Goal: Information Seeking & Learning: Check status

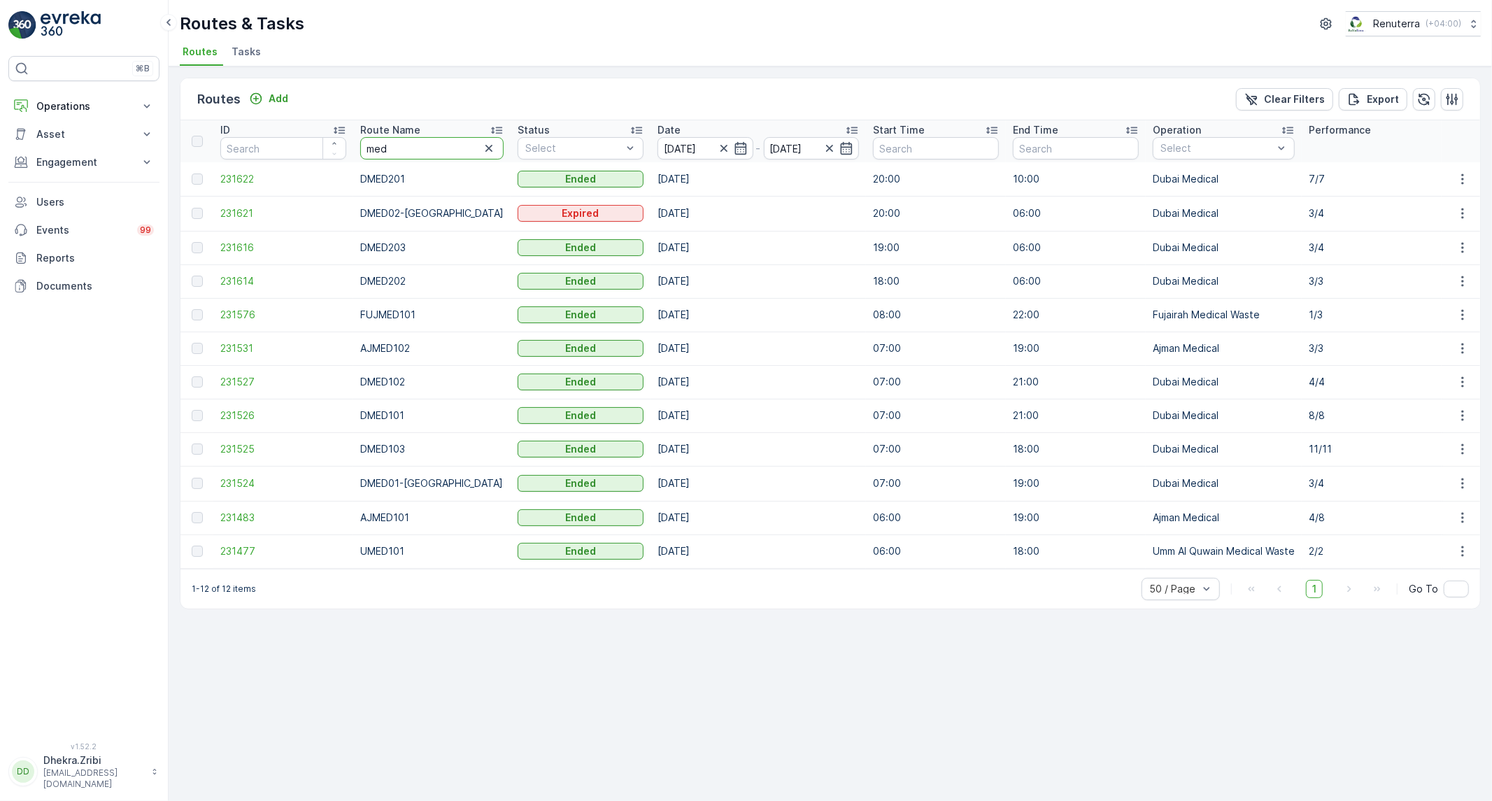
drag, startPoint x: 396, startPoint y: 148, endPoint x: 337, endPoint y: 135, distance: 60.2
type input "hat"
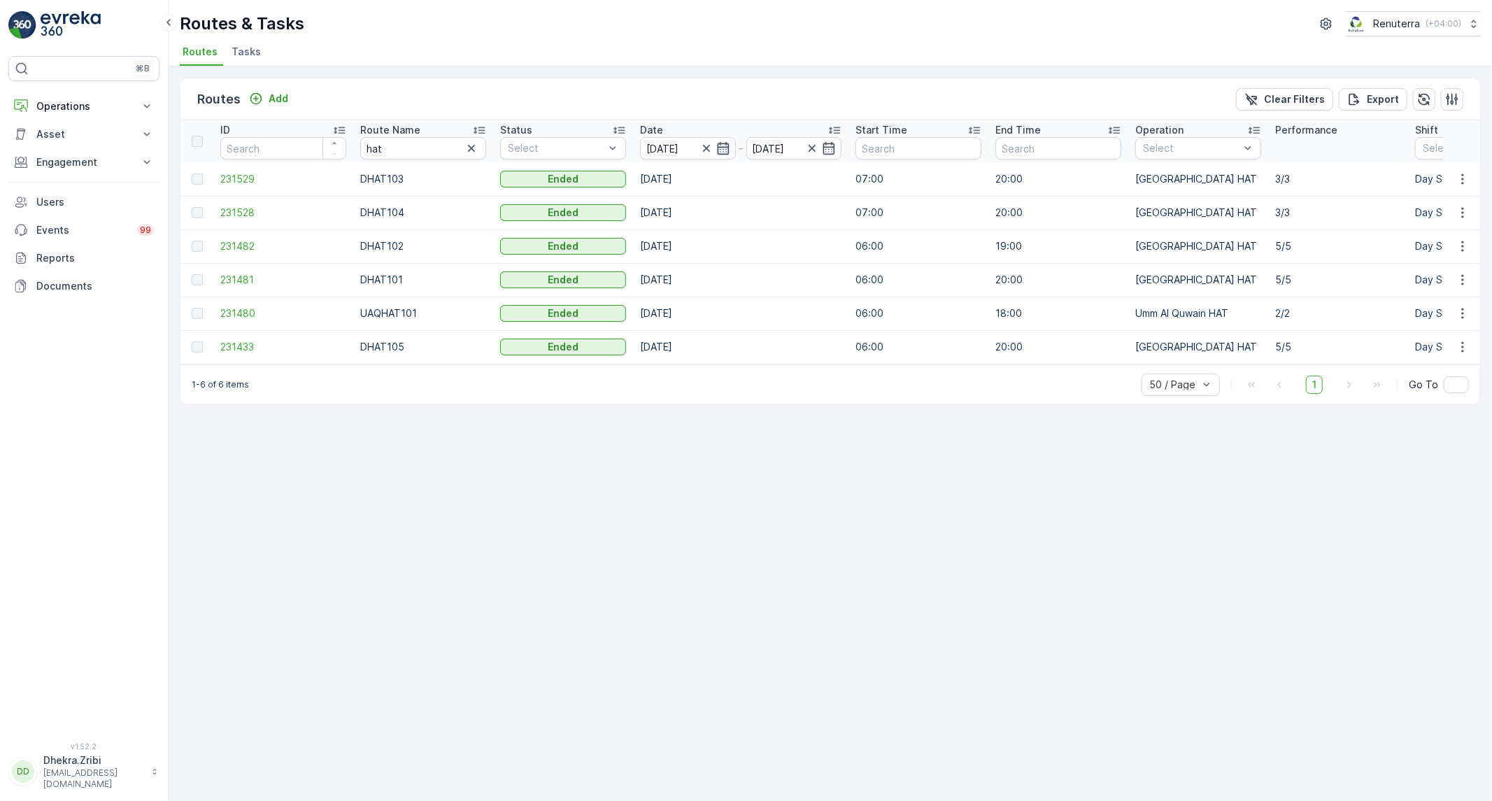
click at [730, 150] on icon "button" at bounding box center [723, 148] width 14 height 14
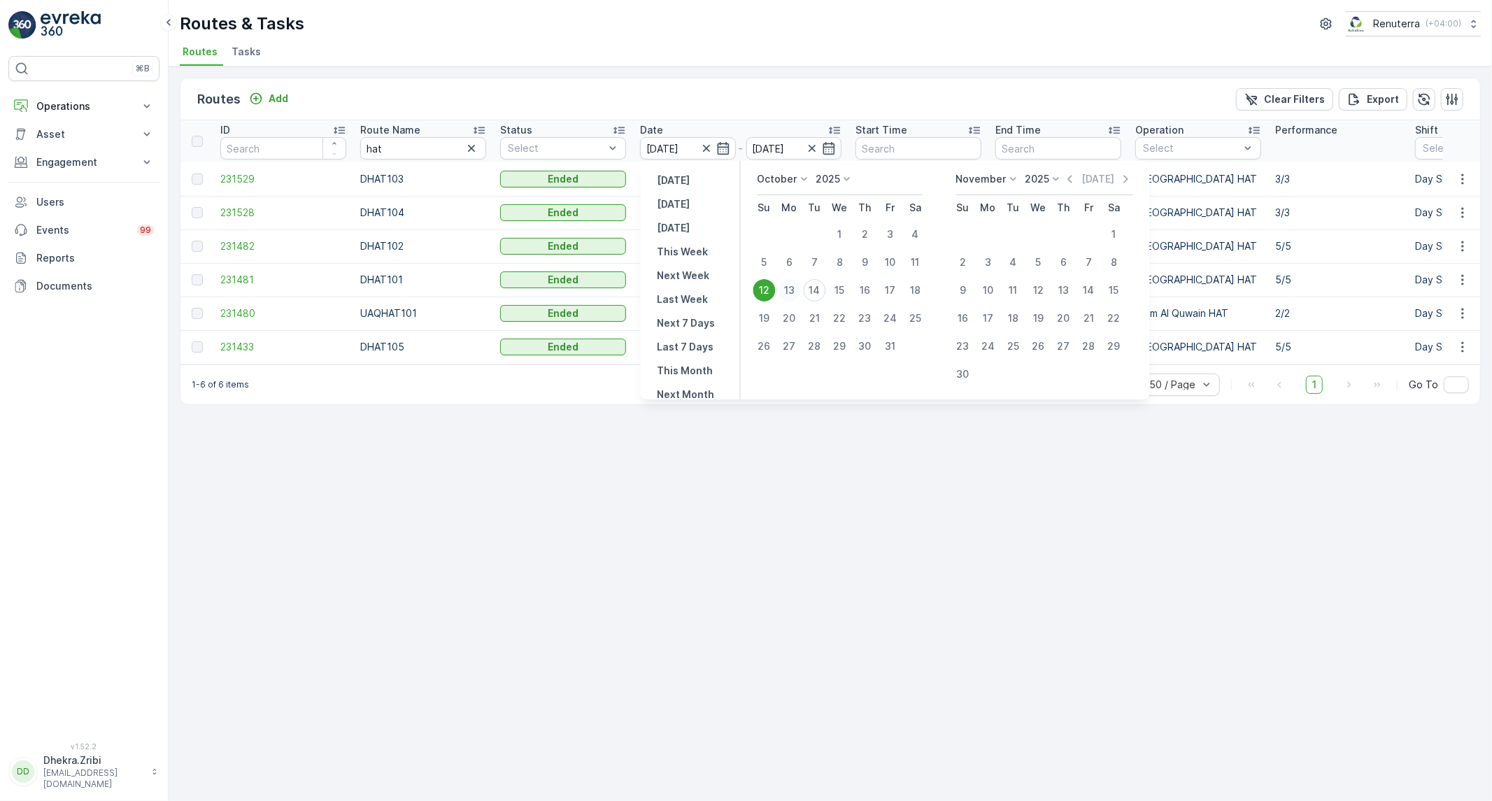
click at [788, 289] on div "13" at bounding box center [789, 290] width 22 height 22
type input "[DATE]"
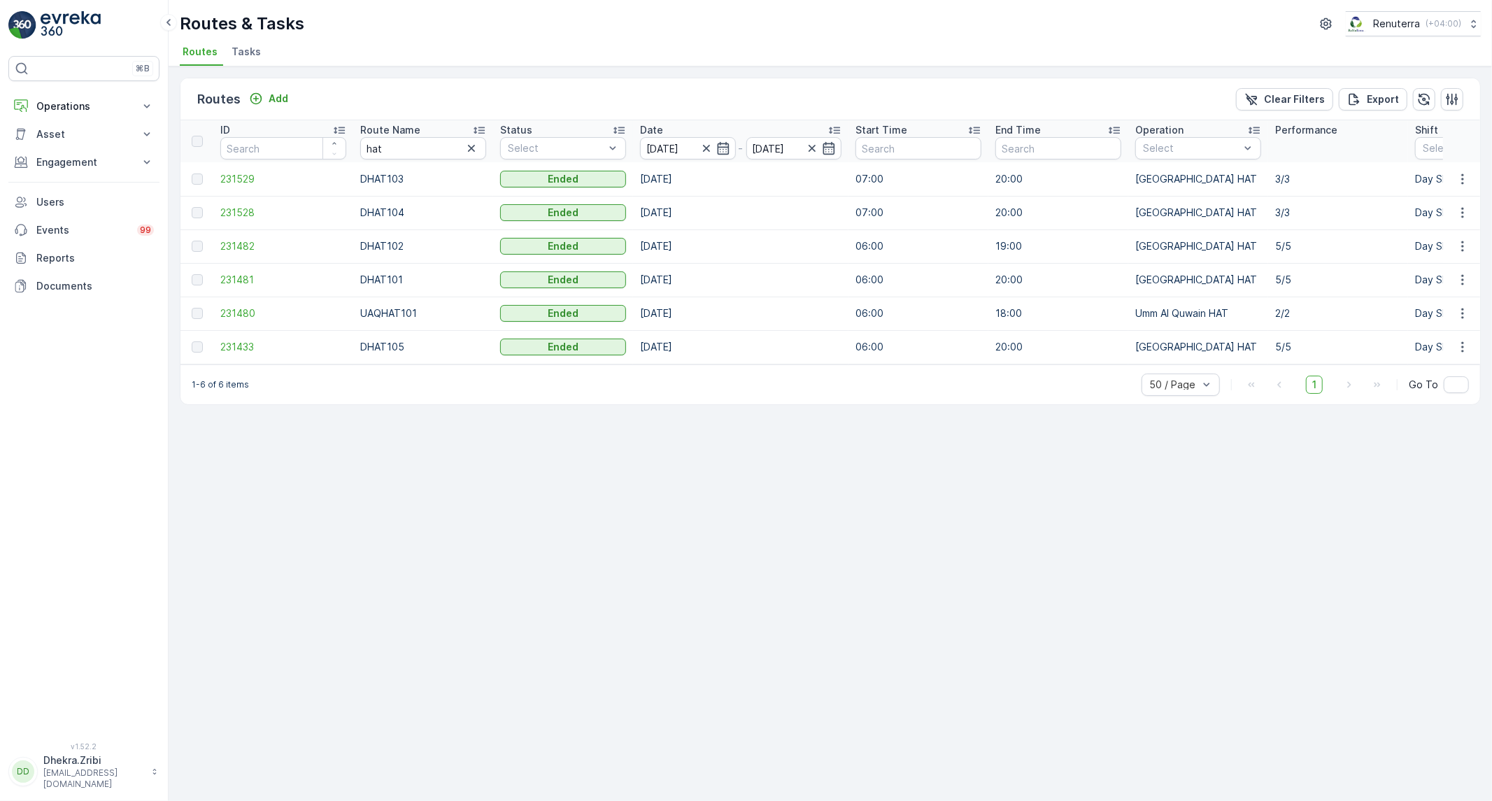
click at [806, 92] on div "Routes Add Clear Filters Export" at bounding box center [830, 99] width 1300 height 42
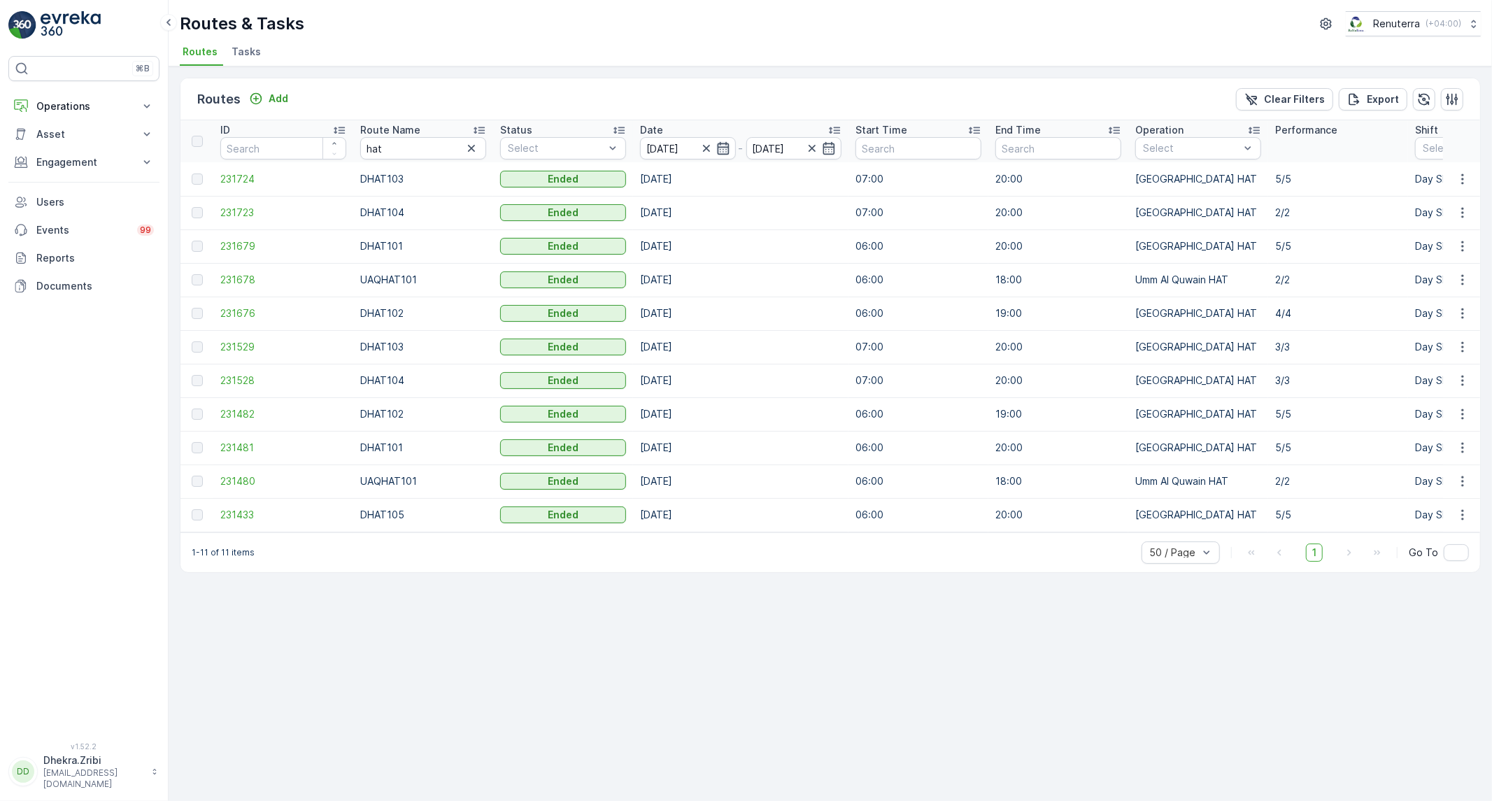
click at [716, 149] on icon "button" at bounding box center [723, 148] width 14 height 14
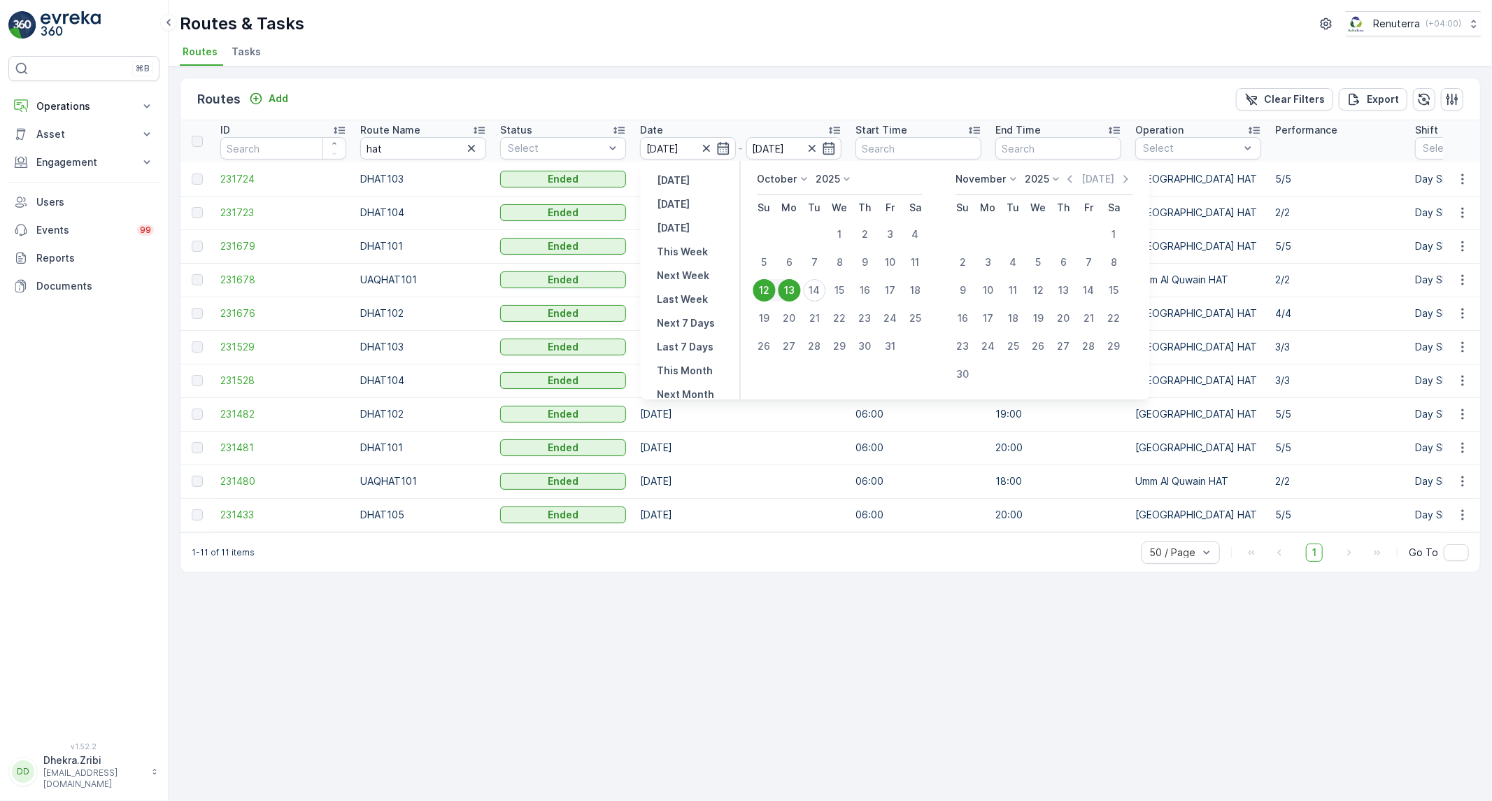
click at [771, 289] on div "12" at bounding box center [764, 290] width 22 height 22
type input "[DATE]"
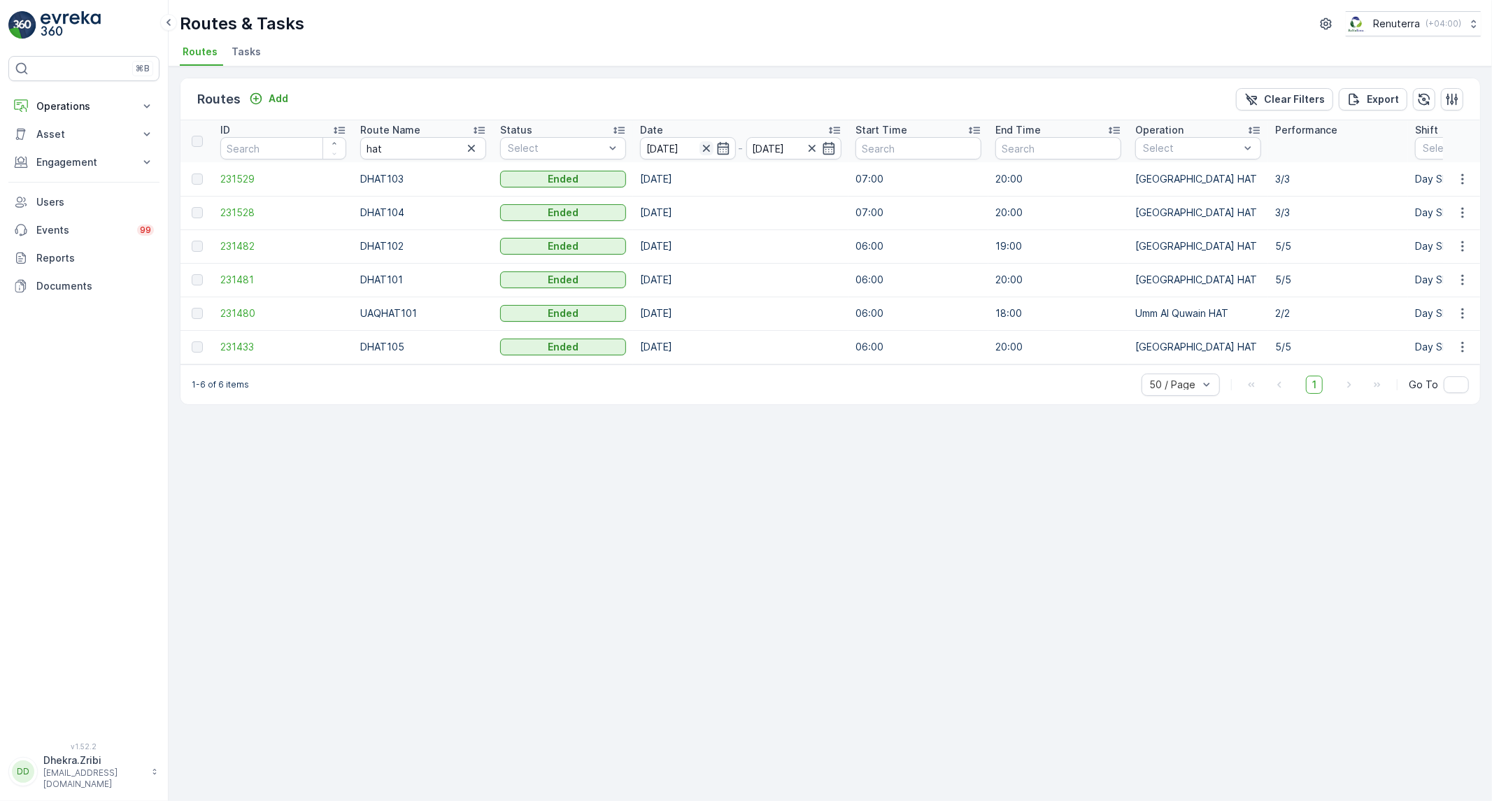
click at [706, 150] on icon "button" at bounding box center [706, 148] width 14 height 14
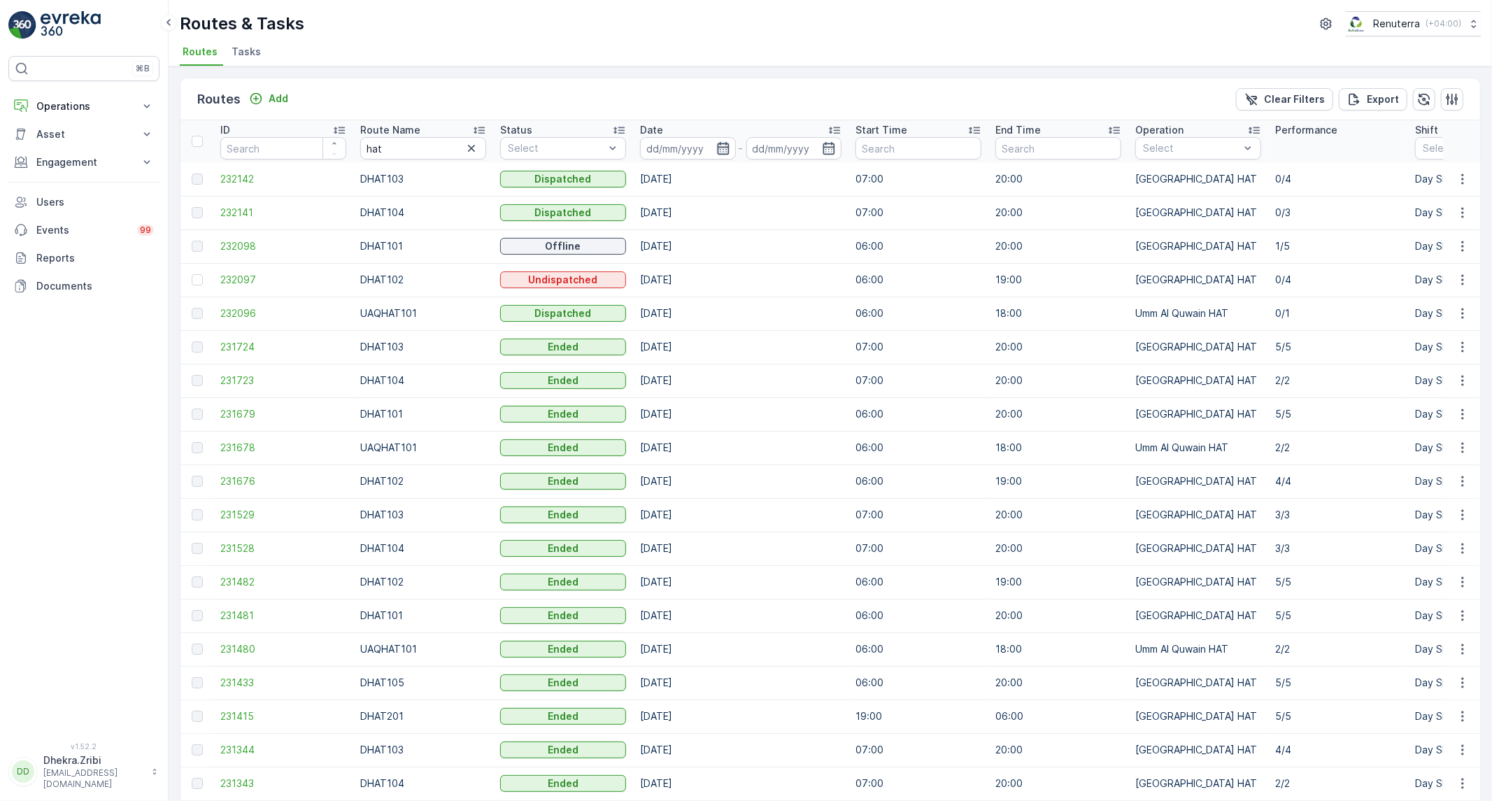
click at [720, 148] on icon "button" at bounding box center [723, 148] width 14 height 14
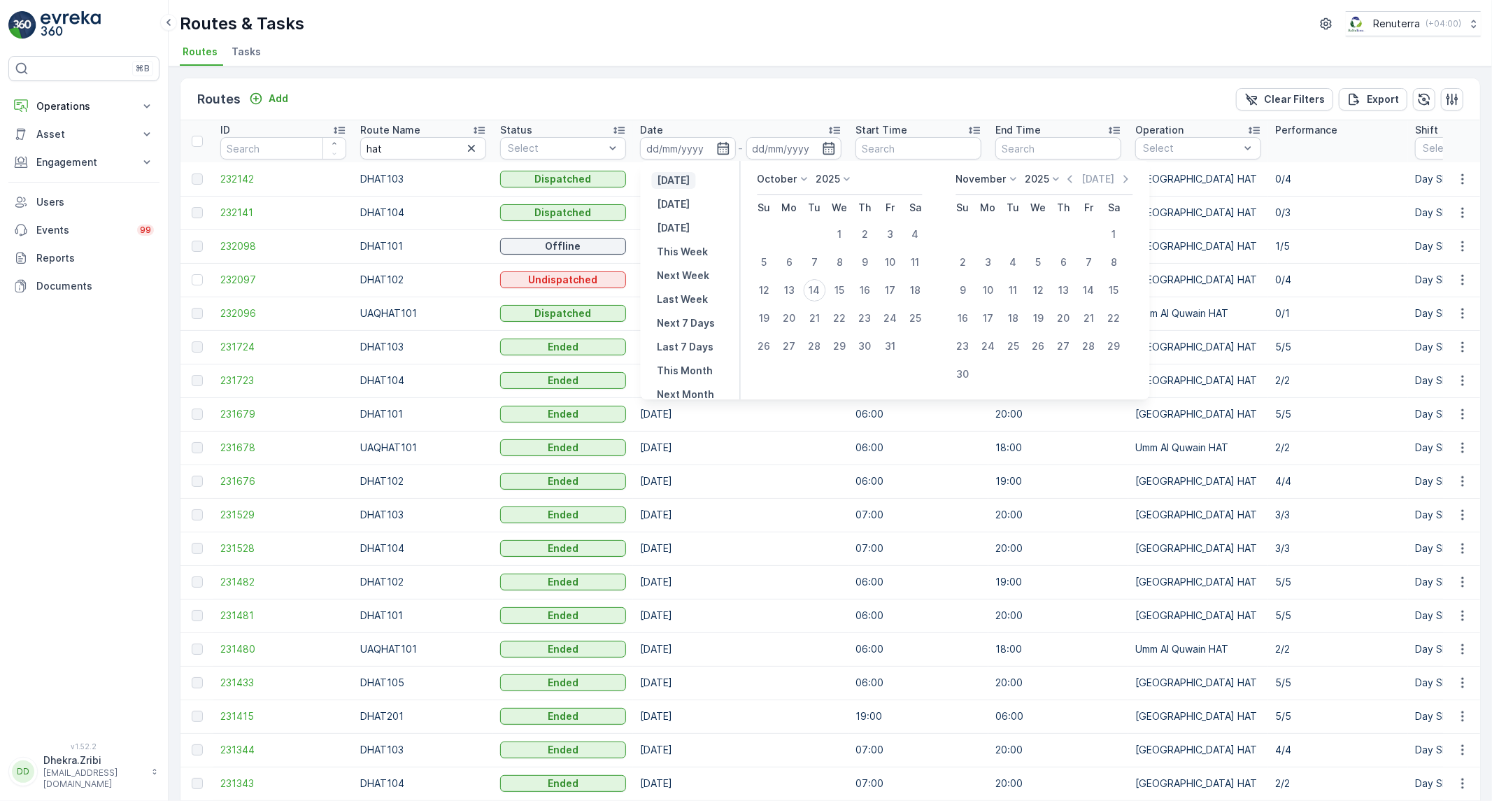
click at [667, 183] on p "[DATE]" at bounding box center [673, 180] width 33 height 14
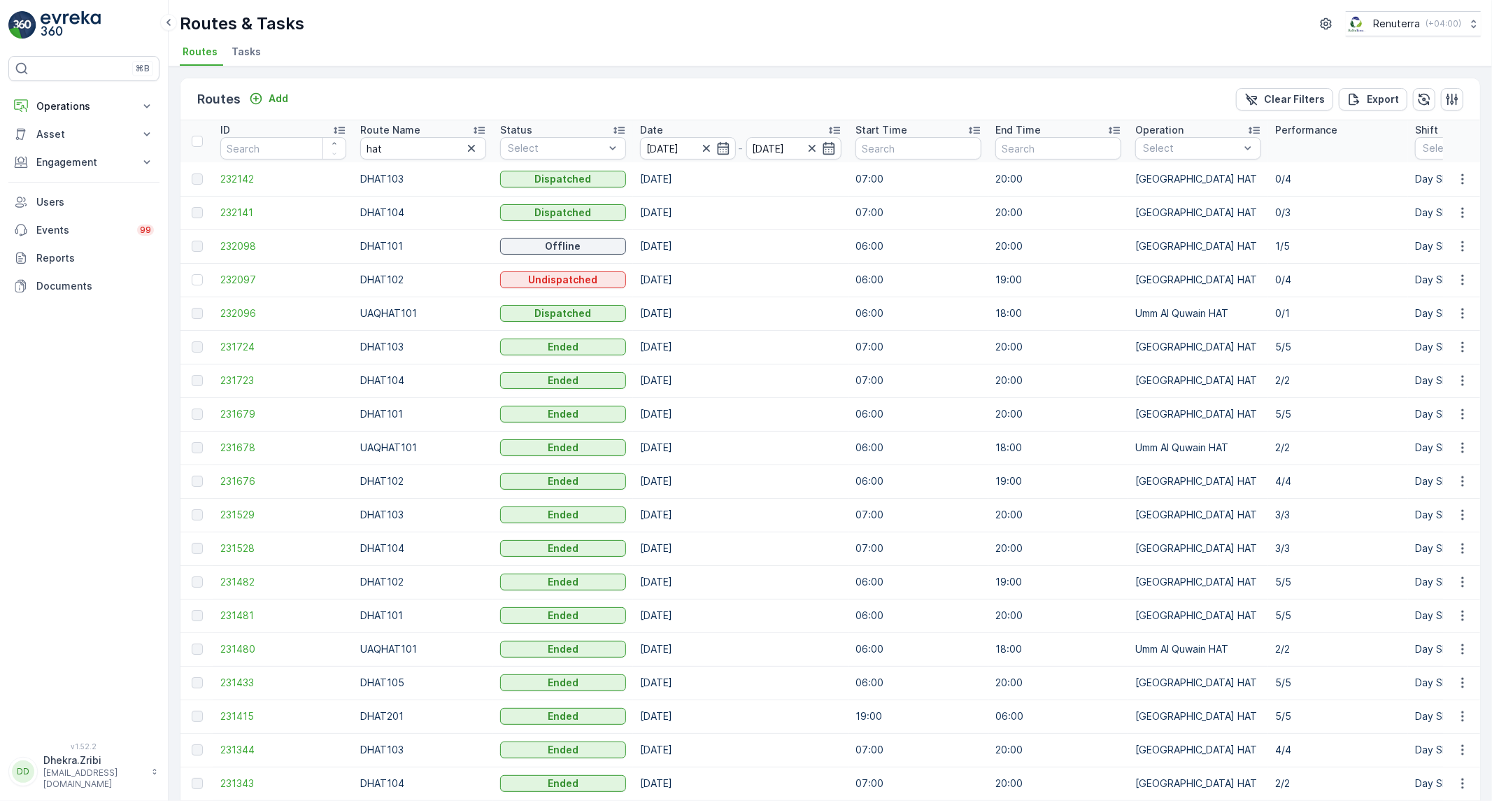
type input "[DATE]"
click at [763, 72] on div "Routes Add Clear Filters Export ID Route Name hat Status Select Date [DATE] - […" at bounding box center [830, 433] width 1323 height 734
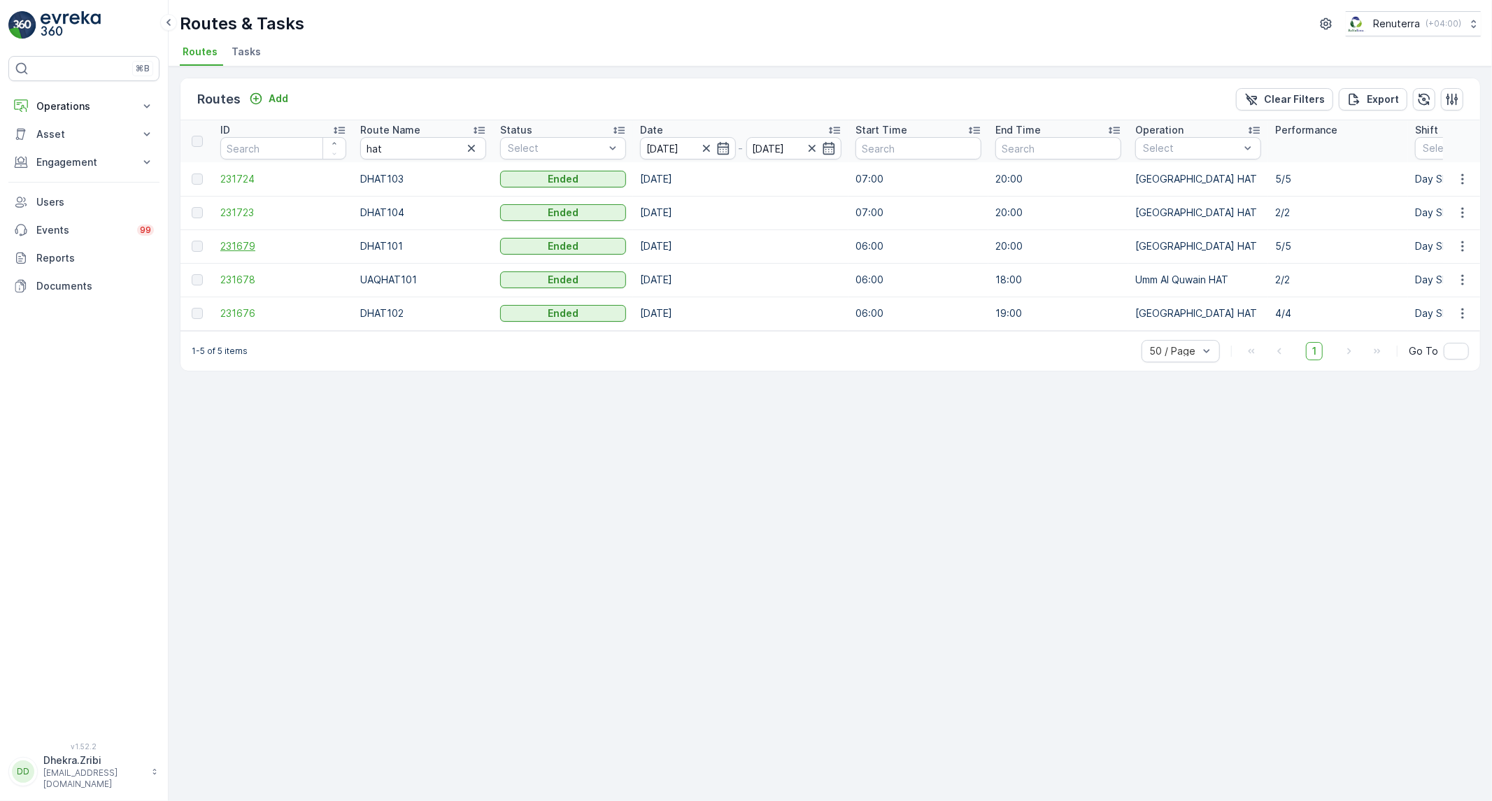
click at [227, 250] on span "231679" at bounding box center [283, 246] width 126 height 14
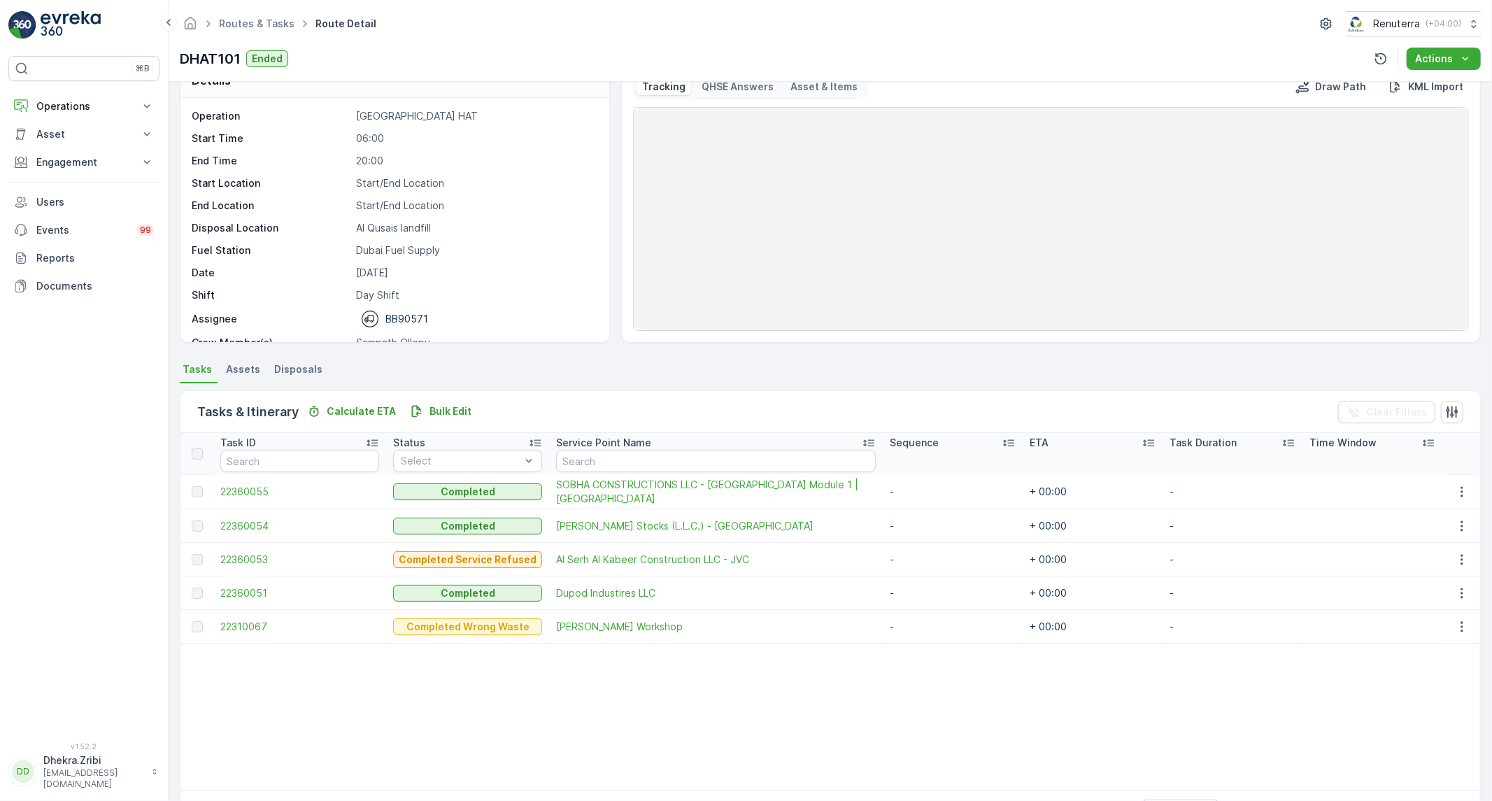
scroll to position [77, 0]
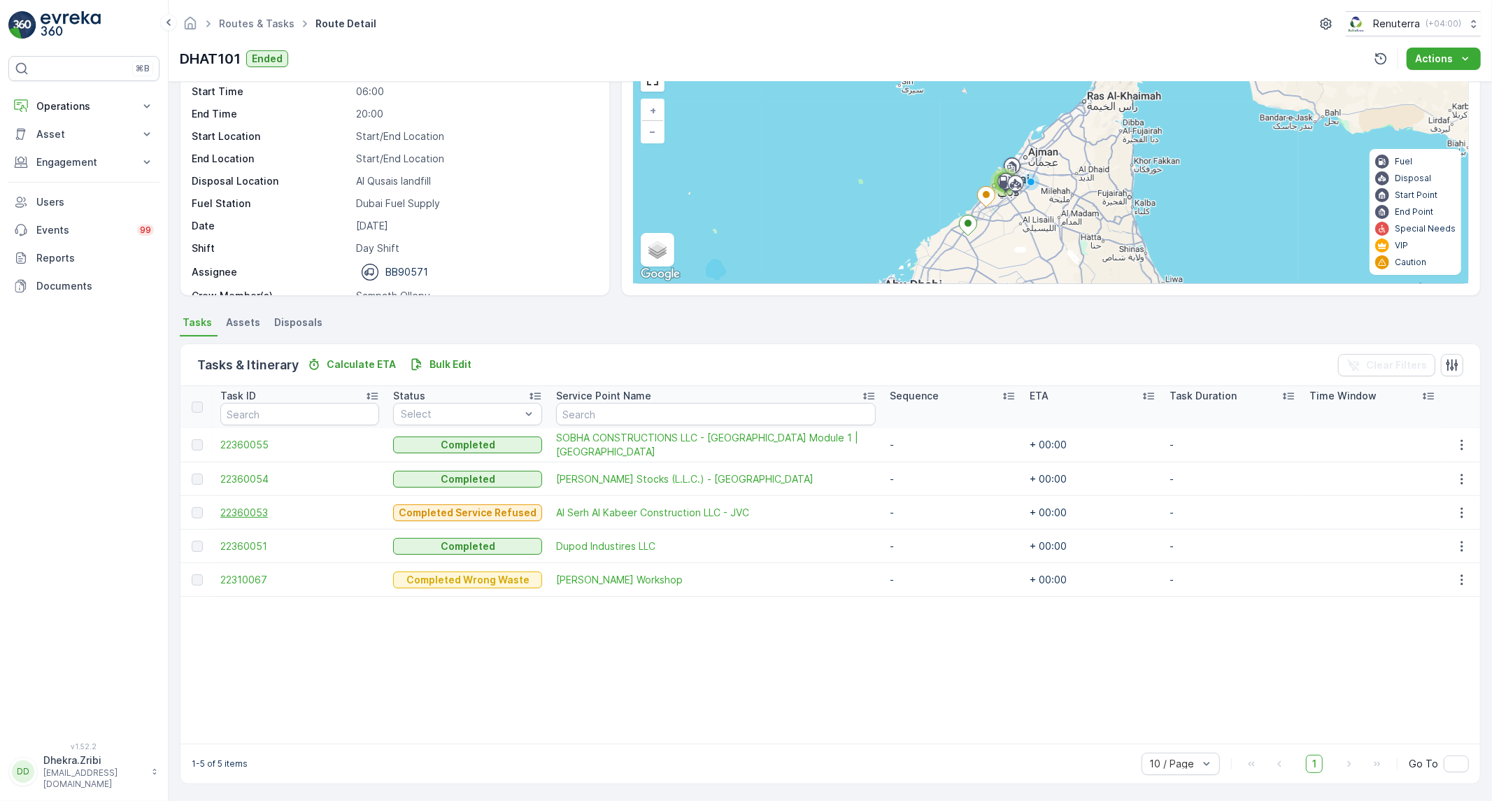
click at [250, 508] on span "22360053" at bounding box center [299, 513] width 159 height 14
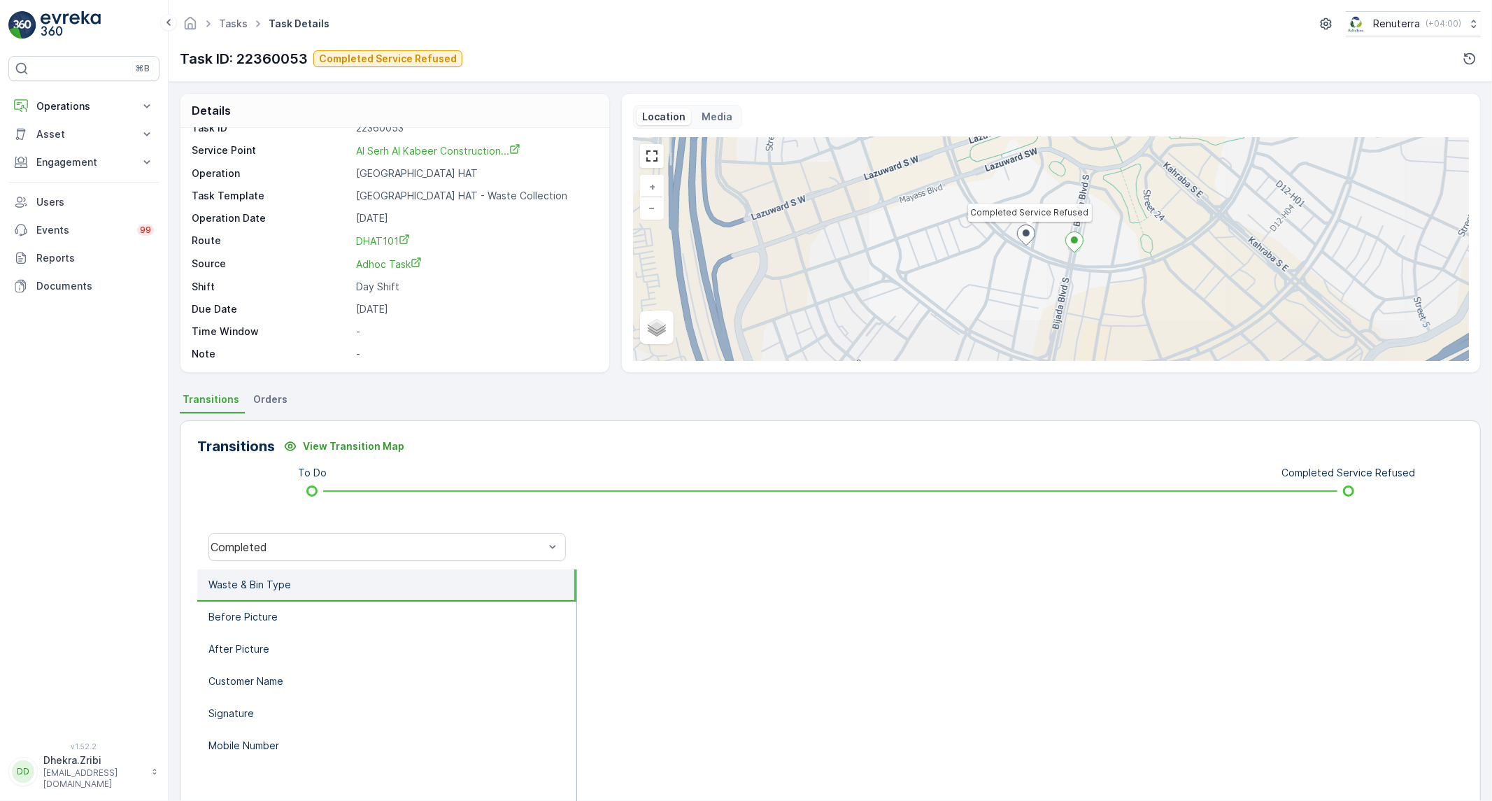
scroll to position [80, 0]
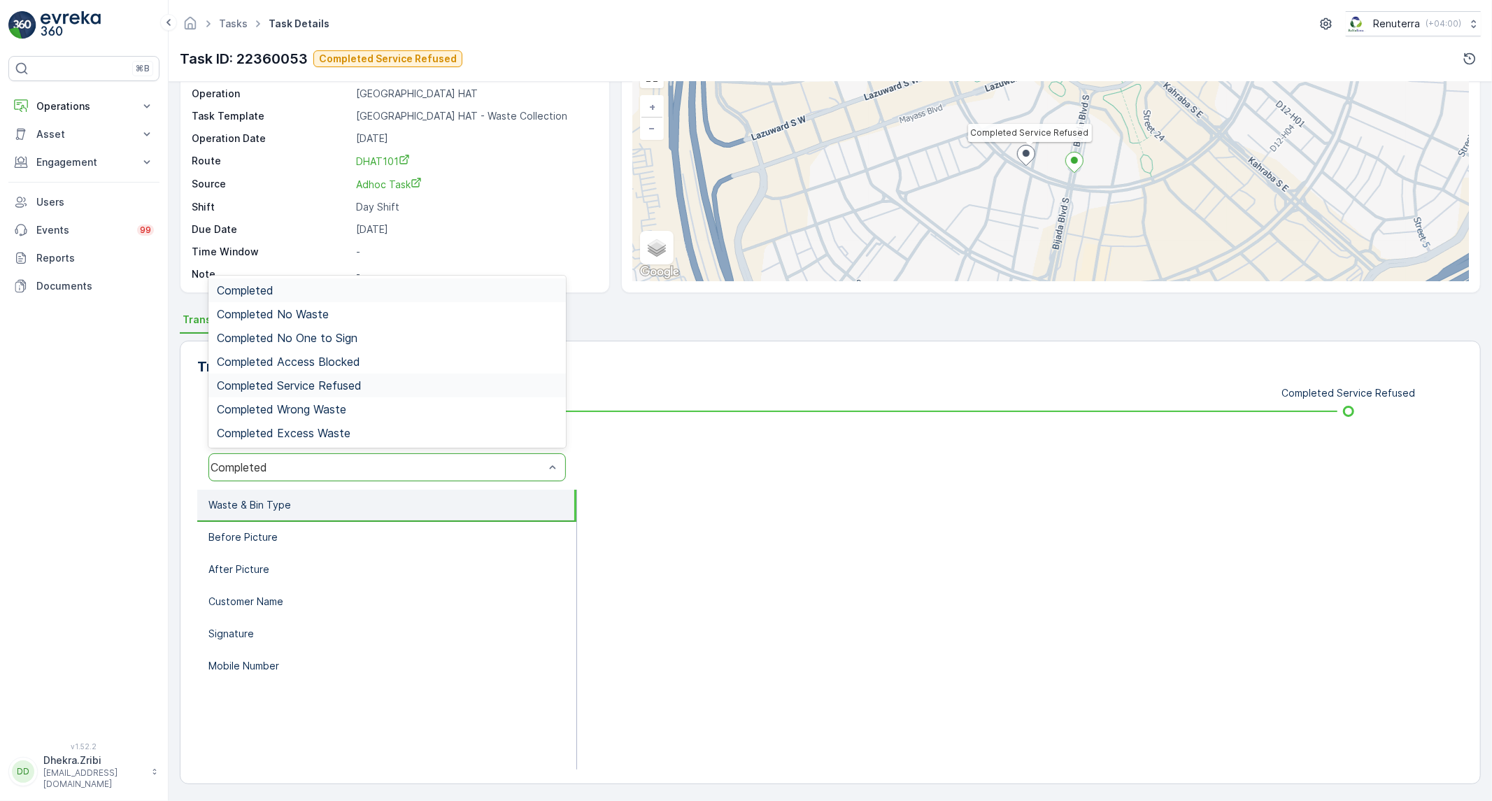
click at [304, 385] on span "Completed Service Refused" at bounding box center [289, 385] width 145 height 13
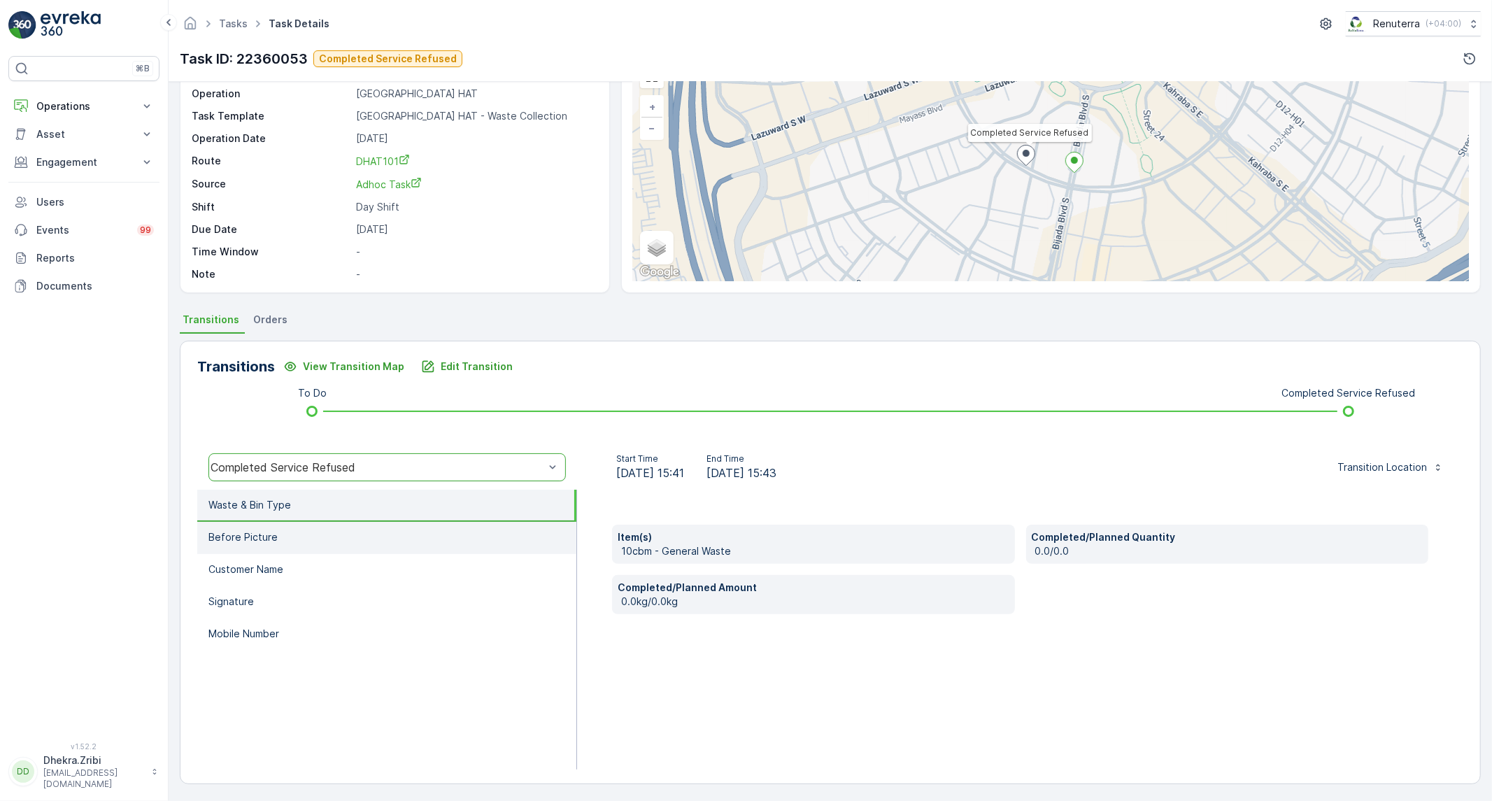
click at [302, 536] on li "Before Picture" at bounding box center [386, 538] width 379 height 32
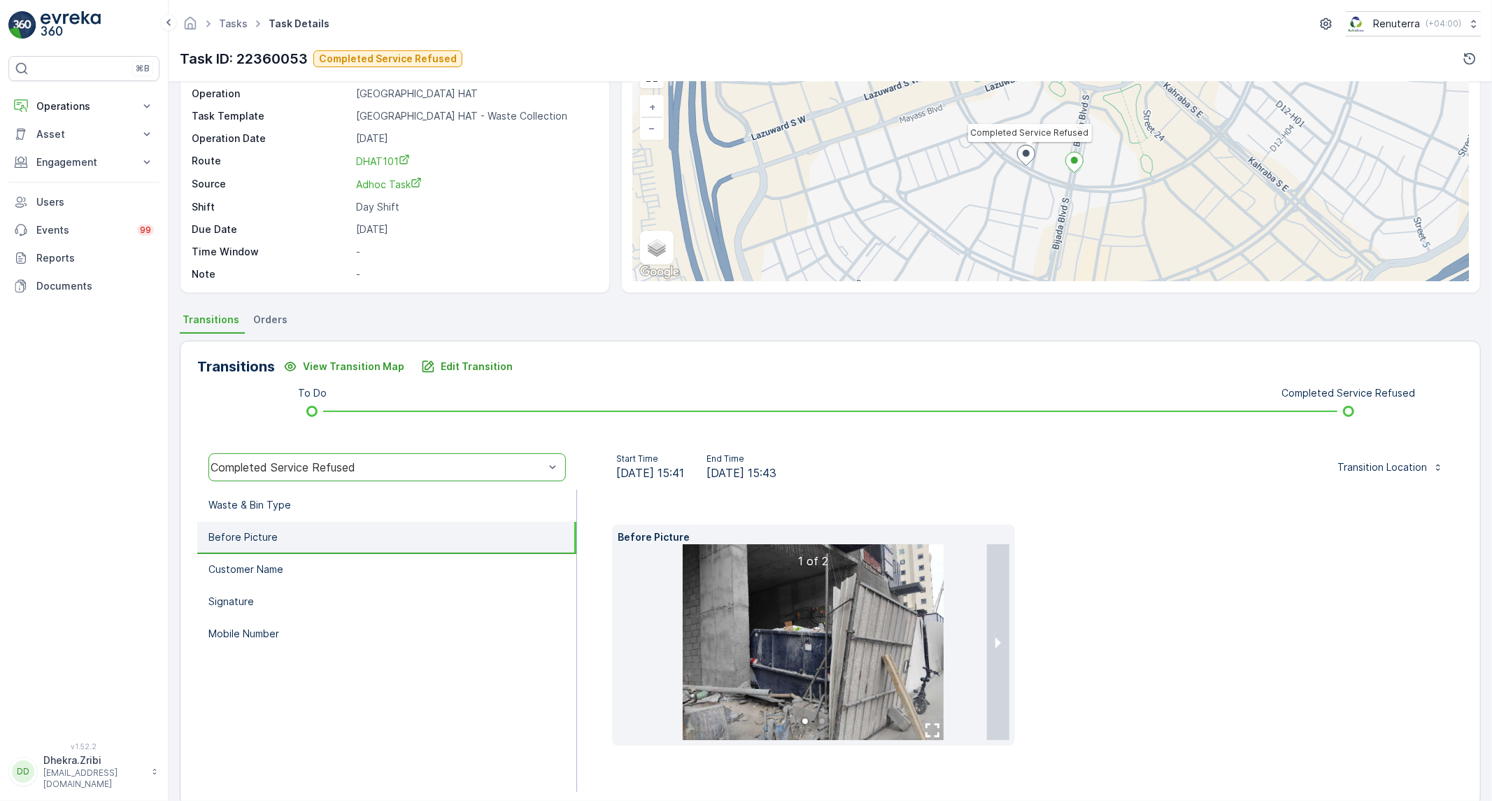
click at [840, 669] on img at bounding box center [813, 642] width 261 height 196
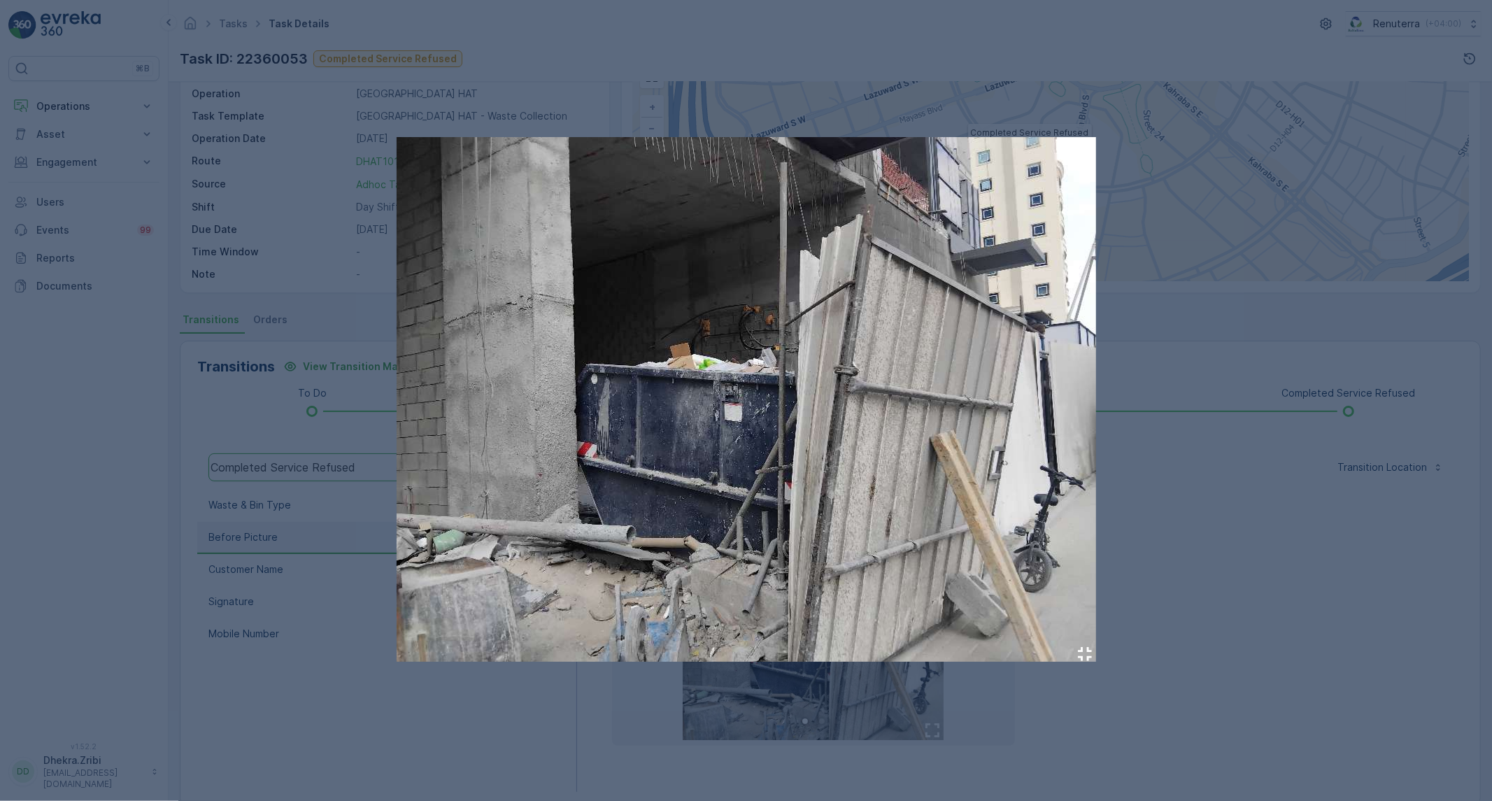
click at [1302, 660] on div at bounding box center [746, 400] width 1492 height 801
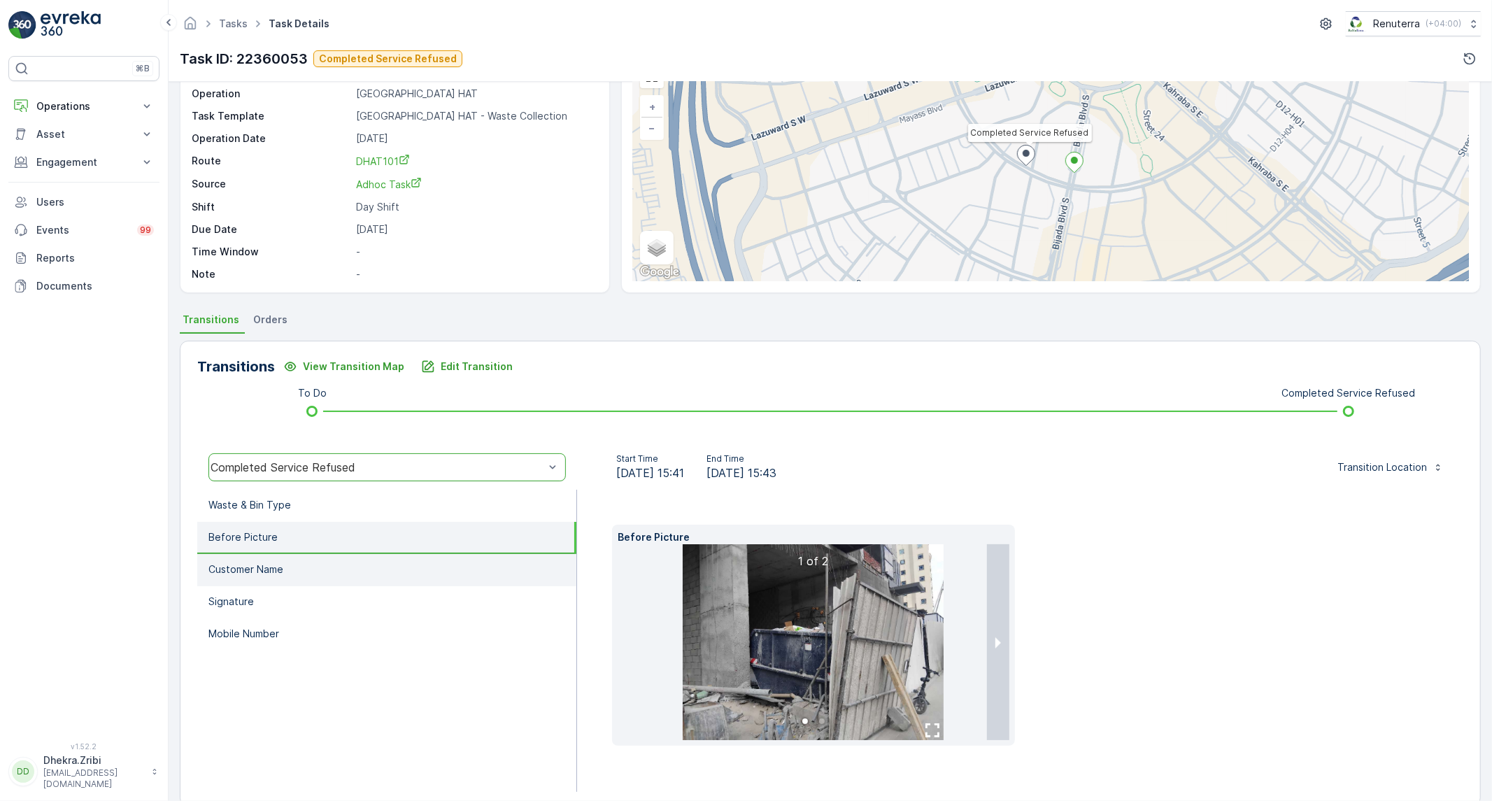
click at [393, 554] on li "Customer Name" at bounding box center [386, 570] width 379 height 32
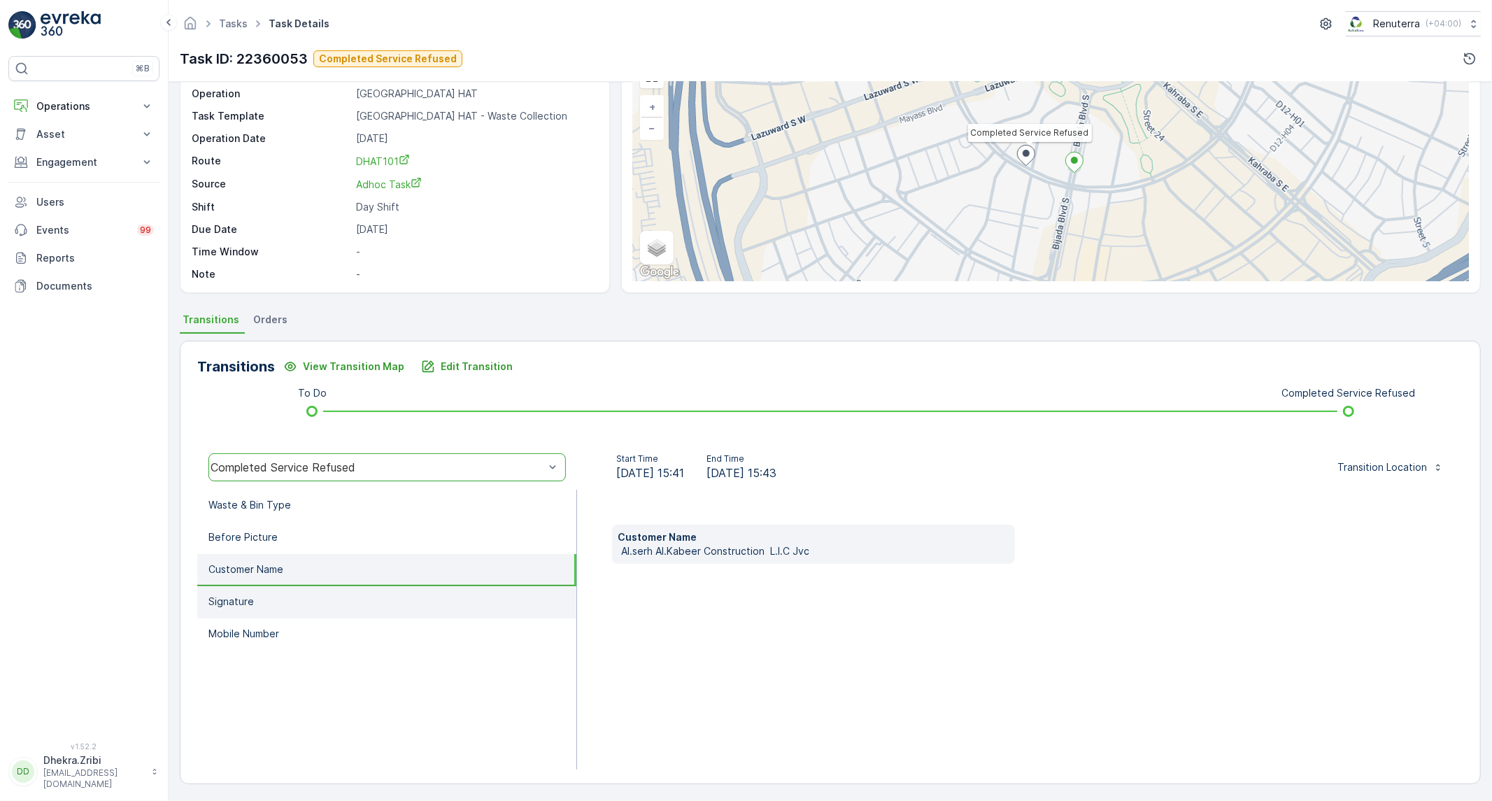
click at [378, 588] on li "Signature" at bounding box center [386, 602] width 379 height 32
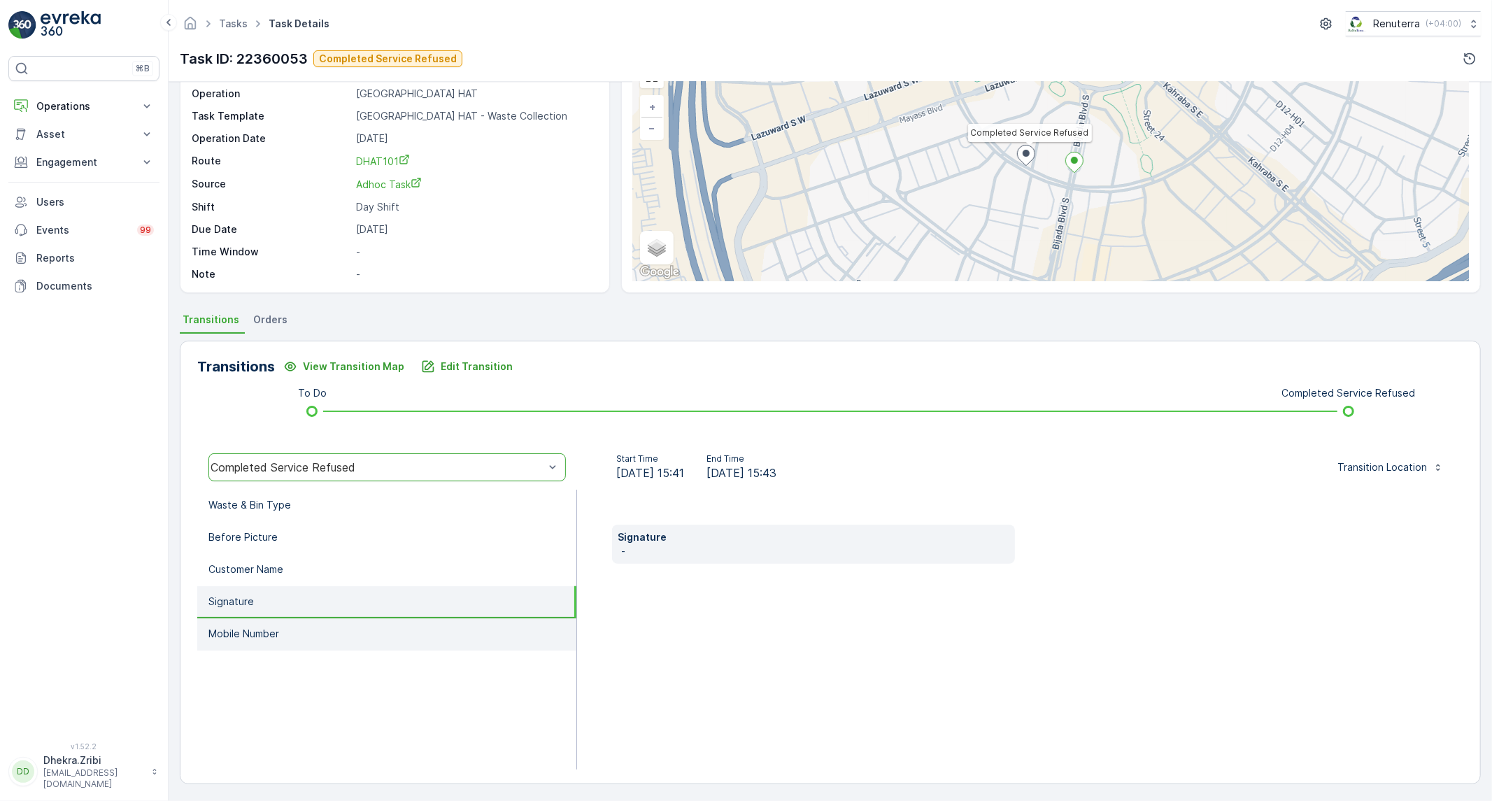
click at [339, 636] on li "Mobile Number" at bounding box center [386, 634] width 379 height 32
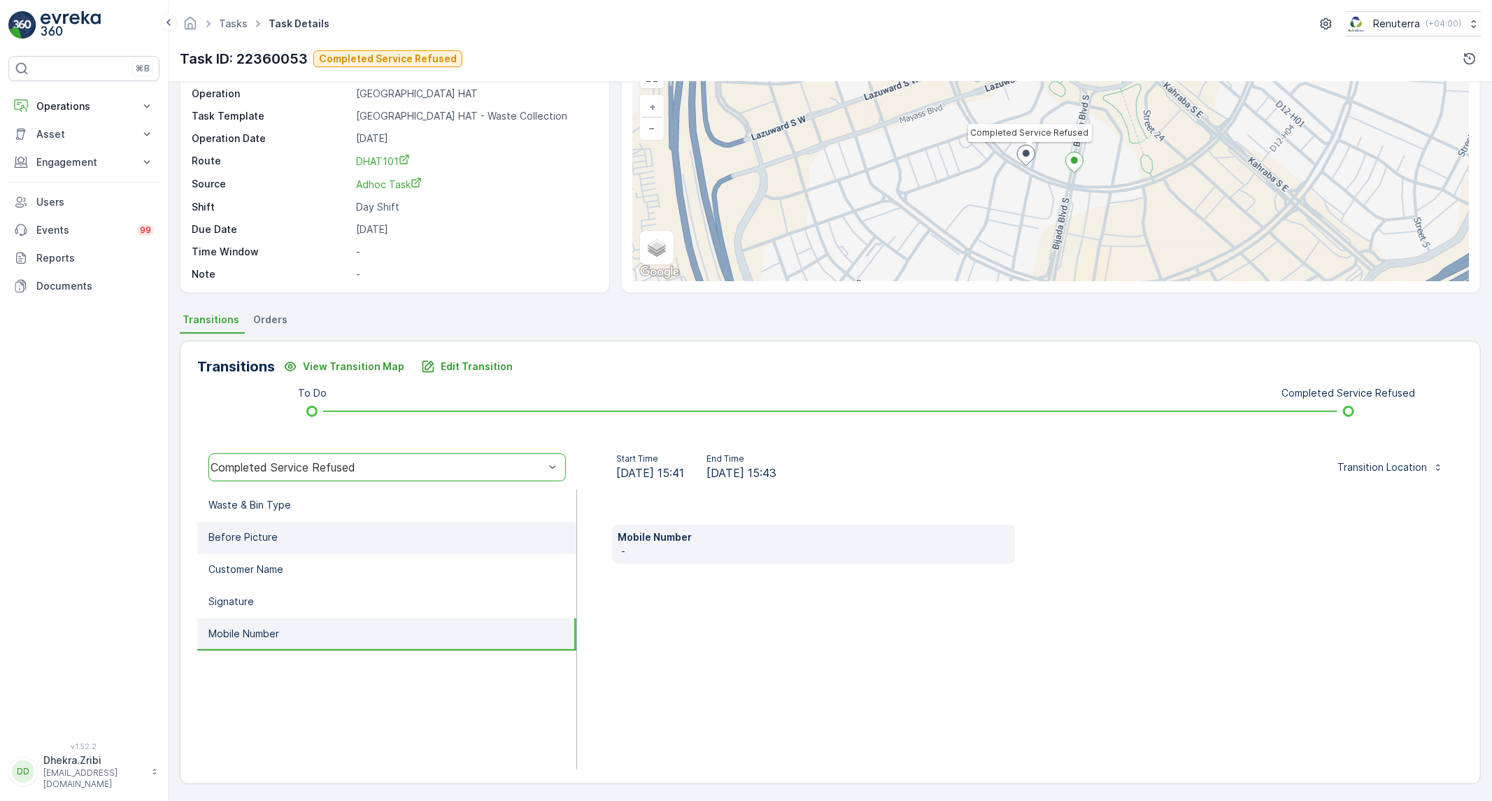
click at [331, 522] on li "Before Picture" at bounding box center [386, 538] width 379 height 32
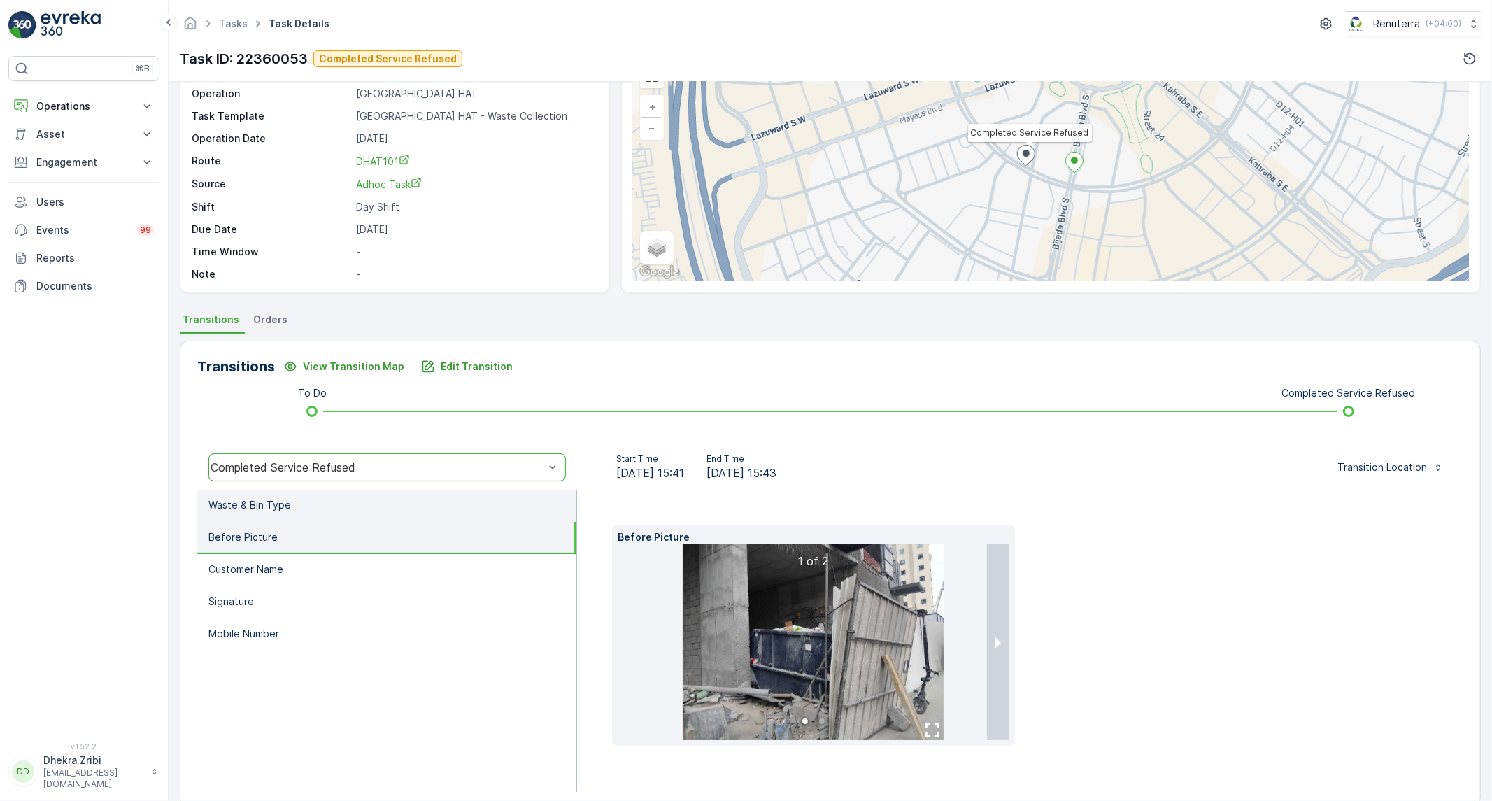
click at [334, 494] on li "Waste & Bin Type" at bounding box center [386, 506] width 379 height 32
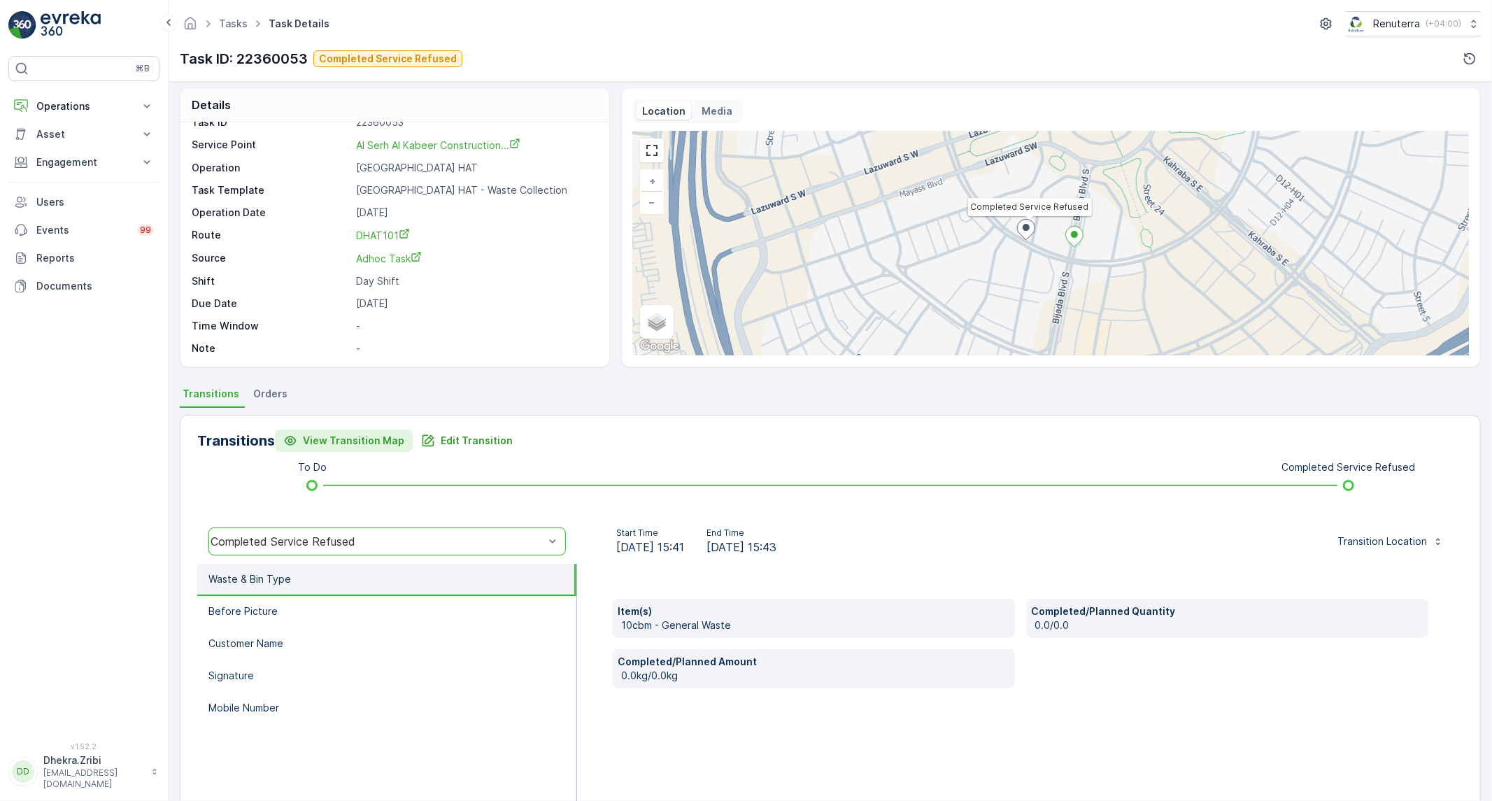
scroll to position [0, 0]
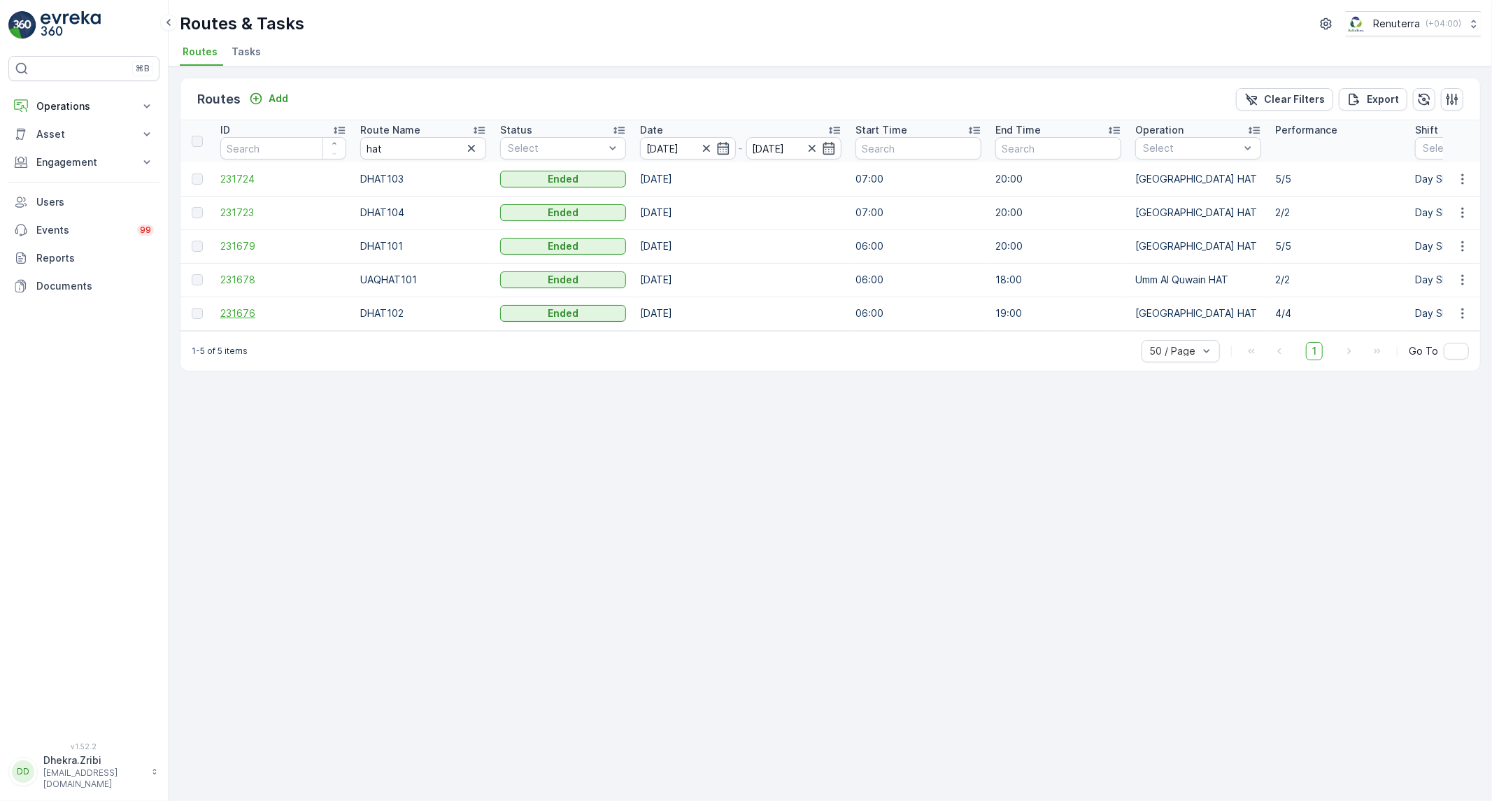
click at [229, 315] on span "231676" at bounding box center [283, 313] width 126 height 14
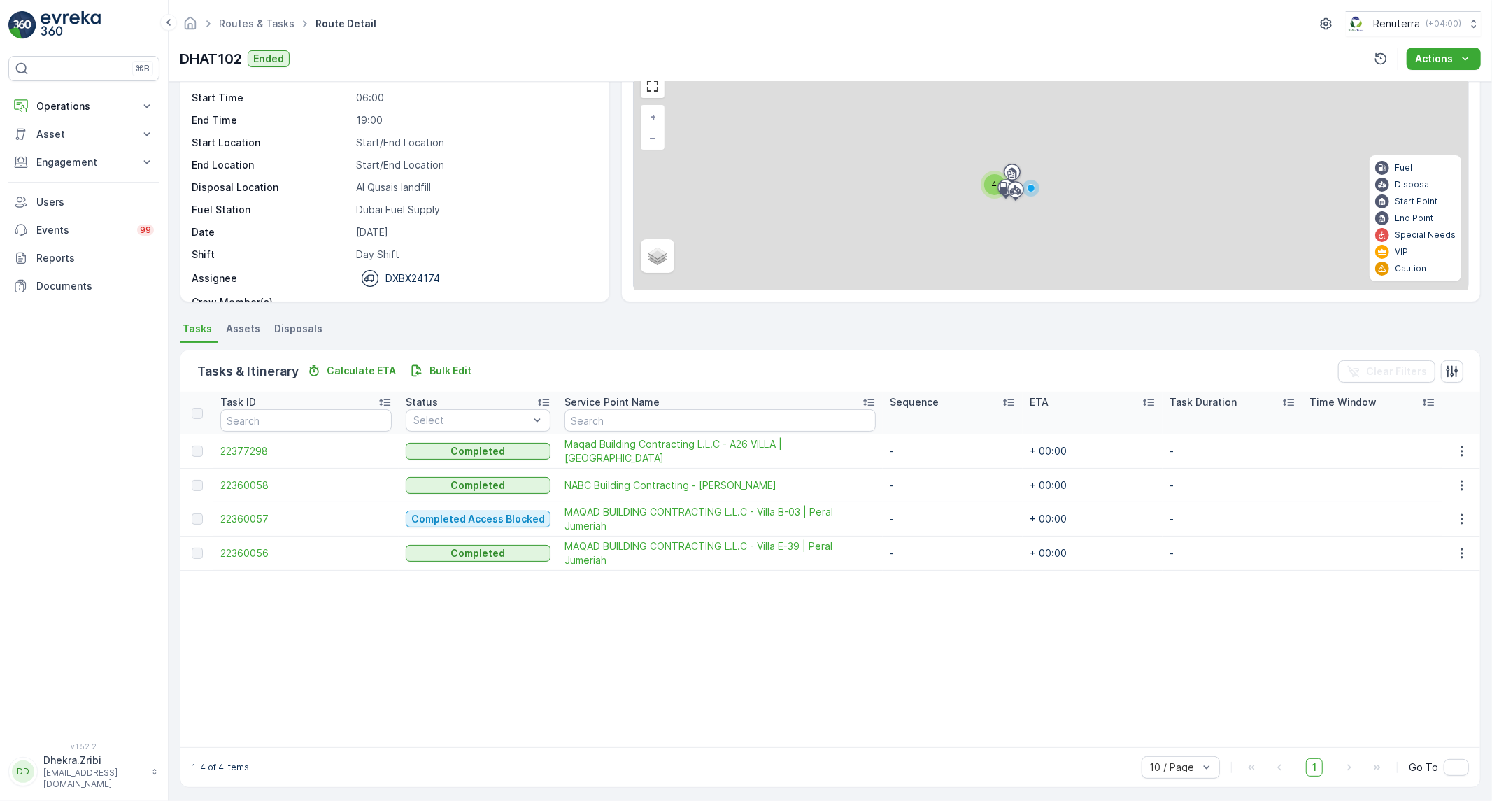
scroll to position [73, 0]
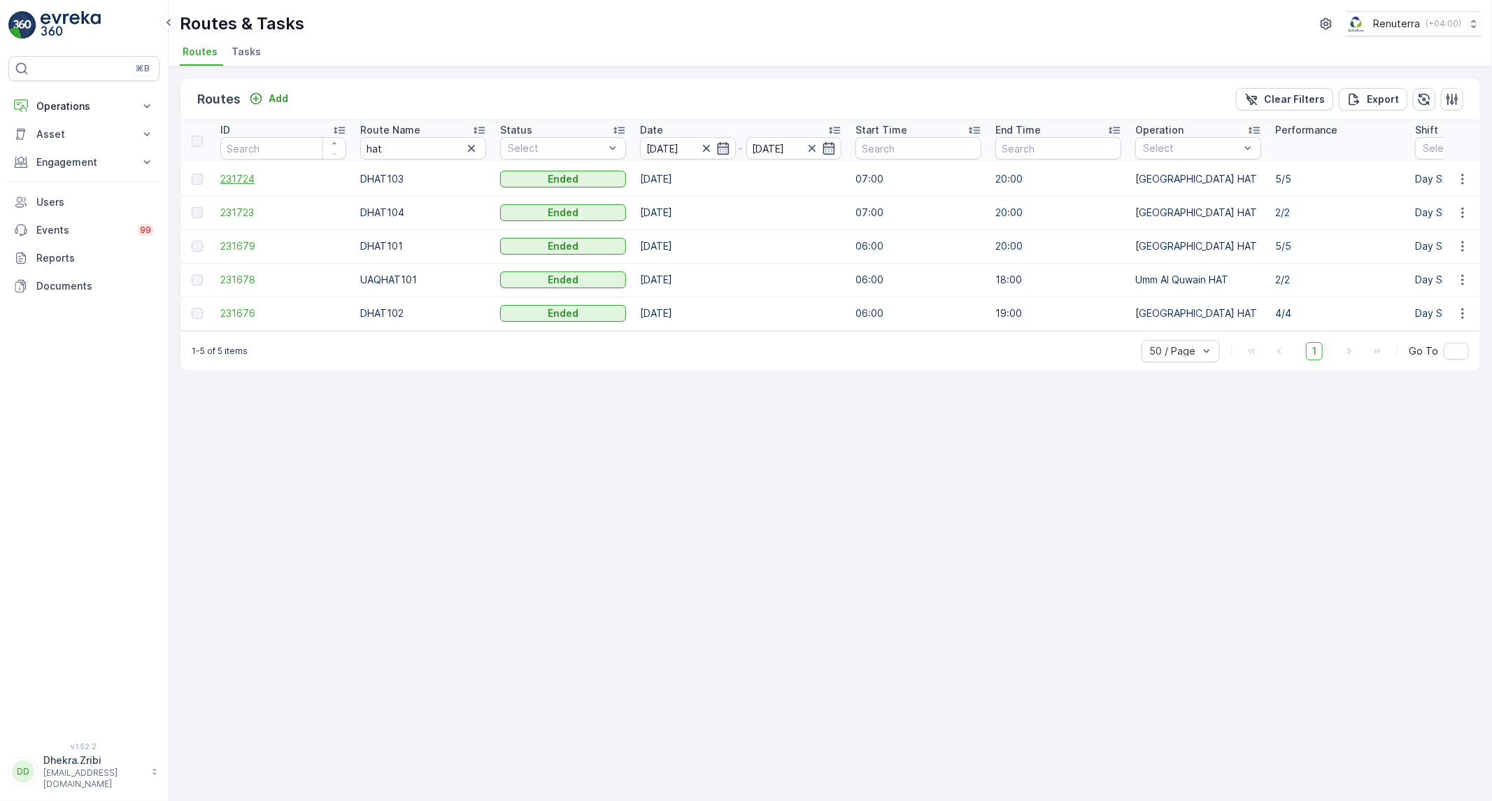
click at [229, 176] on span "231724" at bounding box center [283, 179] width 126 height 14
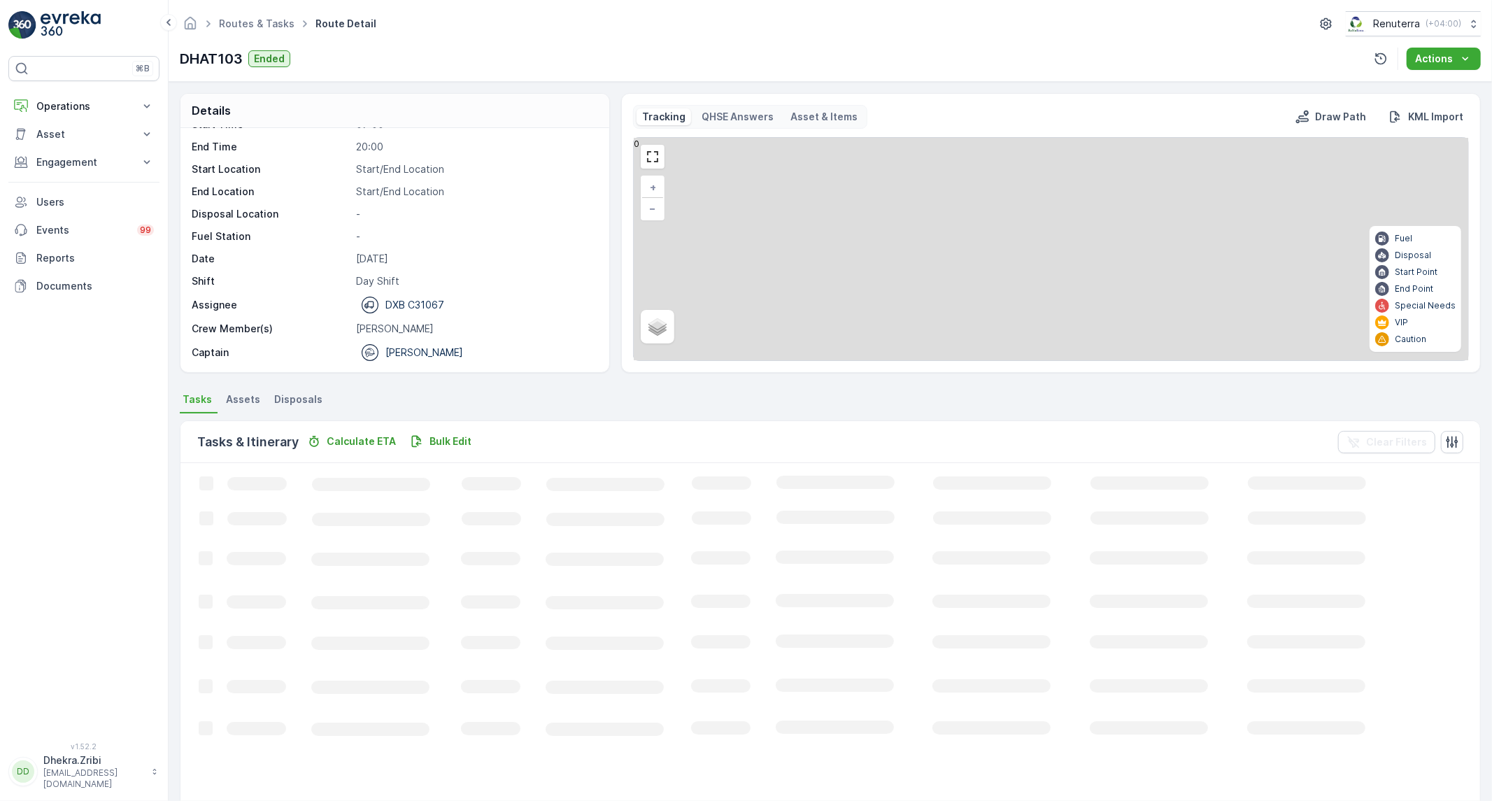
scroll to position [59, 0]
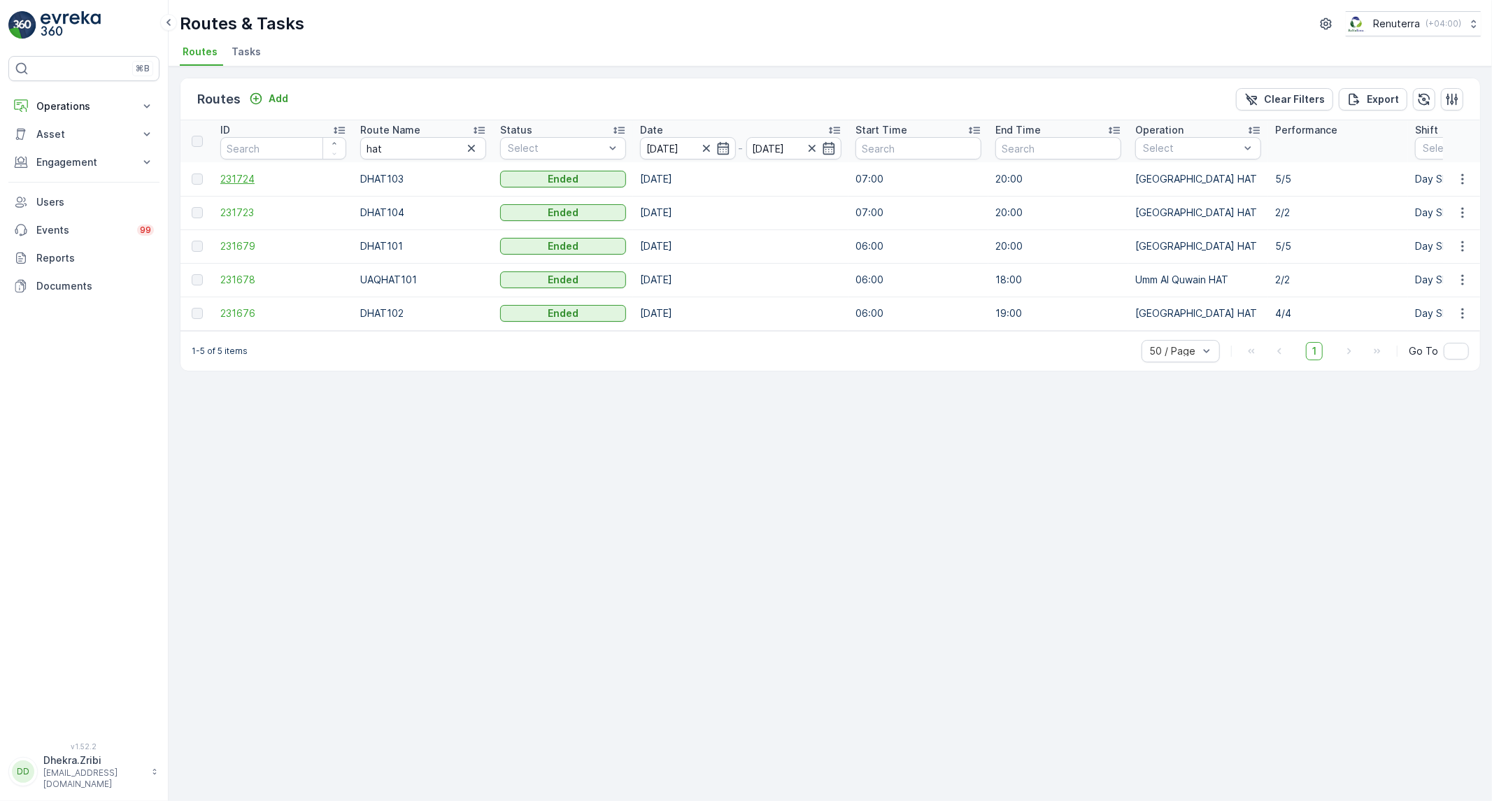
click at [245, 179] on span "231724" at bounding box center [283, 179] width 126 height 14
click at [253, 215] on span "231723" at bounding box center [283, 213] width 126 height 14
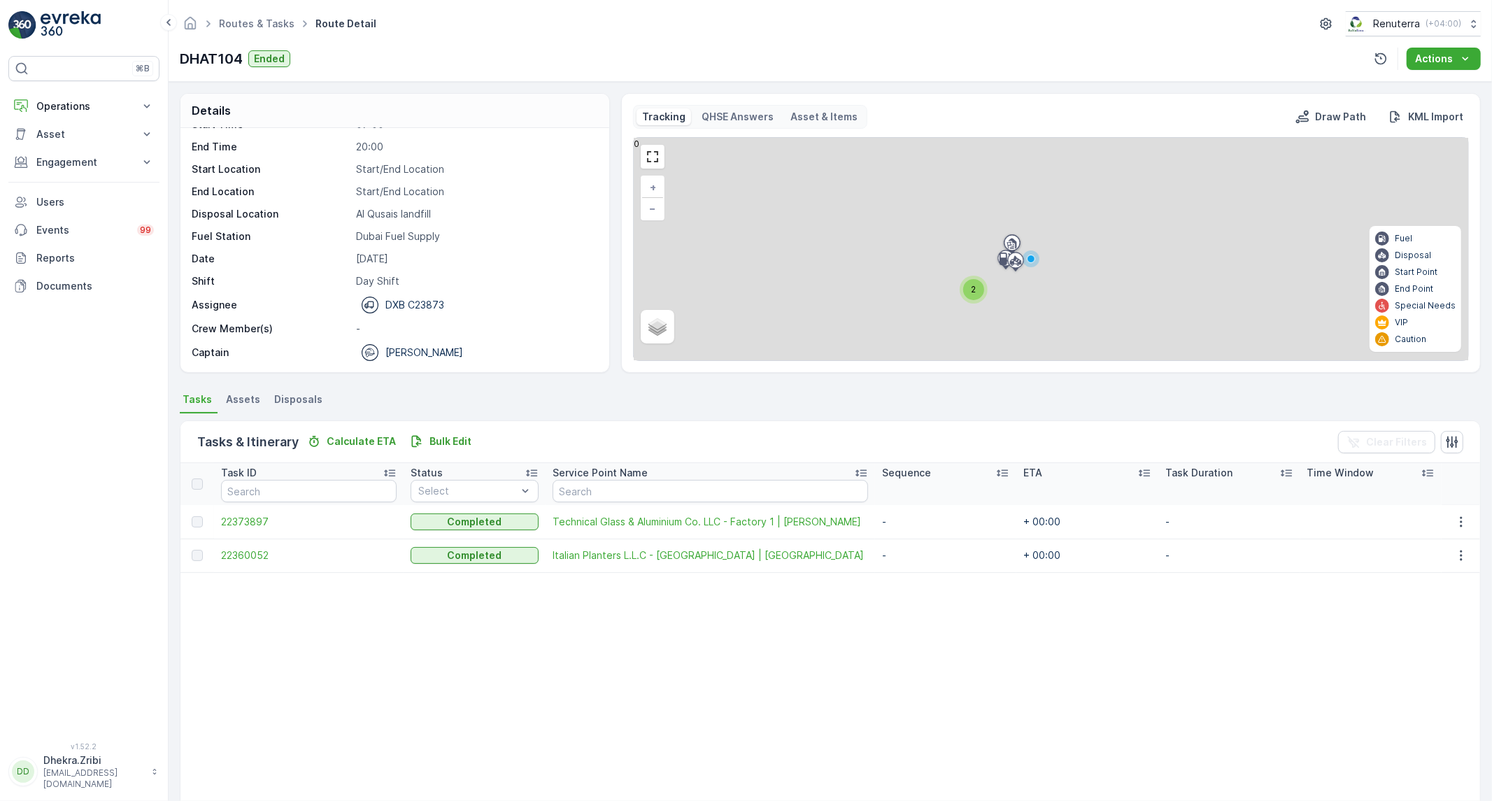
scroll to position [14, 0]
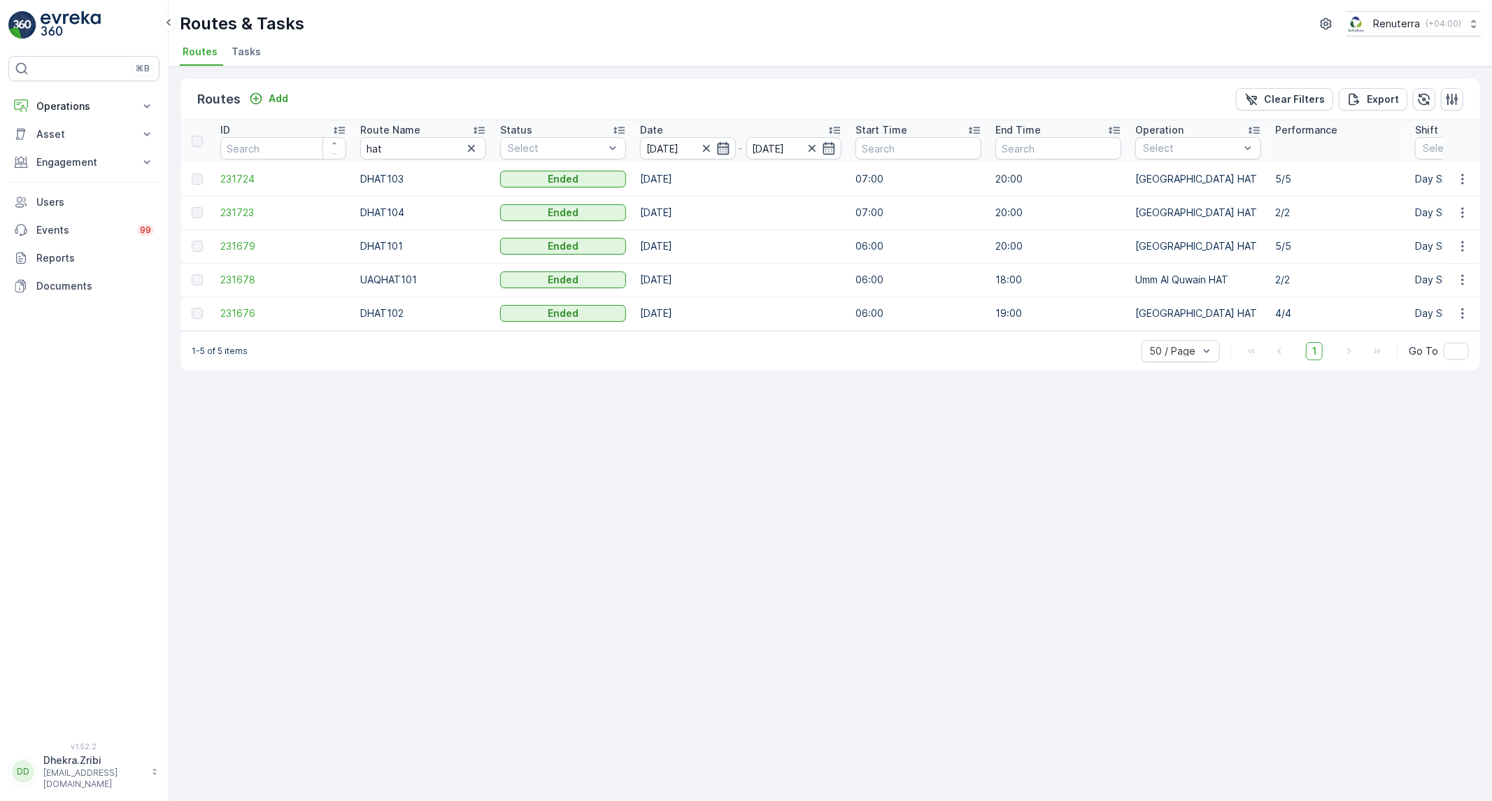
click at [718, 149] on icon "button" at bounding box center [723, 148] width 12 height 13
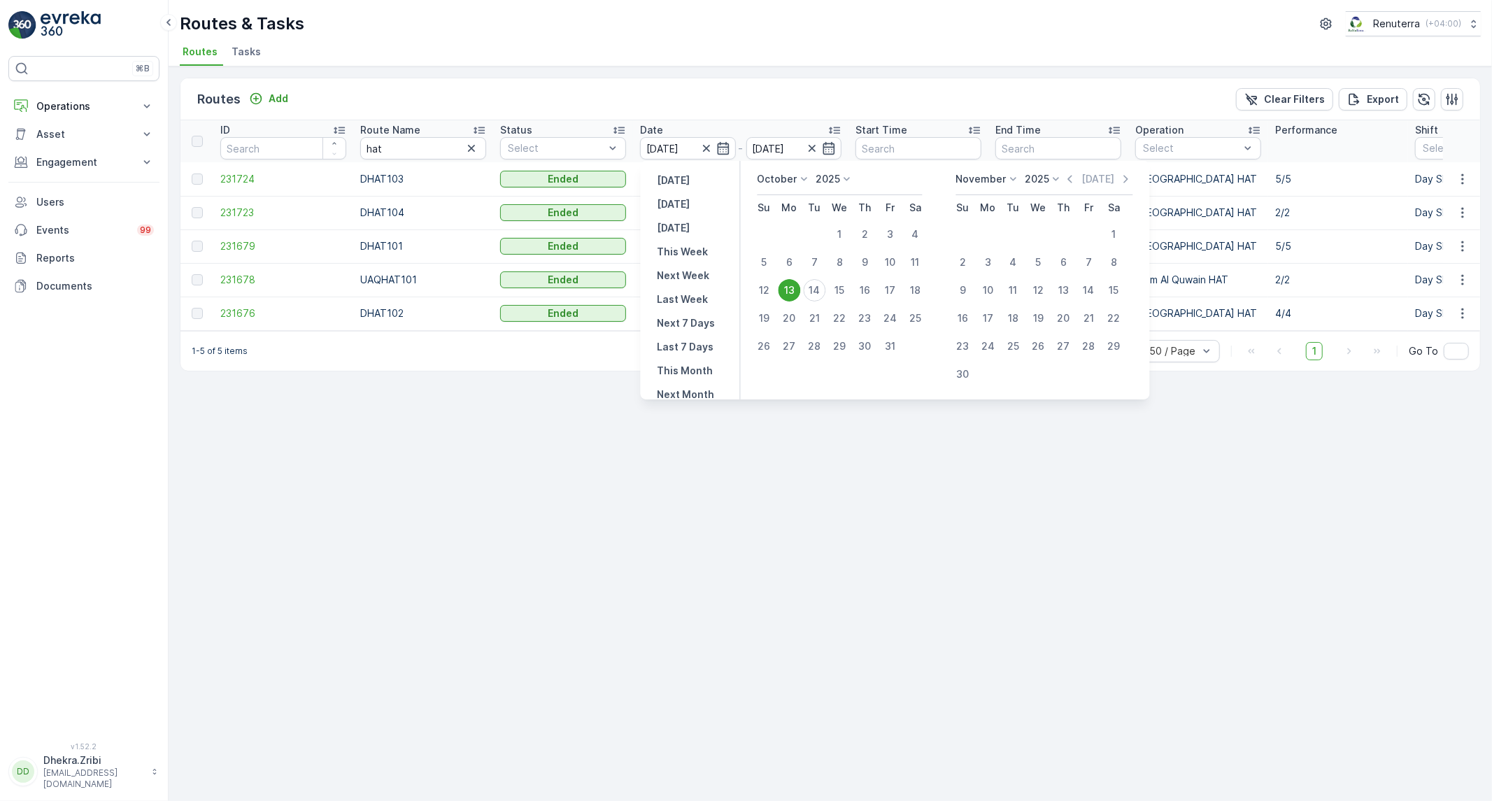
click at [703, 206] on div "[DATE] [DATE] [DATE] This Week Next Week Last Week Next 7 Days Last 7 Days This…" at bounding box center [691, 280] width 100 height 239
click at [676, 191] on div "[DATE] [DATE] [DATE] This Week Next Week Last Week Next 7 Days Last 7 Days This…" at bounding box center [691, 280] width 100 height 239
click at [675, 201] on p "[DATE]" at bounding box center [673, 204] width 33 height 14
type input "[DATE]"
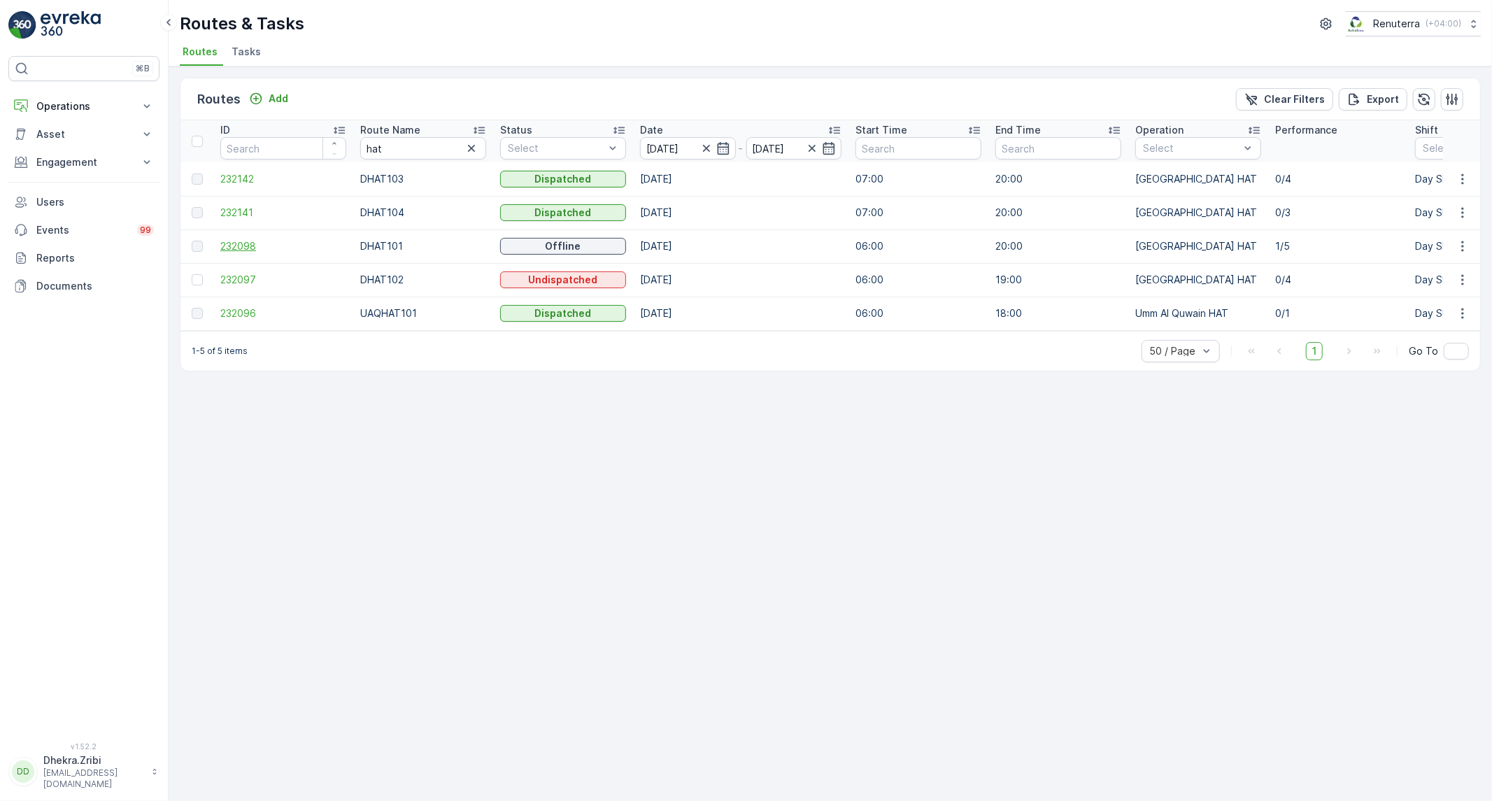
click at [226, 250] on span "232098" at bounding box center [283, 246] width 126 height 14
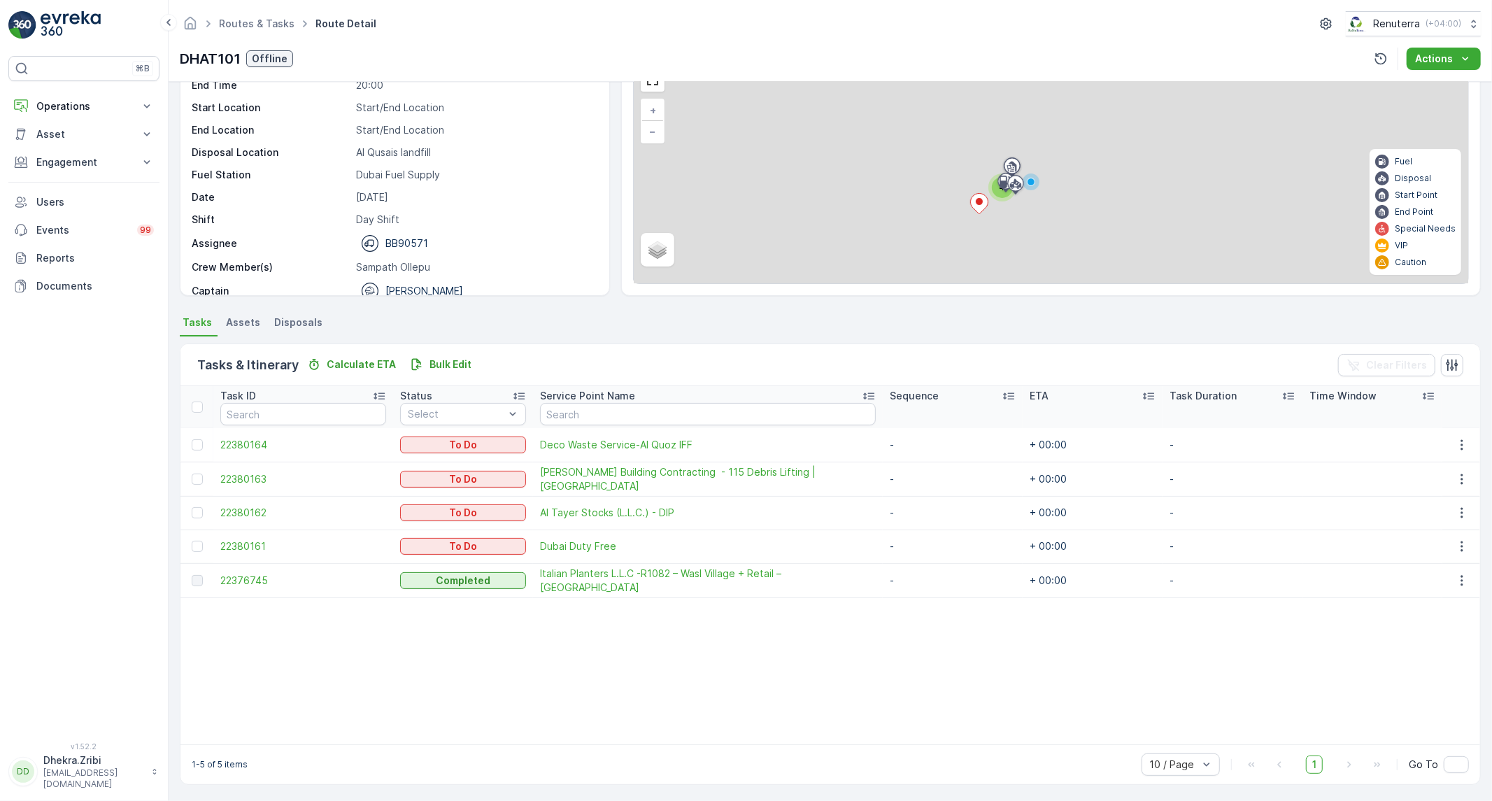
scroll to position [44, 0]
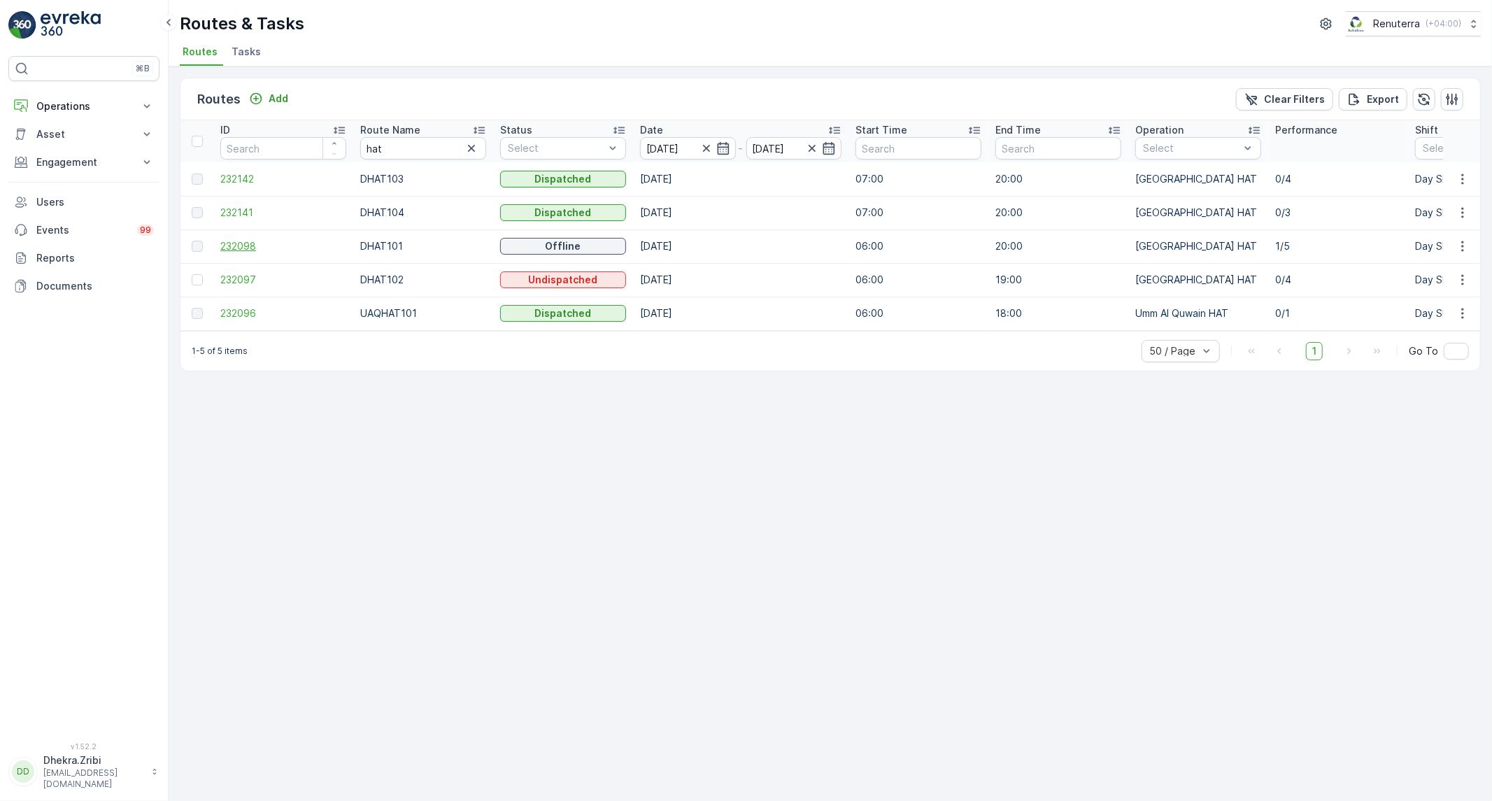
click at [247, 248] on span "232098" at bounding box center [283, 246] width 126 height 14
click at [241, 278] on span "232097" at bounding box center [283, 280] width 126 height 14
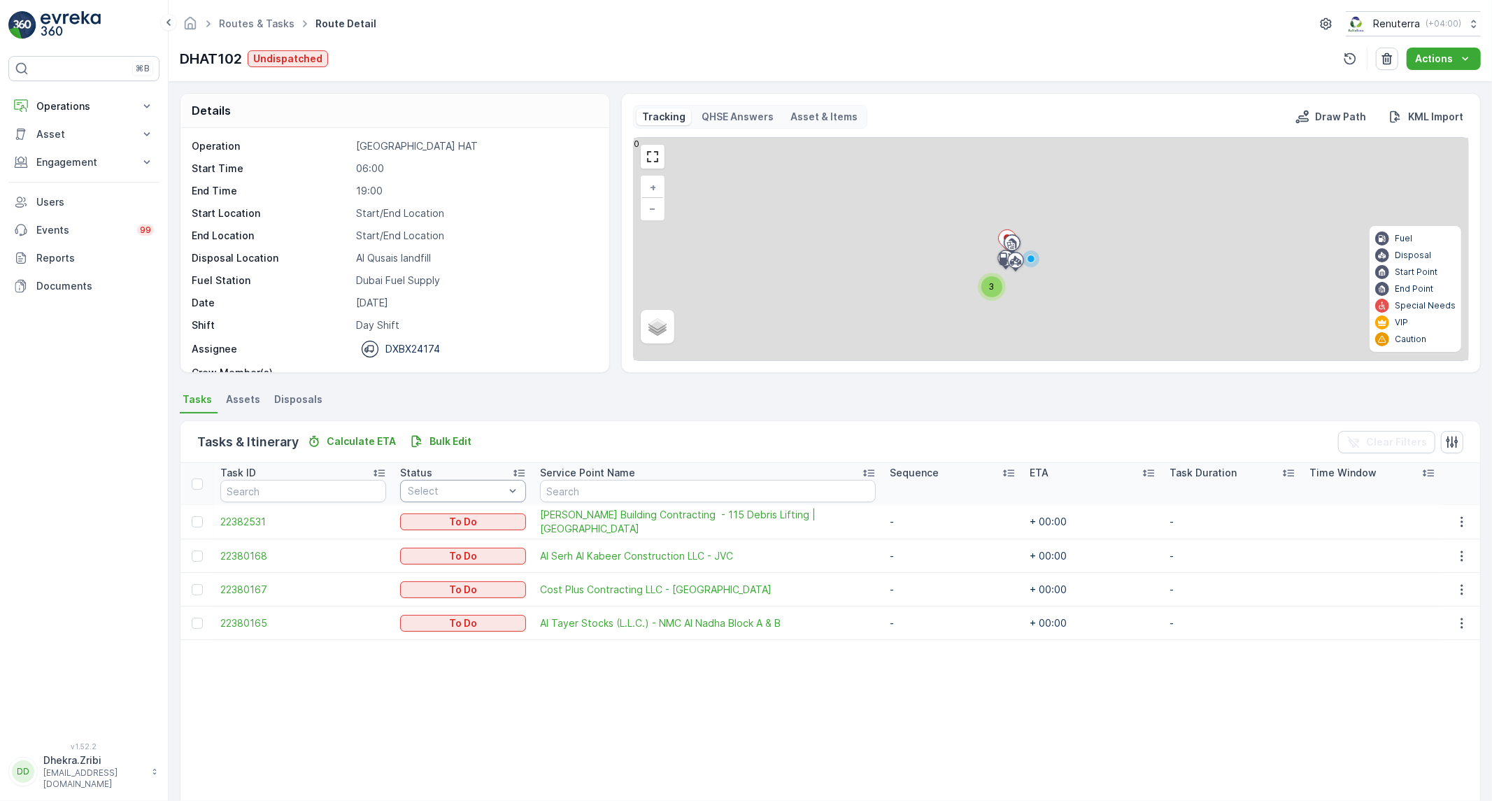
scroll to position [73, 0]
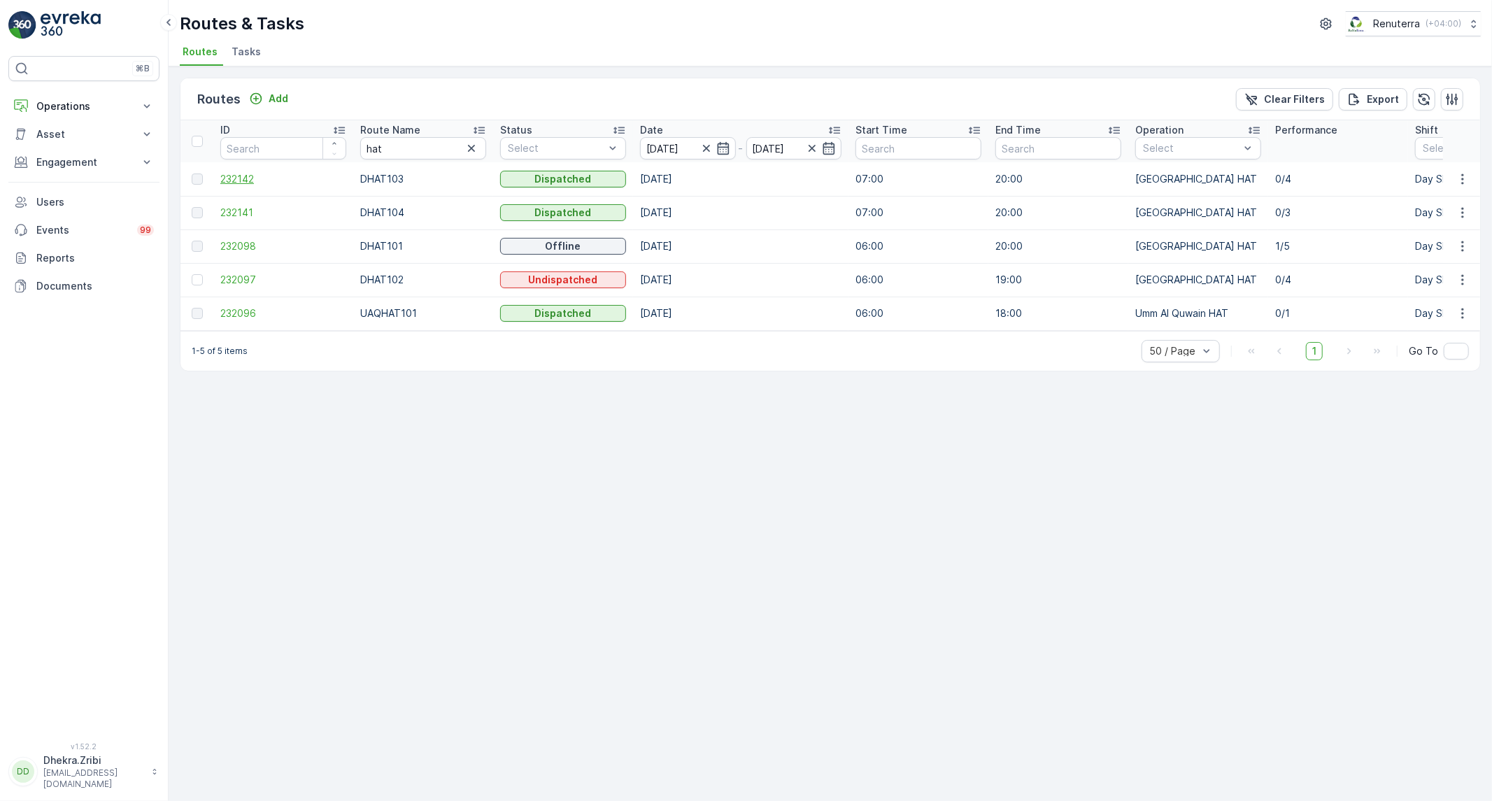
click at [242, 180] on span "232142" at bounding box center [283, 179] width 126 height 14
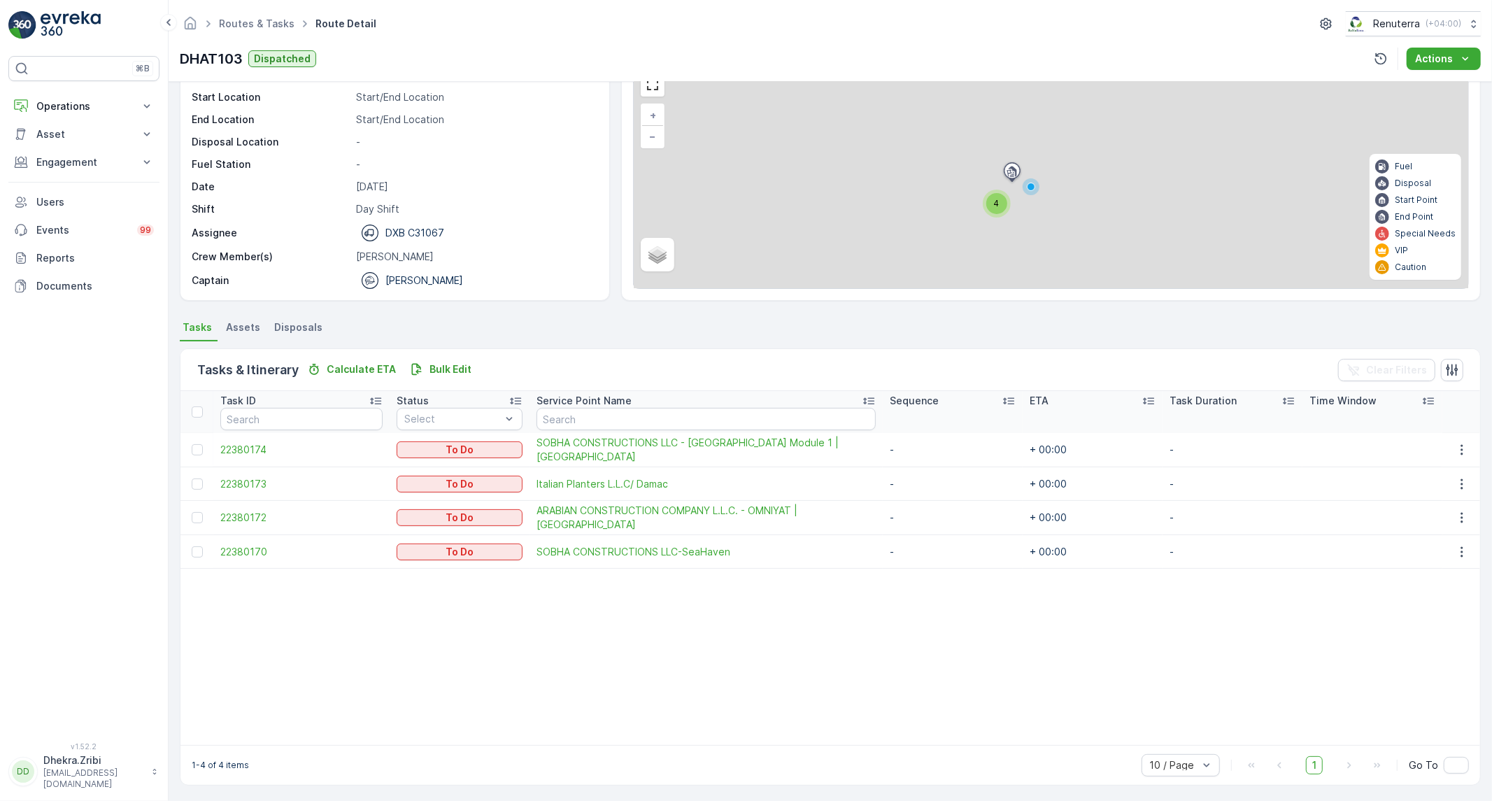
scroll to position [73, 0]
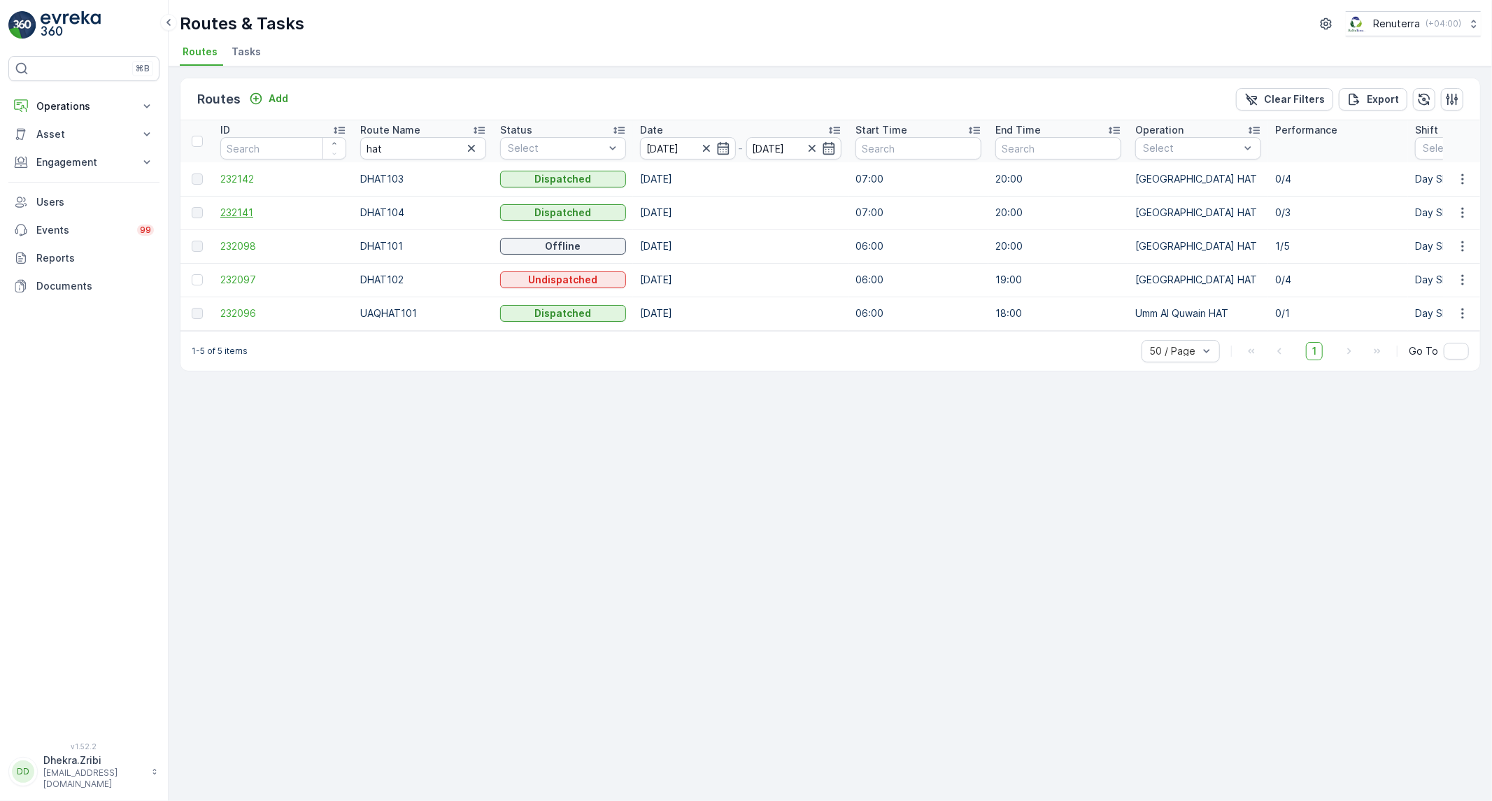
click at [231, 215] on span "232141" at bounding box center [283, 213] width 126 height 14
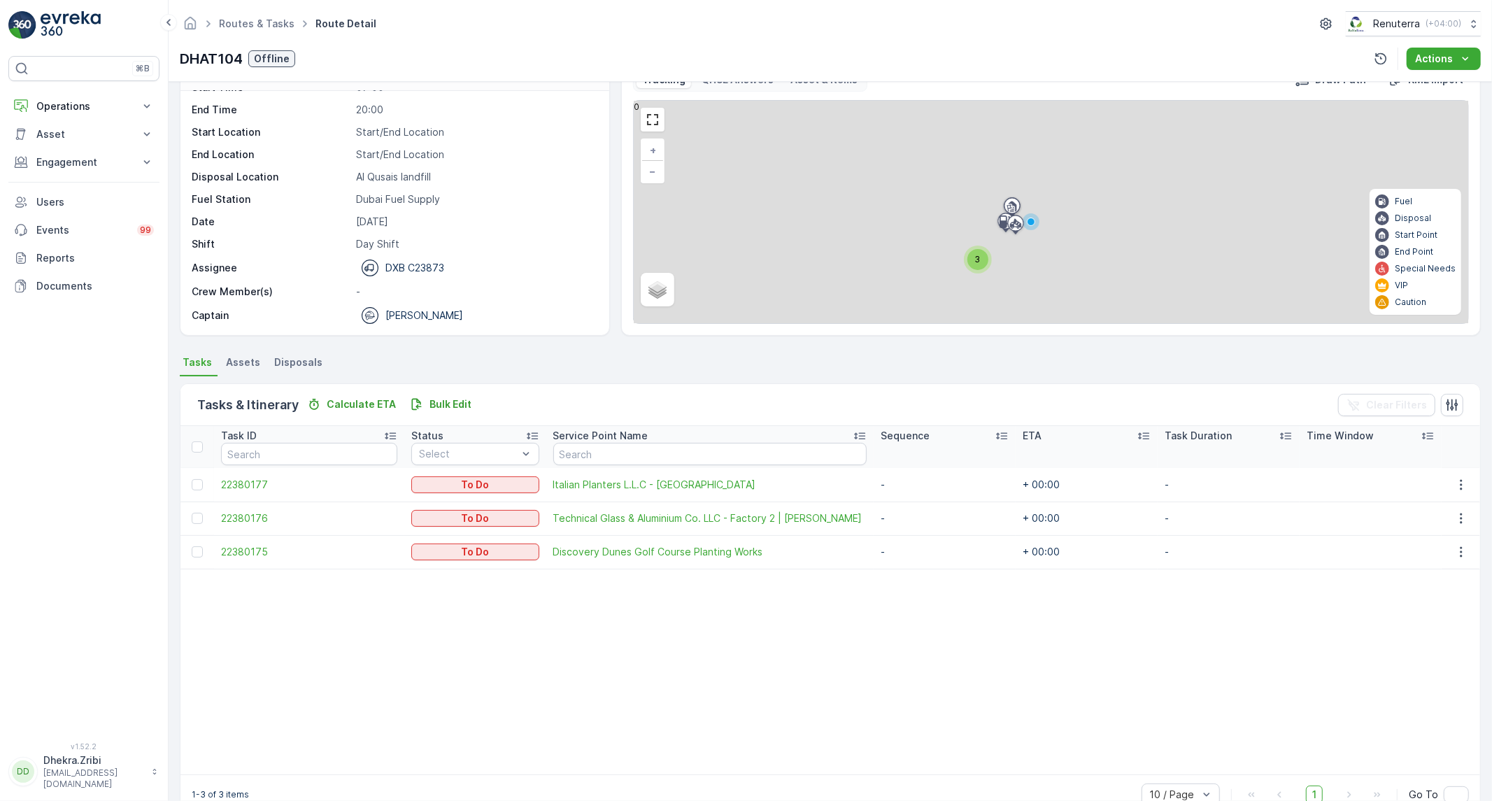
scroll to position [68, 0]
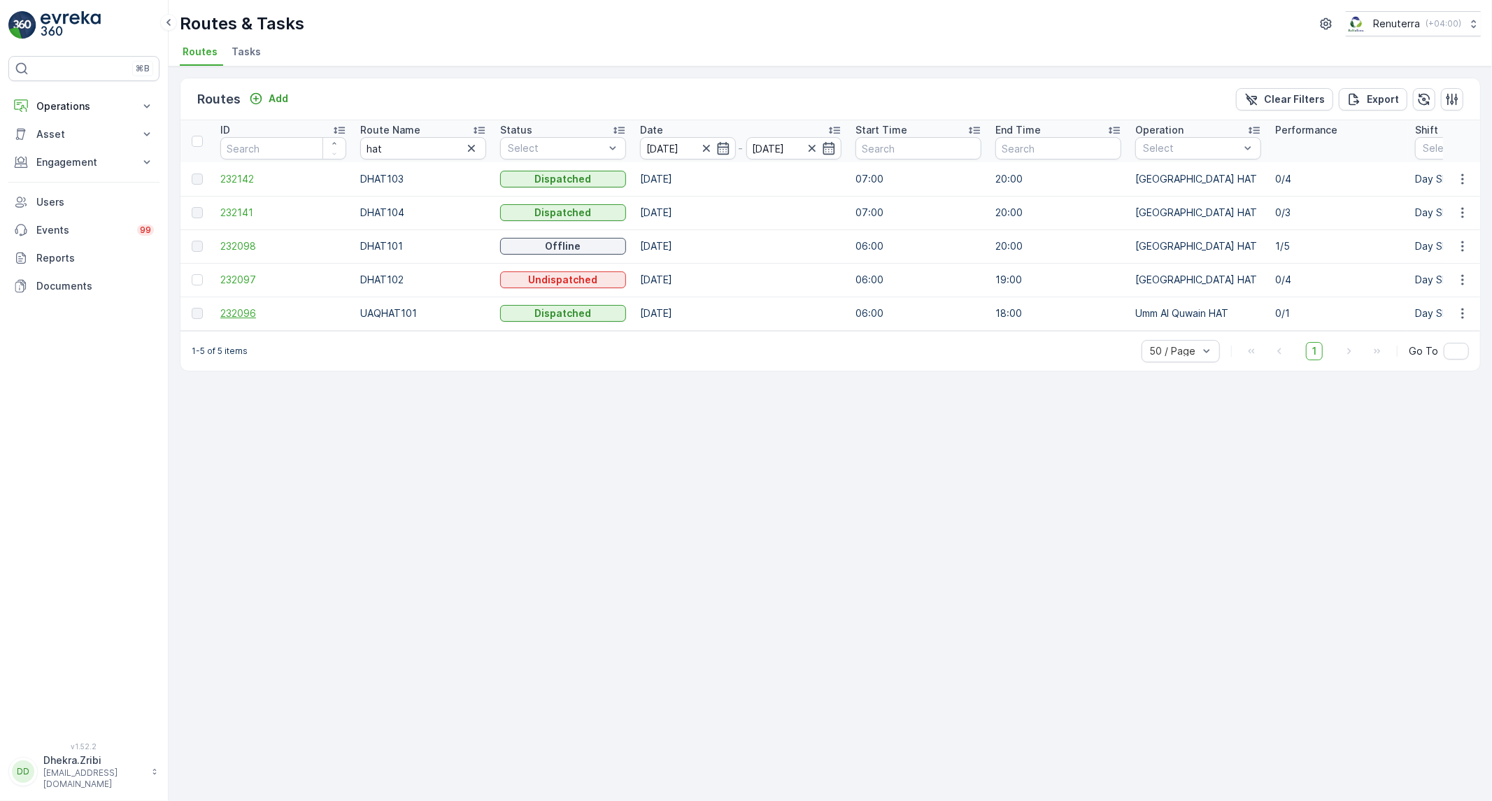
click at [246, 308] on span "232096" at bounding box center [283, 313] width 126 height 14
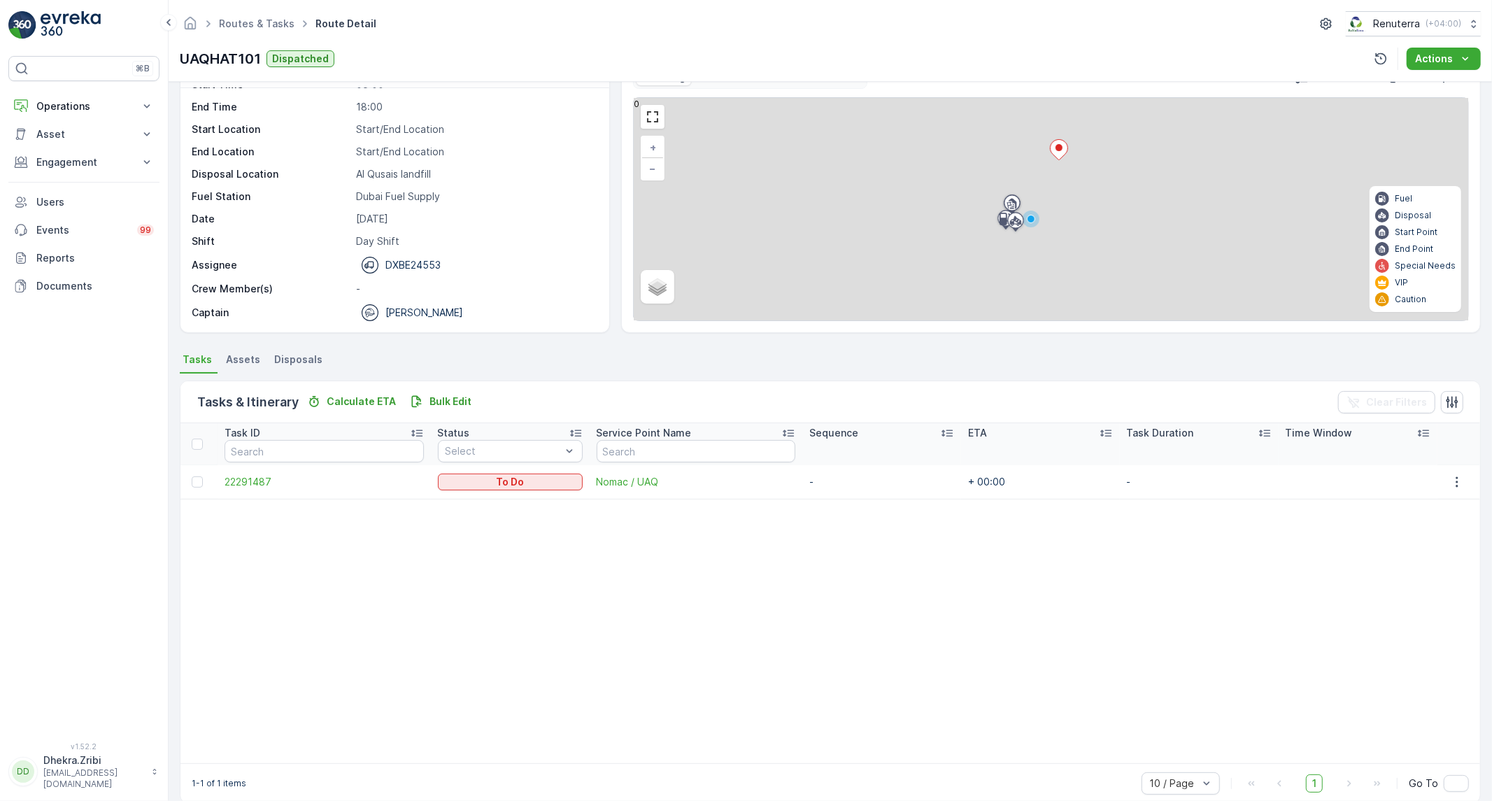
scroll to position [59, 0]
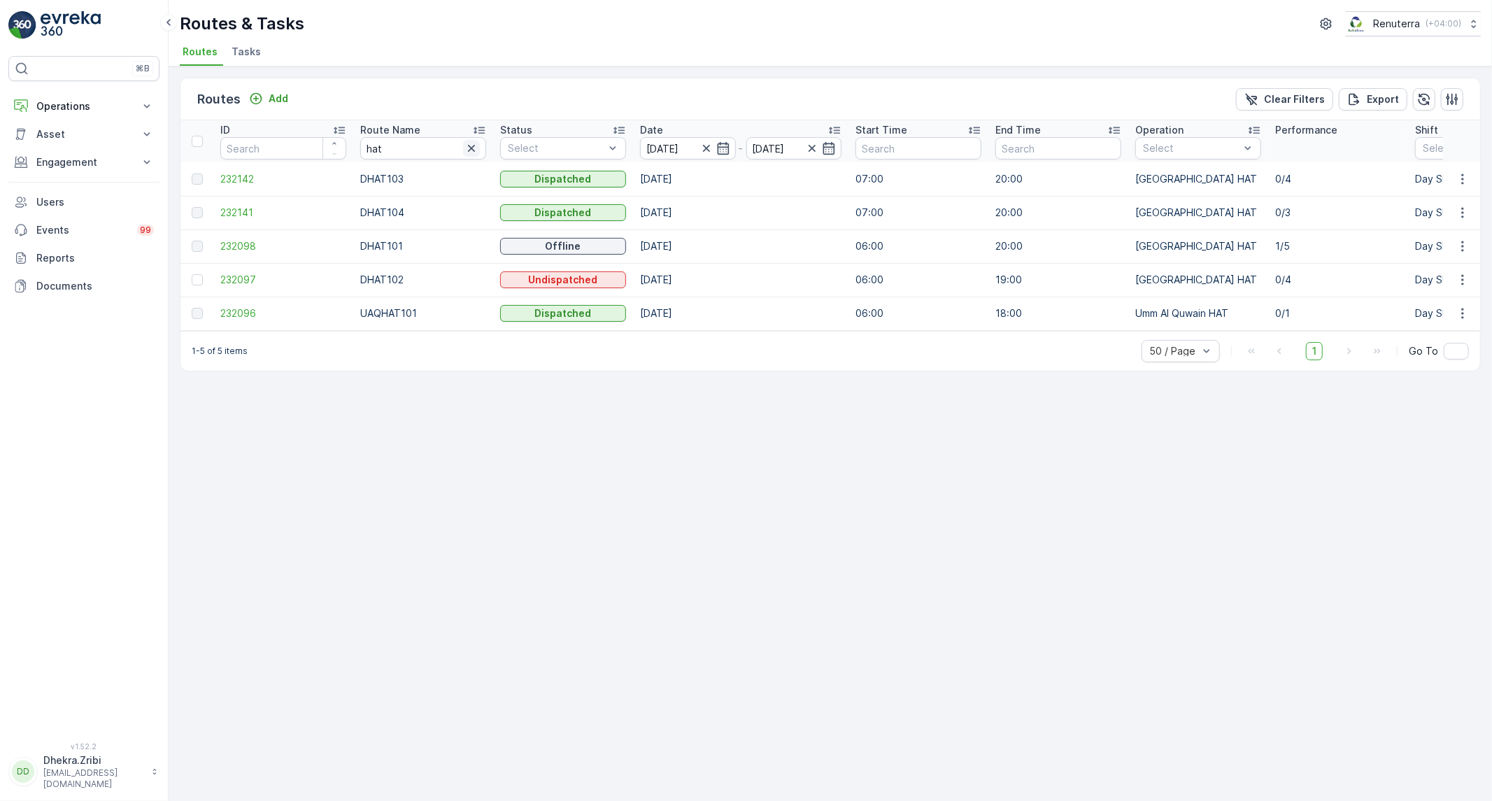
click at [471, 143] on icon "button" at bounding box center [471, 148] width 14 height 14
click at [427, 145] on input "text" at bounding box center [423, 148] width 126 height 22
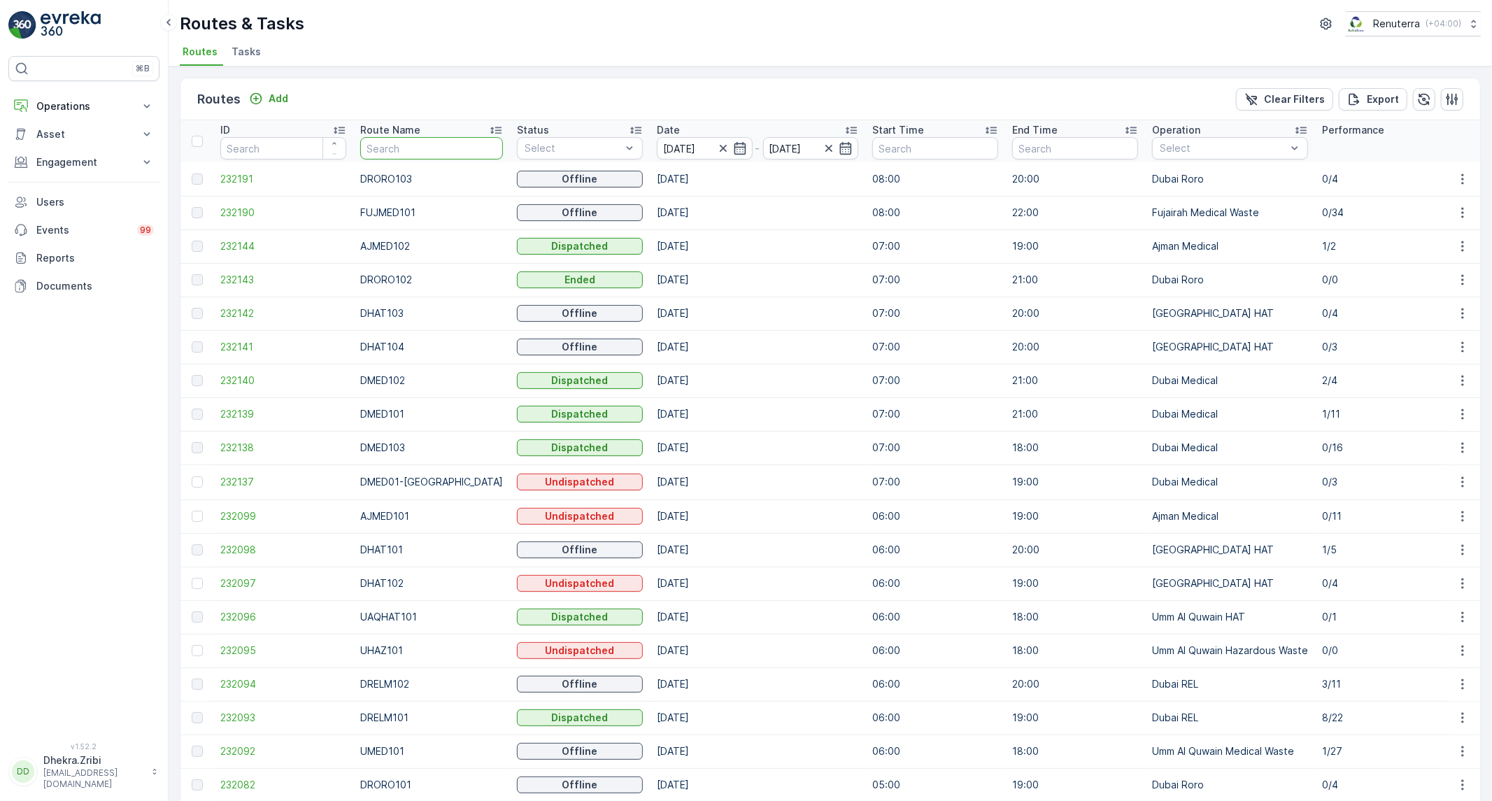
click at [394, 148] on input "text" at bounding box center [431, 148] width 143 height 22
type input "roro"
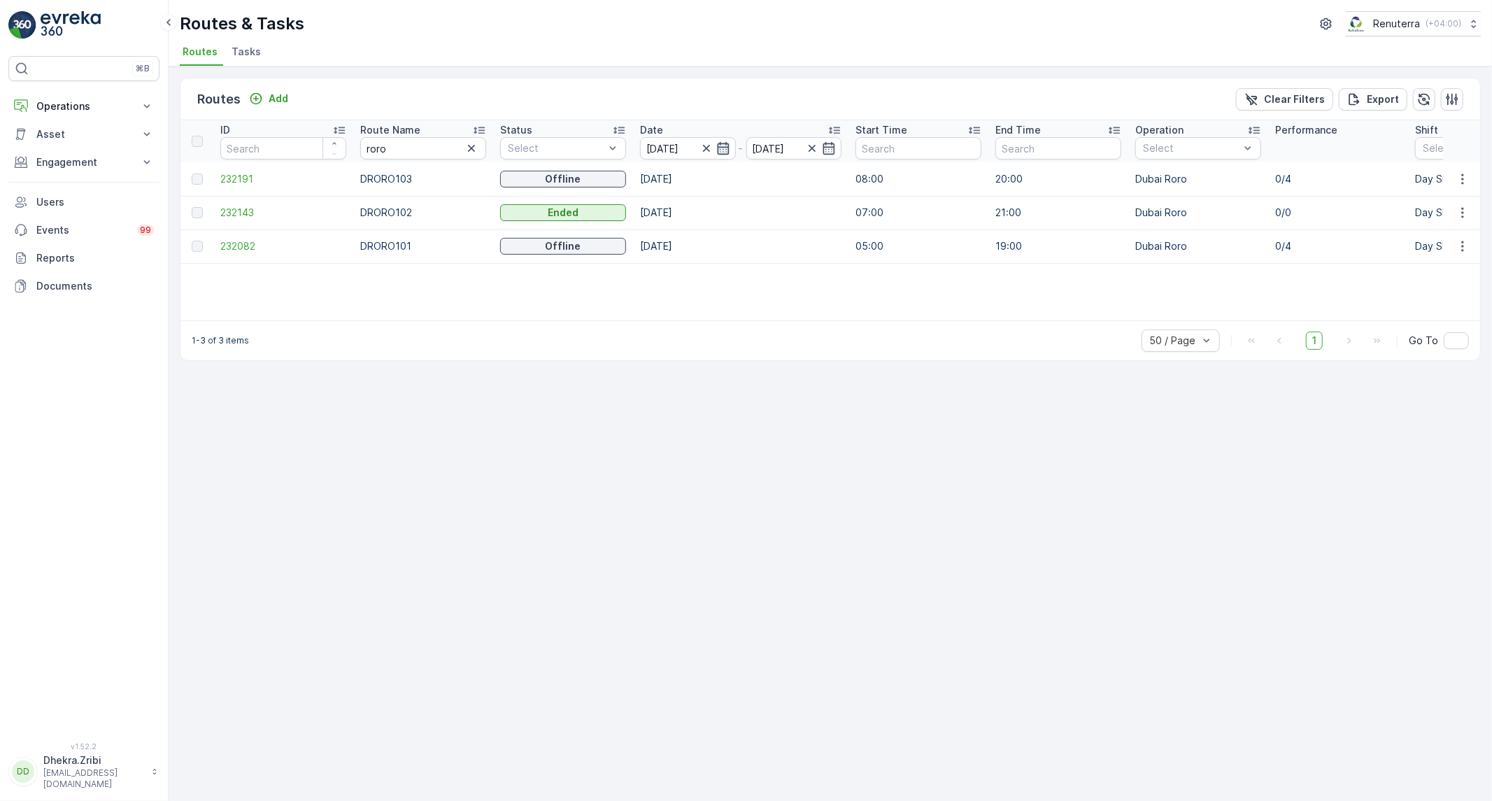
click at [730, 150] on icon "button" at bounding box center [723, 148] width 14 height 14
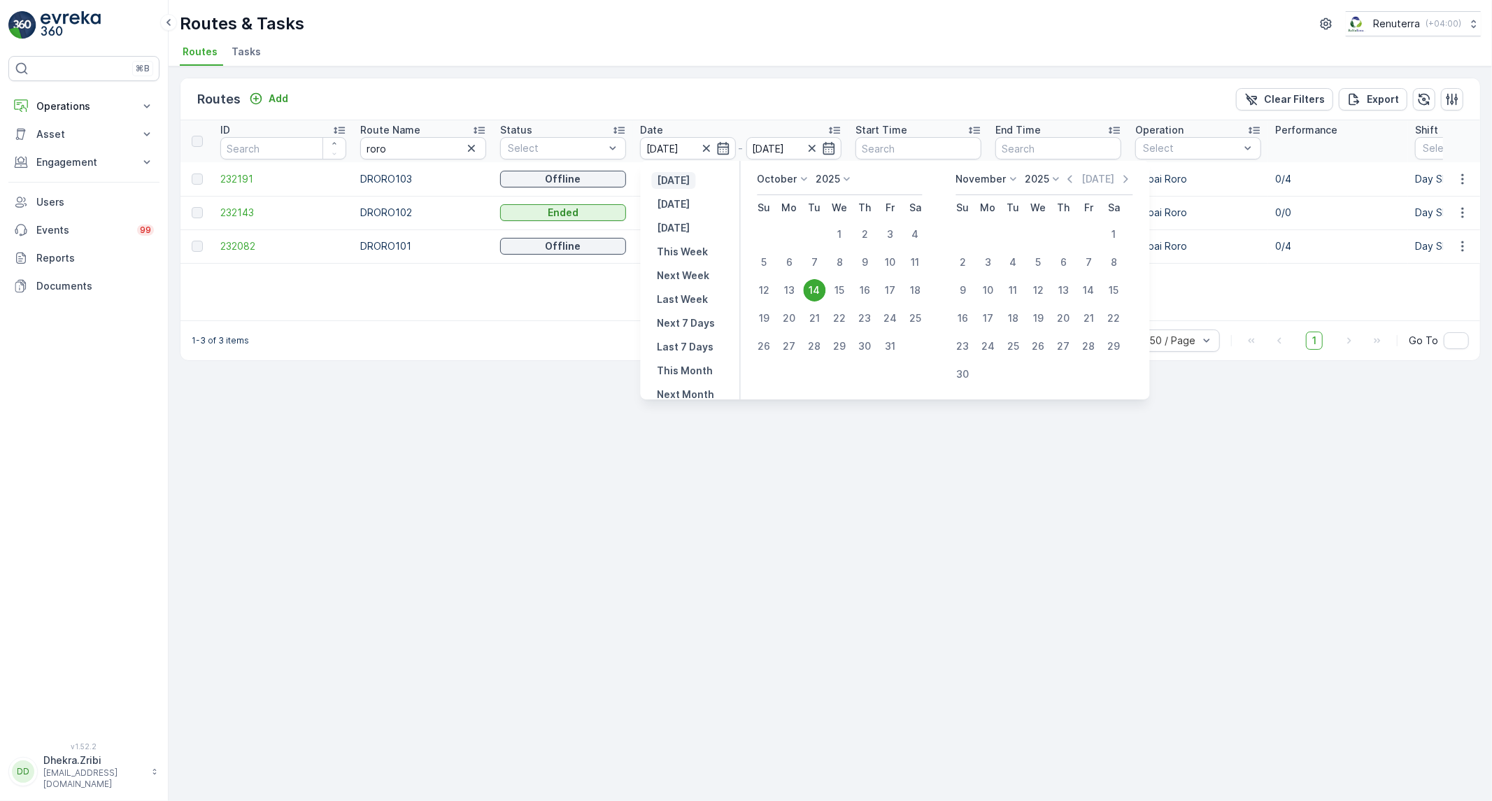
click at [680, 175] on p "[DATE]" at bounding box center [673, 180] width 33 height 14
type input "[DATE]"
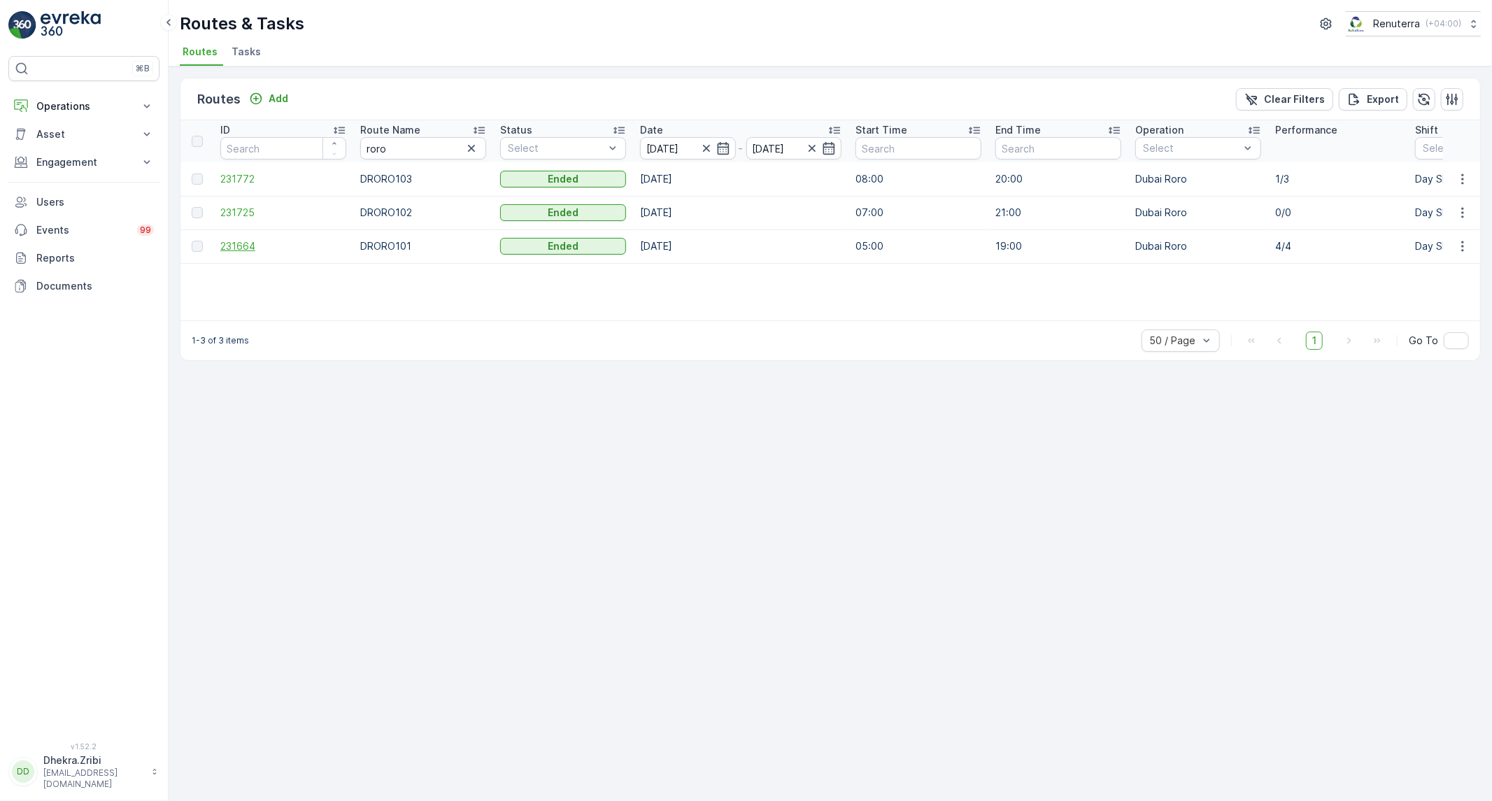
click at [240, 249] on span "231664" at bounding box center [283, 246] width 126 height 14
click at [246, 184] on span "231772" at bounding box center [283, 179] width 126 height 14
click at [722, 141] on icon "button" at bounding box center [723, 148] width 14 height 14
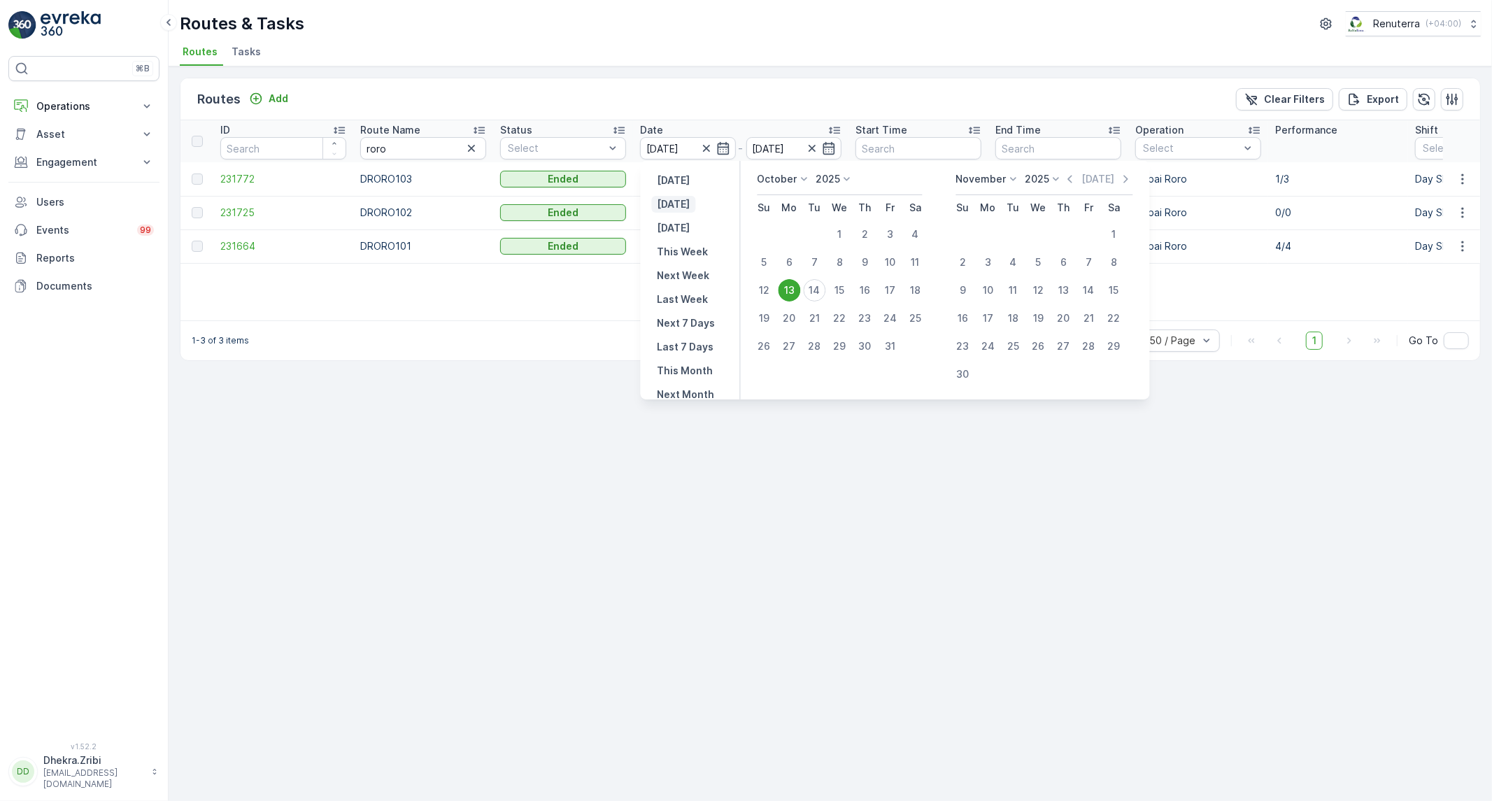
click at [685, 198] on p "[DATE]" at bounding box center [673, 204] width 33 height 14
type input "[DATE]"
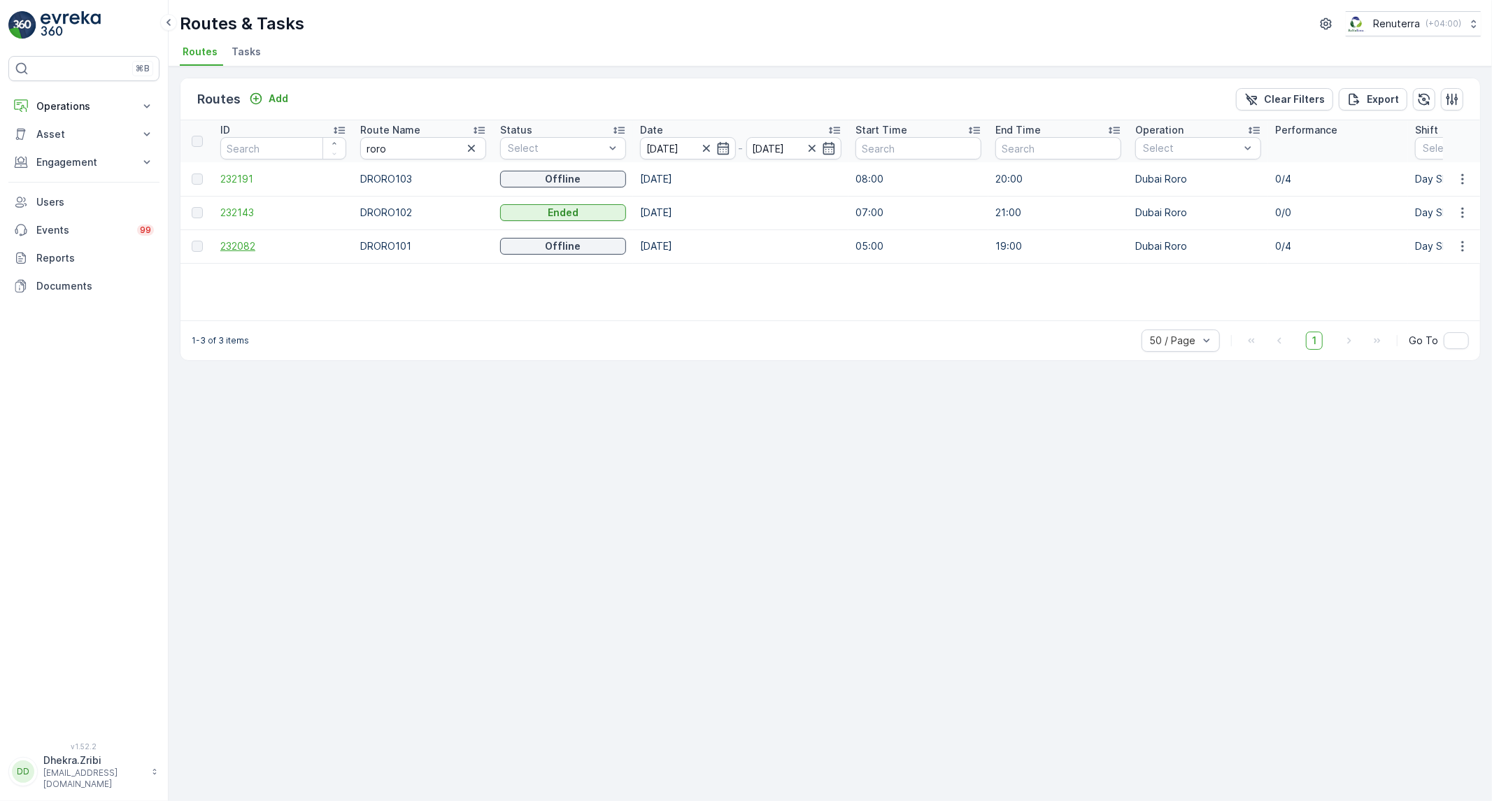
click at [239, 241] on span "232082" at bounding box center [283, 246] width 126 height 14
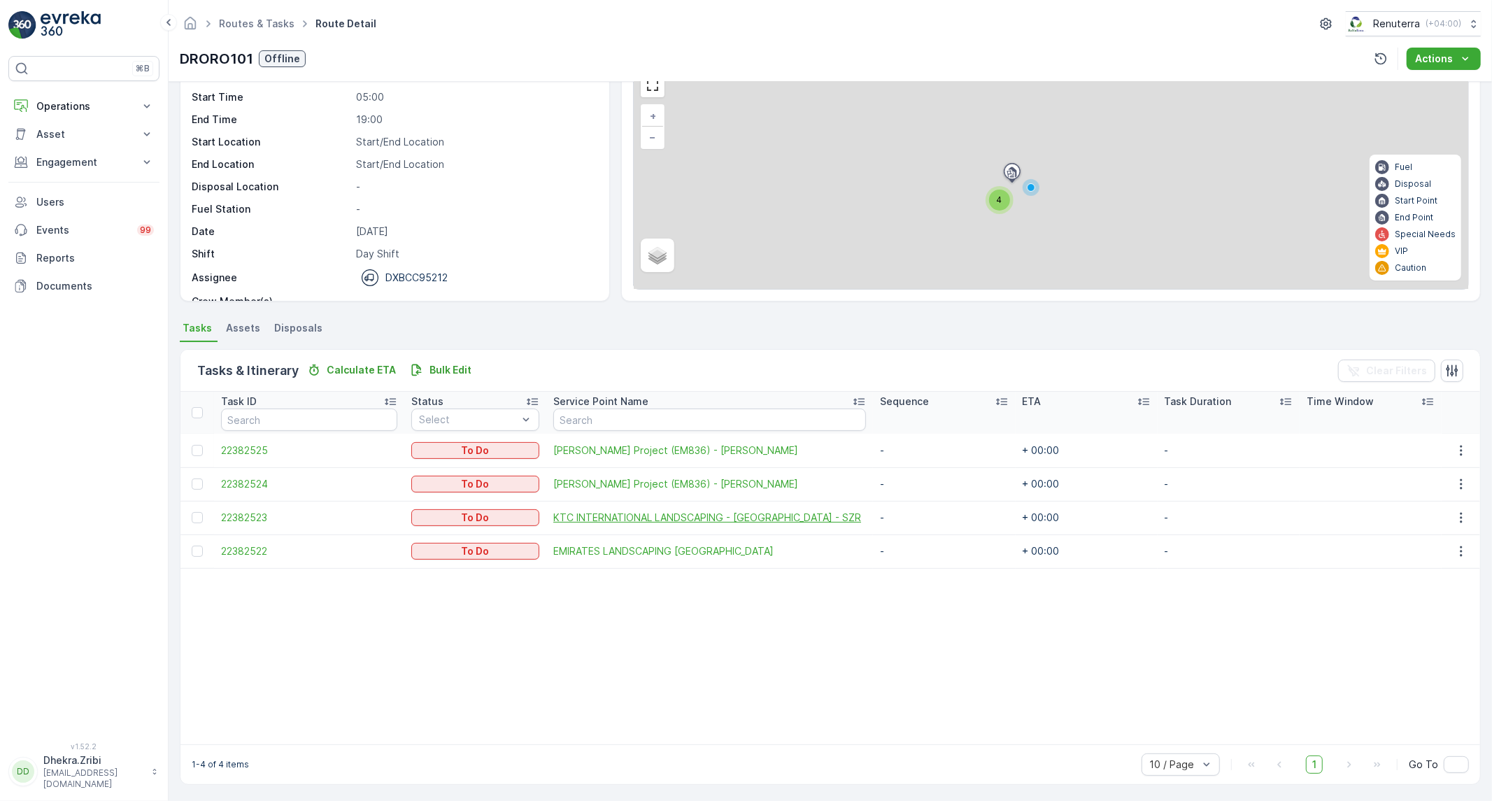
scroll to position [73, 0]
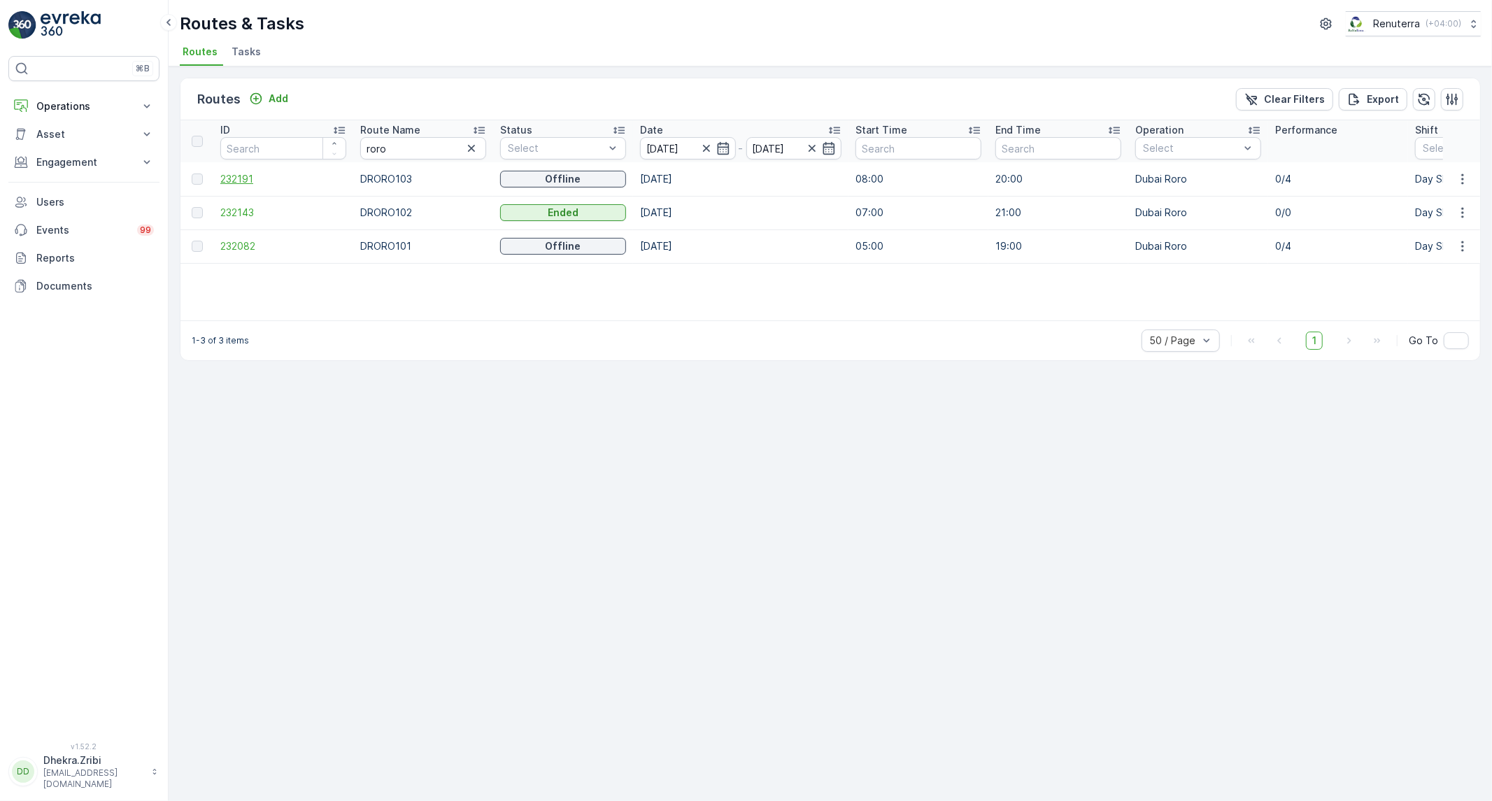
click at [241, 176] on span "232191" at bounding box center [283, 179] width 126 height 14
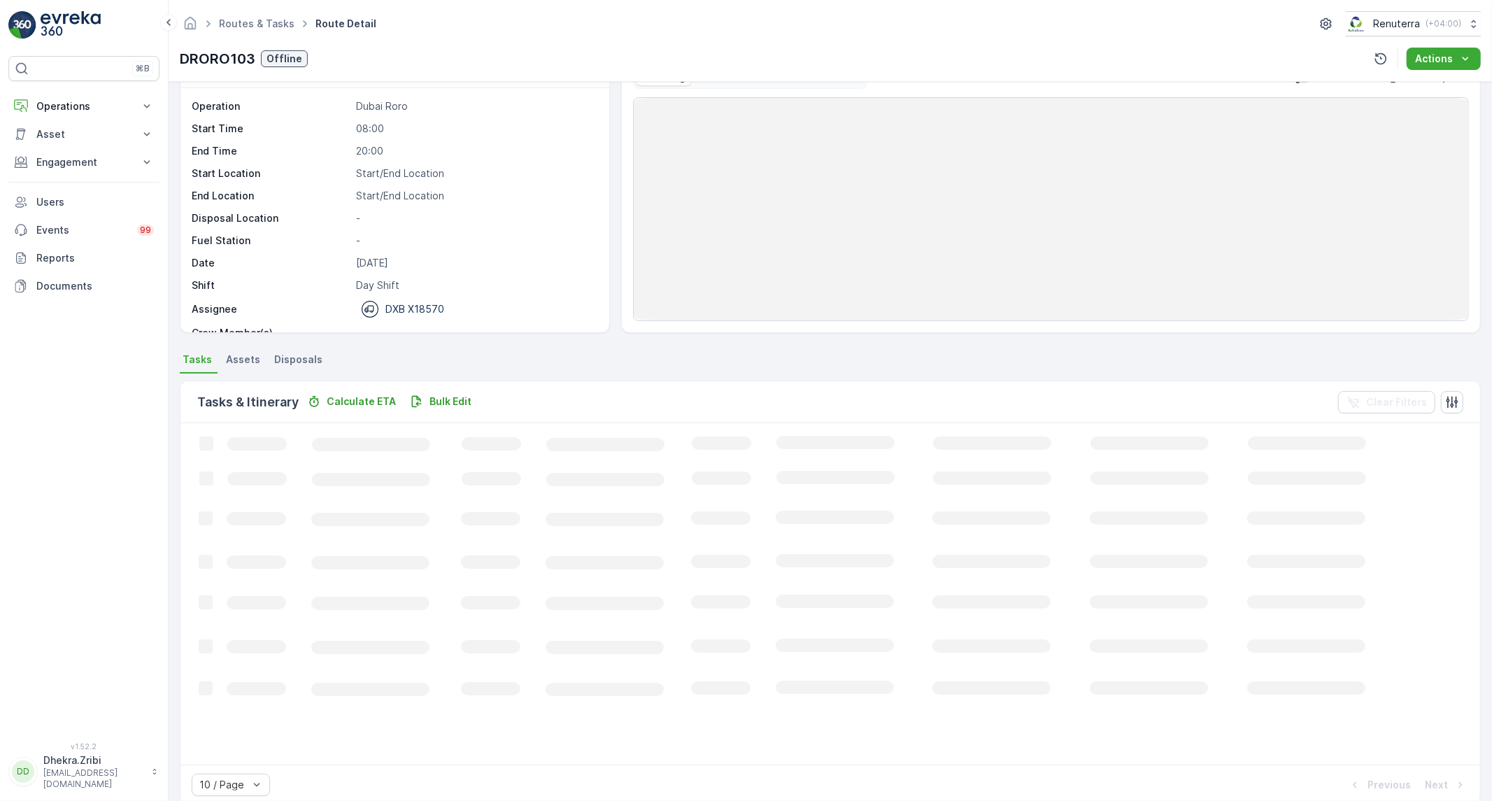
scroll to position [62, 0]
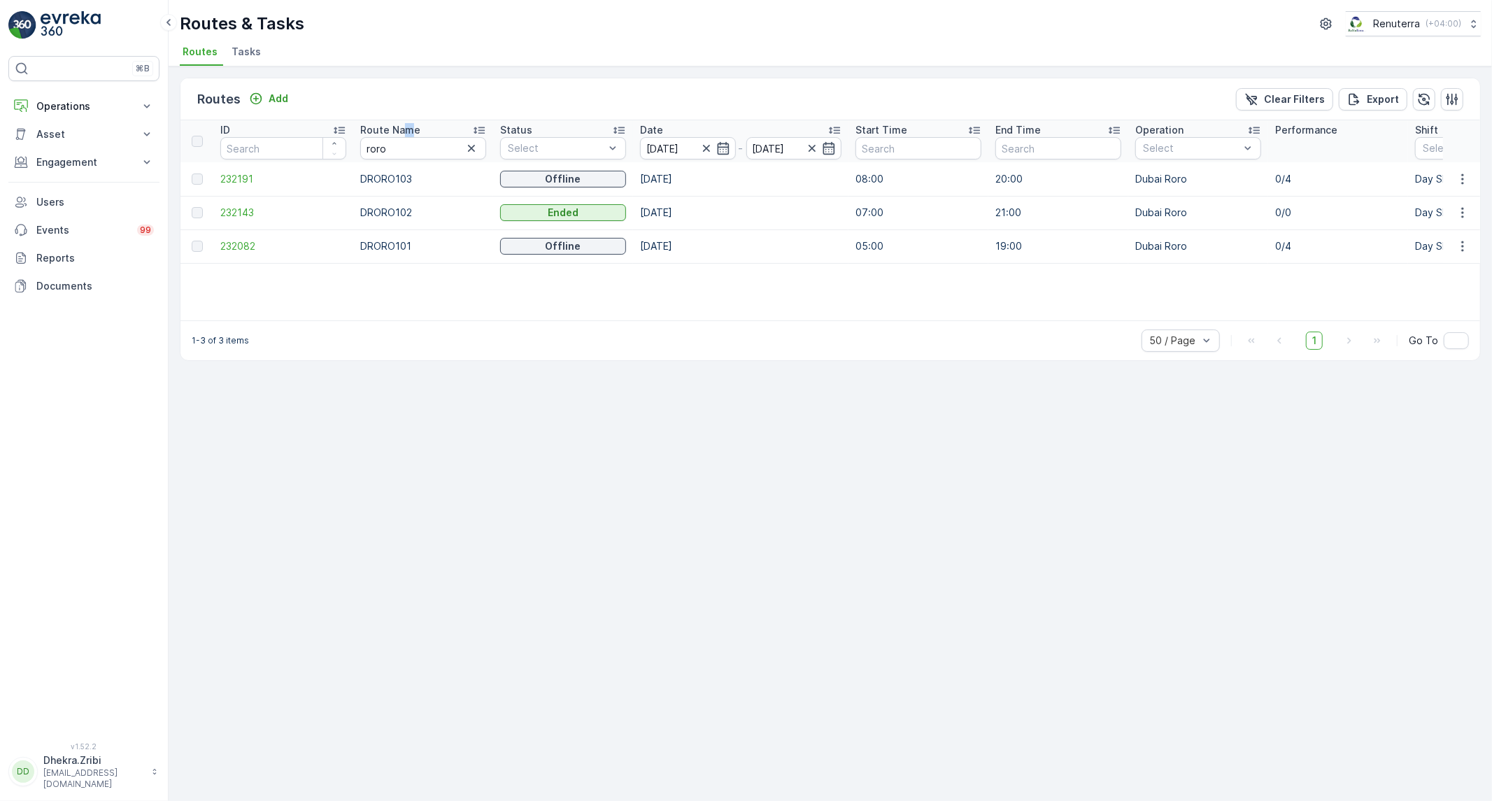
click at [407, 131] on p "Route Name" at bounding box center [390, 130] width 60 height 14
drag, startPoint x: 408, startPoint y: 145, endPoint x: 311, endPoint y: 145, distance: 97.2
type input "med"
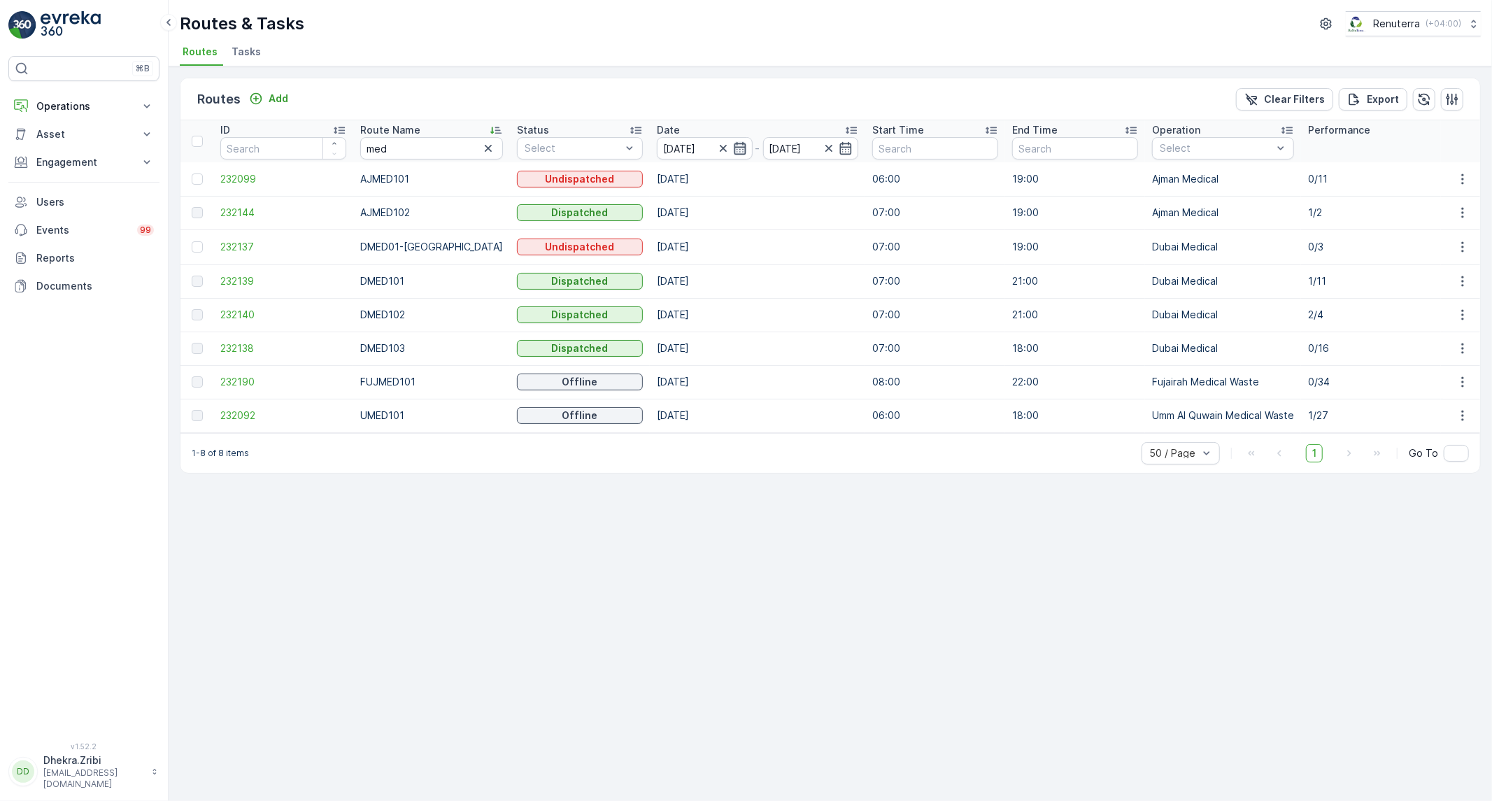
click at [733, 145] on icon "button" at bounding box center [740, 148] width 14 height 14
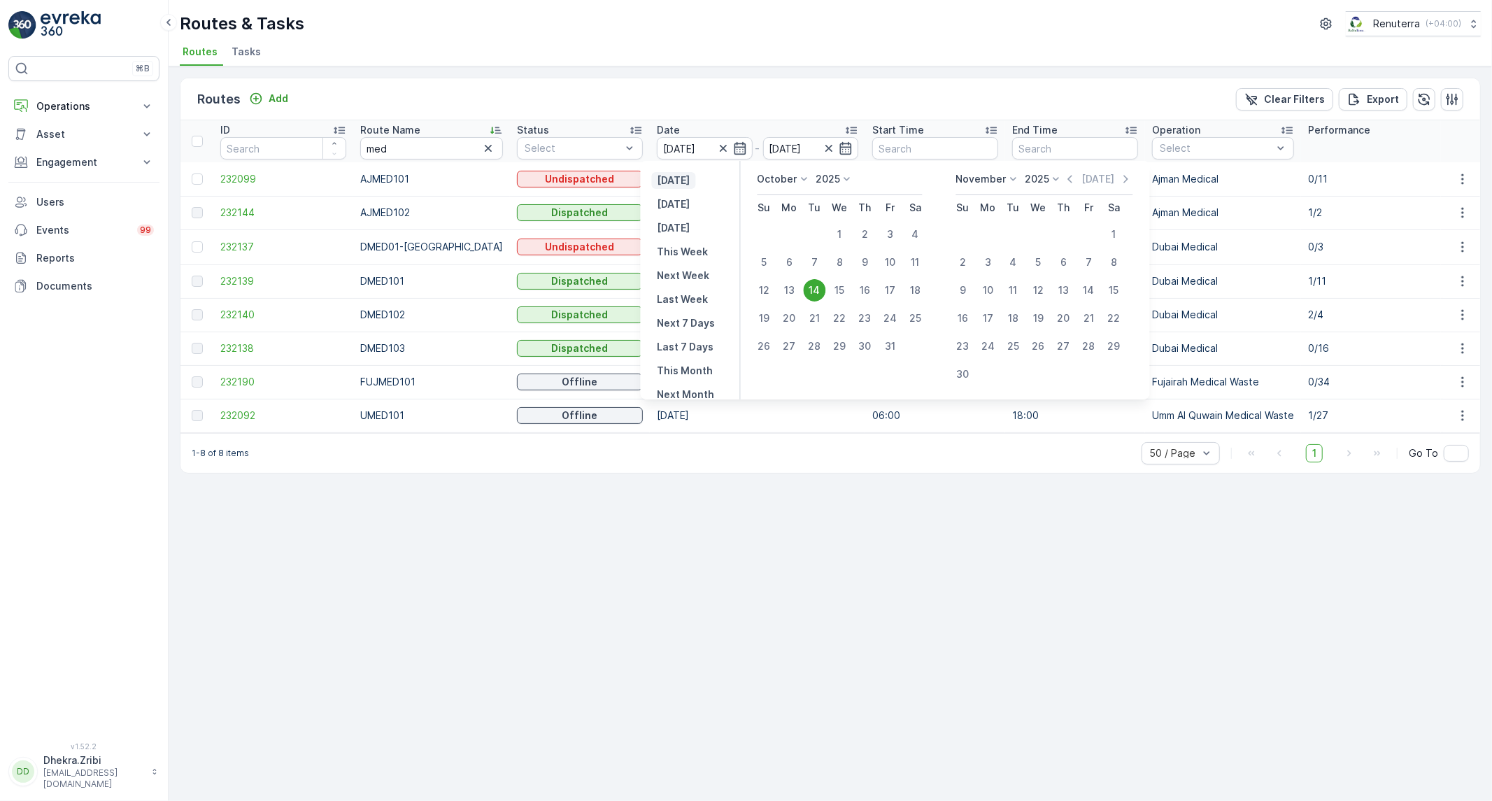
click at [696, 175] on button "[DATE]" at bounding box center [674, 180] width 44 height 17
type input "[DATE]"
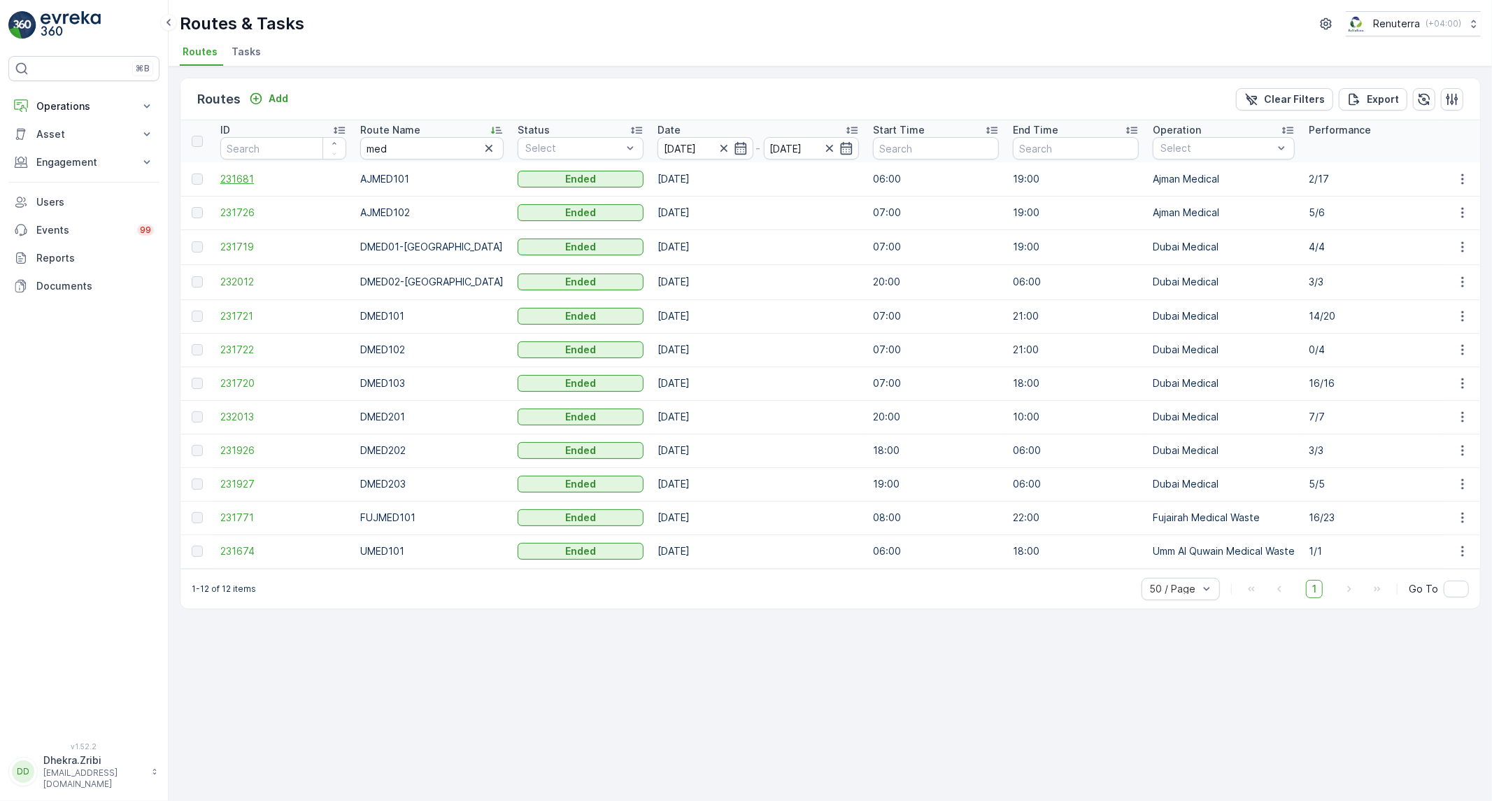
click at [243, 180] on span "231681" at bounding box center [283, 179] width 126 height 14
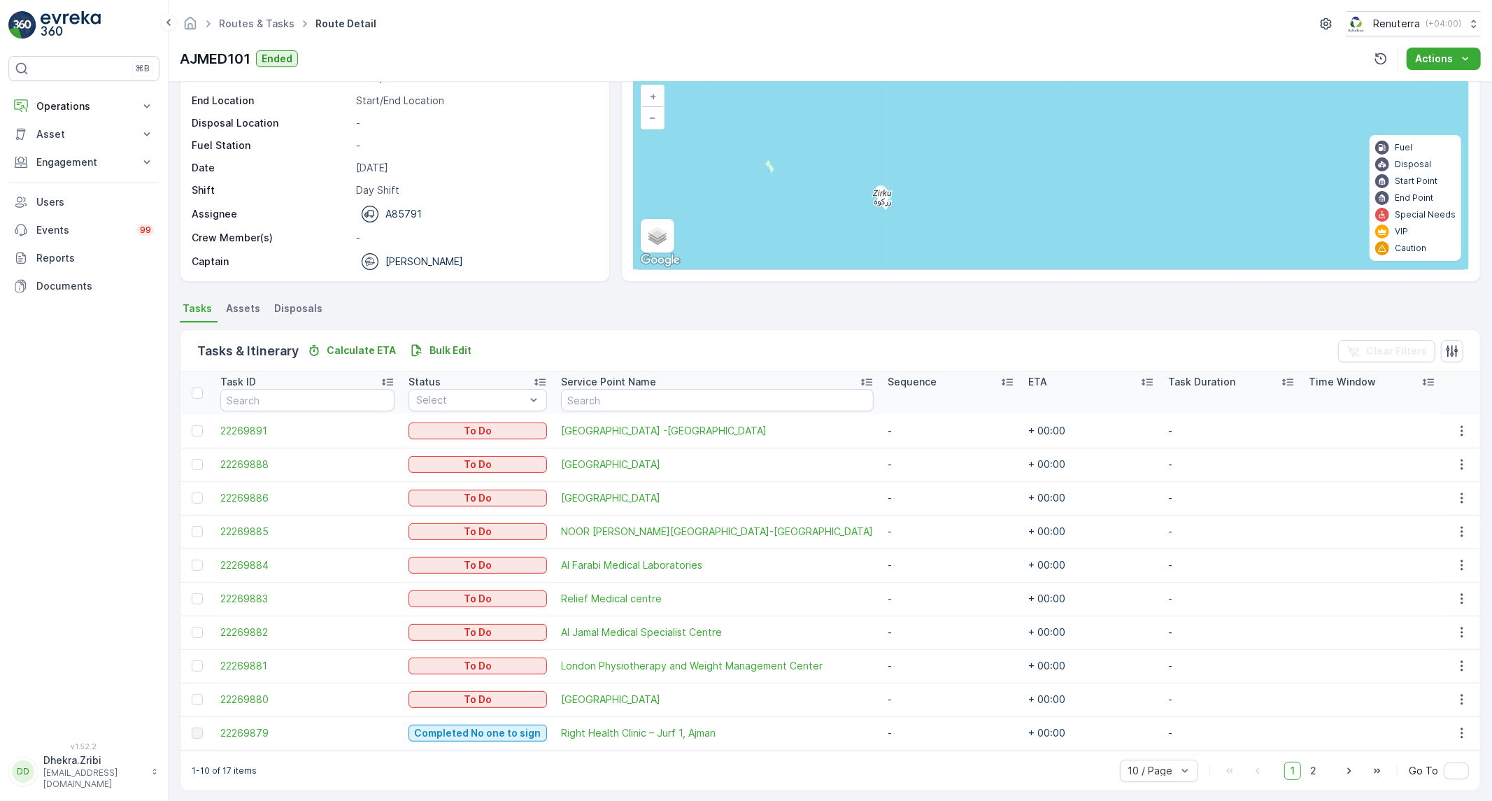
scroll to position [98, 0]
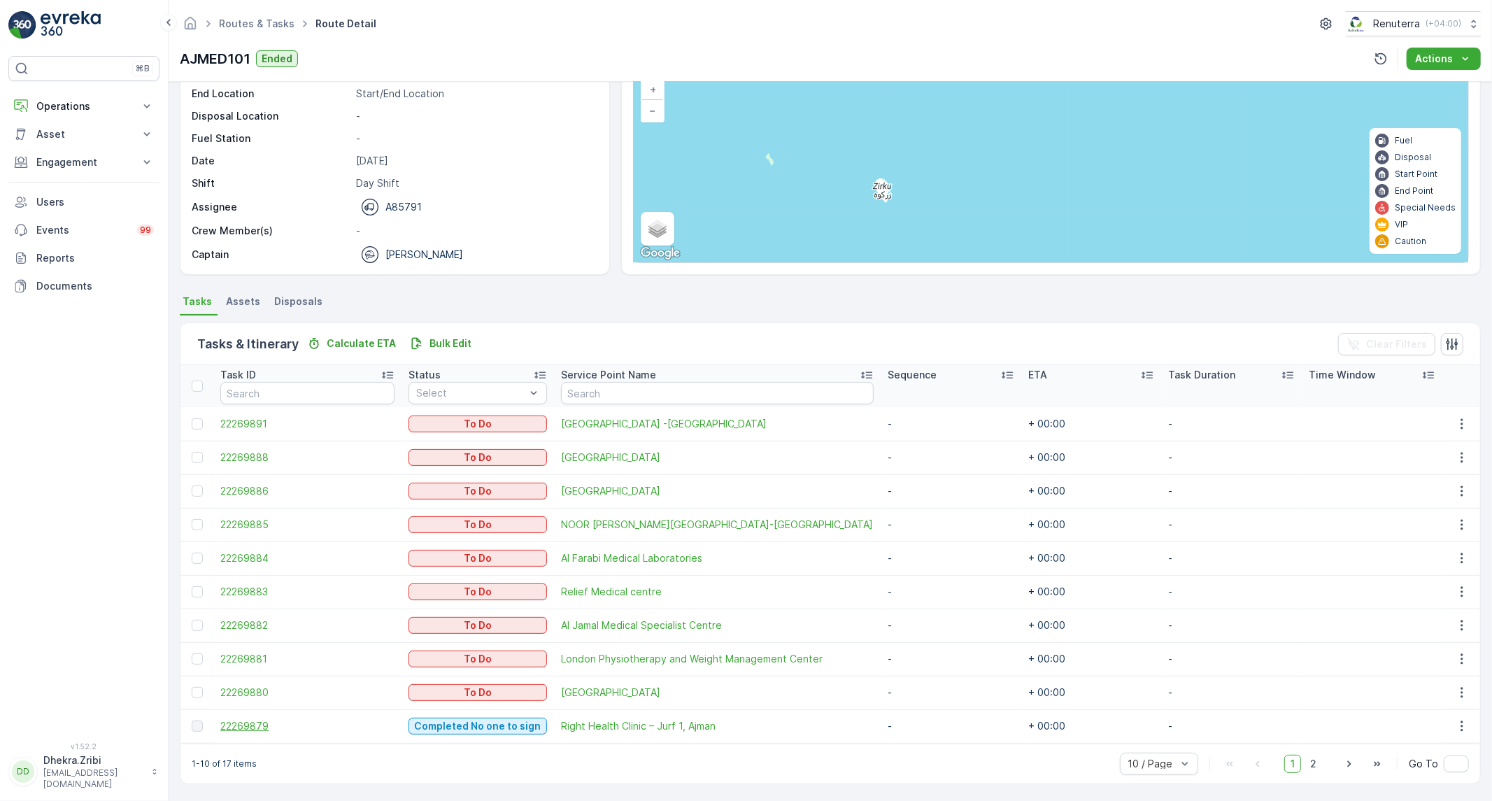
click at [246, 726] on span "22269879" at bounding box center [307, 726] width 174 height 14
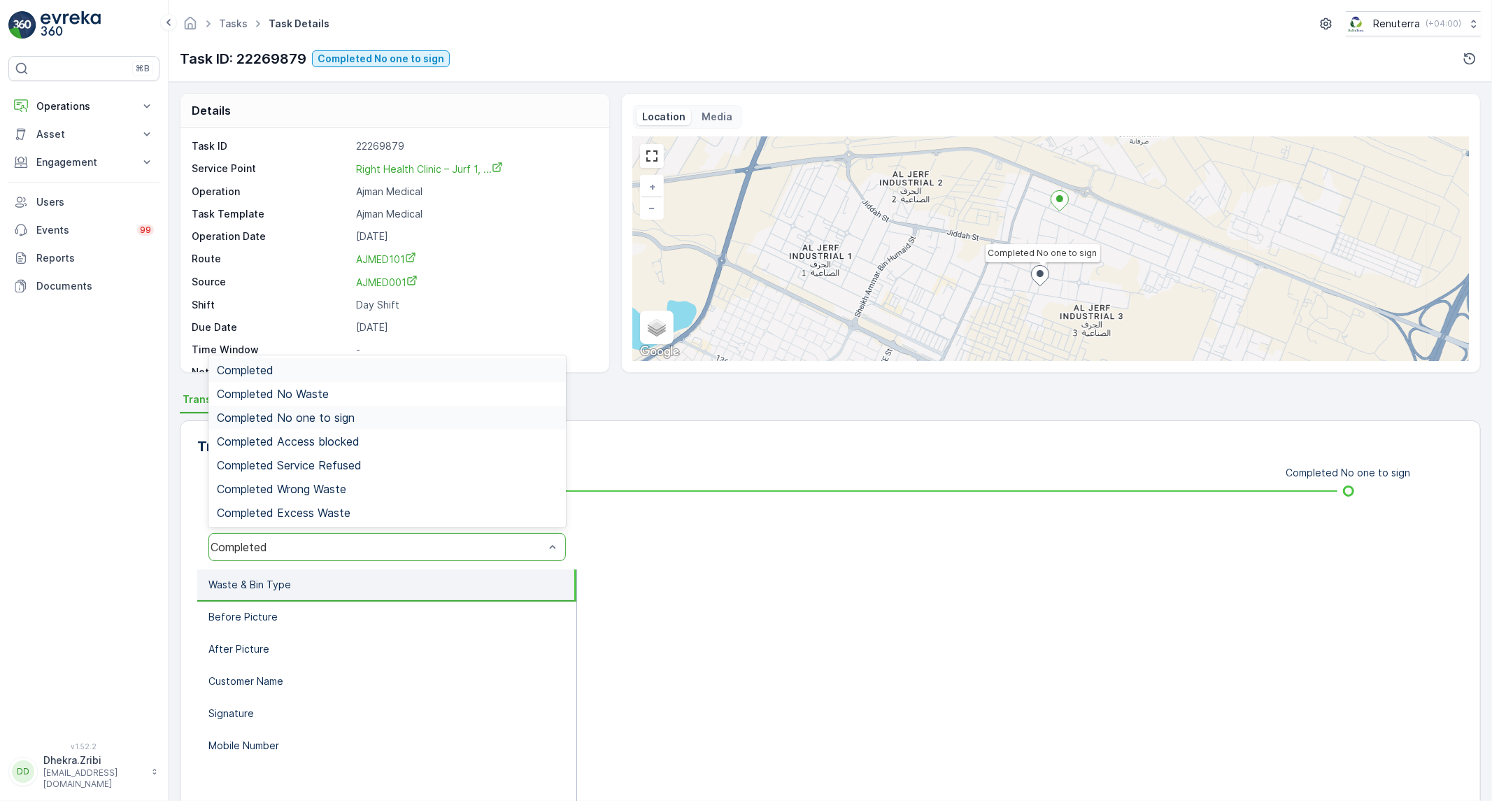
click at [322, 408] on div "Completed No one to sign" at bounding box center [386, 418] width 357 height 24
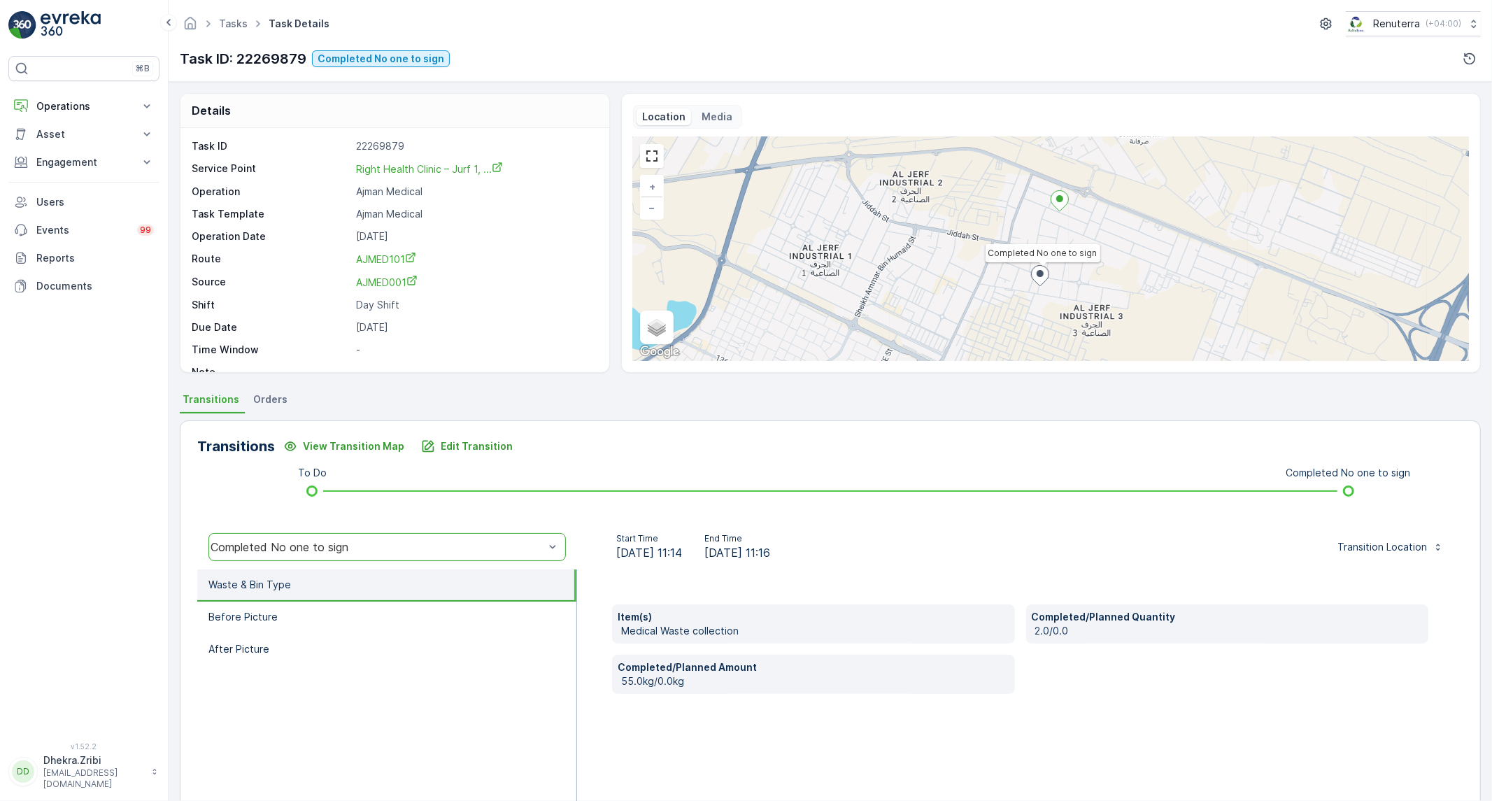
scroll to position [78, 0]
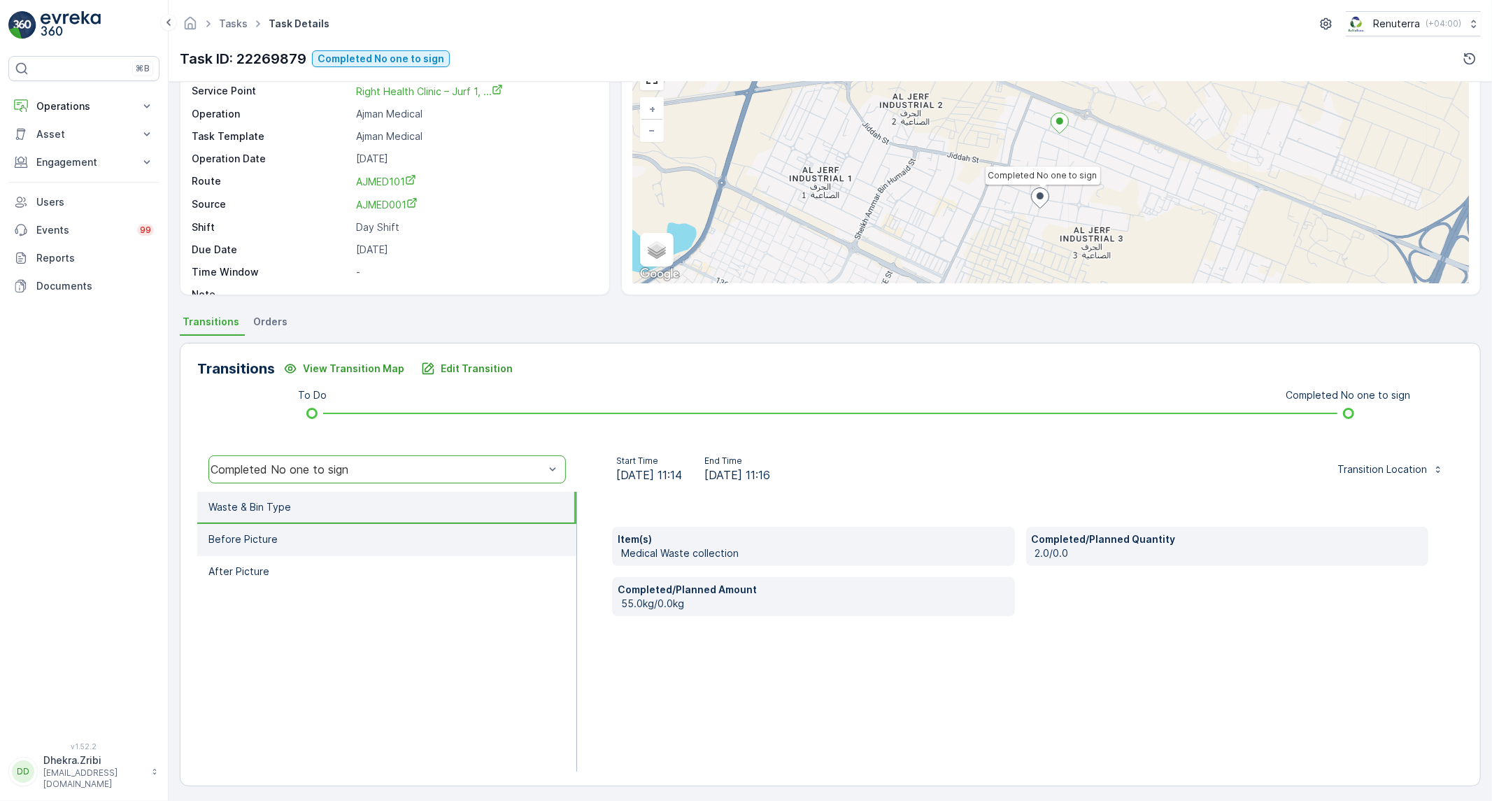
click at [434, 543] on li "Before Picture" at bounding box center [386, 540] width 379 height 32
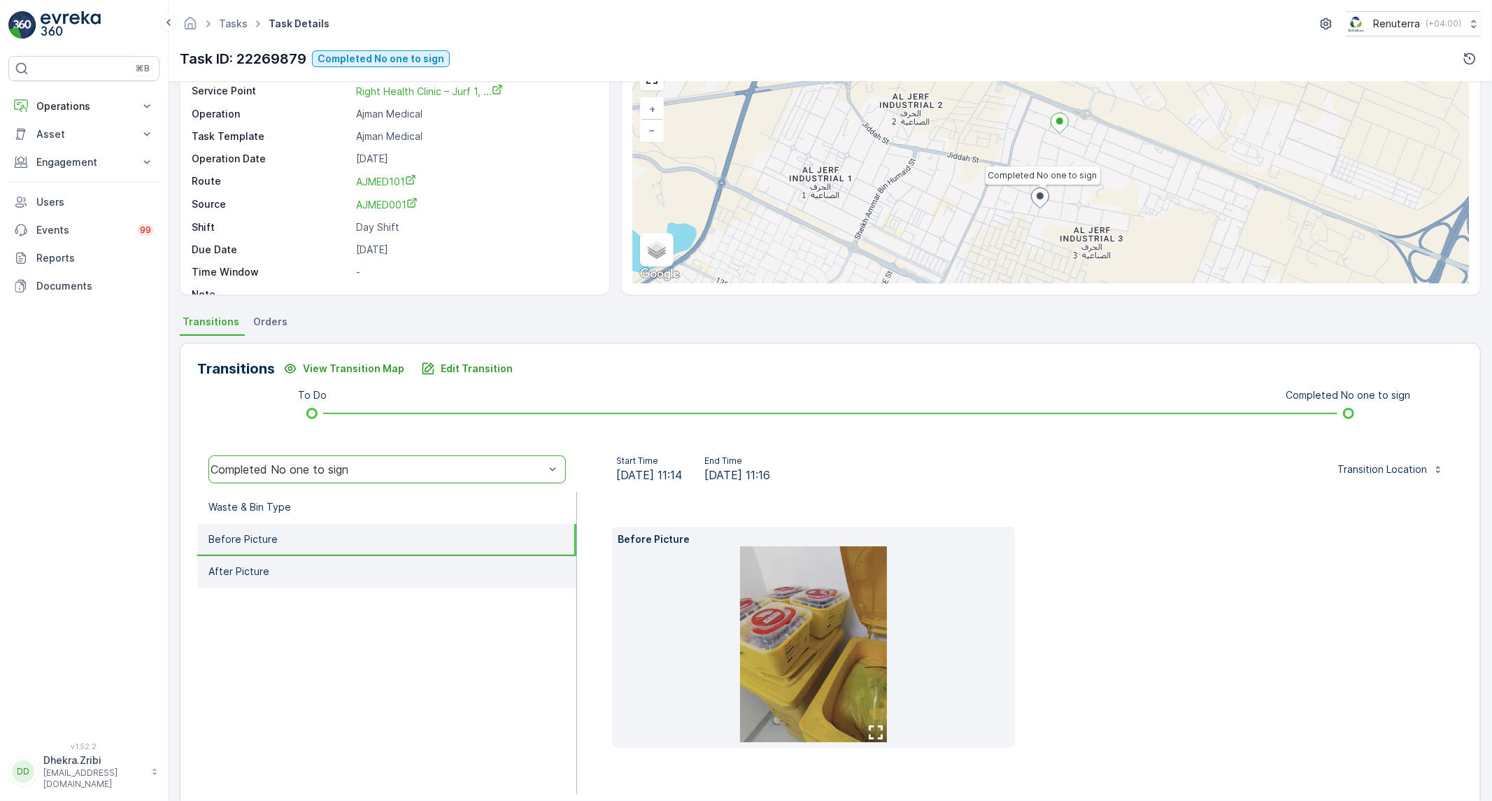
click at [415, 558] on li "After Picture" at bounding box center [386, 572] width 379 height 32
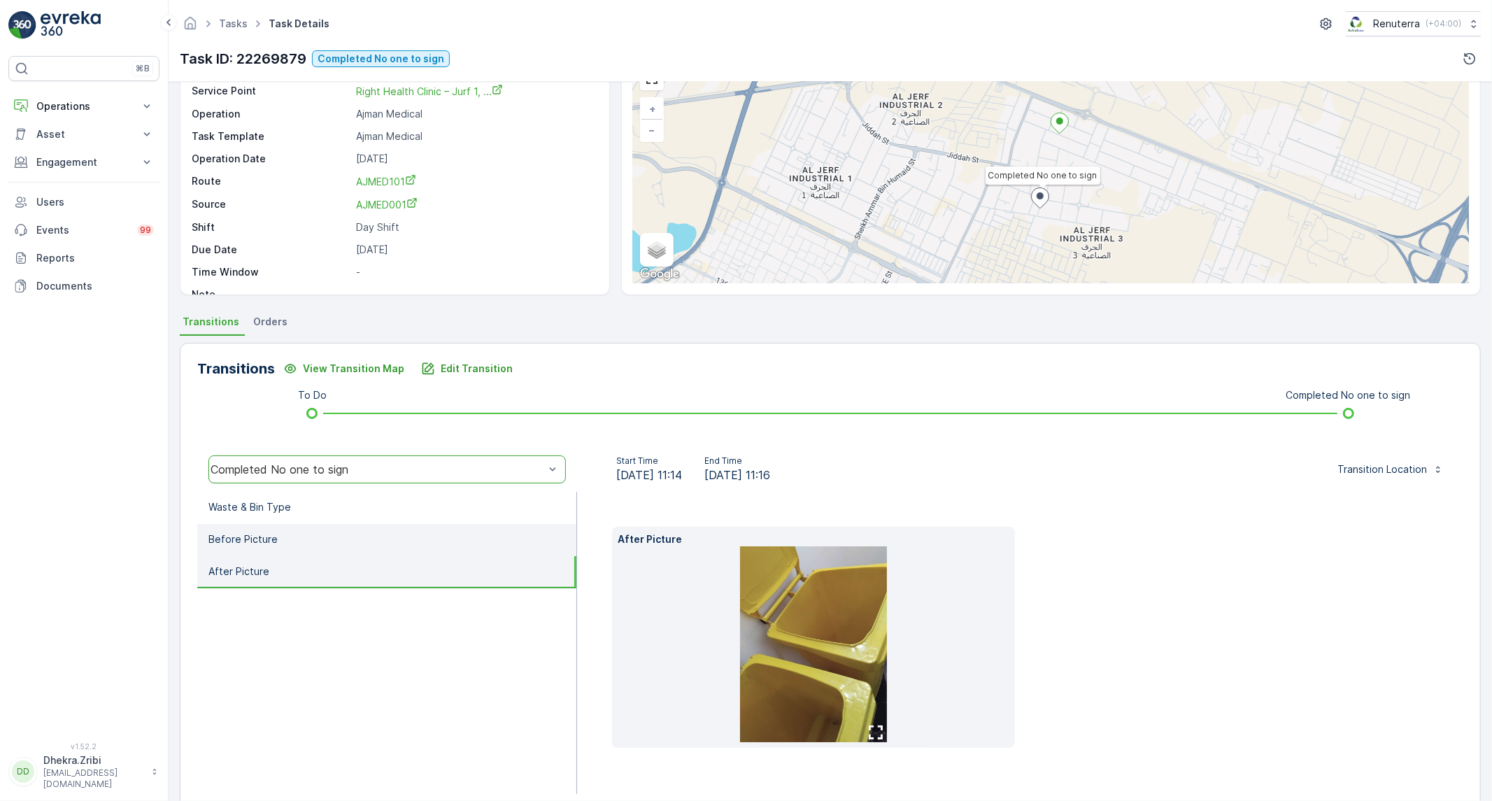
click at [422, 539] on li "Before Picture" at bounding box center [386, 540] width 379 height 32
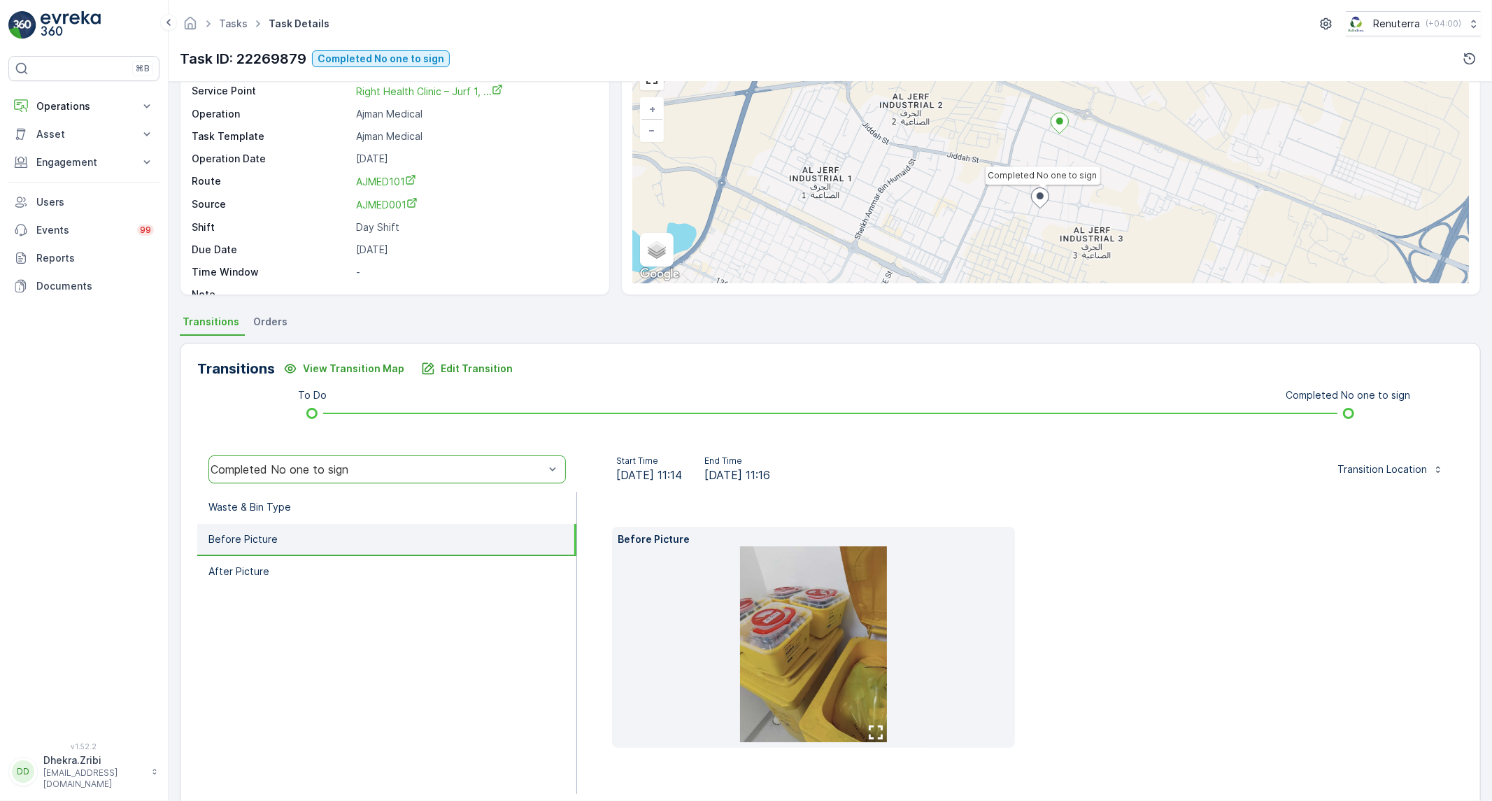
scroll to position [0, 0]
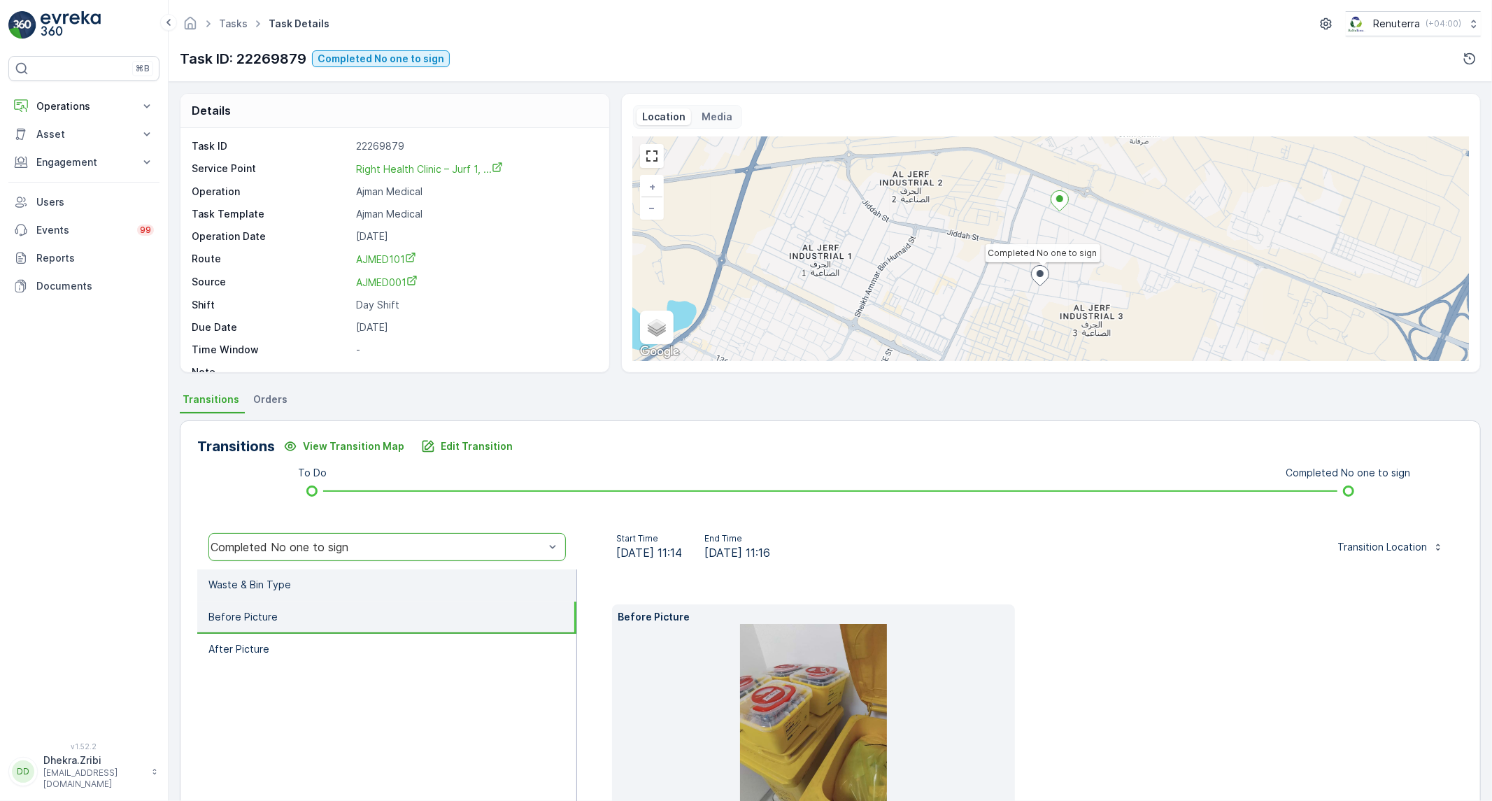
click at [376, 586] on li "Waste & Bin Type" at bounding box center [386, 585] width 379 height 32
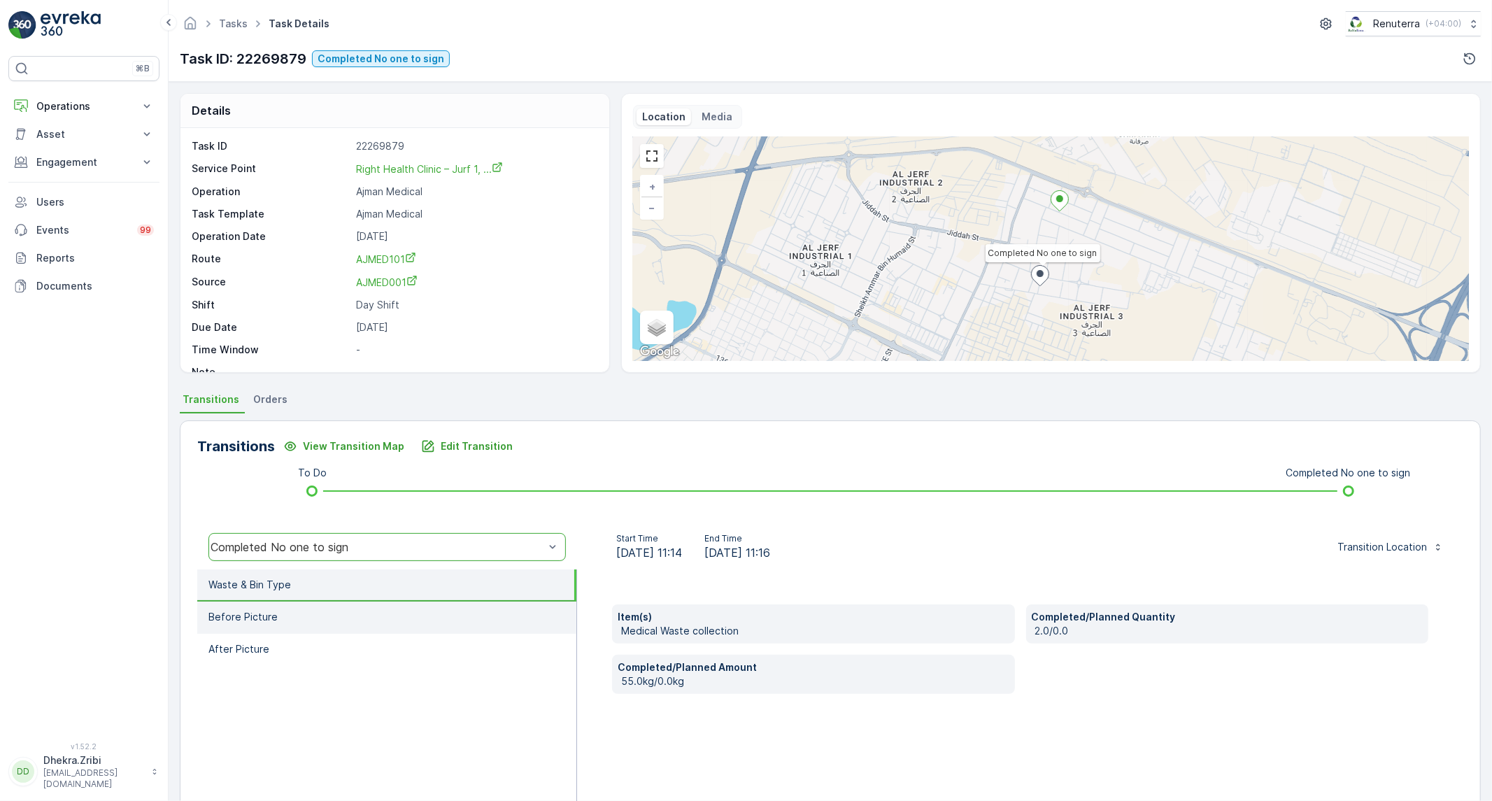
click at [262, 611] on p "Before Picture" at bounding box center [242, 617] width 69 height 14
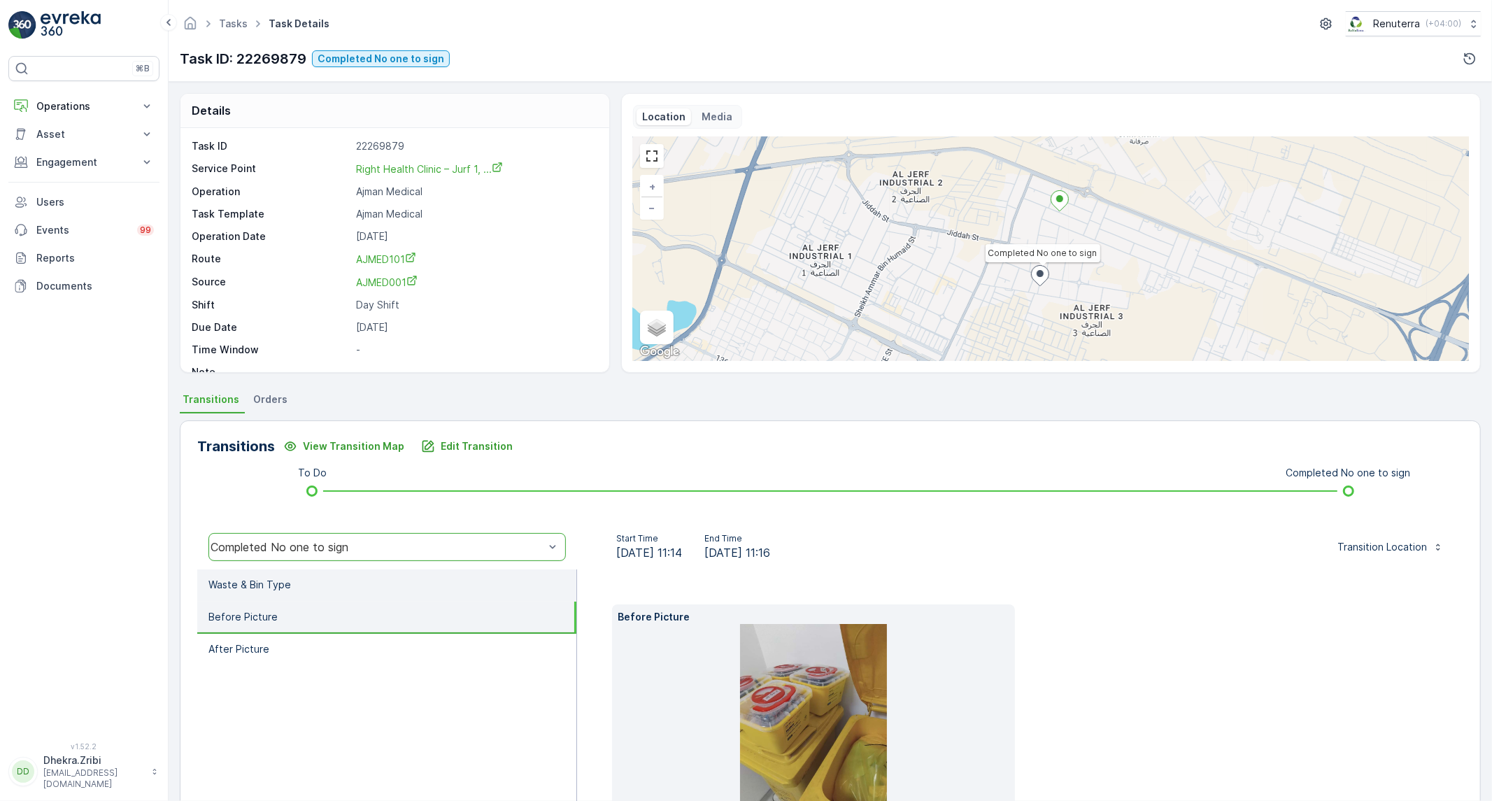
click at [325, 592] on li "Waste & Bin Type" at bounding box center [386, 585] width 379 height 32
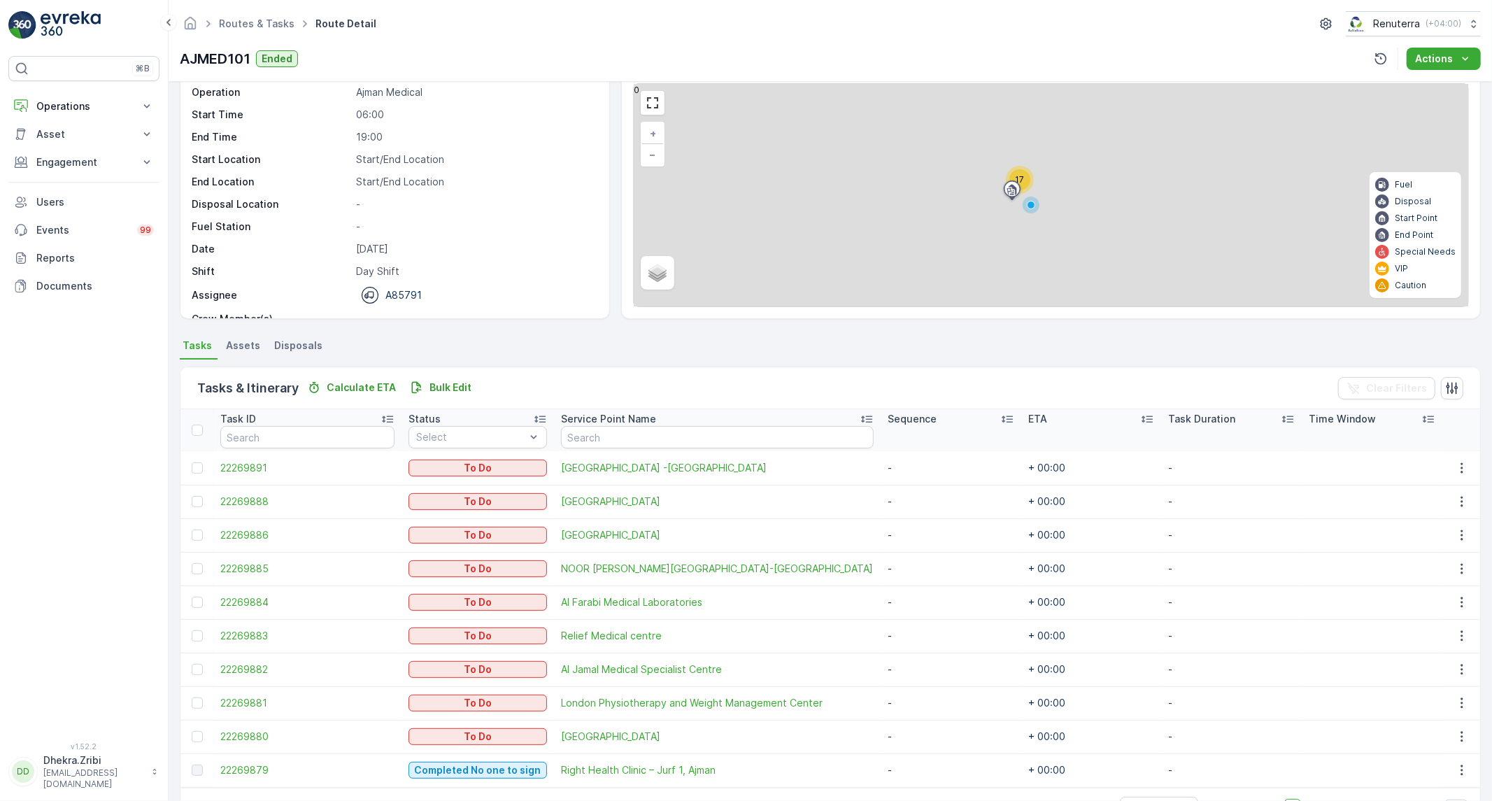
scroll to position [98, 0]
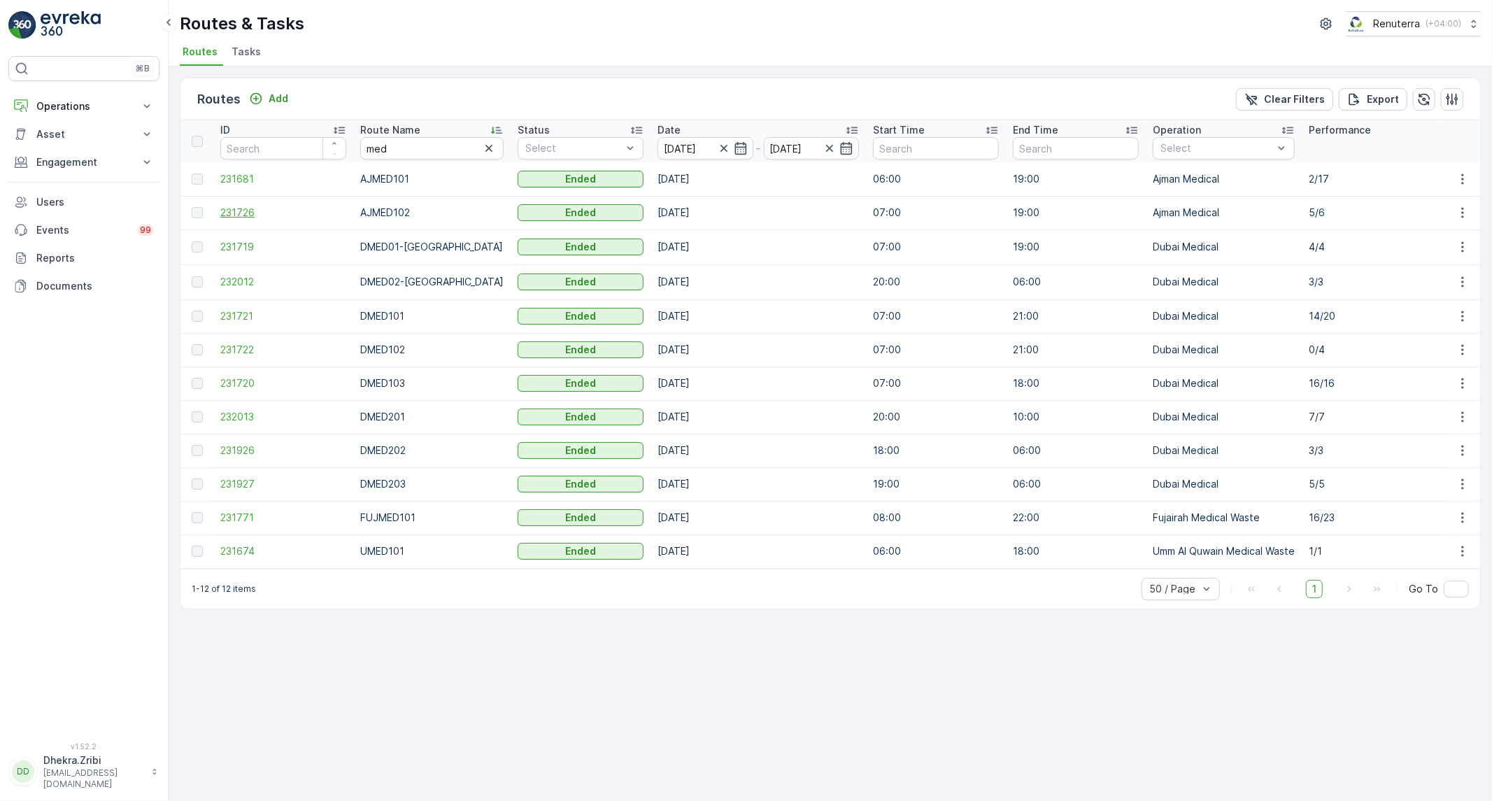
click at [232, 218] on span "231726" at bounding box center [283, 213] width 126 height 14
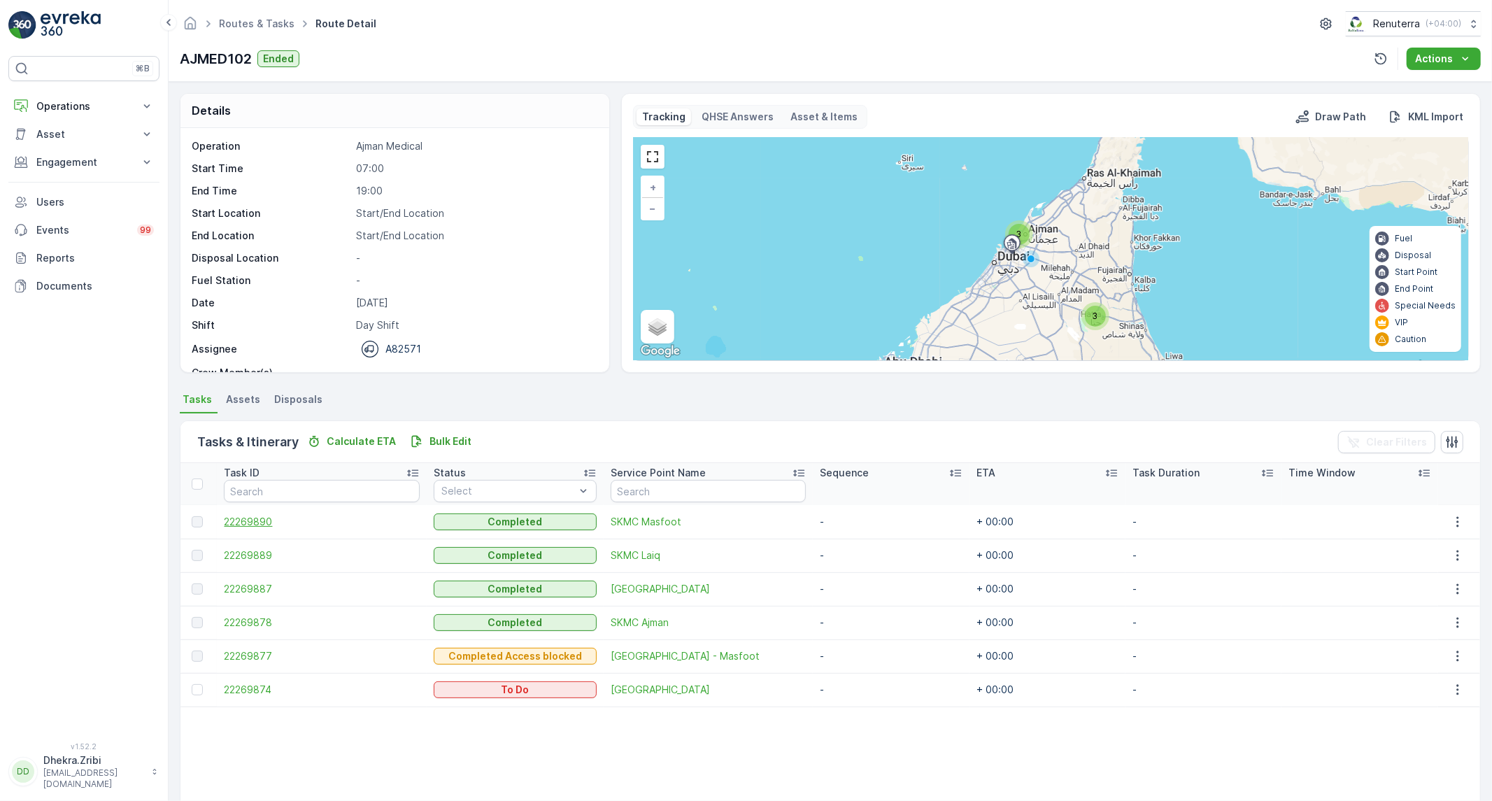
click at [231, 521] on span "22269890" at bounding box center [321, 522] width 195 height 14
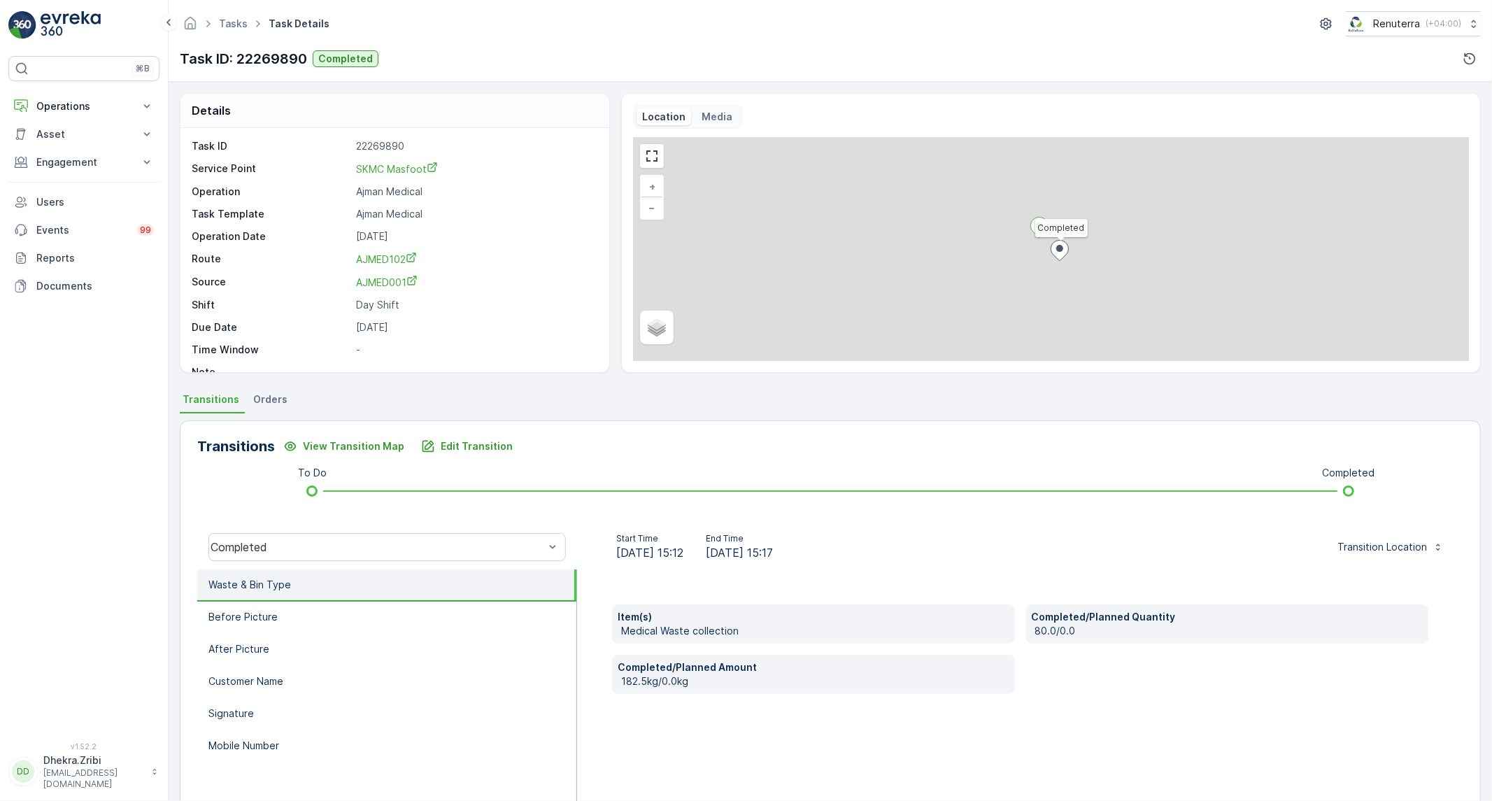
scroll to position [19, 0]
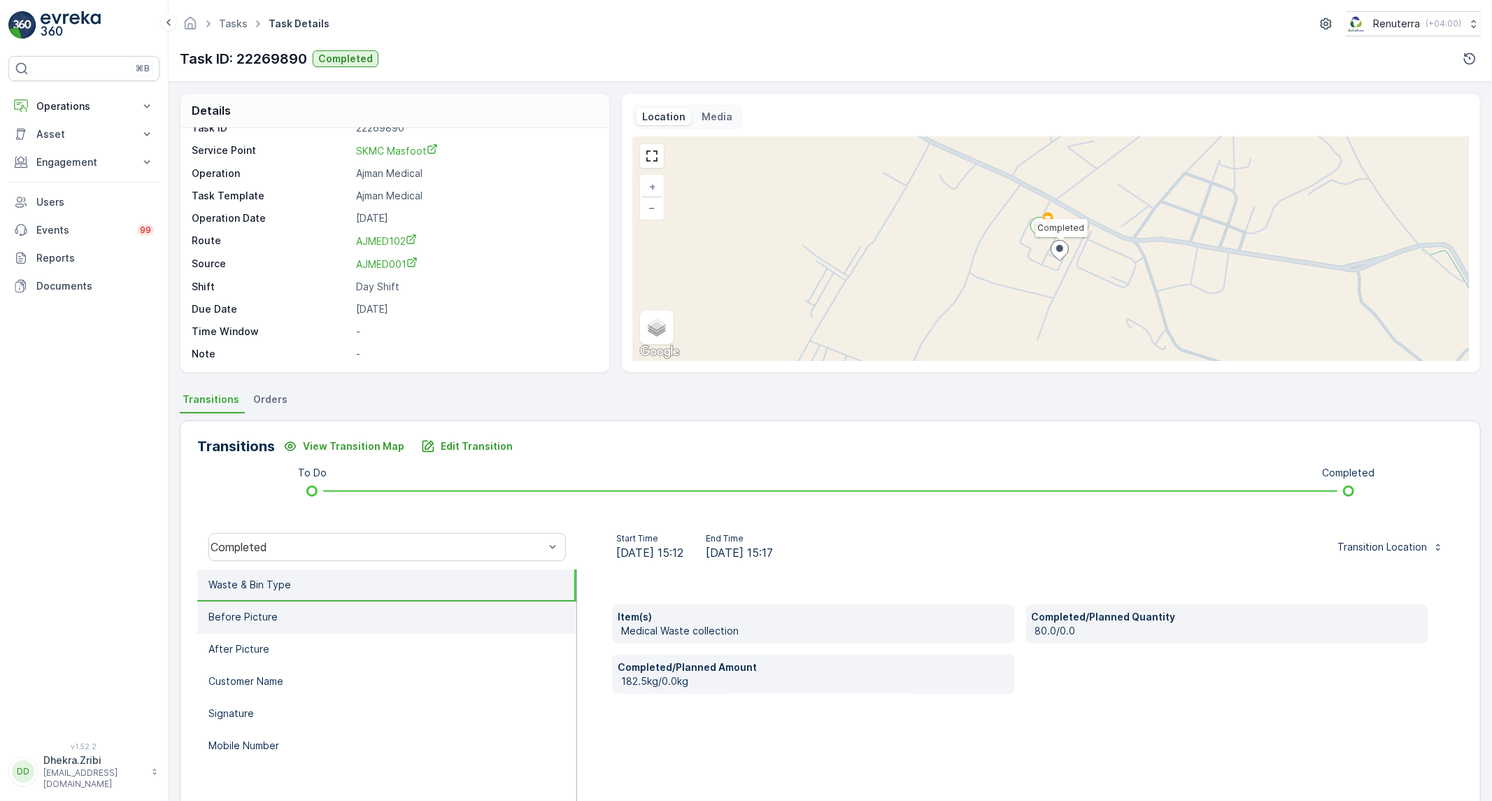
click at [418, 626] on li "Before Picture" at bounding box center [386, 618] width 379 height 32
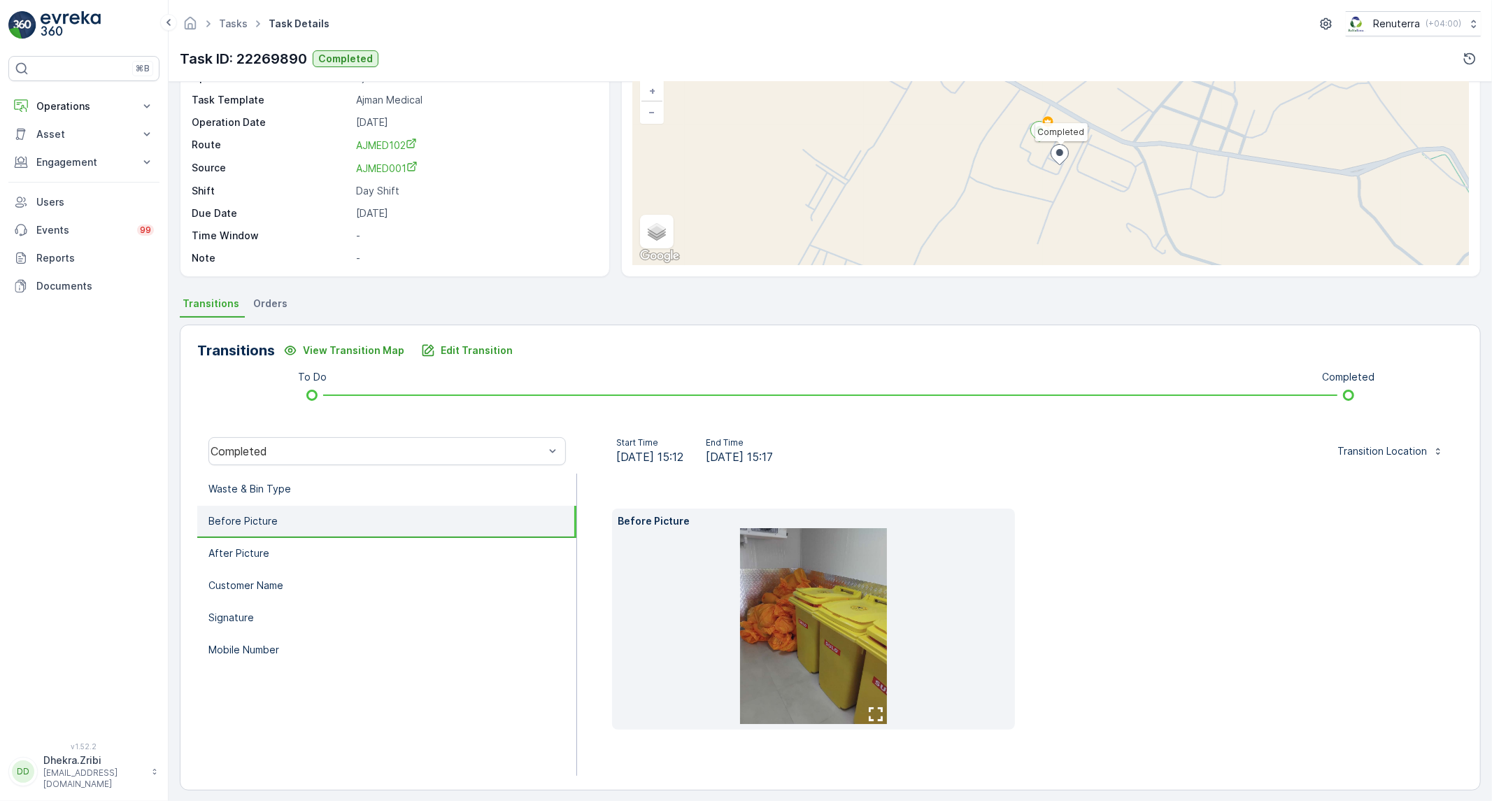
scroll to position [102, 0]
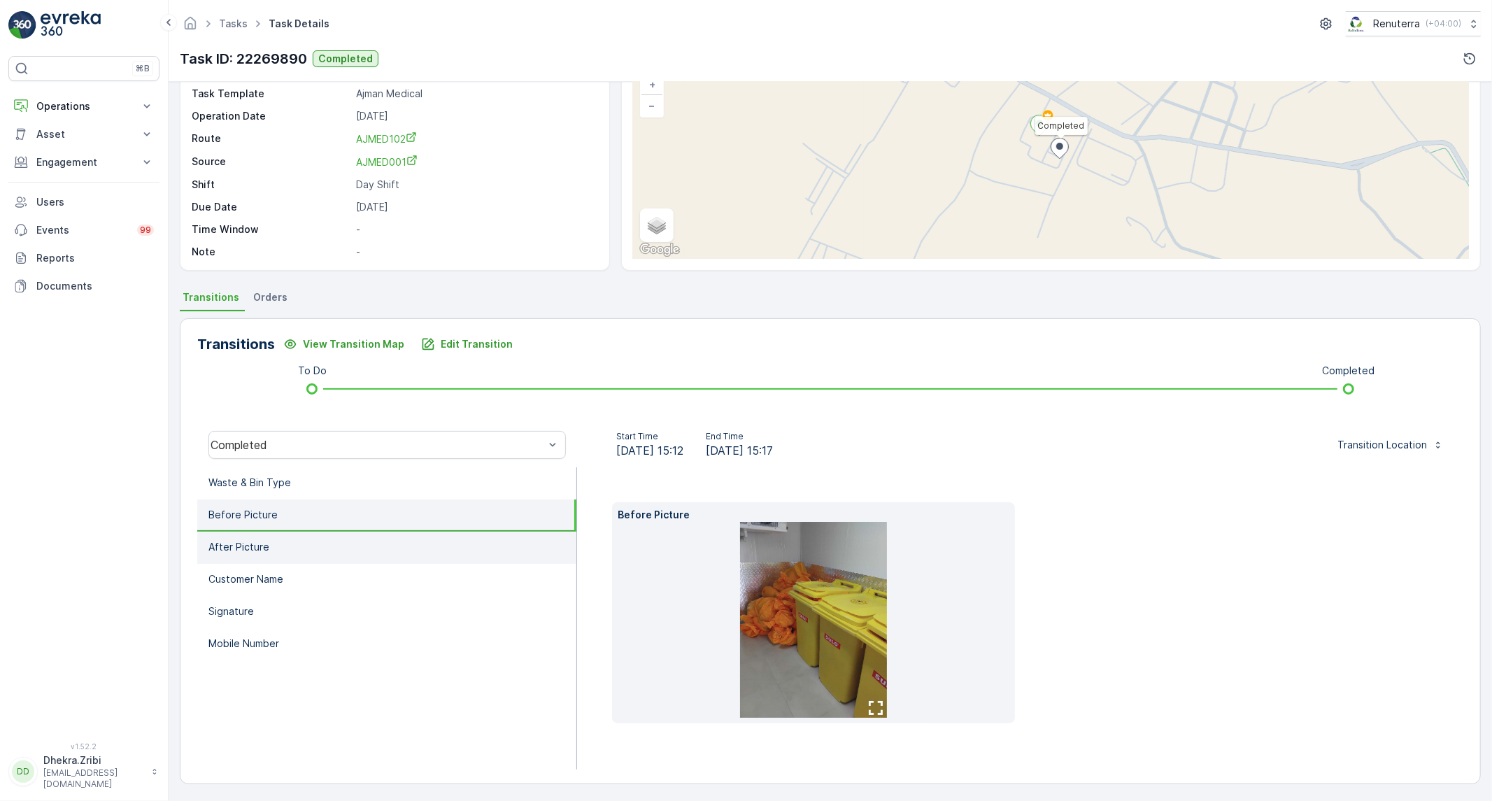
click at [380, 546] on li "After Picture" at bounding box center [386, 548] width 379 height 32
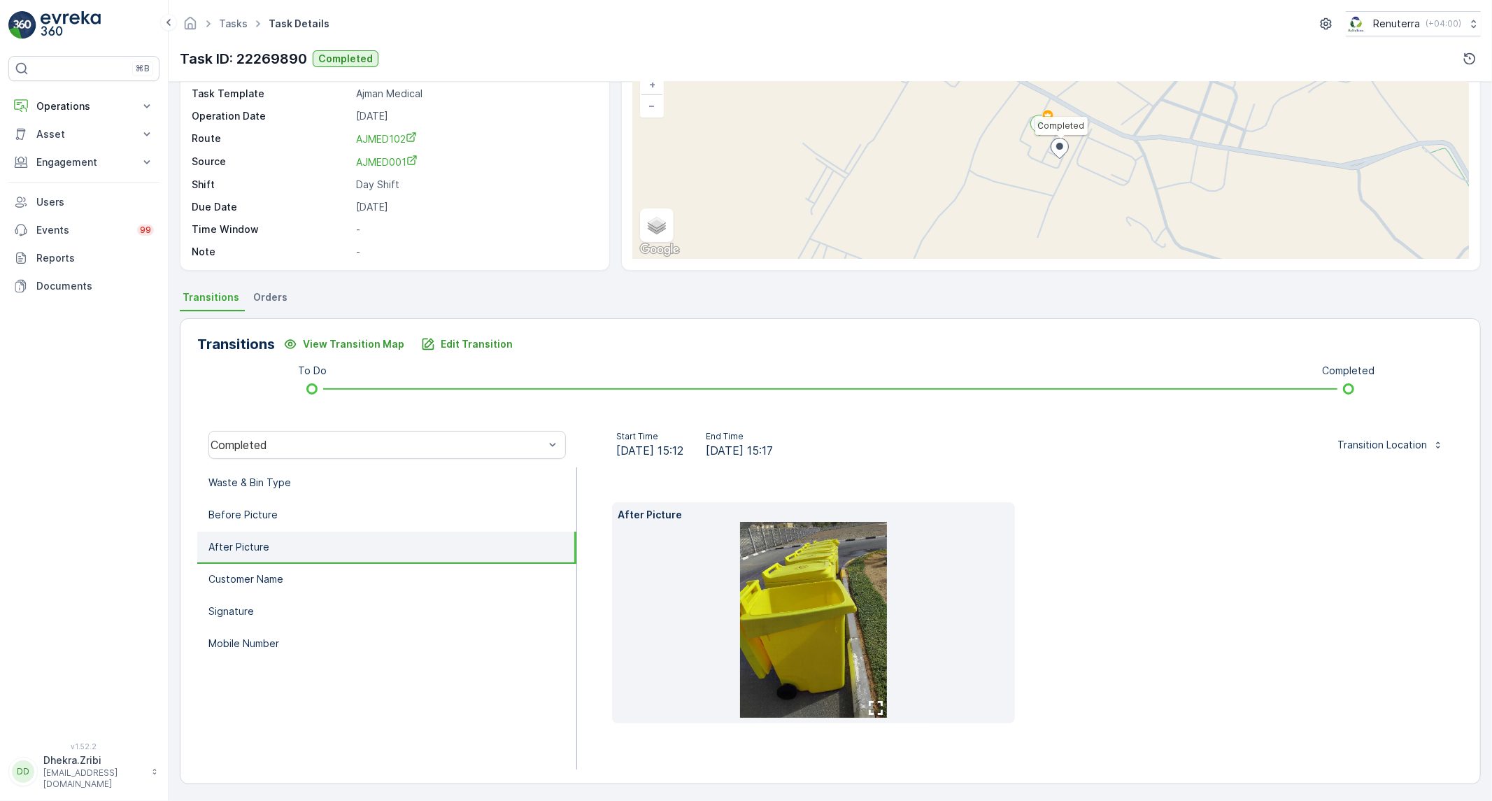
scroll to position [80, 0]
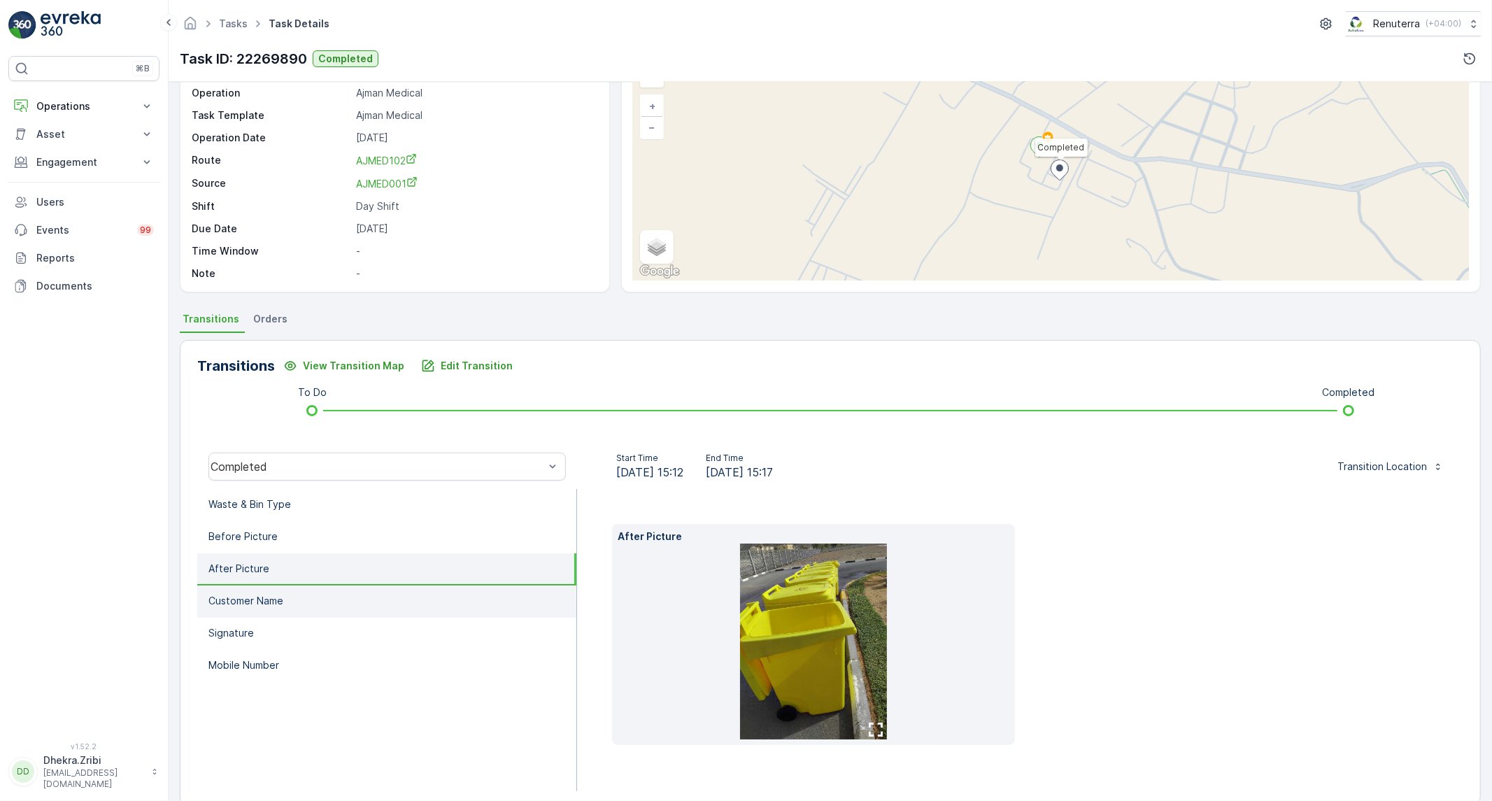
click at [297, 597] on li "Customer Name" at bounding box center [386, 601] width 379 height 32
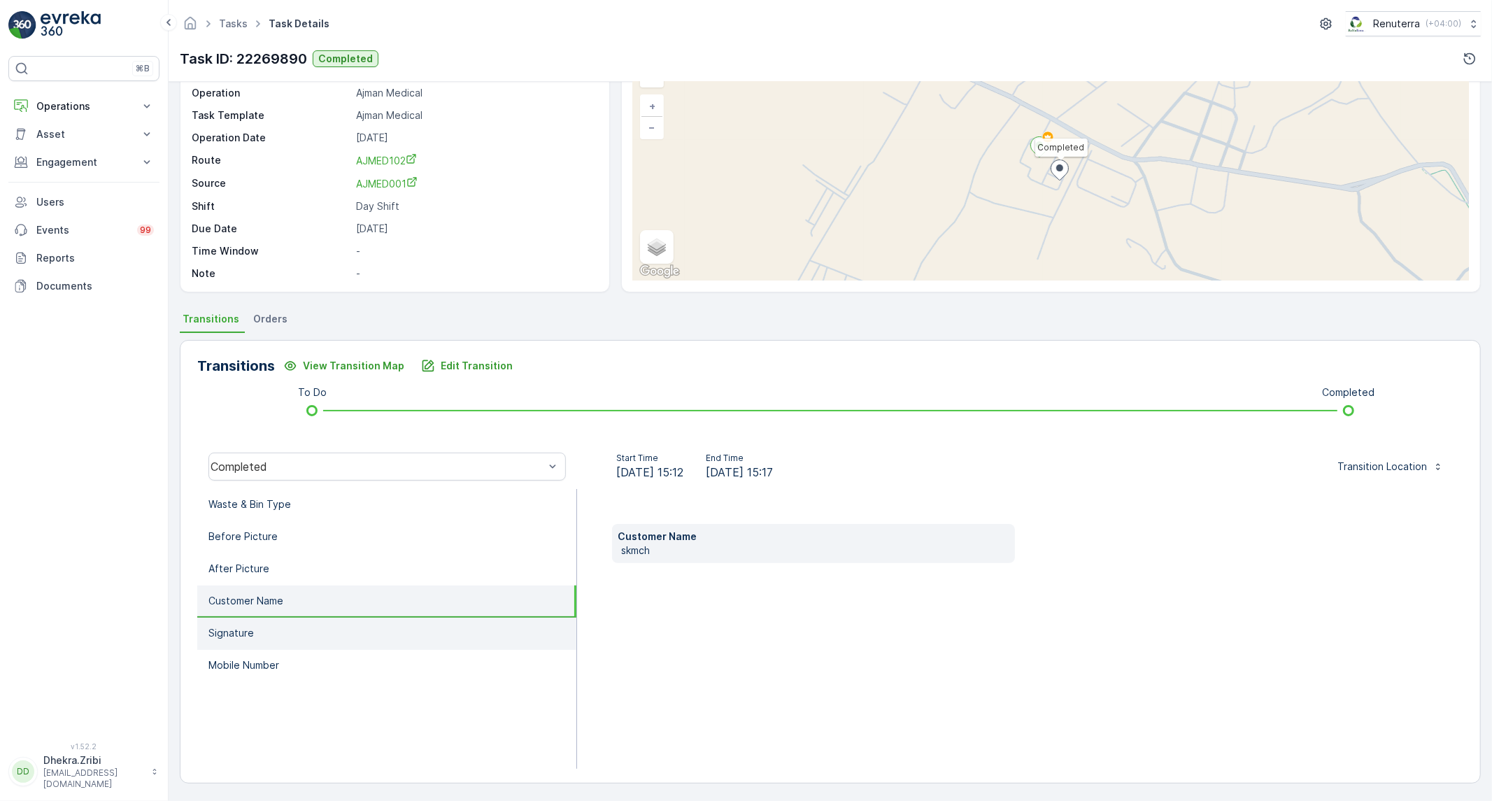
click at [287, 621] on li "Signature" at bounding box center [386, 634] width 379 height 32
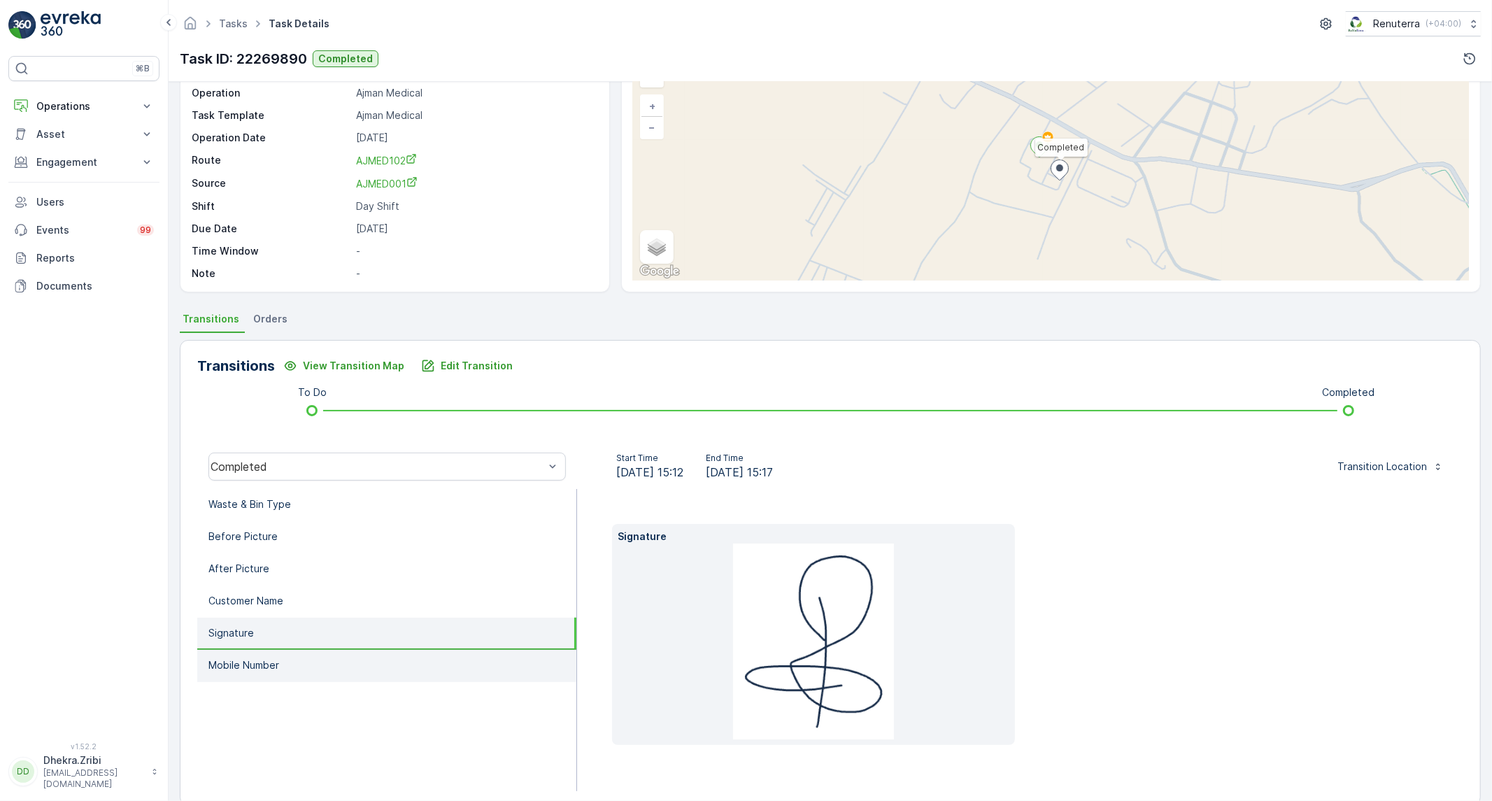
click at [273, 663] on p "Mobile Number" at bounding box center [243, 665] width 71 height 14
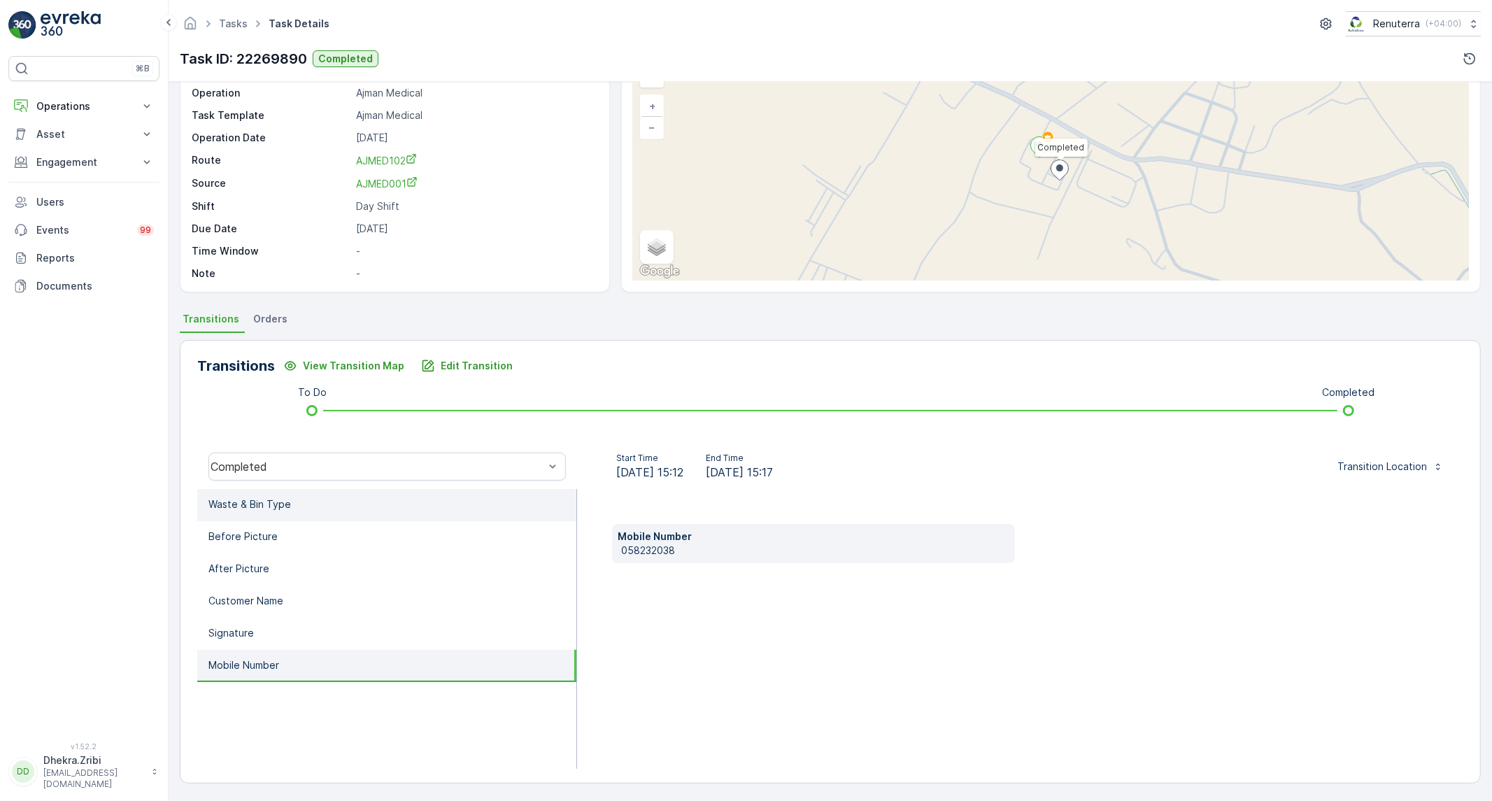
click at [296, 509] on li "Waste & Bin Type" at bounding box center [386, 505] width 379 height 32
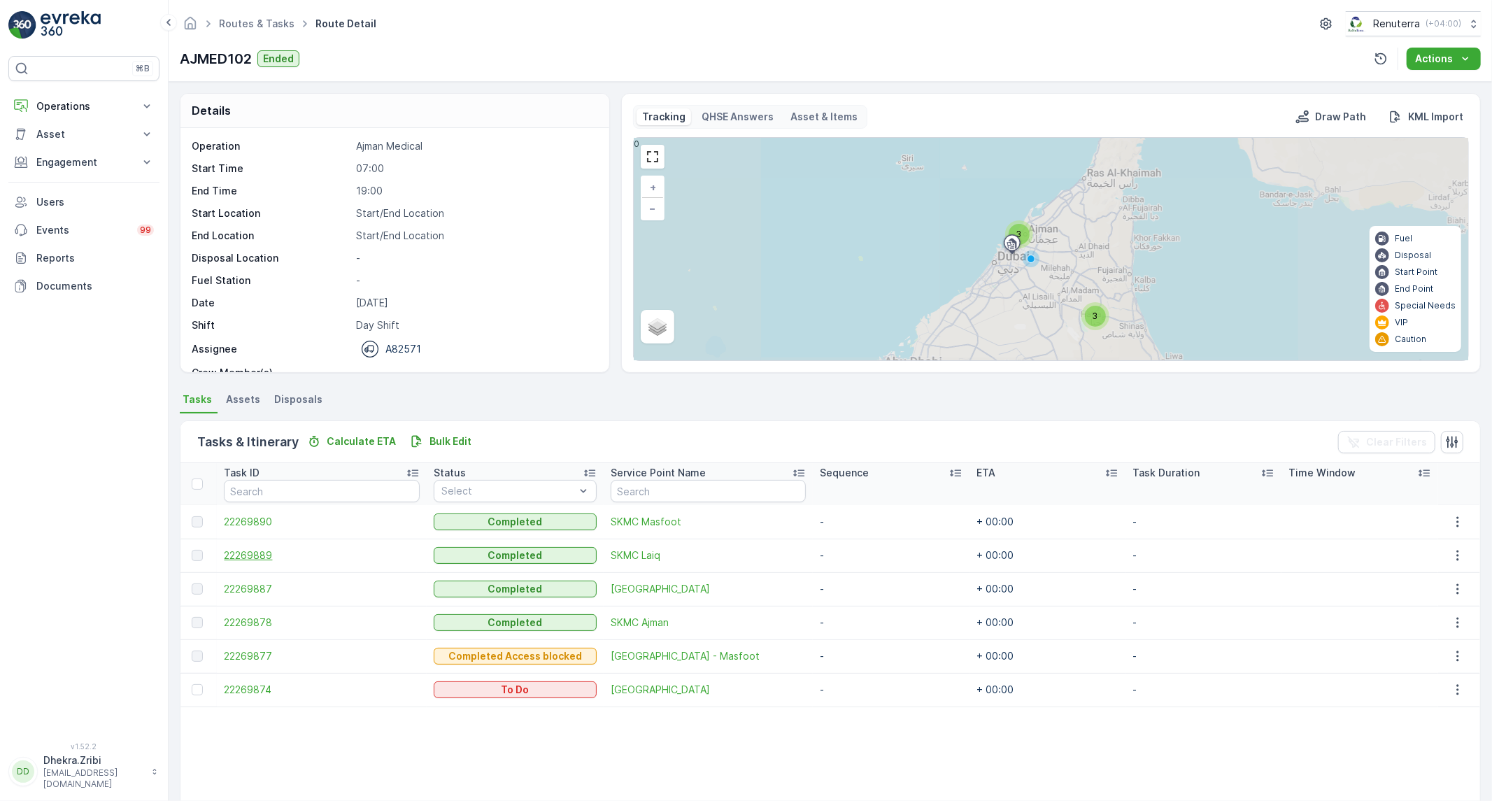
click at [270, 555] on span "22269889" at bounding box center [321, 555] width 195 height 14
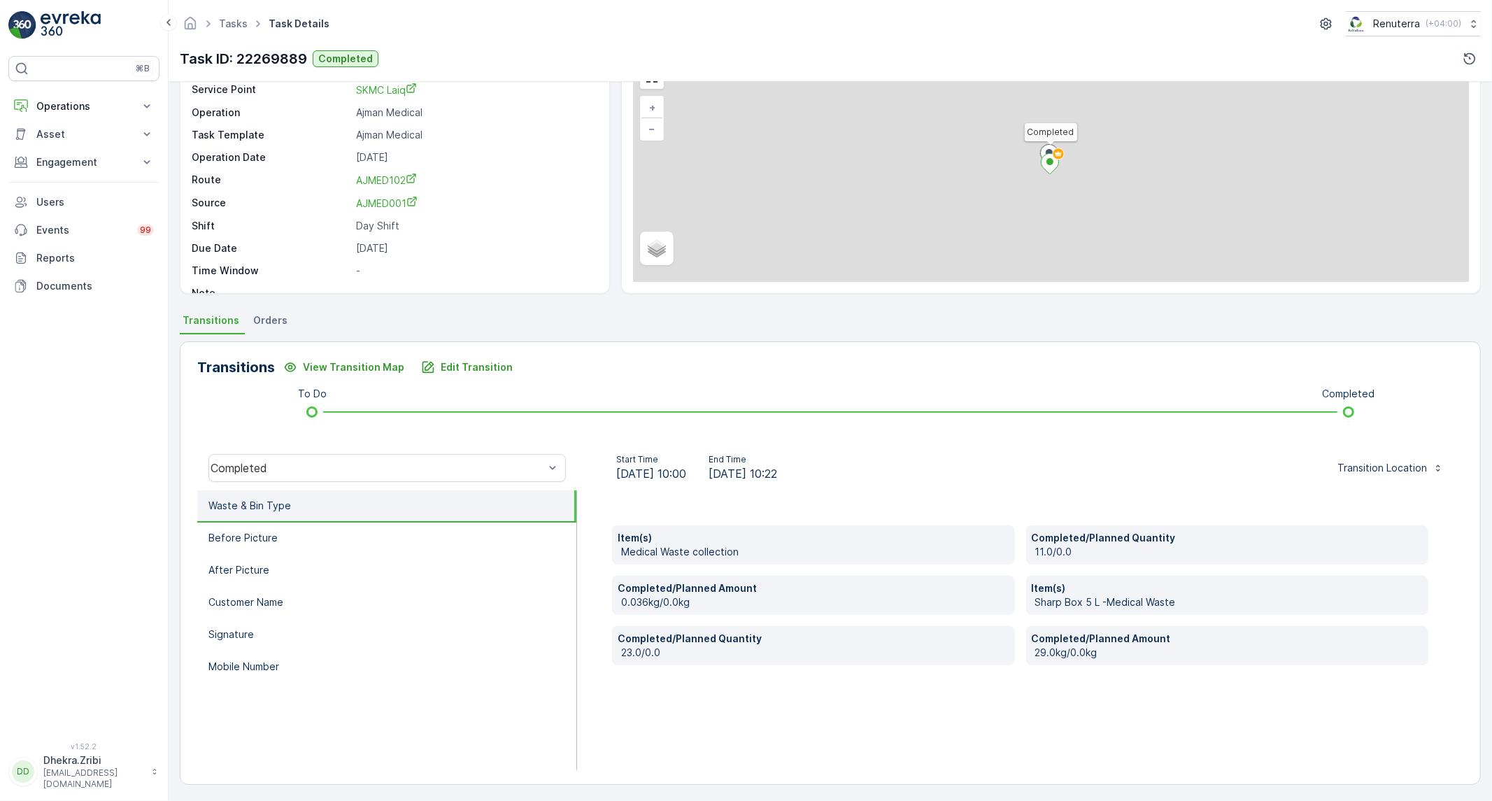
scroll to position [80, 0]
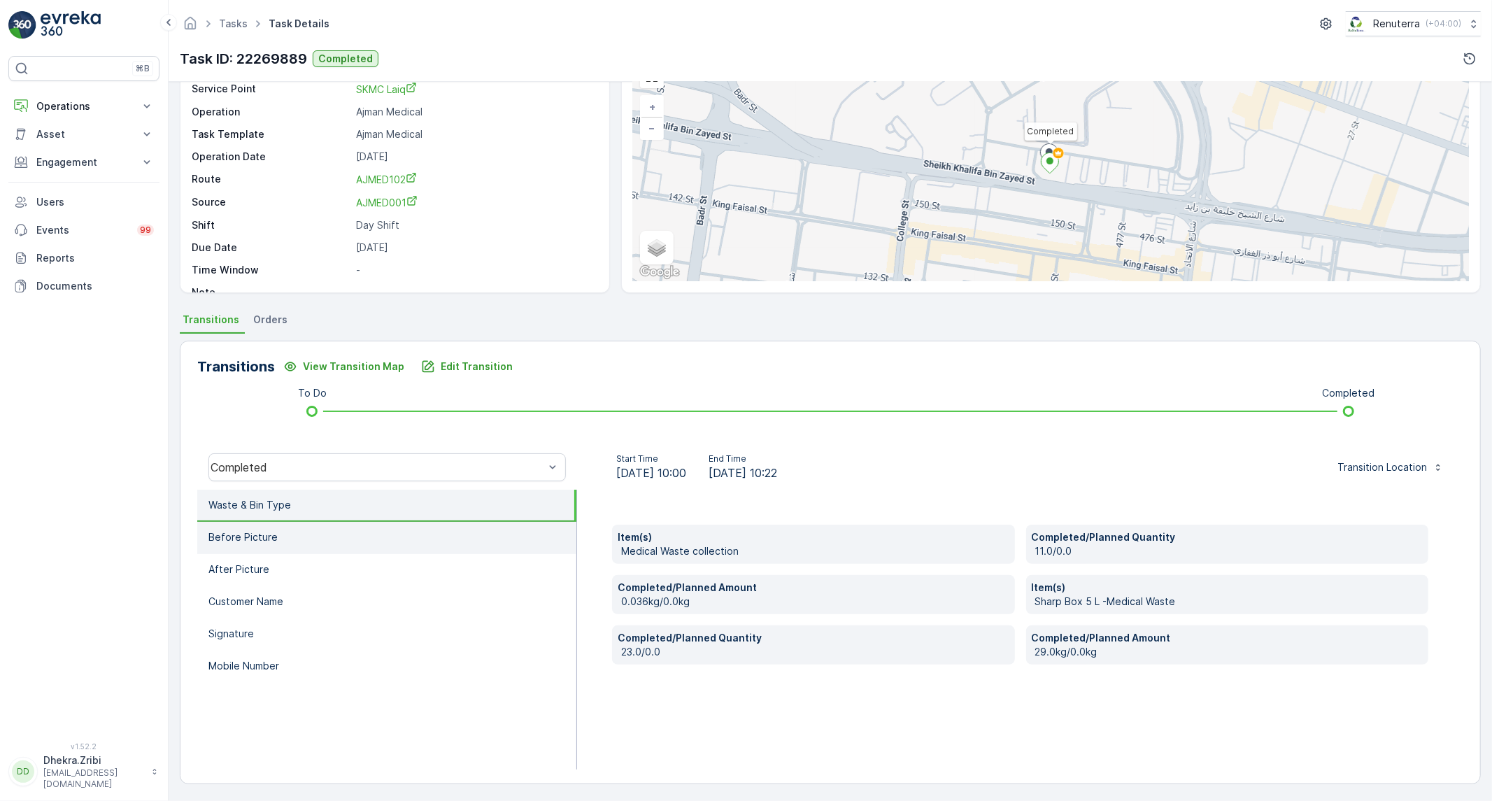
click at [278, 541] on li "Before Picture" at bounding box center [386, 538] width 379 height 32
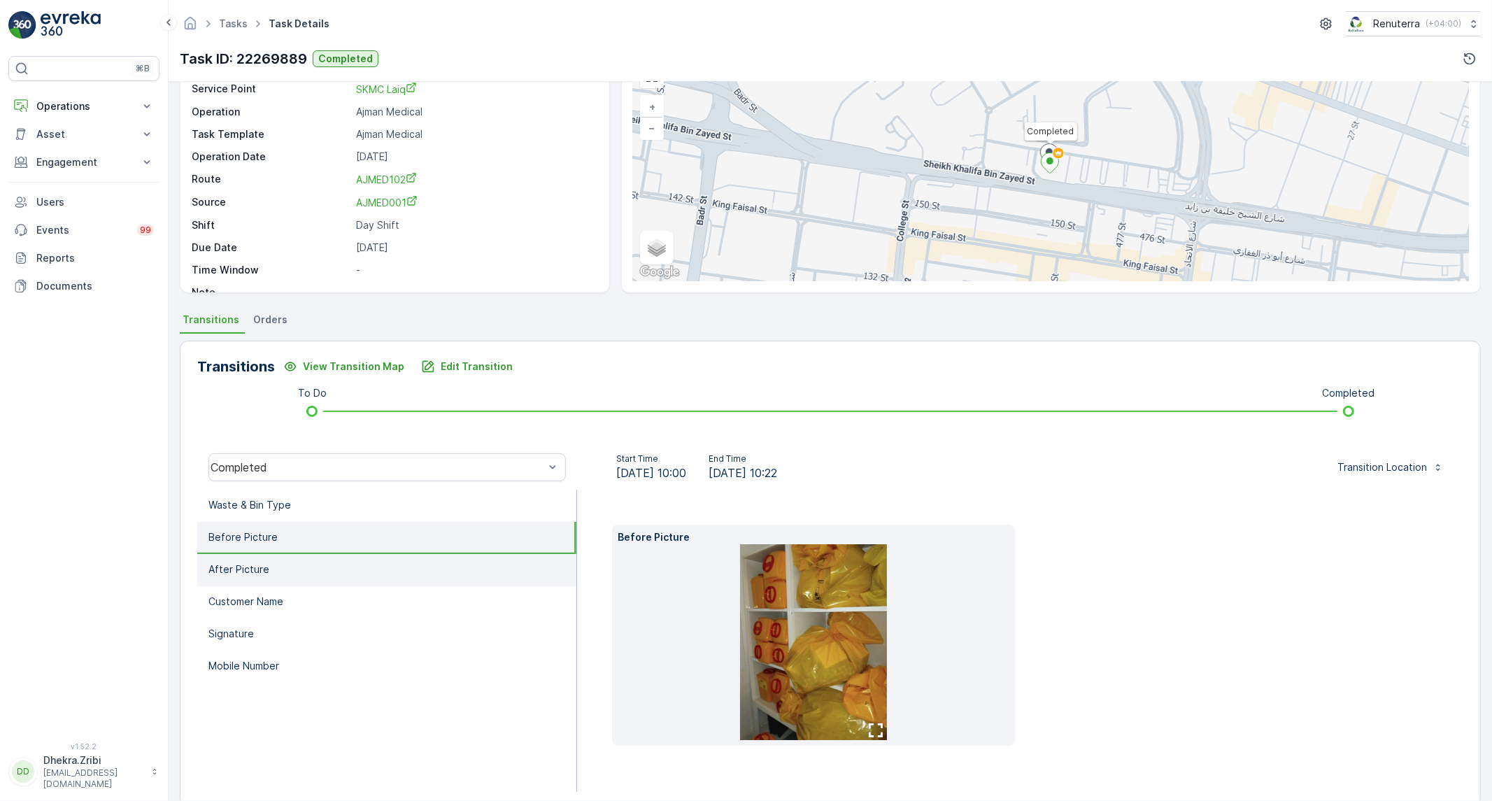
click at [262, 562] on p "After Picture" at bounding box center [238, 569] width 61 height 14
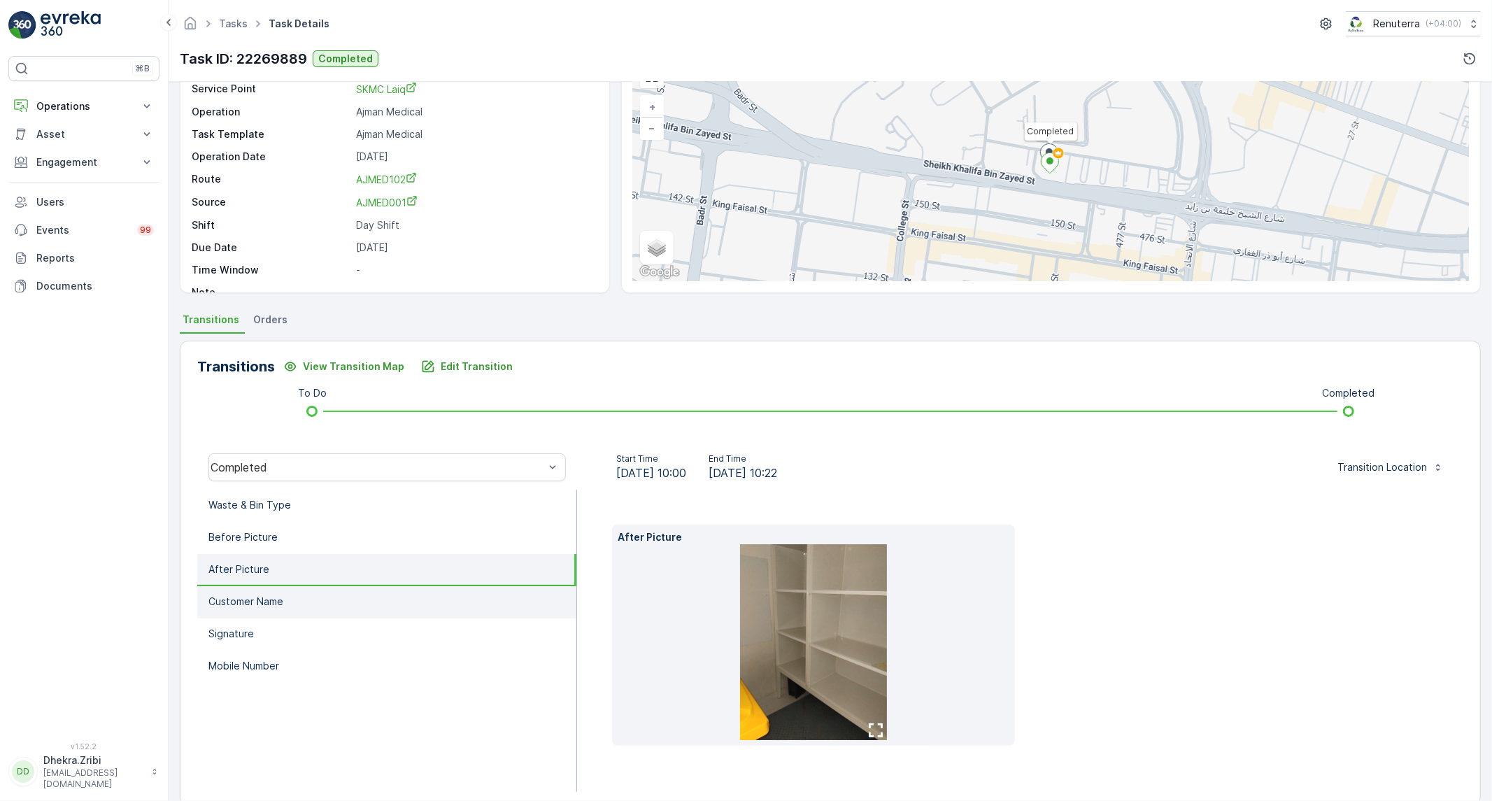
click at [247, 604] on p "Customer Name" at bounding box center [245, 602] width 75 height 14
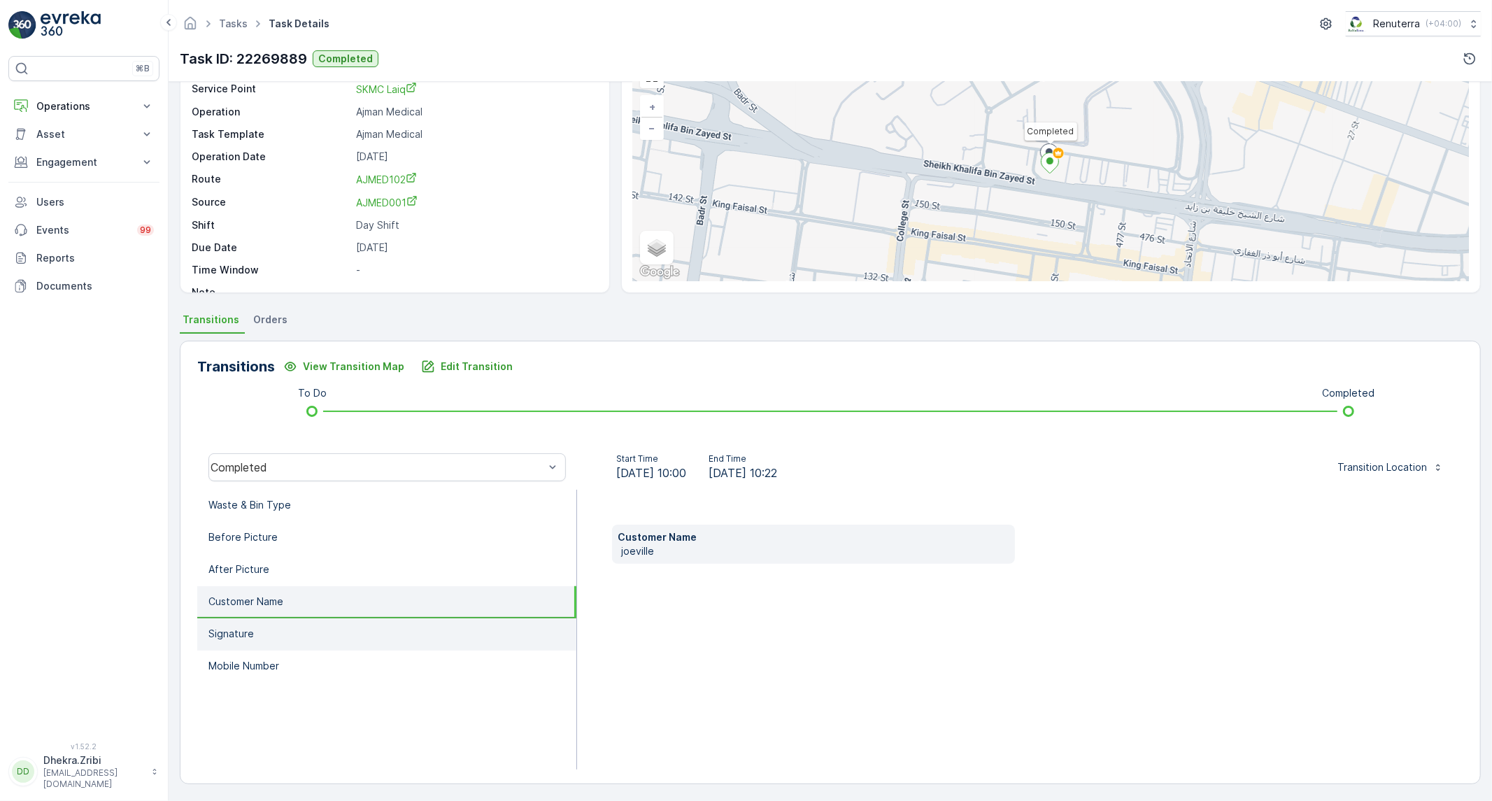
click at [239, 621] on li "Signature" at bounding box center [386, 634] width 379 height 32
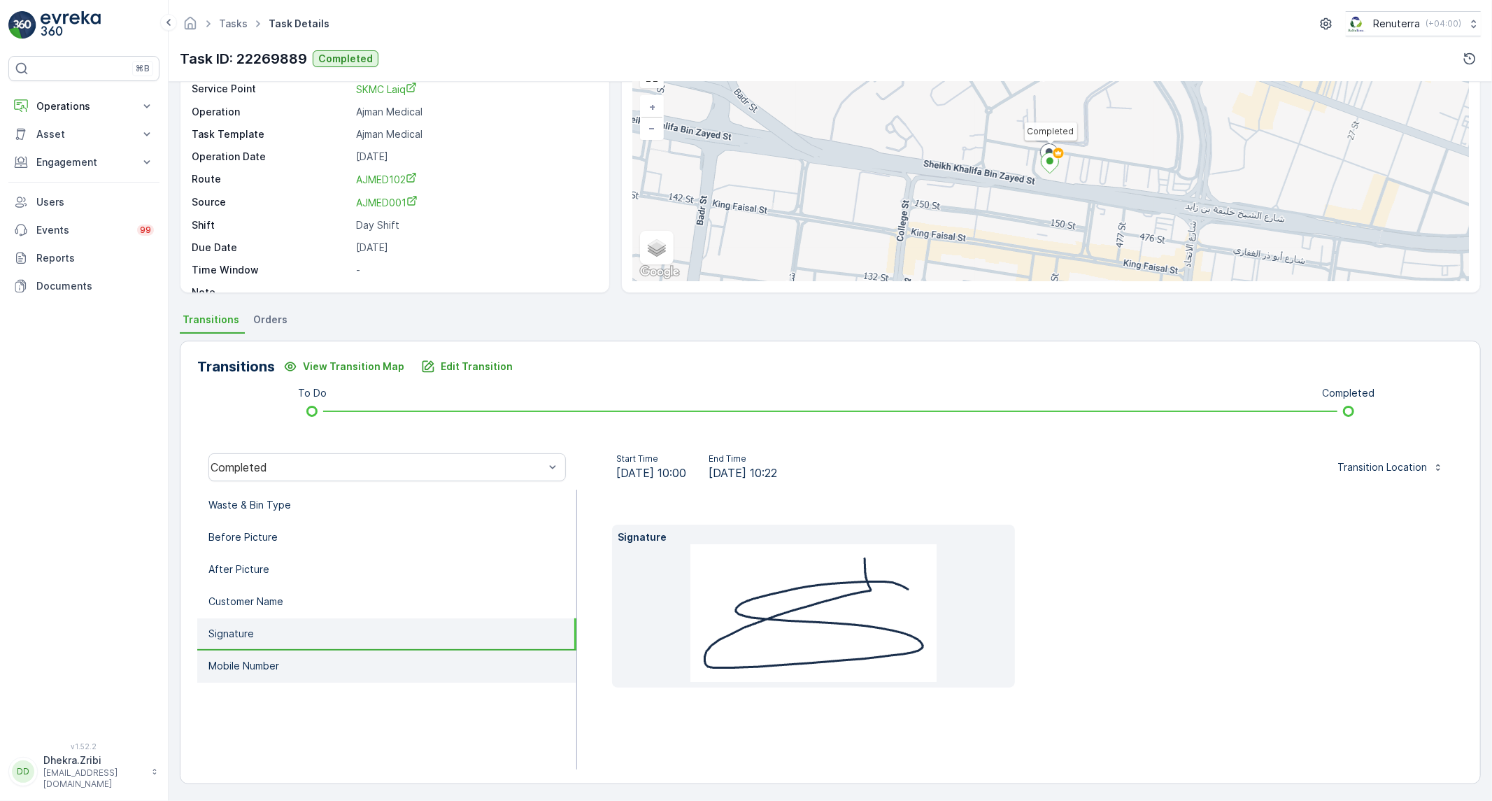
click at [215, 661] on p "Mobile Number" at bounding box center [243, 666] width 71 height 14
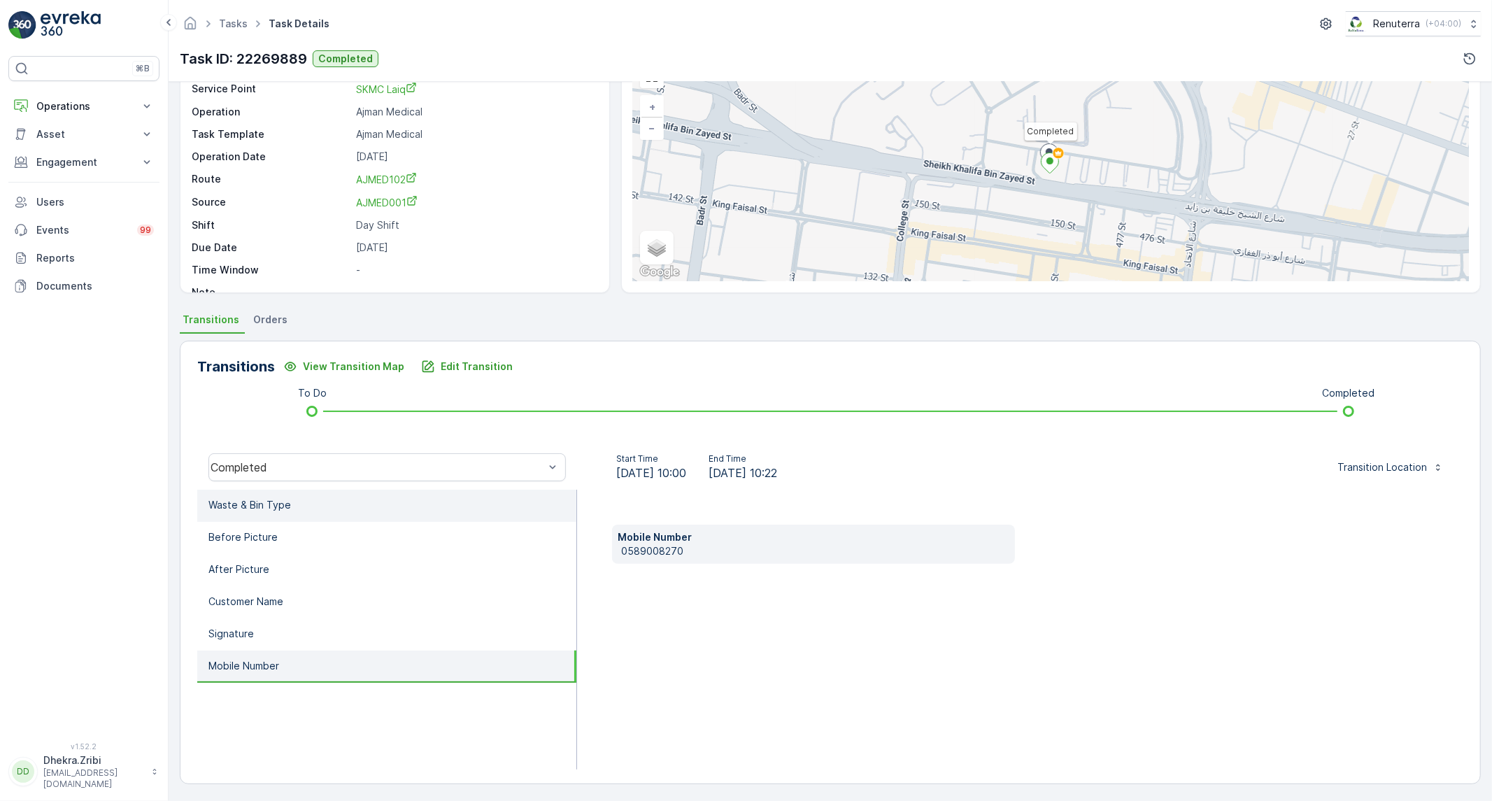
click at [294, 507] on li "Waste & Bin Type" at bounding box center [386, 506] width 379 height 32
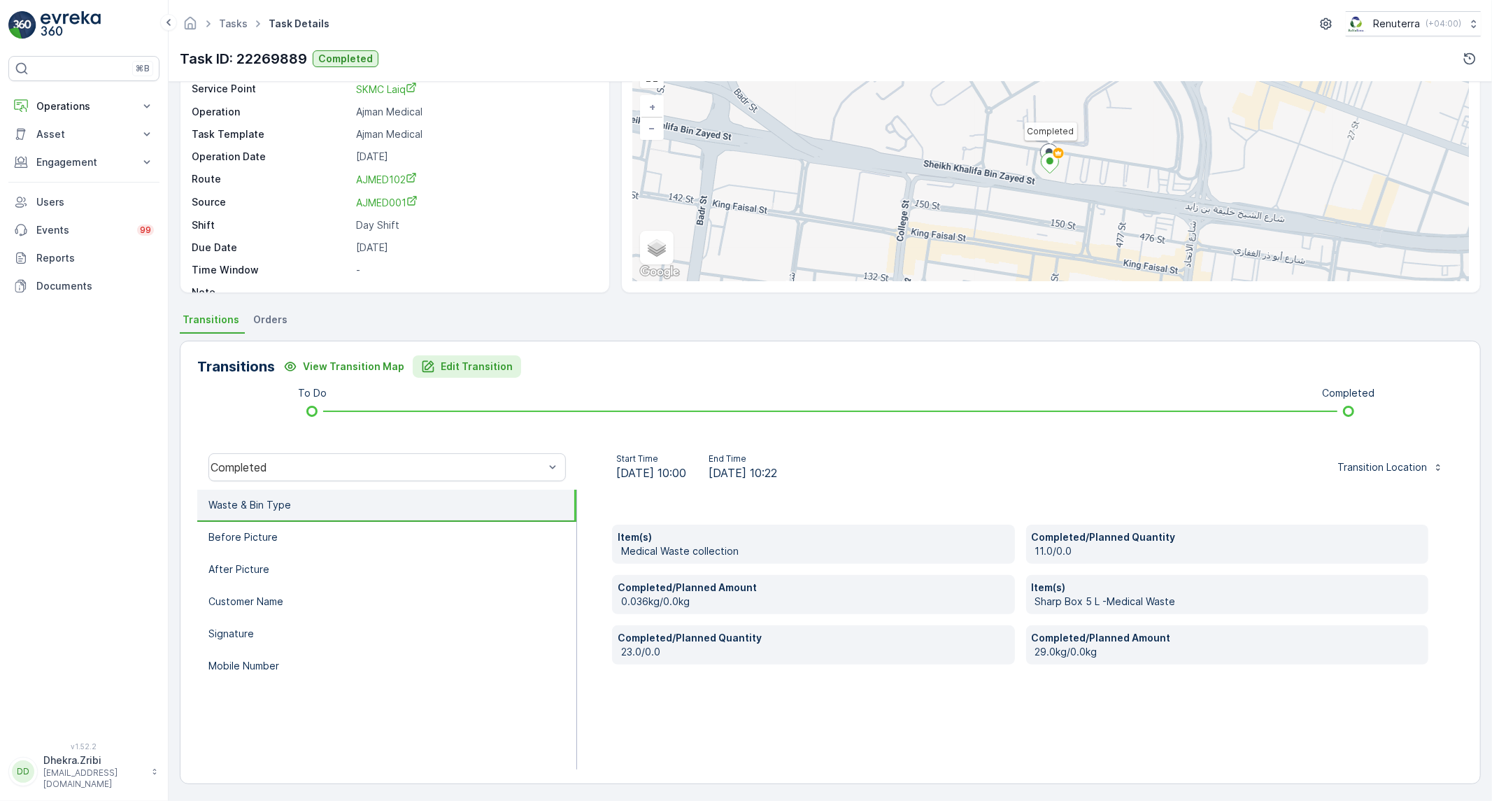
click at [458, 371] on p "Edit Transition" at bounding box center [477, 367] width 72 height 14
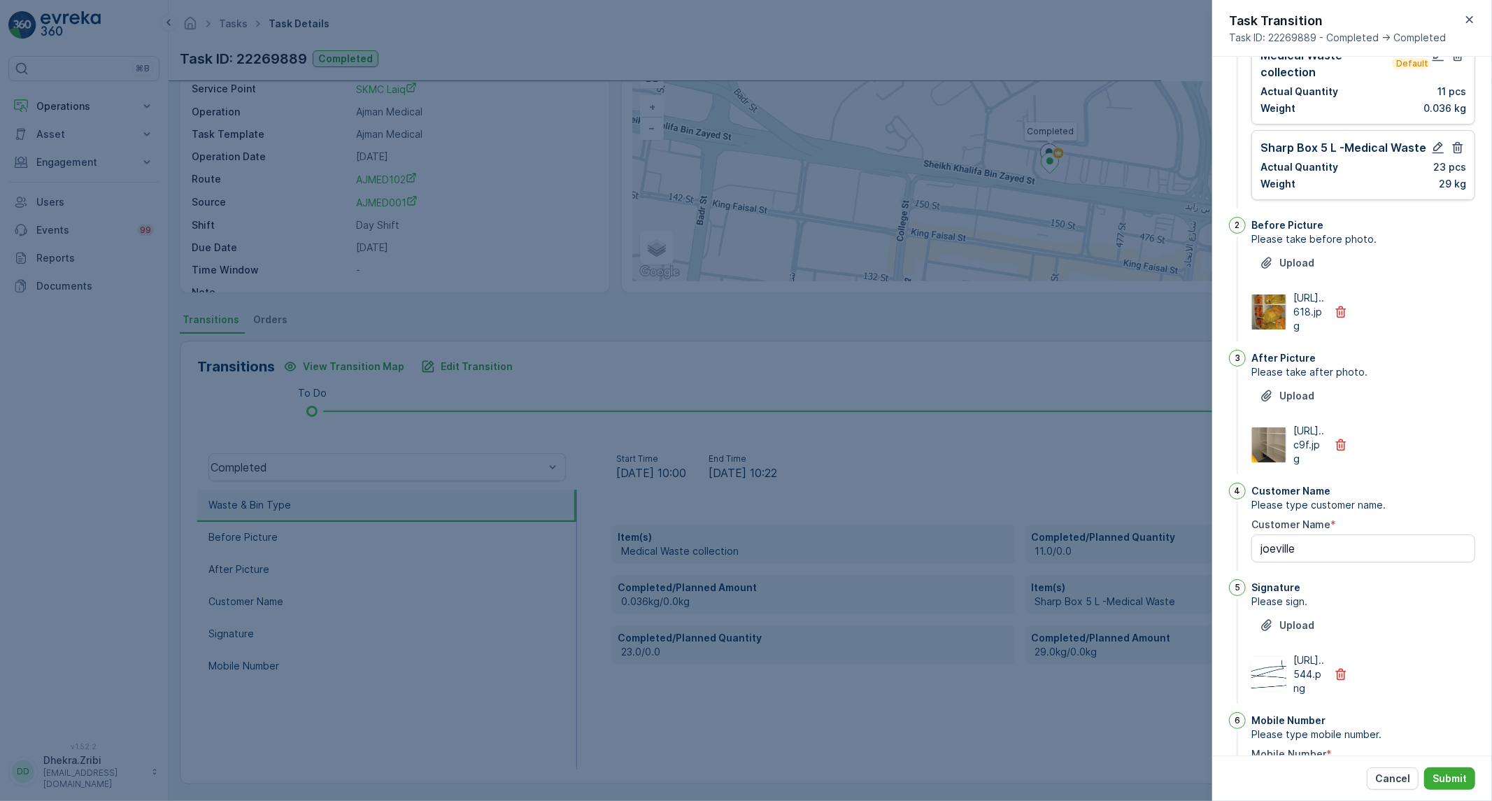
scroll to position [0, 0]
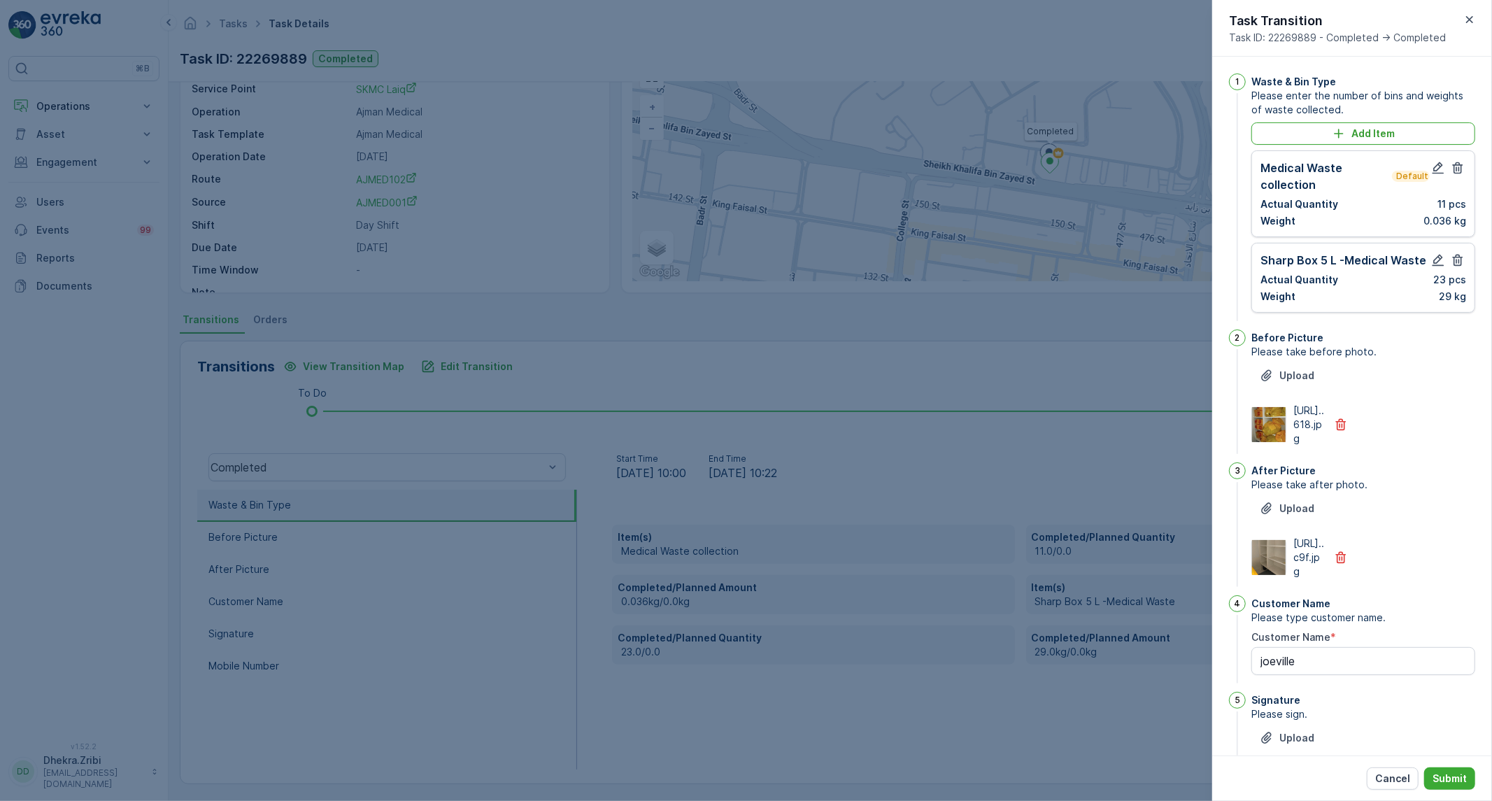
click at [1050, 365] on div at bounding box center [746, 400] width 1492 height 801
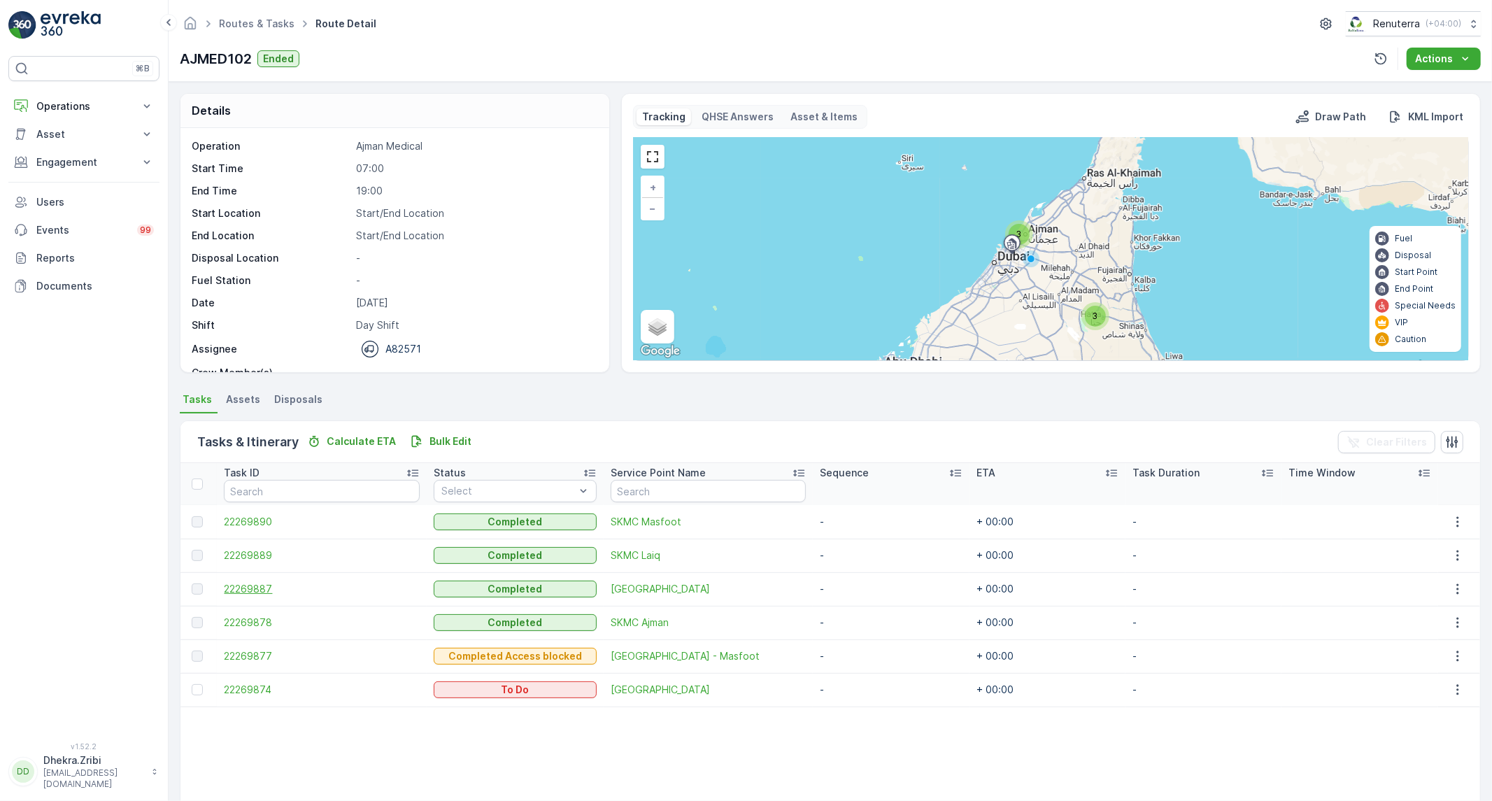
click at [254, 590] on span "22269887" at bounding box center [321, 589] width 195 height 14
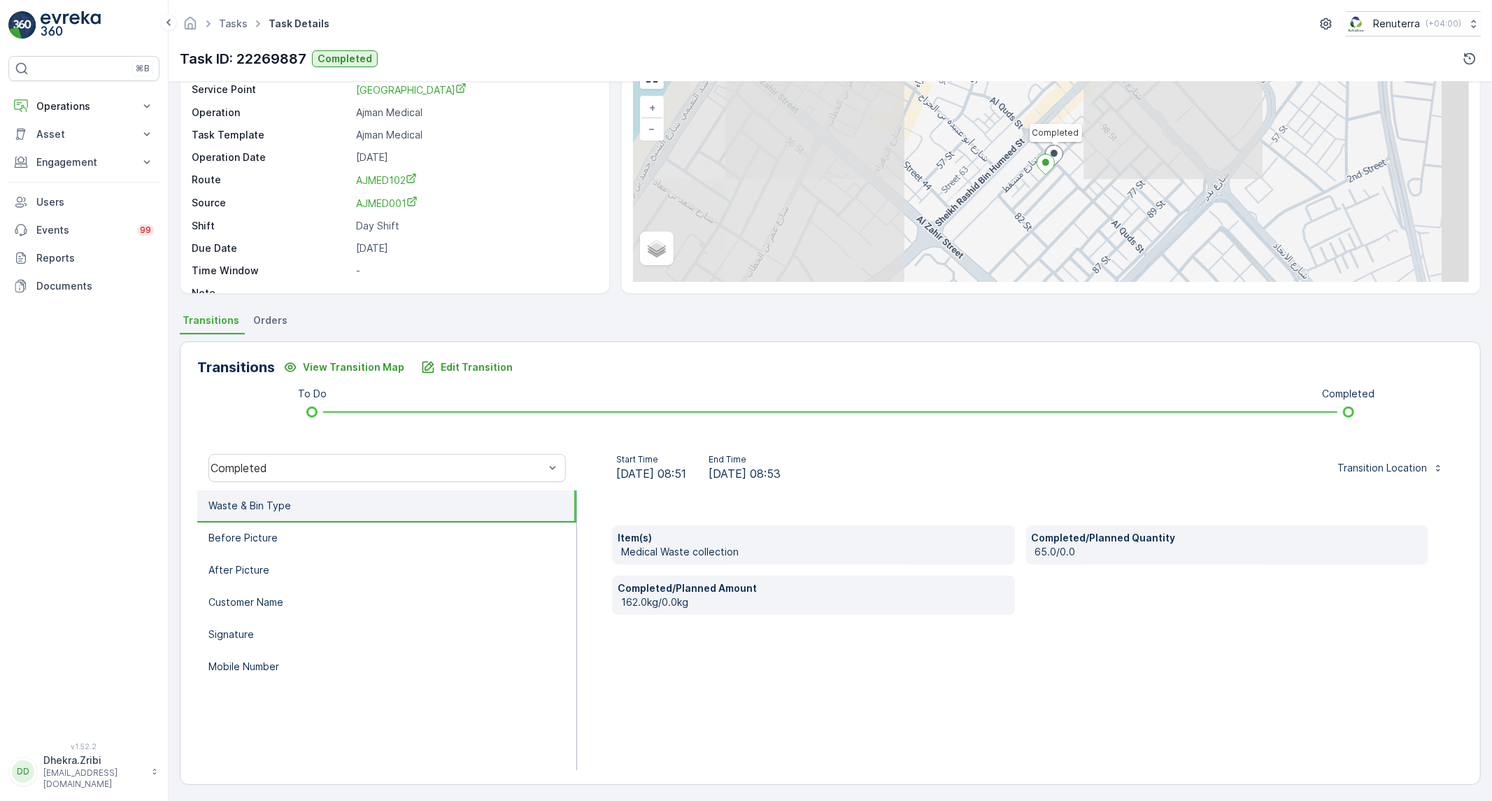
scroll to position [80, 0]
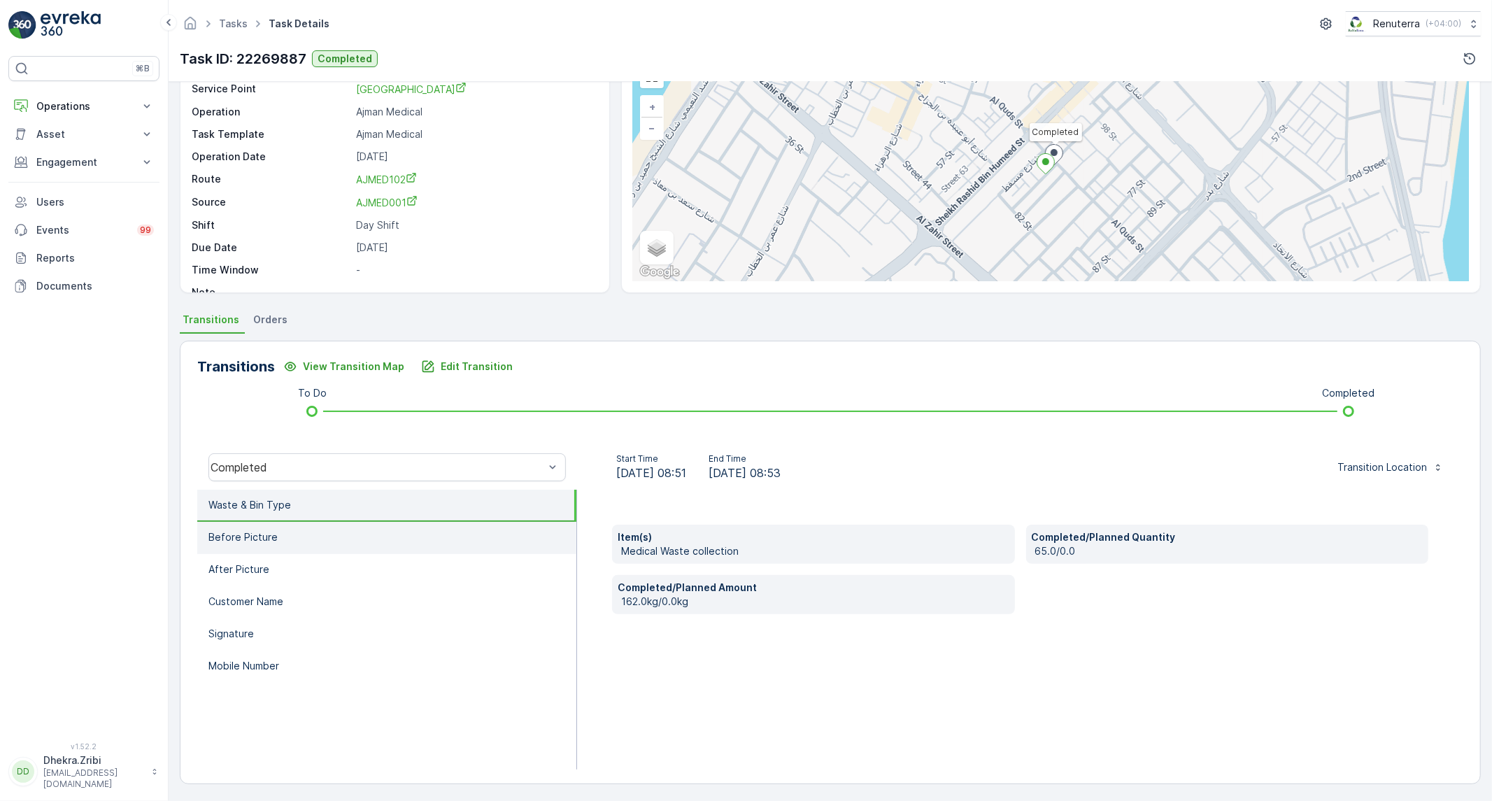
click at [340, 532] on li "Before Picture" at bounding box center [386, 538] width 379 height 32
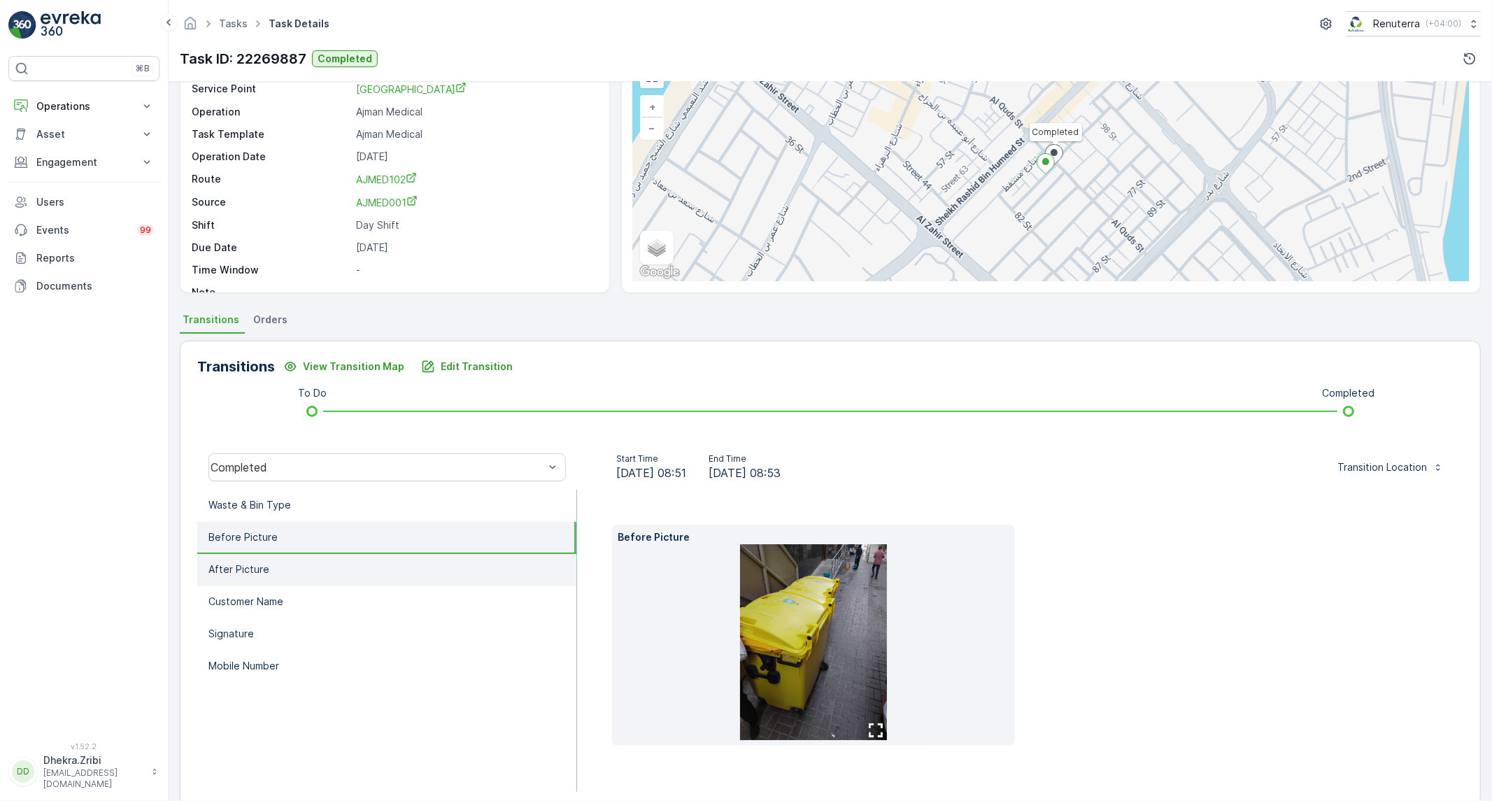
click at [285, 561] on li "After Picture" at bounding box center [386, 570] width 379 height 32
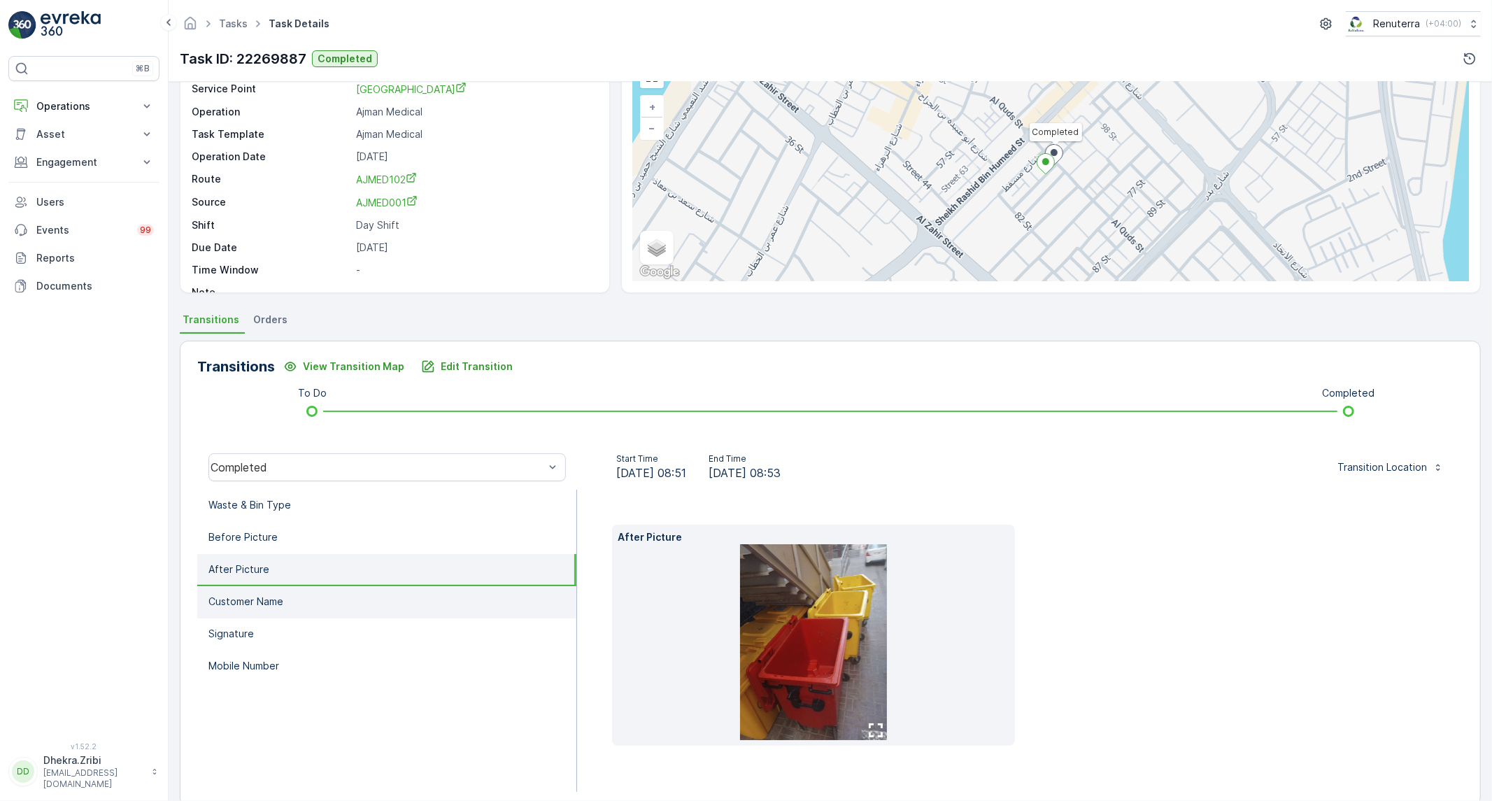
click at [269, 597] on p "Customer Name" at bounding box center [245, 602] width 75 height 14
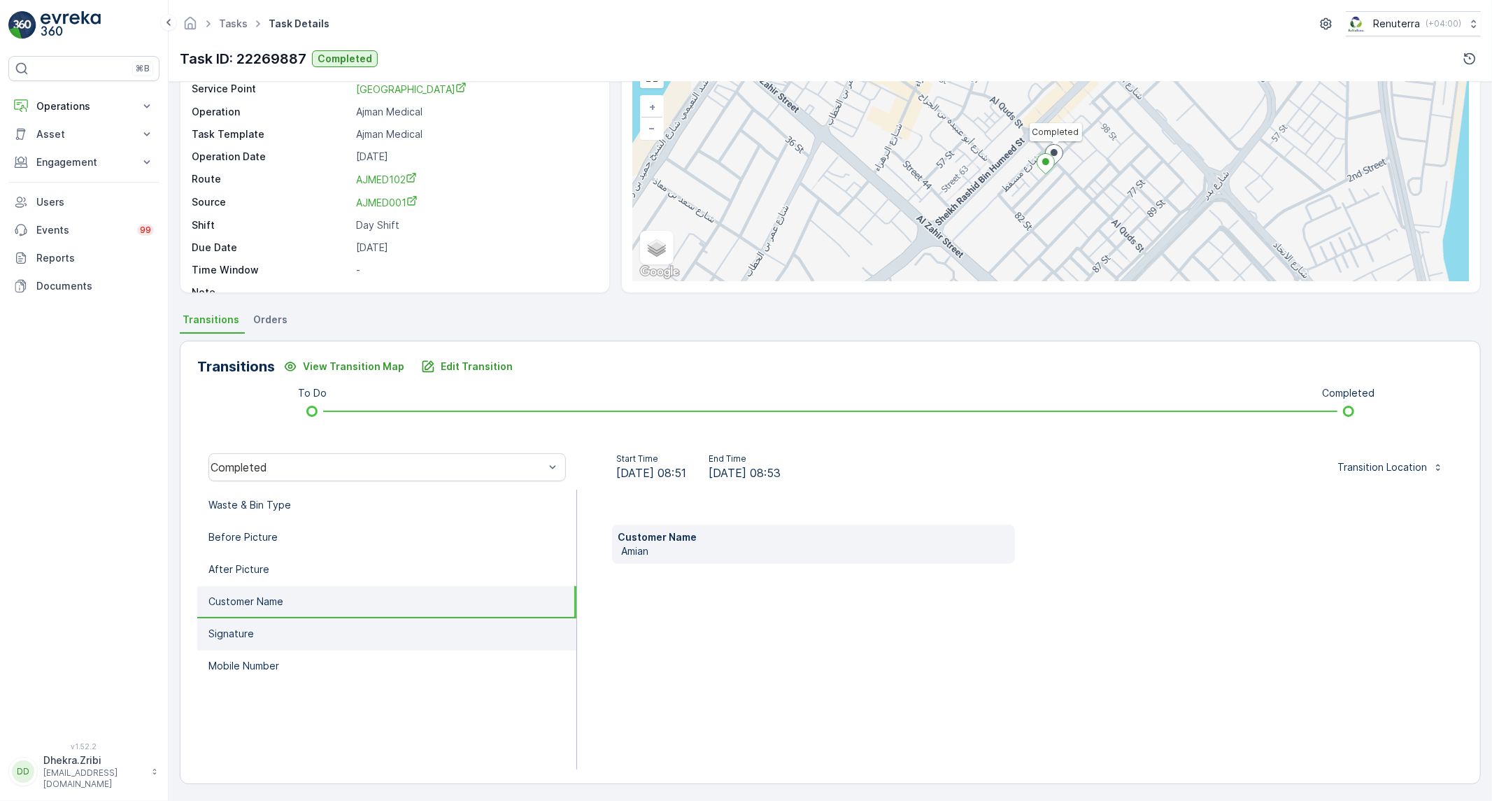
click at [257, 630] on li "Signature" at bounding box center [386, 634] width 379 height 32
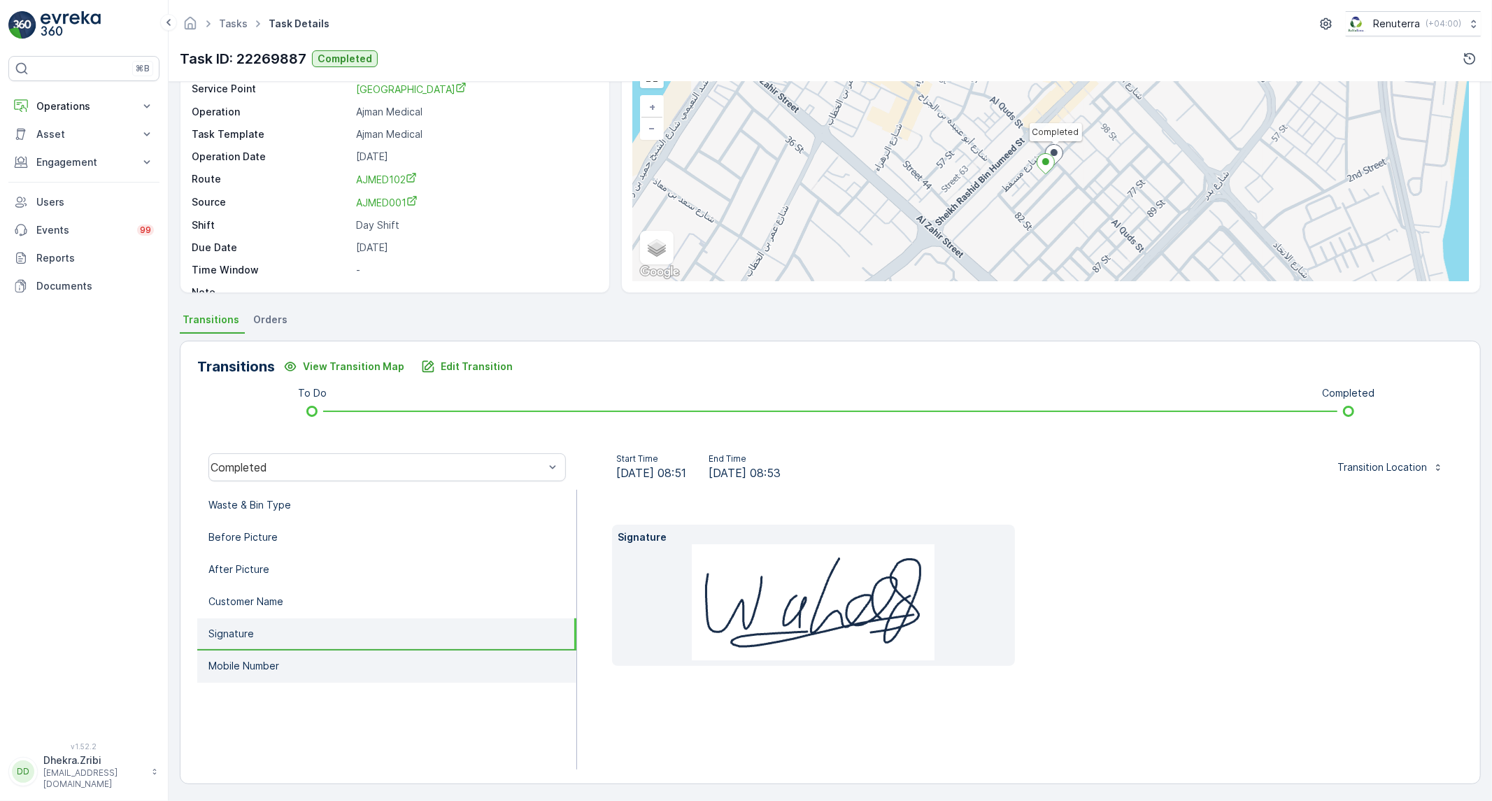
click at [256, 664] on p "Mobile Number" at bounding box center [243, 666] width 71 height 14
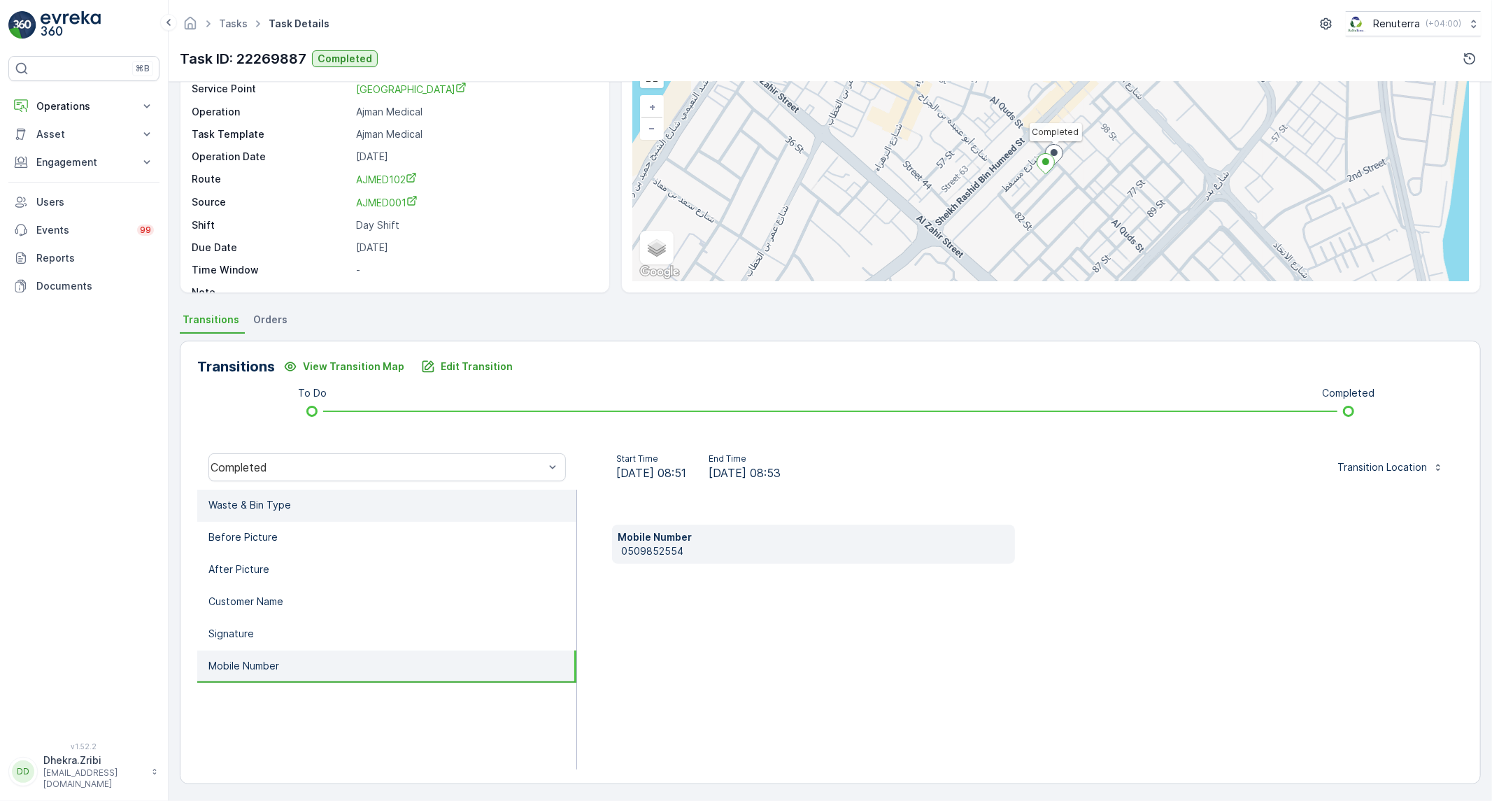
click at [295, 504] on li "Waste & Bin Type" at bounding box center [386, 506] width 379 height 32
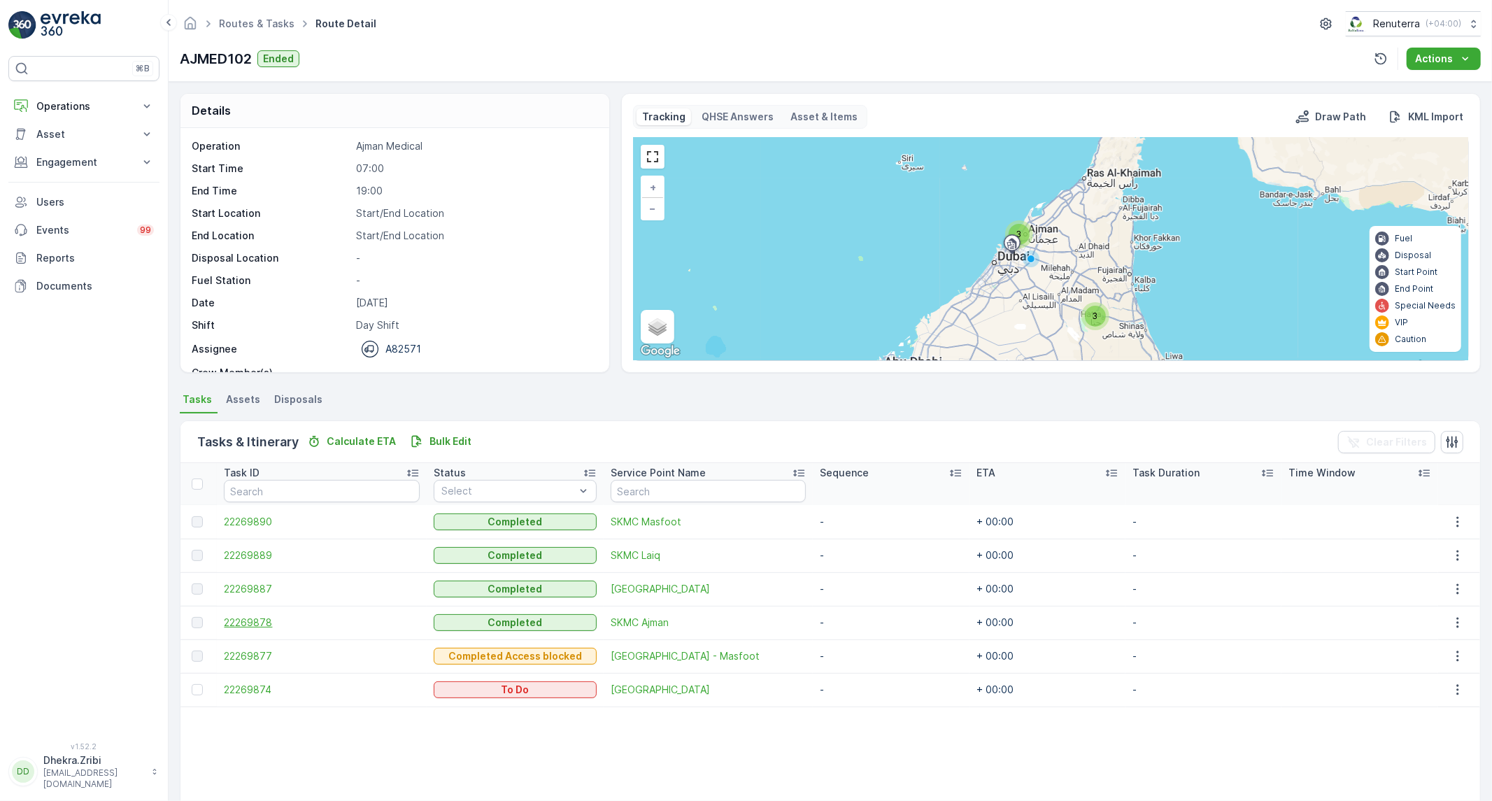
click at [254, 624] on span "22269878" at bounding box center [321, 623] width 195 height 14
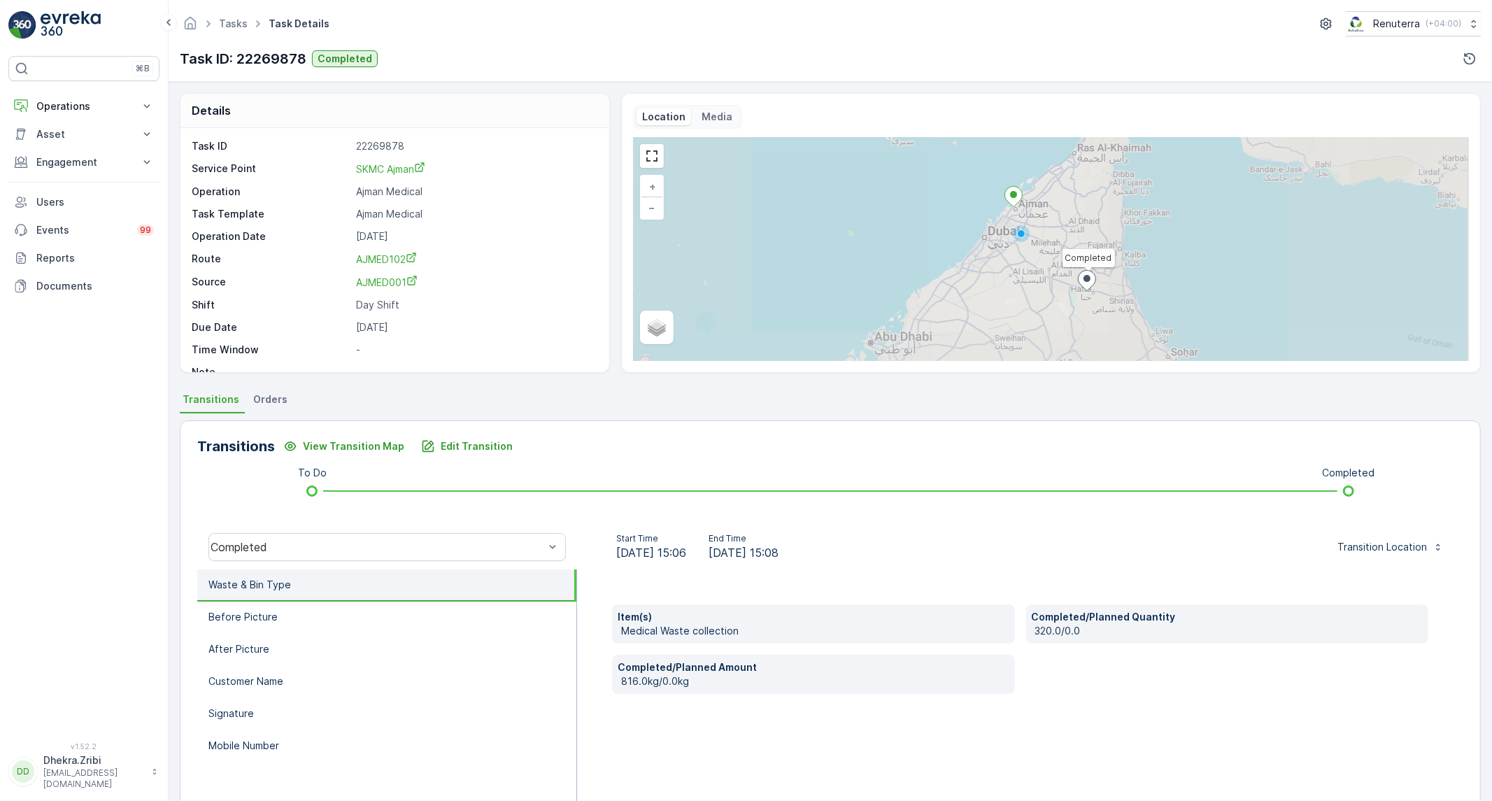
scroll to position [80, 0]
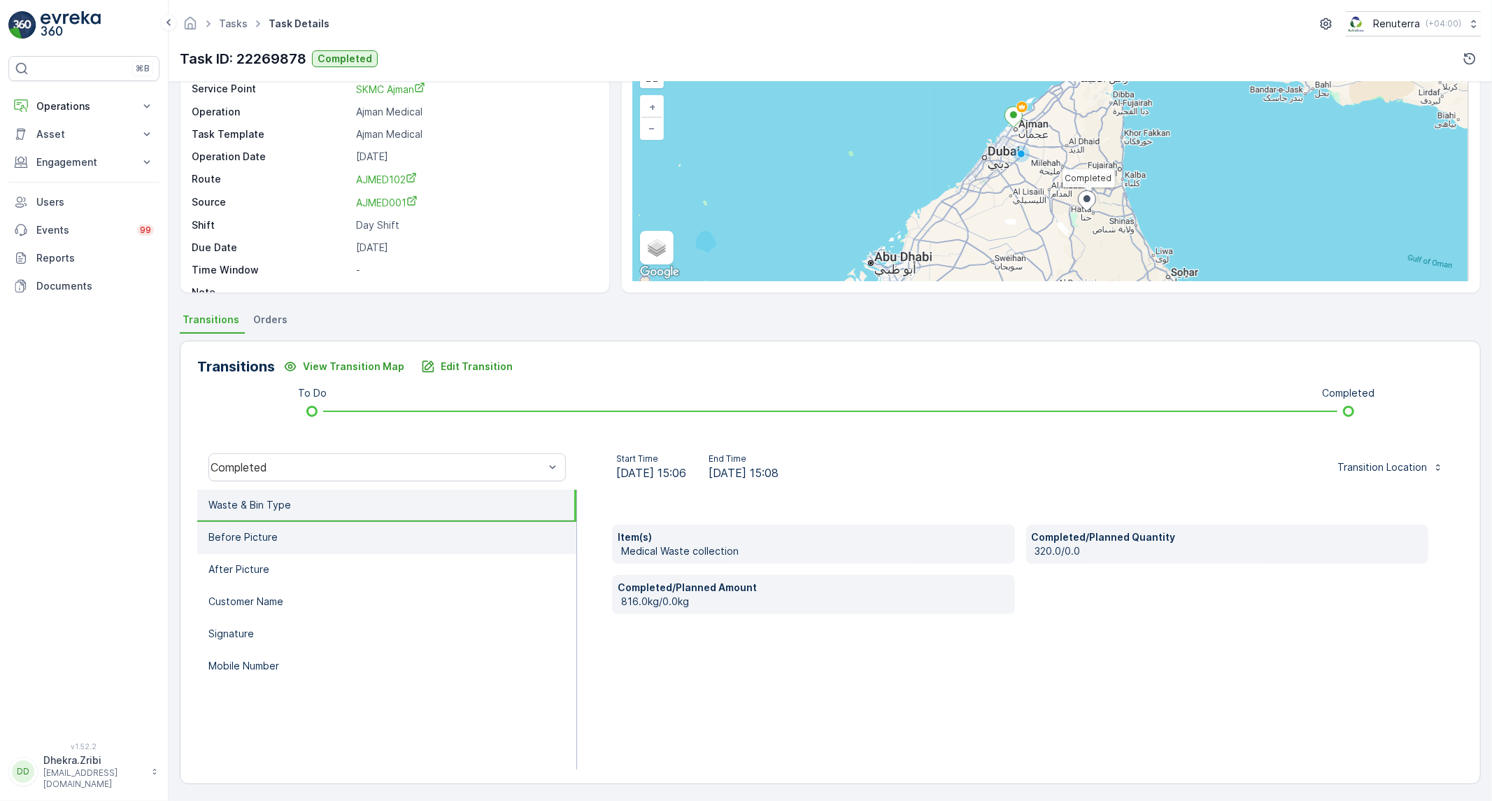
click at [460, 543] on li "Before Picture" at bounding box center [386, 538] width 379 height 32
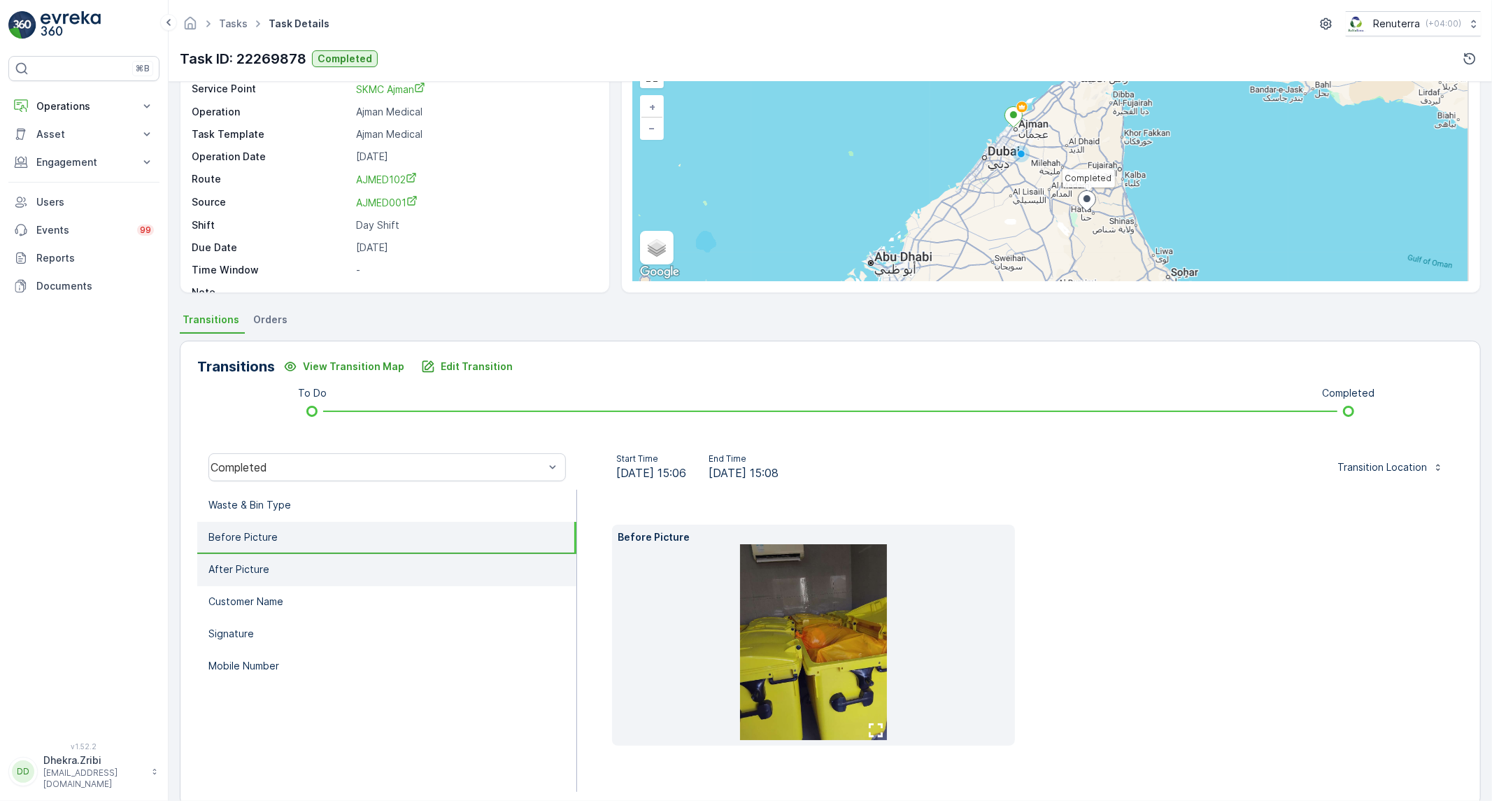
click at [421, 564] on li "After Picture" at bounding box center [386, 570] width 379 height 32
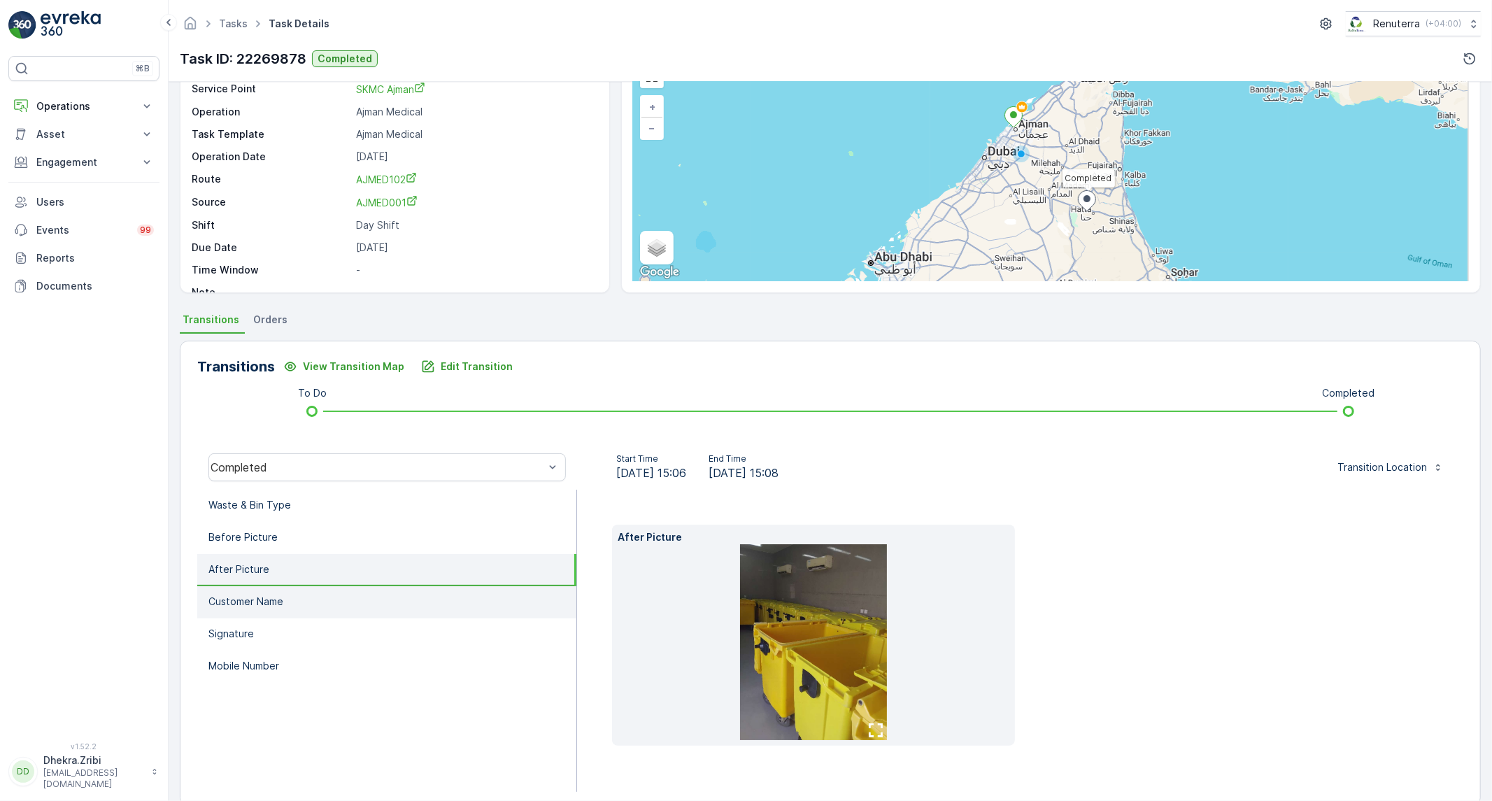
click at [327, 586] on li "Customer Name" at bounding box center [386, 602] width 379 height 32
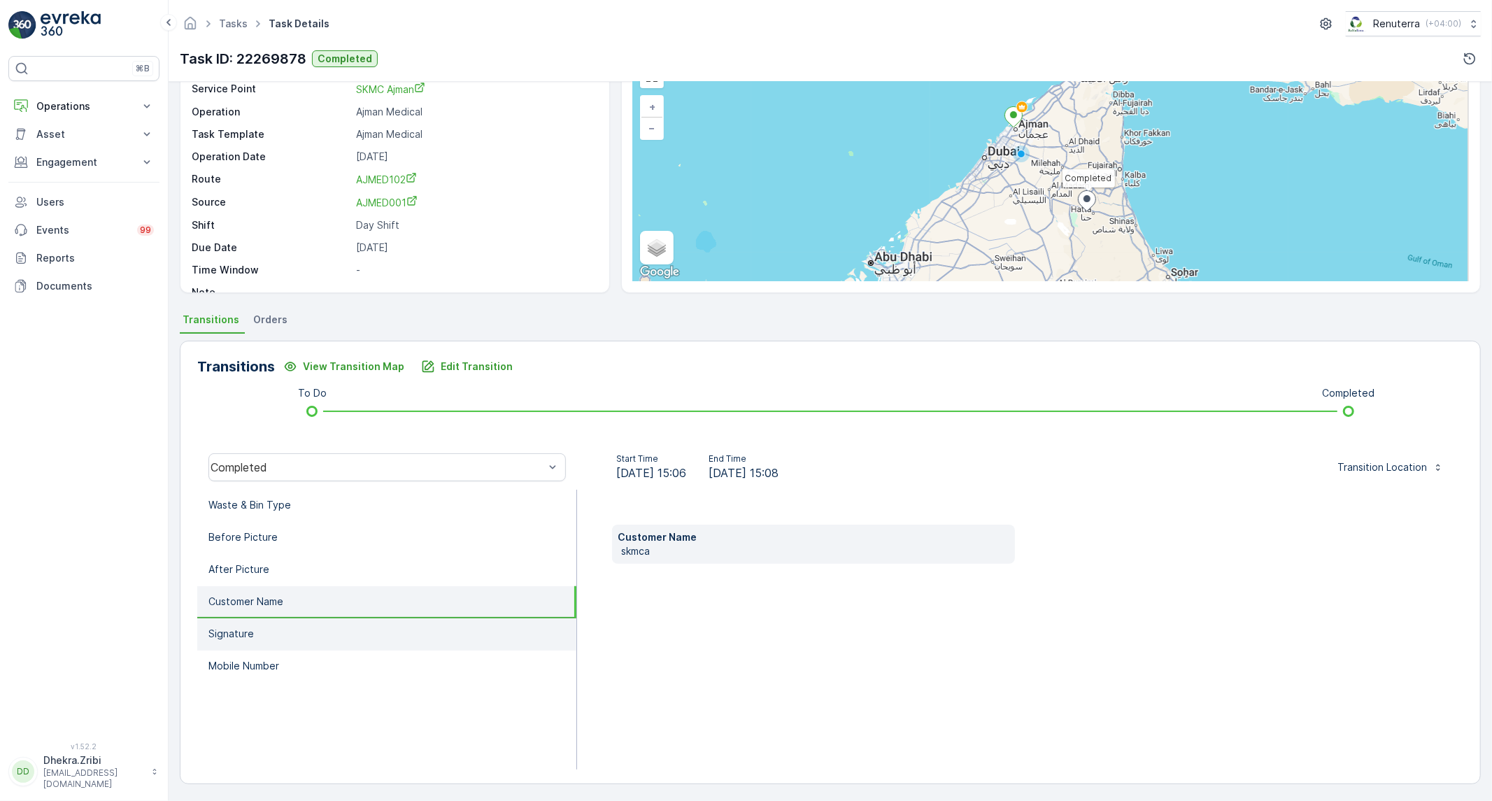
click at [283, 630] on li "Signature" at bounding box center [386, 634] width 379 height 32
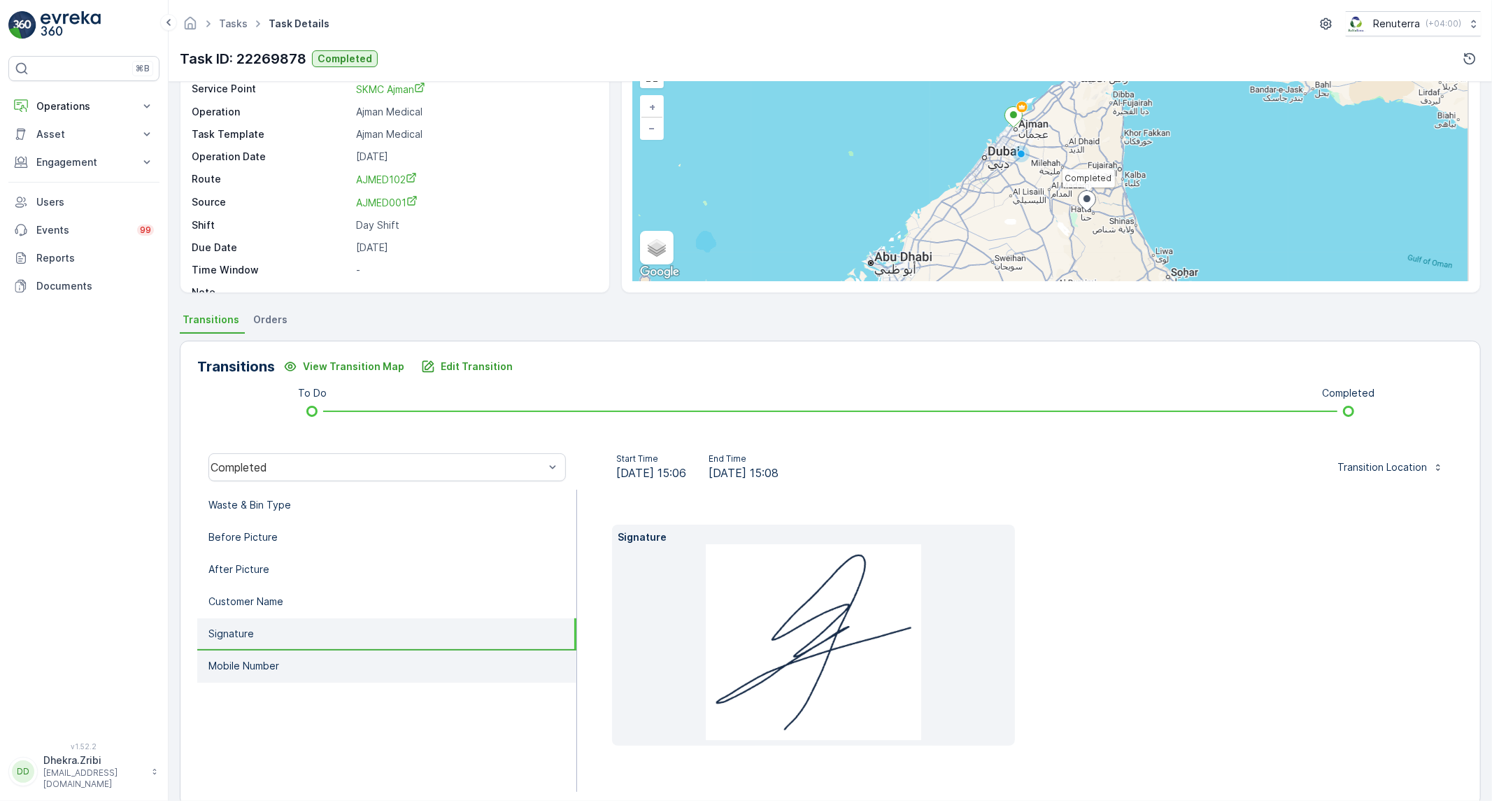
click at [259, 667] on p "Mobile Number" at bounding box center [243, 666] width 71 height 14
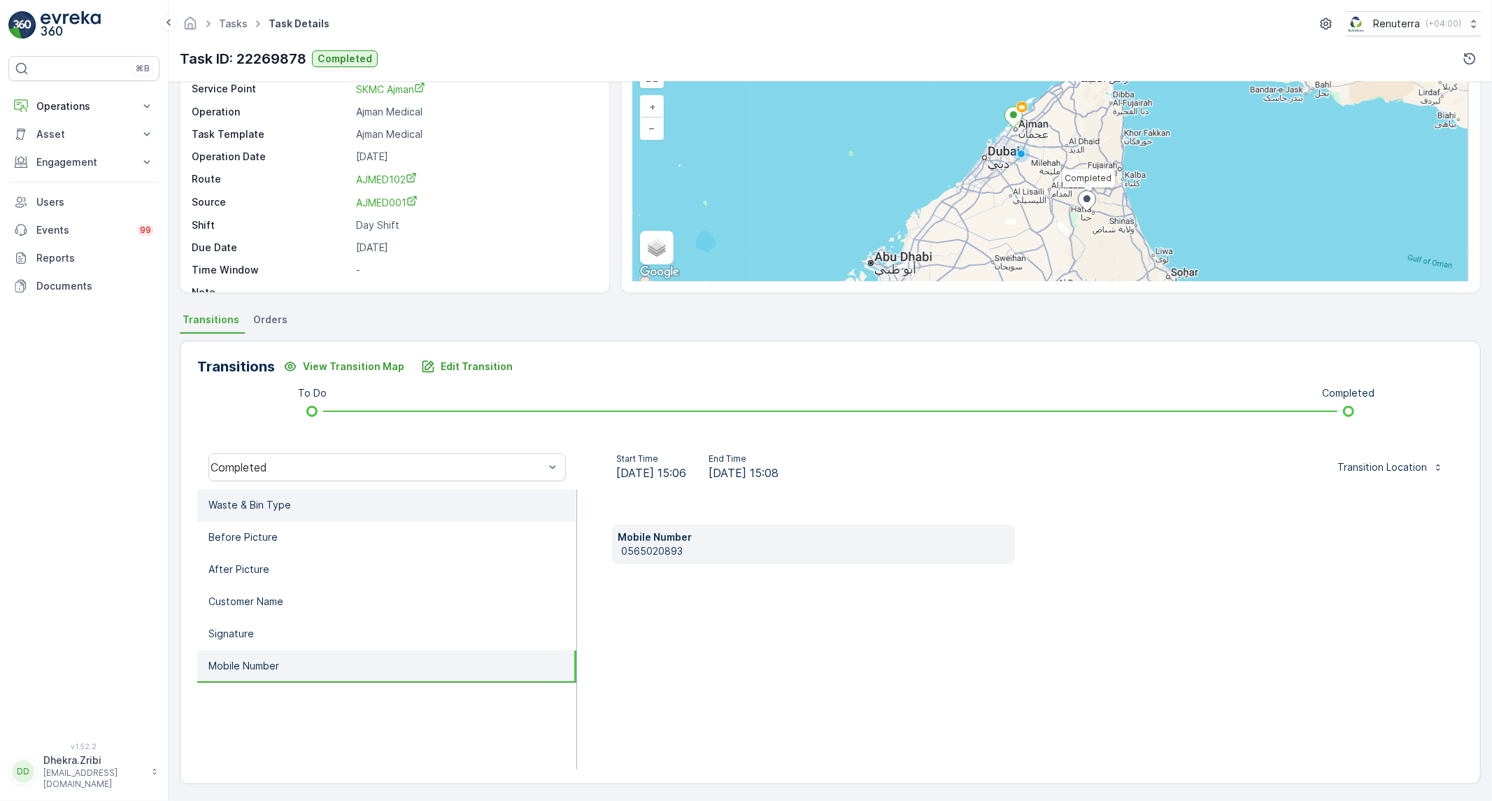
click at [268, 500] on p "Waste & Bin Type" at bounding box center [249, 505] width 83 height 14
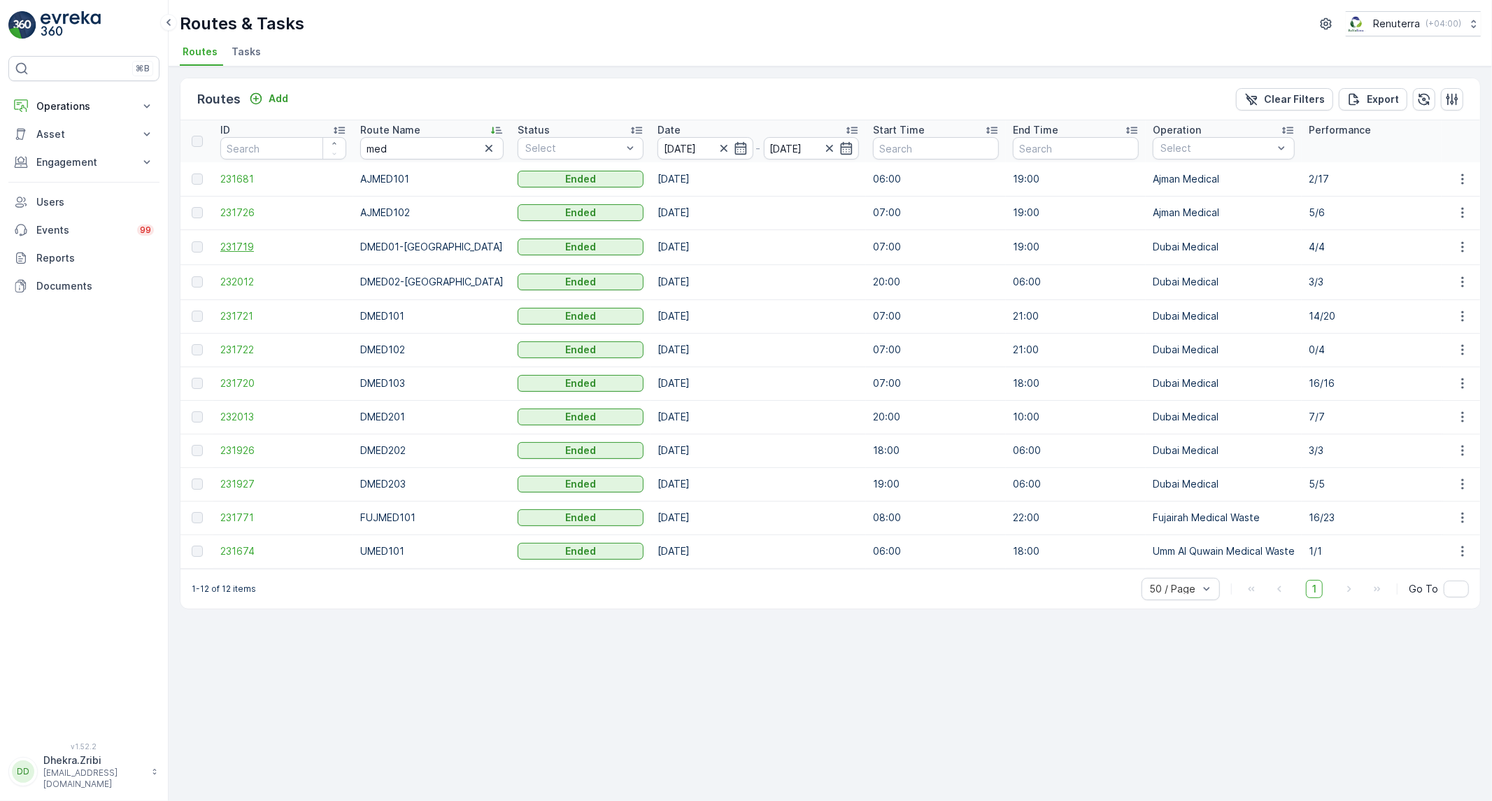
click at [233, 246] on span "231719" at bounding box center [283, 247] width 126 height 14
click at [231, 241] on span "231719" at bounding box center [283, 247] width 126 height 14
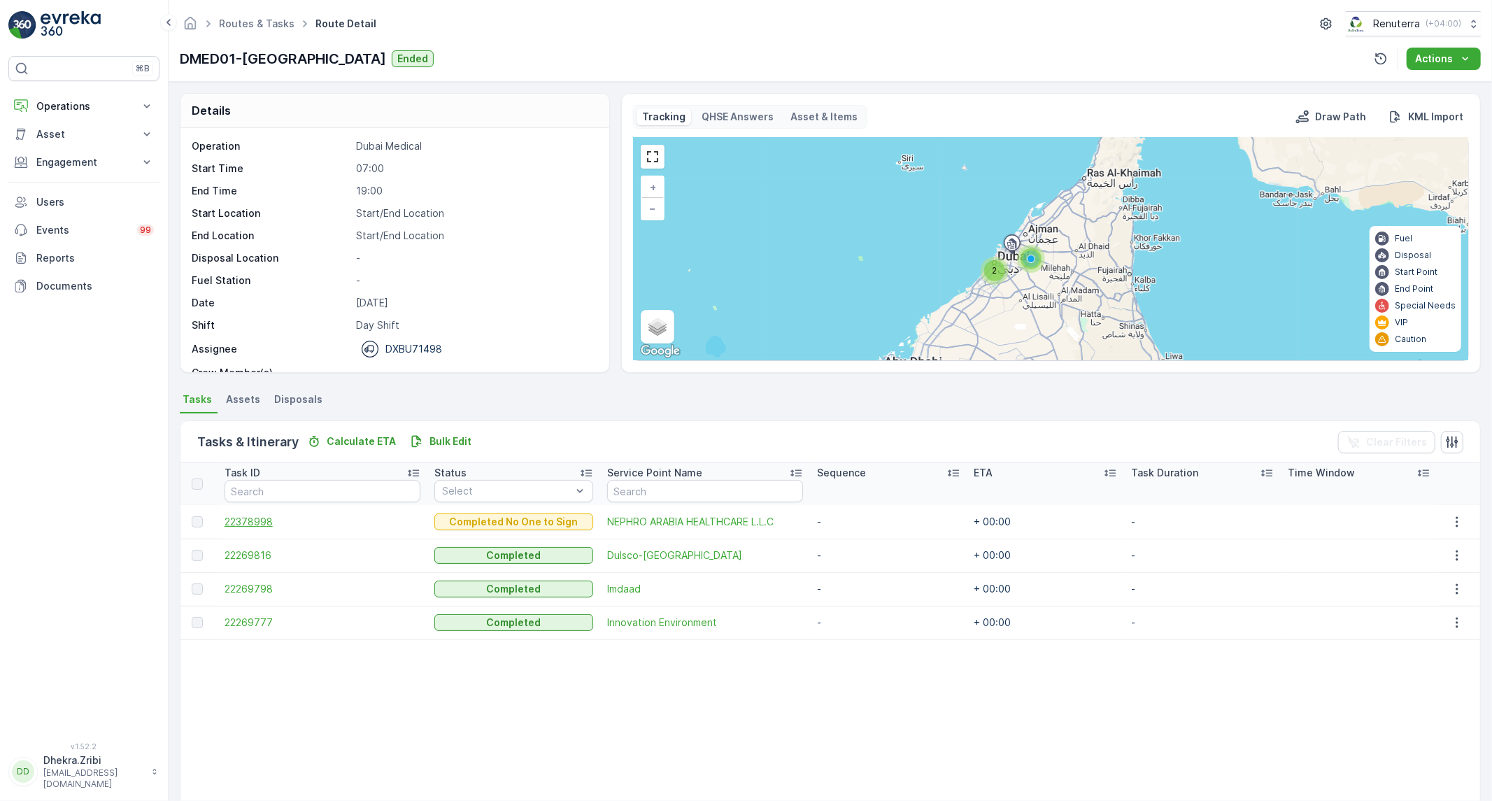
click at [267, 519] on span "22378998" at bounding box center [323, 522] width 197 height 14
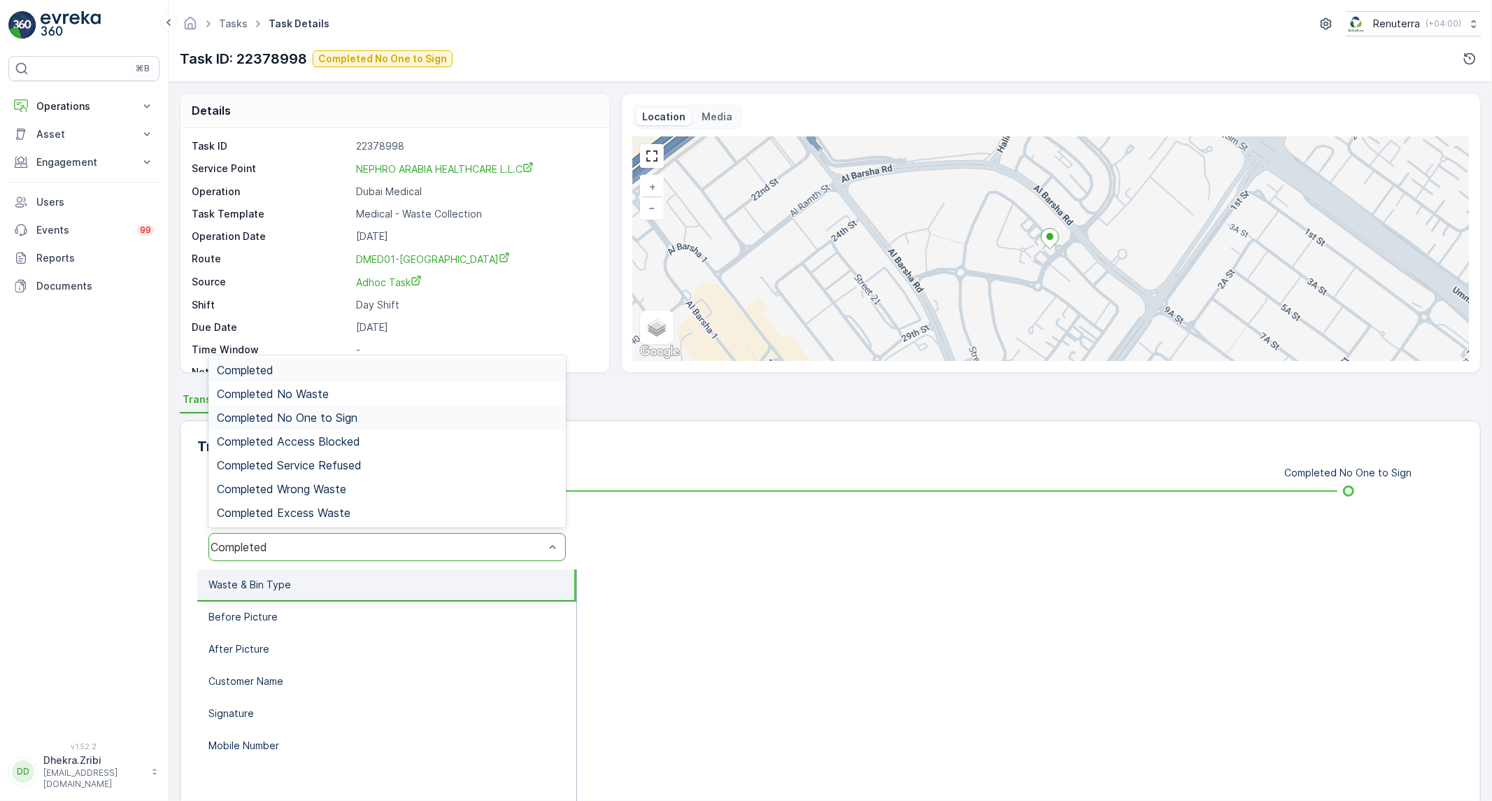
click at [338, 424] on div "Completed No One to Sign" at bounding box center [386, 418] width 357 height 24
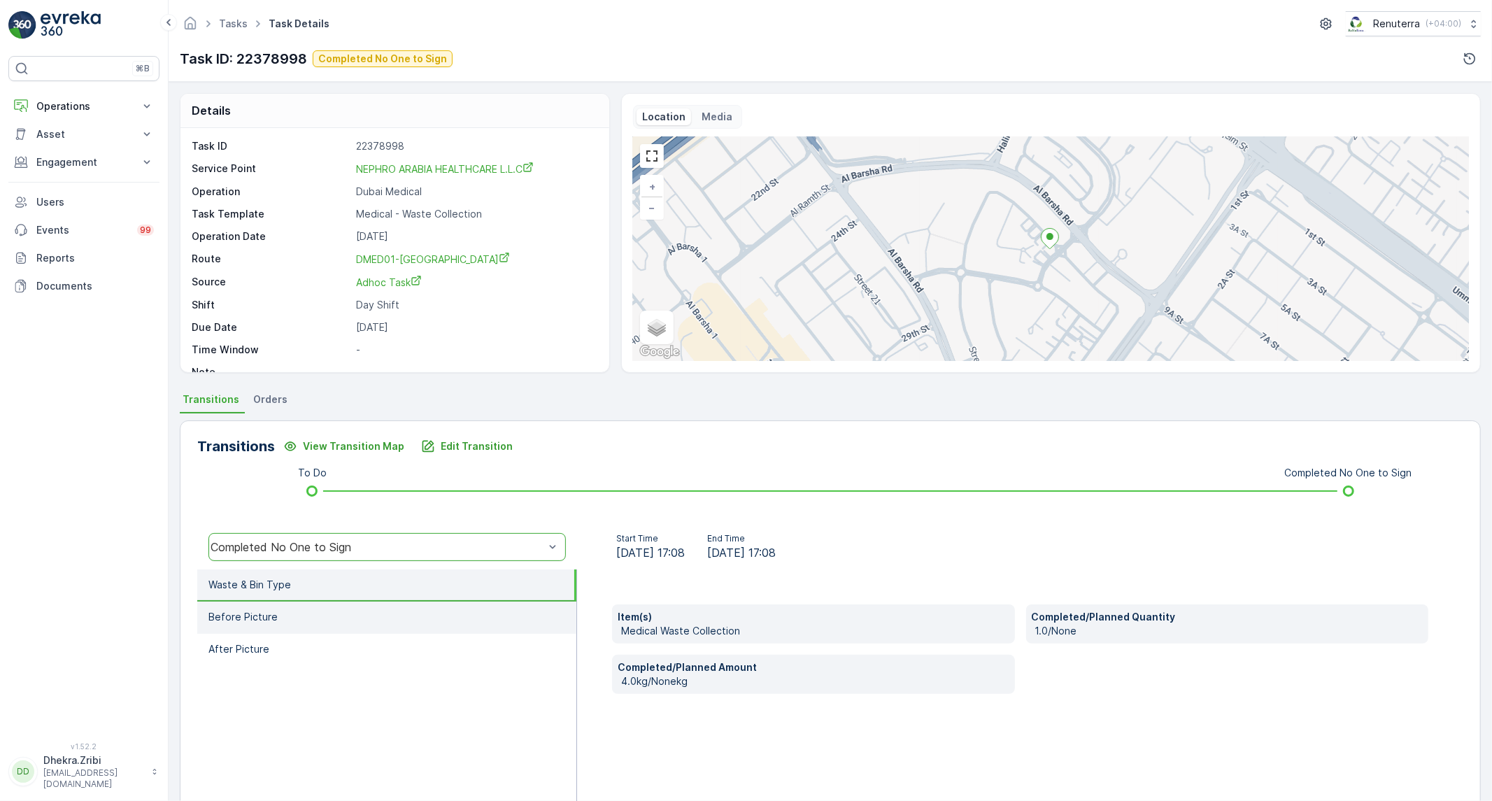
click at [448, 614] on li "Before Picture" at bounding box center [386, 618] width 379 height 32
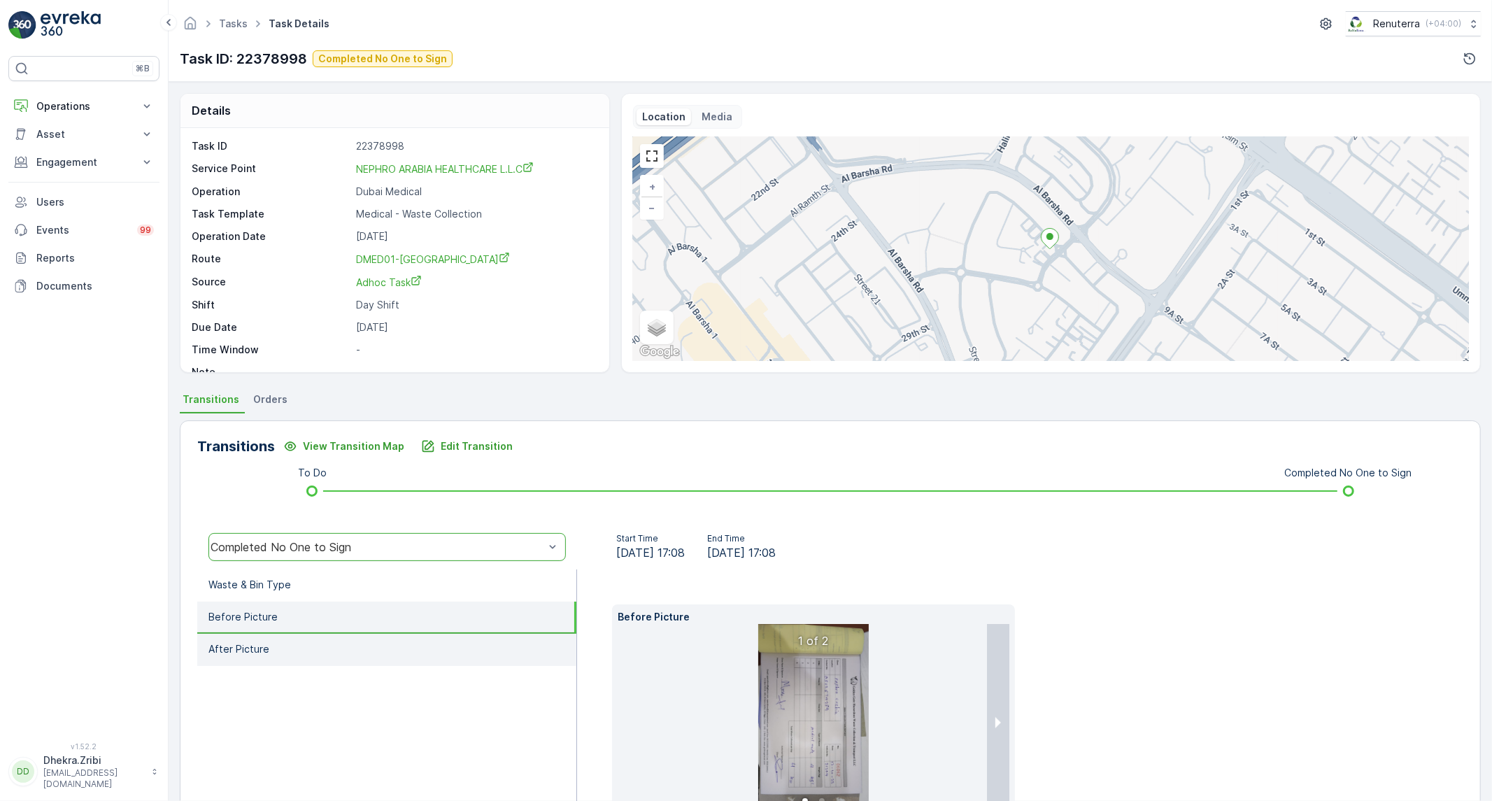
click at [427, 639] on li "After Picture" at bounding box center [386, 650] width 379 height 32
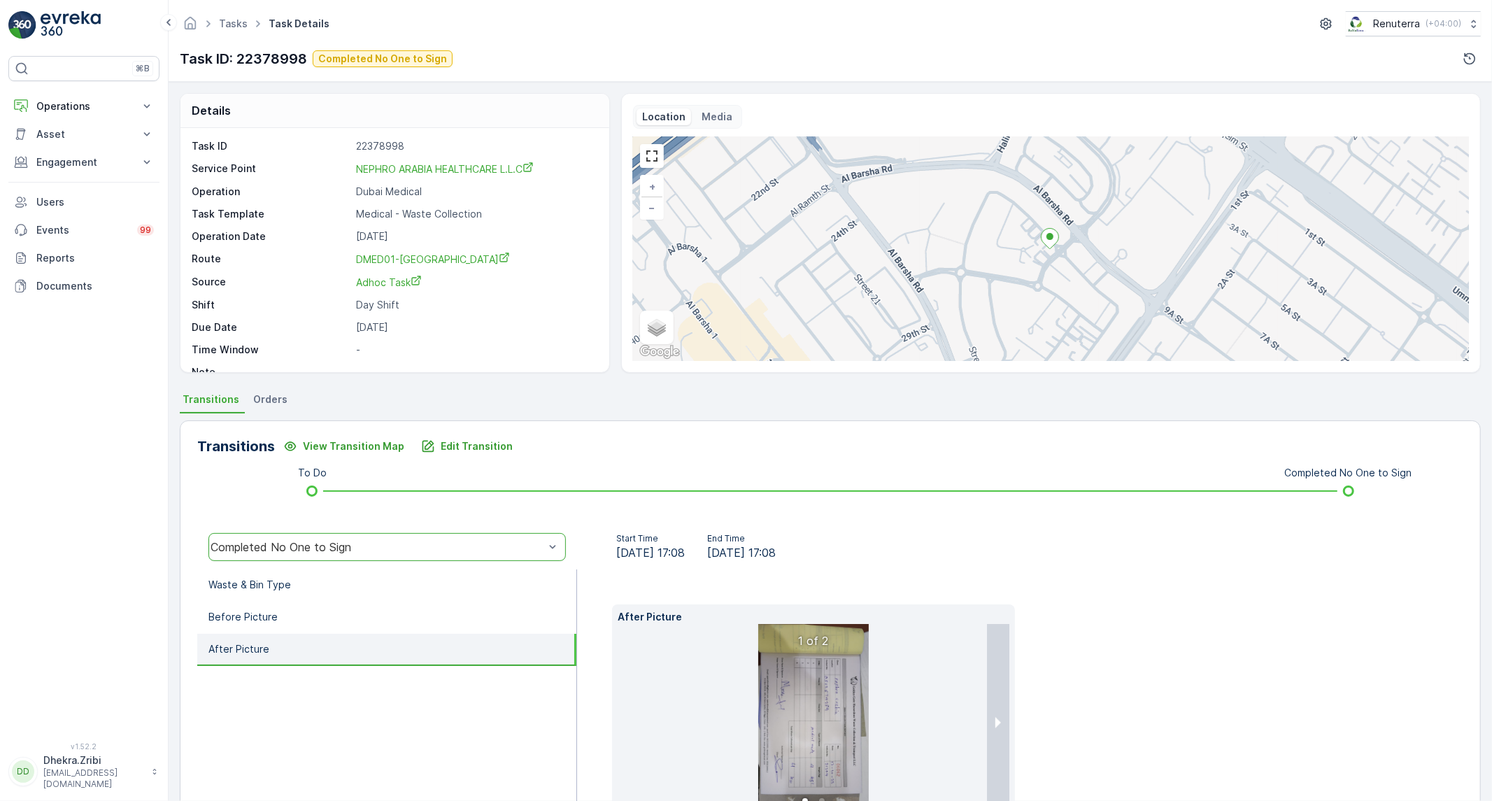
click at [795, 753] on img at bounding box center [813, 722] width 111 height 196
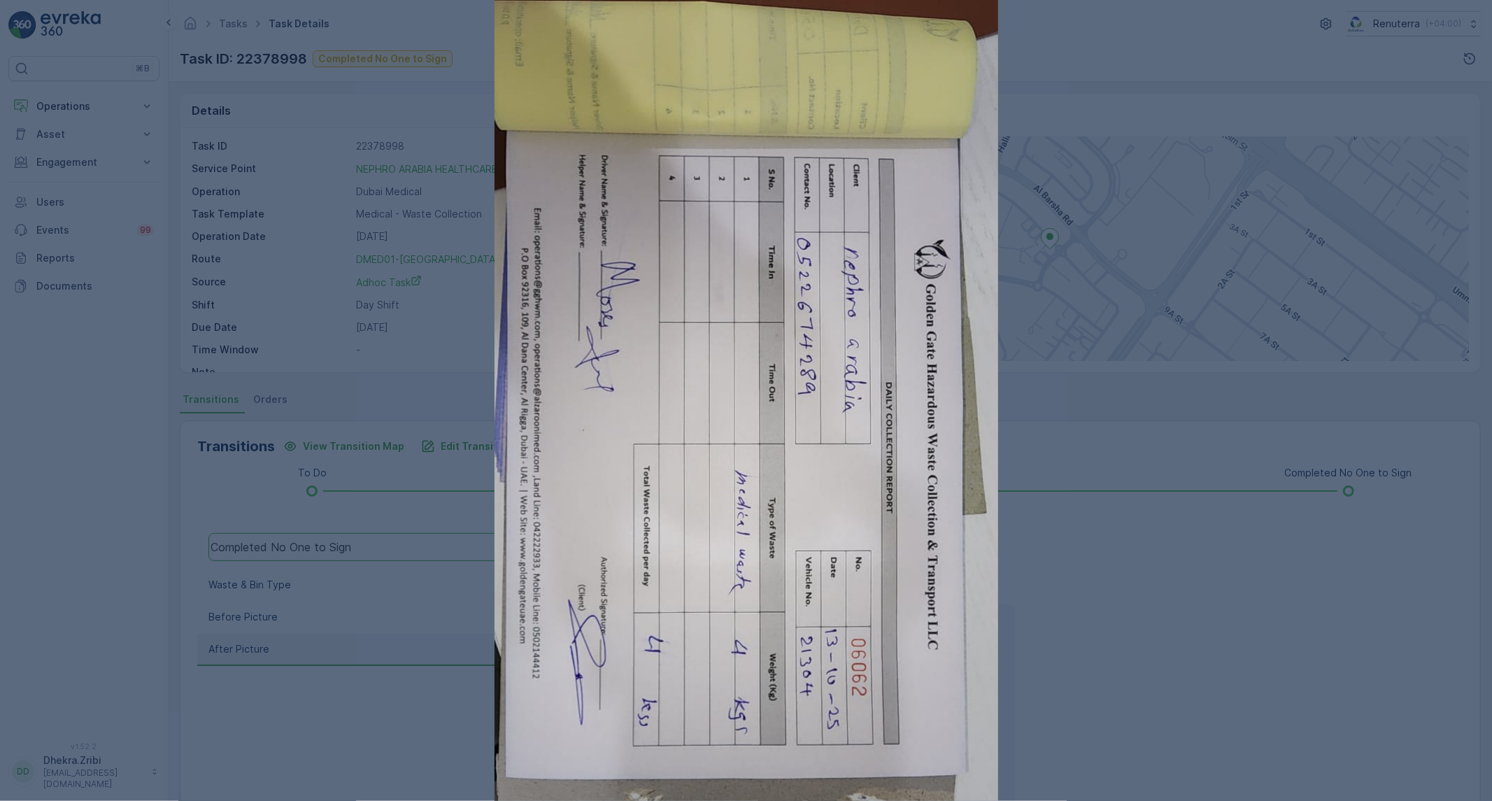
click at [795, 753] on img at bounding box center [747, 447] width 504 height 895
click at [1054, 690] on div at bounding box center [746, 400] width 1492 height 801
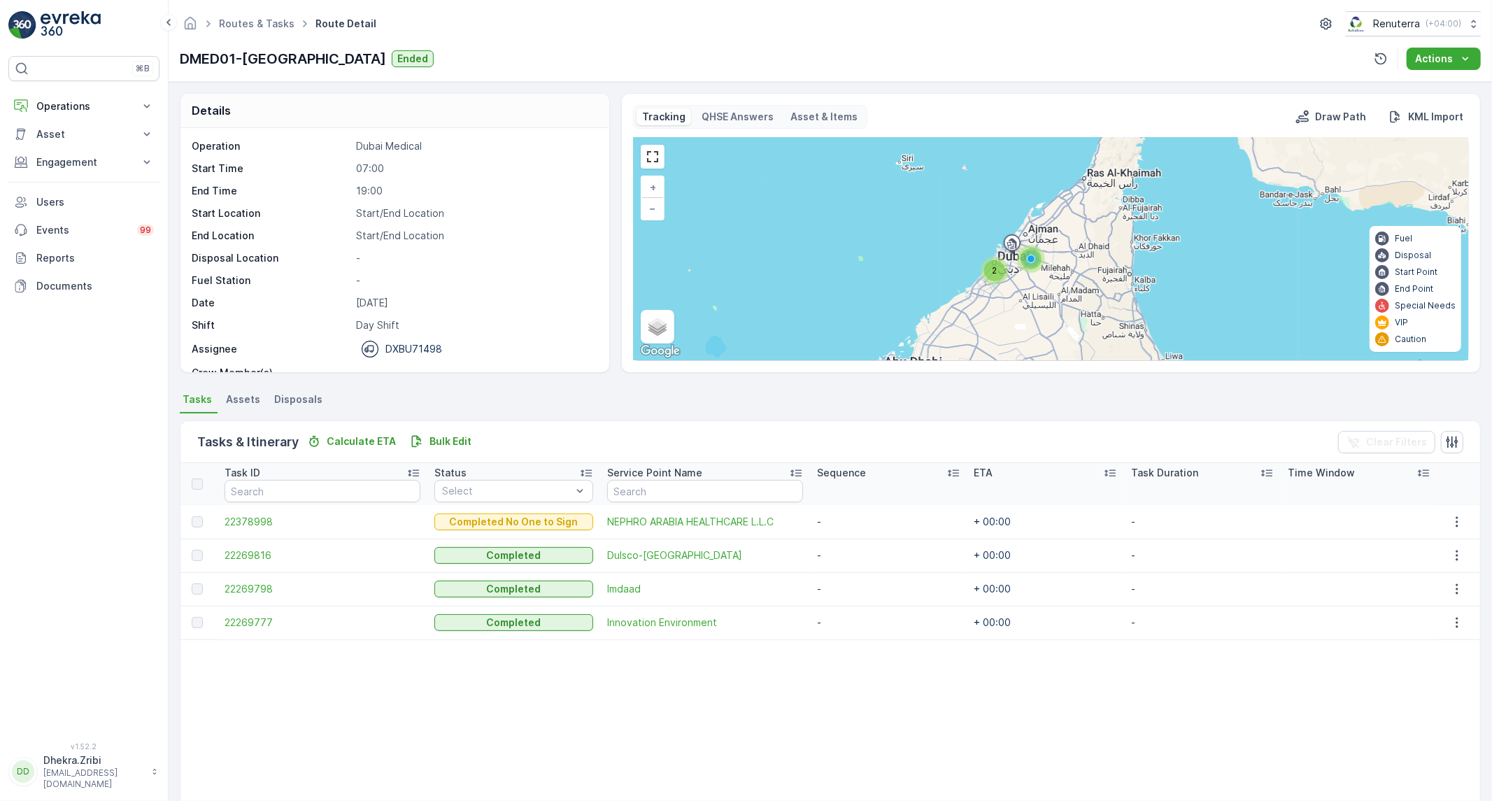
click at [246, 539] on td "22269816" at bounding box center [323, 556] width 211 height 34
click at [246, 556] on span "22269816" at bounding box center [323, 555] width 197 height 14
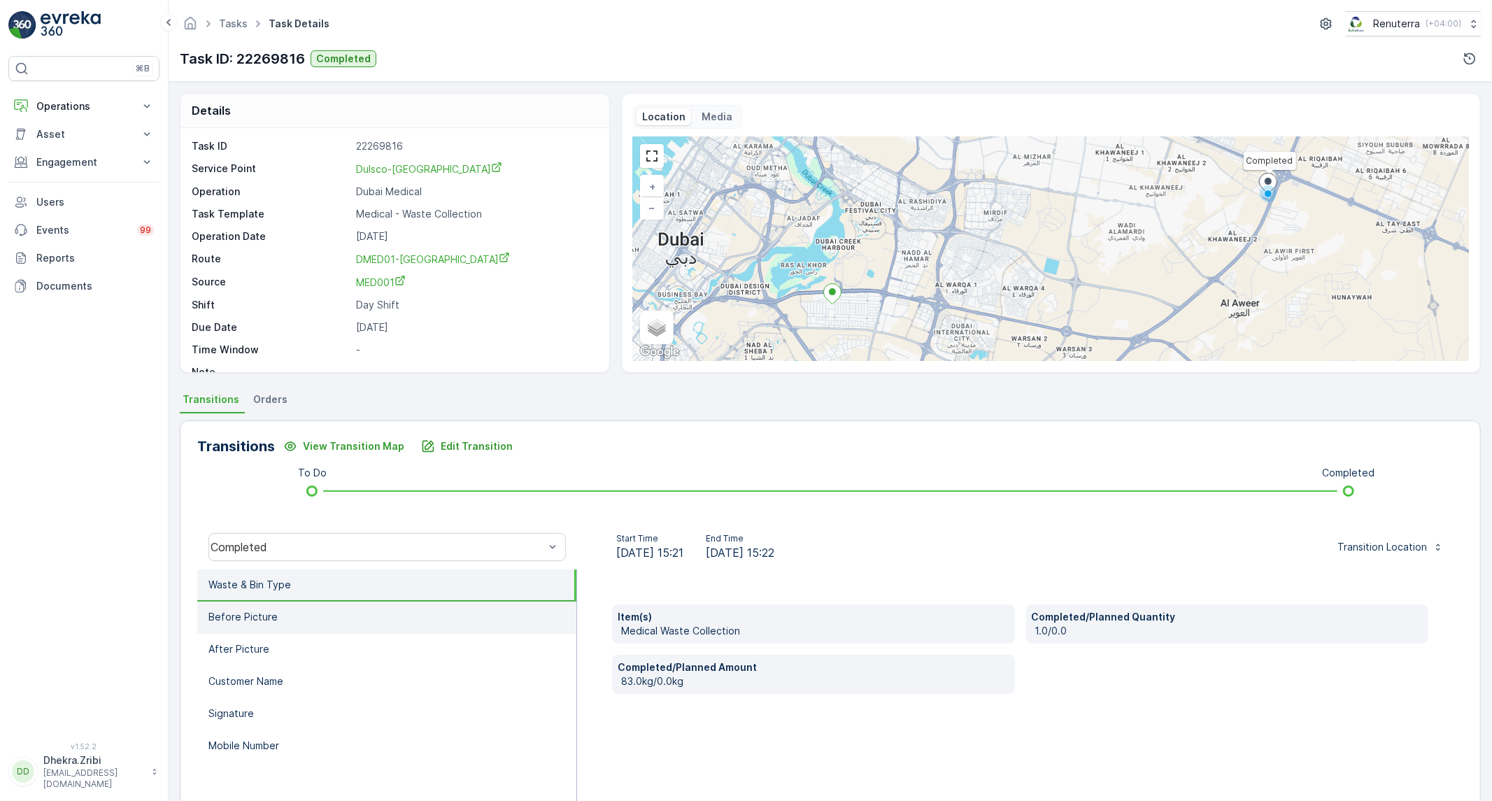
click at [303, 619] on li "Before Picture" at bounding box center [386, 618] width 379 height 32
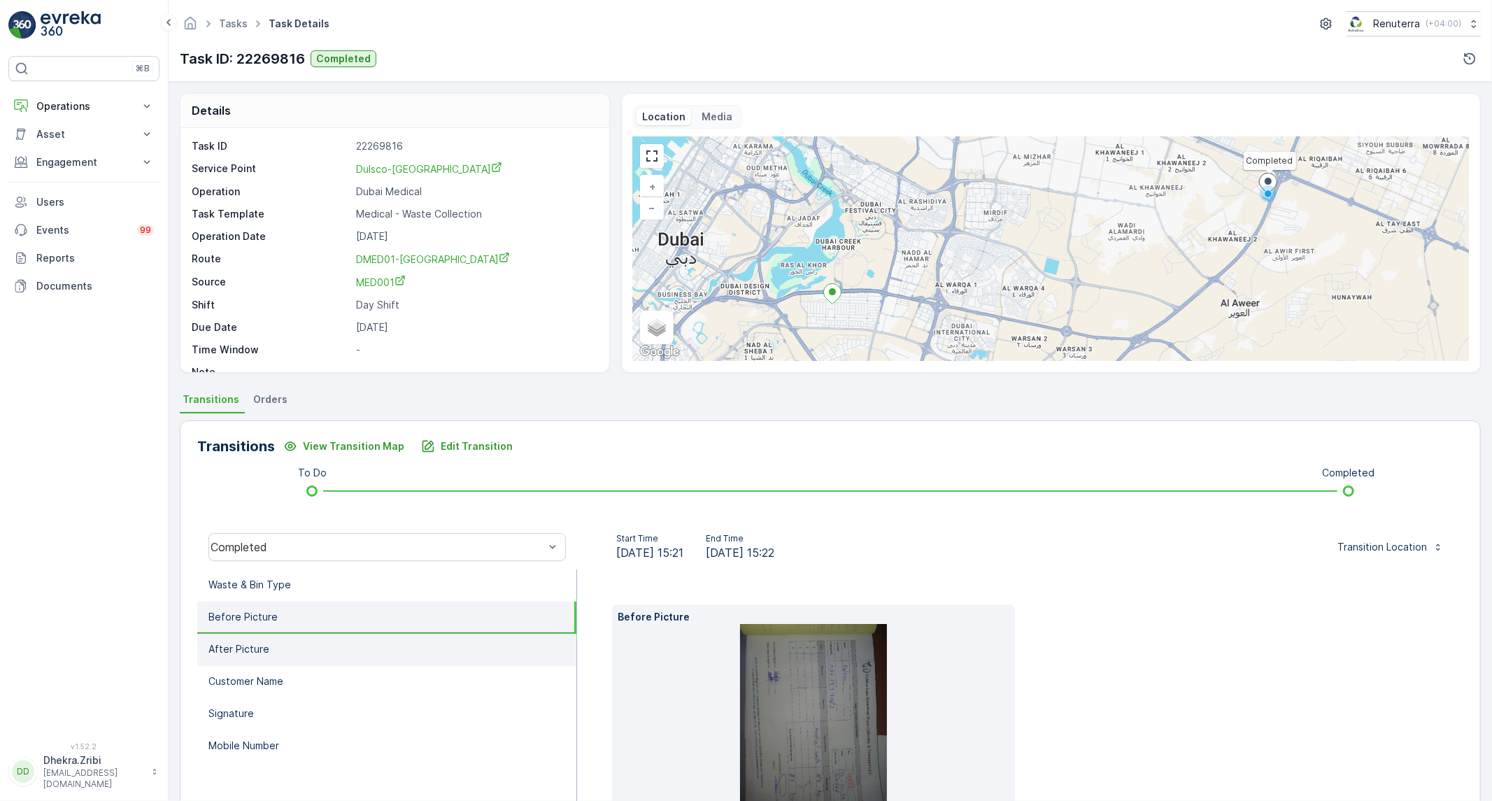
click at [299, 651] on li "After Picture" at bounding box center [386, 650] width 379 height 32
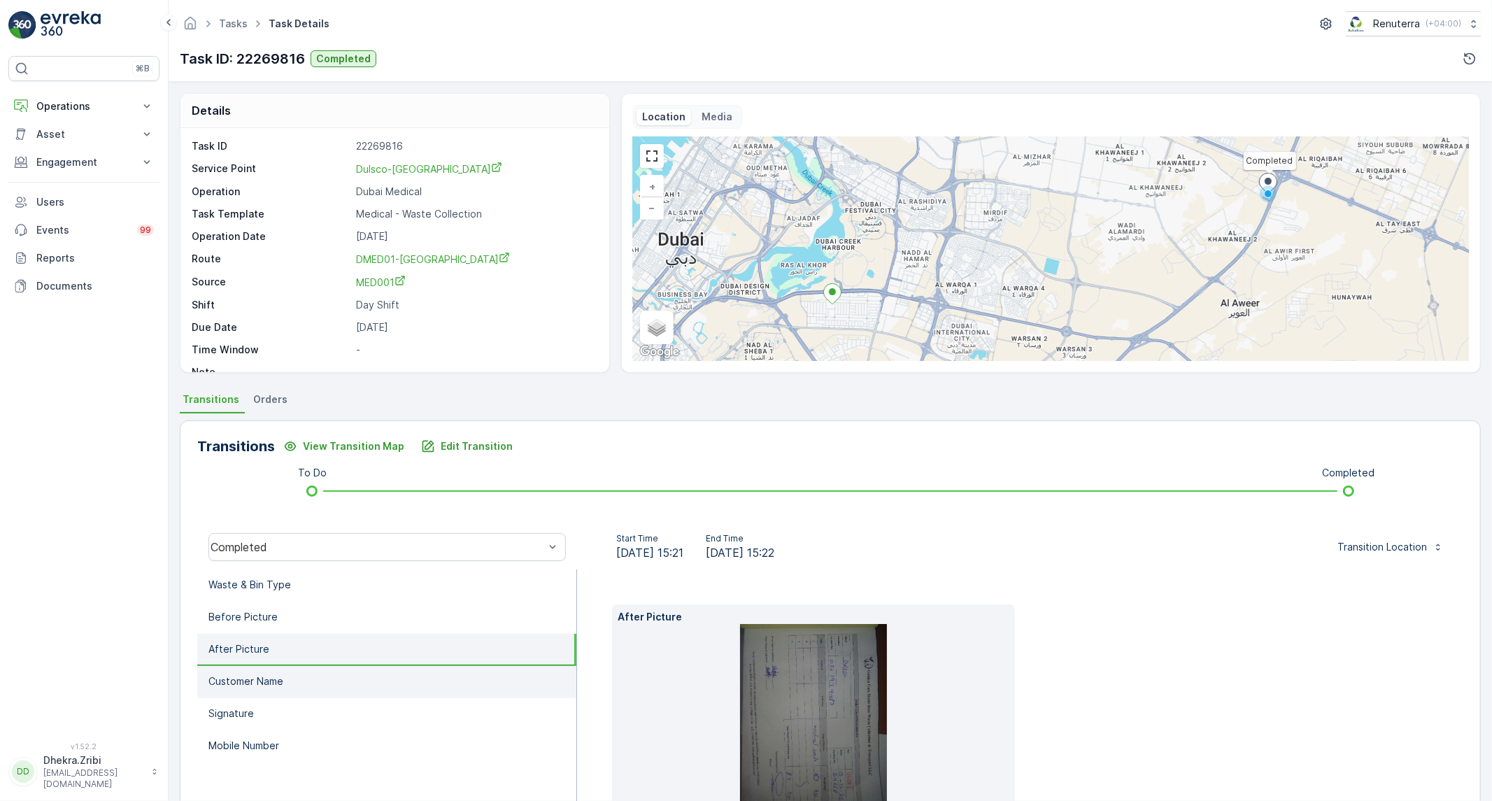
click at [291, 674] on li "Customer Name" at bounding box center [386, 682] width 379 height 32
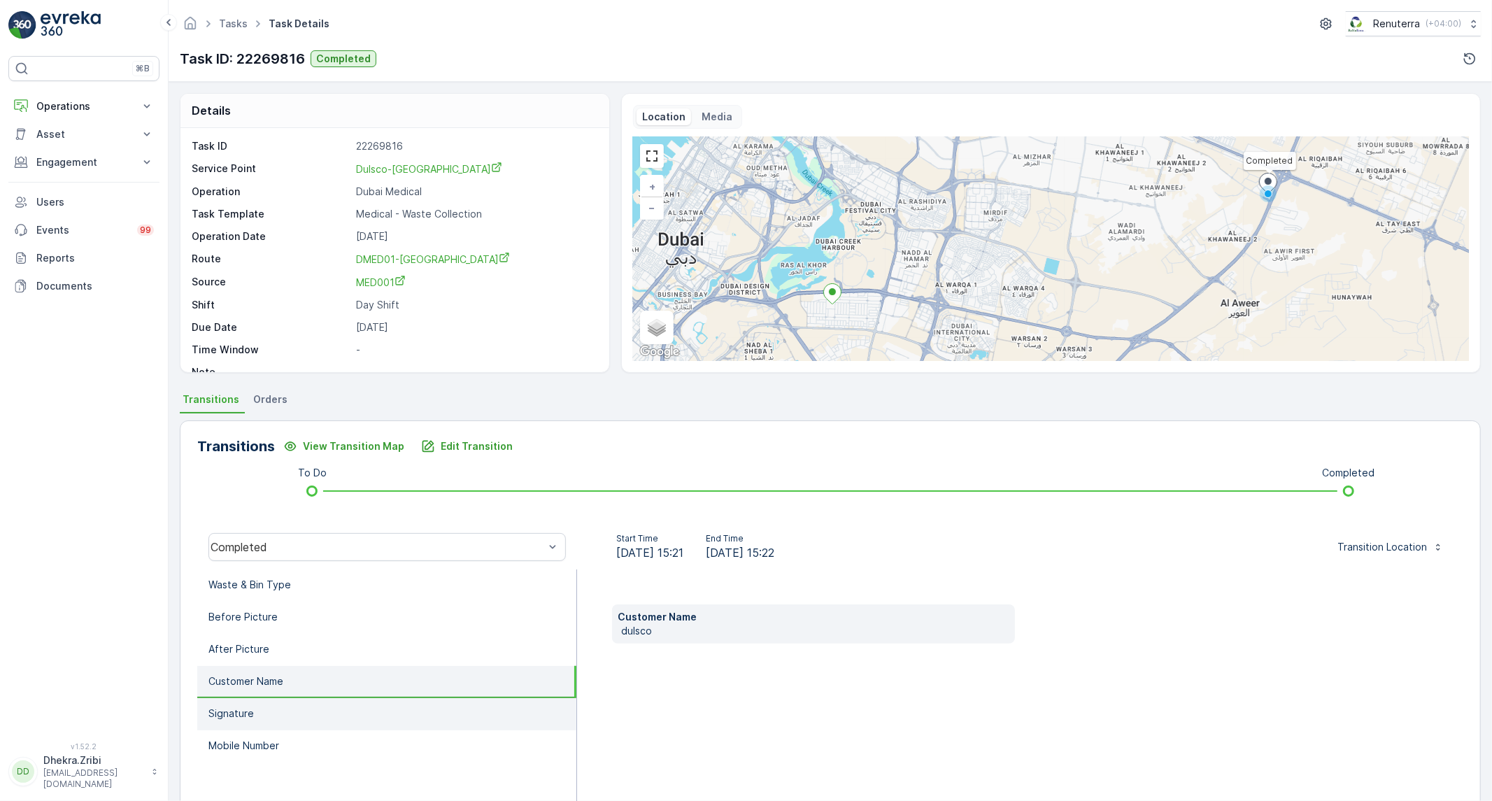
click at [284, 698] on li "Signature" at bounding box center [386, 714] width 379 height 32
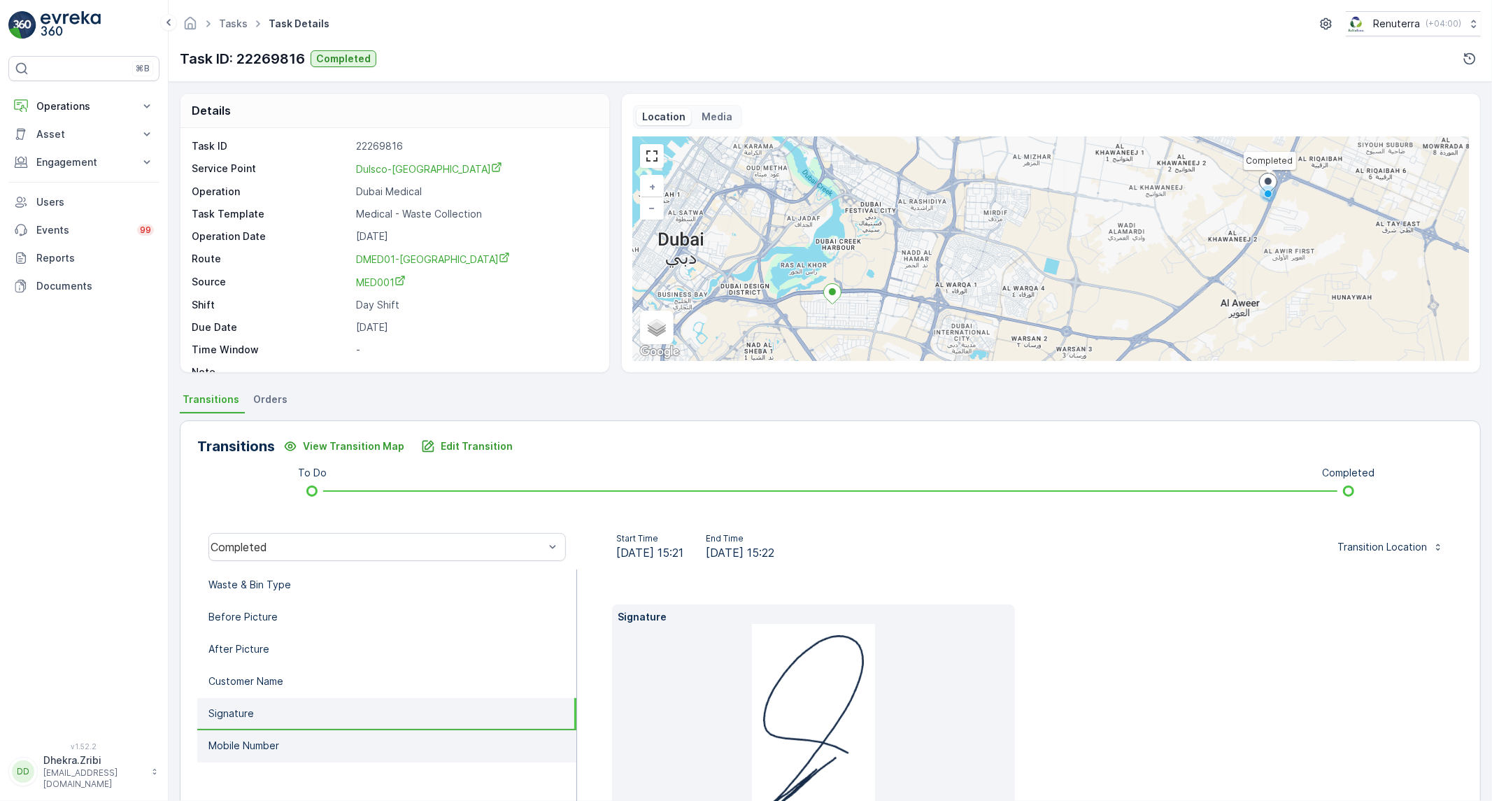
click at [283, 745] on li "Mobile Number" at bounding box center [386, 746] width 379 height 32
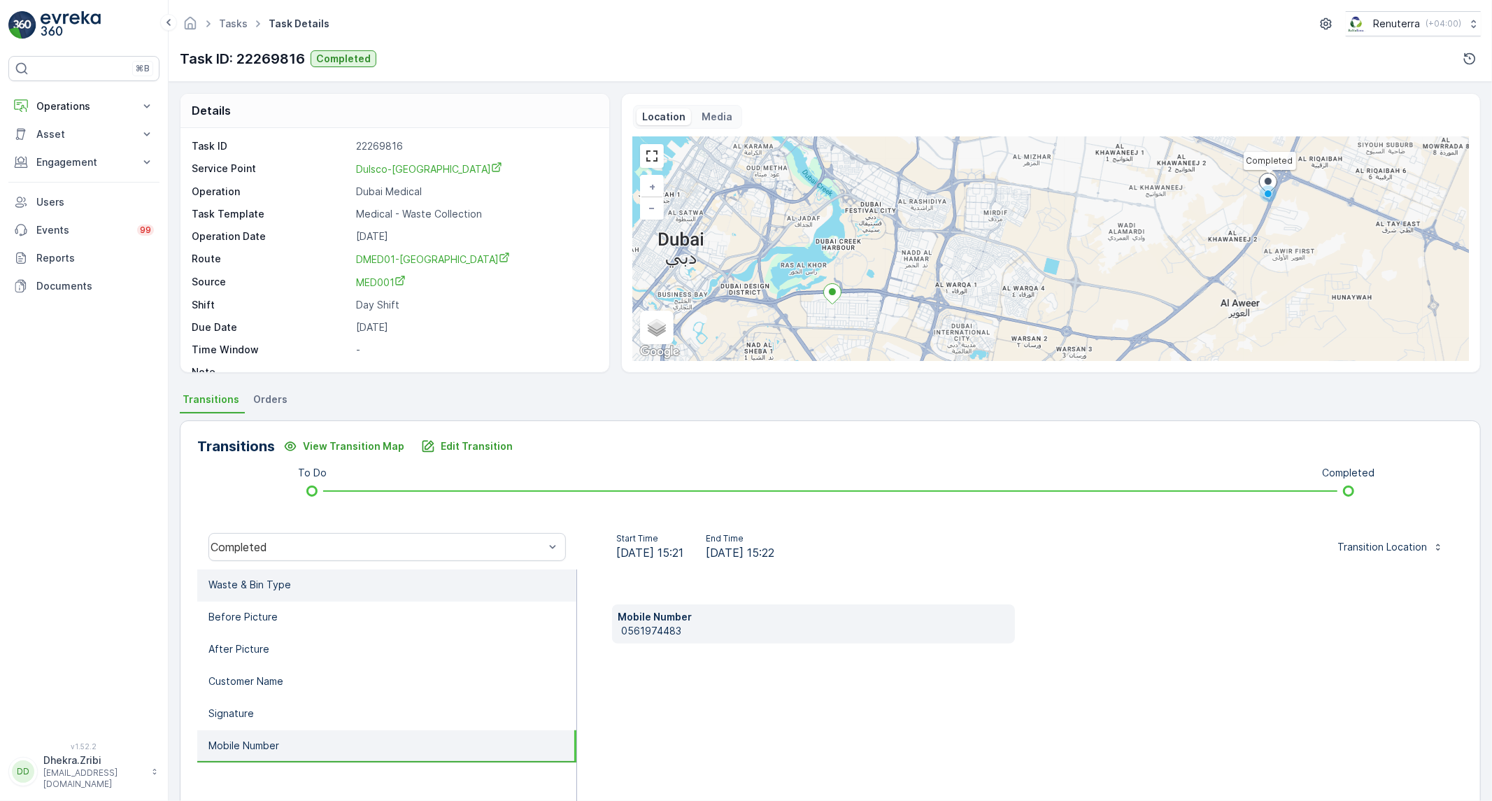
click at [319, 592] on li "Waste & Bin Type" at bounding box center [386, 585] width 379 height 32
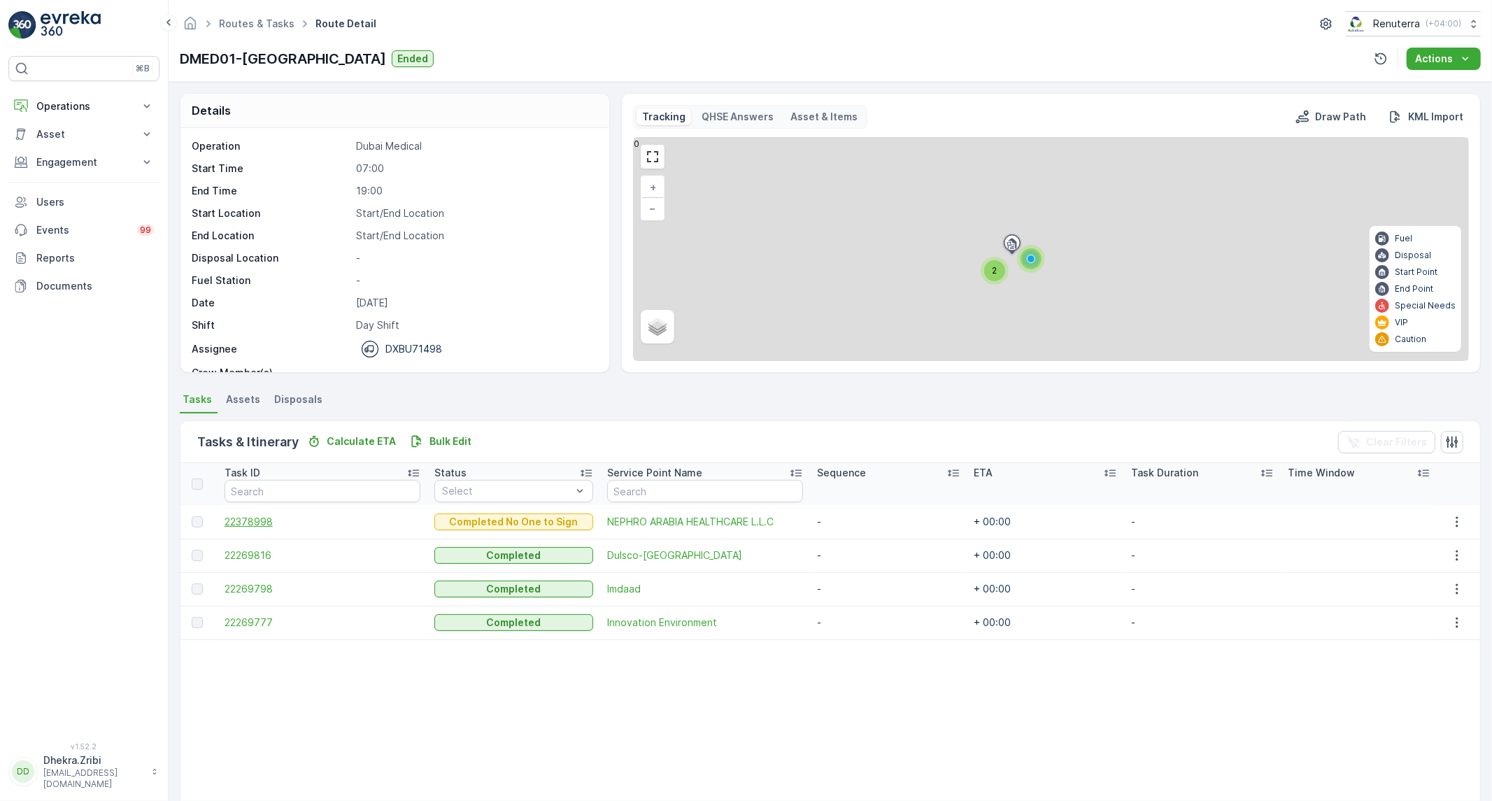
scroll to position [73, 0]
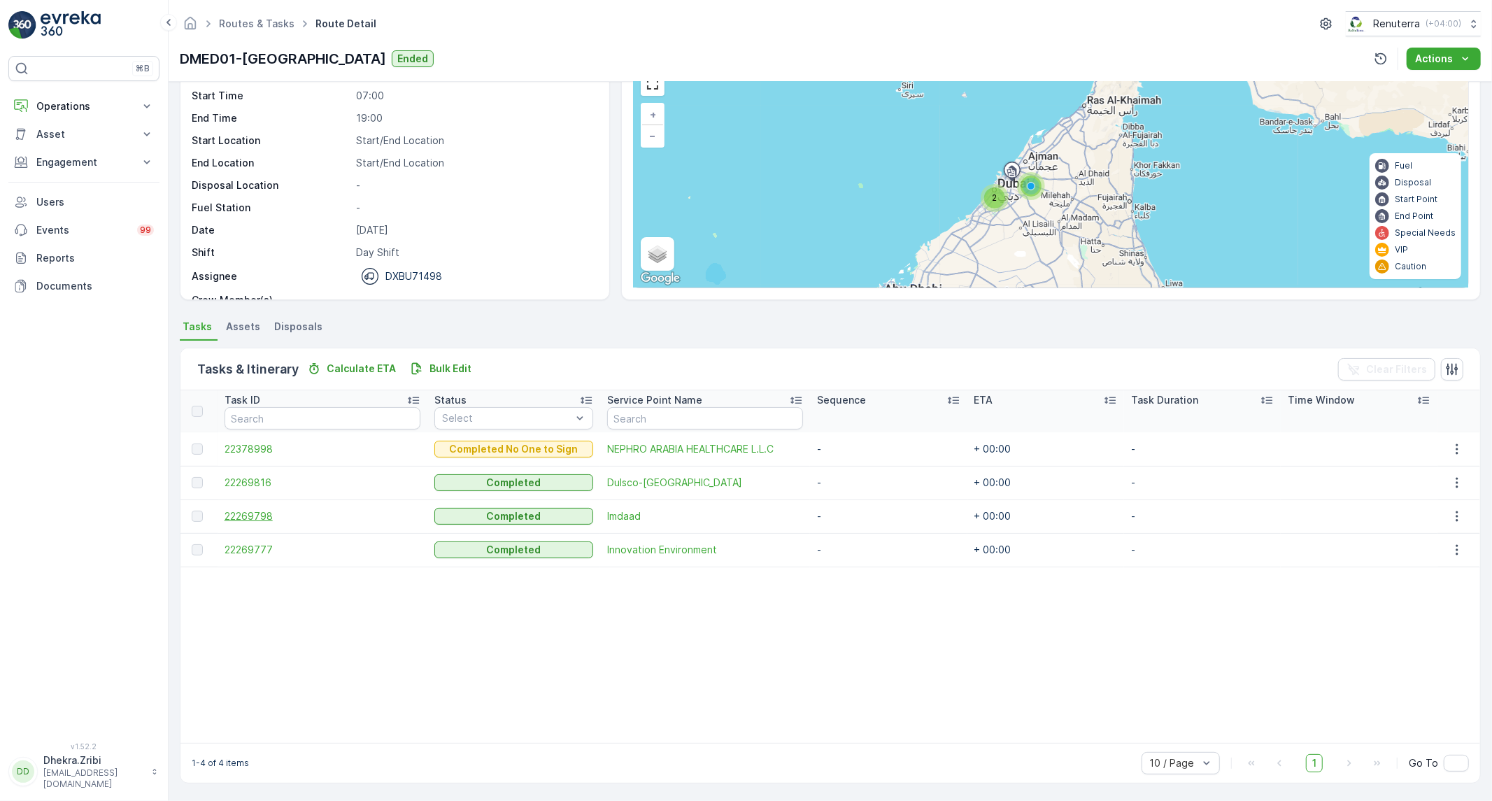
click at [252, 518] on span "22269798" at bounding box center [323, 516] width 197 height 14
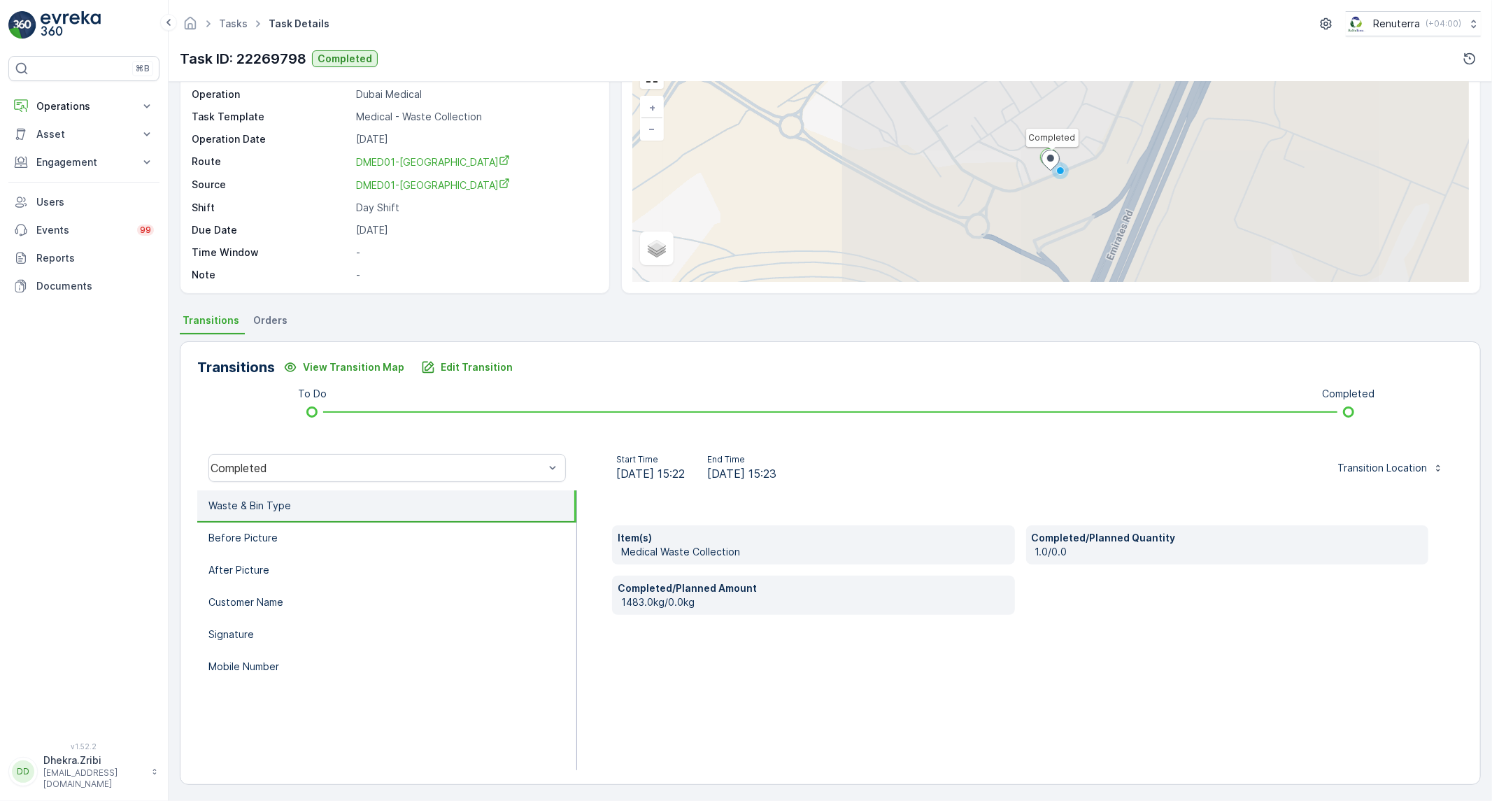
scroll to position [80, 0]
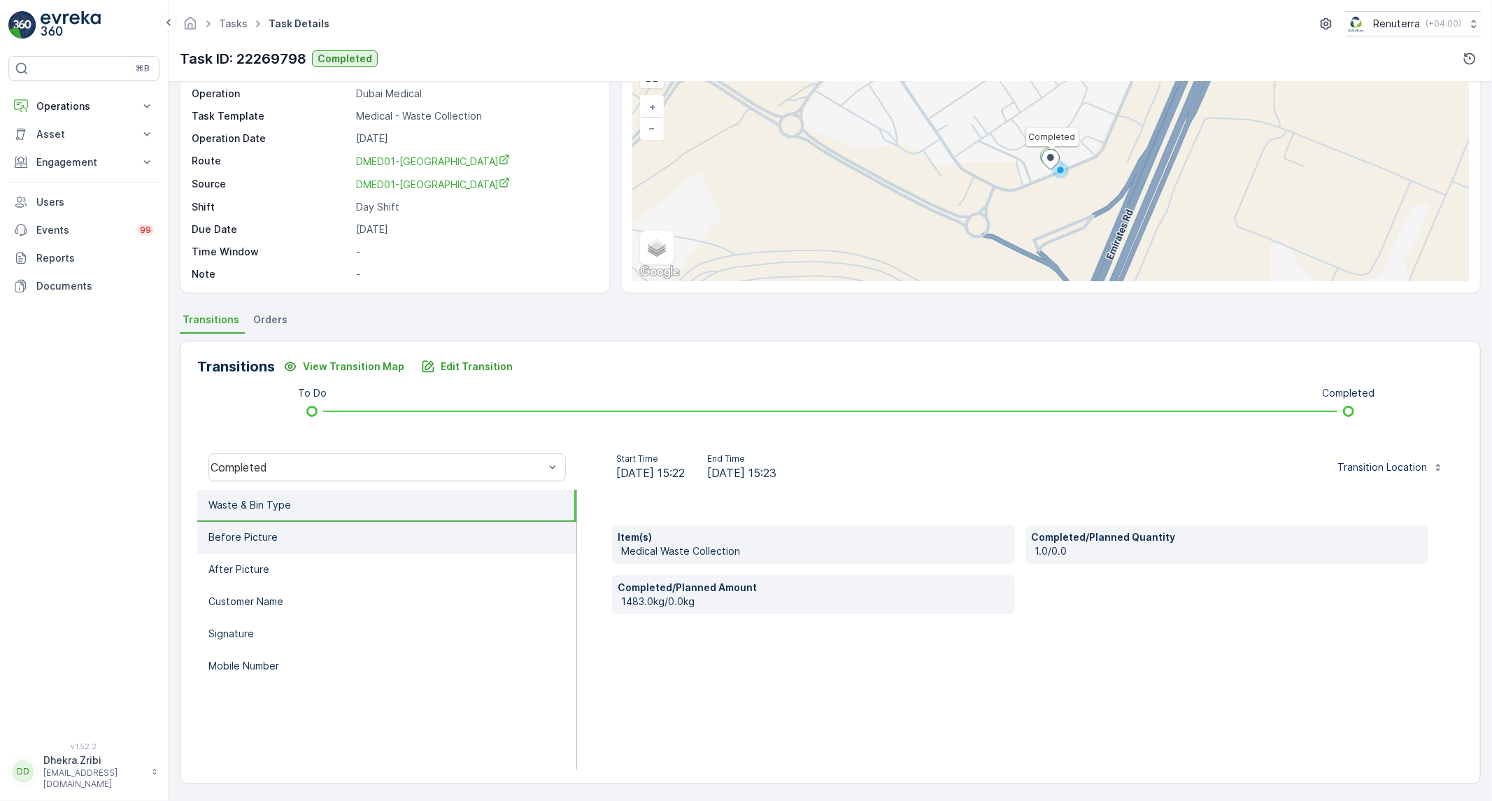
click at [311, 548] on li "Before Picture" at bounding box center [386, 538] width 379 height 32
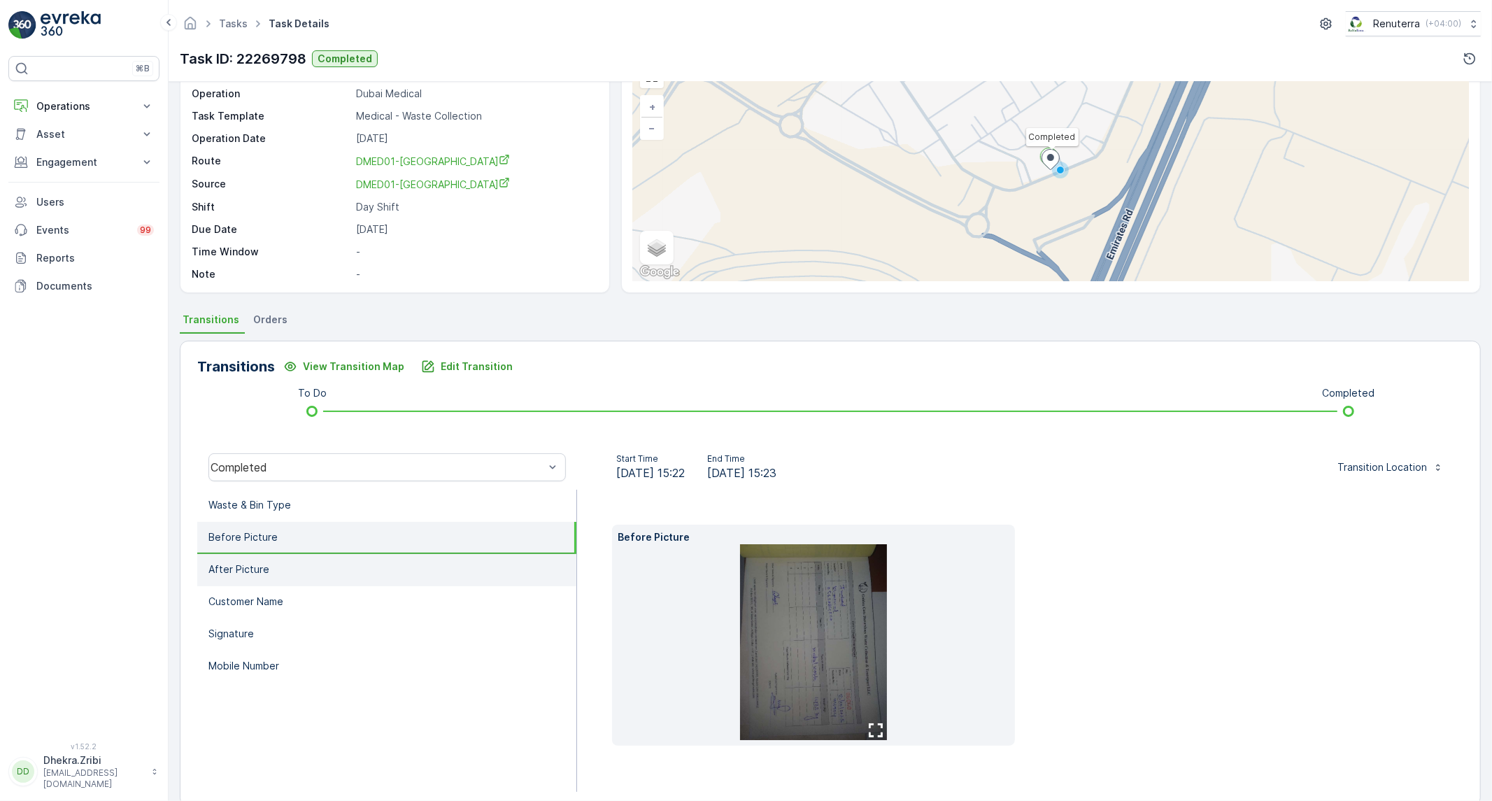
click at [274, 569] on li "After Picture" at bounding box center [386, 570] width 379 height 32
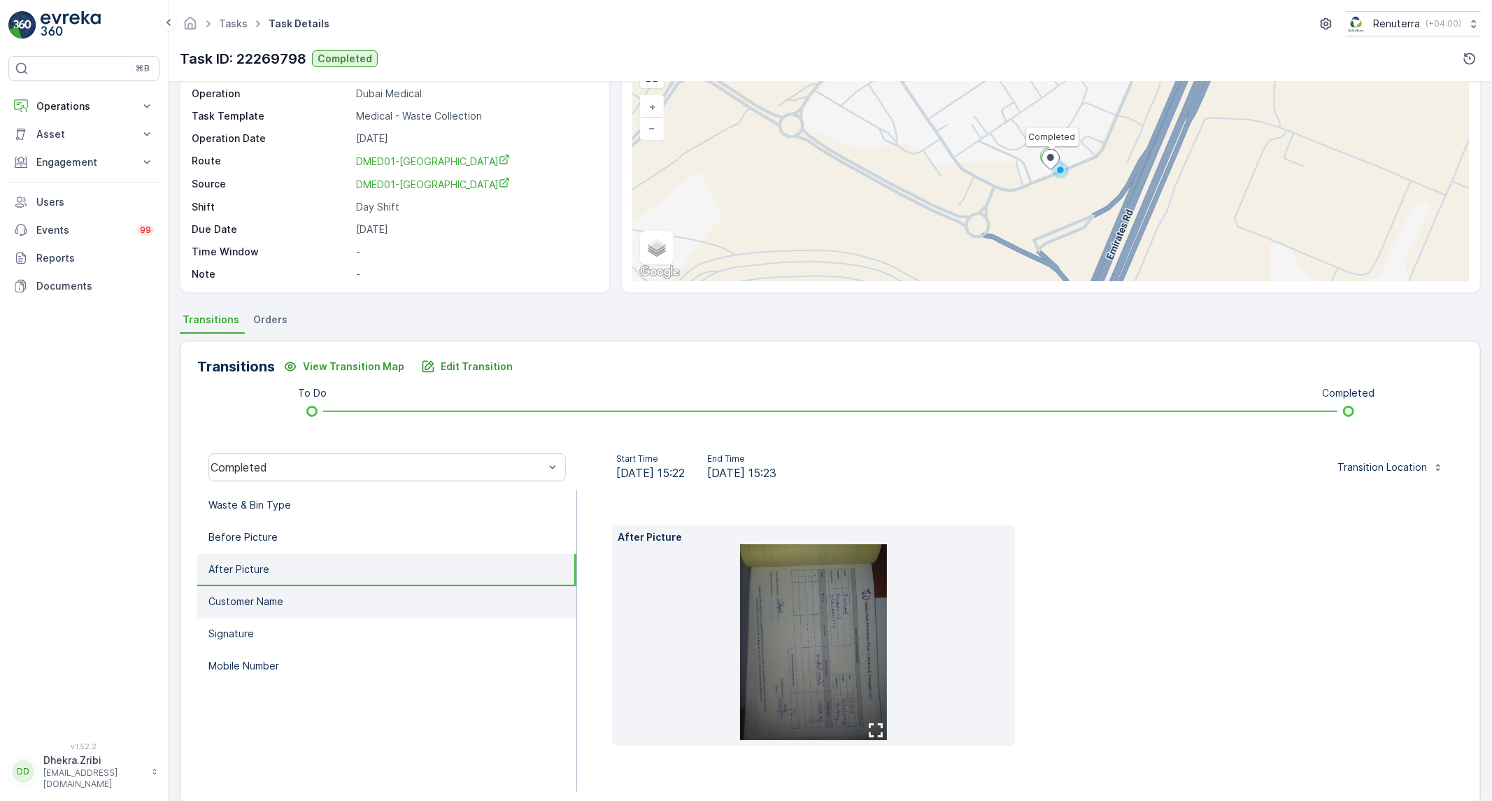
click at [241, 603] on p "Customer Name" at bounding box center [245, 602] width 75 height 14
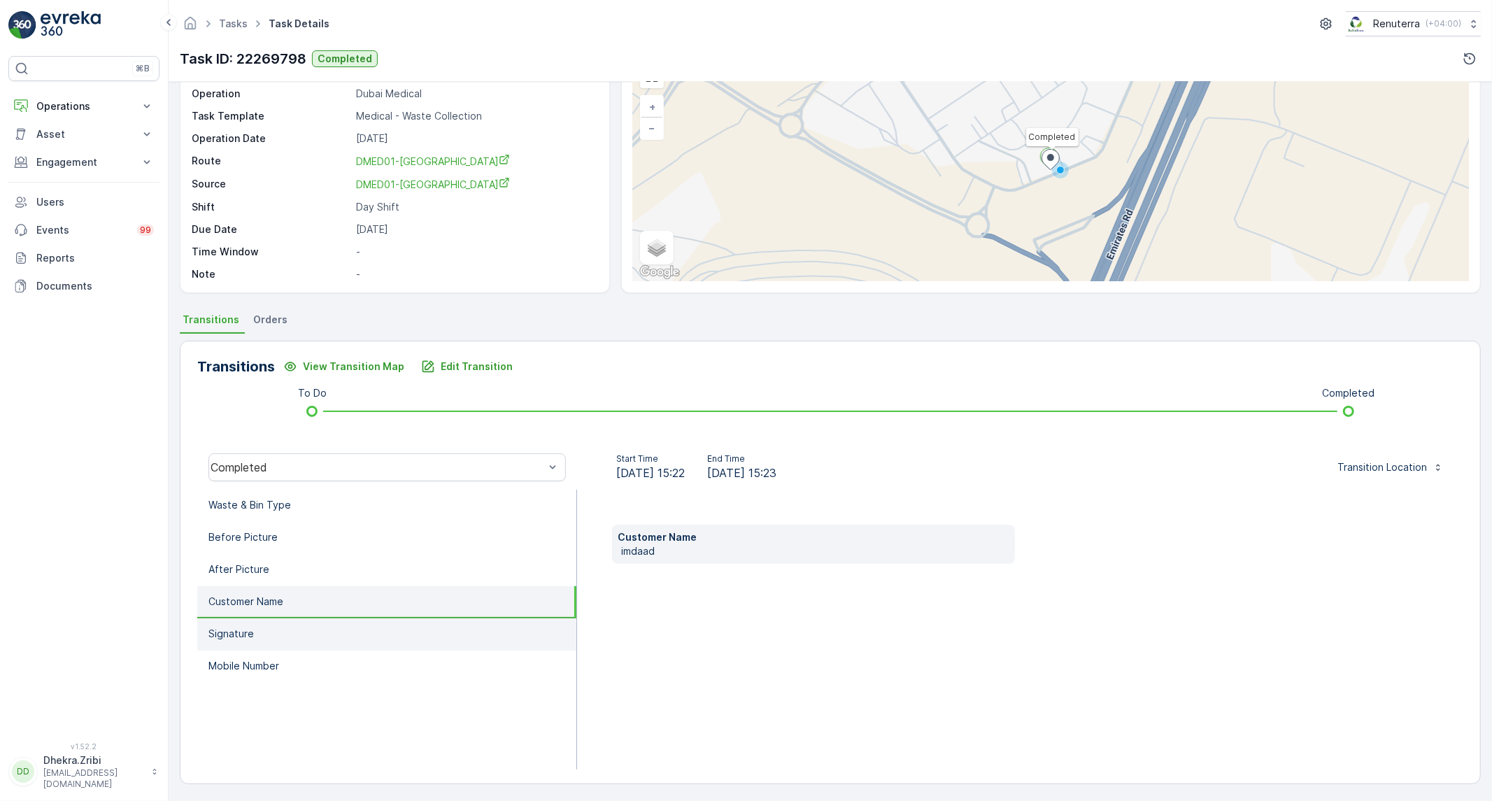
click at [222, 632] on p "Signature" at bounding box center [230, 634] width 45 height 14
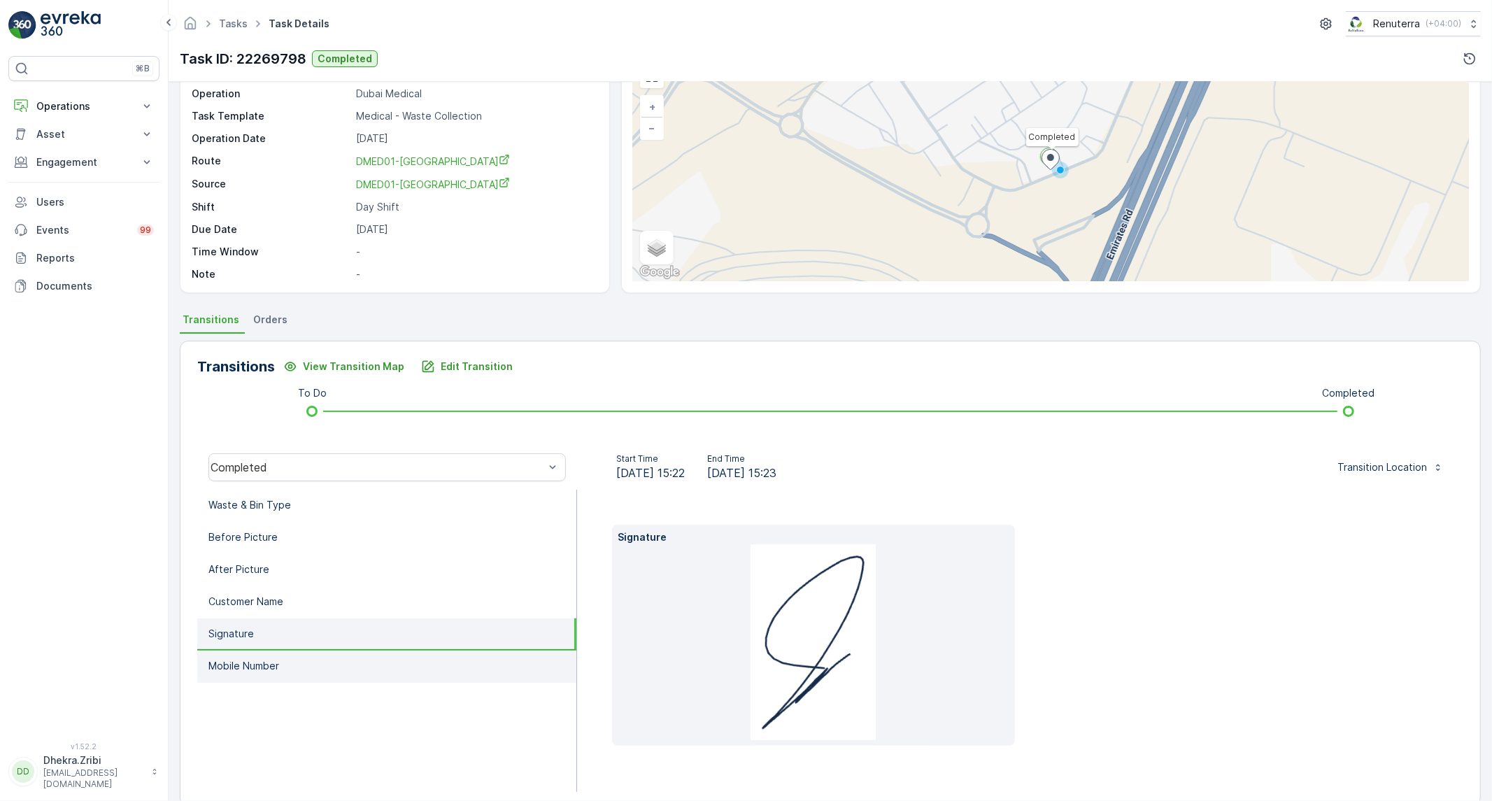
click at [302, 660] on li "Mobile Number" at bounding box center [386, 666] width 379 height 32
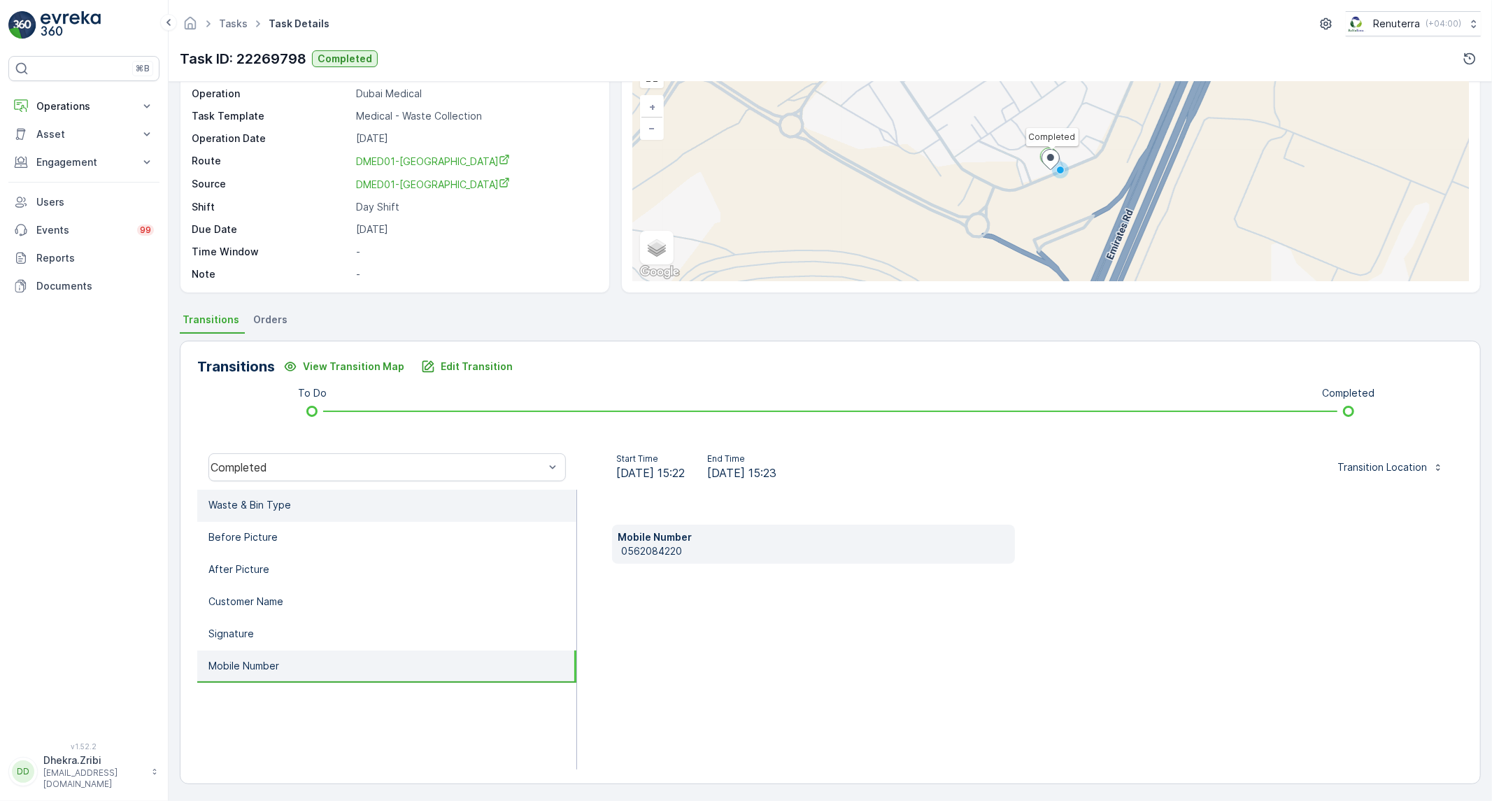
click at [304, 509] on li "Waste & Bin Type" at bounding box center [386, 506] width 379 height 32
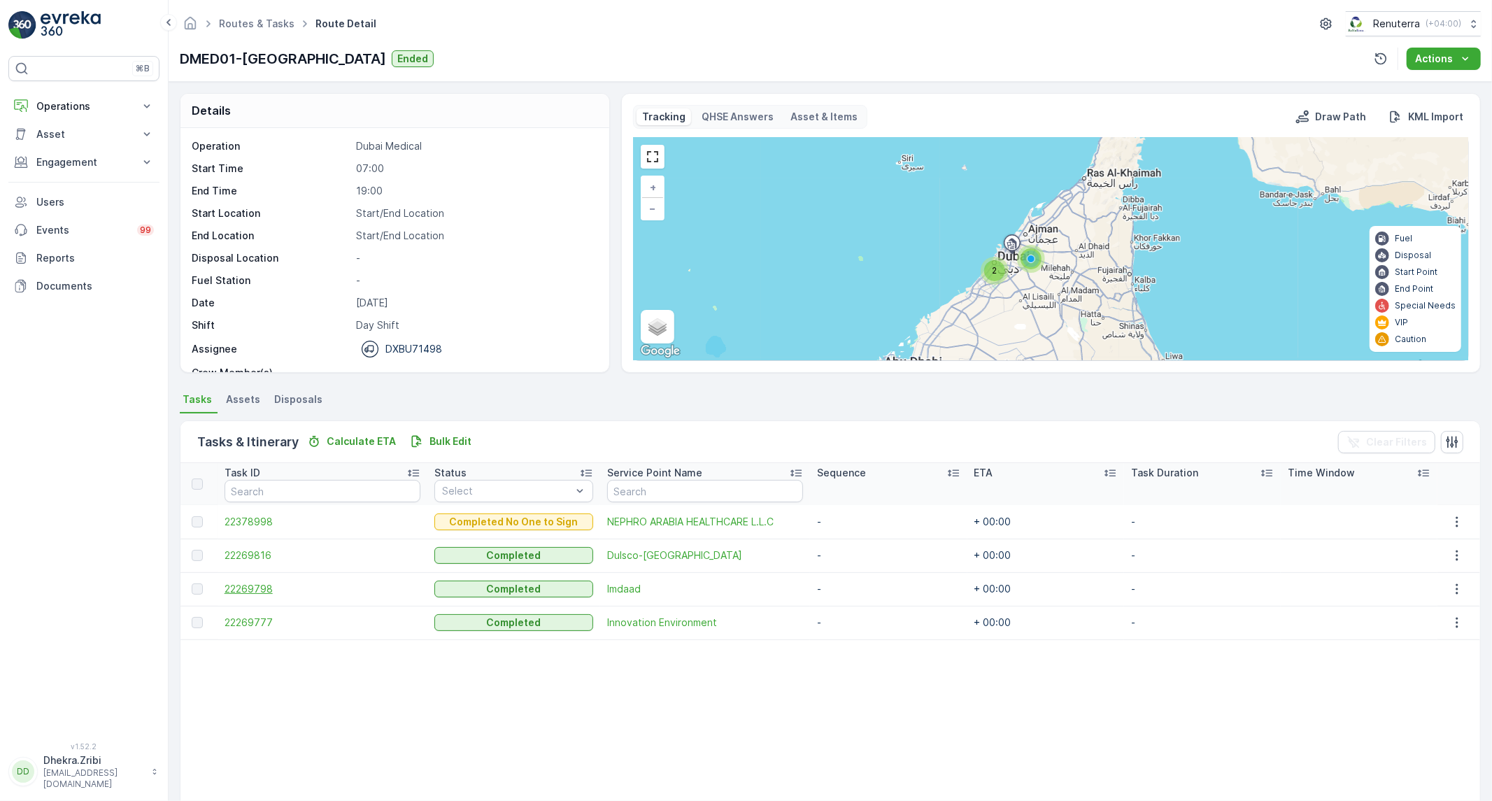
click at [243, 584] on span "22269798" at bounding box center [323, 589] width 197 height 14
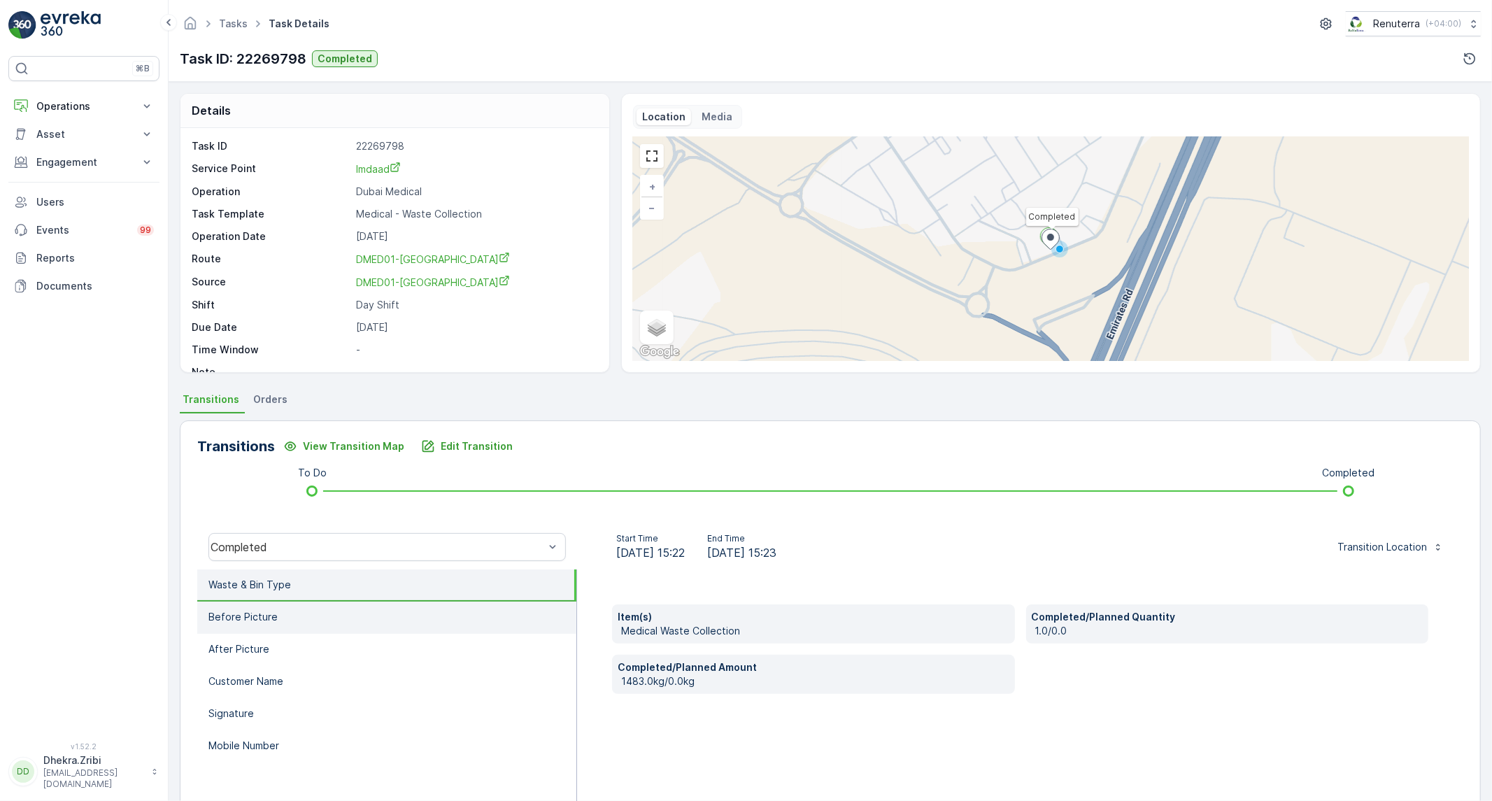
click at [243, 613] on p "Before Picture" at bounding box center [242, 617] width 69 height 14
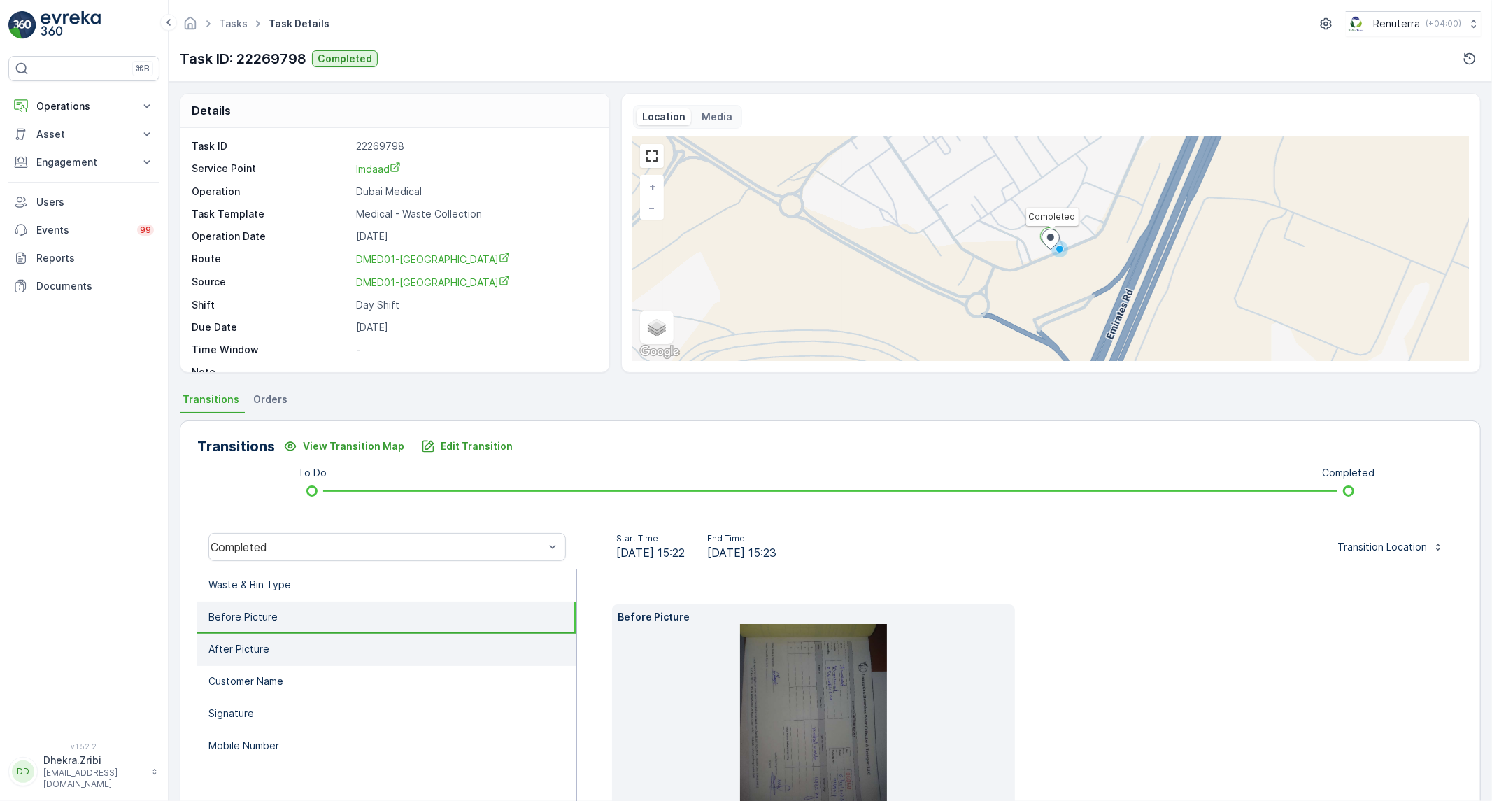
click at [257, 642] on p "After Picture" at bounding box center [238, 649] width 61 height 14
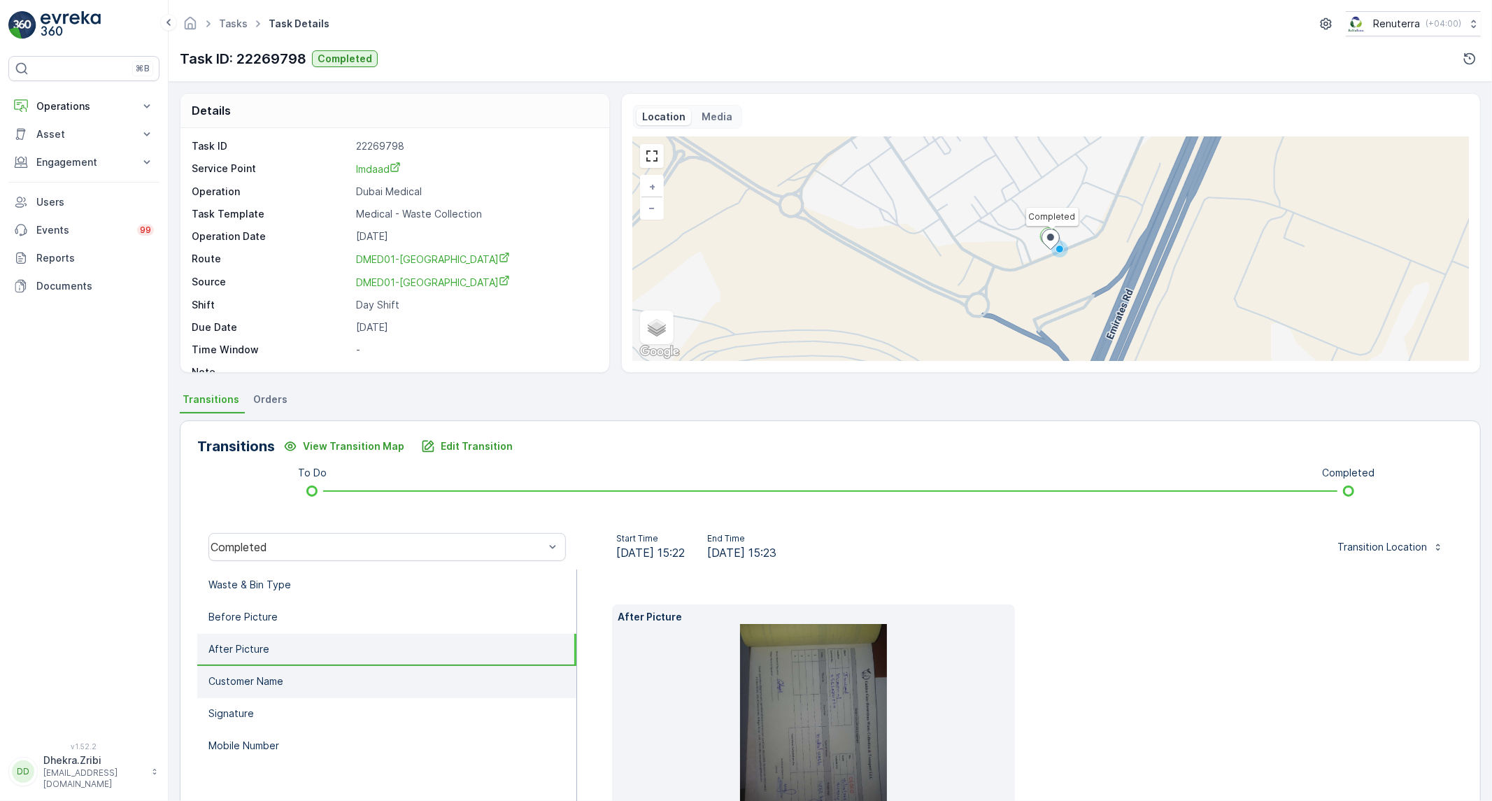
click at [261, 666] on li "Customer Name" at bounding box center [386, 682] width 379 height 32
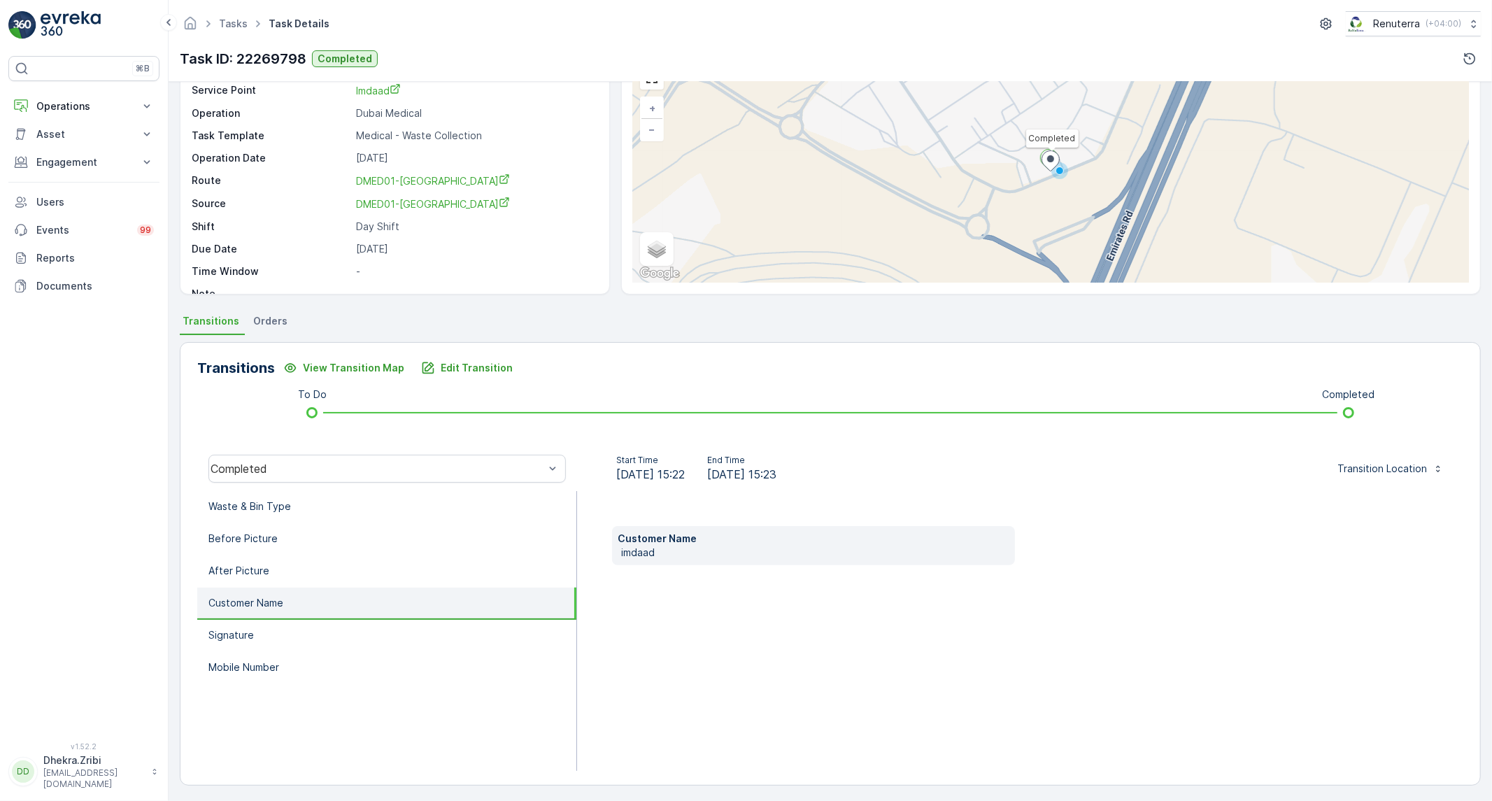
scroll to position [80, 0]
click at [276, 630] on li "Signature" at bounding box center [386, 634] width 379 height 32
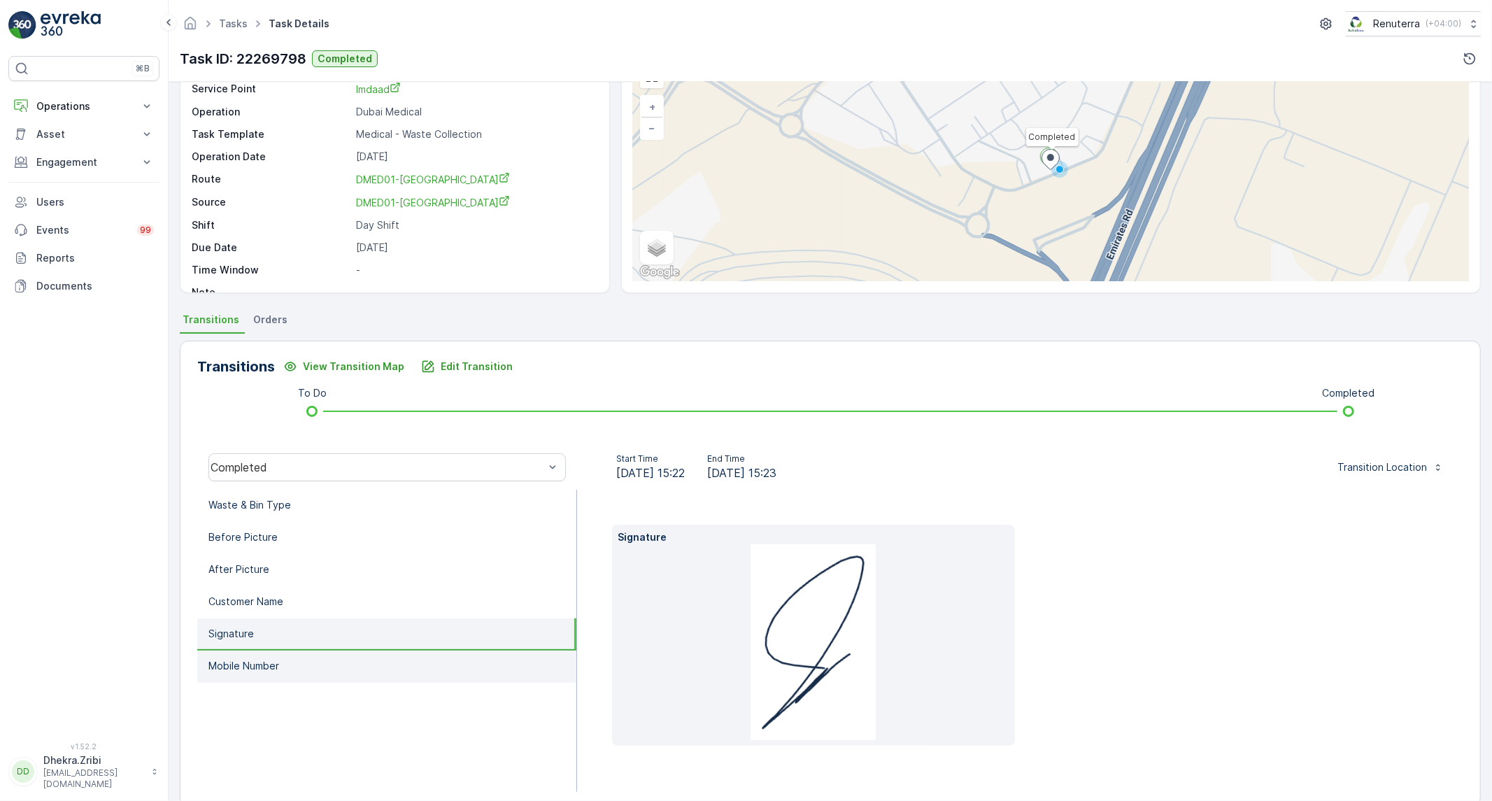
click at [253, 666] on p "Mobile Number" at bounding box center [243, 666] width 71 height 14
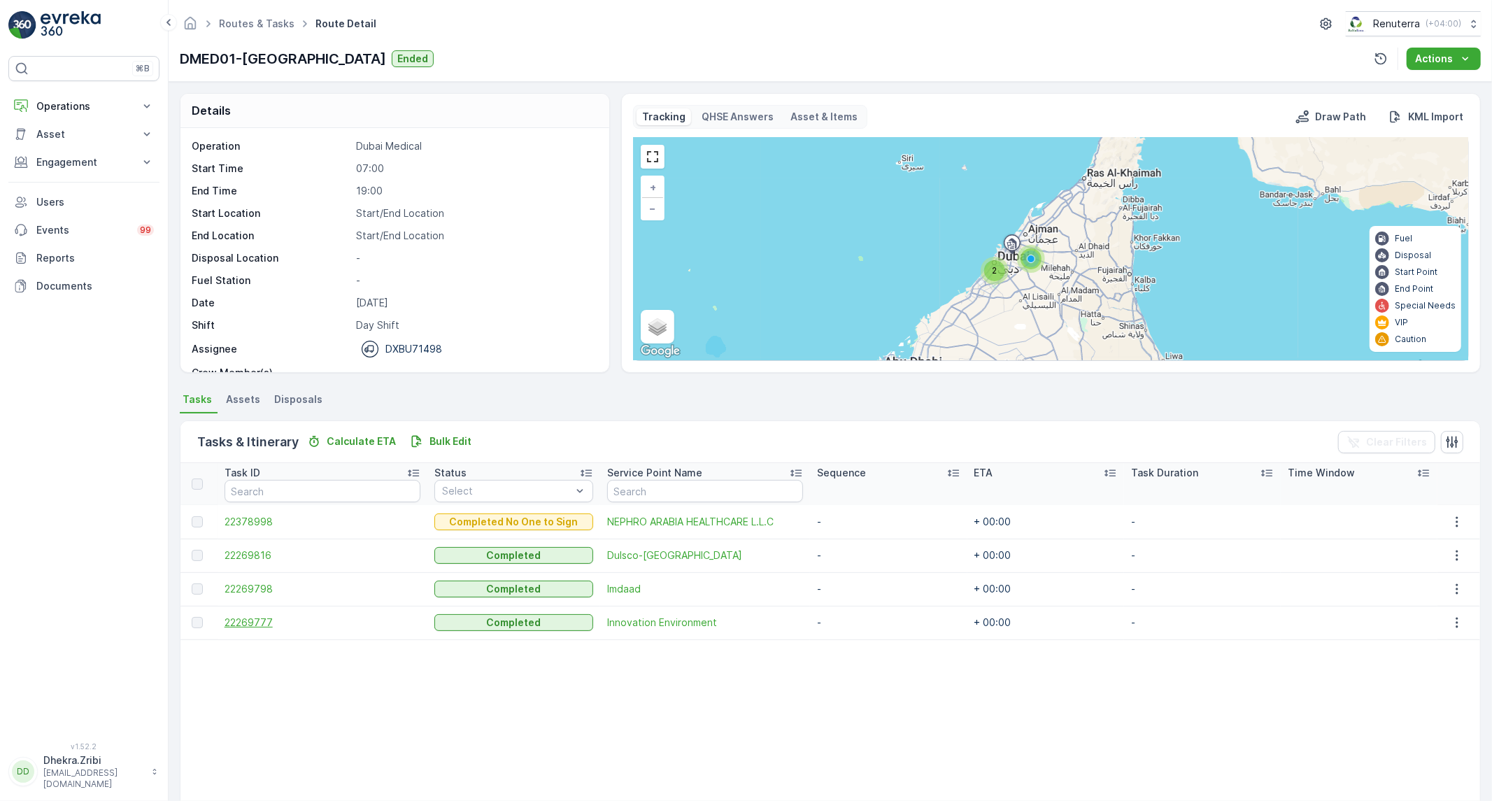
click at [253, 623] on span "22269777" at bounding box center [323, 623] width 197 height 14
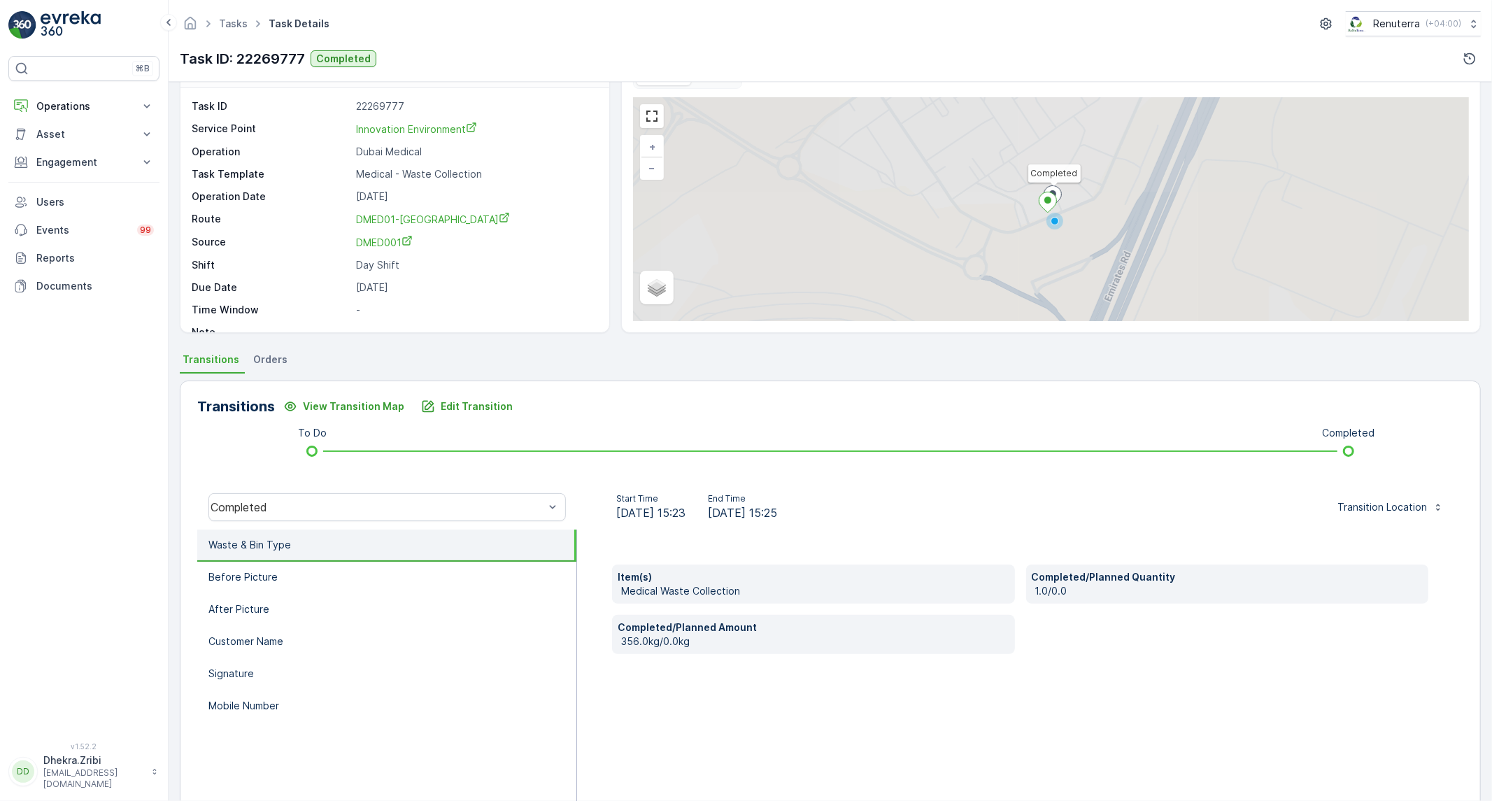
scroll to position [80, 0]
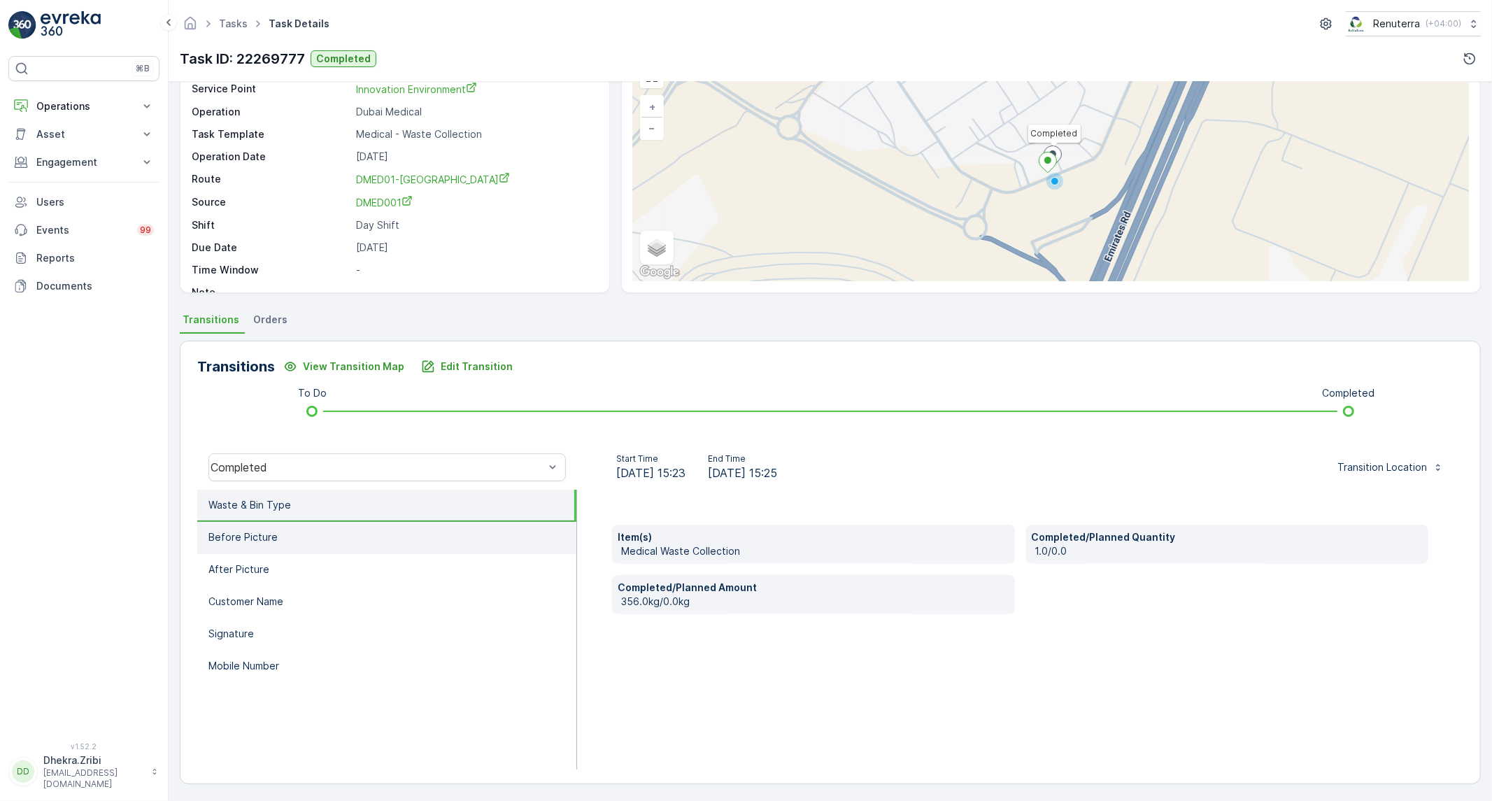
click at [438, 523] on li "Before Picture" at bounding box center [386, 538] width 379 height 32
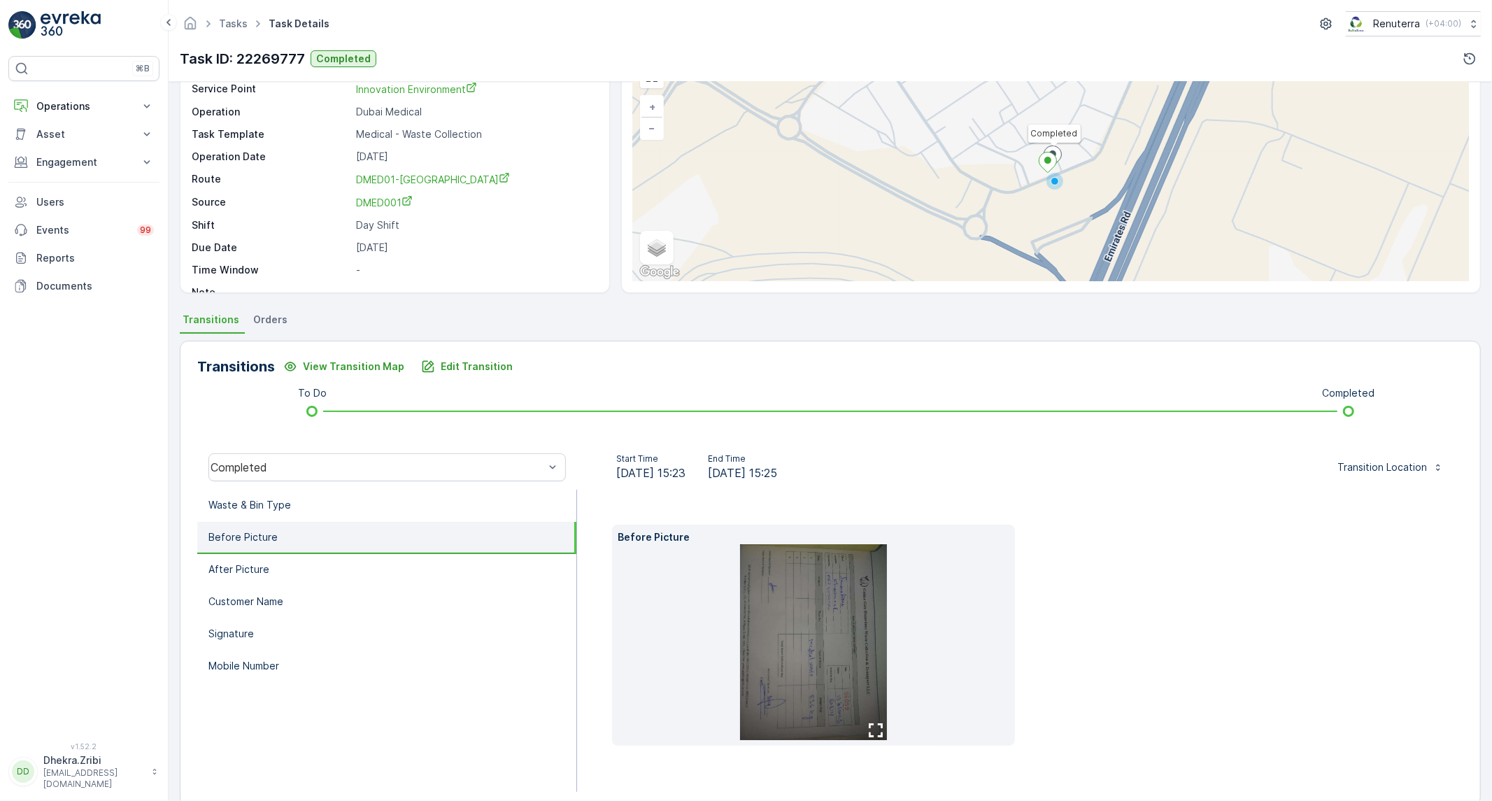
click at [770, 624] on img at bounding box center [813, 642] width 147 height 196
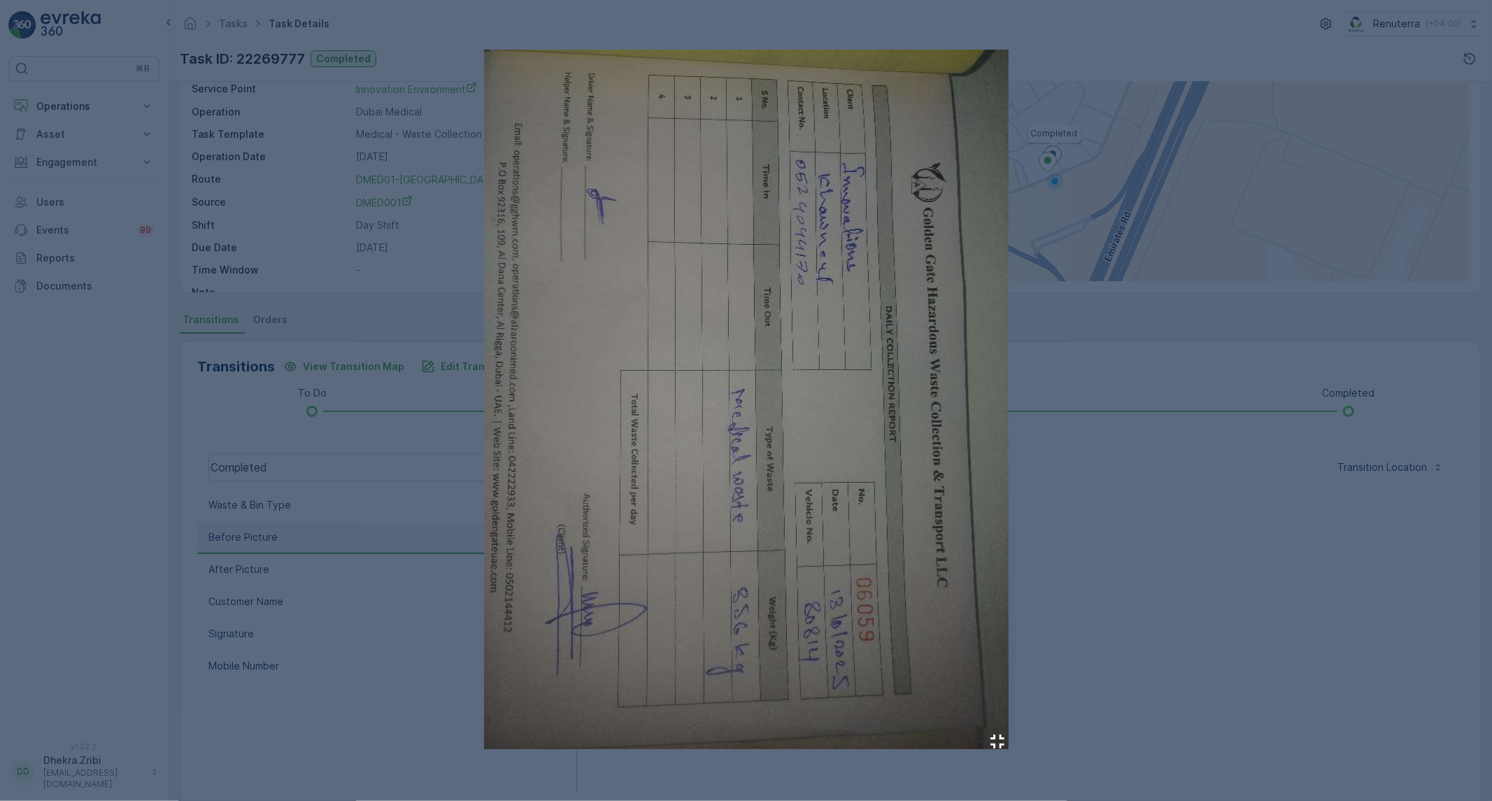
click at [770, 624] on img at bounding box center [746, 399] width 525 height 699
click at [1018, 537] on div at bounding box center [746, 400] width 1492 height 801
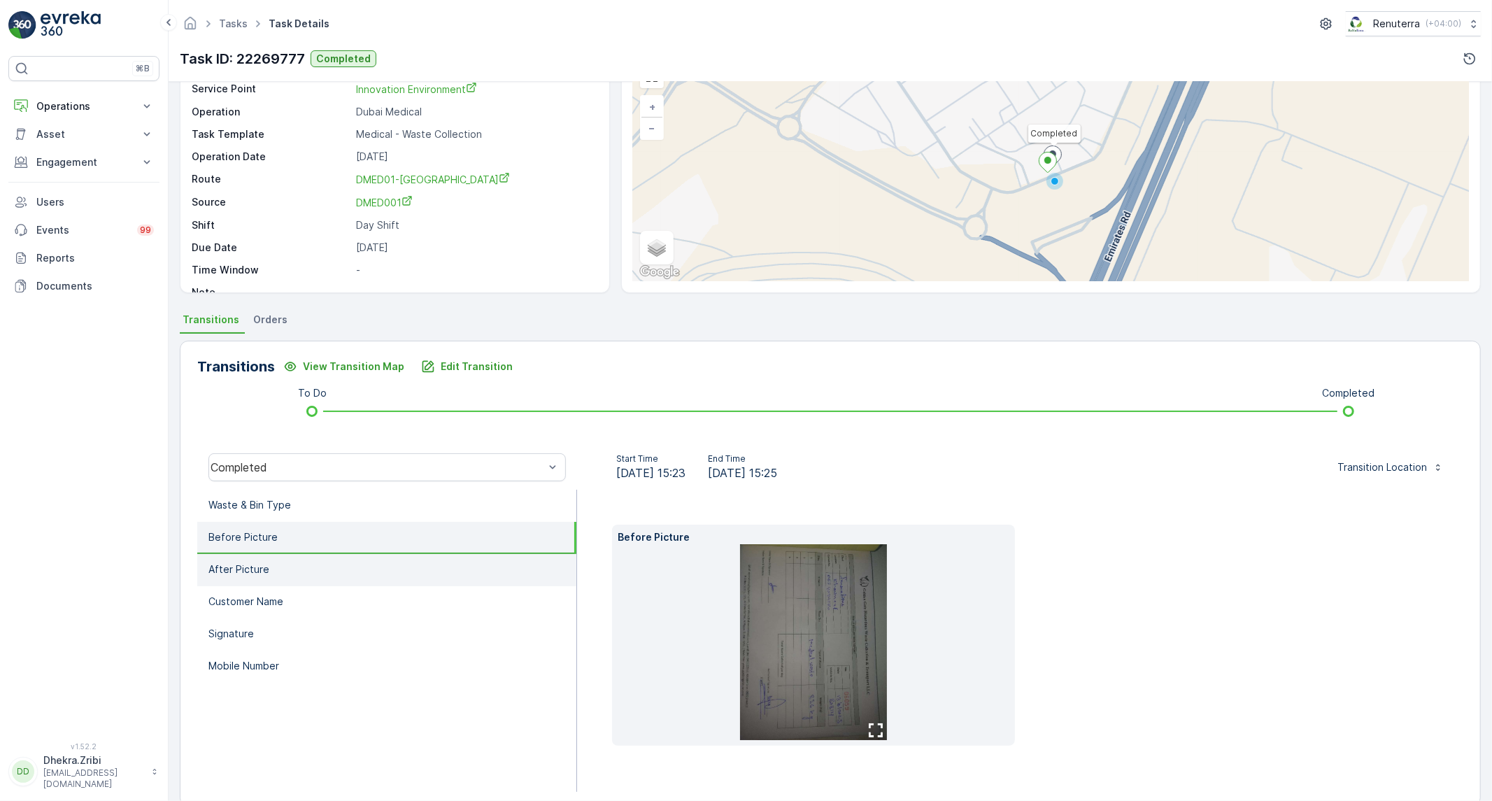
click at [336, 569] on li "After Picture" at bounding box center [386, 570] width 379 height 32
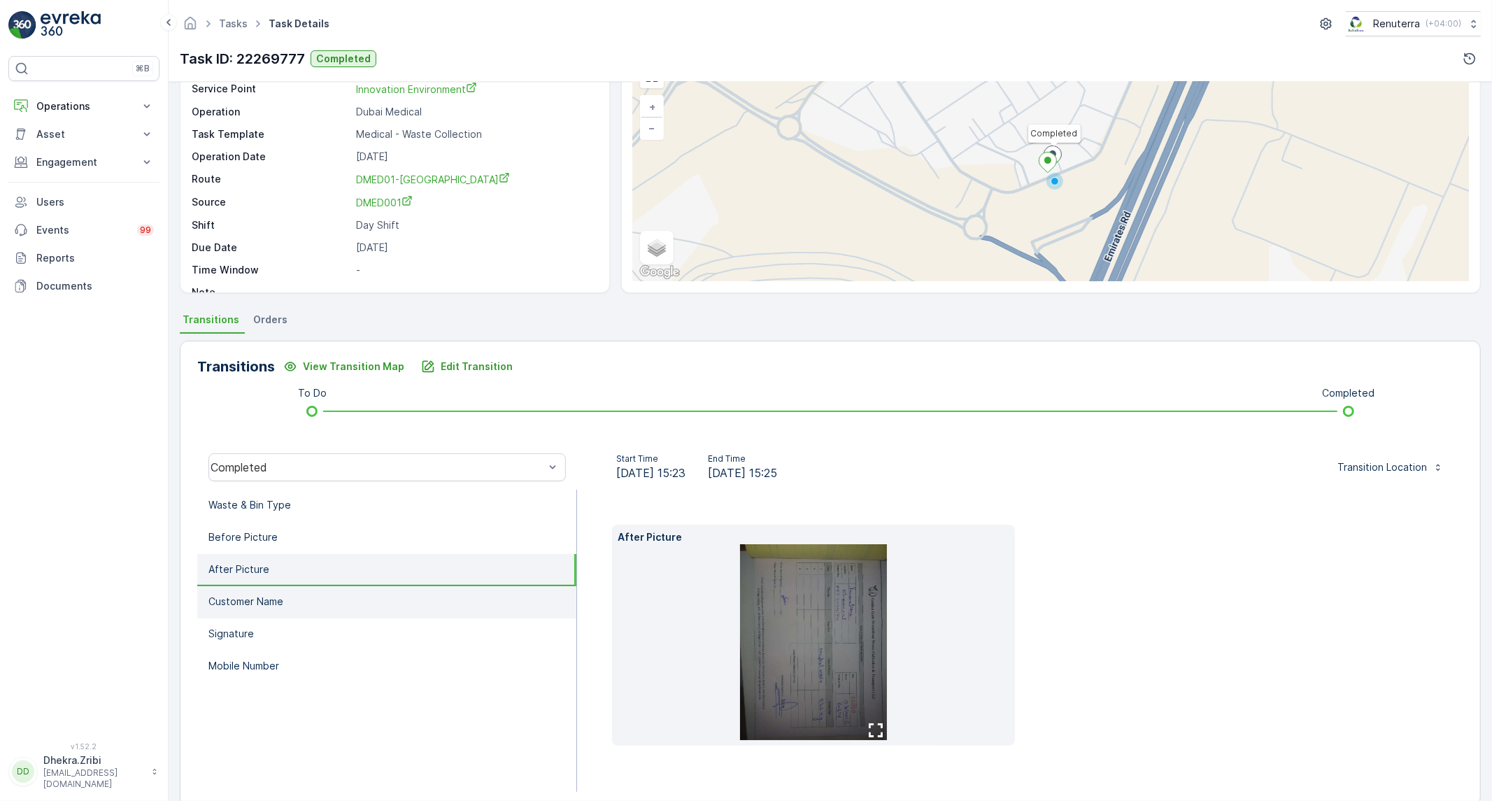
click at [301, 602] on li "Customer Name" at bounding box center [386, 602] width 379 height 32
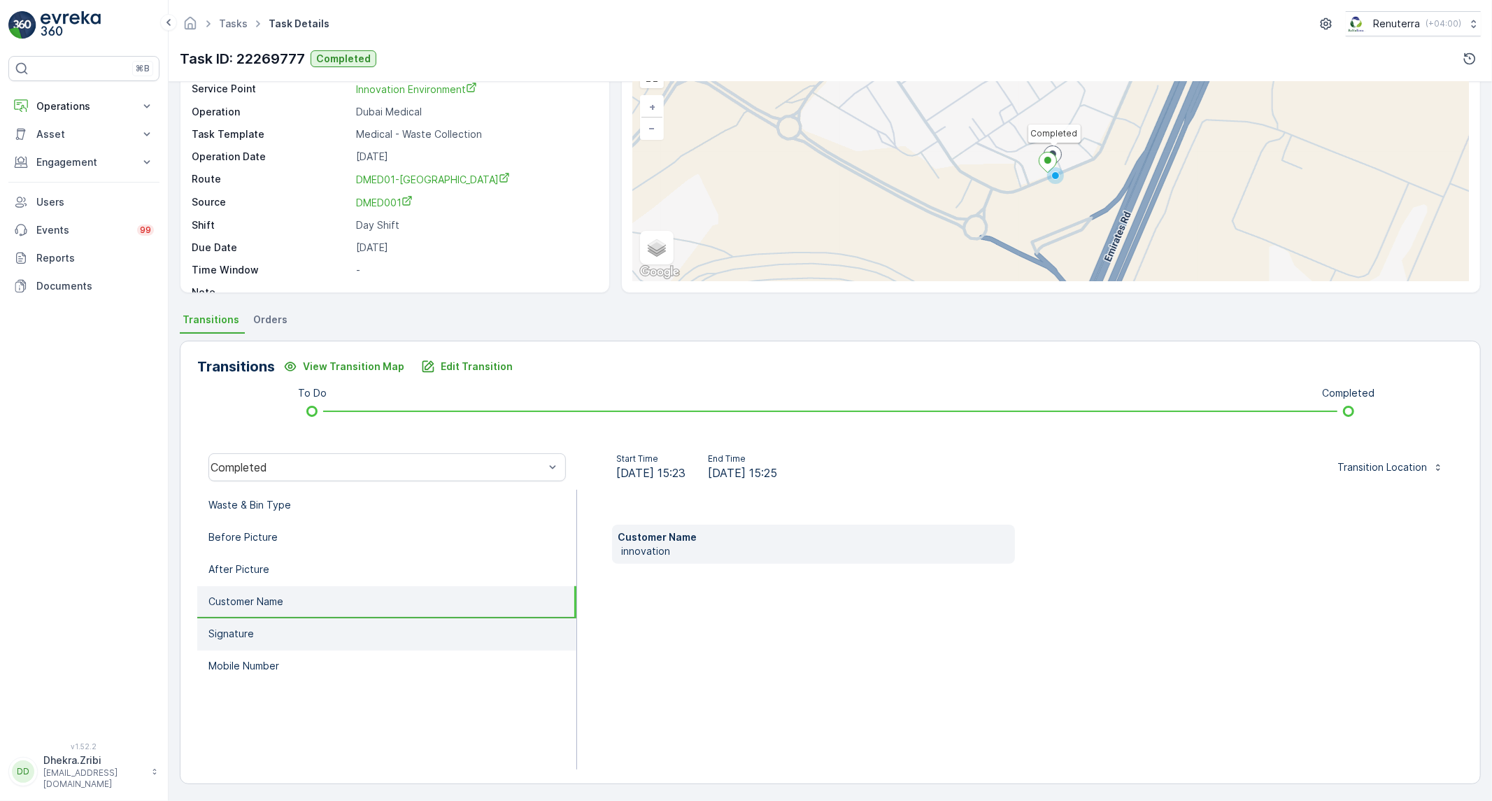
click at [291, 628] on li "Signature" at bounding box center [386, 634] width 379 height 32
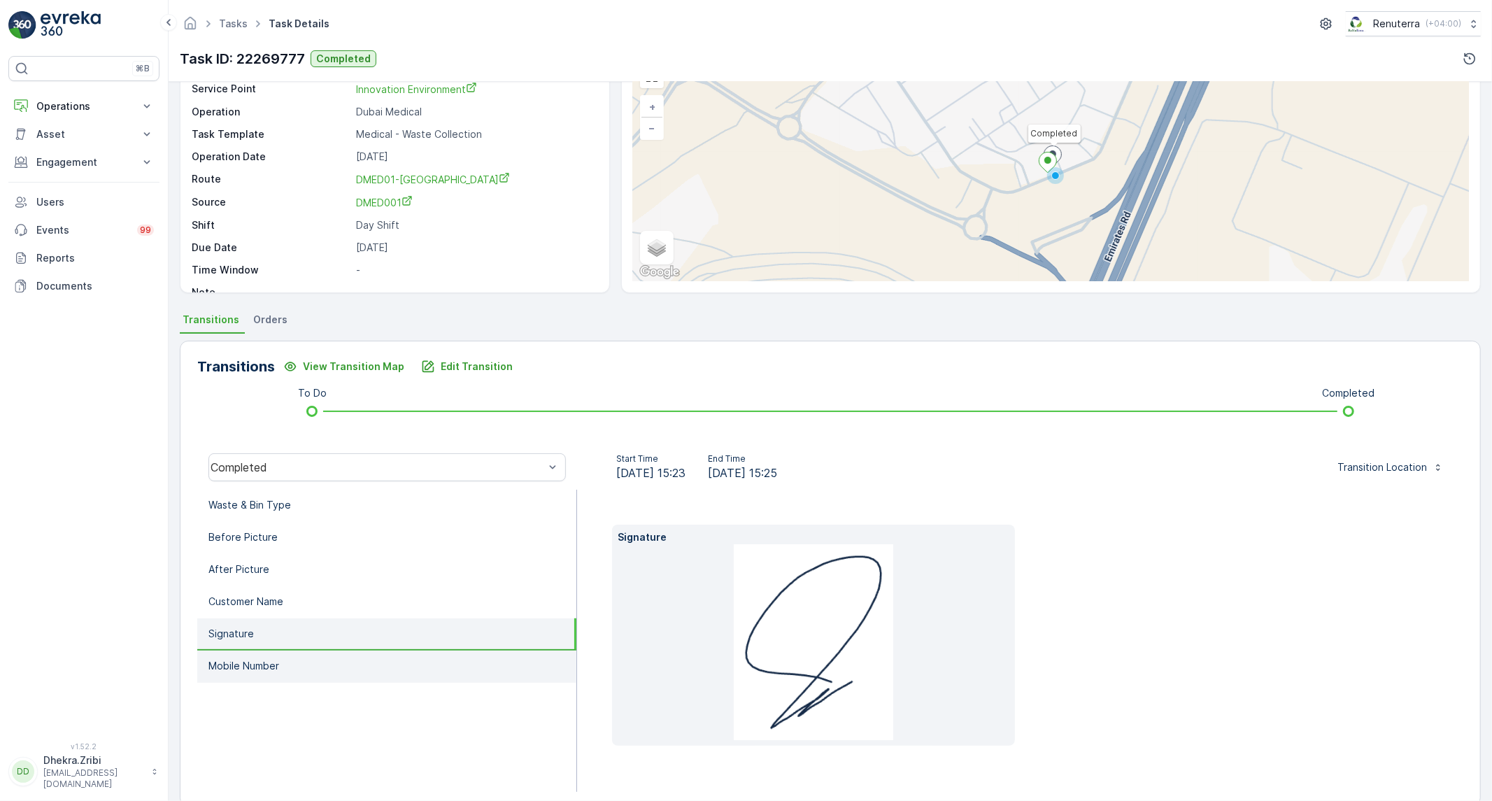
click at [275, 653] on li "Mobile Number" at bounding box center [386, 666] width 379 height 32
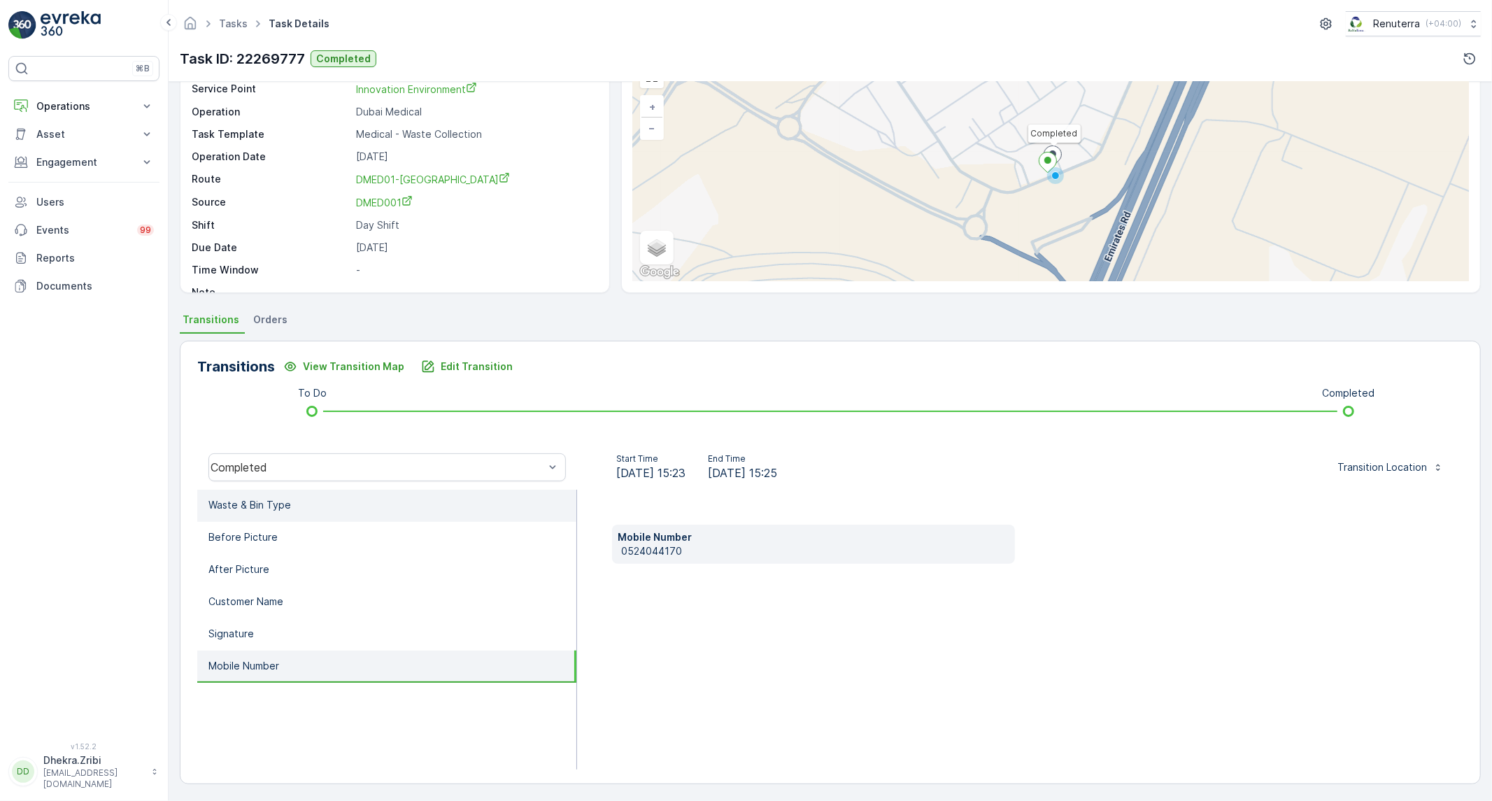
click at [282, 498] on p "Waste & Bin Type" at bounding box center [249, 505] width 83 height 14
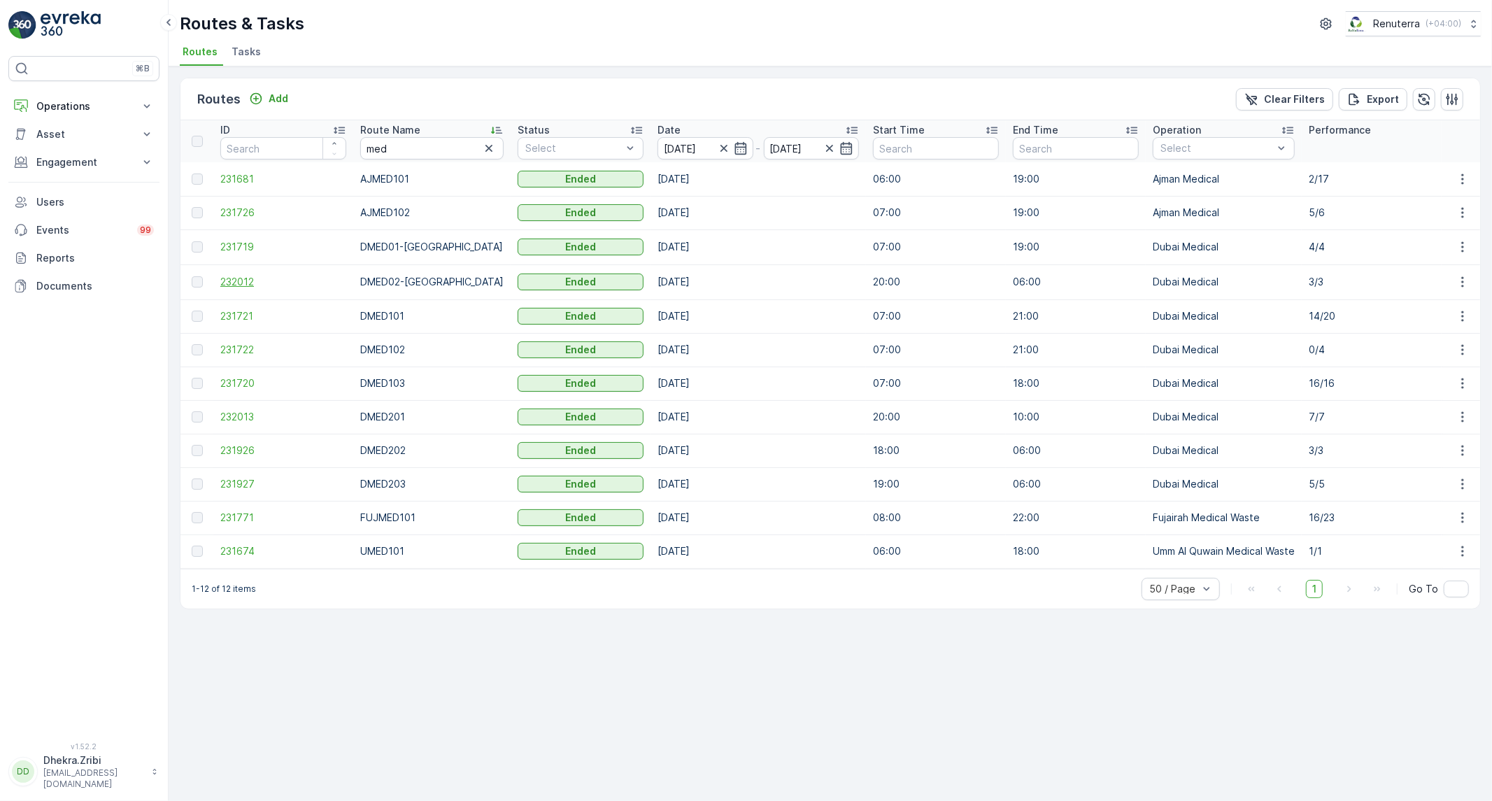
click at [240, 277] on span "232012" at bounding box center [283, 282] width 126 height 14
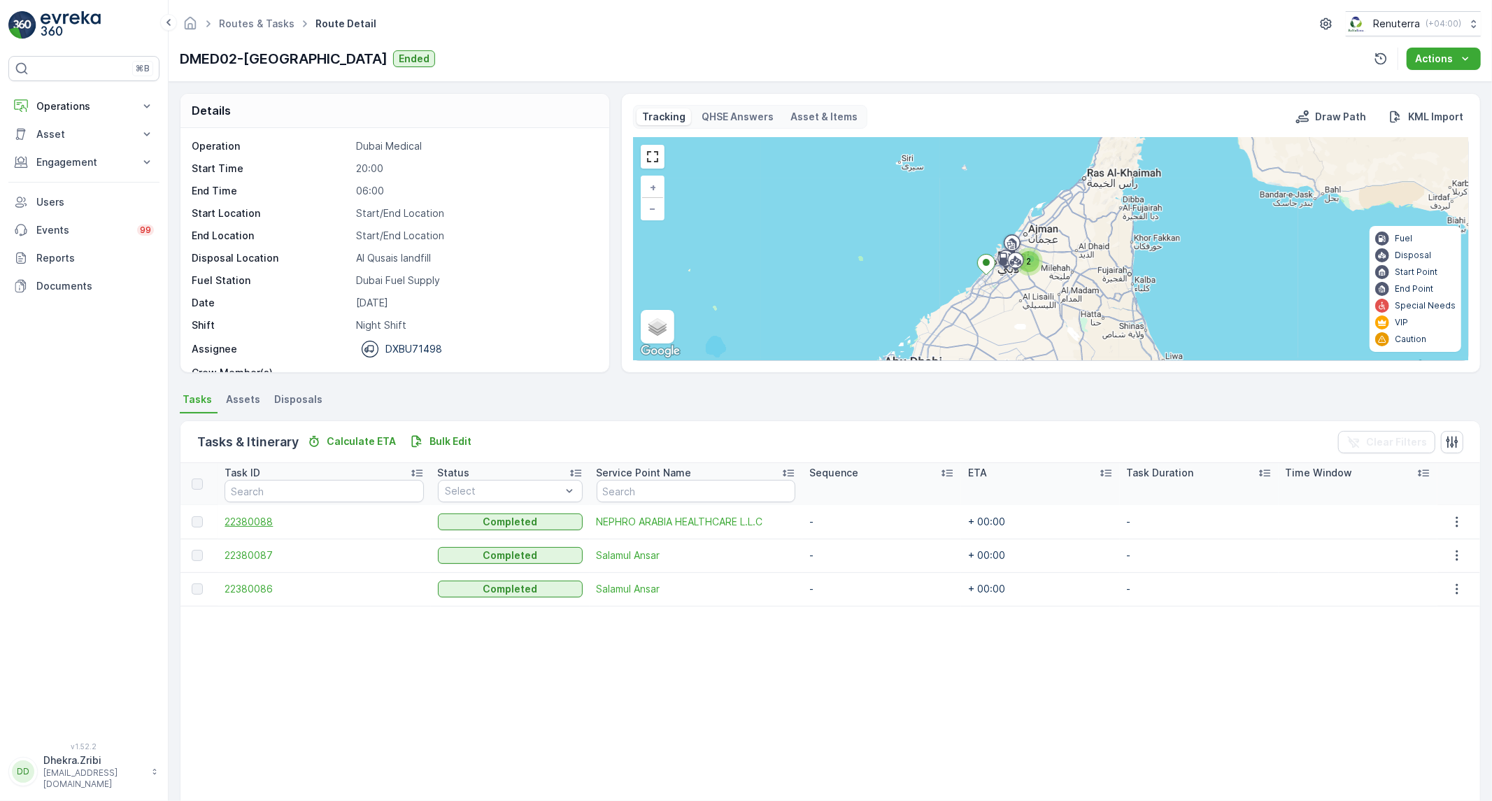
click at [252, 525] on span "22380088" at bounding box center [324, 522] width 199 height 14
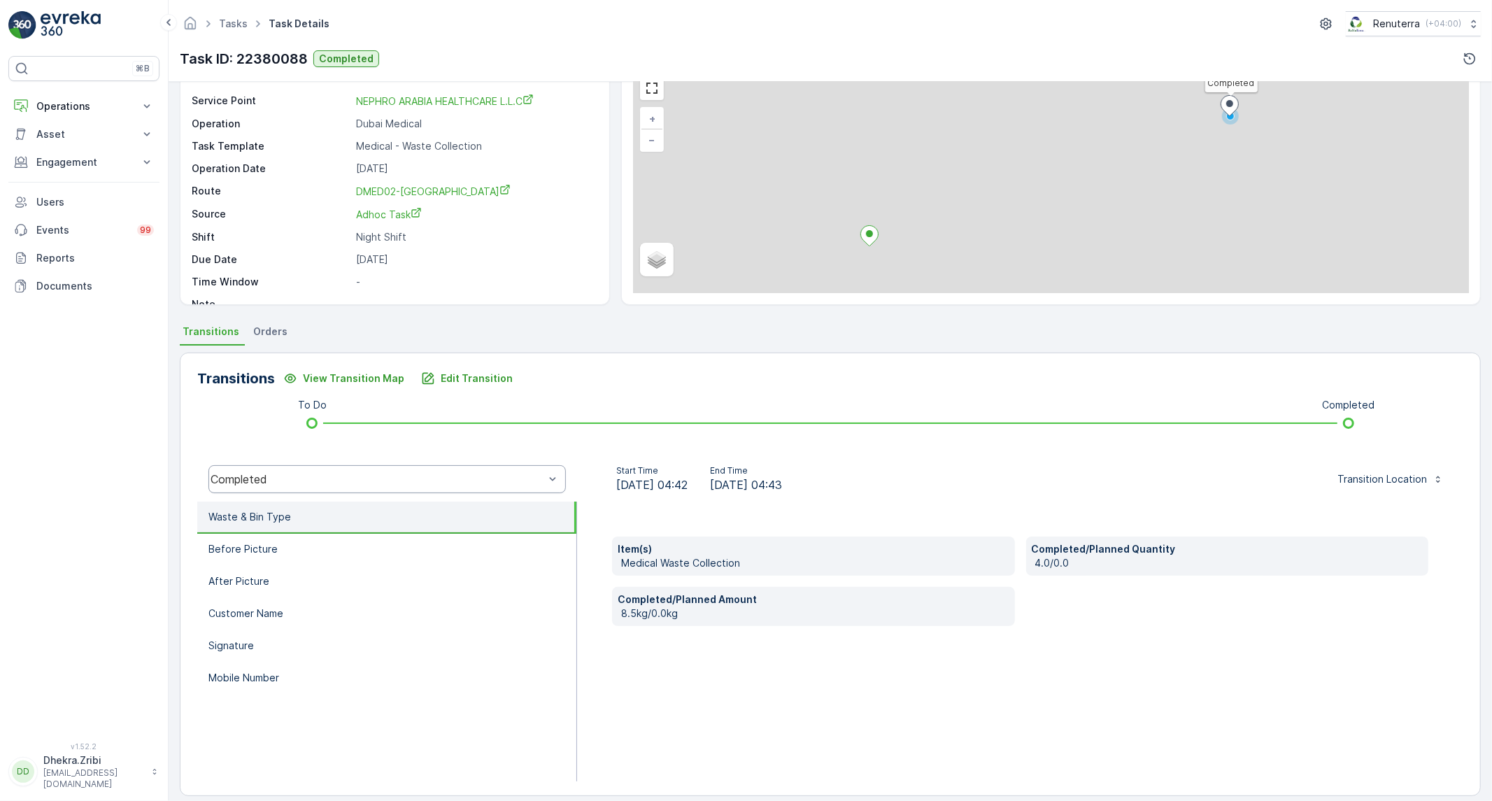
scroll to position [78, 0]
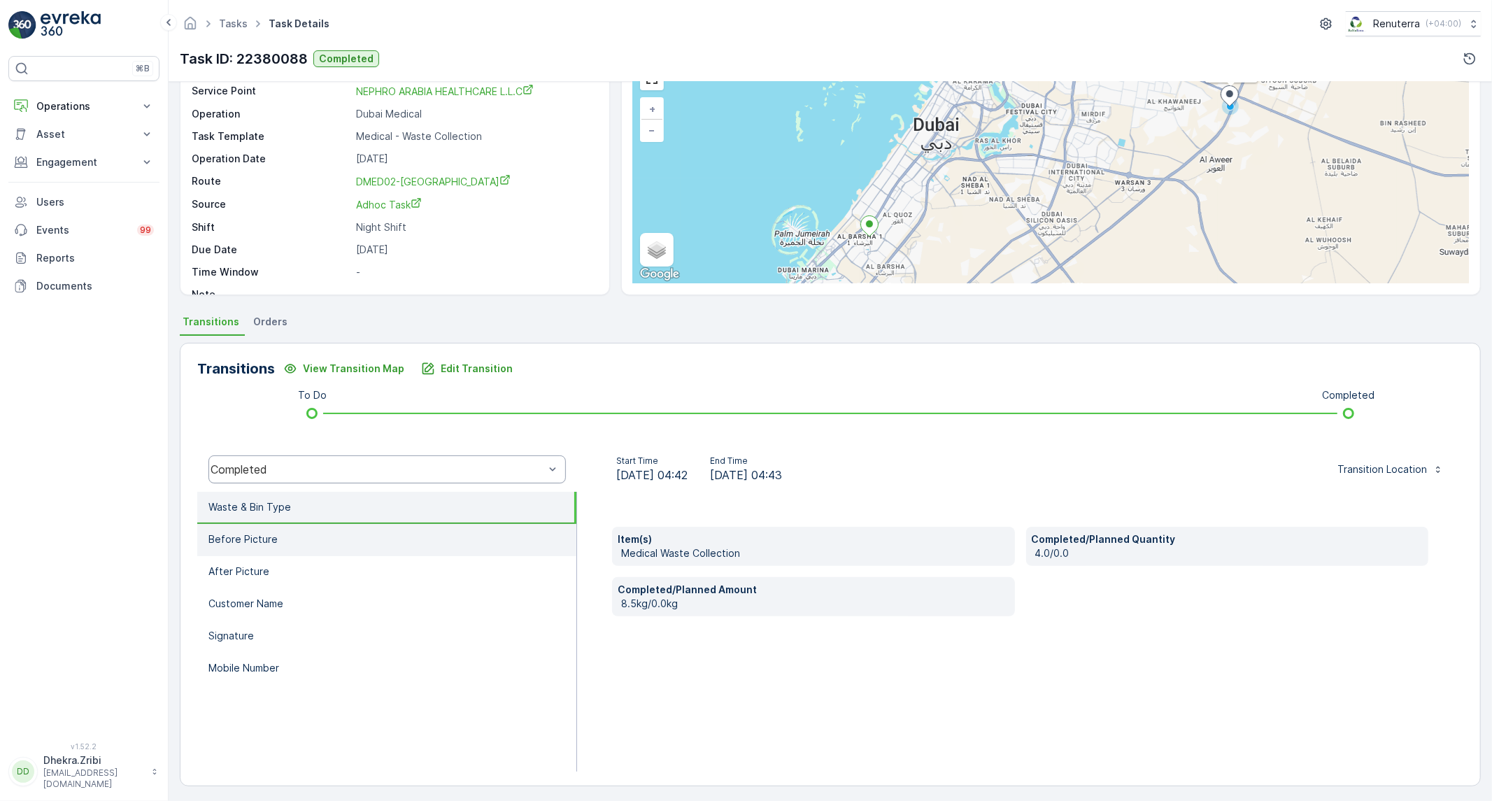
click at [360, 533] on li "Before Picture" at bounding box center [386, 540] width 379 height 32
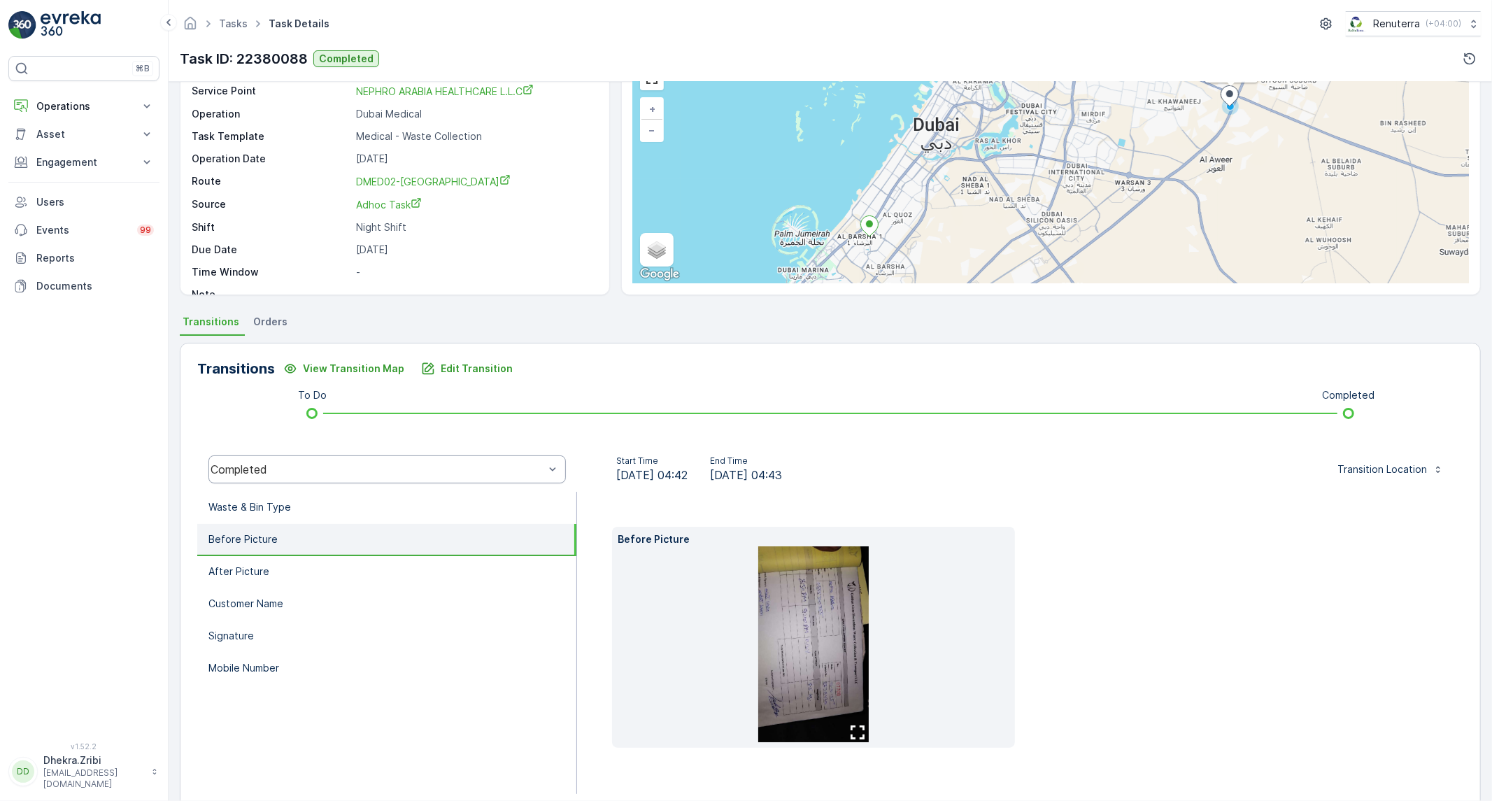
click at [852, 729] on icon "button" at bounding box center [858, 732] width 14 height 14
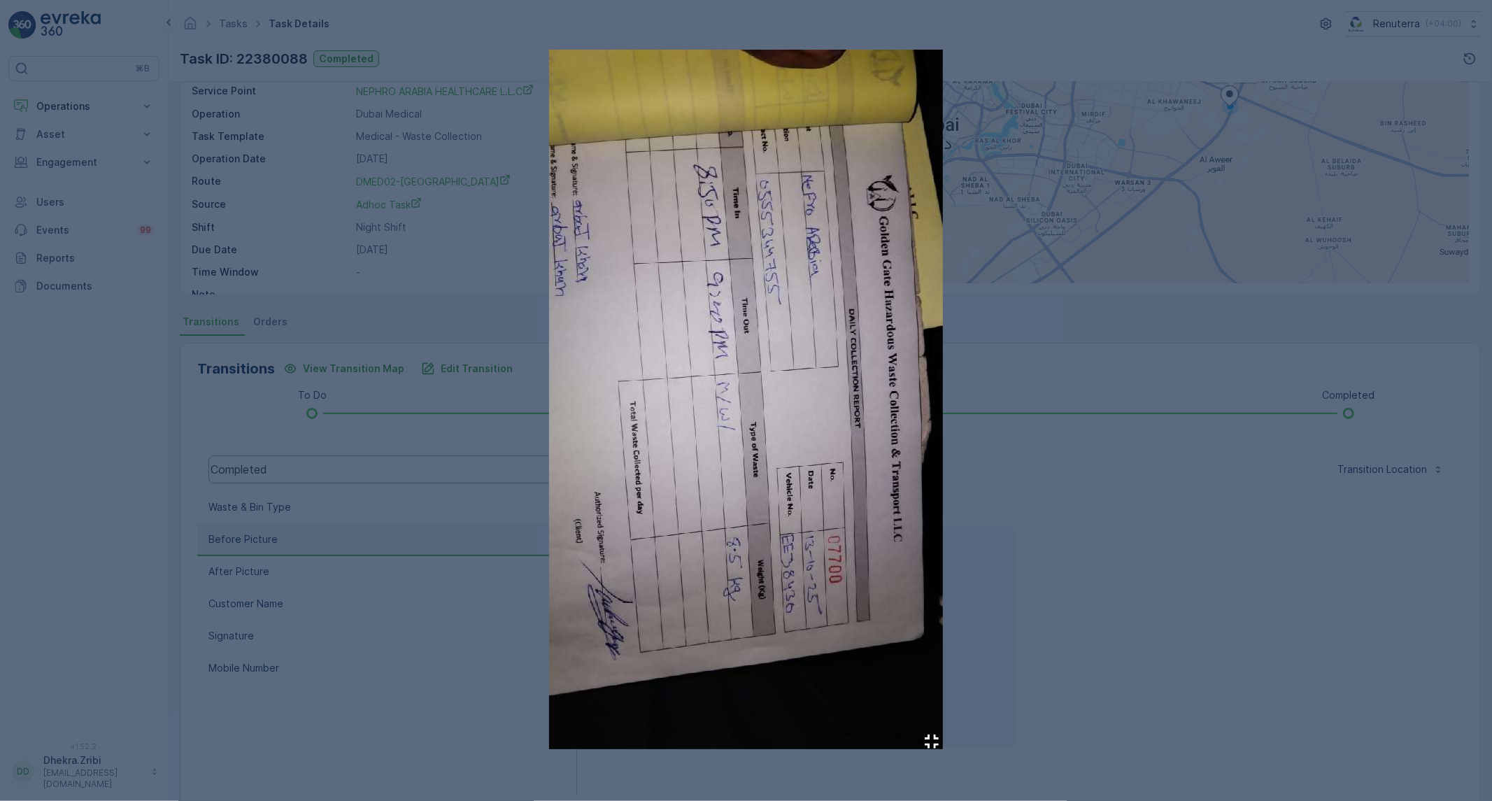
click at [1107, 569] on div at bounding box center [746, 400] width 1492 height 801
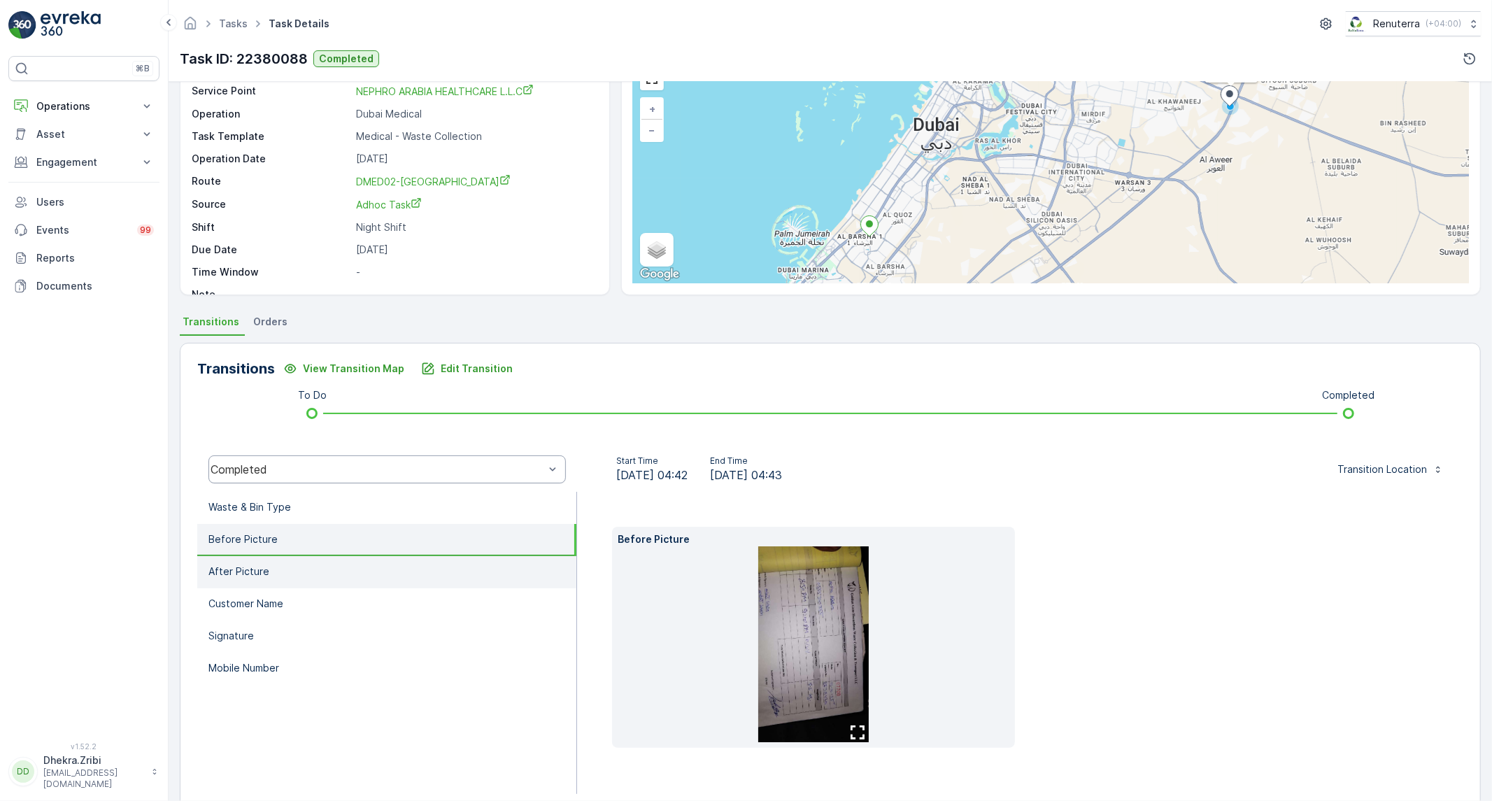
click at [309, 567] on li "After Picture" at bounding box center [386, 572] width 379 height 32
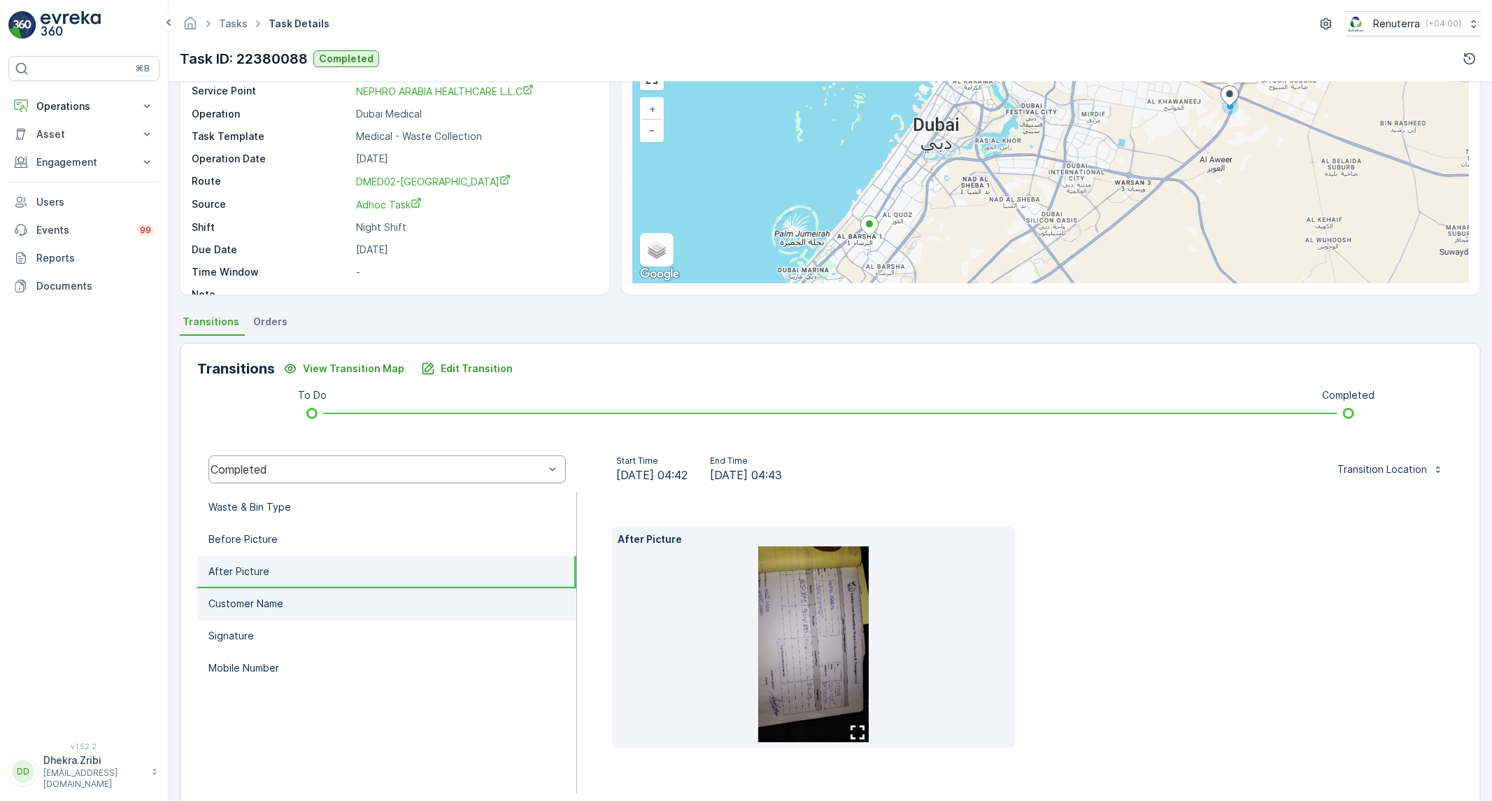
click at [290, 599] on li "Customer Name" at bounding box center [386, 604] width 379 height 32
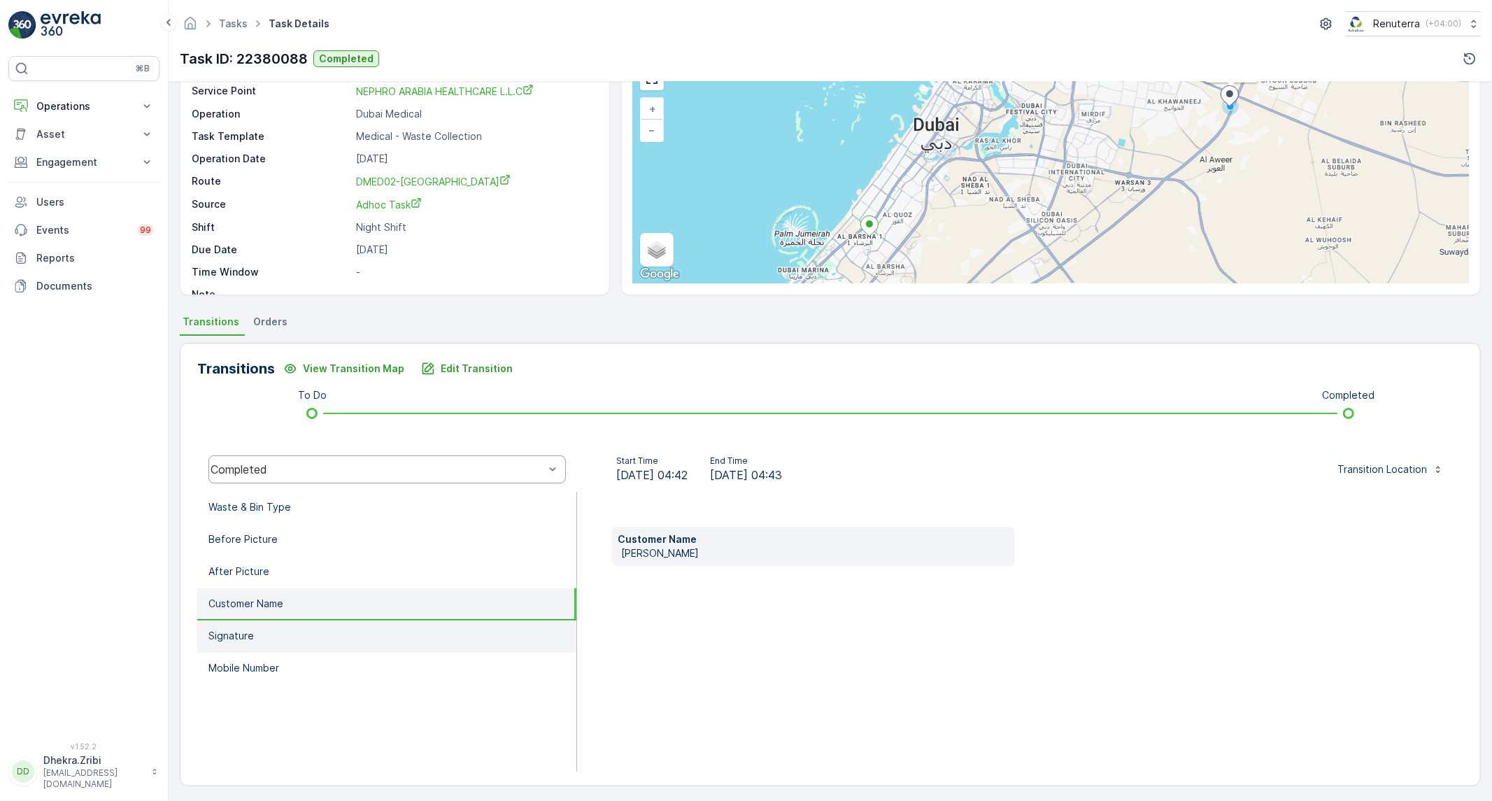
click at [269, 632] on li "Signature" at bounding box center [386, 636] width 379 height 32
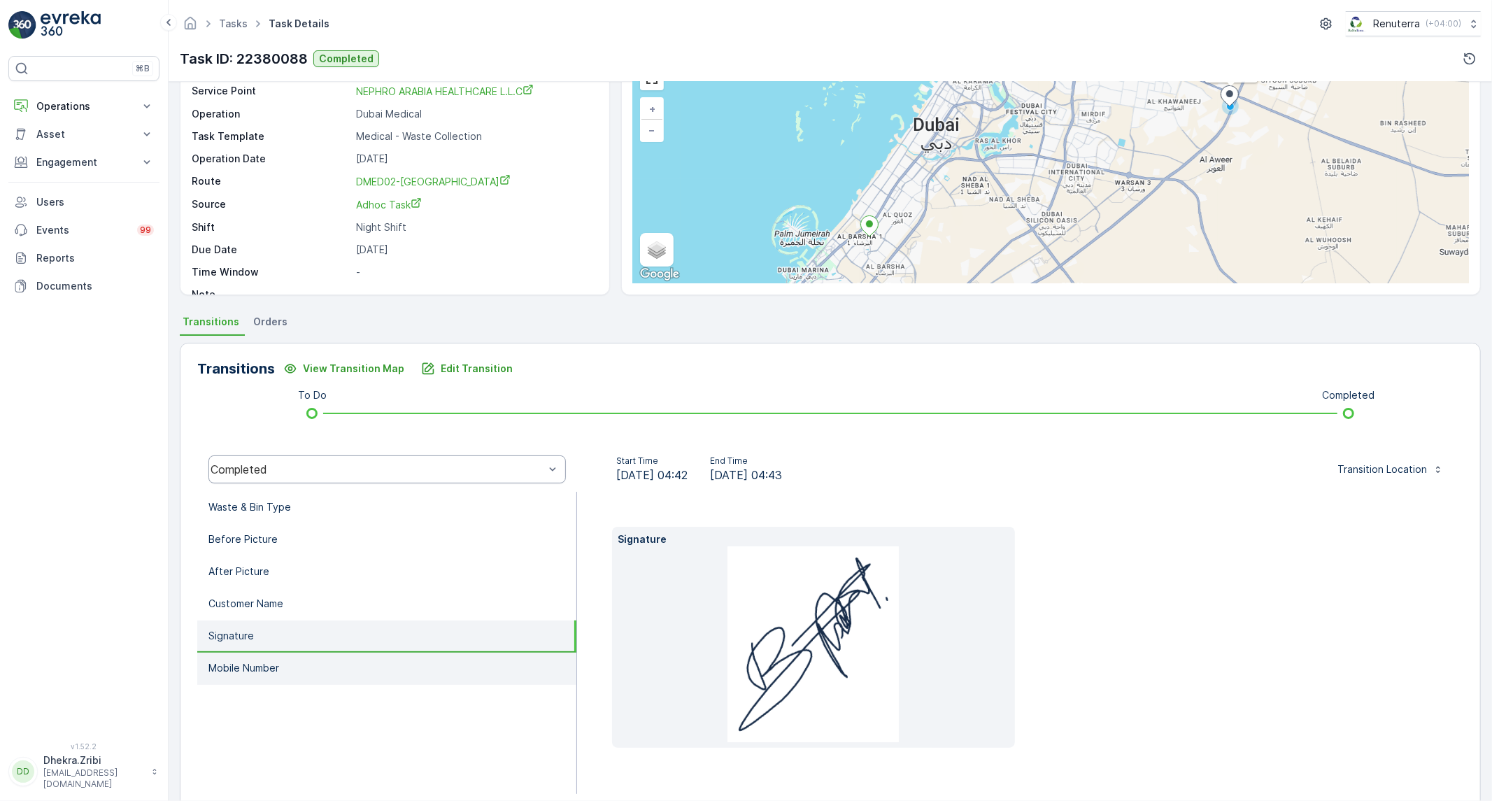
click at [259, 668] on p "Mobile Number" at bounding box center [243, 668] width 71 height 14
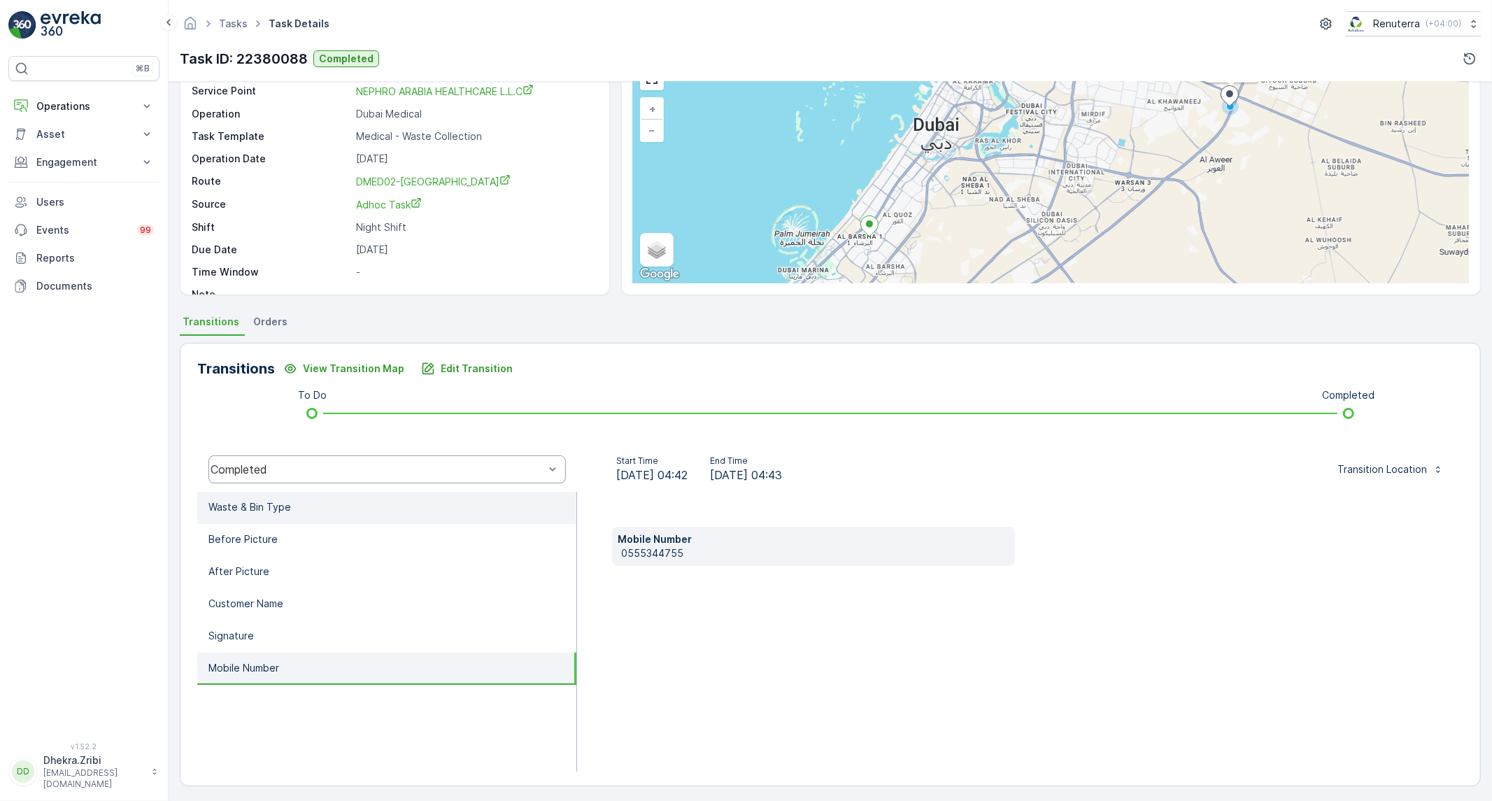
click at [327, 492] on li "Waste & Bin Type" at bounding box center [386, 508] width 379 height 32
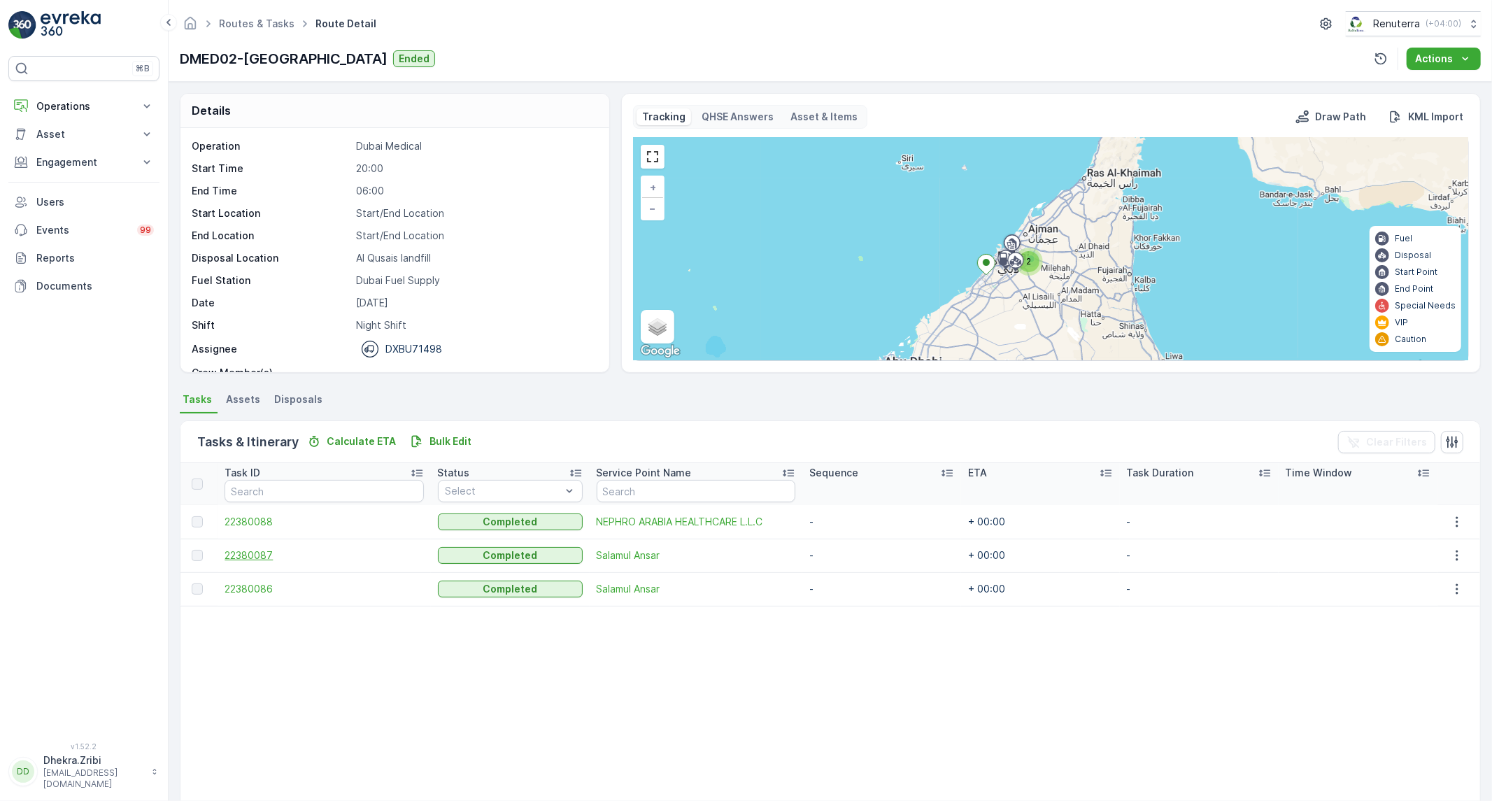
click at [267, 557] on span "22380087" at bounding box center [324, 555] width 199 height 14
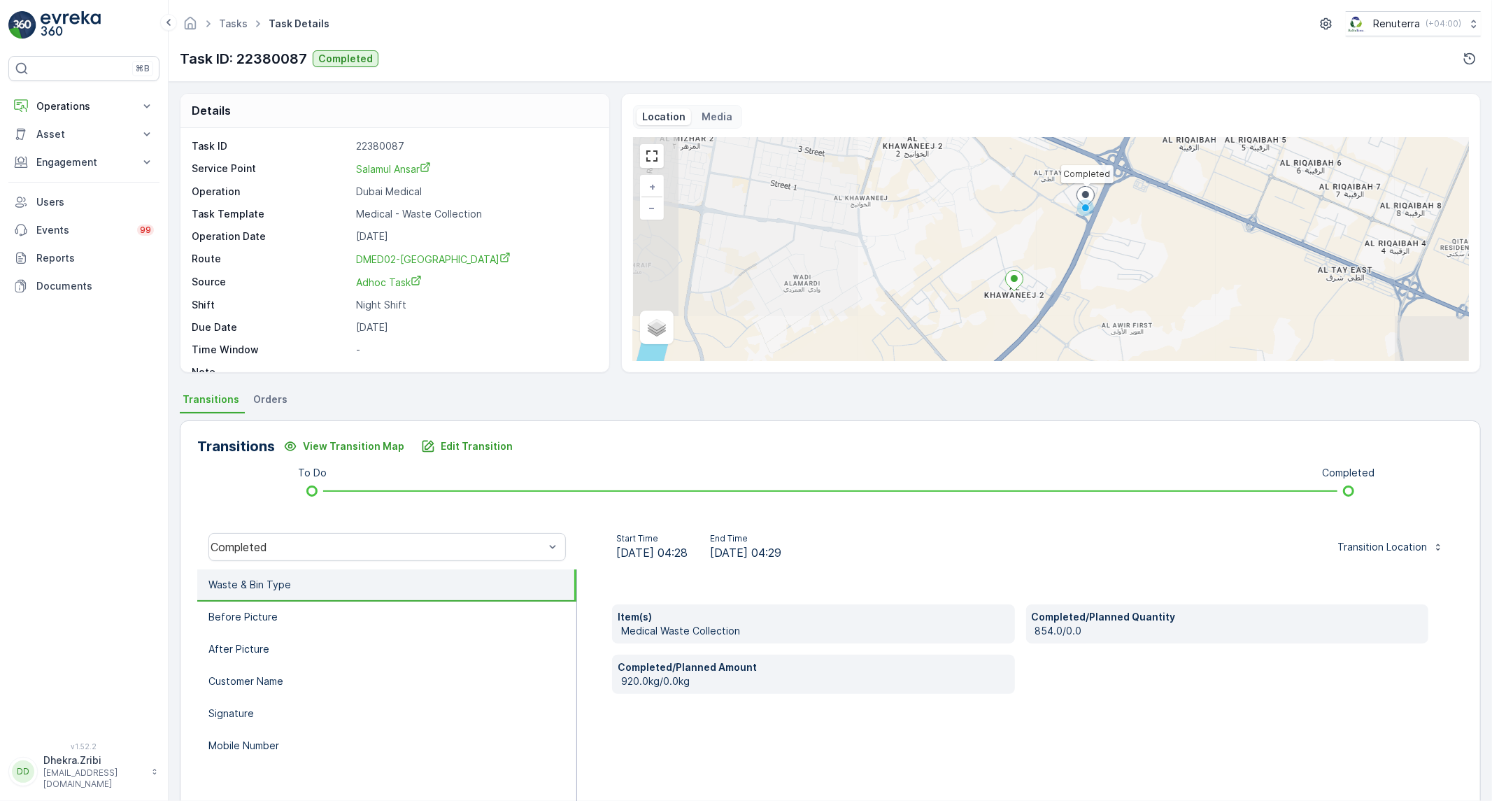
scroll to position [19, 0]
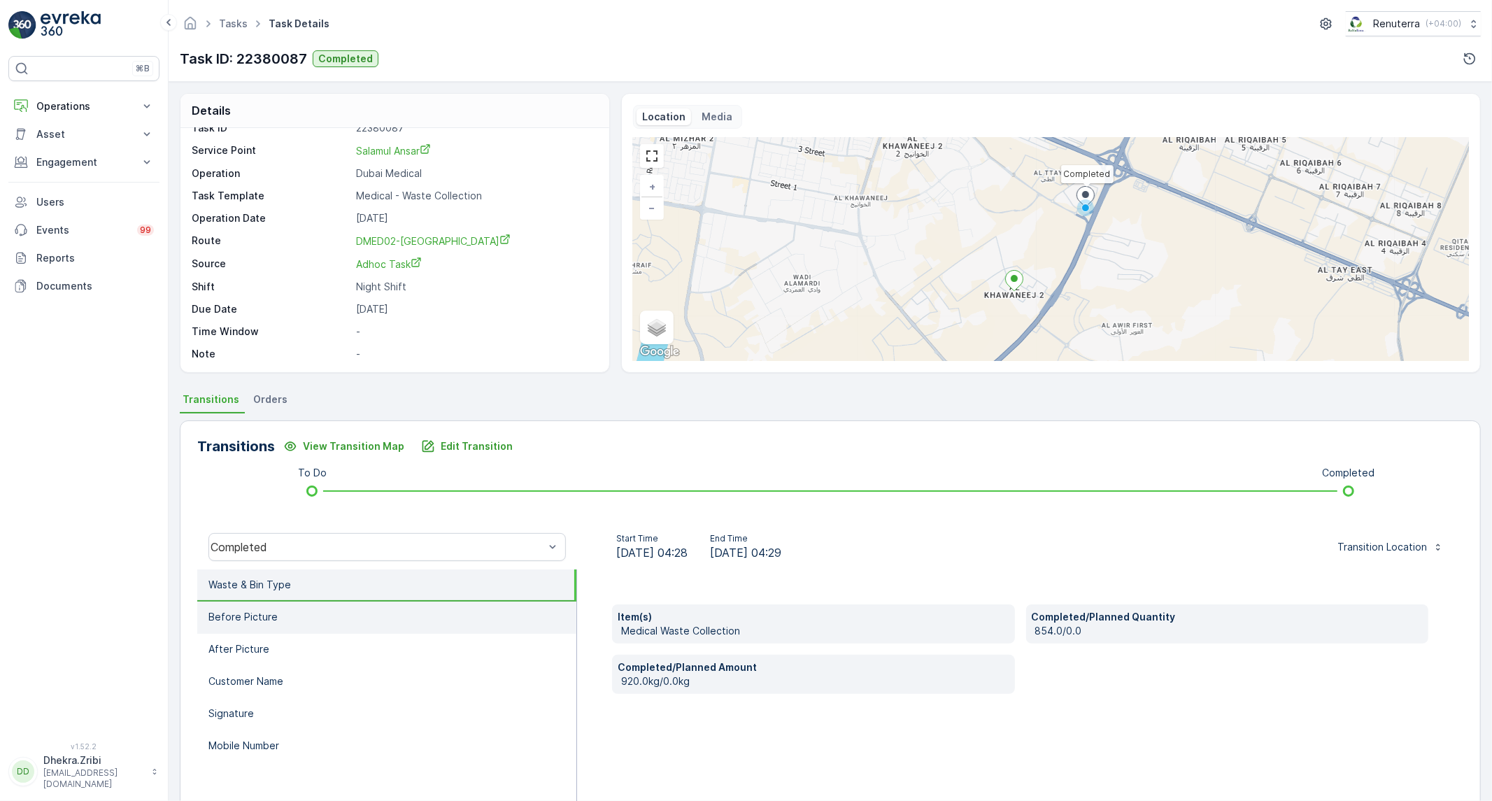
click at [375, 613] on li "Before Picture" at bounding box center [386, 618] width 379 height 32
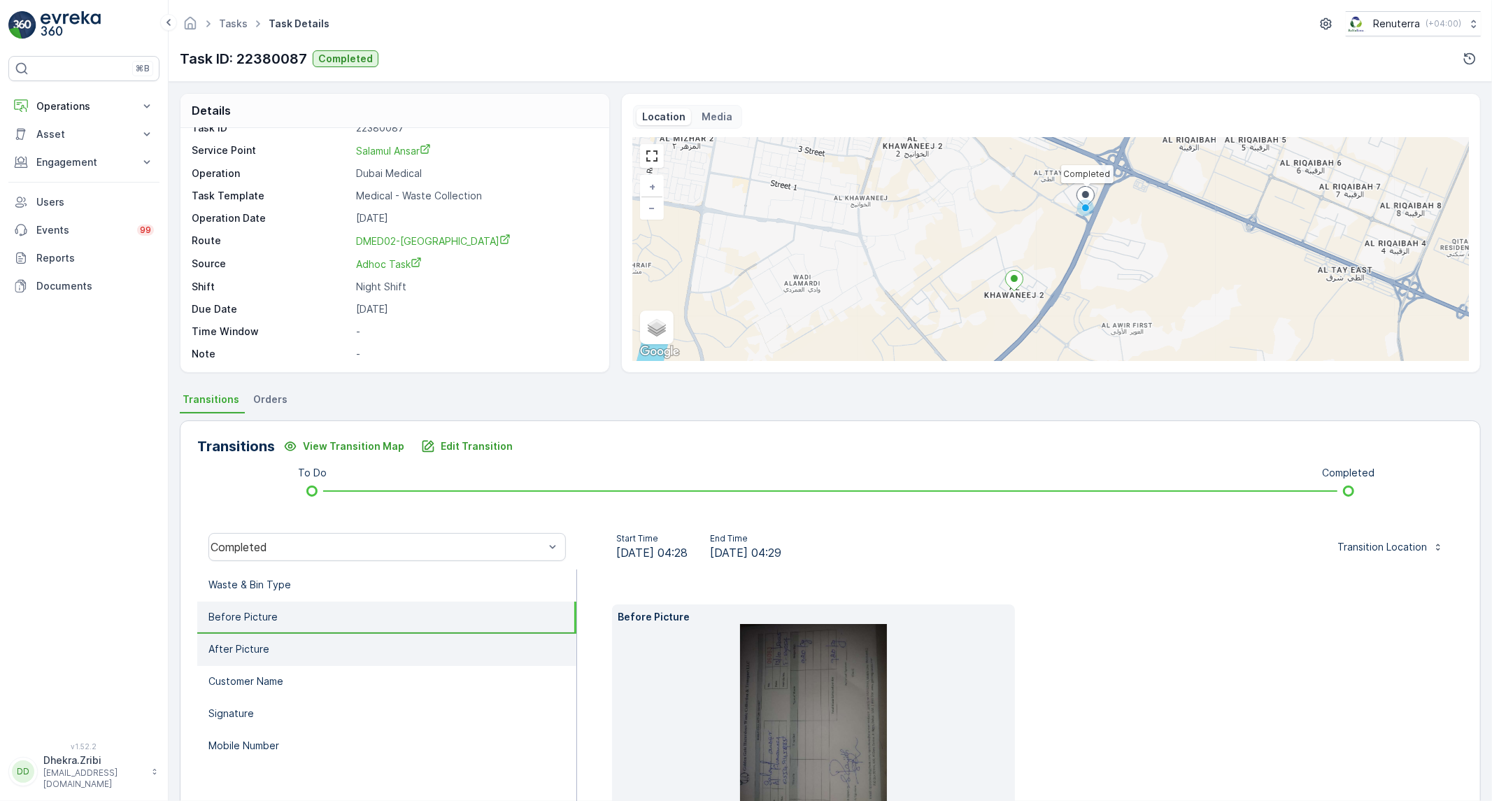
click at [343, 646] on li "After Picture" at bounding box center [386, 650] width 379 height 32
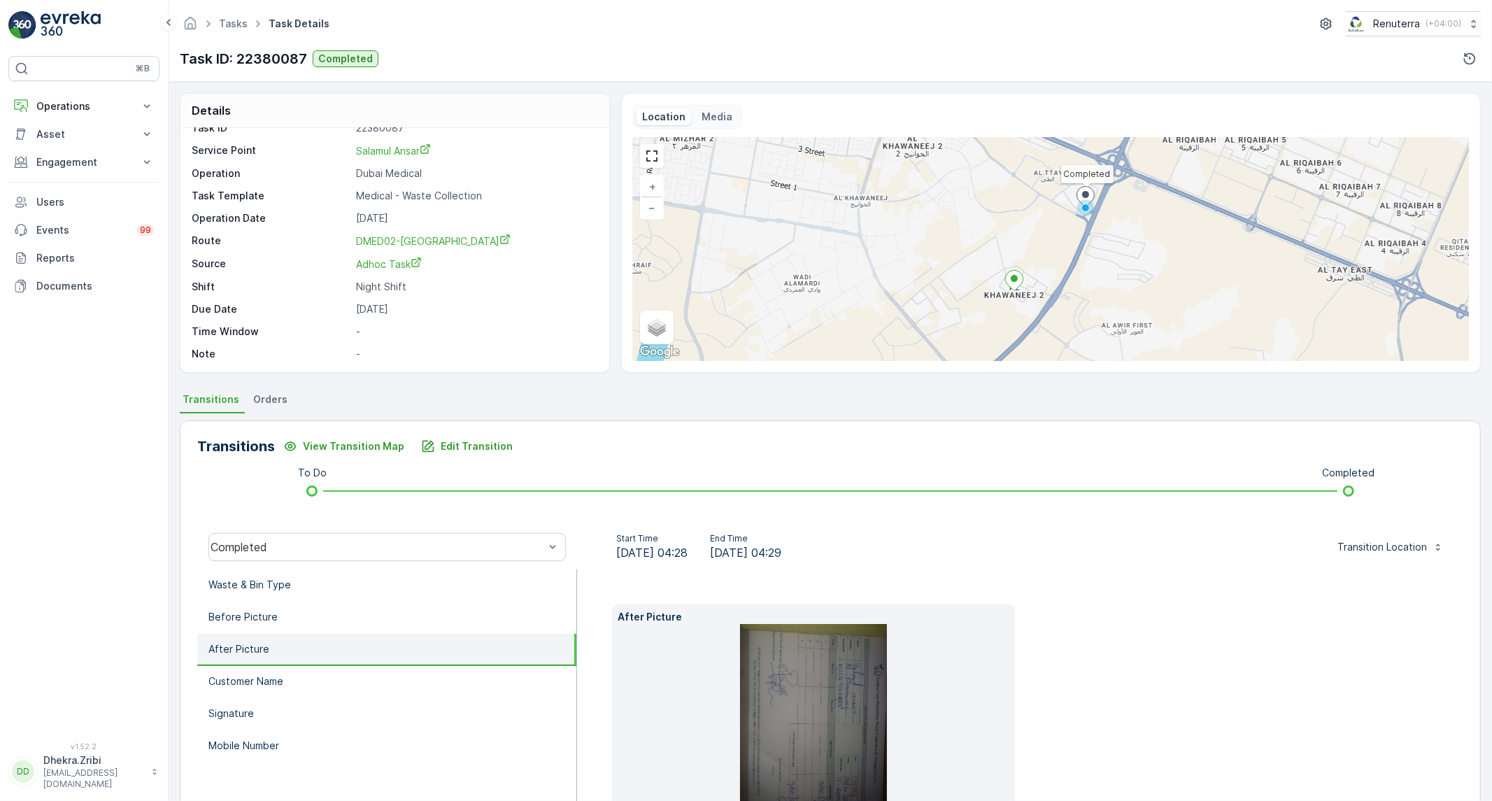
click at [826, 725] on img at bounding box center [813, 722] width 147 height 196
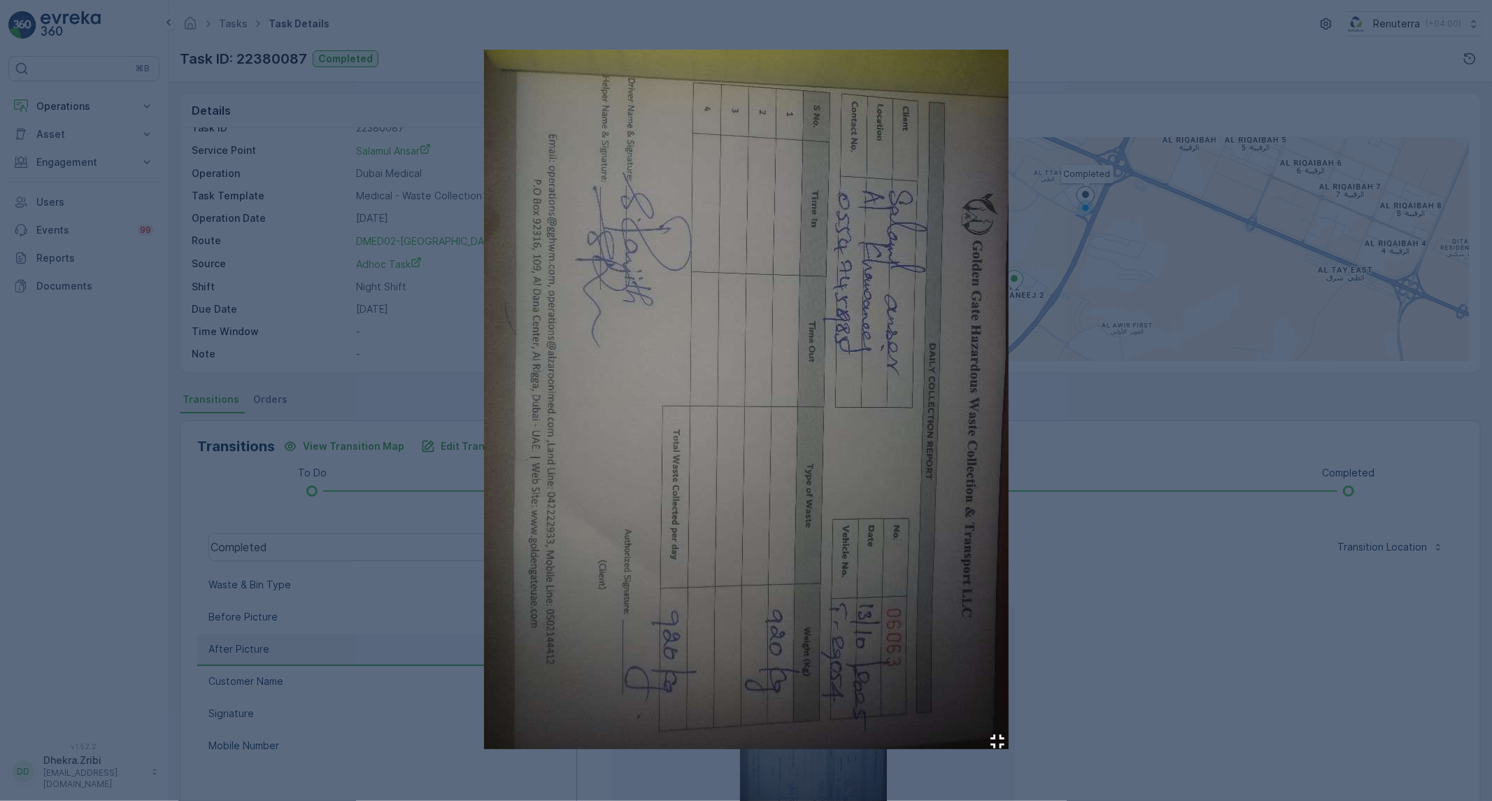
click at [1037, 621] on div at bounding box center [746, 400] width 1492 height 801
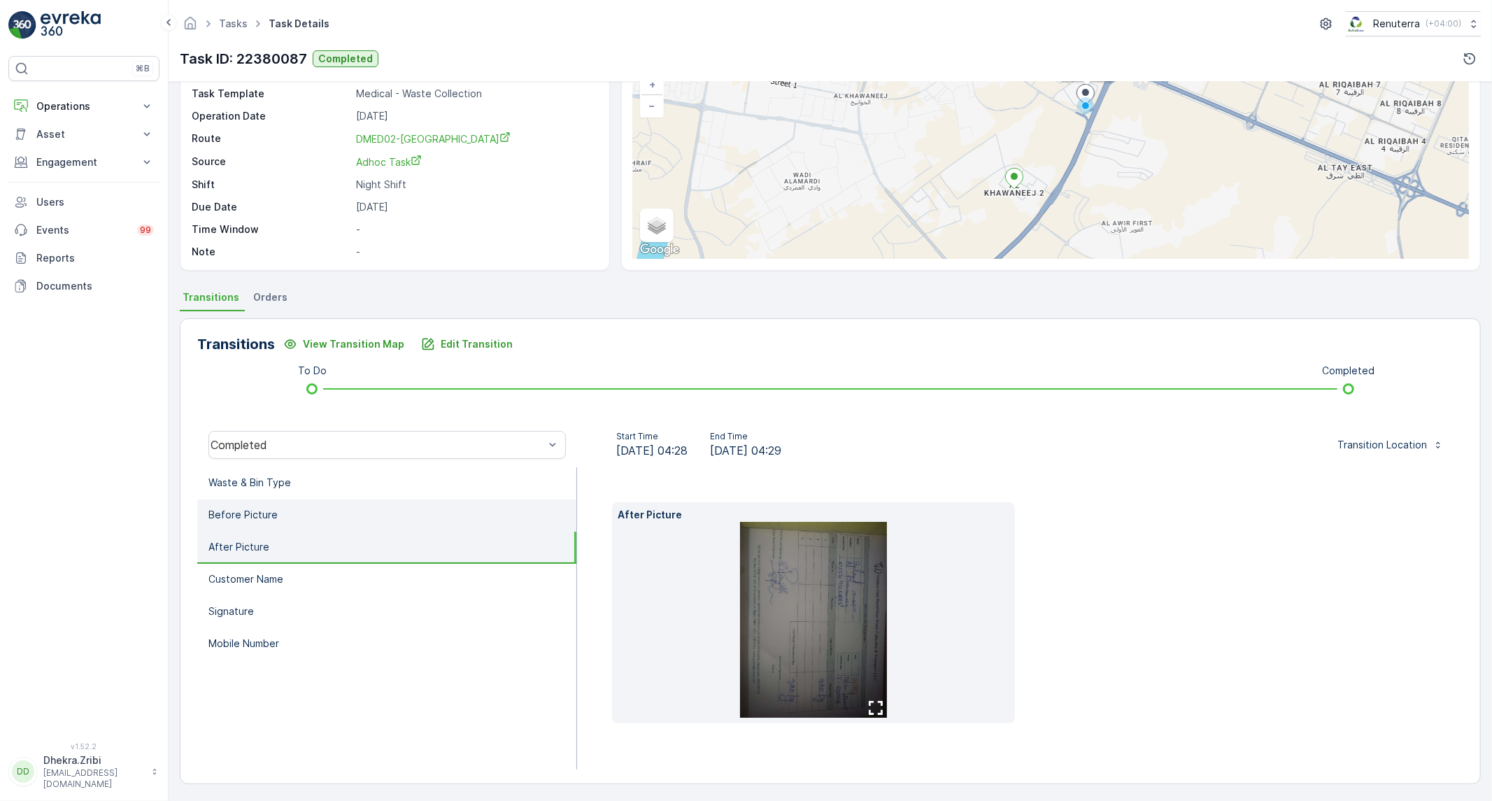
click at [423, 499] on li "Before Picture" at bounding box center [386, 515] width 379 height 32
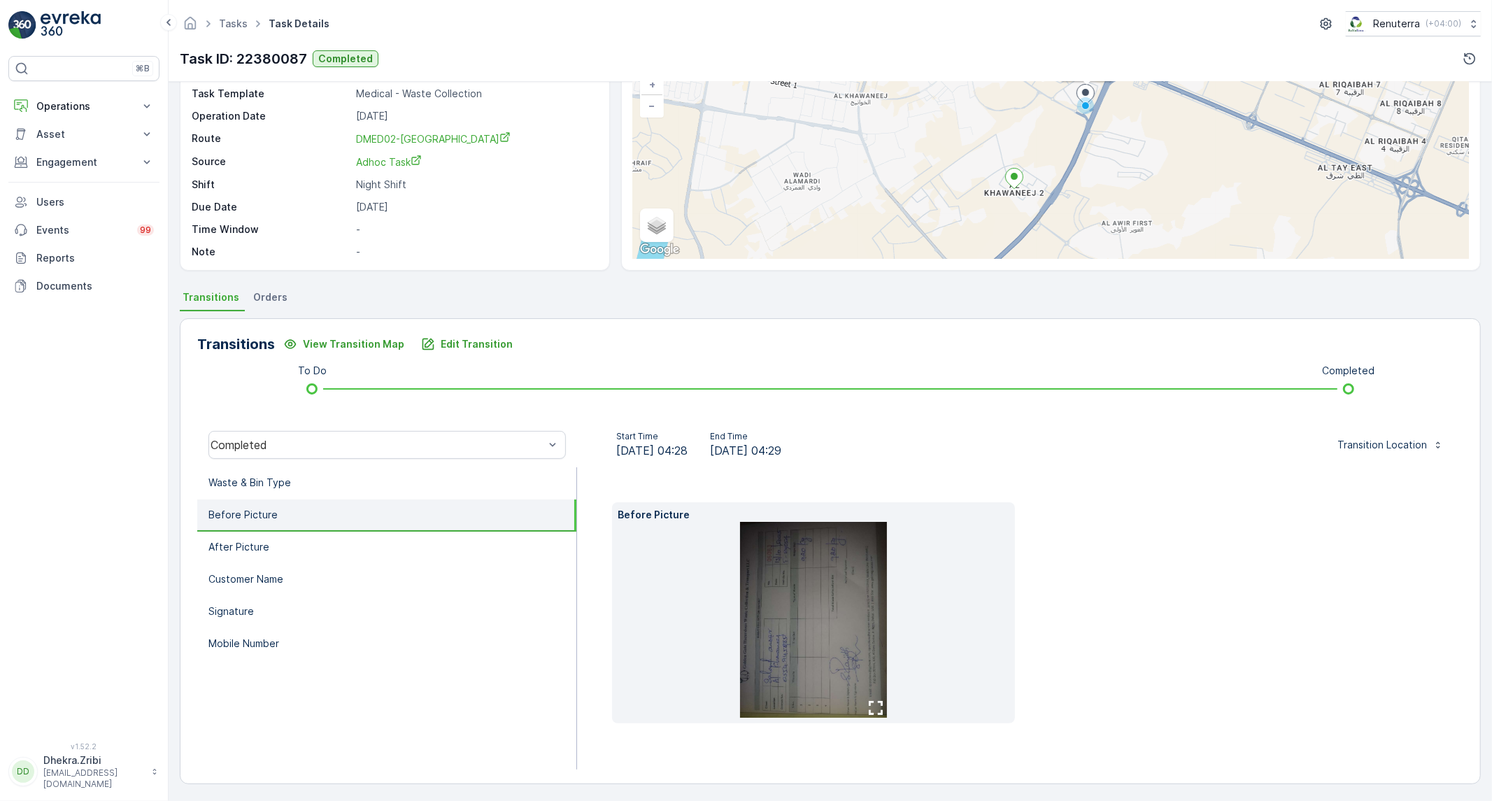
scroll to position [80, 0]
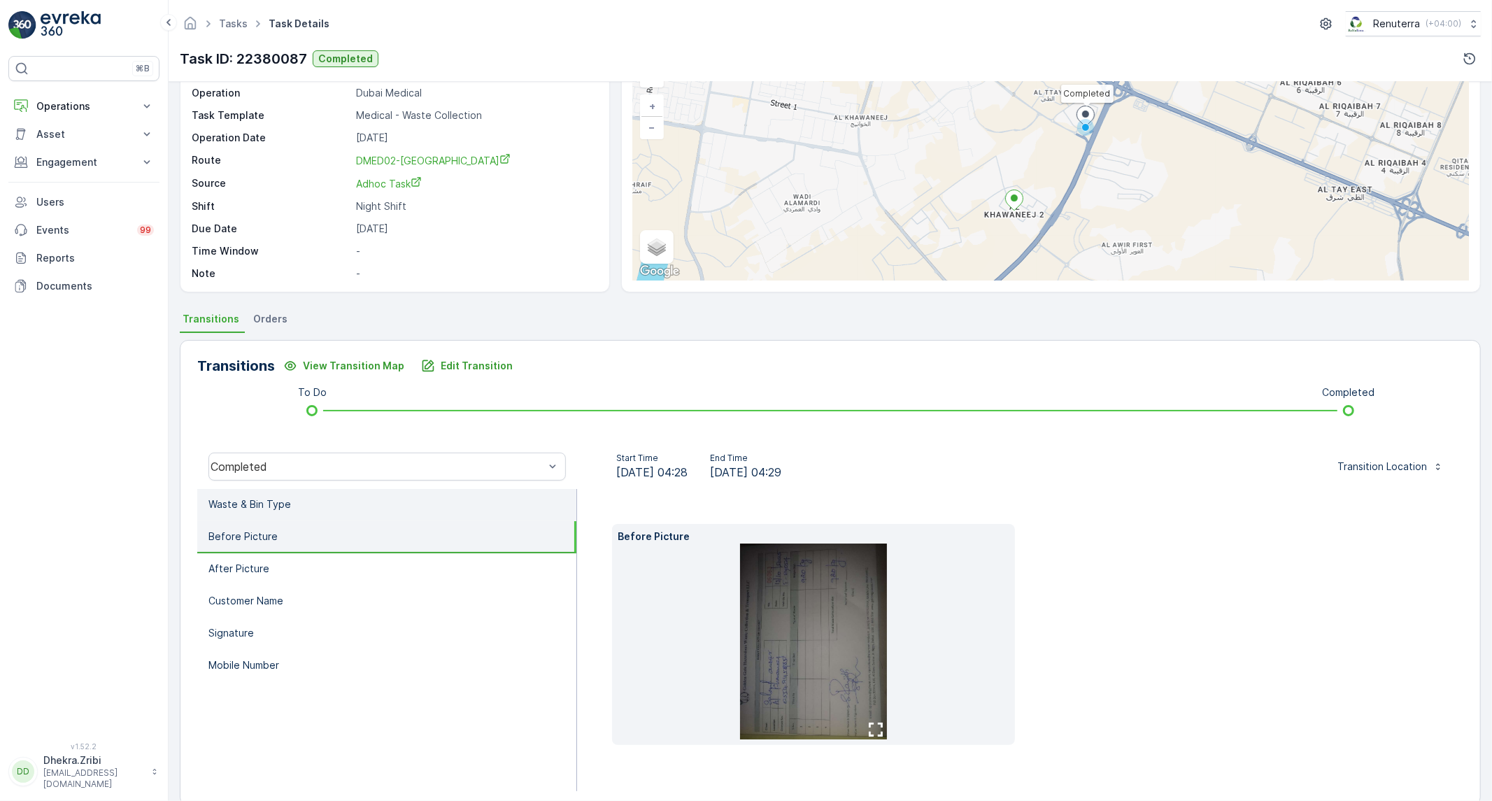
click at [421, 494] on li "Waste & Bin Type" at bounding box center [386, 505] width 379 height 32
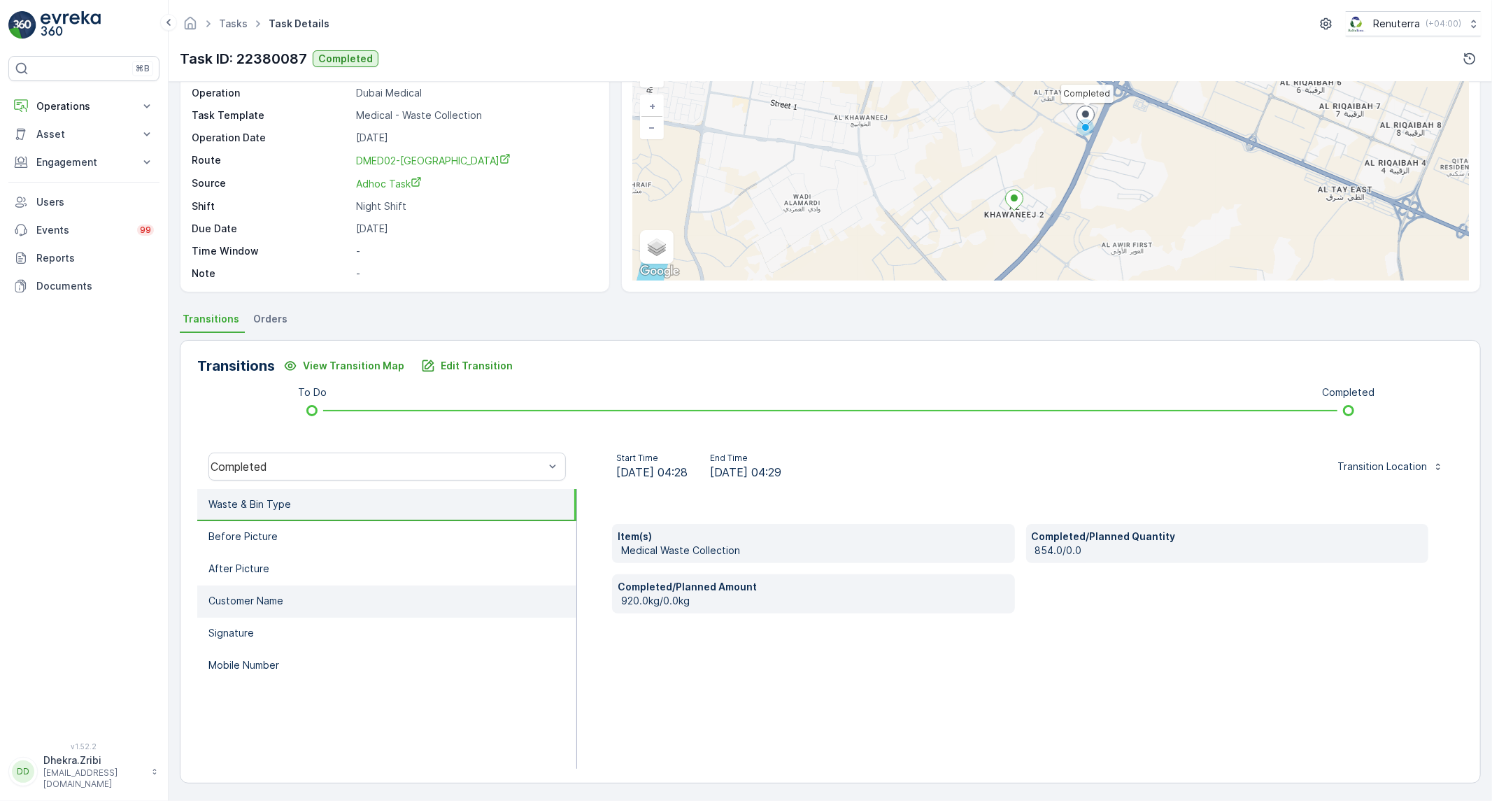
click at [392, 609] on li "Customer Name" at bounding box center [386, 601] width 379 height 32
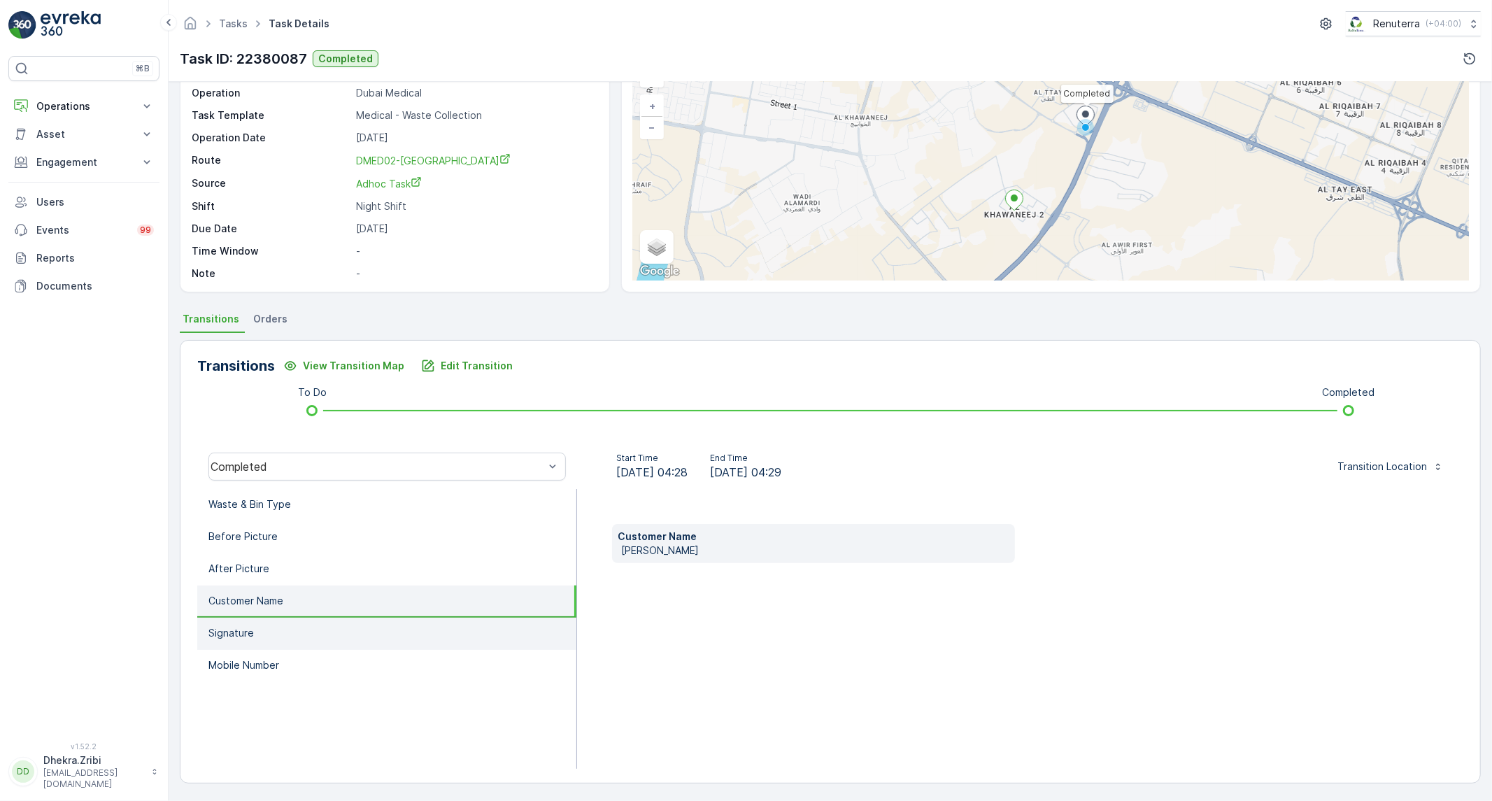
click at [301, 636] on li "Signature" at bounding box center [386, 634] width 379 height 32
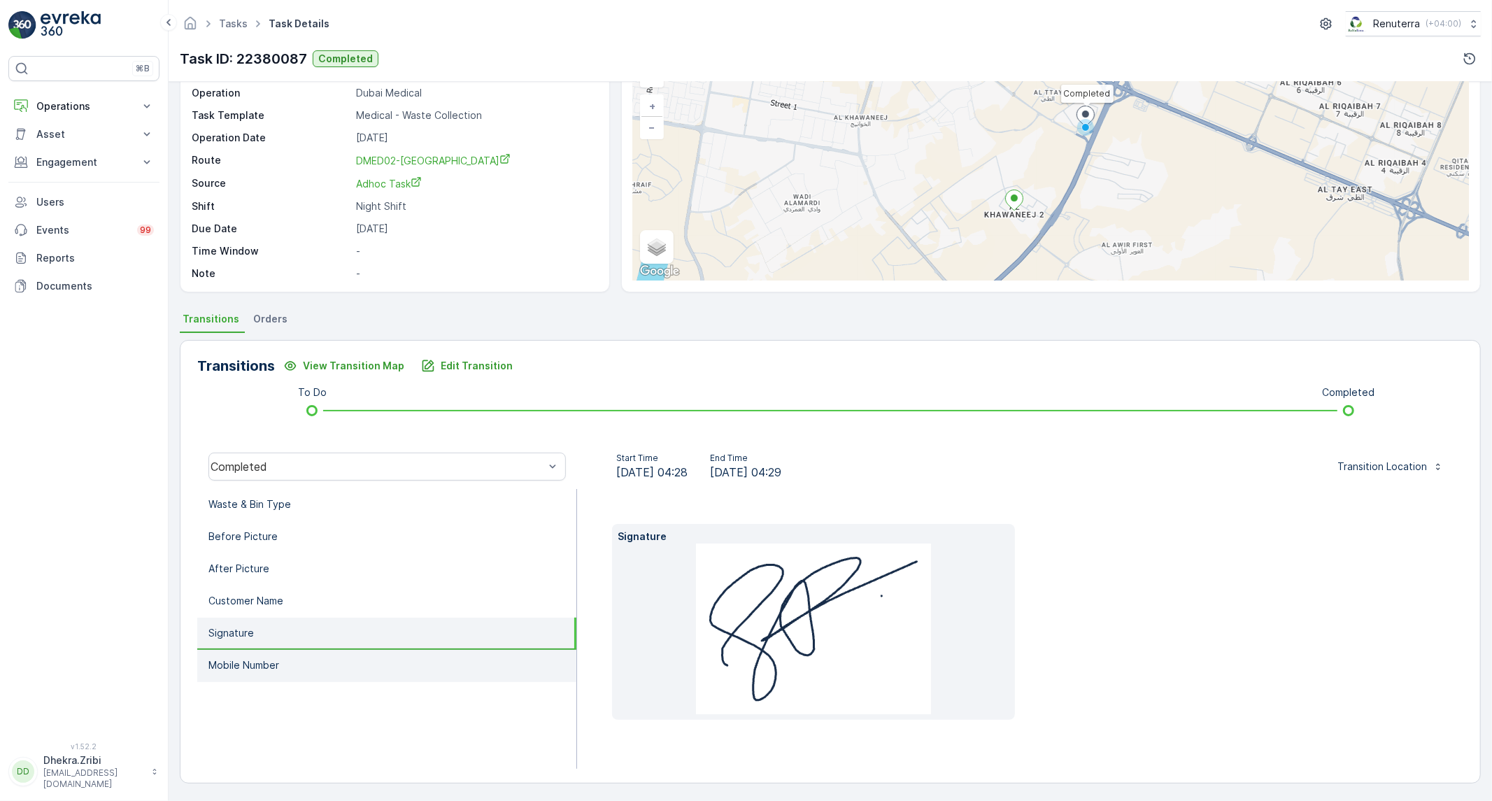
click at [302, 658] on li "Mobile Number" at bounding box center [386, 666] width 379 height 32
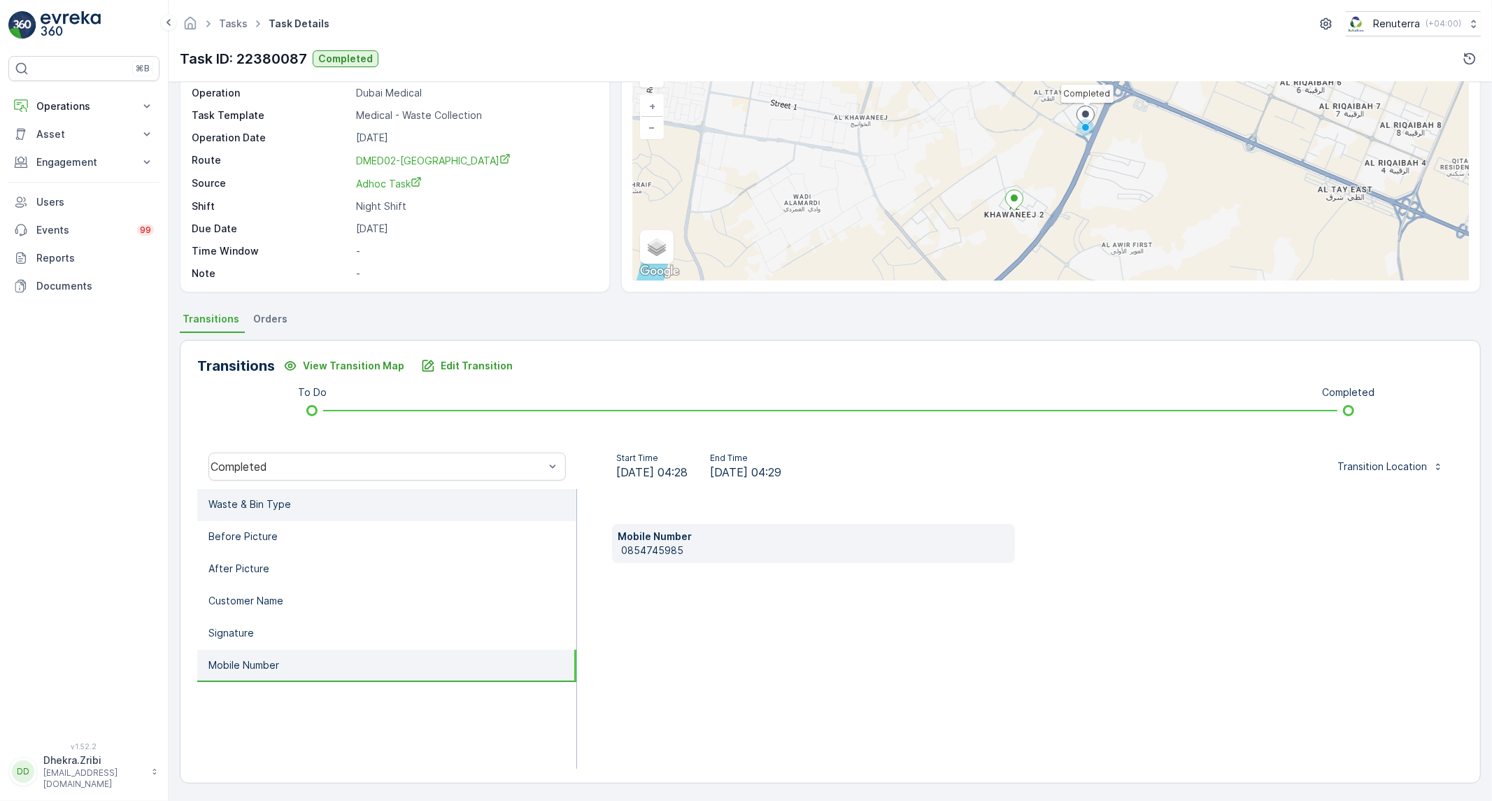
click at [456, 508] on li "Waste & Bin Type" at bounding box center [386, 505] width 379 height 32
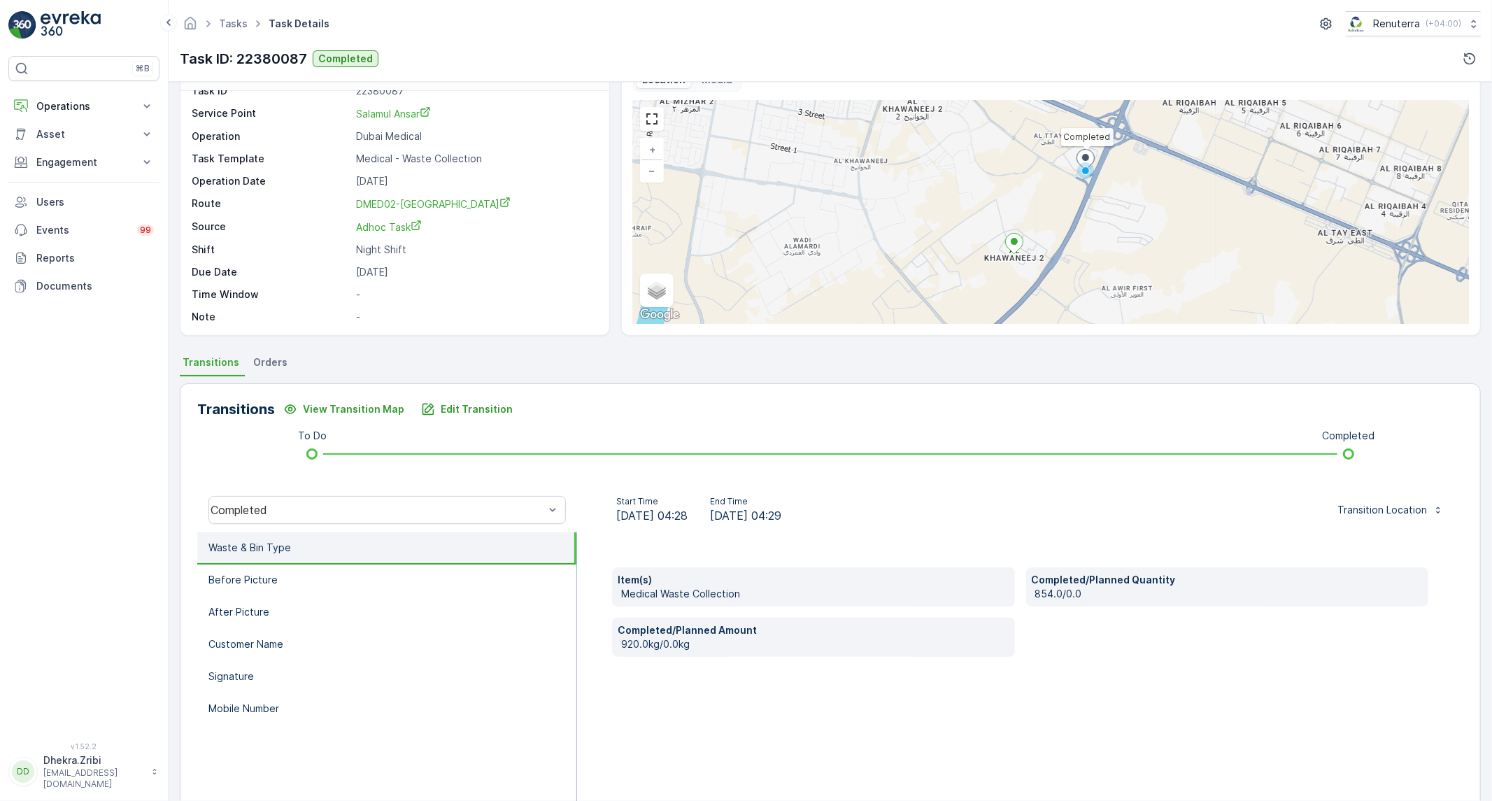
scroll to position [0, 0]
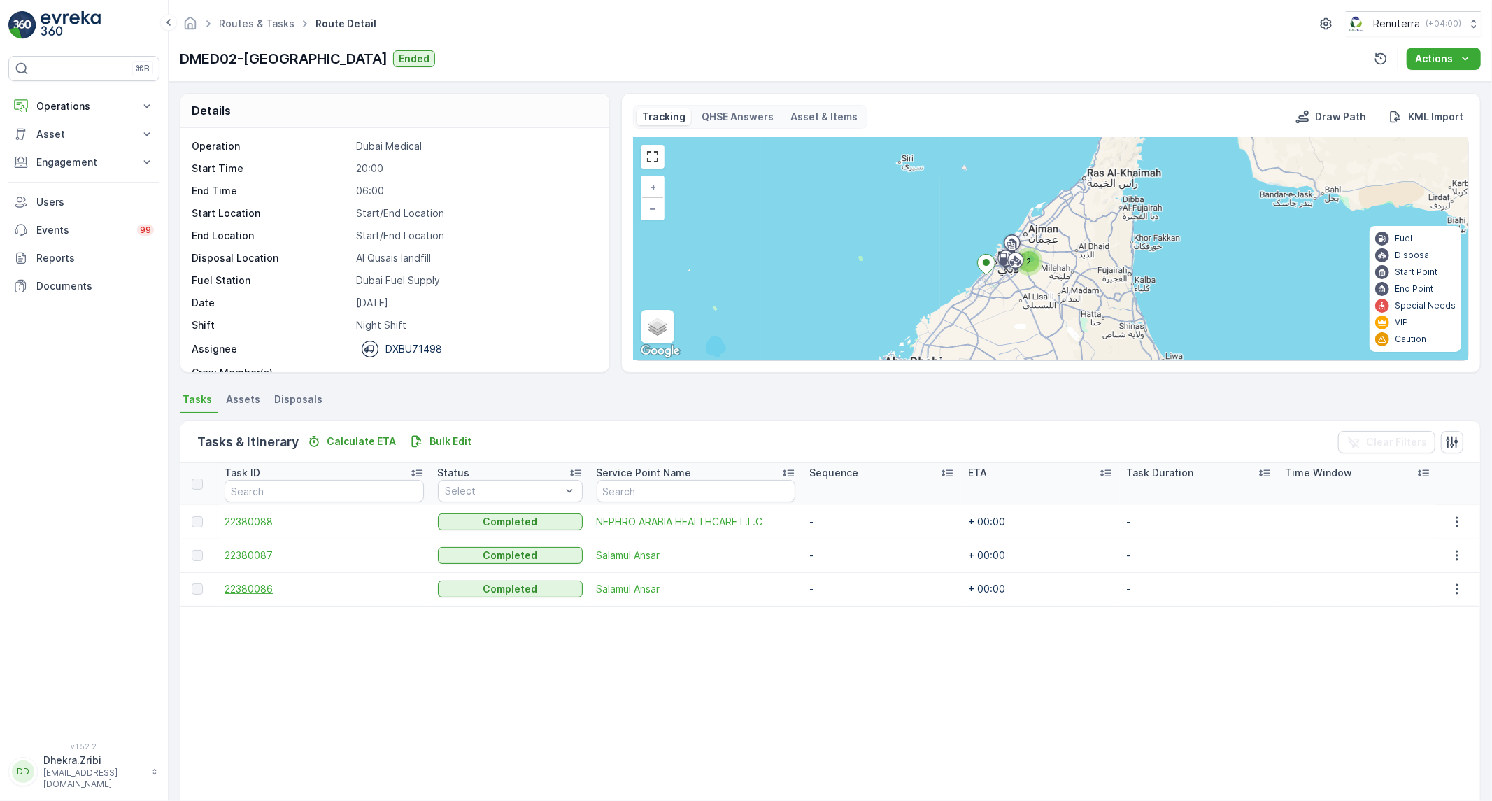
click at [260, 582] on span "22380086" at bounding box center [324, 589] width 199 height 14
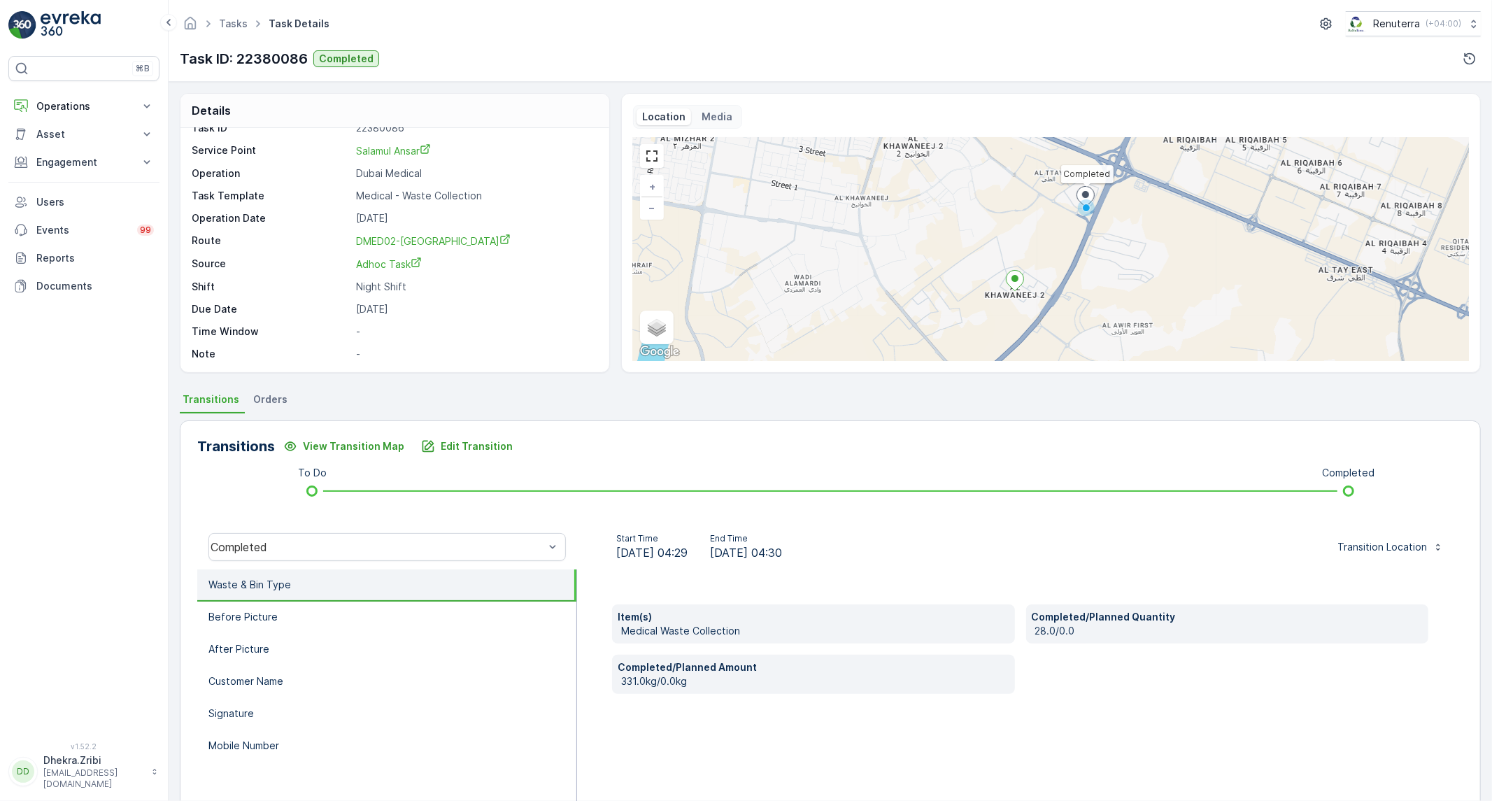
scroll to position [78, 0]
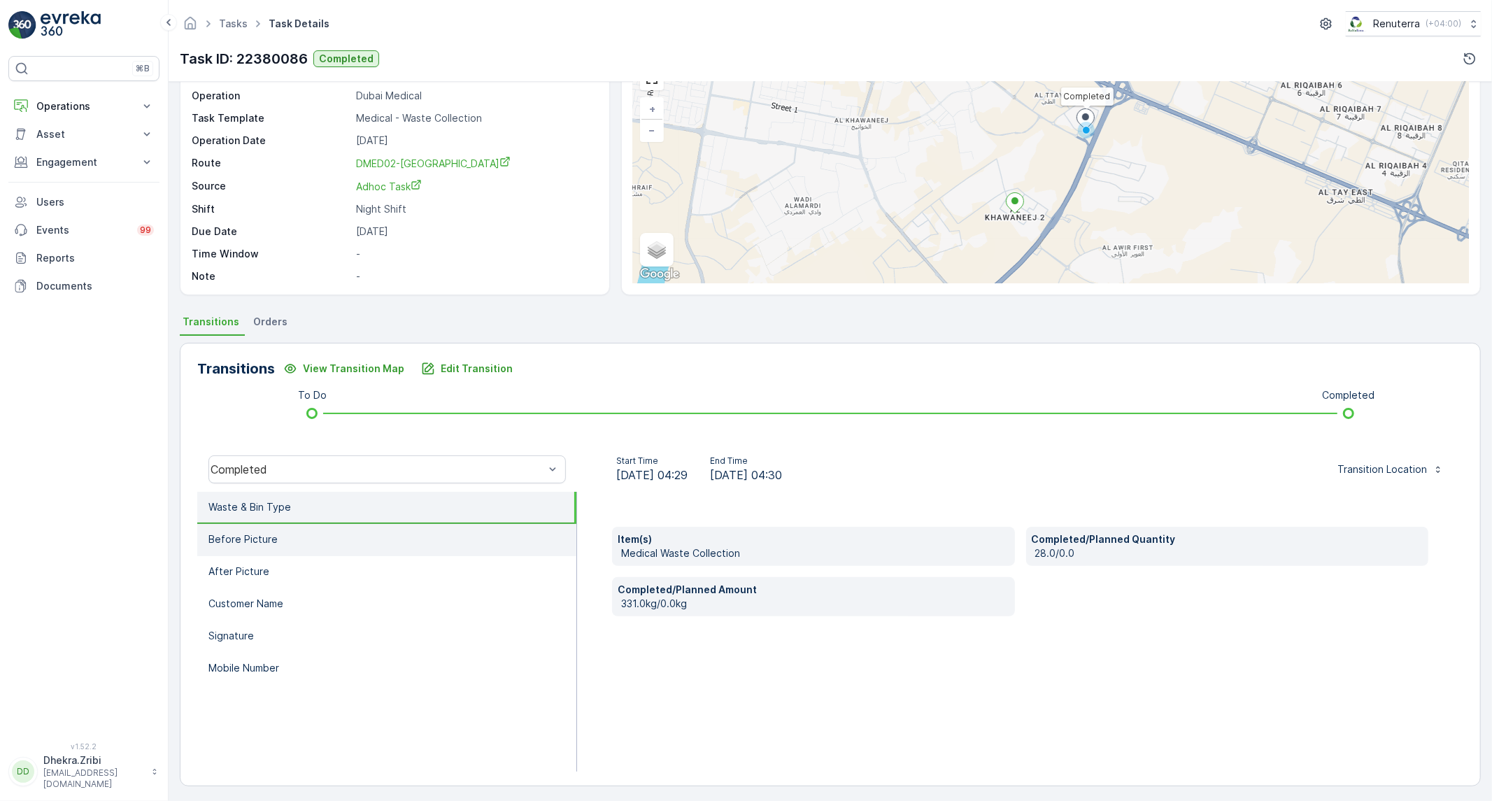
click at [278, 540] on li "Before Picture" at bounding box center [386, 540] width 379 height 32
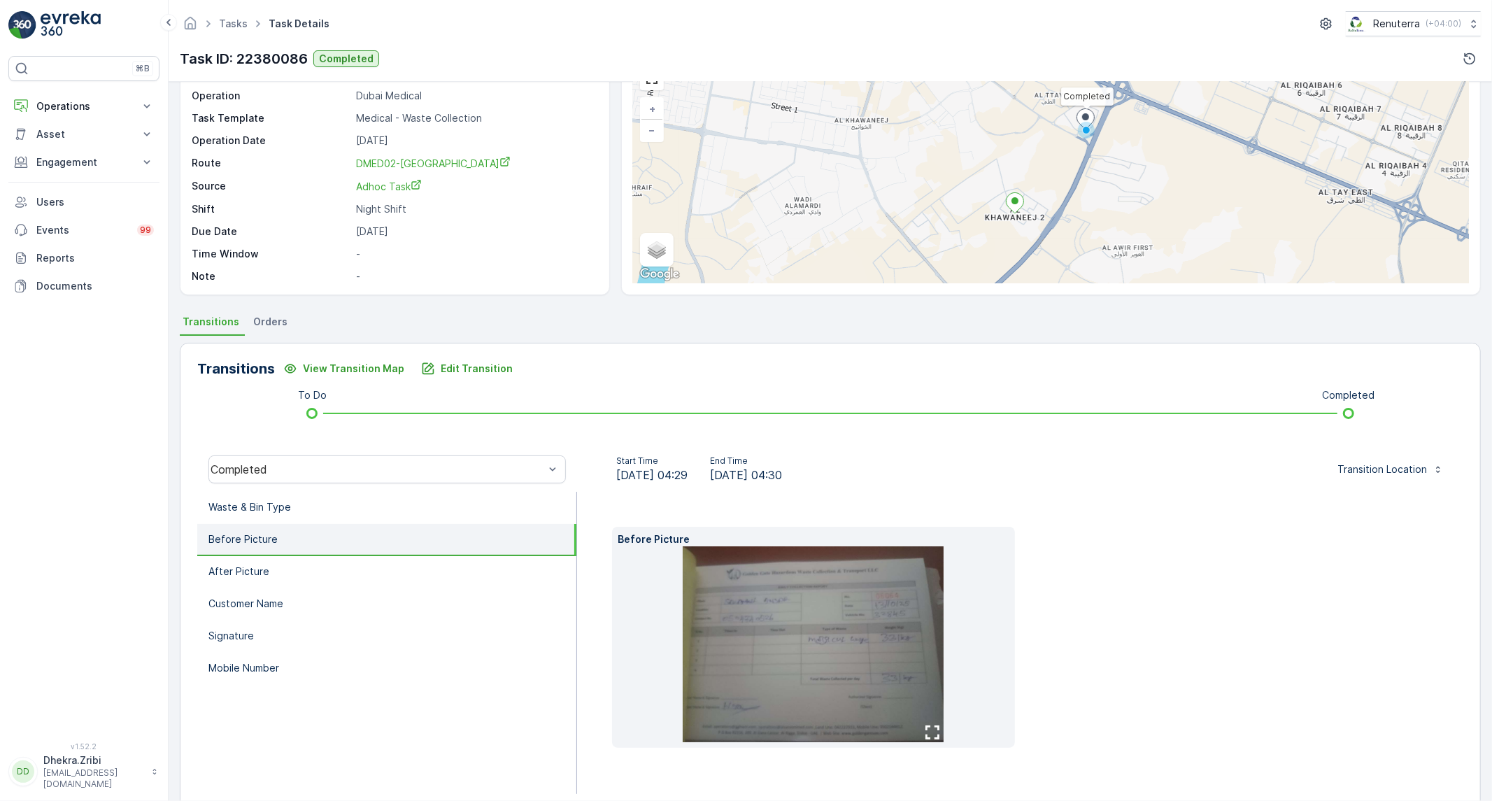
click at [862, 669] on img at bounding box center [813, 644] width 261 height 196
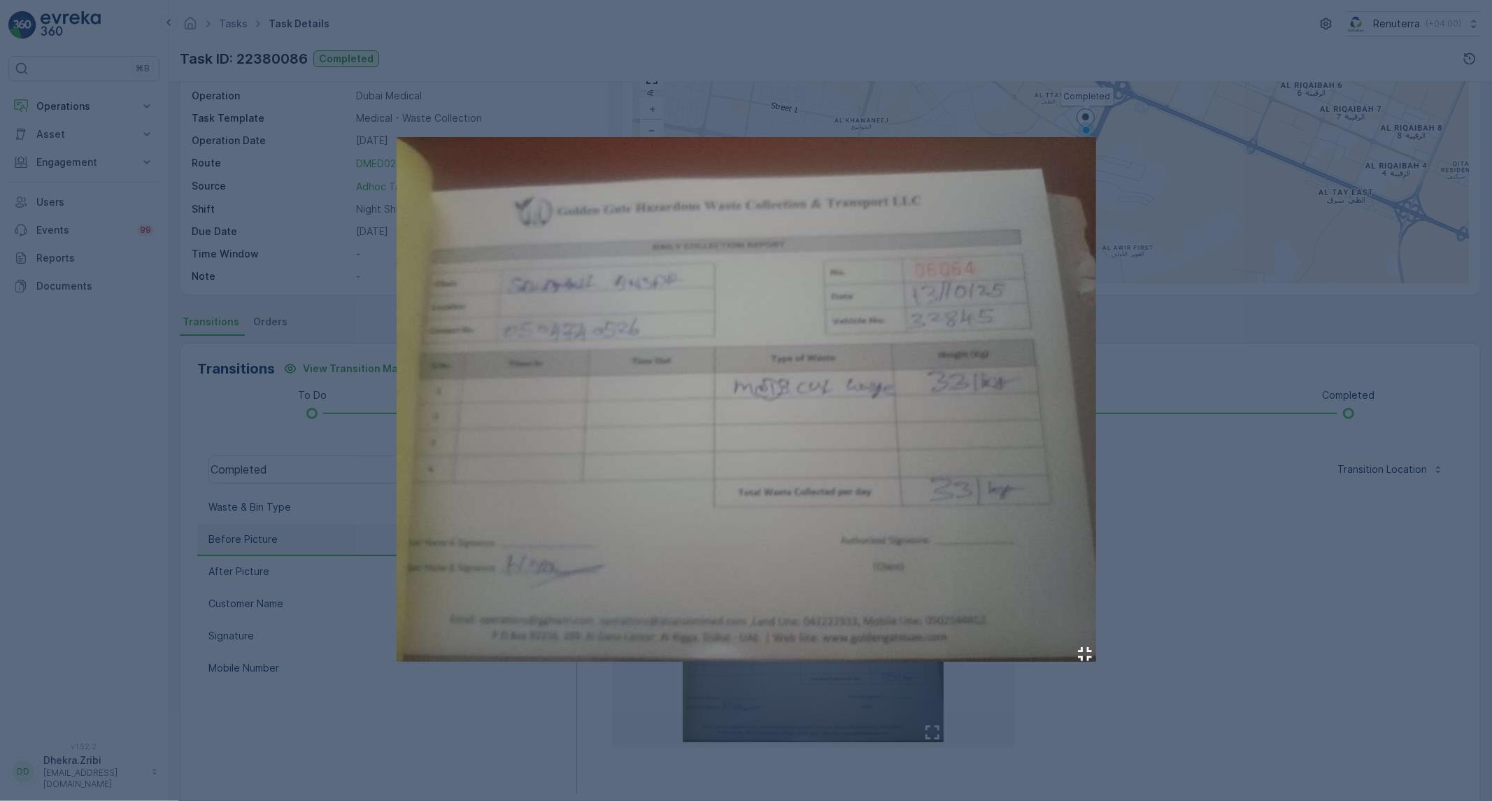
click at [1185, 526] on div at bounding box center [746, 400] width 1492 height 801
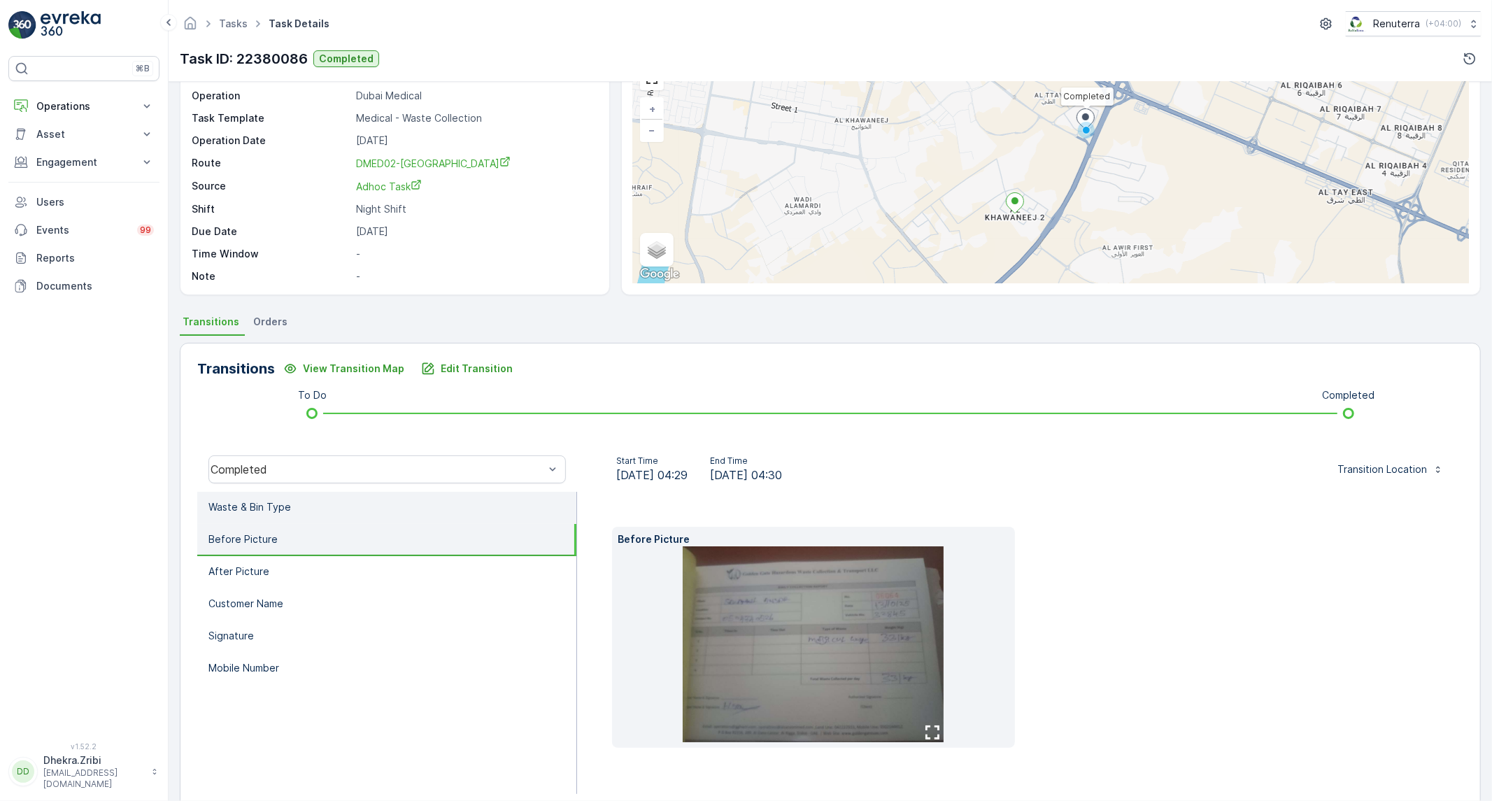
click at [422, 512] on li "Waste & Bin Type" at bounding box center [386, 508] width 379 height 32
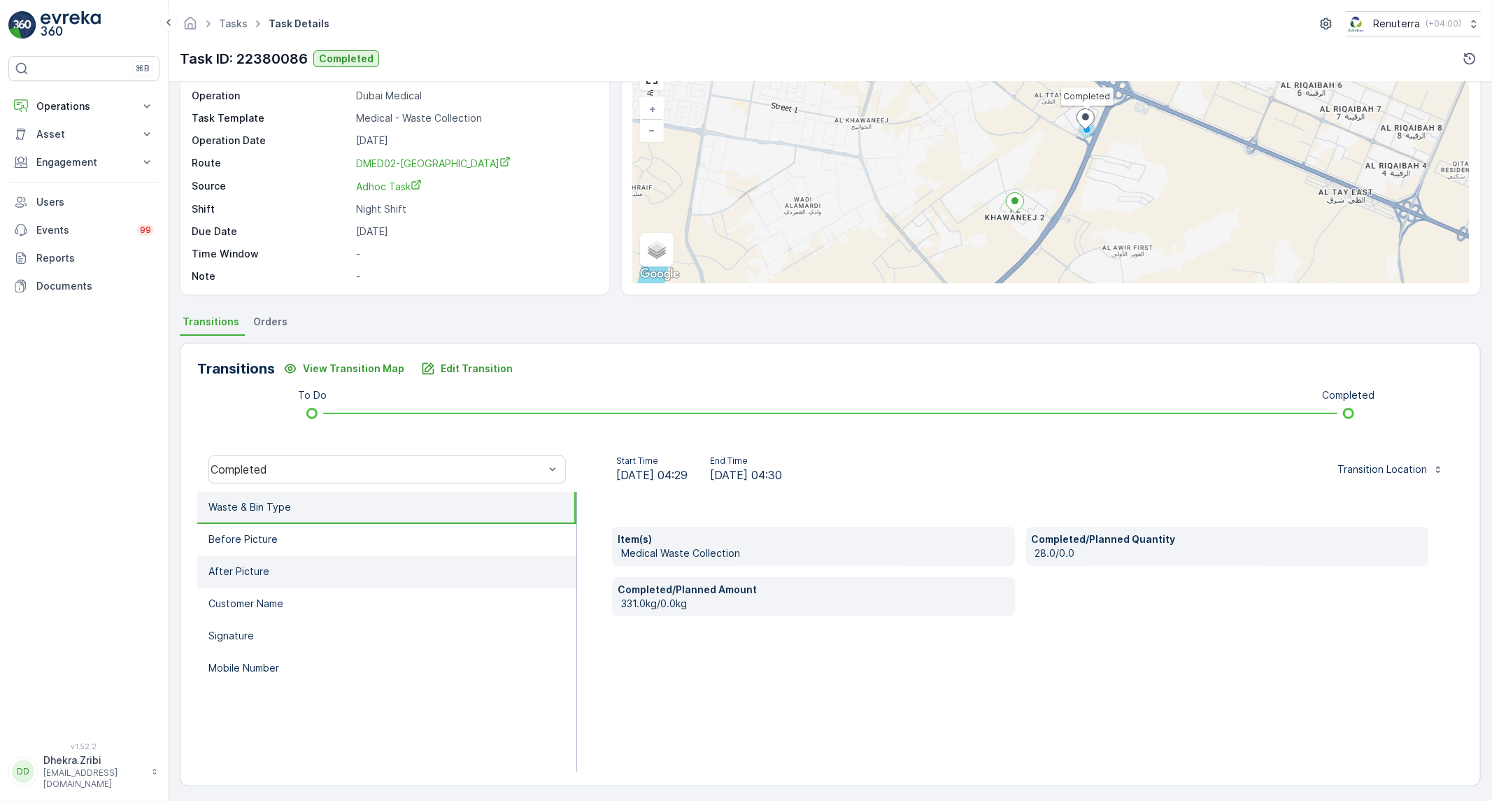
click at [441, 564] on li "After Picture" at bounding box center [386, 572] width 379 height 32
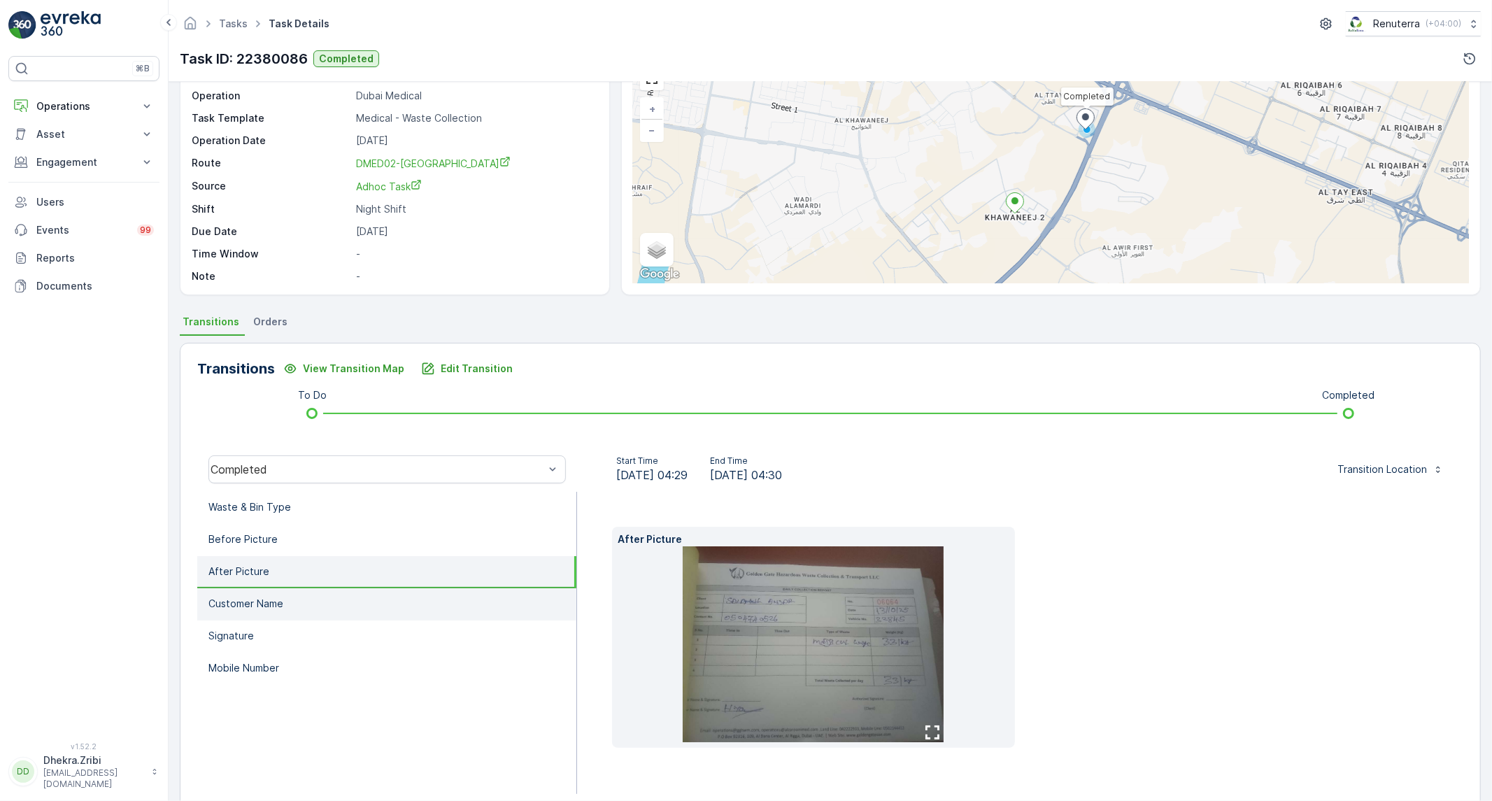
click at [513, 592] on li "Customer Name" at bounding box center [386, 604] width 379 height 32
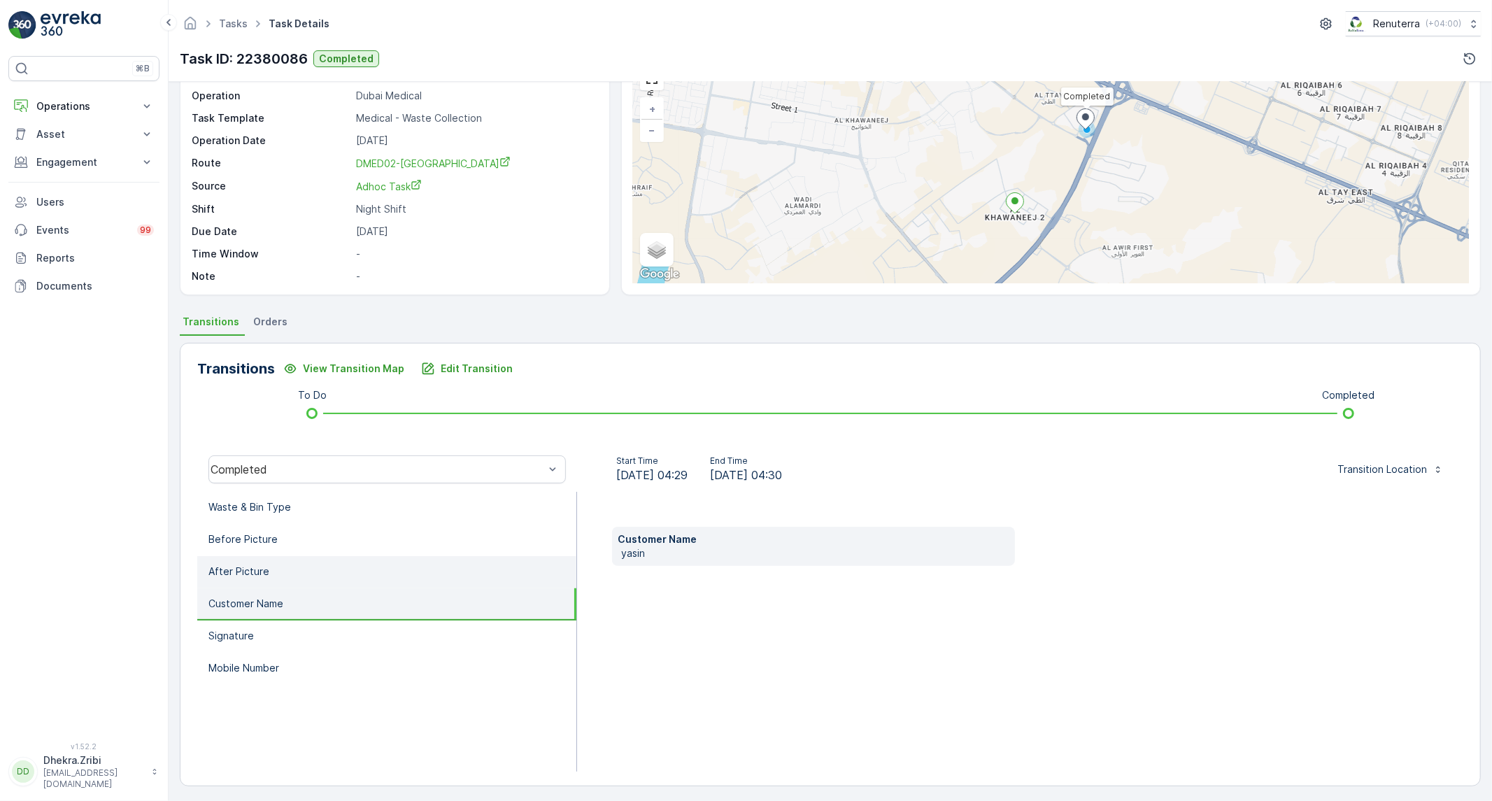
click at [318, 565] on li "After Picture" at bounding box center [386, 572] width 379 height 32
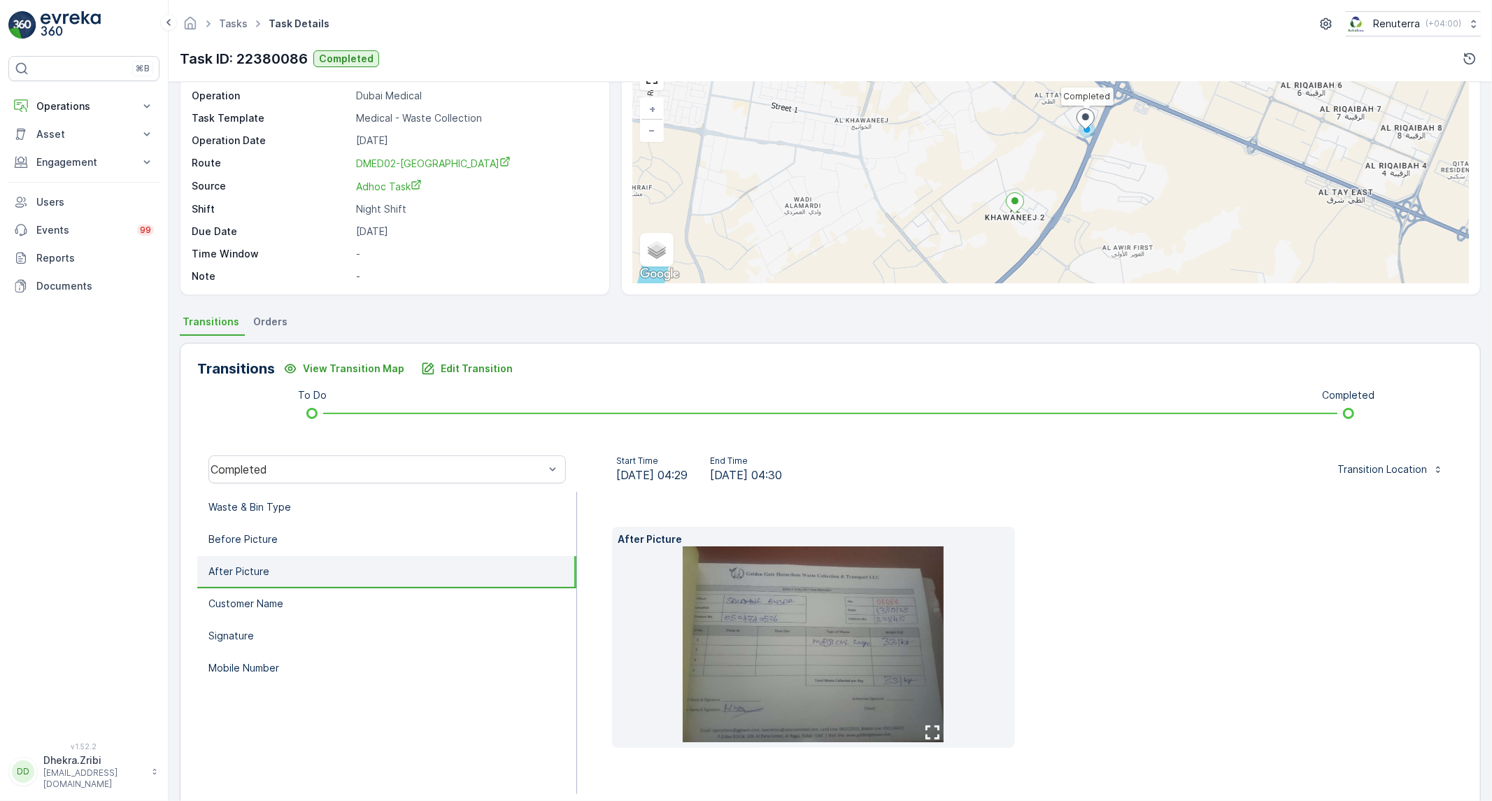
click at [763, 636] on img at bounding box center [813, 644] width 261 height 196
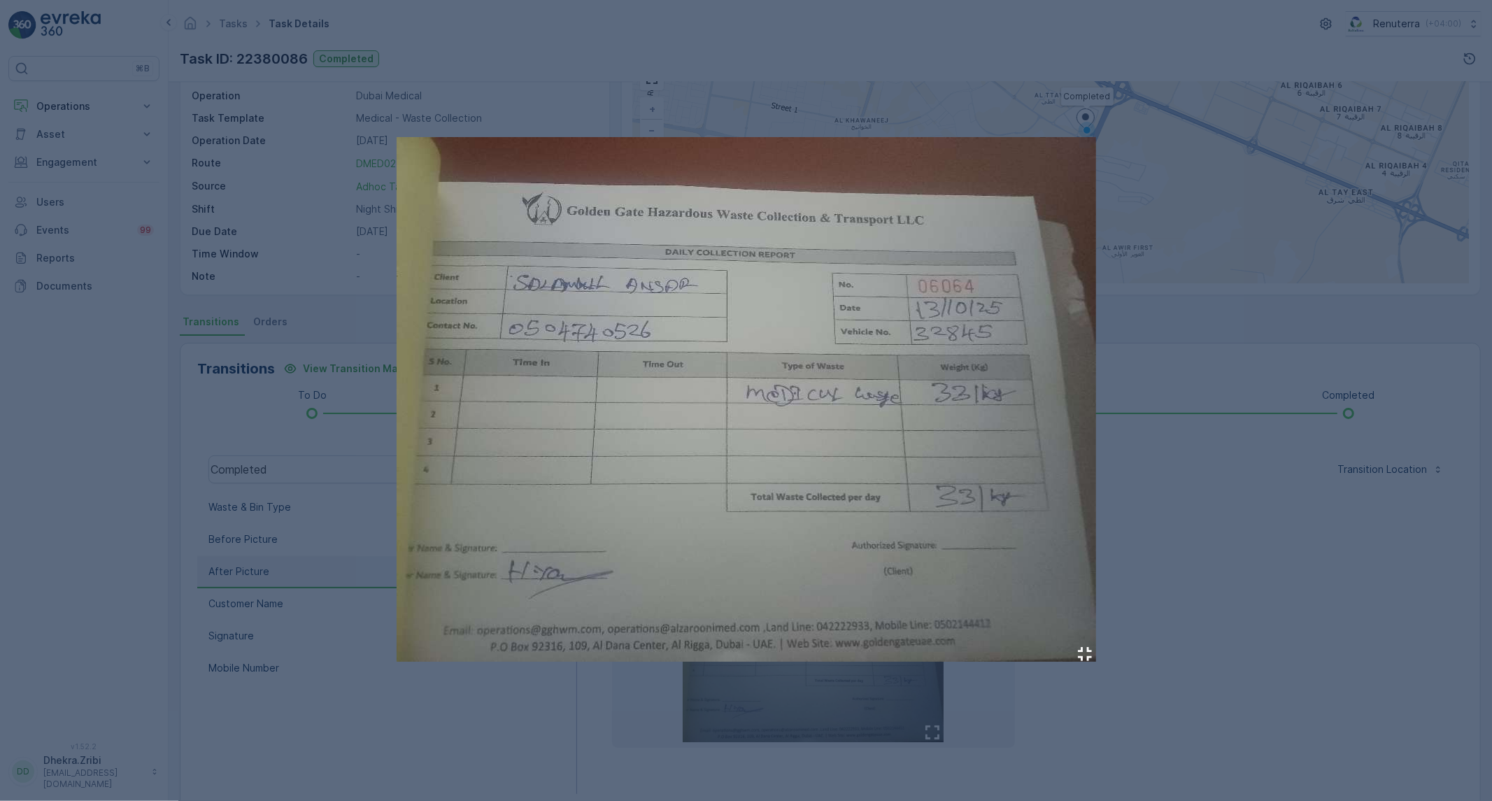
click at [1205, 490] on div at bounding box center [746, 400] width 1492 height 801
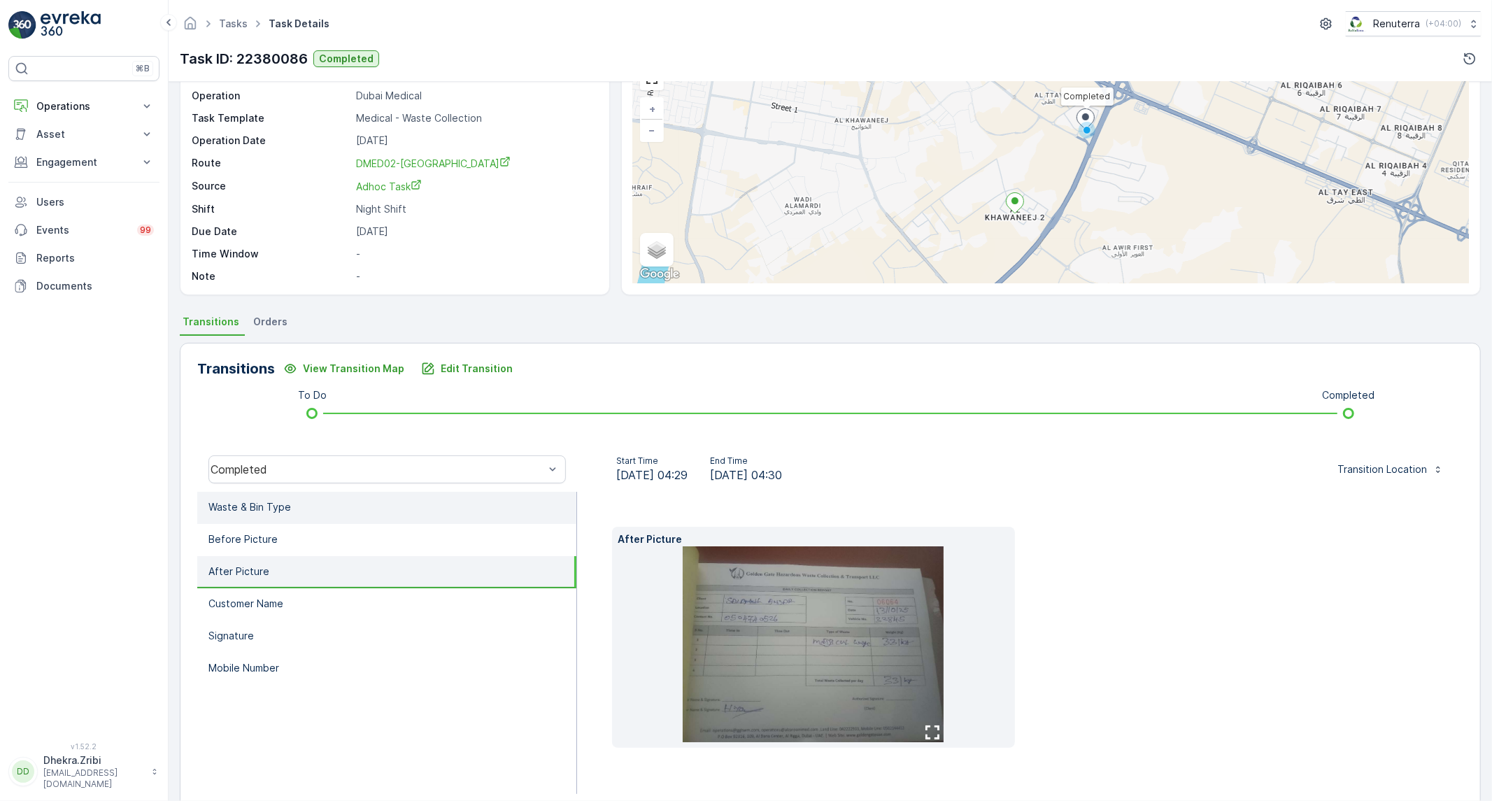
click at [478, 509] on li "Waste & Bin Type" at bounding box center [386, 508] width 379 height 32
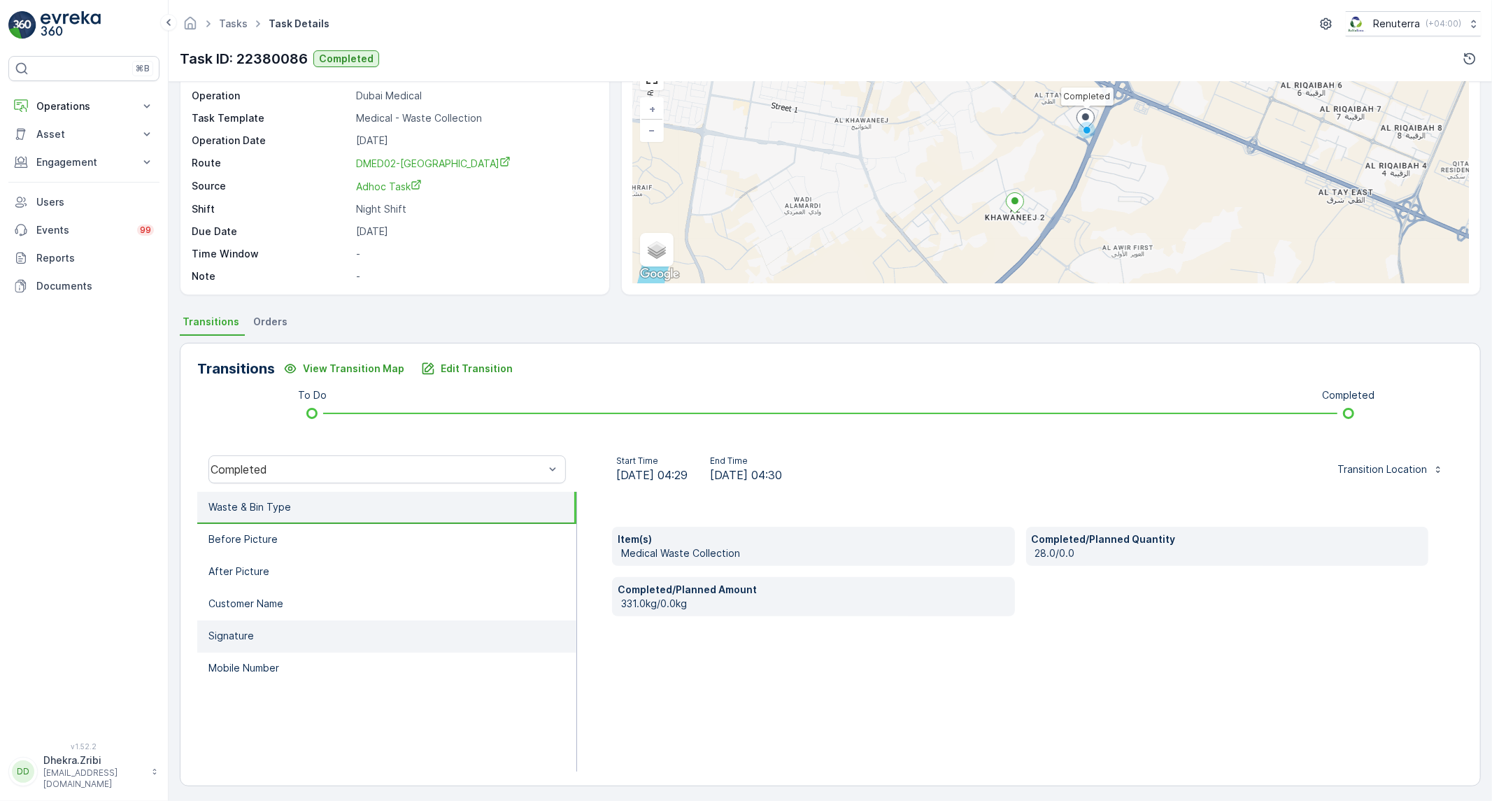
click at [479, 643] on li "Signature" at bounding box center [386, 636] width 379 height 32
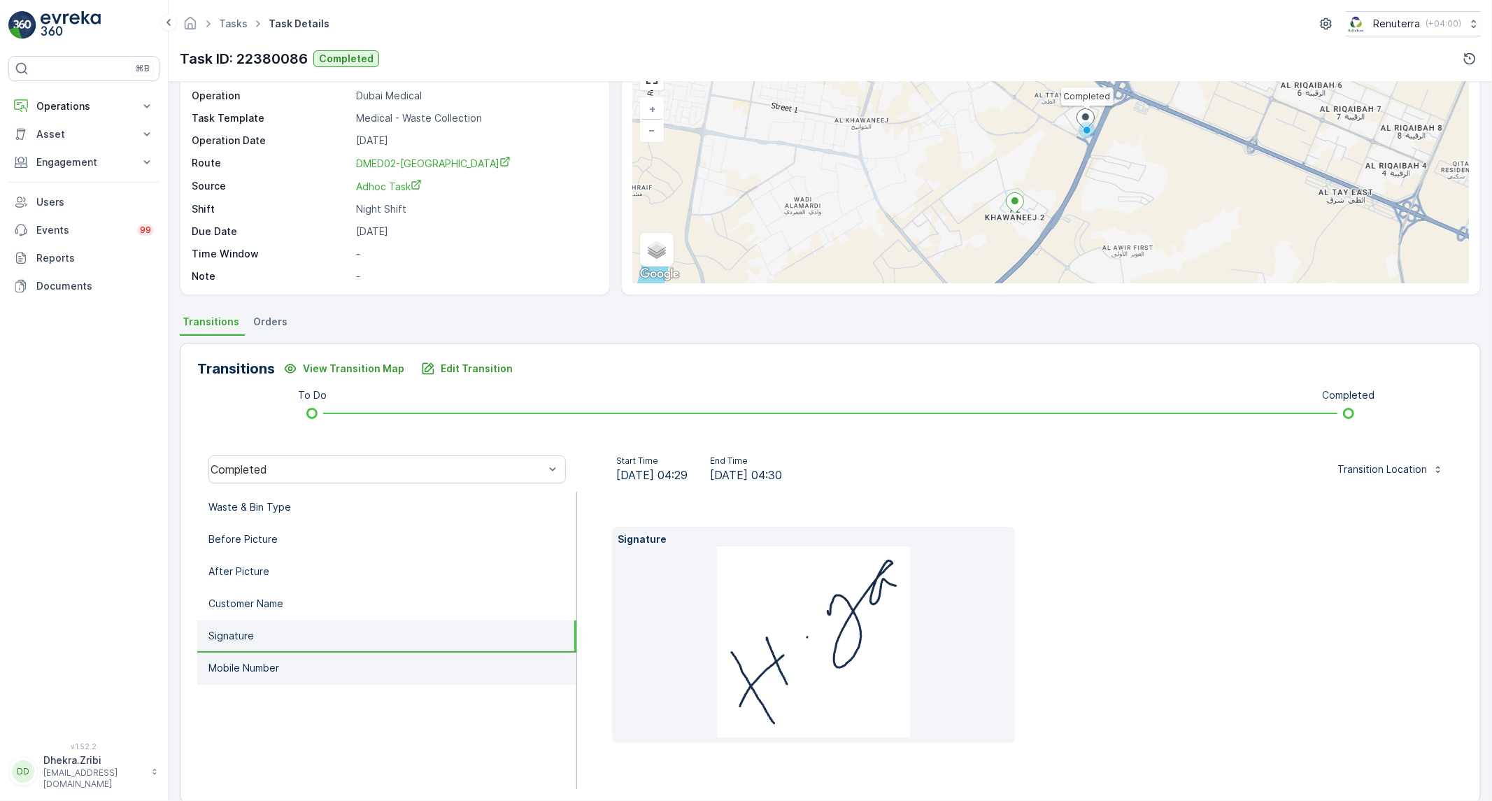
click at [322, 669] on li "Mobile Number" at bounding box center [386, 669] width 379 height 32
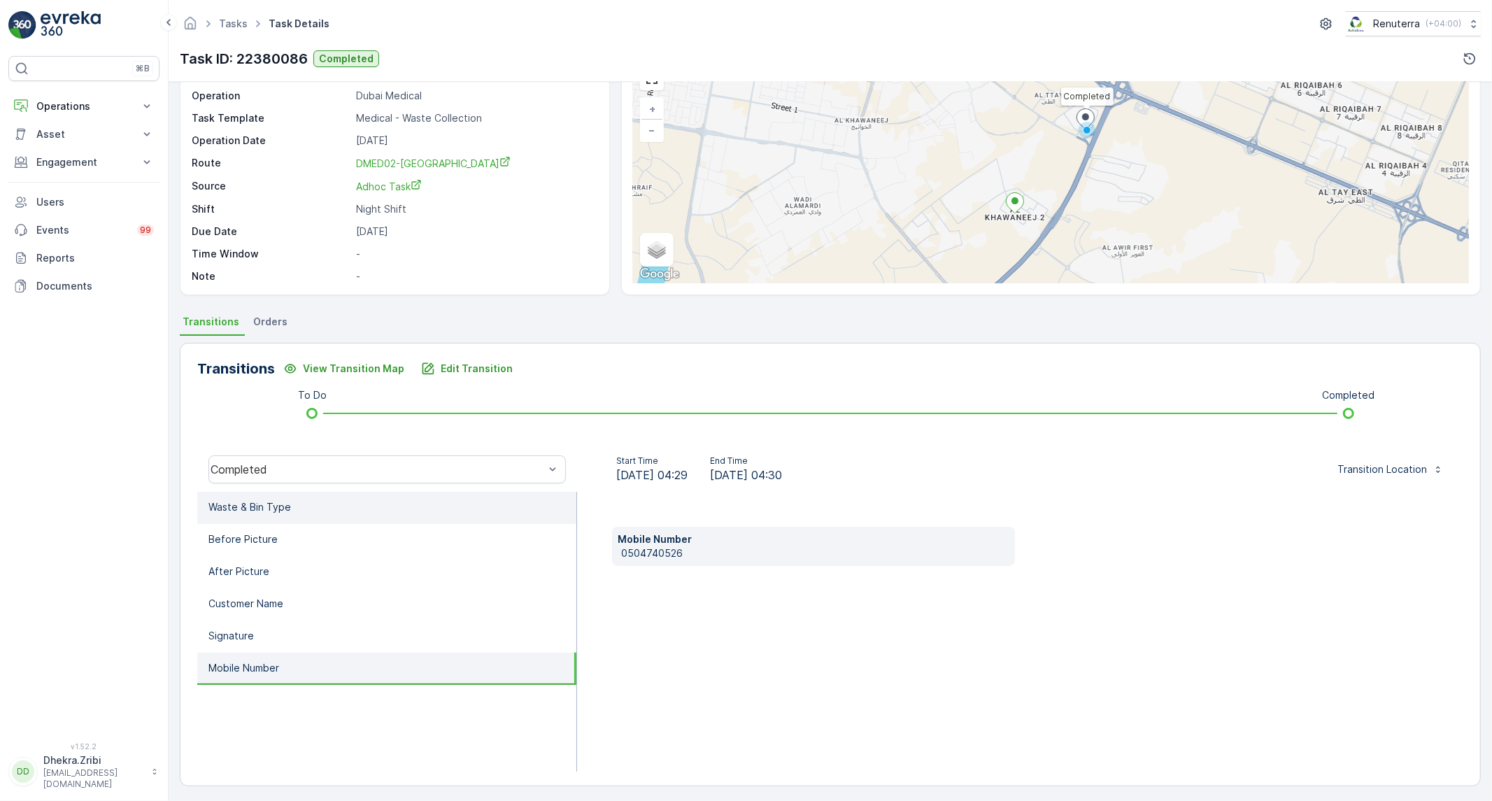
click at [339, 508] on li "Waste & Bin Type" at bounding box center [386, 508] width 379 height 32
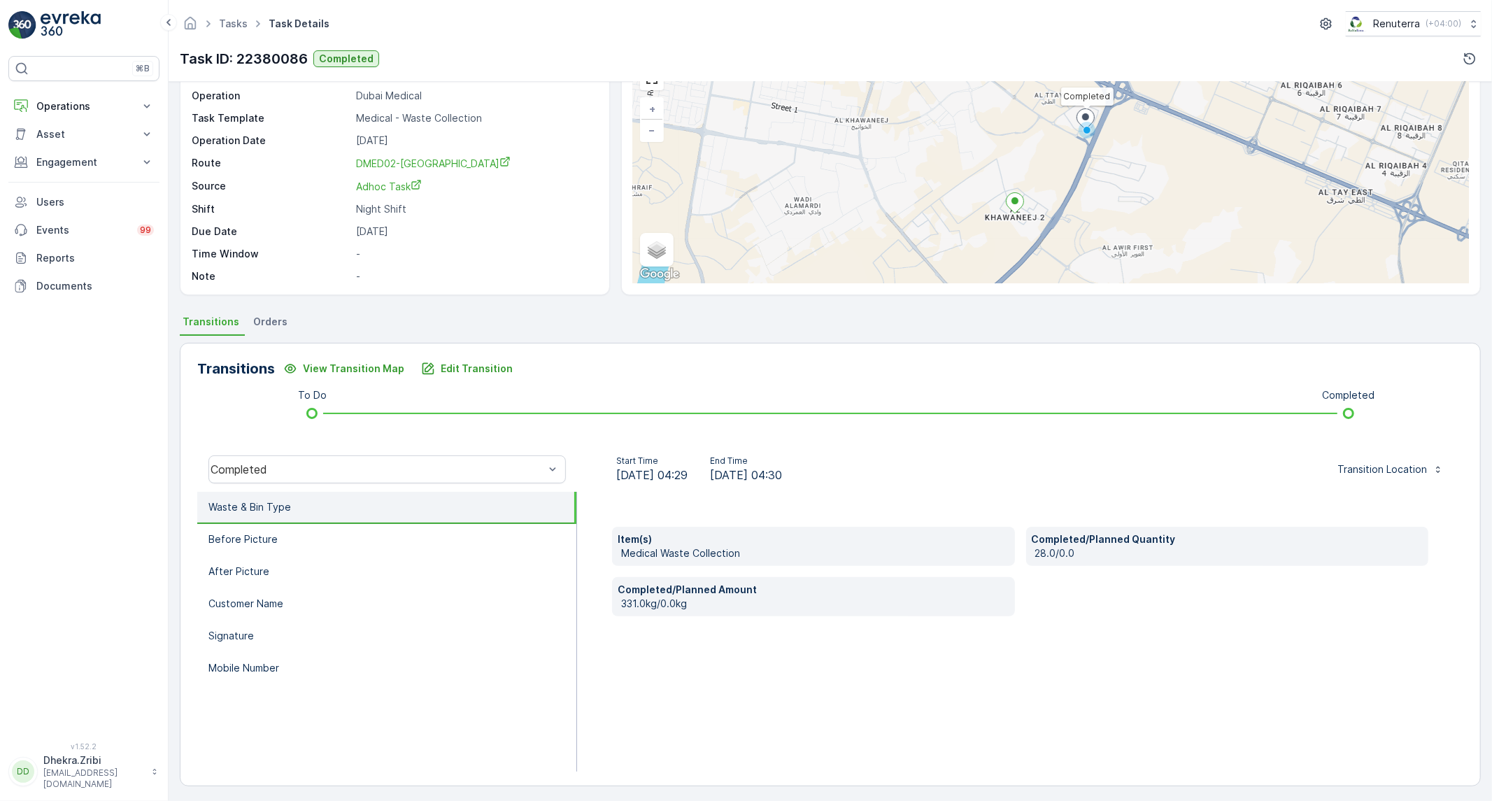
scroll to position [0, 0]
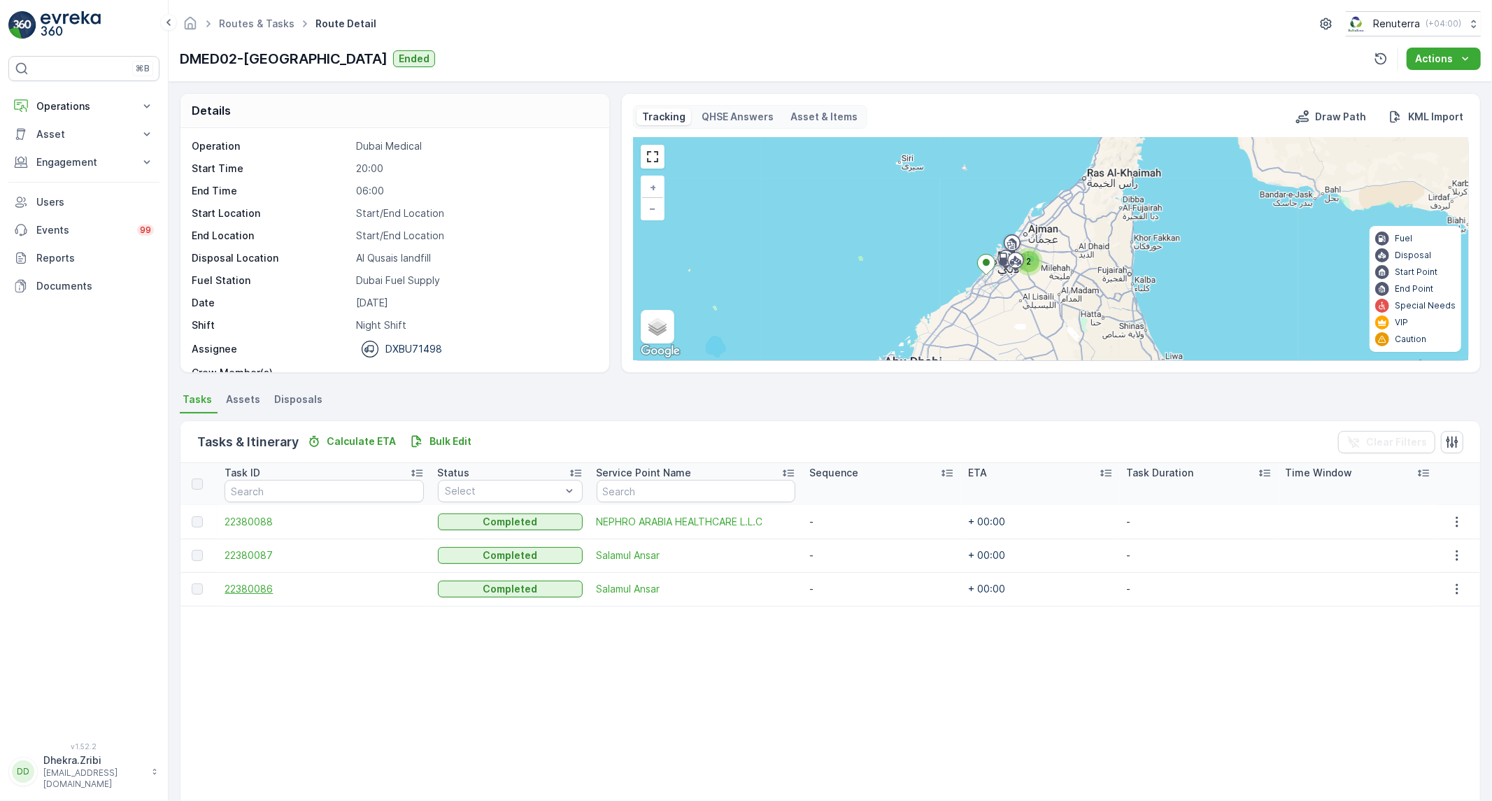
click at [242, 590] on span "22380086" at bounding box center [324, 589] width 199 height 14
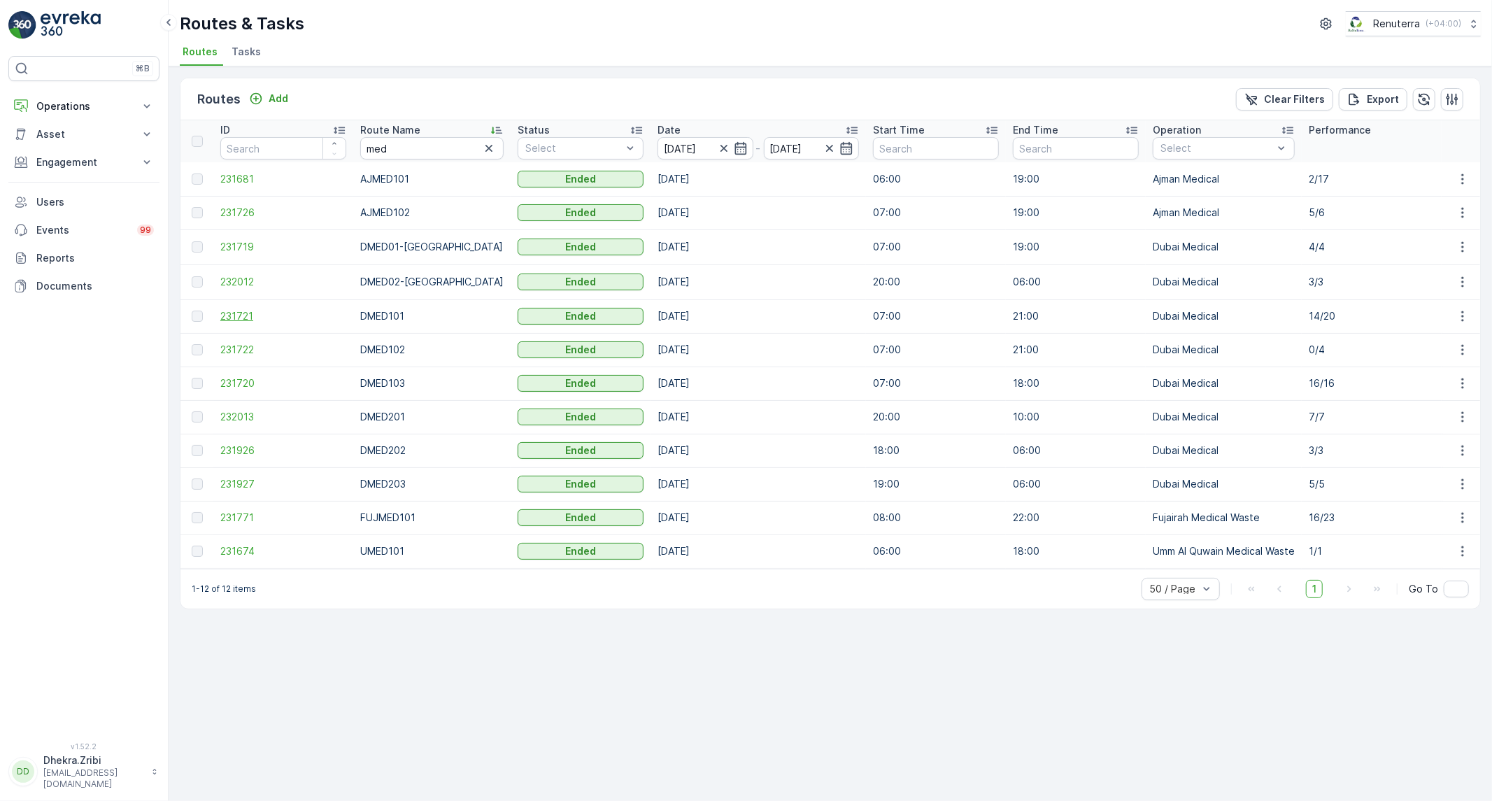
click at [236, 315] on span "231721" at bounding box center [283, 316] width 126 height 14
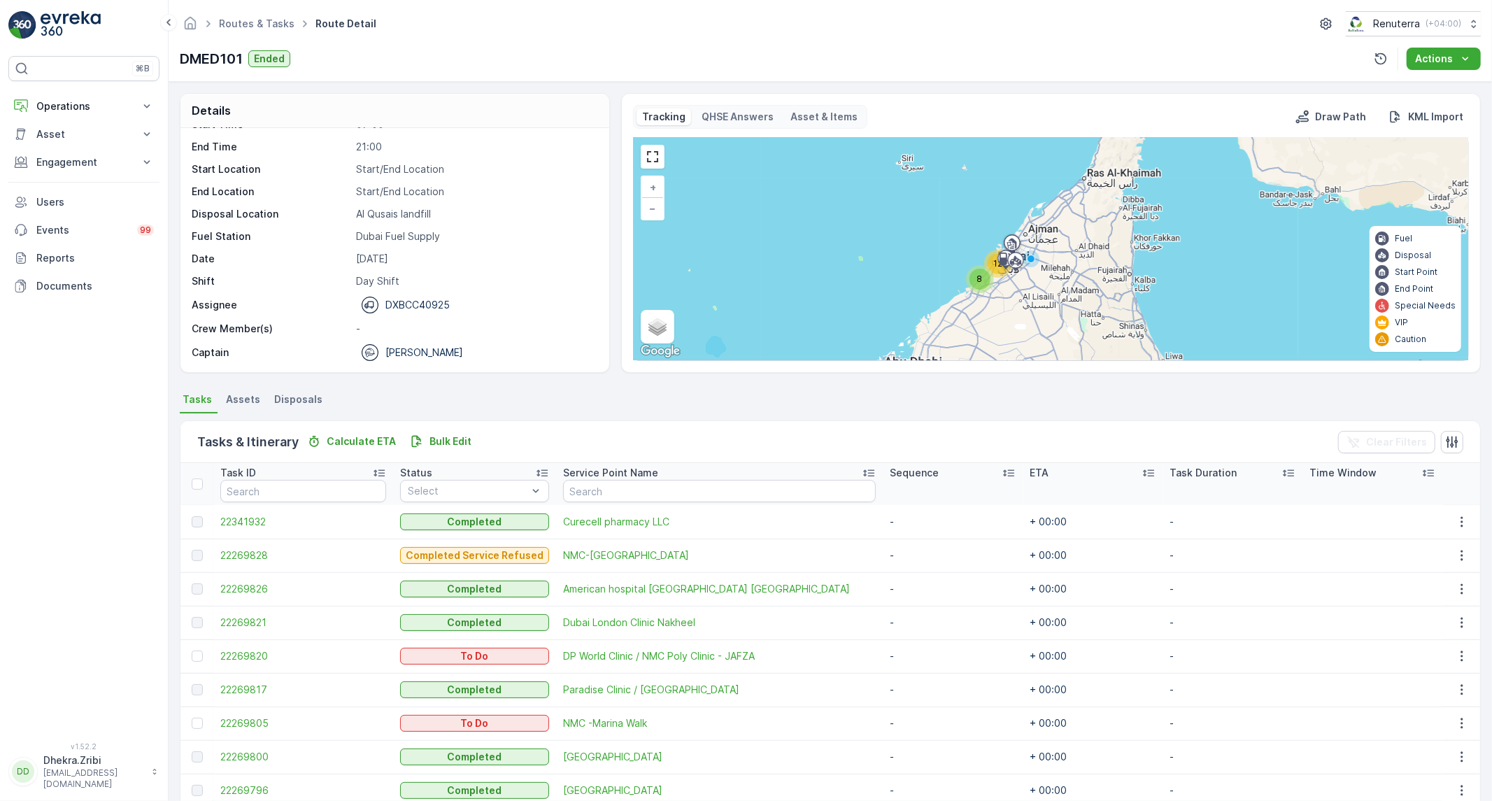
scroll to position [78, 0]
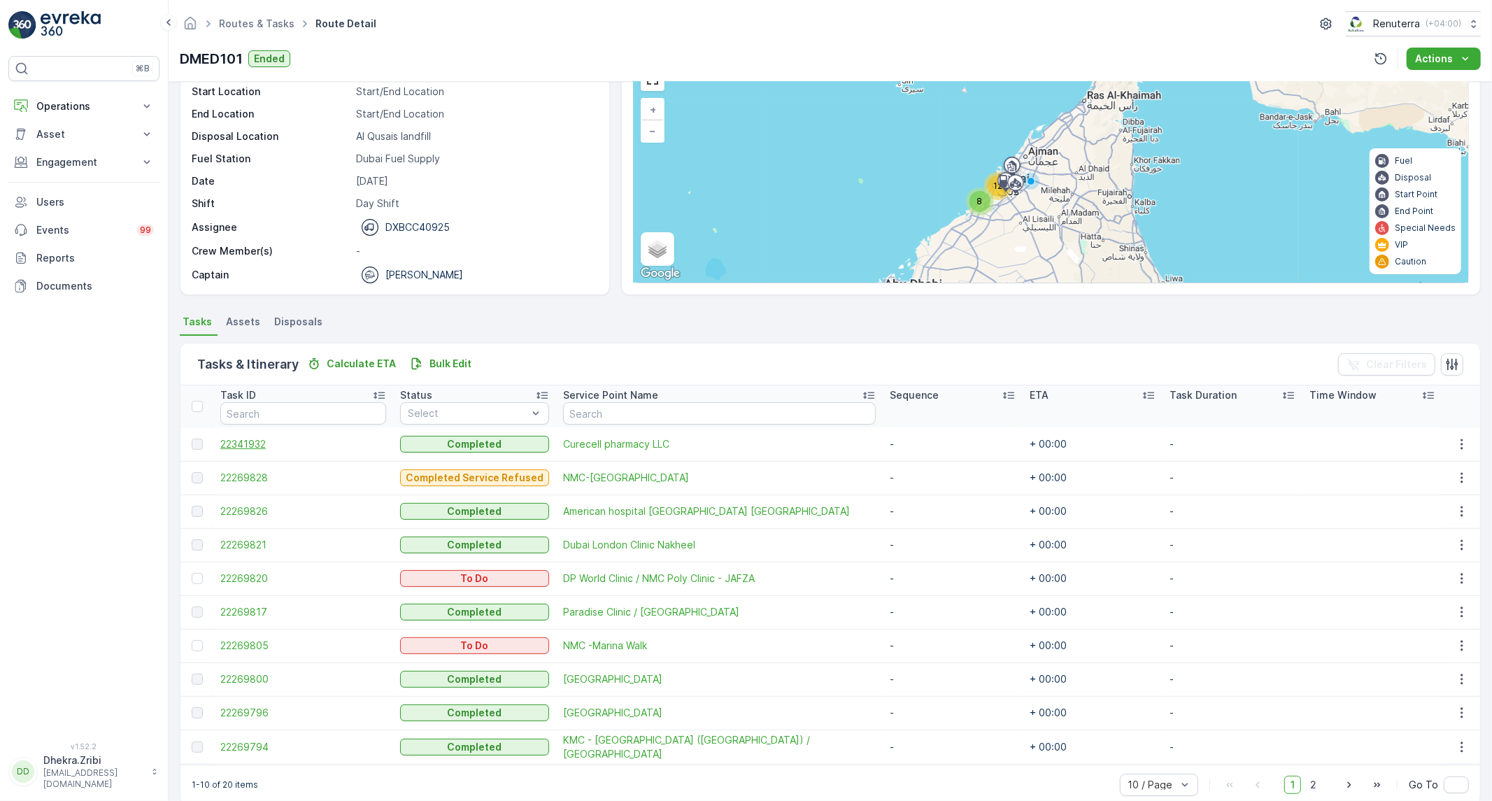
click at [260, 446] on span "22341932" at bounding box center [303, 444] width 166 height 14
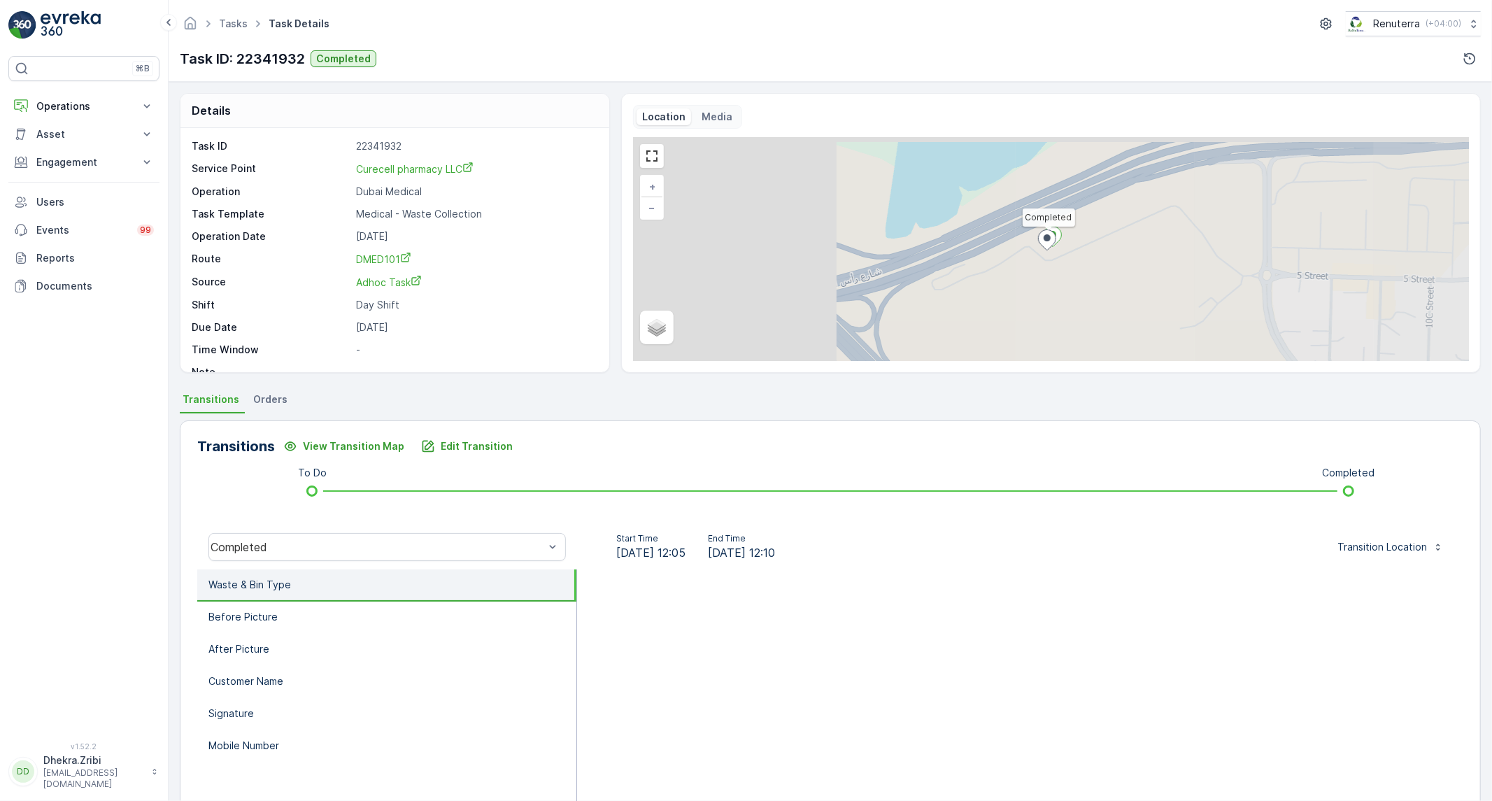
scroll to position [80, 0]
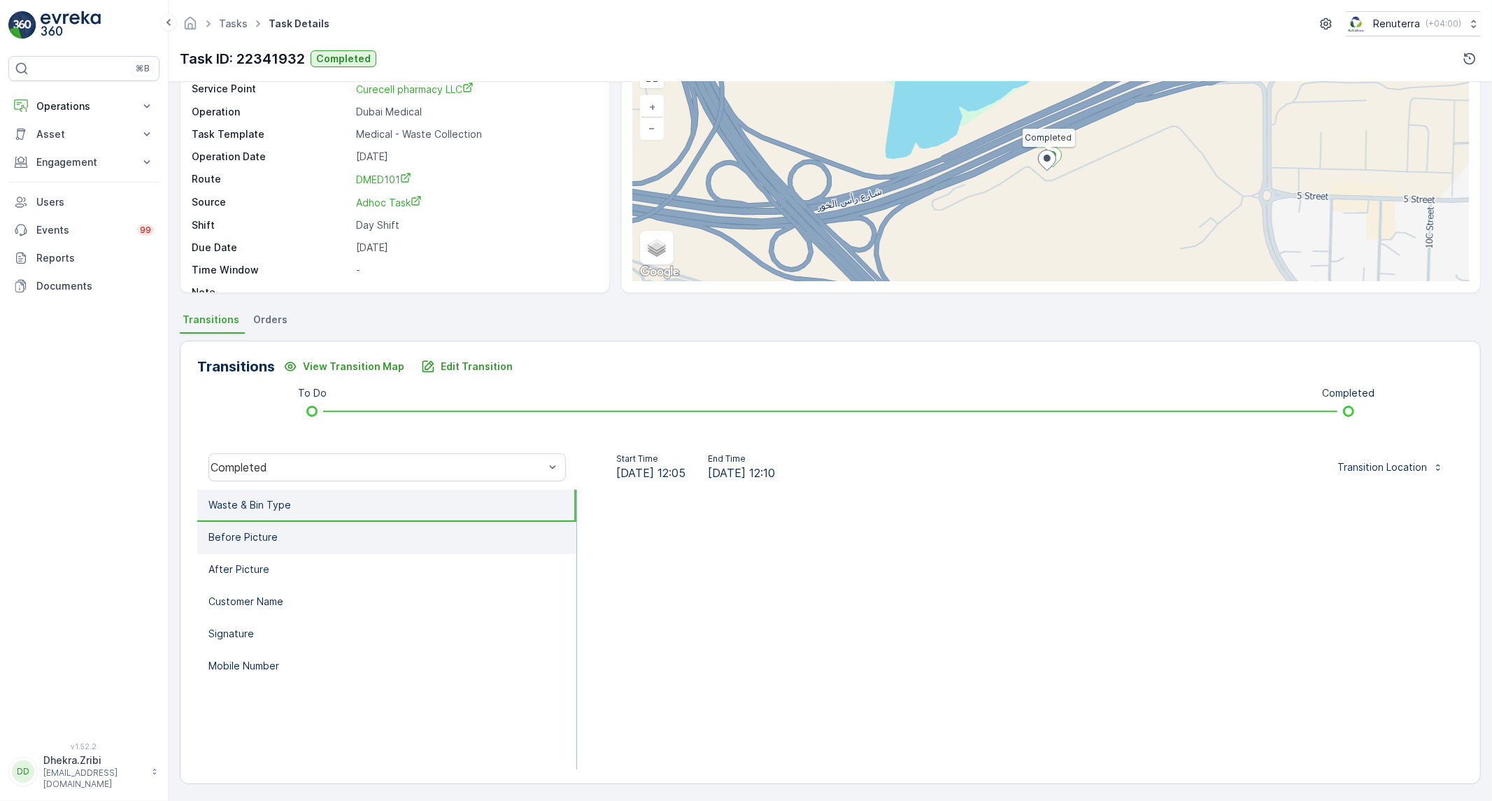
click at [369, 539] on li "Before Picture" at bounding box center [386, 538] width 379 height 32
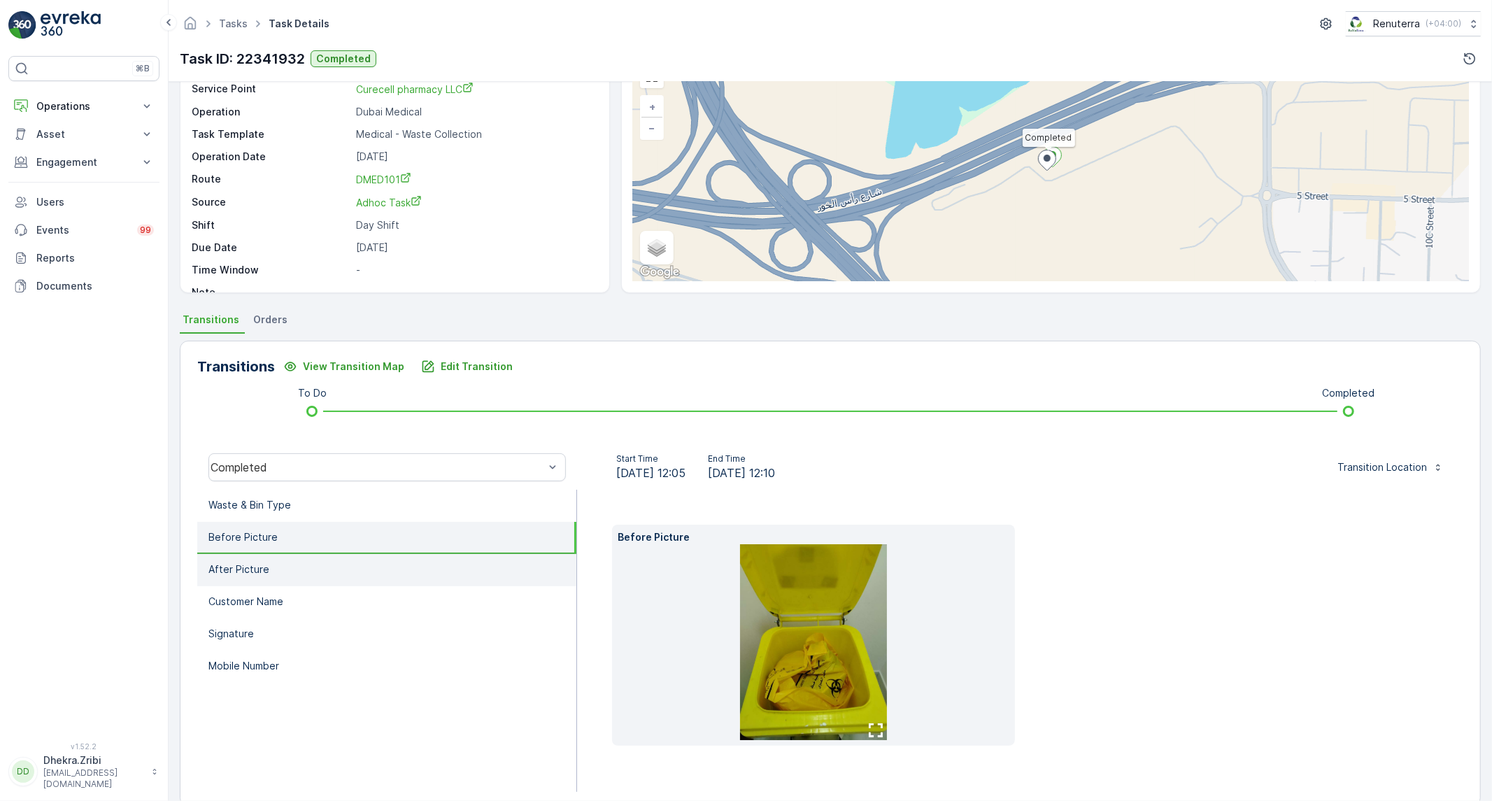
click at [340, 561] on li "After Picture" at bounding box center [386, 570] width 379 height 32
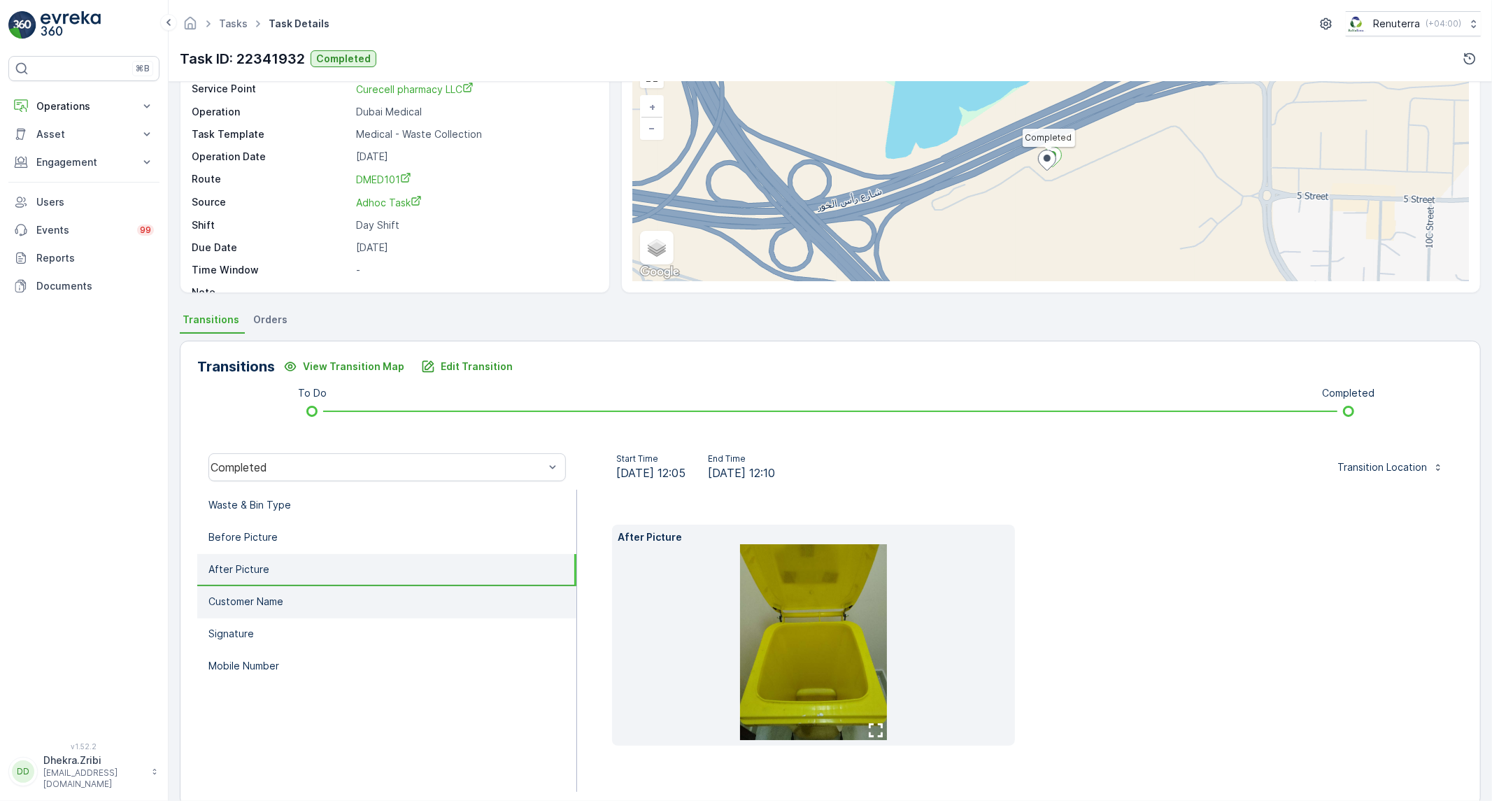
click at [263, 599] on p "Customer Name" at bounding box center [245, 602] width 75 height 14
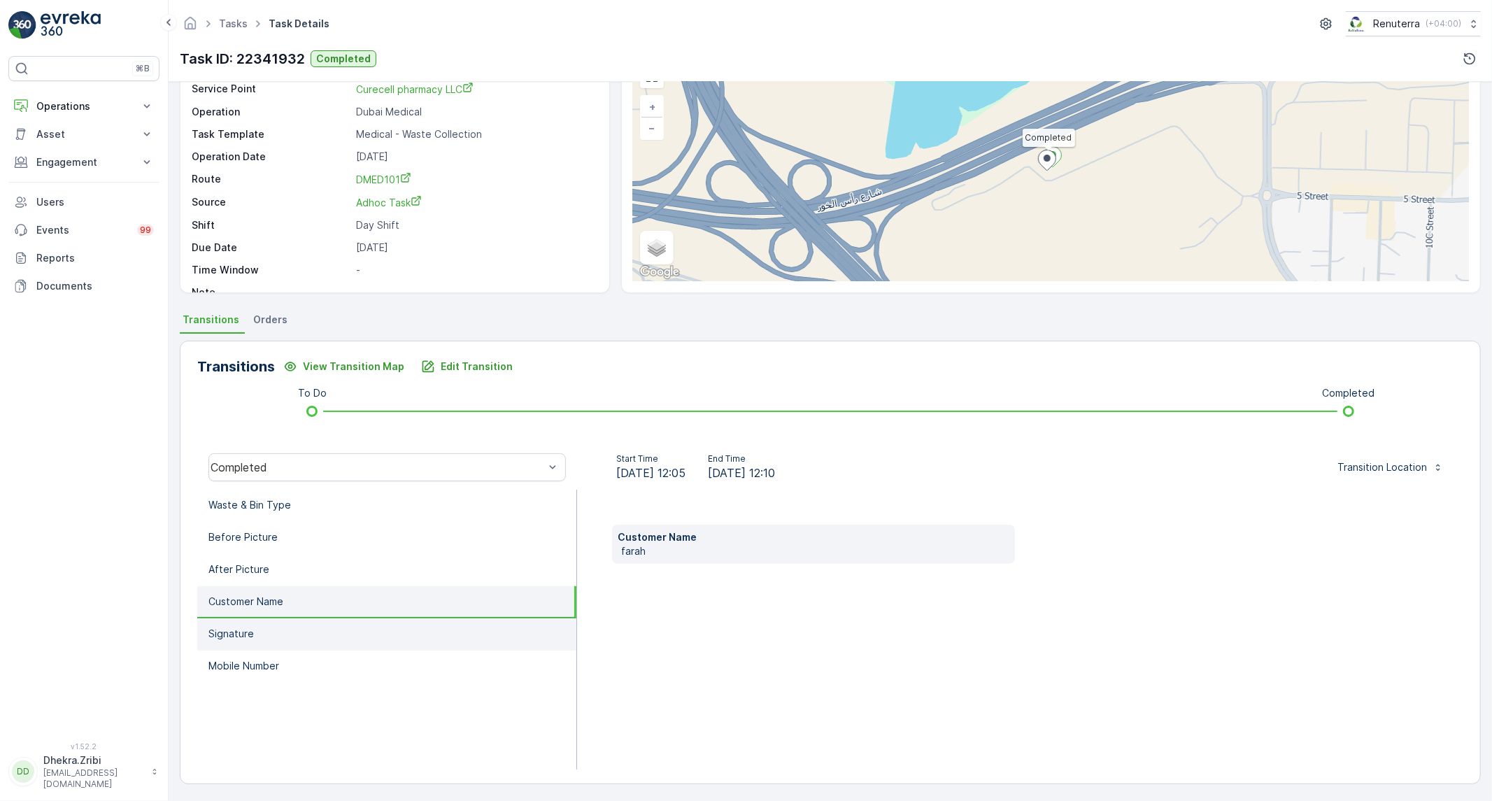
click at [255, 641] on li "Signature" at bounding box center [386, 634] width 379 height 32
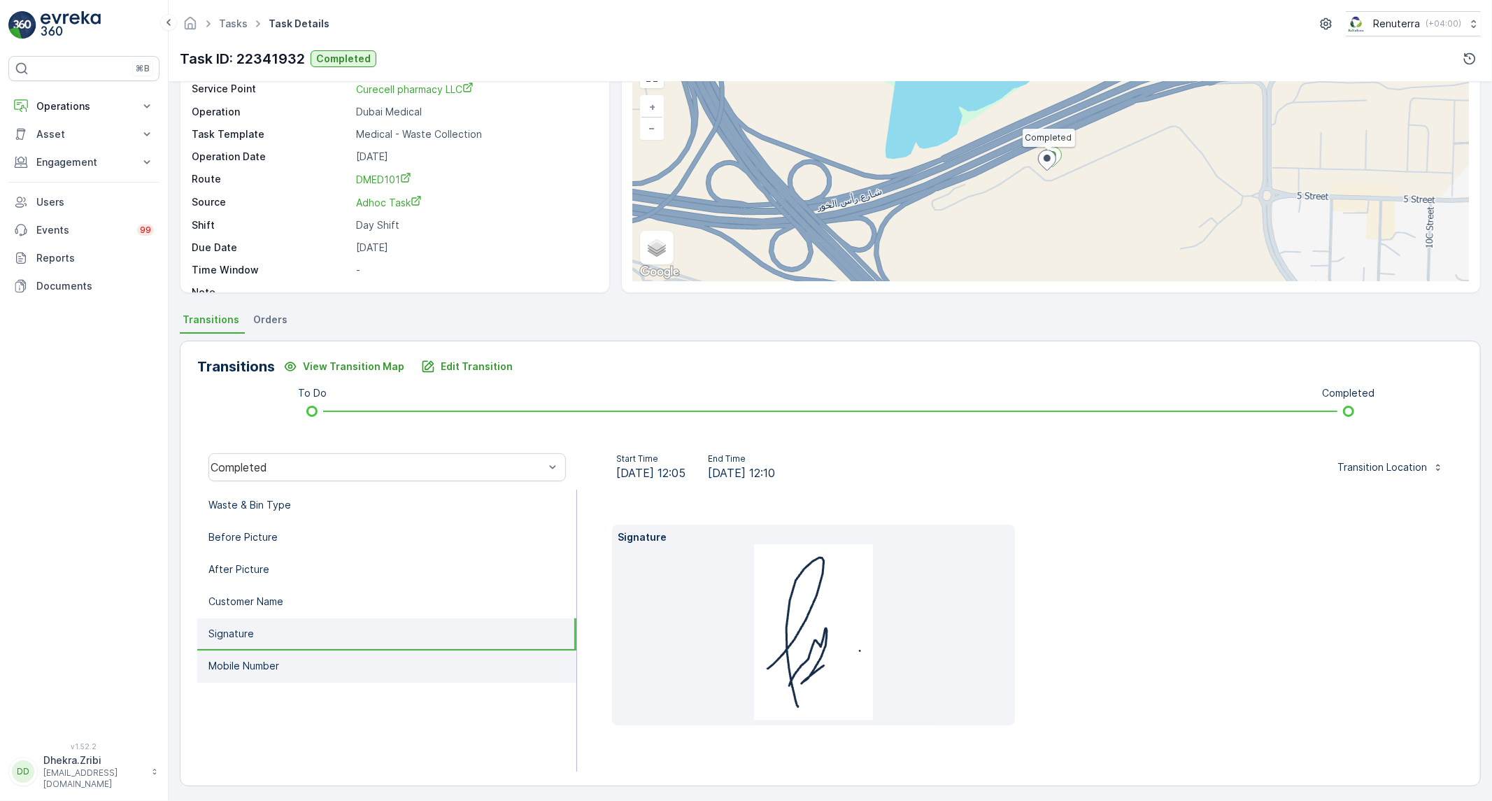
click at [248, 659] on p "Mobile Number" at bounding box center [243, 666] width 71 height 14
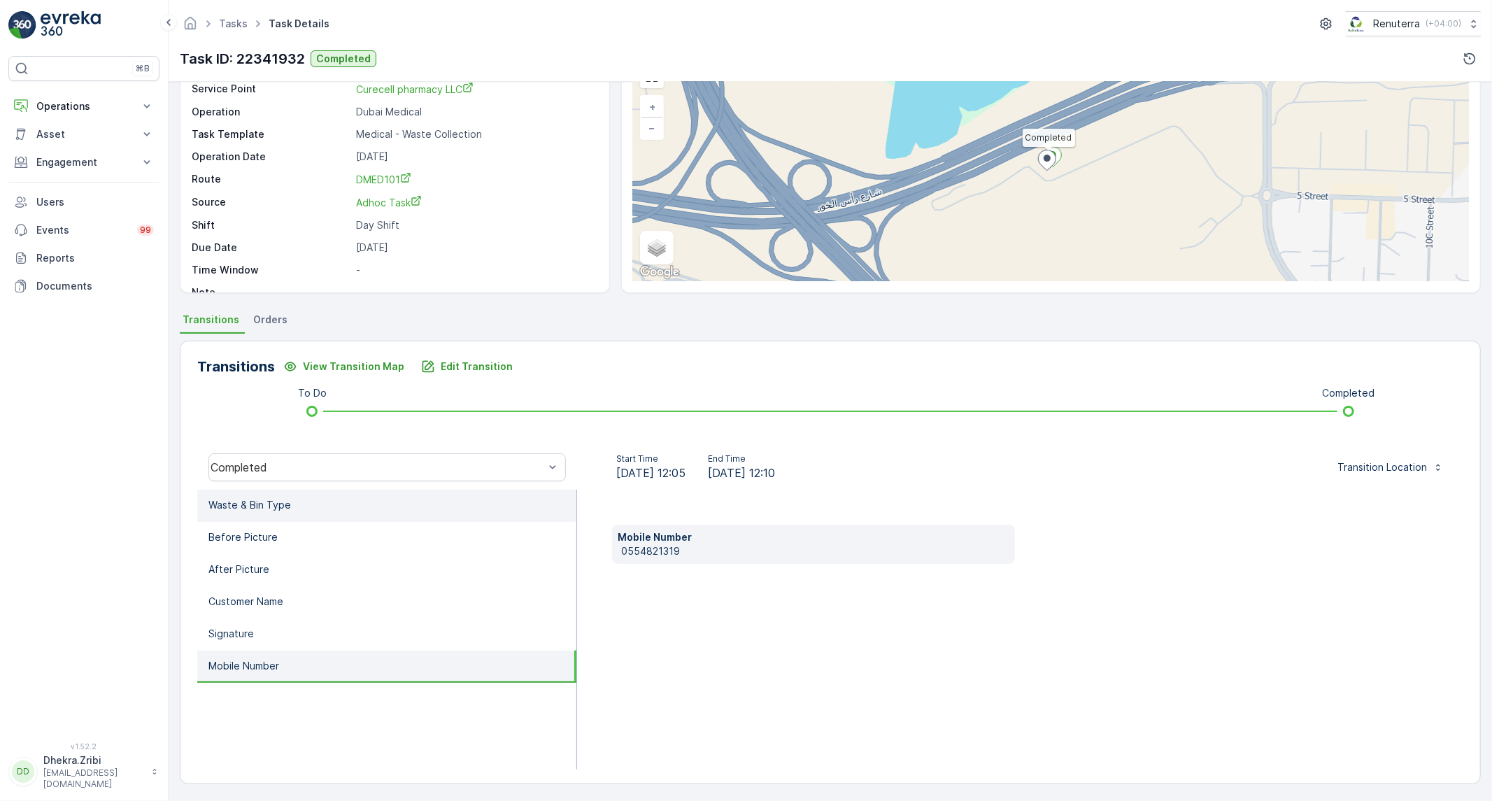
click at [280, 508] on p "Waste & Bin Type" at bounding box center [249, 505] width 83 height 14
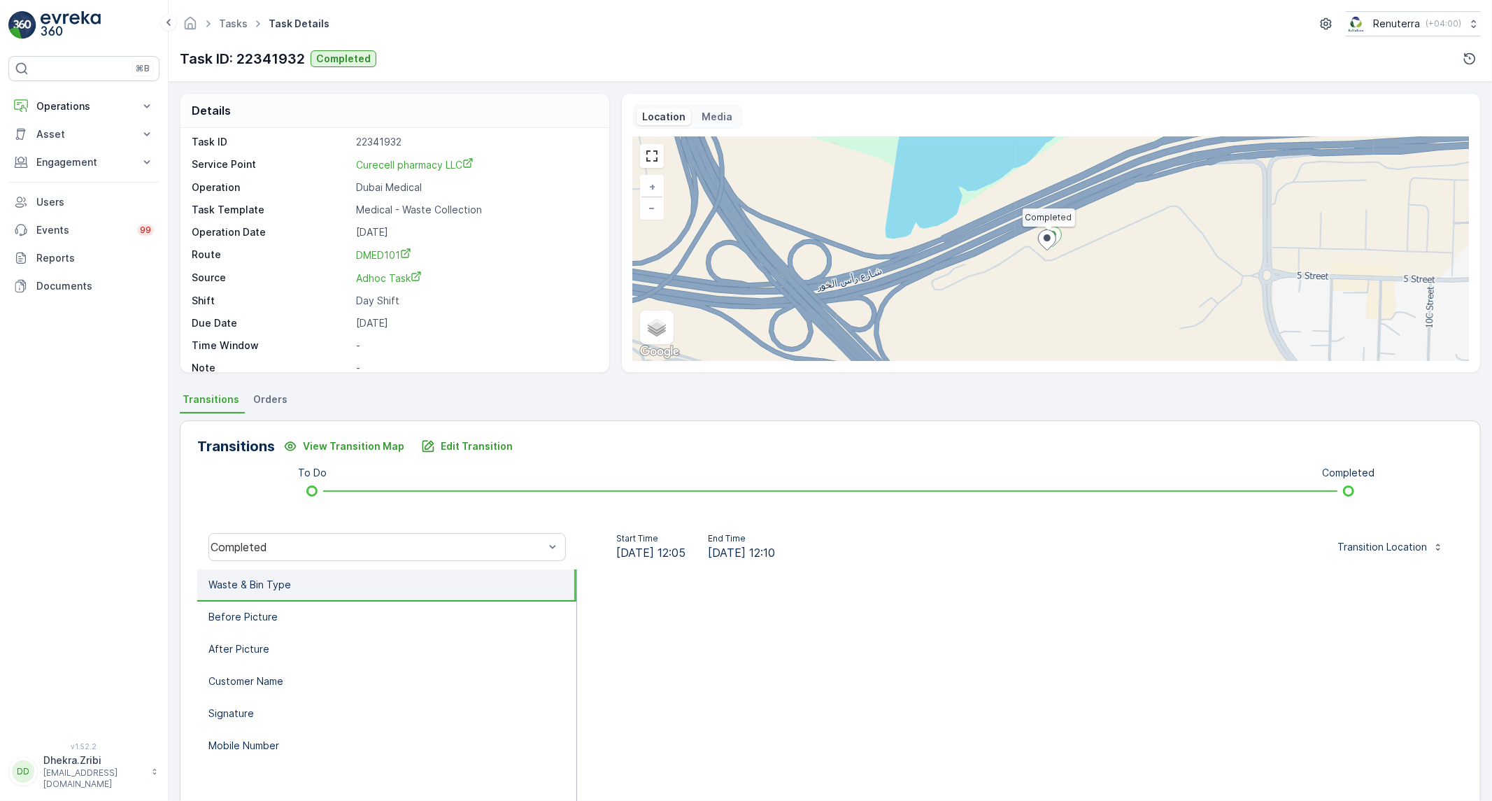
scroll to position [0, 0]
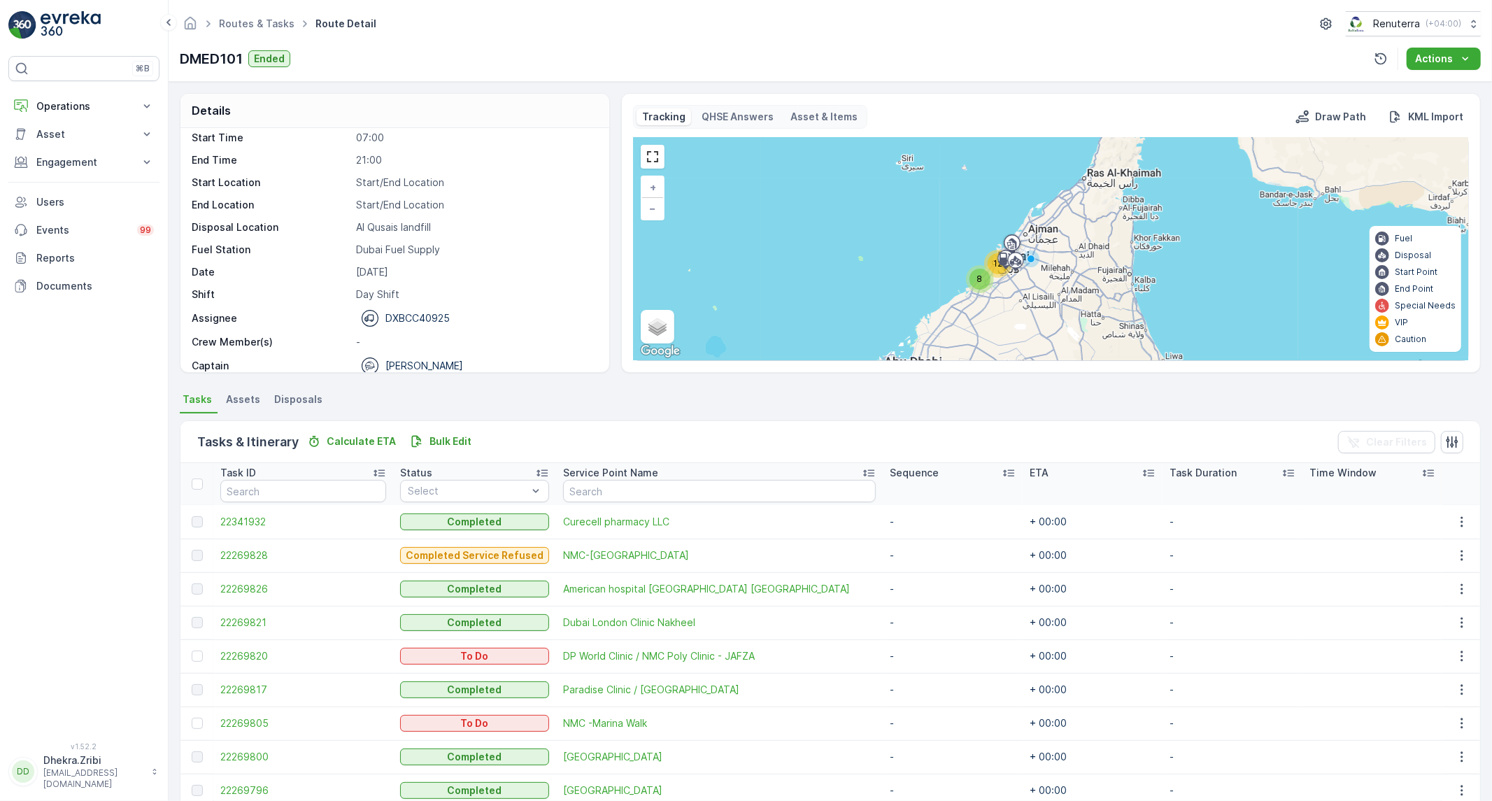
scroll to position [44, 0]
click at [249, 557] on span "22269828" at bounding box center [303, 555] width 166 height 14
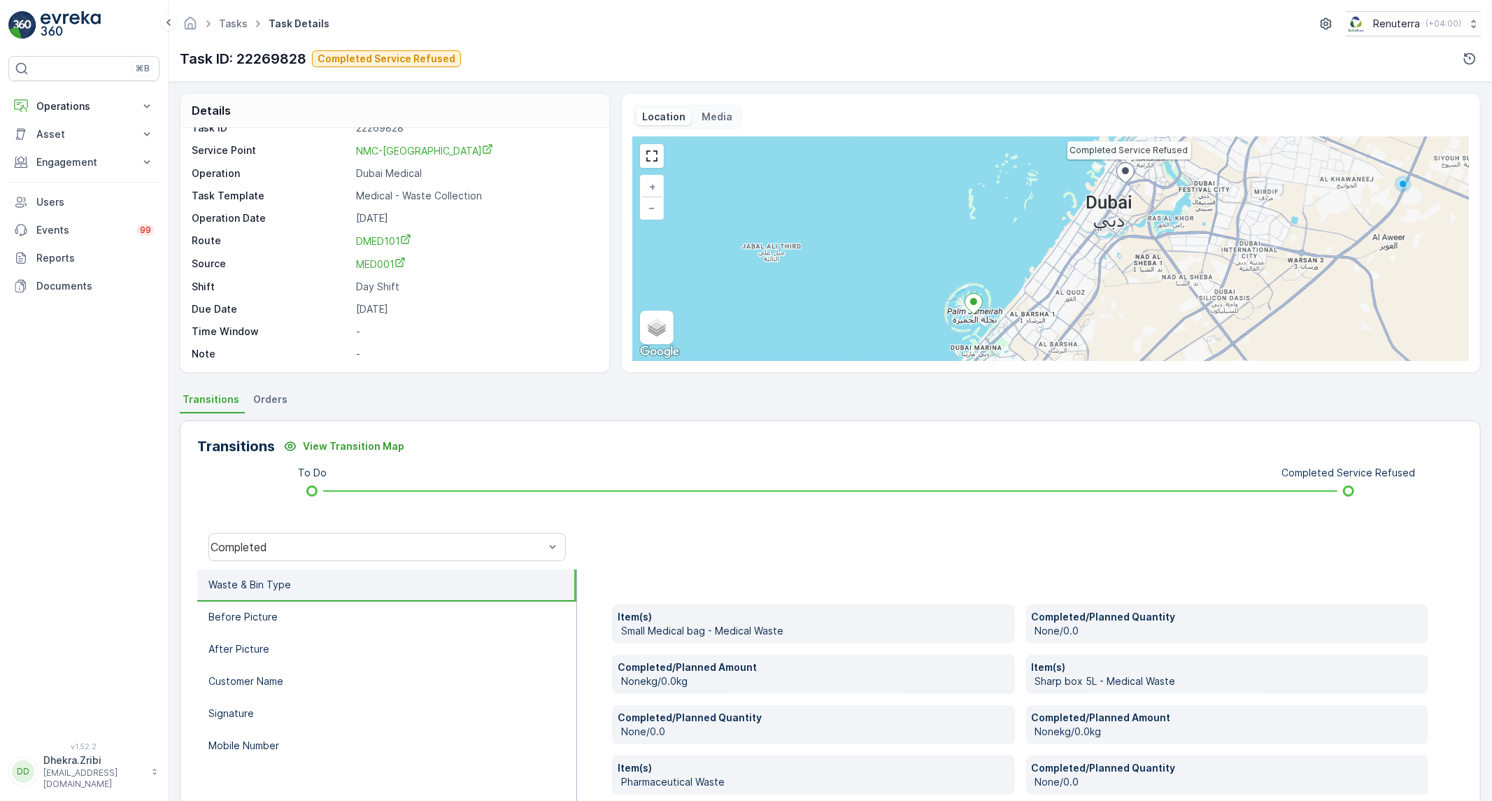
scroll to position [233, 0]
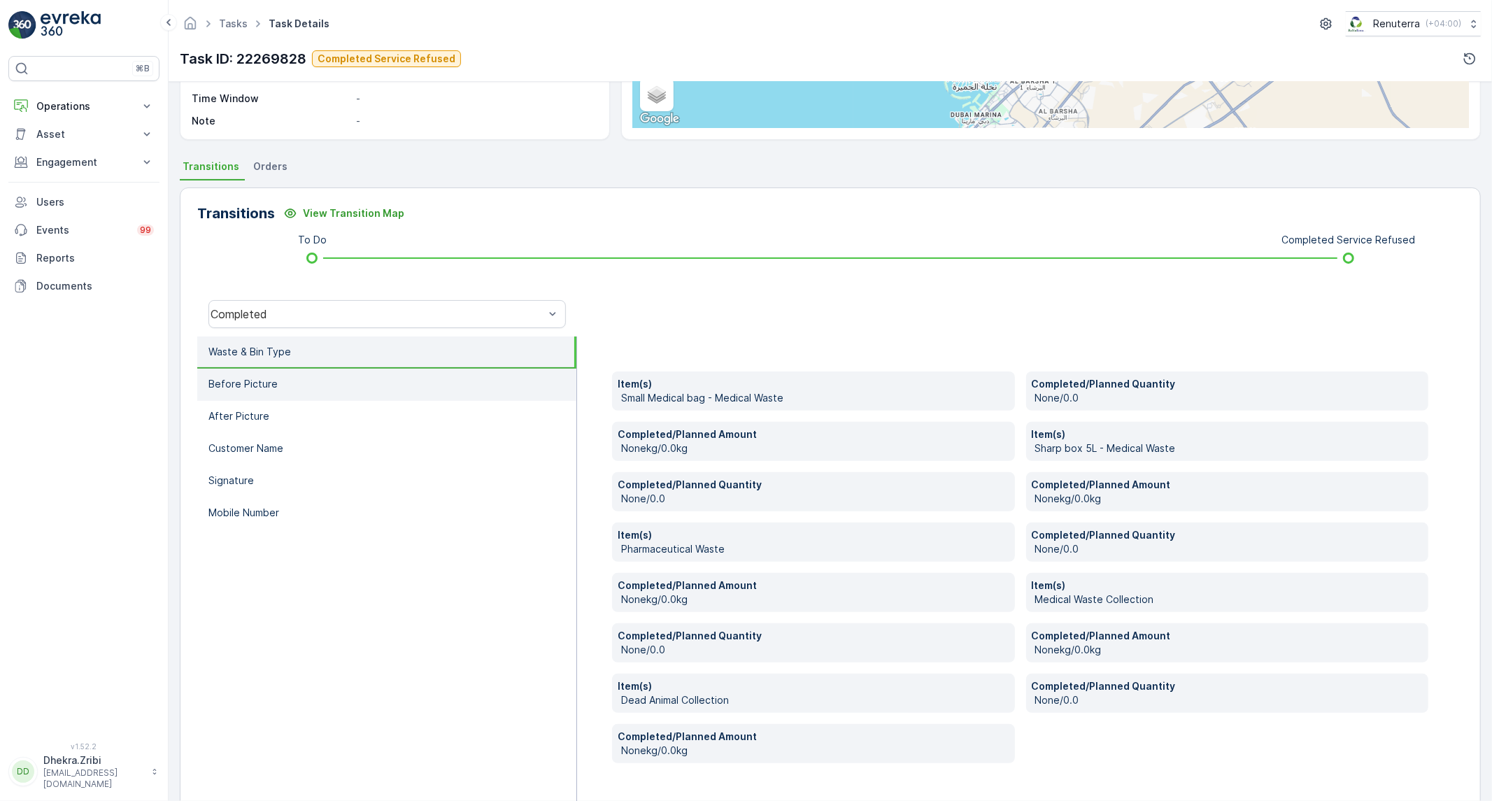
click at [369, 376] on li "Before Picture" at bounding box center [386, 385] width 379 height 32
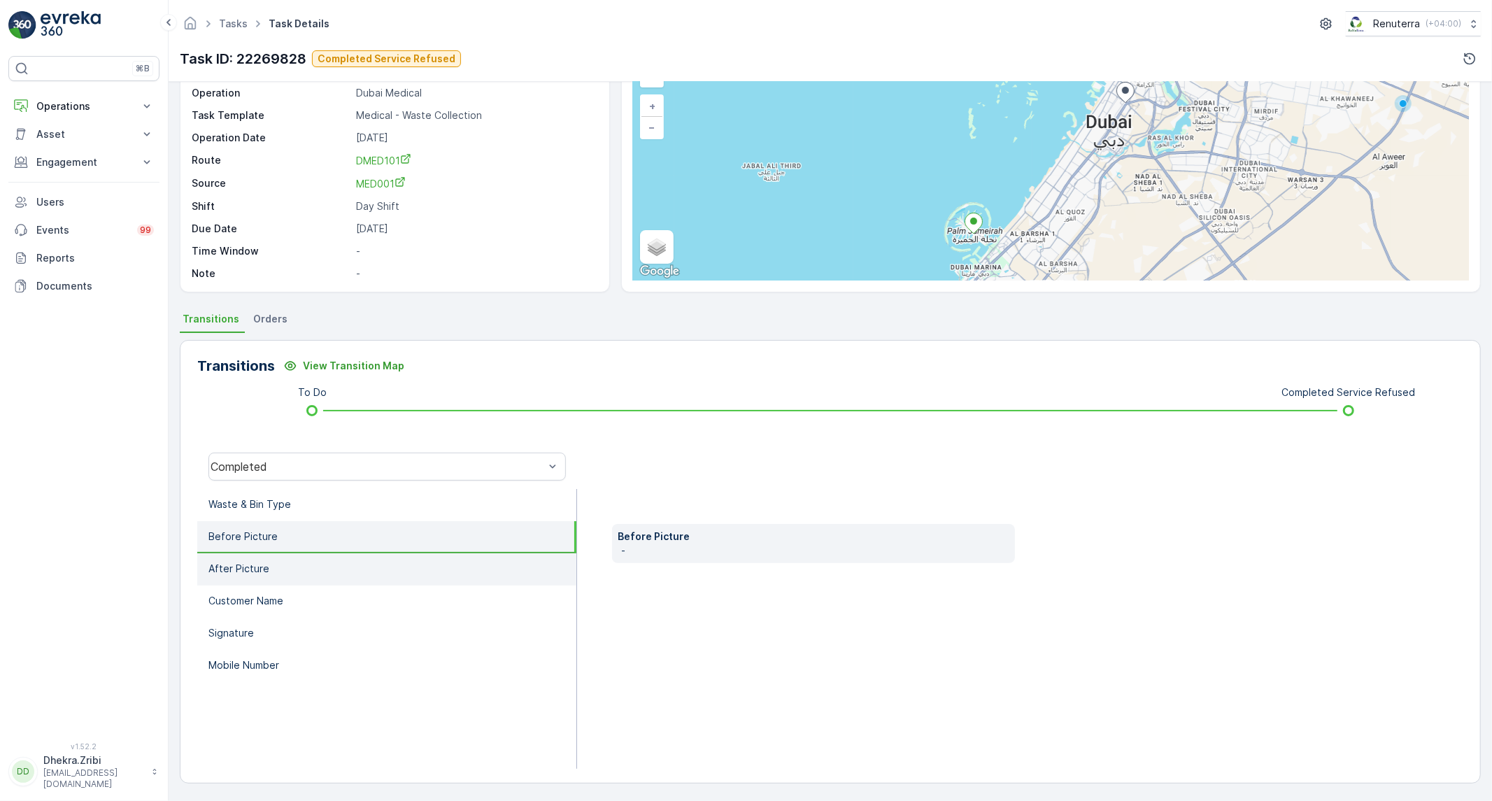
click at [311, 567] on li "After Picture" at bounding box center [386, 569] width 379 height 32
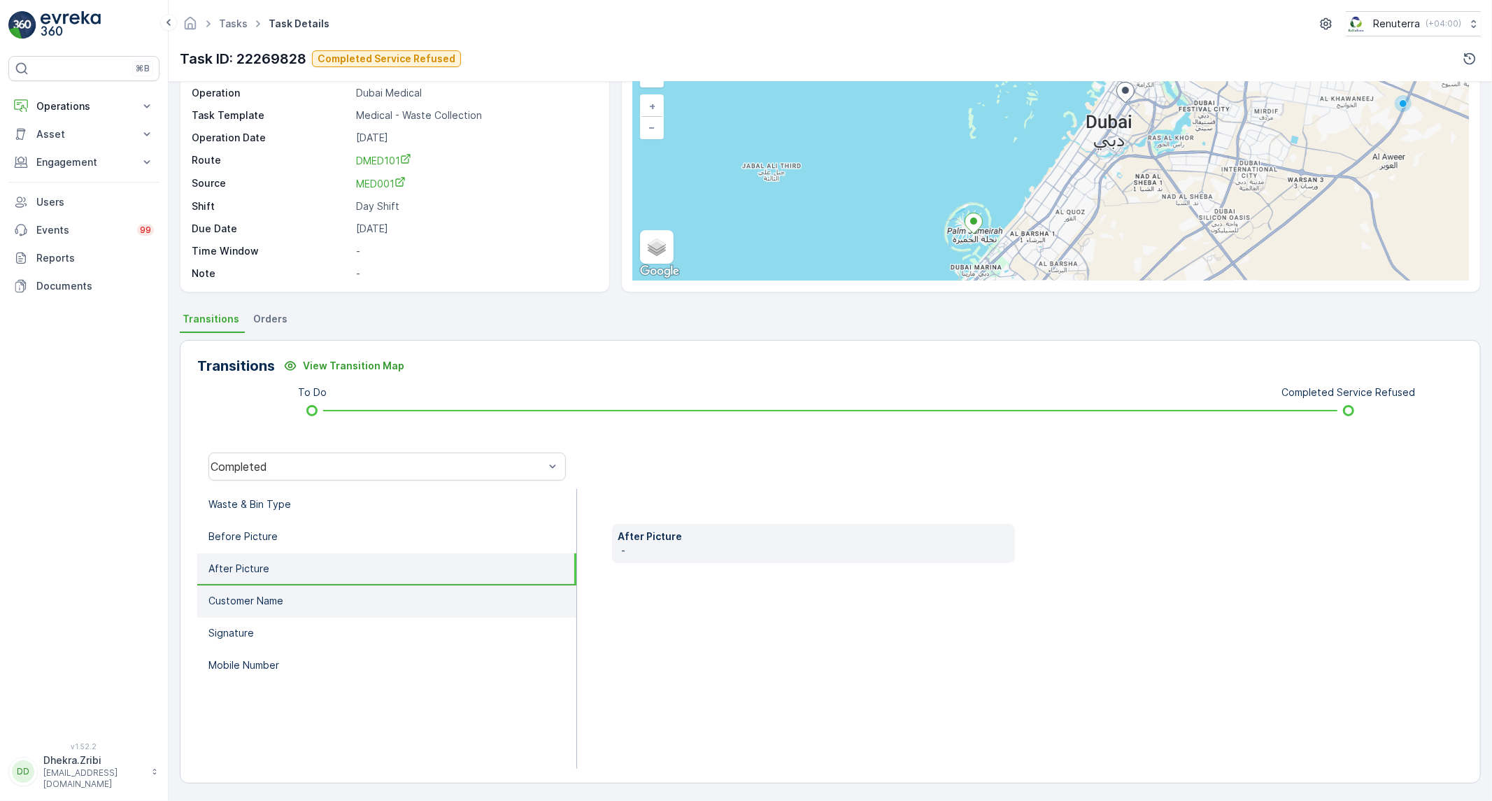
click at [297, 590] on li "Customer Name" at bounding box center [386, 601] width 379 height 32
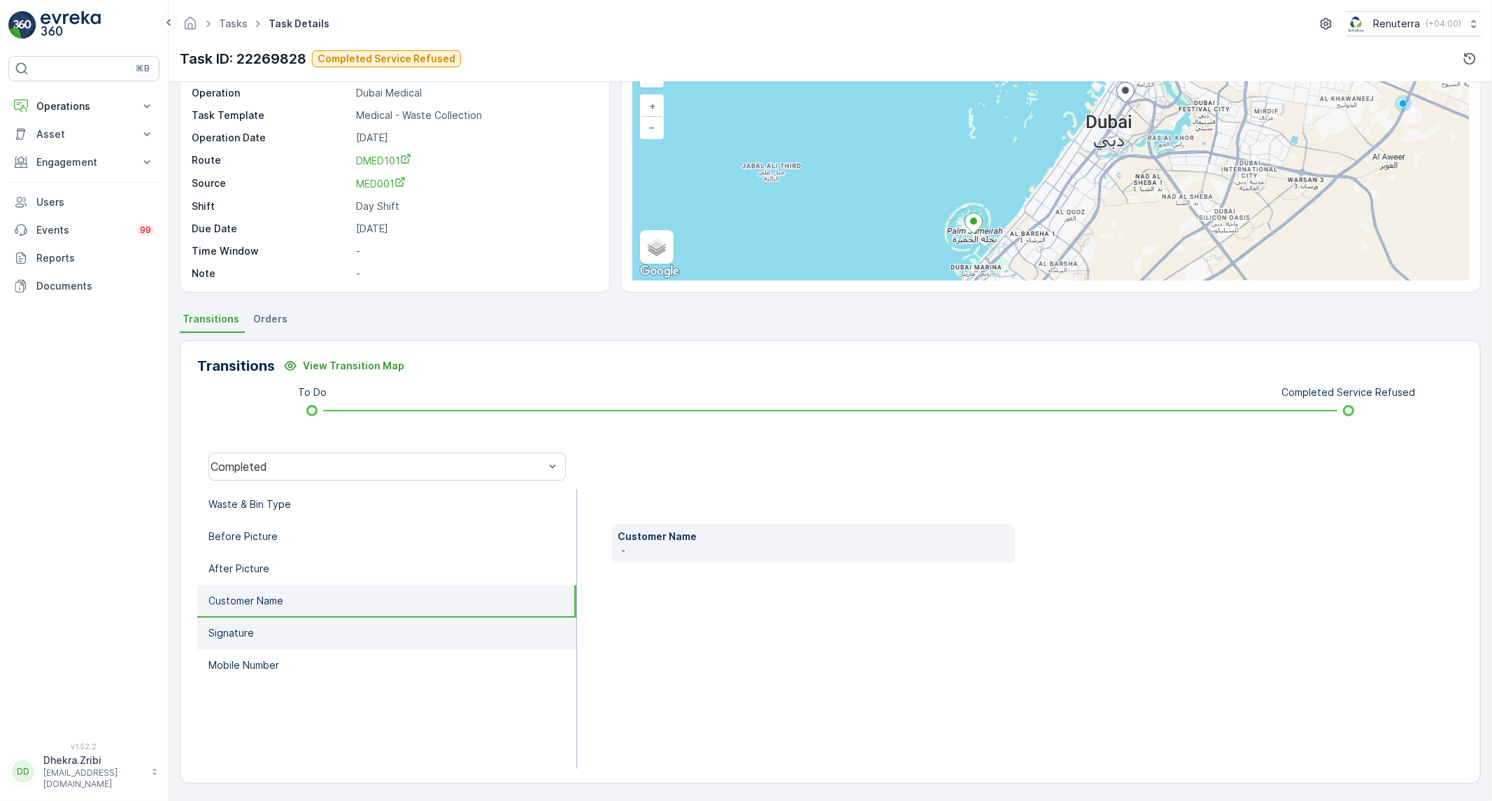
click at [287, 624] on li "Signature" at bounding box center [386, 634] width 379 height 32
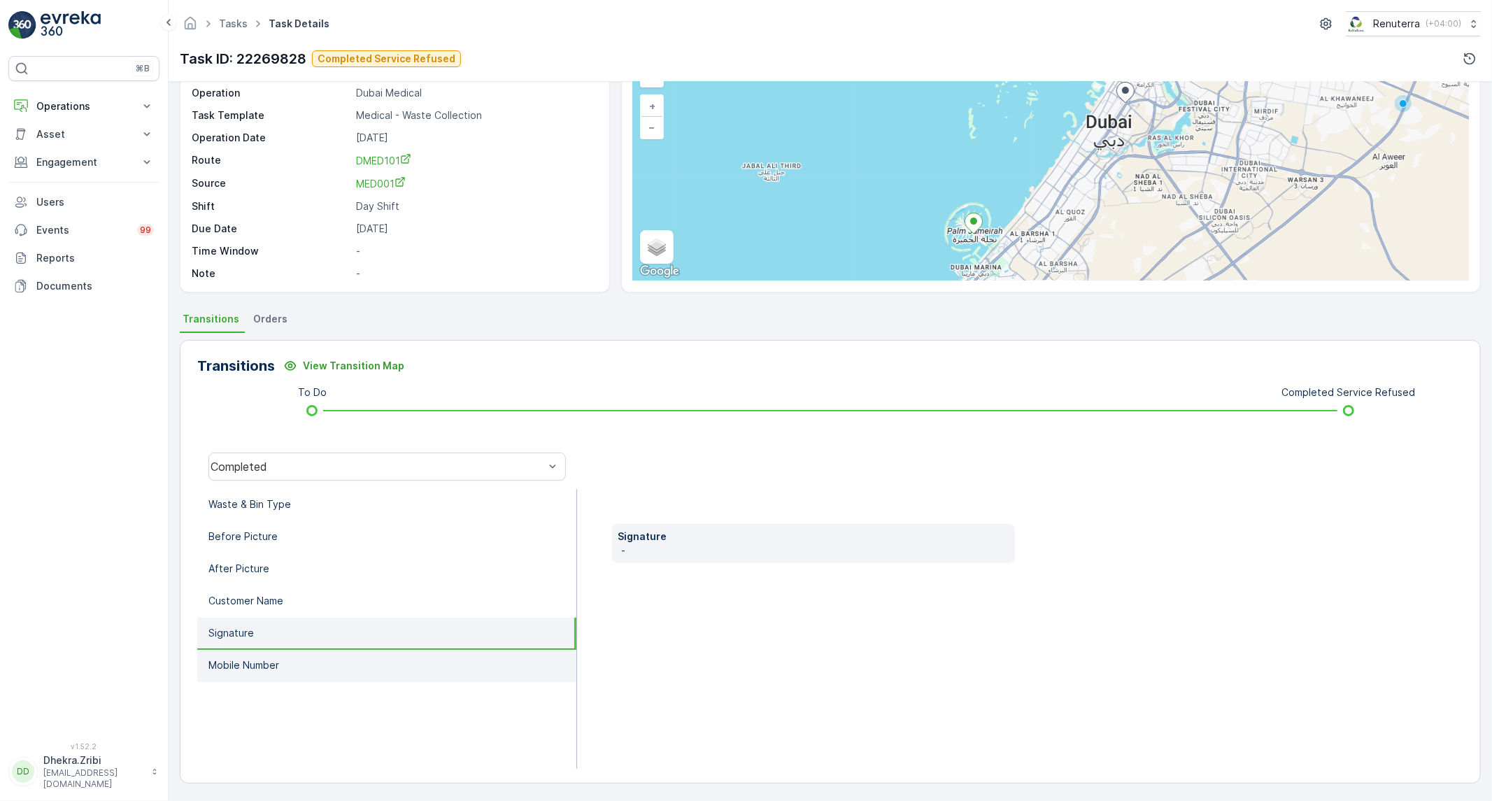
click at [280, 667] on li "Mobile Number" at bounding box center [386, 666] width 379 height 32
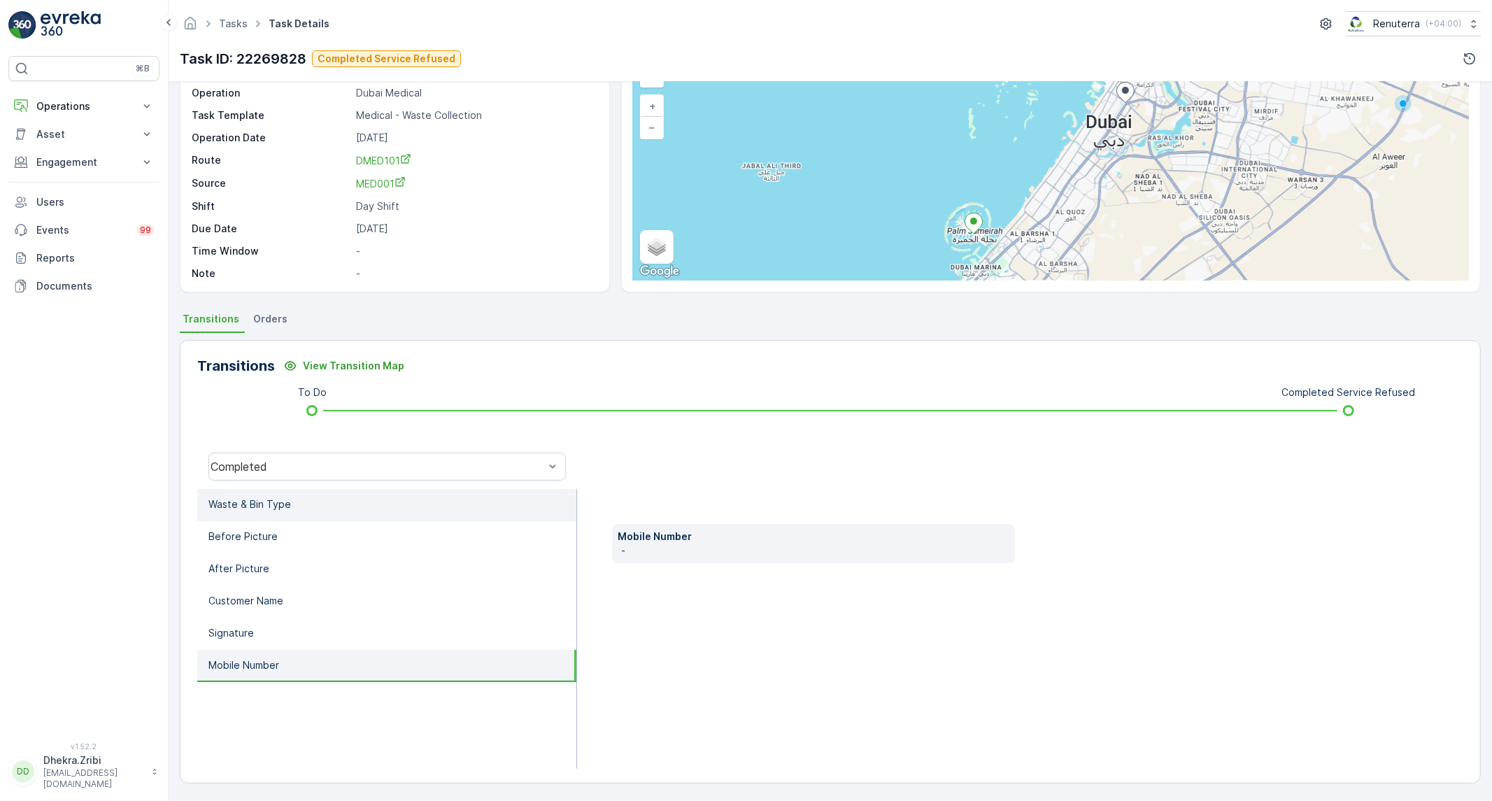
click at [306, 507] on li "Waste & Bin Type" at bounding box center [386, 505] width 379 height 32
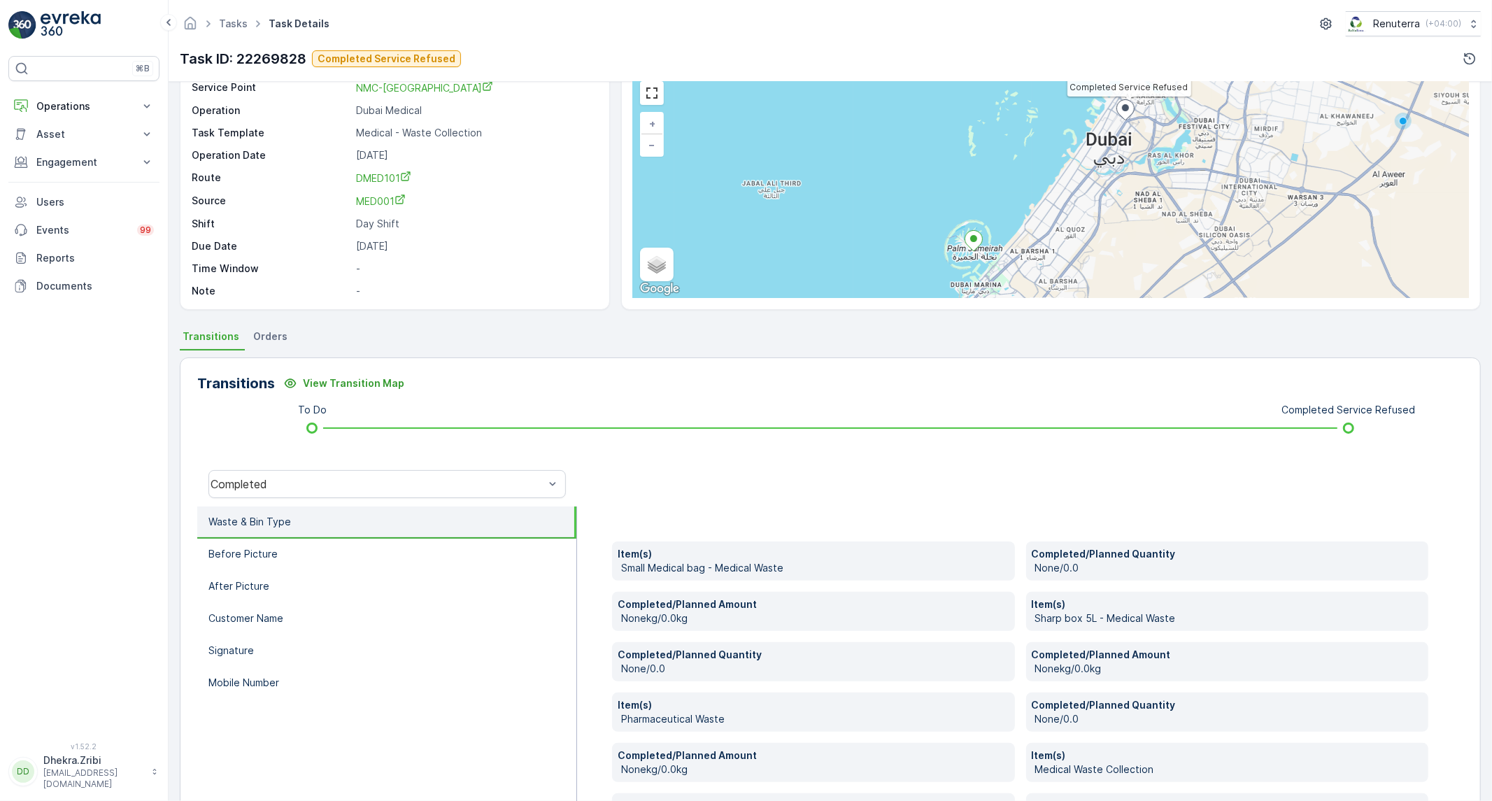
scroll to position [0, 0]
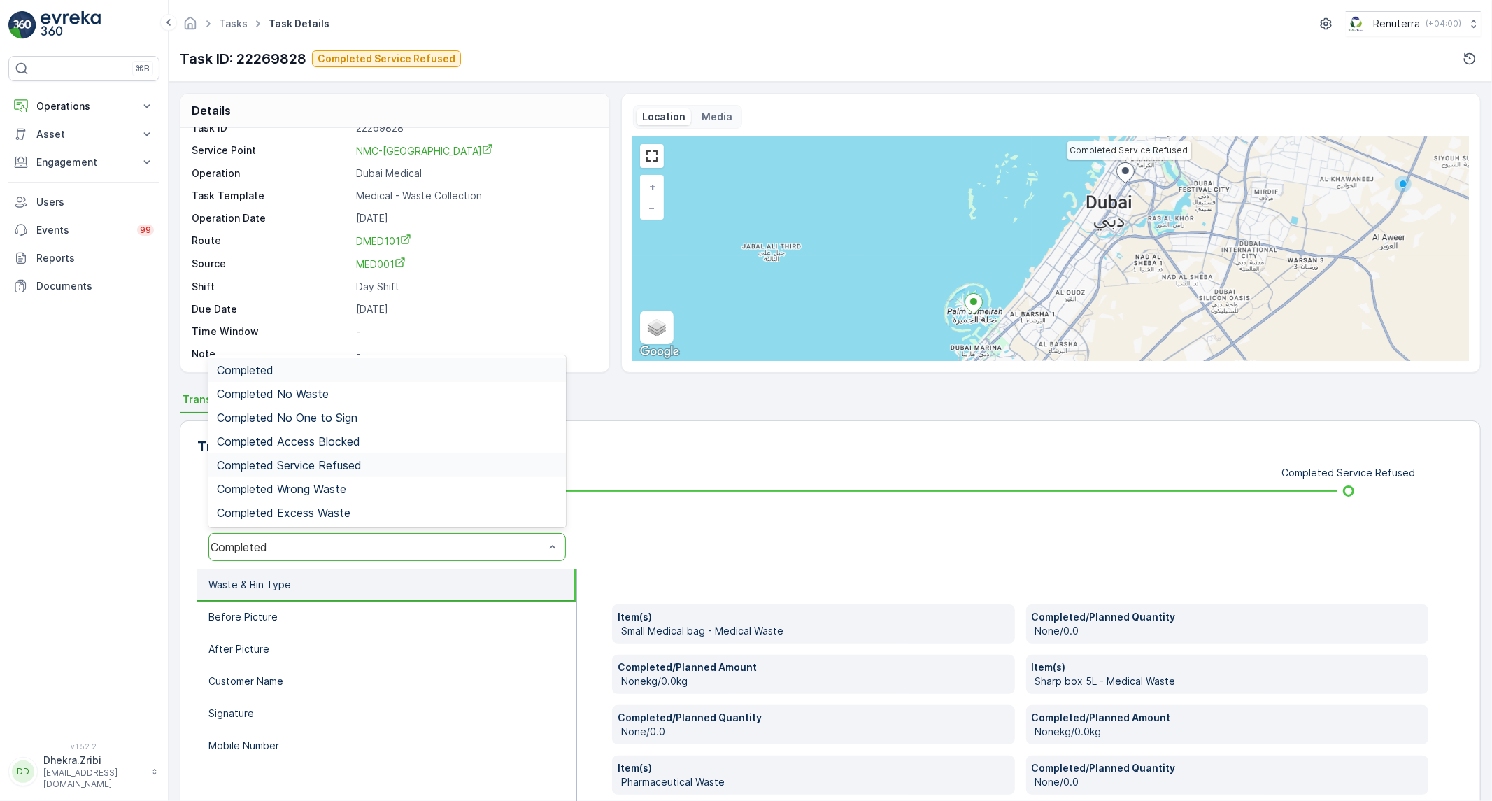
click at [334, 469] on span "Completed Service Refused" at bounding box center [289, 465] width 145 height 13
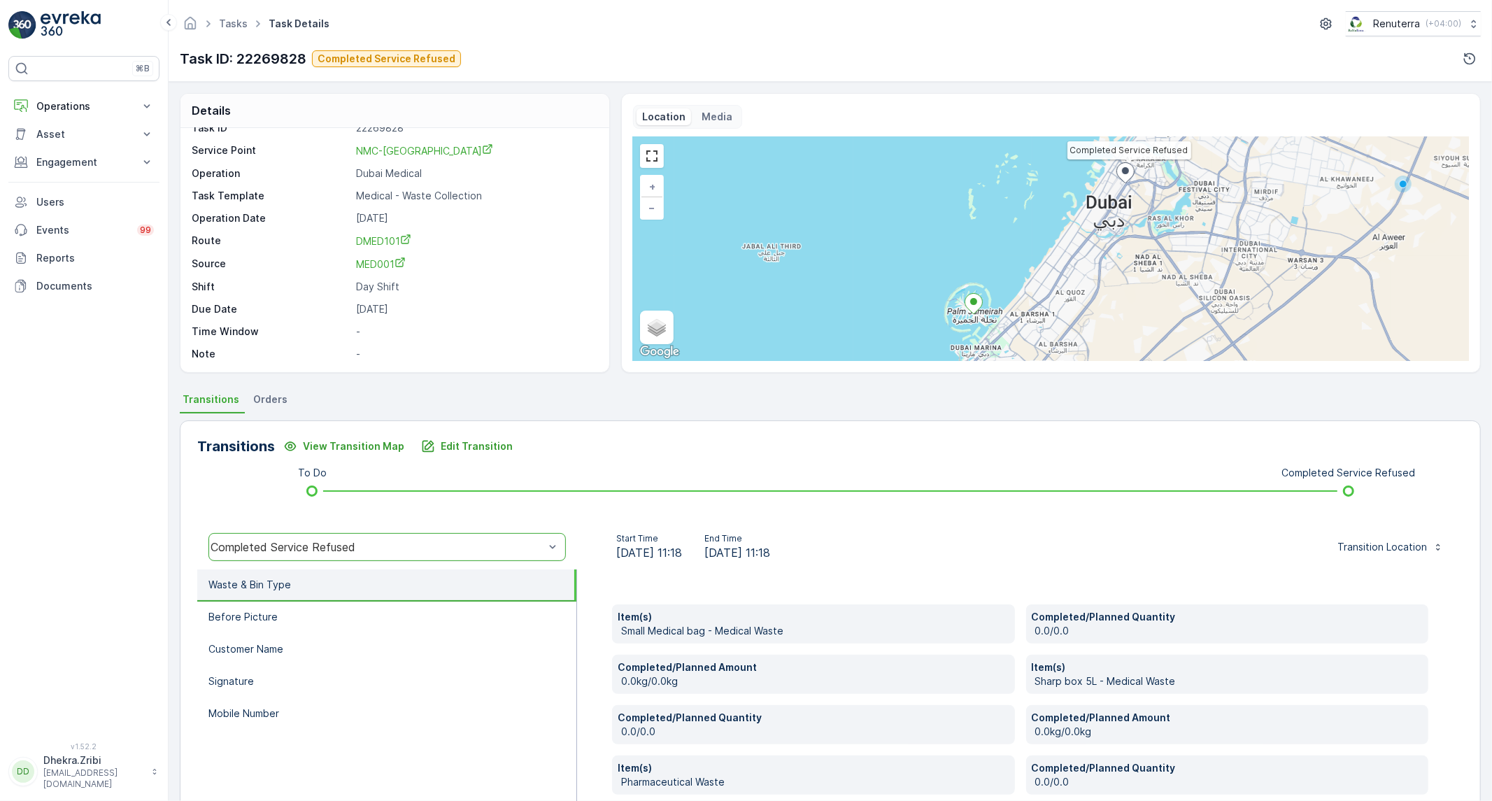
scroll to position [78, 0]
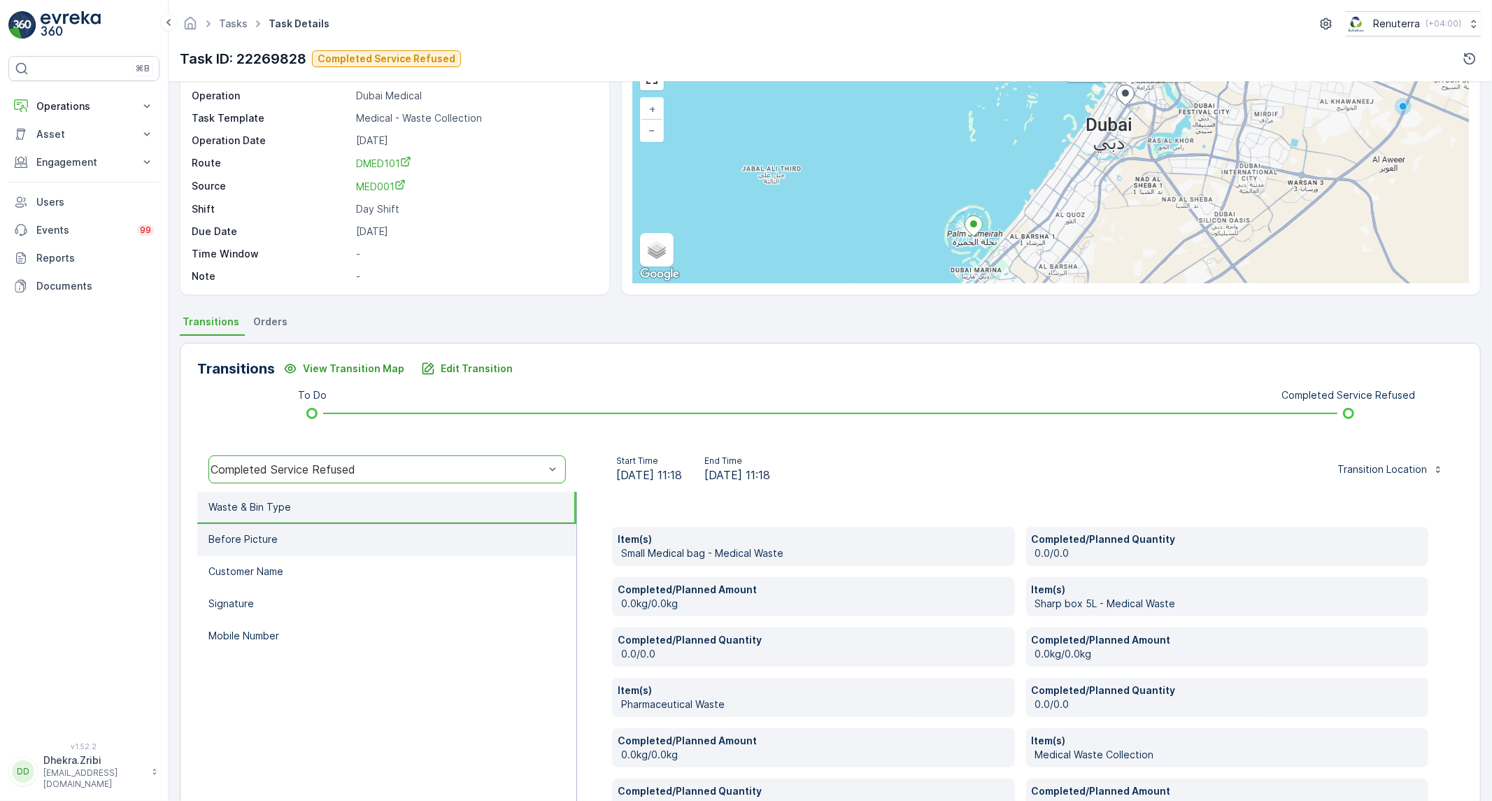
click at [376, 532] on li "Before Picture" at bounding box center [386, 540] width 379 height 32
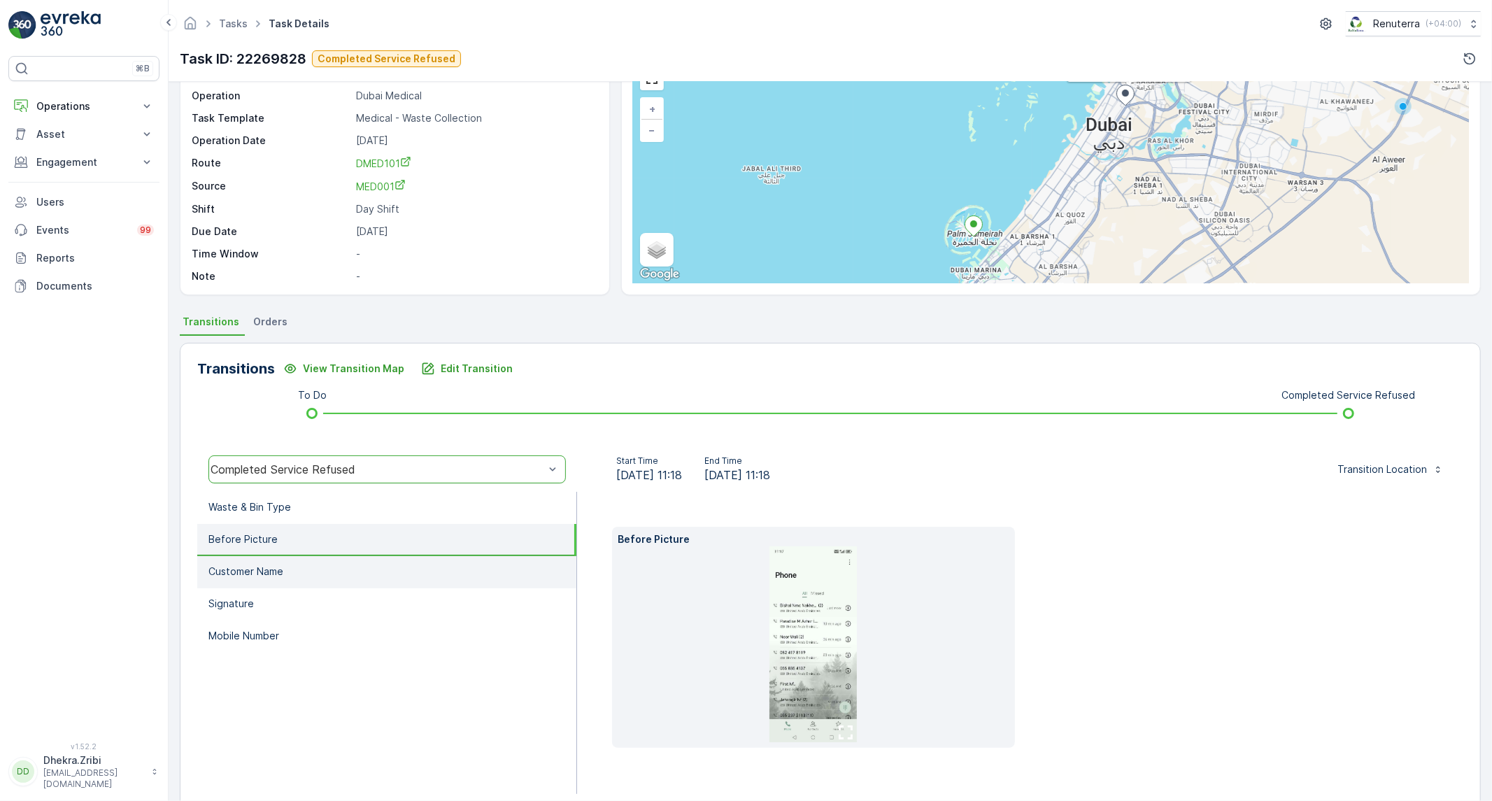
click at [360, 562] on li "Customer Name" at bounding box center [386, 572] width 379 height 32
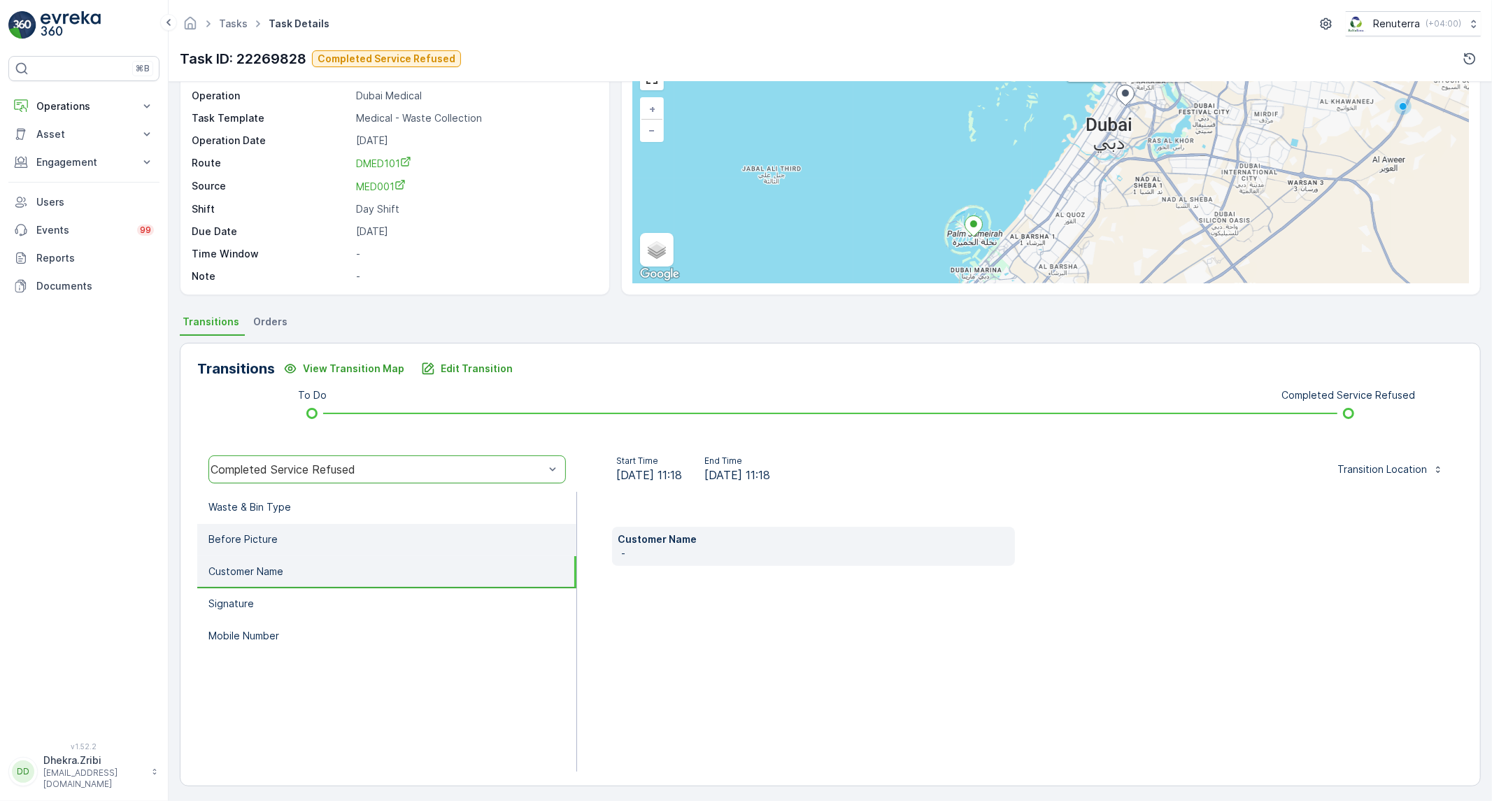
click at [362, 543] on li "Before Picture" at bounding box center [386, 540] width 379 height 32
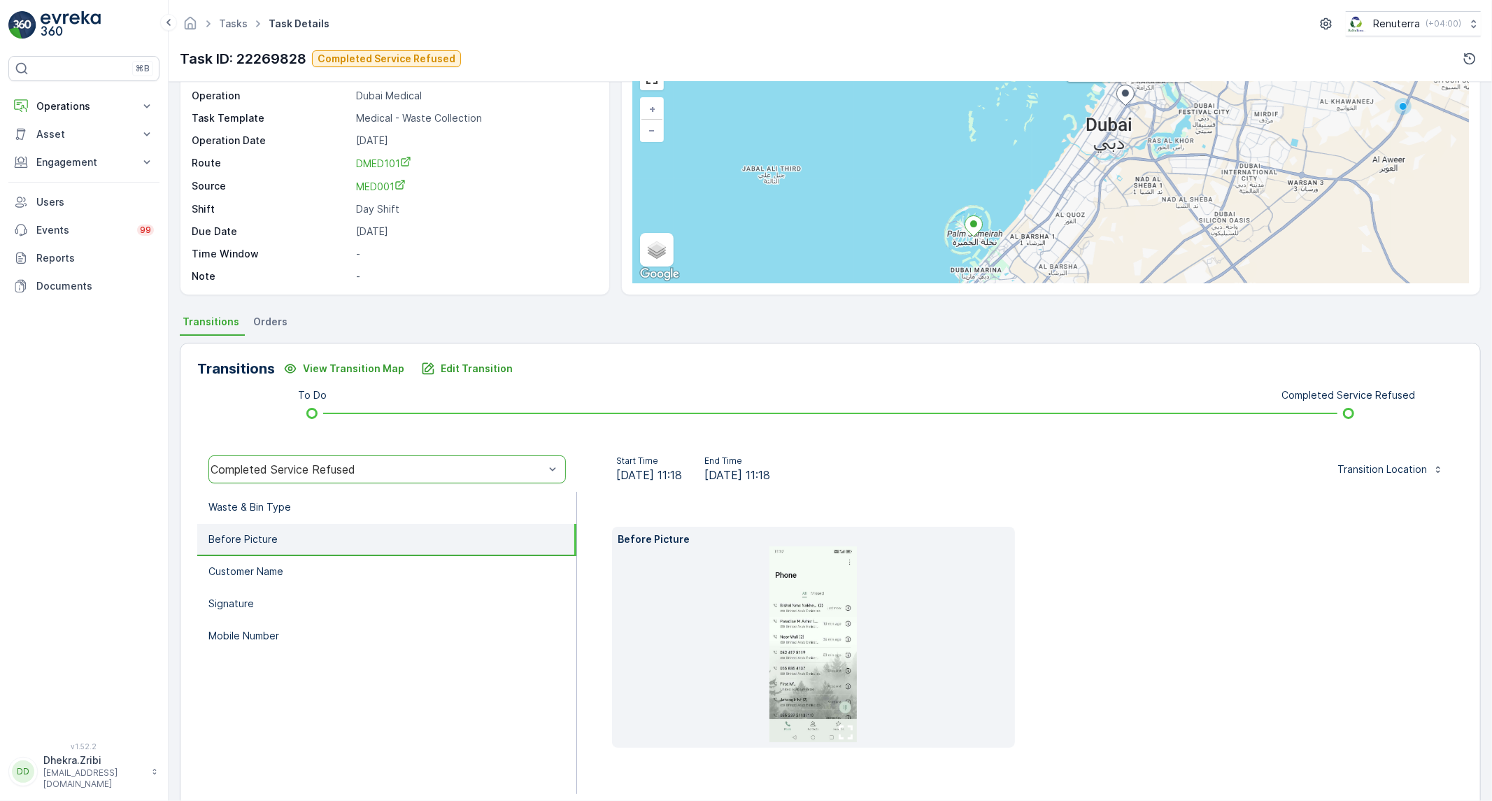
click at [829, 636] on img at bounding box center [812, 644] width 87 height 196
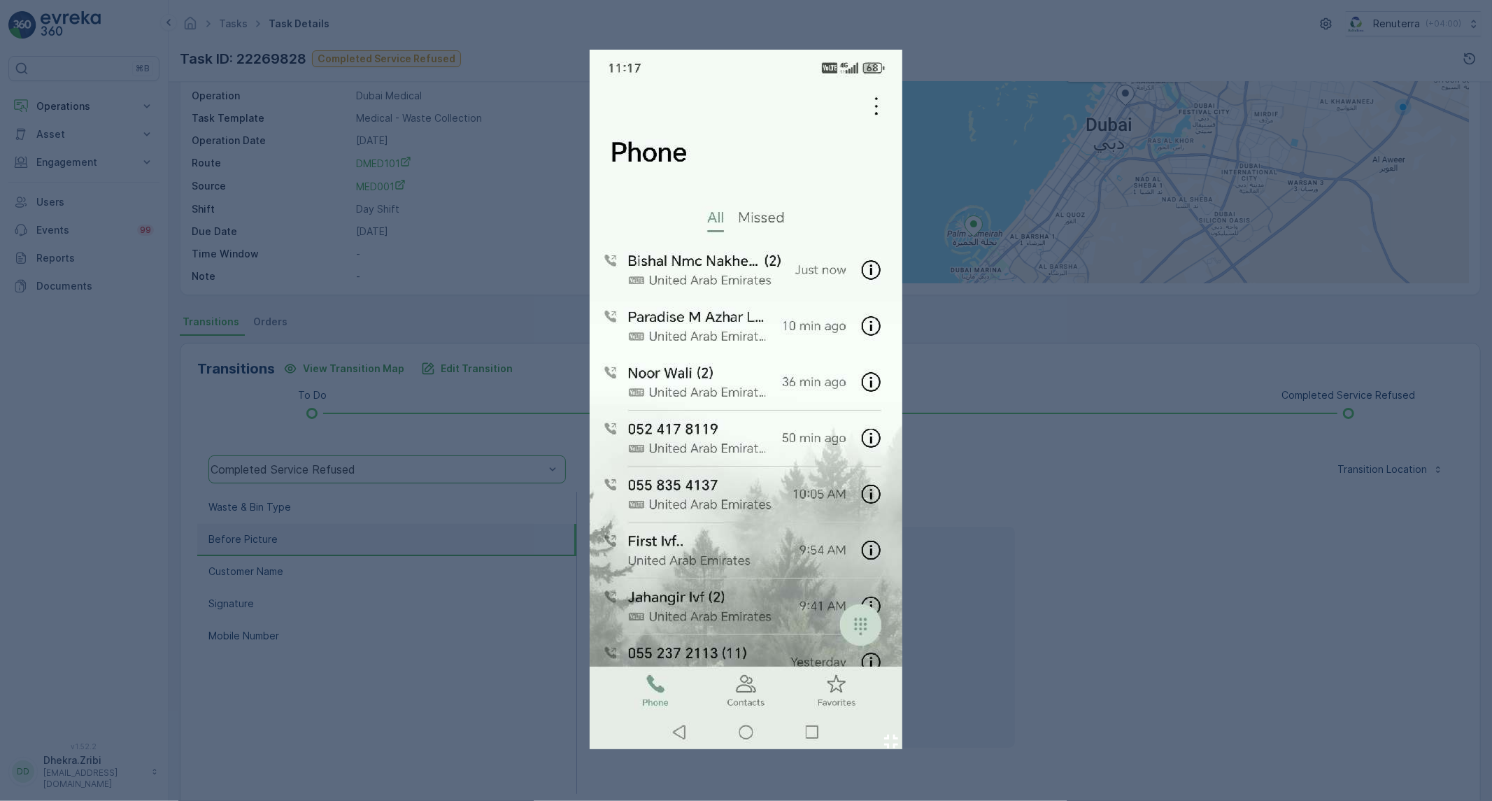
click at [1033, 502] on div at bounding box center [746, 400] width 1492 height 801
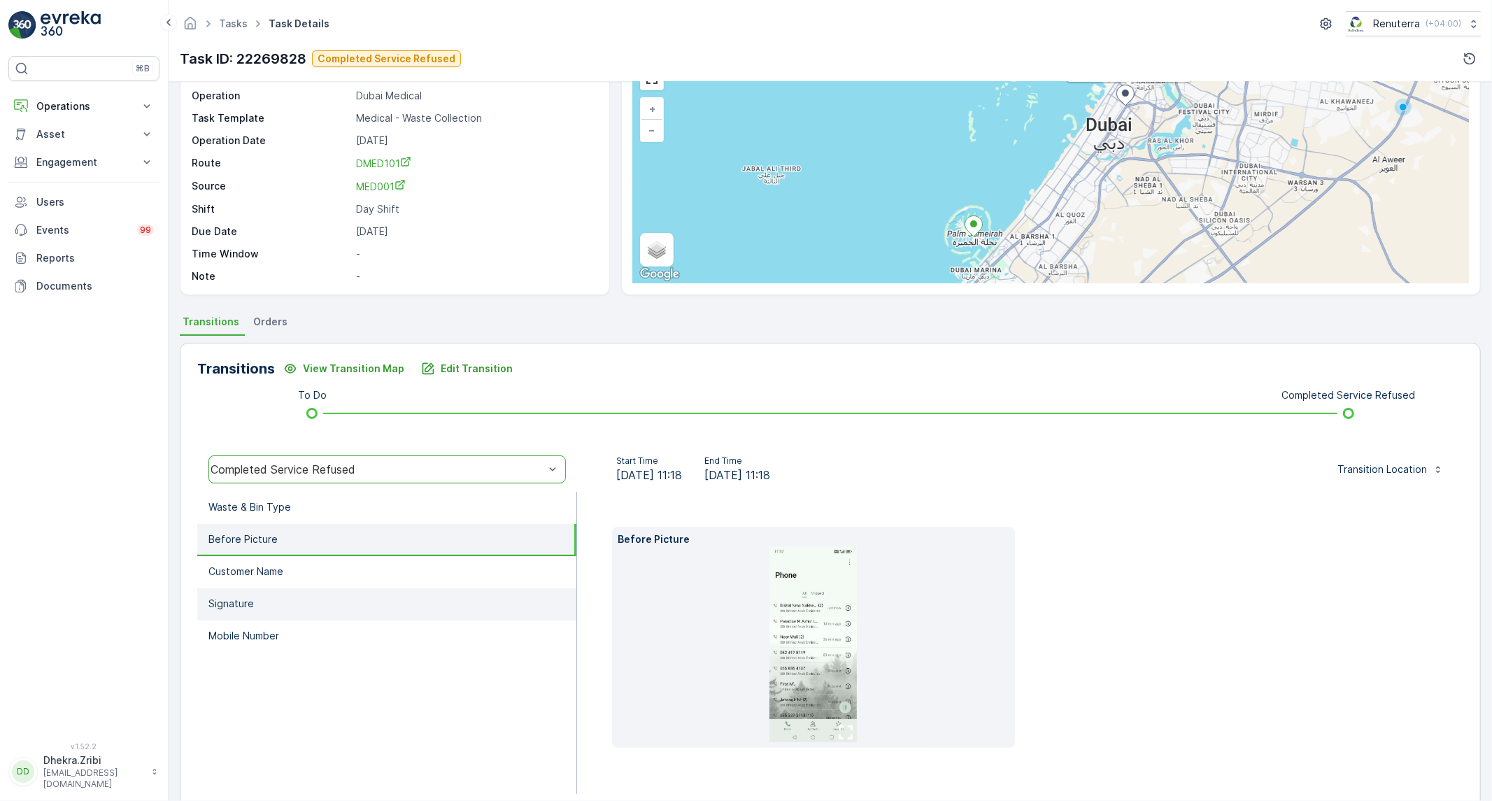
click at [325, 592] on li "Signature" at bounding box center [386, 604] width 379 height 32
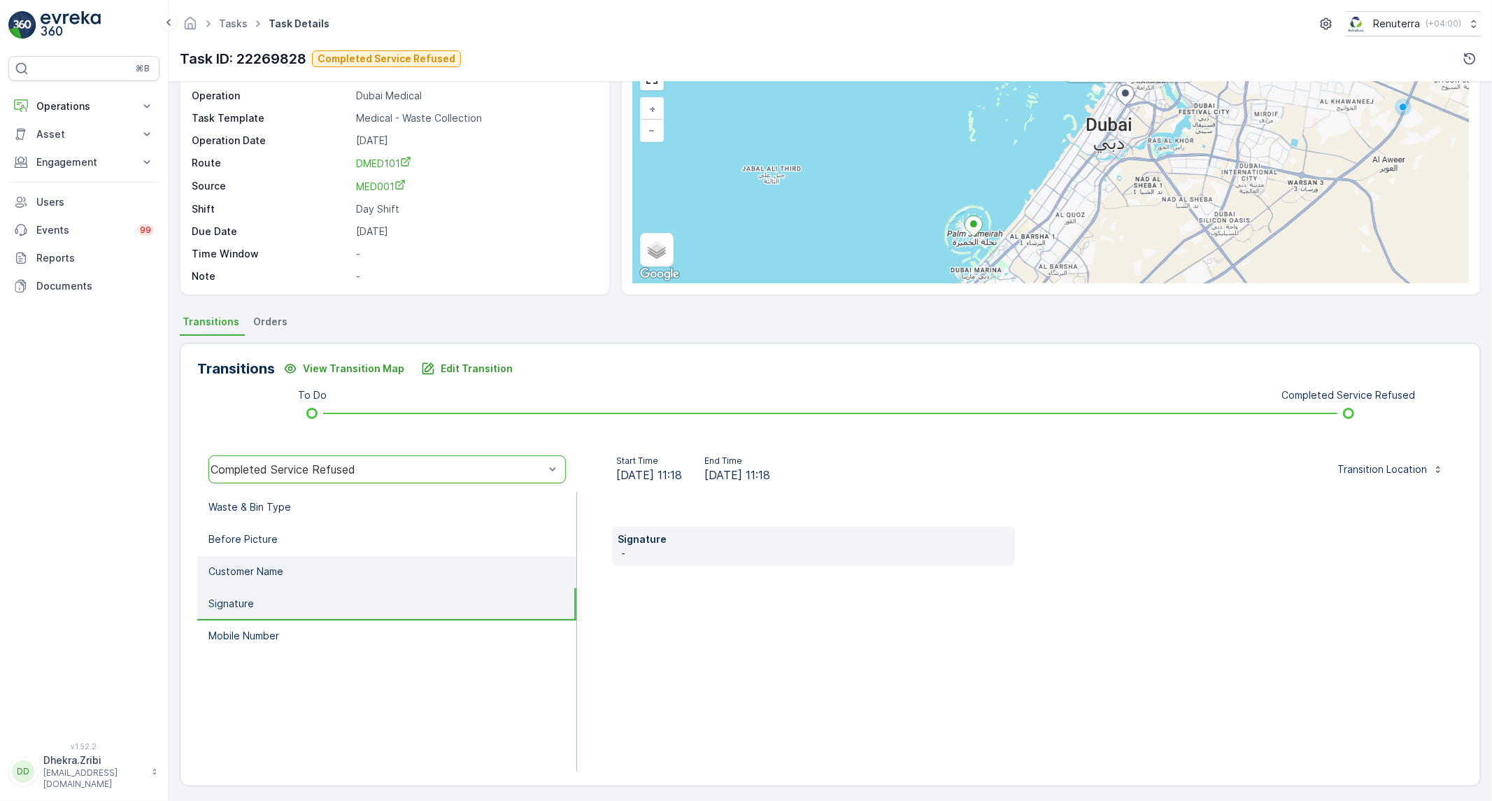
click at [325, 578] on li "Customer Name" at bounding box center [386, 572] width 379 height 32
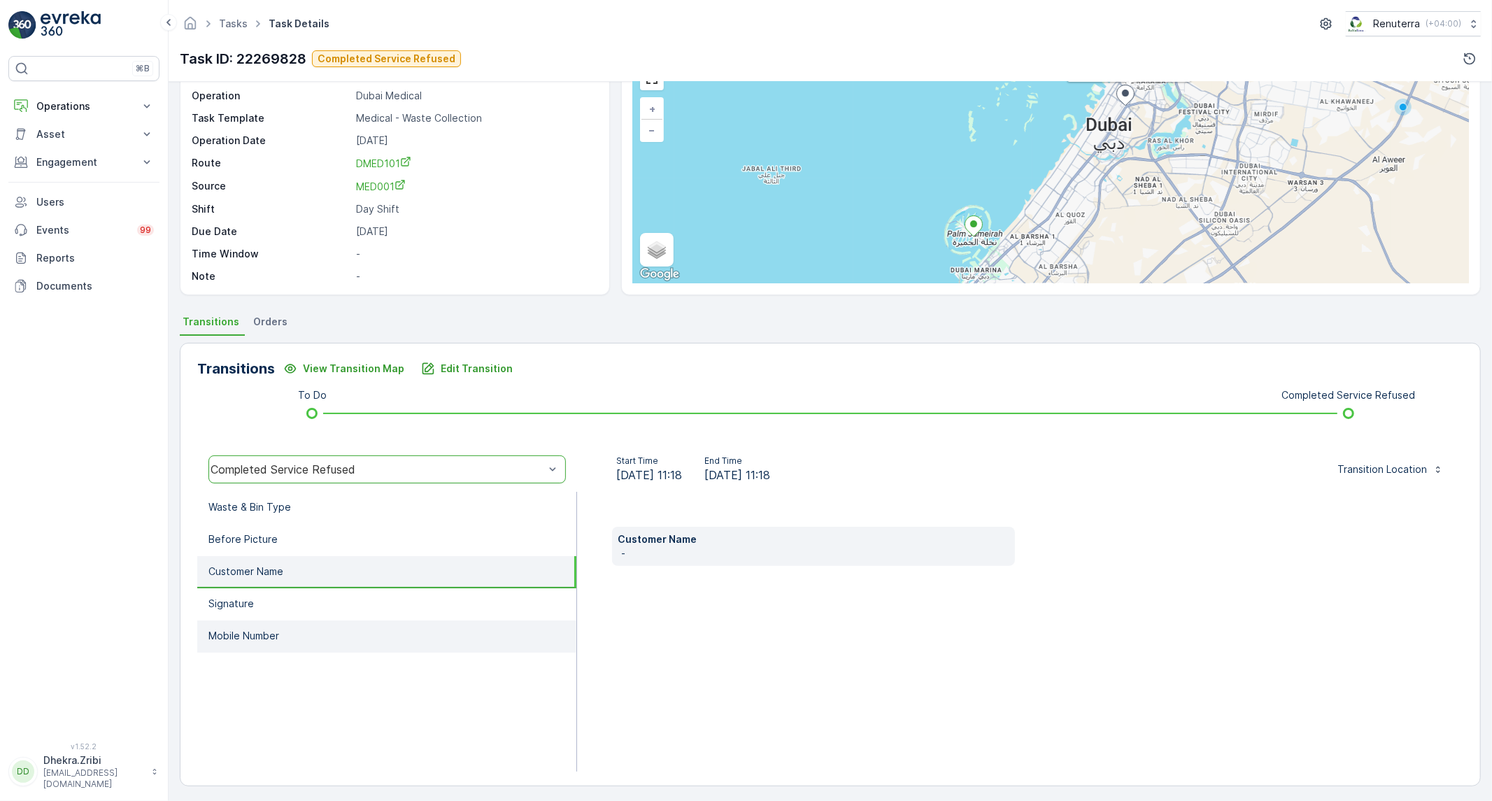
click at [302, 634] on li "Mobile Number" at bounding box center [386, 636] width 379 height 32
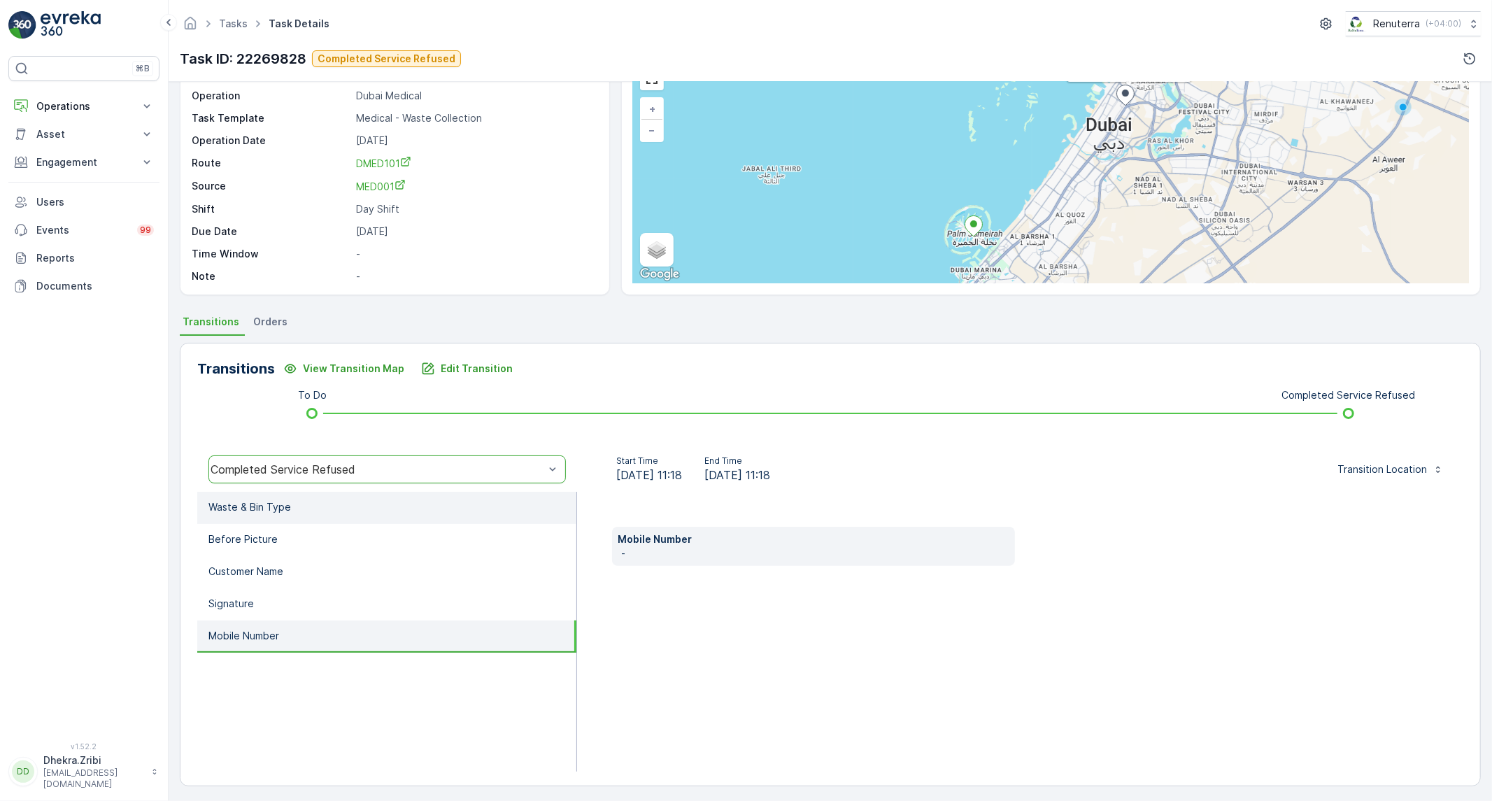
click at [346, 509] on li "Waste & Bin Type" at bounding box center [386, 508] width 379 height 32
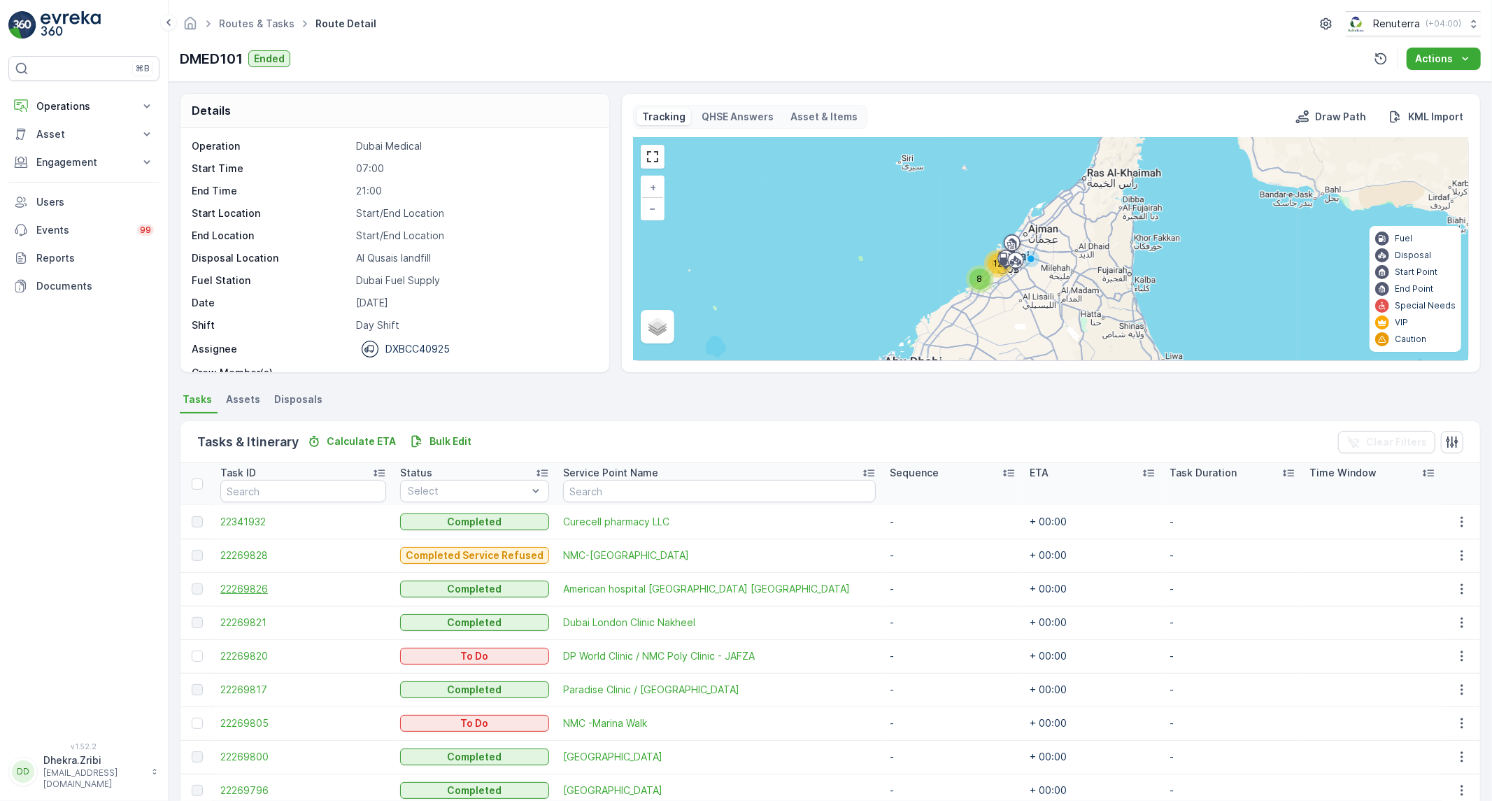
click at [246, 591] on span "22269826" at bounding box center [303, 589] width 166 height 14
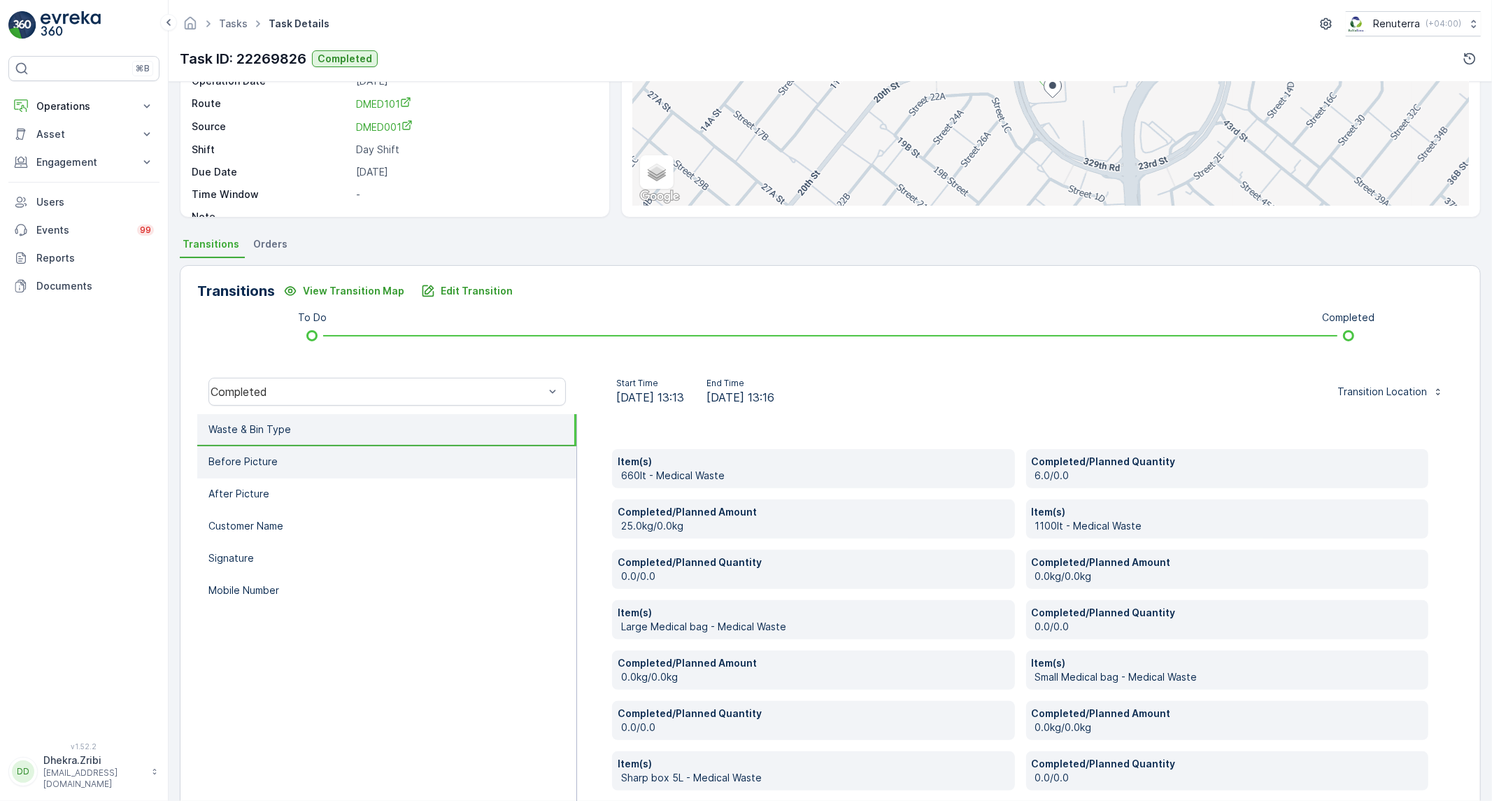
click at [425, 446] on li "Before Picture" at bounding box center [386, 462] width 379 height 32
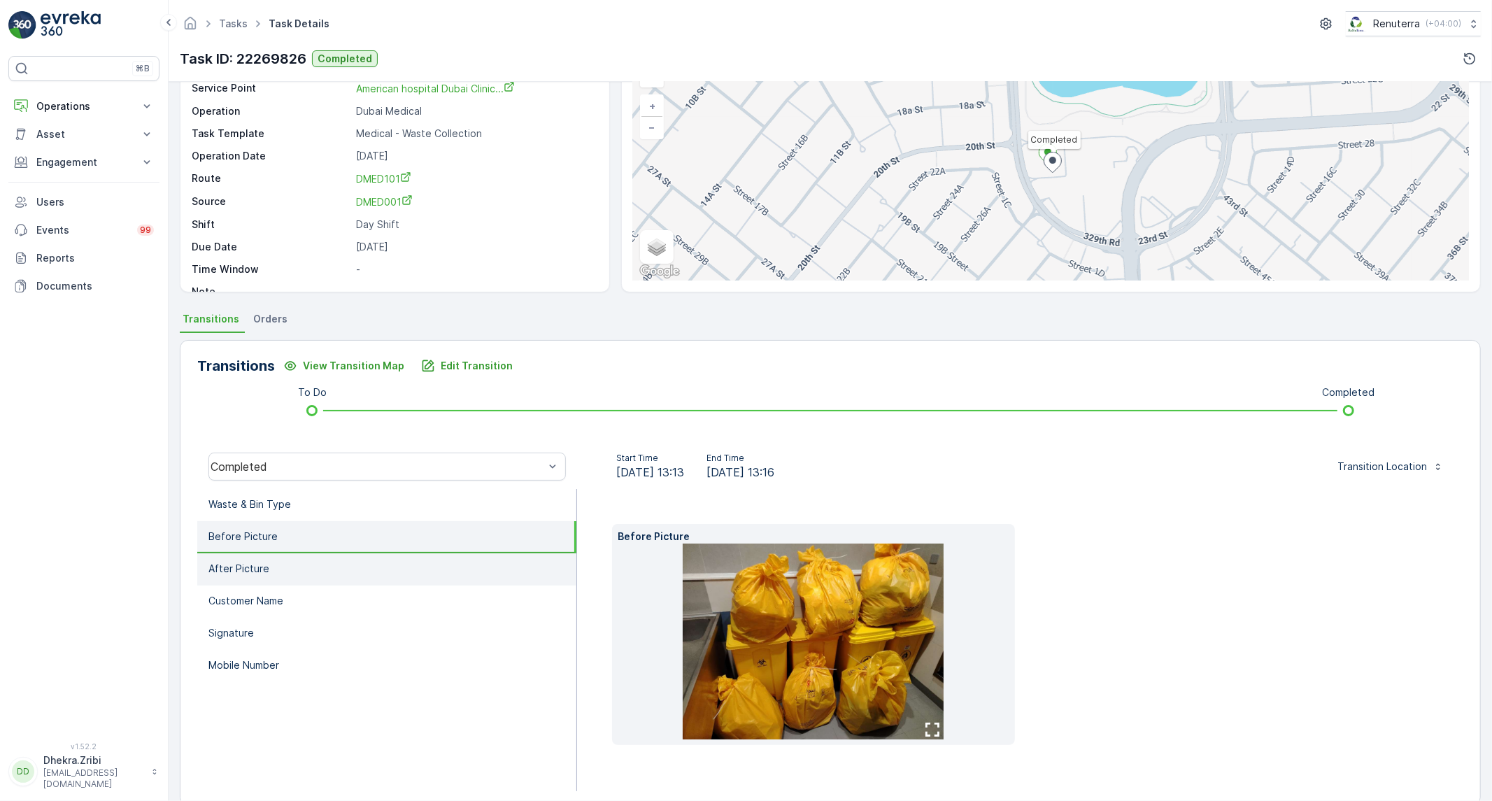
click at [343, 578] on li "After Picture" at bounding box center [386, 569] width 379 height 32
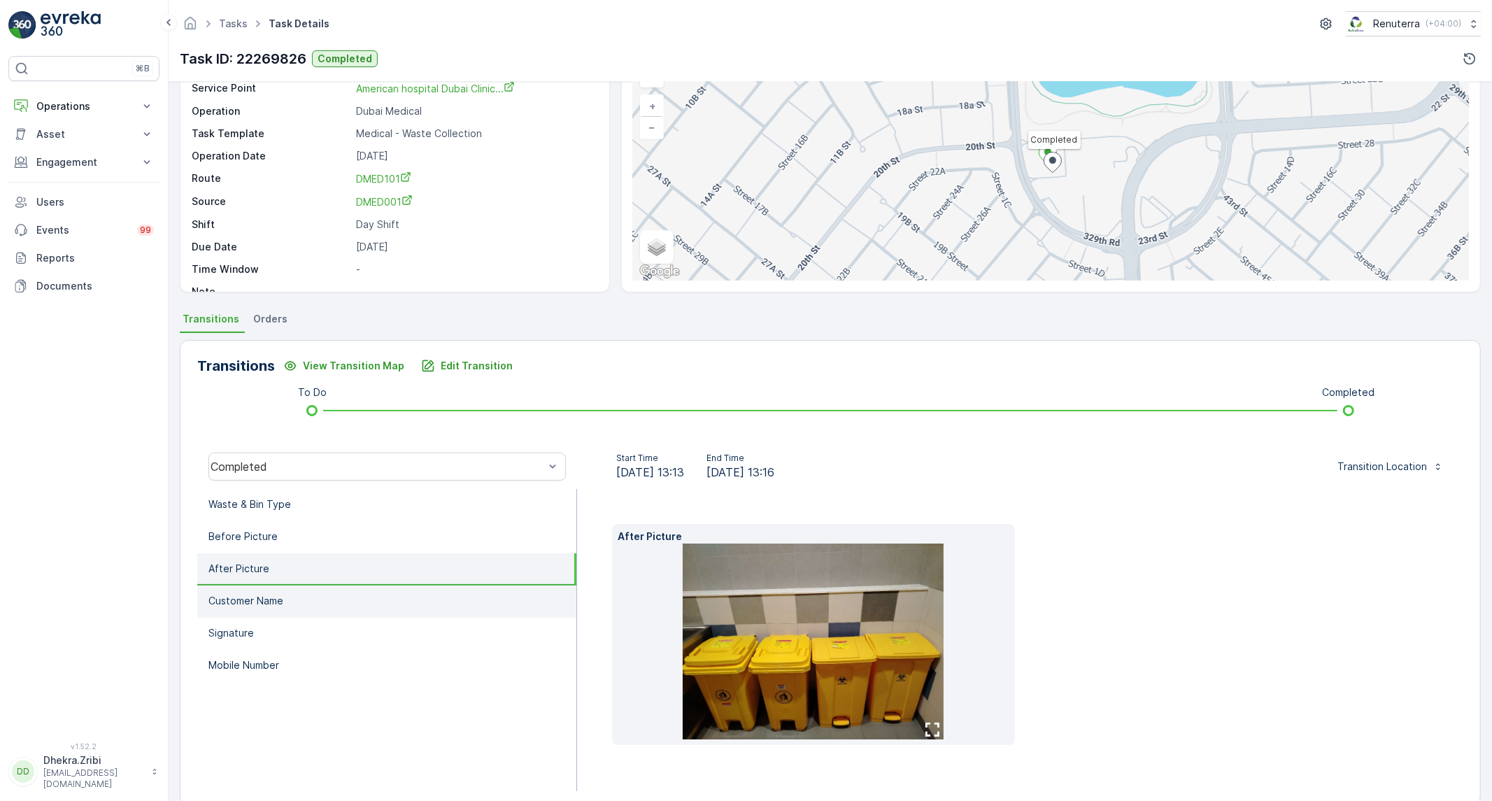
click at [325, 606] on li "Customer Name" at bounding box center [386, 601] width 379 height 32
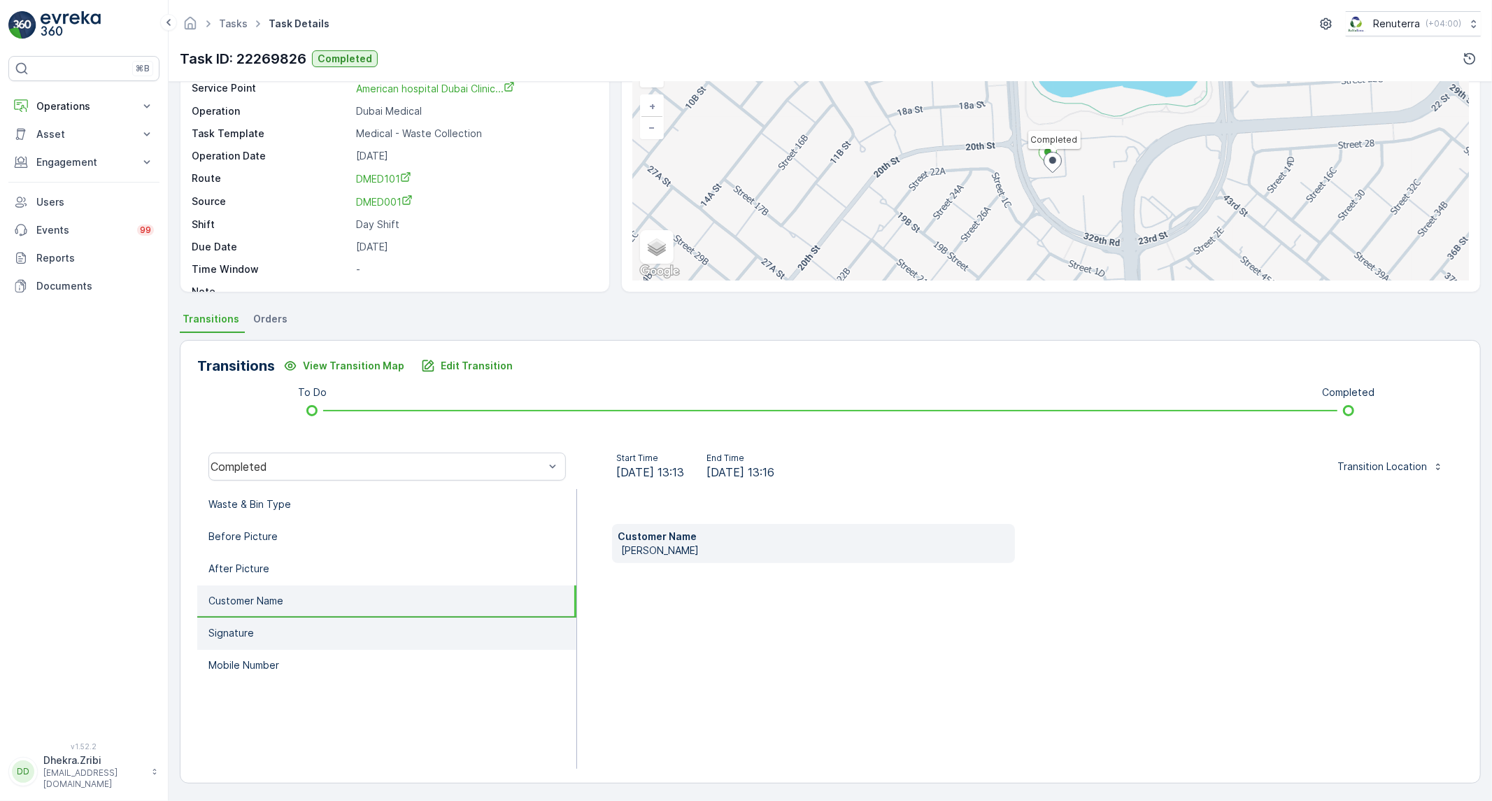
click at [315, 620] on li "Signature" at bounding box center [386, 634] width 379 height 32
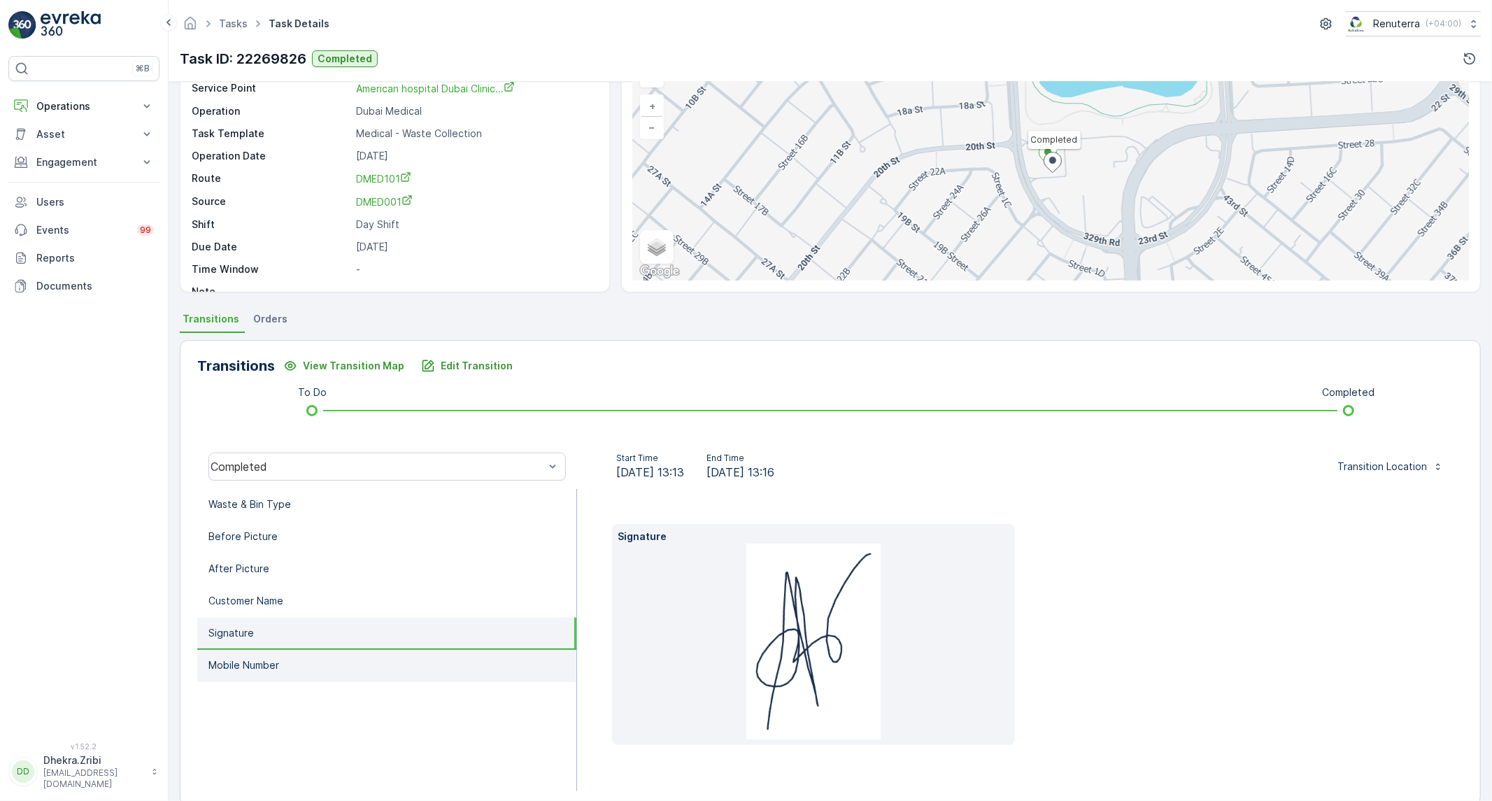
click at [302, 653] on li "Mobile Number" at bounding box center [386, 666] width 379 height 32
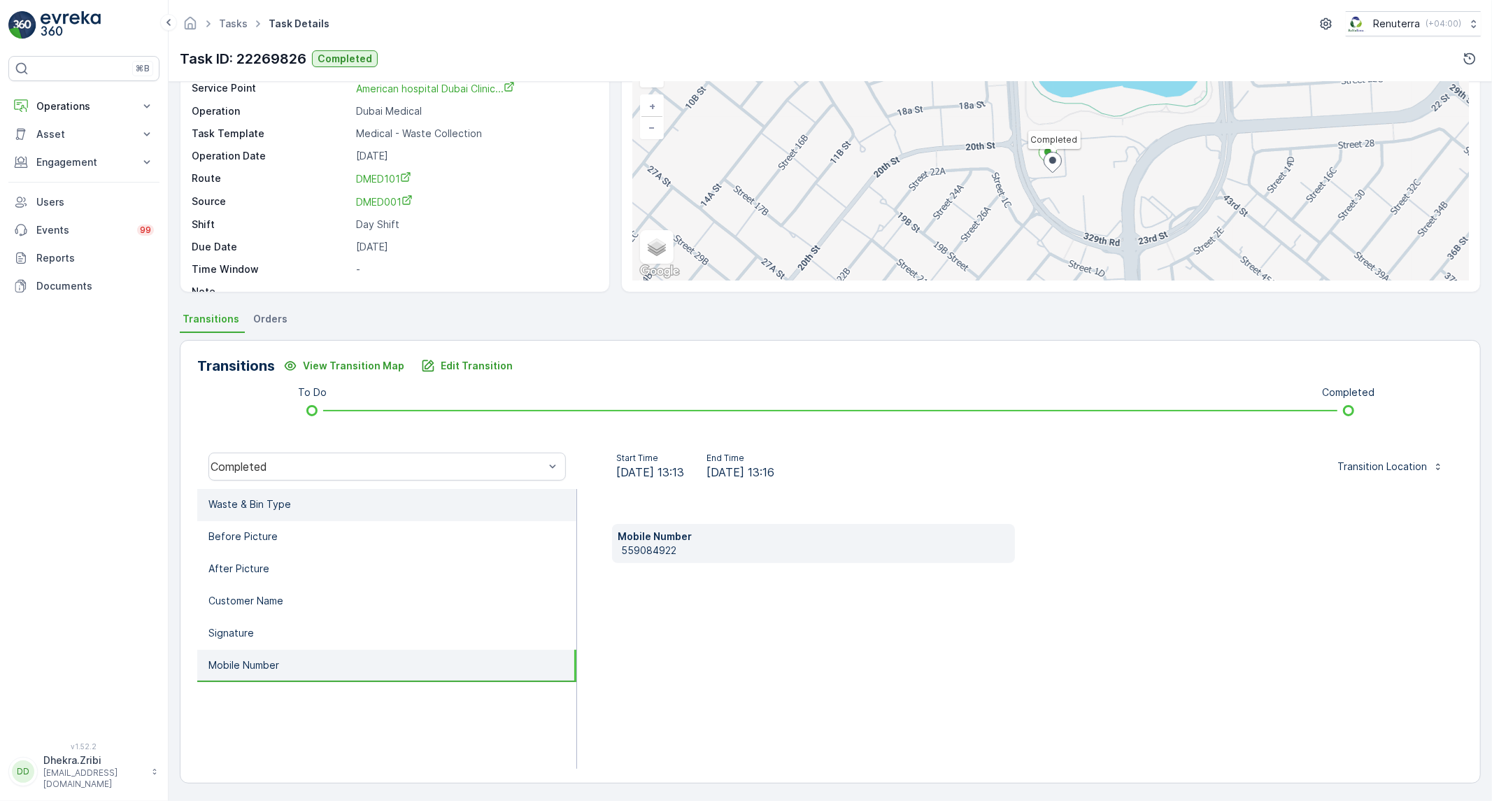
click at [296, 505] on li "Waste & Bin Type" at bounding box center [386, 505] width 379 height 32
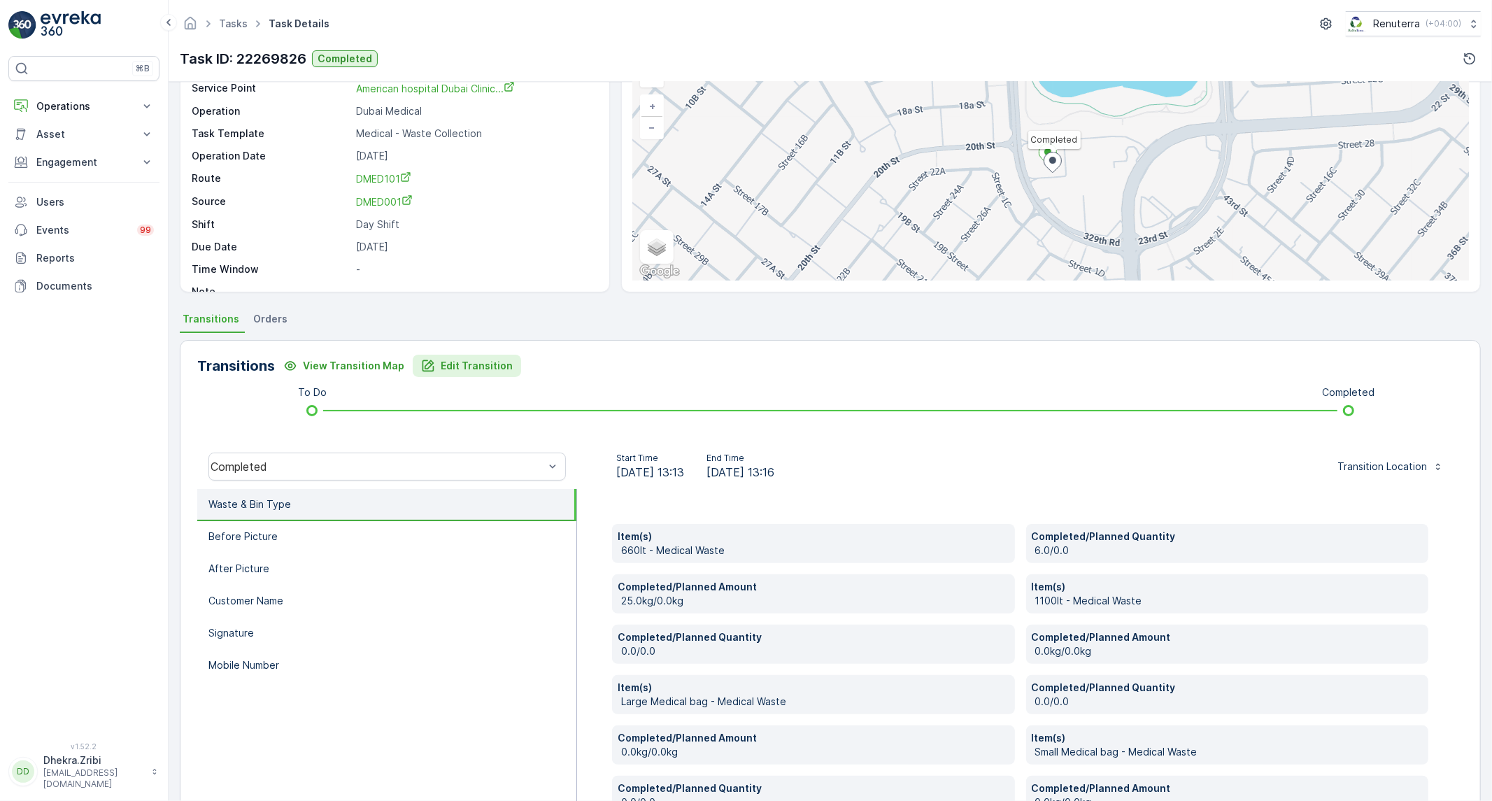
click at [446, 375] on button "Edit Transition" at bounding box center [467, 366] width 108 height 22
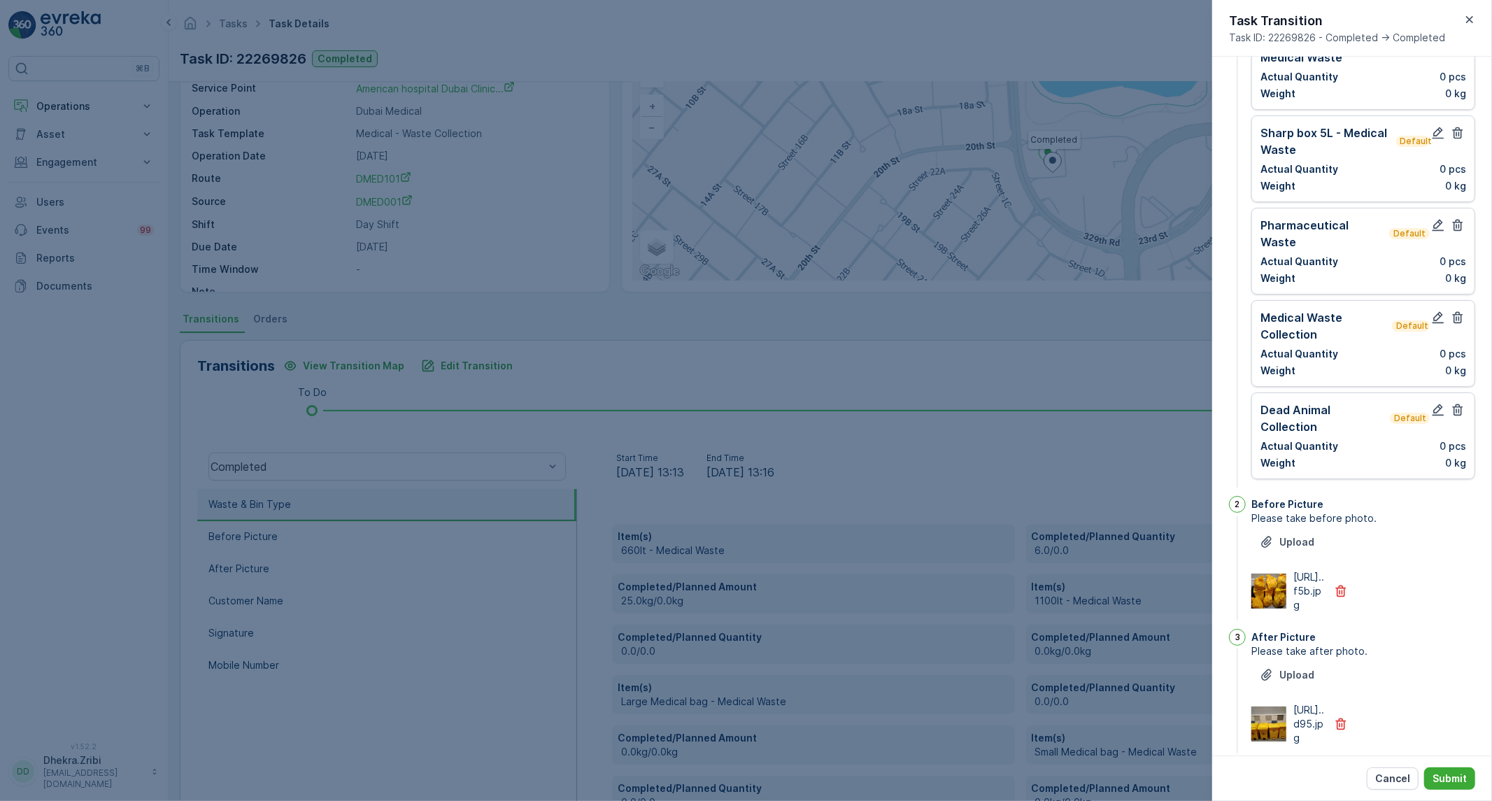
scroll to position [0, 0]
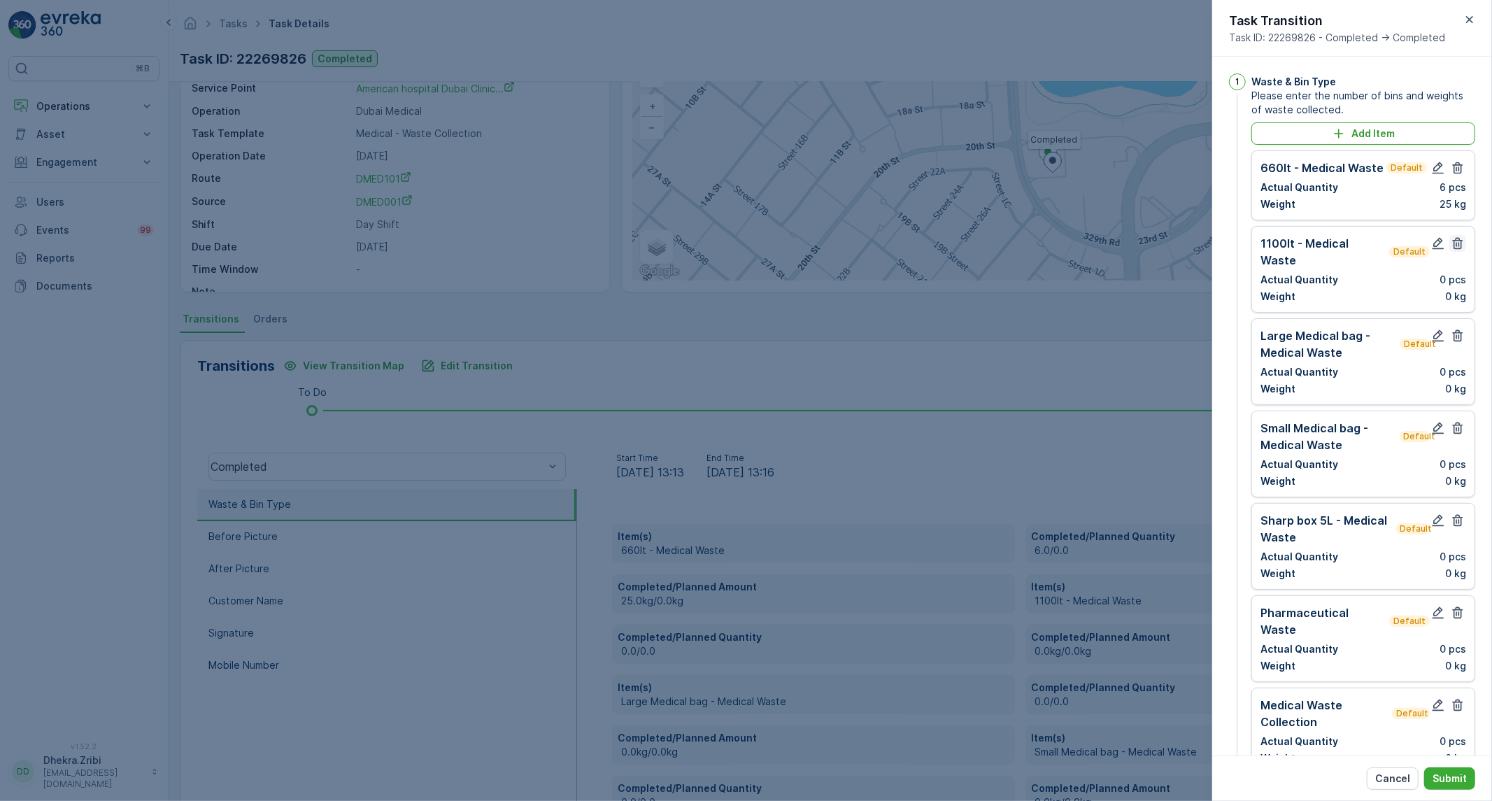
click at [1453, 241] on icon "button" at bounding box center [1458, 243] width 14 height 14
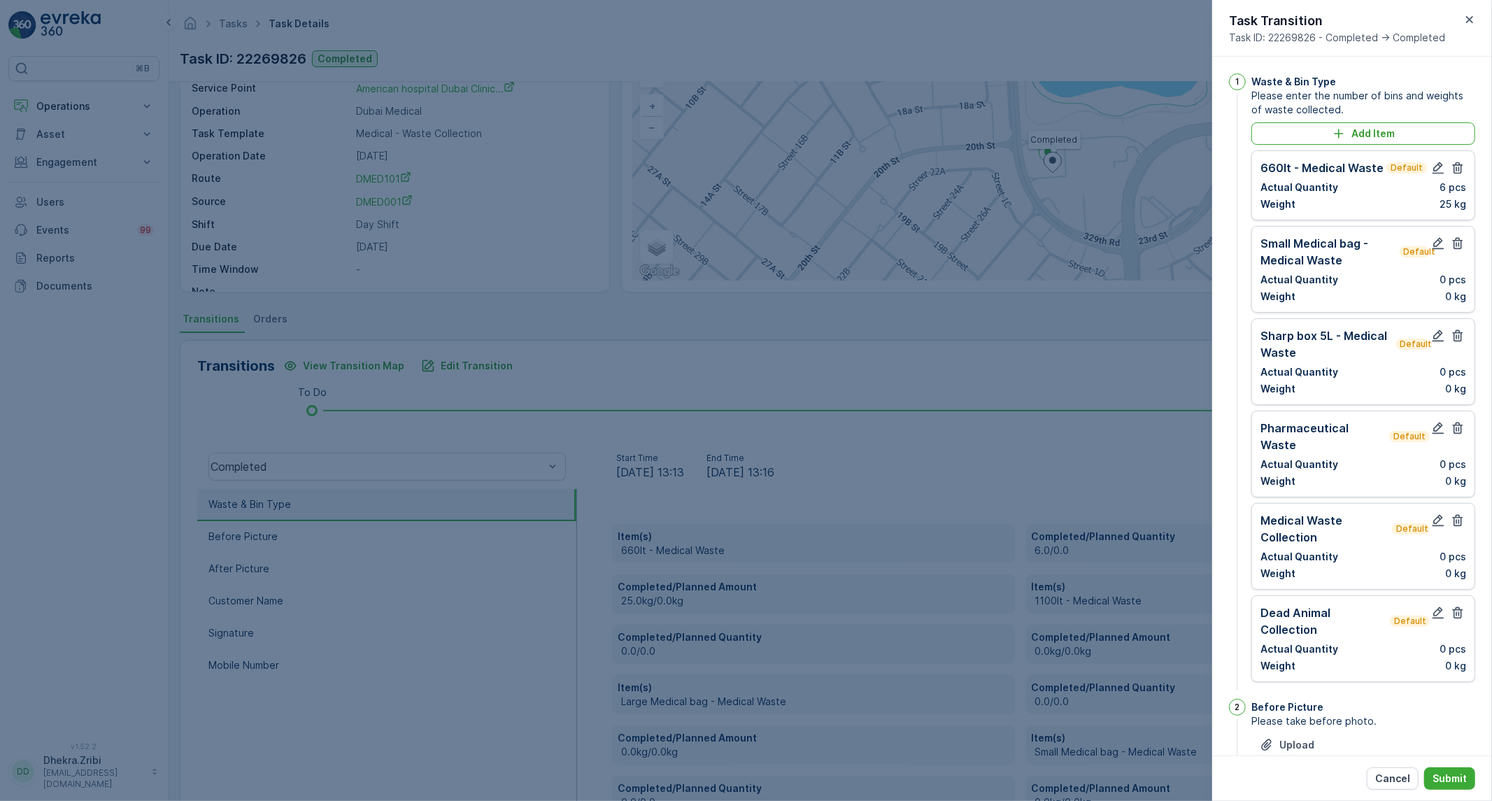
click at [1453, 241] on icon "button" at bounding box center [1458, 243] width 14 height 14
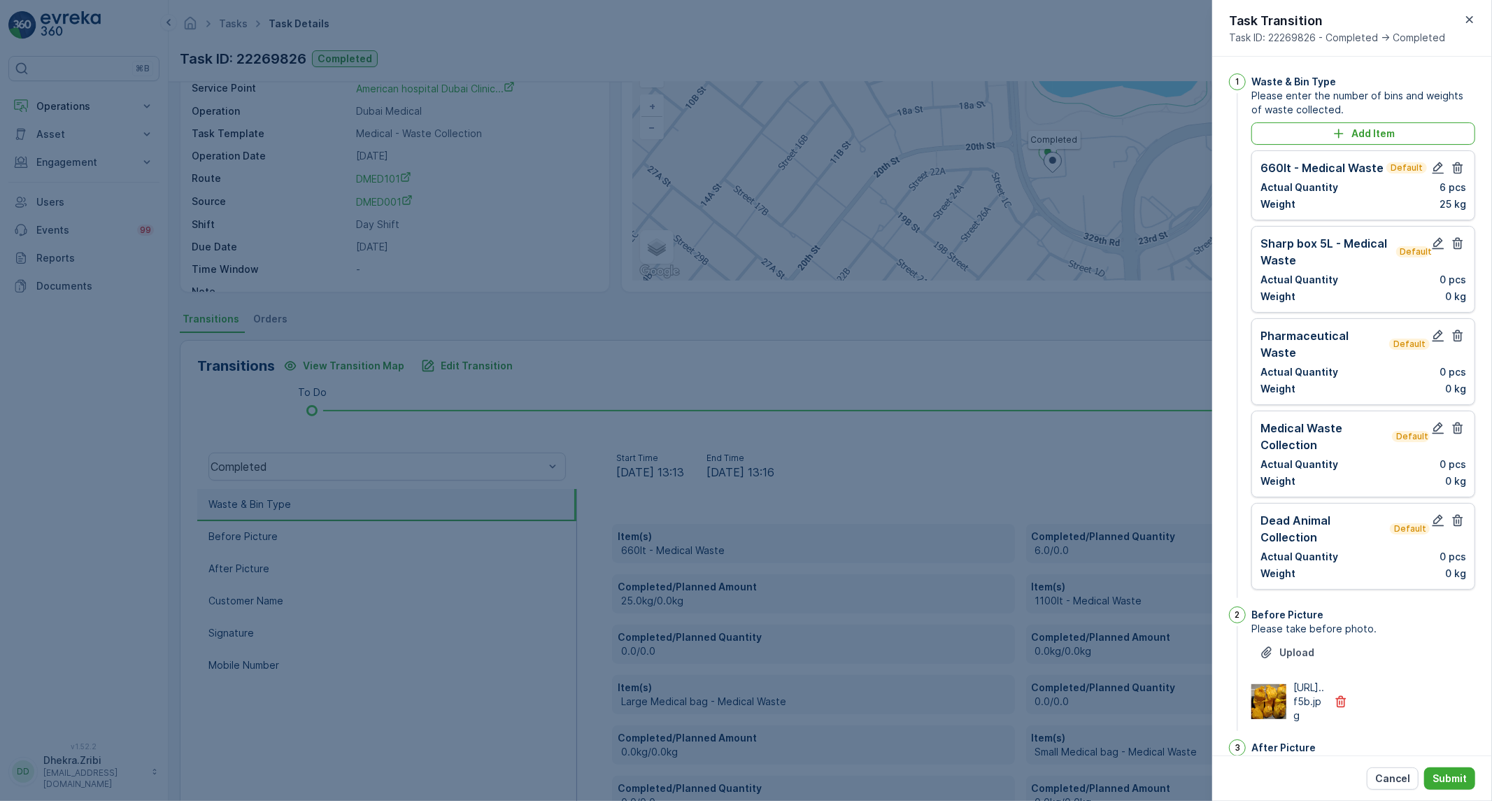
click at [1453, 241] on icon "button" at bounding box center [1458, 243] width 14 height 14
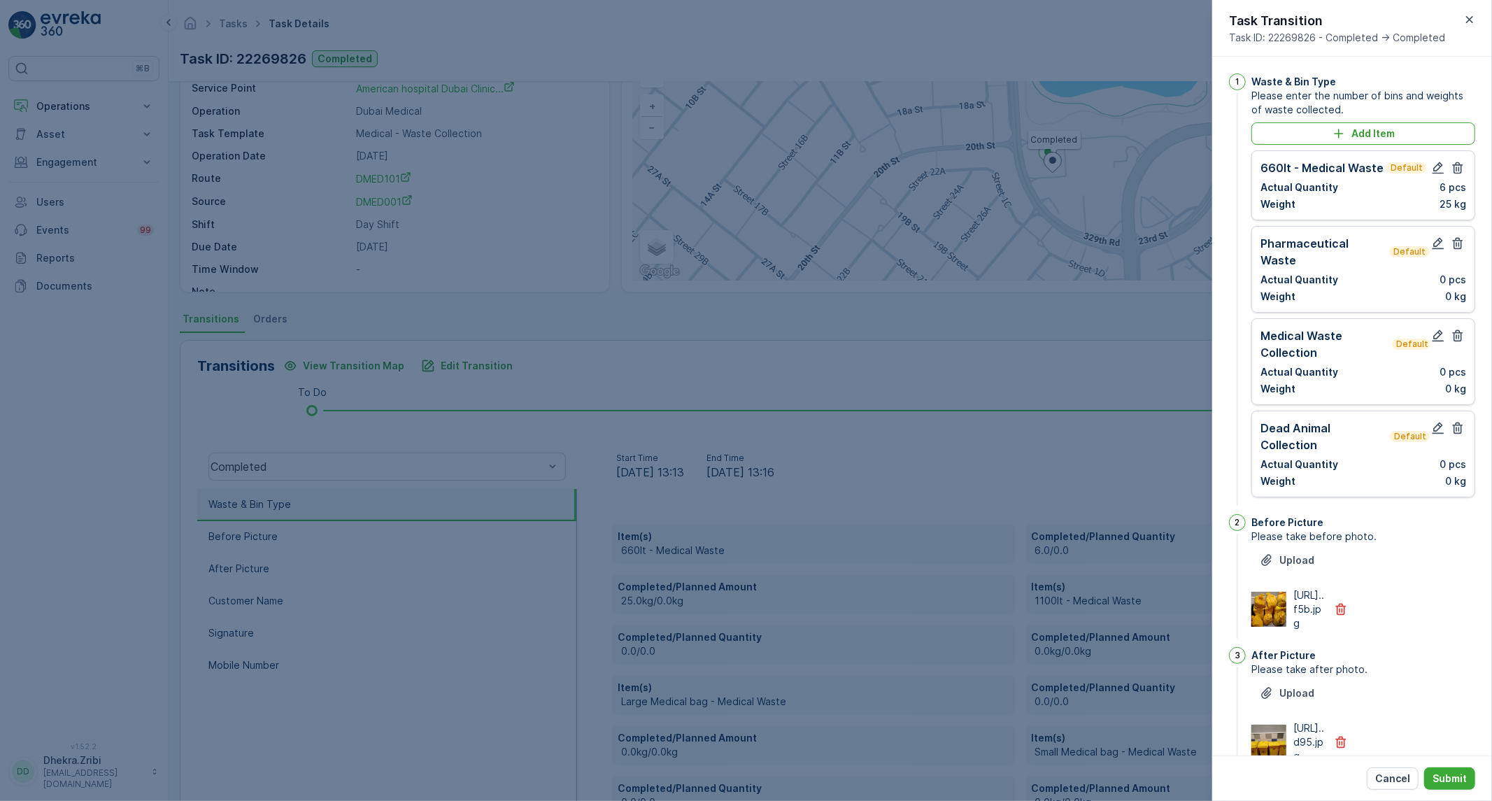
click at [1453, 241] on icon "button" at bounding box center [1458, 243] width 14 height 14
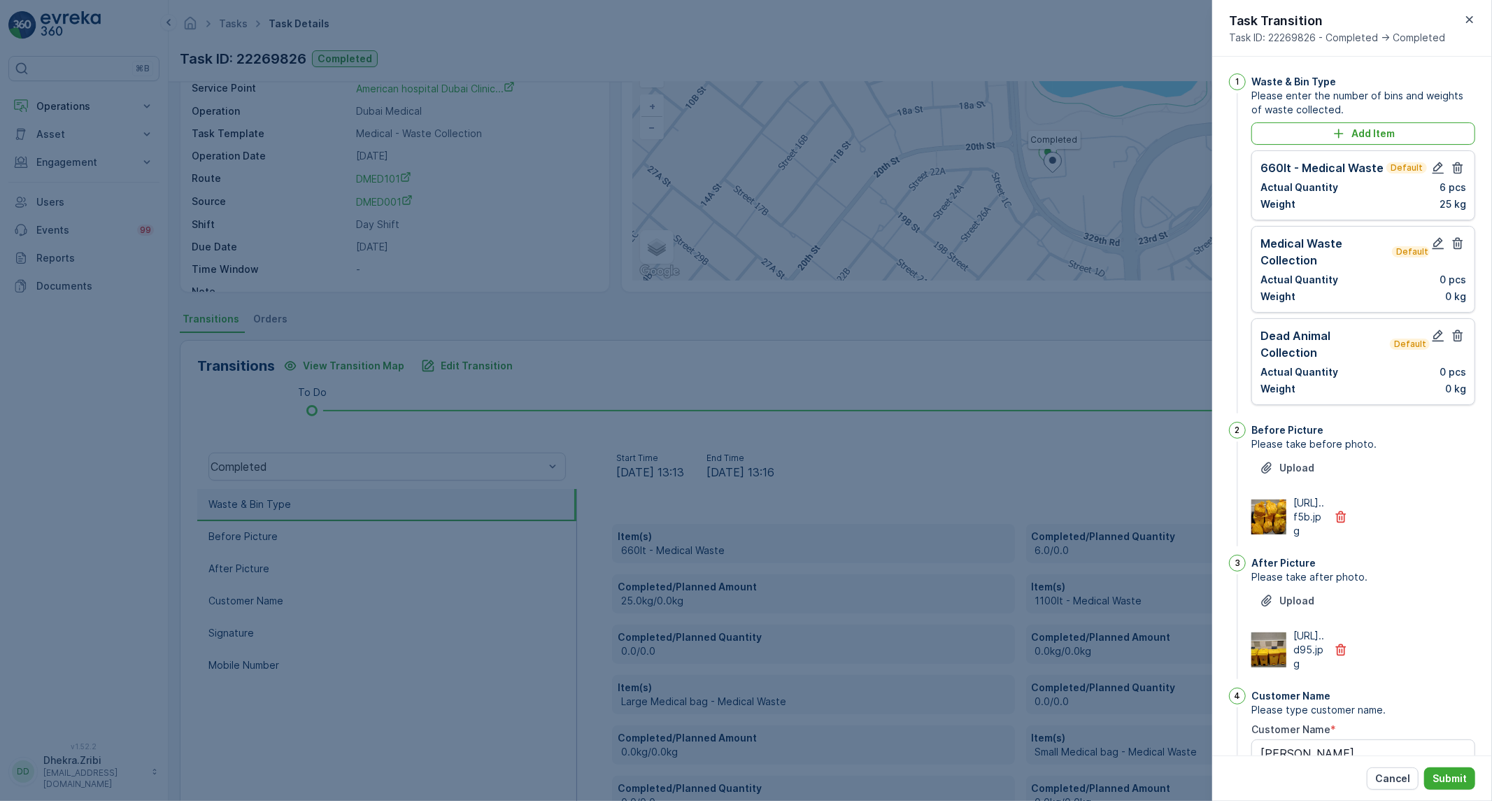
click at [1453, 241] on icon "button" at bounding box center [1458, 243] width 14 height 14
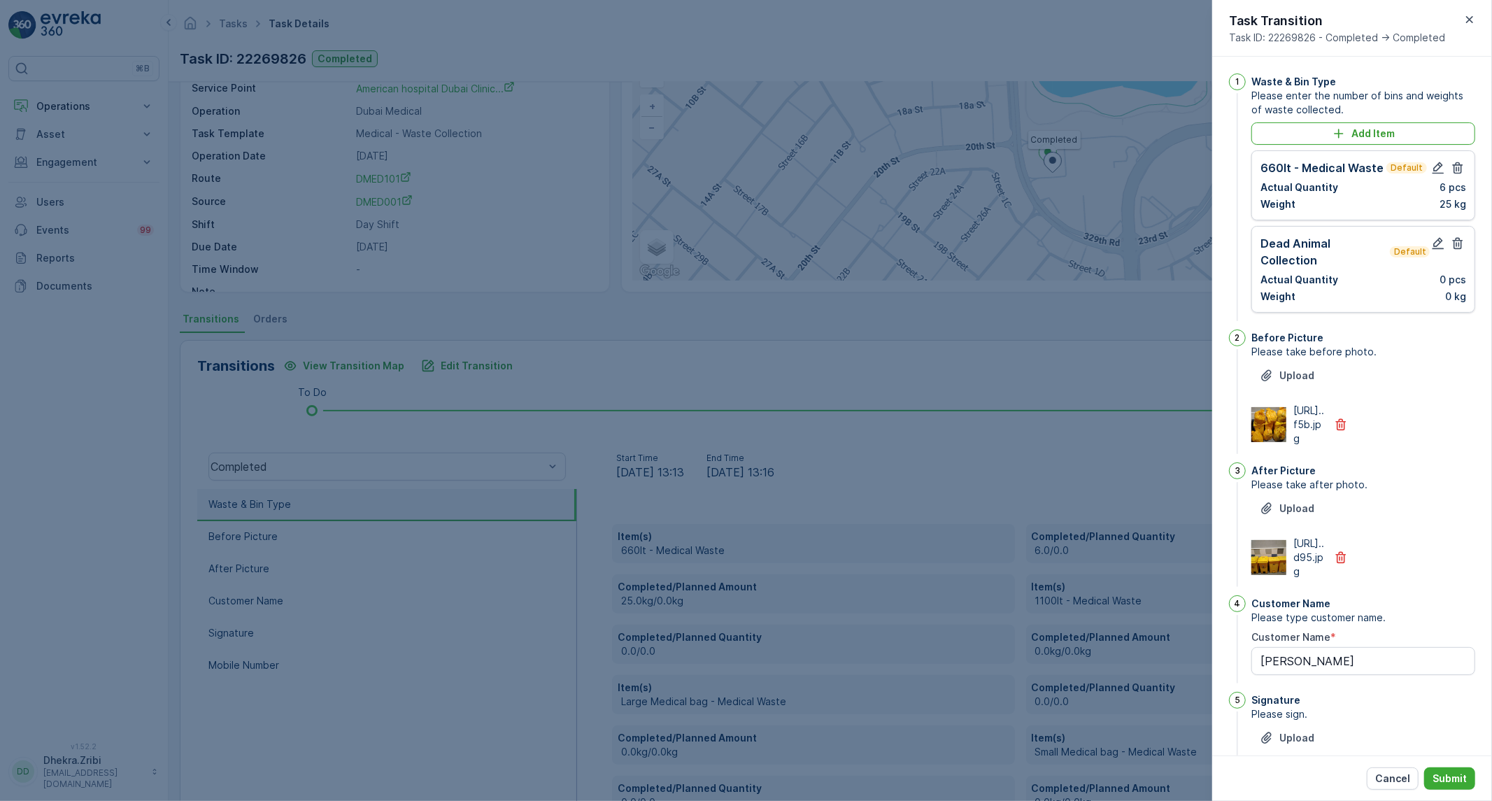
click at [1453, 241] on icon "button" at bounding box center [1458, 243] width 14 height 14
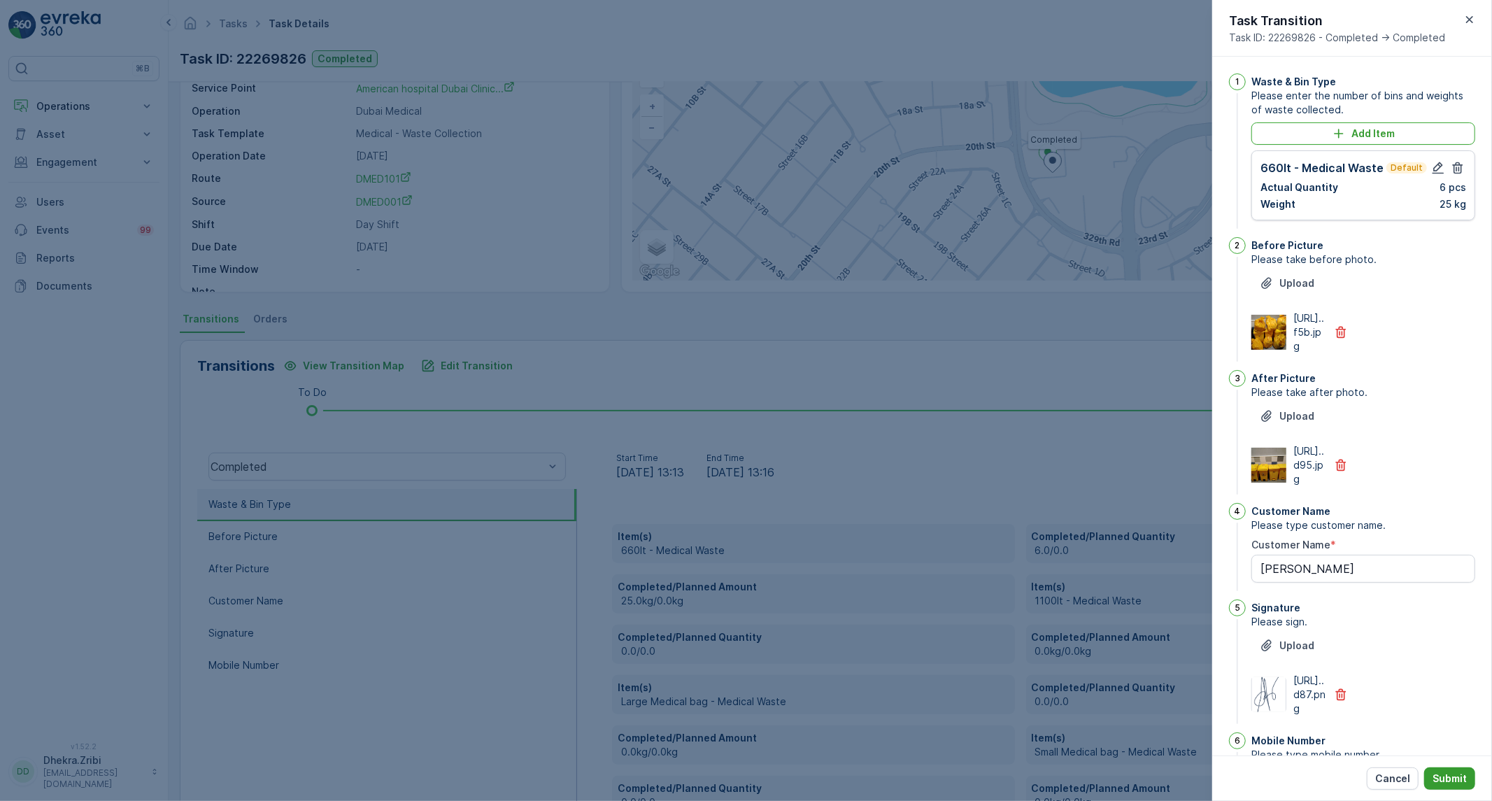
click at [1445, 773] on p "Submit" at bounding box center [1449, 778] width 34 height 14
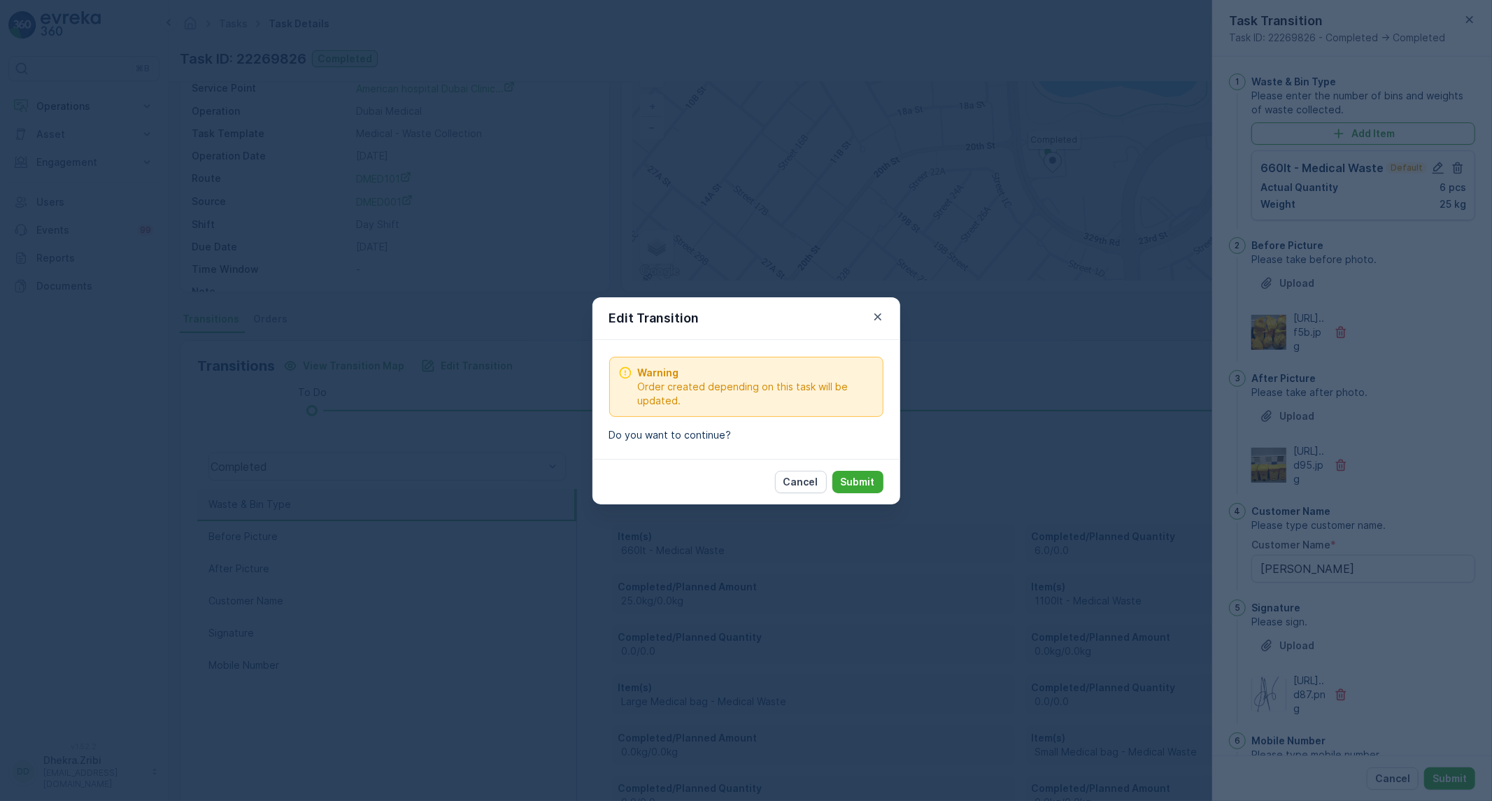
click at [979, 459] on div "Edit Transition Warning Order created depending on this task will be updated. D…" at bounding box center [746, 400] width 1492 height 801
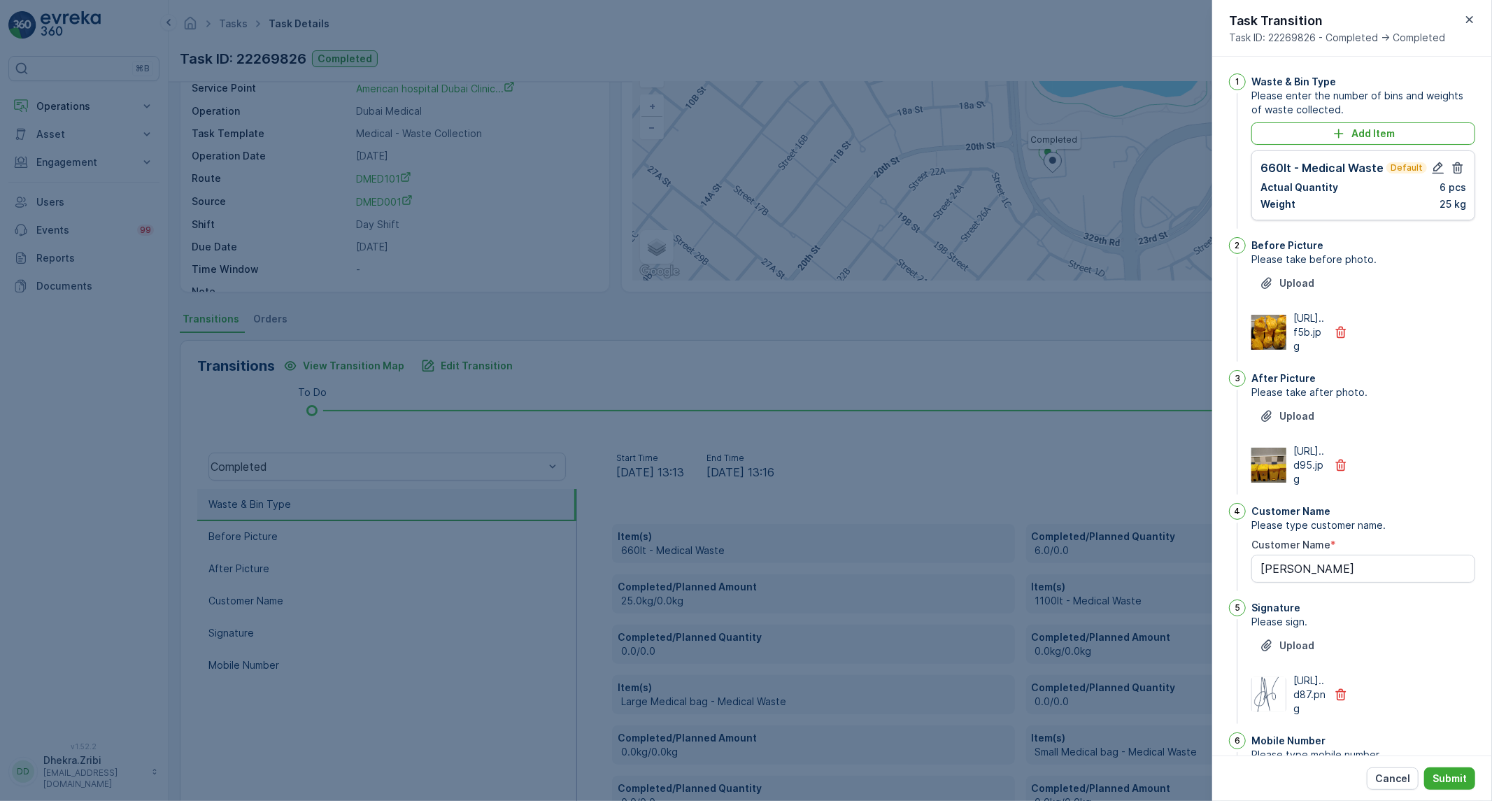
click at [984, 457] on div at bounding box center [746, 400] width 1492 height 801
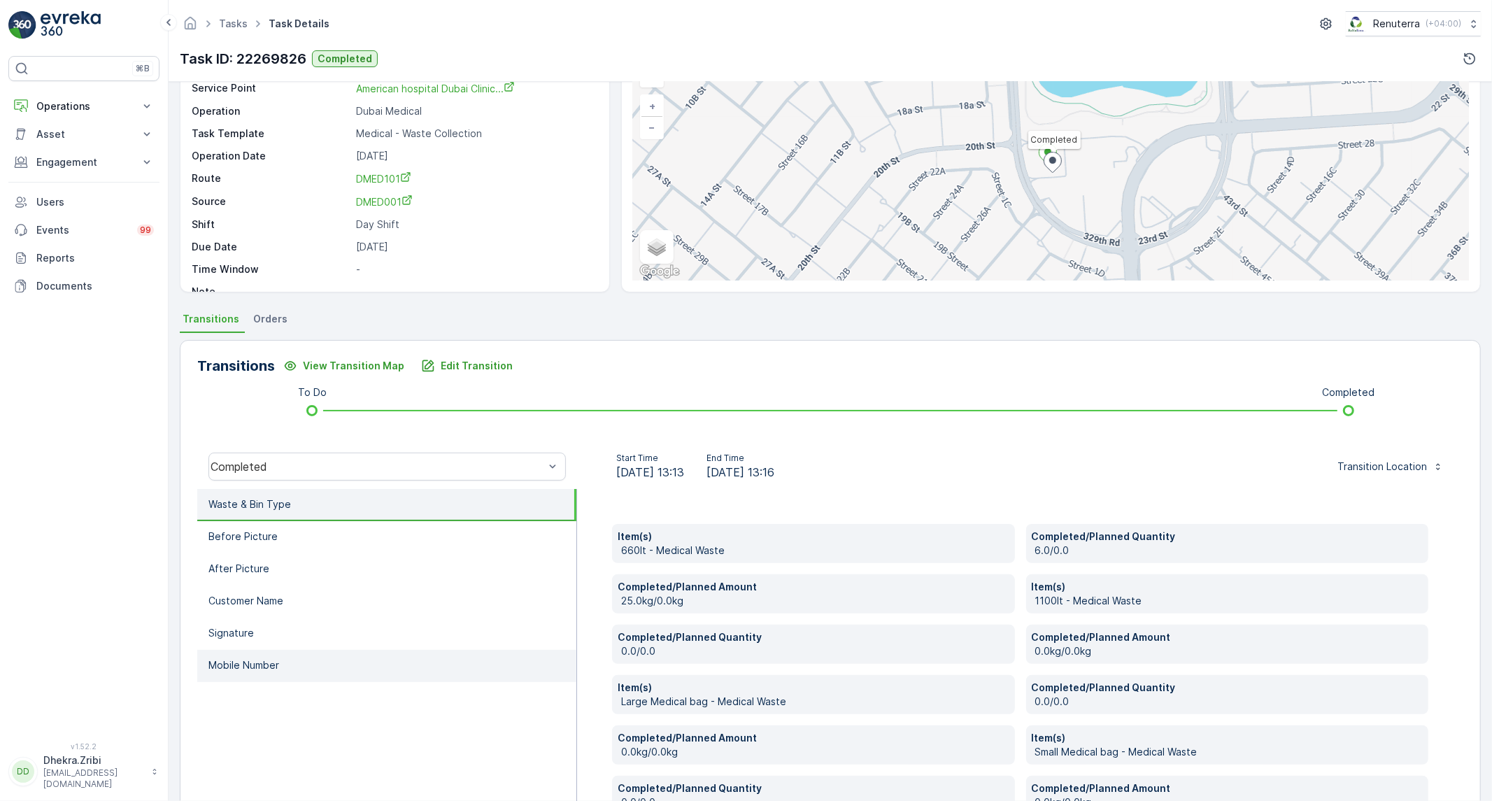
drag, startPoint x: 294, startPoint y: 663, endPoint x: 315, endPoint y: 648, distance: 25.6
click at [295, 662] on li "Mobile Number" at bounding box center [386, 666] width 379 height 32
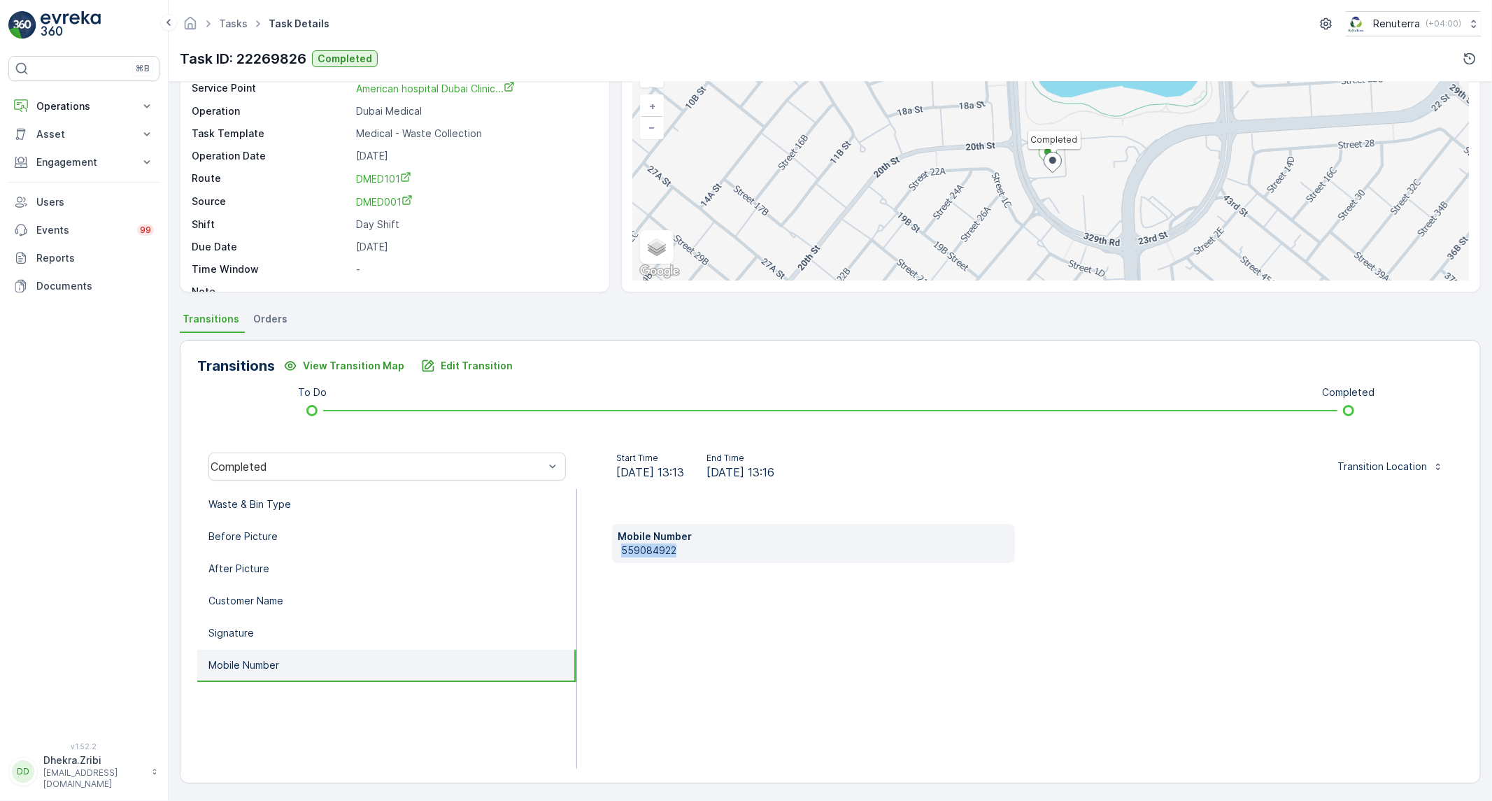
drag, startPoint x: 680, startPoint y: 546, endPoint x: 616, endPoint y: 562, distance: 66.3
click at [616, 562] on div "Mobile Number [PHONE_NUMBER]" at bounding box center [1020, 629] width 886 height 280
copy p "559084922"
click at [504, 362] on button "Edit Transition" at bounding box center [467, 366] width 108 height 22
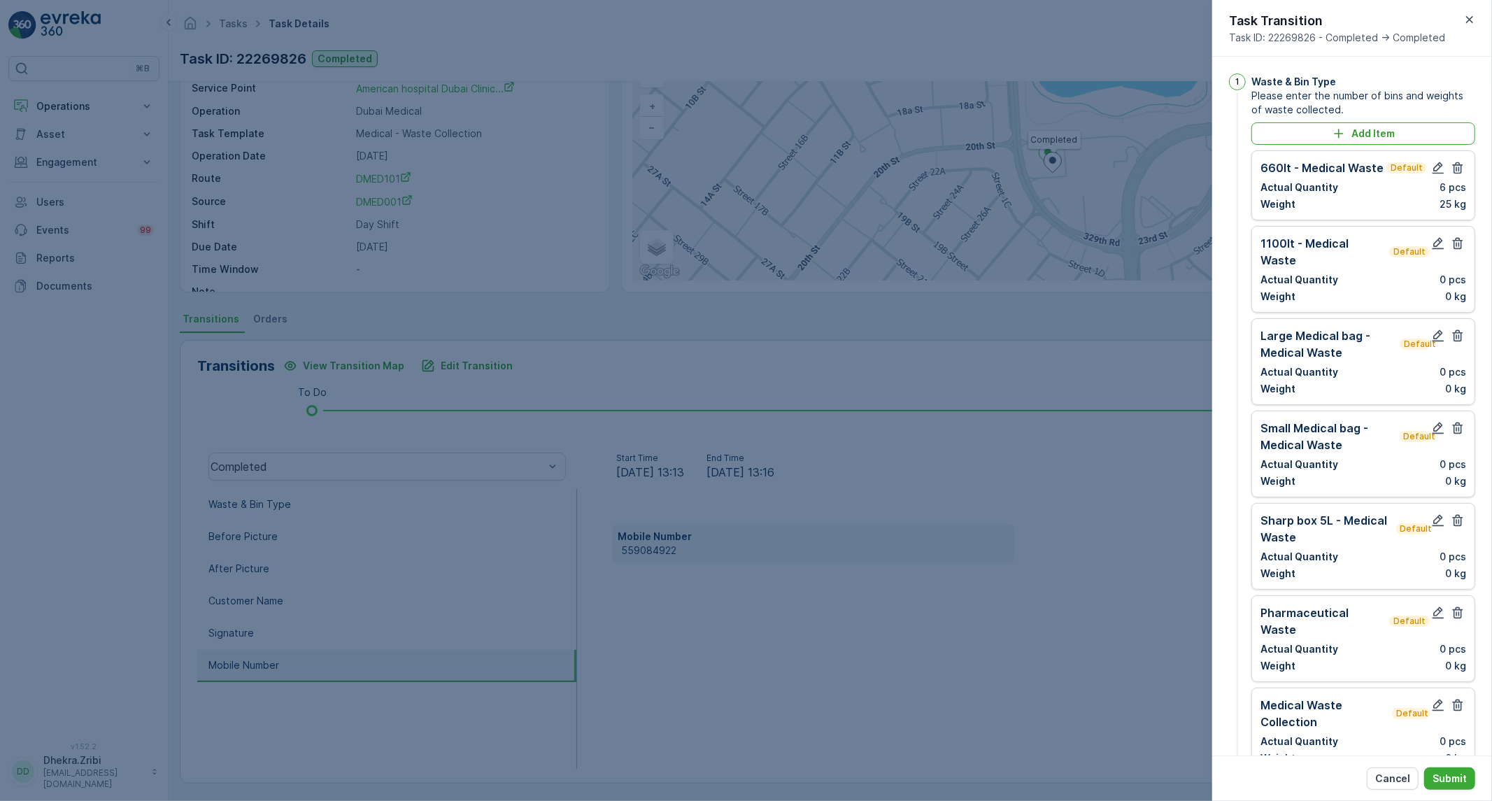
scroll to position [776, 0]
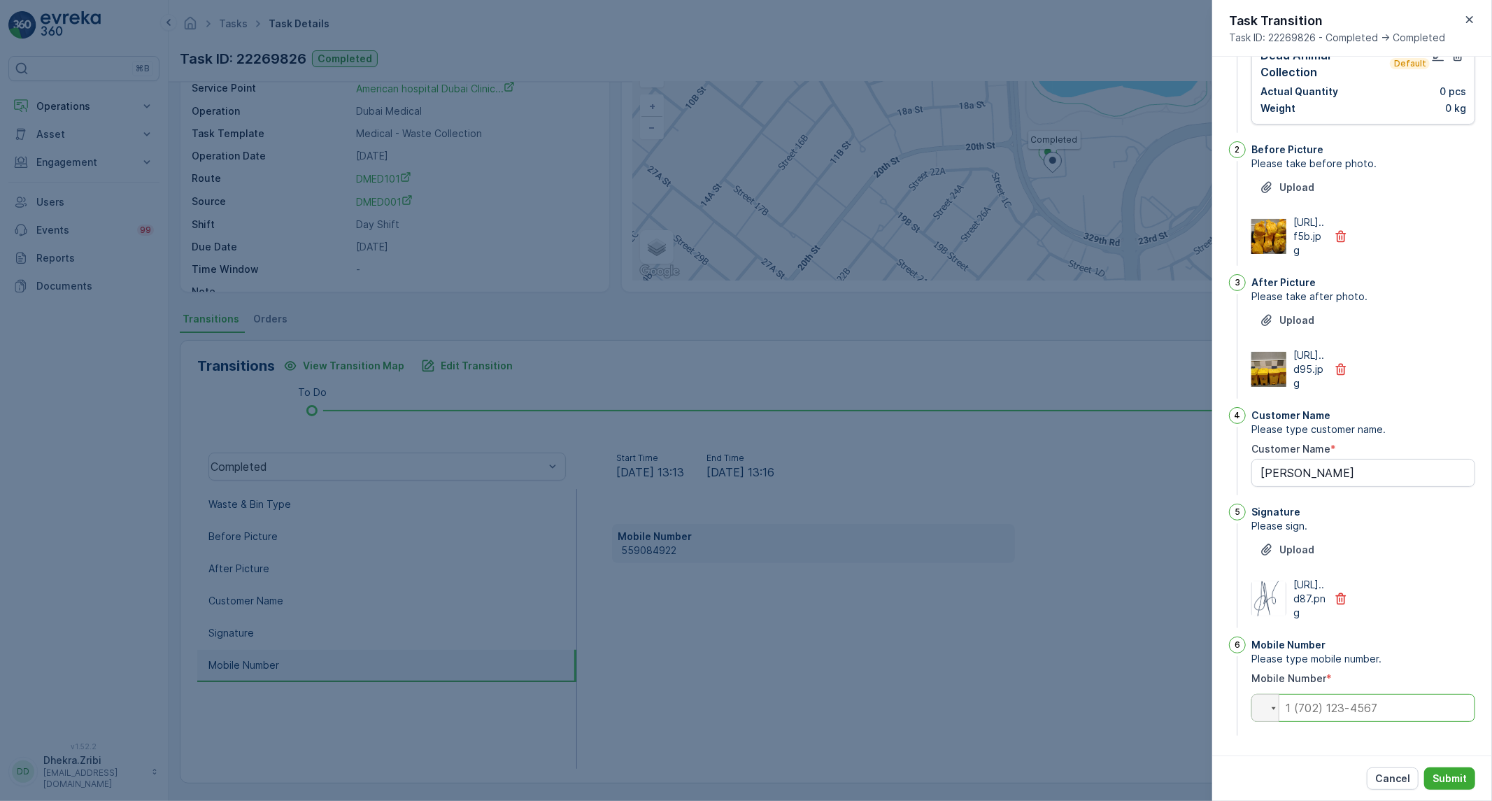
click at [1366, 718] on input "tel" at bounding box center [1363, 708] width 224 height 28
paste input "+55 (90) 84922"
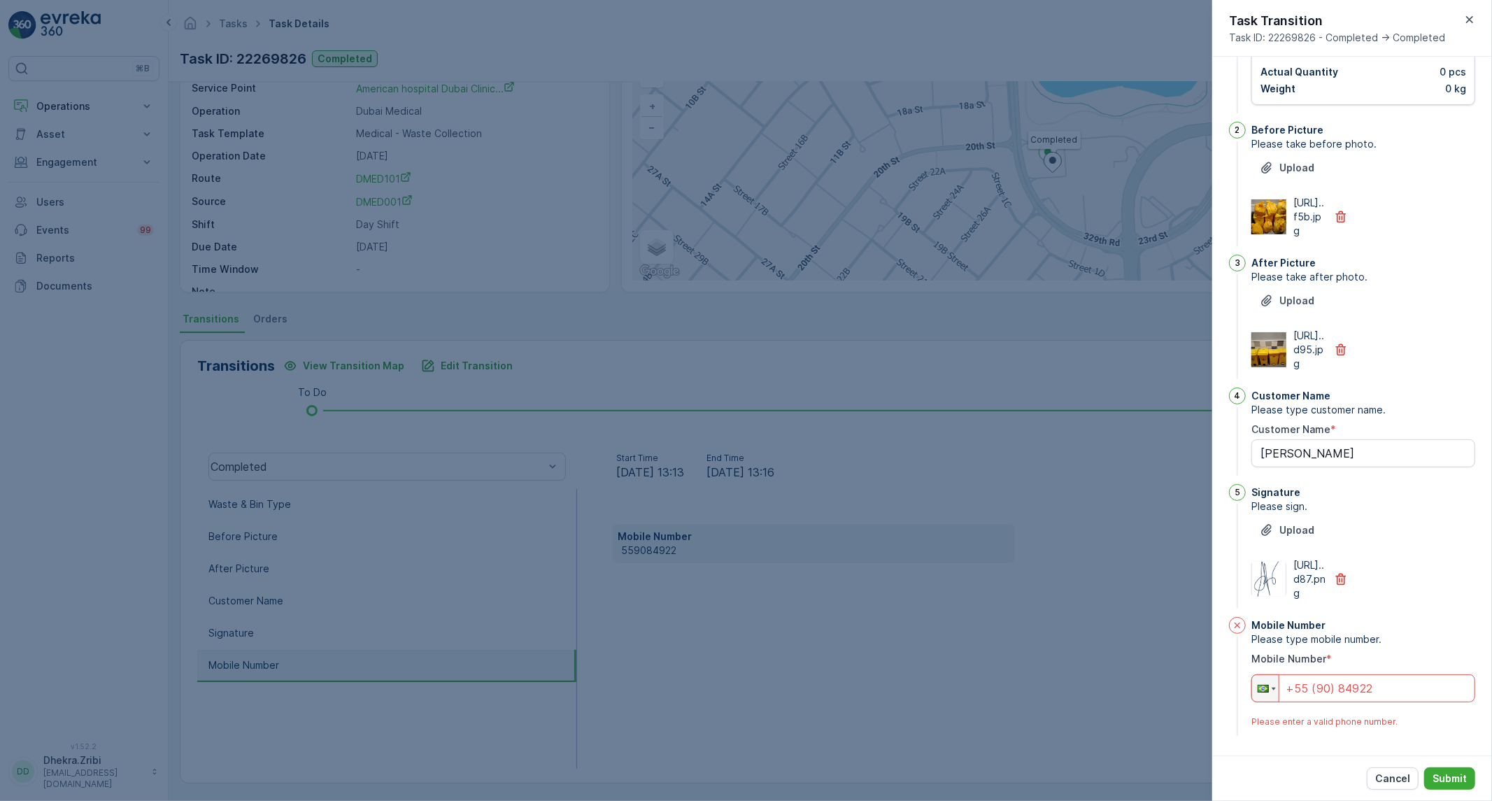
drag, startPoint x: 1382, startPoint y: 708, endPoint x: 1232, endPoint y: 709, distance: 150.4
click at [1236, 709] on div "Mobile Number Please type mobile number. Mobile Number * Phone +55 (90) 84922 P…" at bounding box center [1352, 678] width 246 height 122
drag, startPoint x: 1394, startPoint y: 704, endPoint x: 1138, endPoint y: 693, distance: 256.2
click at [1138, 693] on div "Tasks Task Details Renuterra ( +04:00 ) Task ID: 22269826 Completed Details Tas…" at bounding box center [830, 400] width 1323 height 801
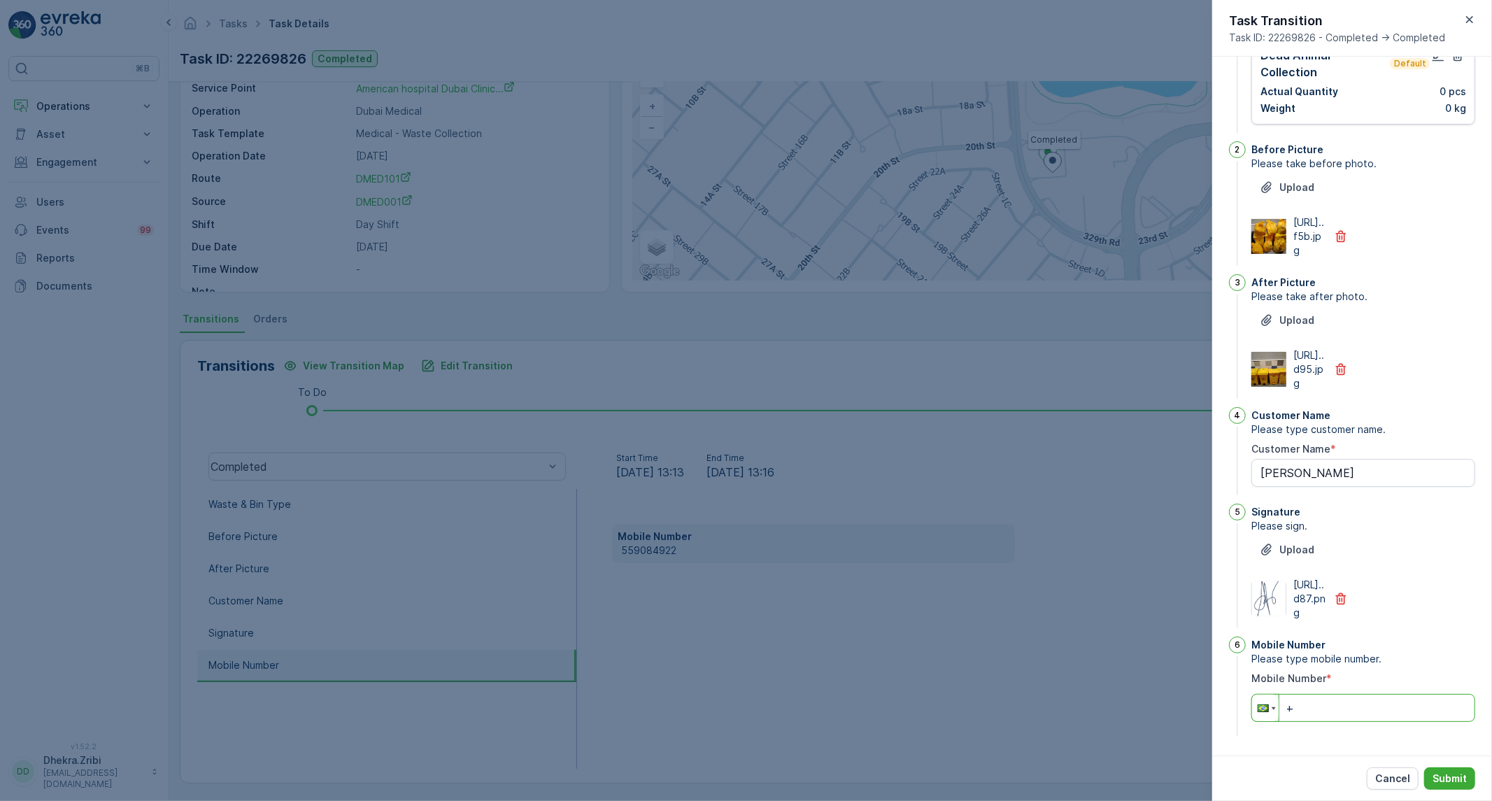
type input "+"
click at [1268, 713] on div at bounding box center [1265, 708] width 27 height 27
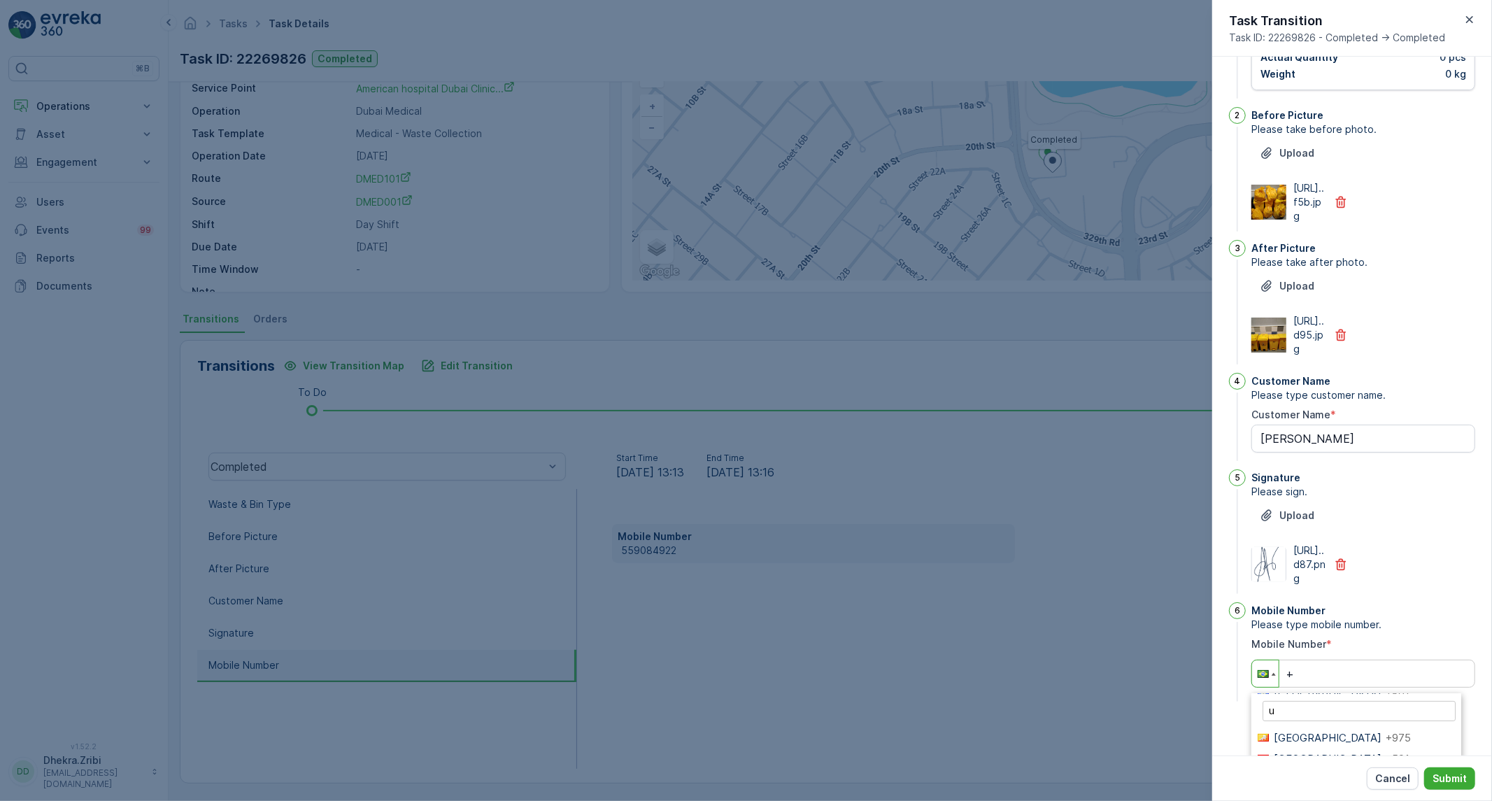
scroll to position [0, 0]
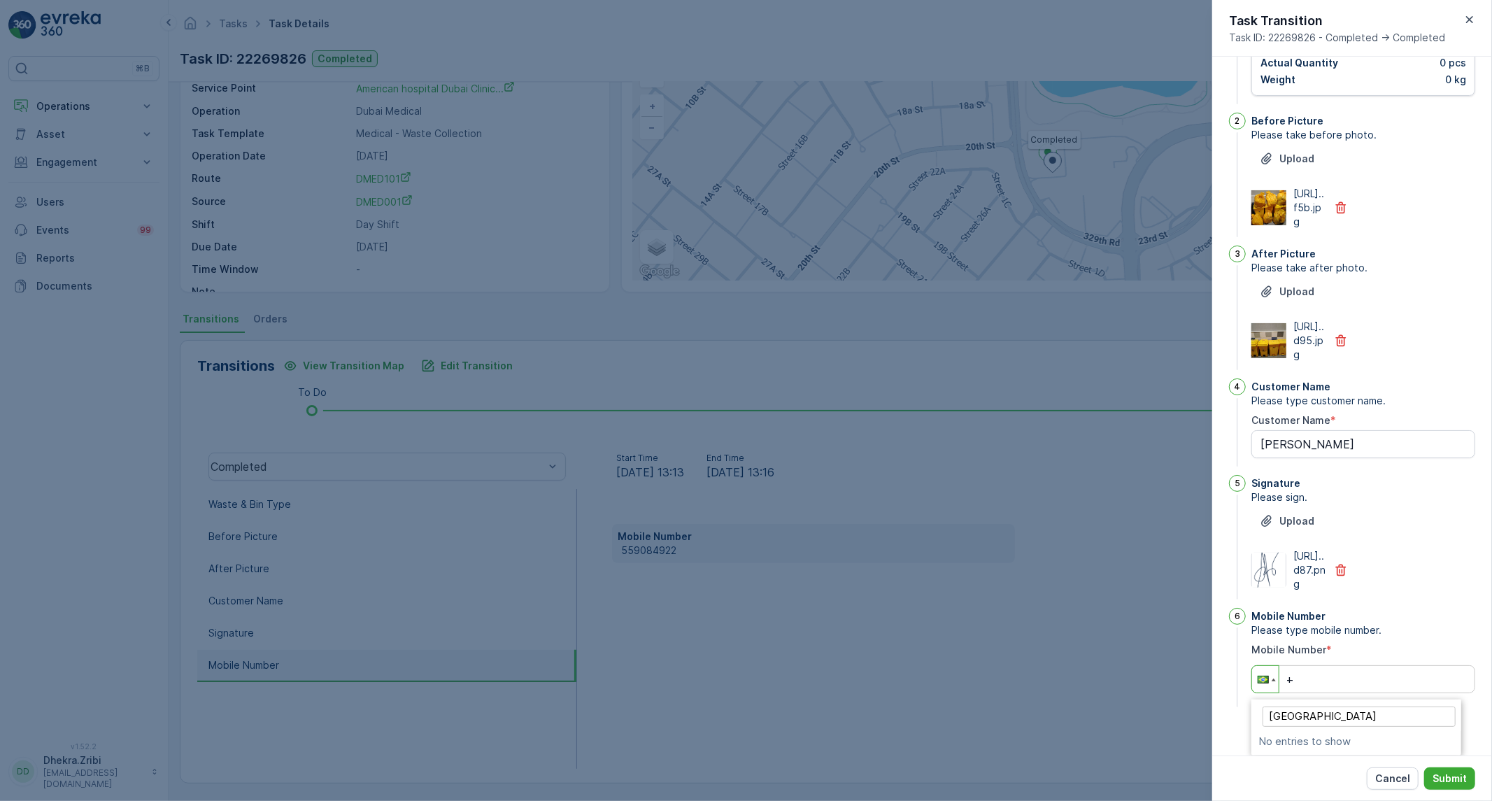
click at [1279, 727] on input "[GEOGRAPHIC_DATA]" at bounding box center [1359, 716] width 193 height 20
drag, startPoint x: 1302, startPoint y: 739, endPoint x: 1243, endPoint y: 737, distance: 58.8
click at [1243, 710] on div "6 Mobile Number Please type mobile number. Mobile Number * Phone + uae No entri…" at bounding box center [1352, 659] width 246 height 102
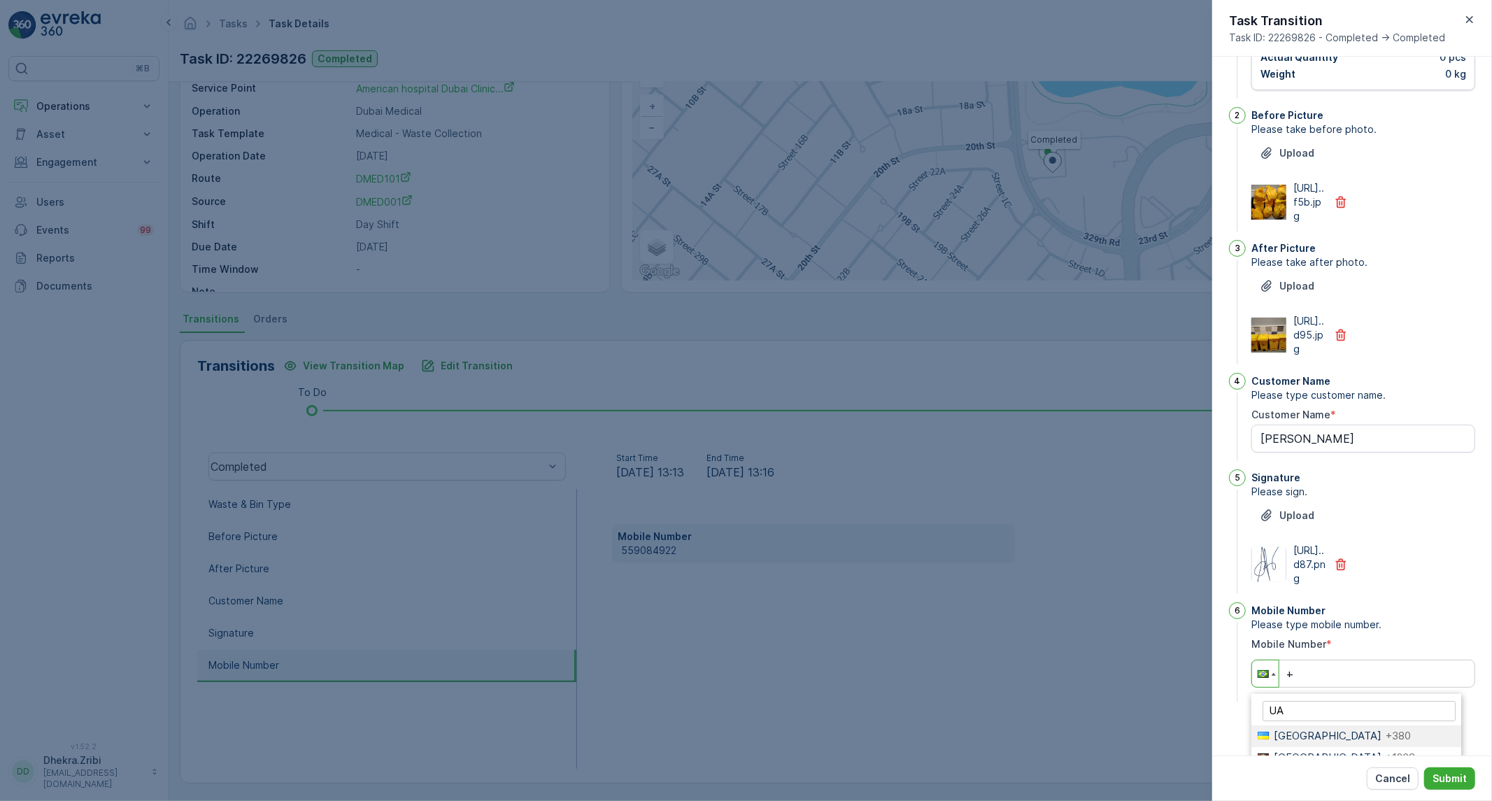
type input "[GEOGRAPHIC_DATA]"
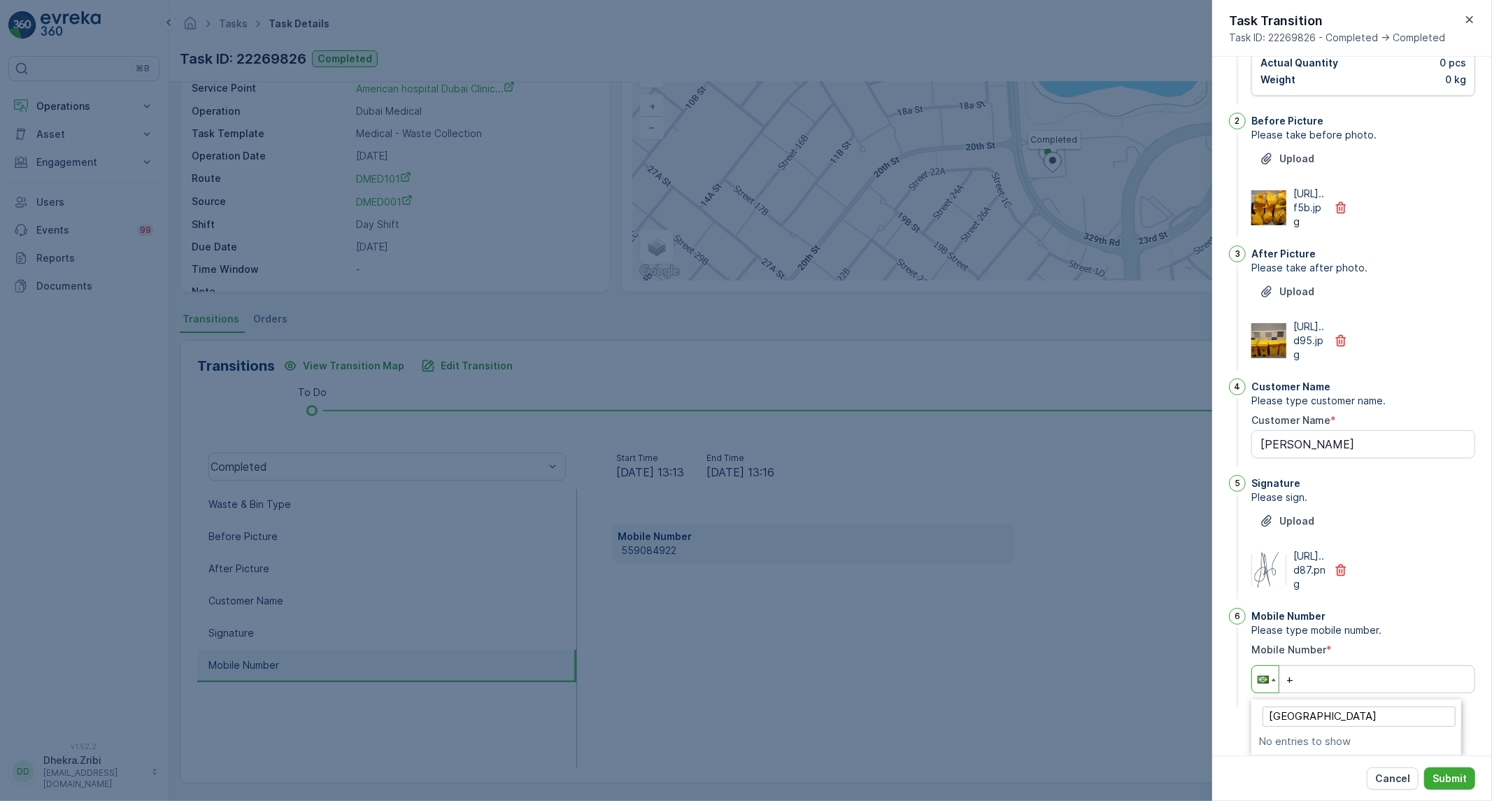
scroll to position [776, 0]
click at [1005, 561] on div at bounding box center [746, 400] width 1492 height 801
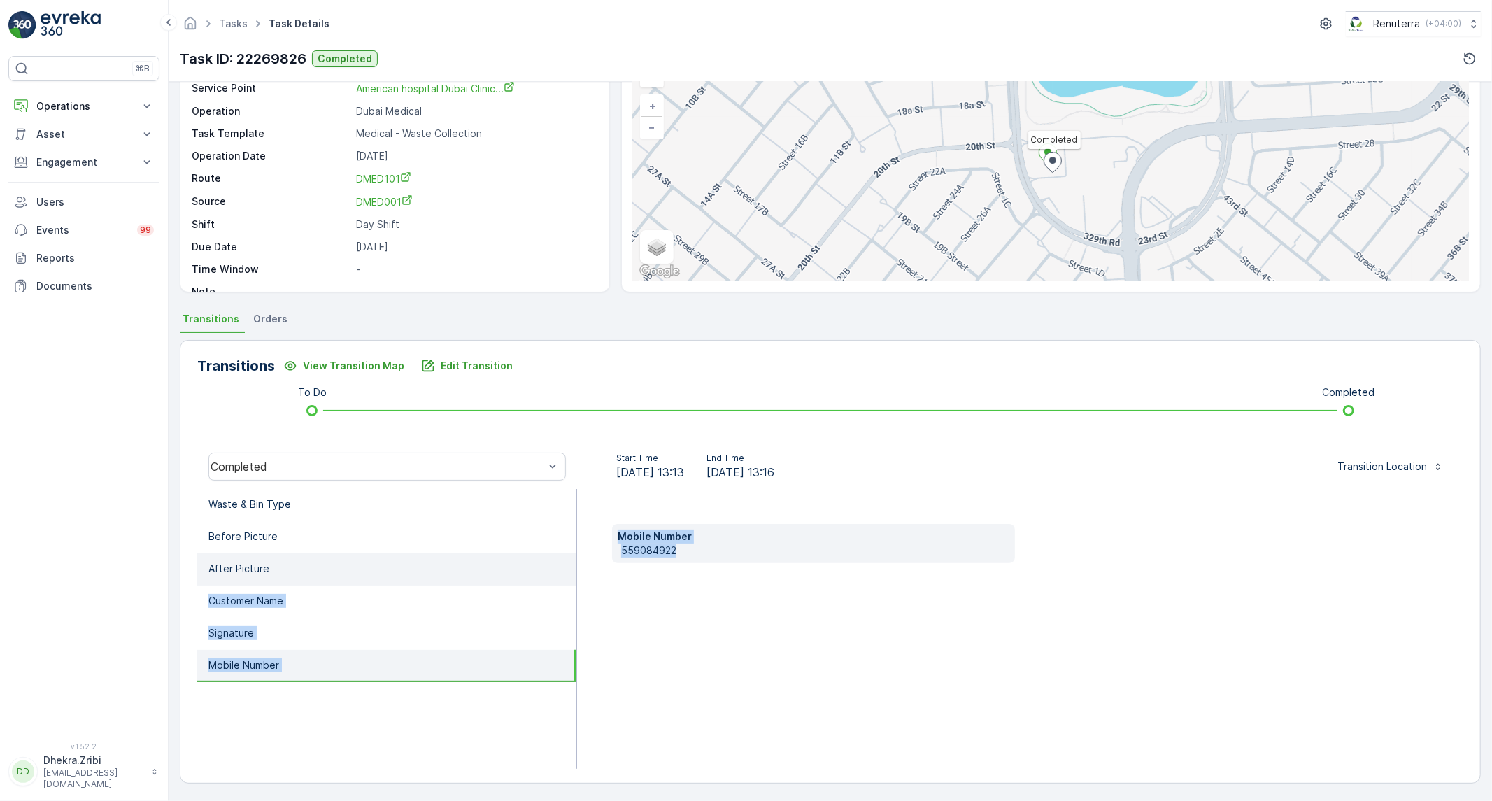
drag, startPoint x: 673, startPoint y: 544, endPoint x: 544, endPoint y: 551, distance: 128.9
click at [544, 551] on div "Waste & Bin Type Before Picture After Picture Customer Name Signature Mobile Nu…" at bounding box center [830, 629] width 1266 height 280
click at [692, 595] on div "Mobile Number [PHONE_NUMBER]" at bounding box center [1020, 629] width 886 height 280
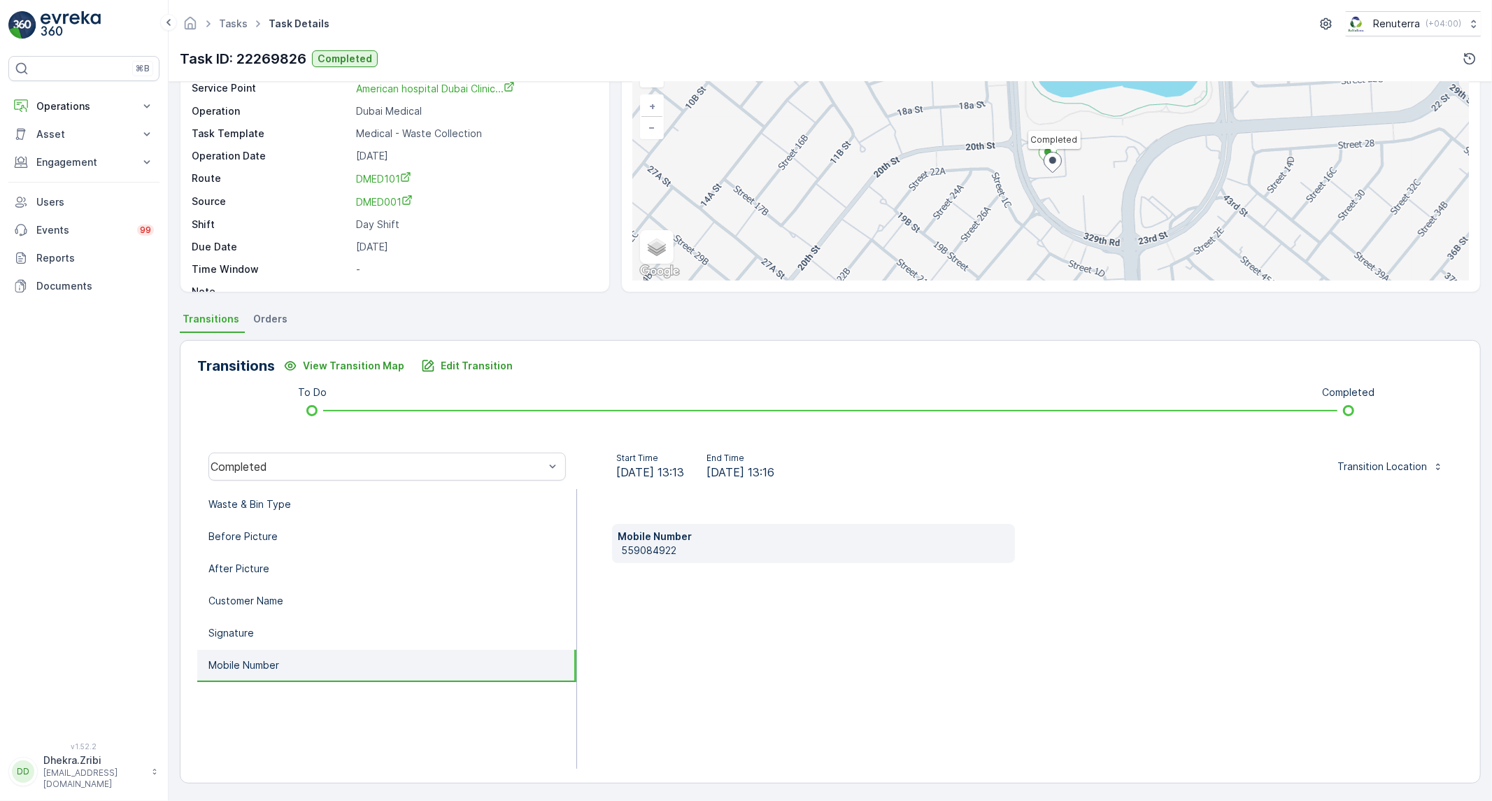
click at [666, 548] on p "559084922" at bounding box center [815, 550] width 388 height 14
copy p "559084922"
click at [444, 362] on p "Edit Transition" at bounding box center [477, 366] width 72 height 14
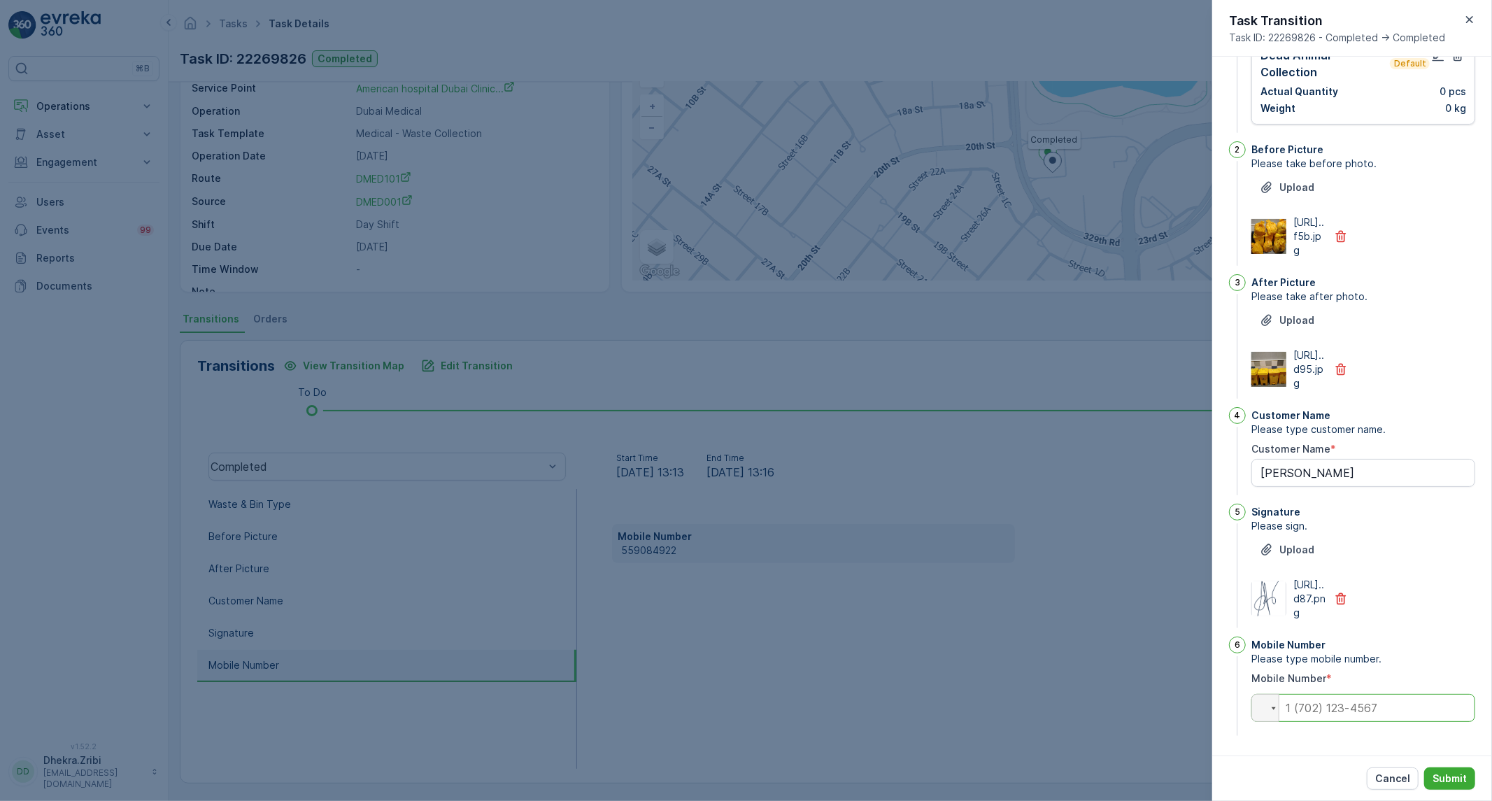
click at [1380, 712] on input "tel" at bounding box center [1363, 708] width 224 height 28
paste input "+55 (90) 84922"
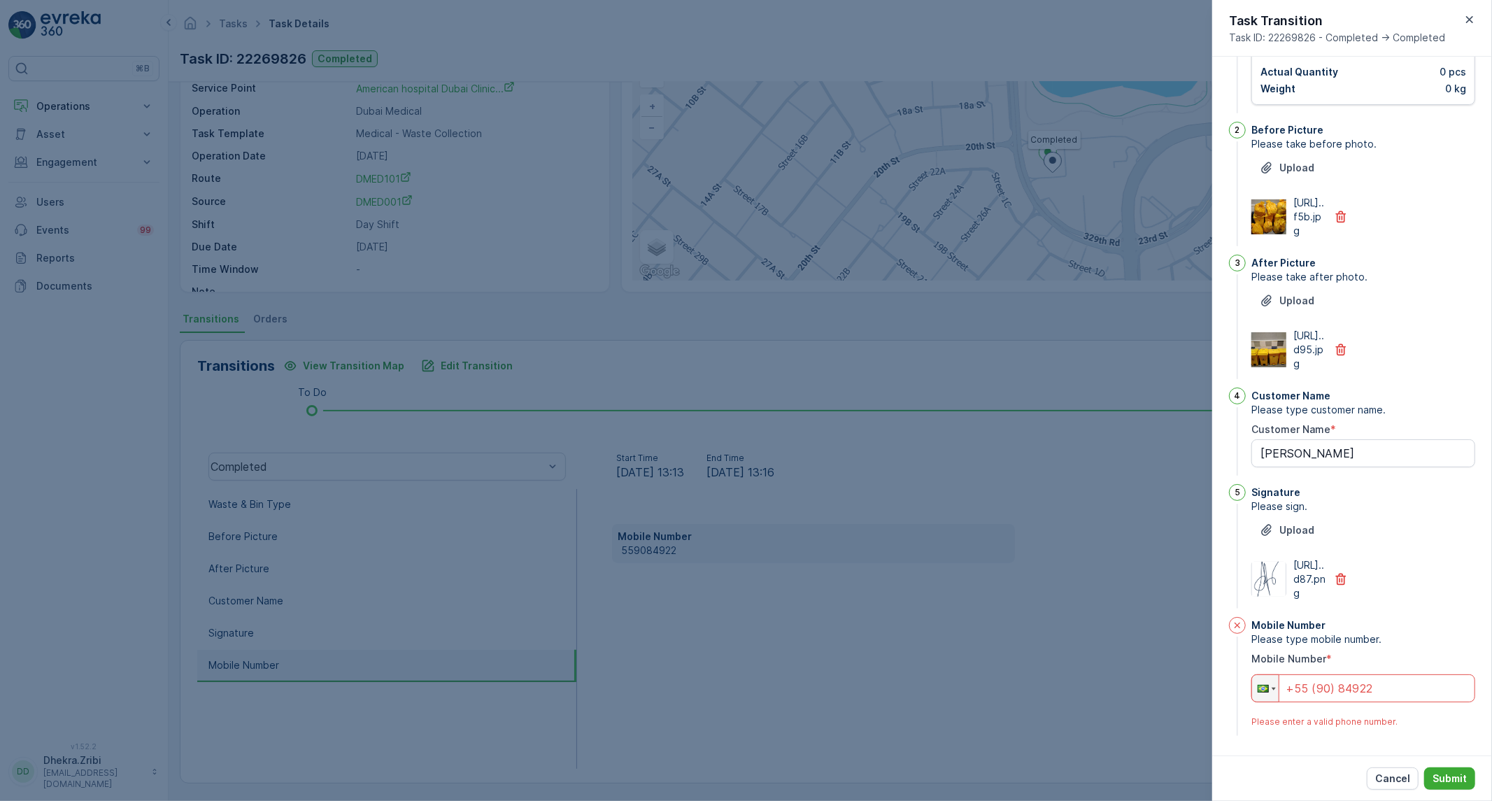
drag, startPoint x: 1288, startPoint y: 707, endPoint x: 1281, endPoint y: 711, distance: 7.8
click at [1281, 702] on input "+55 (90) 84922" at bounding box center [1363, 688] width 224 height 28
drag, startPoint x: 1294, startPoint y: 702, endPoint x: 1286, endPoint y: 709, distance: 10.9
click at [1286, 702] on input "+55 (90) 84922" at bounding box center [1363, 688] width 224 height 28
click at [1309, 702] on input "+05 (59) 084922" at bounding box center [1363, 688] width 224 height 28
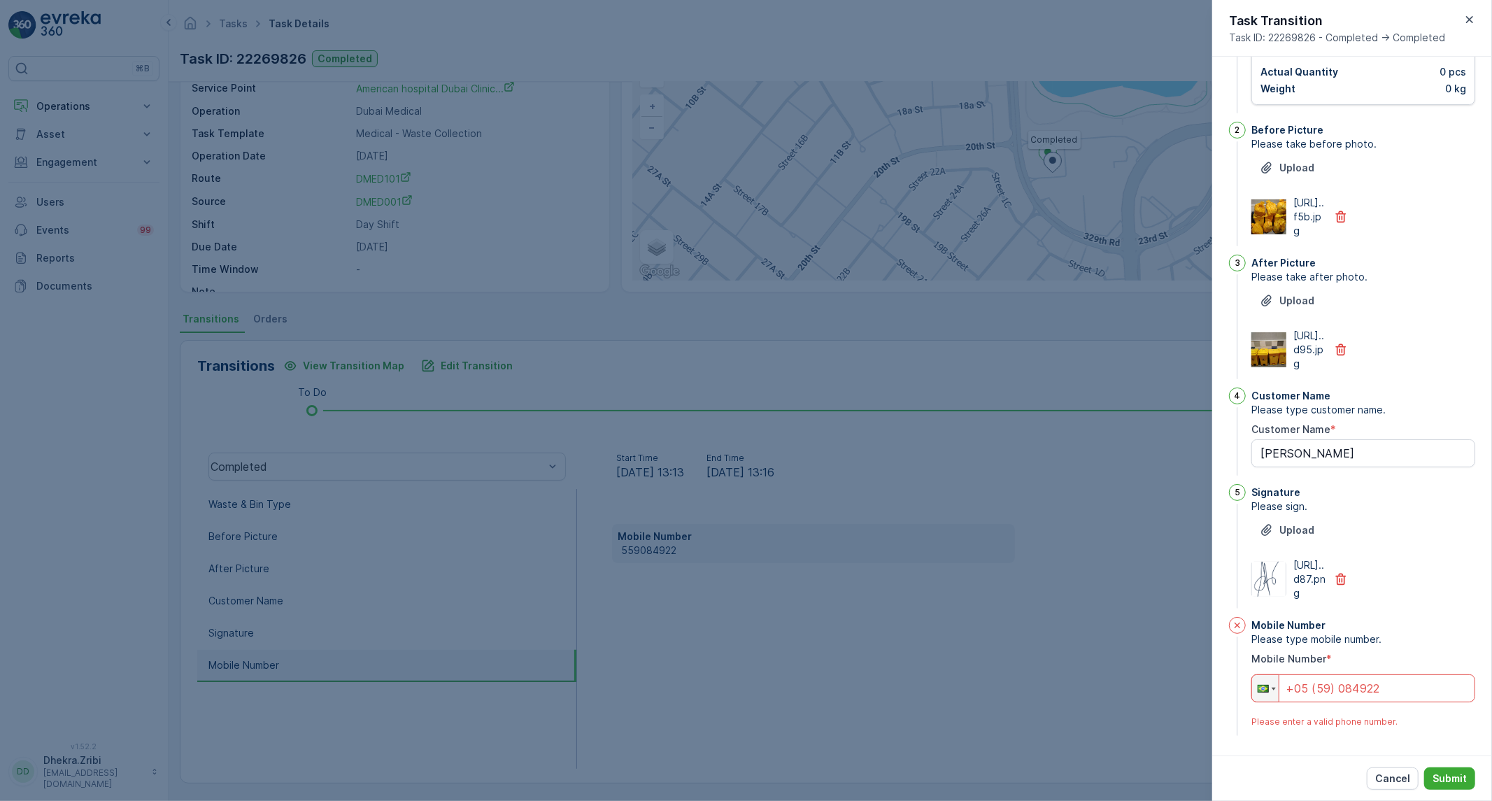
click at [1311, 702] on input "+05 (59) 084922" at bounding box center [1363, 688] width 224 height 28
click at [1312, 702] on input "+05 (59) 084922" at bounding box center [1363, 688] width 224 height 28
click at [1335, 702] on input "+05 (59) 084922" at bounding box center [1363, 688] width 224 height 28
drag, startPoint x: 1399, startPoint y: 700, endPoint x: 1243, endPoint y: 718, distance: 157.0
click at [1250, 722] on div "Mobile Number Please type mobile number. Mobile Number * Phone +05 (59) 22 Plea…" at bounding box center [1352, 678] width 246 height 122
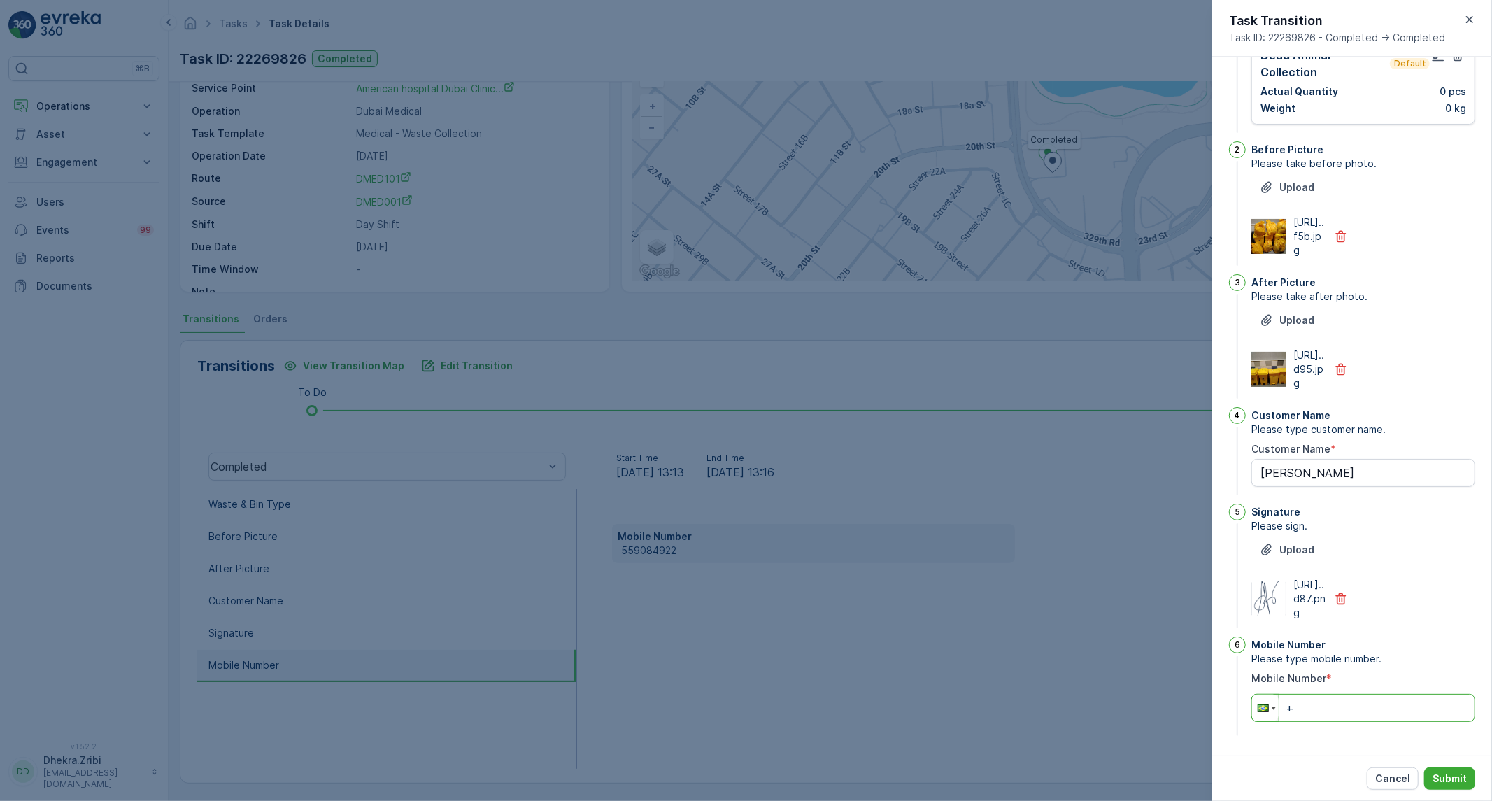
drag, startPoint x: 1308, startPoint y: 711, endPoint x: 1263, endPoint y: 711, distance: 44.8
click at [1263, 711] on div "Phone +" at bounding box center [1363, 708] width 224 height 28
drag, startPoint x: 1314, startPoint y: 708, endPoint x: 1120, endPoint y: 715, distance: 193.9
click at [1123, 715] on div "Tasks Task Details Renuterra ( +04:00 ) Task ID: 22269826 Completed Details Tas…" at bounding box center [830, 400] width 1323 height 801
paste input "55 (90) 84922"
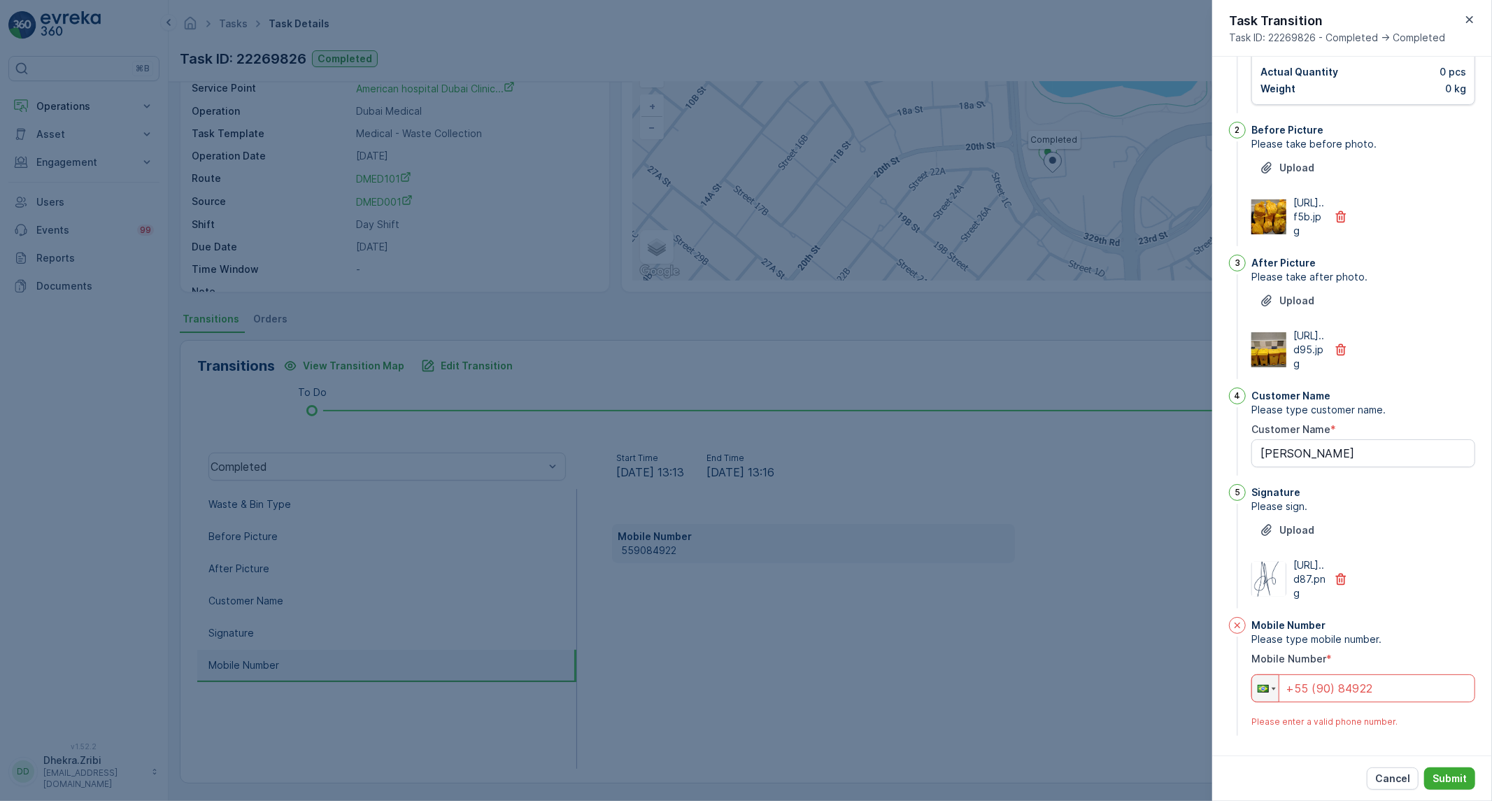
type input "+55 (90) 84922"
click at [1040, 593] on div at bounding box center [746, 400] width 1492 height 801
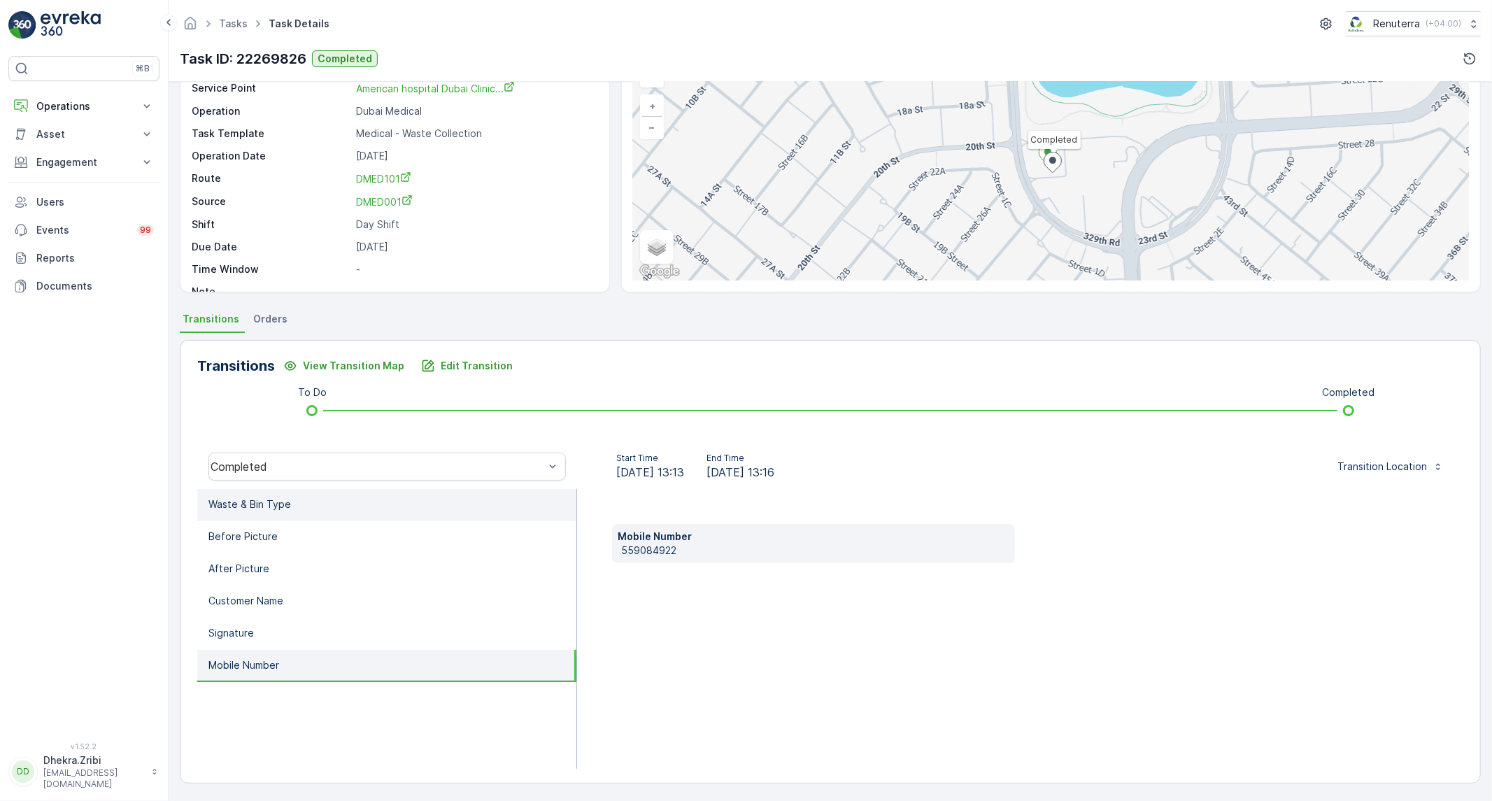
click at [443, 499] on li "Waste & Bin Type" at bounding box center [386, 505] width 379 height 32
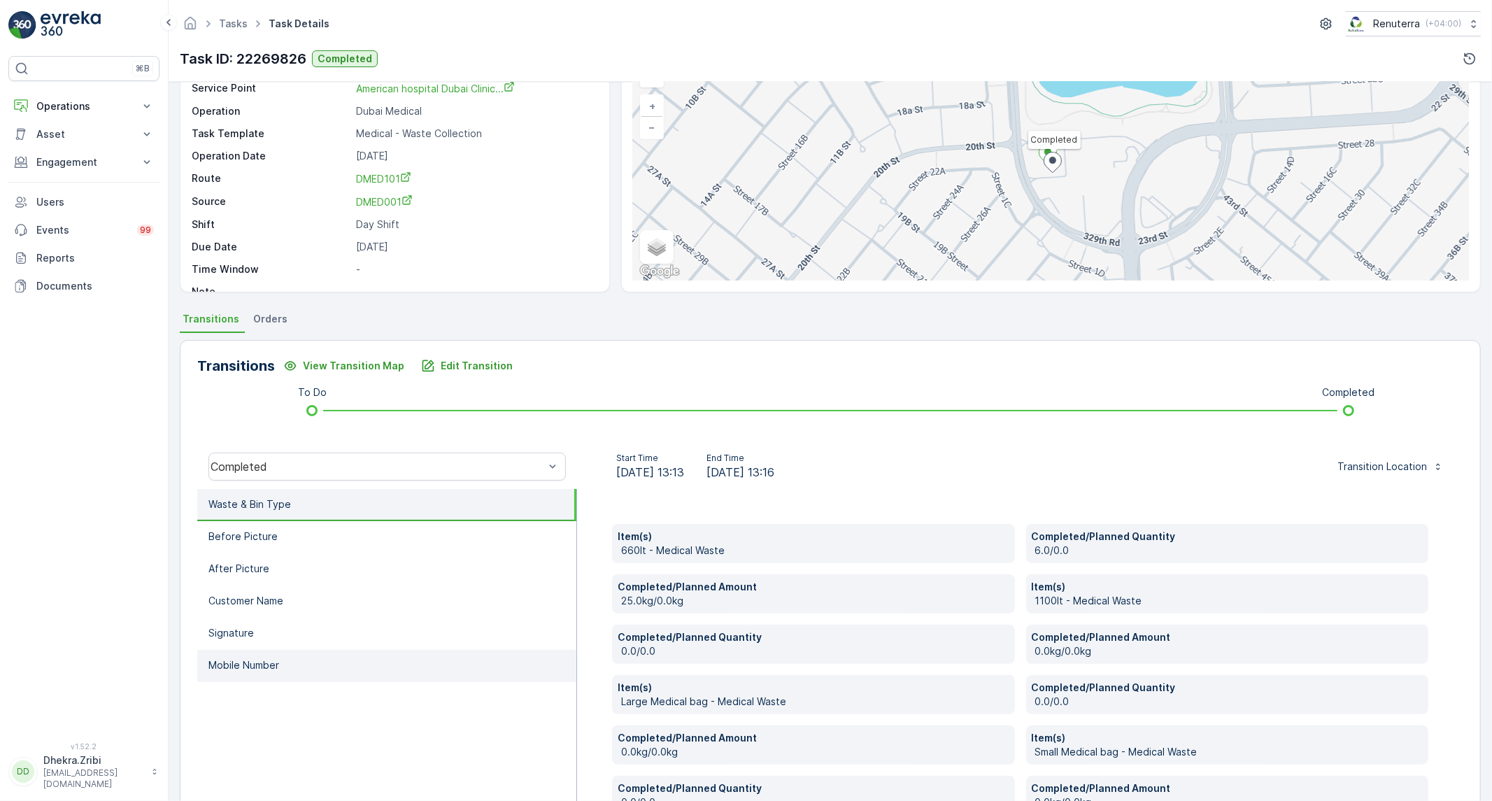
click at [239, 669] on li "Mobile Number" at bounding box center [386, 666] width 379 height 32
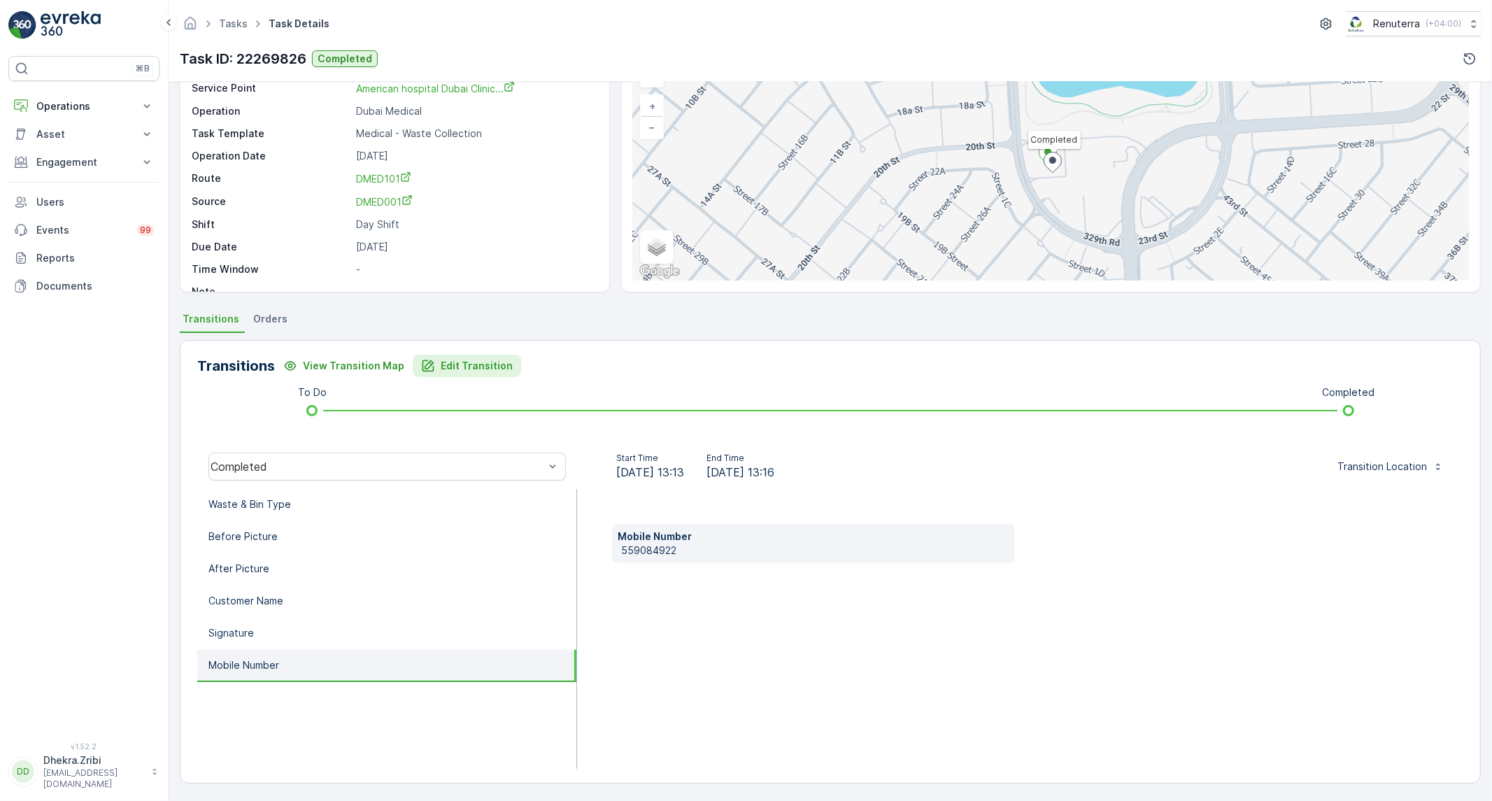
click at [488, 355] on button "Edit Transition" at bounding box center [467, 366] width 108 height 22
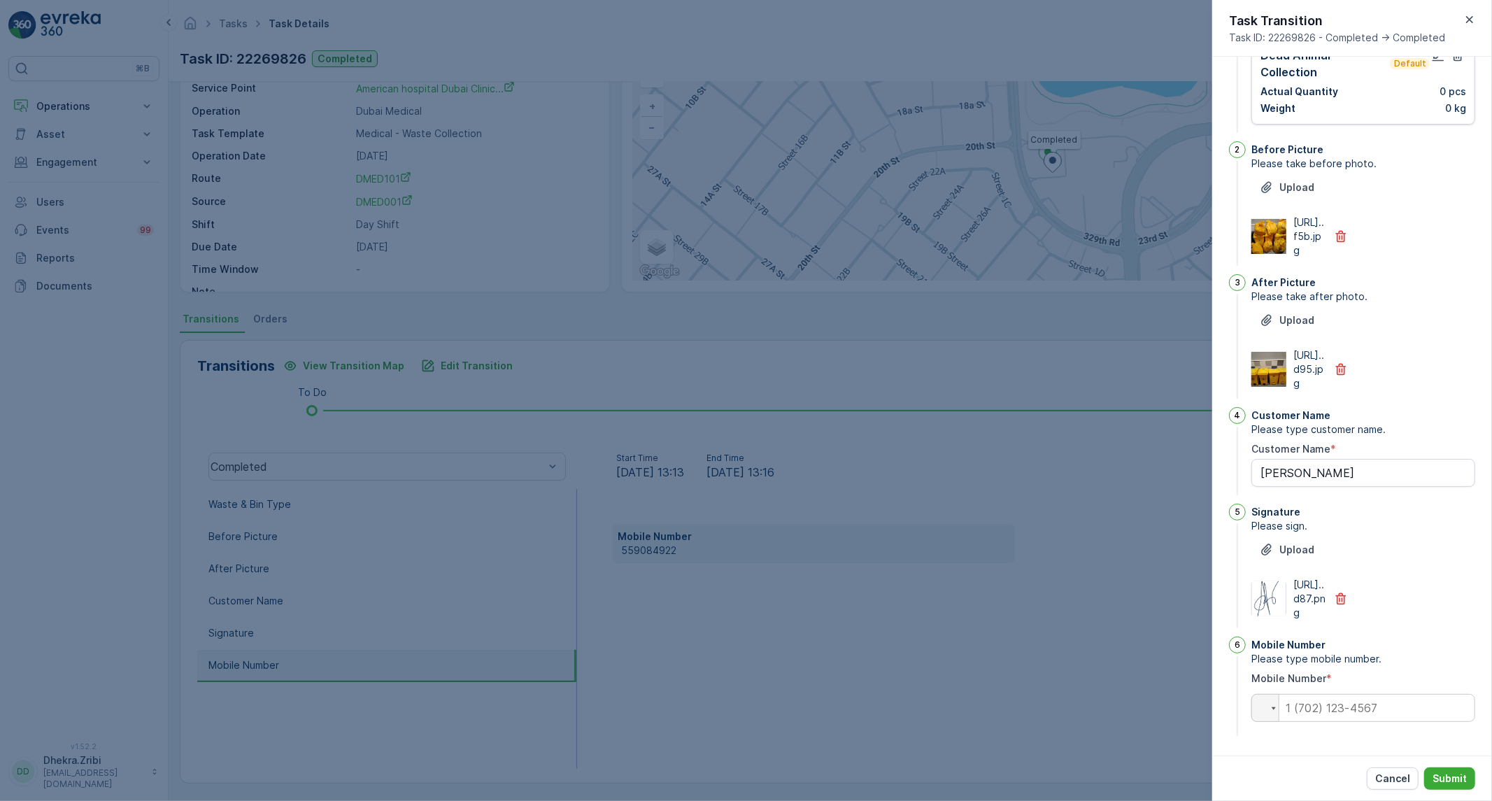
click at [1036, 678] on div at bounding box center [746, 400] width 1492 height 801
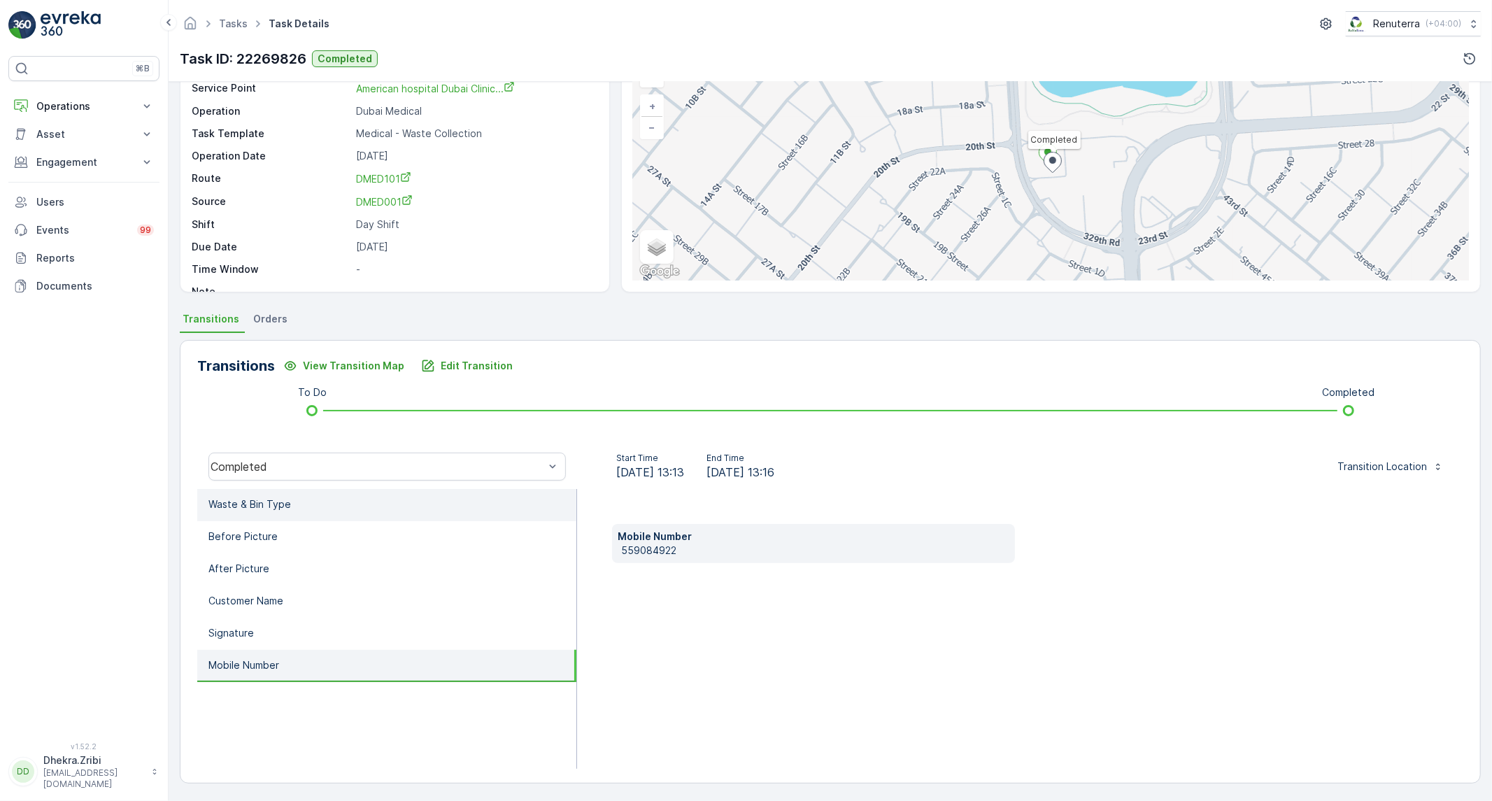
click at [457, 492] on li "Waste & Bin Type" at bounding box center [386, 505] width 379 height 32
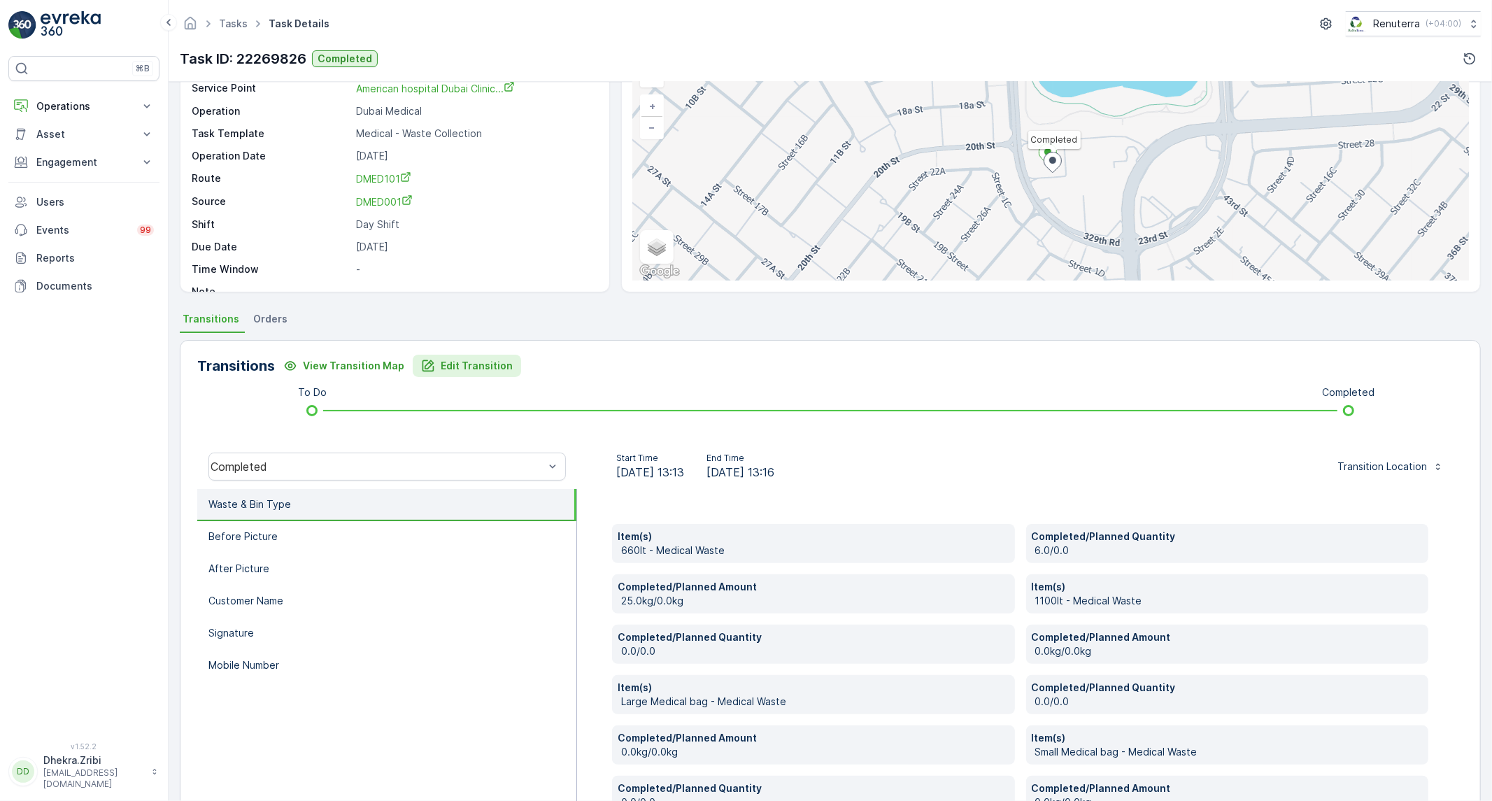
click at [452, 362] on p "Edit Transition" at bounding box center [477, 366] width 72 height 14
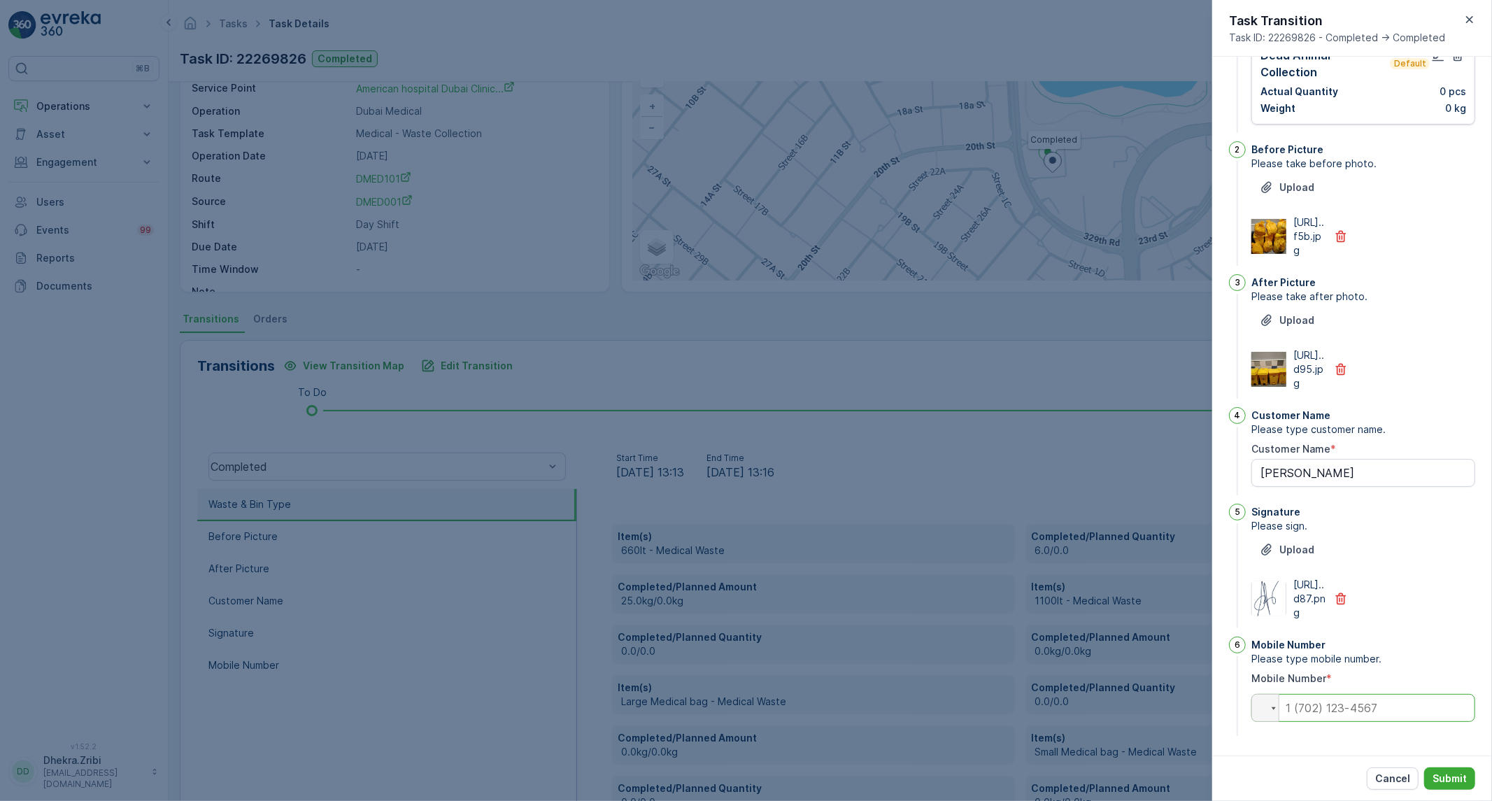
click at [1328, 719] on input "tel" at bounding box center [1363, 708] width 224 height 28
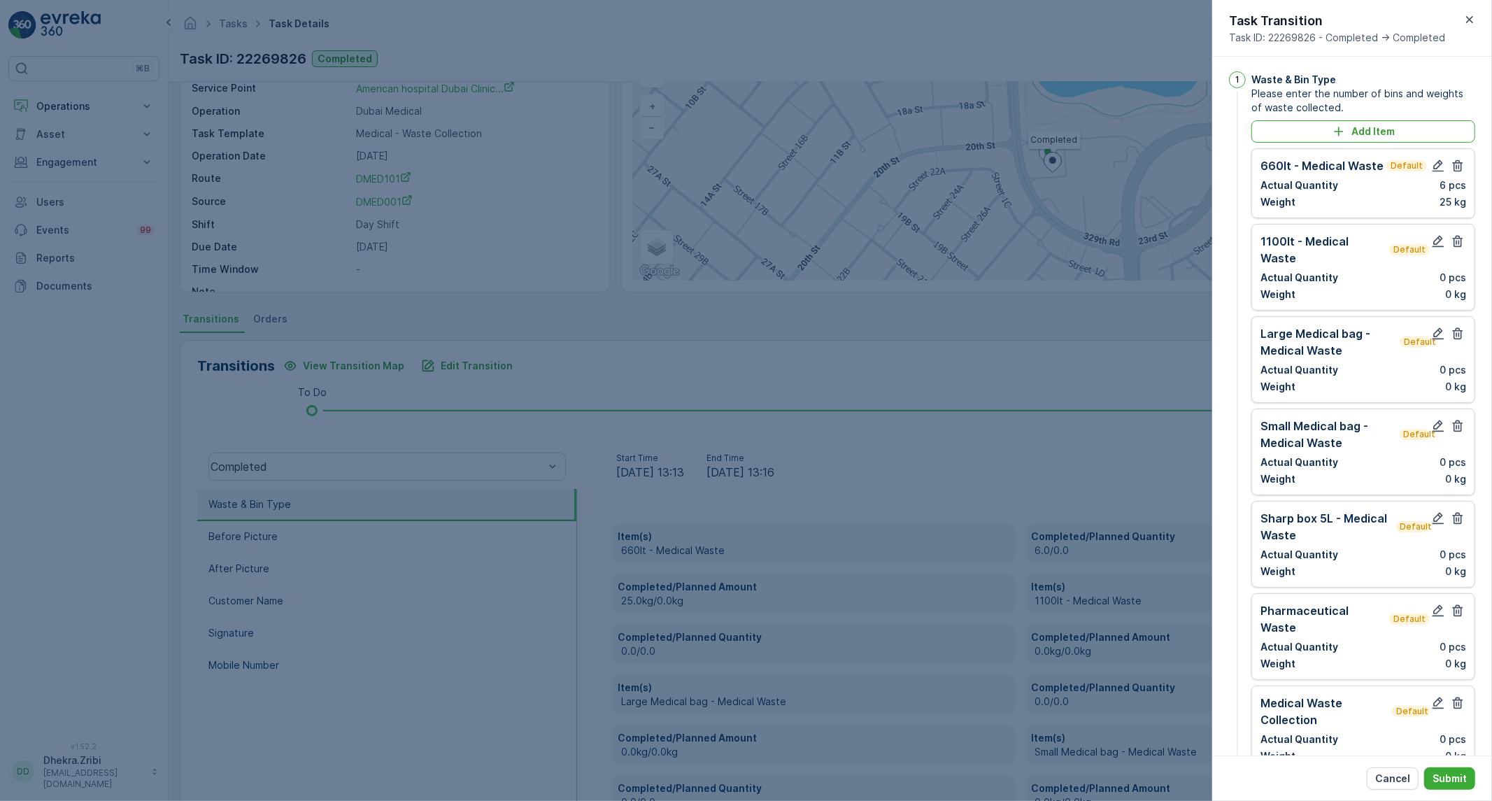
scroll to position [0, 0]
type input "0555908922"
click at [1453, 248] on icon "button" at bounding box center [1458, 244] width 10 height 12
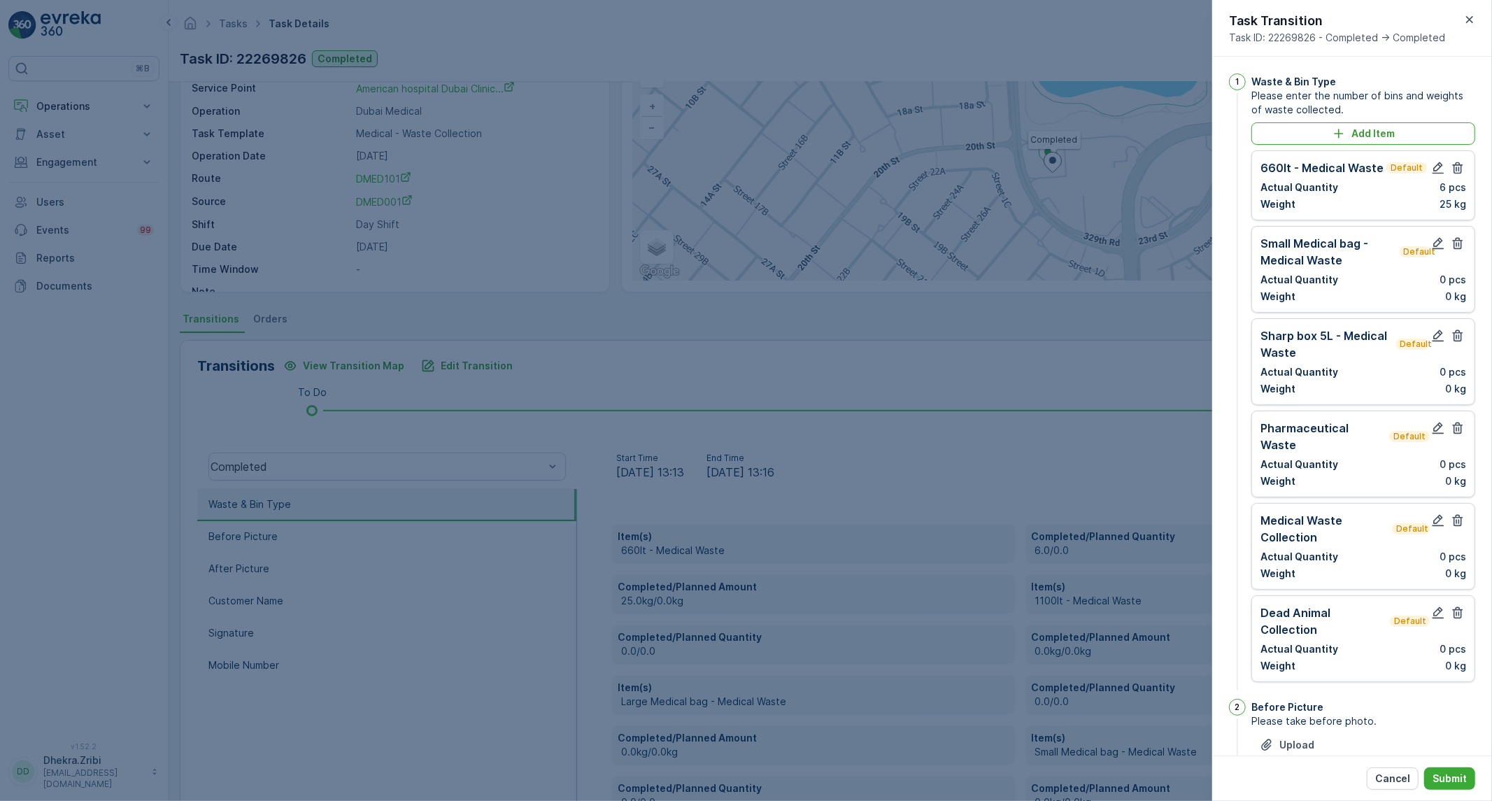
click at [1453, 248] on icon "button" at bounding box center [1458, 244] width 10 height 12
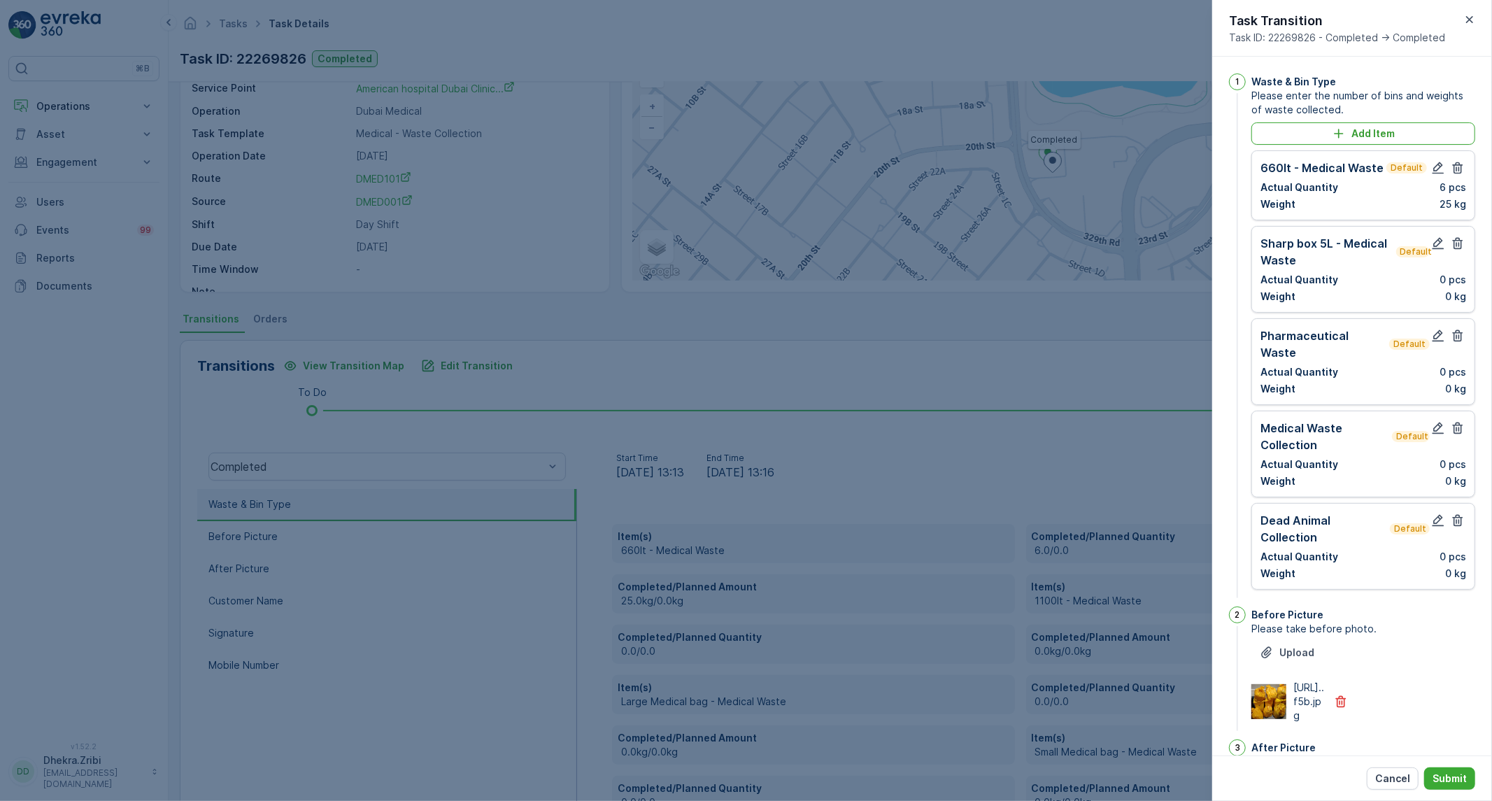
click at [1453, 248] on icon "button" at bounding box center [1458, 244] width 10 height 12
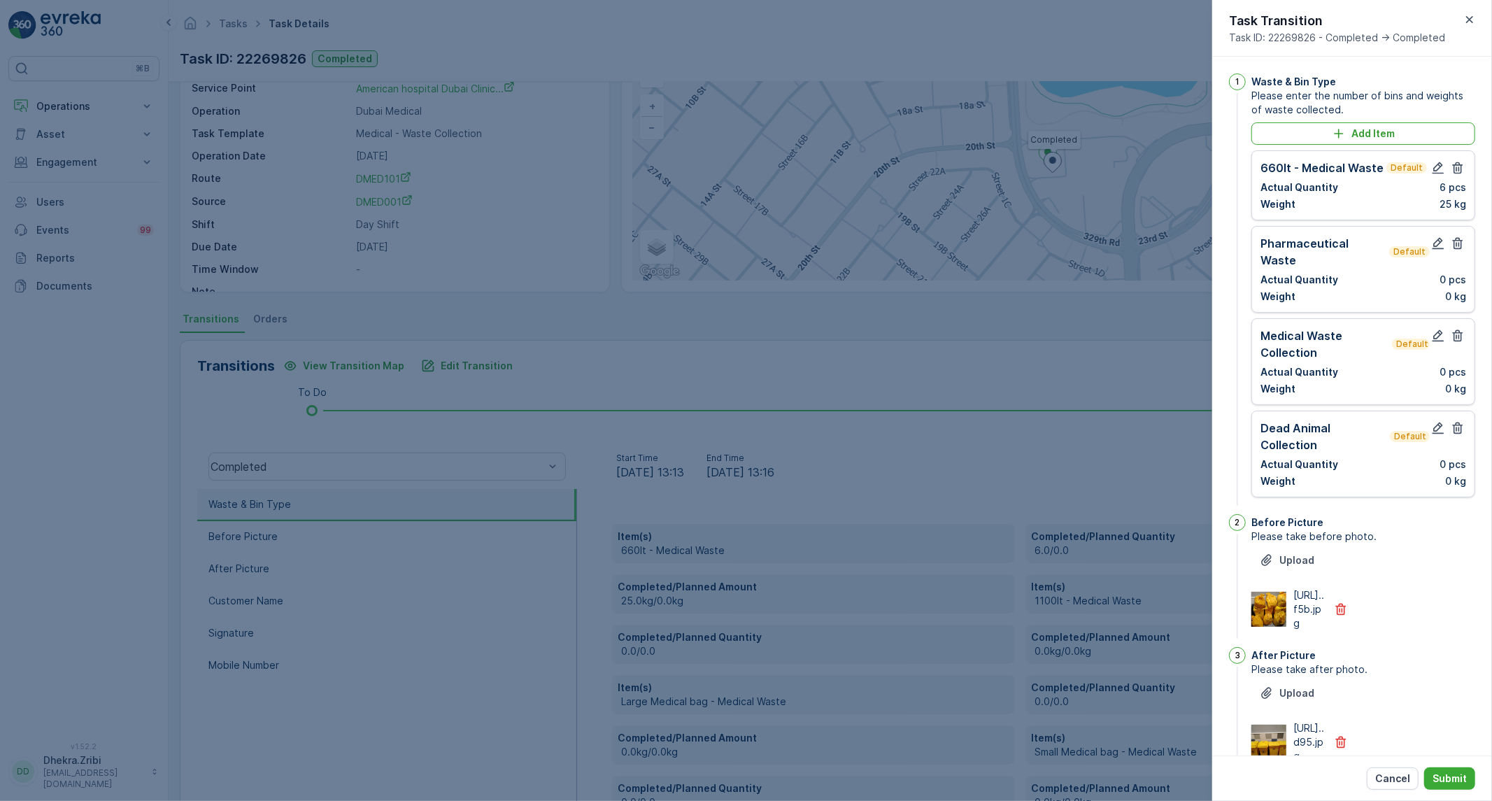
click at [1453, 248] on icon "button" at bounding box center [1458, 244] width 10 height 12
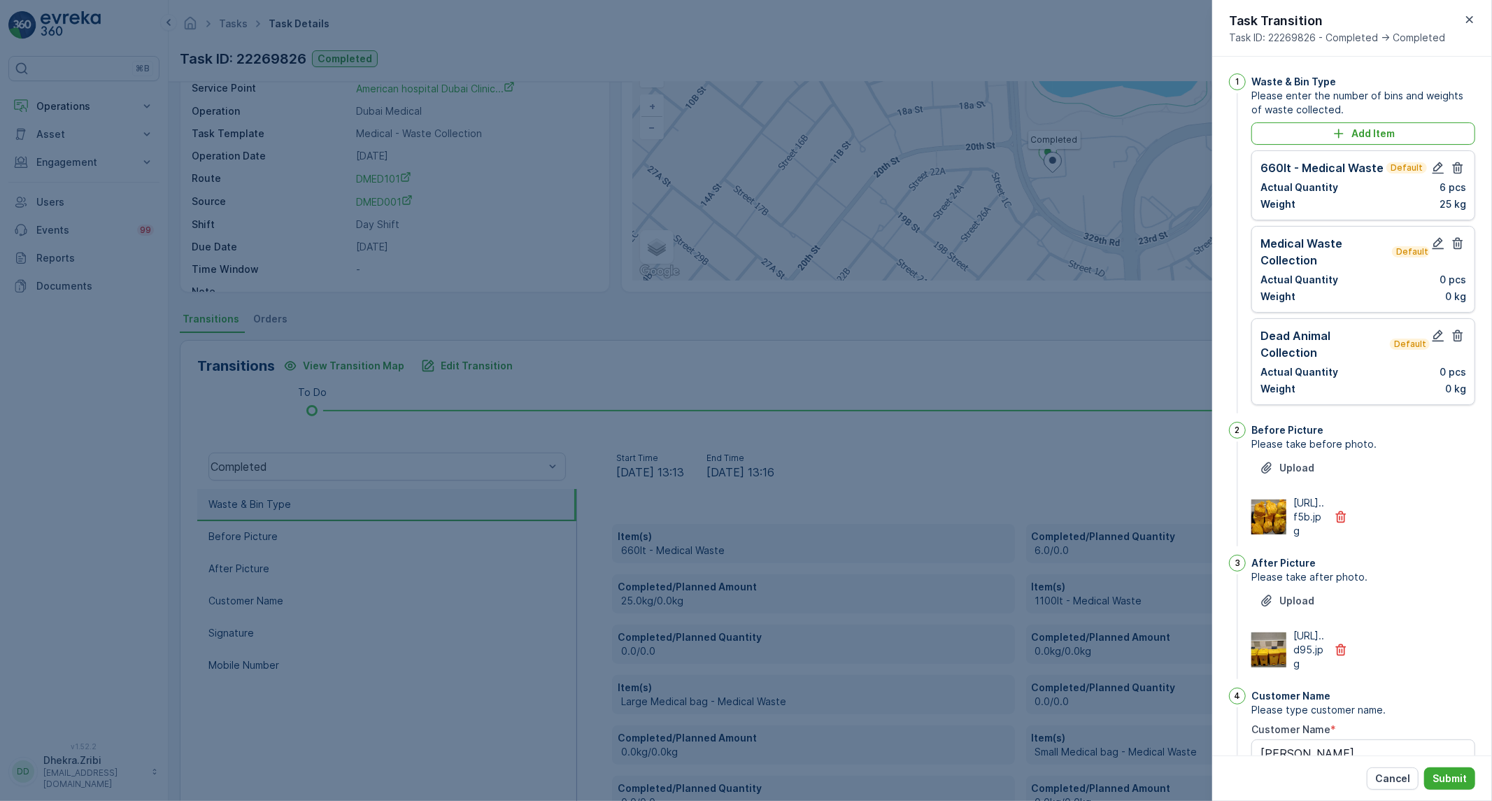
click at [1453, 248] on icon "button" at bounding box center [1458, 244] width 10 height 12
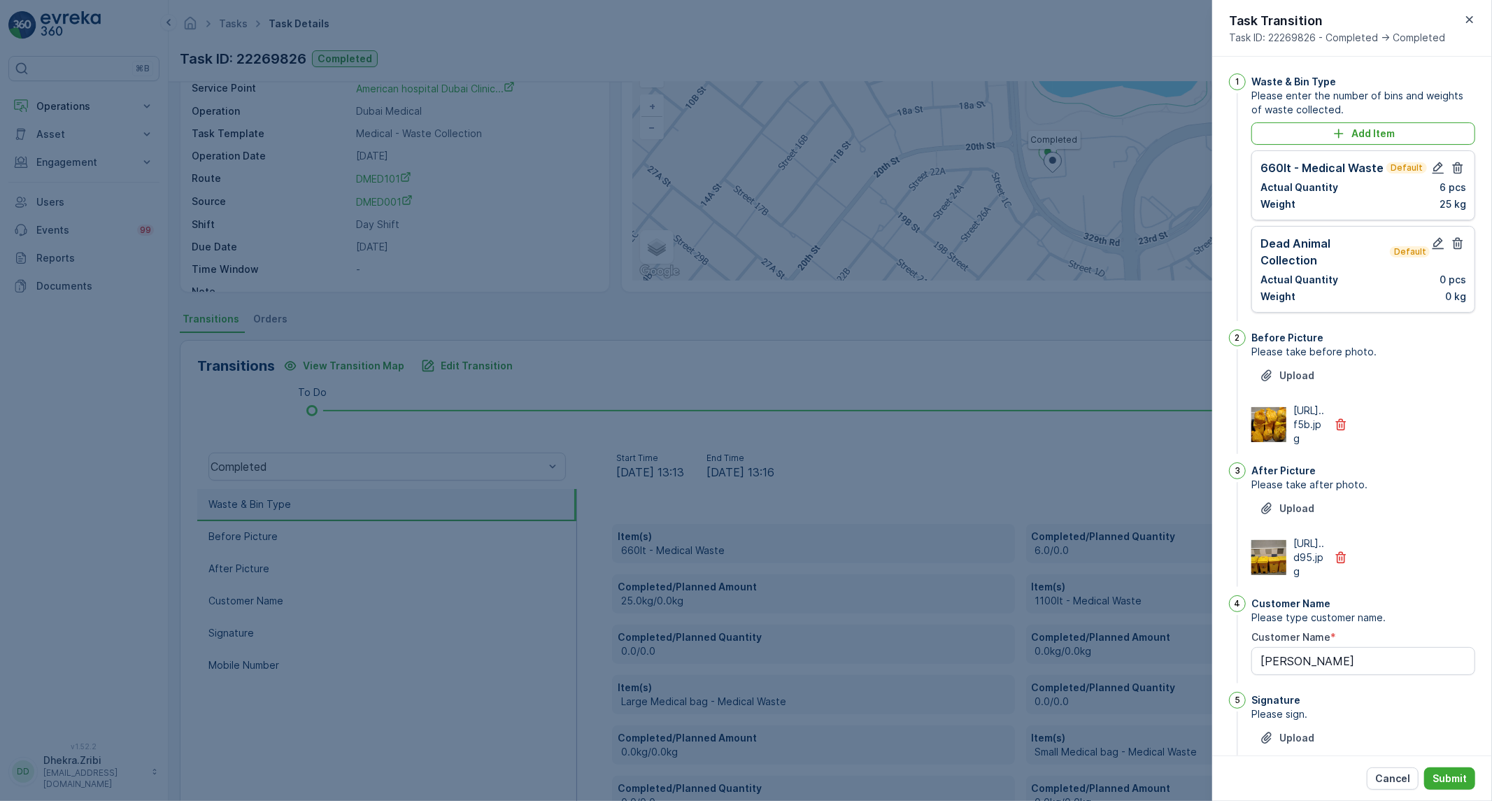
click at [1453, 248] on icon "button" at bounding box center [1458, 244] width 10 height 12
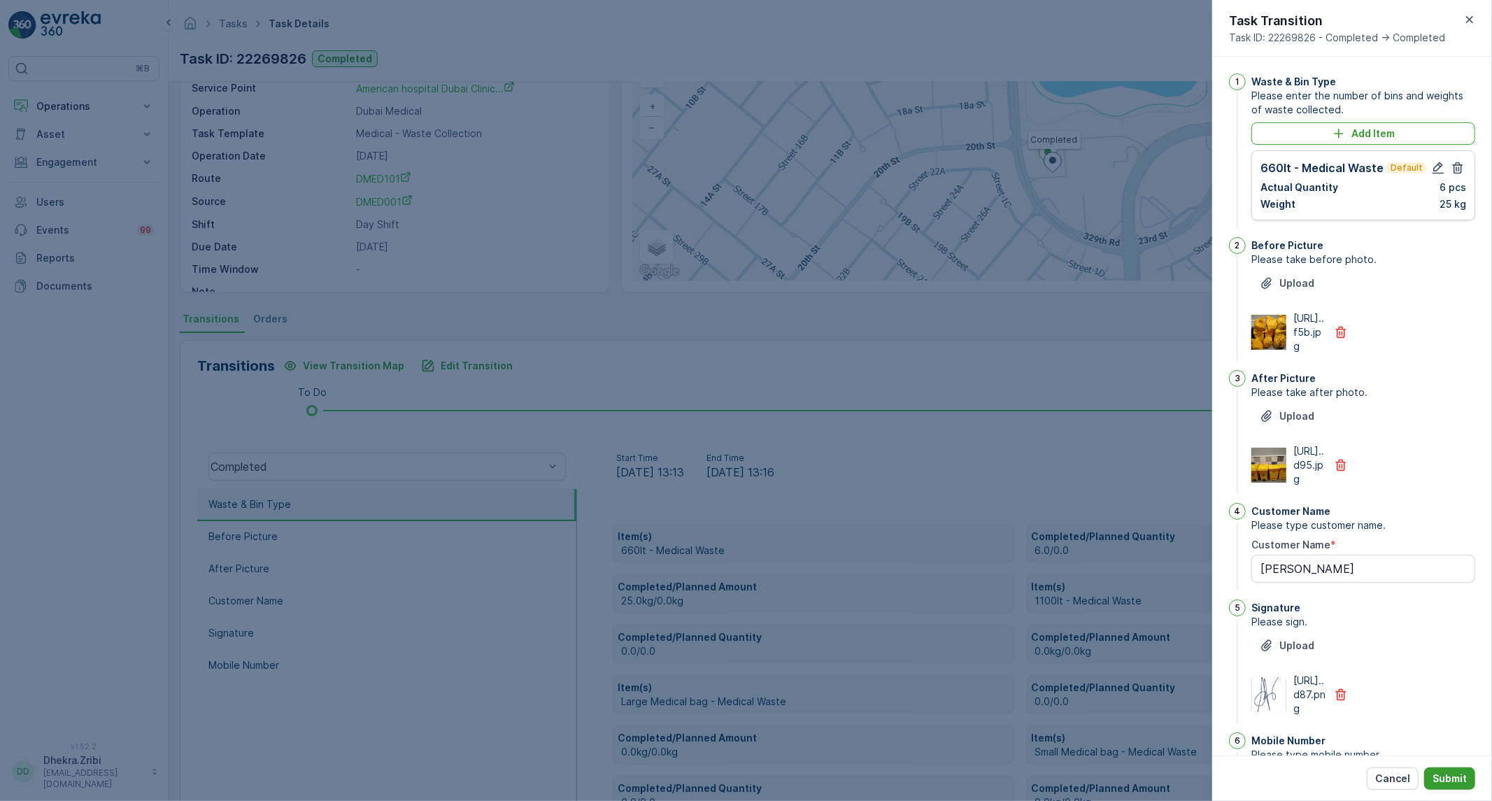
click at [1444, 777] on p "Submit" at bounding box center [1449, 778] width 34 height 14
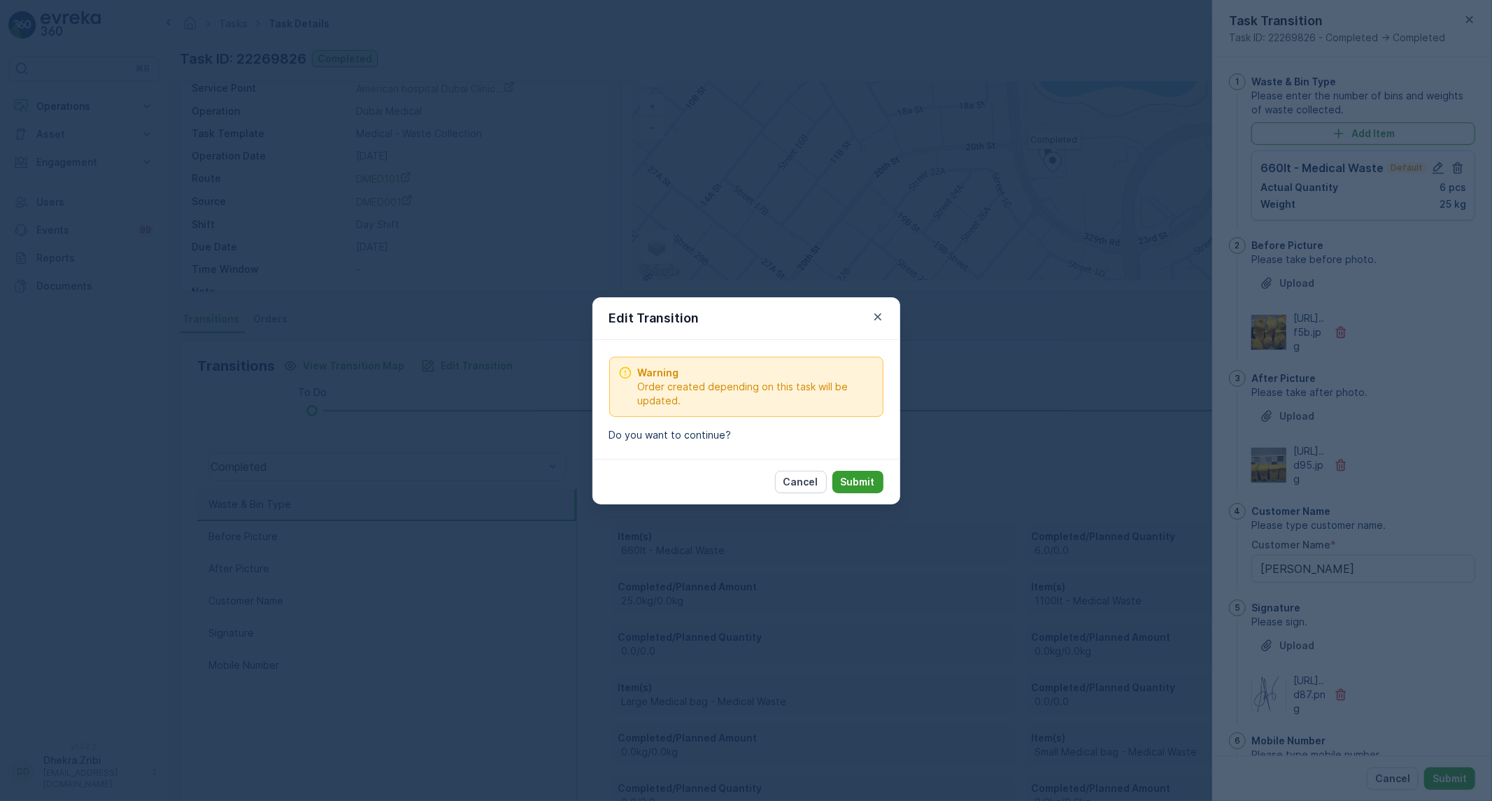
click at [878, 480] on button "Submit" at bounding box center [857, 482] width 51 height 22
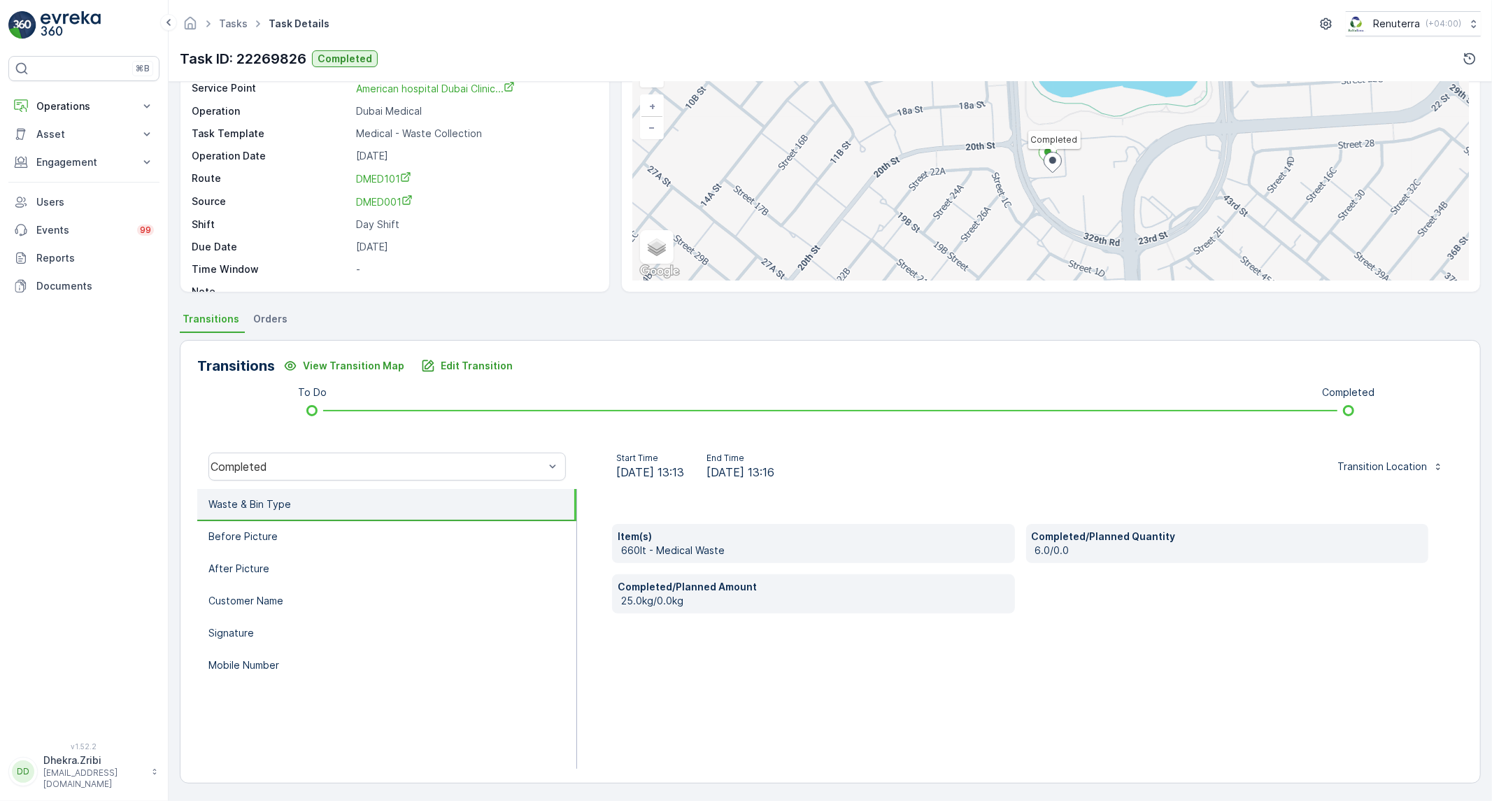
click at [344, 509] on li "Waste & Bin Type" at bounding box center [386, 505] width 379 height 32
click at [325, 539] on li "Before Picture" at bounding box center [386, 537] width 379 height 32
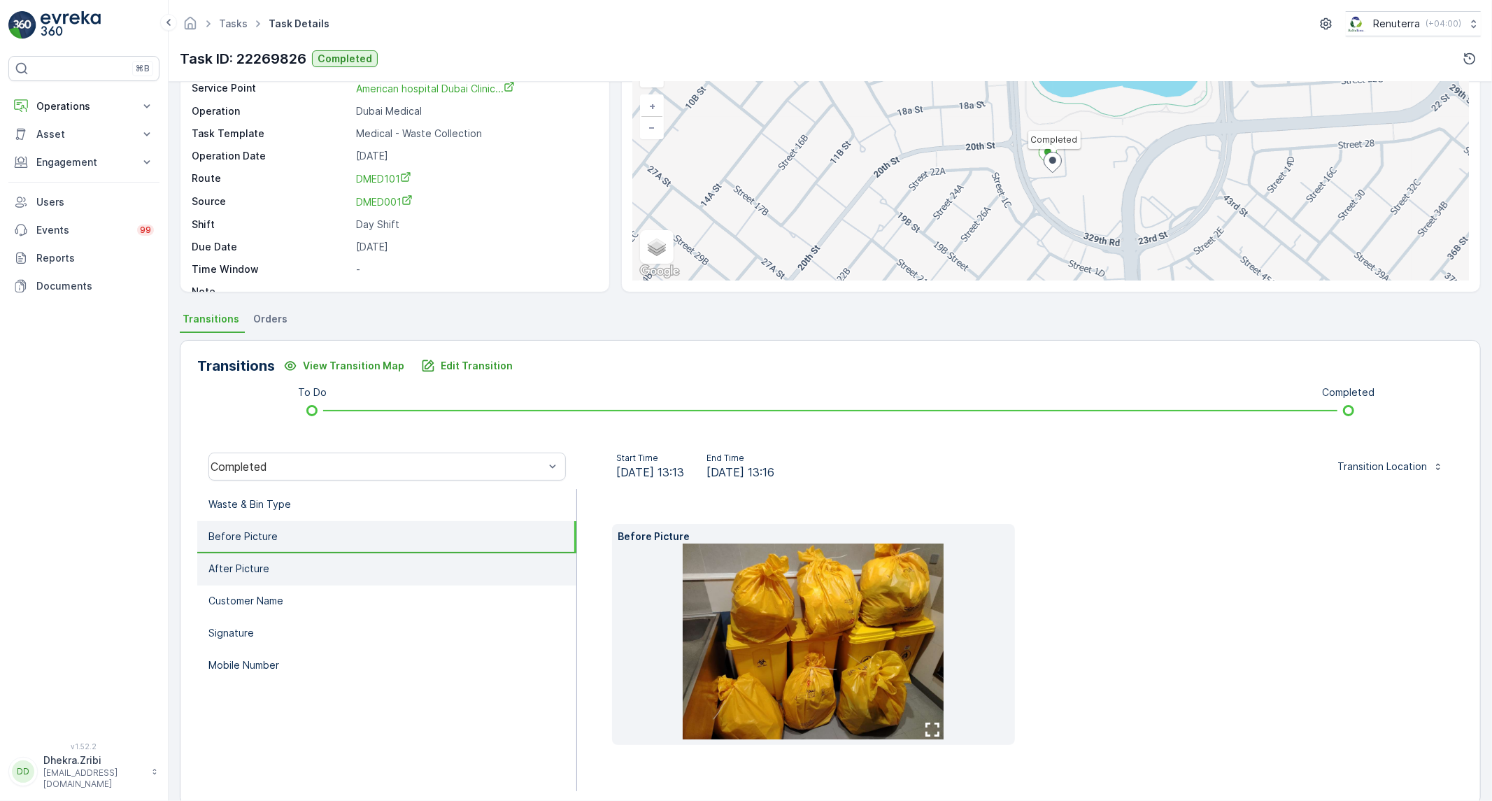
click at [302, 567] on li "After Picture" at bounding box center [386, 569] width 379 height 32
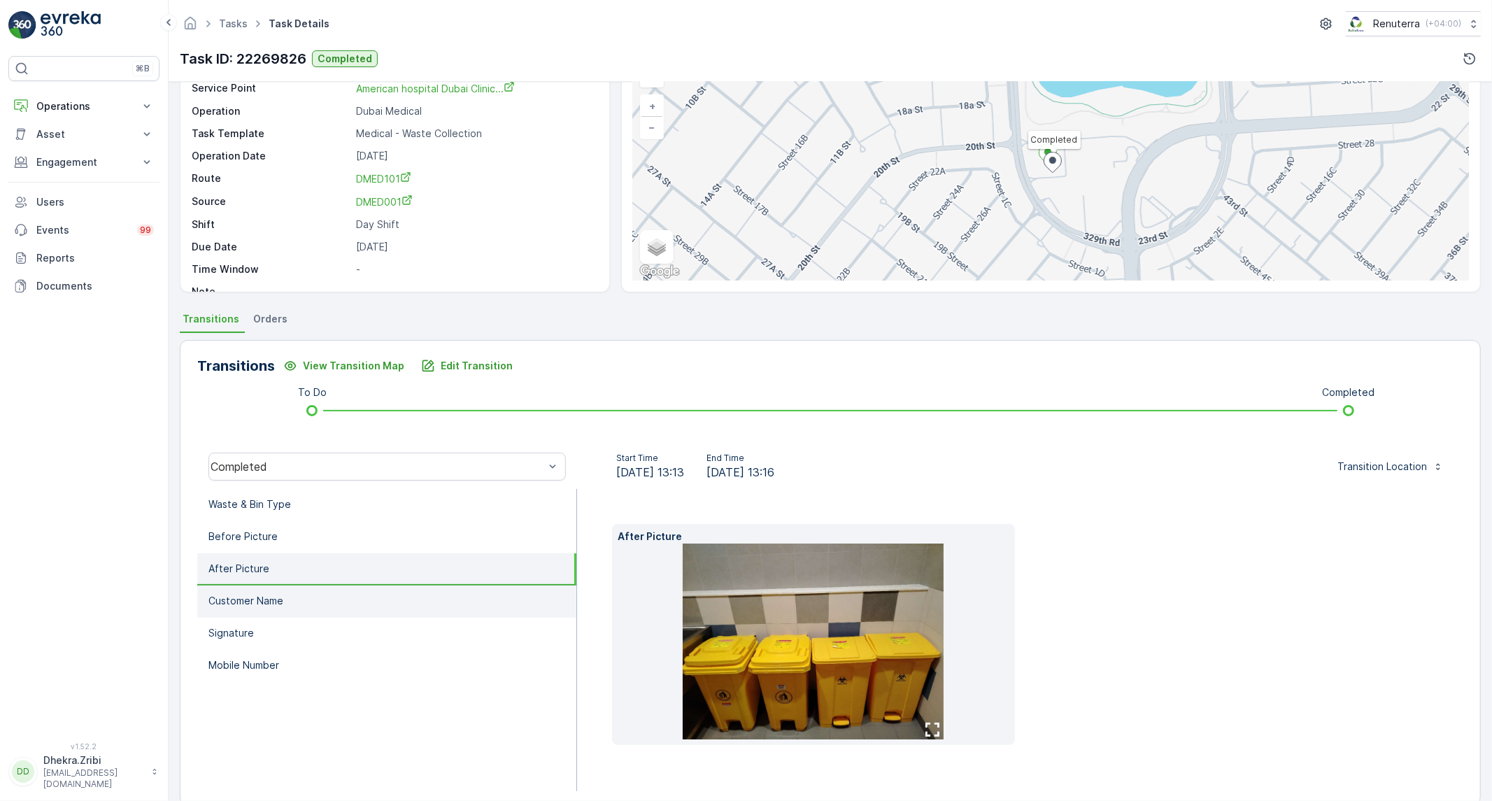
click at [241, 606] on li "Customer Name" at bounding box center [386, 601] width 379 height 32
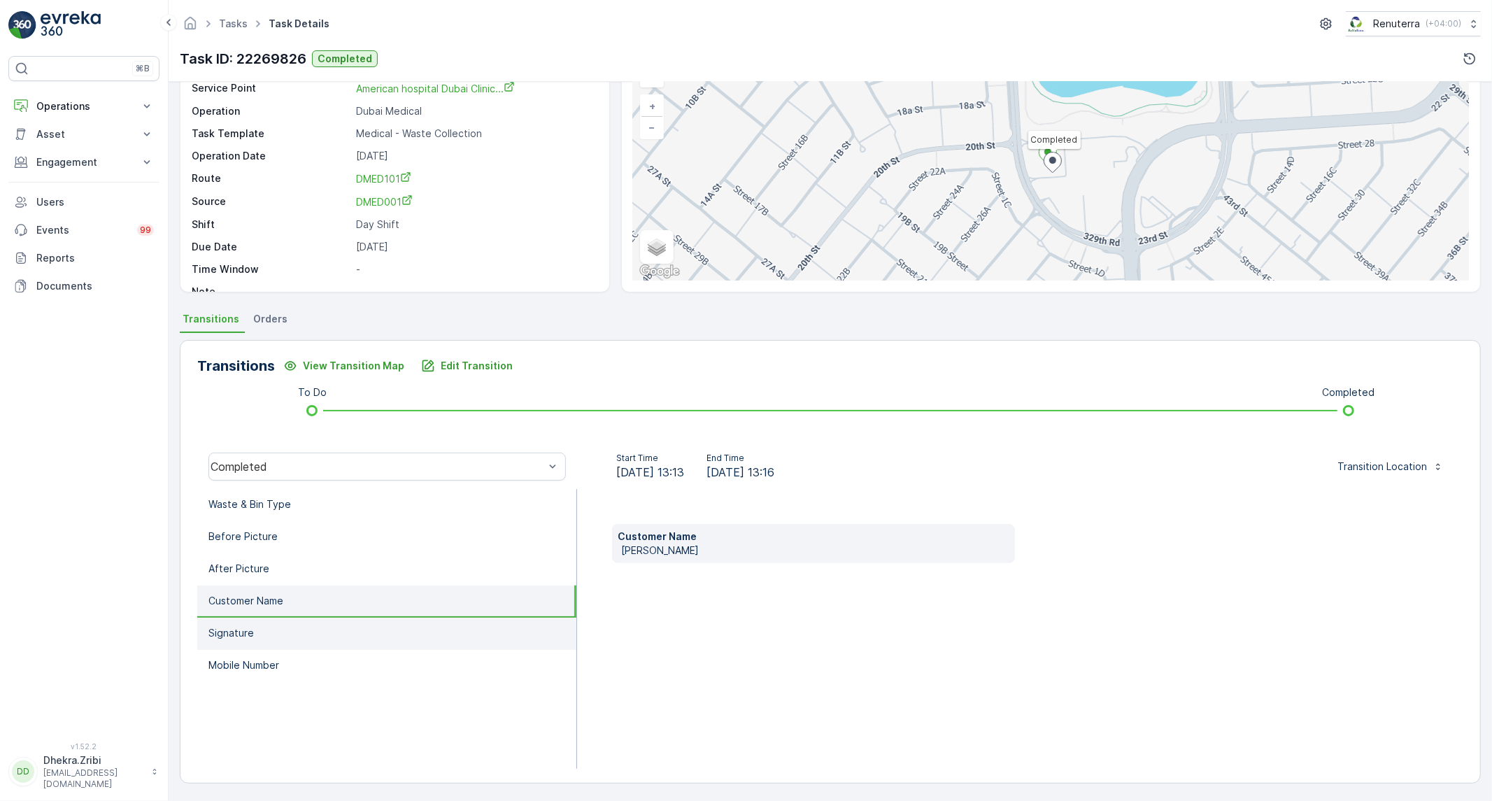
click at [241, 626] on p "Signature" at bounding box center [230, 633] width 45 height 14
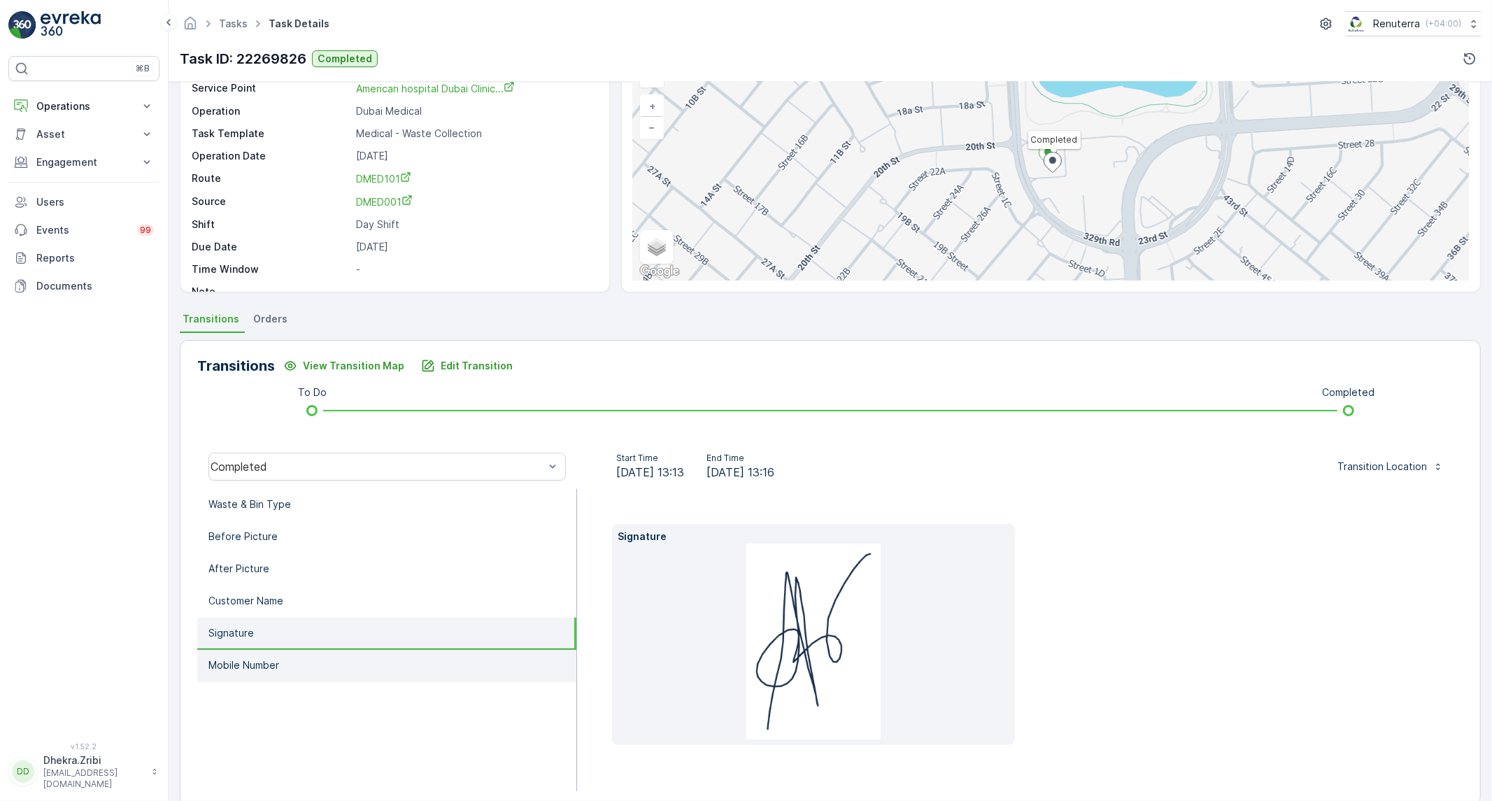
click at [247, 658] on p "Mobile Number" at bounding box center [243, 665] width 71 height 14
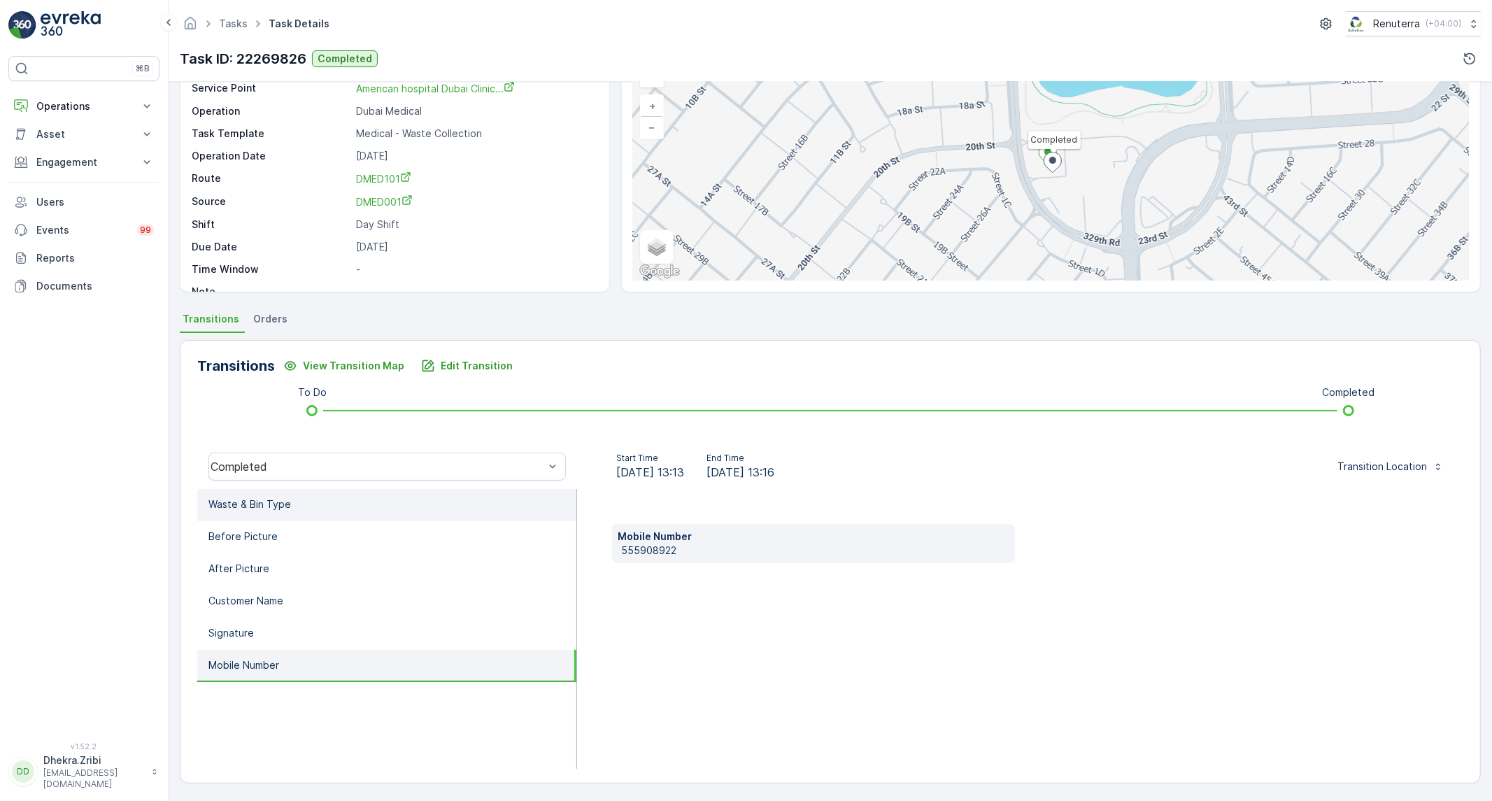
click at [239, 509] on p "Waste & Bin Type" at bounding box center [249, 504] width 83 height 14
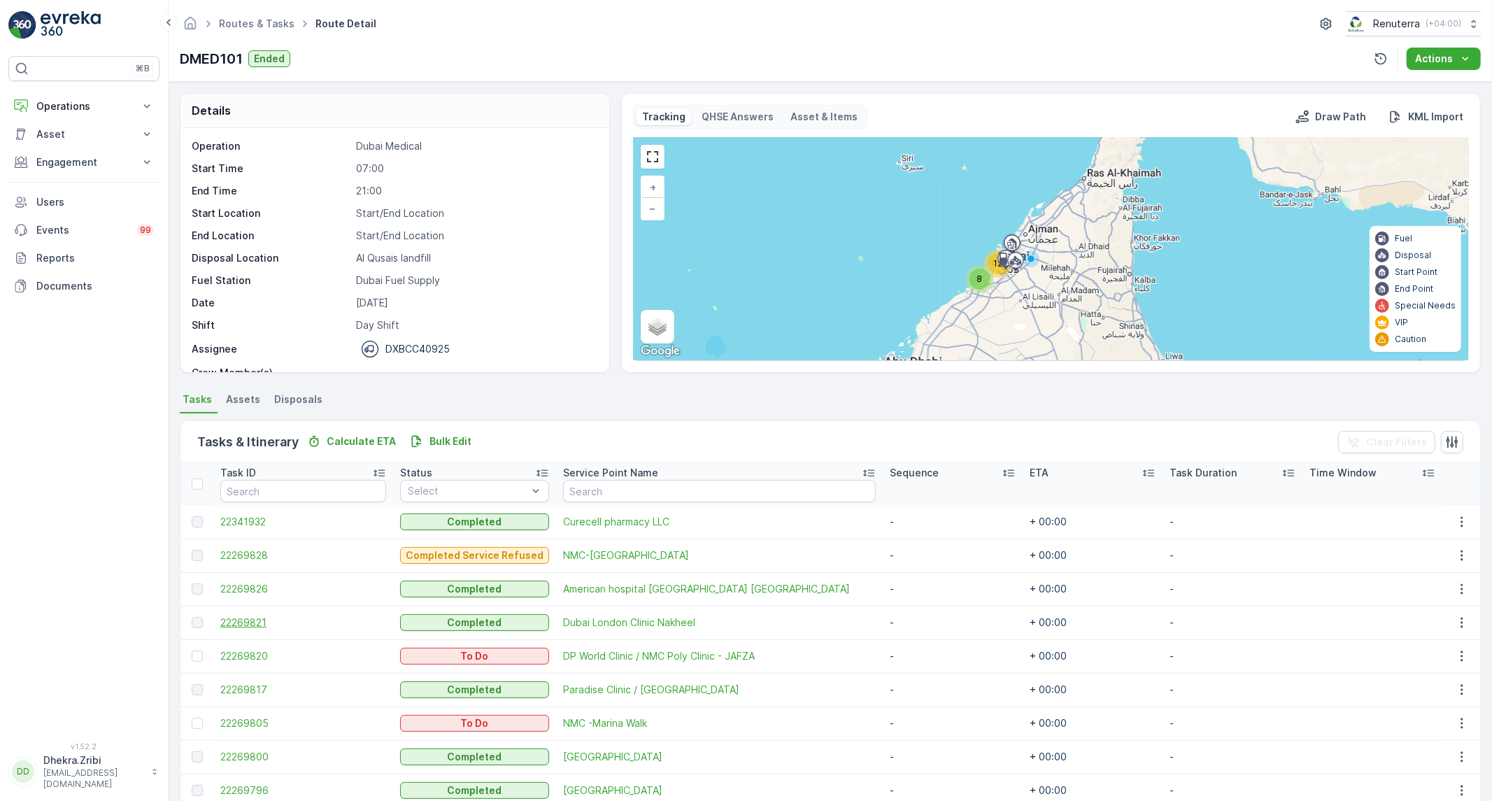
click at [252, 620] on span "22269821" at bounding box center [303, 623] width 166 height 14
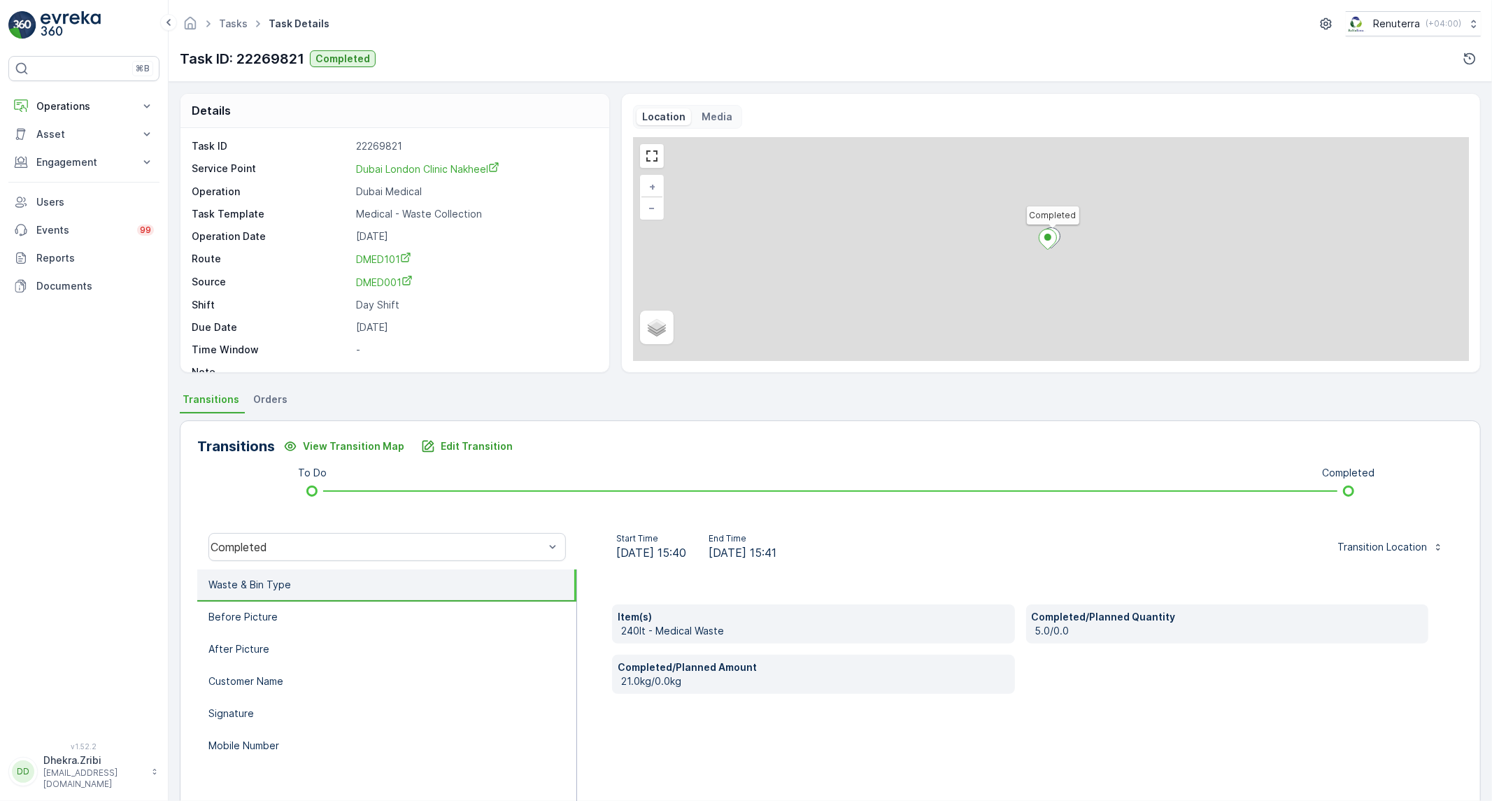
scroll to position [19, 0]
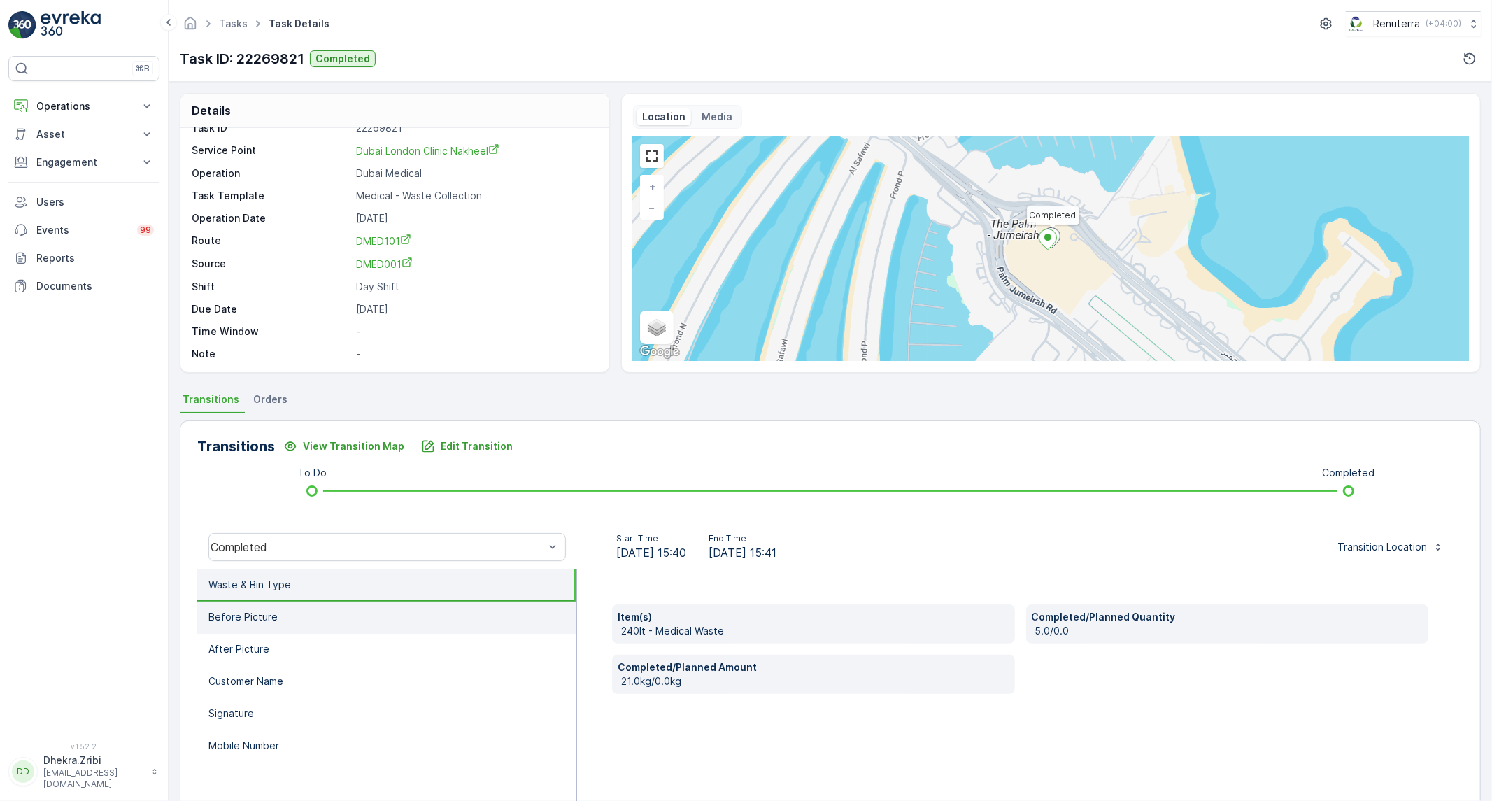
click at [306, 616] on li "Before Picture" at bounding box center [386, 618] width 379 height 32
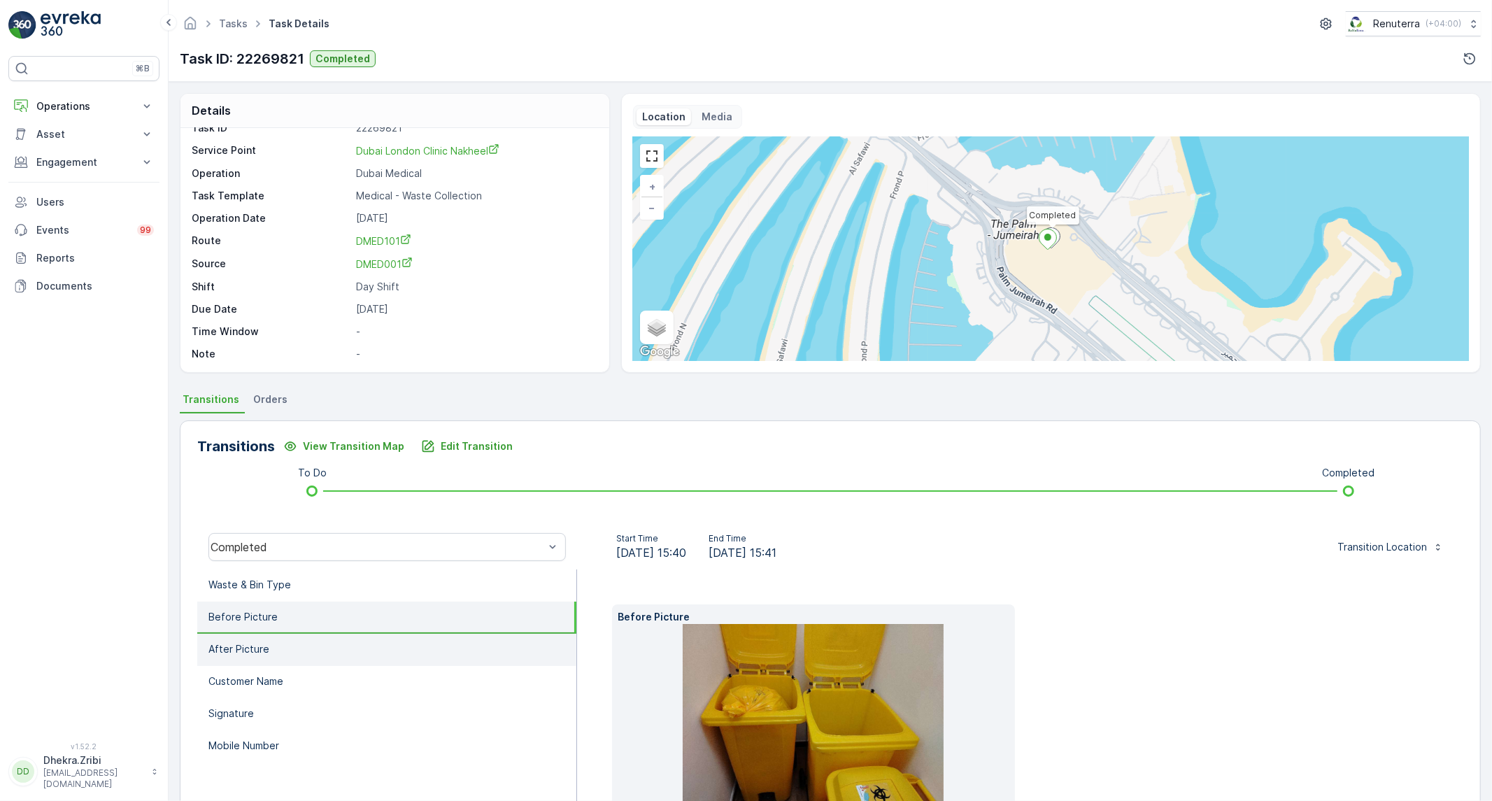
click at [294, 648] on li "After Picture" at bounding box center [386, 650] width 379 height 32
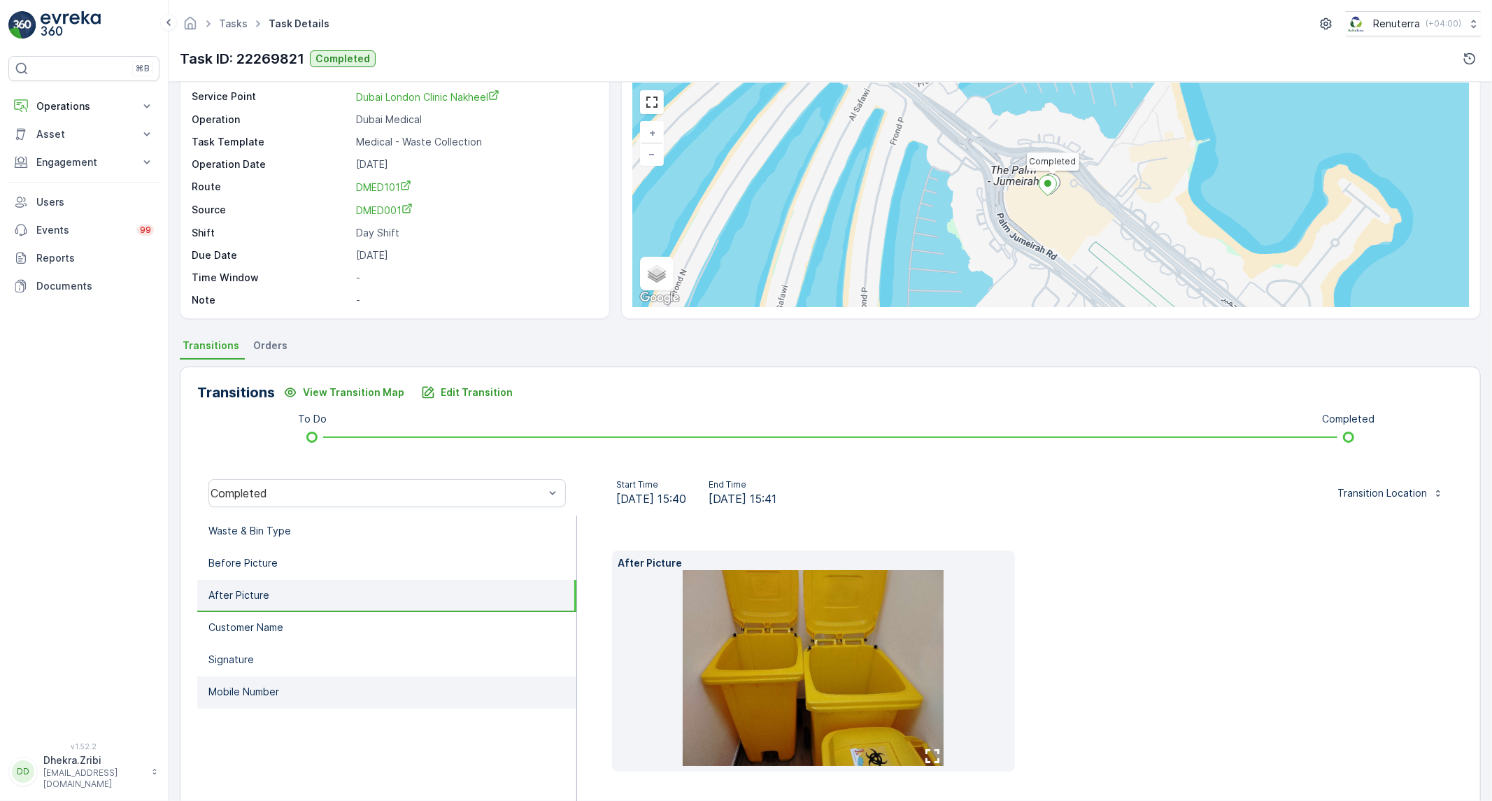
scroll to position [78, 0]
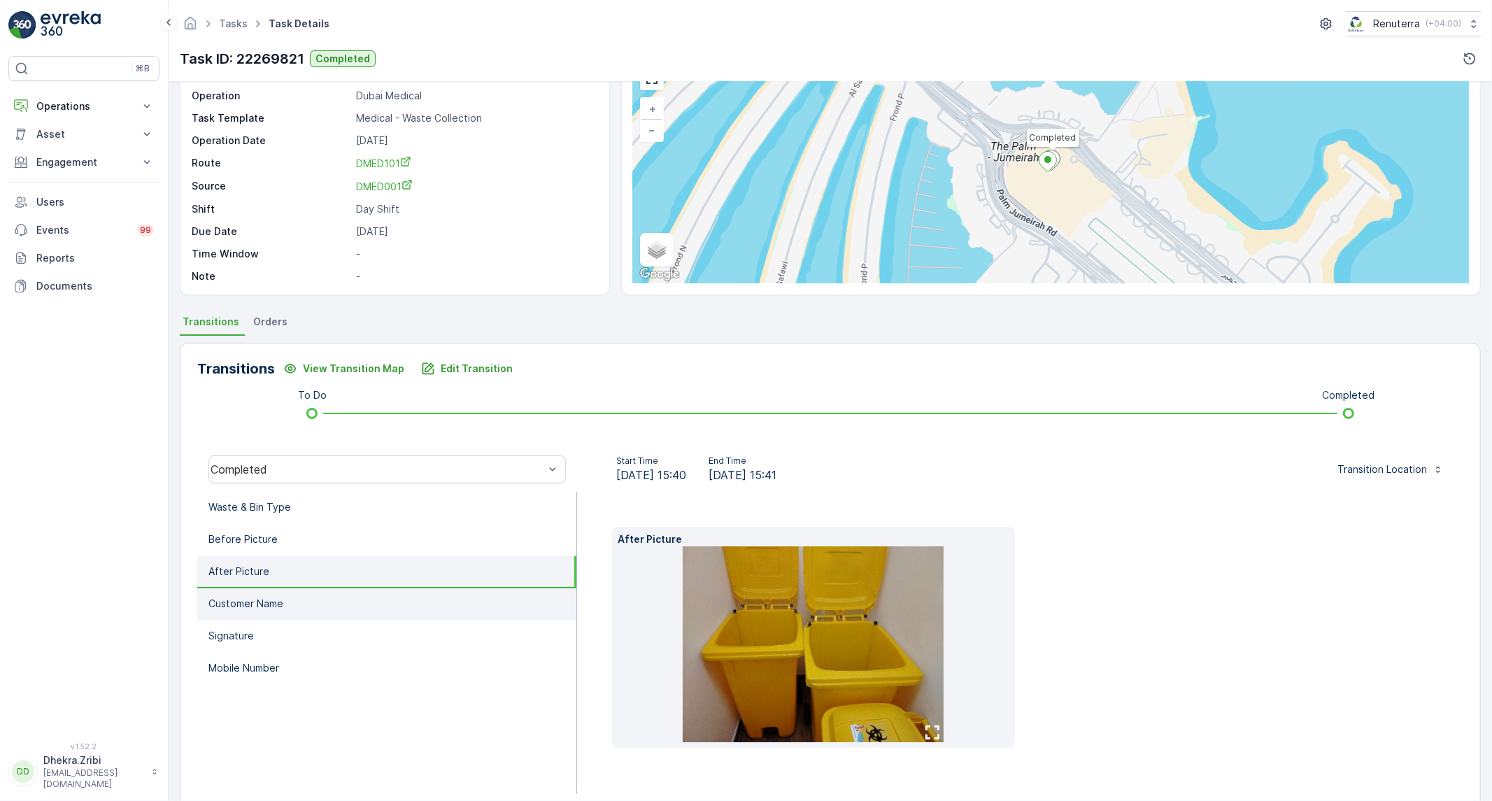
click at [292, 604] on li "Customer Name" at bounding box center [386, 604] width 379 height 32
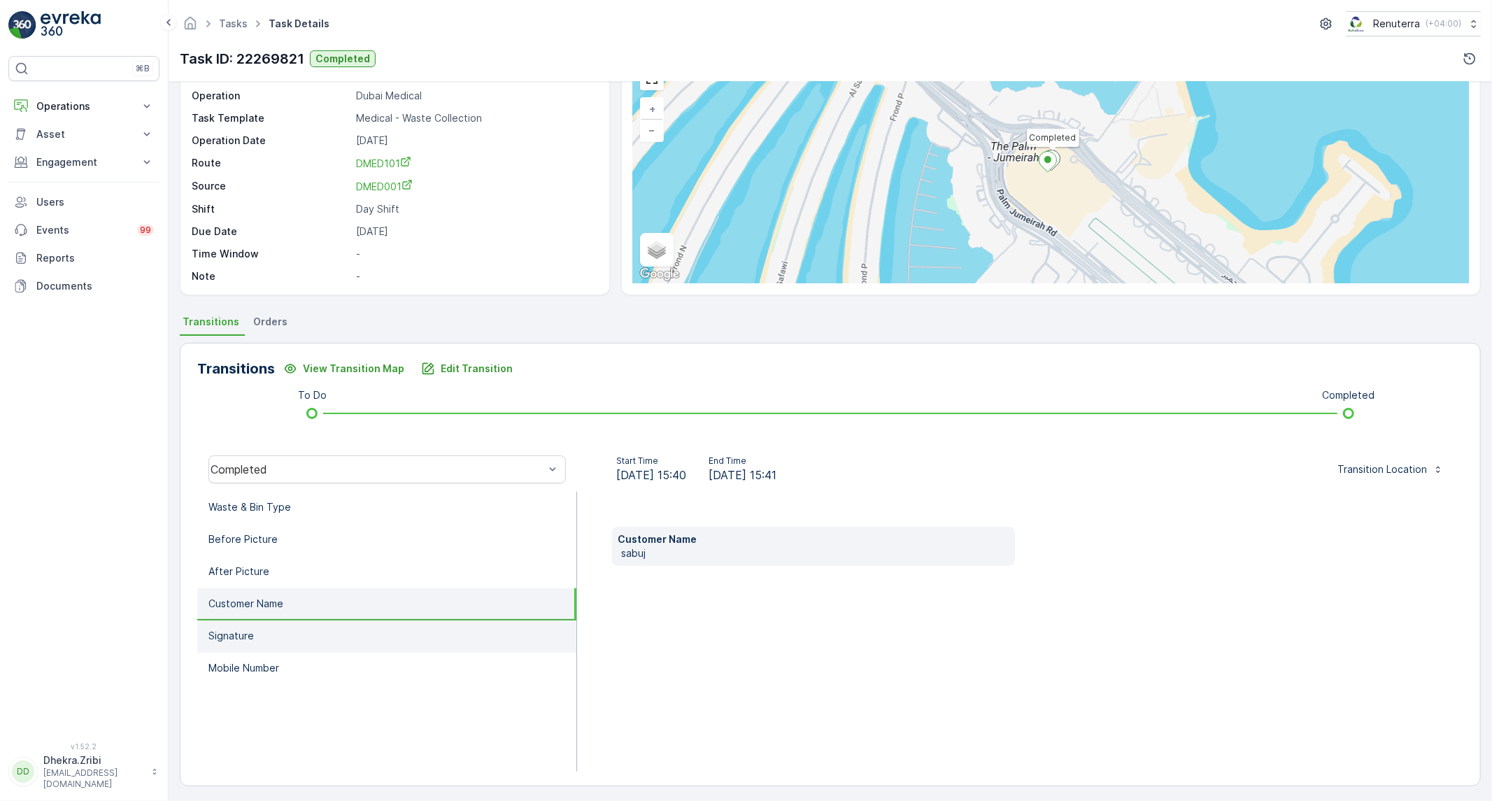
click at [281, 630] on li "Signature" at bounding box center [386, 636] width 379 height 32
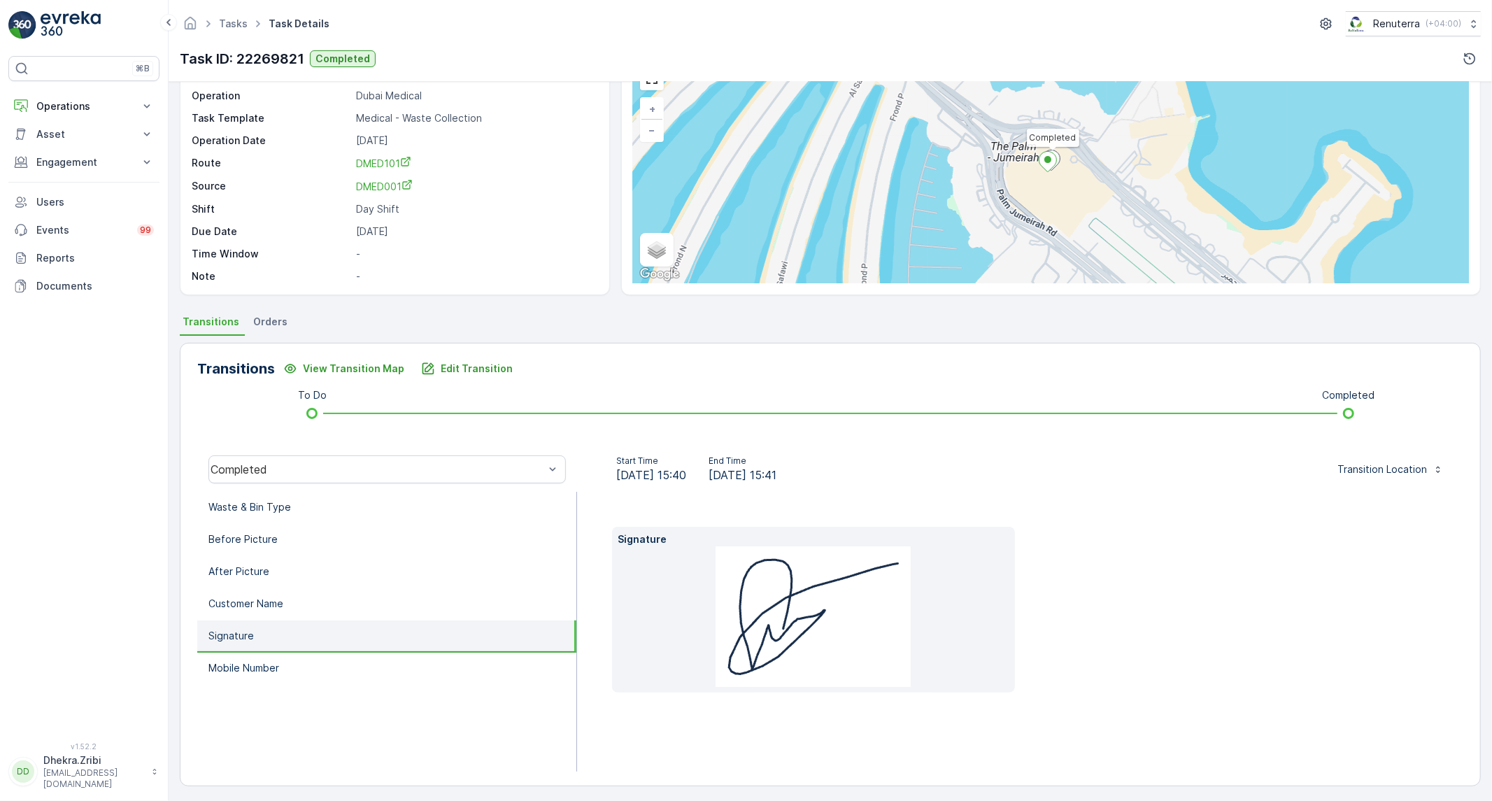
scroll to position [80, 0]
click at [269, 659] on p "Mobile Number" at bounding box center [243, 666] width 71 height 14
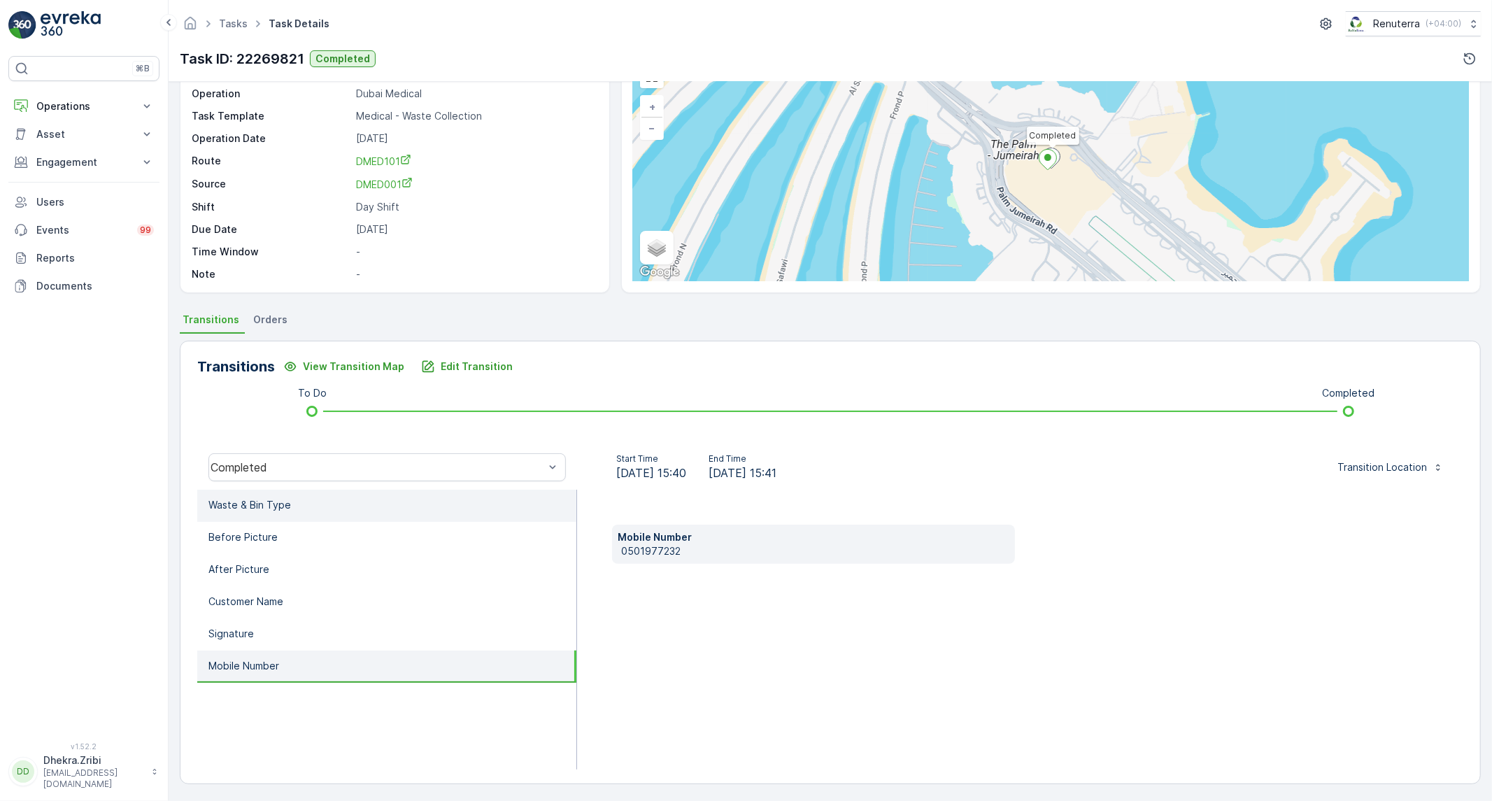
click at [339, 506] on li "Waste & Bin Type" at bounding box center [386, 506] width 379 height 32
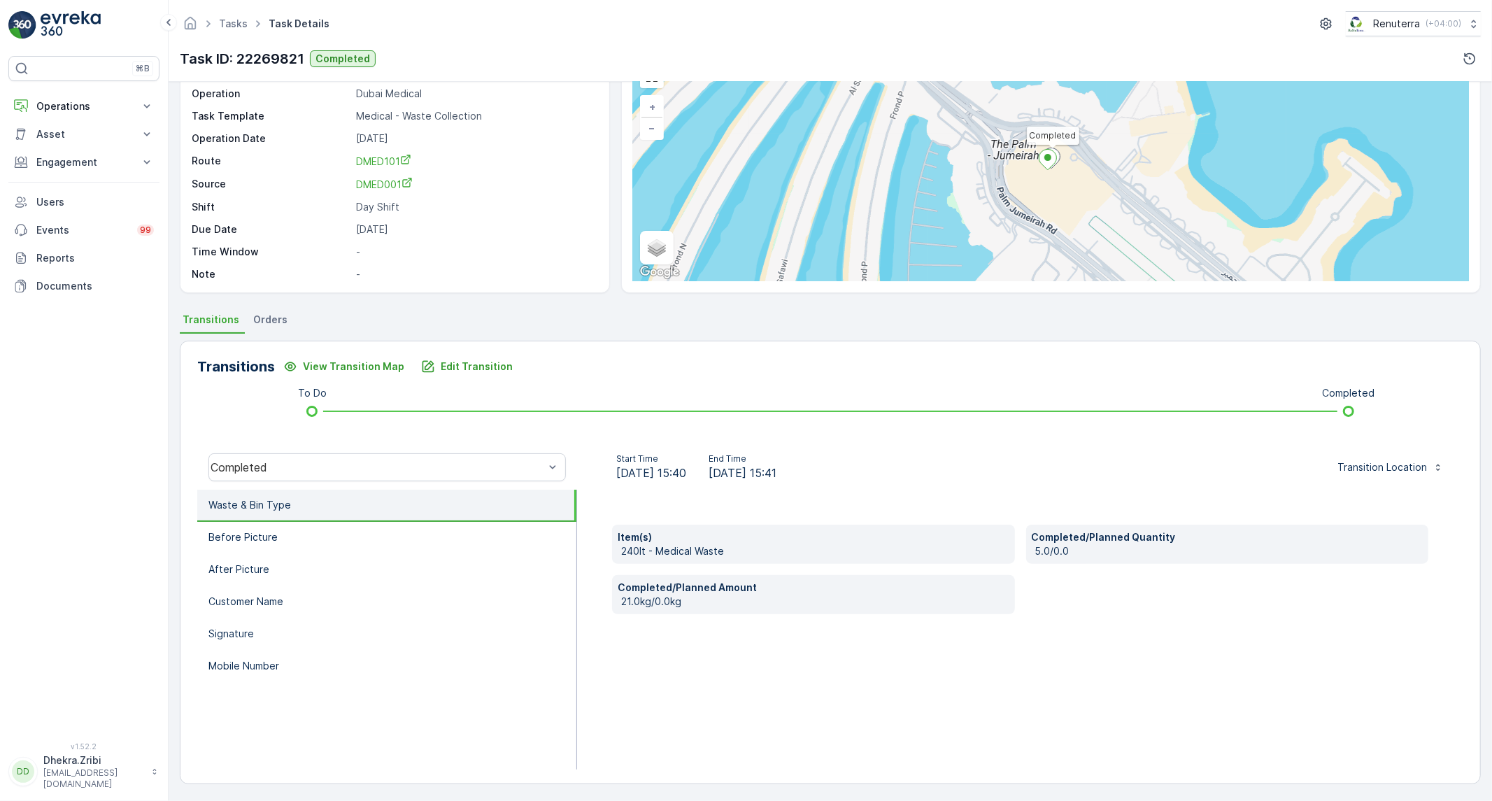
scroll to position [0, 0]
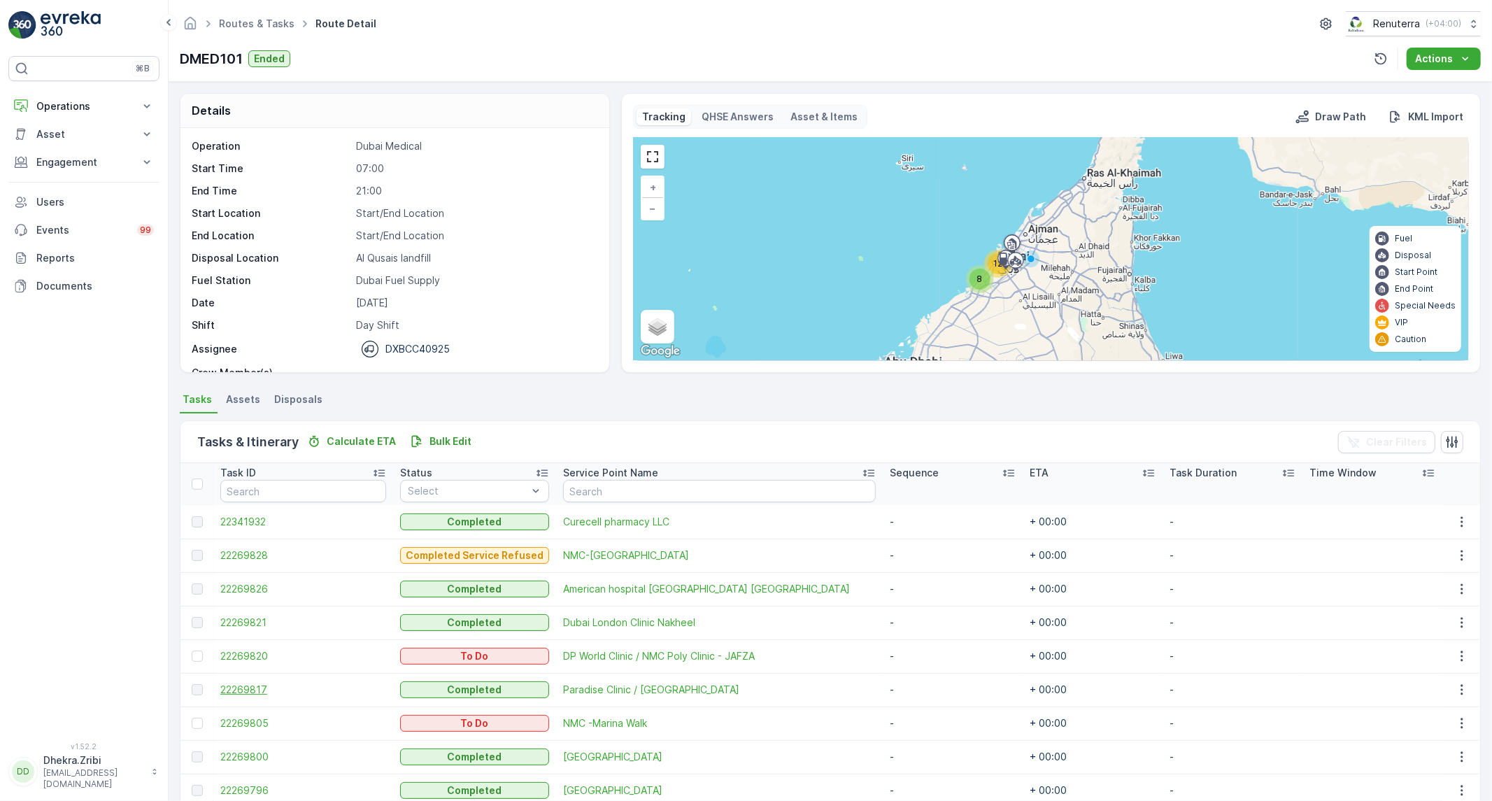
click at [236, 688] on span "22269817" at bounding box center [303, 690] width 166 height 14
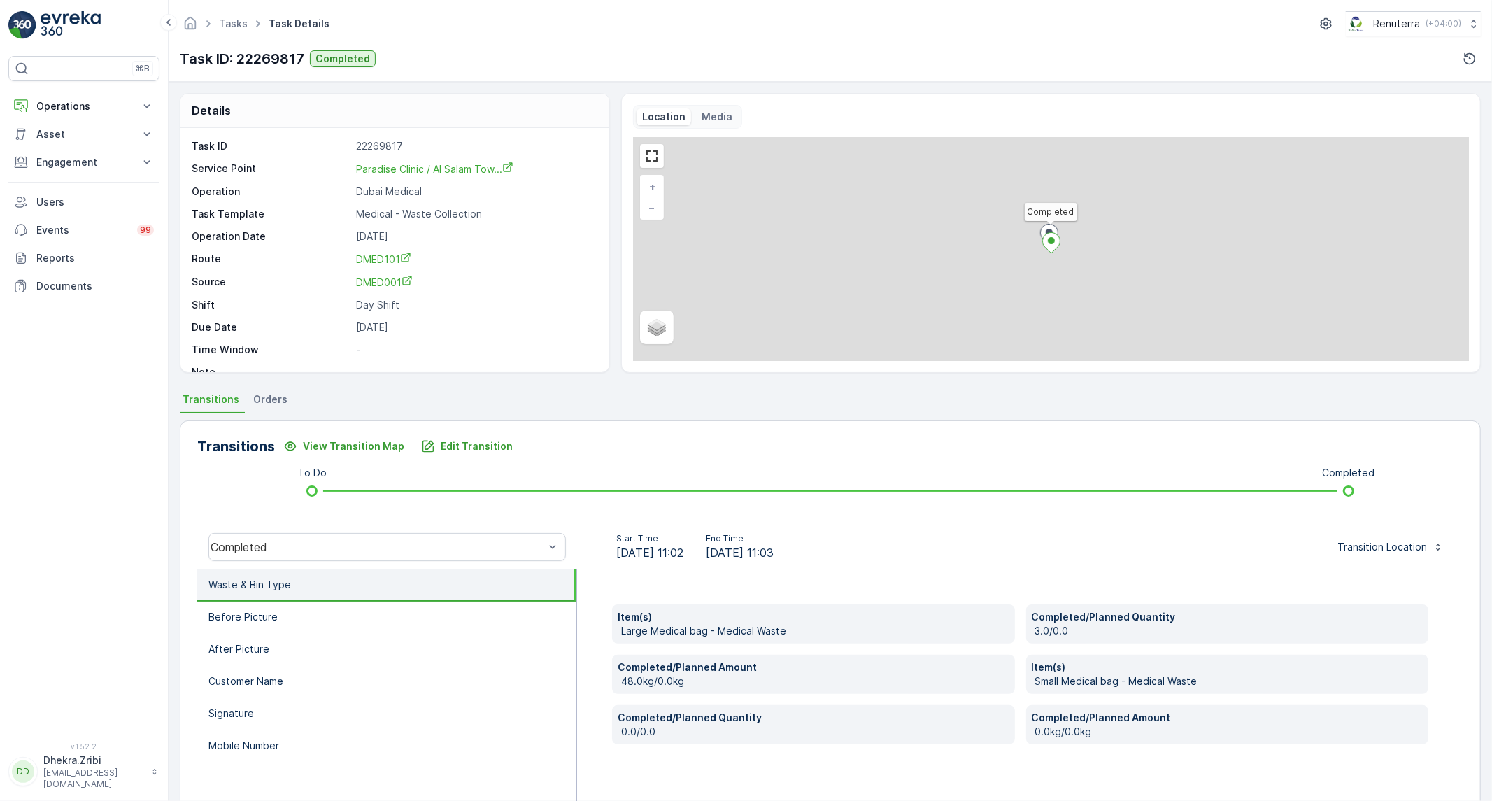
scroll to position [80, 0]
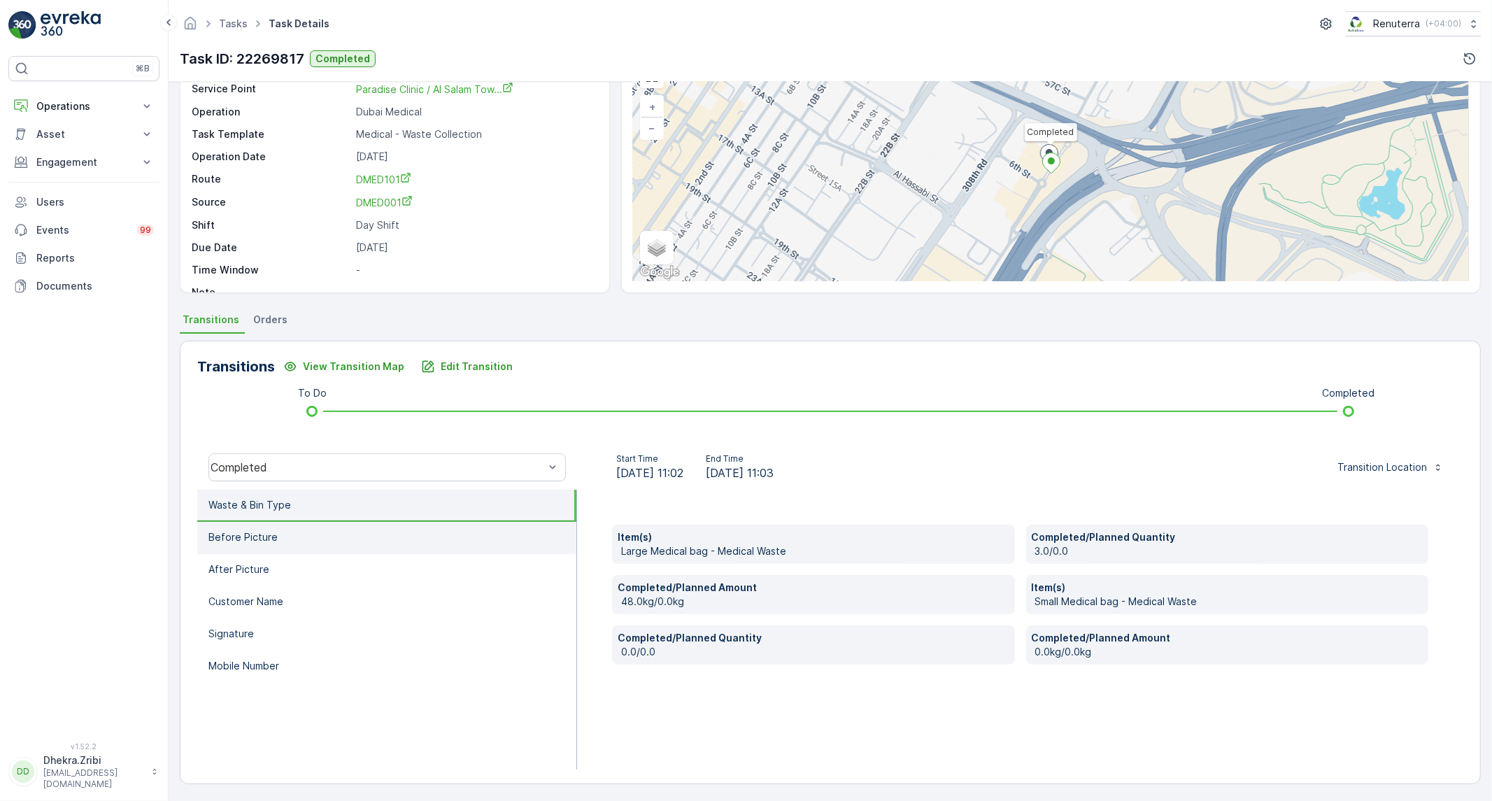
click at [225, 539] on p "Before Picture" at bounding box center [242, 537] width 69 height 14
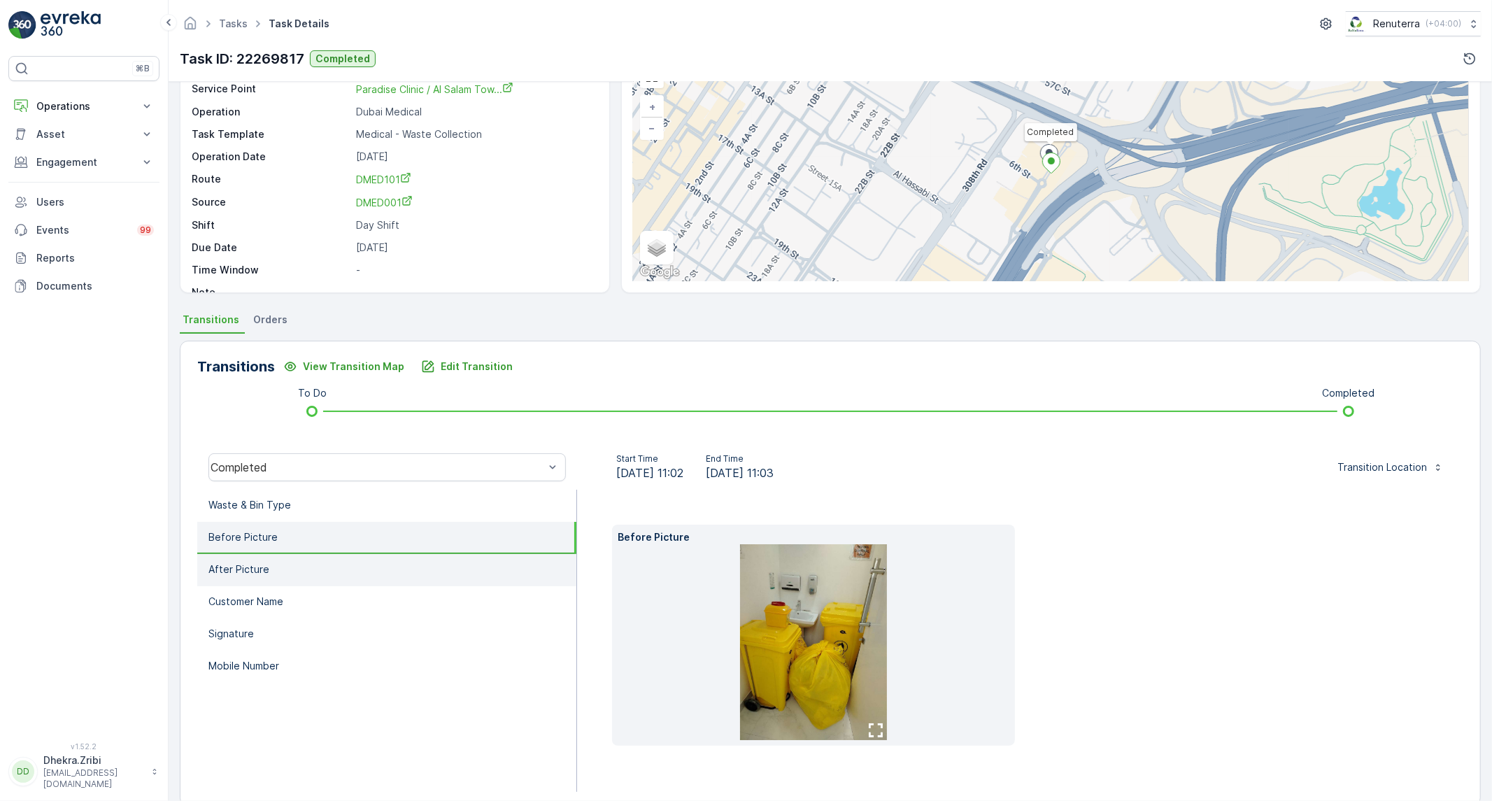
click at [259, 569] on p "After Picture" at bounding box center [238, 569] width 61 height 14
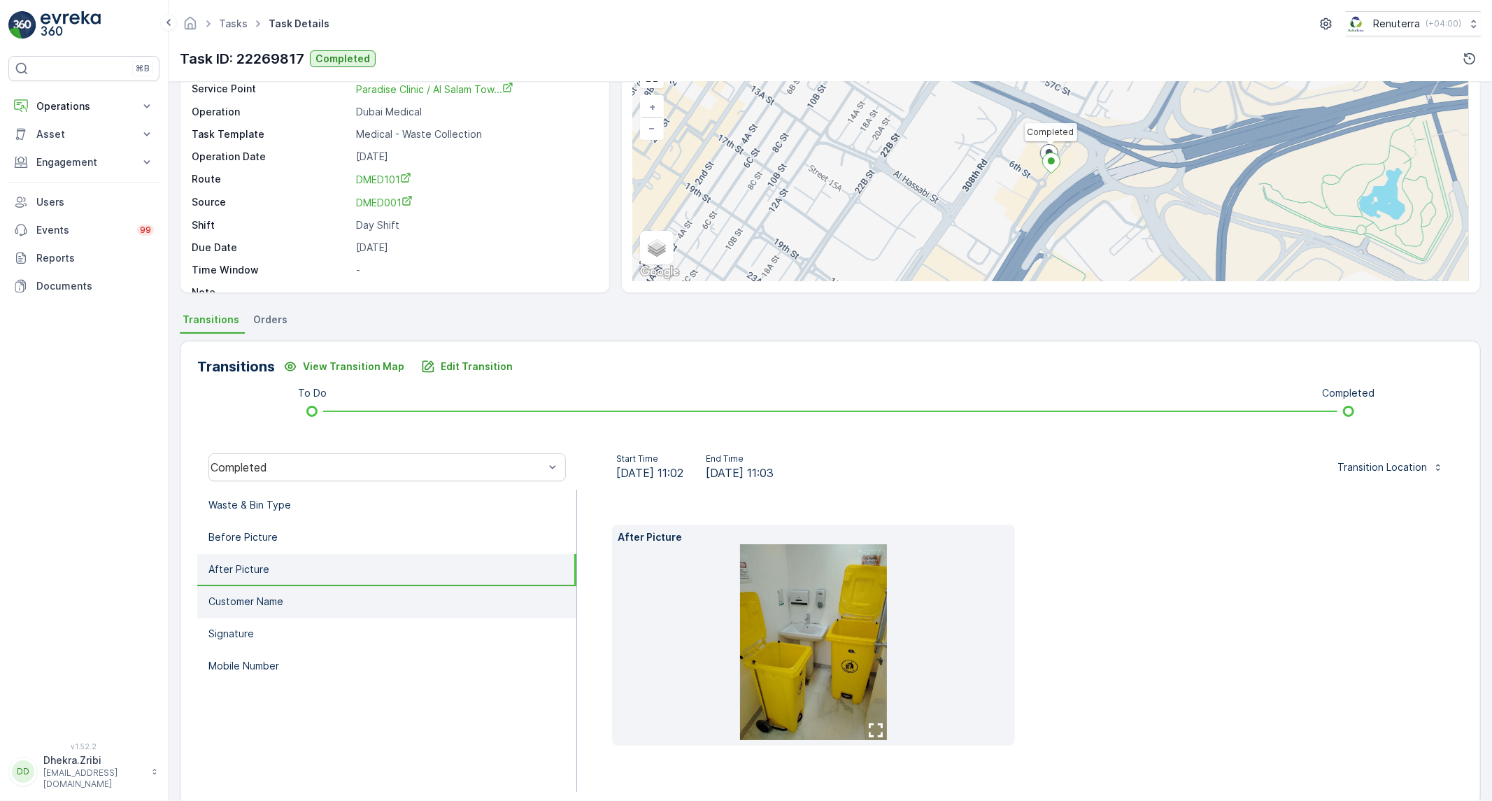
click at [282, 597] on p "Customer Name" at bounding box center [245, 602] width 75 height 14
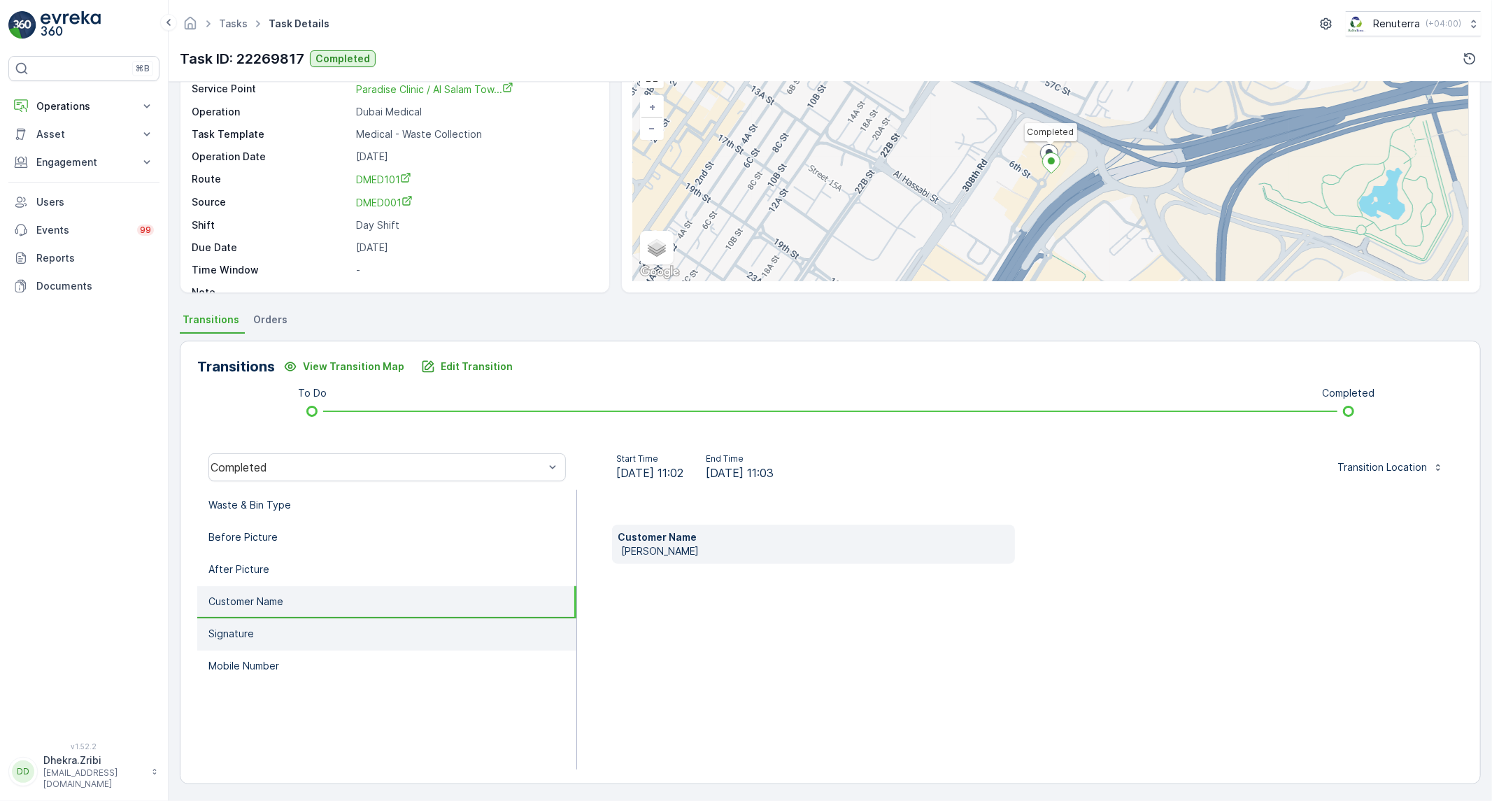
click at [276, 627] on li "Signature" at bounding box center [386, 634] width 379 height 32
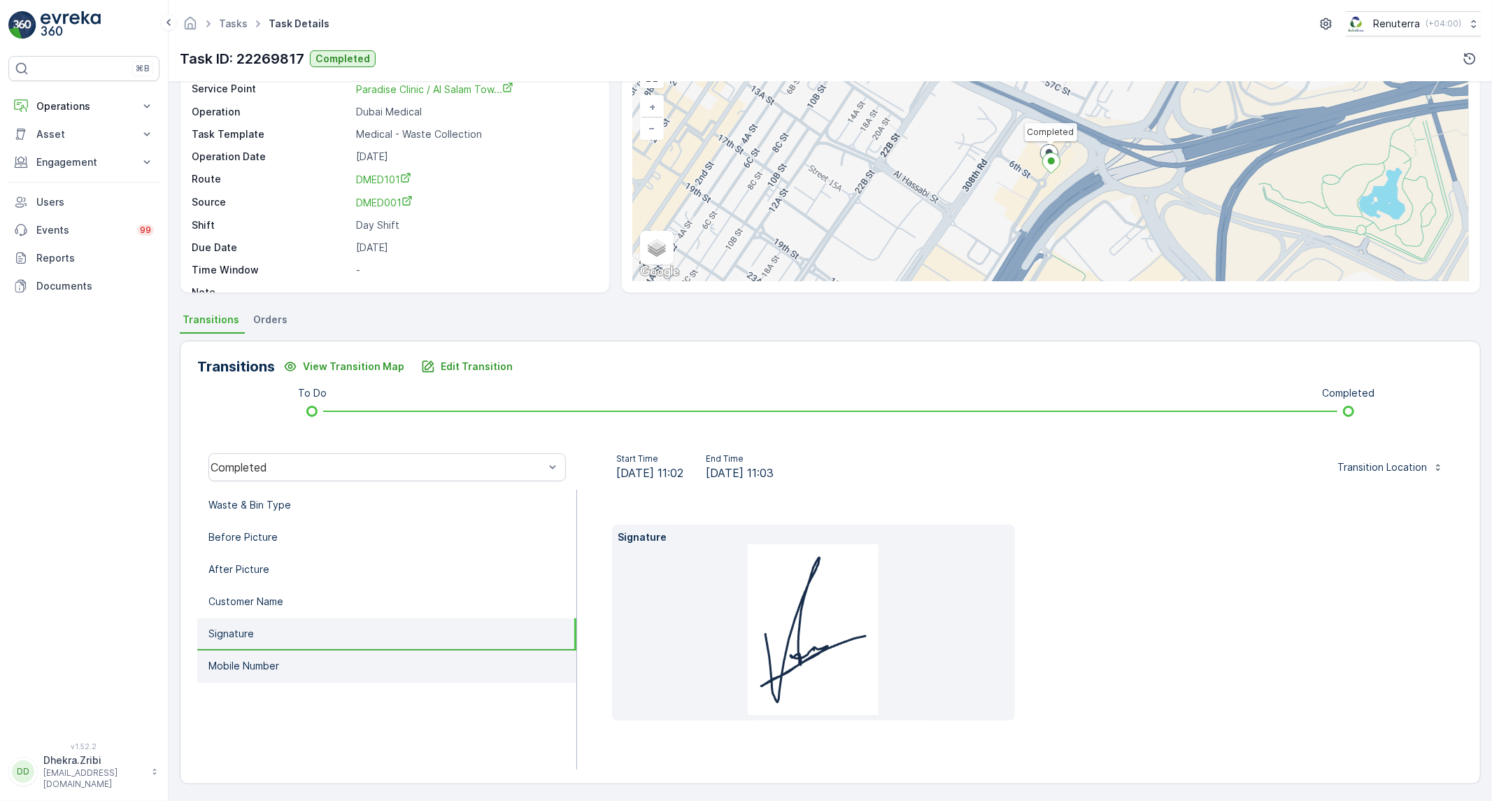
click at [262, 669] on li "Mobile Number" at bounding box center [386, 666] width 379 height 32
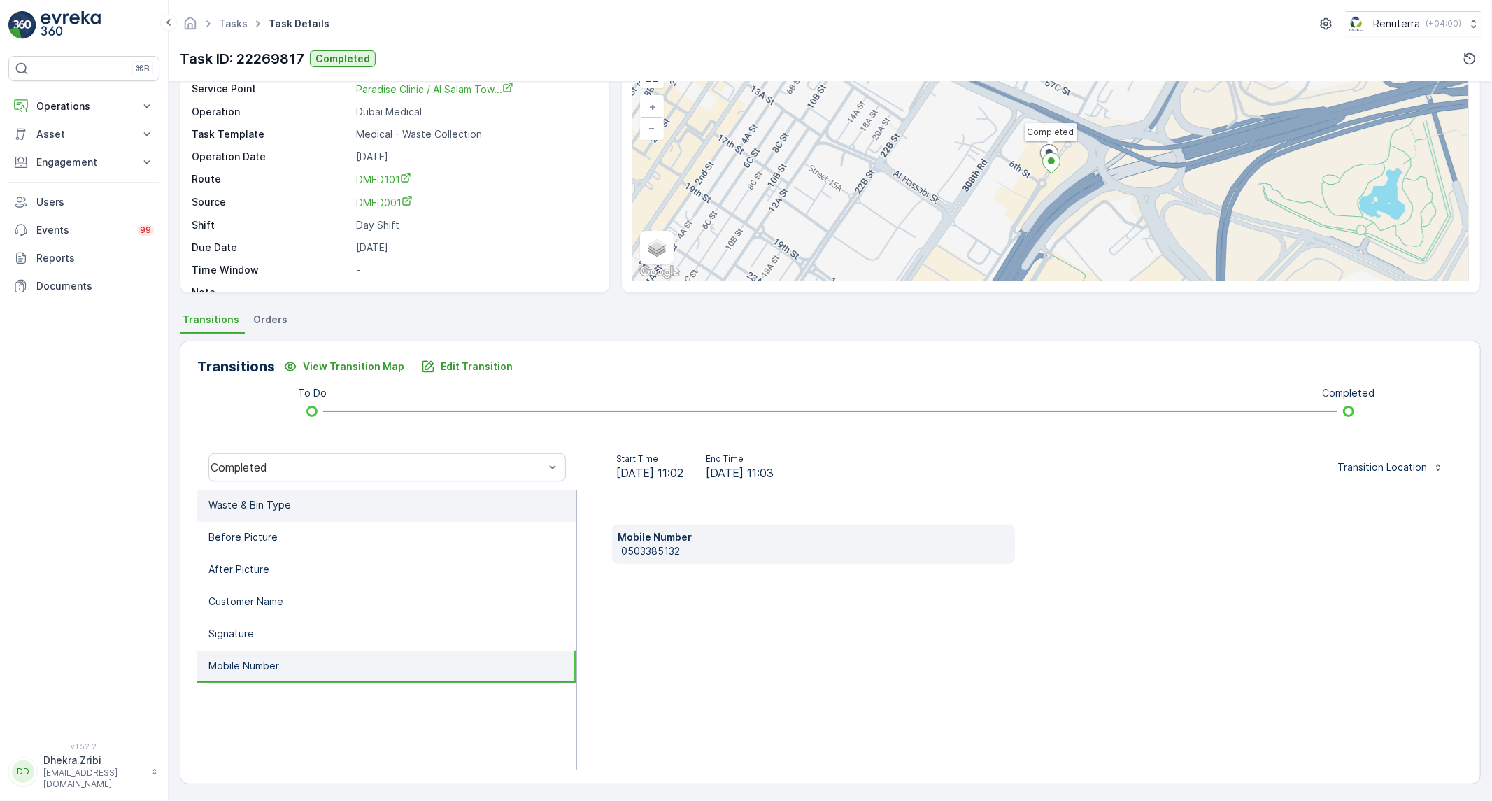
click at [289, 514] on li "Waste & Bin Type" at bounding box center [386, 506] width 379 height 32
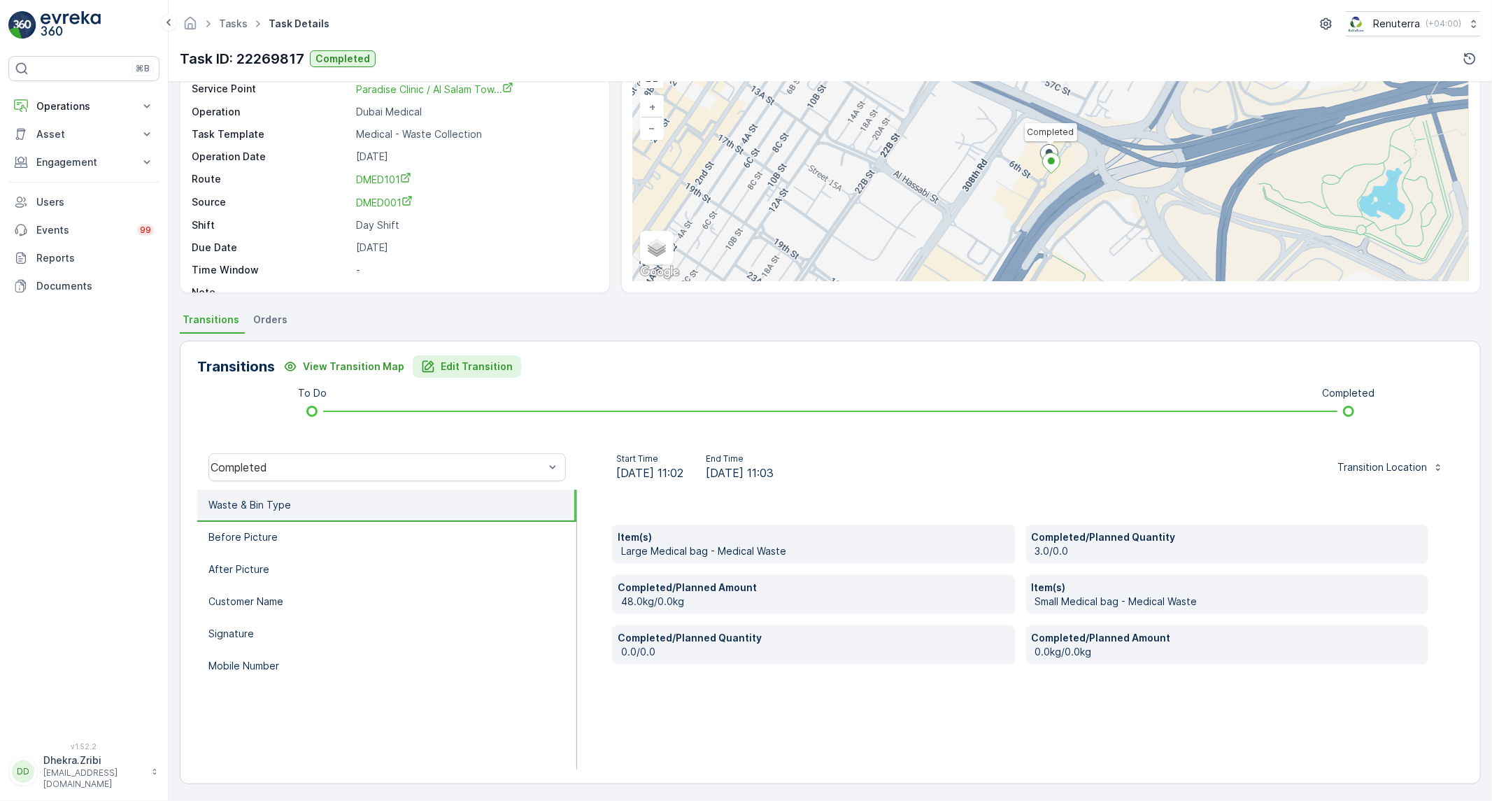
click at [469, 362] on p "Edit Transition" at bounding box center [477, 367] width 72 height 14
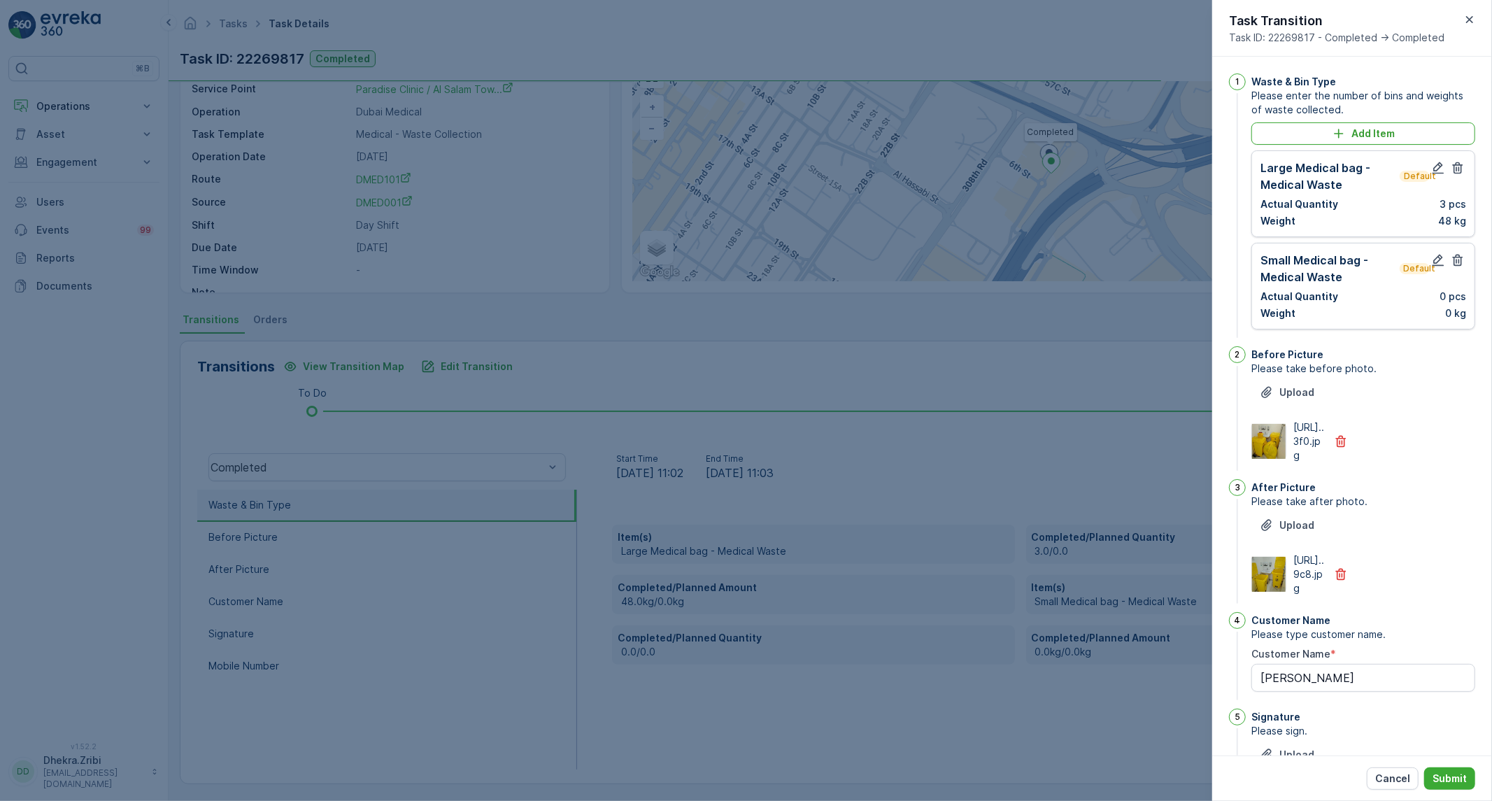
scroll to position [289, 0]
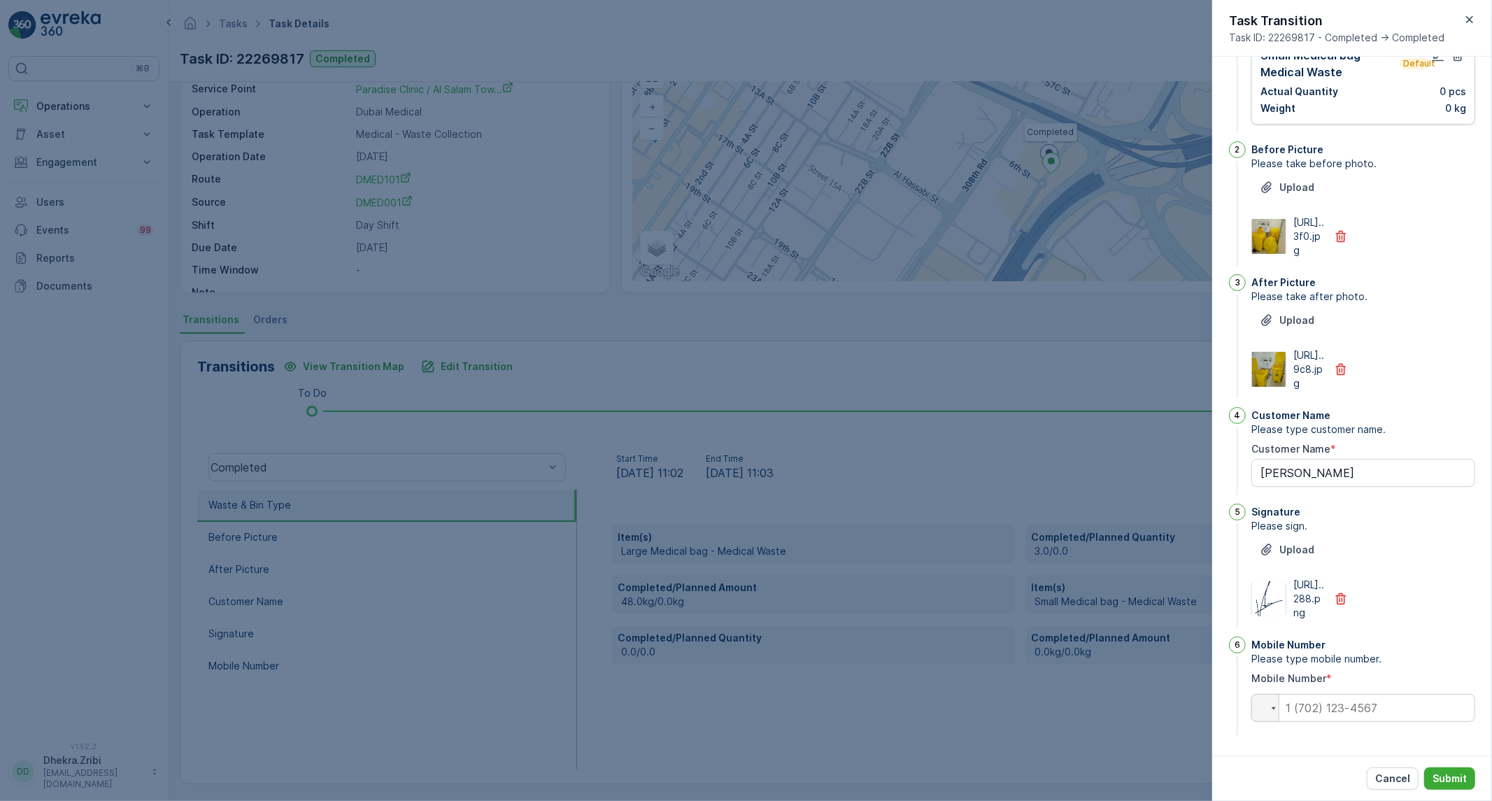
click at [1030, 378] on div at bounding box center [746, 400] width 1492 height 801
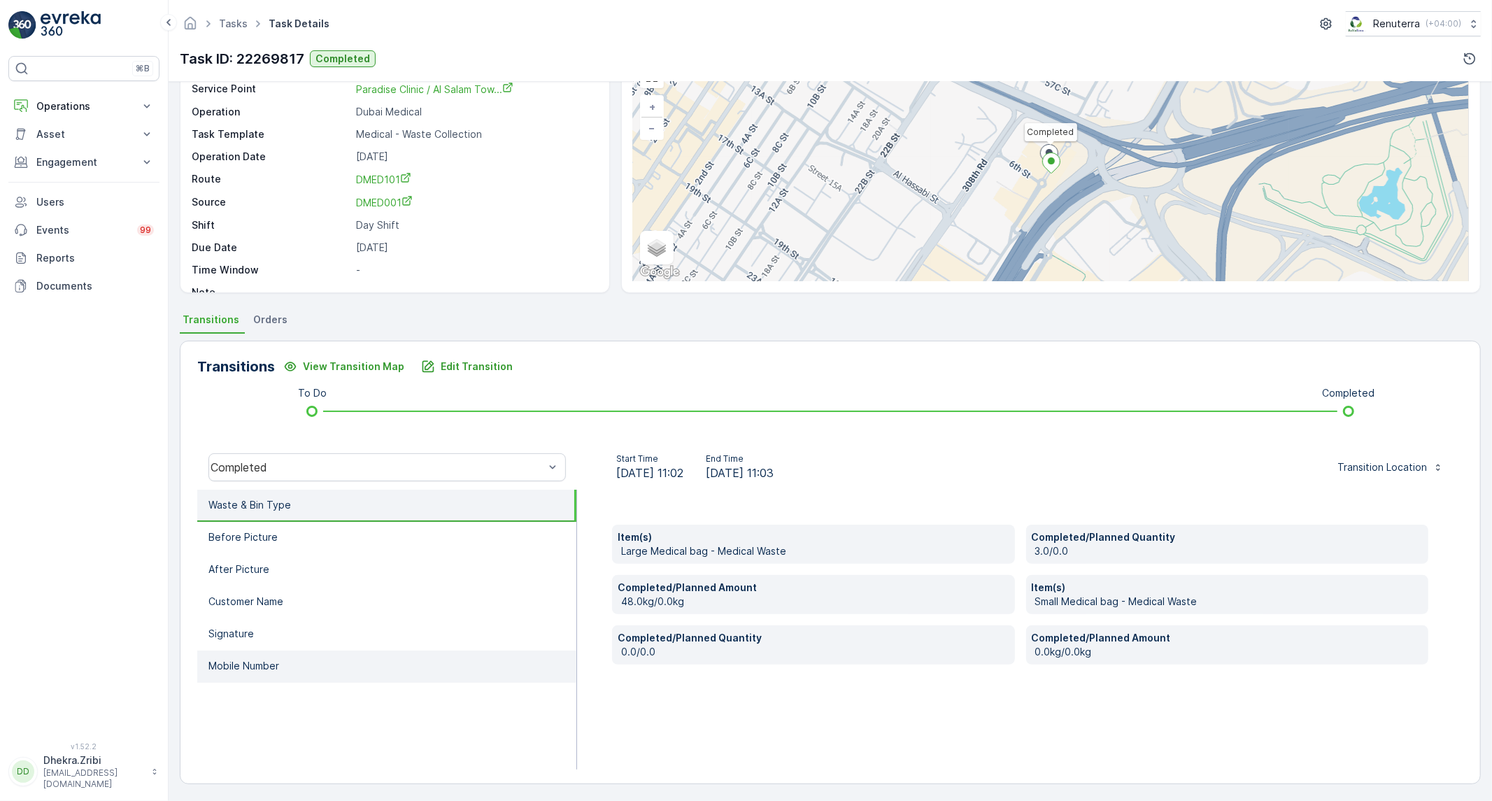
click at [302, 658] on li "Mobile Number" at bounding box center [386, 666] width 379 height 32
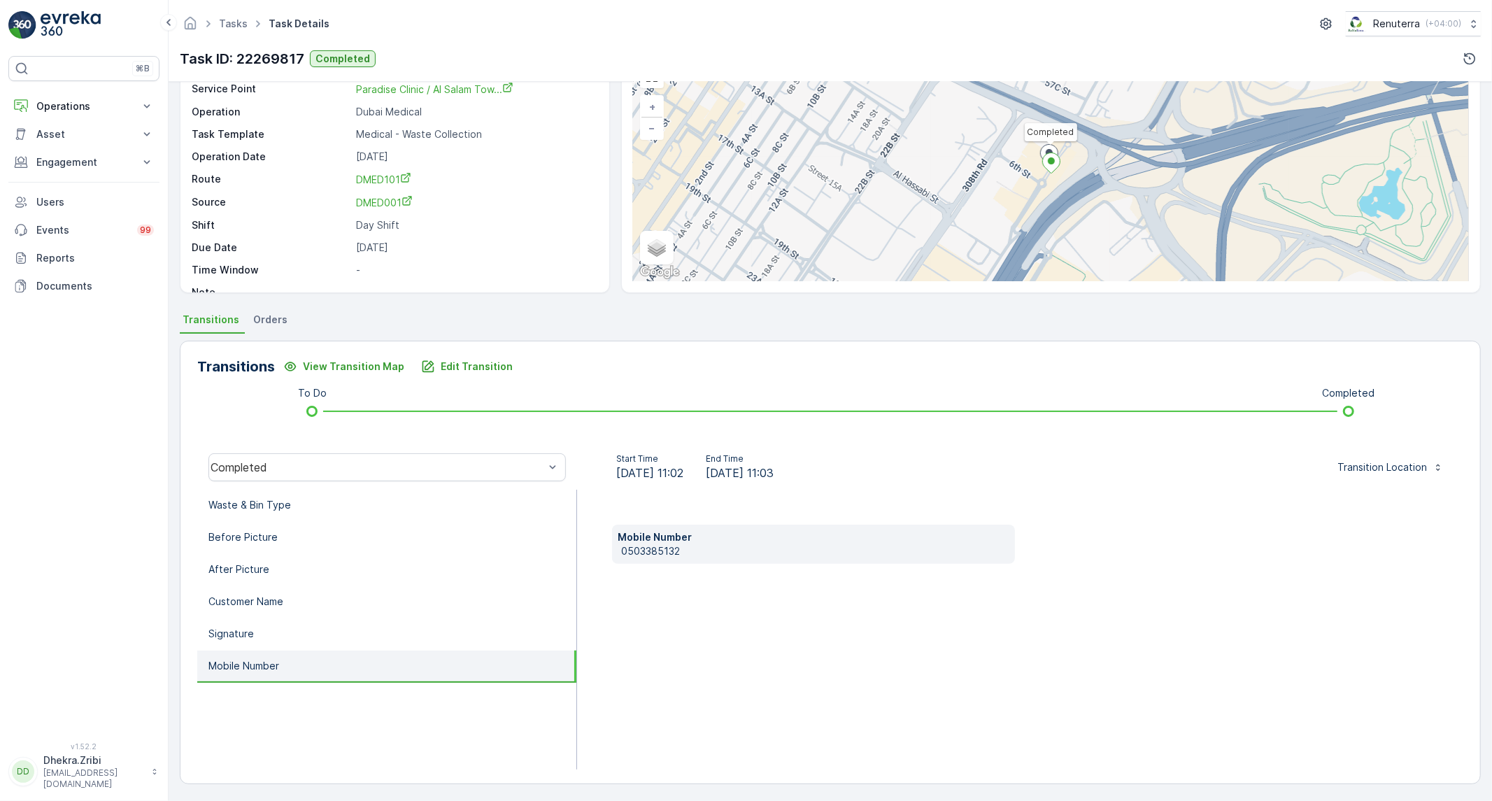
click at [658, 550] on p "0503385132" at bounding box center [815, 551] width 388 height 14
copy p "0503385132"
click at [336, 497] on li "Waste & Bin Type" at bounding box center [386, 506] width 379 height 32
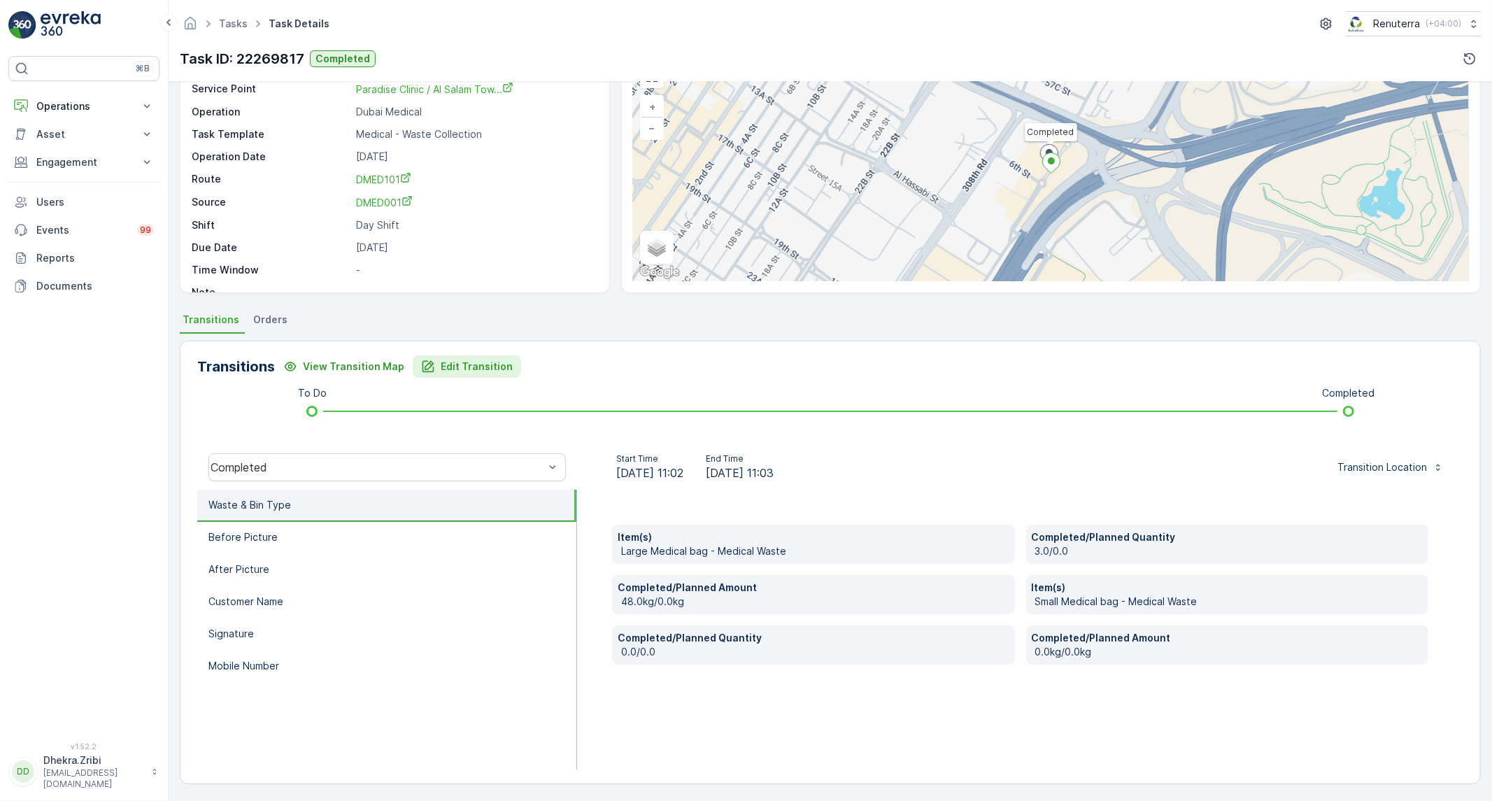
click at [449, 371] on p "Edit Transition" at bounding box center [477, 367] width 72 height 14
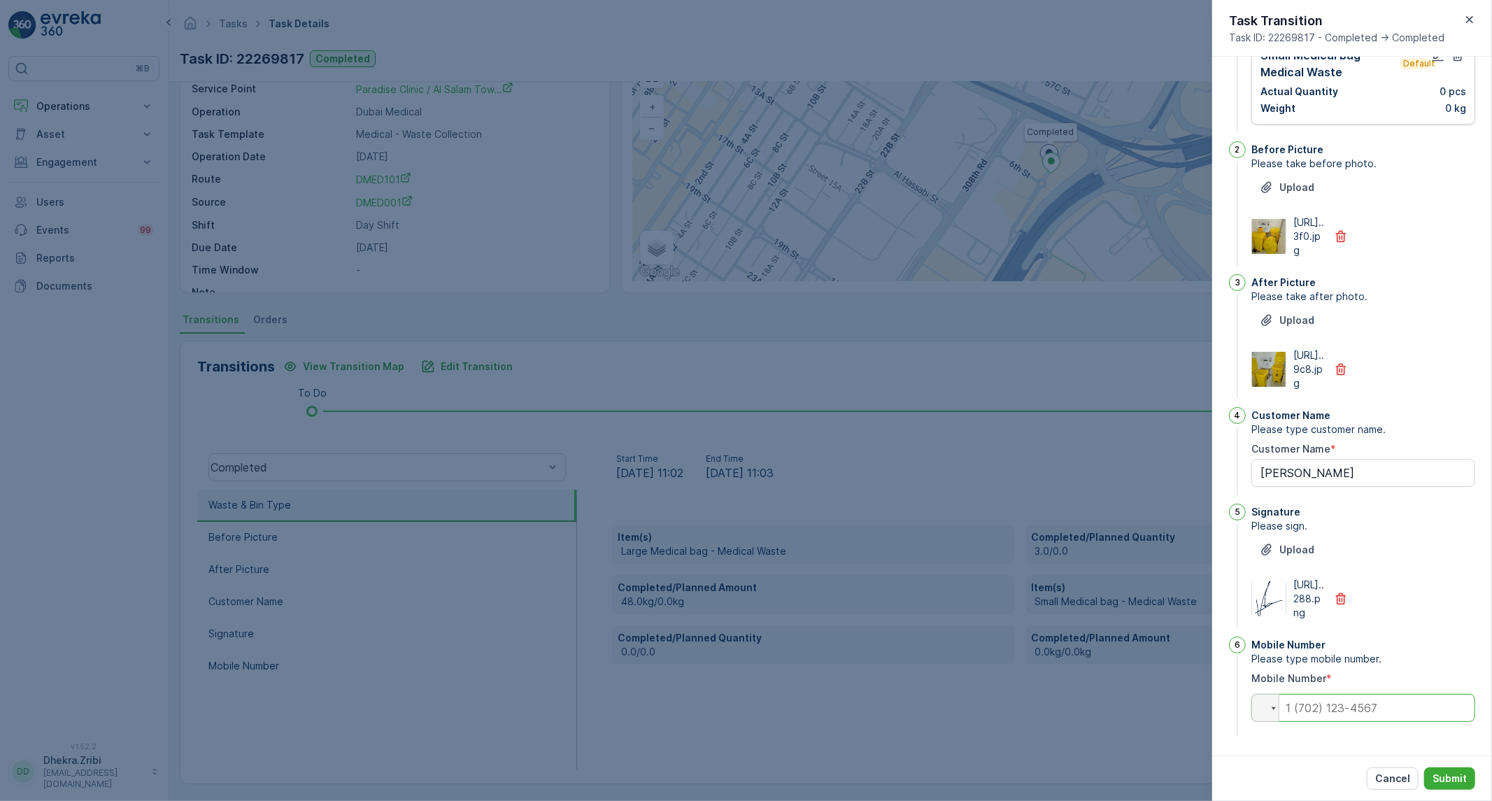
click at [1400, 702] on input "tel" at bounding box center [1363, 708] width 224 height 28
paste input "0503385132"
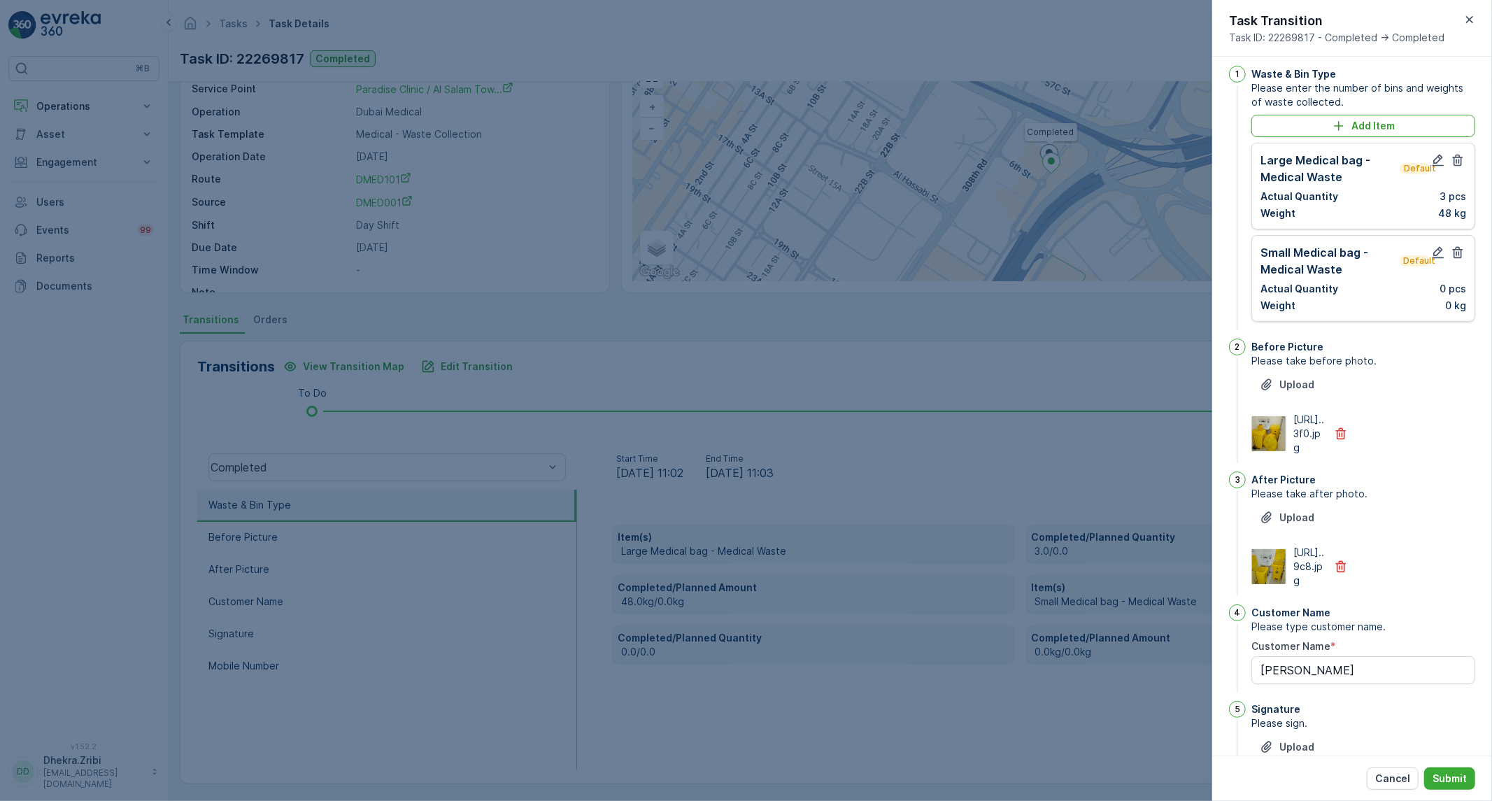
scroll to position [0, 0]
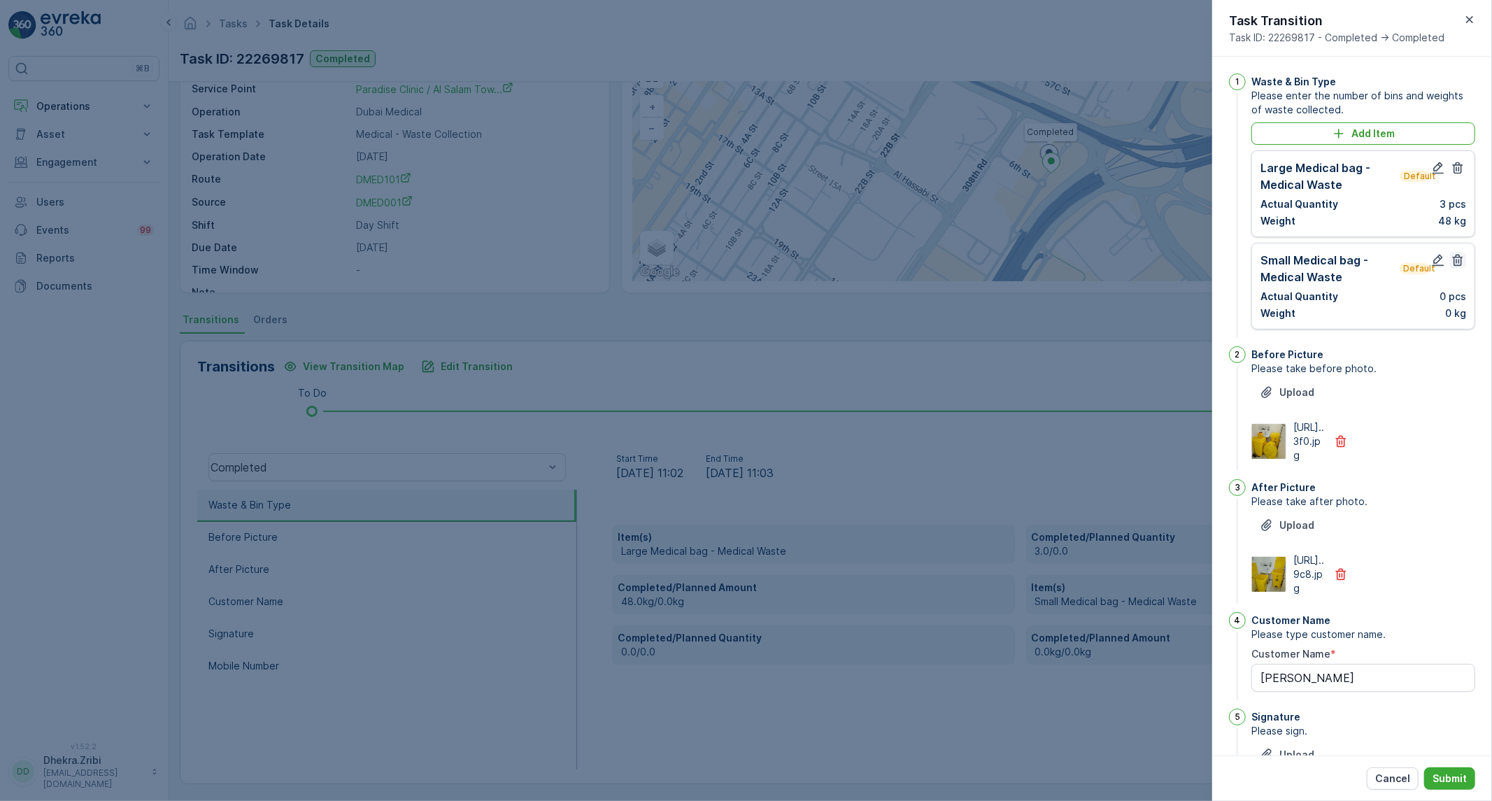
type input "0503385132"
click at [1462, 256] on button "button" at bounding box center [1457, 260] width 17 height 17
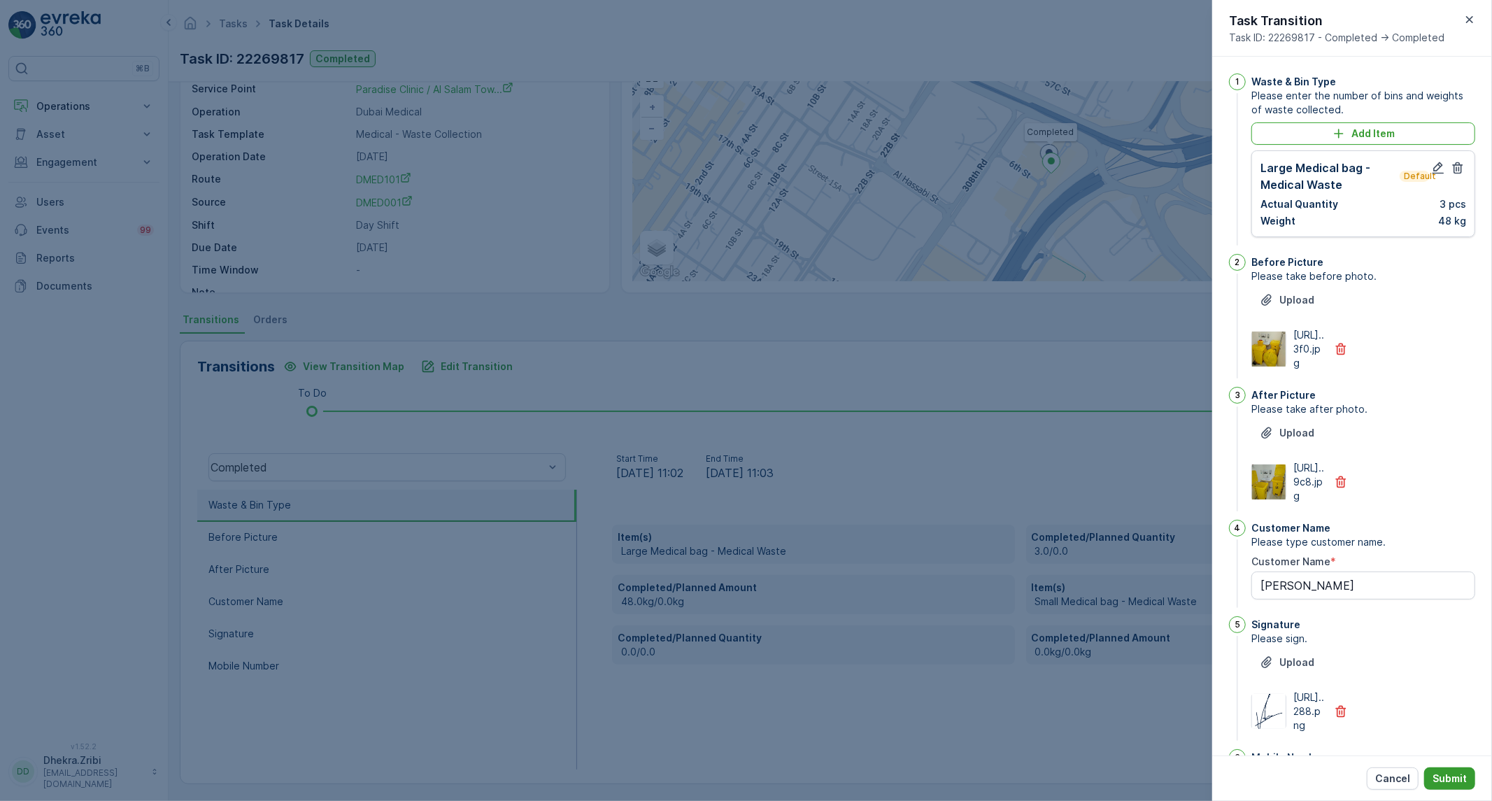
click at [1451, 784] on p "Submit" at bounding box center [1449, 778] width 34 height 14
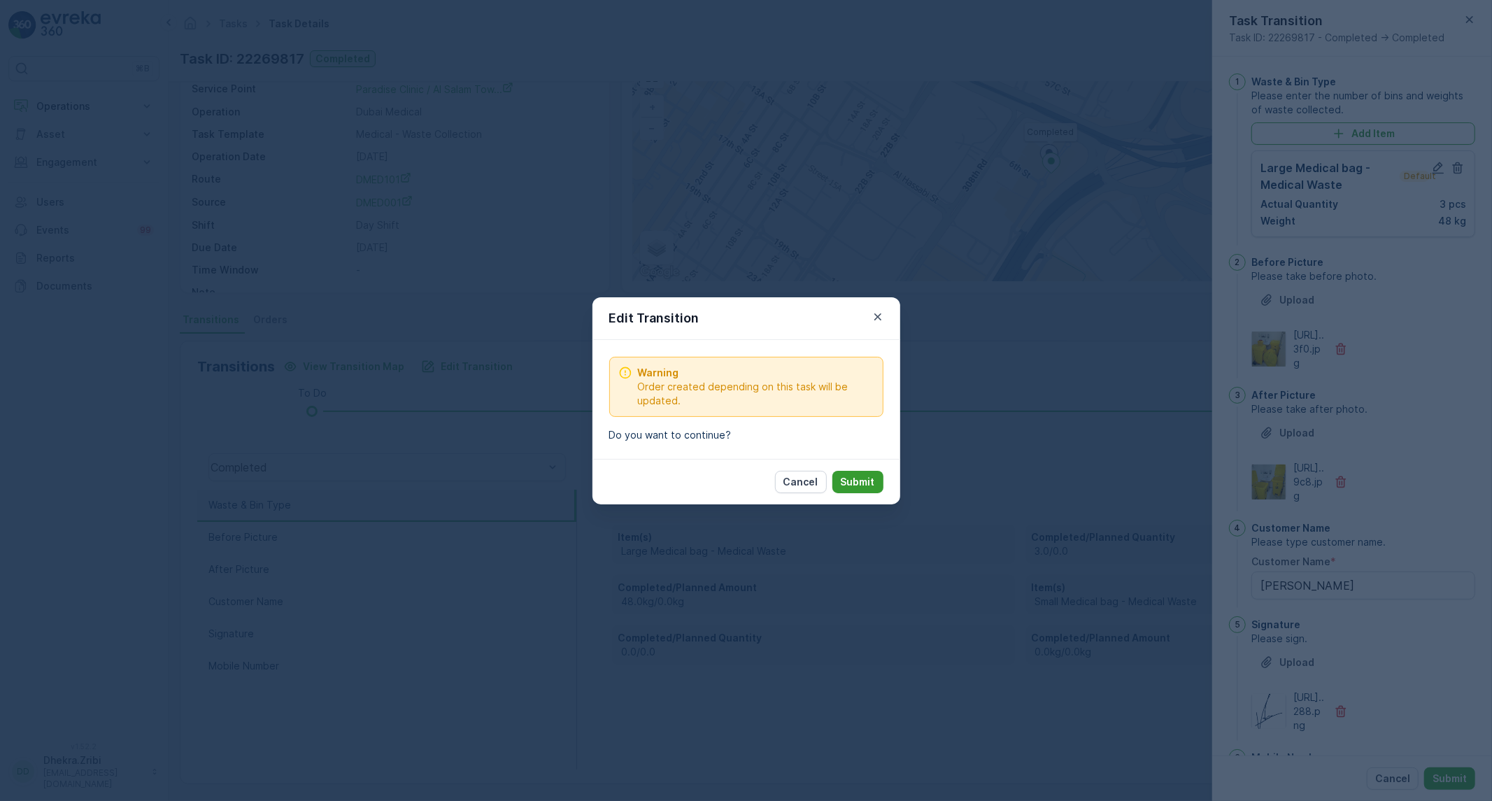
click at [862, 492] on button "Submit" at bounding box center [857, 482] width 51 height 22
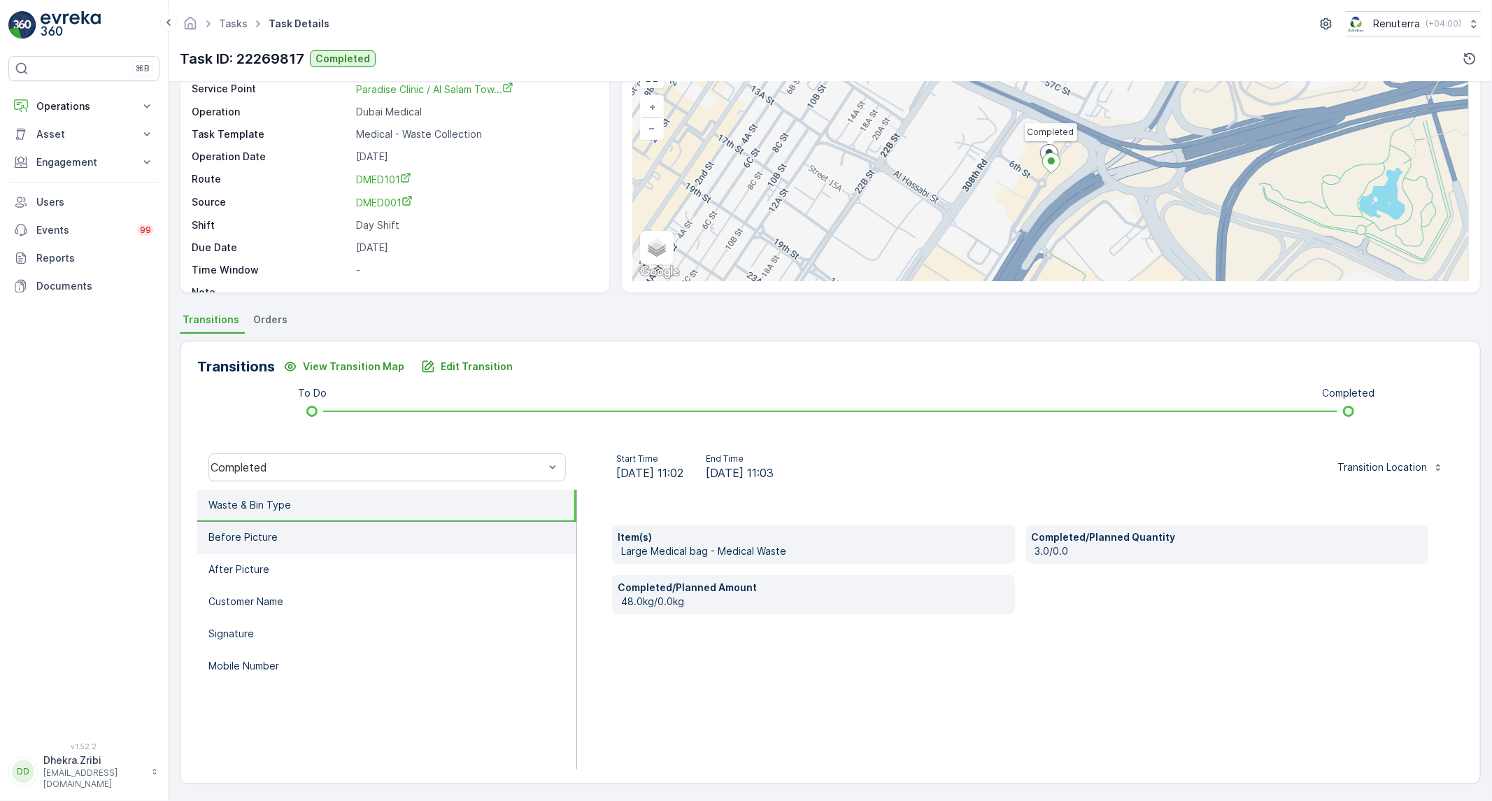
click at [313, 527] on li "Before Picture" at bounding box center [386, 538] width 379 height 32
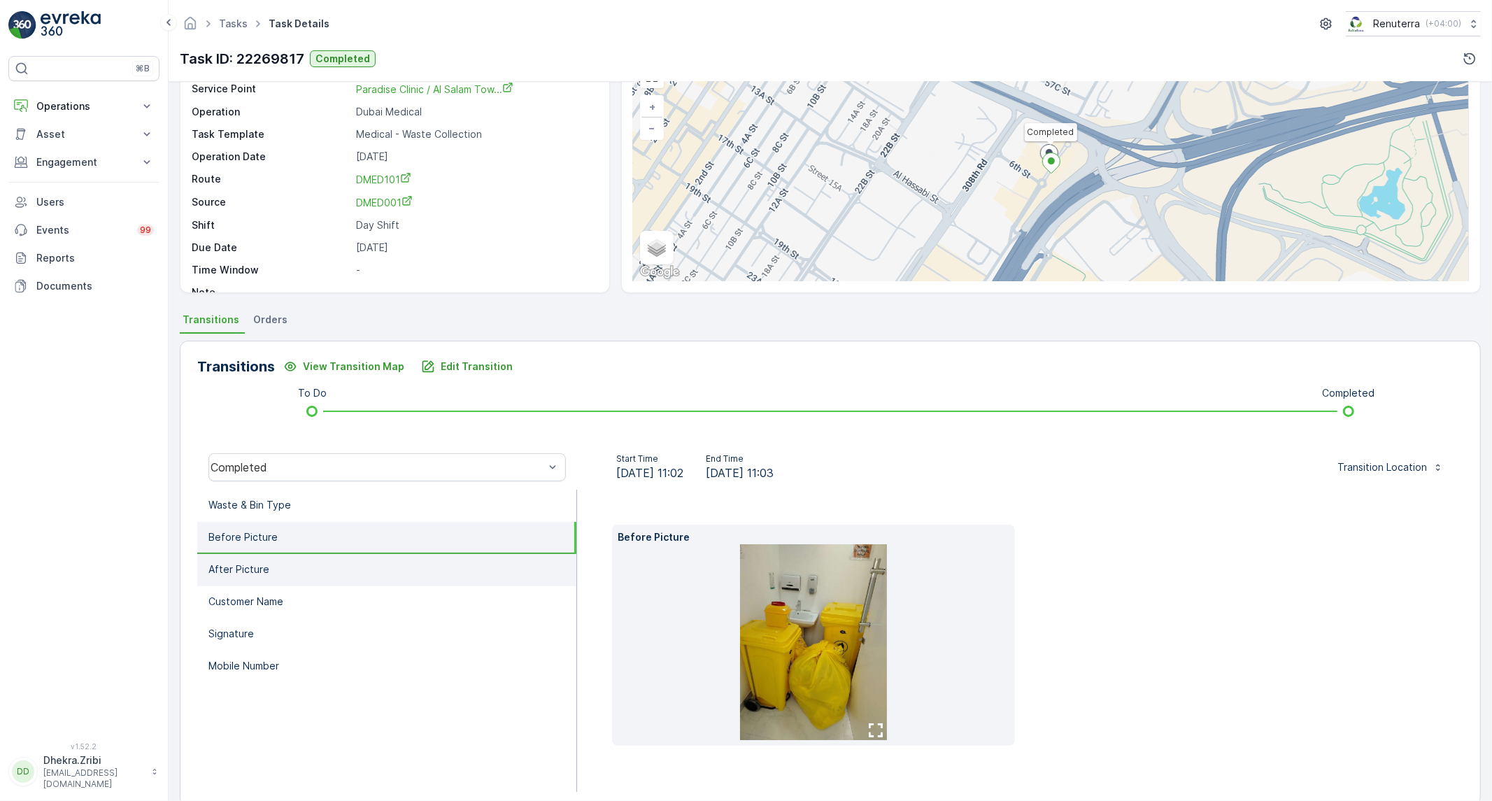
click at [282, 564] on li "After Picture" at bounding box center [386, 570] width 379 height 32
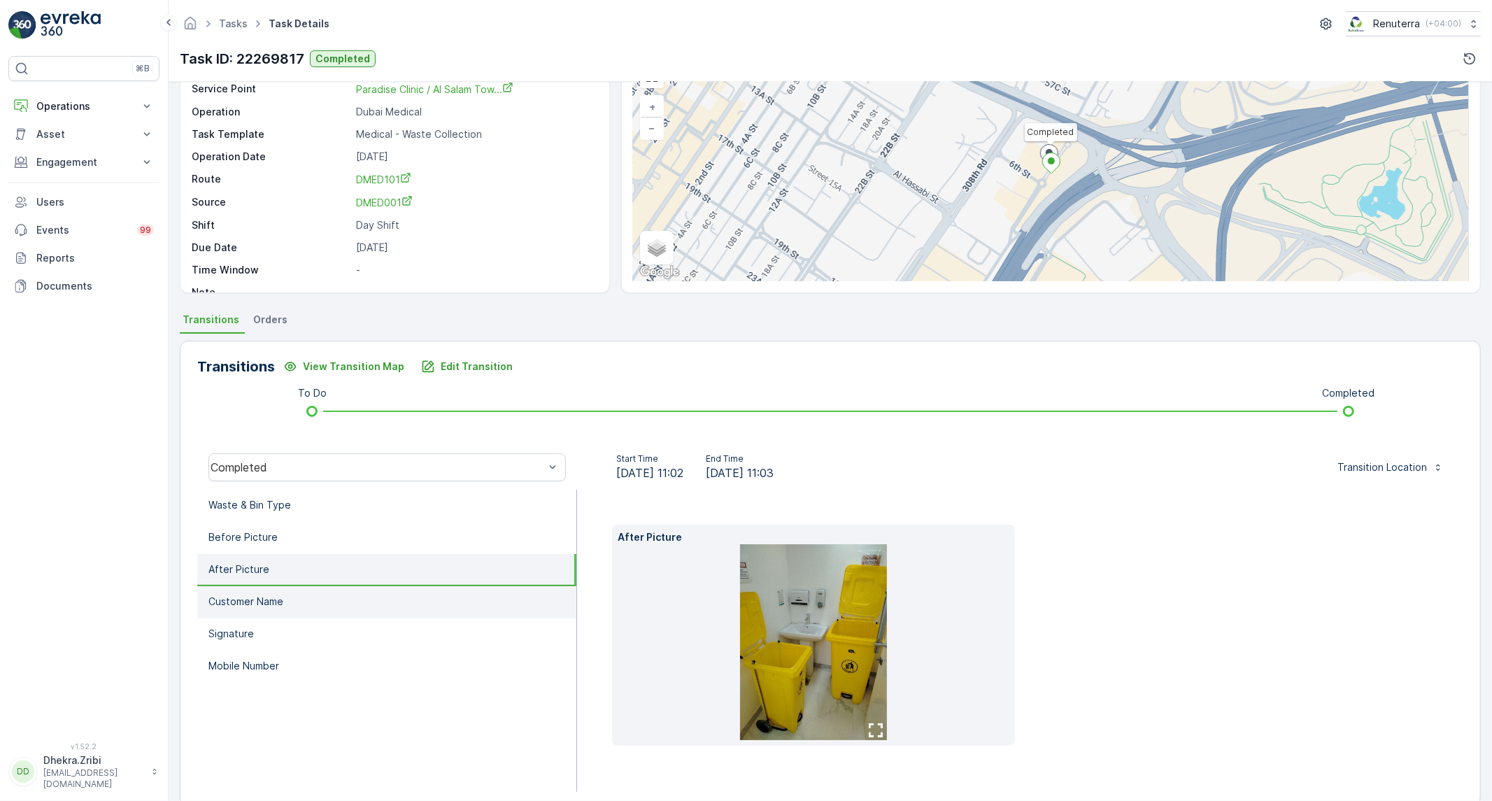
click at [274, 595] on p "Customer Name" at bounding box center [245, 602] width 75 height 14
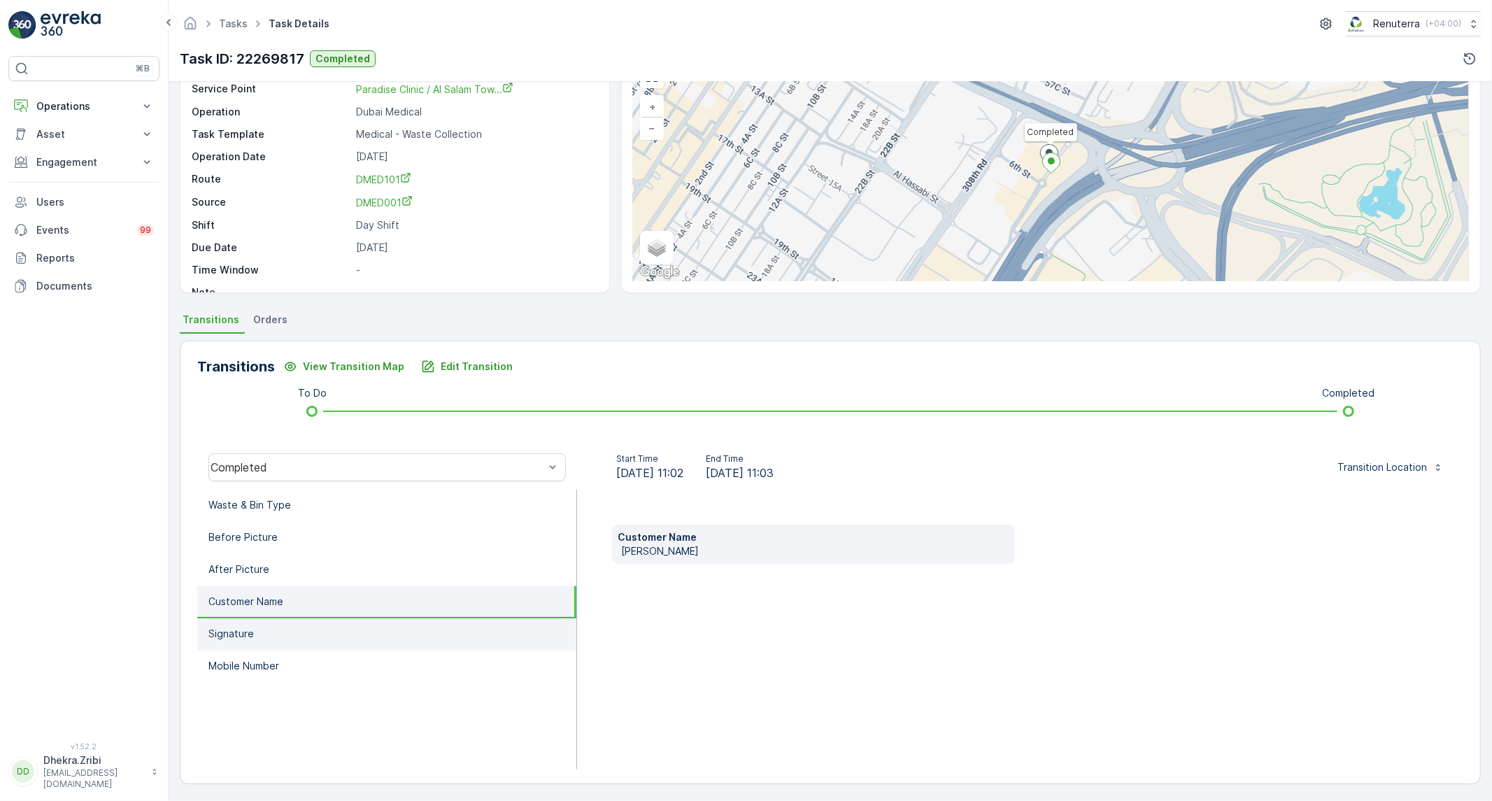
click at [257, 621] on li "Signature" at bounding box center [386, 634] width 379 height 32
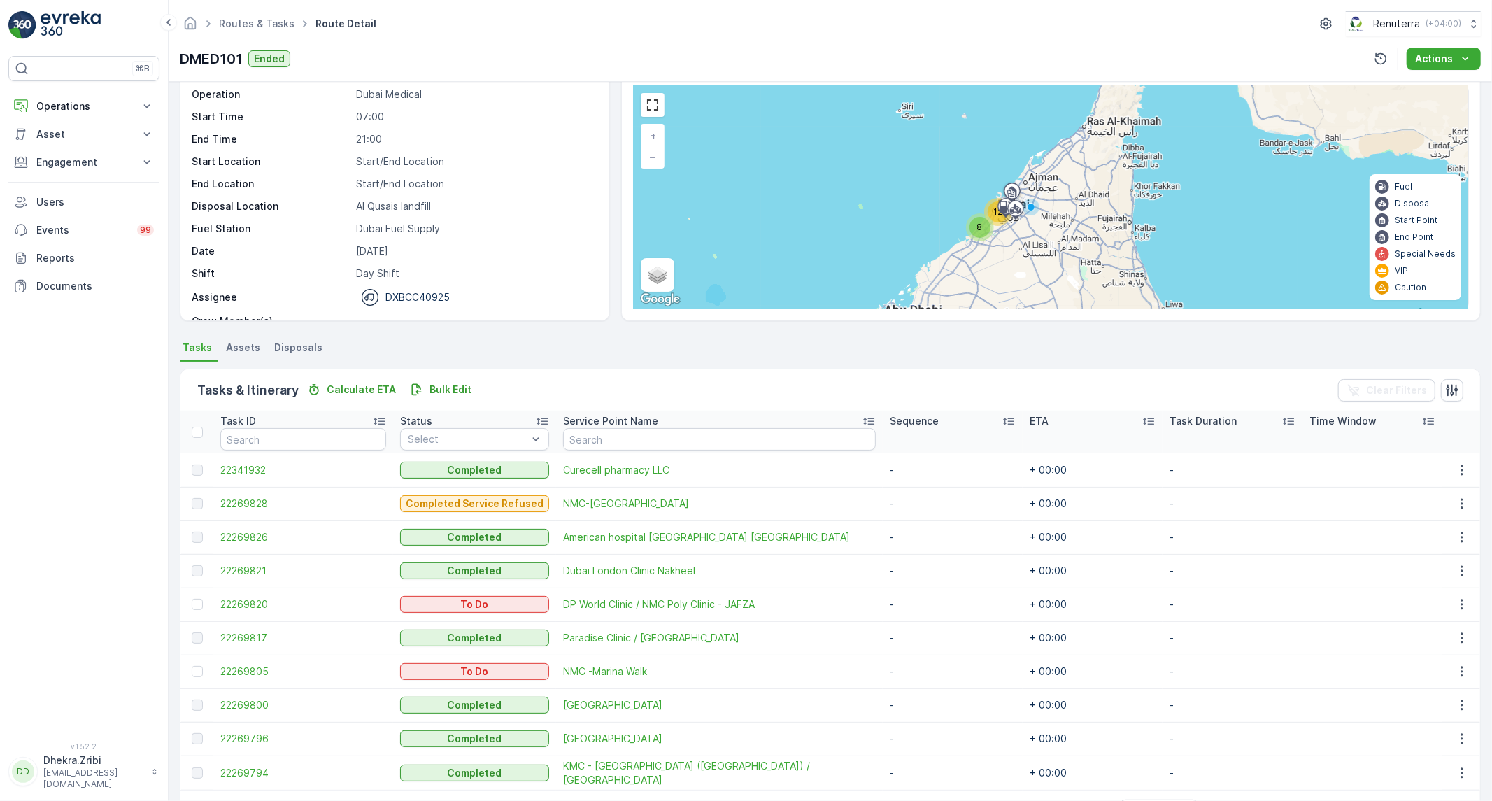
scroll to position [78, 0]
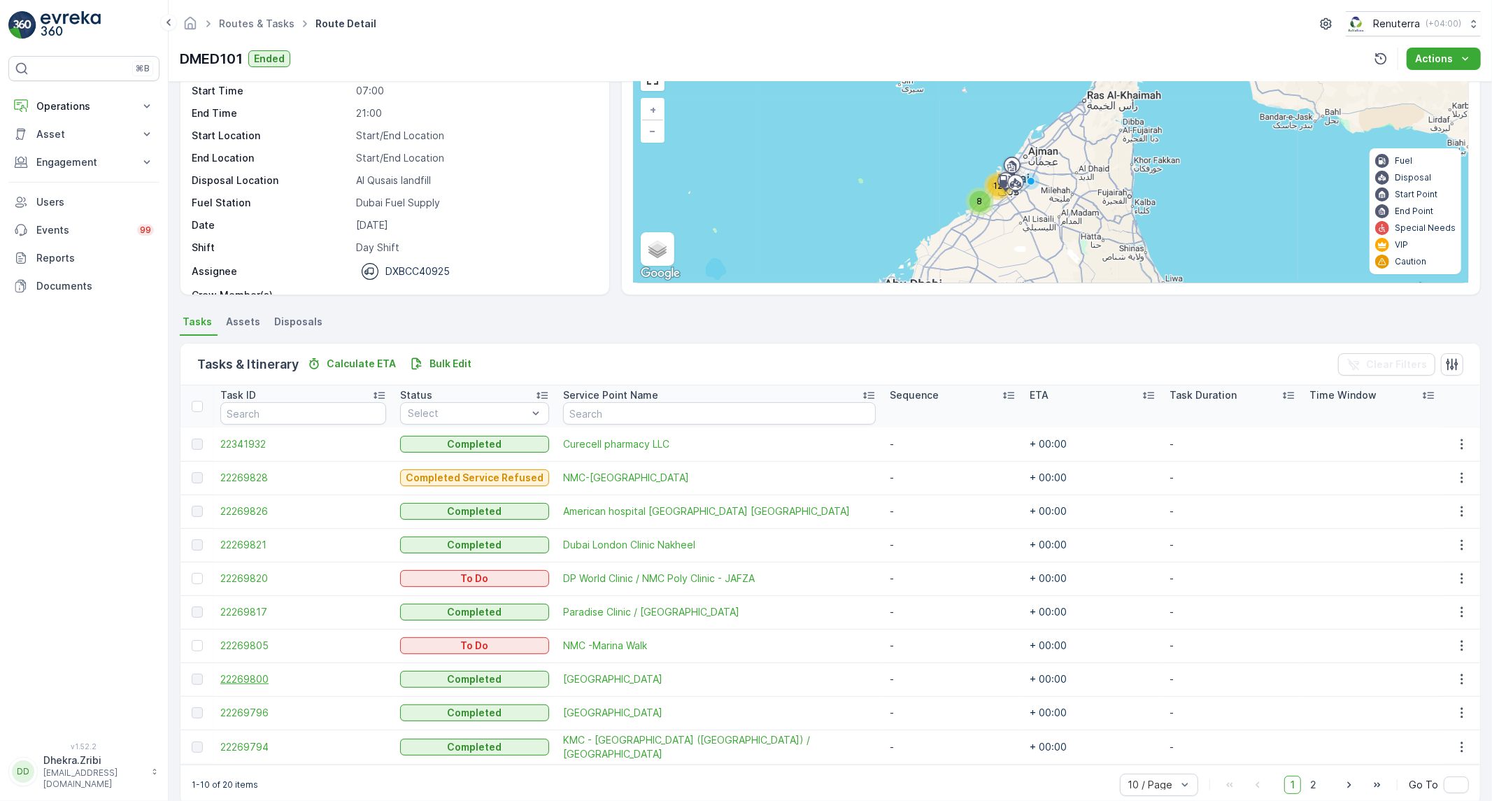
click at [241, 676] on span "22269800" at bounding box center [303, 679] width 166 height 14
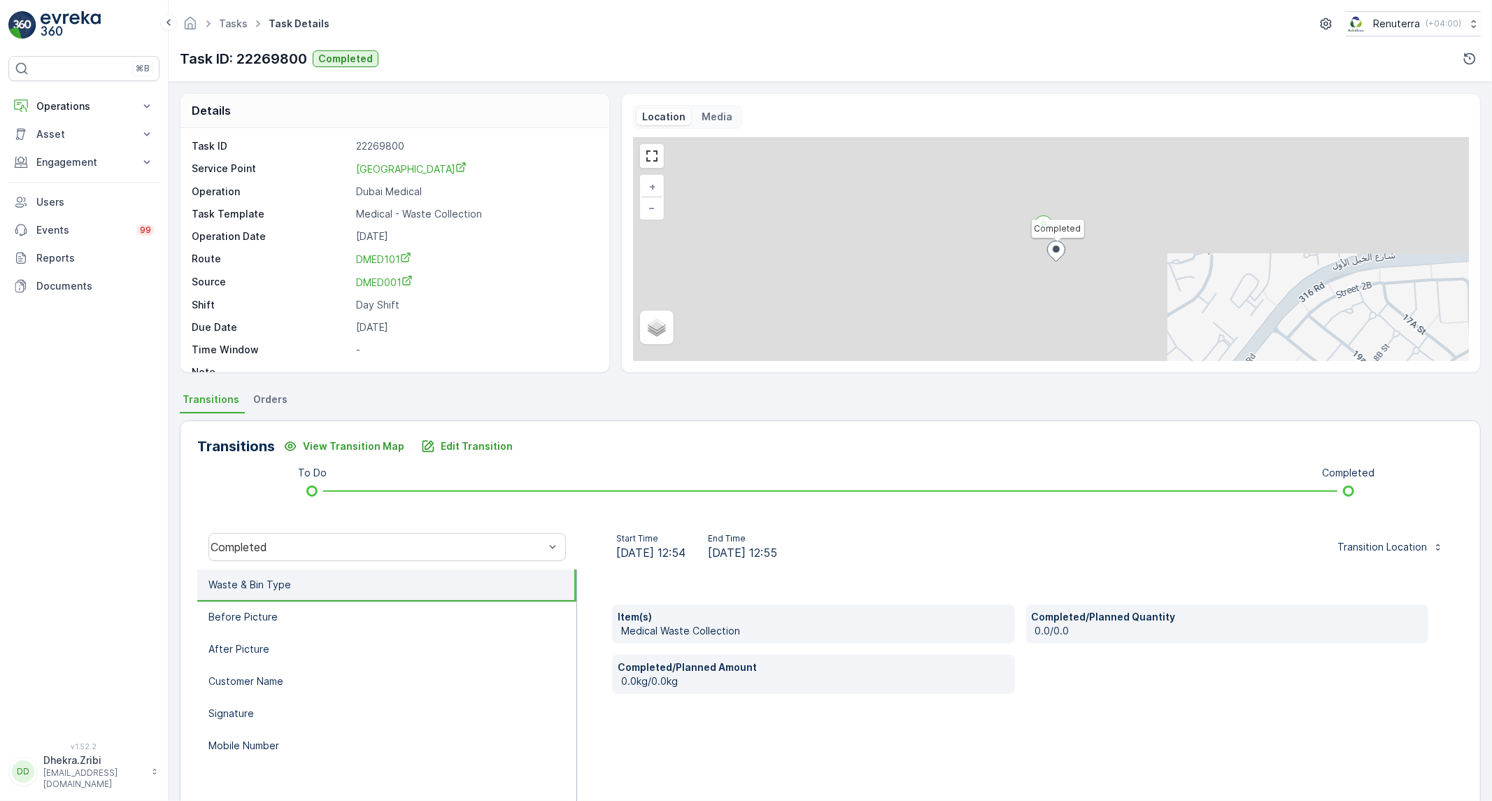
scroll to position [80, 0]
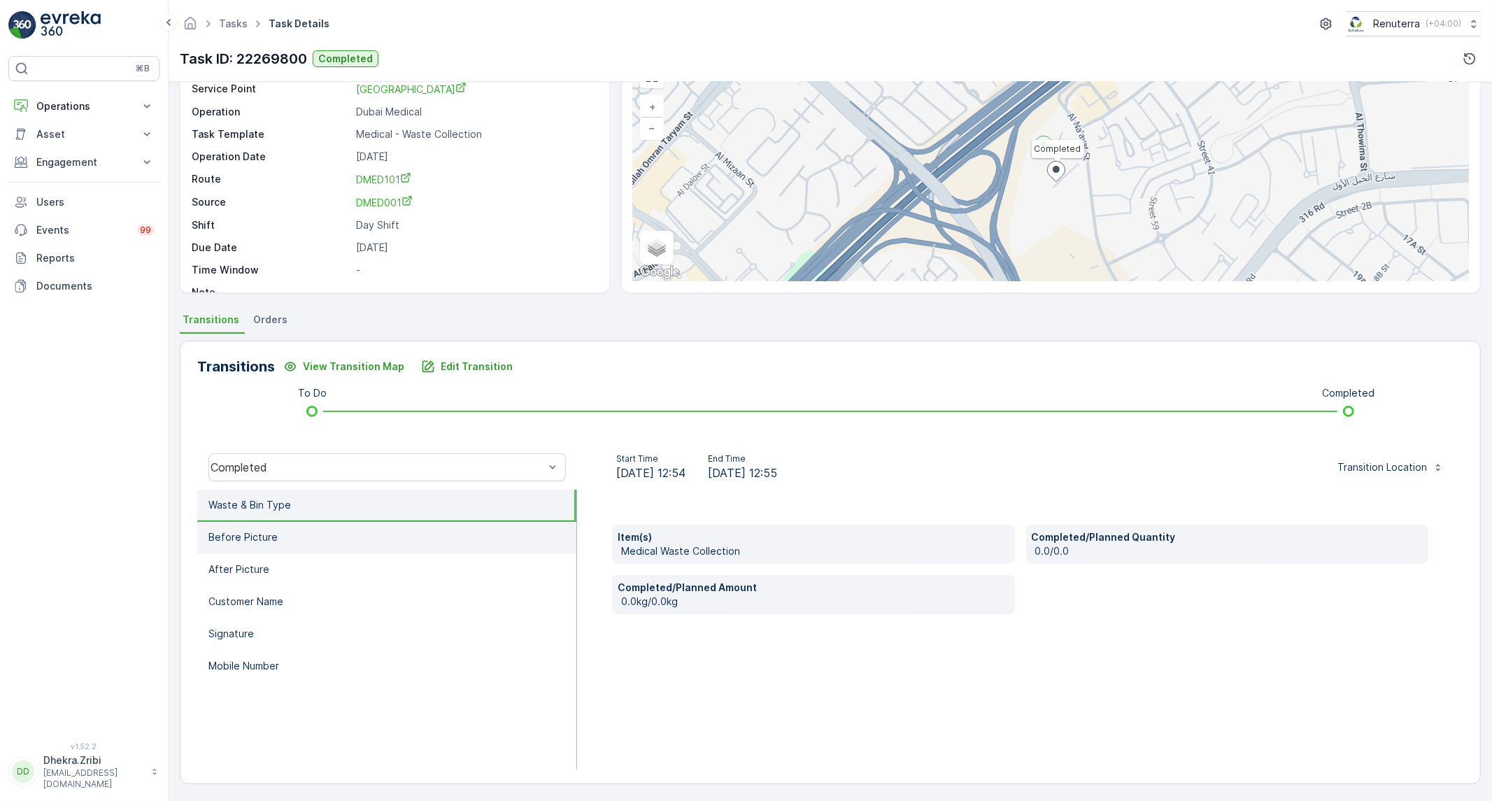
click at [443, 536] on li "Before Picture" at bounding box center [386, 538] width 379 height 32
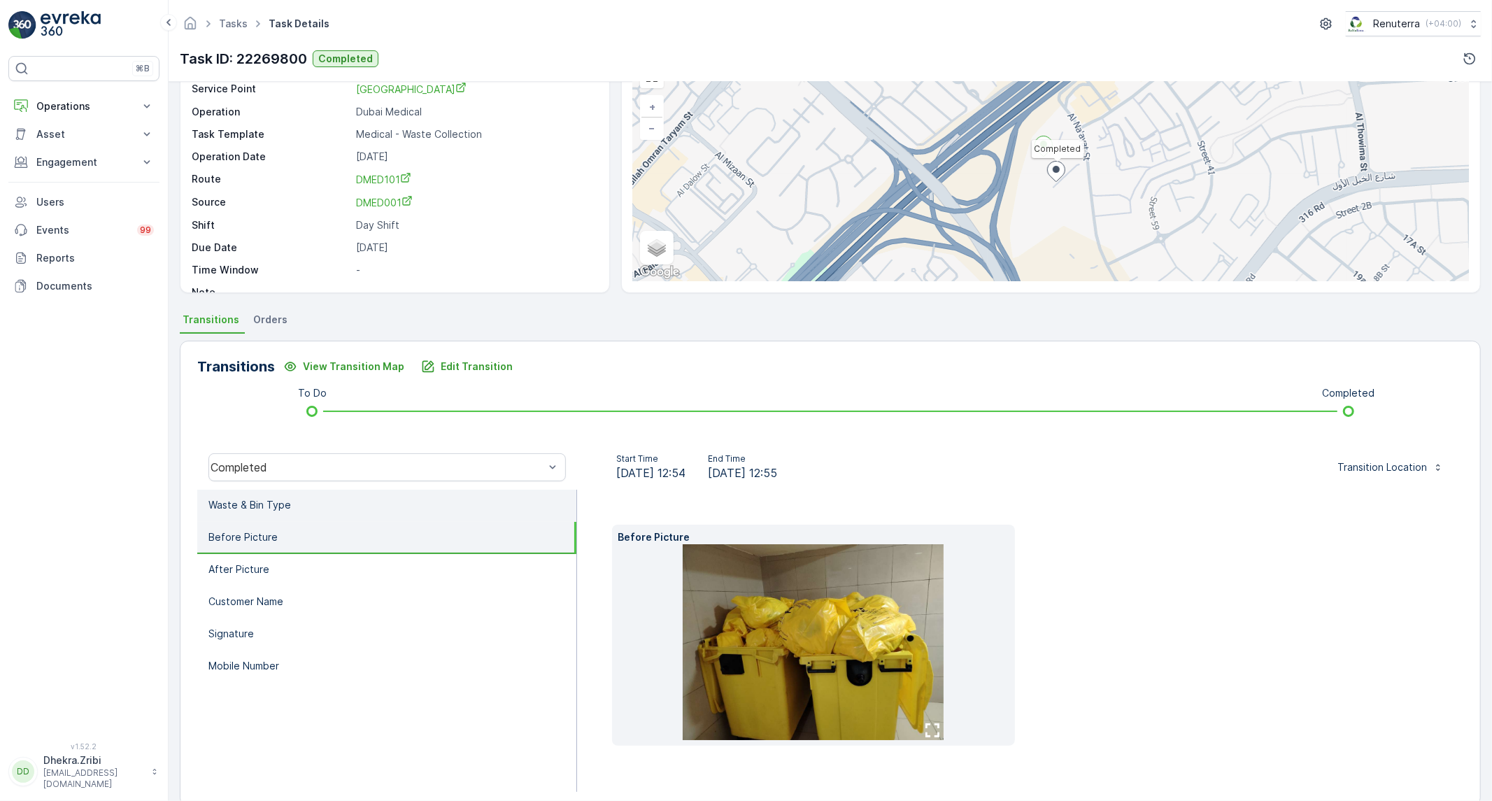
click at [385, 513] on li "Waste & Bin Type" at bounding box center [386, 506] width 379 height 32
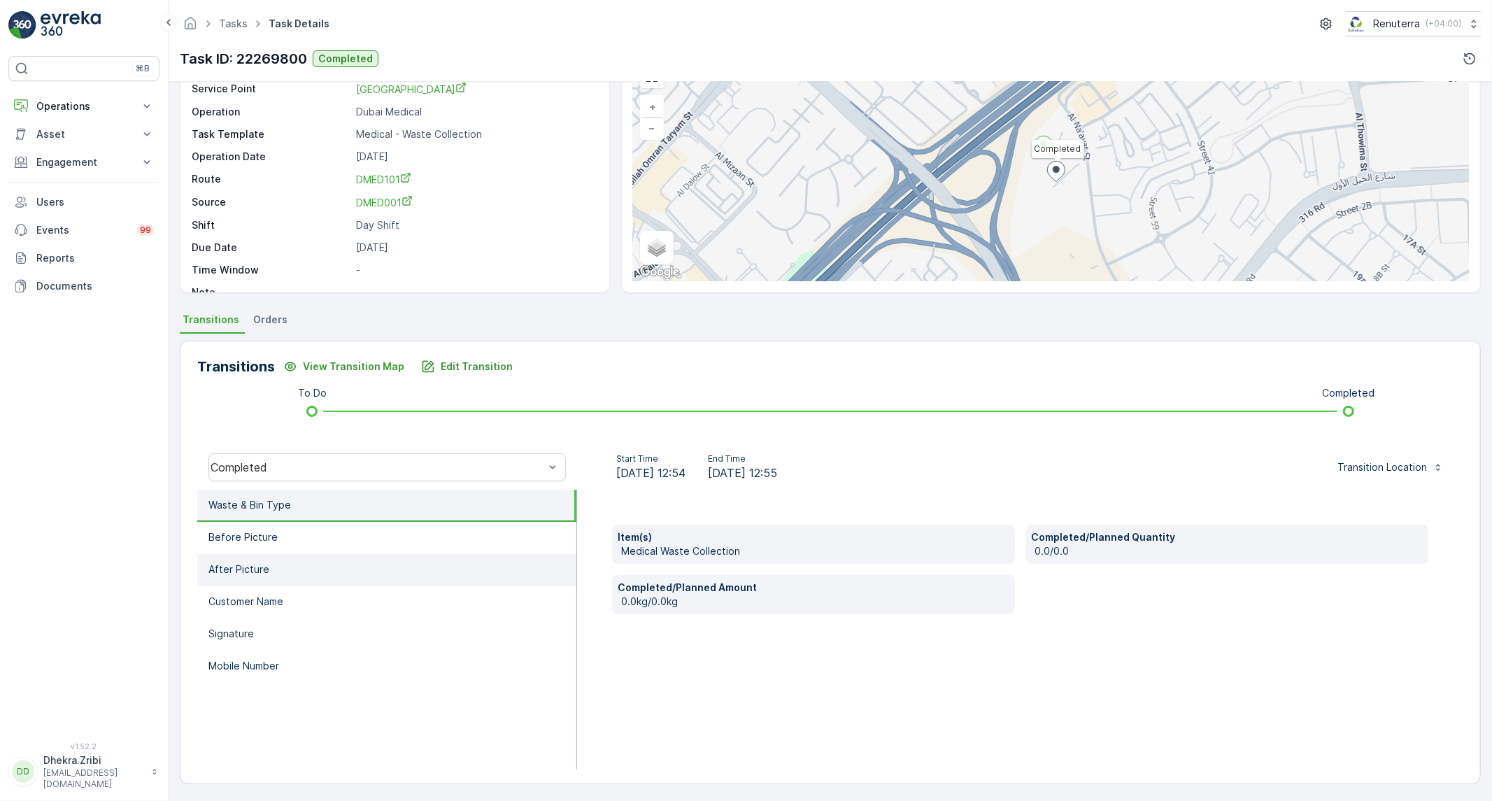
click at [371, 556] on li "After Picture" at bounding box center [386, 570] width 379 height 32
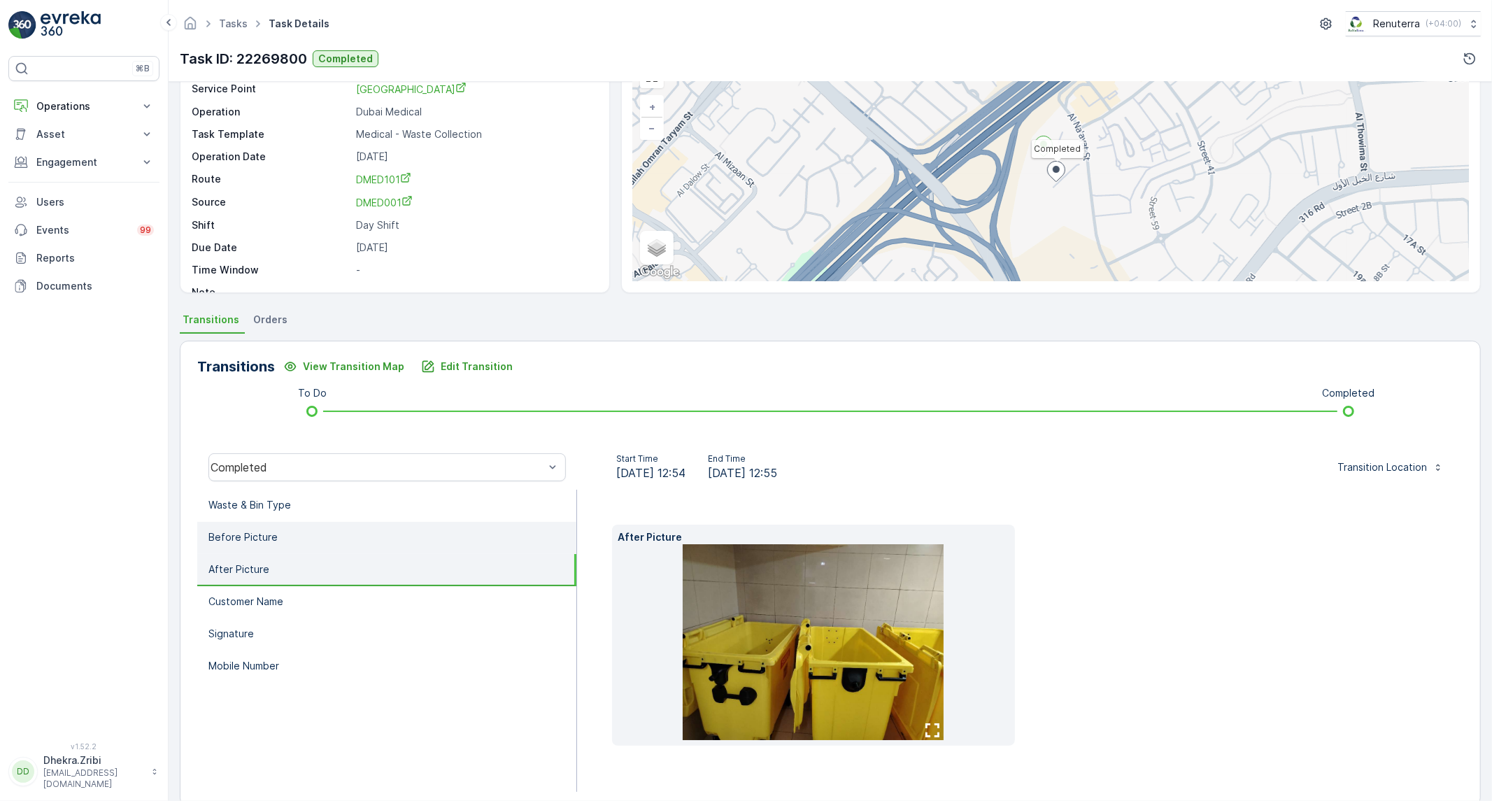
click at [372, 542] on li "Before Picture" at bounding box center [386, 538] width 379 height 32
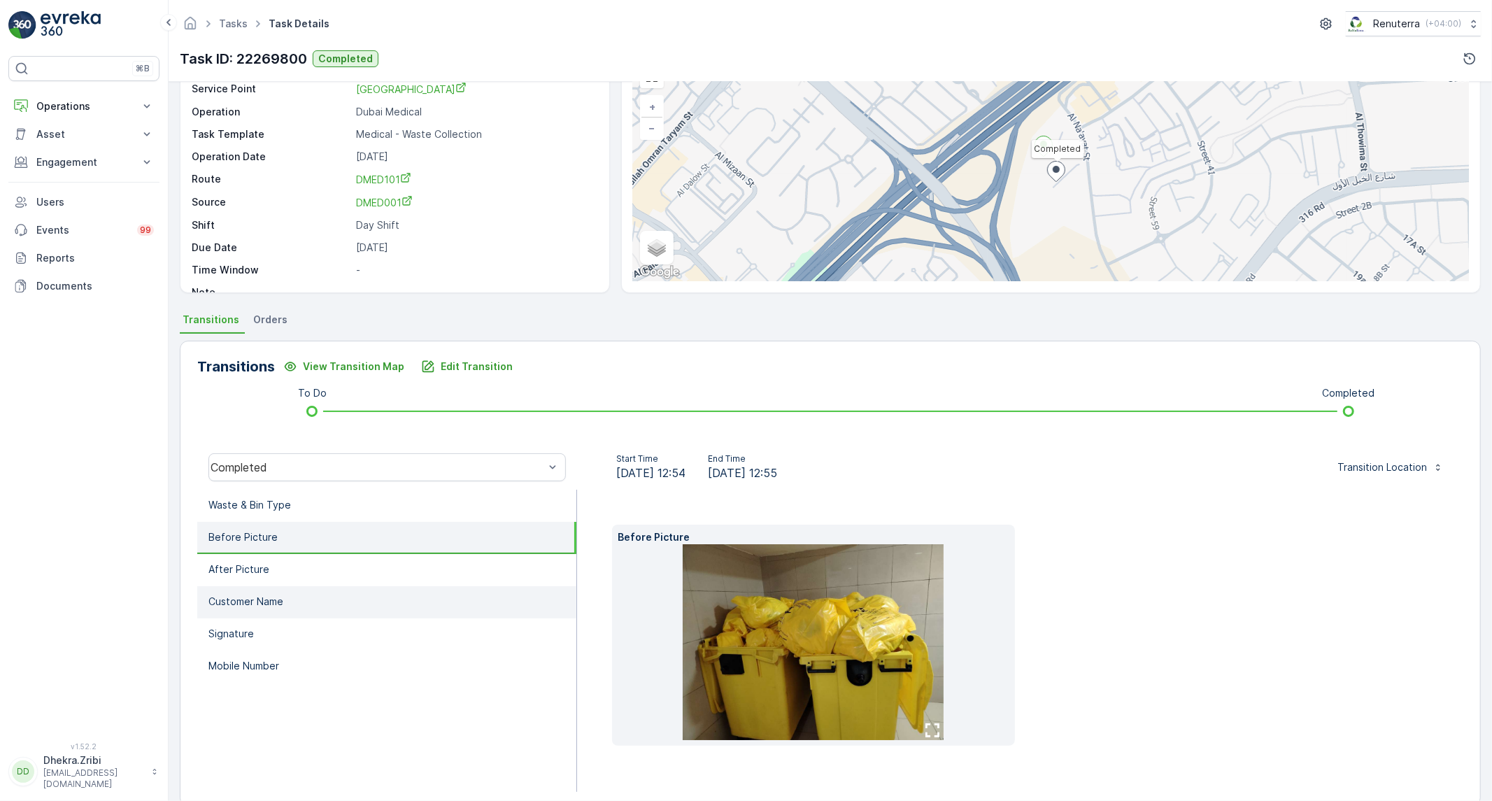
click at [326, 598] on li "Customer Name" at bounding box center [386, 602] width 379 height 32
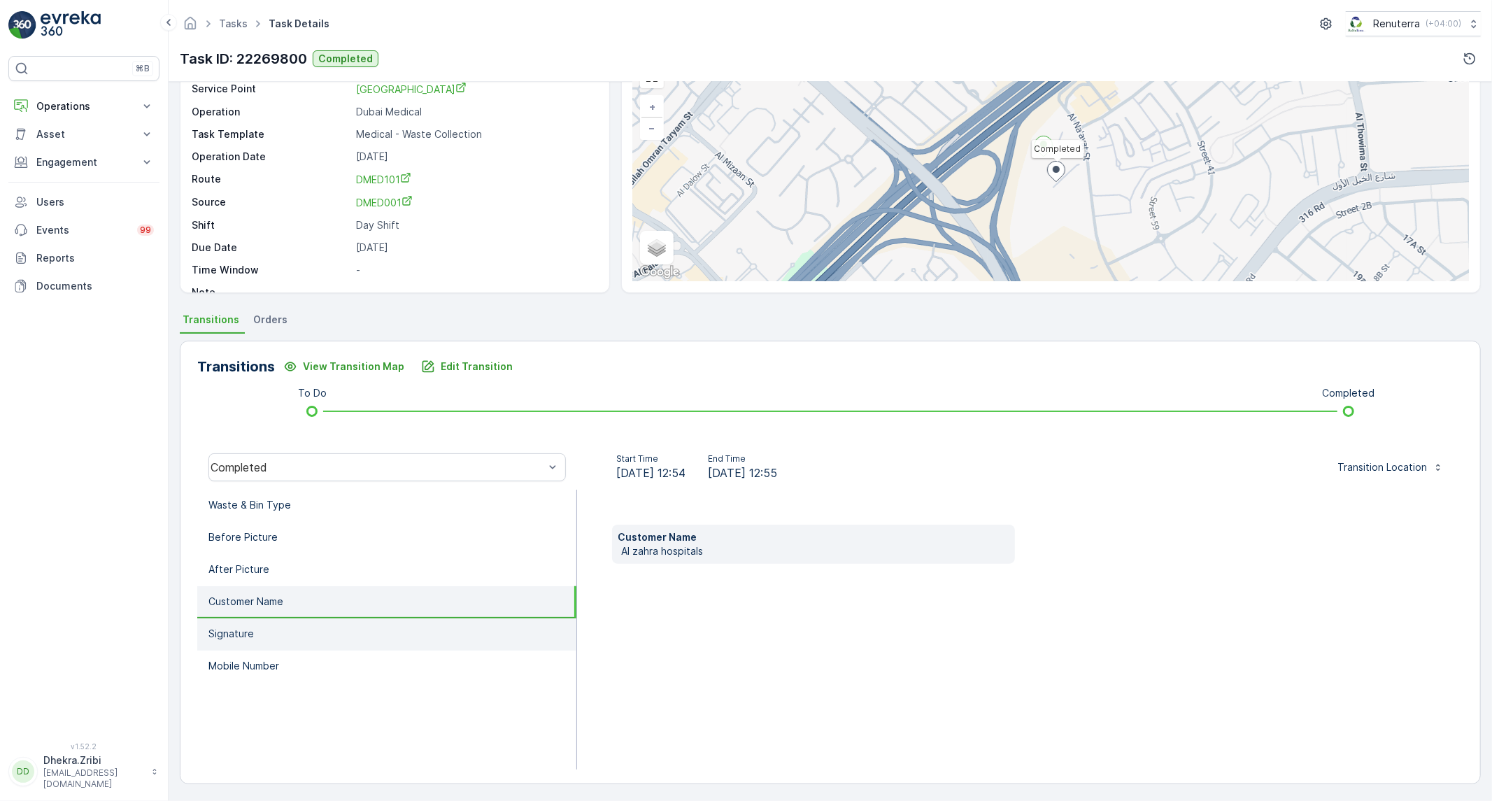
click at [305, 635] on li "Signature" at bounding box center [386, 634] width 379 height 32
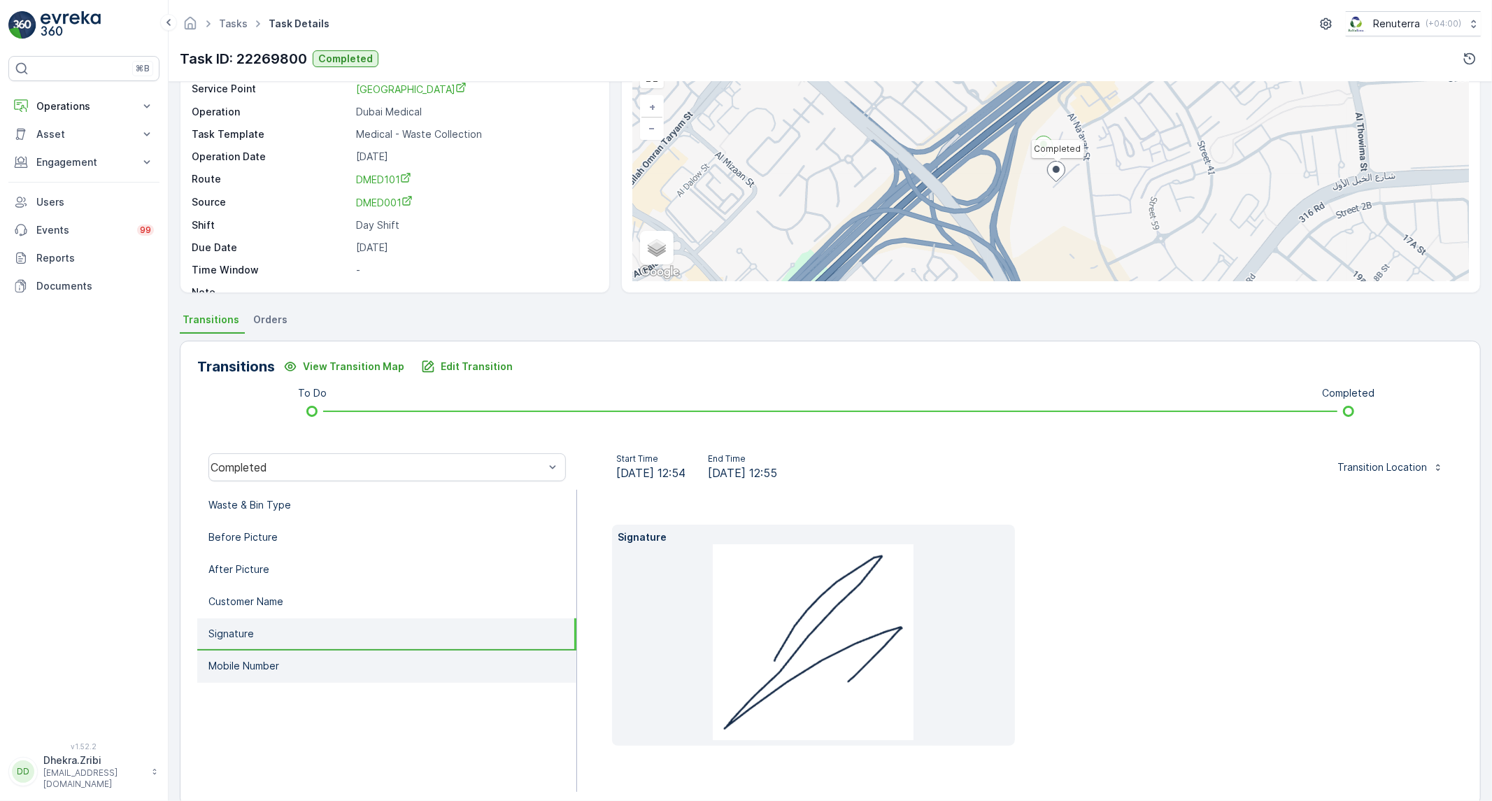
click at [290, 662] on li "Mobile Number" at bounding box center [386, 666] width 379 height 32
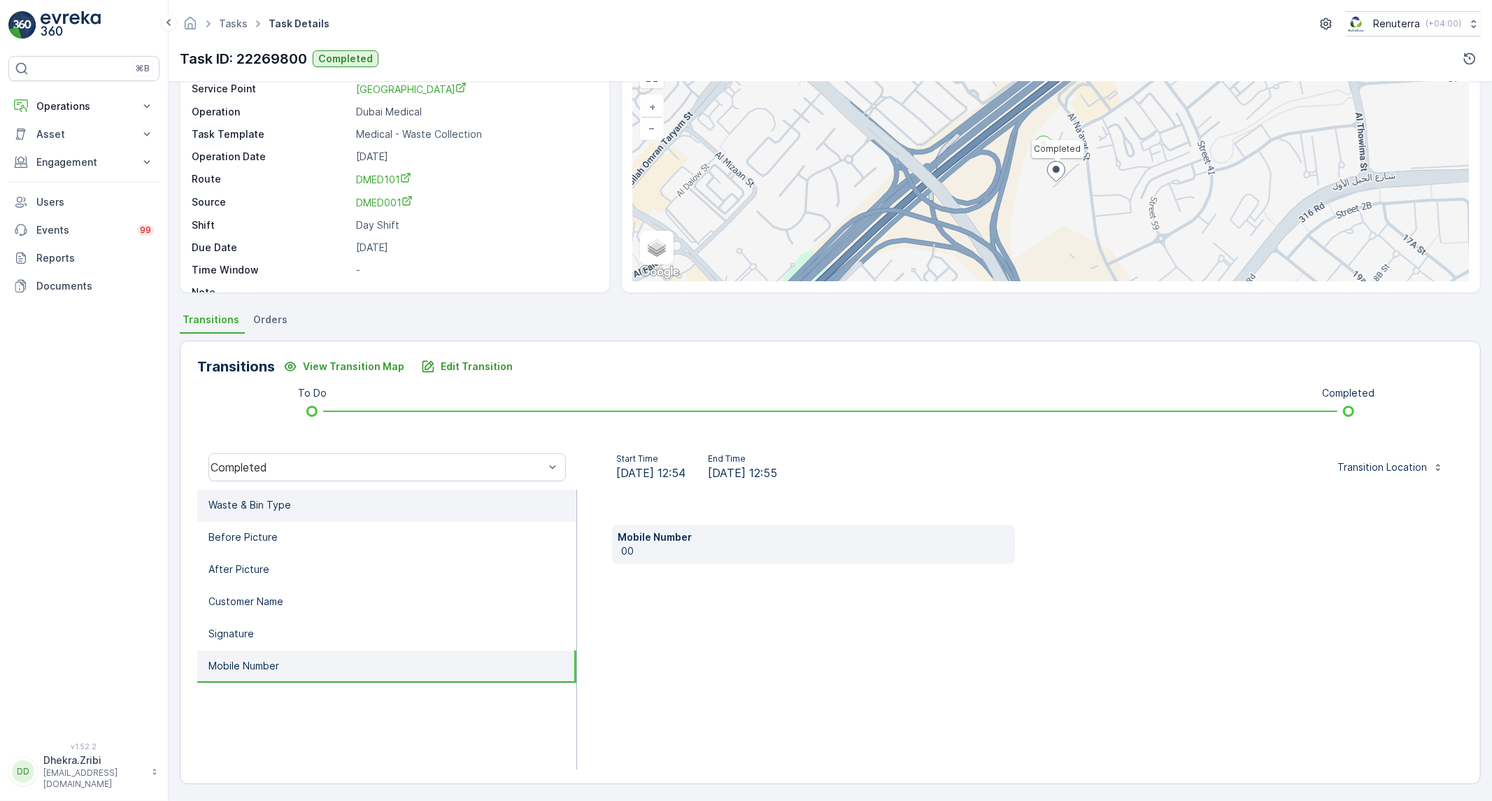
click at [294, 505] on li "Waste & Bin Type" at bounding box center [386, 506] width 379 height 32
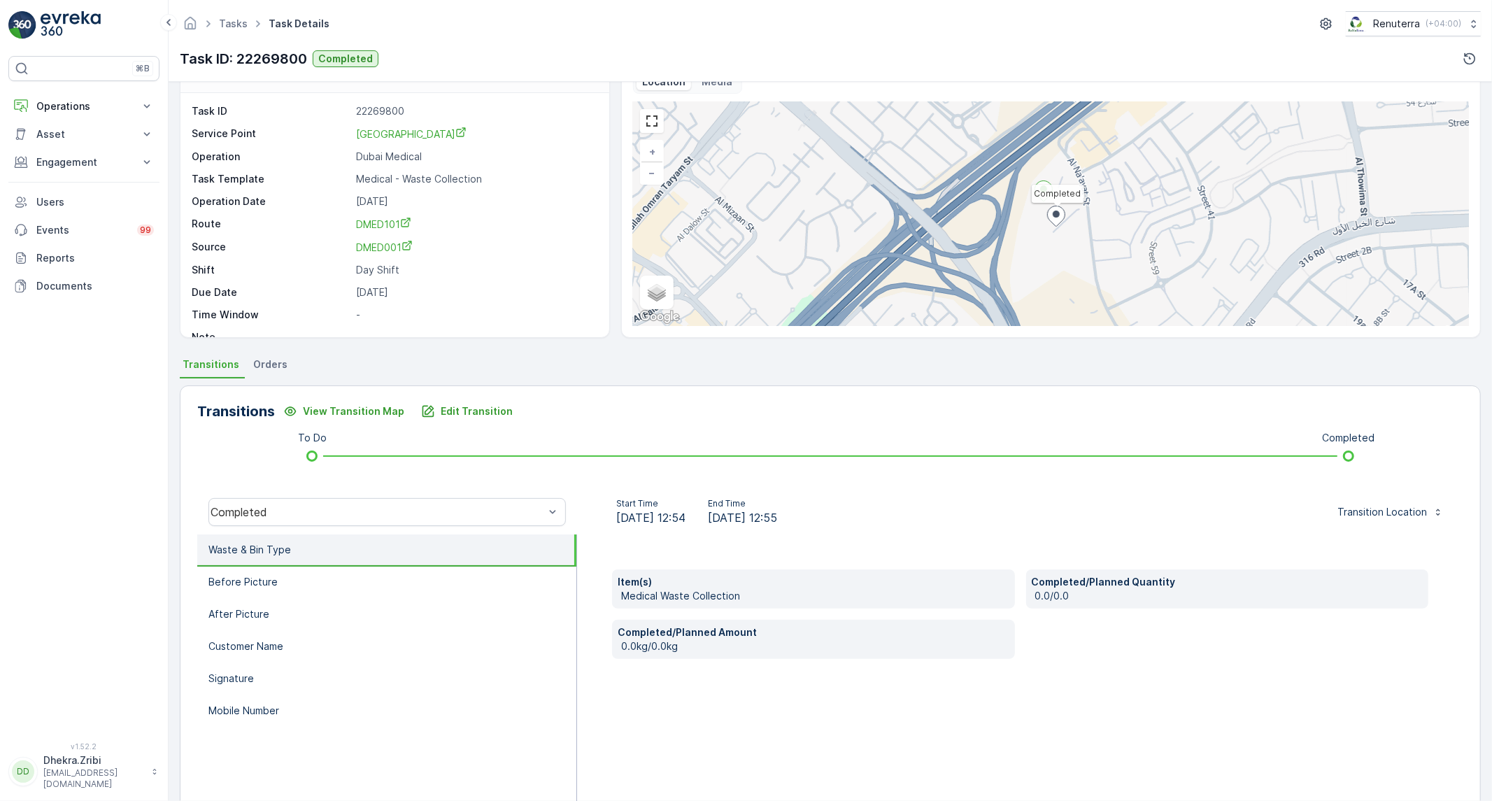
scroll to position [0, 0]
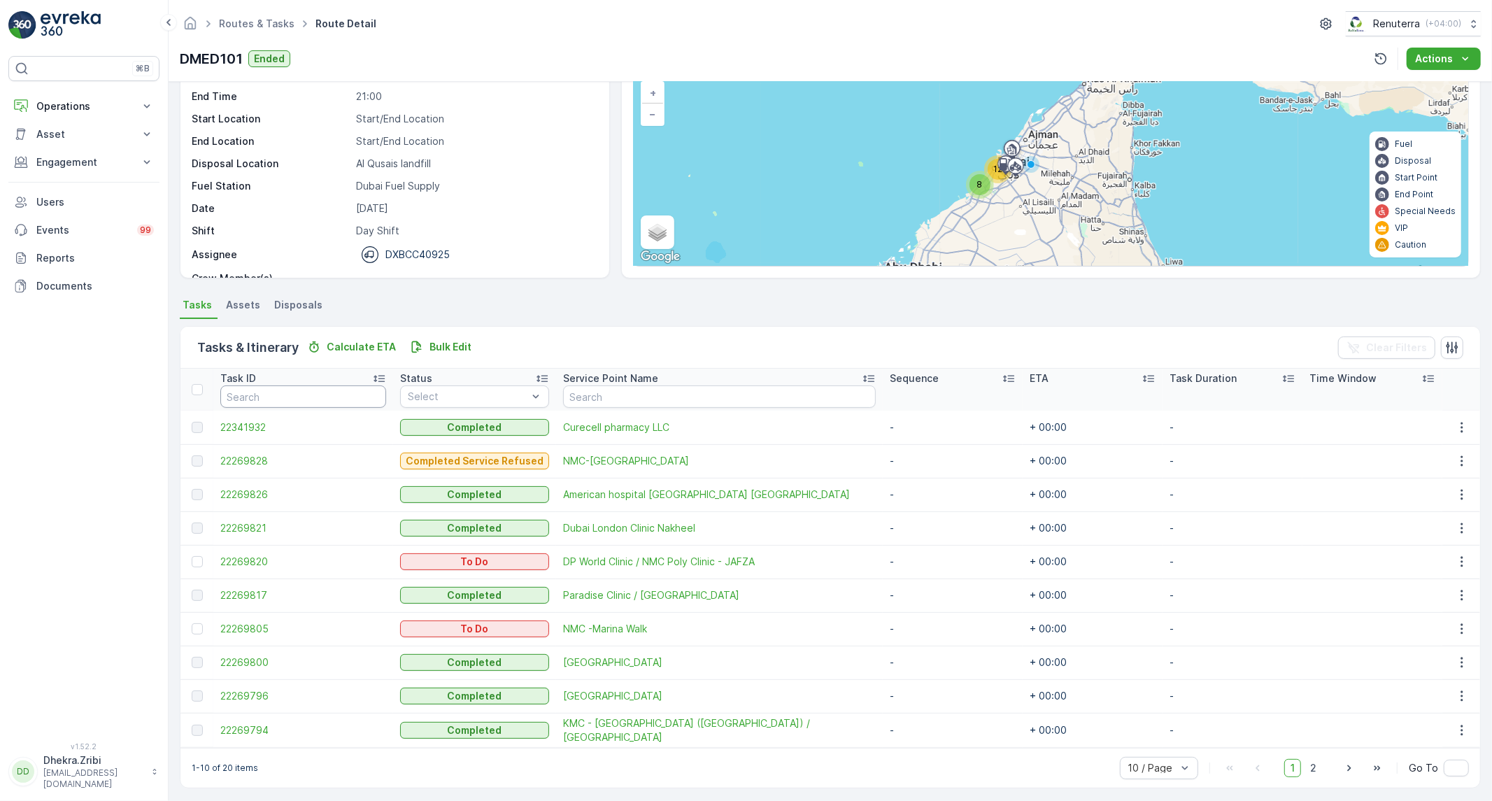
scroll to position [98, 0]
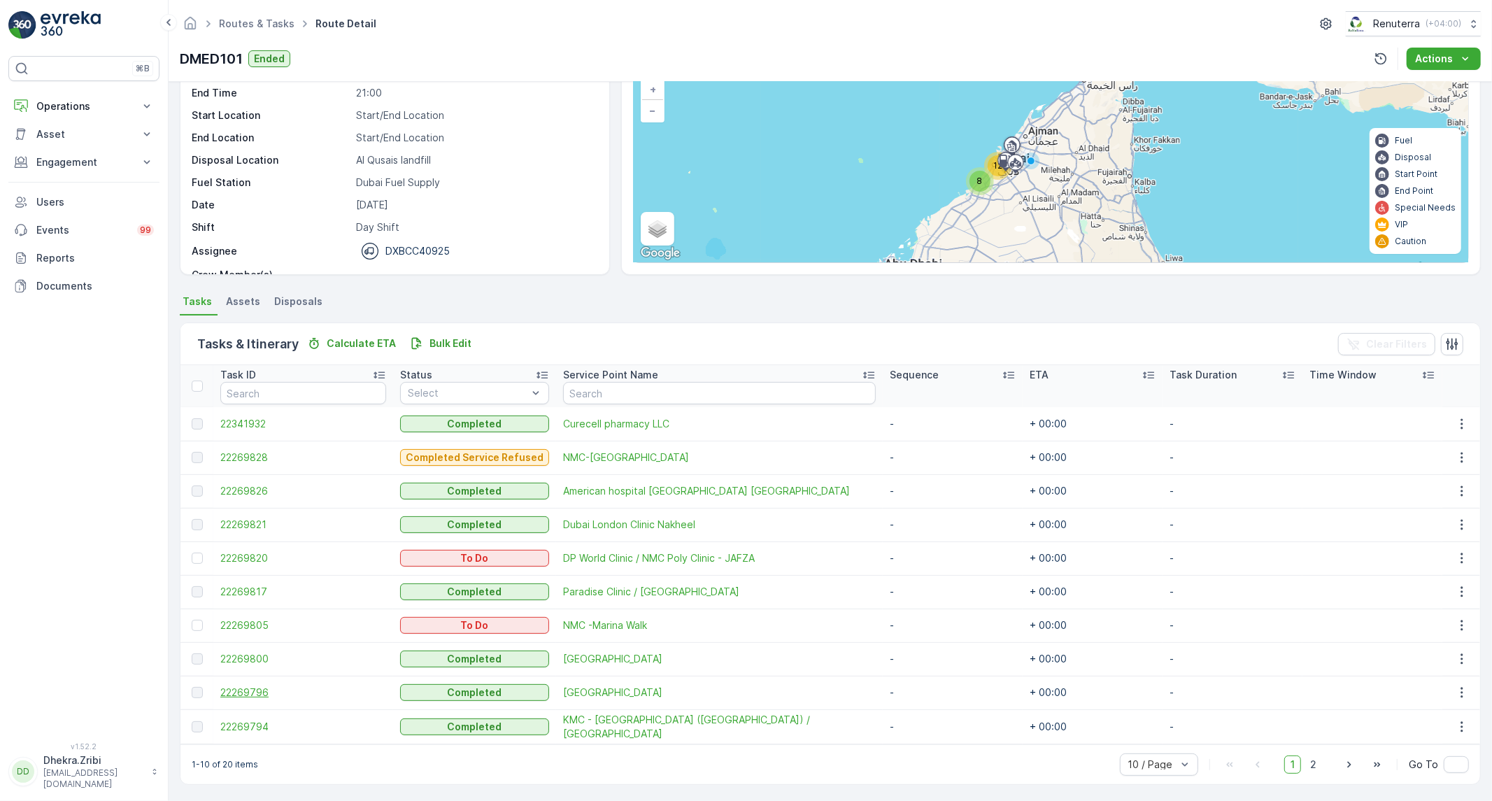
click at [266, 693] on span "22269796" at bounding box center [303, 692] width 166 height 14
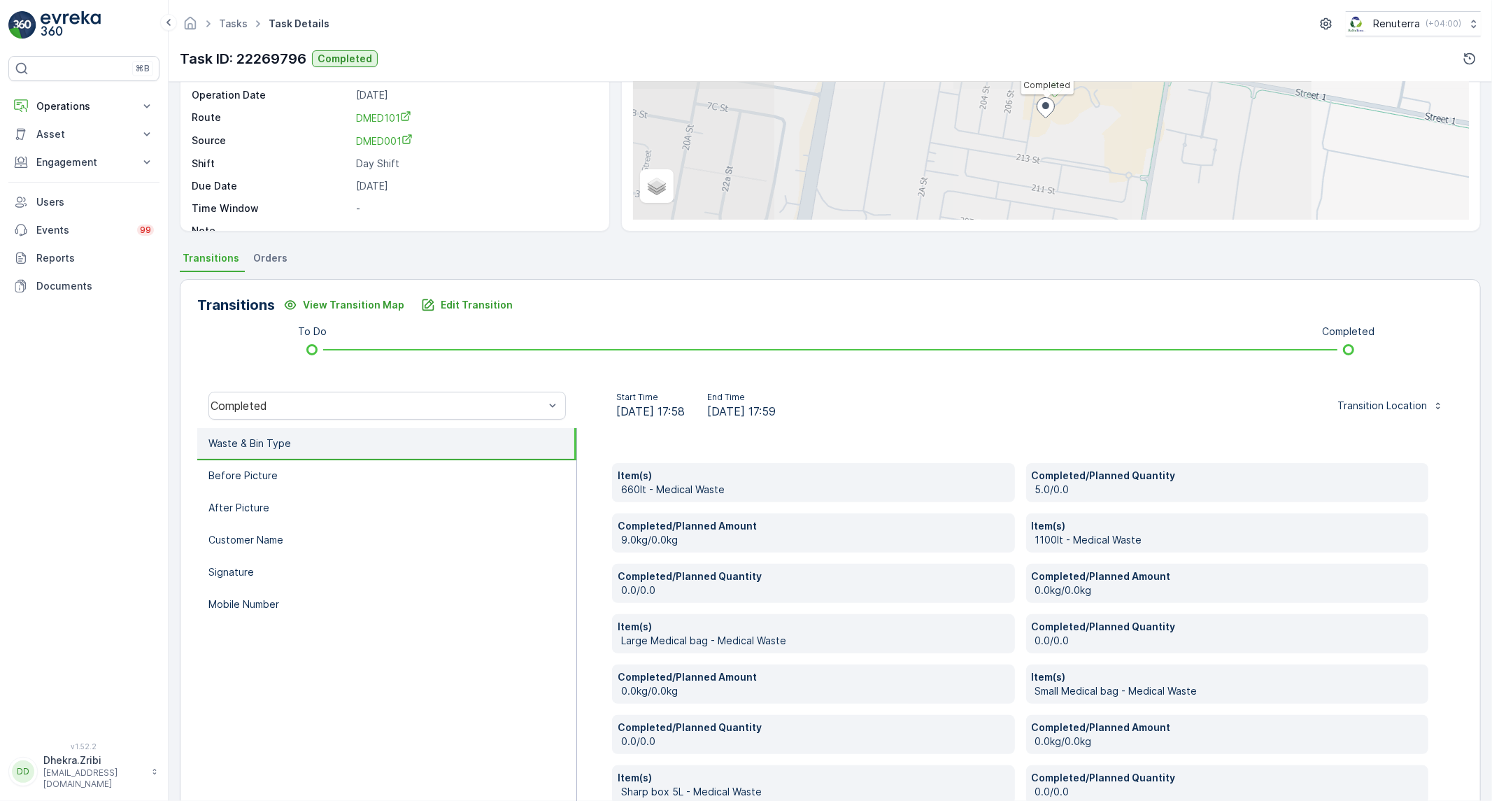
scroll to position [155, 0]
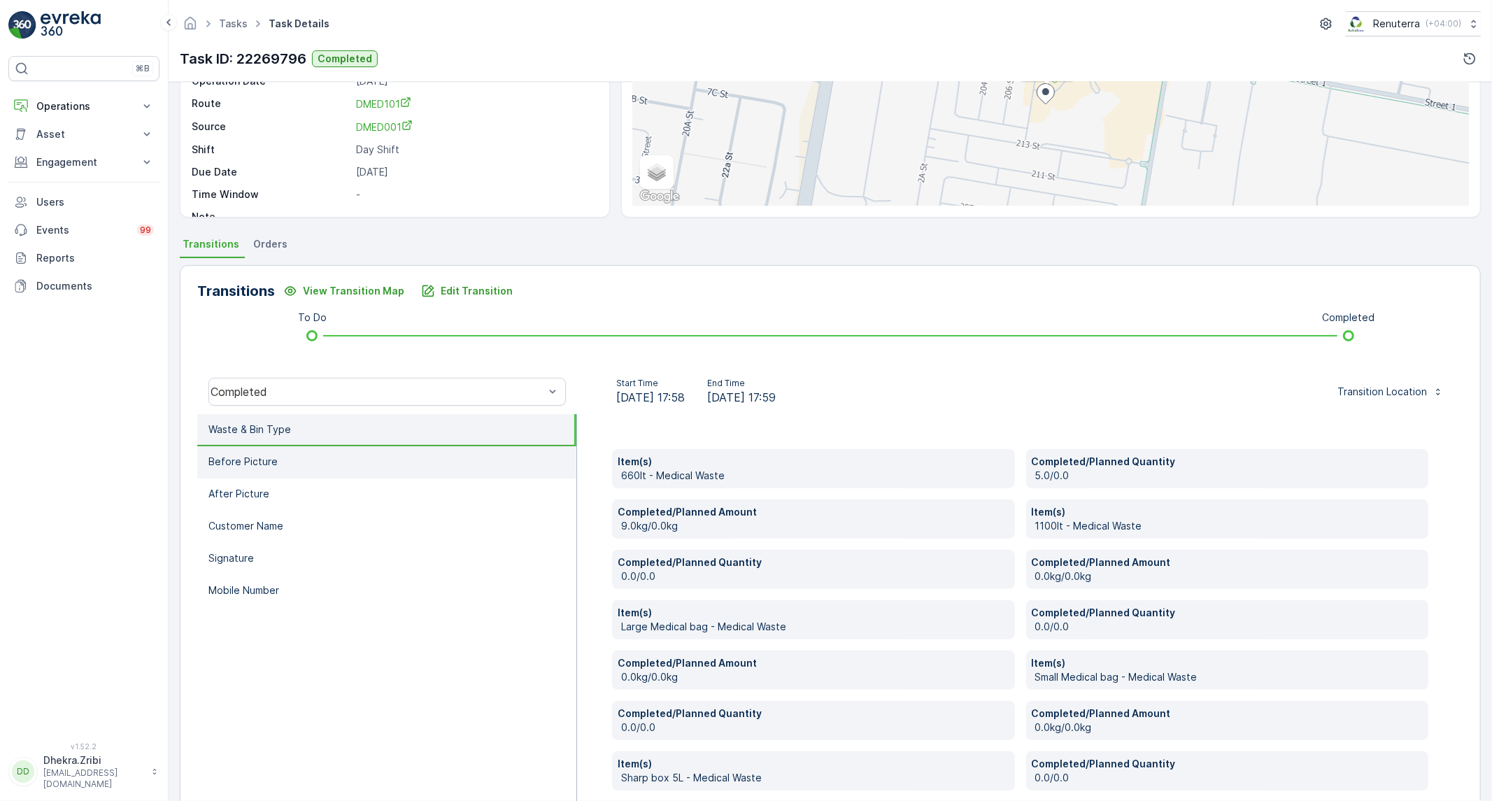
click at [294, 459] on li "Before Picture" at bounding box center [386, 462] width 379 height 32
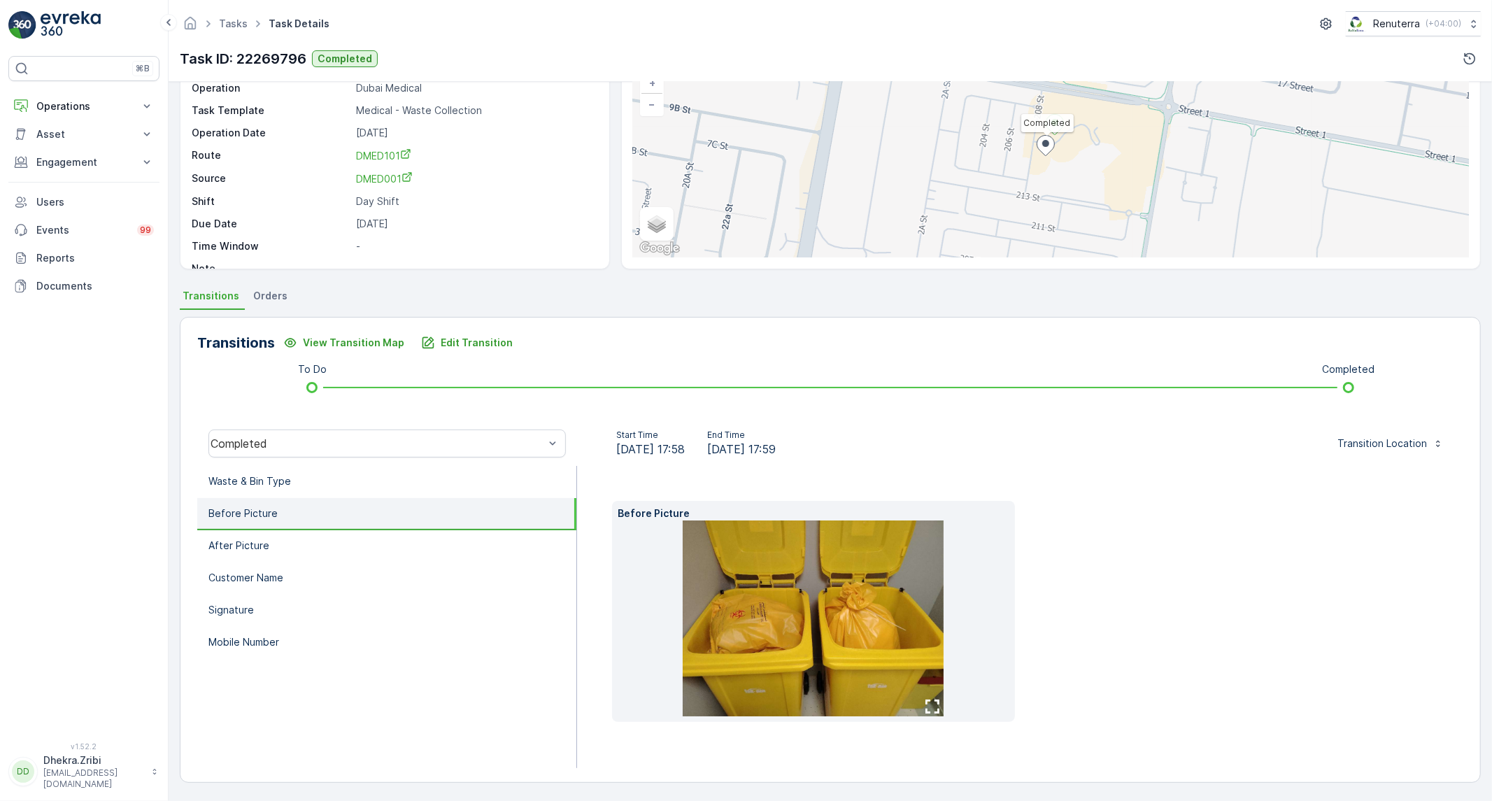
scroll to position [80, 0]
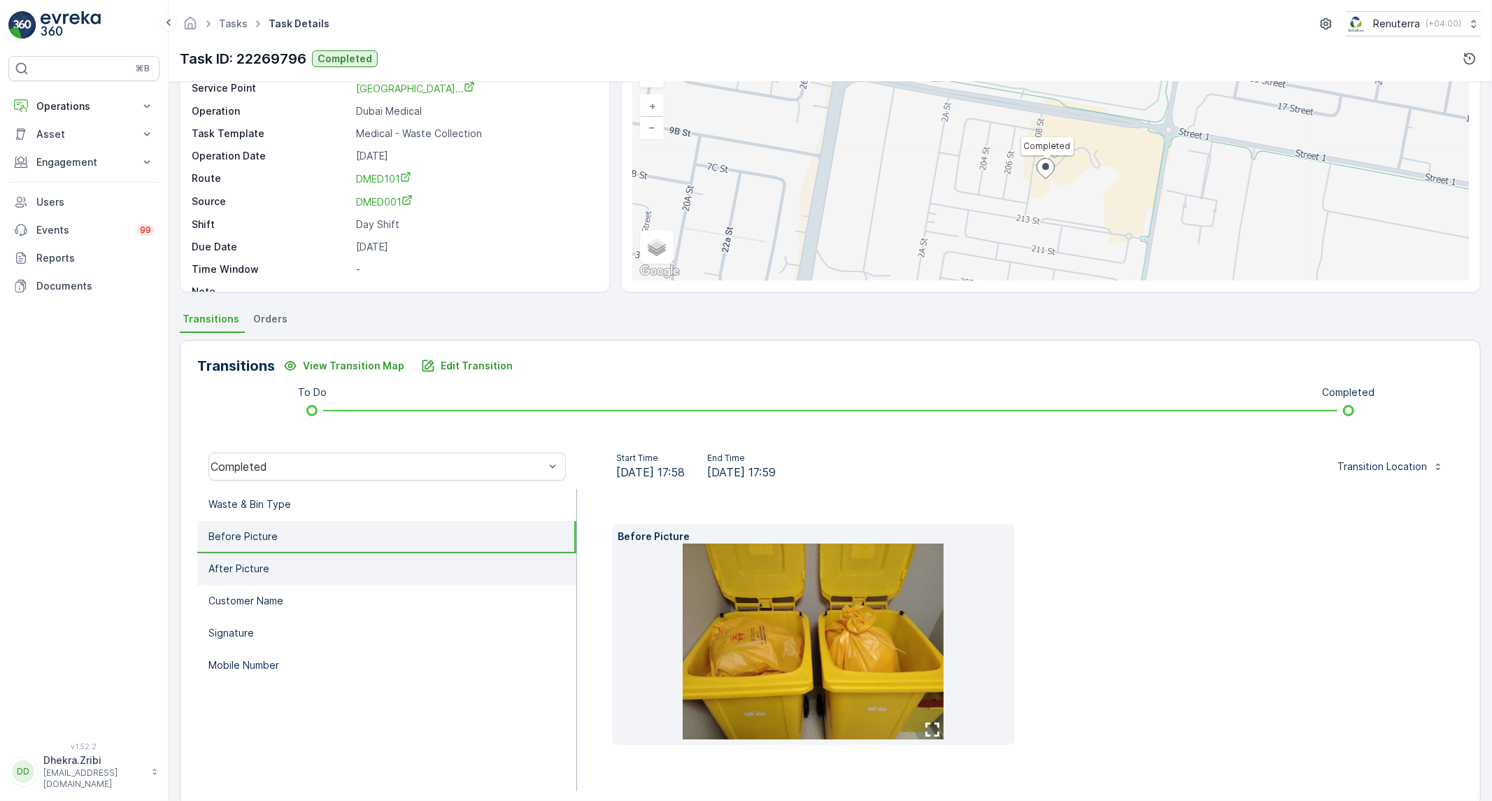
click at [271, 564] on li "After Picture" at bounding box center [386, 569] width 379 height 32
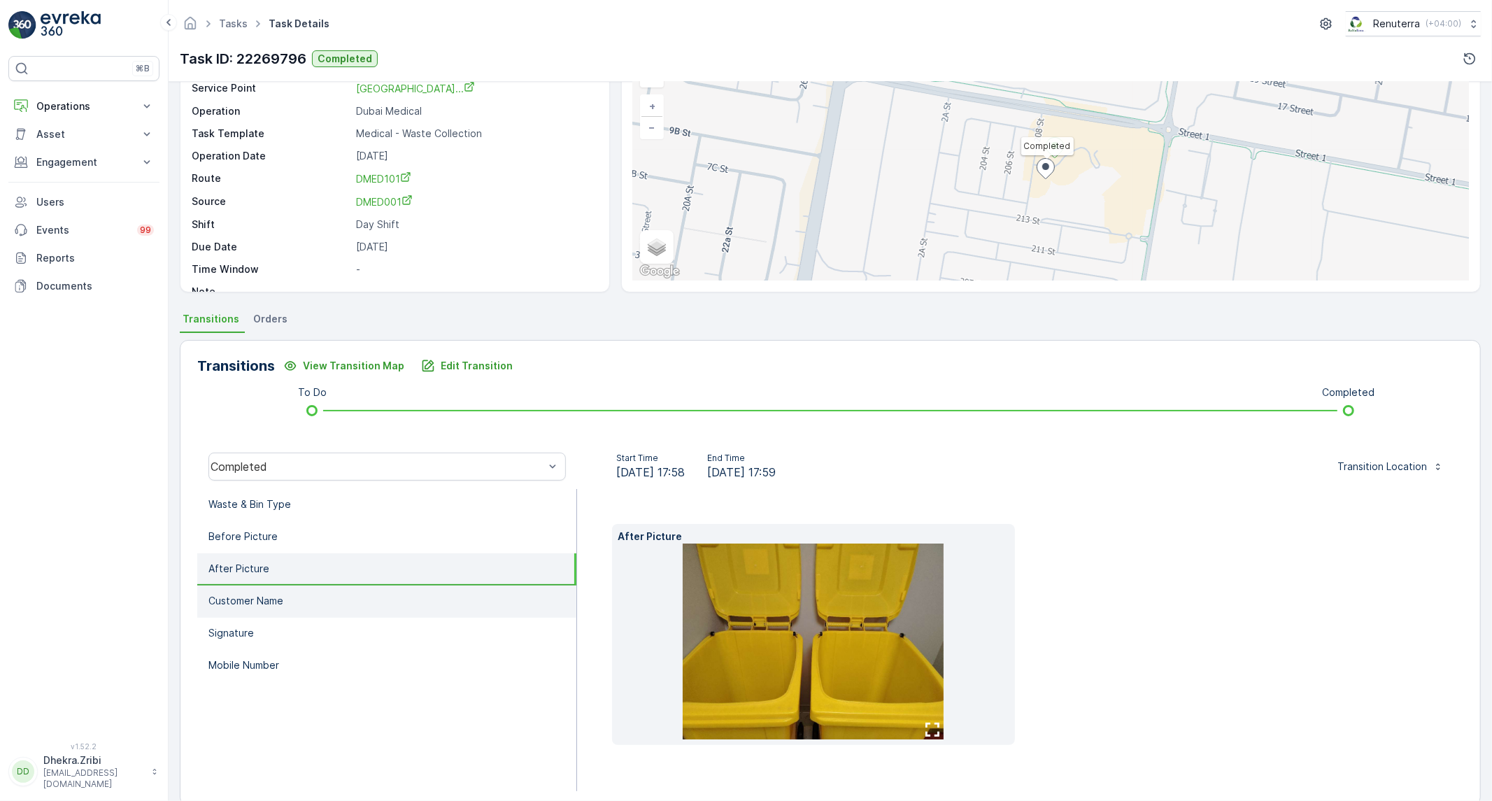
click at [285, 585] on li "Customer Name" at bounding box center [386, 601] width 379 height 32
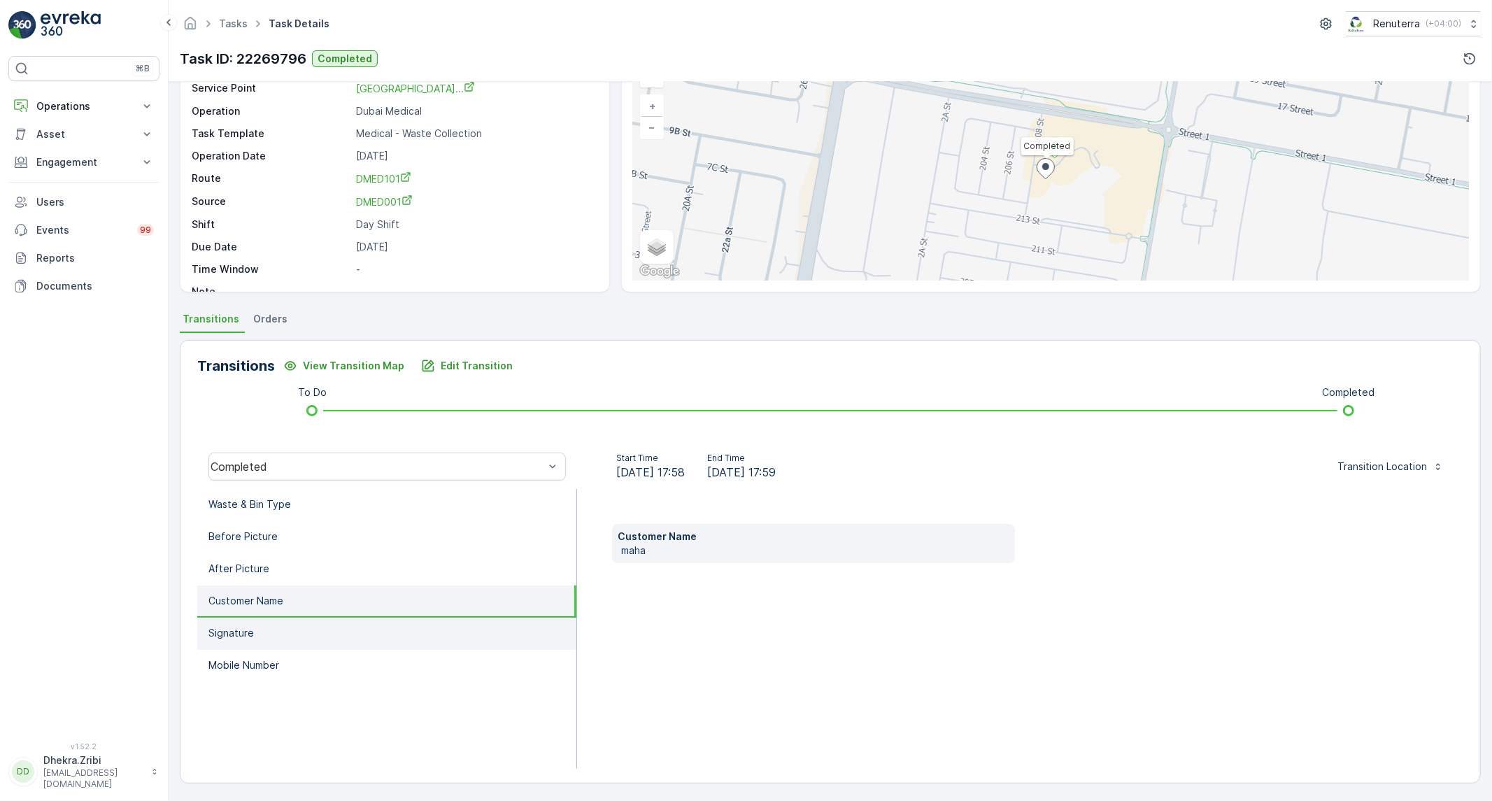
click at [269, 628] on li "Signature" at bounding box center [386, 634] width 379 height 32
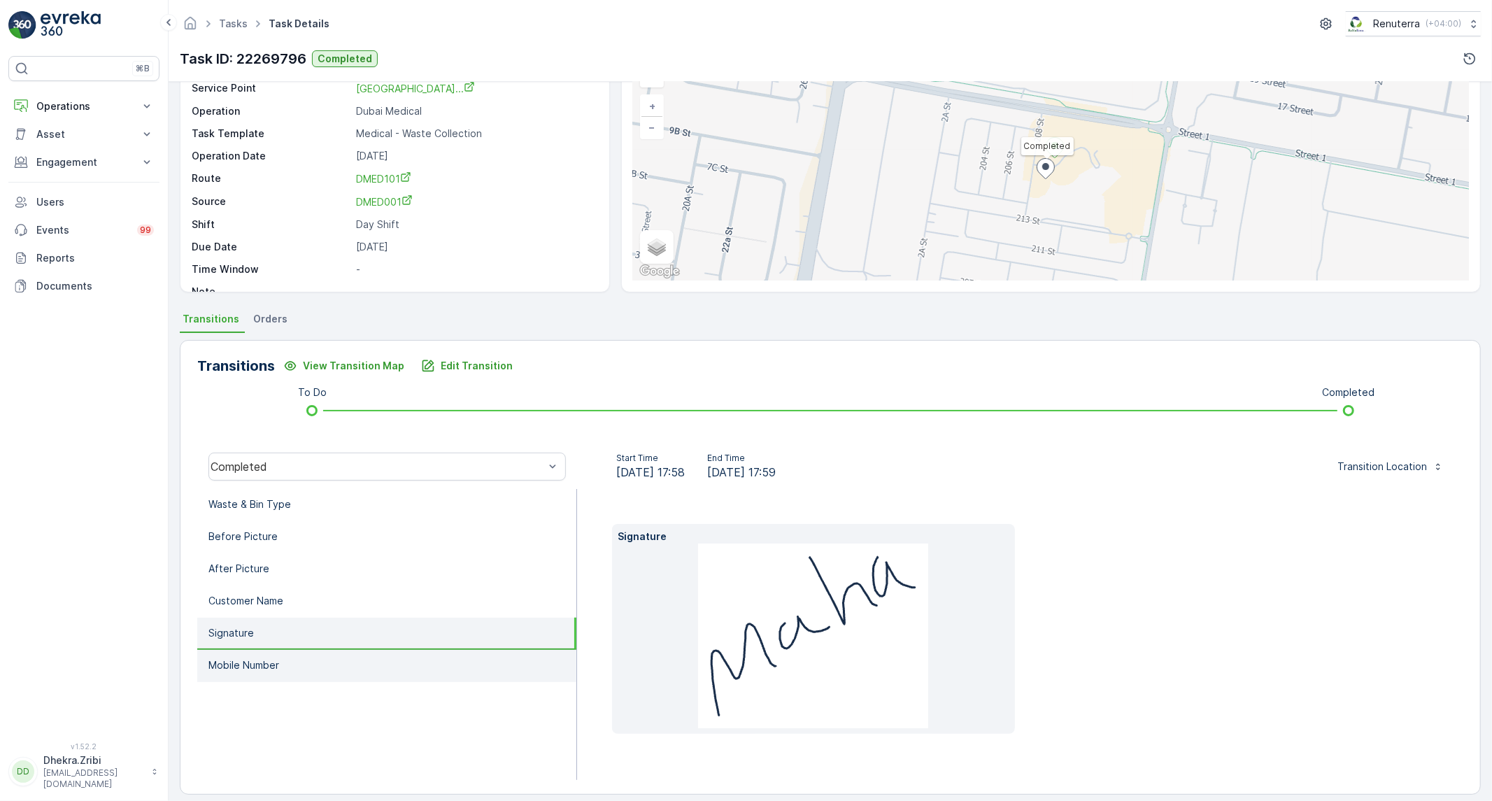
click at [259, 662] on p "Mobile Number" at bounding box center [243, 665] width 71 height 14
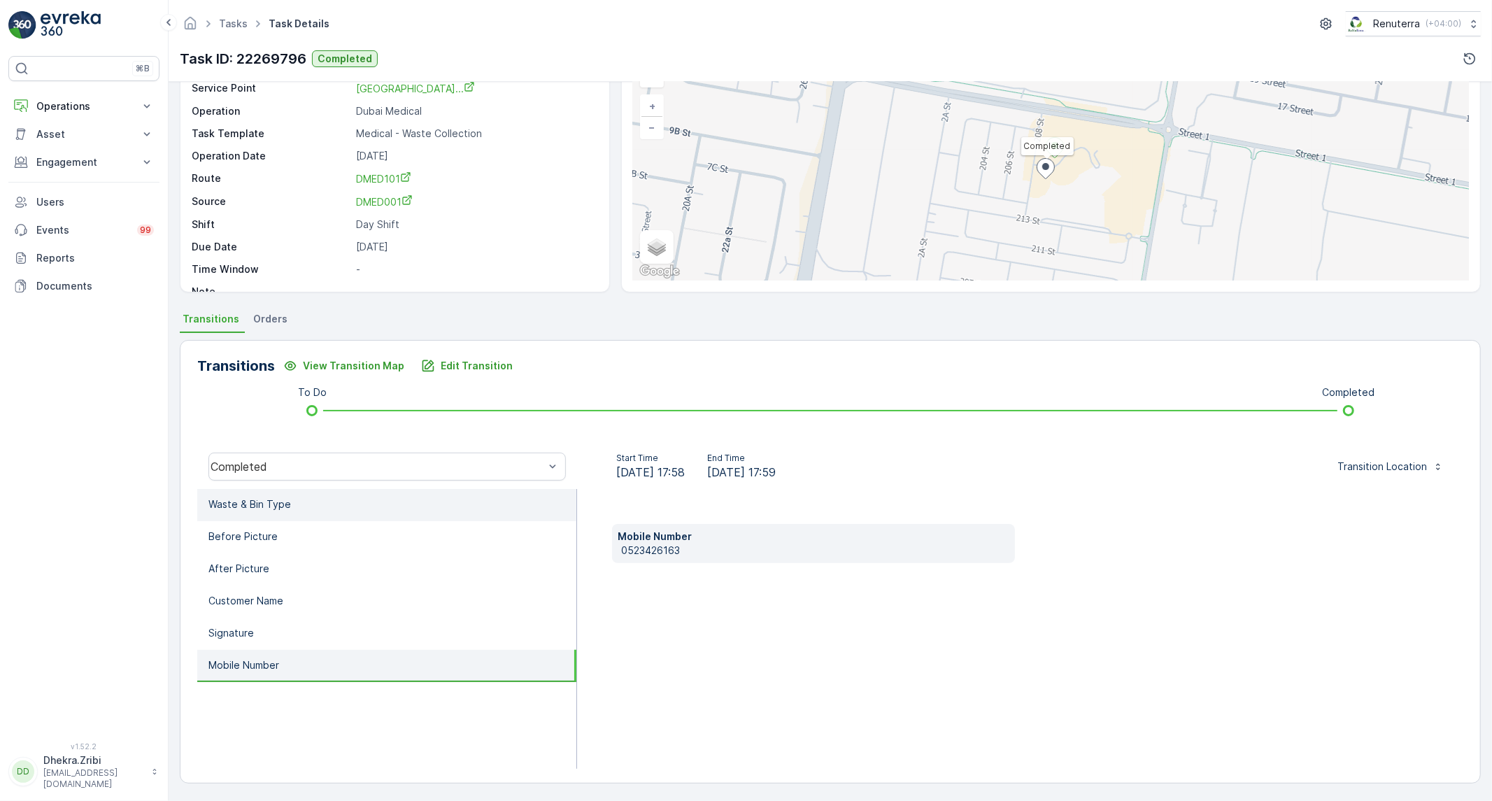
click at [332, 511] on li "Waste & Bin Type" at bounding box center [386, 505] width 379 height 32
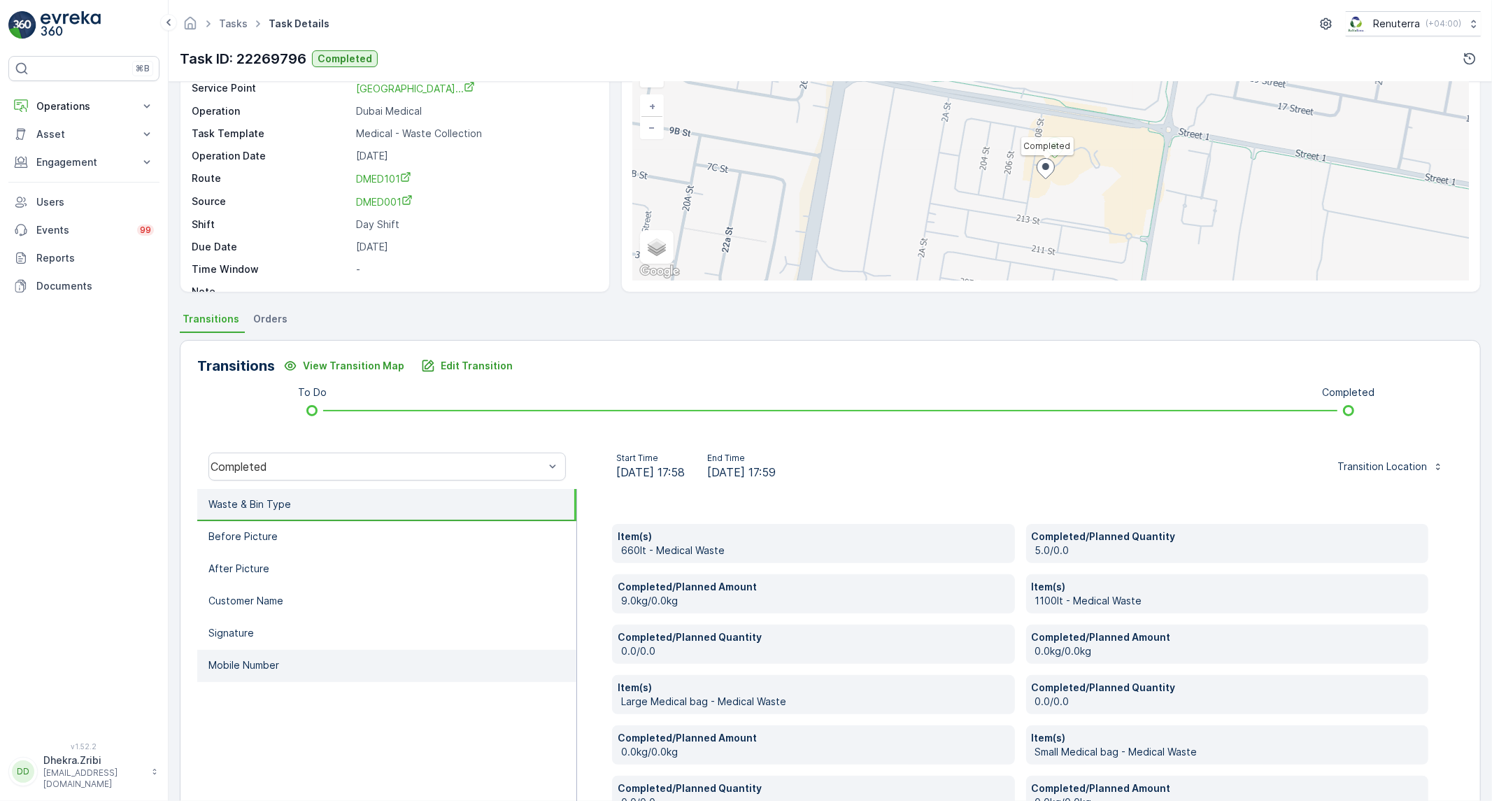
click at [276, 660] on p "Mobile Number" at bounding box center [243, 665] width 71 height 14
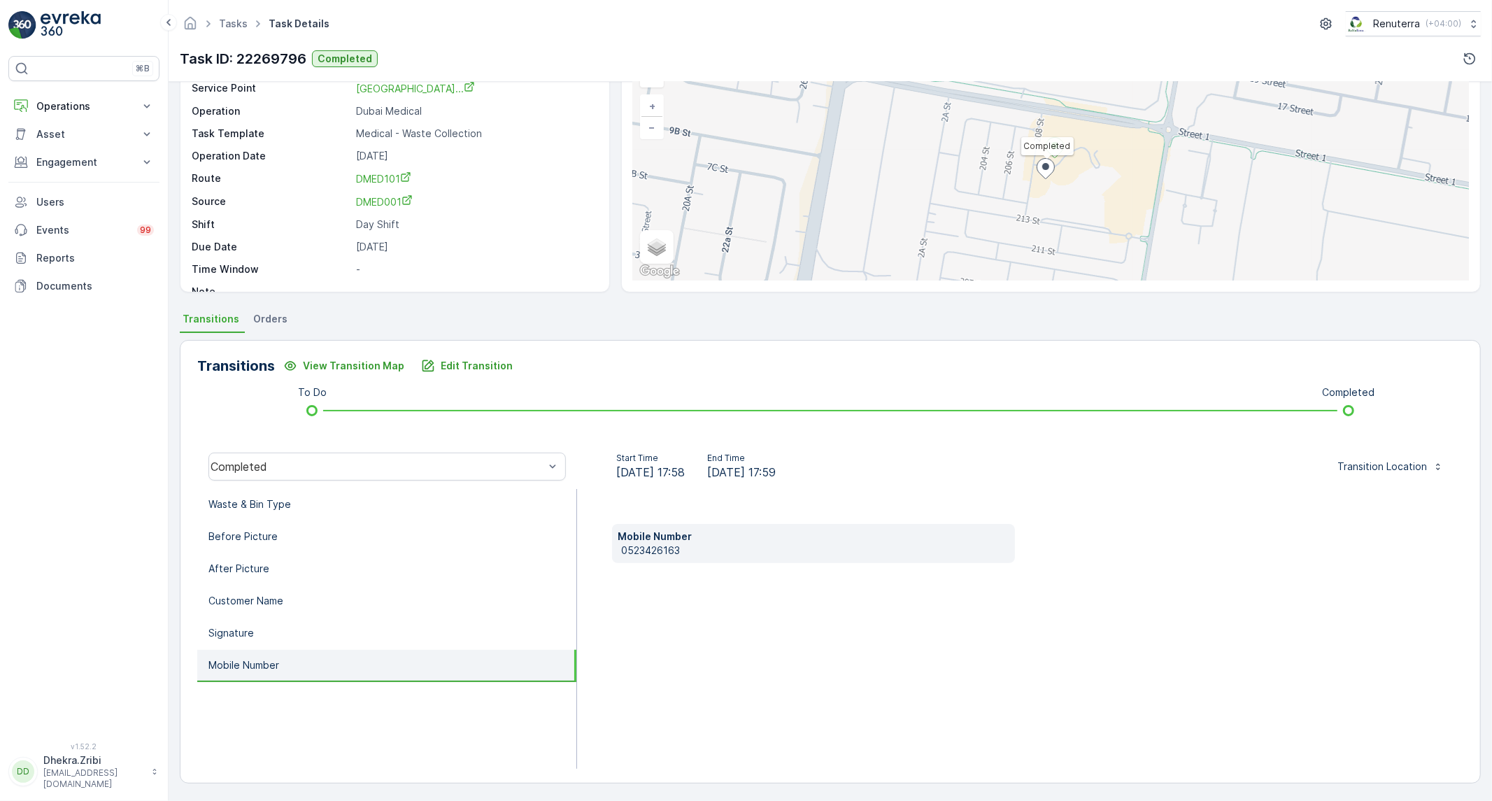
click at [628, 549] on p "0523426163" at bounding box center [815, 550] width 388 height 14
copy p "0523426163"
click at [402, 509] on li "Waste & Bin Type" at bounding box center [386, 505] width 379 height 32
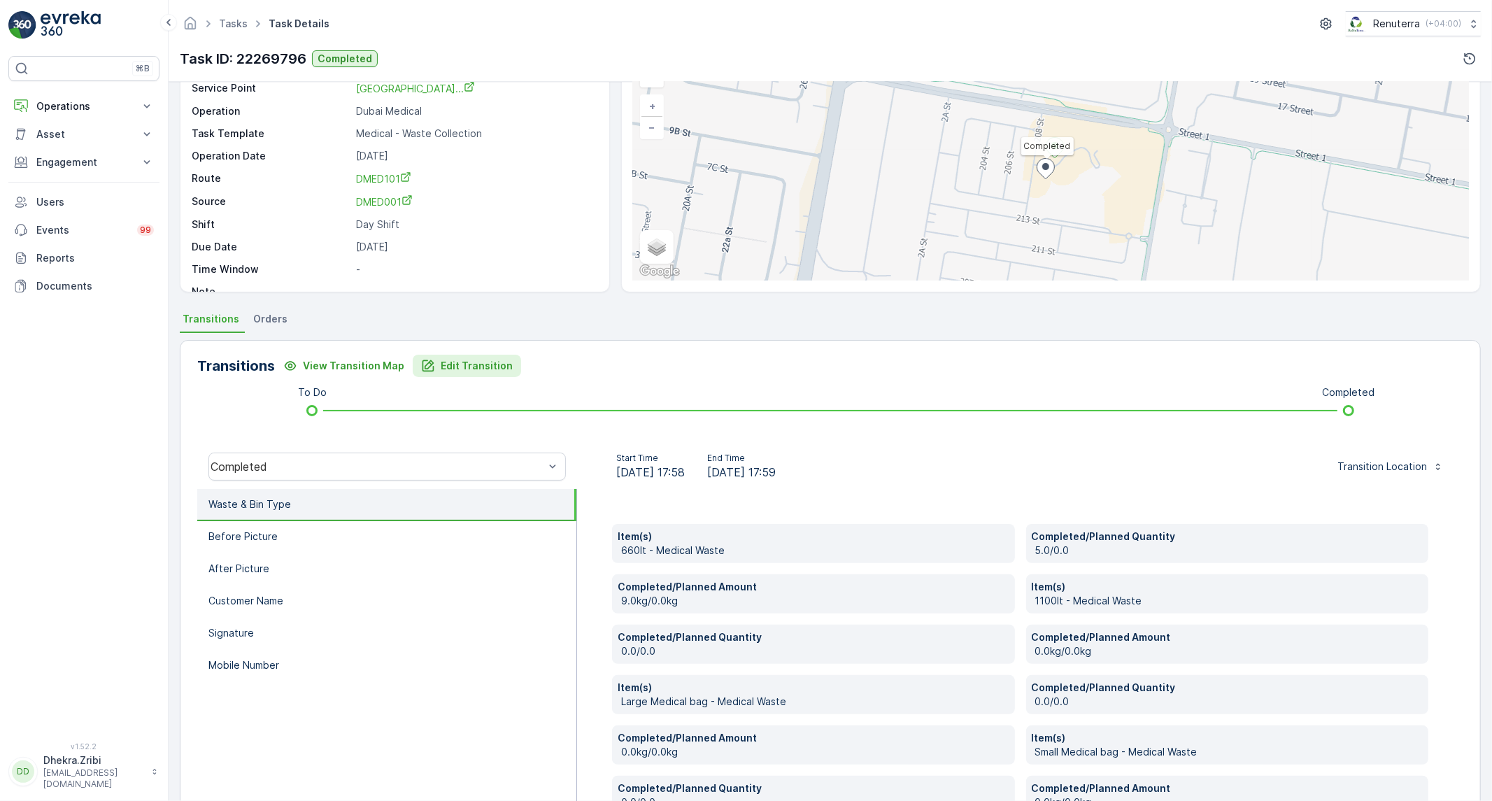
click at [441, 362] on p "Edit Transition" at bounding box center [477, 366] width 72 height 14
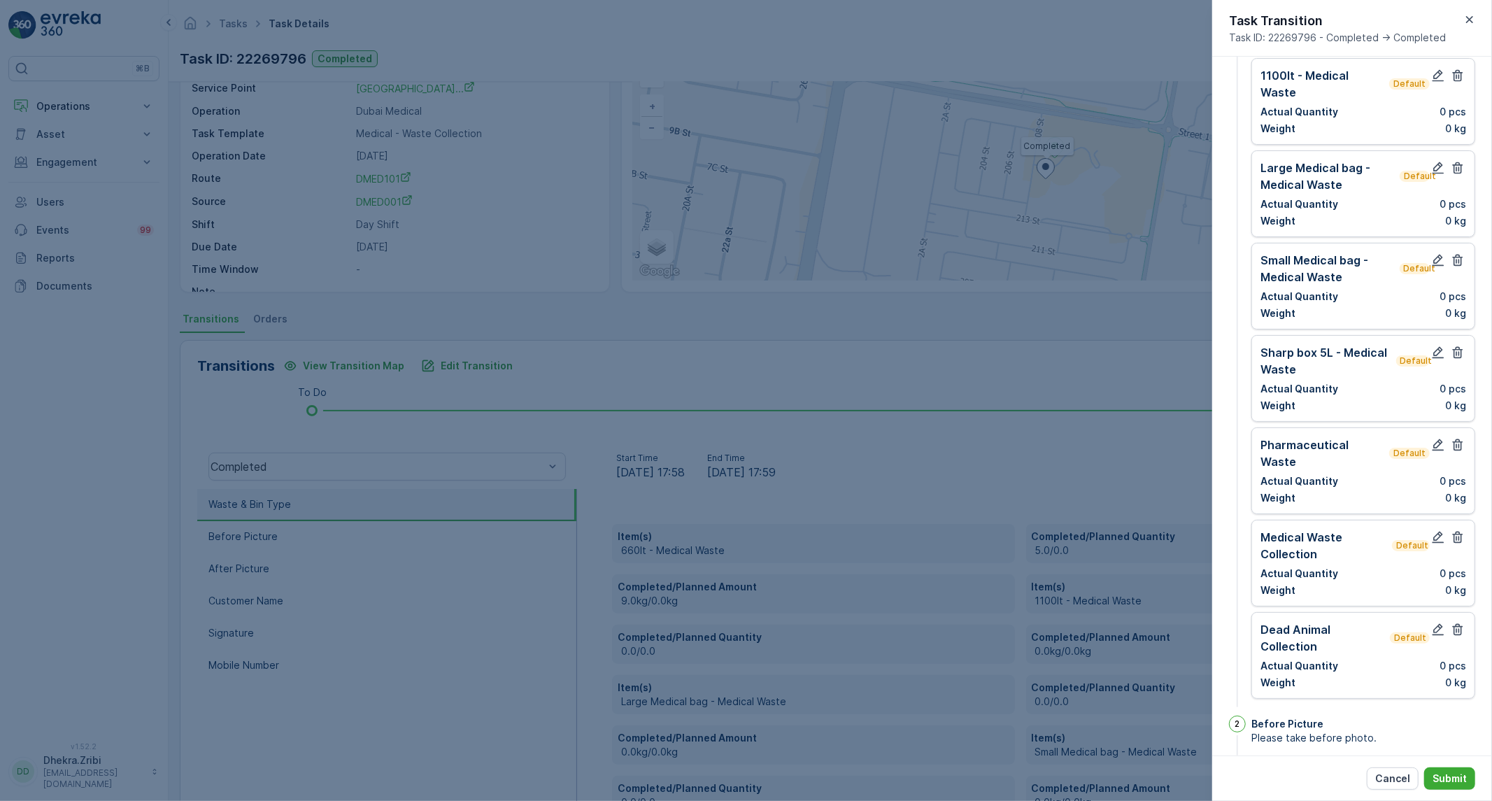
scroll to position [0, 0]
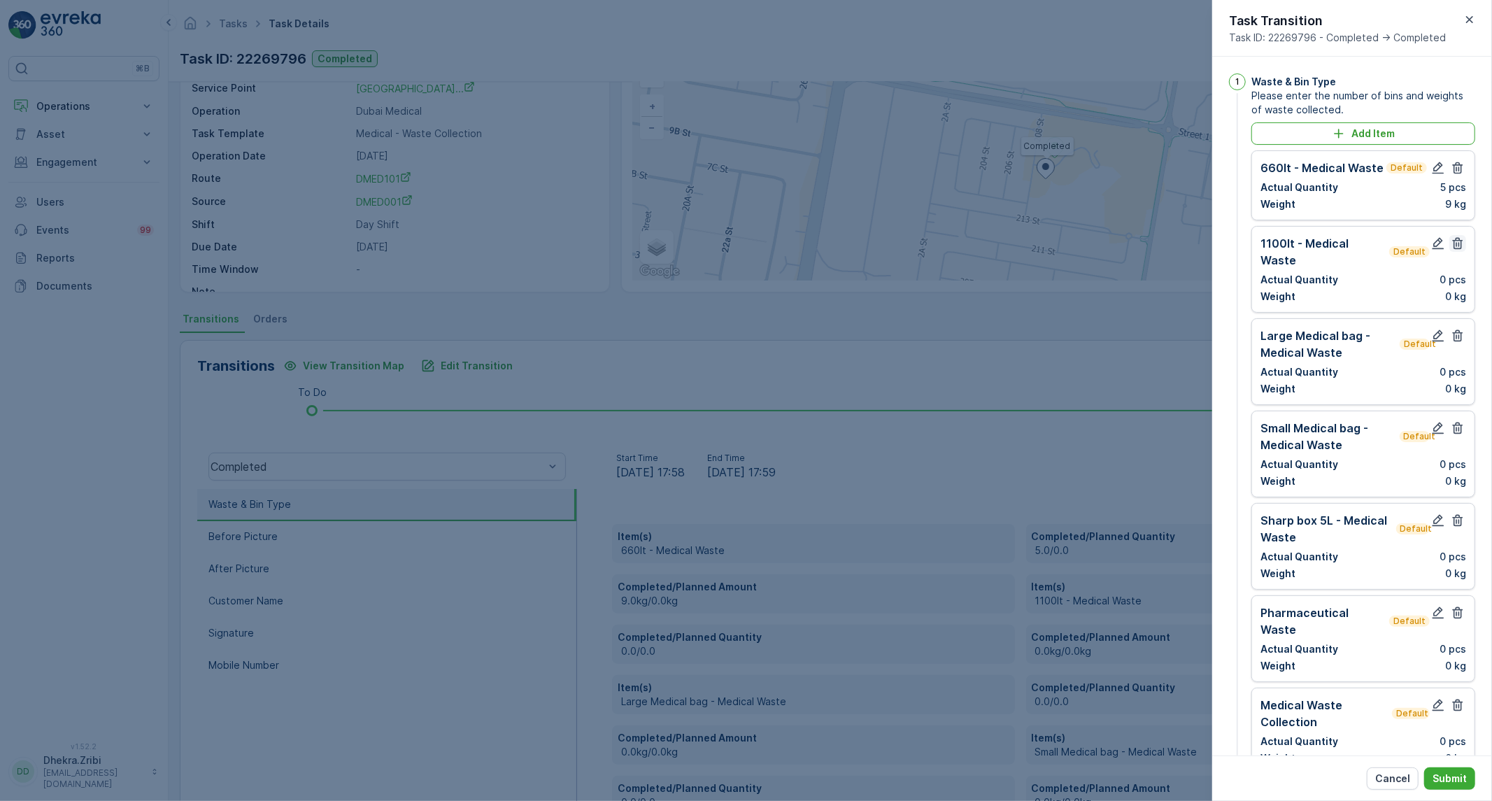
click at [1451, 243] on icon "button" at bounding box center [1458, 243] width 14 height 14
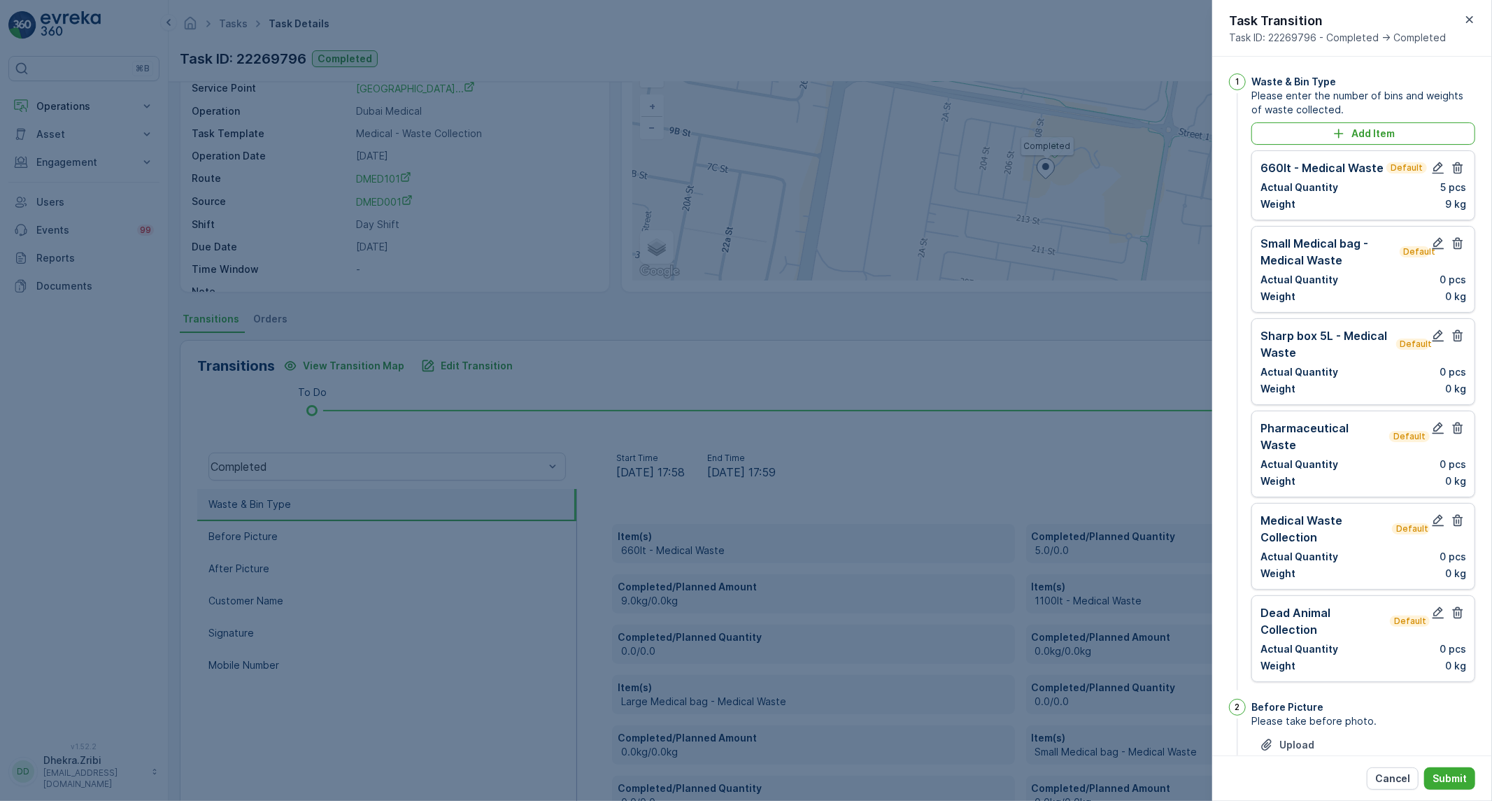
click at [1451, 243] on icon "button" at bounding box center [1458, 243] width 14 height 14
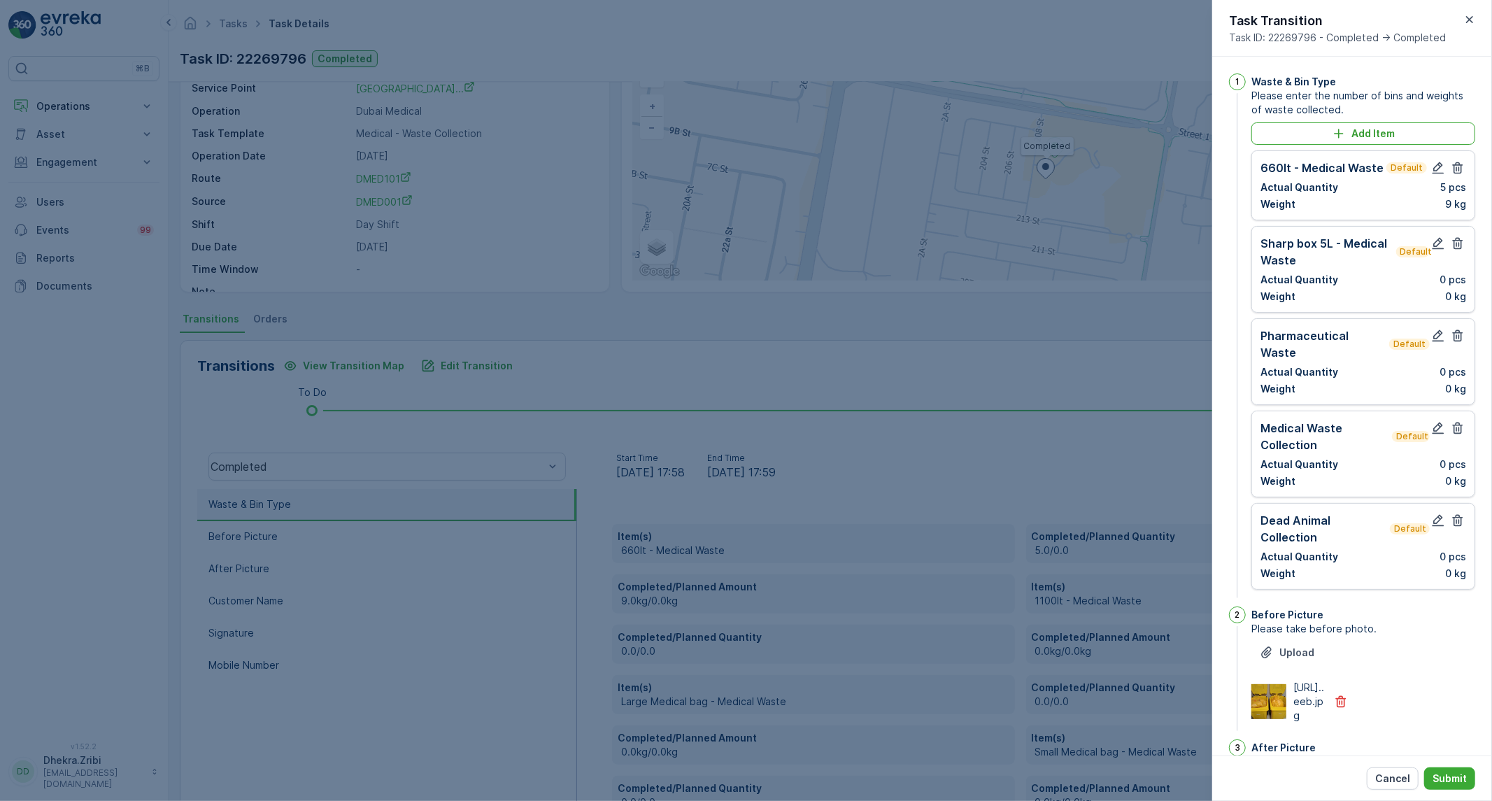
click at [1451, 243] on icon "button" at bounding box center [1458, 243] width 14 height 14
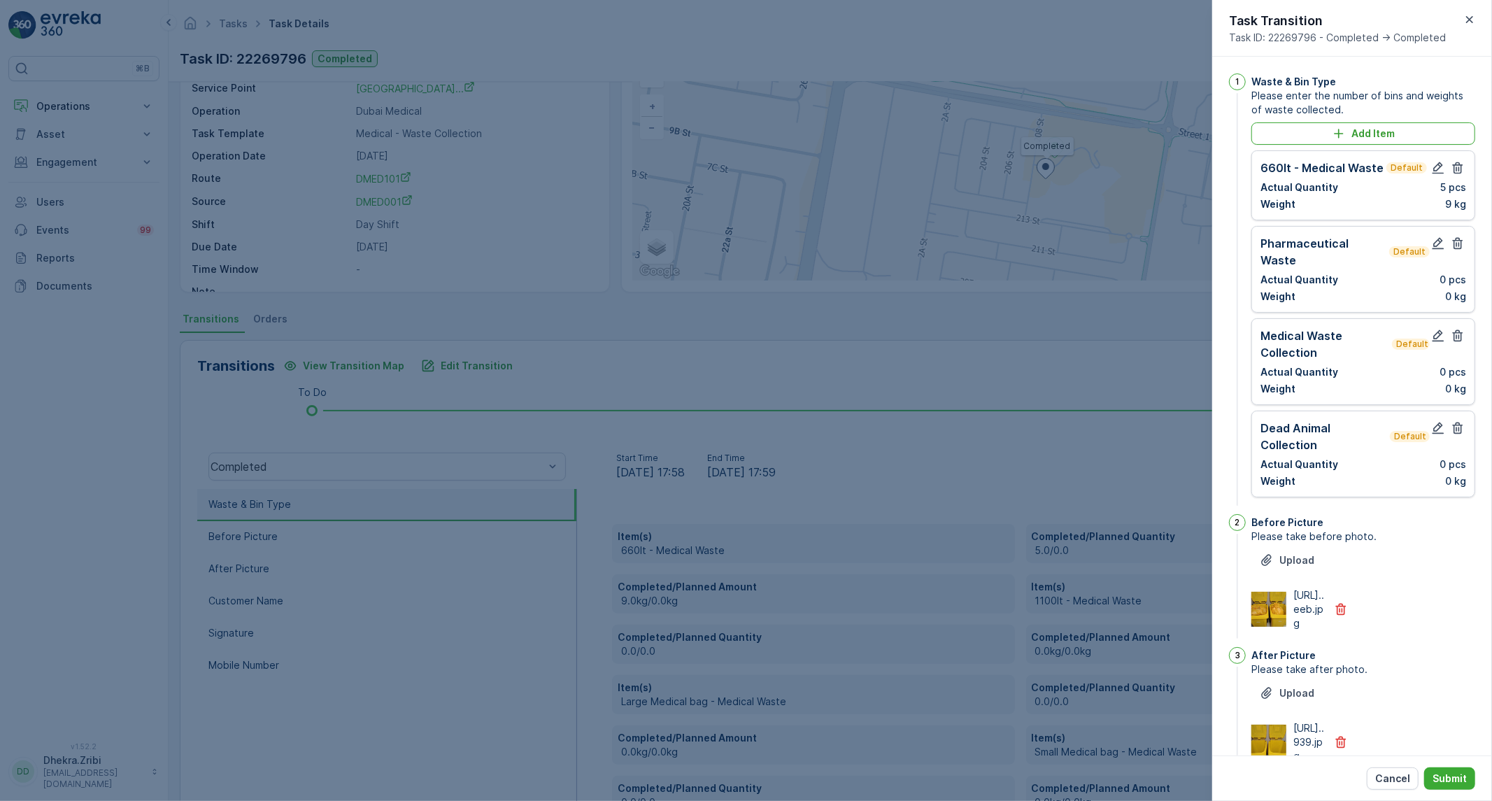
click at [1451, 243] on icon "button" at bounding box center [1458, 243] width 14 height 14
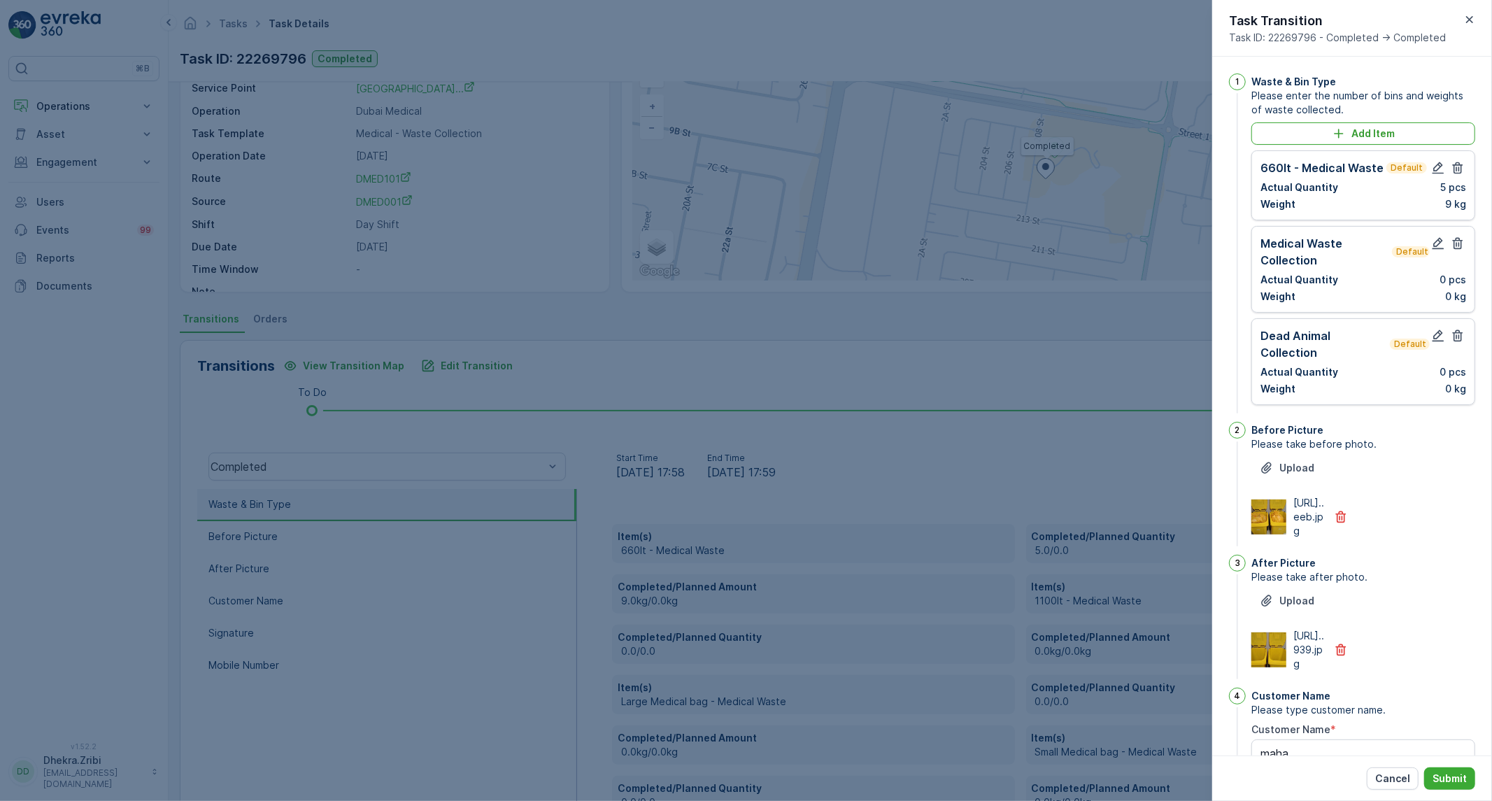
click at [1451, 243] on icon "button" at bounding box center [1458, 243] width 14 height 14
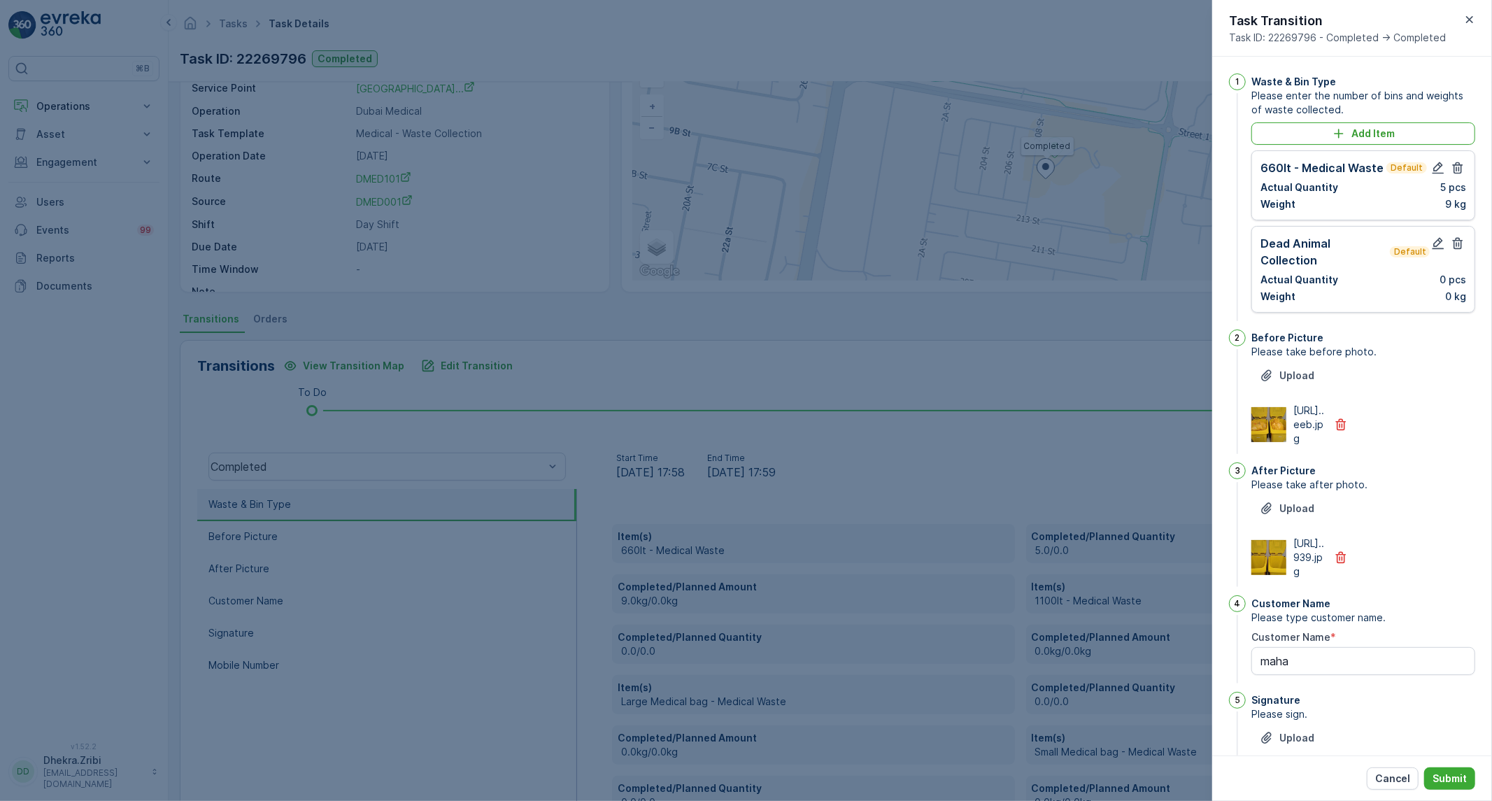
click at [1451, 243] on icon "button" at bounding box center [1458, 243] width 14 height 14
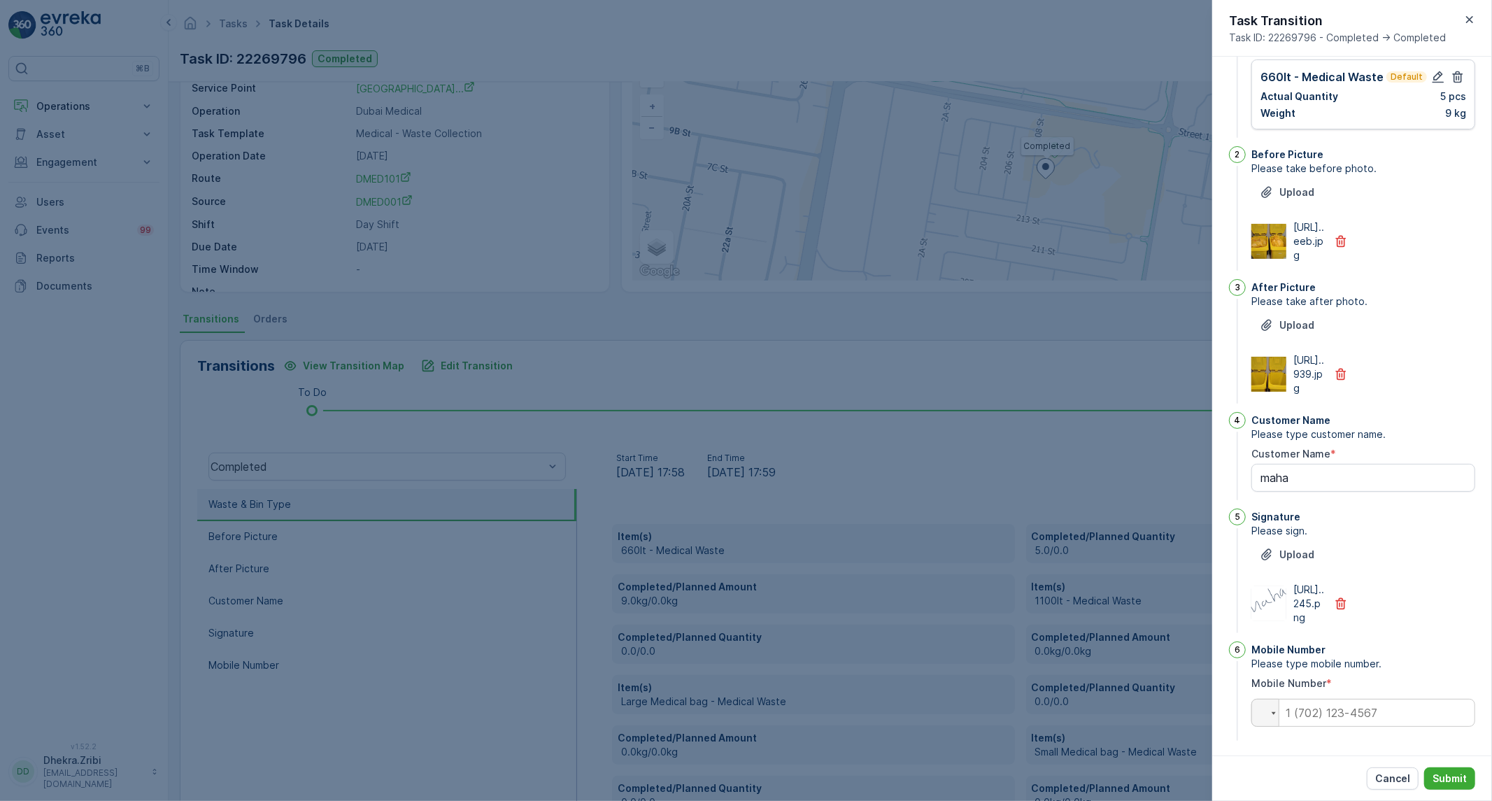
scroll to position [179, 0]
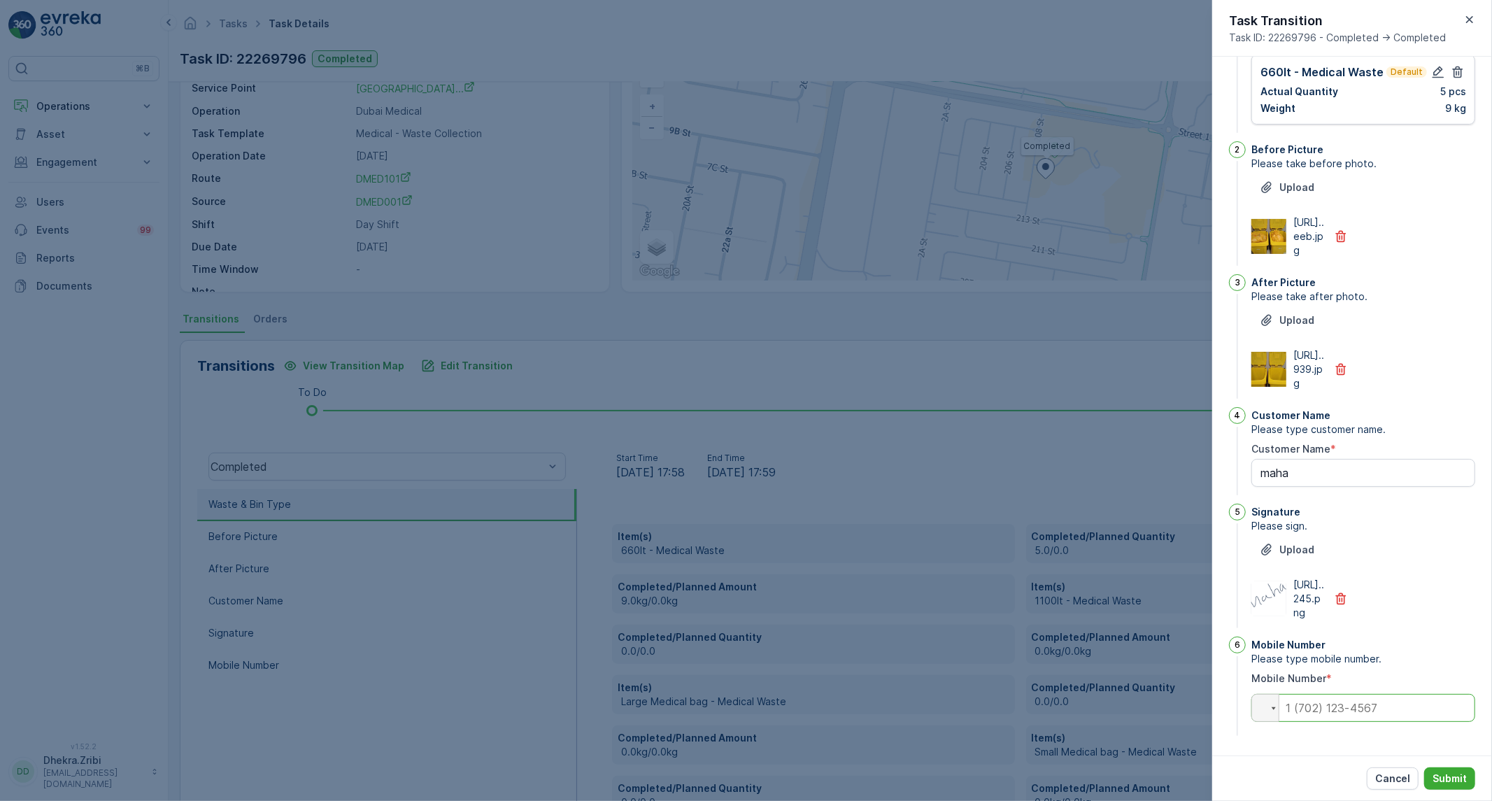
click at [1348, 702] on input "tel" at bounding box center [1363, 708] width 224 height 28
paste input "0523426163"
type input "0523426163"
click at [1458, 769] on button "Submit" at bounding box center [1449, 778] width 51 height 22
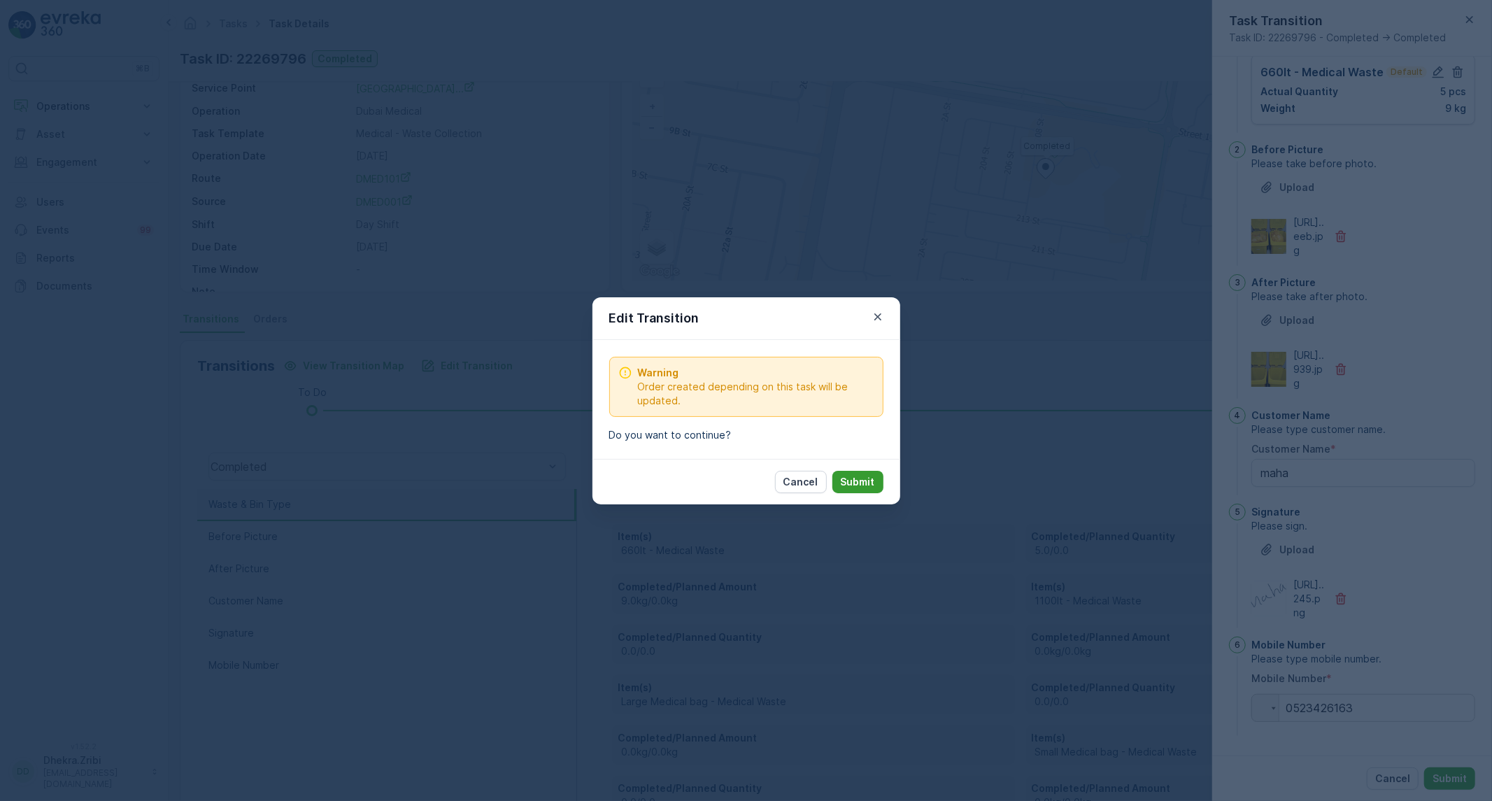
click at [853, 483] on p "Submit" at bounding box center [858, 482] width 34 height 14
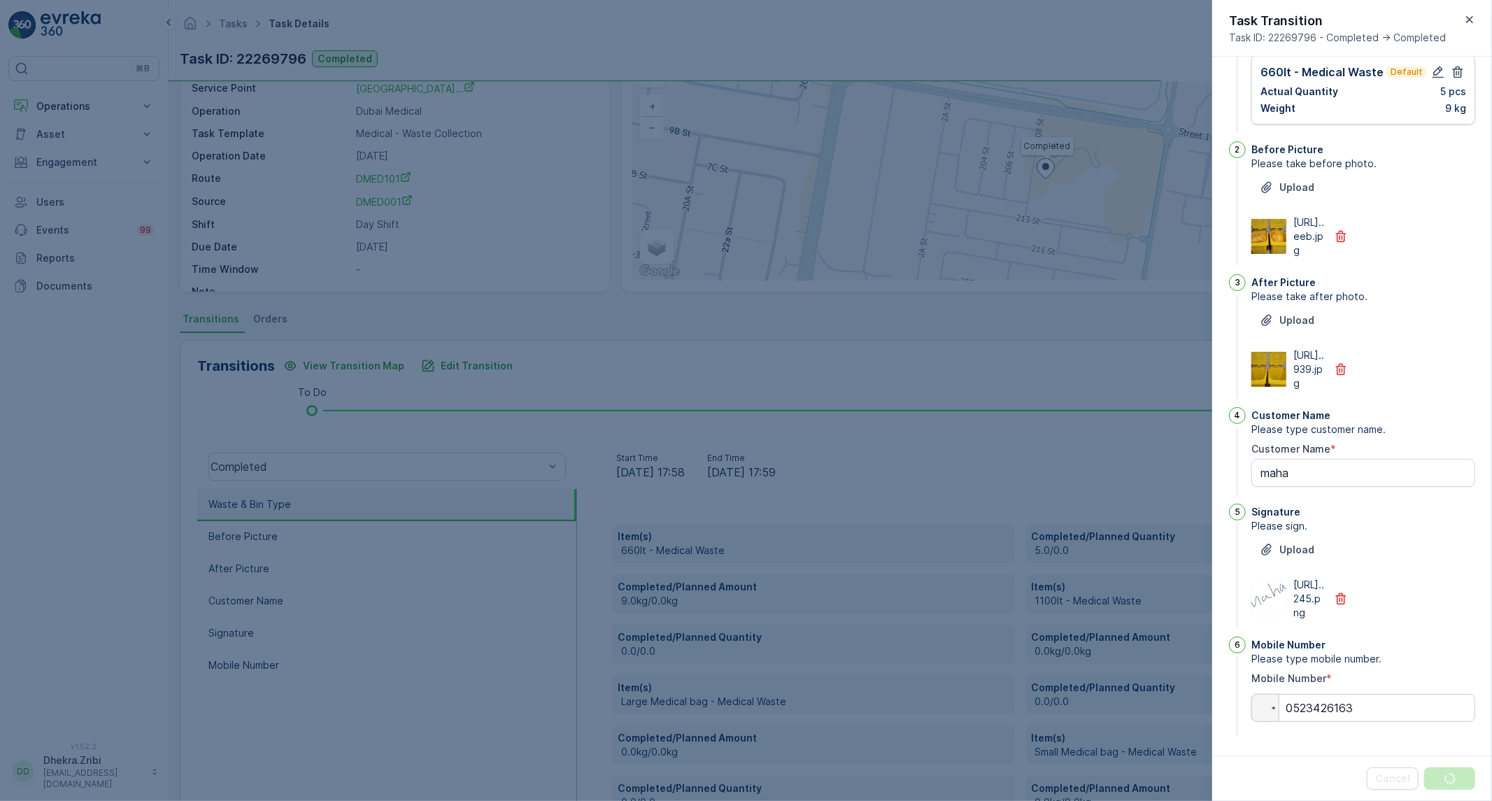
scroll to position [0, 0]
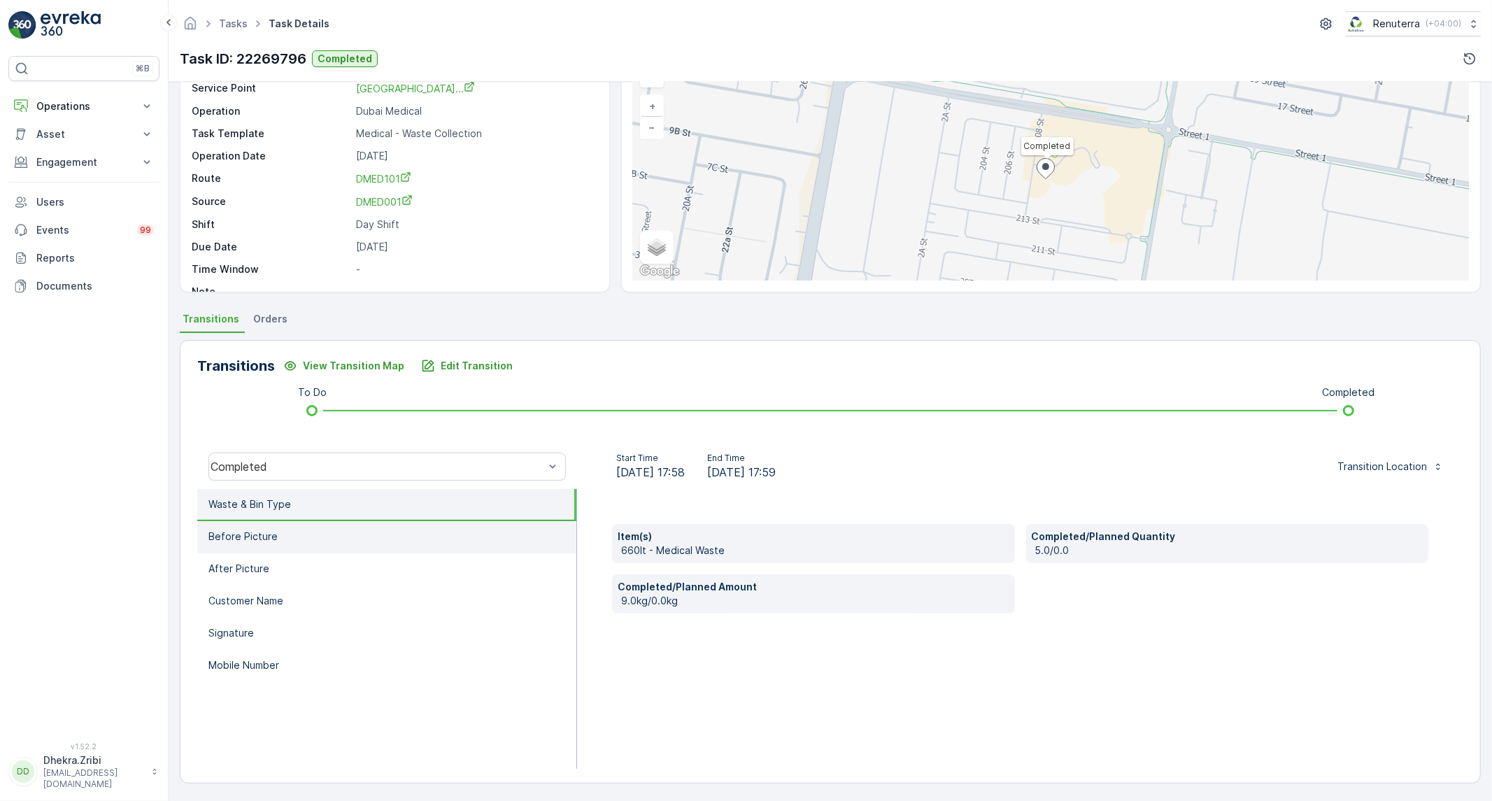
click at [371, 522] on li "Before Picture" at bounding box center [386, 537] width 379 height 32
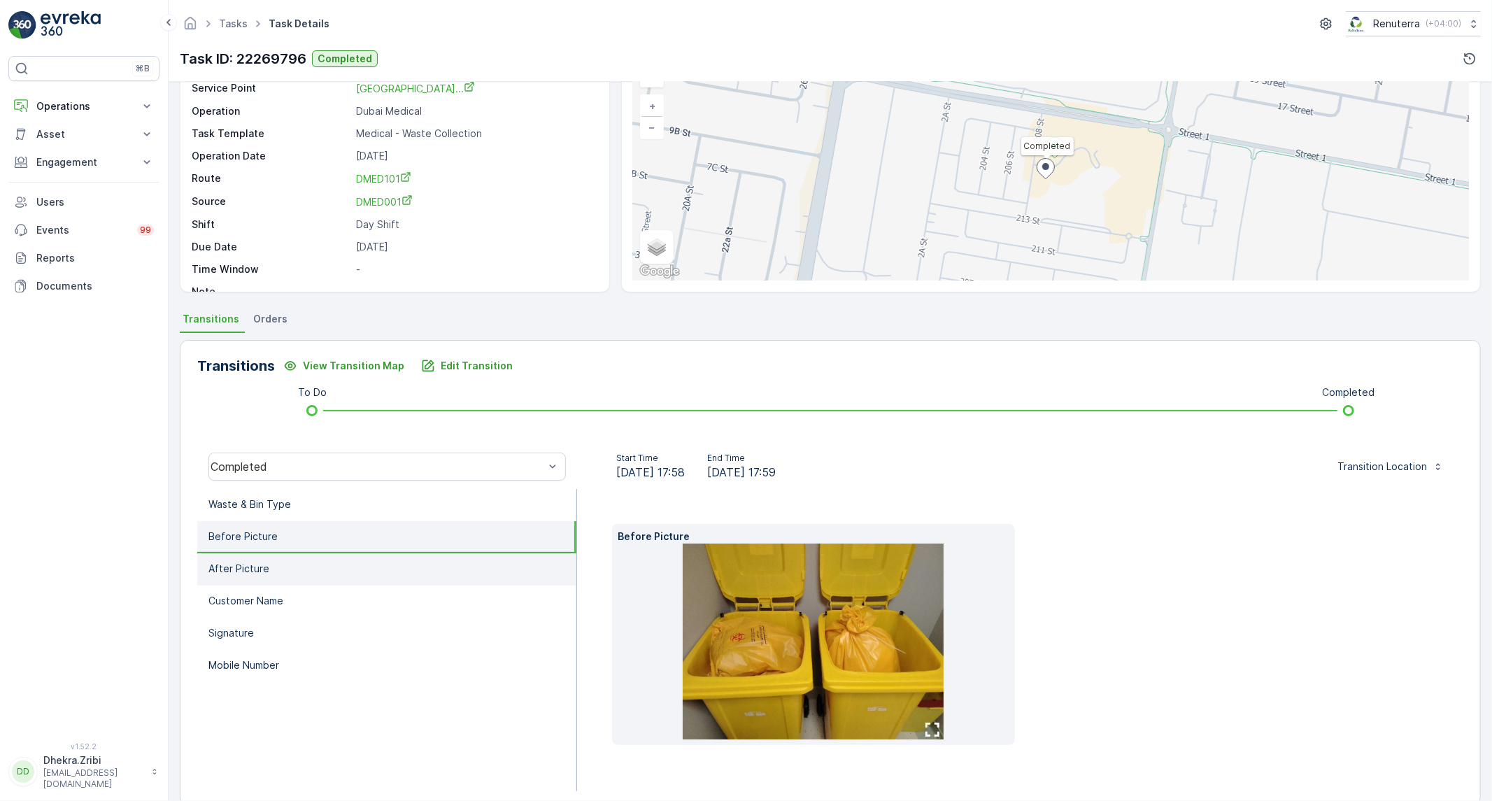
click at [325, 558] on li "After Picture" at bounding box center [386, 569] width 379 height 32
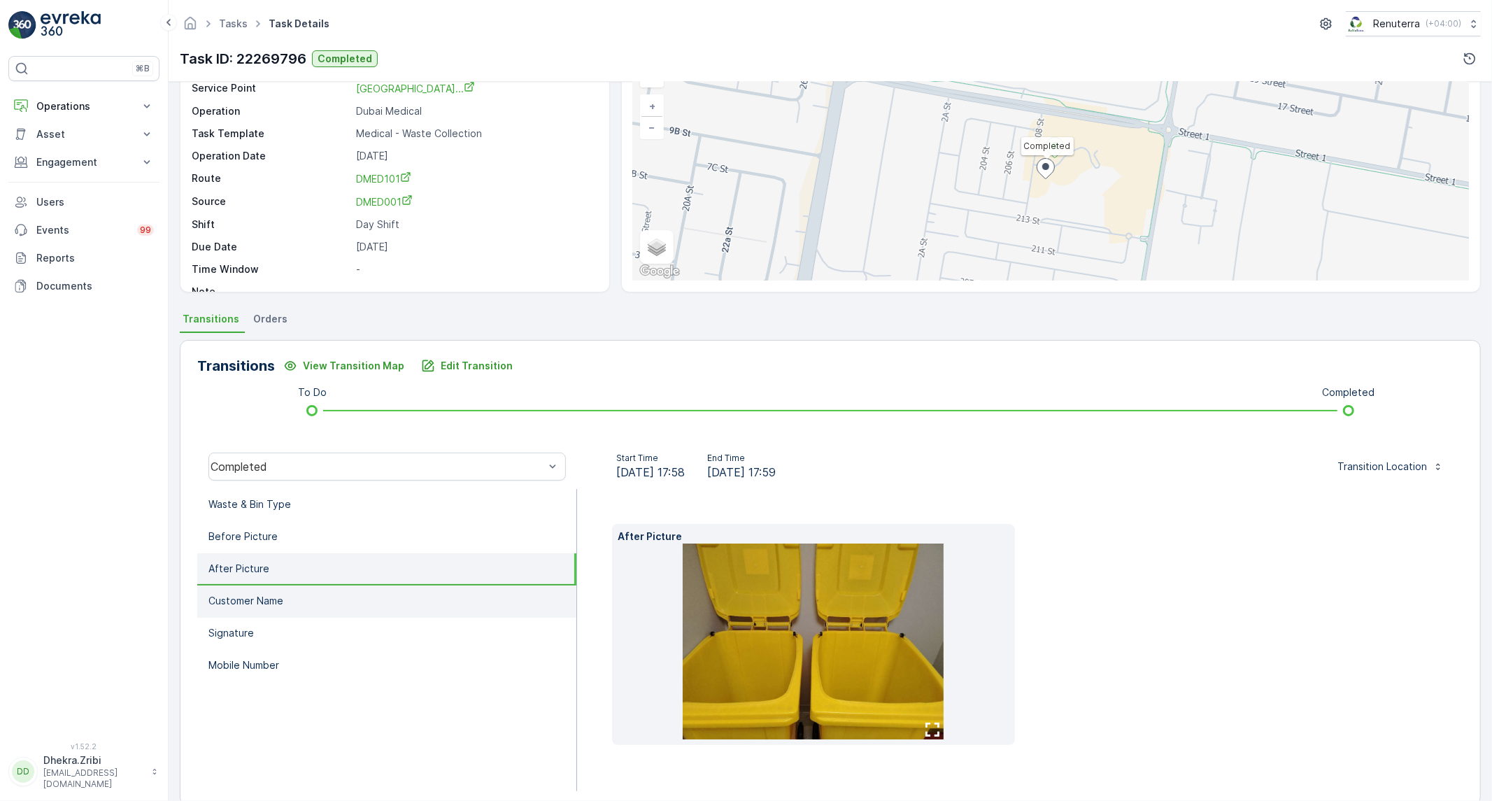
click at [305, 599] on li "Customer Name" at bounding box center [386, 601] width 379 height 32
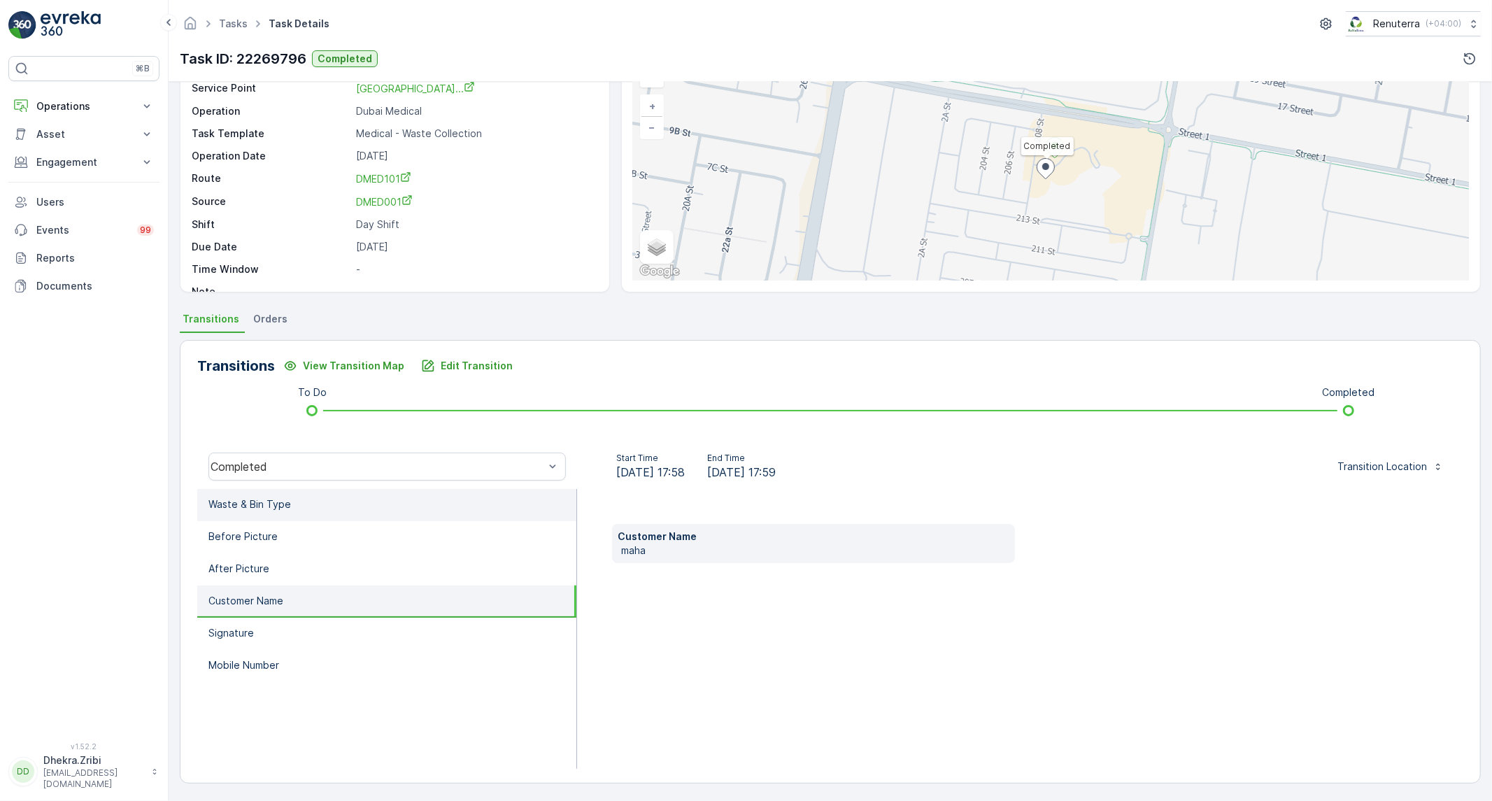
click at [318, 515] on li "Waste & Bin Type" at bounding box center [386, 505] width 379 height 32
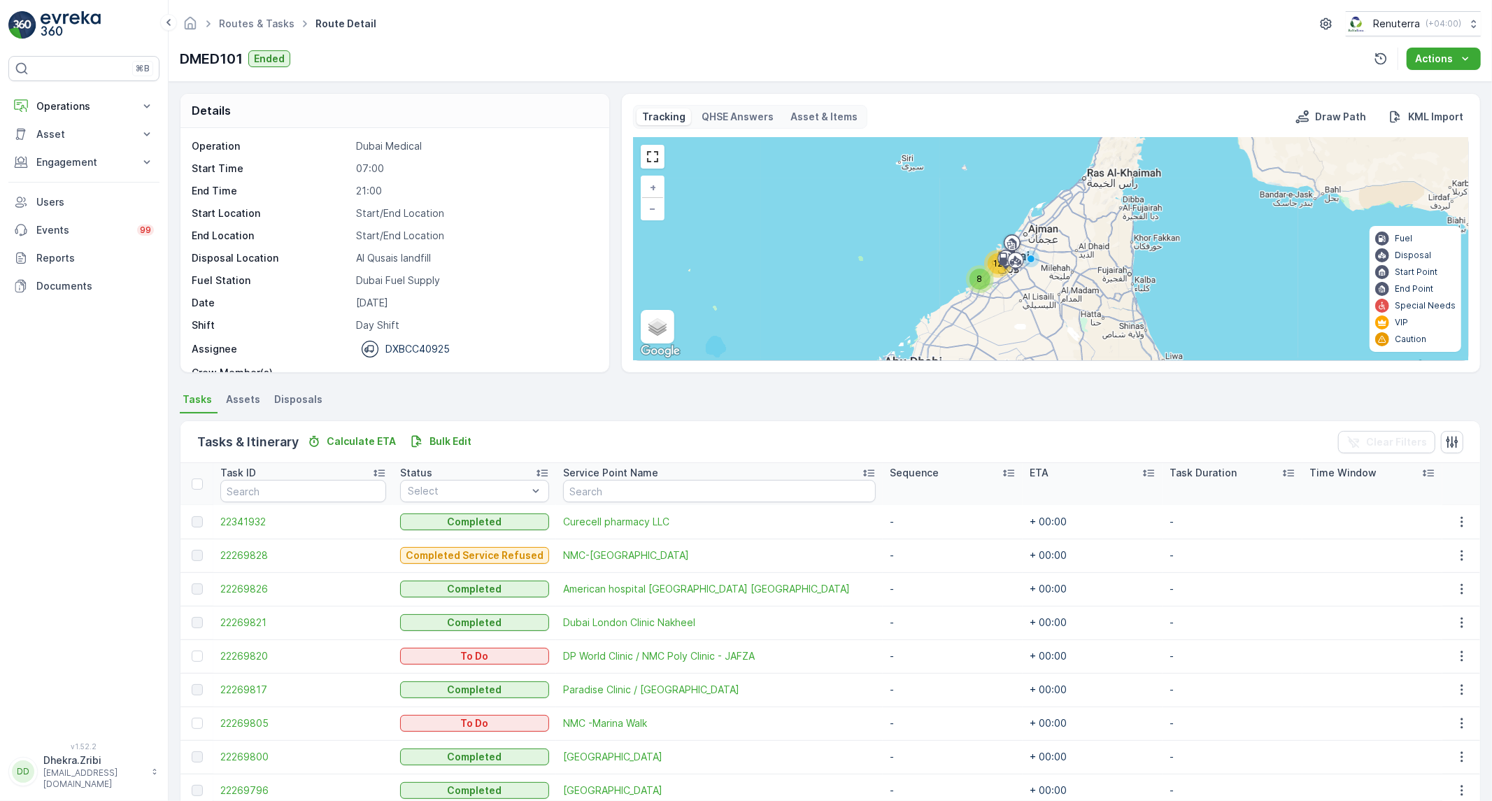
scroll to position [98, 0]
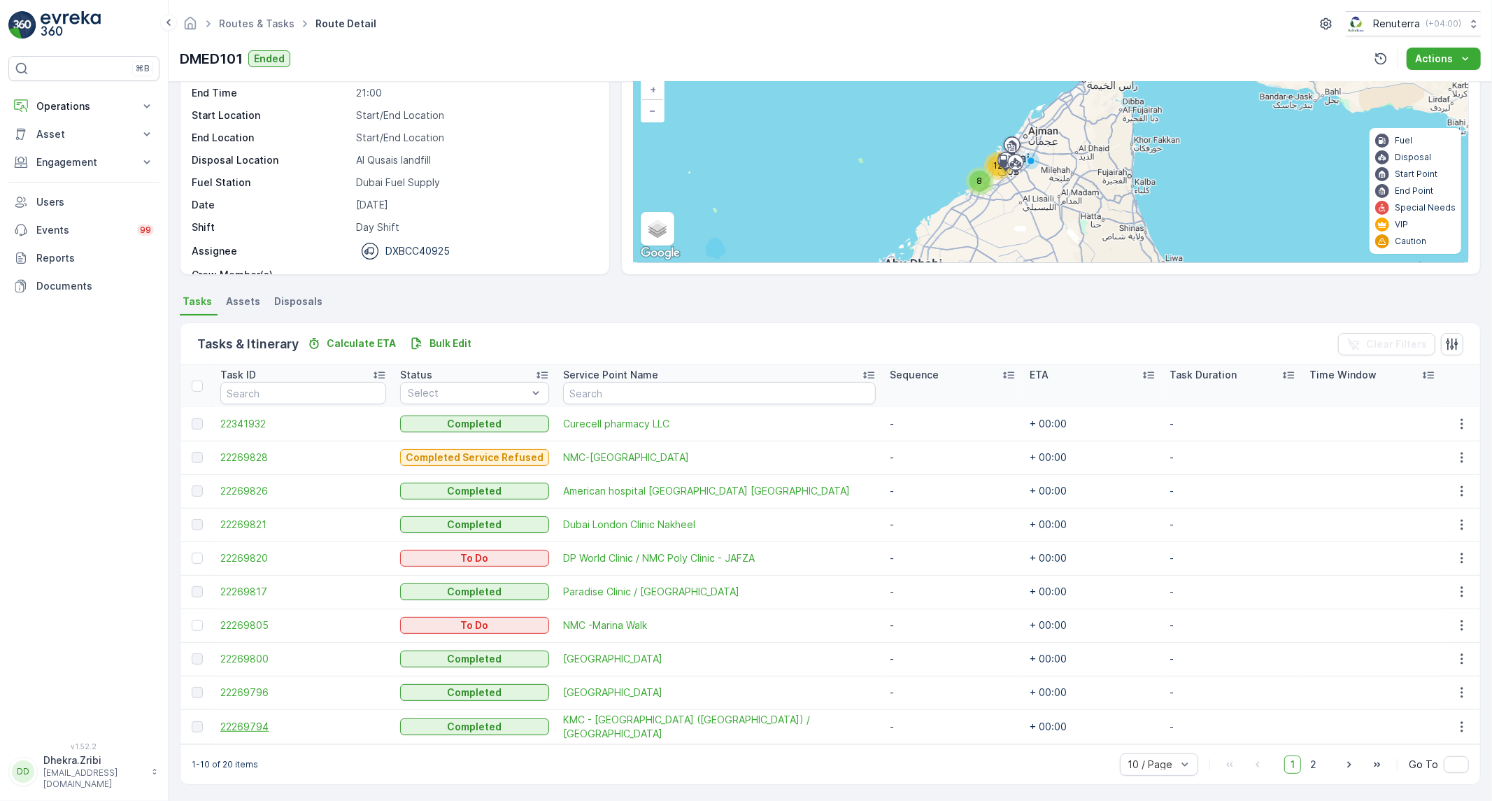
click at [248, 720] on span "22269794" at bounding box center [303, 727] width 166 height 14
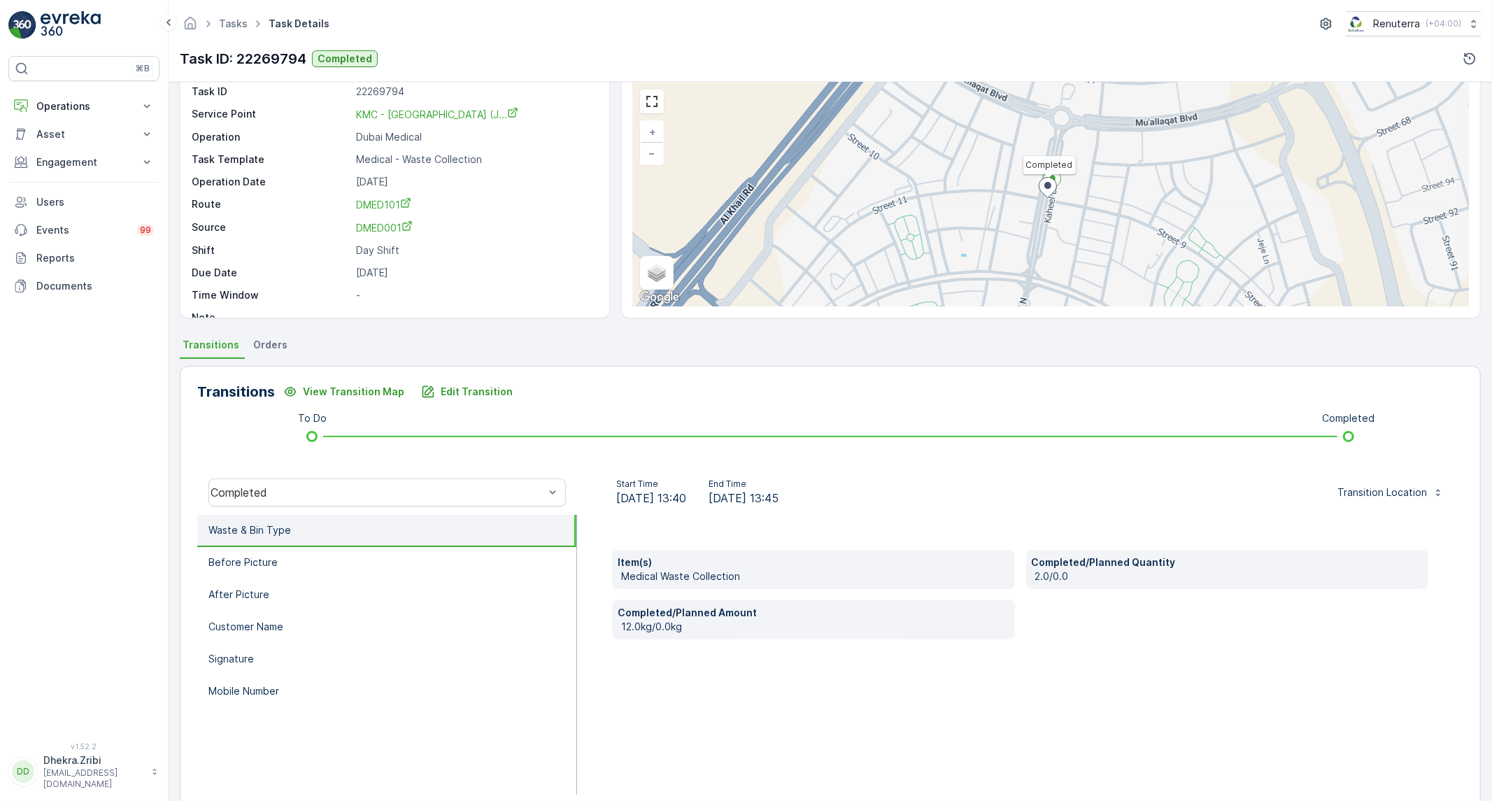
scroll to position [78, 0]
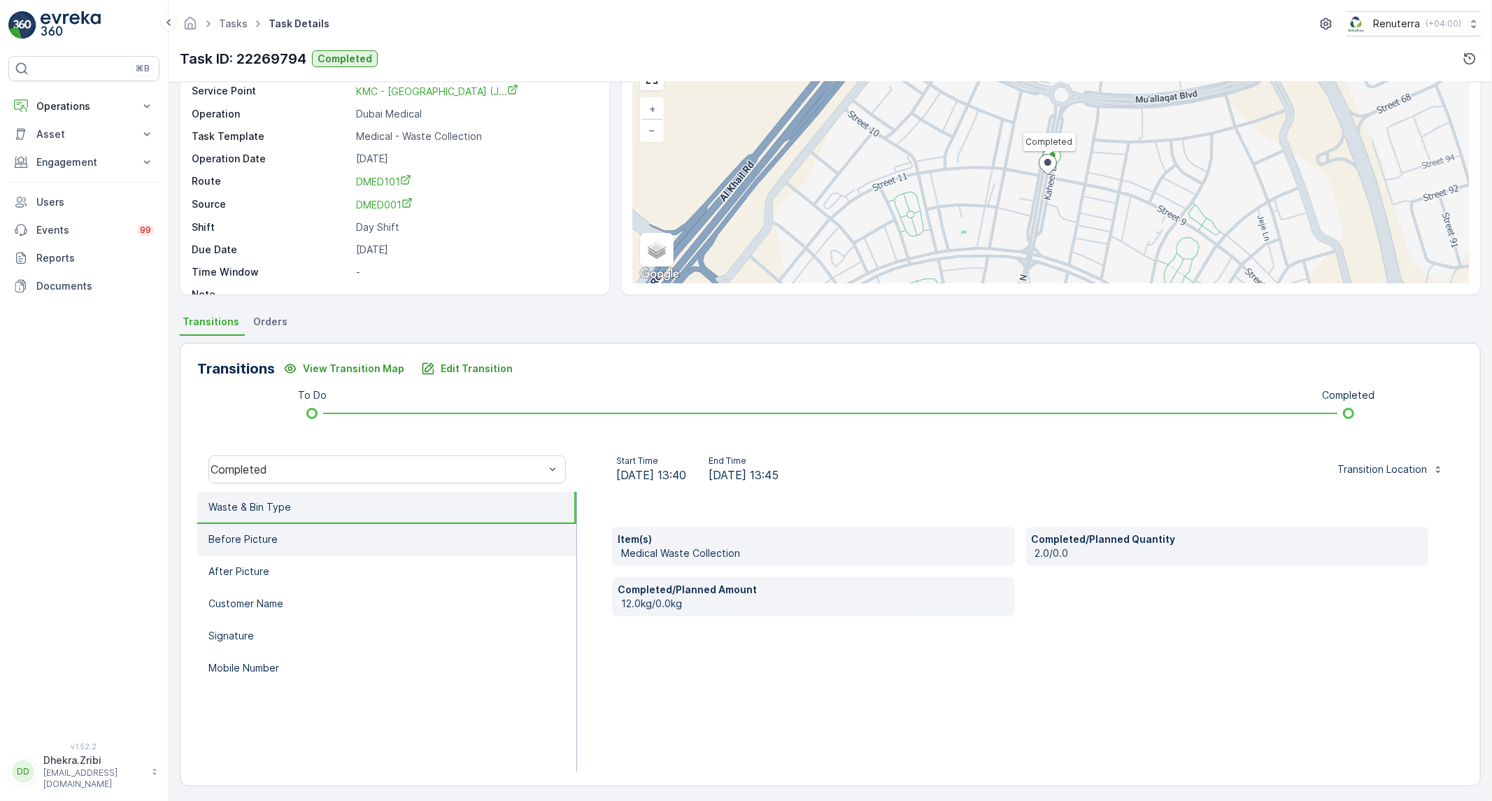
click at [346, 540] on li "Before Picture" at bounding box center [386, 540] width 379 height 32
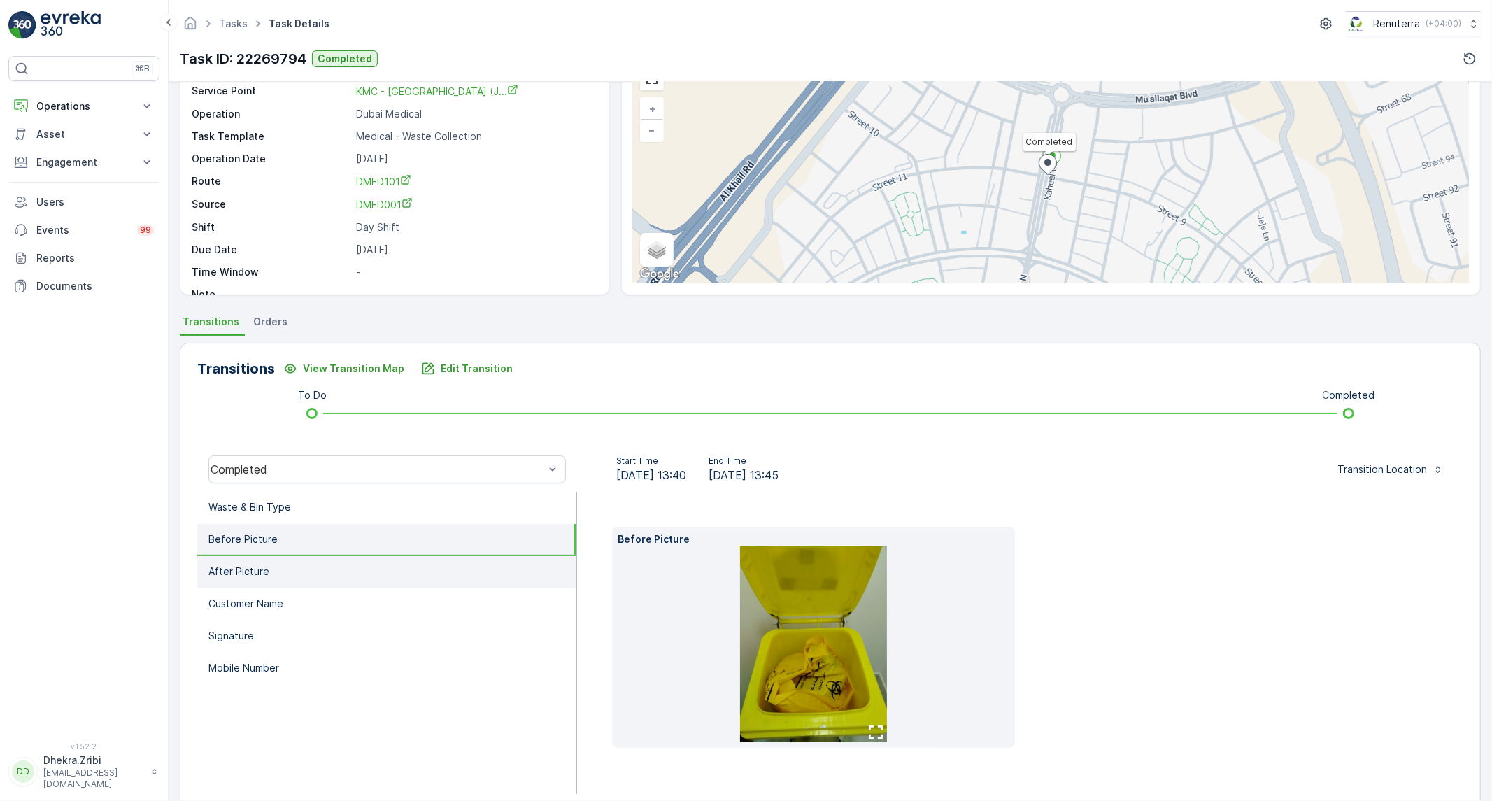
click at [308, 583] on li "After Picture" at bounding box center [386, 572] width 379 height 32
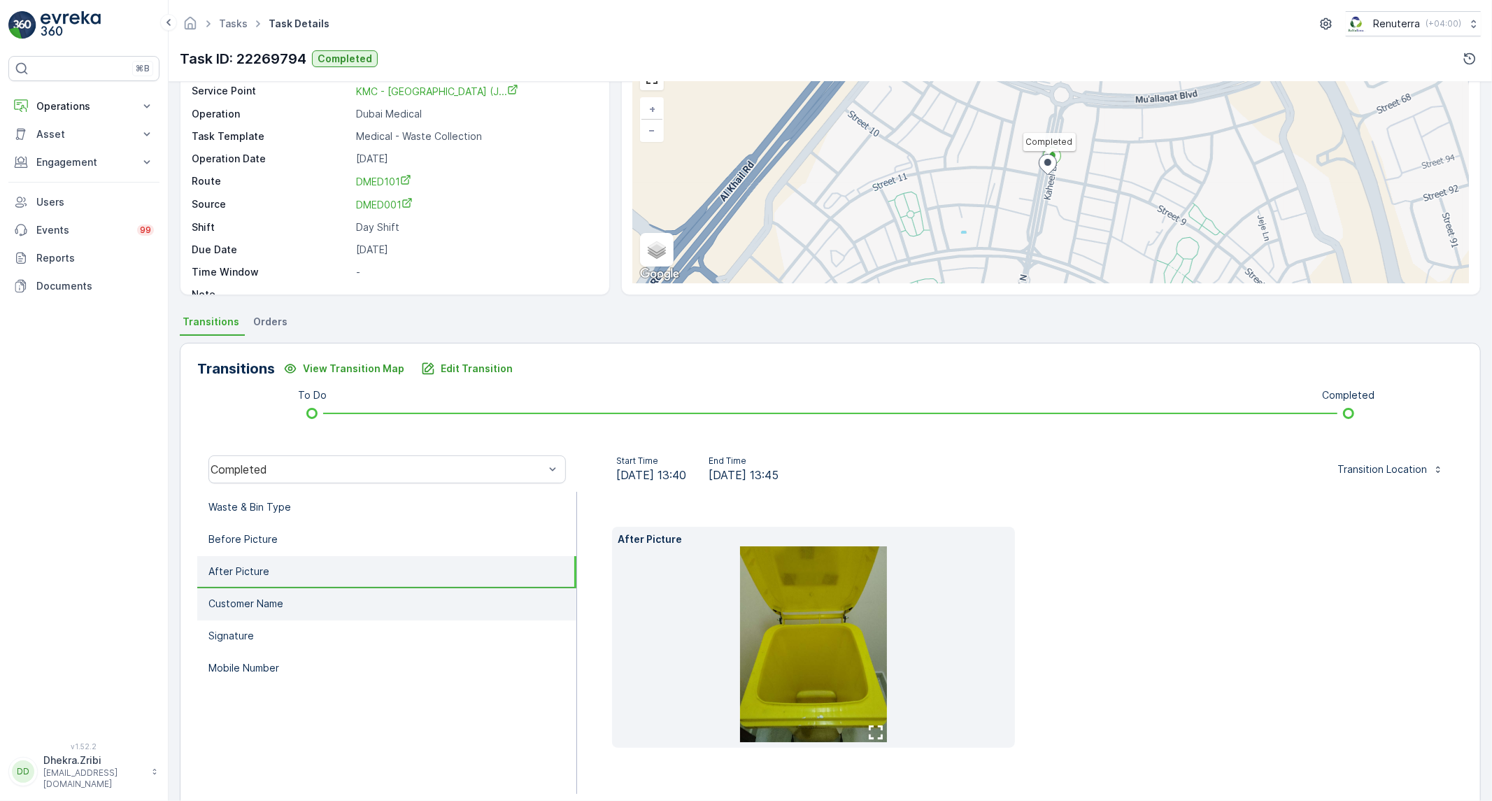
click at [290, 604] on li "Customer Name" at bounding box center [386, 604] width 379 height 32
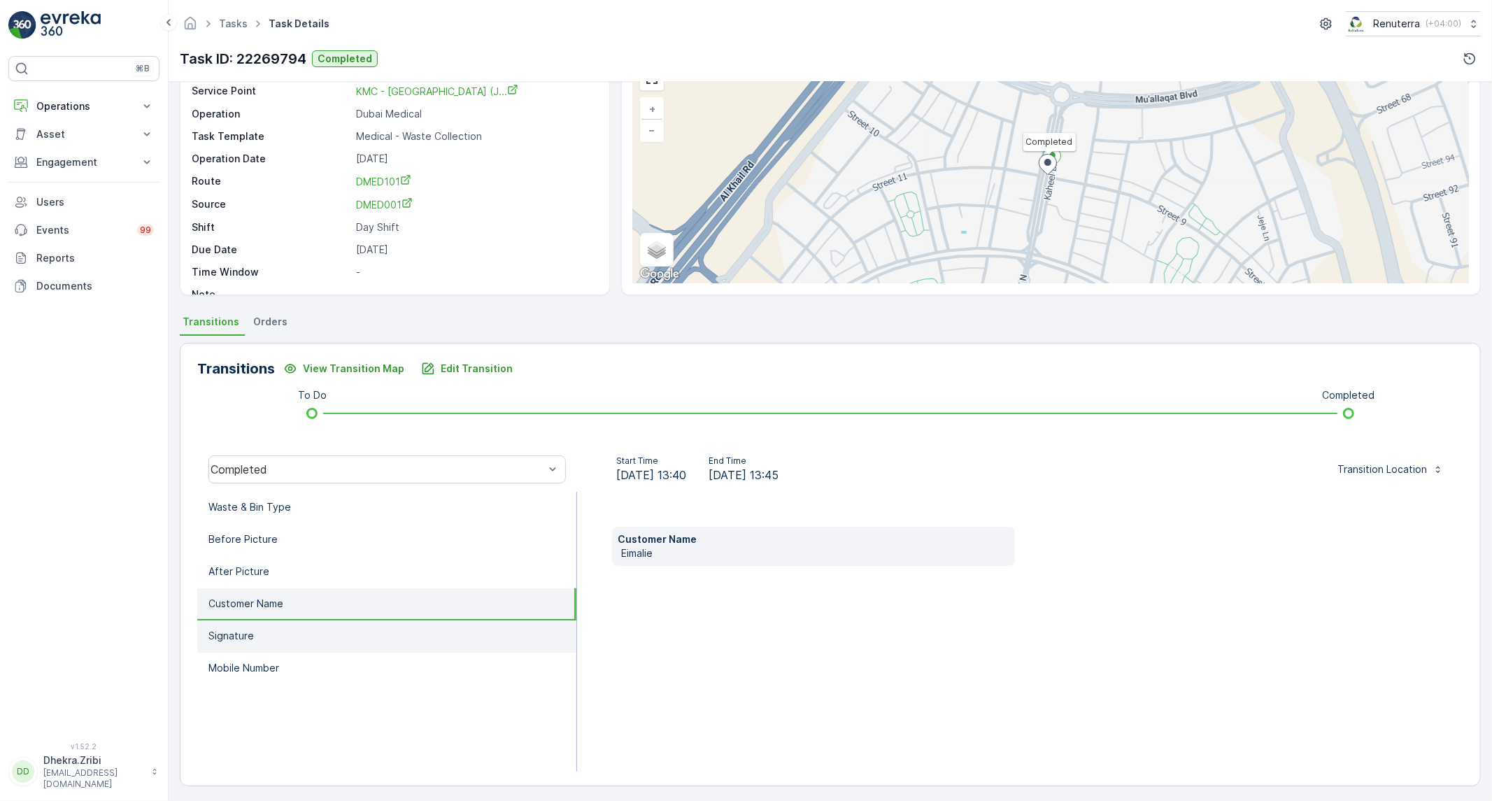
click at [278, 632] on li "Signature" at bounding box center [386, 636] width 379 height 32
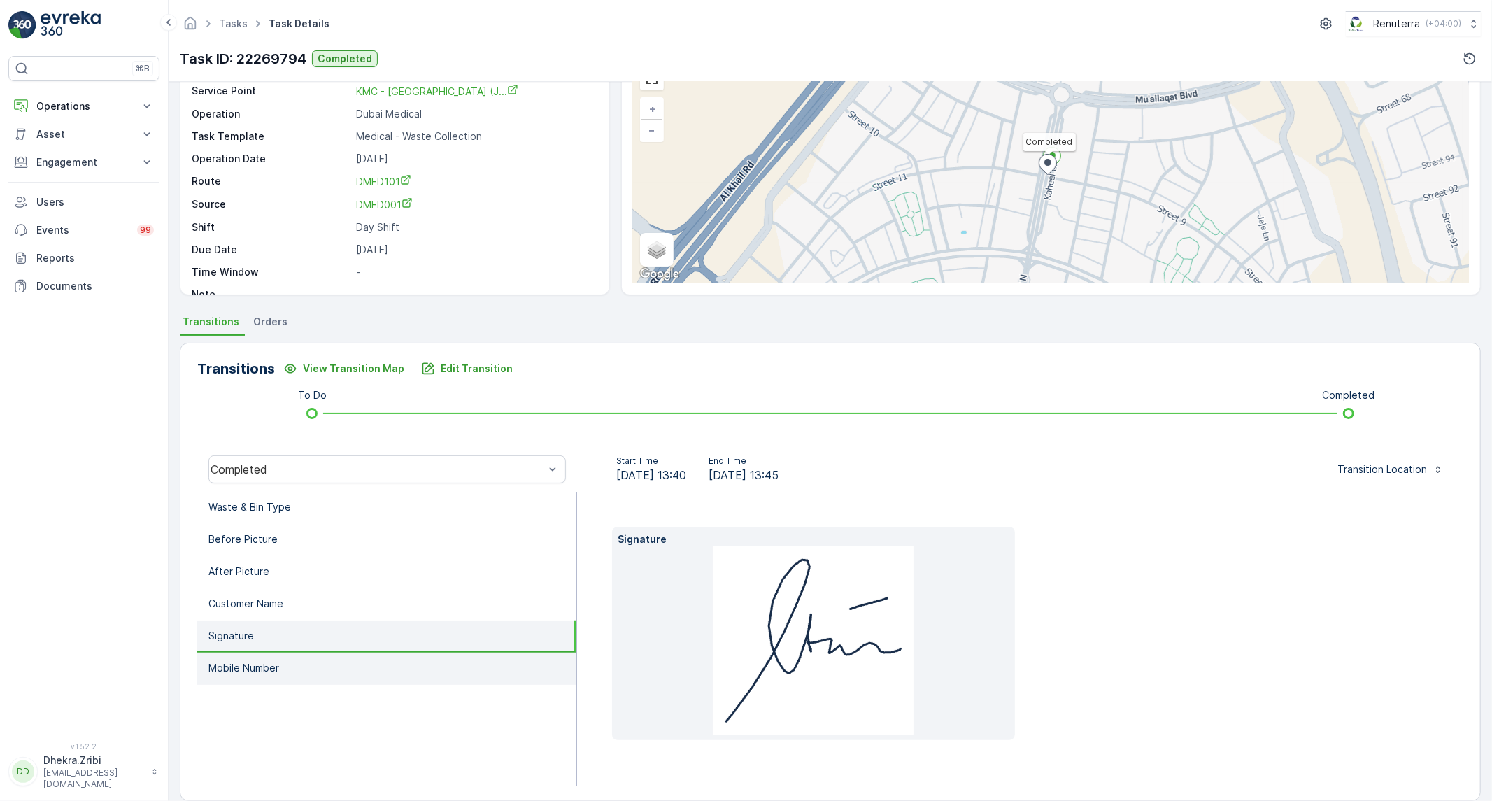
click at [247, 667] on p "Mobile Number" at bounding box center [243, 668] width 71 height 14
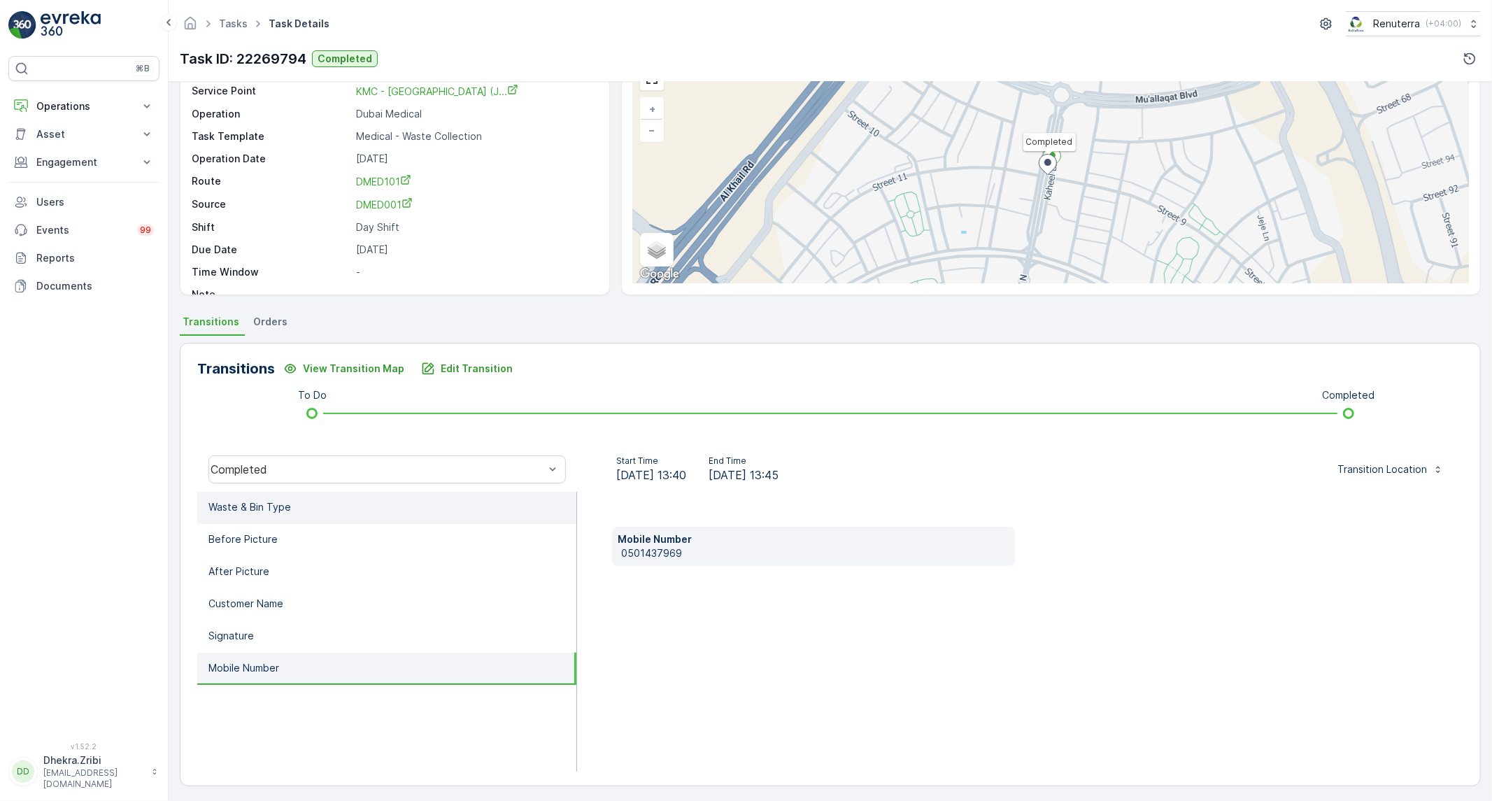
click at [283, 515] on li "Waste & Bin Type" at bounding box center [386, 508] width 379 height 32
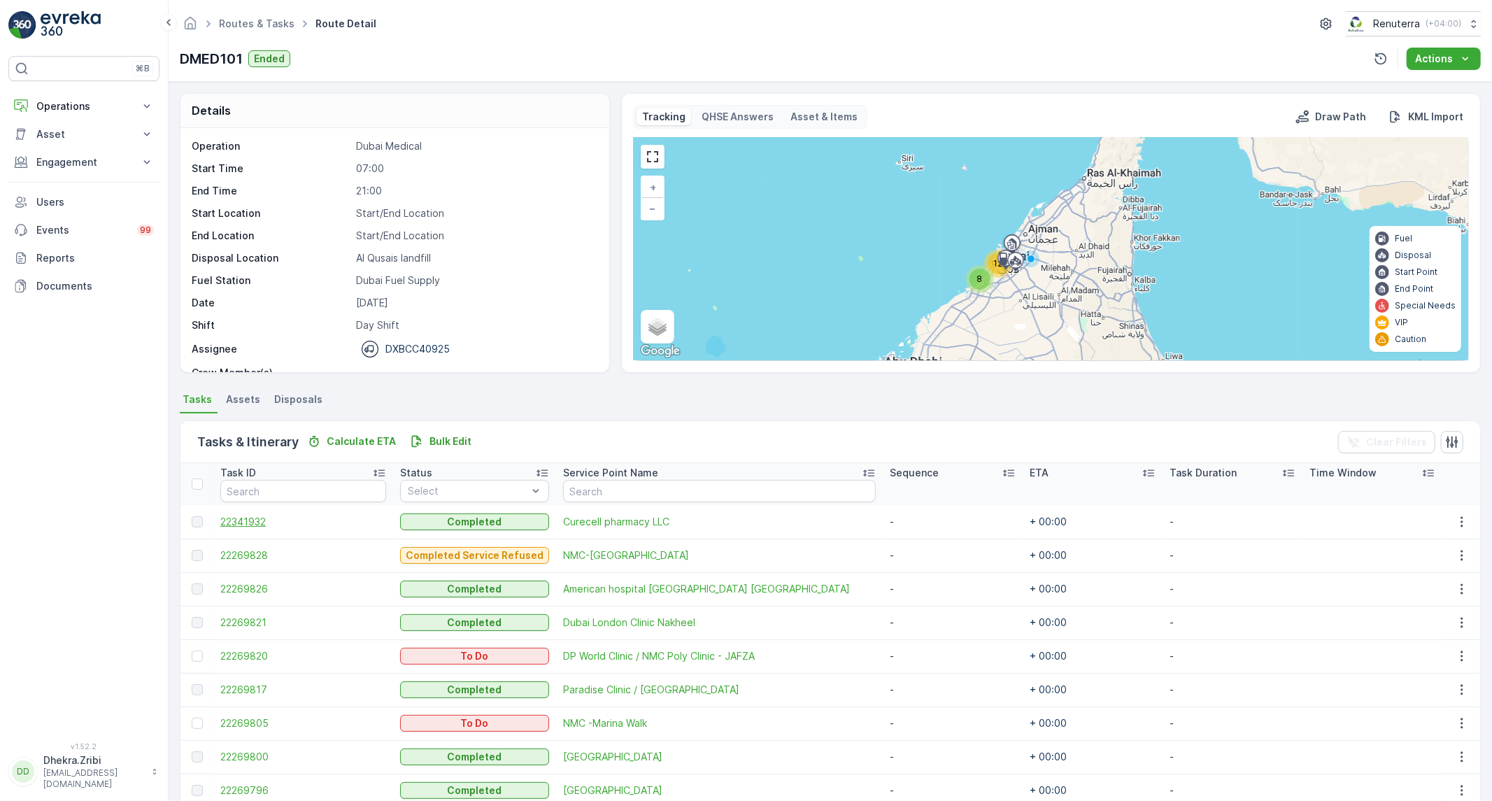
click at [263, 518] on span "22341932" at bounding box center [303, 522] width 166 height 14
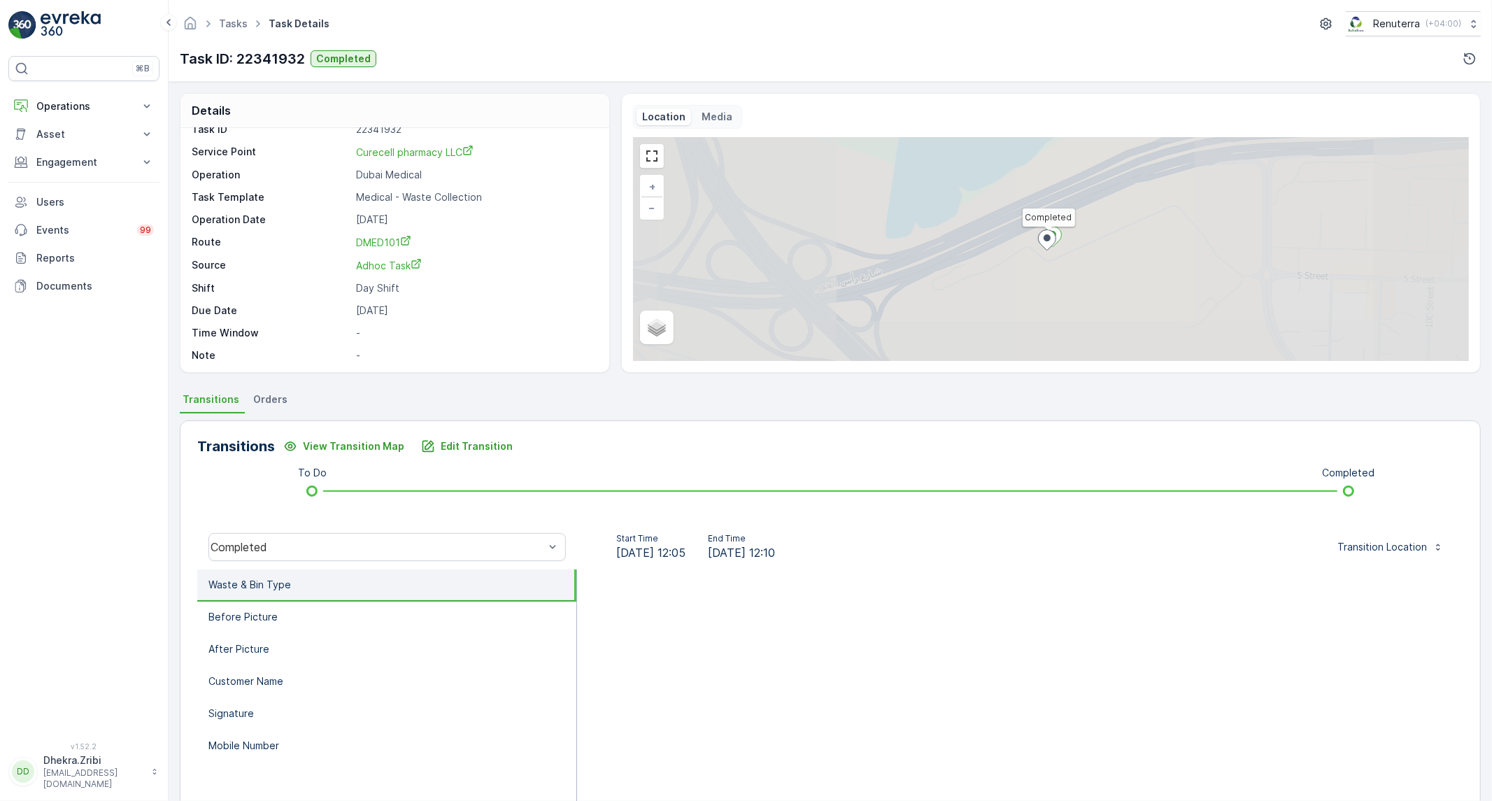
scroll to position [19, 0]
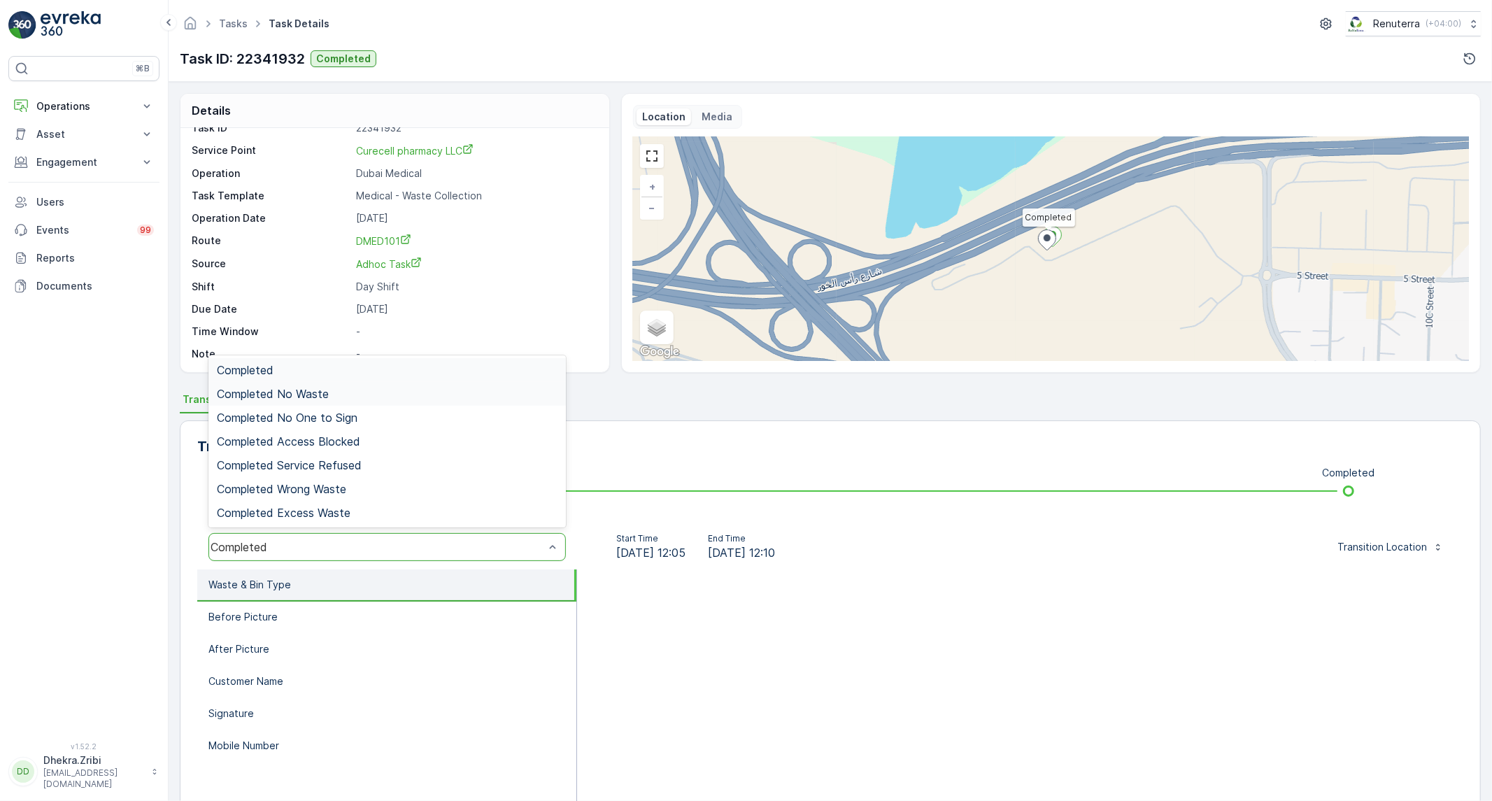
click at [341, 399] on div "Completed No Waste" at bounding box center [387, 393] width 341 height 13
click at [297, 547] on div "Completed No Waste" at bounding box center [378, 547] width 334 height 13
click at [332, 418] on span "Completed No One to Sign" at bounding box center [287, 417] width 141 height 13
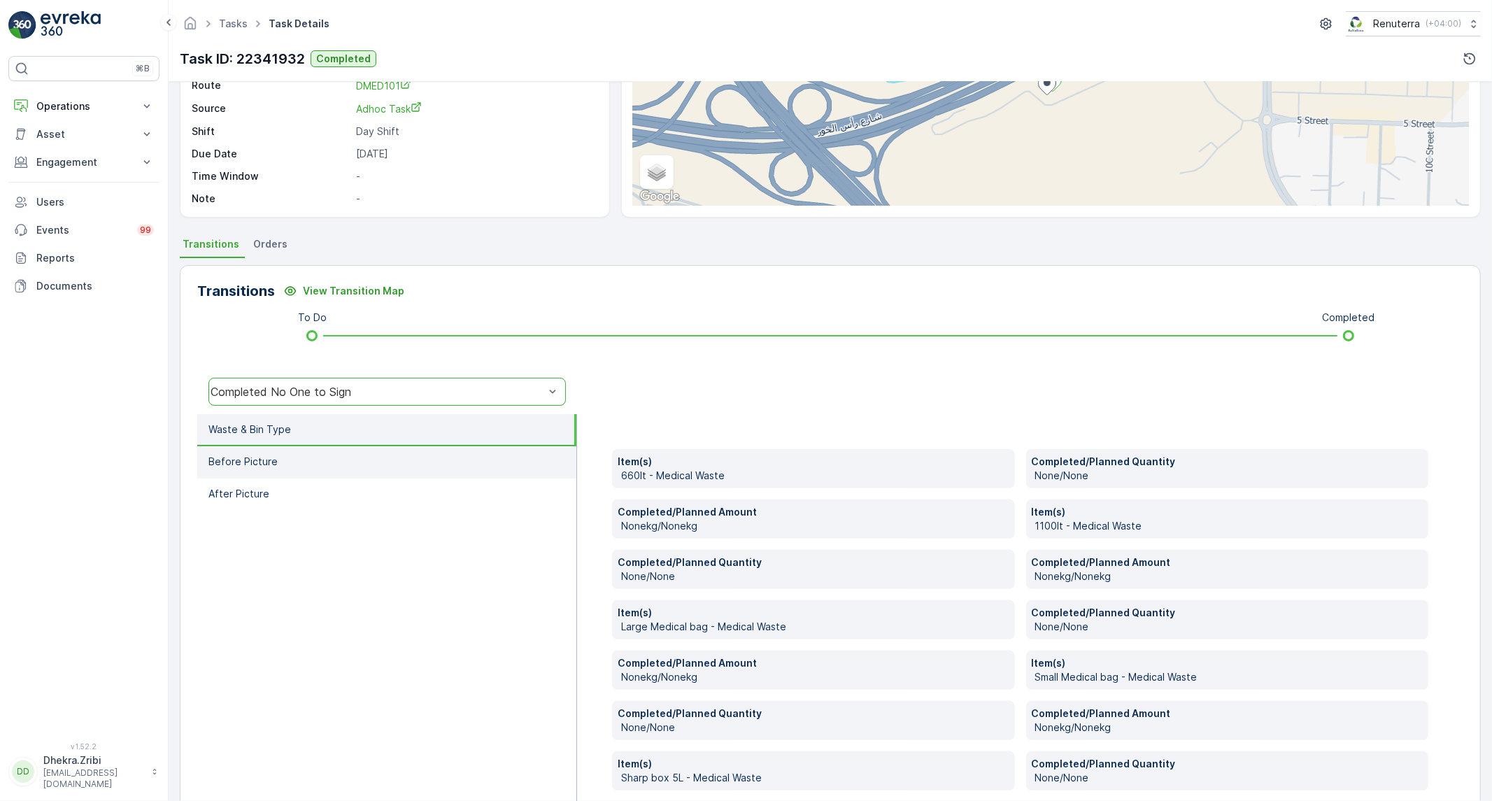
click at [354, 459] on li "Before Picture" at bounding box center [386, 462] width 379 height 32
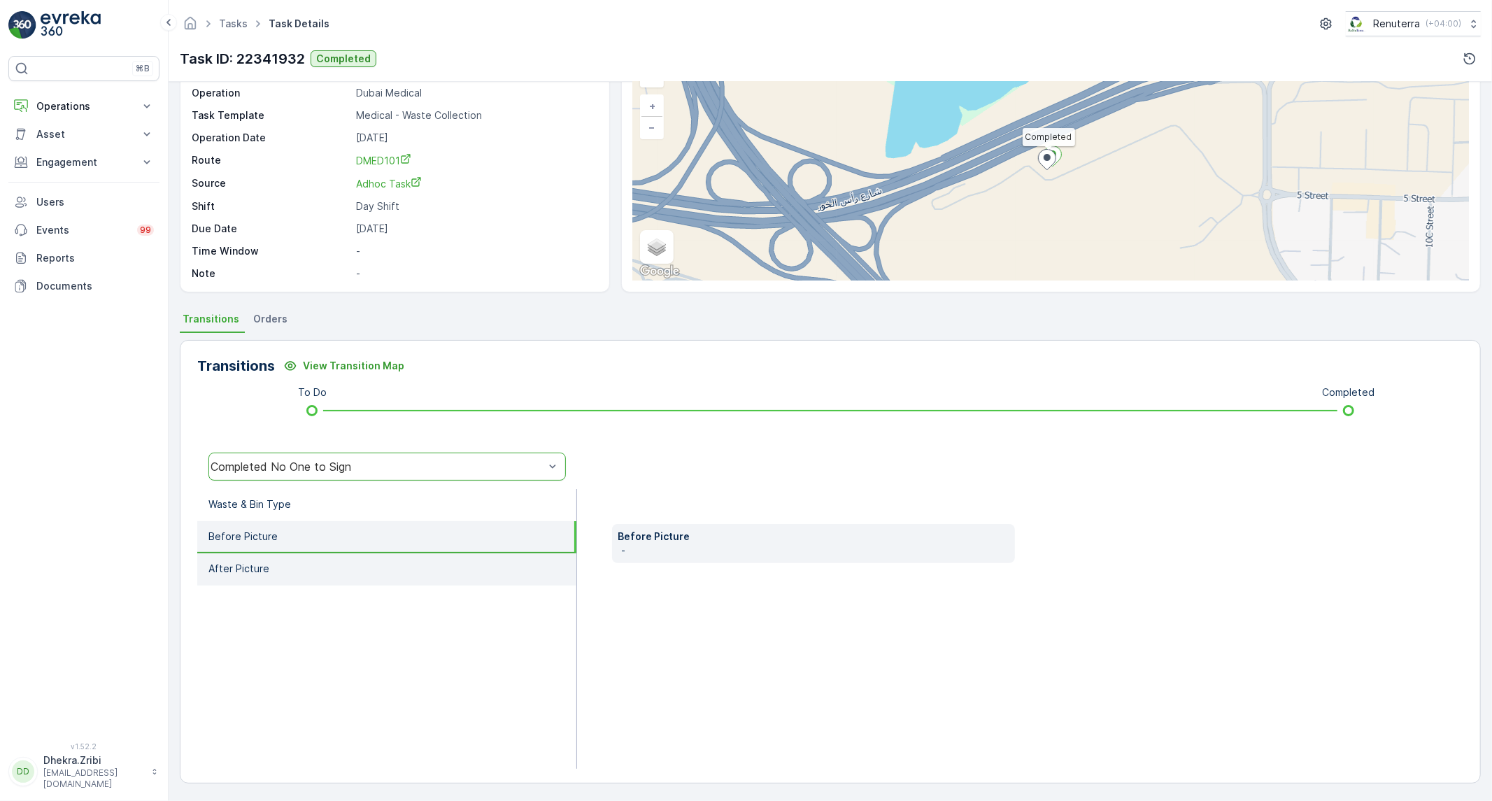
click at [255, 563] on p "After Picture" at bounding box center [238, 569] width 61 height 14
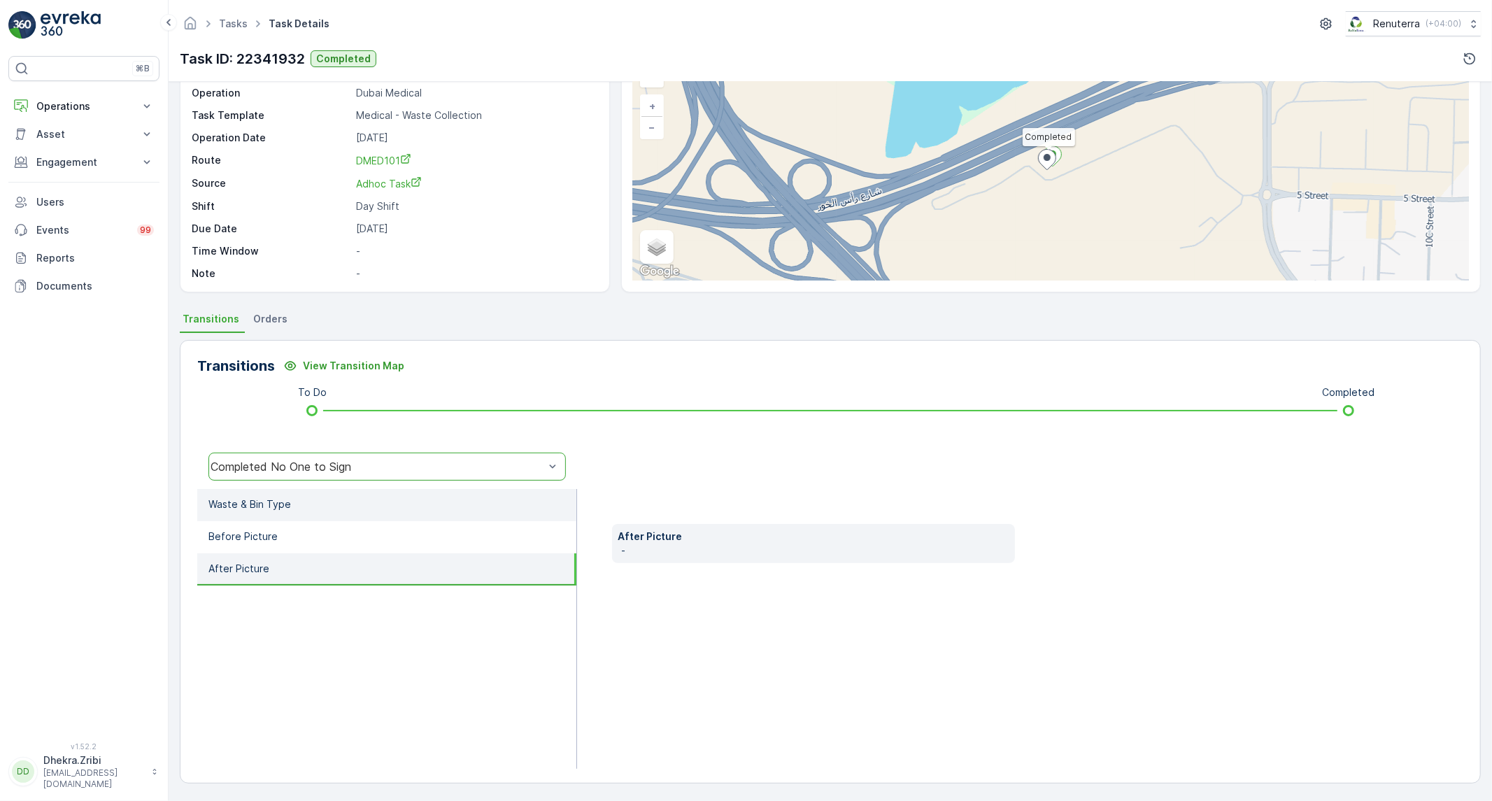
click at [283, 508] on p "Waste & Bin Type" at bounding box center [249, 504] width 83 height 14
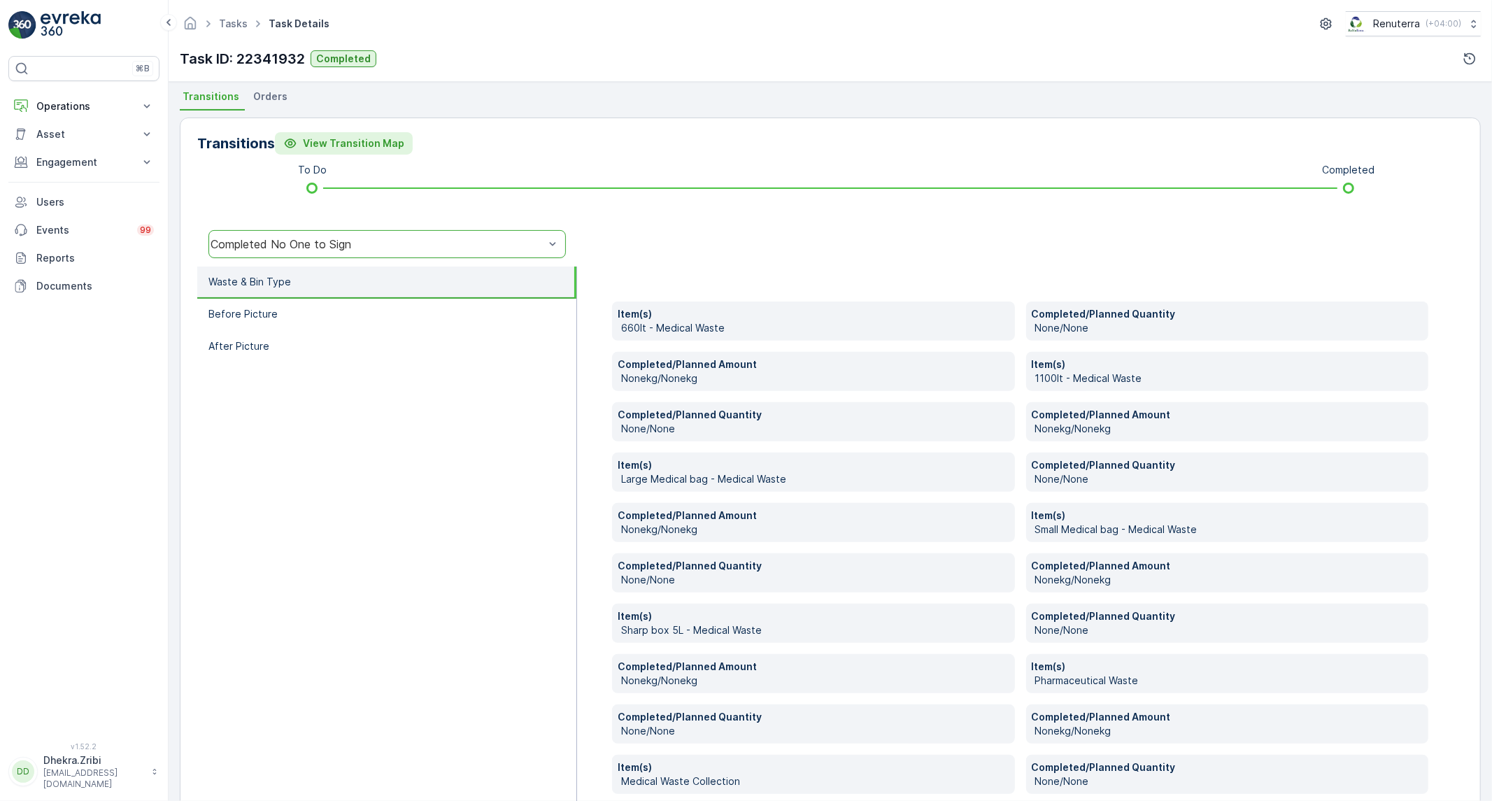
scroll to position [311, 0]
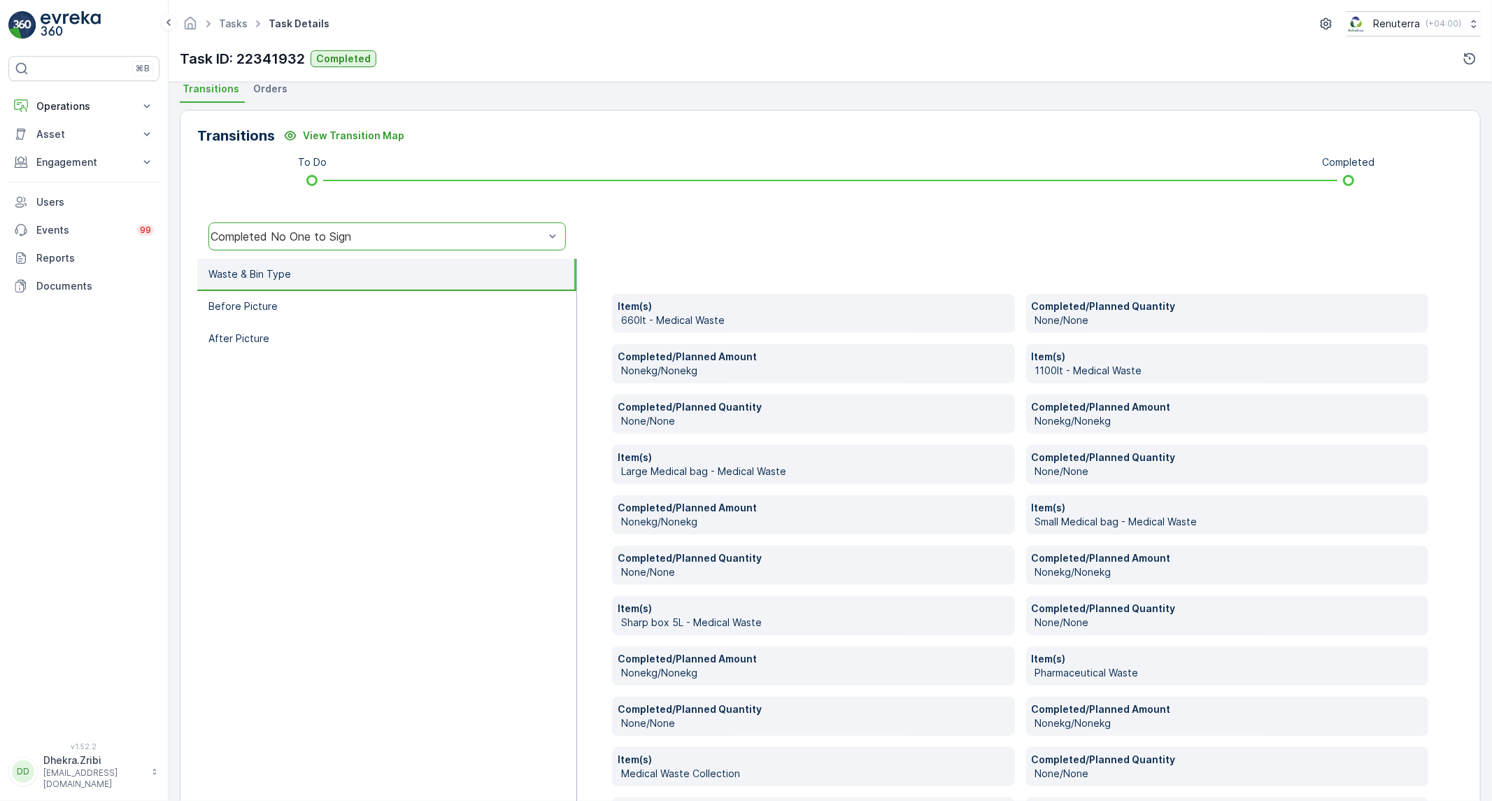
click at [425, 230] on div "Completed No One to Sign" at bounding box center [377, 236] width 336 height 13
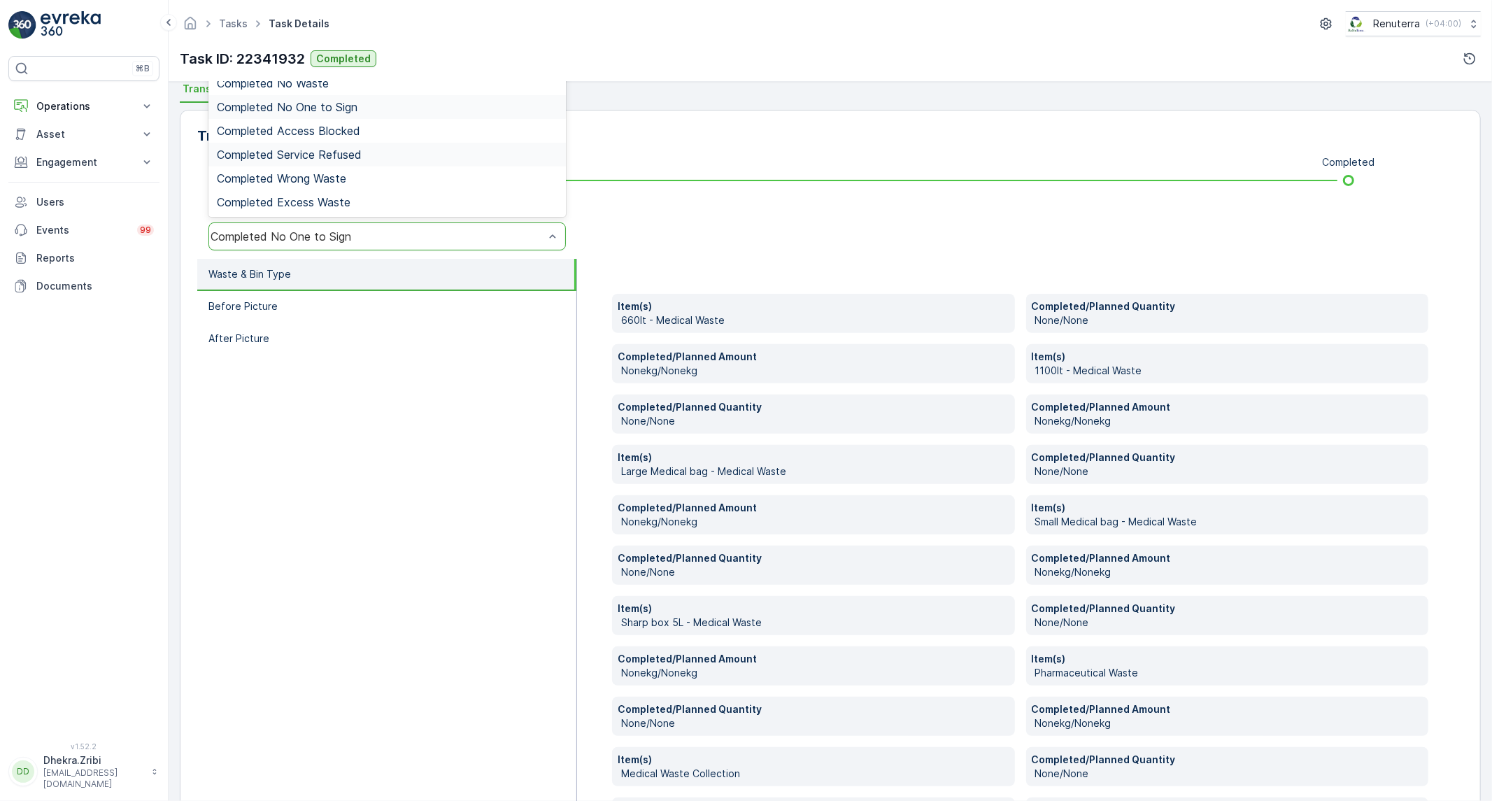
click at [347, 151] on span "Completed Service Refused" at bounding box center [289, 154] width 145 height 13
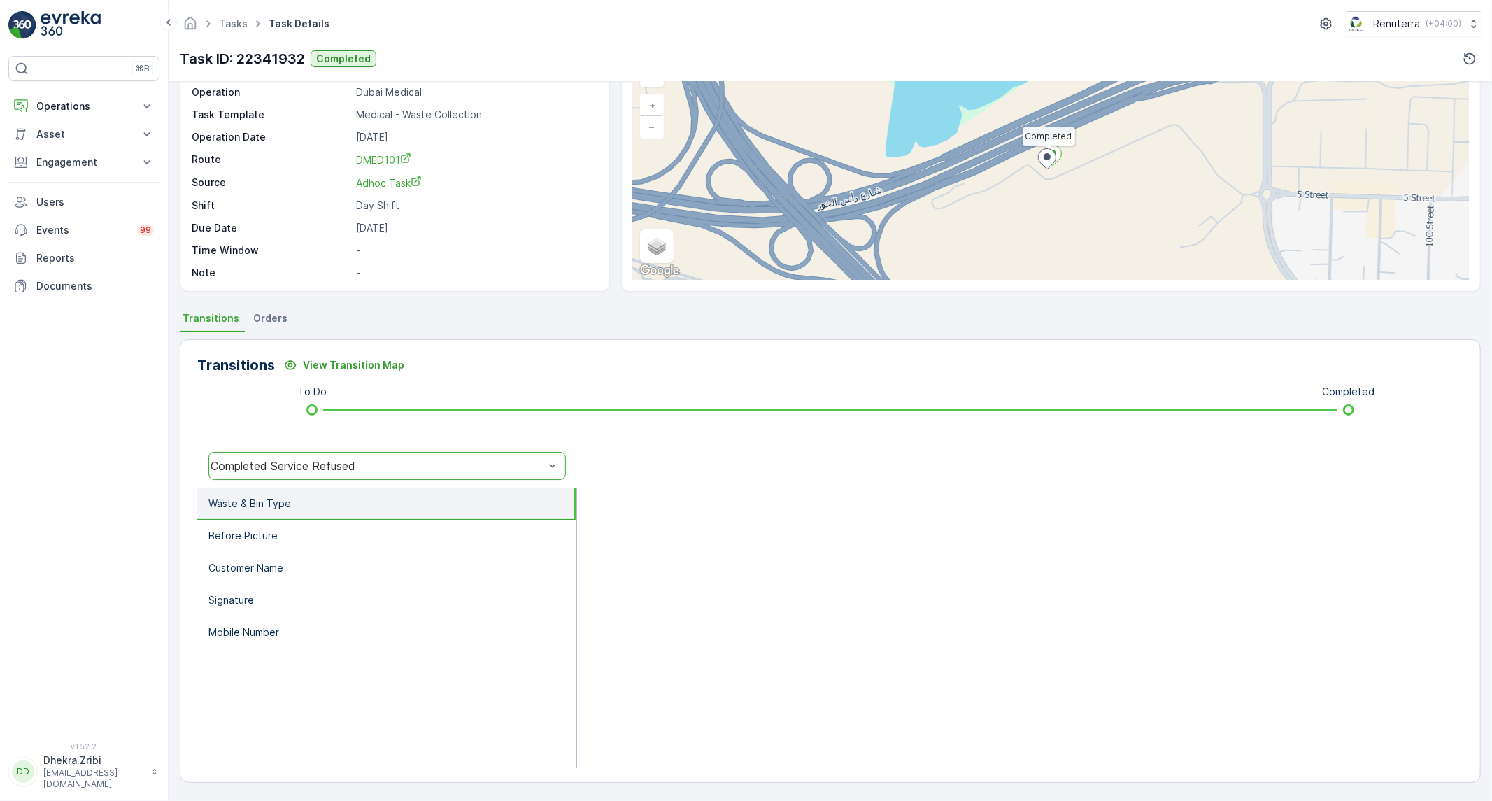
scroll to position [80, 0]
click at [233, 453] on div "Completed Service Refused" at bounding box center [386, 467] width 357 height 28
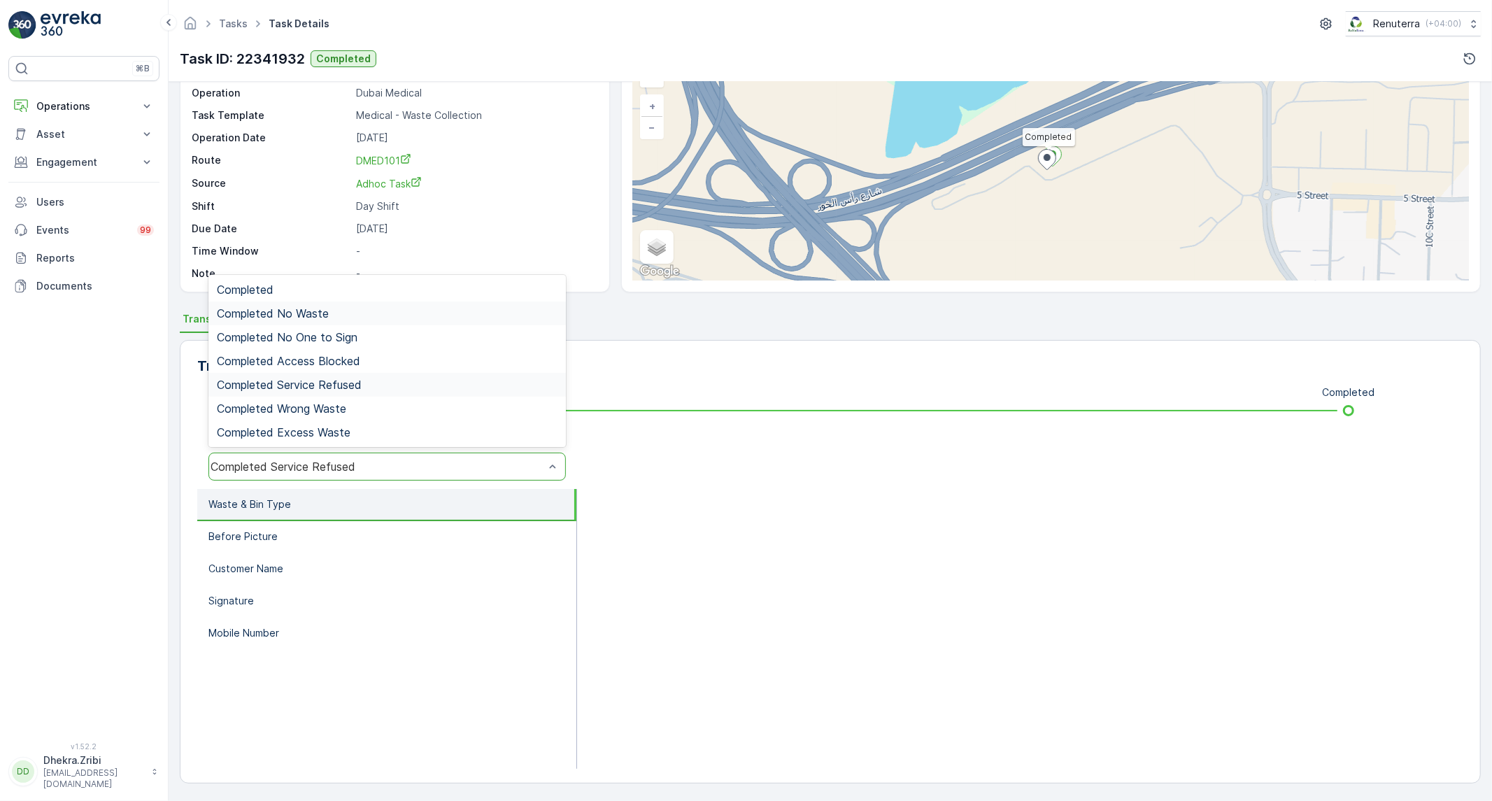
click at [313, 308] on span "Completed No Waste" at bounding box center [273, 313] width 112 height 13
click at [282, 471] on div "Completed No Waste" at bounding box center [378, 466] width 334 height 13
click at [299, 294] on div "Completed" at bounding box center [387, 289] width 341 height 13
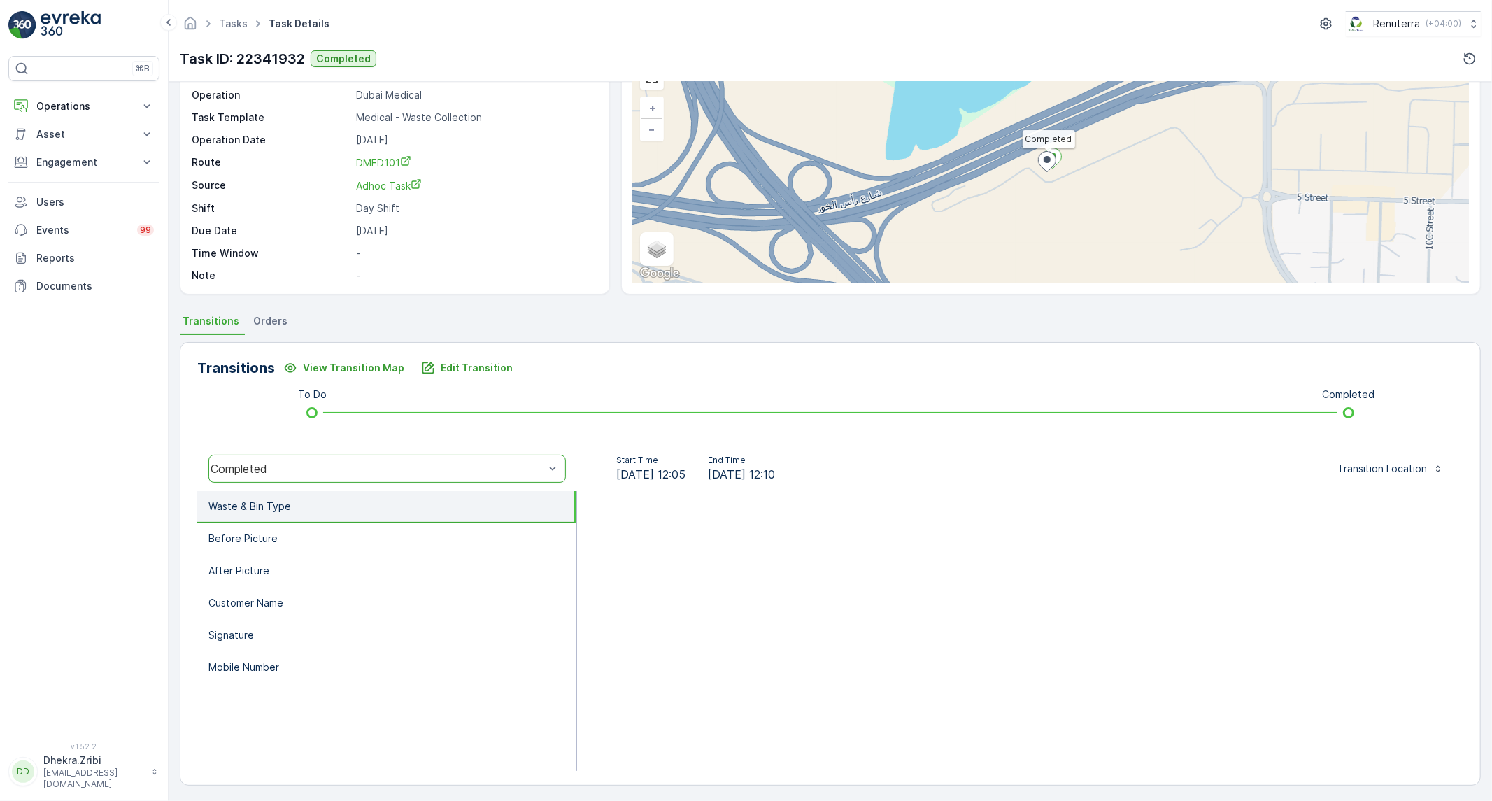
scroll to position [80, 0]
click at [285, 474] on div "Completed" at bounding box center [386, 467] width 357 height 28
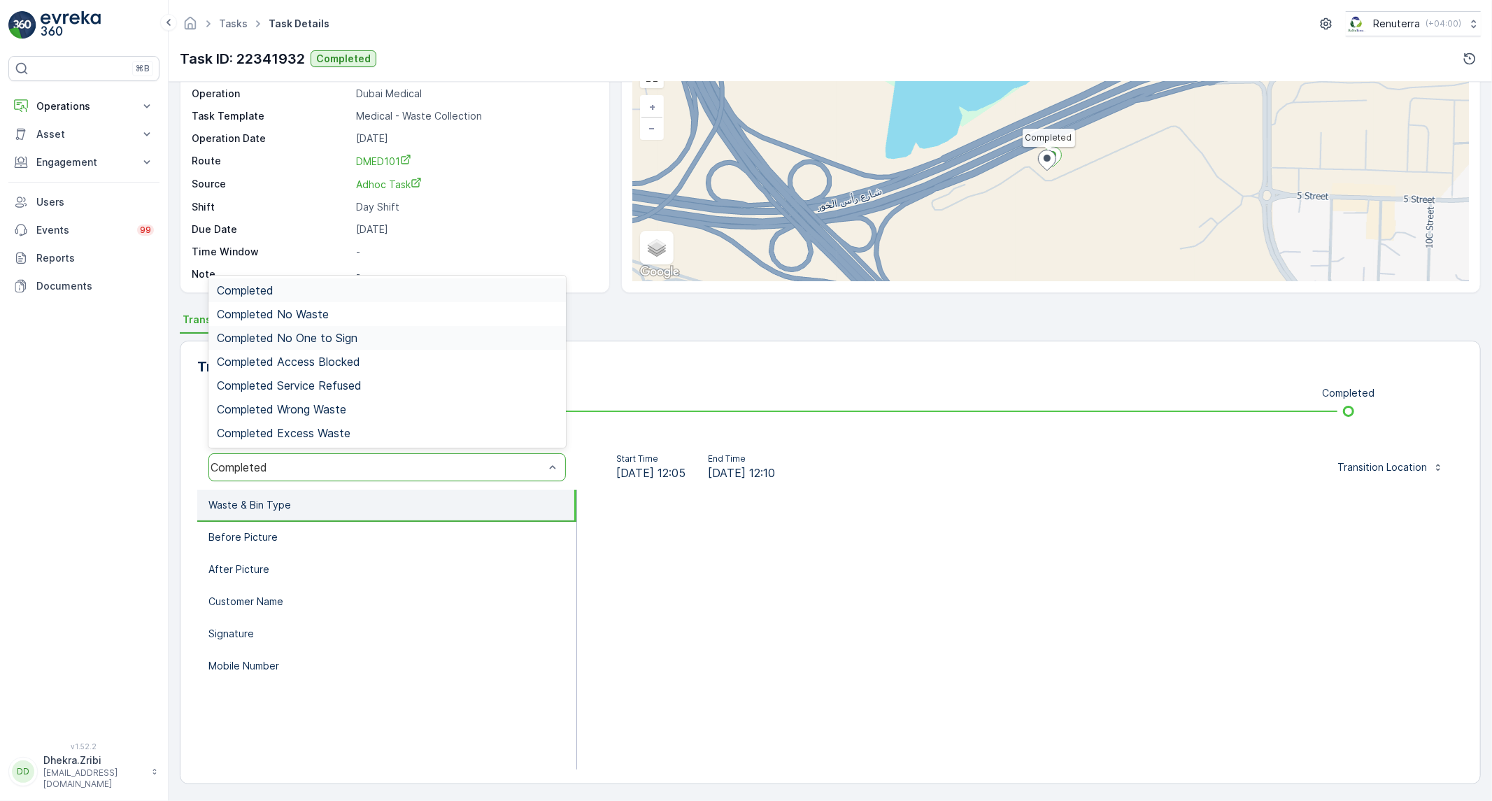
click at [298, 345] on div "Completed No One to Sign" at bounding box center [386, 338] width 357 height 24
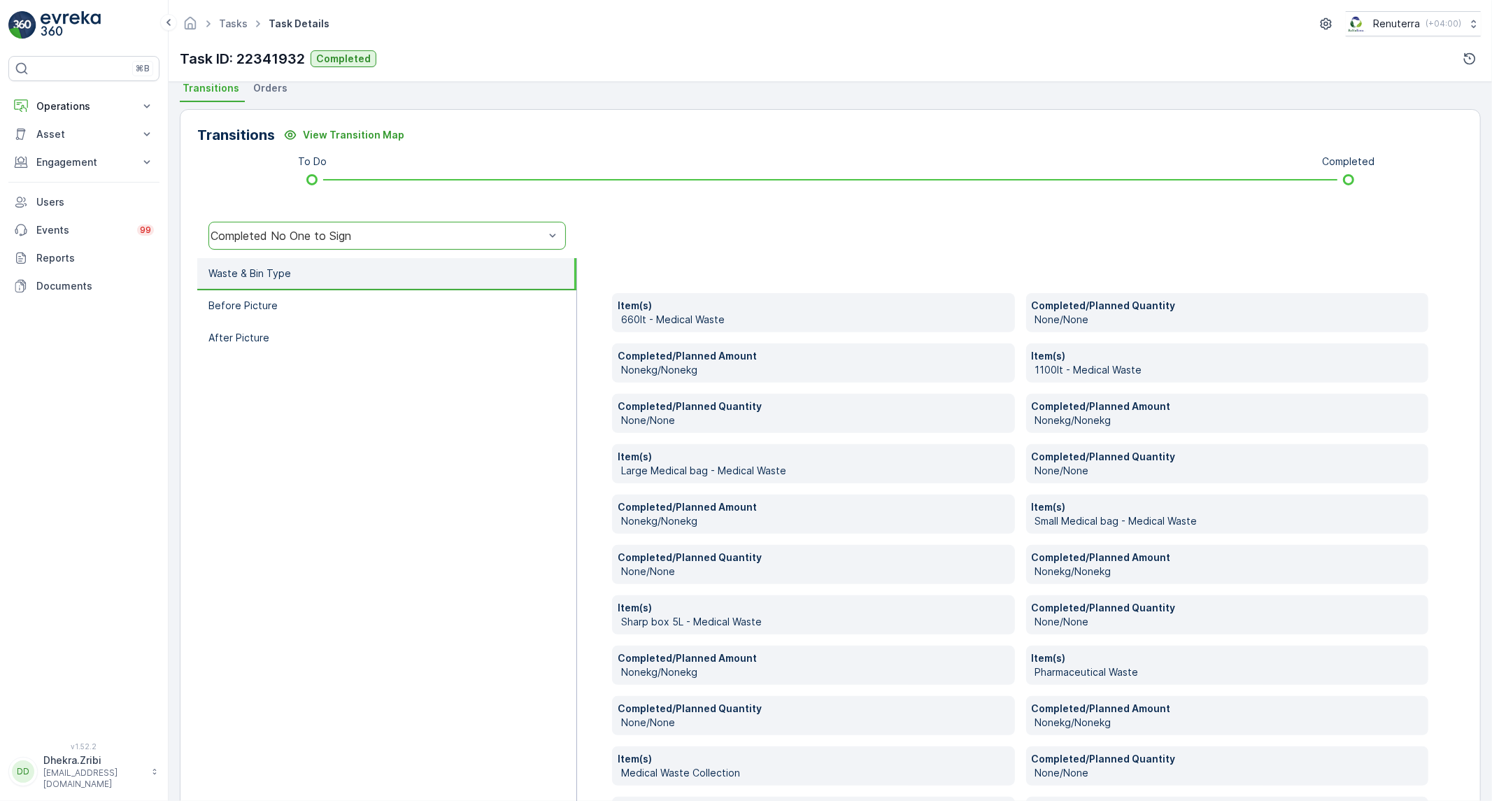
scroll to position [313, 0]
click at [373, 122] on button "View Transition Map" at bounding box center [344, 133] width 138 height 22
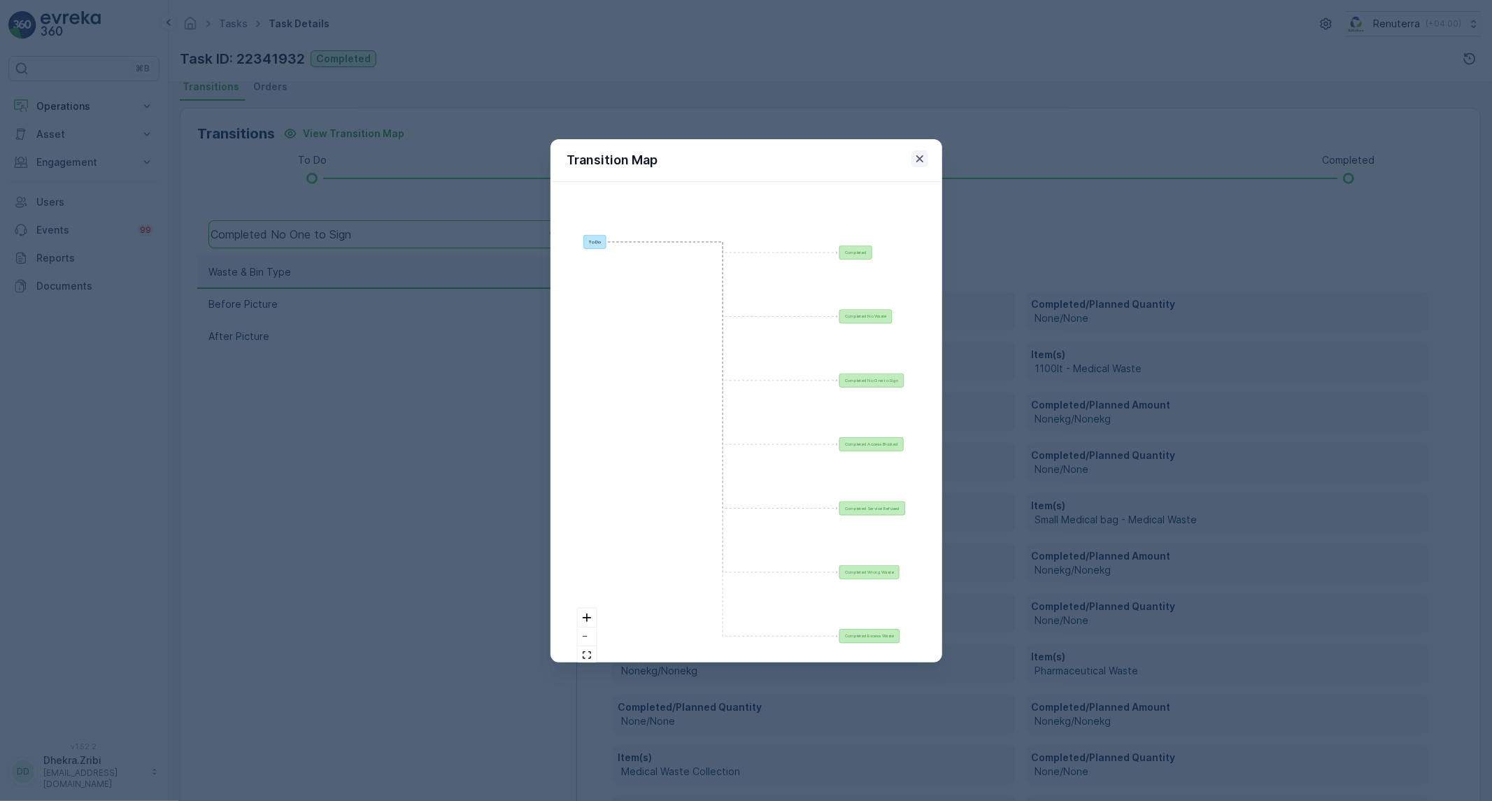
click at [916, 164] on icon "button" at bounding box center [920, 159] width 14 height 14
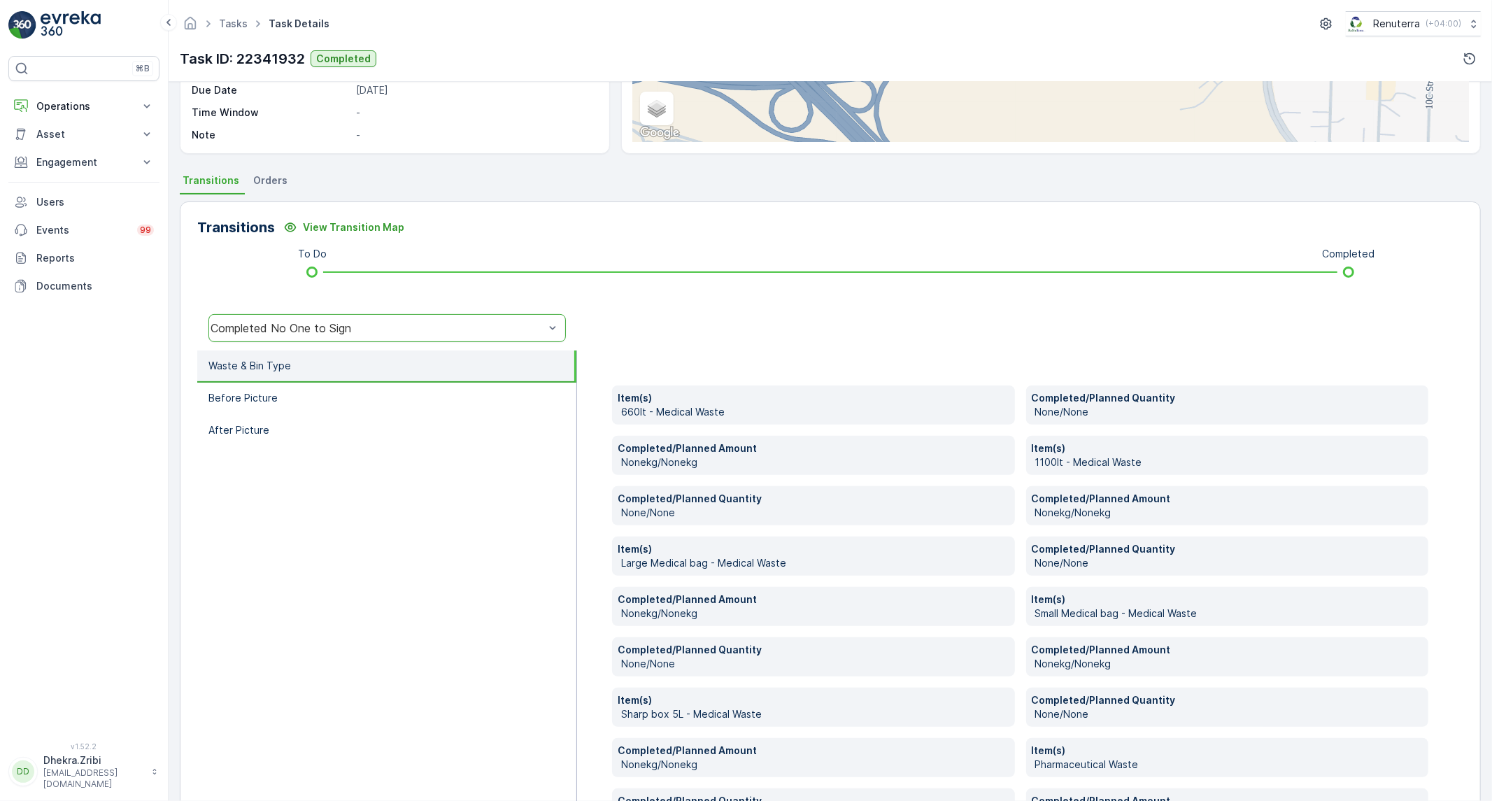
scroll to position [2, 0]
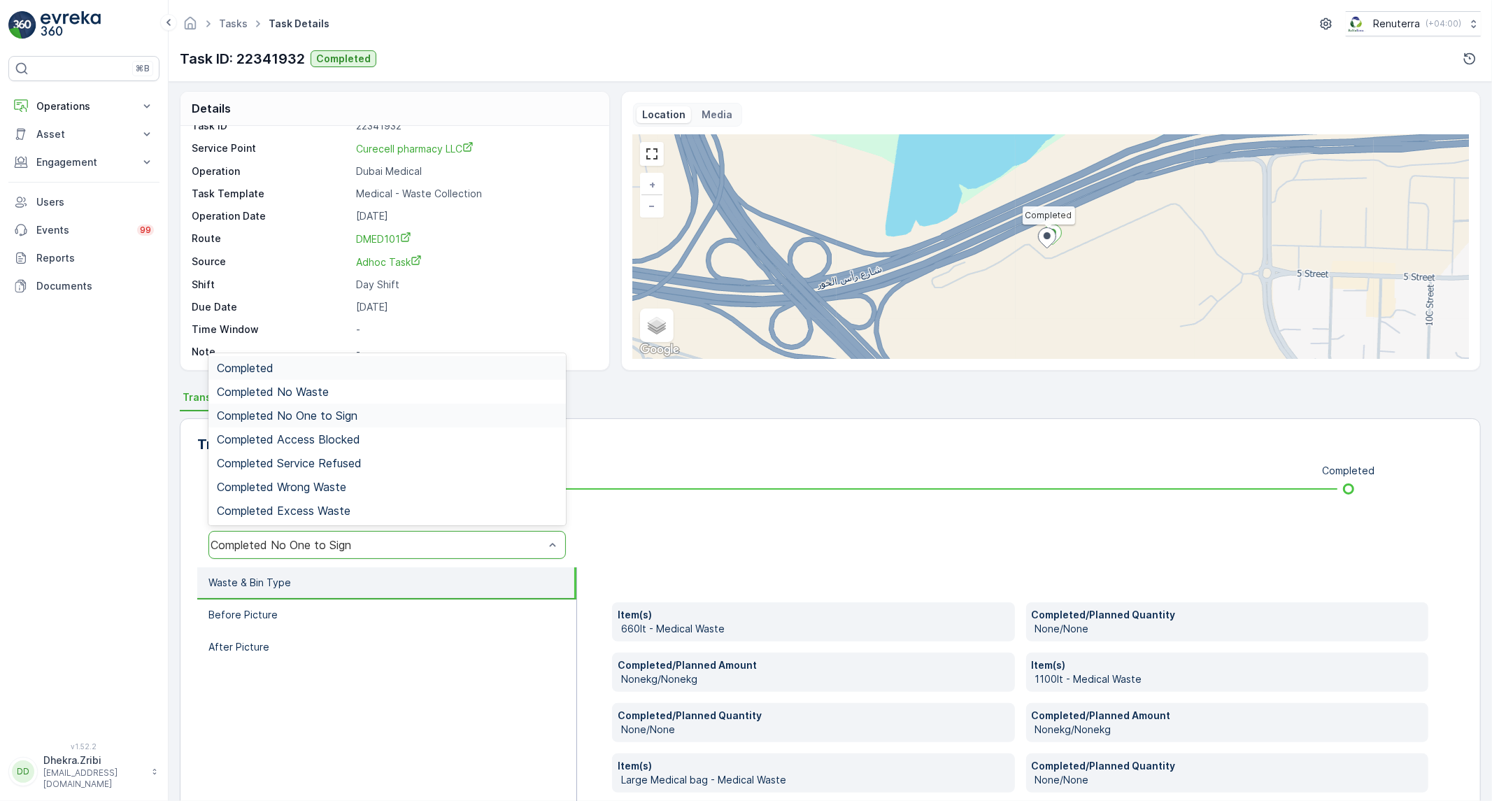
click at [278, 548] on div "Completed No One to Sign" at bounding box center [378, 545] width 334 height 13
click at [322, 364] on div "Completed" at bounding box center [387, 368] width 341 height 13
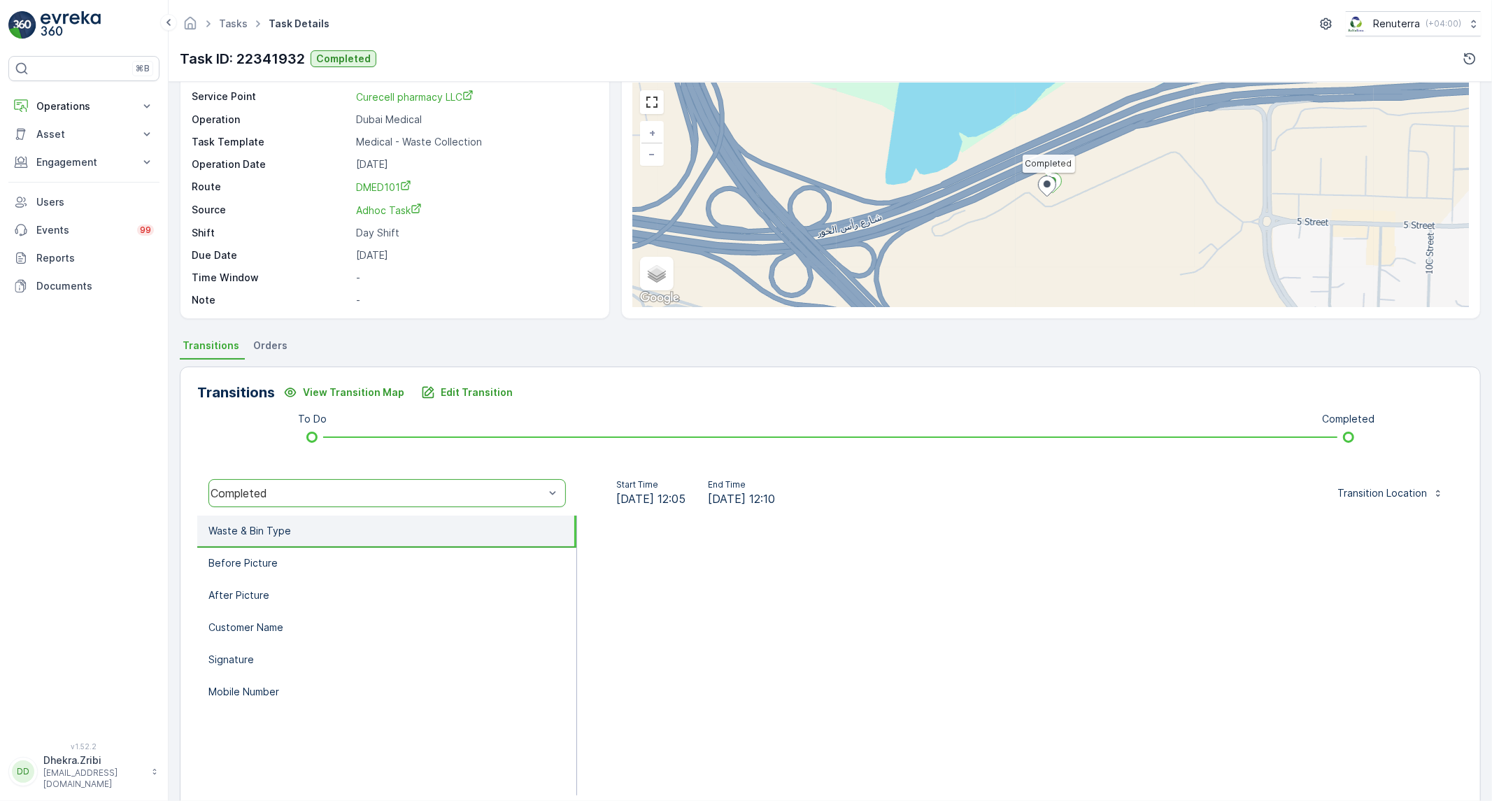
scroll to position [80, 0]
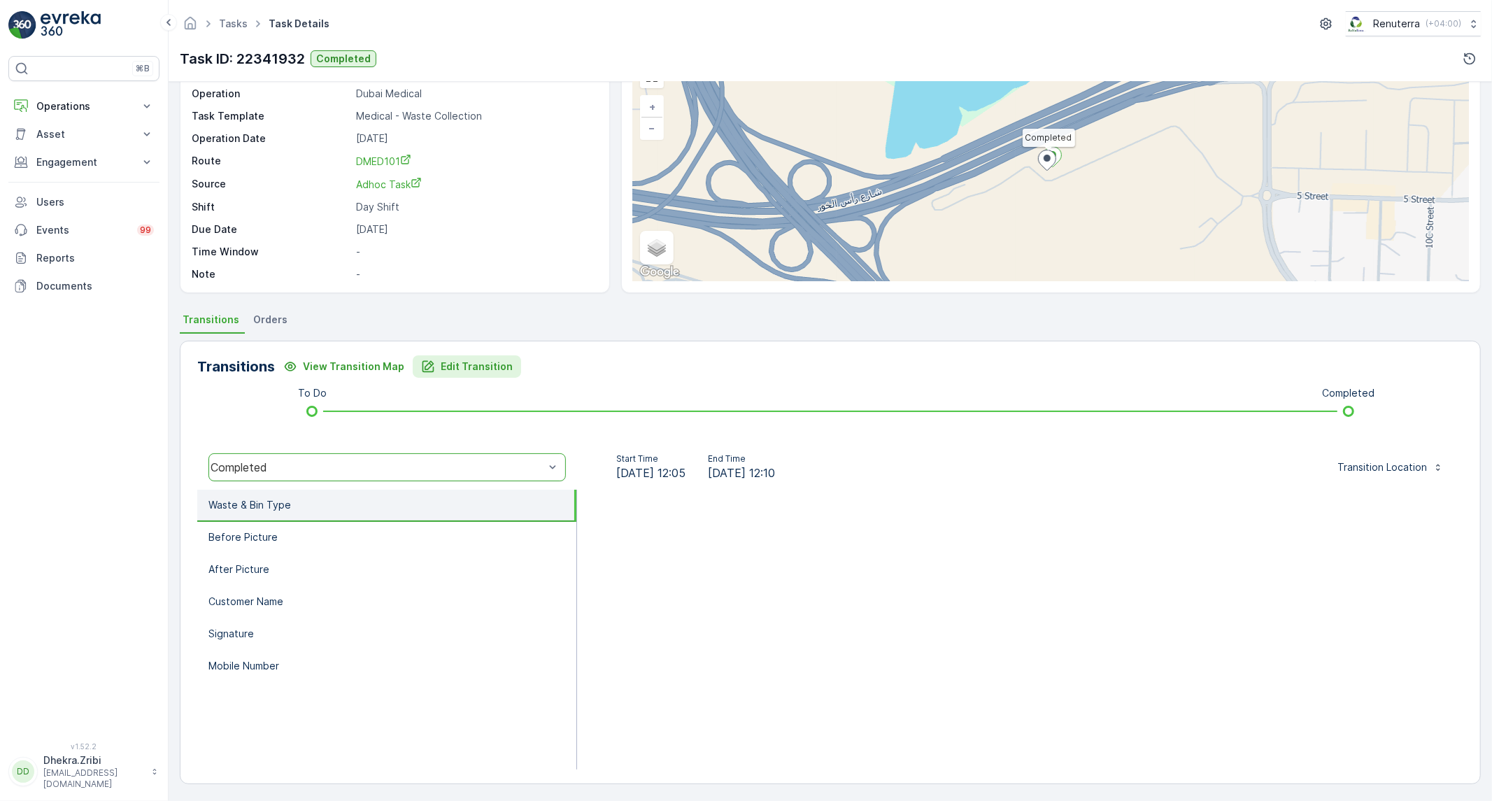
click at [474, 367] on p "Edit Transition" at bounding box center [477, 367] width 72 height 14
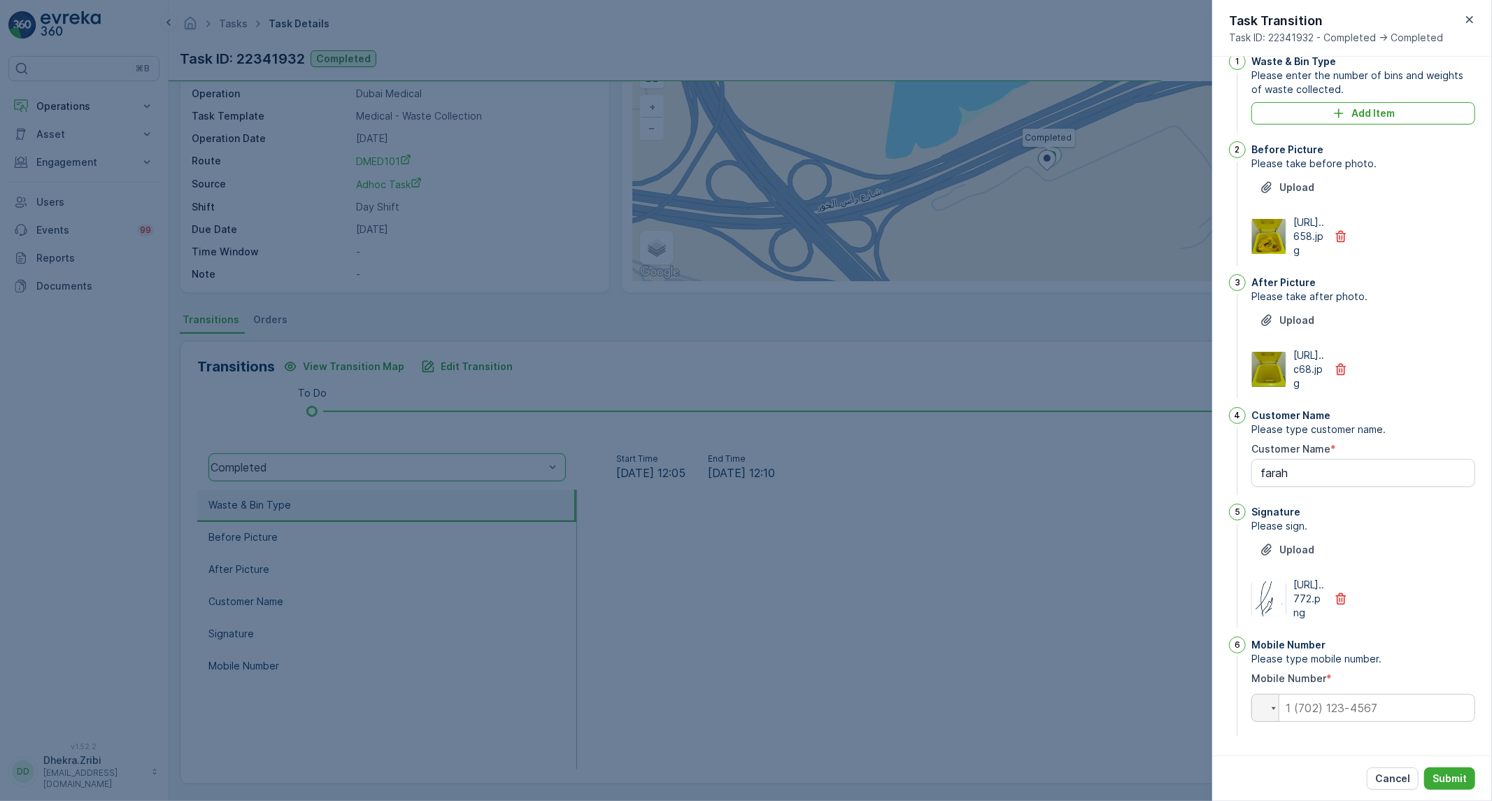
scroll to position [0, 0]
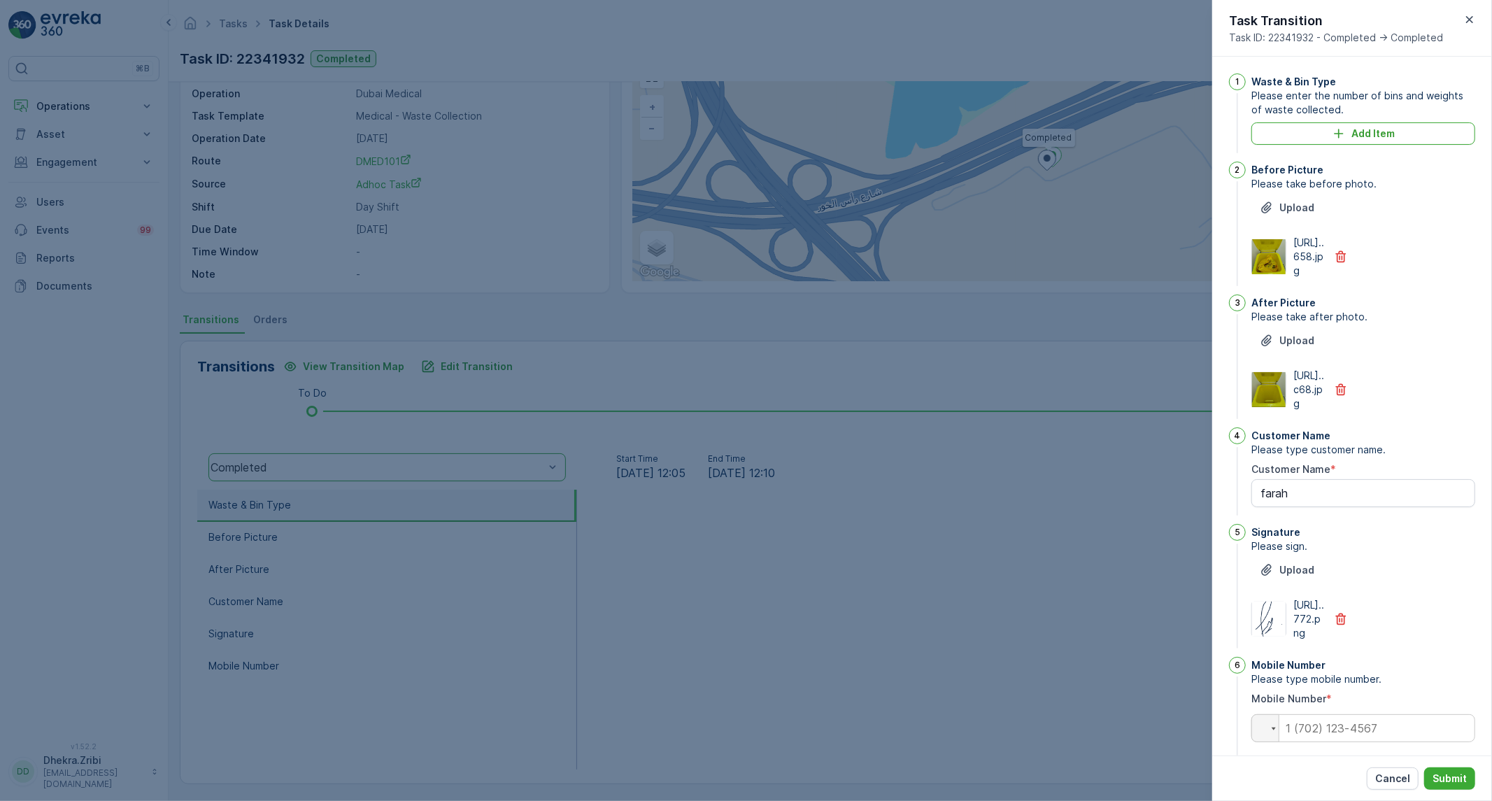
click at [1047, 632] on div at bounding box center [746, 400] width 1492 height 801
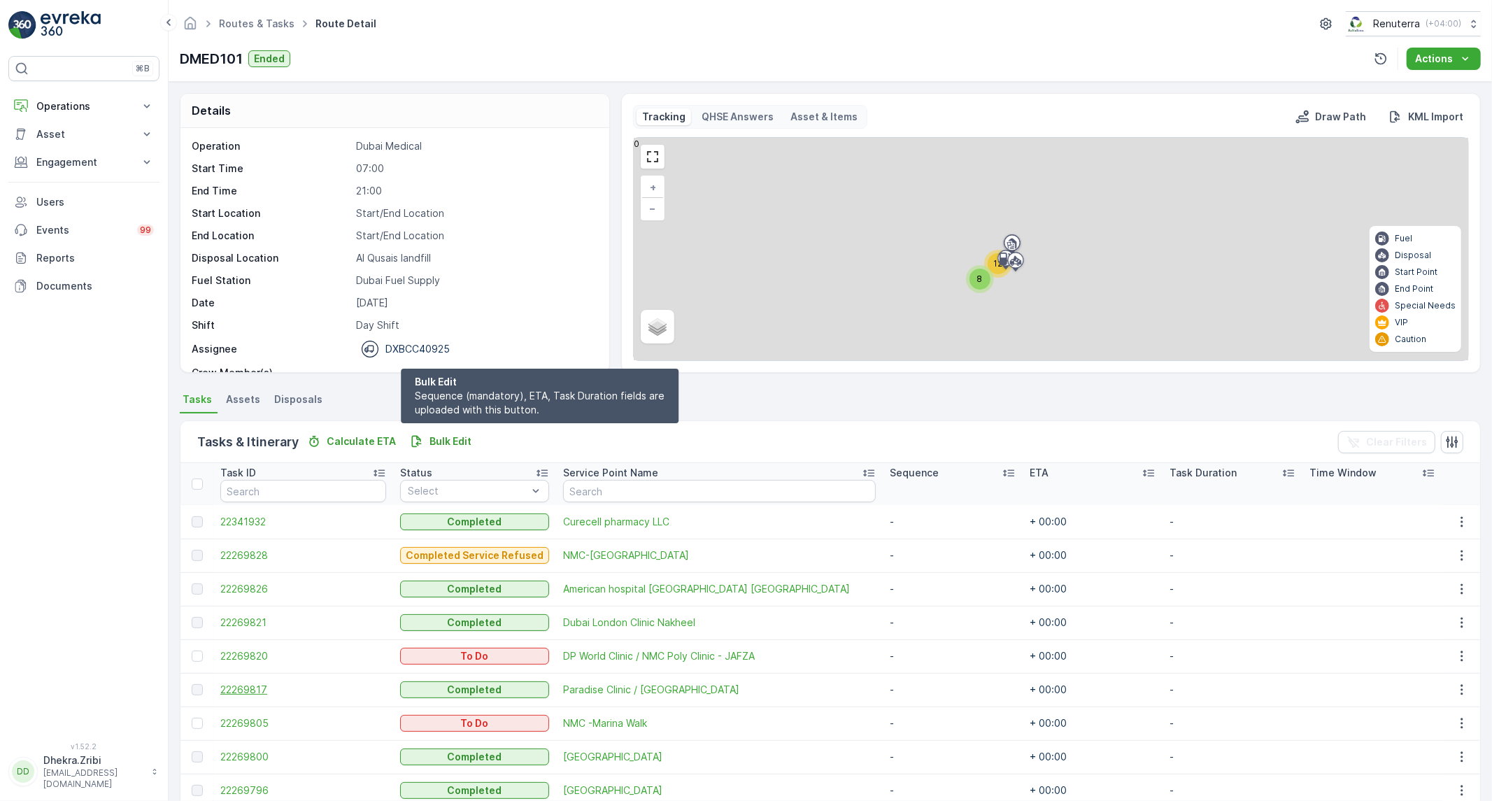
scroll to position [98, 0]
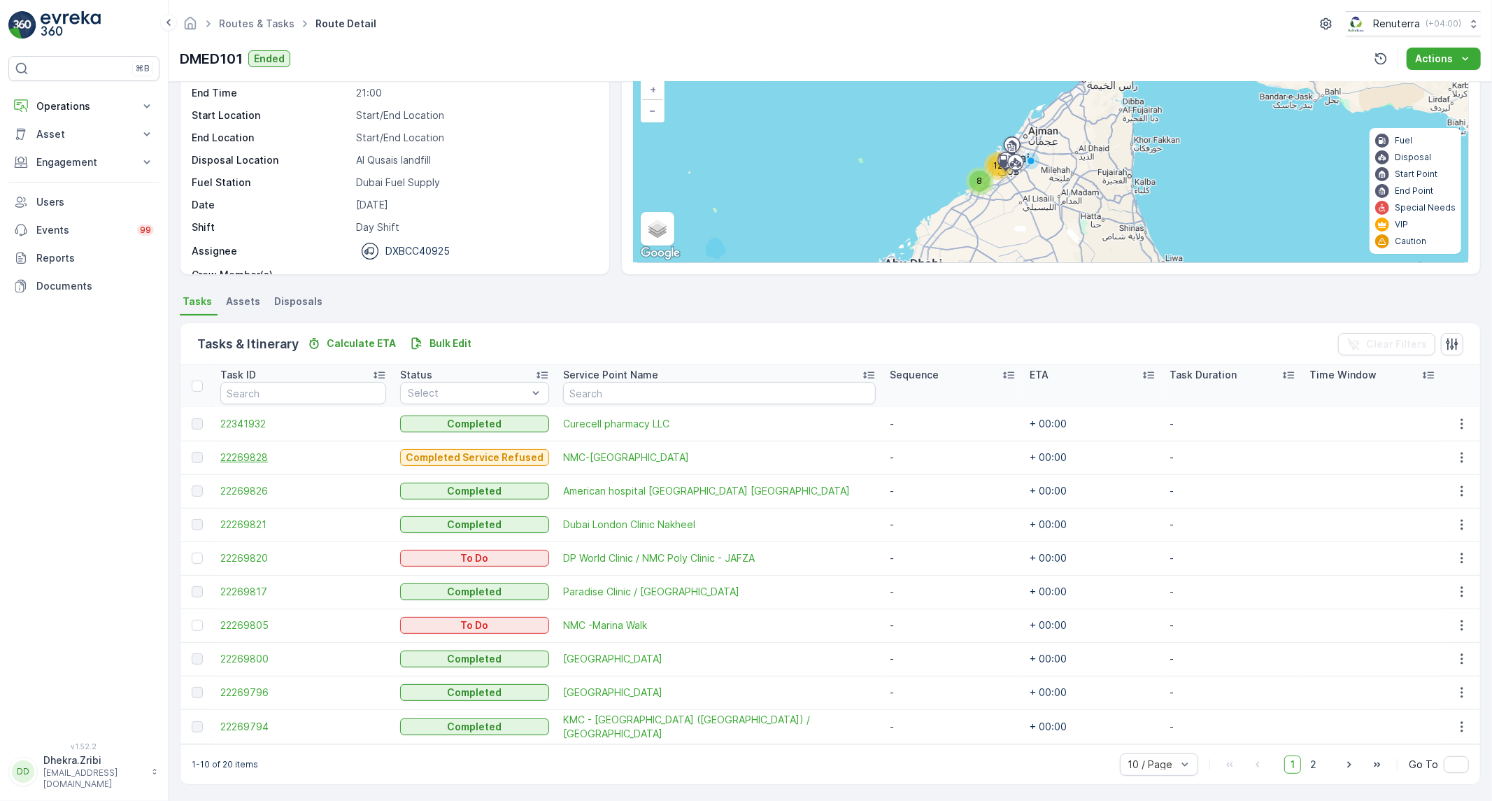
click at [262, 458] on span "22269828" at bounding box center [303, 457] width 166 height 14
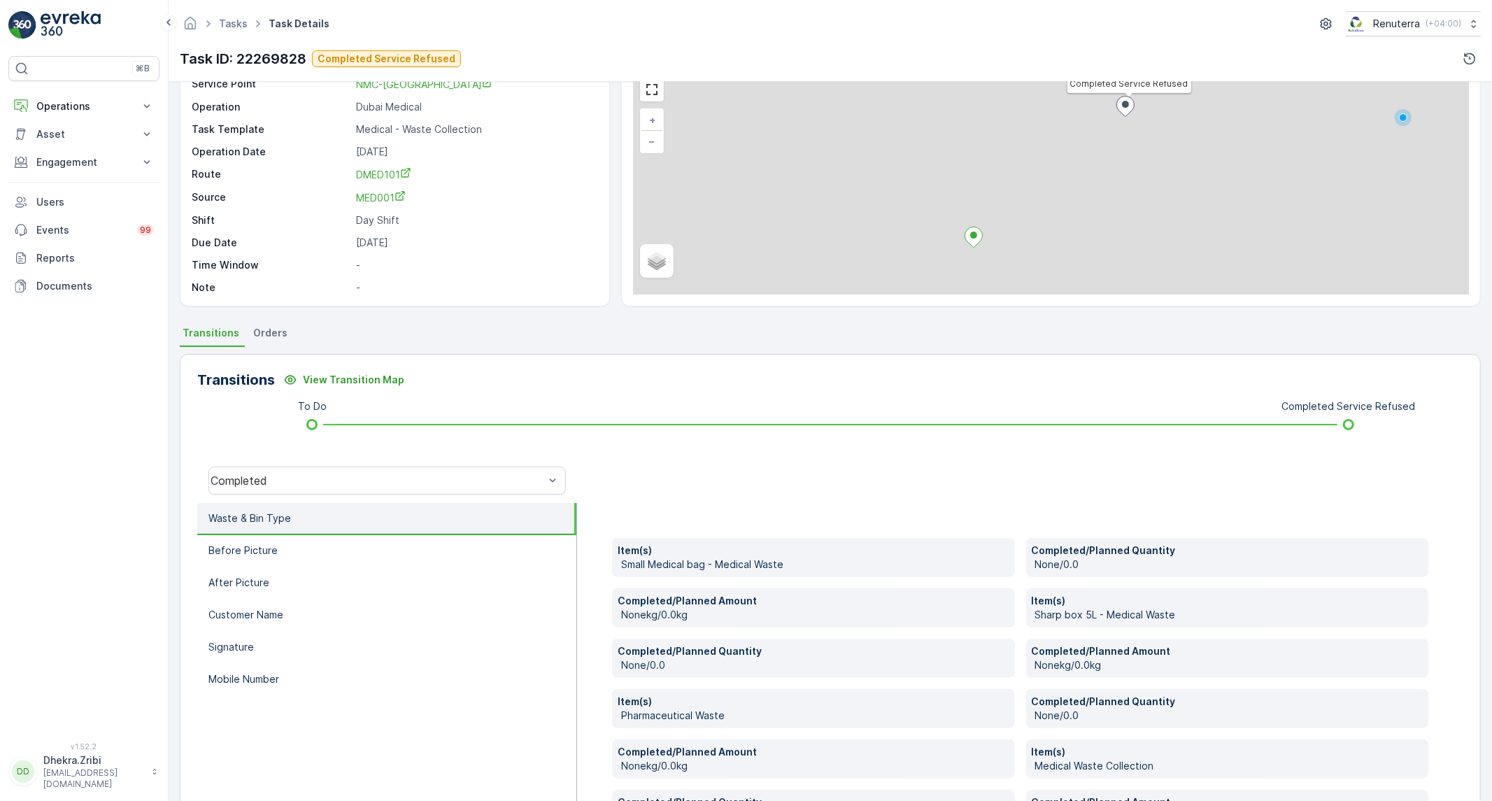
scroll to position [155, 0]
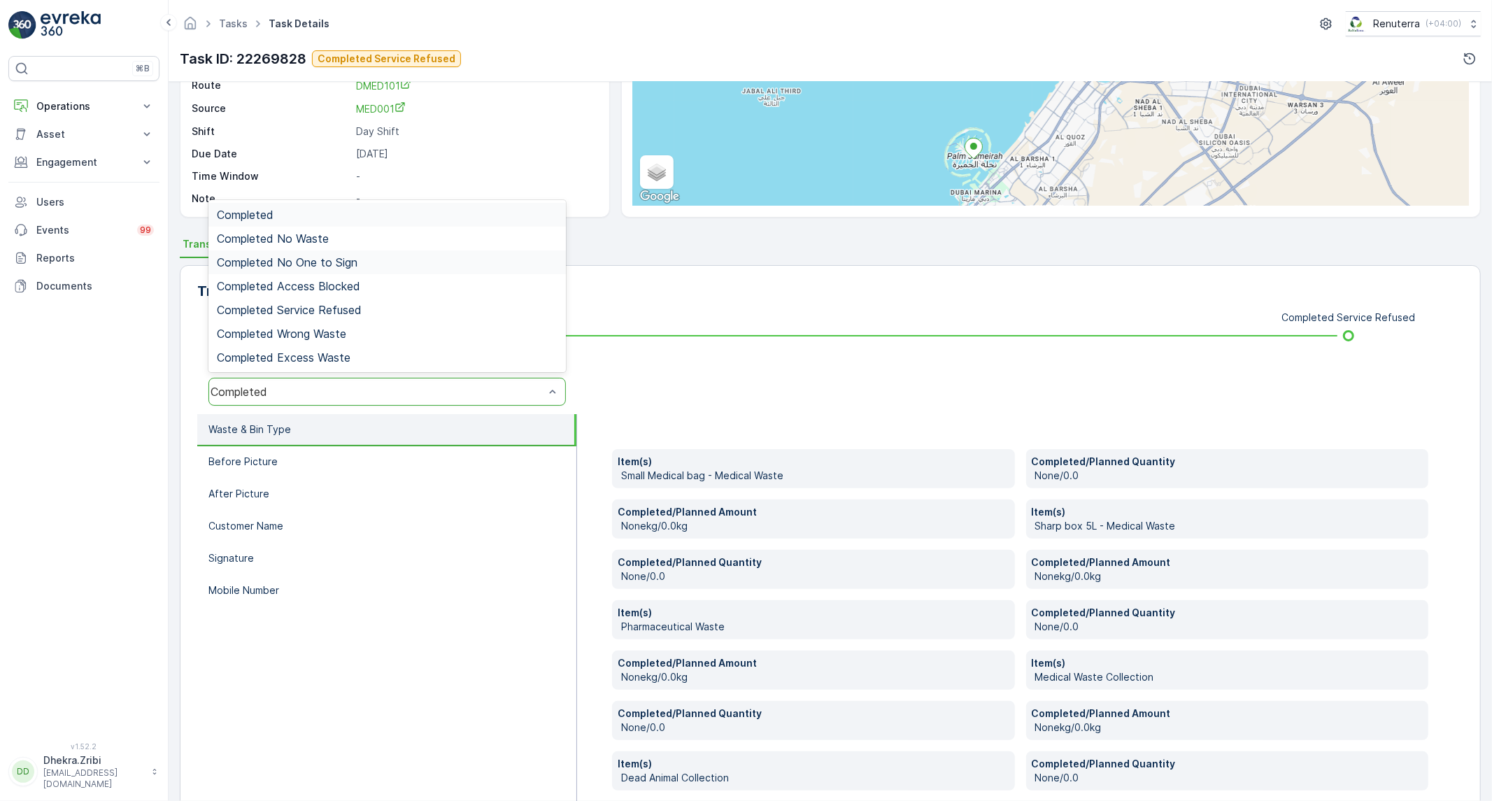
click at [344, 264] on span "Completed No One to Sign" at bounding box center [287, 262] width 141 height 13
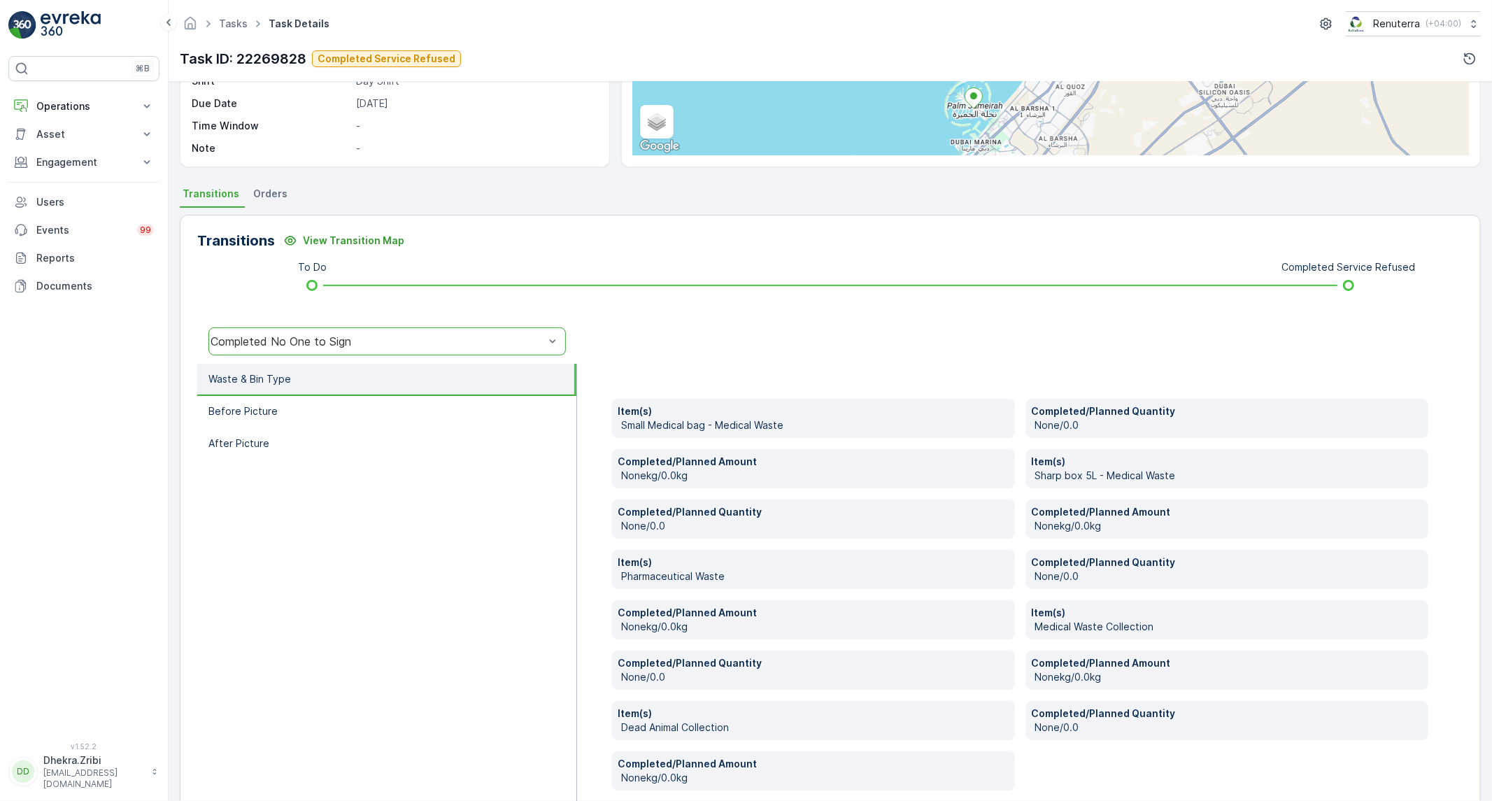
scroll to position [233, 0]
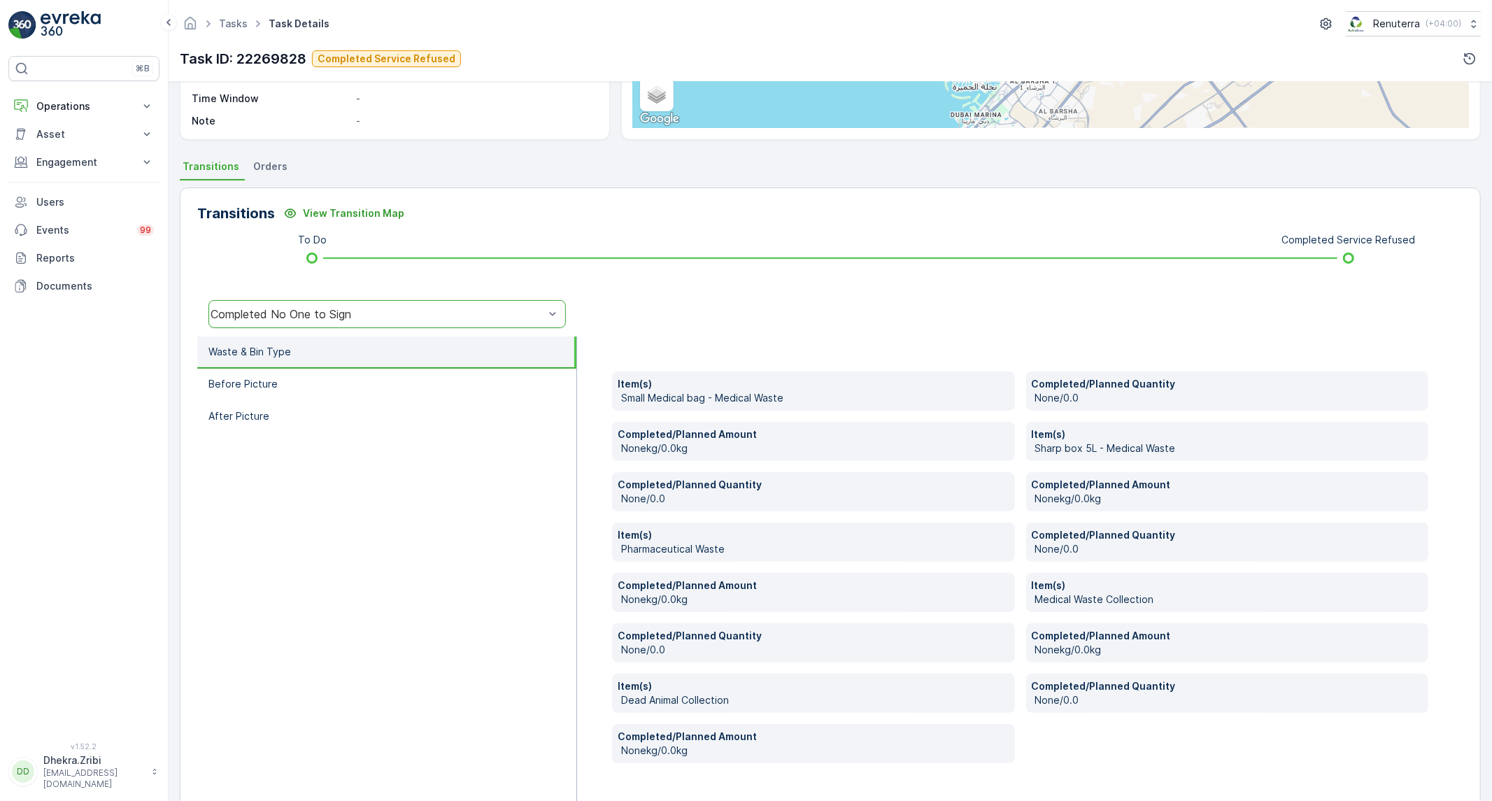
click at [371, 362] on li "Waste & Bin Type" at bounding box center [386, 352] width 379 height 32
click at [371, 381] on li "Before Picture" at bounding box center [386, 385] width 379 height 32
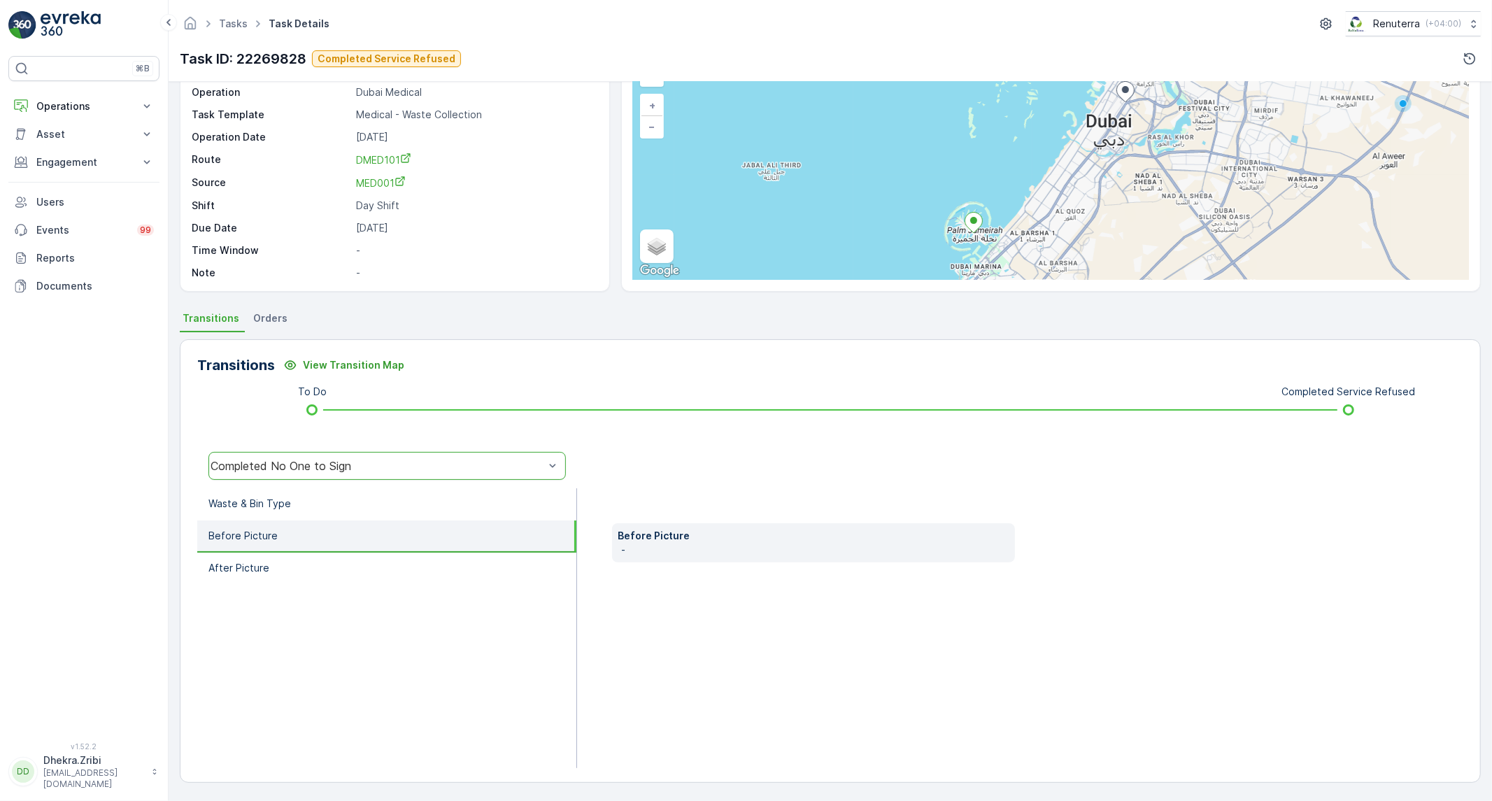
scroll to position [80, 0]
click at [353, 565] on li "After Picture" at bounding box center [386, 569] width 379 height 32
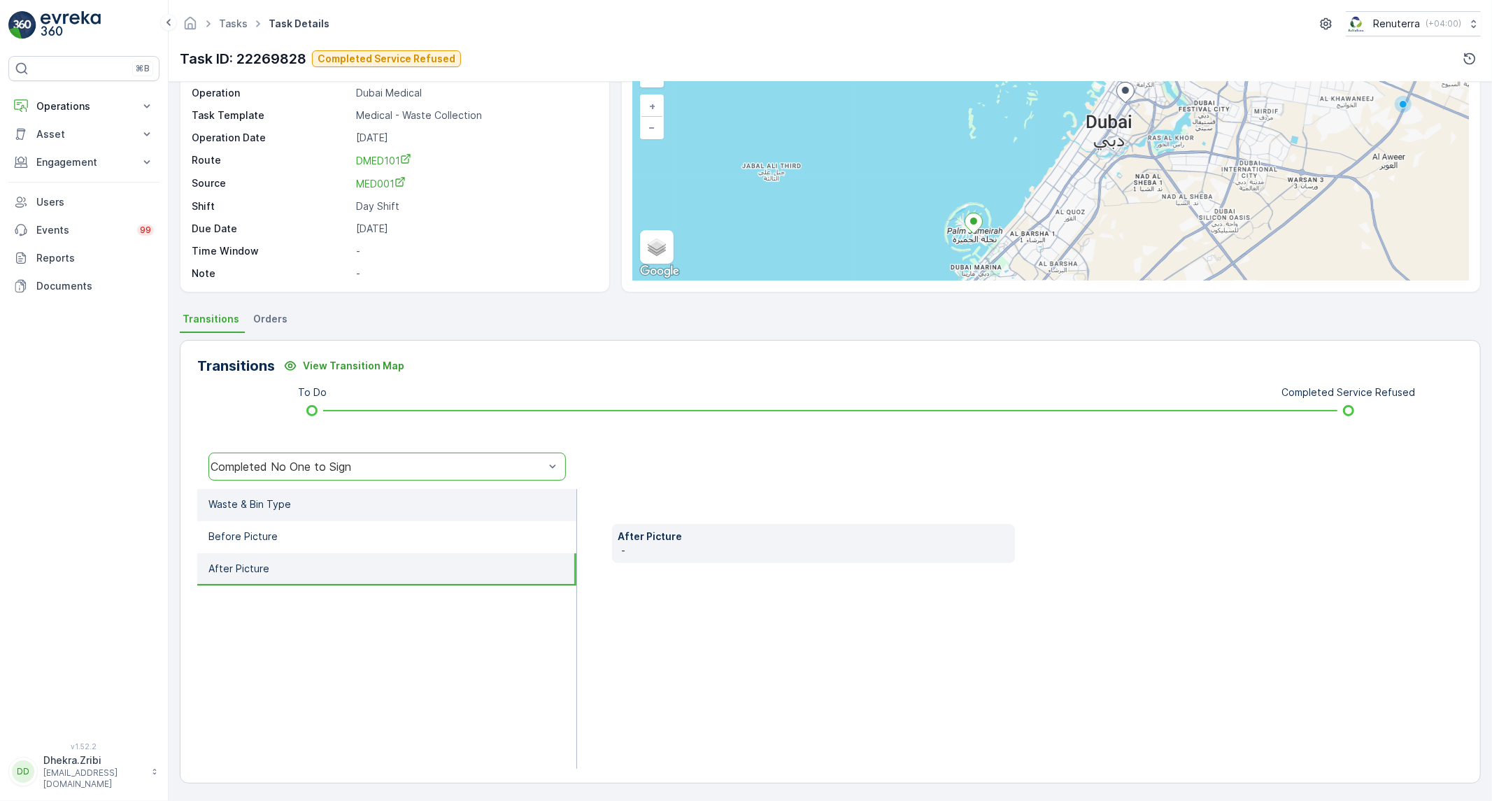
click at [353, 497] on li "Waste & Bin Type" at bounding box center [386, 505] width 379 height 32
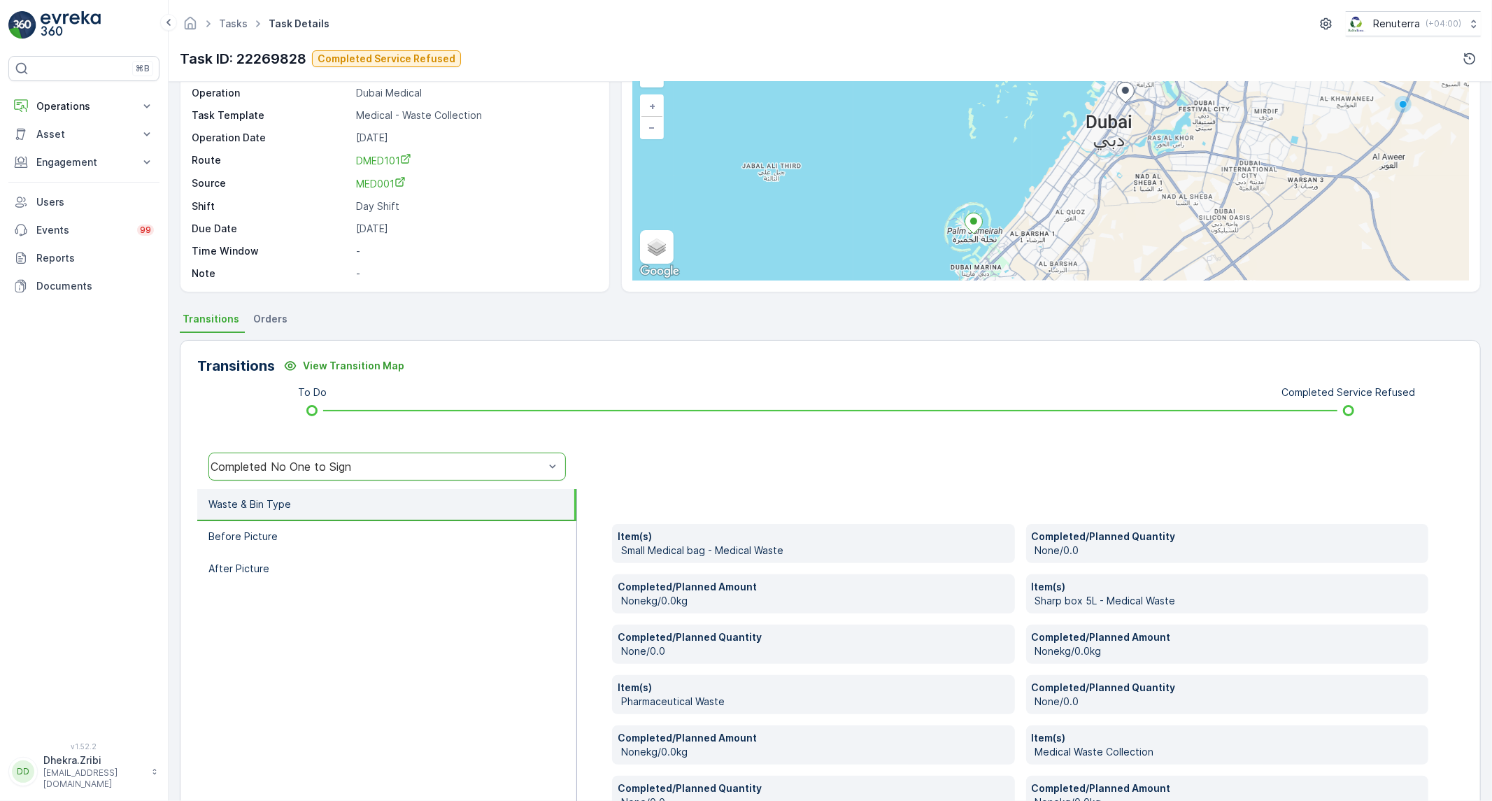
click at [367, 462] on div "Completed No One to Sign" at bounding box center [378, 466] width 334 height 13
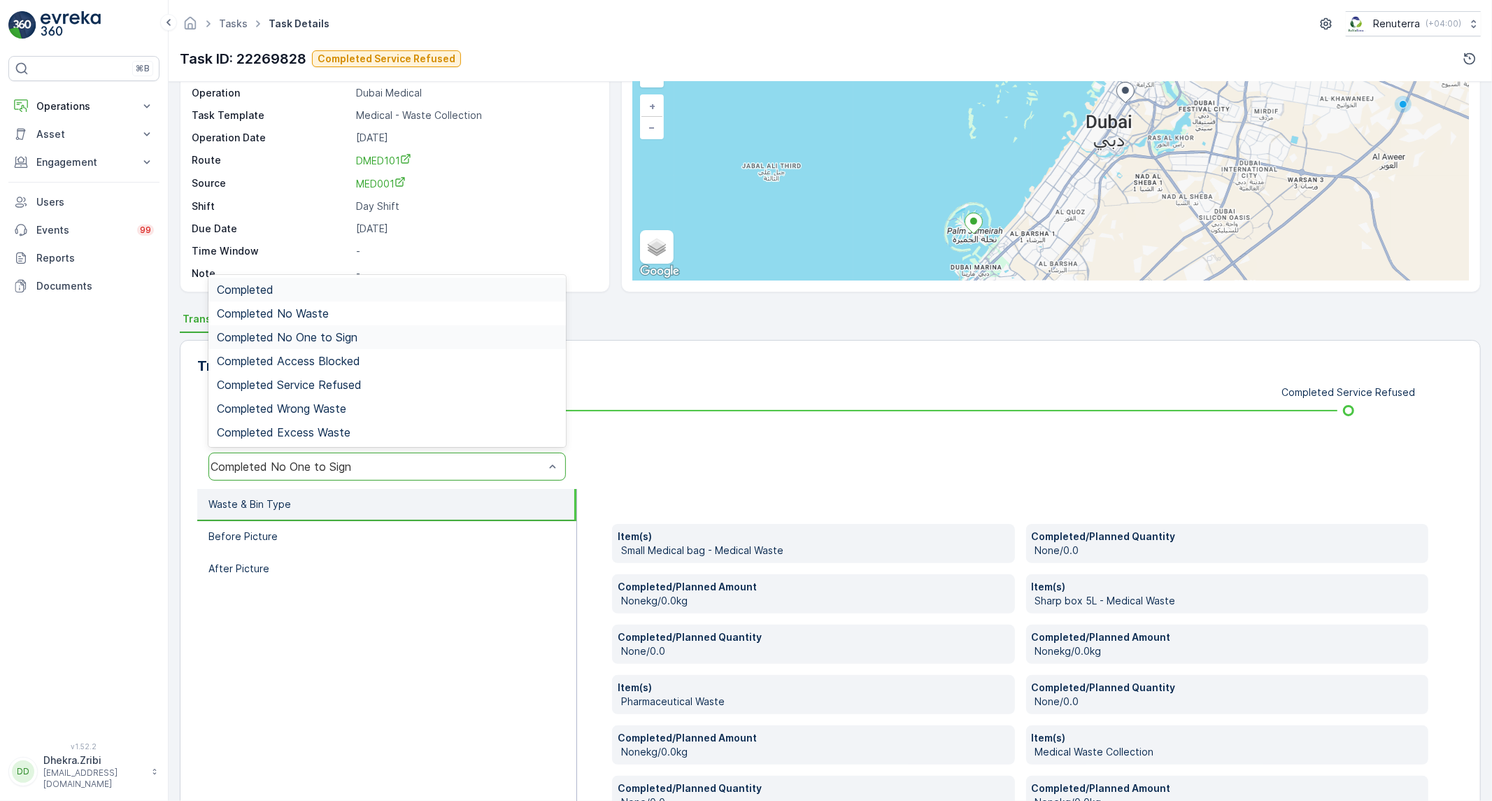
click at [374, 294] on div "Completed" at bounding box center [387, 289] width 341 height 13
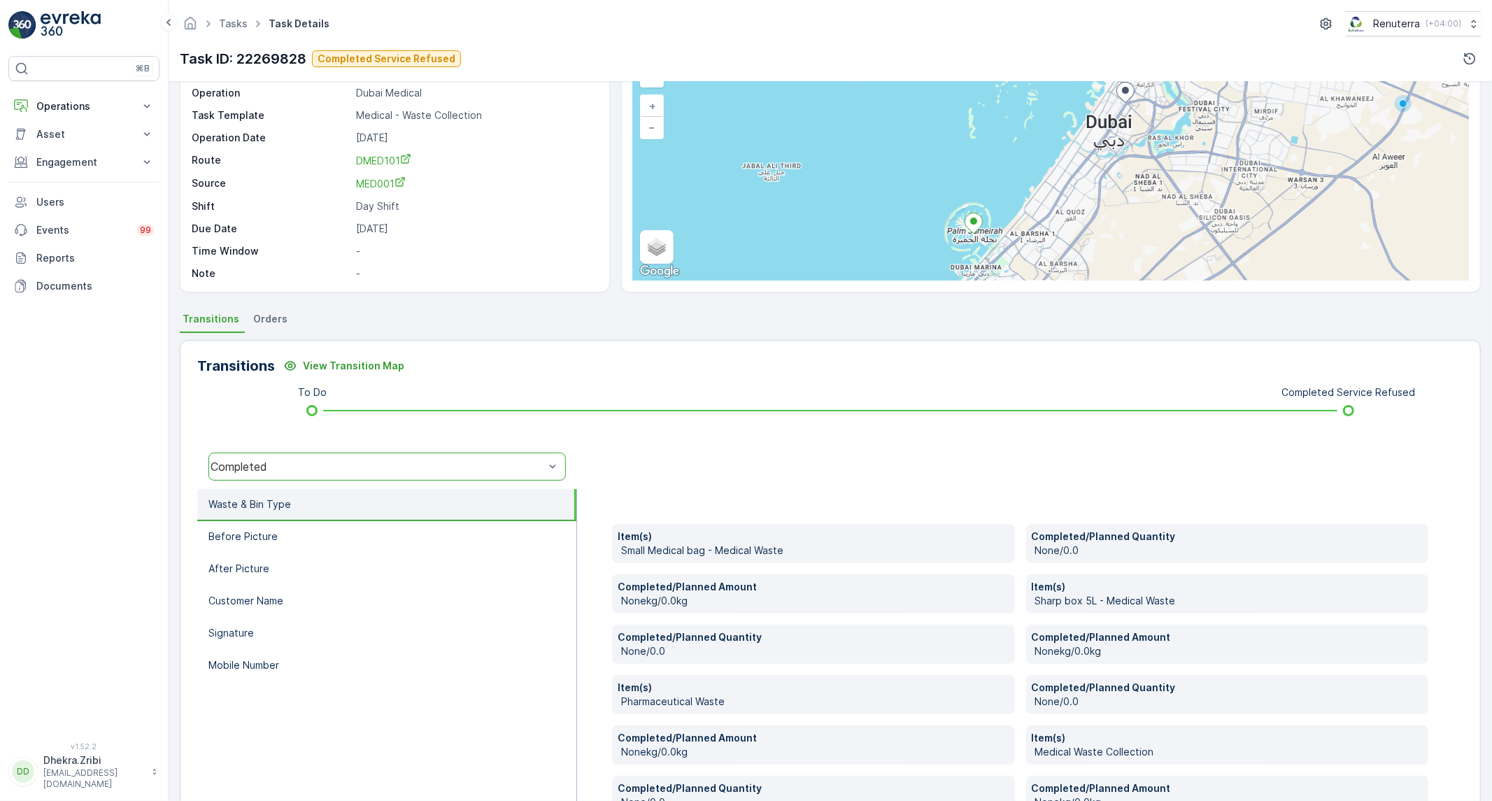
click at [378, 460] on div "Completed" at bounding box center [378, 466] width 334 height 13
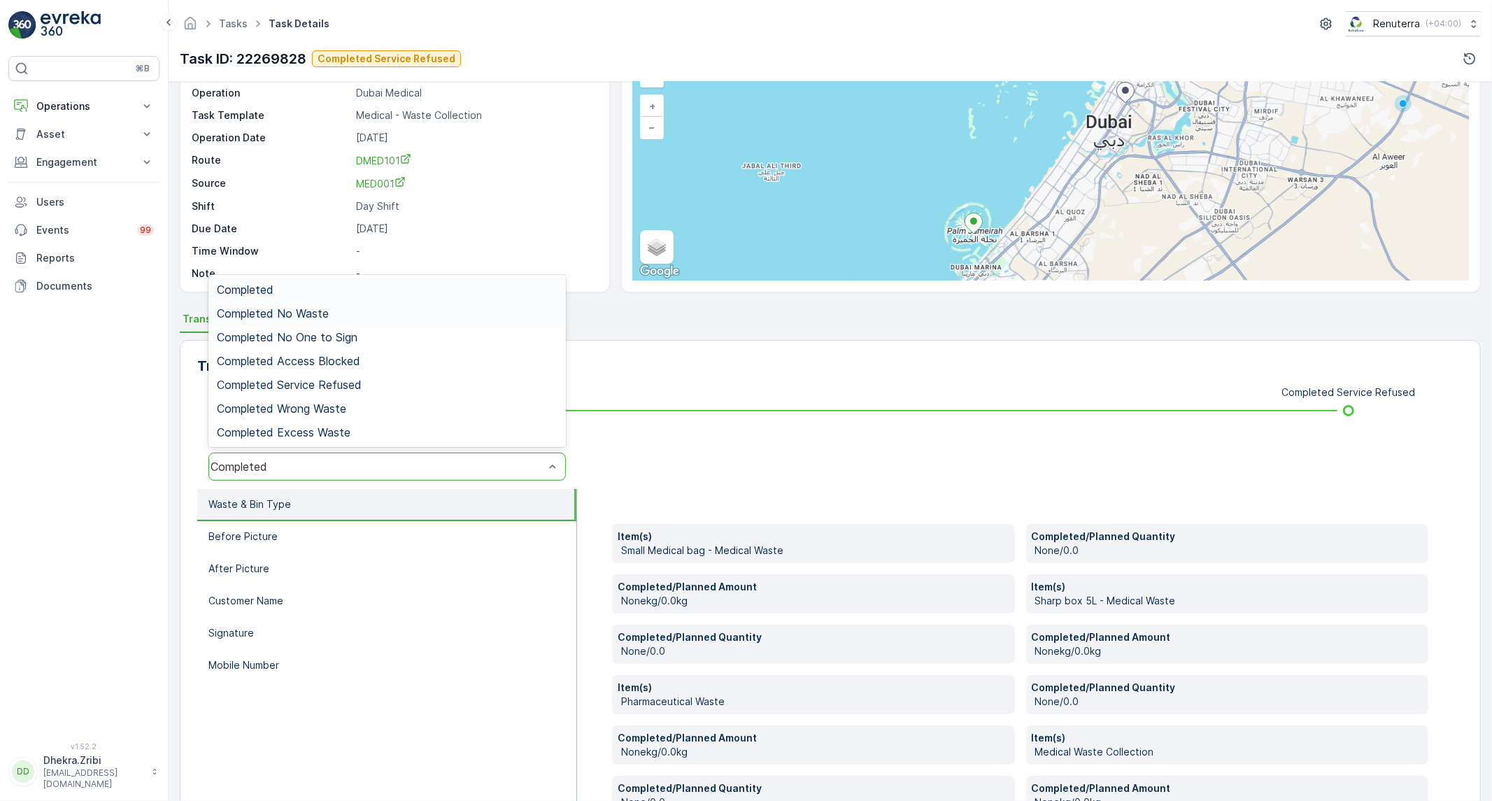
click at [366, 303] on div "Completed No Waste" at bounding box center [386, 313] width 357 height 24
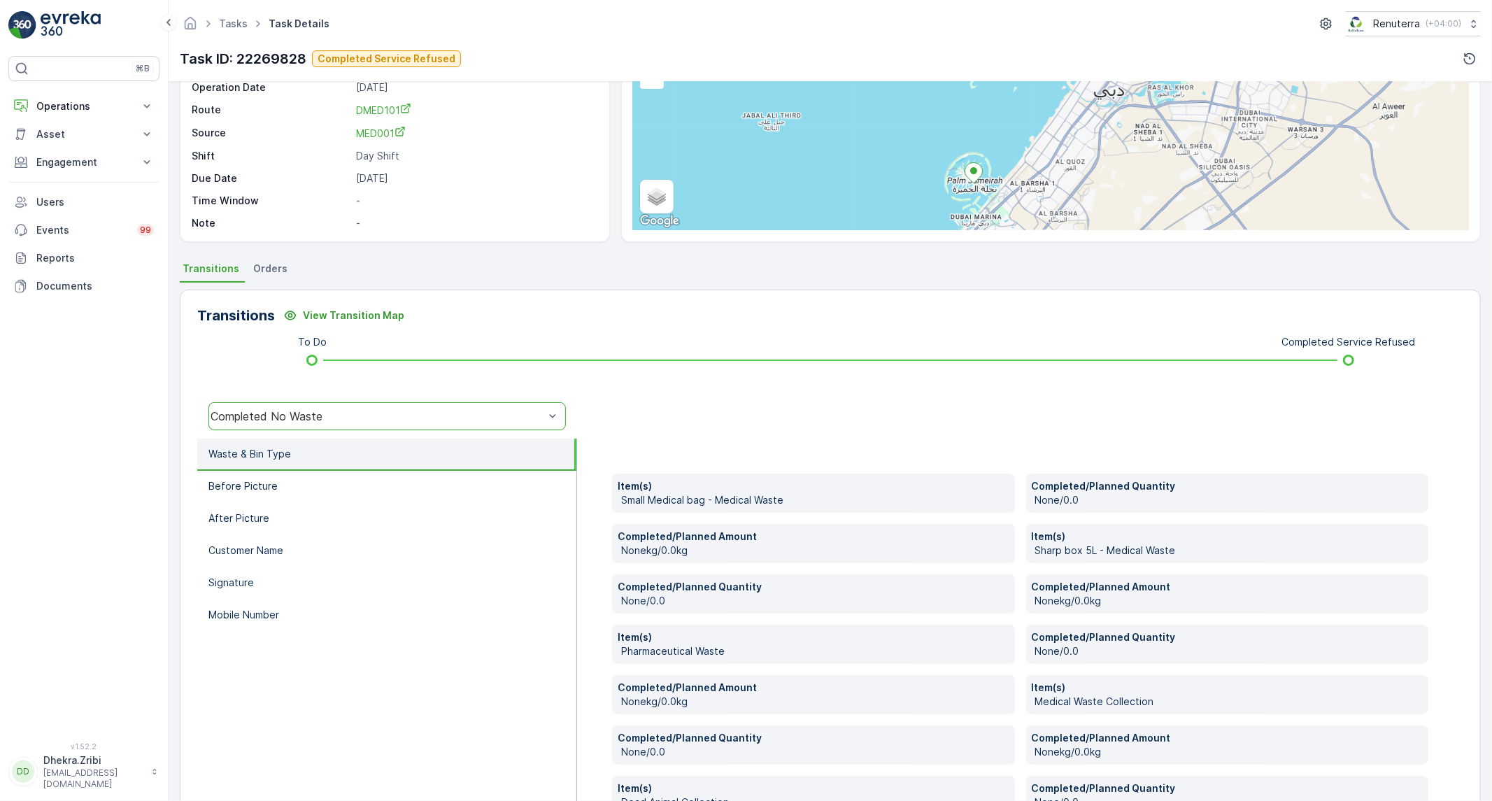
scroll to position [158, 0]
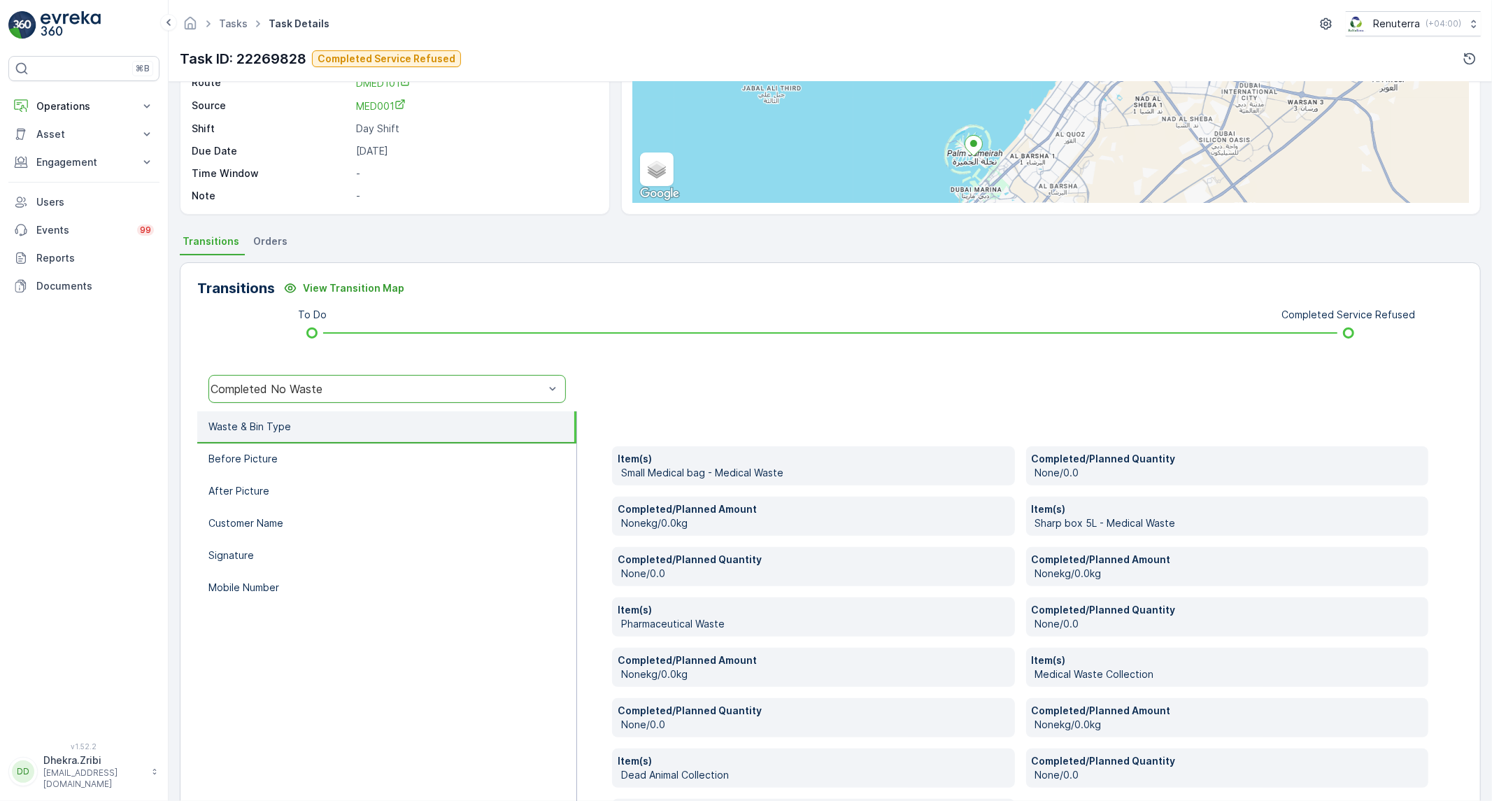
click at [361, 385] on div "Completed No Waste" at bounding box center [378, 389] width 334 height 13
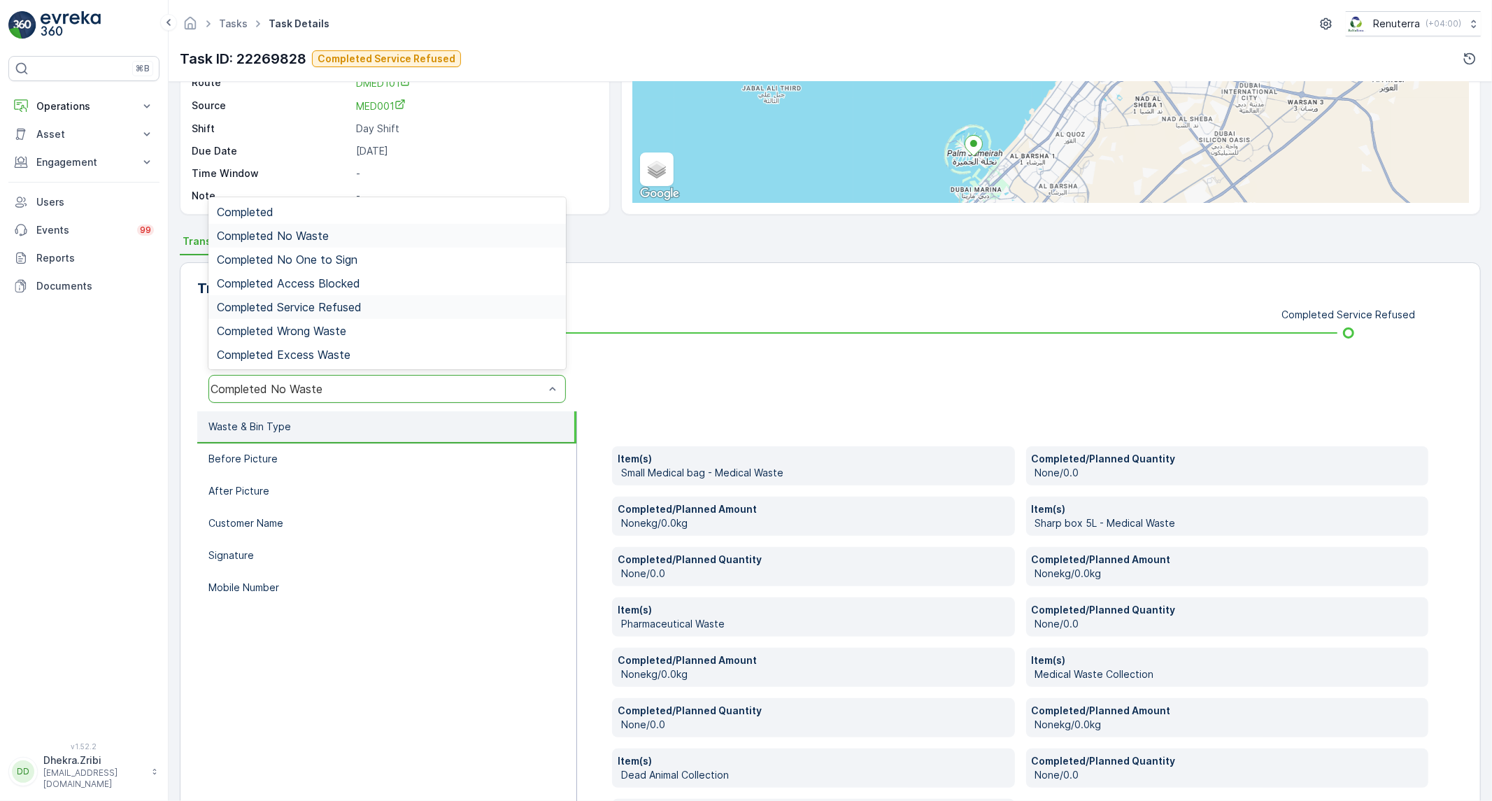
click at [340, 308] on span "Completed Service Refused" at bounding box center [289, 307] width 145 height 13
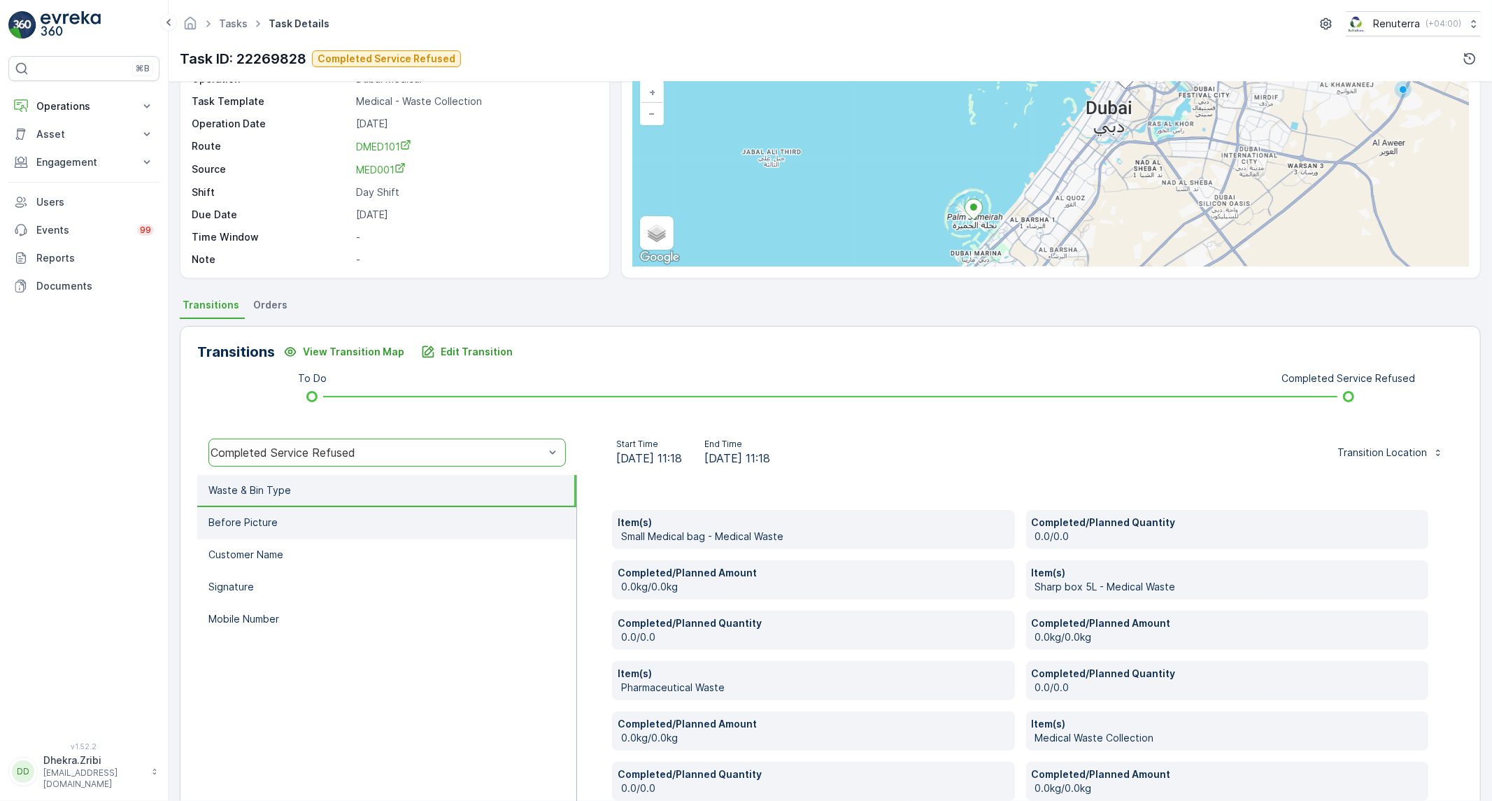
scroll to position [3, 0]
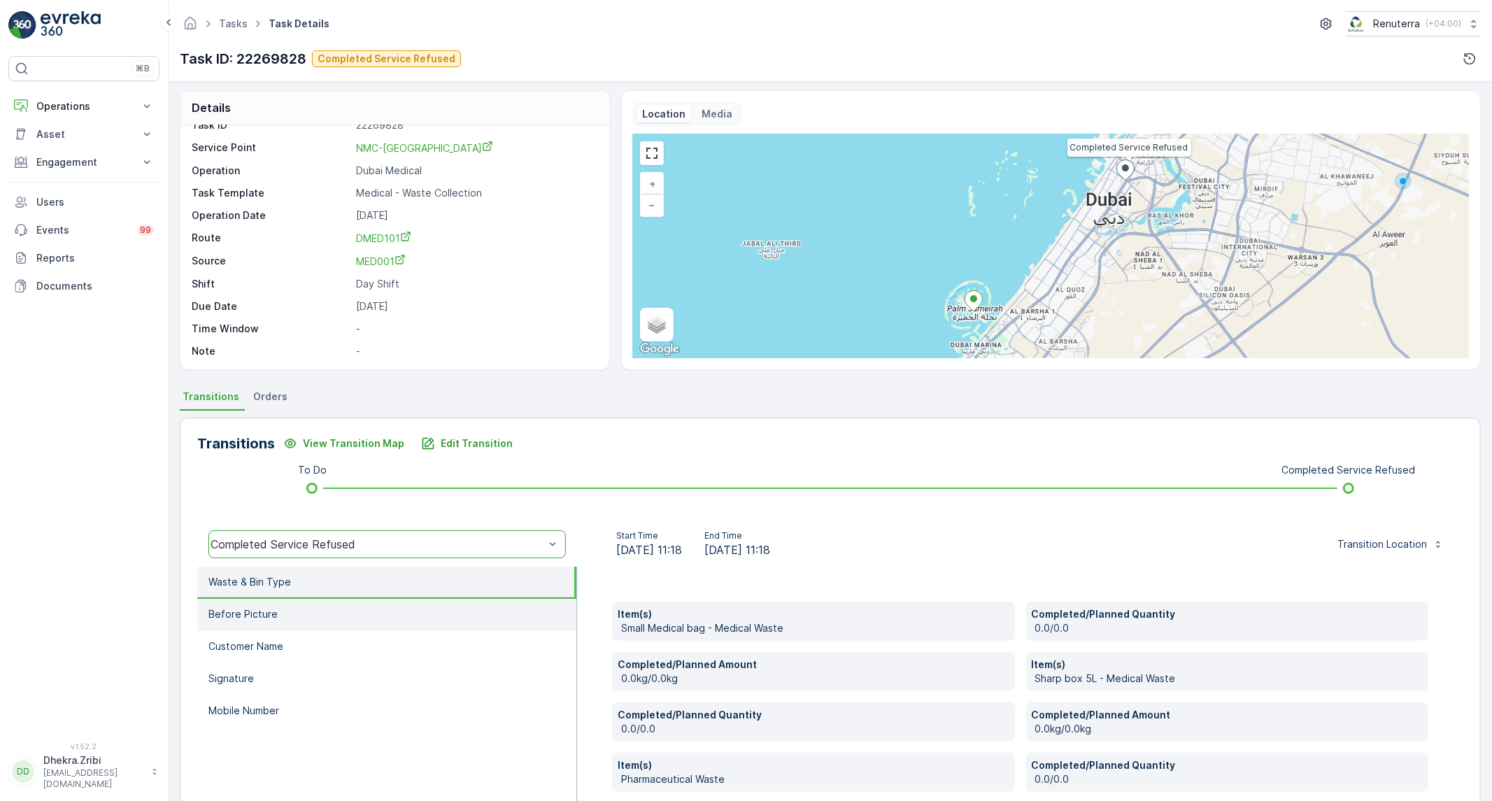
click at [344, 618] on li "Before Picture" at bounding box center [386, 615] width 379 height 32
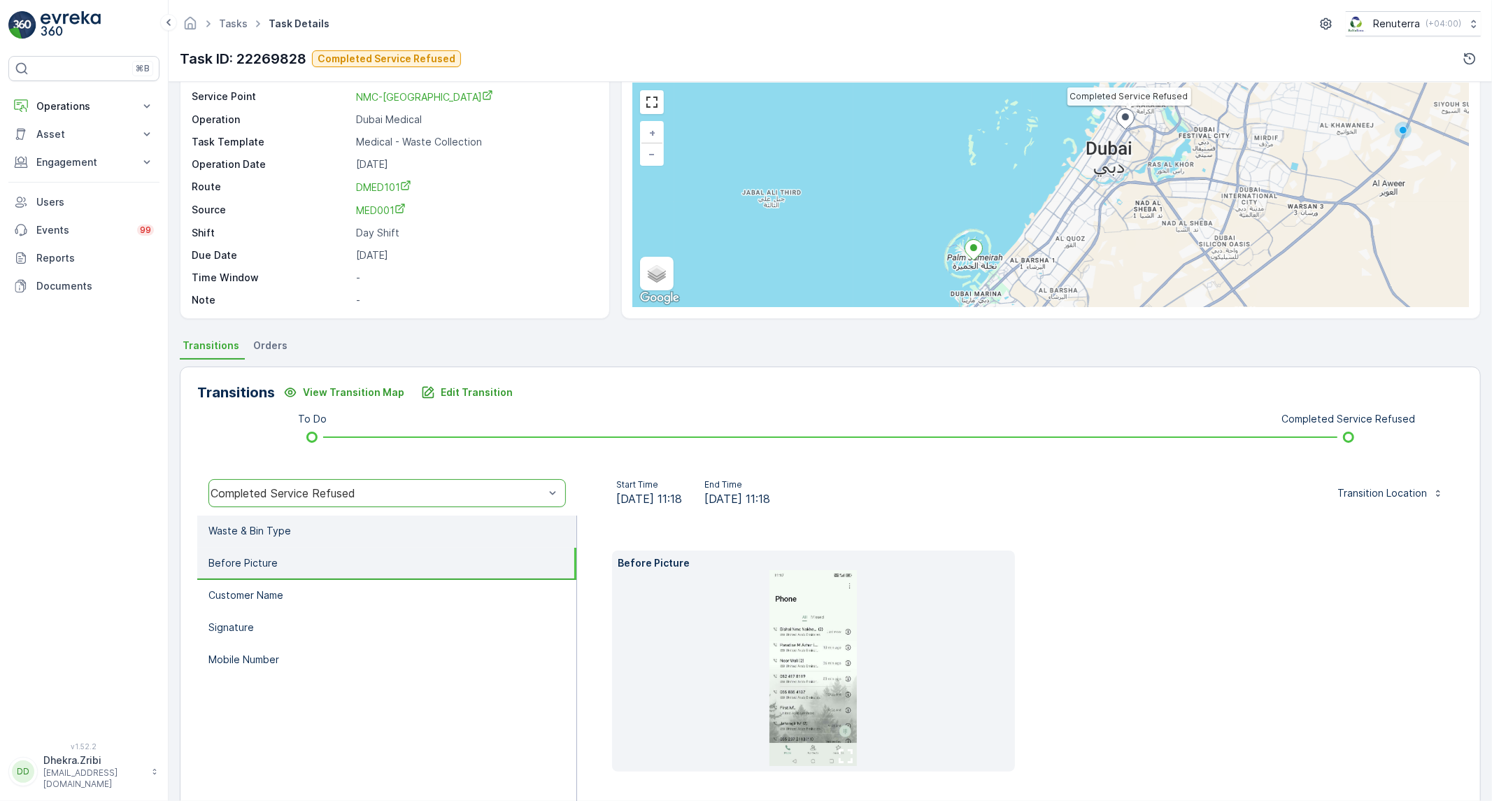
scroll to position [80, 0]
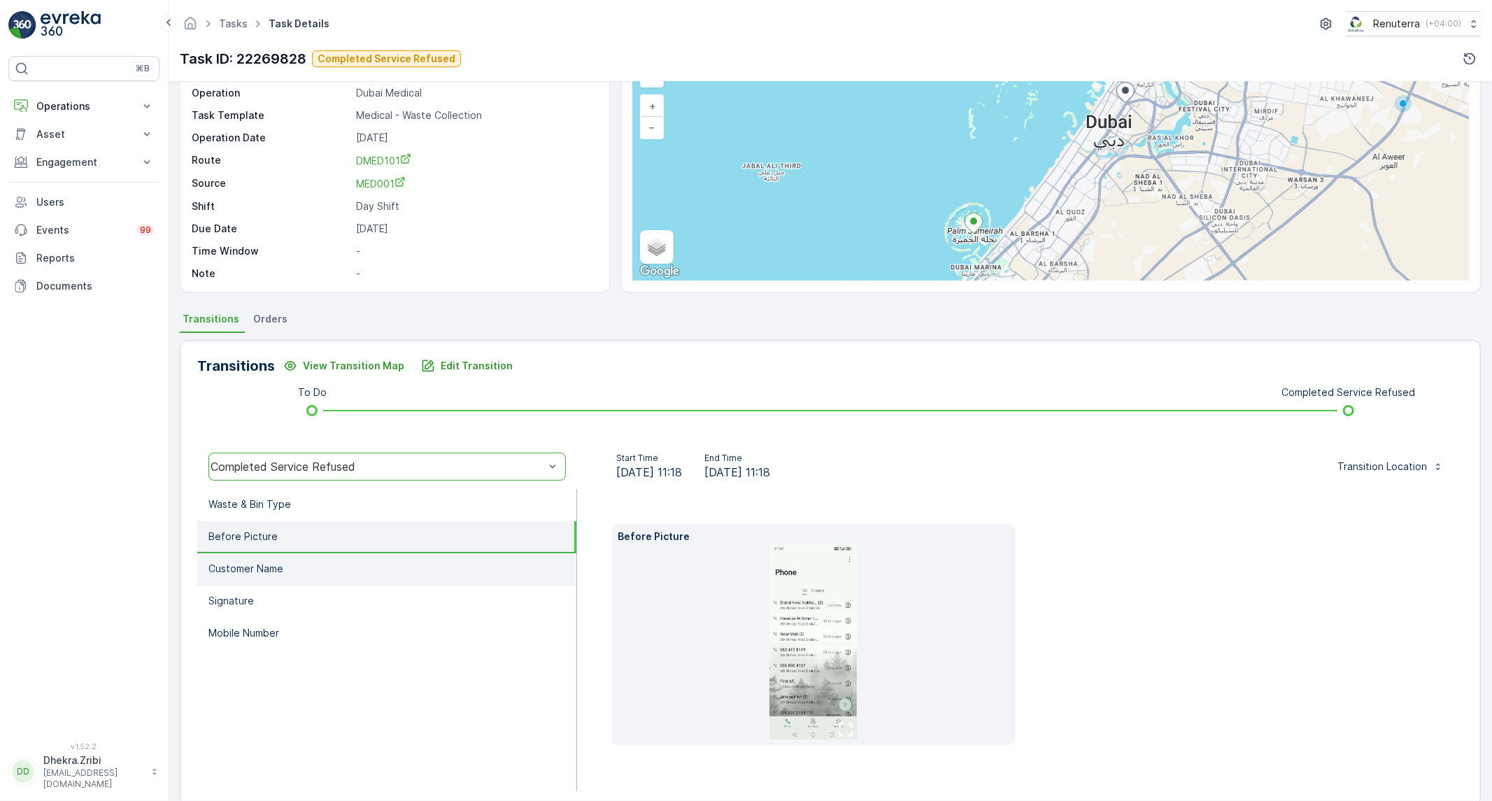
click at [357, 568] on li "Customer Name" at bounding box center [386, 569] width 379 height 32
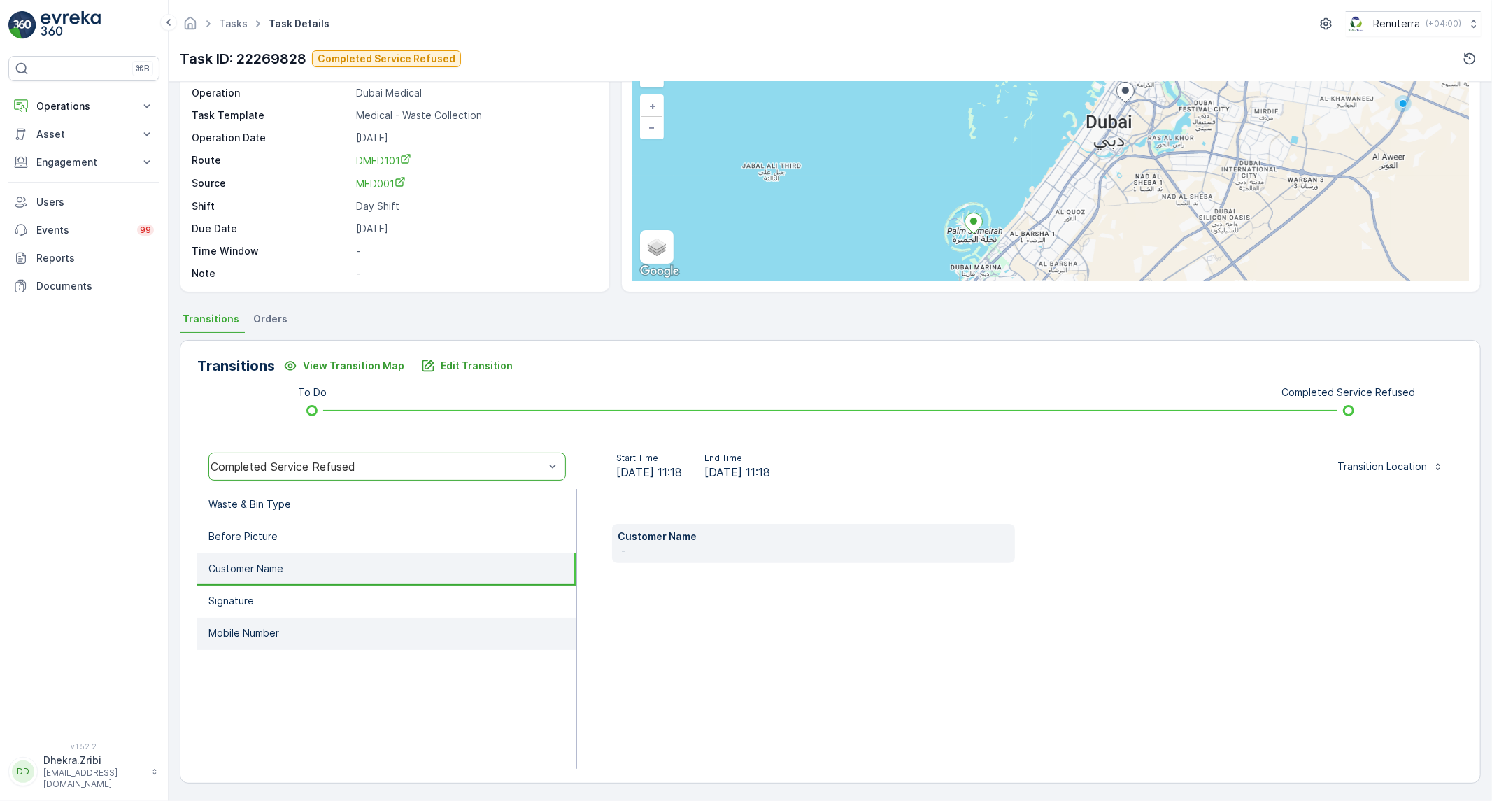
click at [344, 623] on li "Mobile Number" at bounding box center [386, 634] width 379 height 32
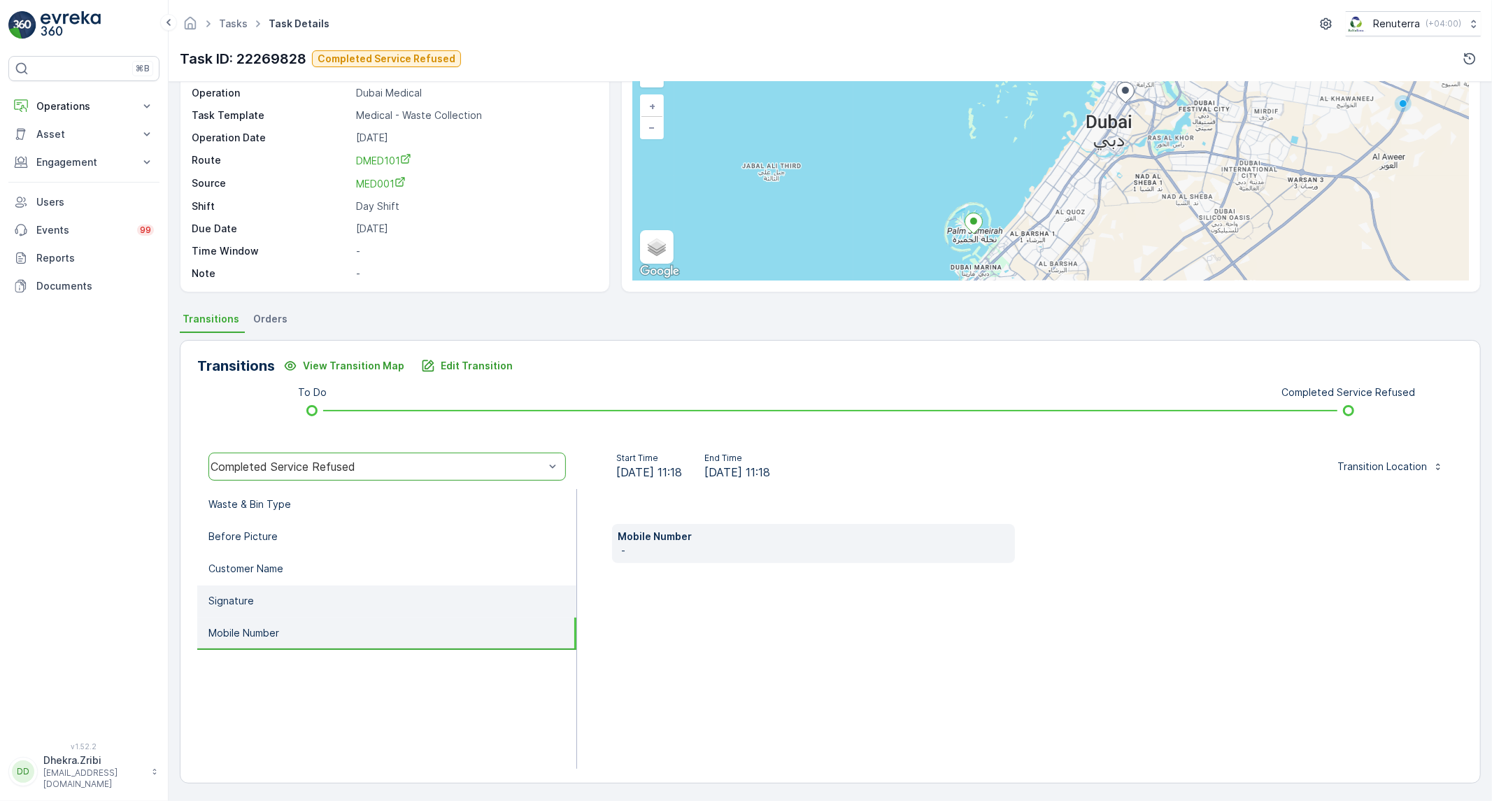
click at [346, 597] on li "Signature" at bounding box center [386, 601] width 379 height 32
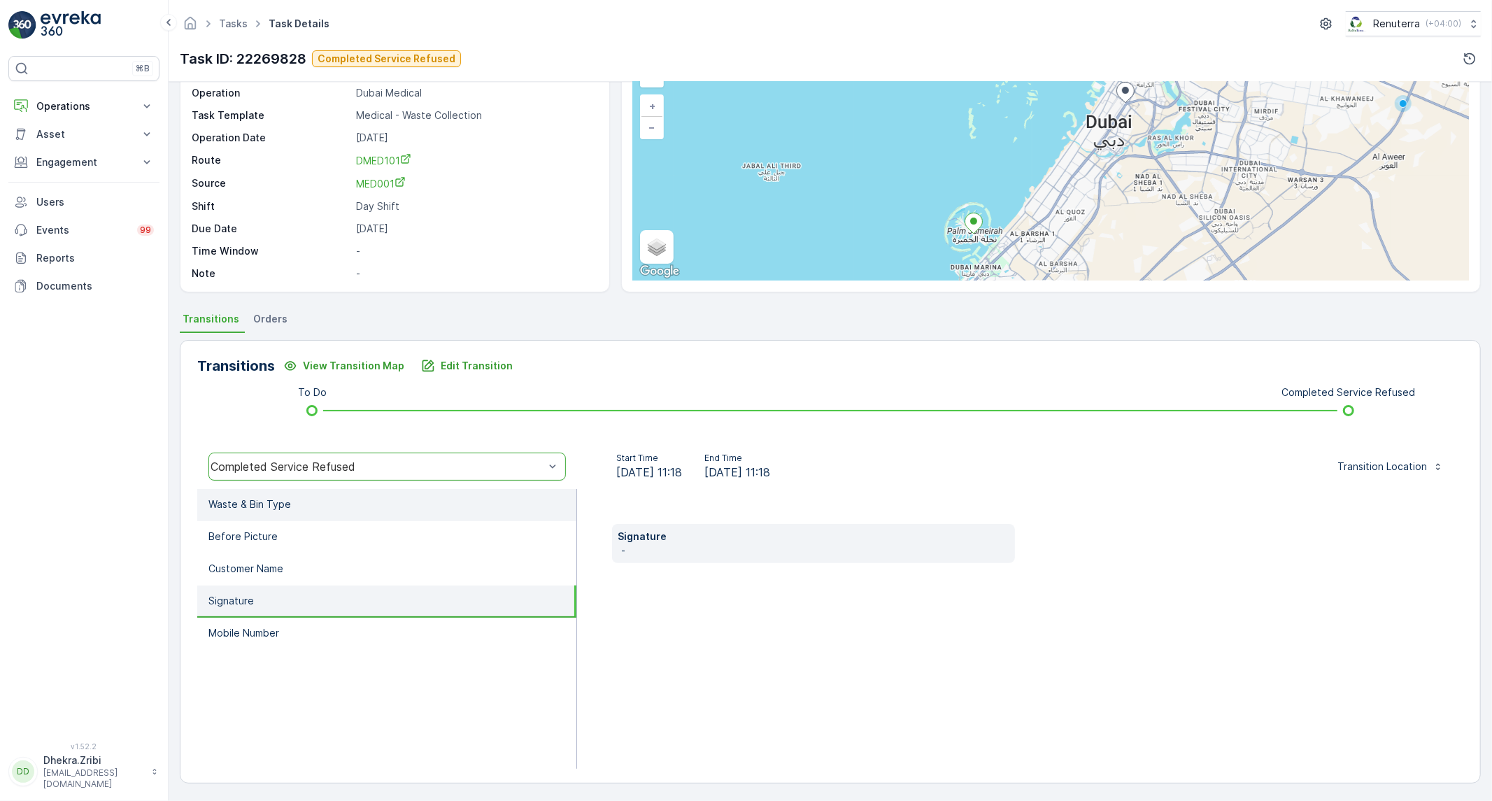
click at [343, 501] on li "Waste & Bin Type" at bounding box center [386, 505] width 379 height 32
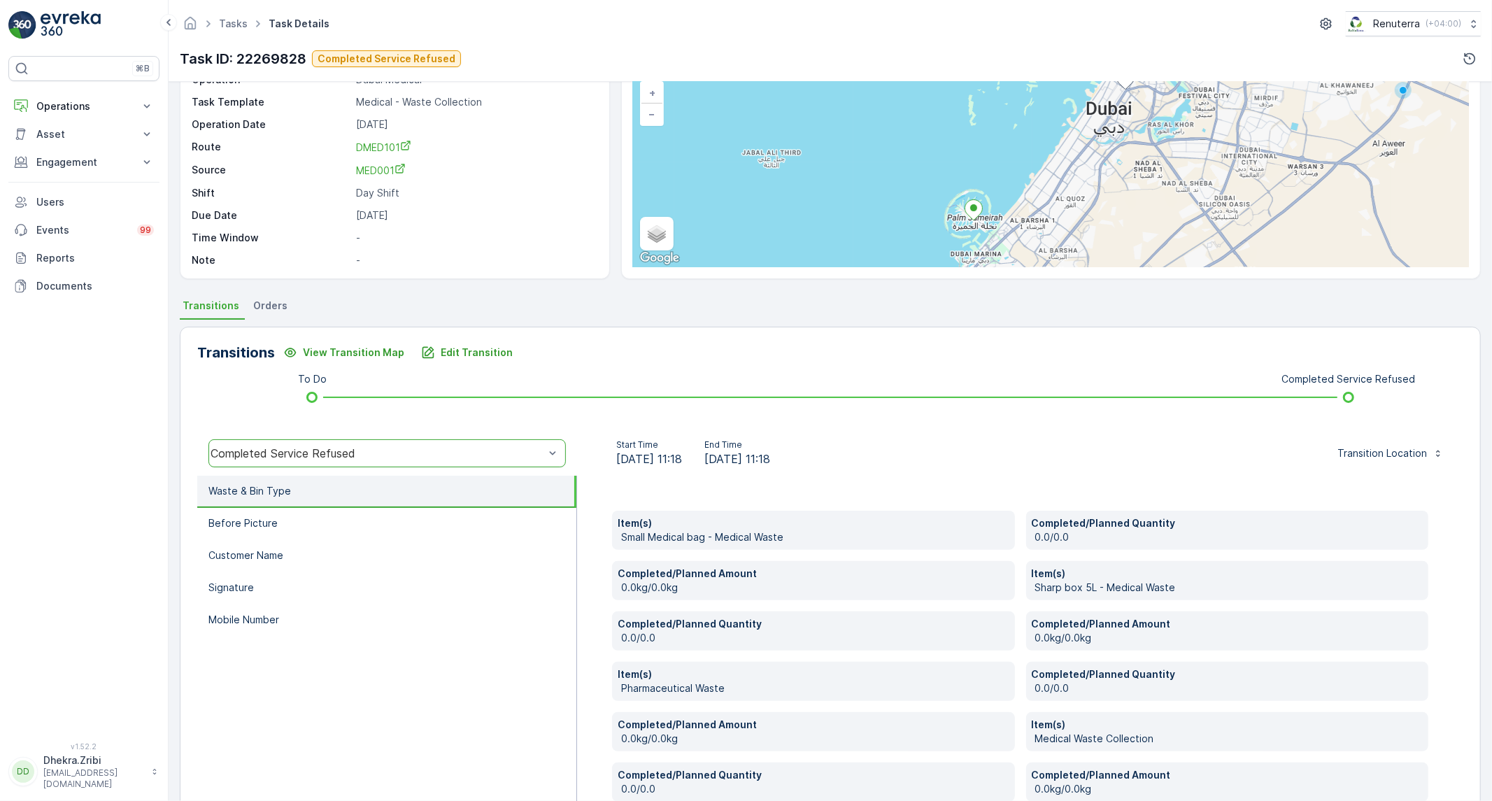
scroll to position [0, 0]
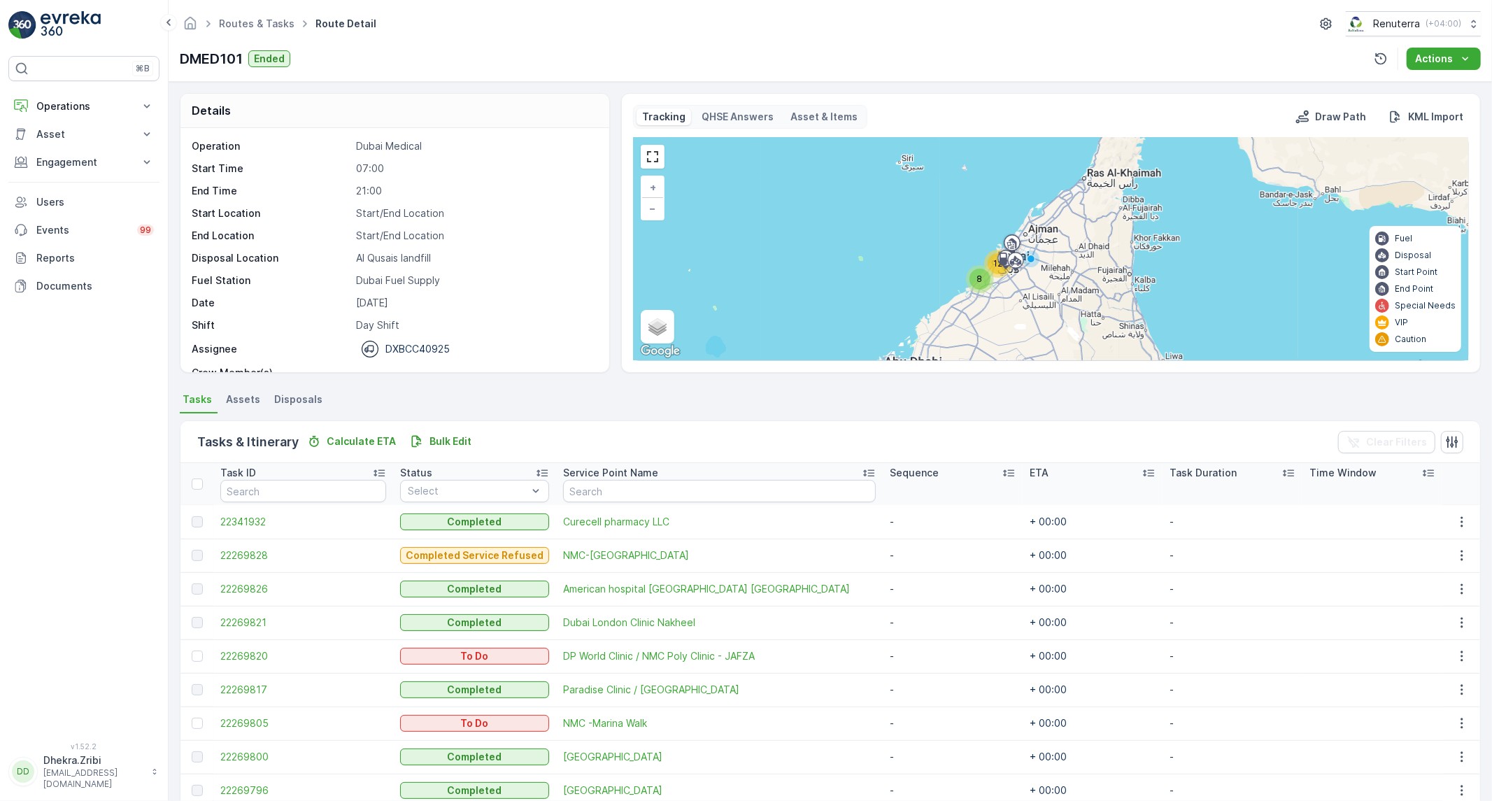
click at [200, 522] on div at bounding box center [197, 521] width 11 height 11
click at [199, 557] on div at bounding box center [197, 555] width 11 height 11
click at [197, 525] on div at bounding box center [197, 521] width 11 height 11
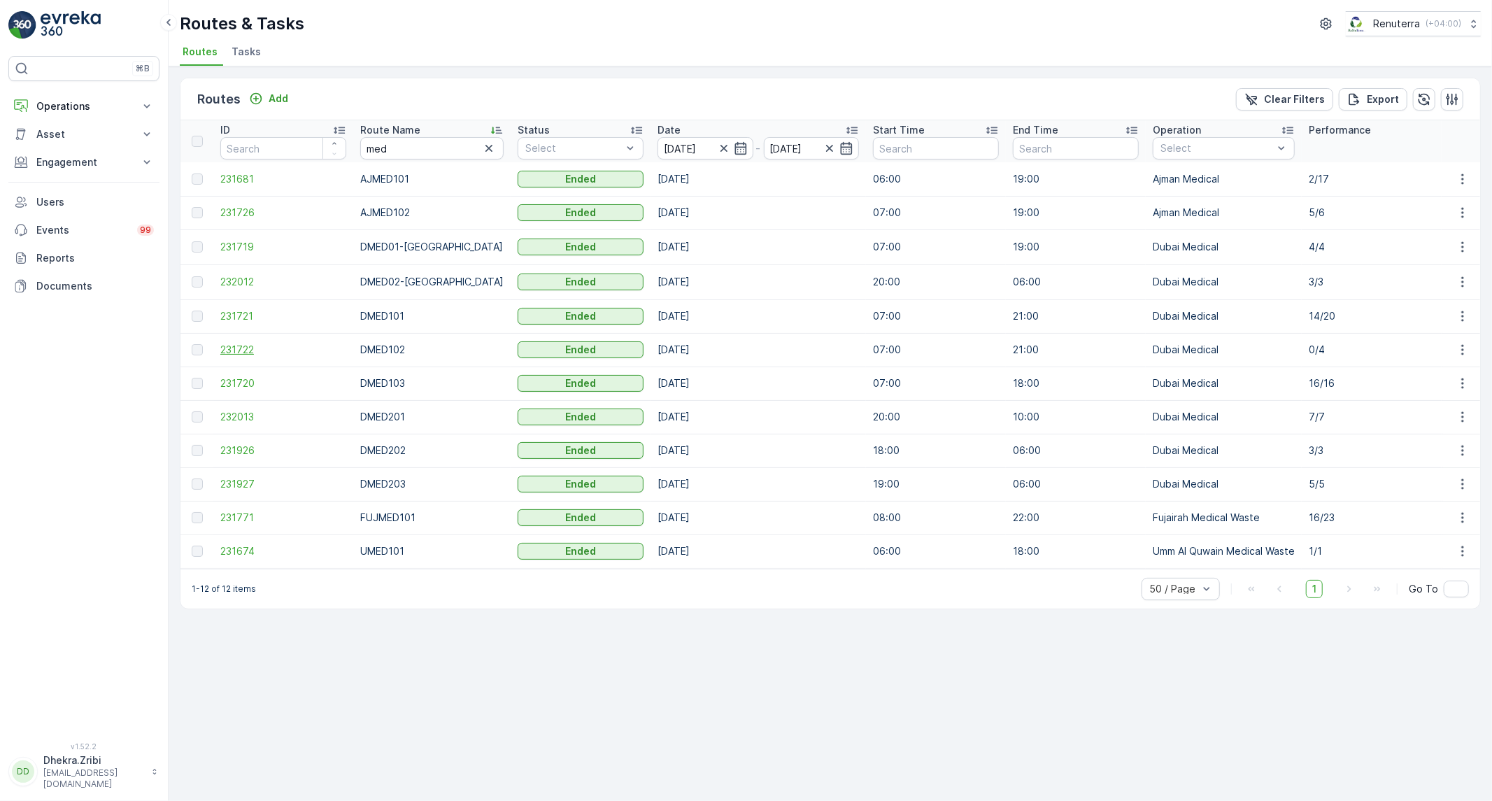
click at [250, 353] on span "231722" at bounding box center [283, 350] width 126 height 14
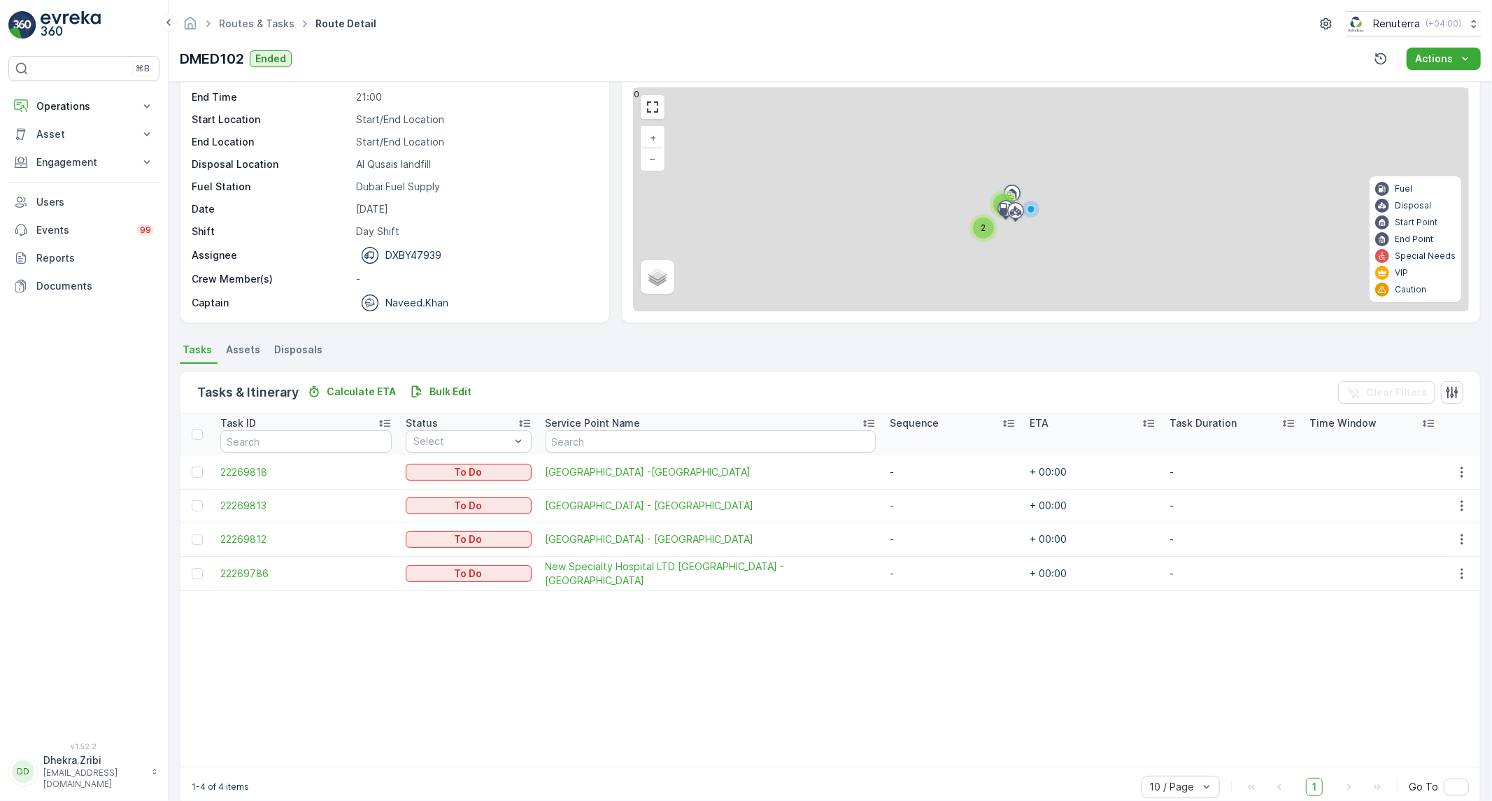
scroll to position [73, 0]
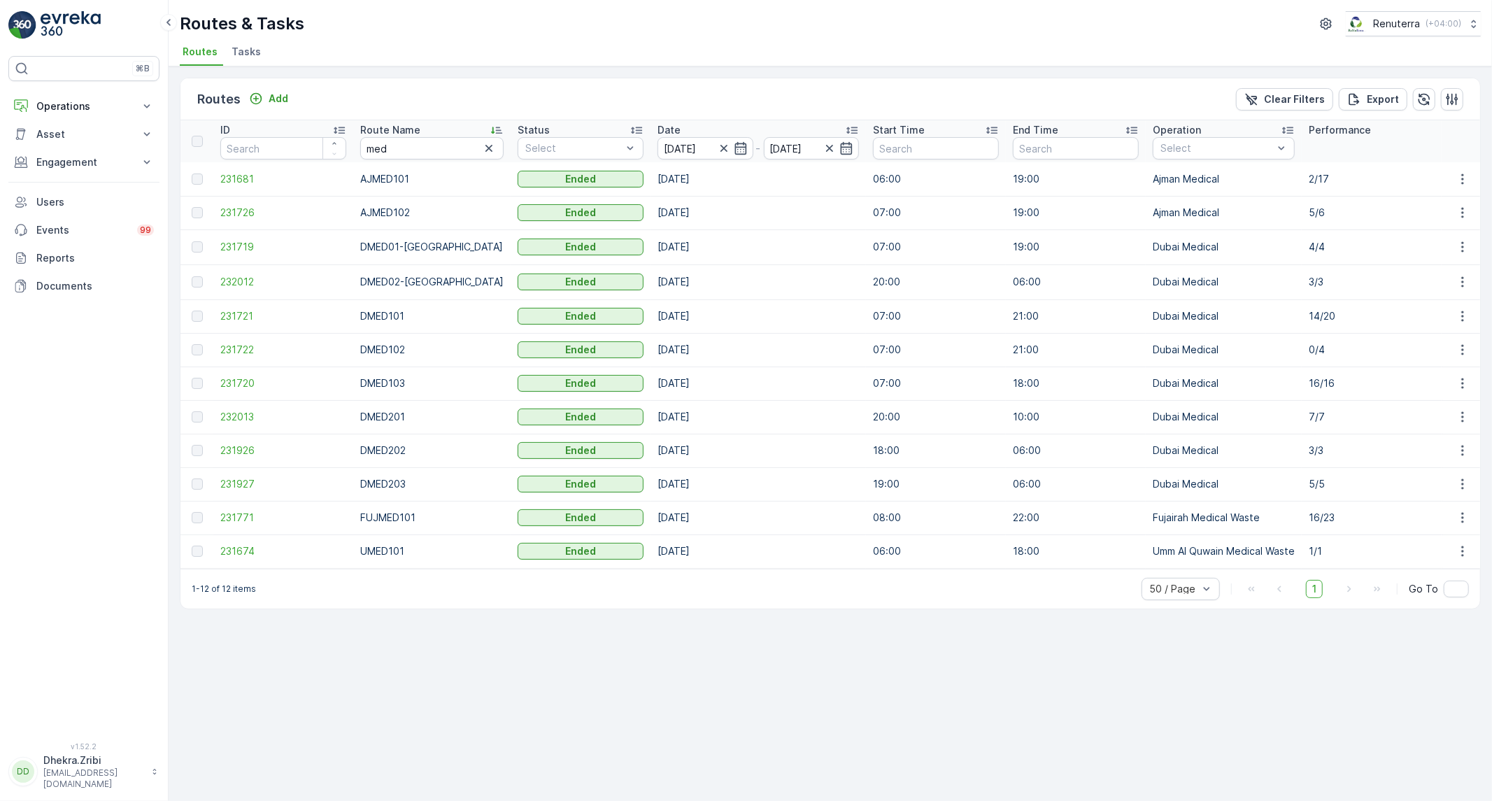
click at [194, 348] on div at bounding box center [197, 349] width 11 height 11
click at [248, 376] on span "231720" at bounding box center [283, 383] width 126 height 14
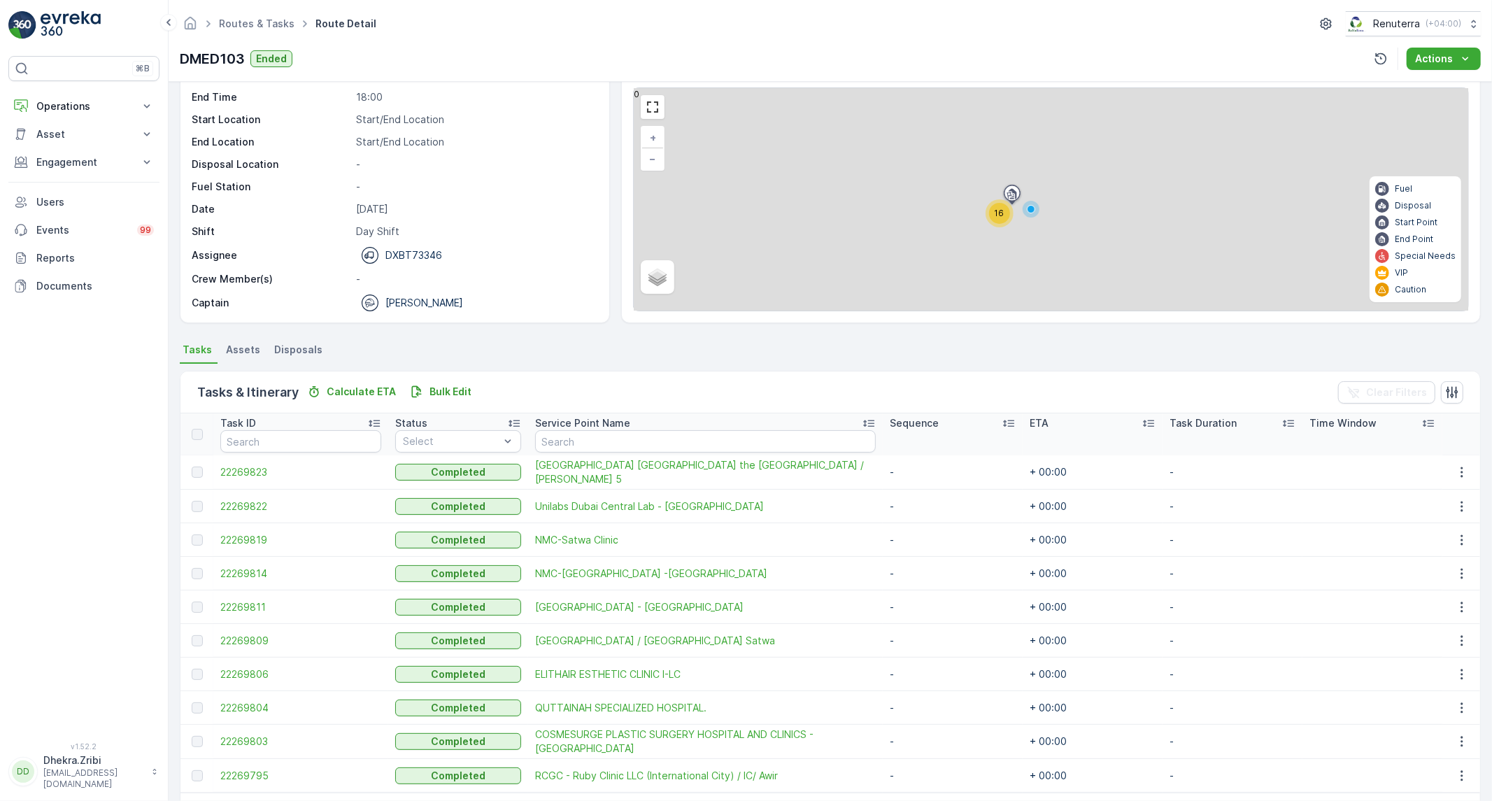
scroll to position [98, 0]
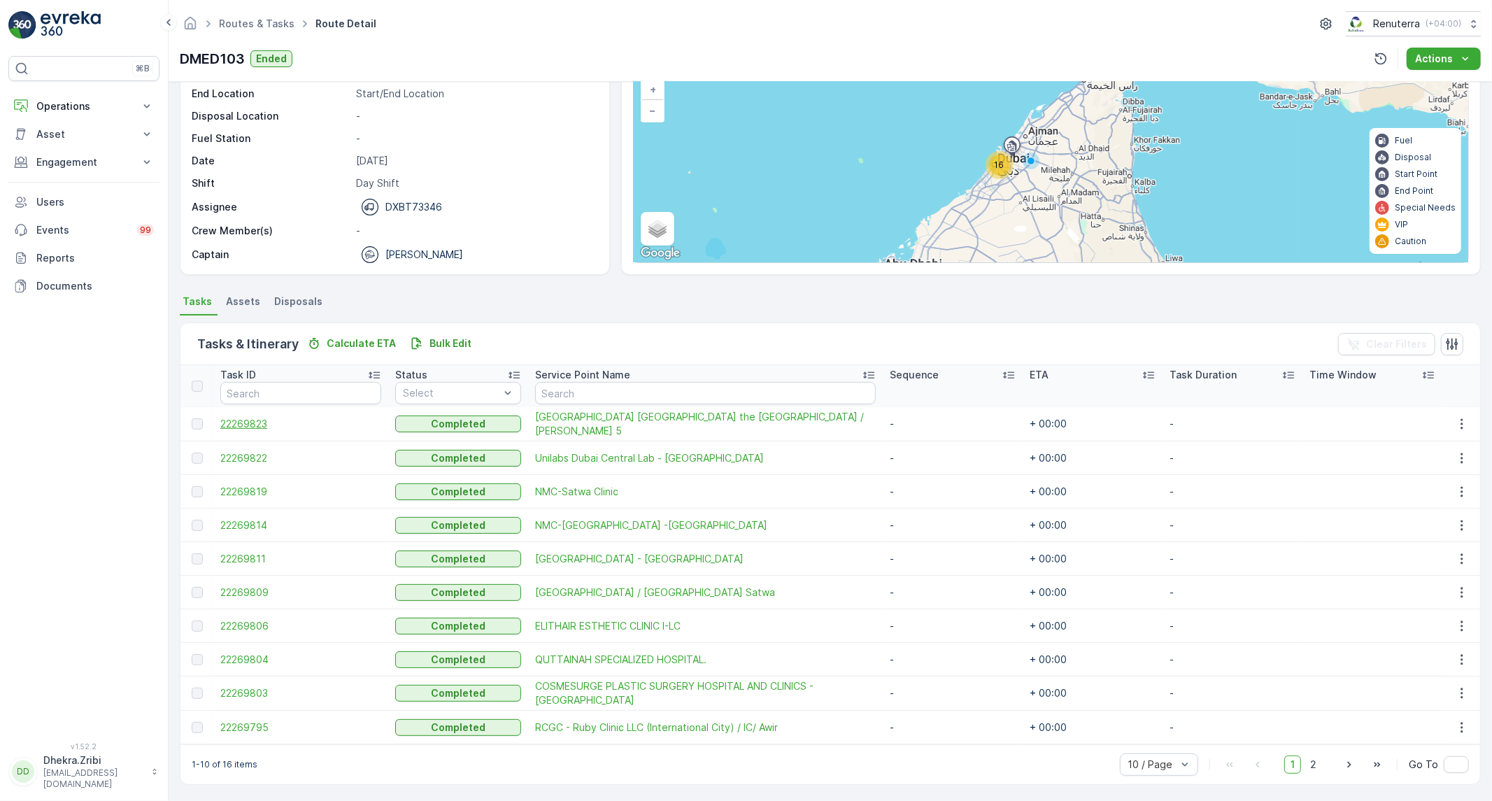
click at [249, 425] on span "22269823" at bounding box center [300, 424] width 161 height 14
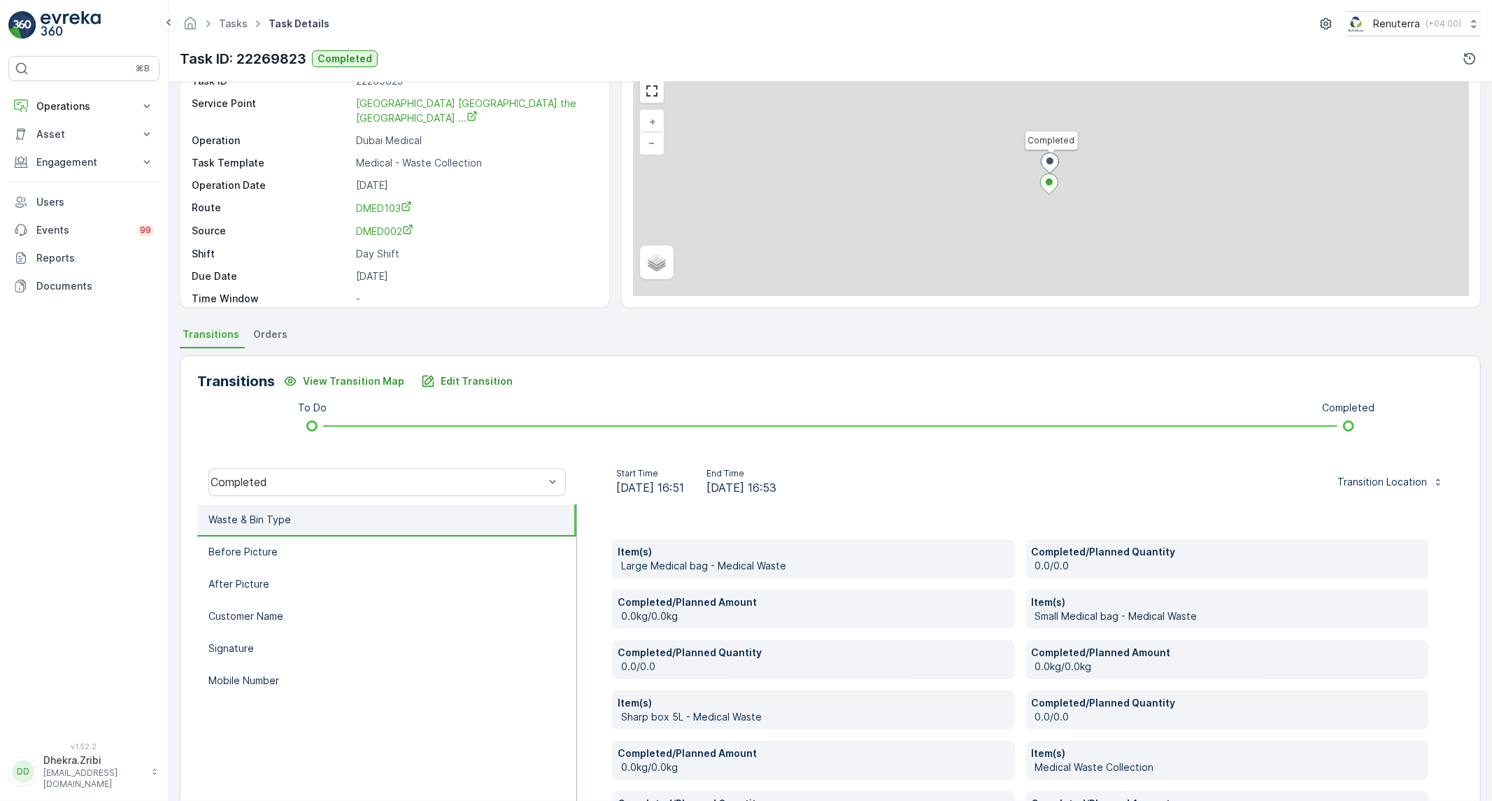
scroll to position [155, 0]
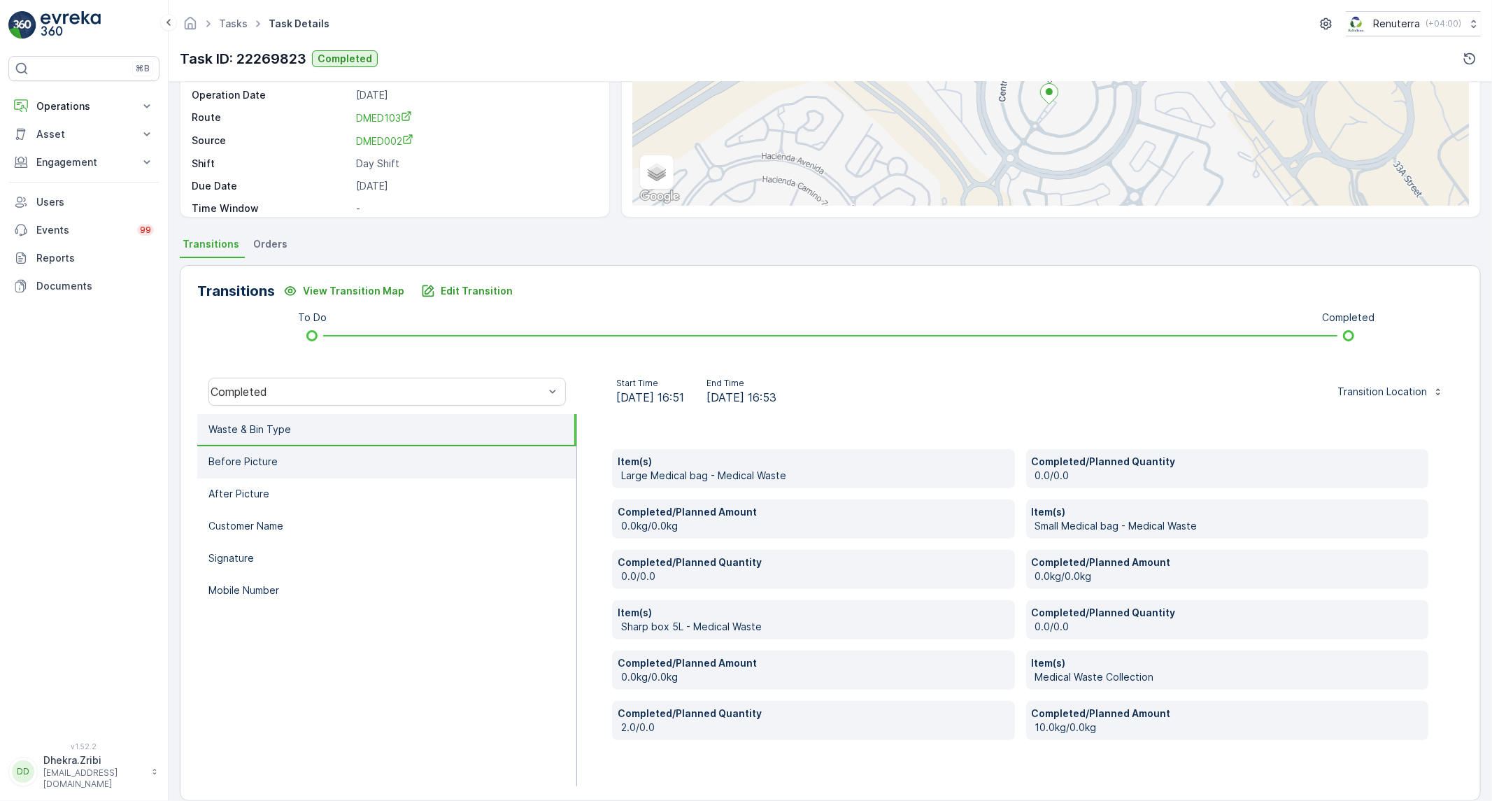
click at [312, 462] on li "Before Picture" at bounding box center [386, 462] width 379 height 32
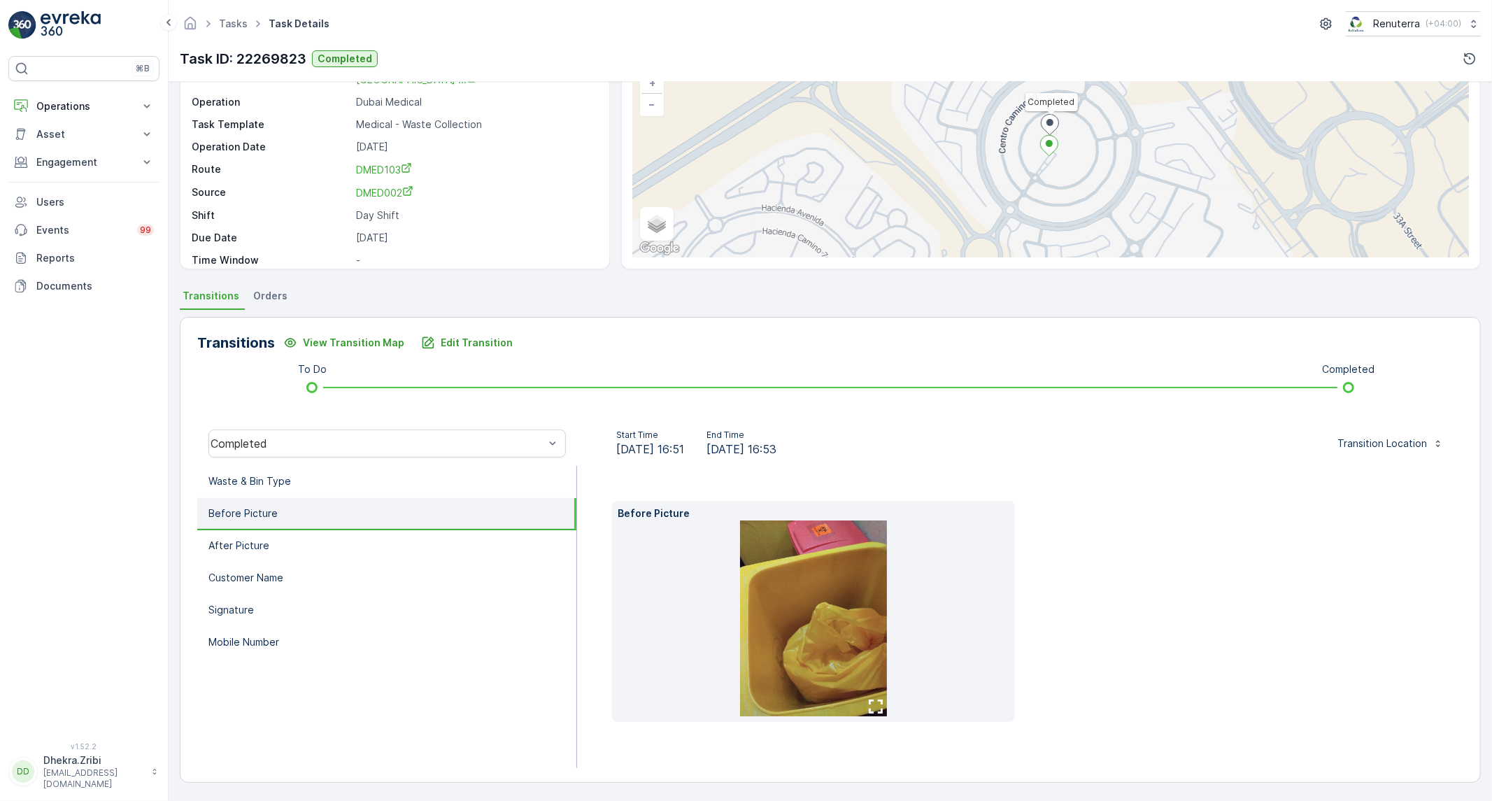
scroll to position [80, 0]
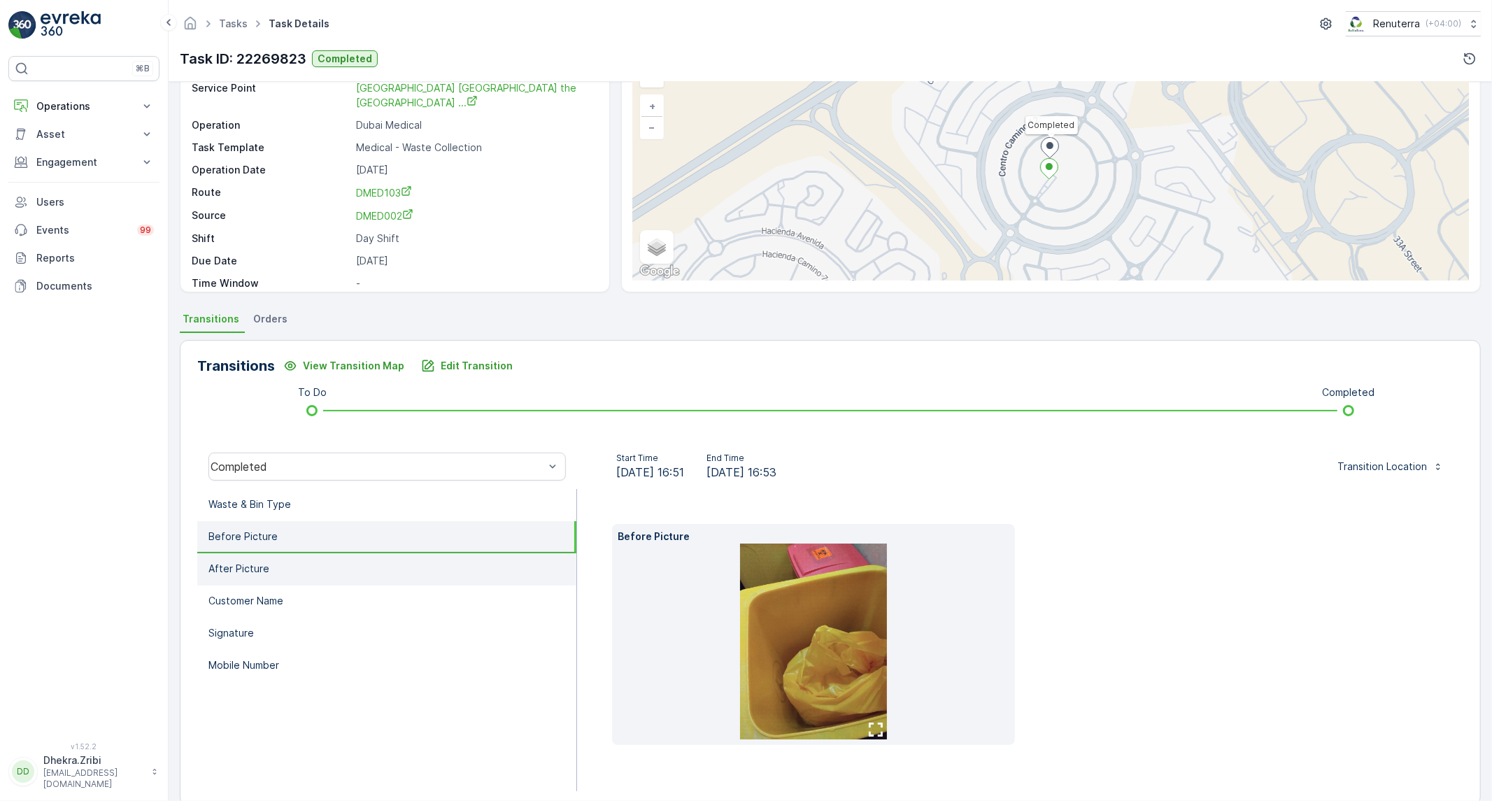
click at [301, 576] on li "After Picture" at bounding box center [386, 569] width 379 height 32
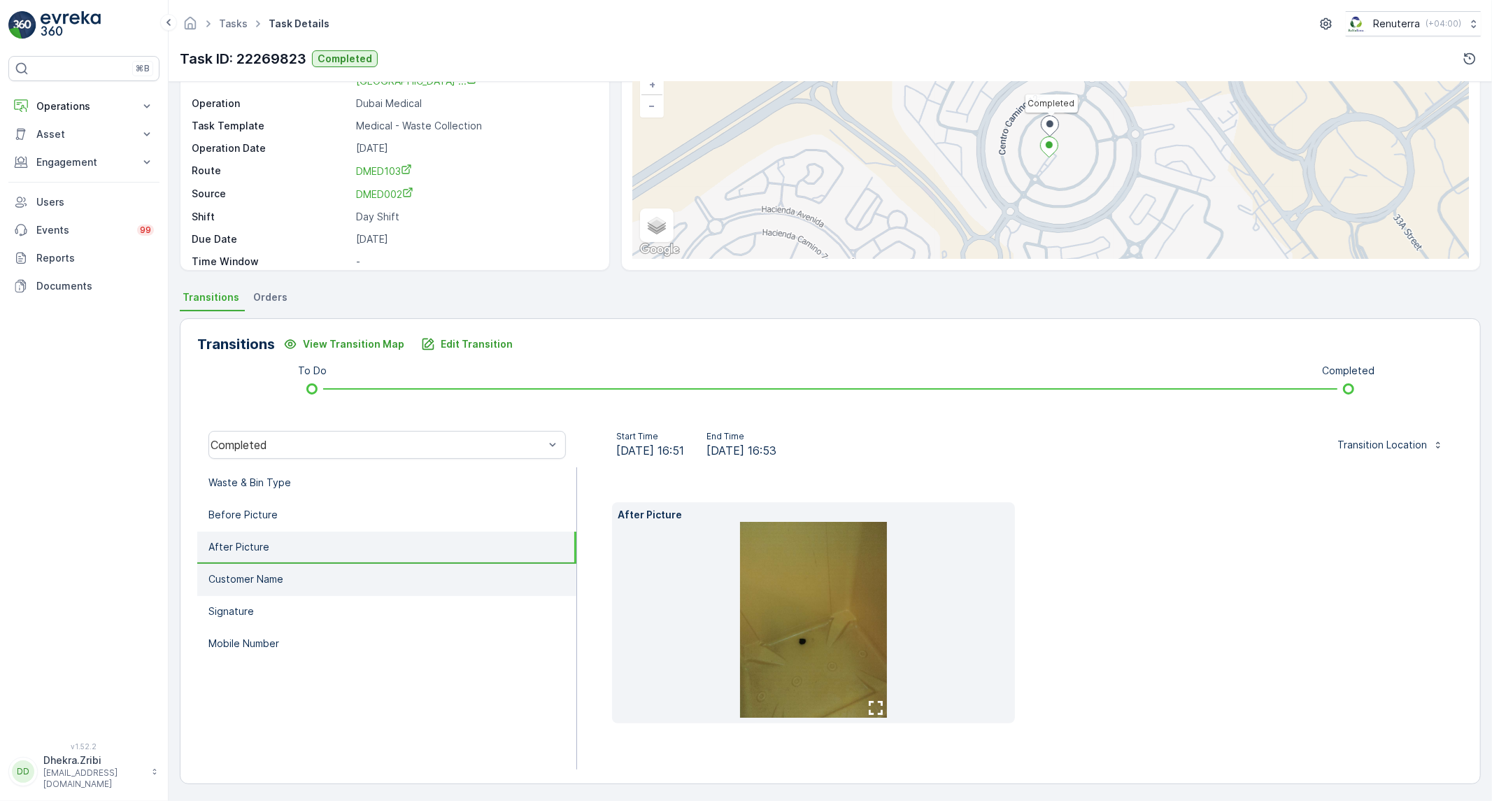
click at [324, 576] on li "Customer Name" at bounding box center [386, 580] width 379 height 32
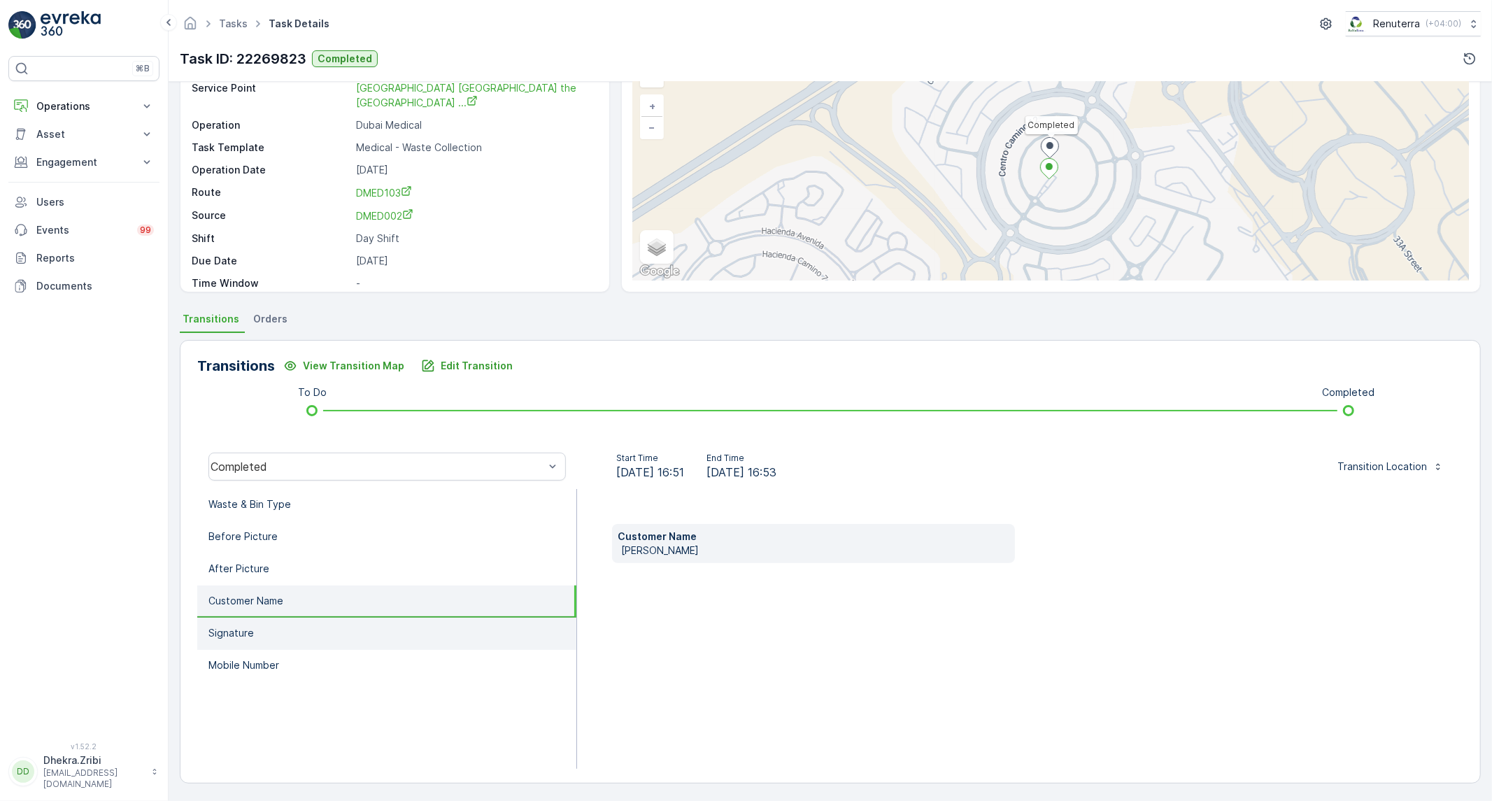
click at [270, 639] on li "Signature" at bounding box center [386, 634] width 379 height 32
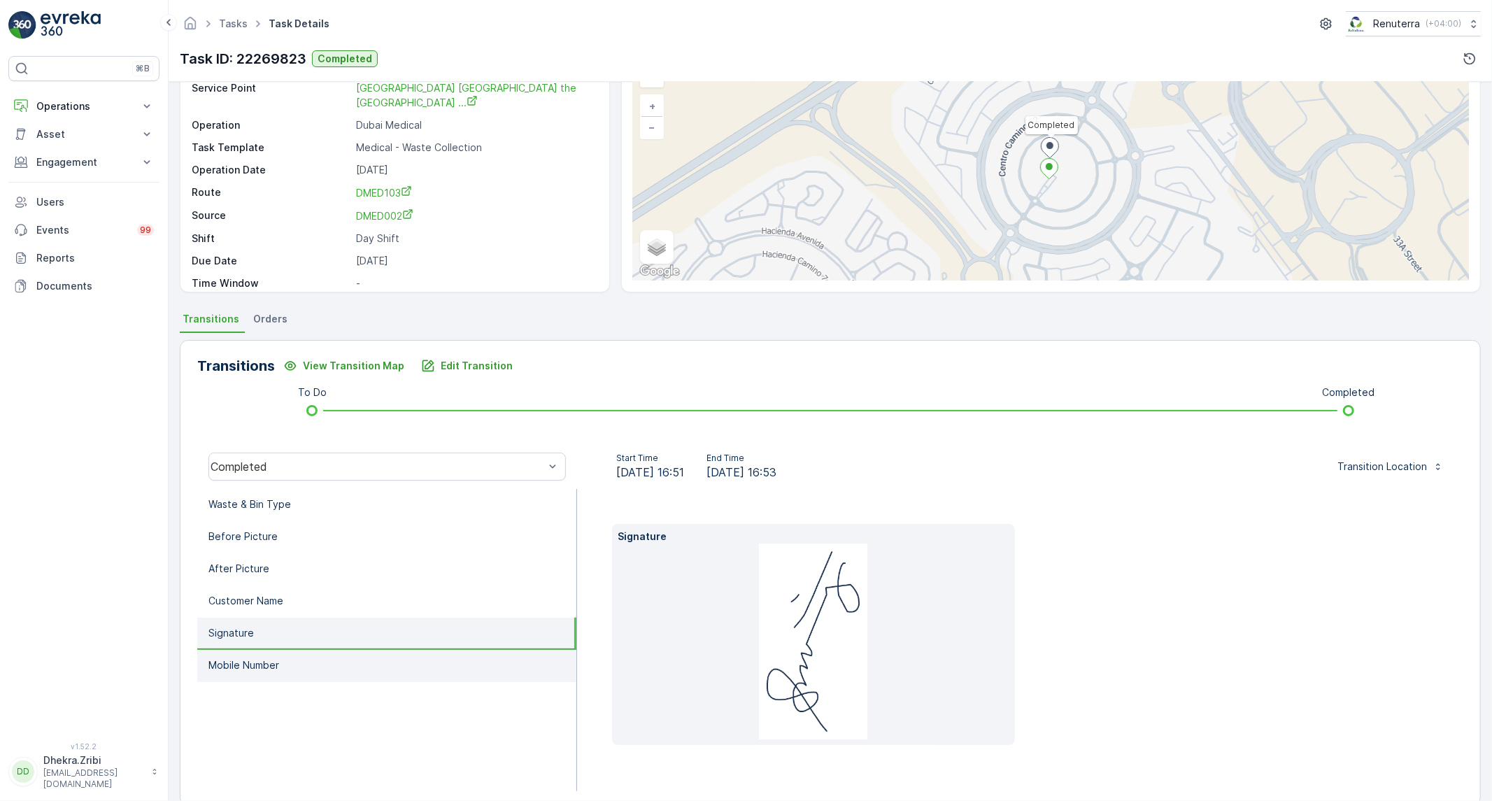
click at [262, 664] on p "Mobile Number" at bounding box center [243, 665] width 71 height 14
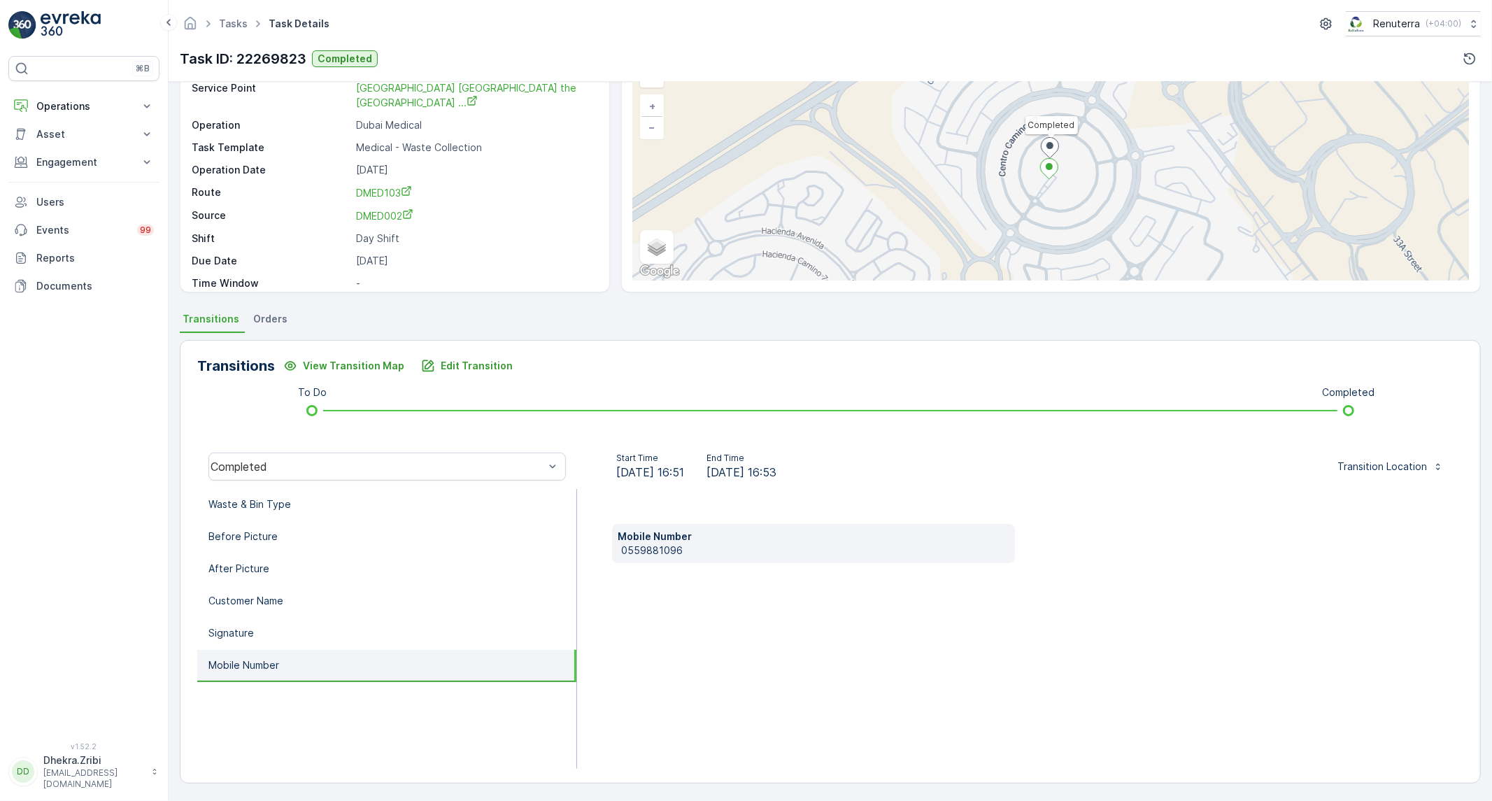
click at [637, 543] on p "0559881096" at bounding box center [815, 550] width 388 height 14
copy p "0559881096"
click at [416, 511] on li "Waste & Bin Type" at bounding box center [386, 505] width 379 height 32
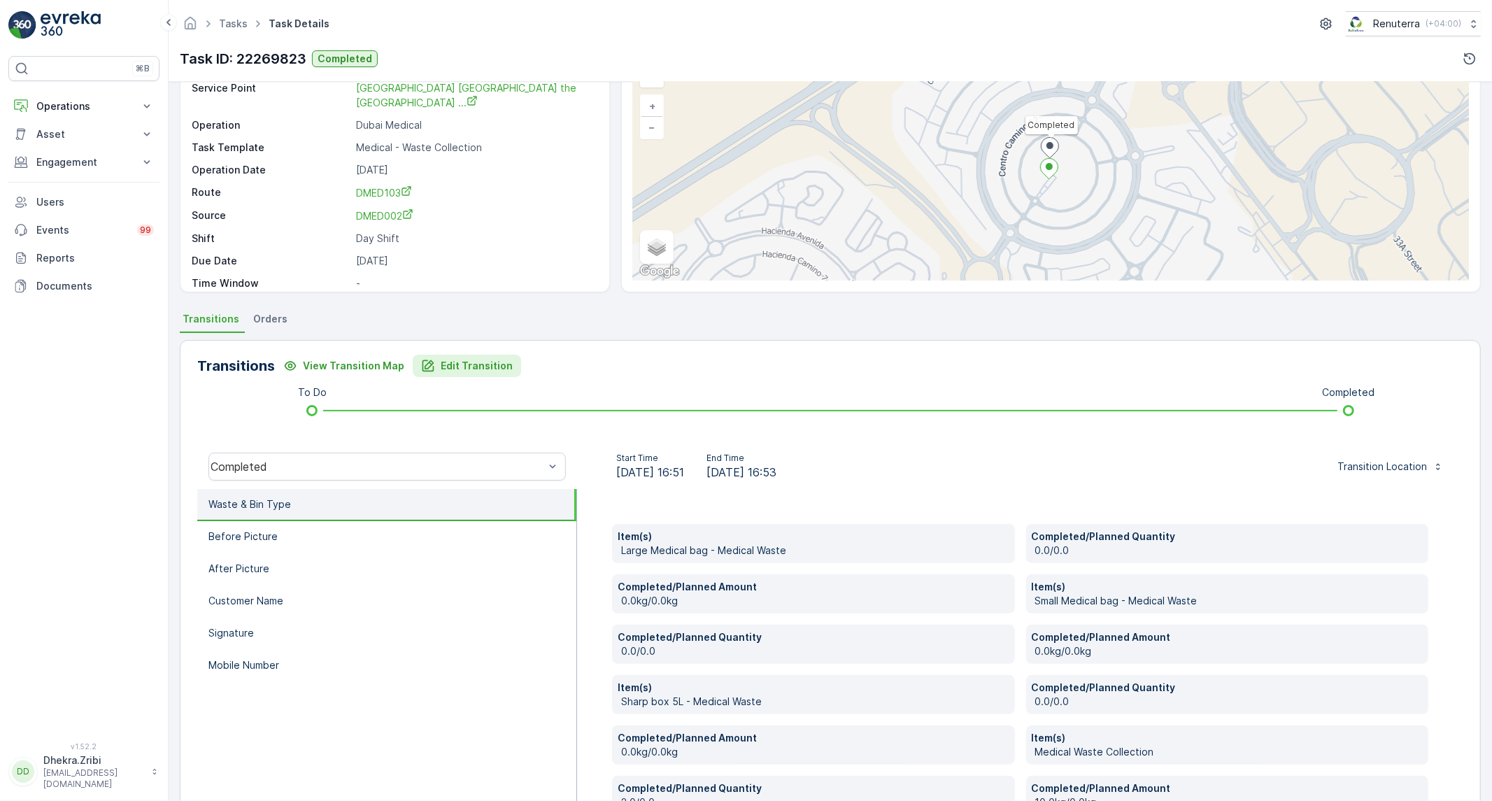
click at [495, 357] on button "Edit Transition" at bounding box center [467, 366] width 108 height 22
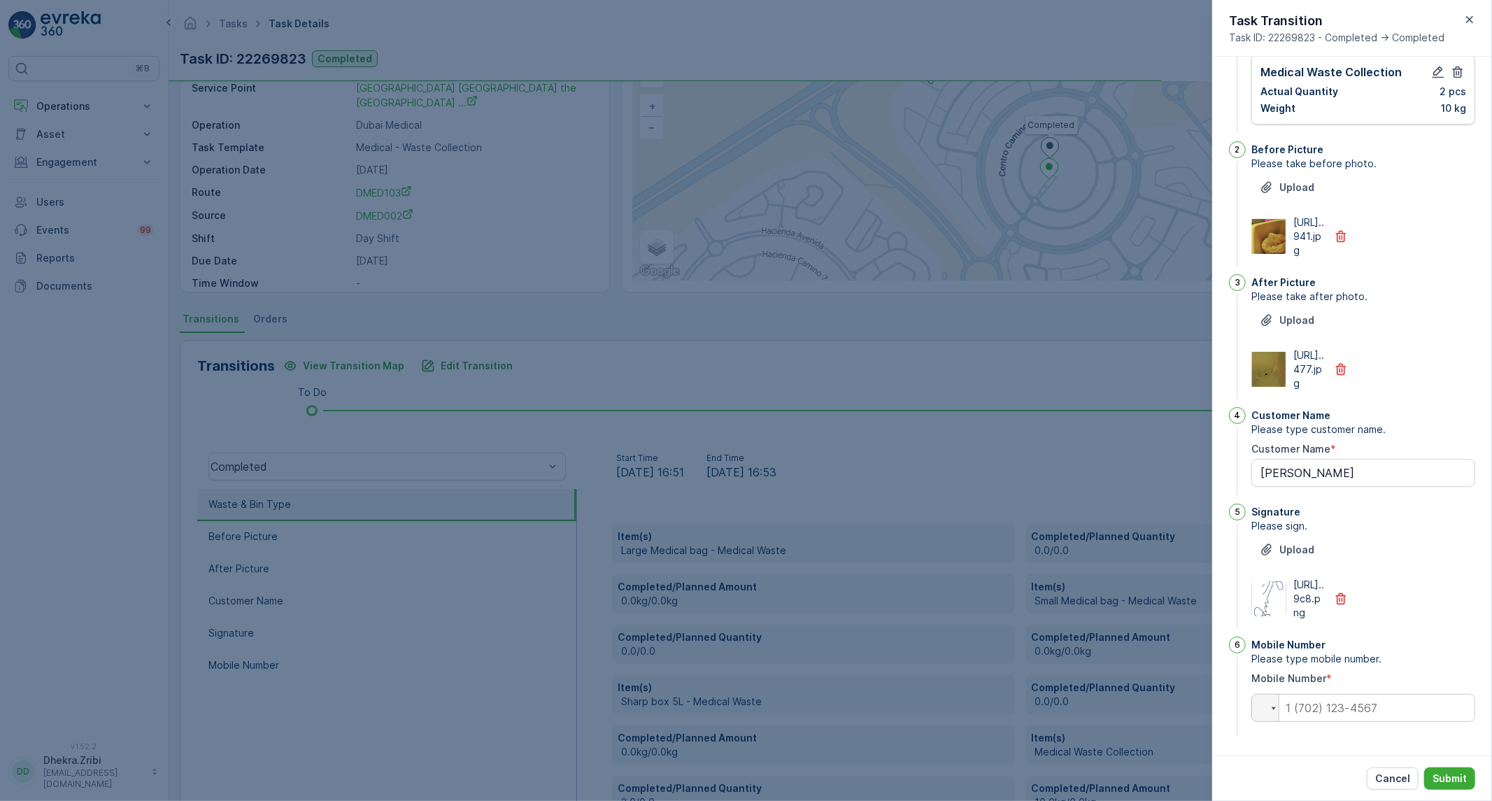
scroll to position [457, 0]
click at [1333, 709] on input "tel" at bounding box center [1363, 708] width 224 height 28
paste input "0559881096"
type Name "[PERSON_NAME]"
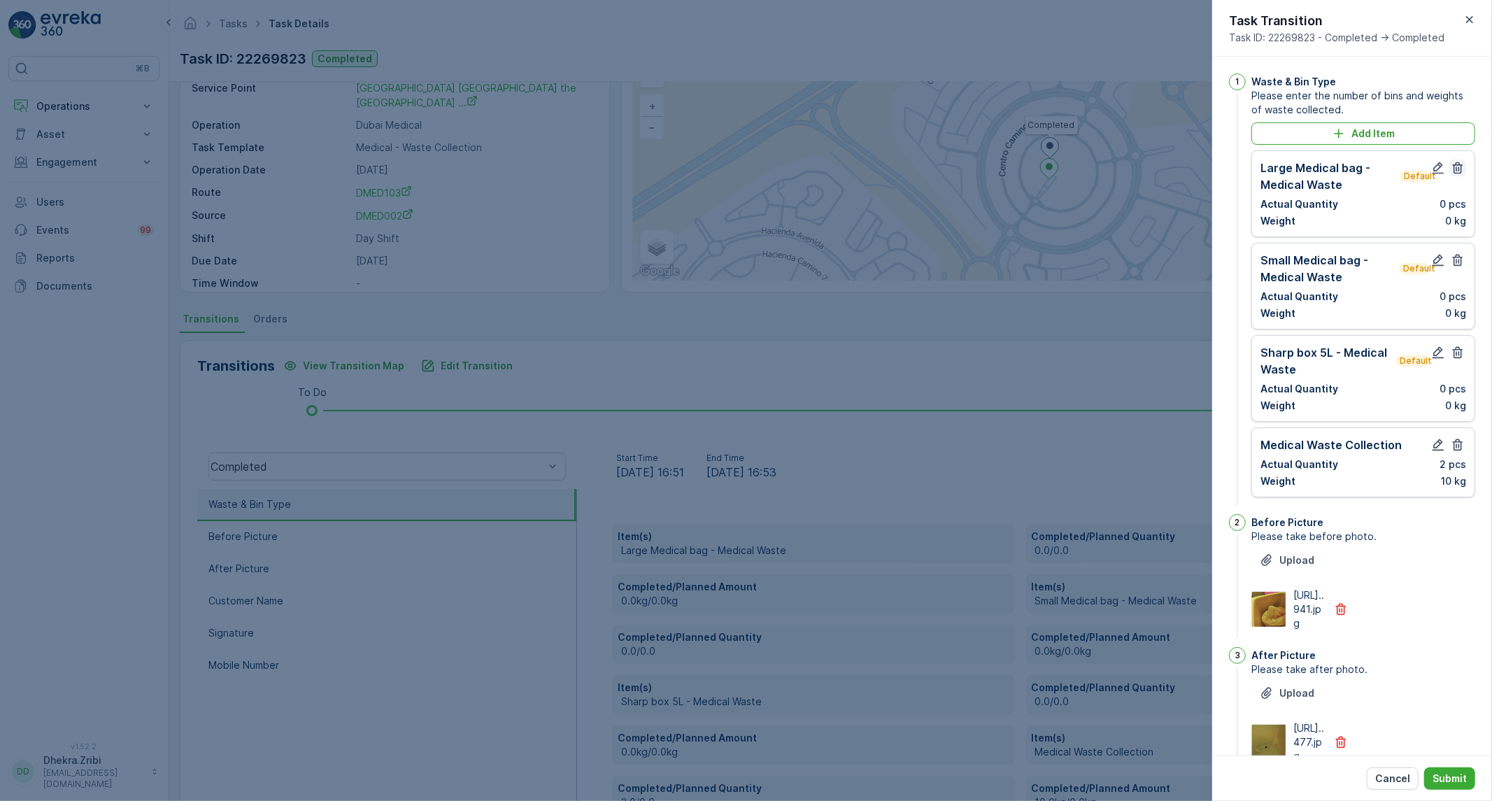
type input "0559881096"
click at [1460, 168] on icon "button" at bounding box center [1458, 168] width 14 height 14
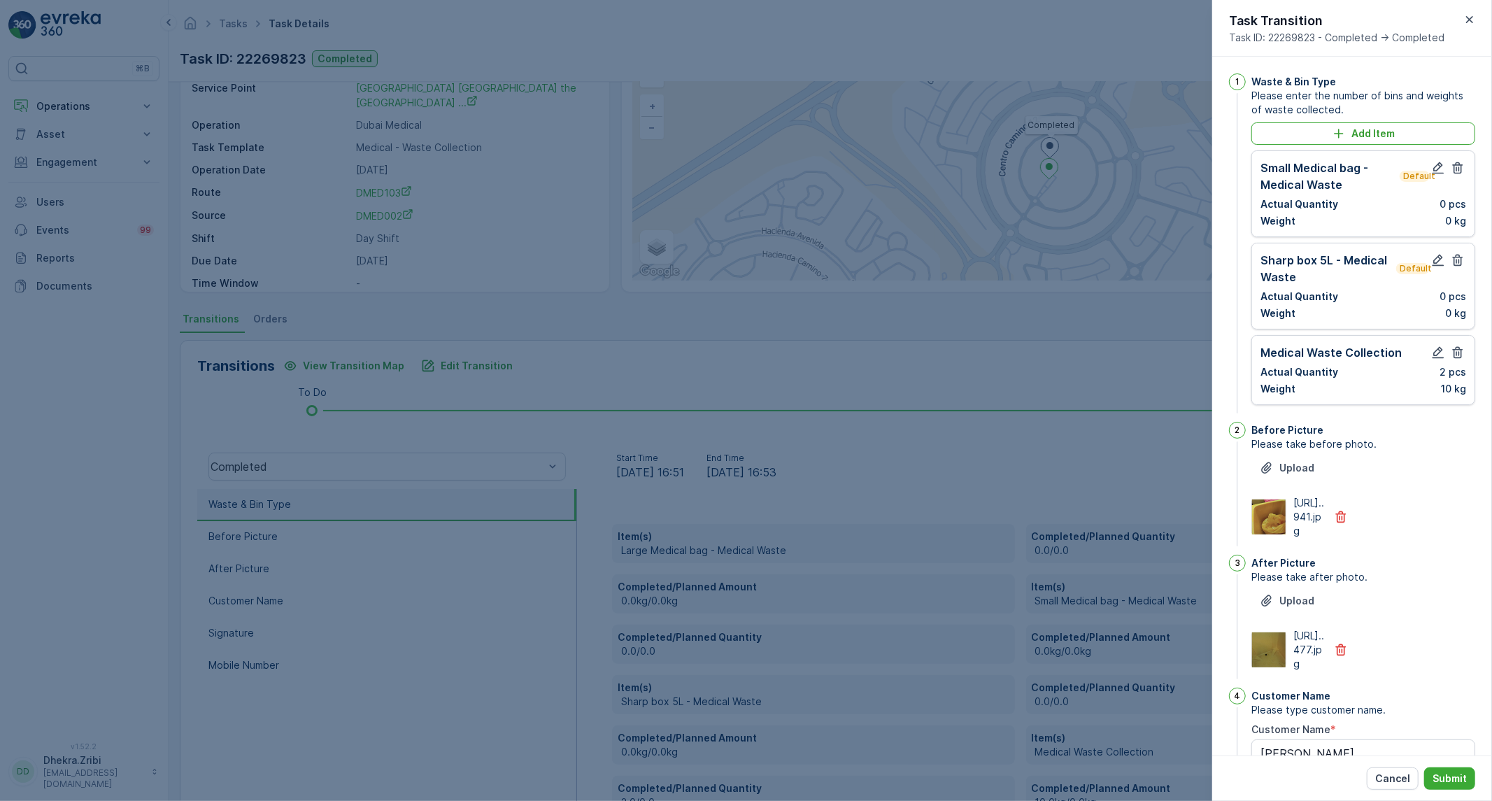
click at [1460, 168] on icon "button" at bounding box center [1458, 168] width 14 height 14
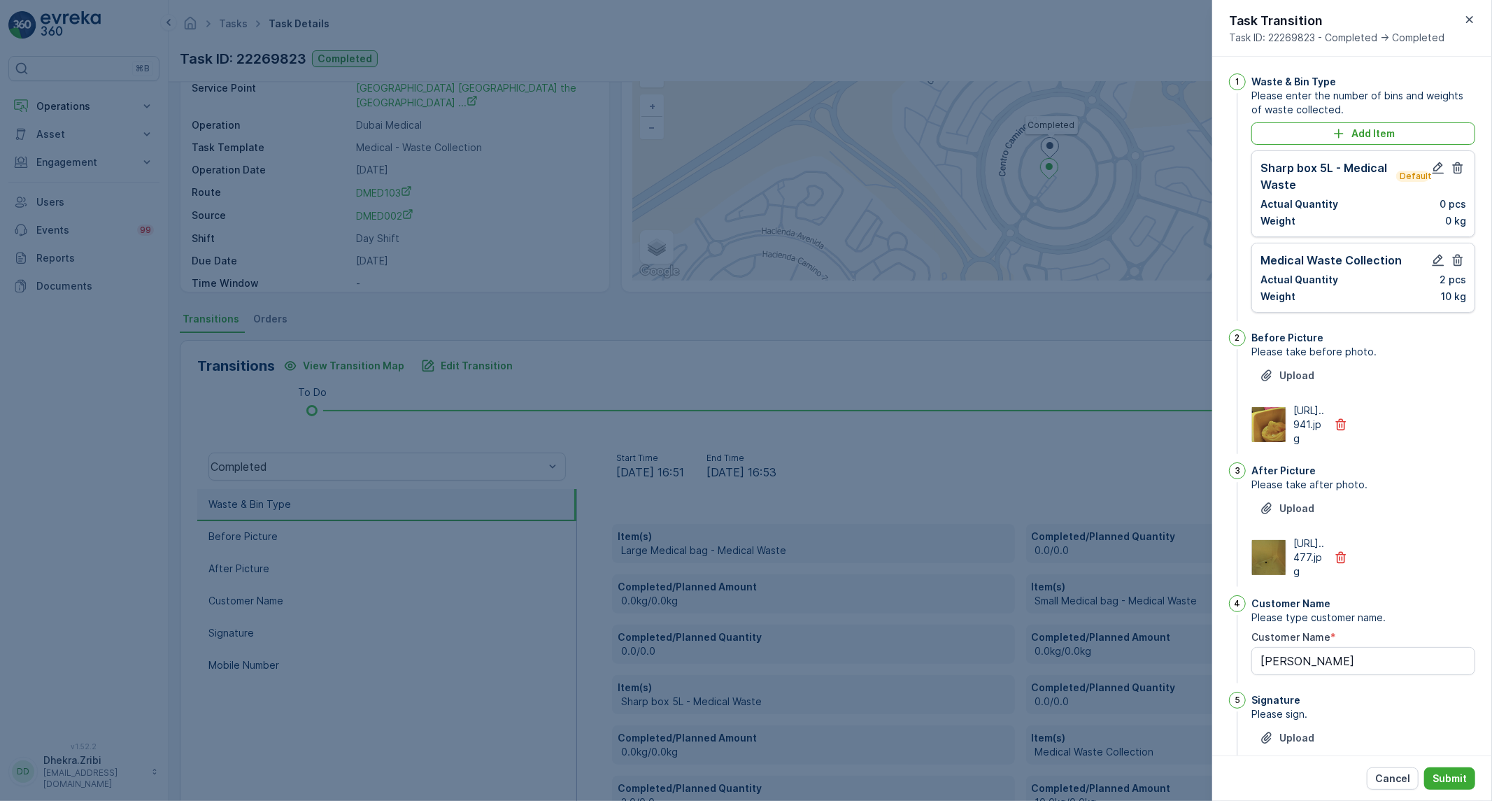
click at [1460, 168] on icon "button" at bounding box center [1458, 168] width 14 height 14
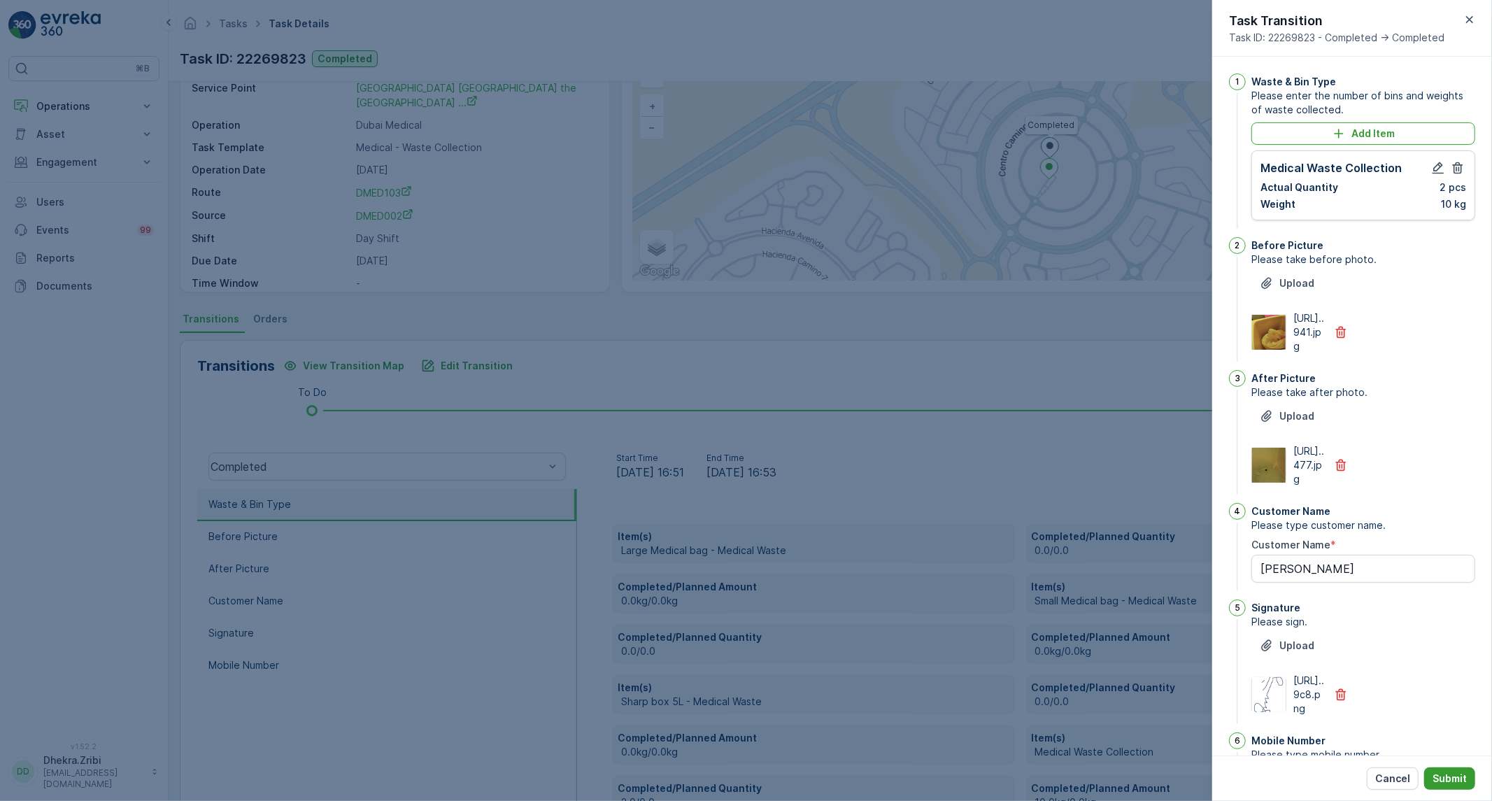
click at [1456, 771] on p "Submit" at bounding box center [1449, 778] width 34 height 14
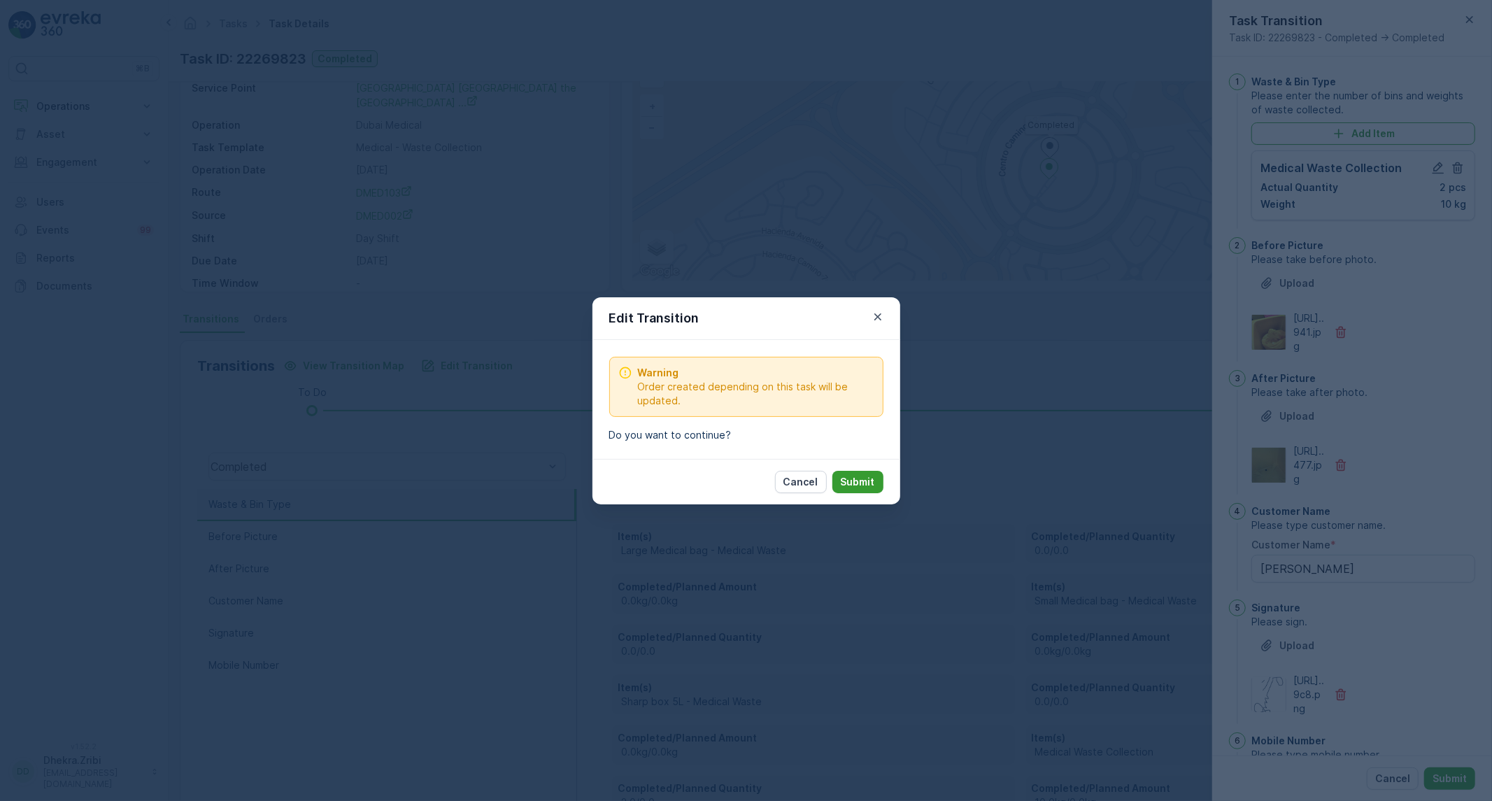
click at [872, 484] on p "Submit" at bounding box center [858, 482] width 34 height 14
type Name "[PERSON_NAME]"
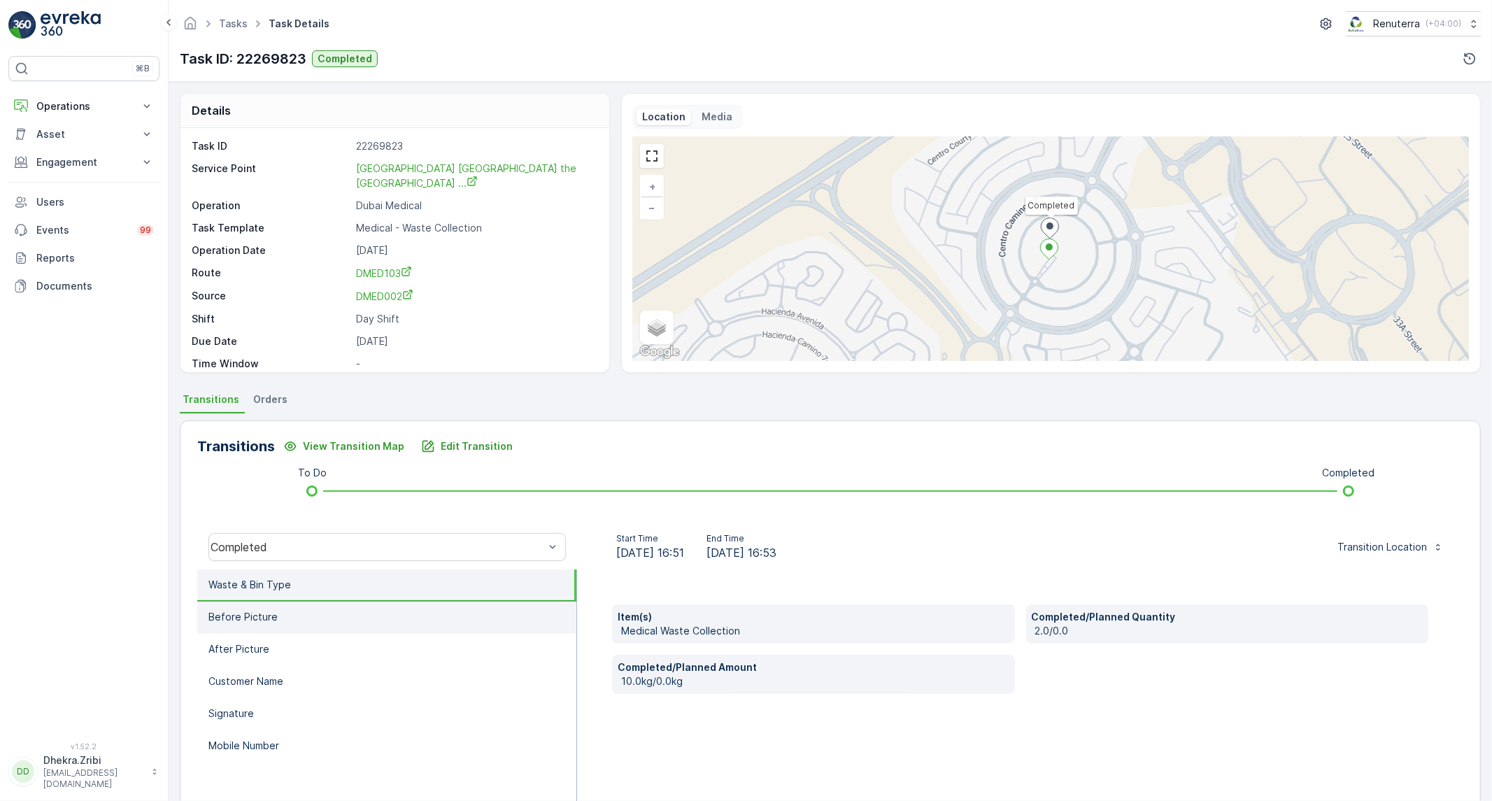
click at [409, 604] on li "Before Picture" at bounding box center [386, 618] width 379 height 32
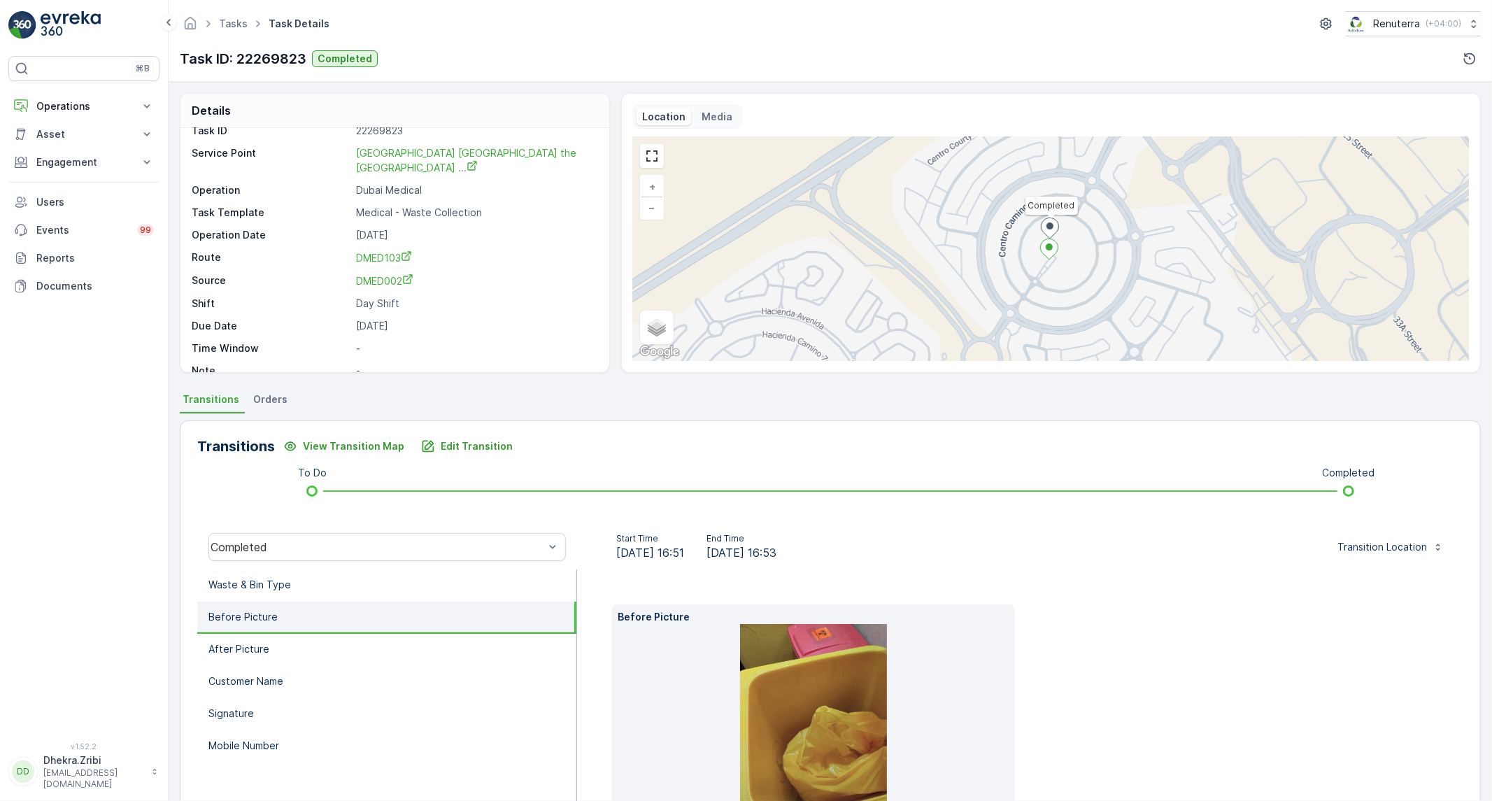
scroll to position [19, 0]
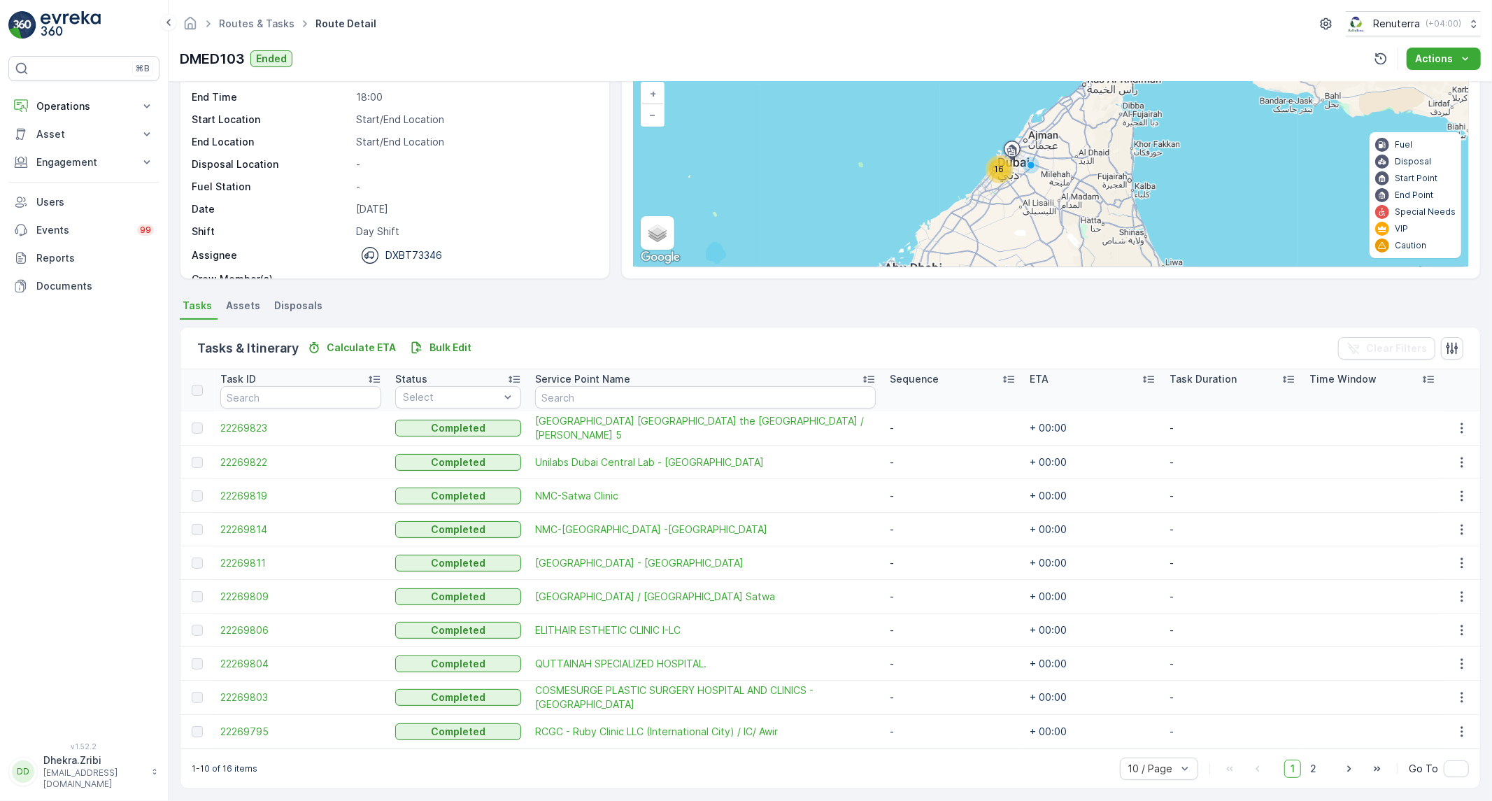
scroll to position [98, 0]
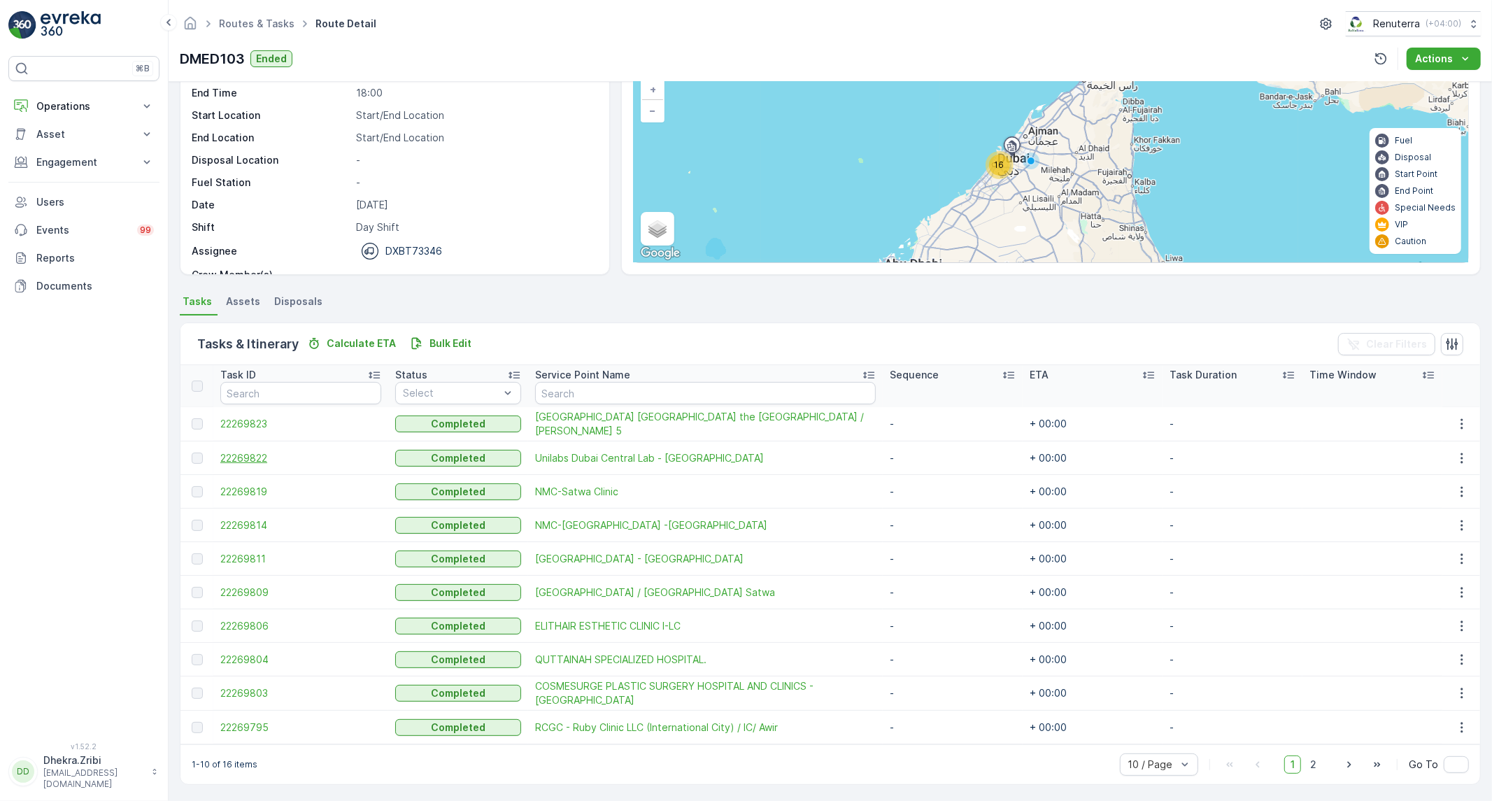
click at [243, 457] on span "22269822" at bounding box center [300, 458] width 161 height 14
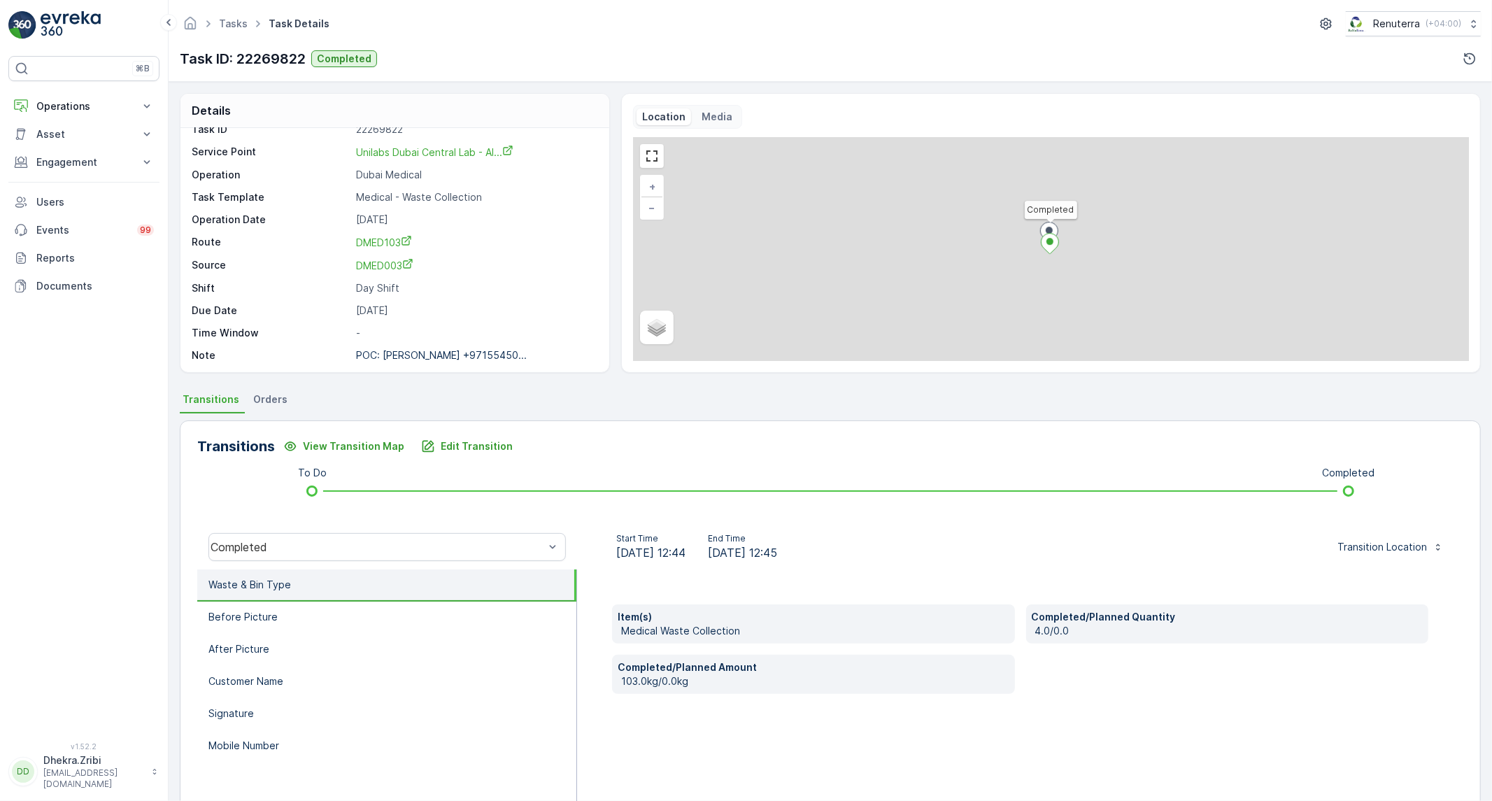
scroll to position [19, 0]
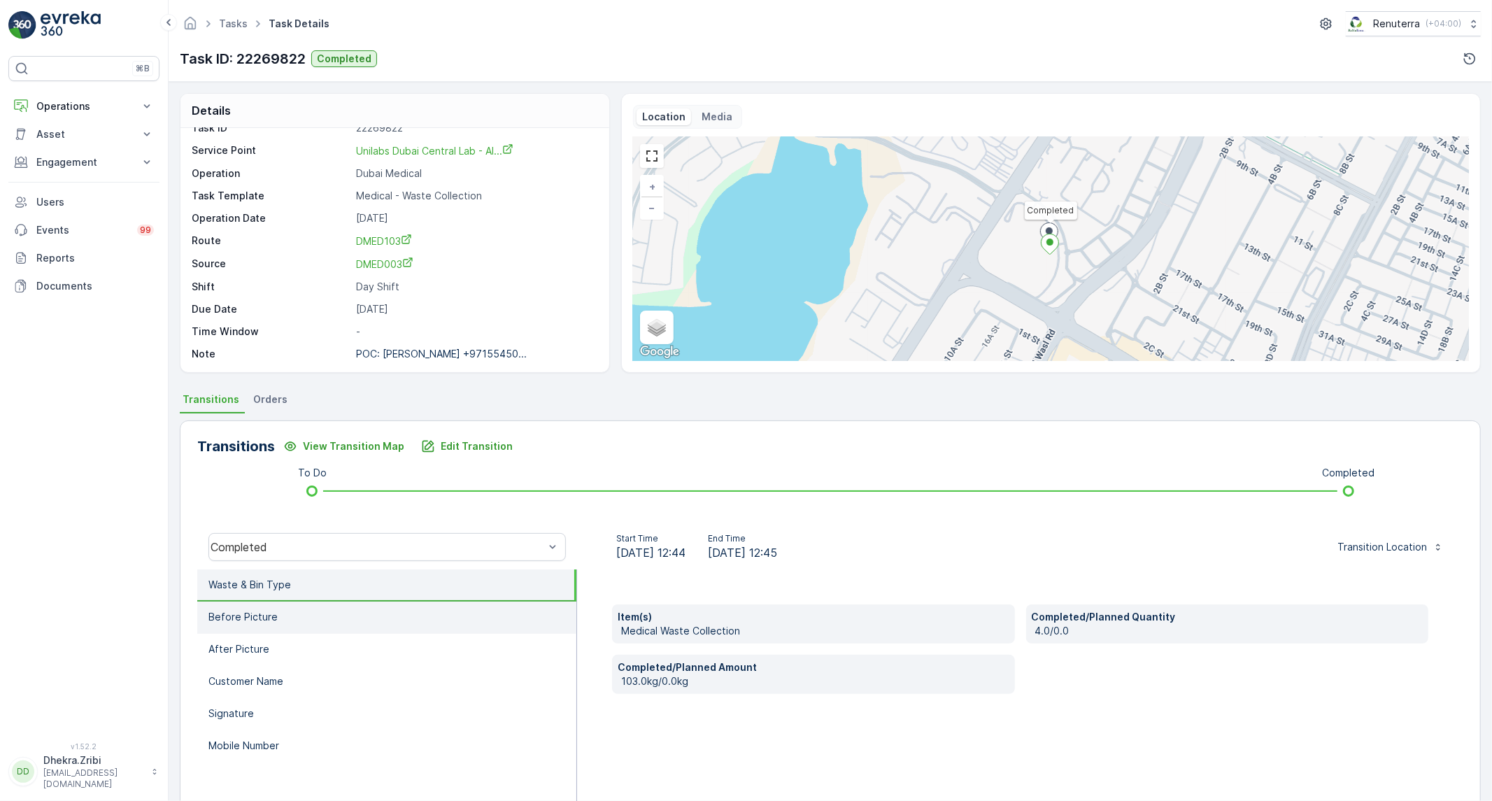
click at [339, 627] on li "Before Picture" at bounding box center [386, 618] width 379 height 32
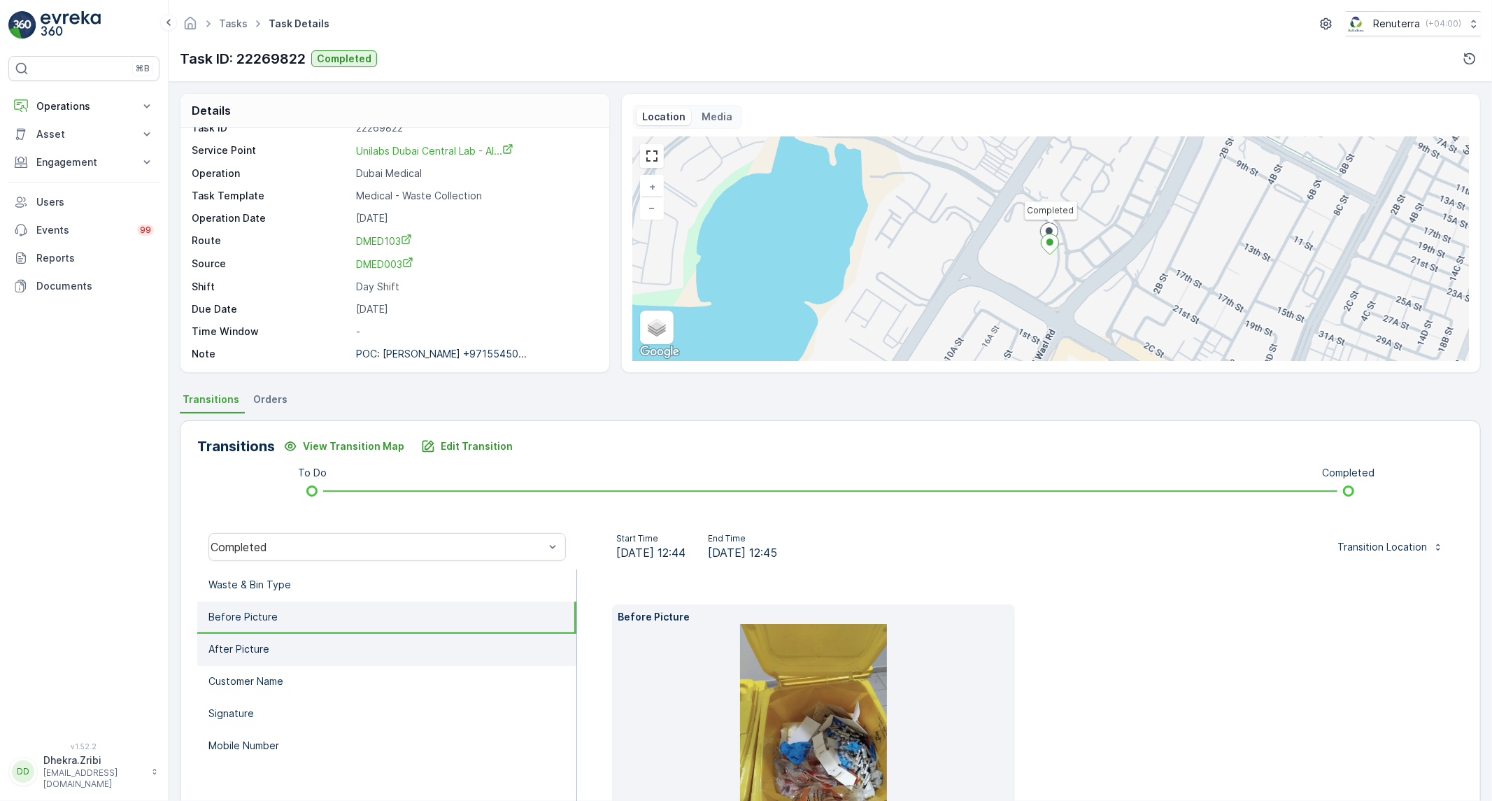
click at [309, 646] on li "After Picture" at bounding box center [386, 650] width 379 height 32
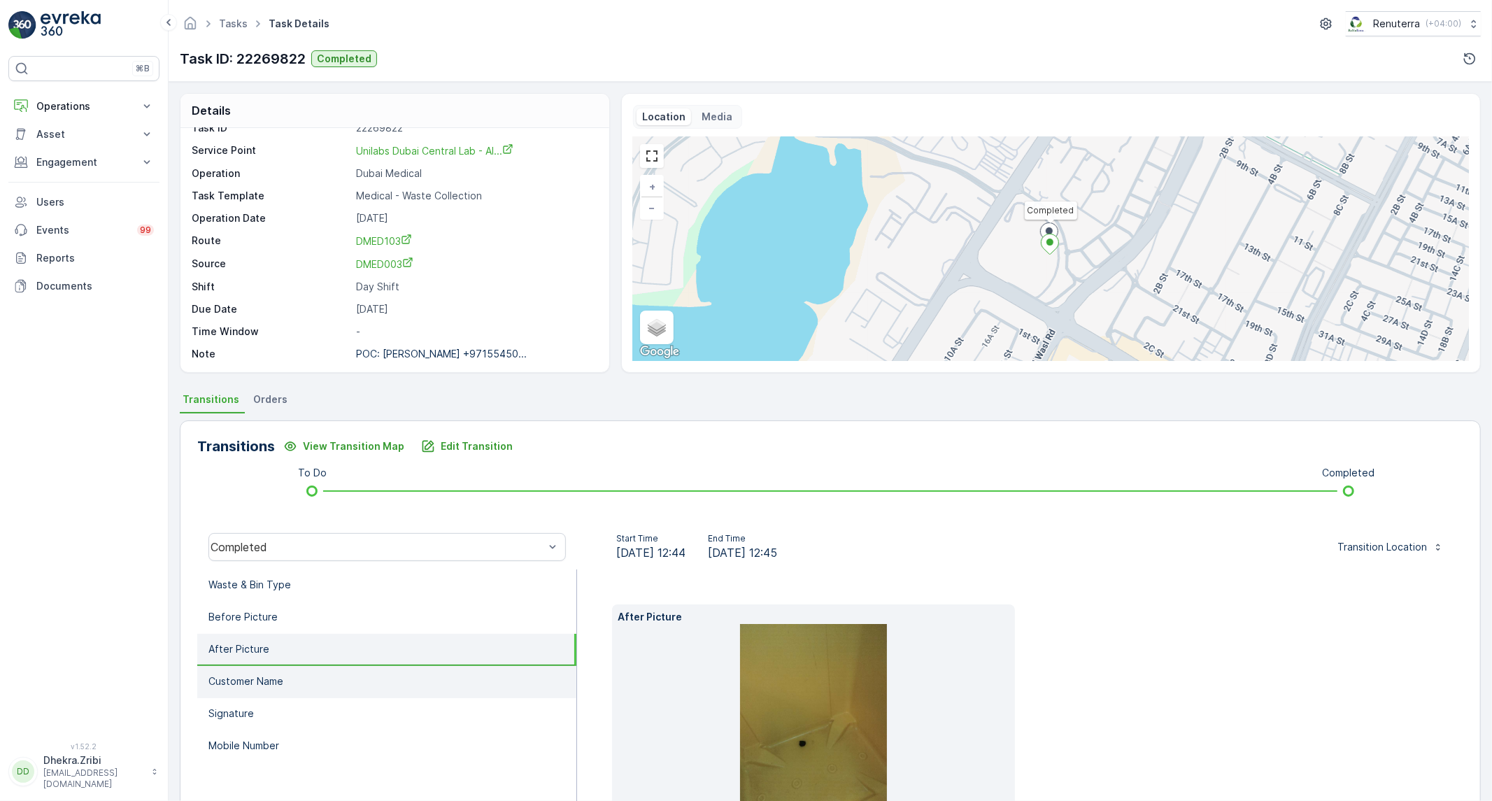
click at [288, 689] on li "Customer Name" at bounding box center [386, 682] width 379 height 32
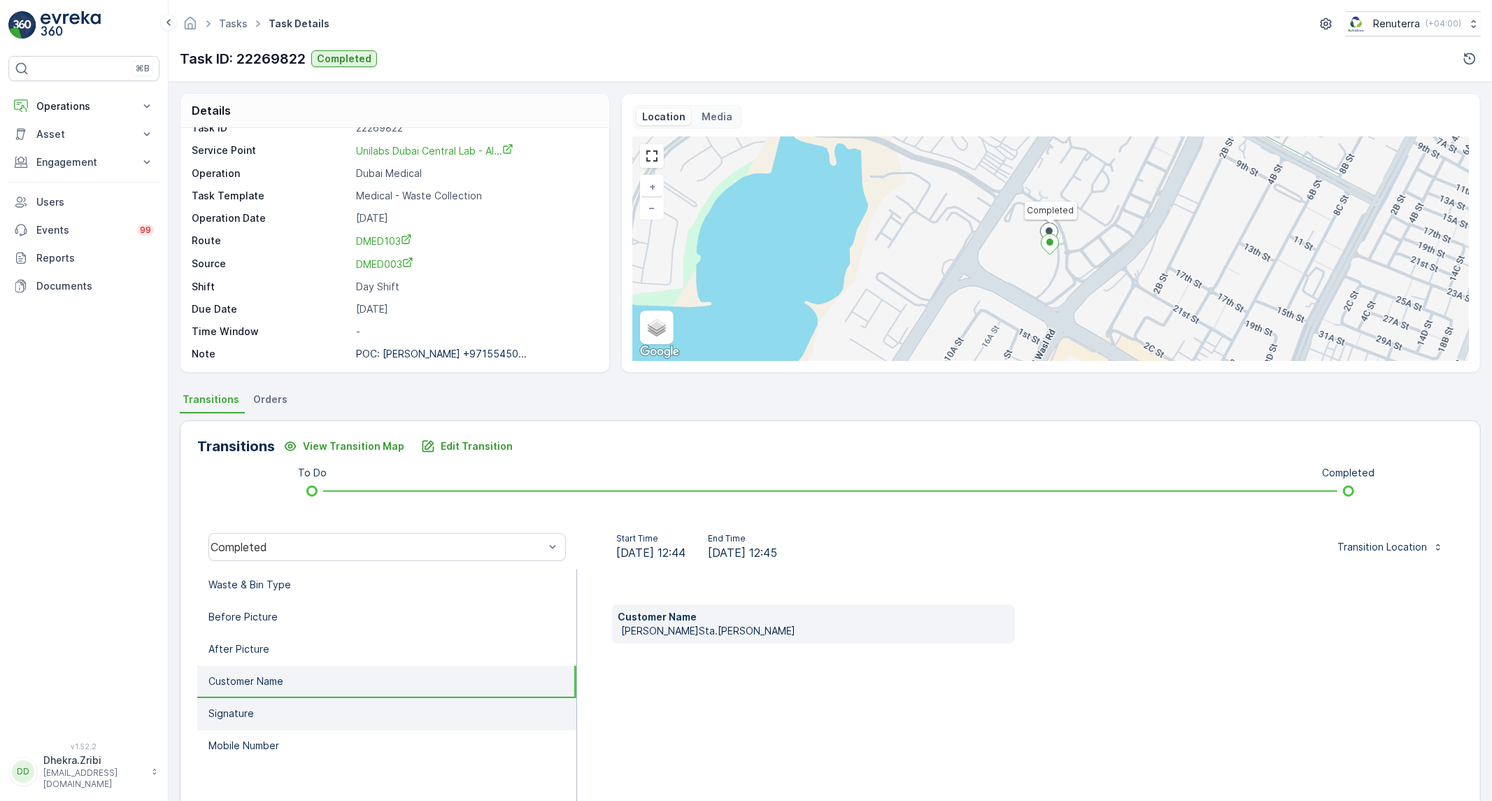
click at [290, 698] on li "Signature" at bounding box center [386, 714] width 379 height 32
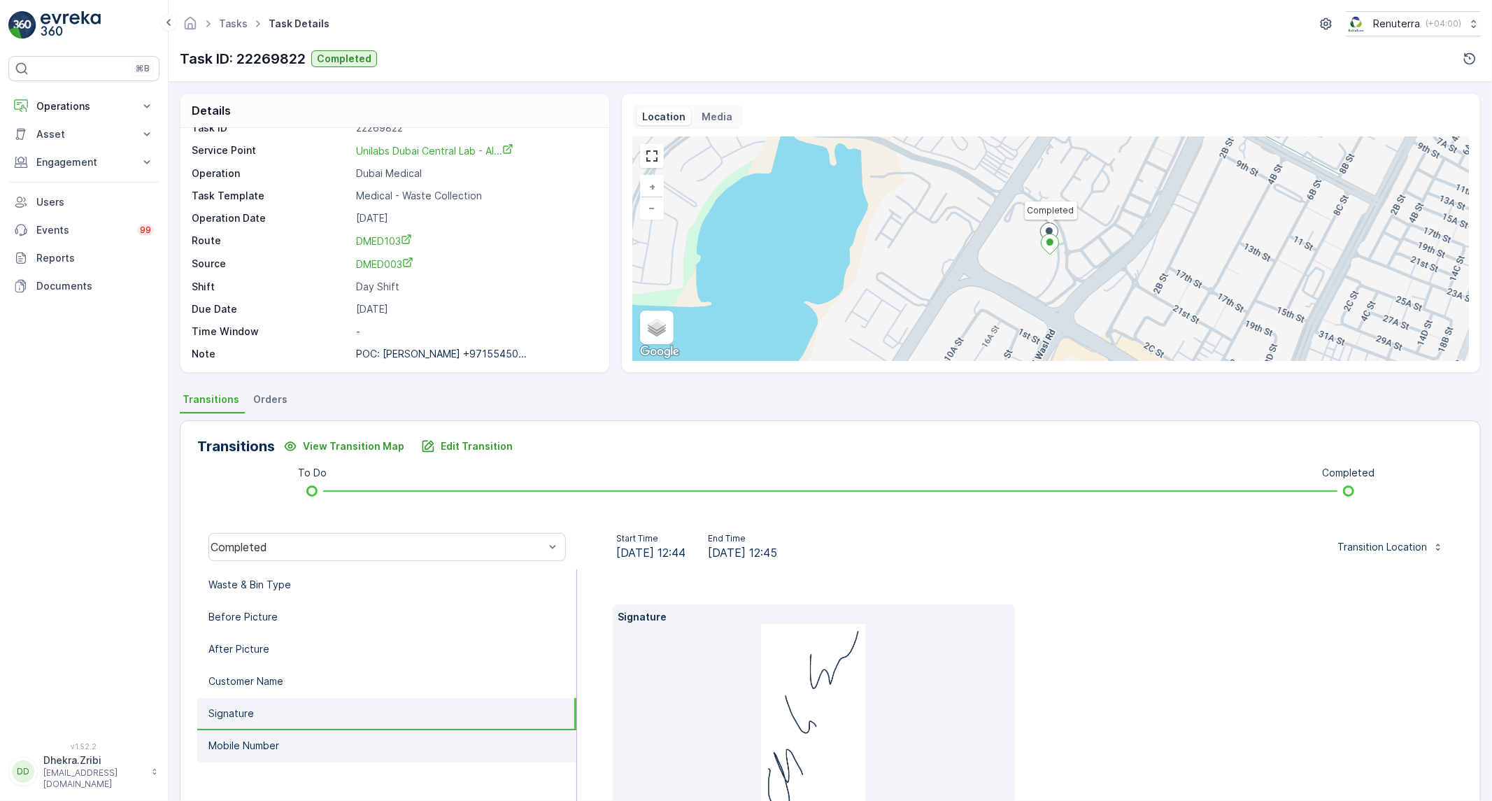
click at [282, 731] on li "Mobile Number" at bounding box center [386, 746] width 379 height 32
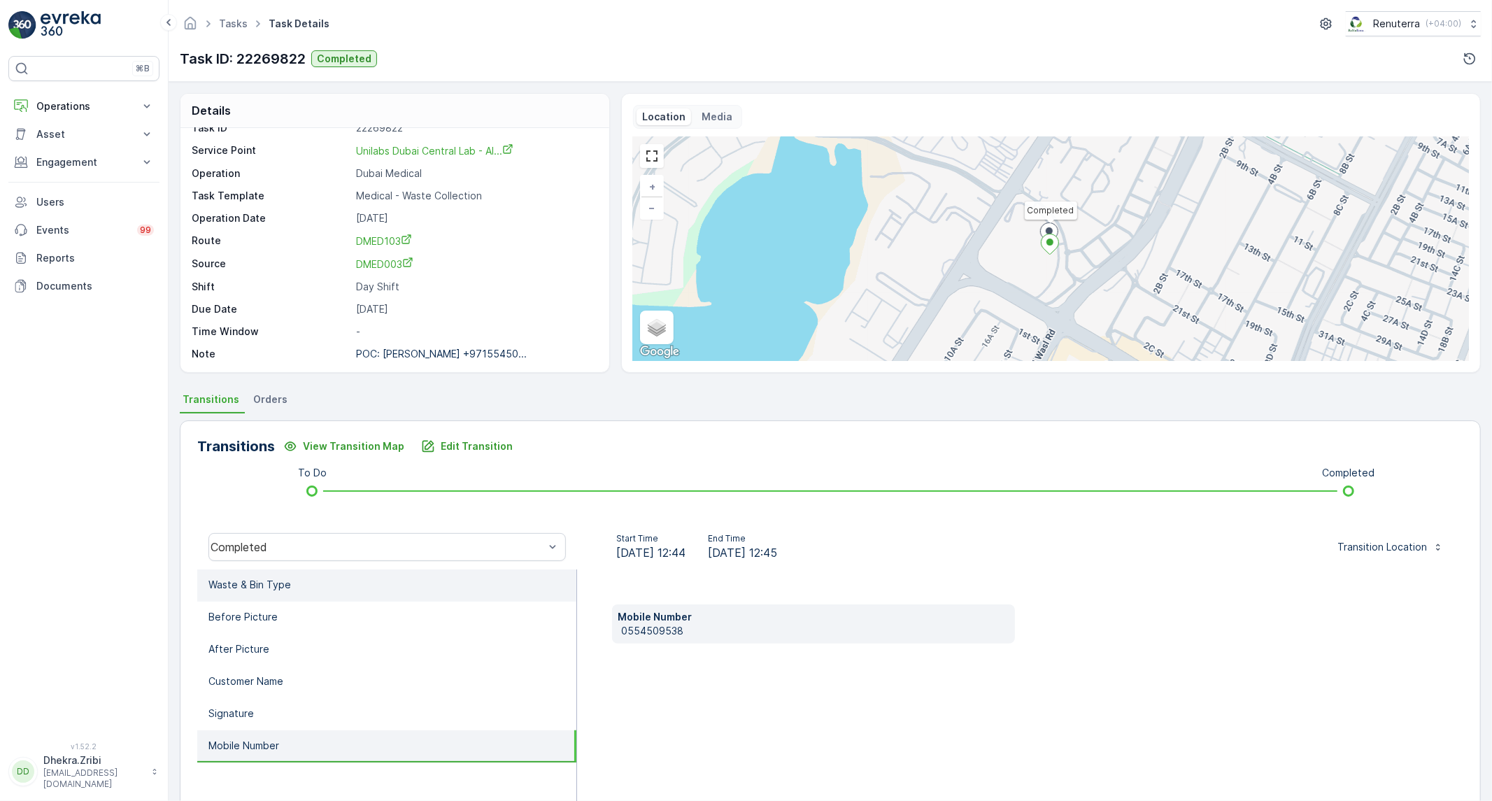
click at [362, 588] on li "Waste & Bin Type" at bounding box center [386, 585] width 379 height 32
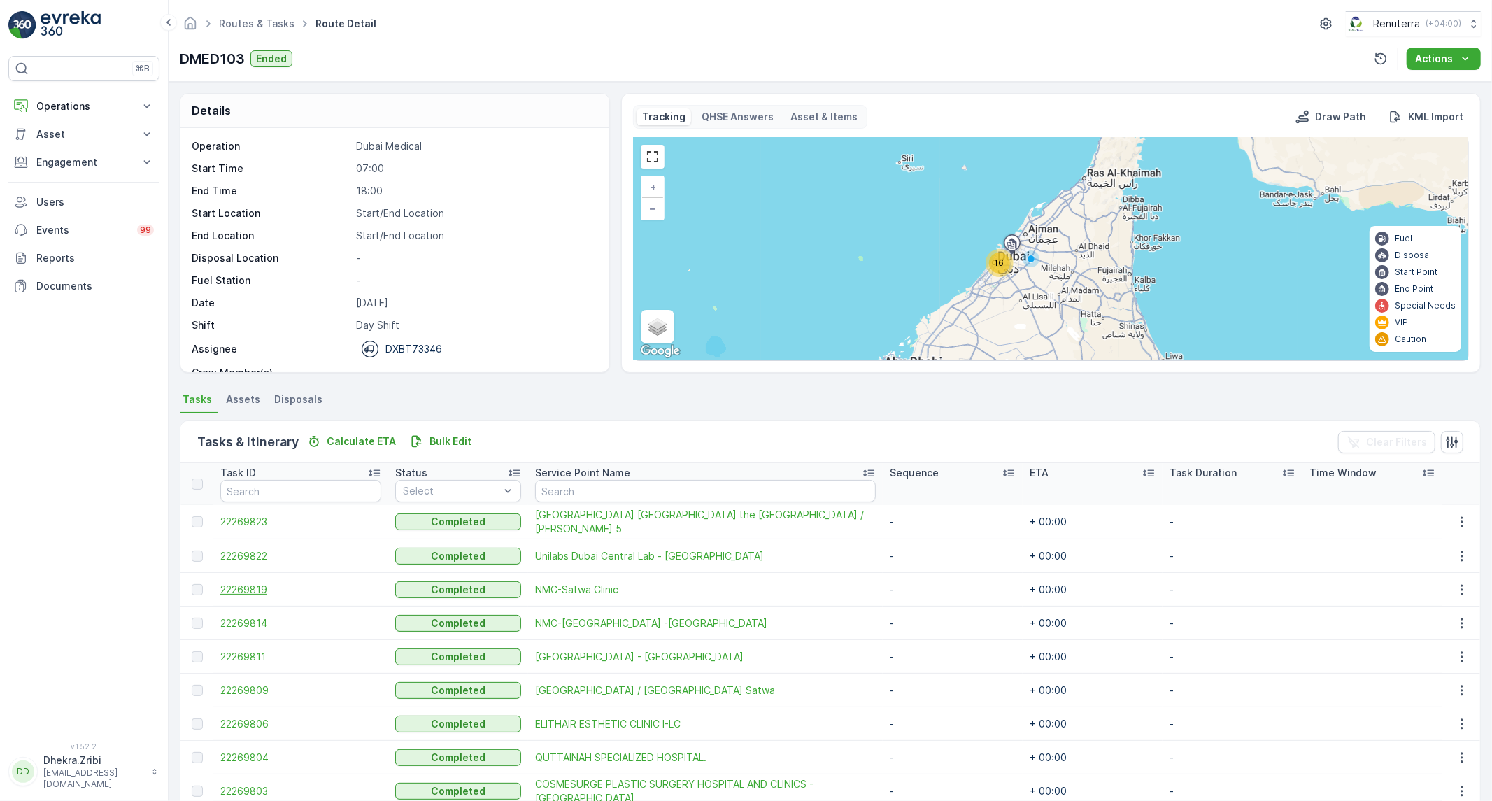
click at [259, 588] on span "22269819" at bounding box center [300, 590] width 161 height 14
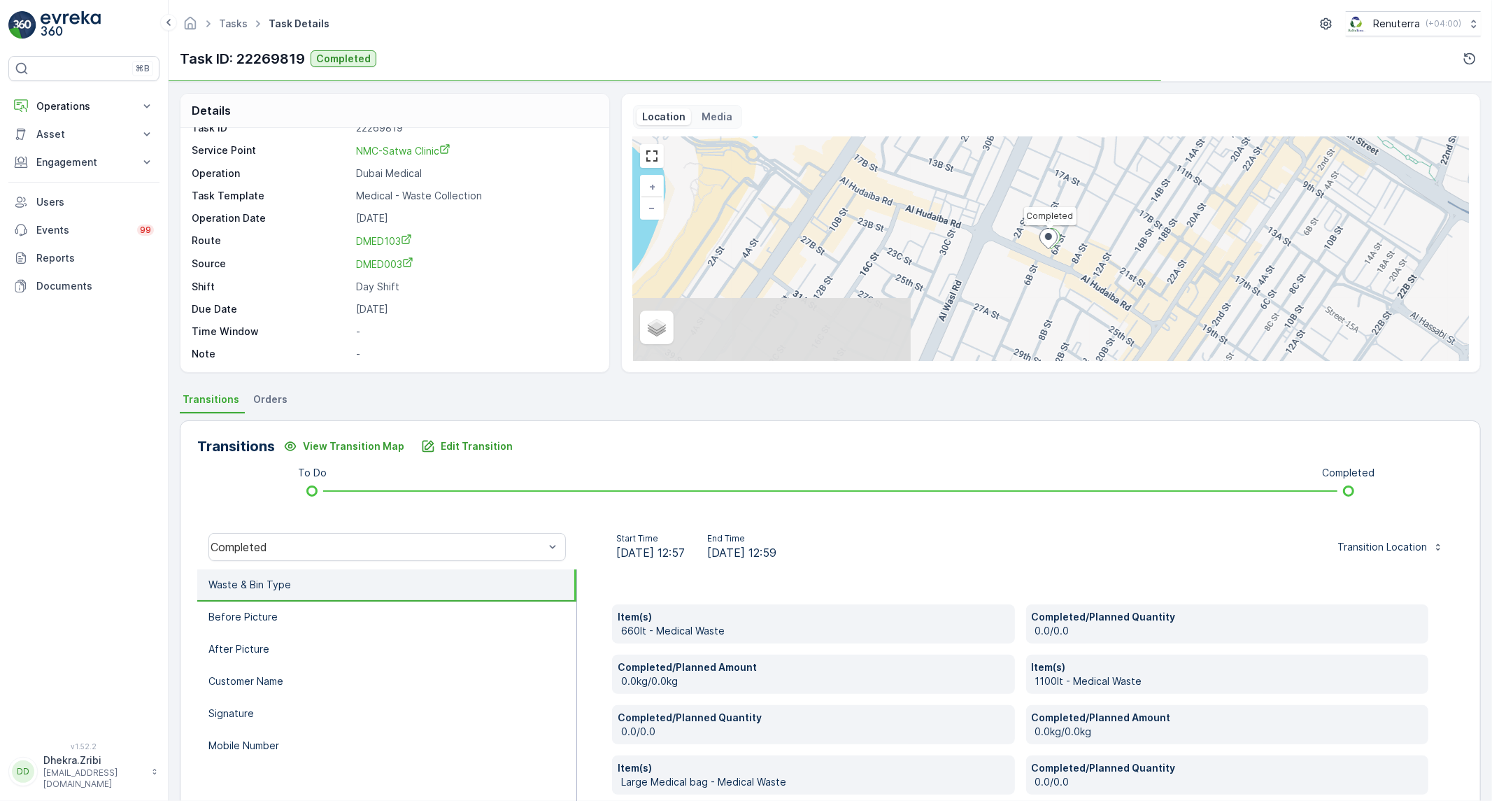
scroll to position [155, 0]
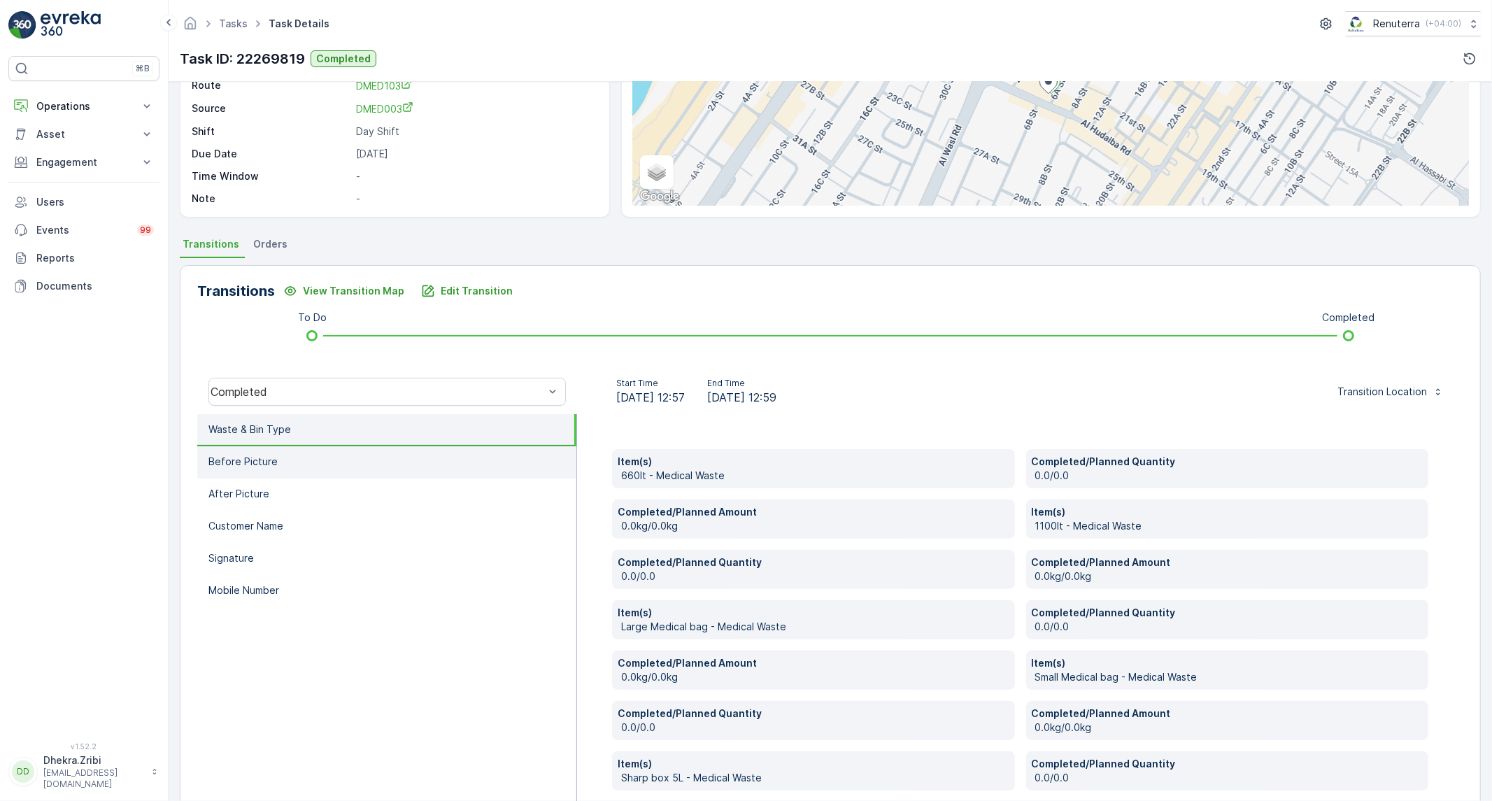
click at [400, 464] on li "Before Picture" at bounding box center [386, 462] width 379 height 32
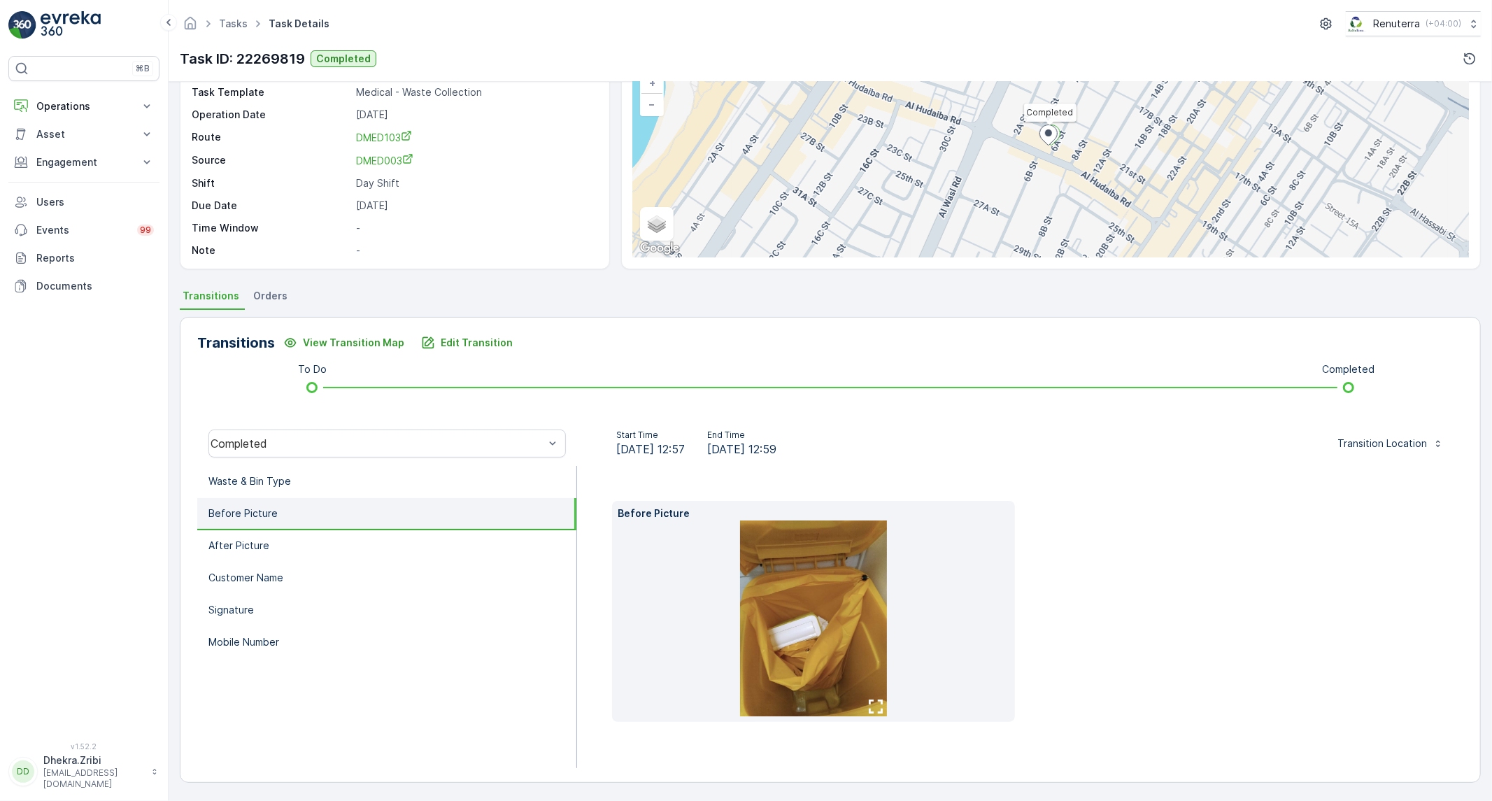
scroll to position [80, 0]
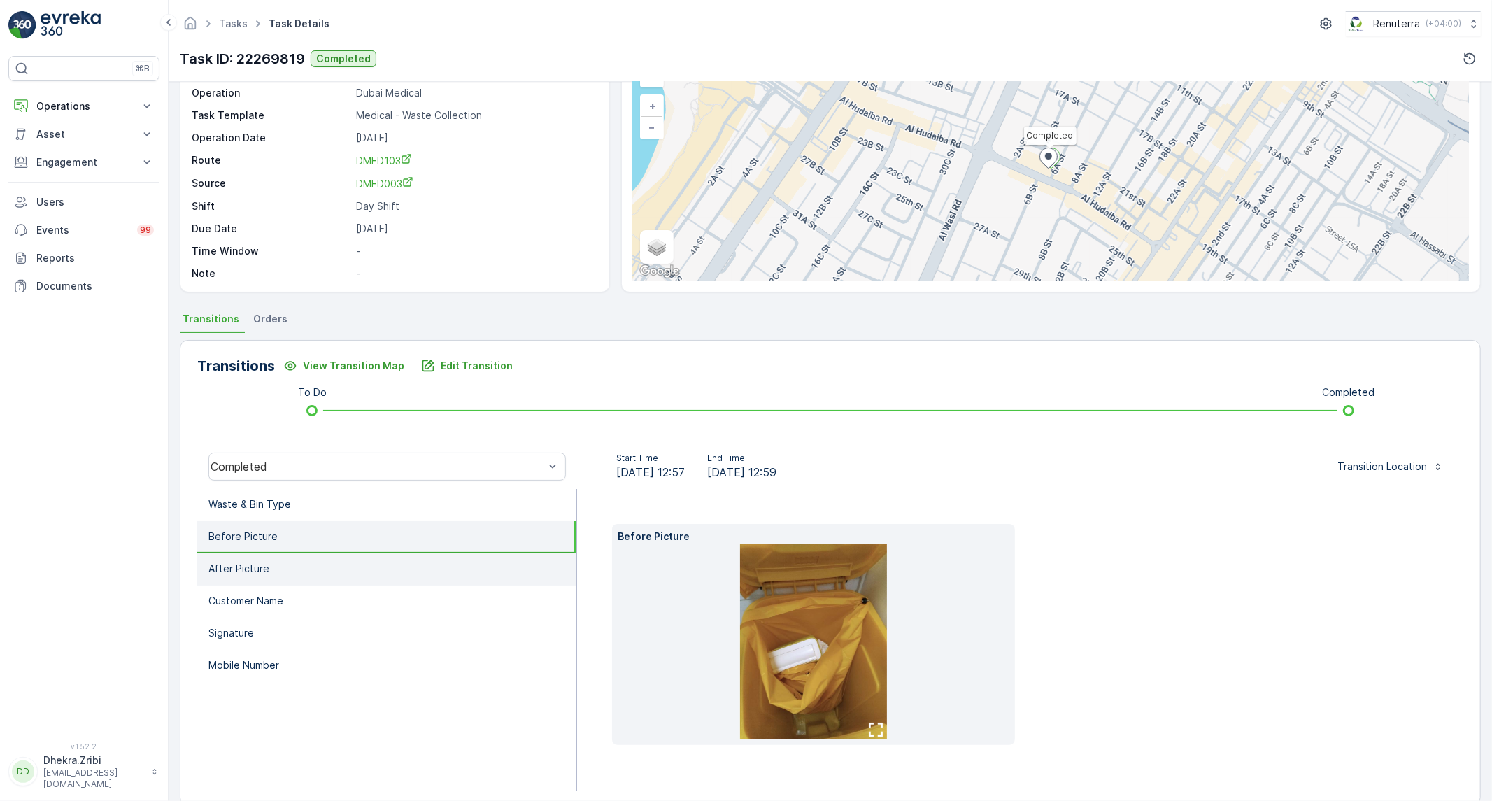
click at [318, 565] on li "After Picture" at bounding box center [386, 569] width 379 height 32
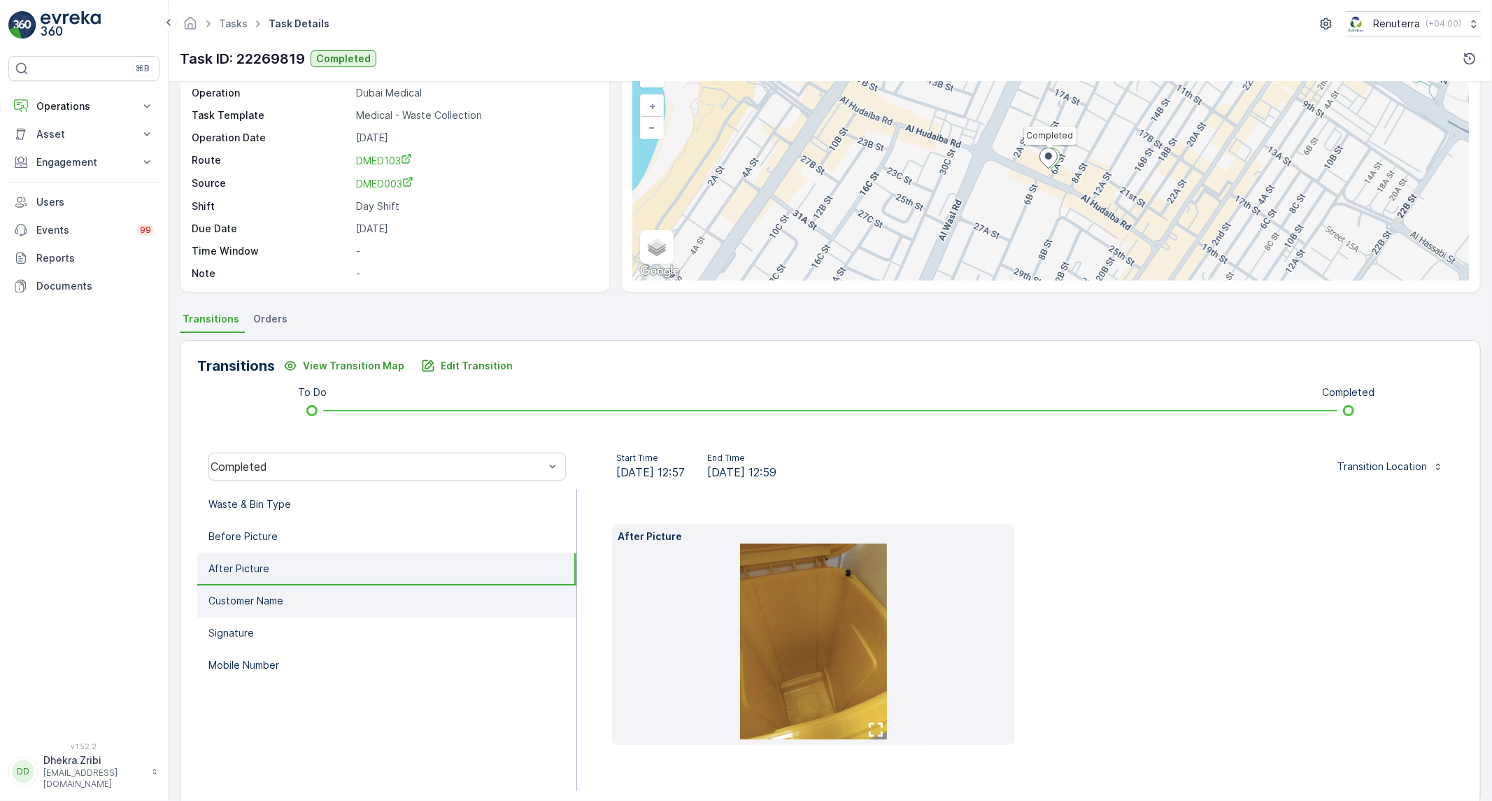
click at [305, 585] on li "Customer Name" at bounding box center [386, 601] width 379 height 32
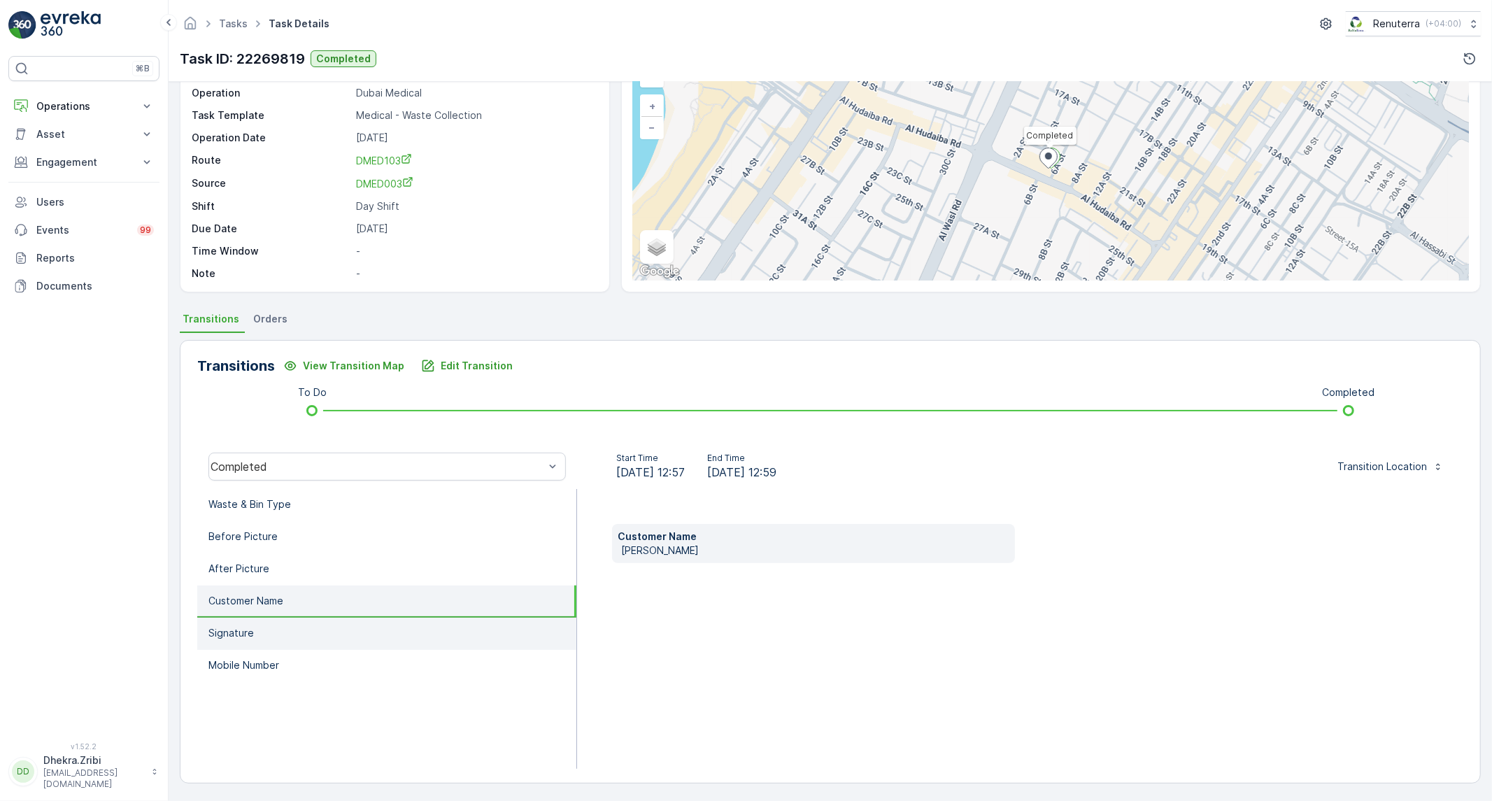
click at [274, 639] on li "Signature" at bounding box center [386, 634] width 379 height 32
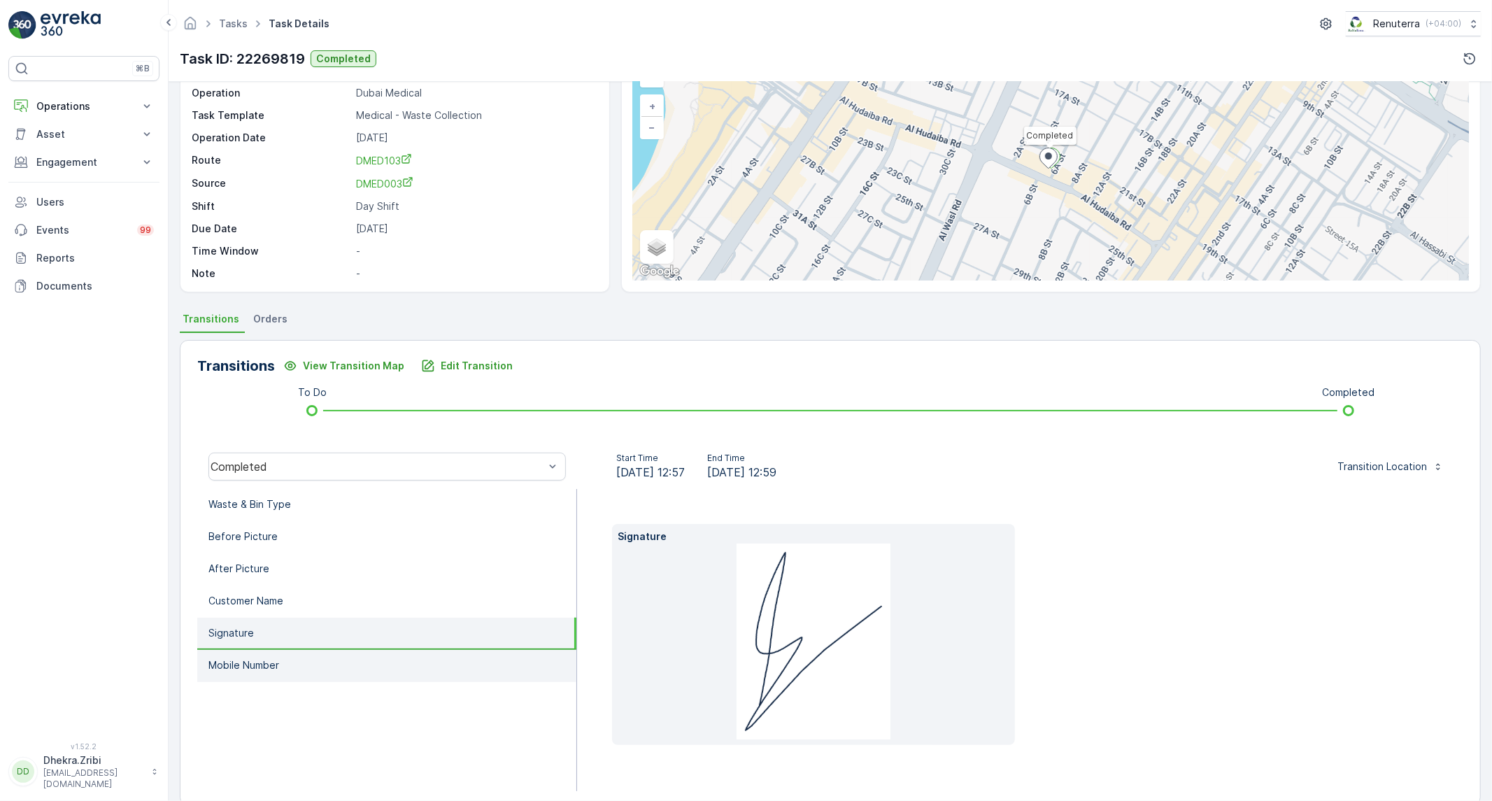
click at [282, 667] on li "Mobile Number" at bounding box center [386, 666] width 379 height 32
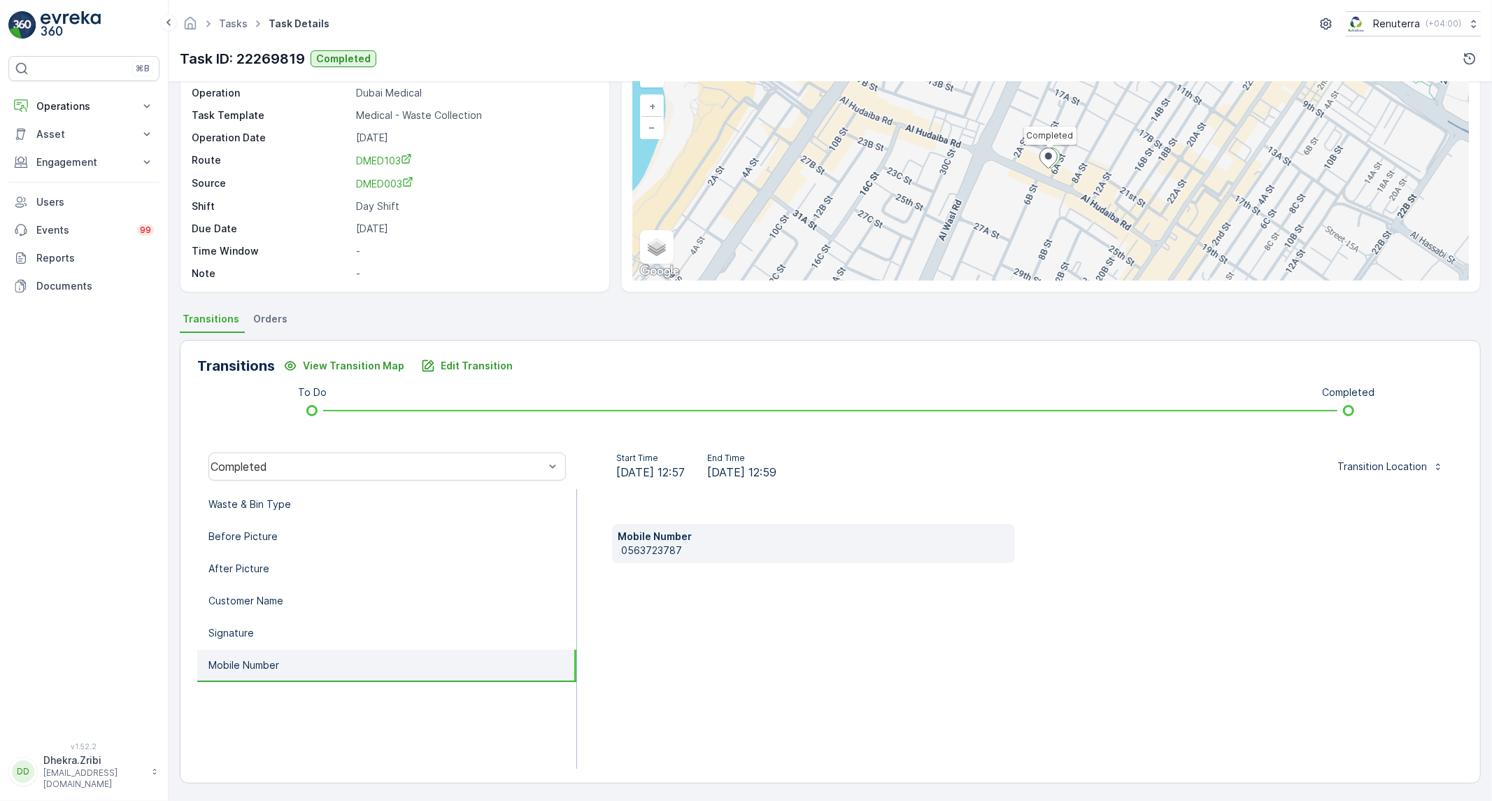
click at [669, 548] on p "0563723787" at bounding box center [815, 550] width 388 height 14
copy p "0563723787"
click at [438, 499] on li "Waste & Bin Type" at bounding box center [386, 505] width 379 height 32
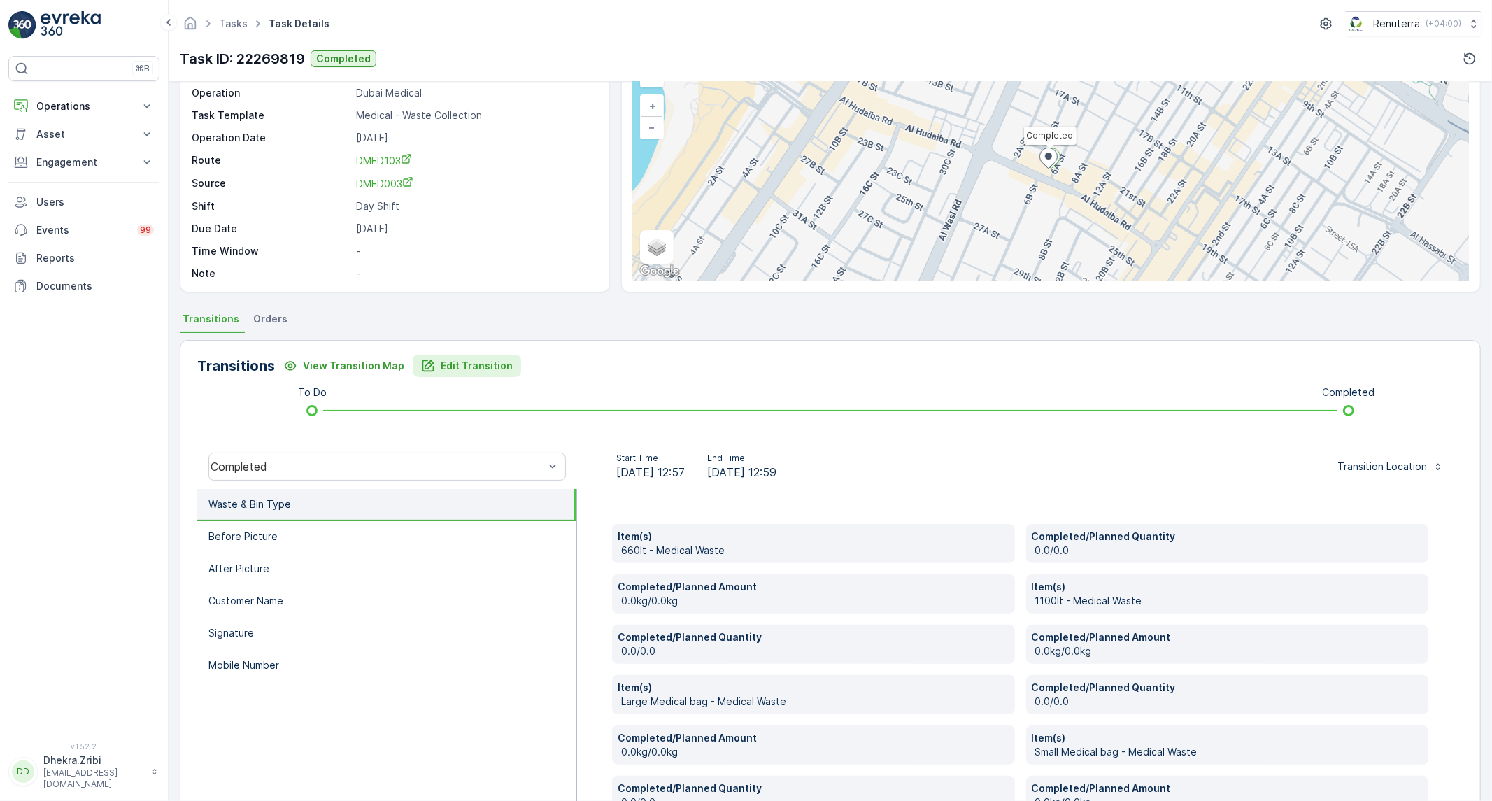
click at [497, 369] on p "Edit Transition" at bounding box center [477, 366] width 72 height 14
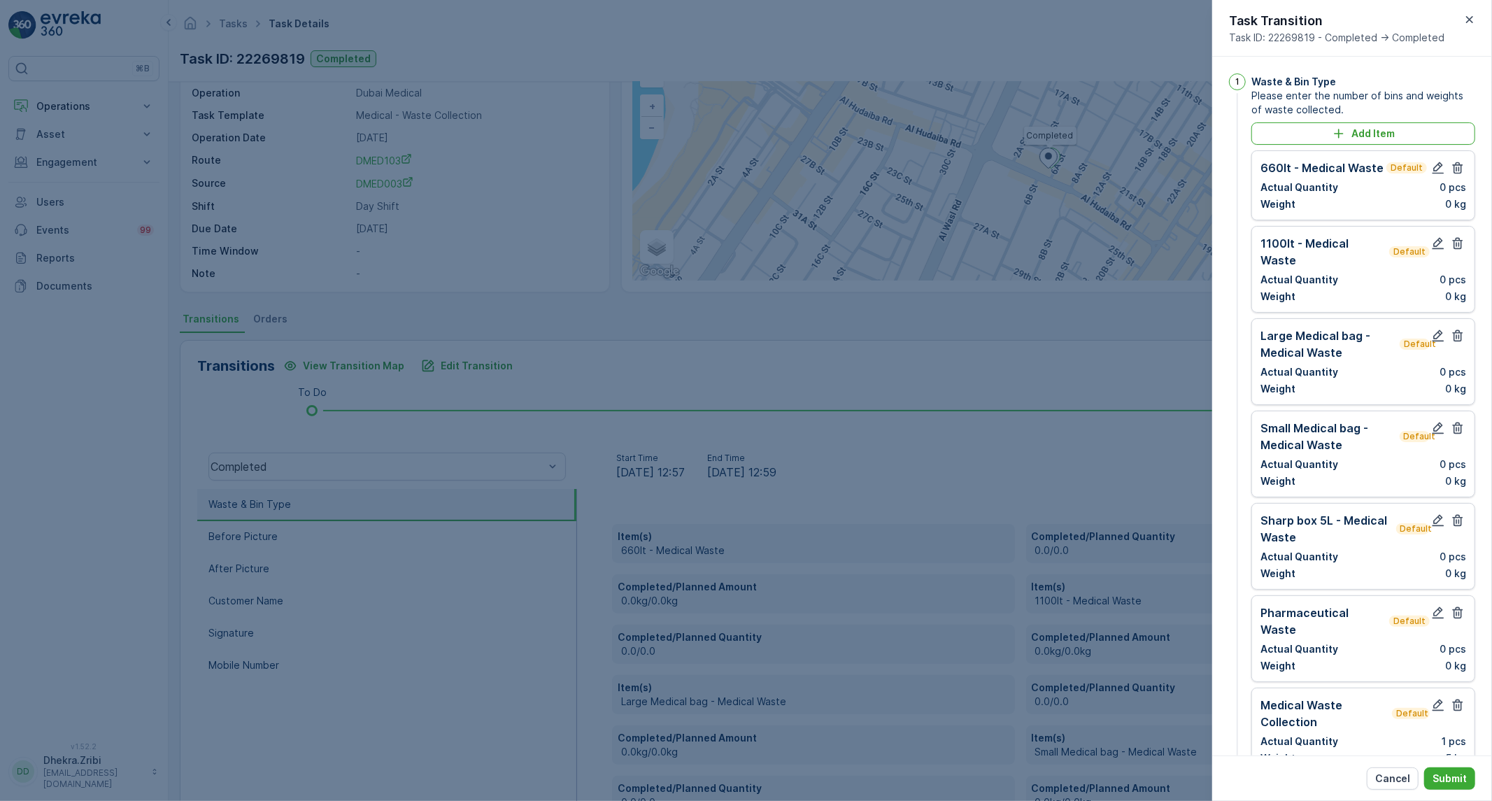
scroll to position [776, 0]
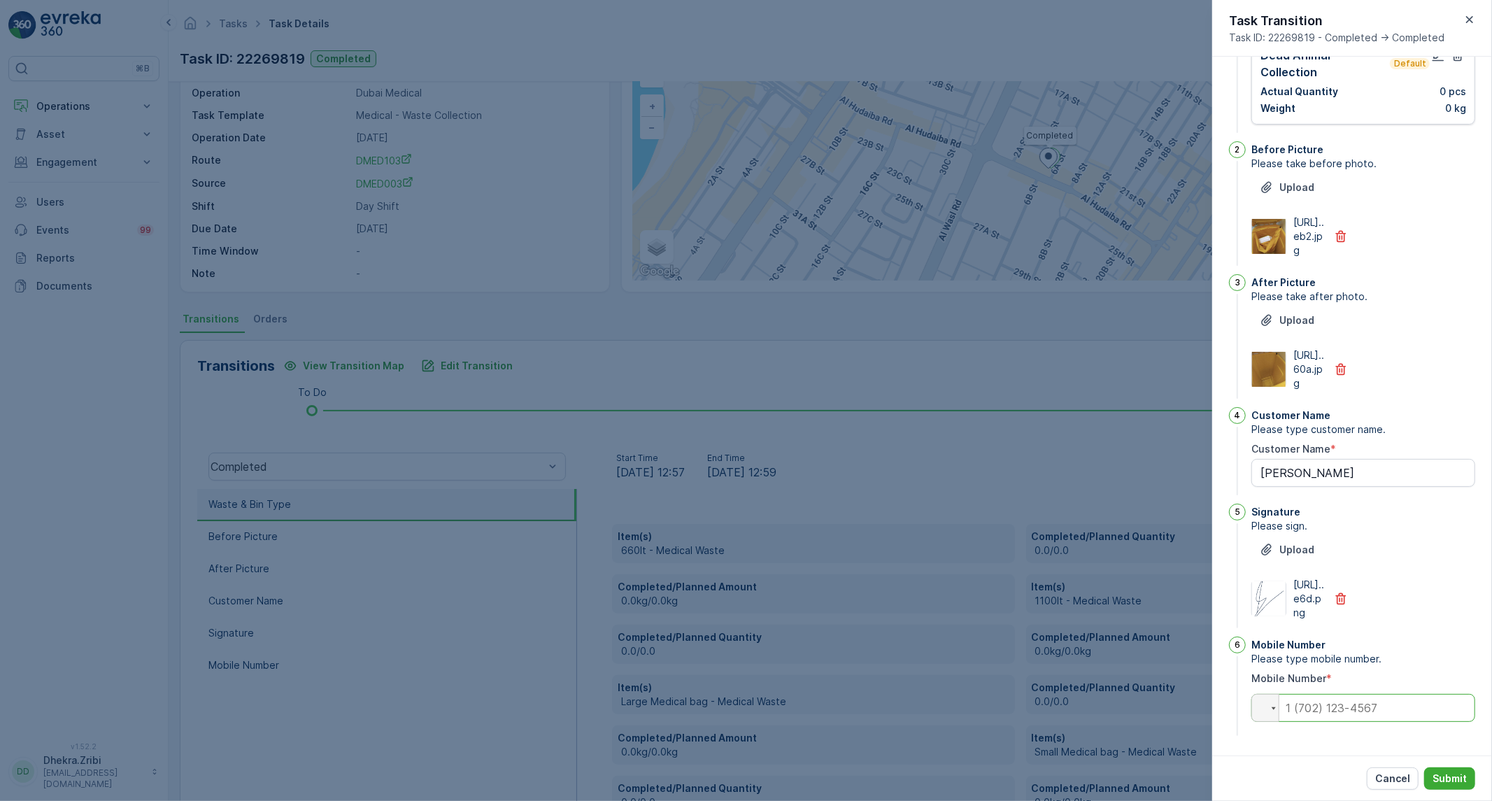
click at [1352, 719] on input "tel" at bounding box center [1363, 708] width 224 height 28
paste input "0563723787"
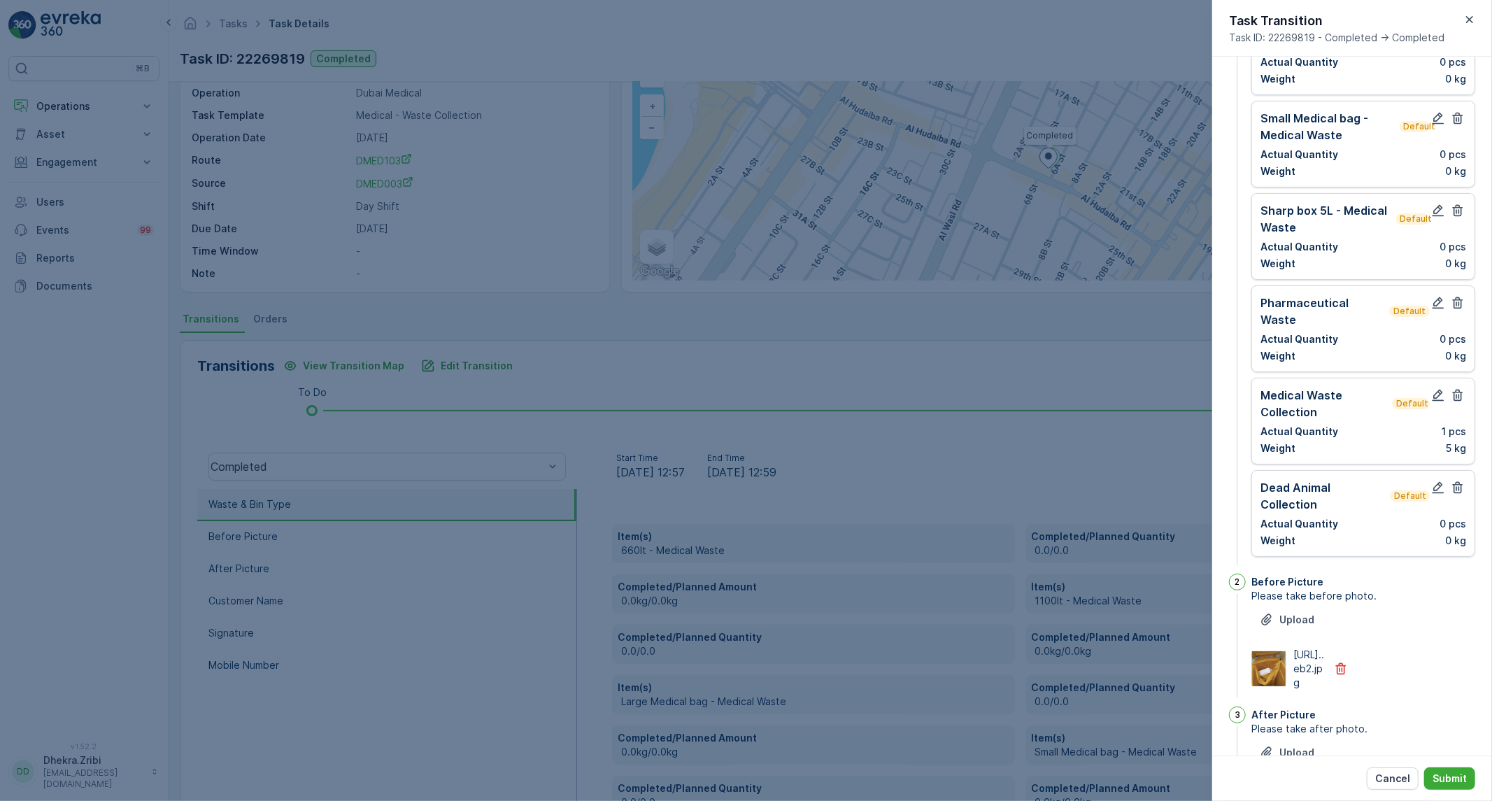
scroll to position [0, 0]
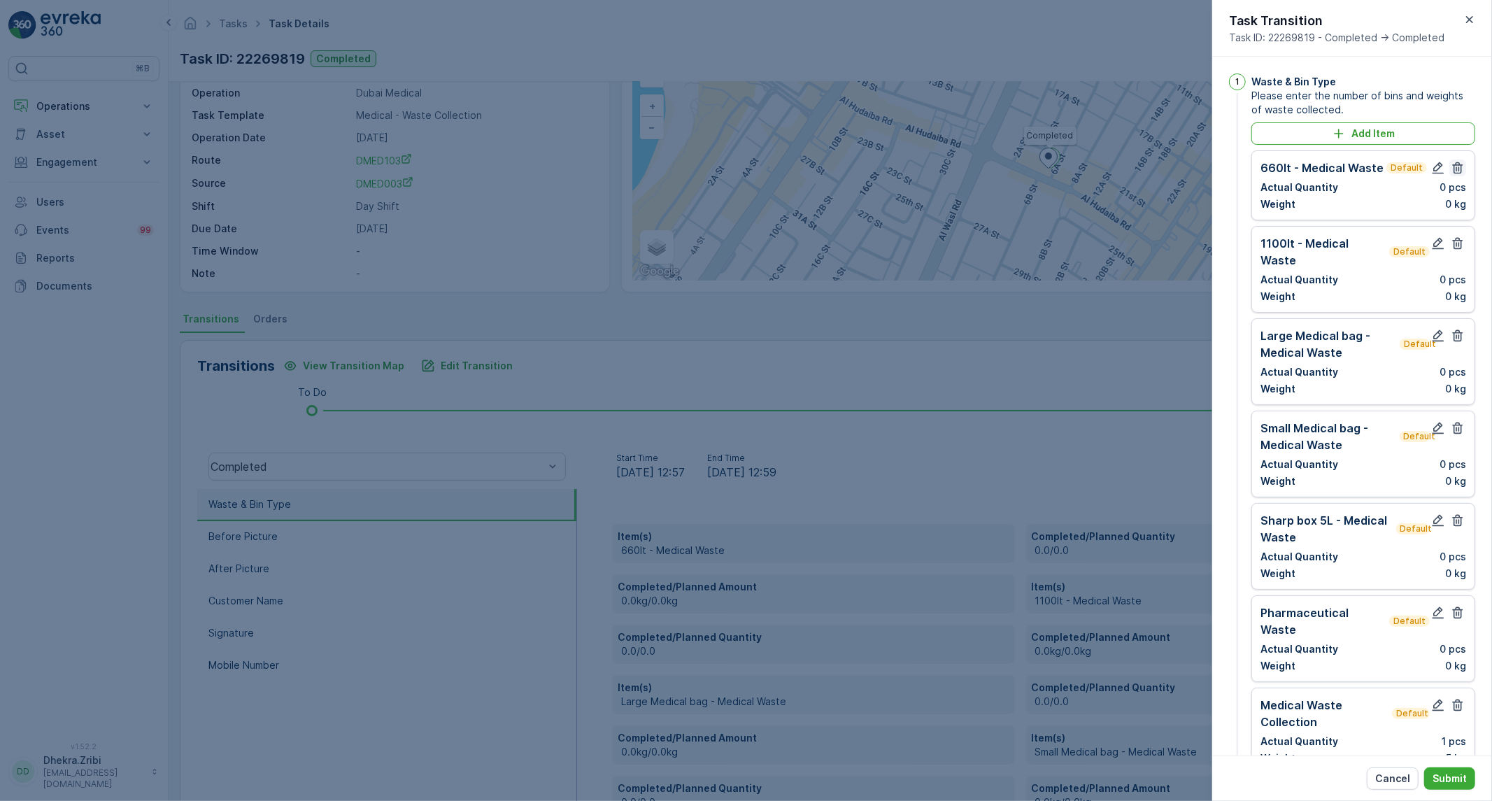
type input "0563723787"
click at [1456, 173] on icon "button" at bounding box center [1458, 168] width 10 height 12
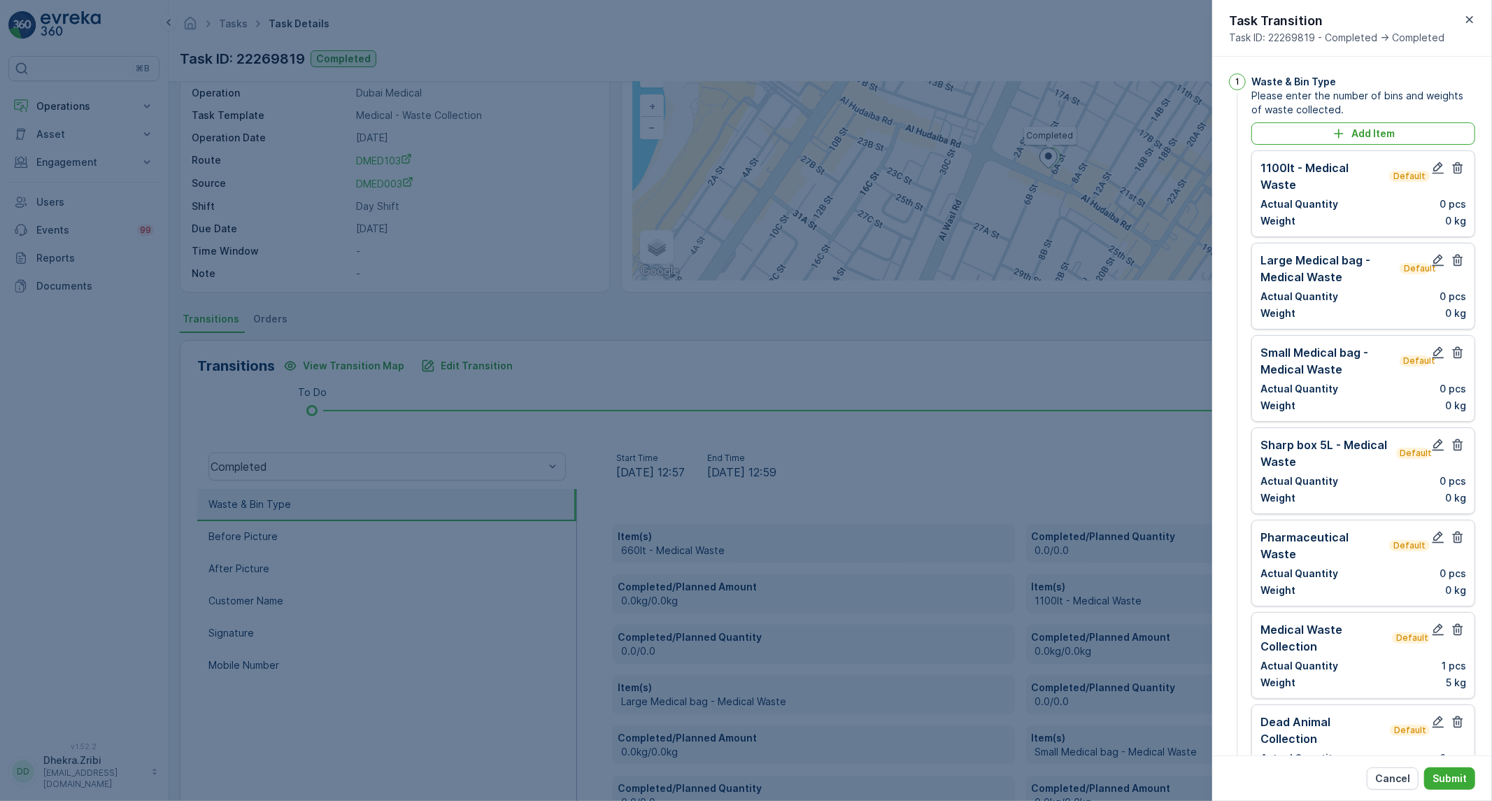
click at [1456, 173] on icon "button" at bounding box center [1458, 168] width 10 height 12
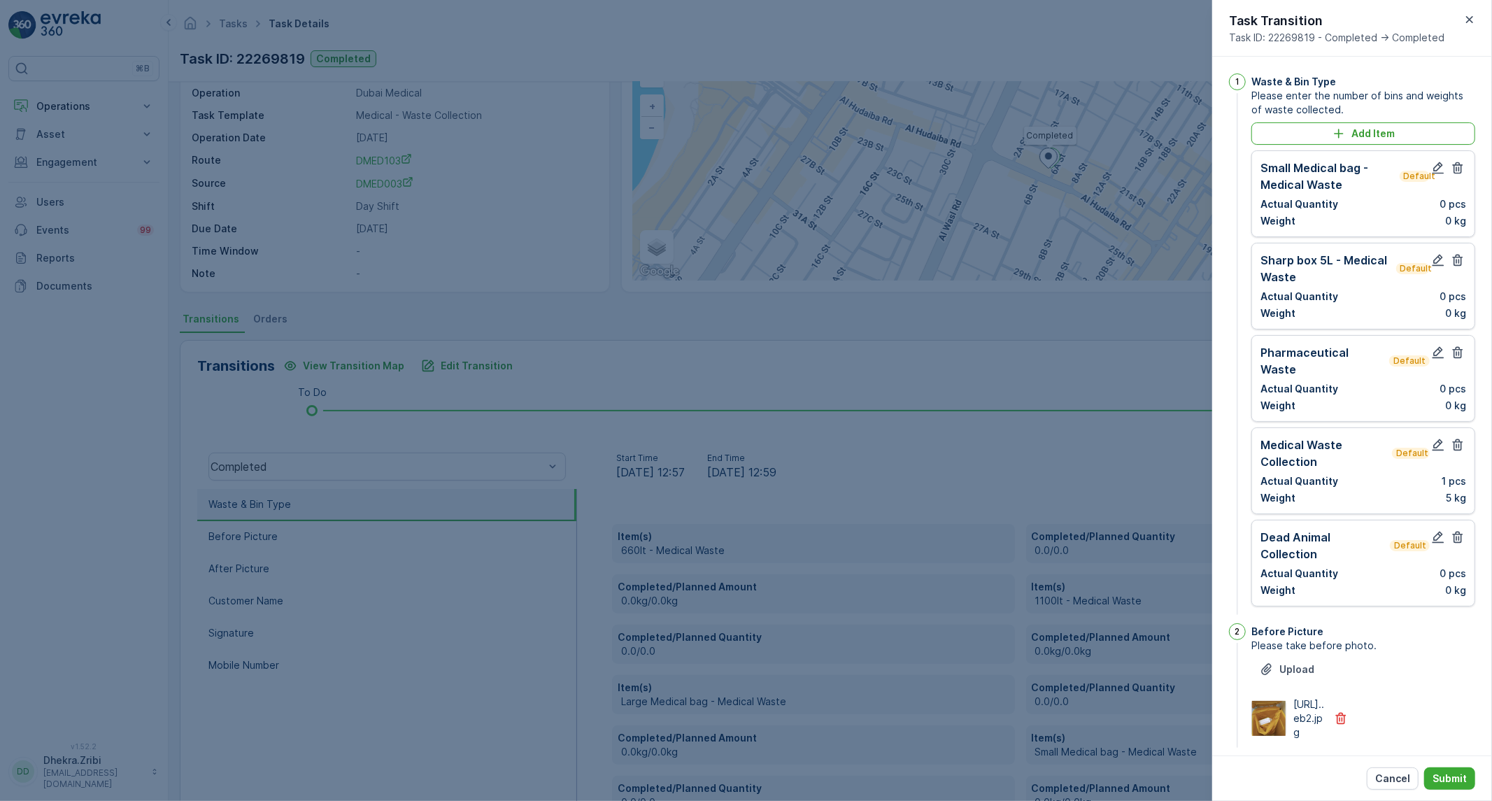
click at [1456, 173] on icon "button" at bounding box center [1458, 168] width 10 height 12
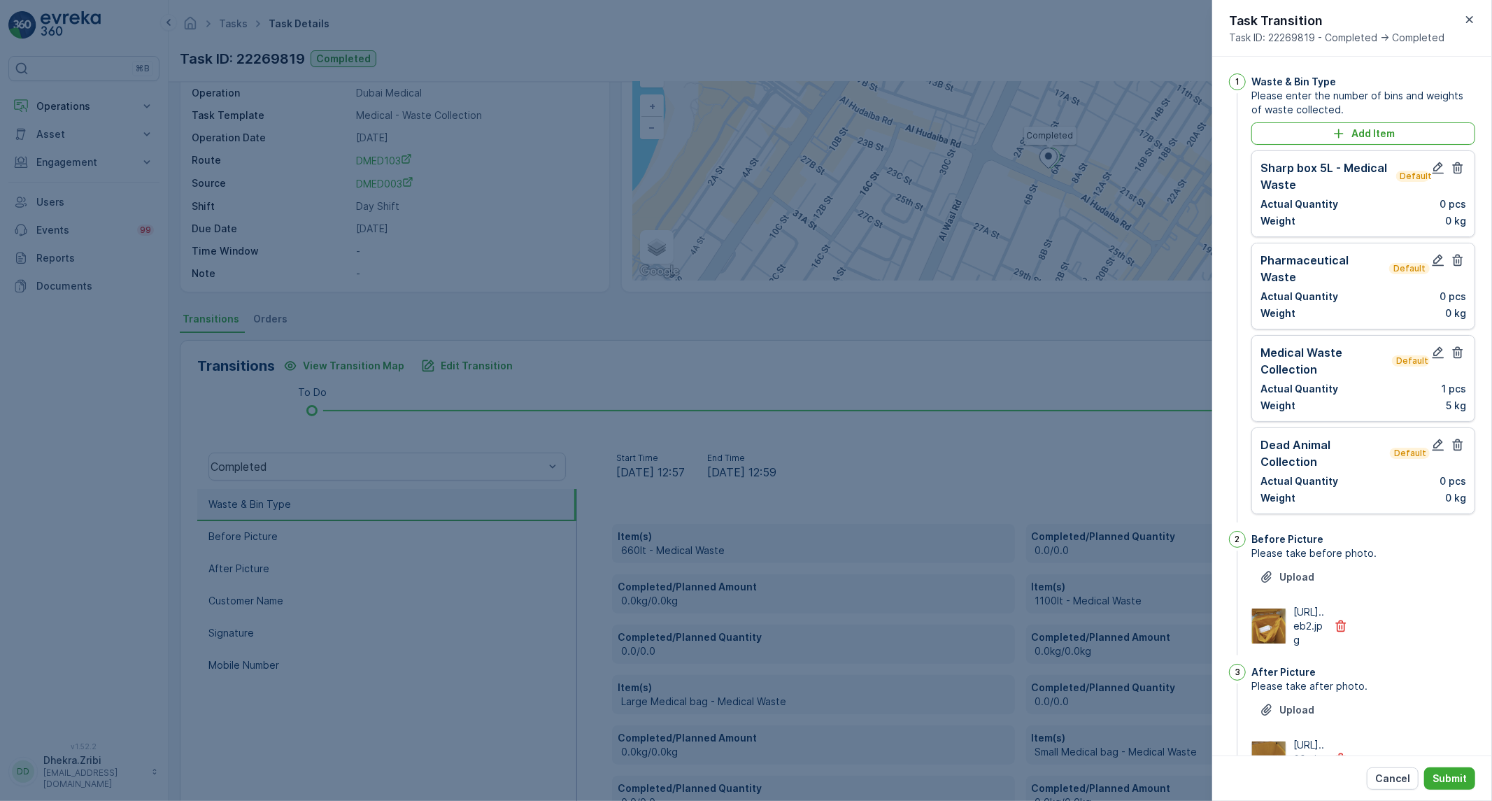
click at [1456, 173] on icon "button" at bounding box center [1458, 168] width 10 height 12
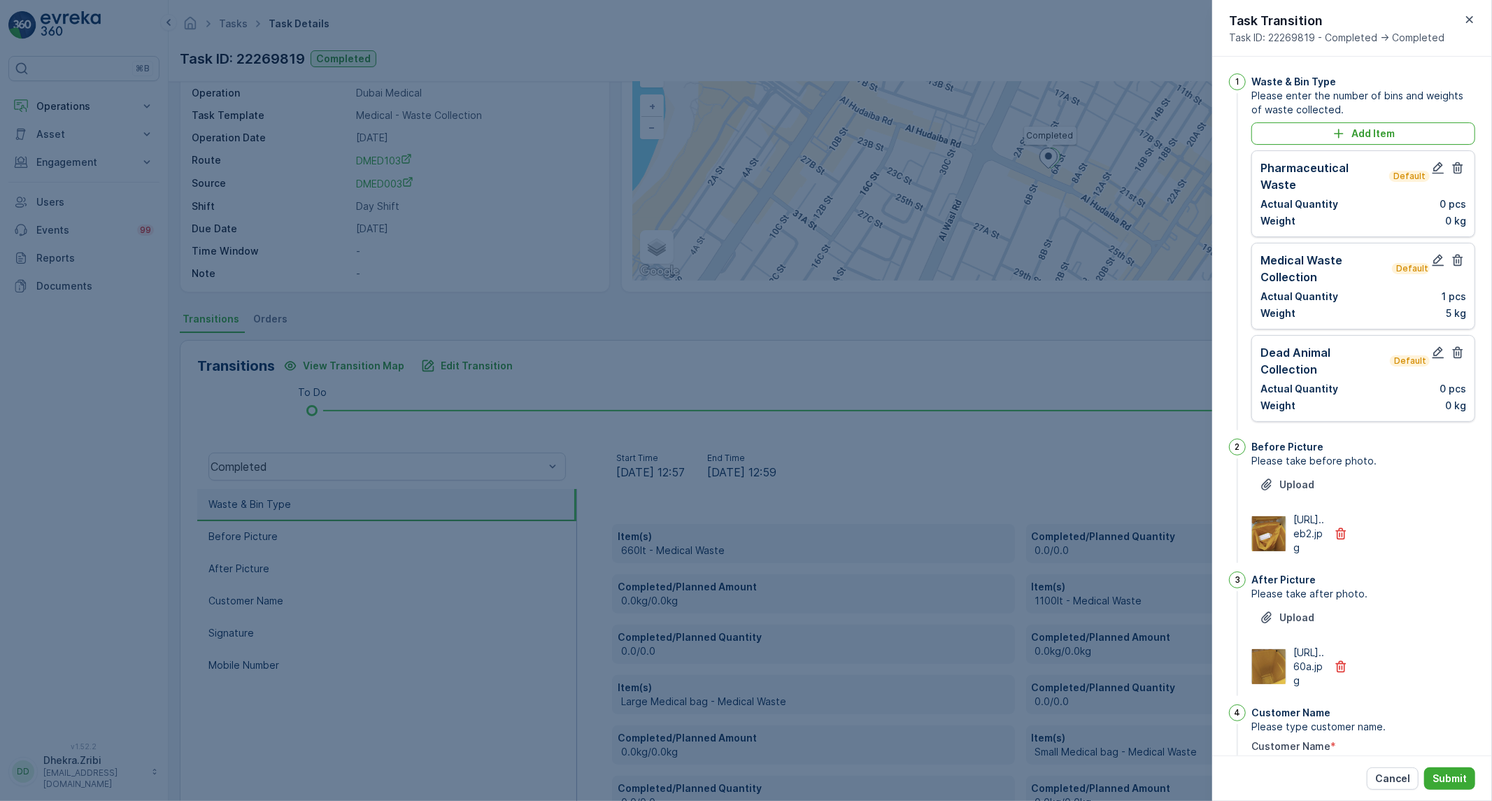
click at [1456, 173] on icon "button" at bounding box center [1458, 168] width 10 height 12
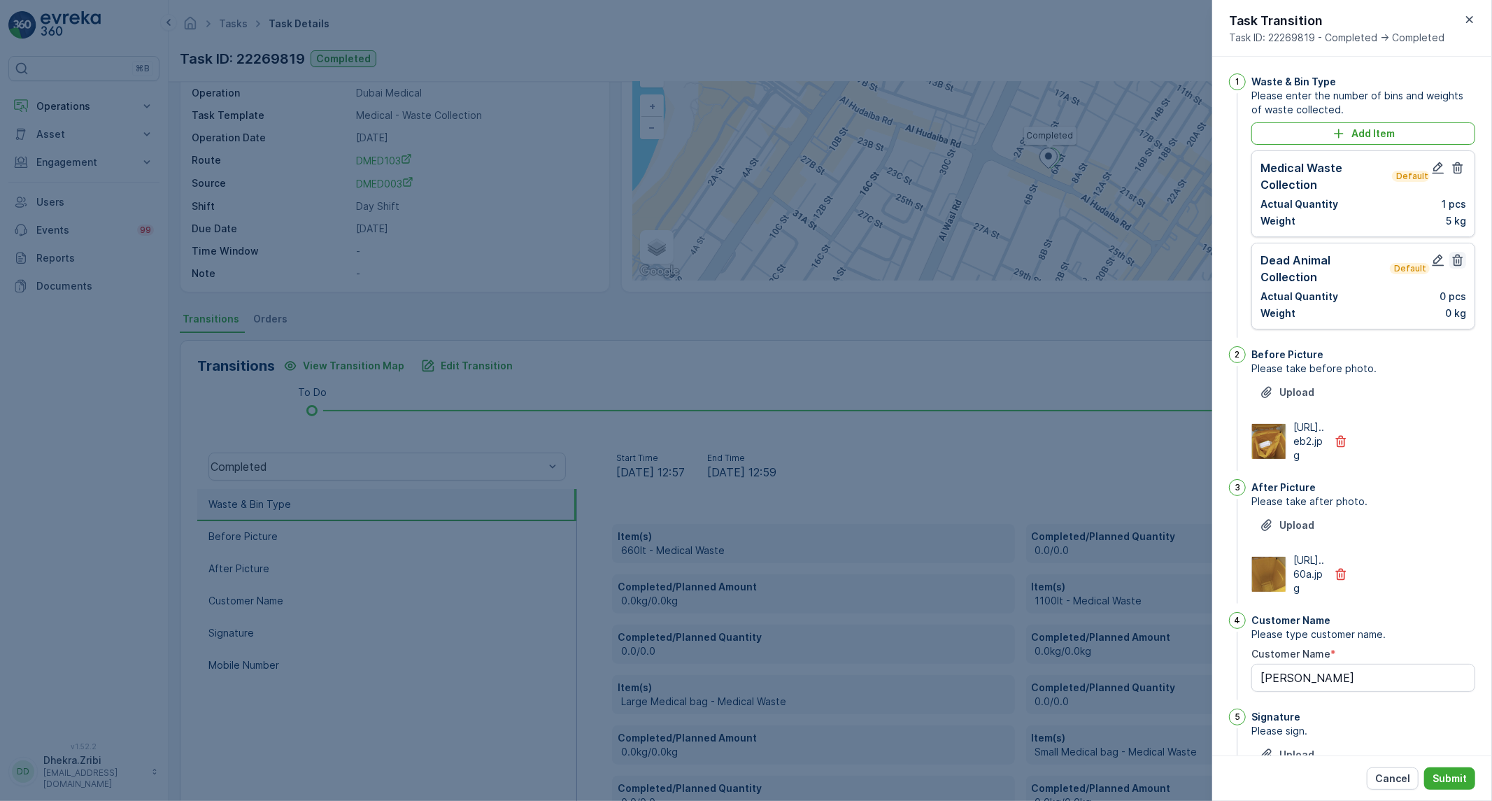
click at [1453, 263] on icon "button" at bounding box center [1458, 261] width 10 height 12
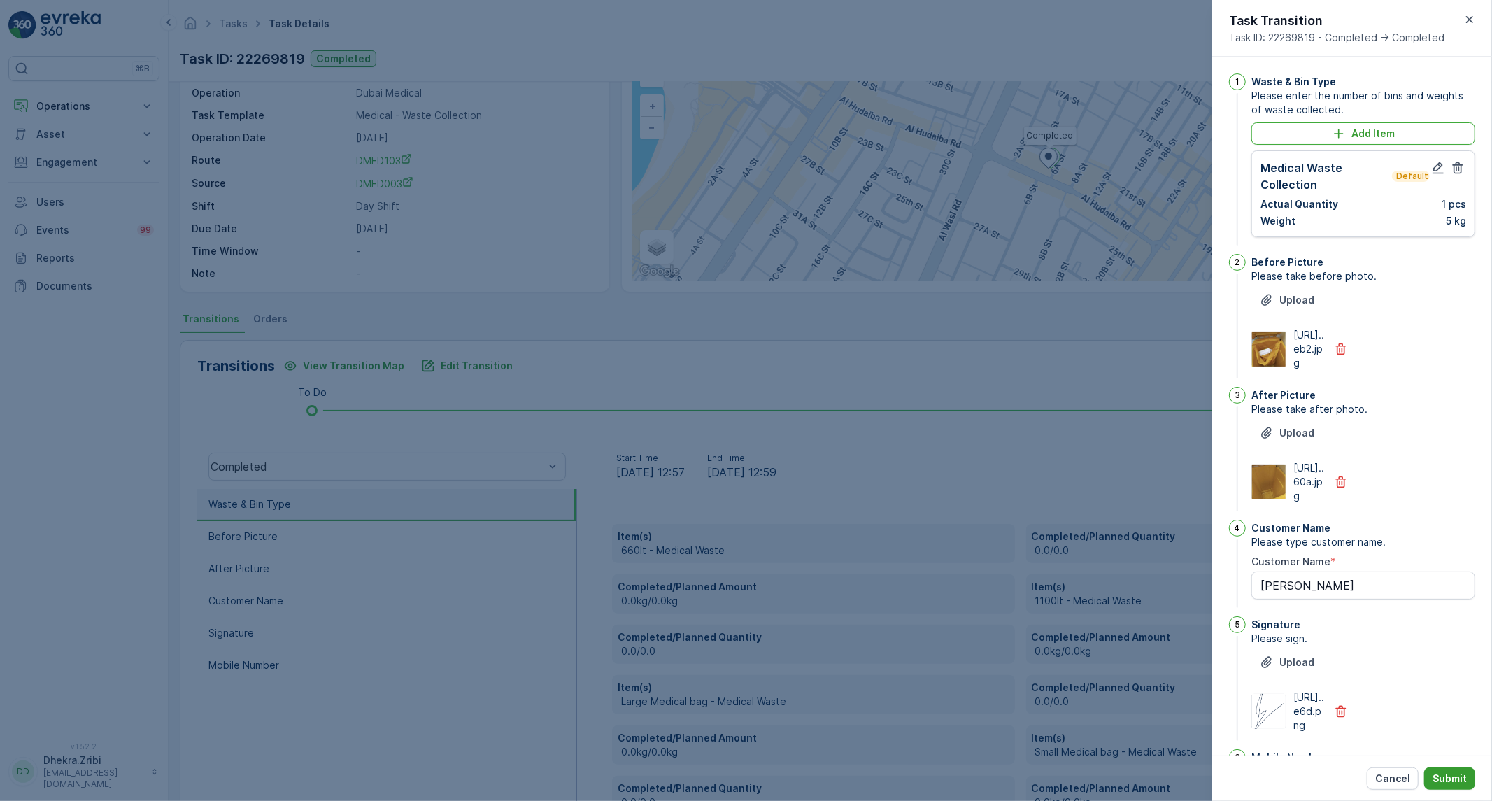
click at [1453, 767] on button "Submit" at bounding box center [1449, 778] width 51 height 22
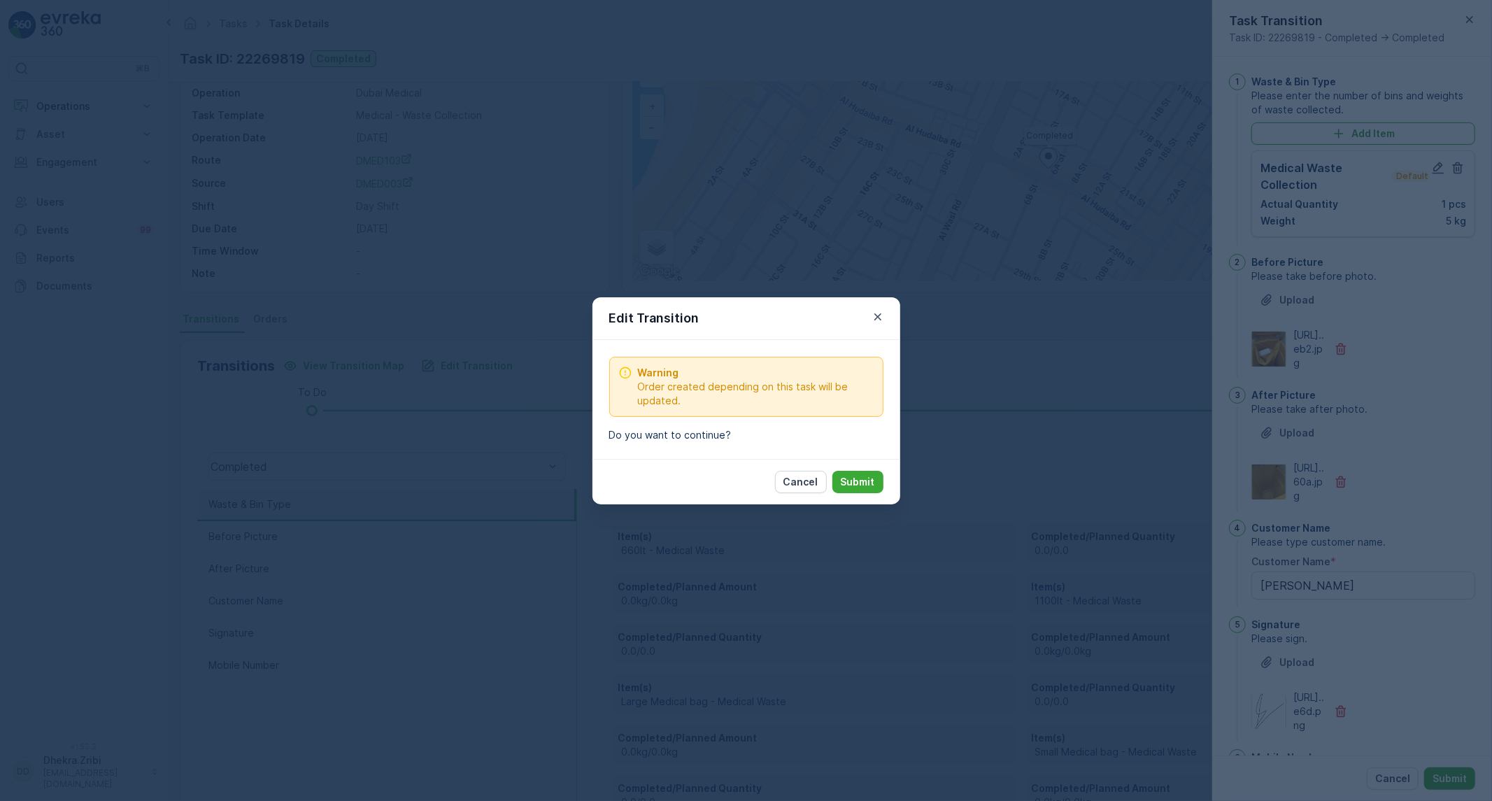
click at [848, 479] on p "Submit" at bounding box center [858, 482] width 34 height 14
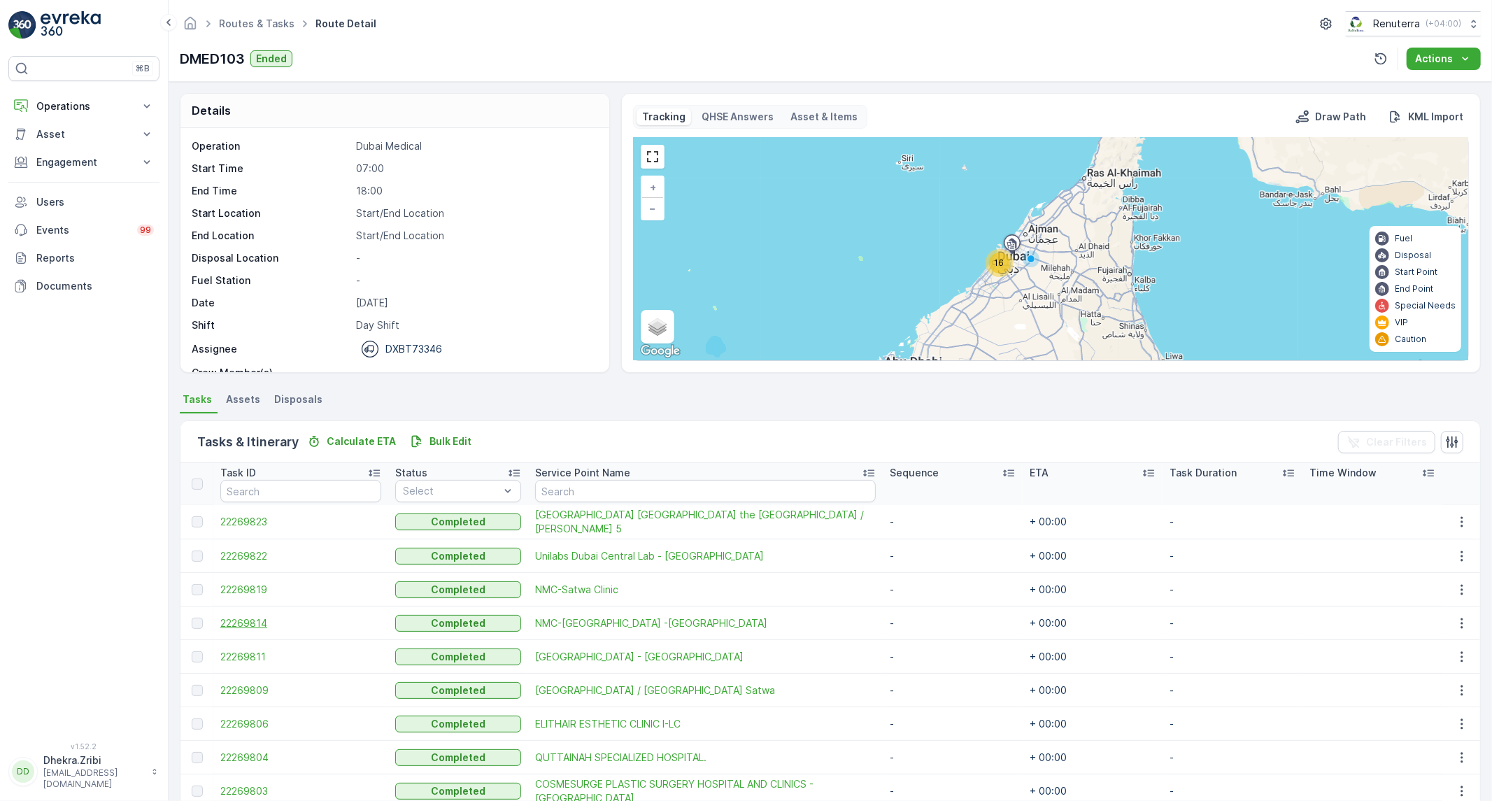
click at [259, 618] on span "22269814" at bounding box center [300, 623] width 161 height 14
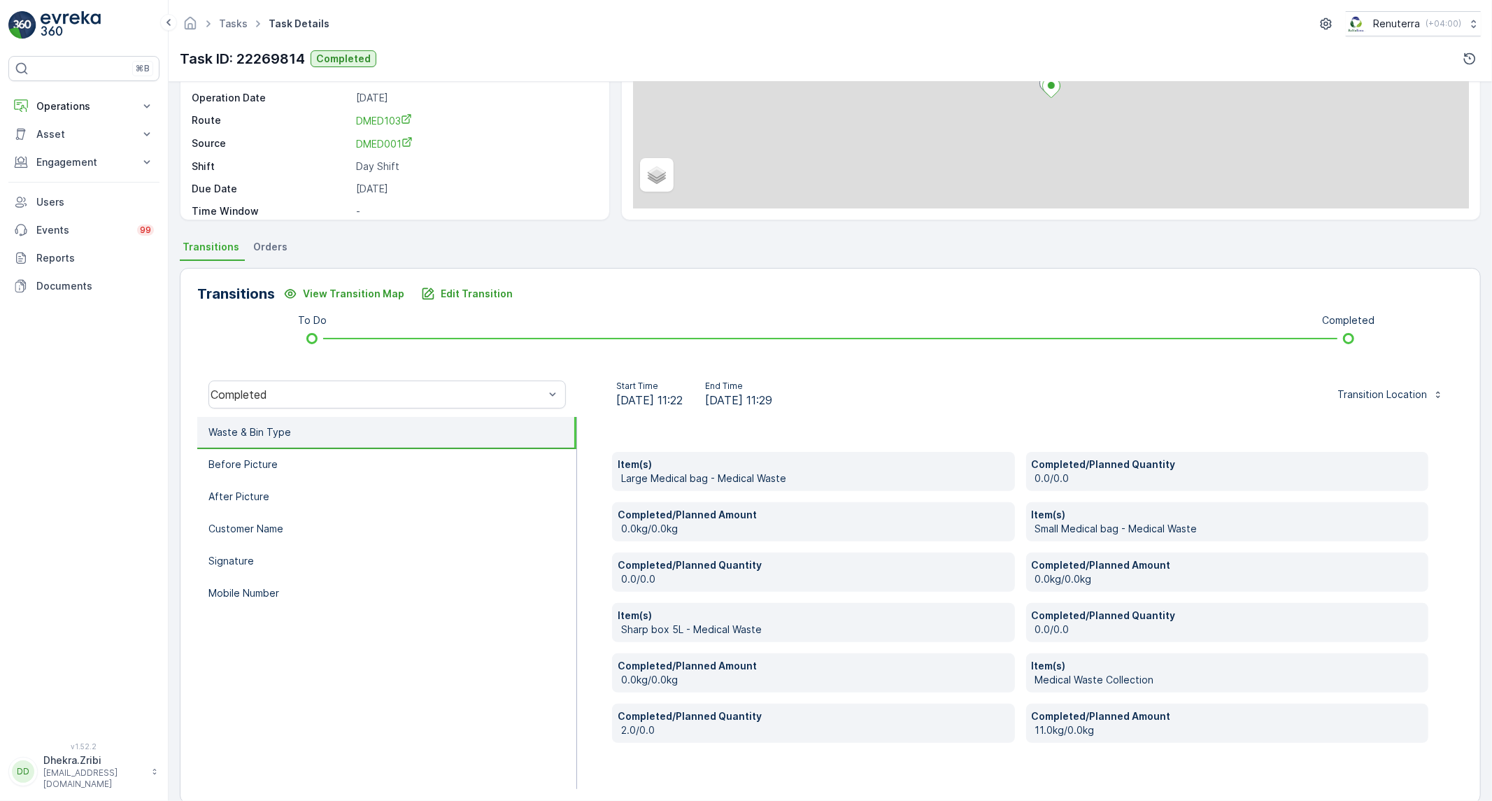
scroll to position [172, 0]
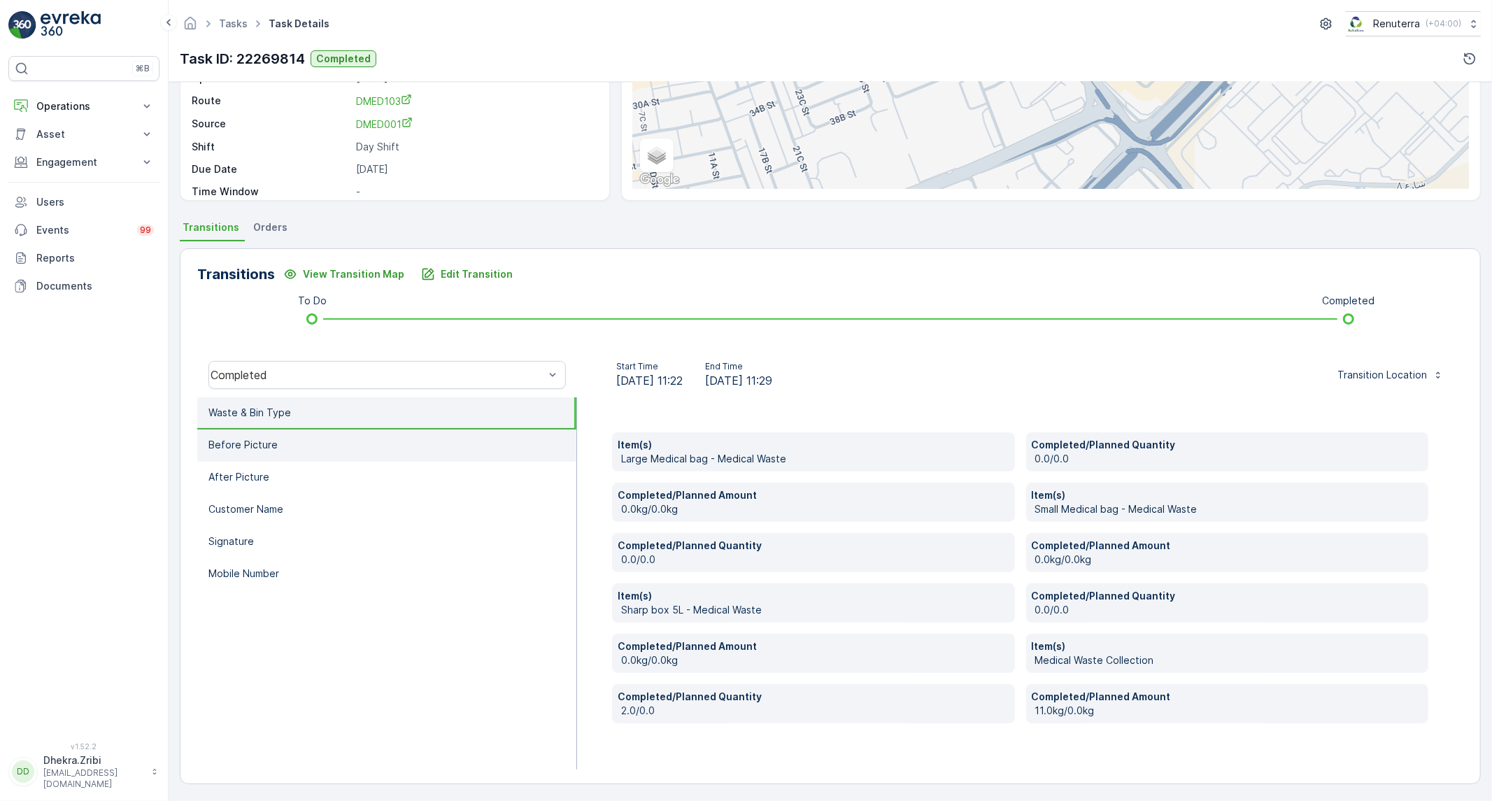
click at [319, 443] on li "Before Picture" at bounding box center [386, 445] width 379 height 32
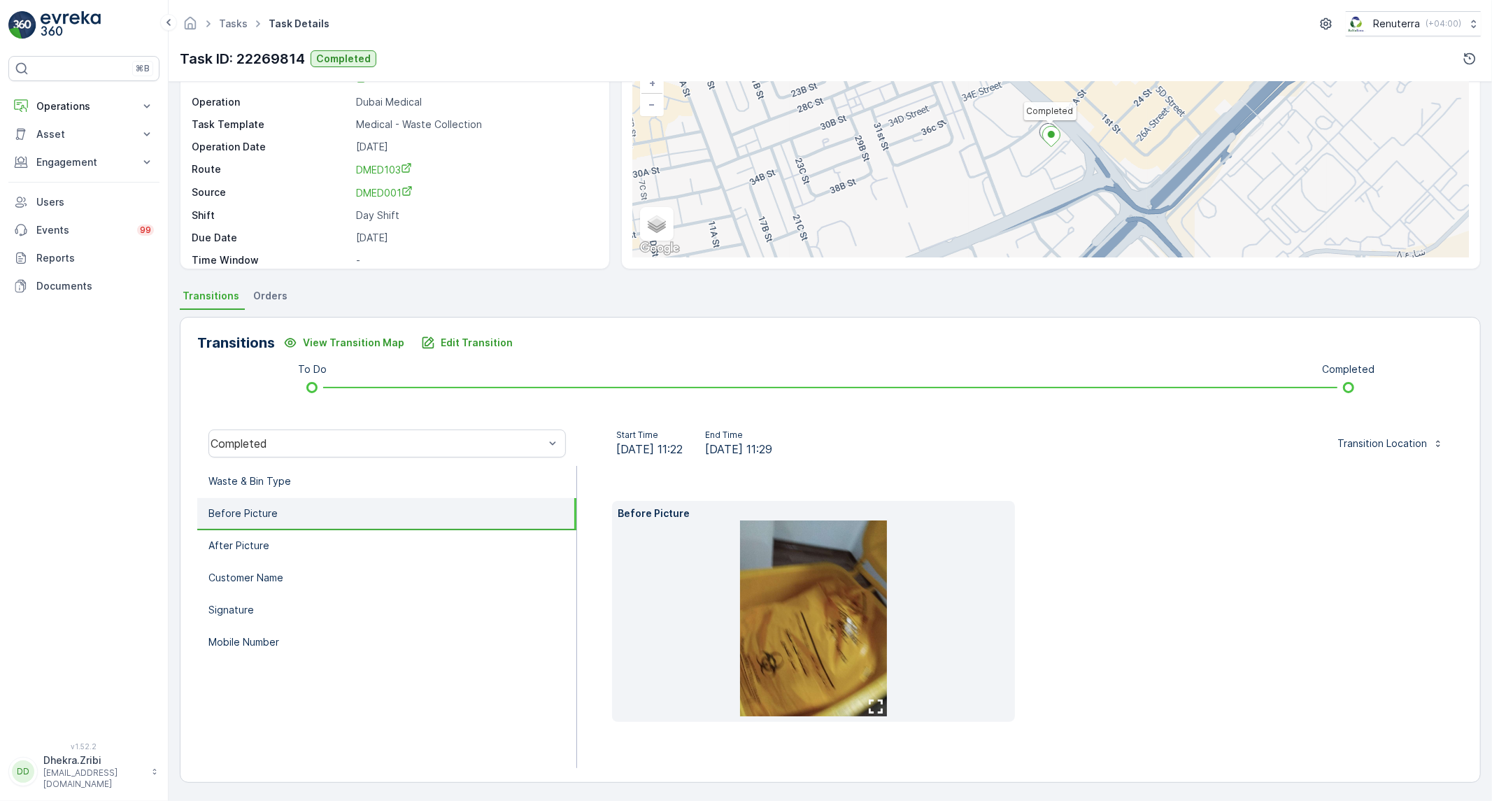
scroll to position [80, 0]
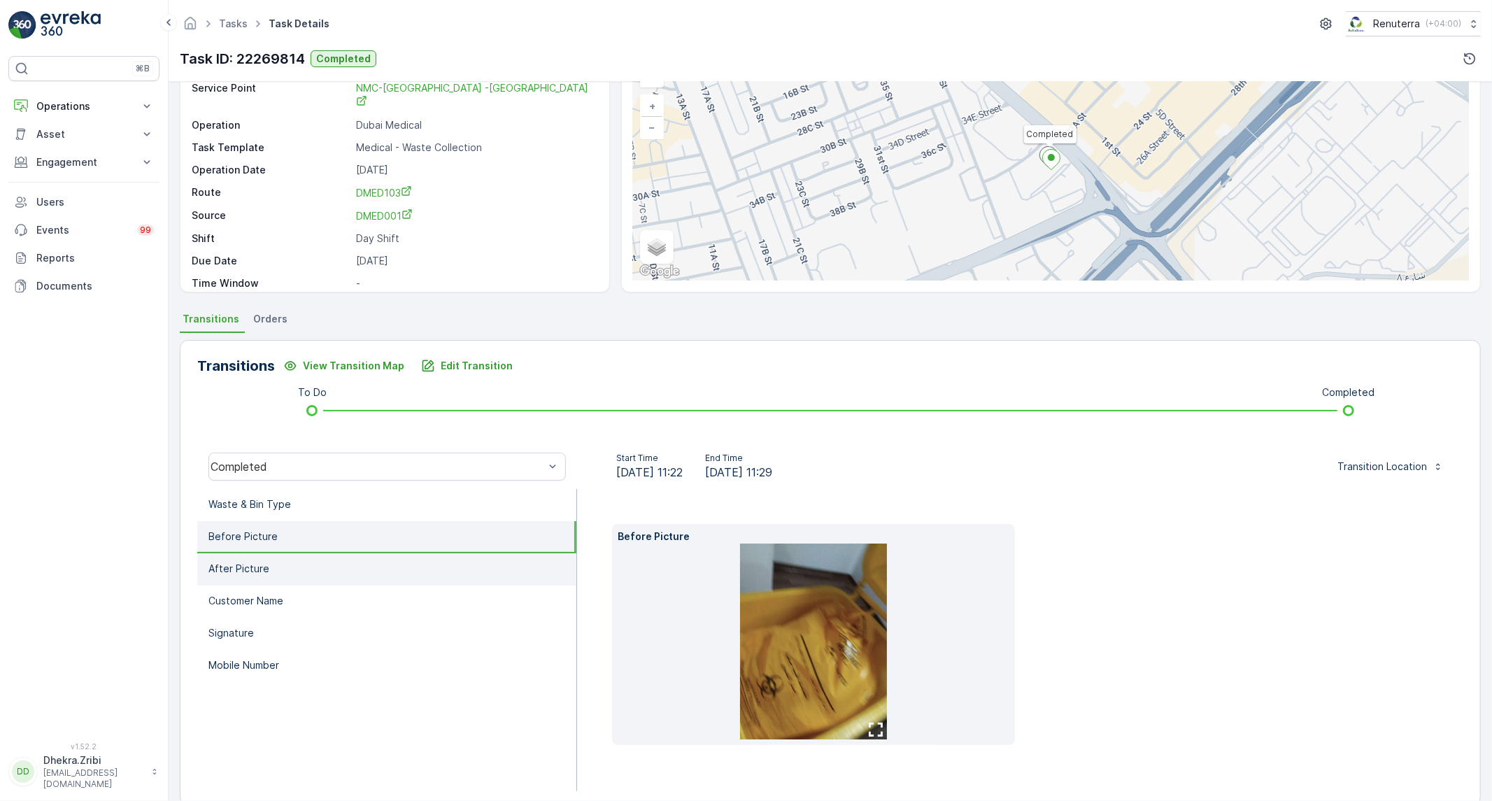
click at [256, 562] on p "After Picture" at bounding box center [238, 569] width 61 height 14
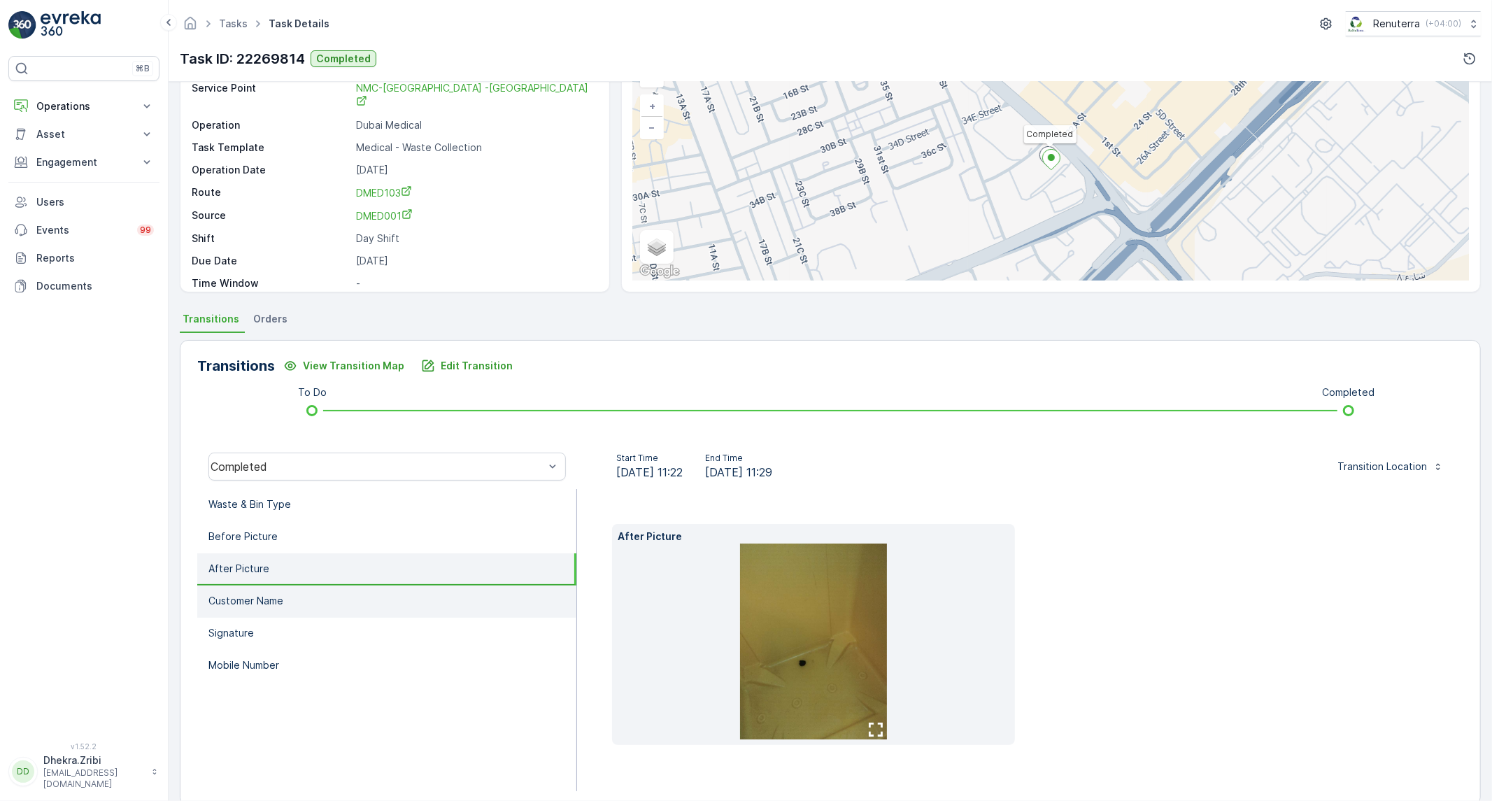
click at [255, 605] on li "Customer Name" at bounding box center [386, 601] width 379 height 32
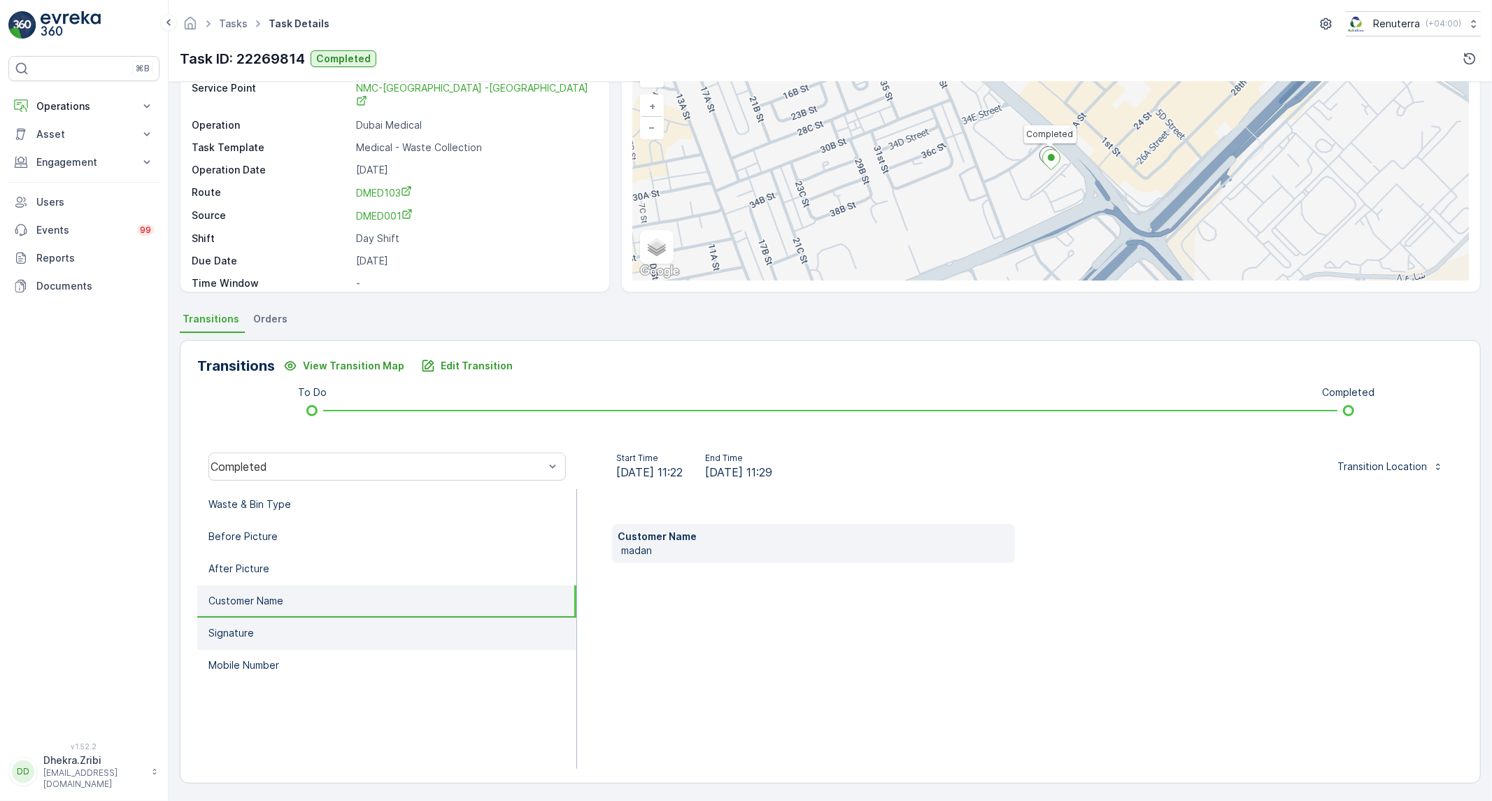
click at [243, 626] on p "Signature" at bounding box center [230, 633] width 45 height 14
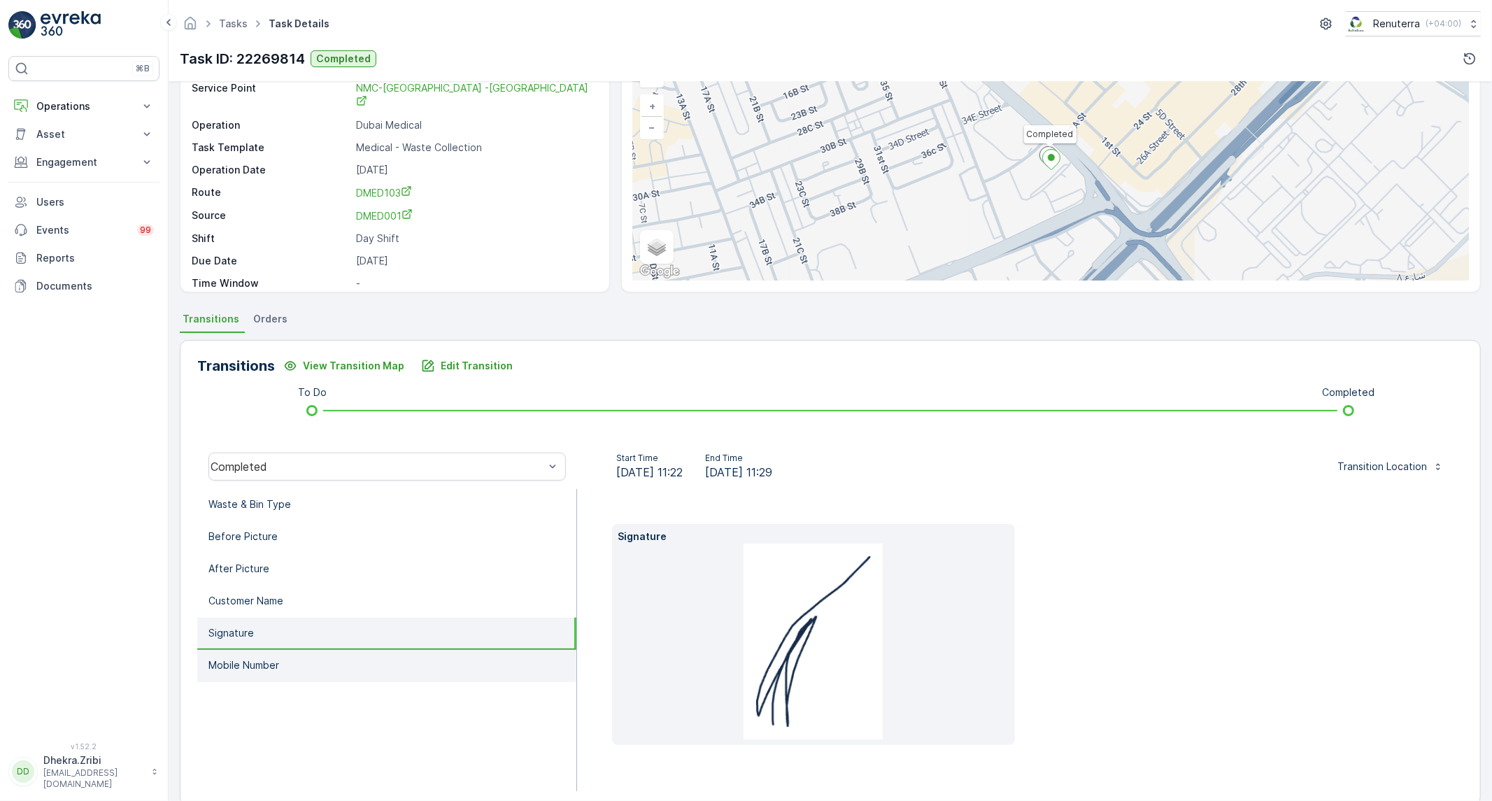
click at [243, 667] on p "Mobile Number" at bounding box center [243, 665] width 71 height 14
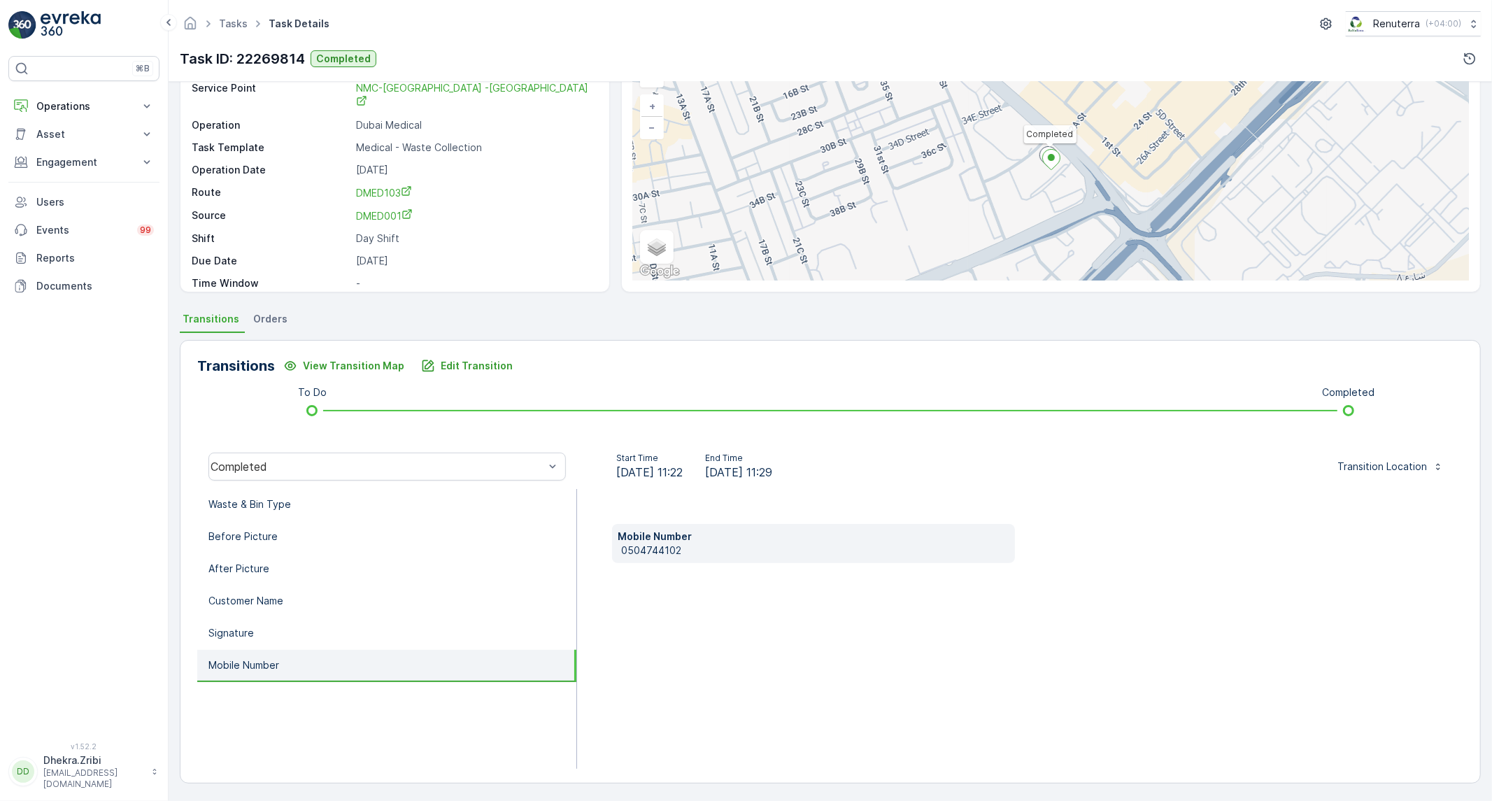
click at [641, 548] on p "0504744102" at bounding box center [815, 550] width 388 height 14
copy p "0504744102"
click at [396, 494] on li "Waste & Bin Type" at bounding box center [386, 505] width 379 height 32
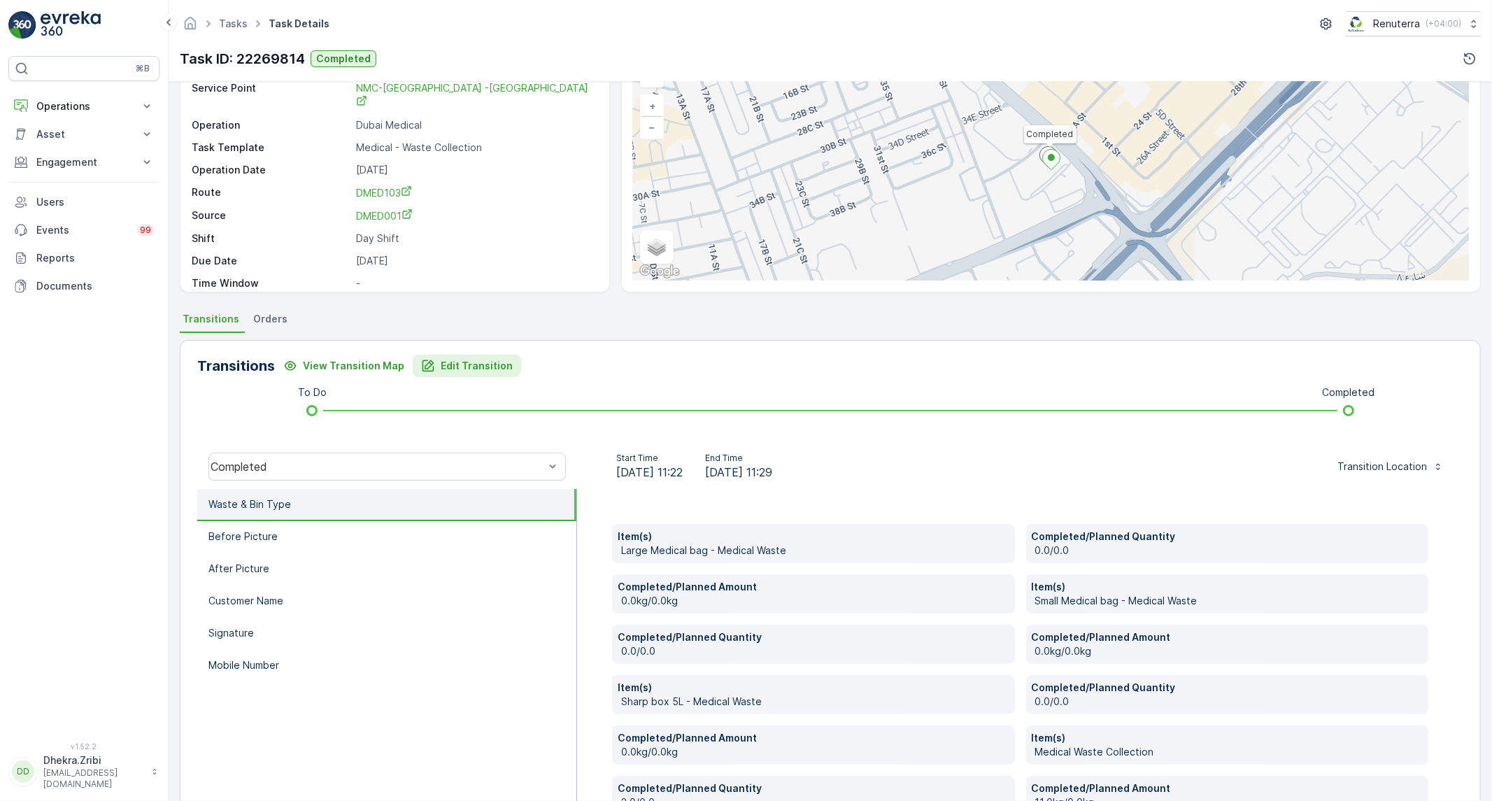
click at [483, 369] on p "Edit Transition" at bounding box center [477, 366] width 72 height 14
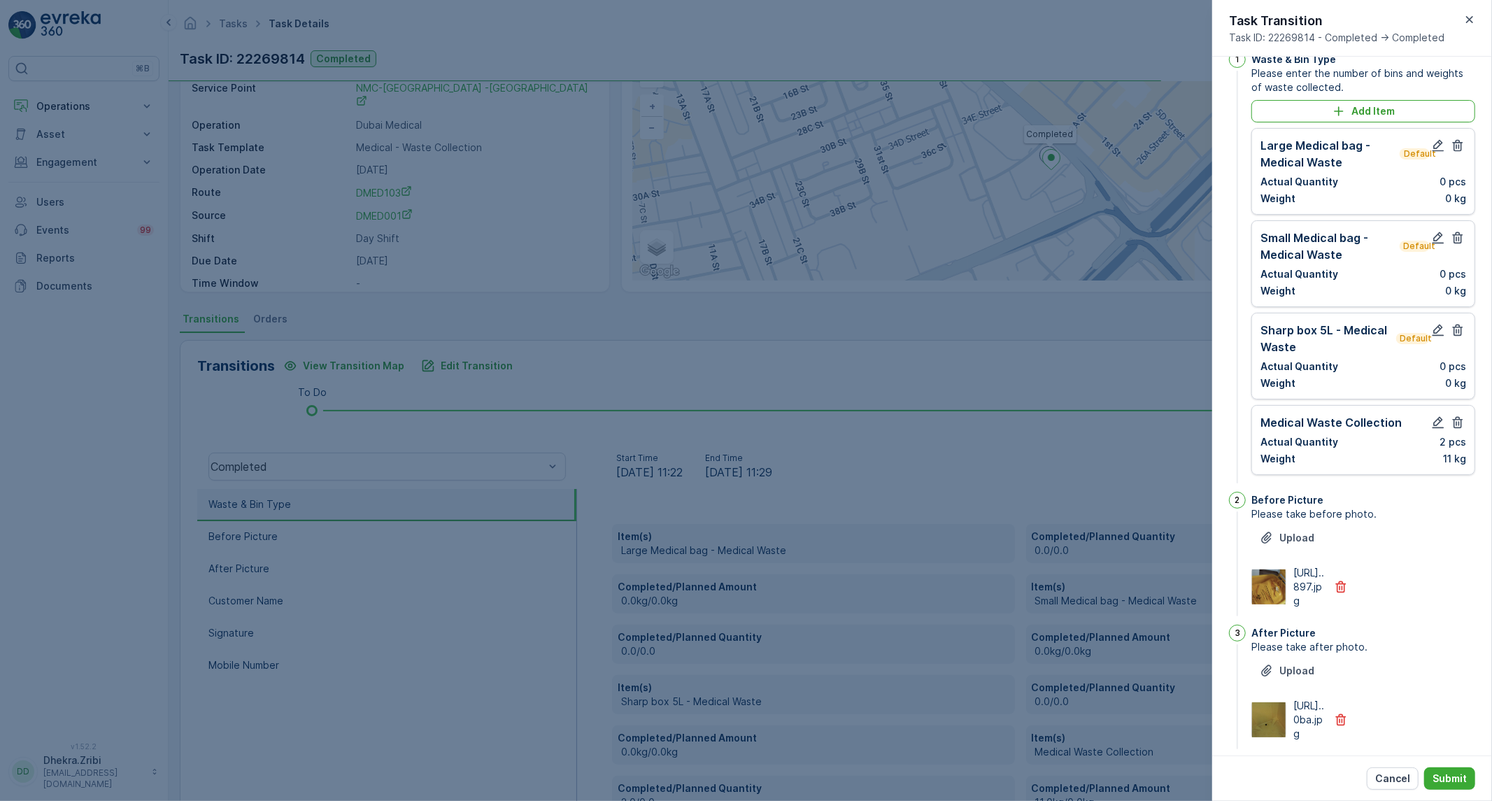
scroll to position [0, 0]
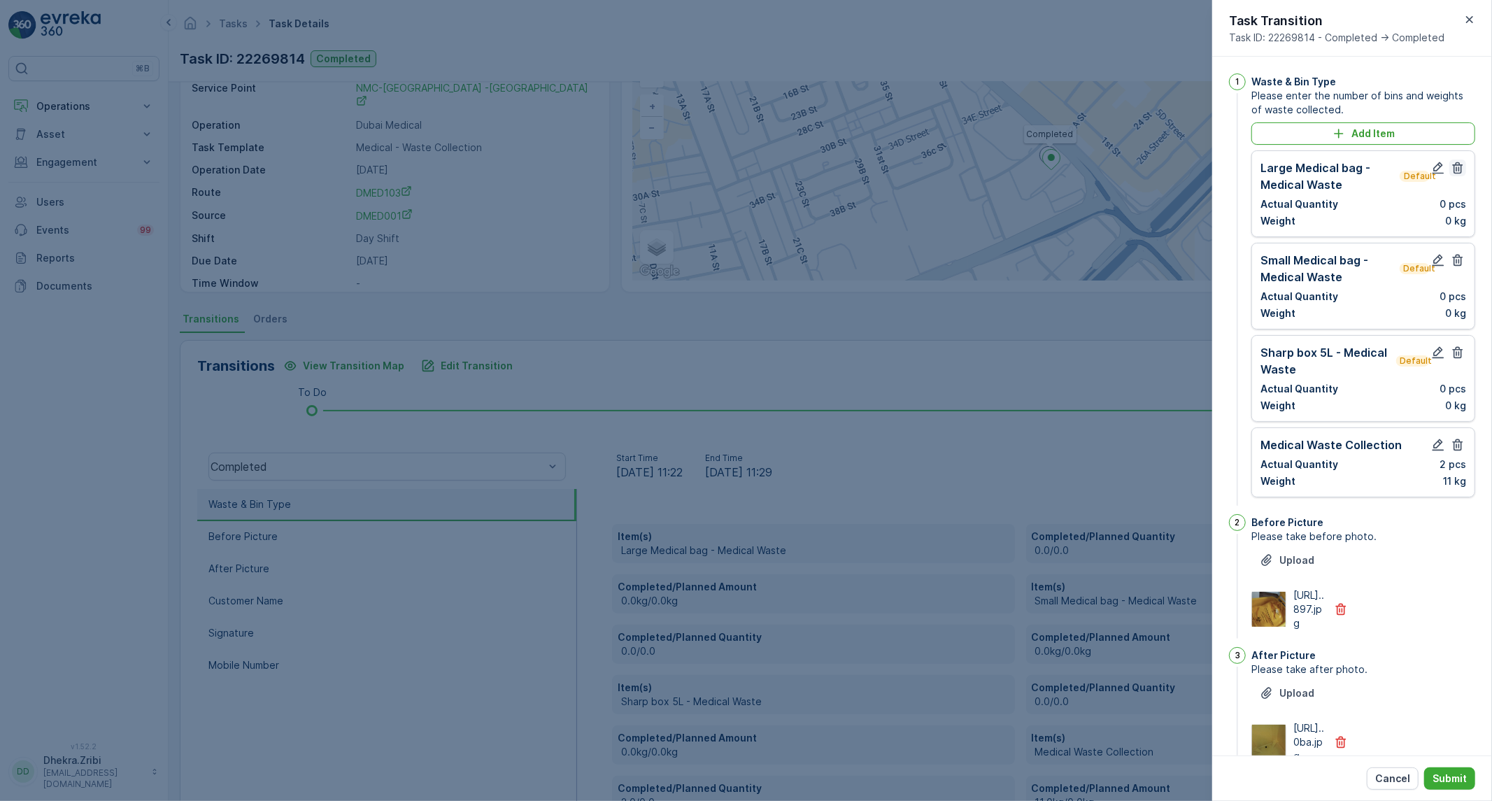
click at [1458, 168] on icon "button" at bounding box center [1458, 168] width 10 height 12
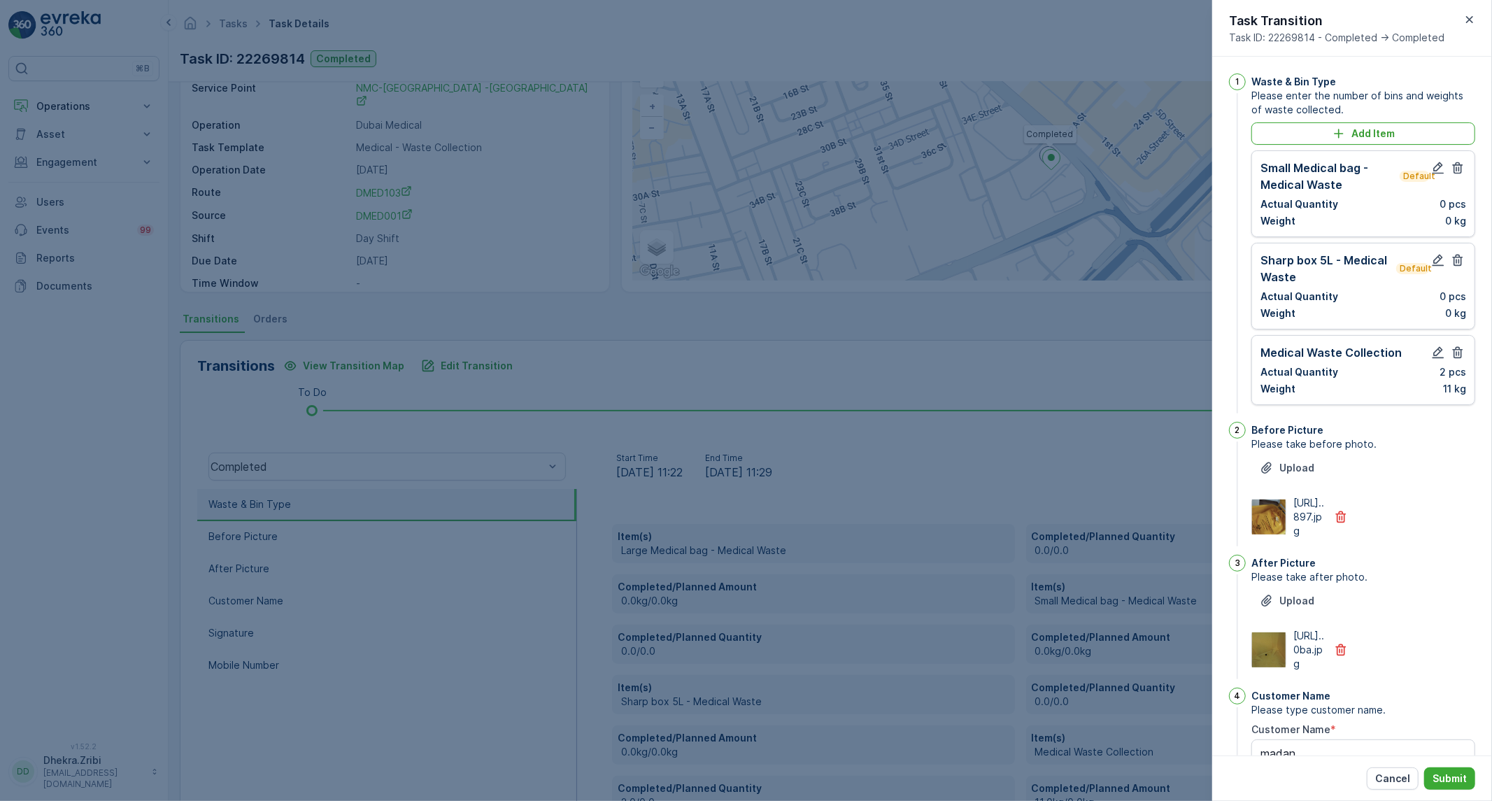
click at [1458, 168] on icon "button" at bounding box center [1458, 168] width 10 height 12
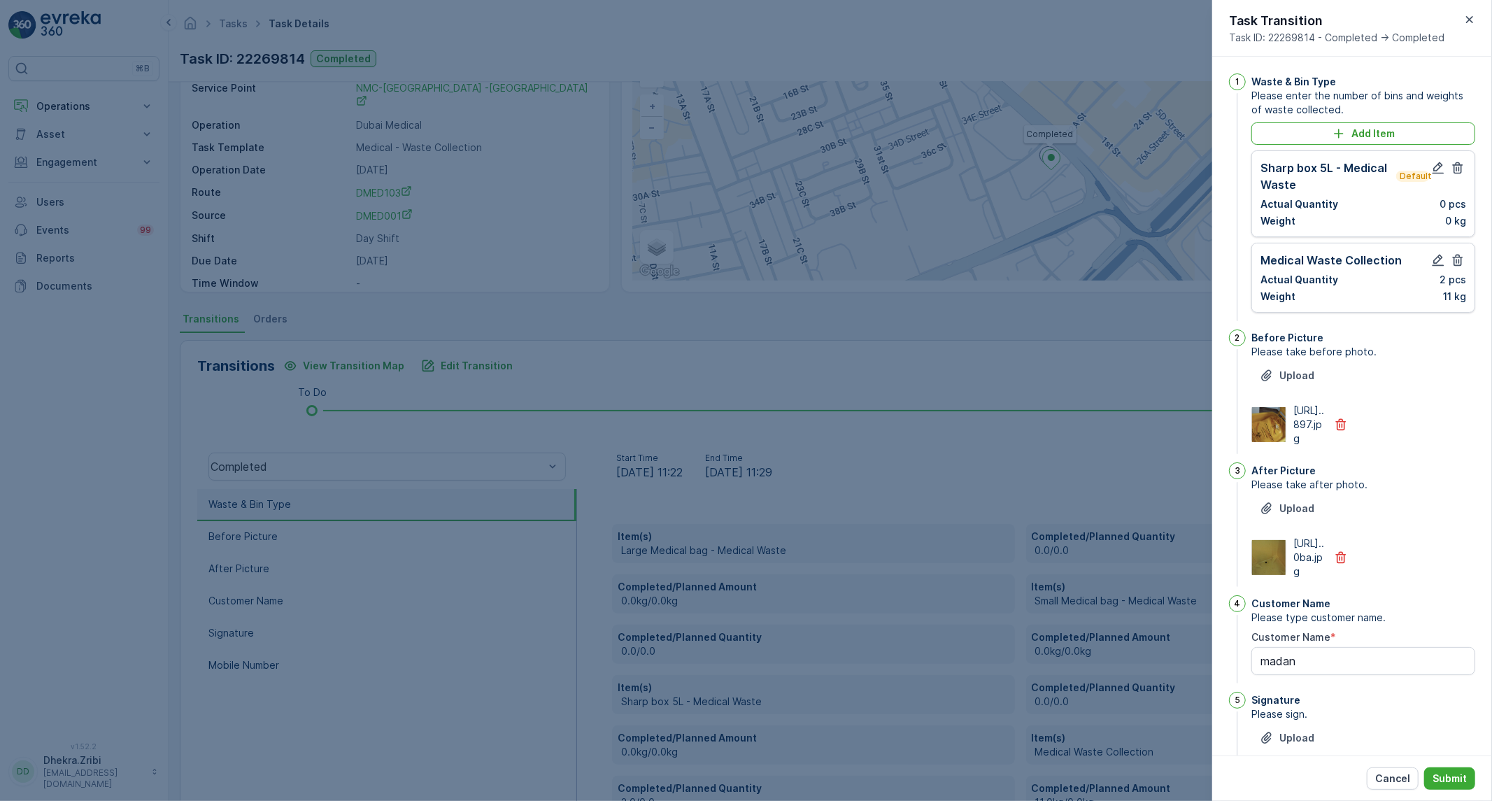
click at [1458, 168] on icon "button" at bounding box center [1458, 168] width 10 height 12
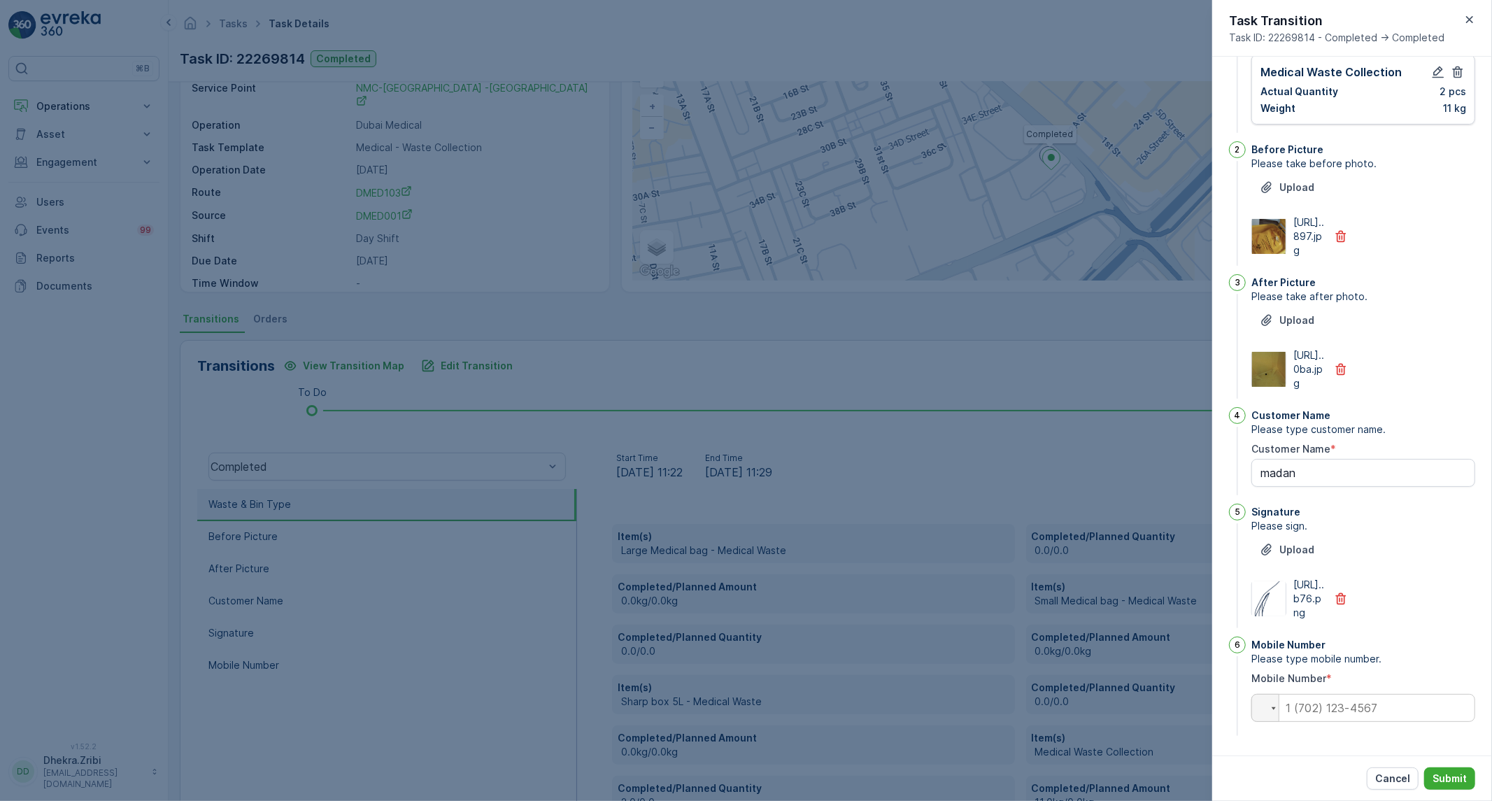
scroll to position [179, 0]
click at [1347, 698] on input "tel" at bounding box center [1363, 708] width 224 height 28
paste input "0504744102"
type input "0504744102"
click at [1435, 770] on button "Submit" at bounding box center [1449, 778] width 51 height 22
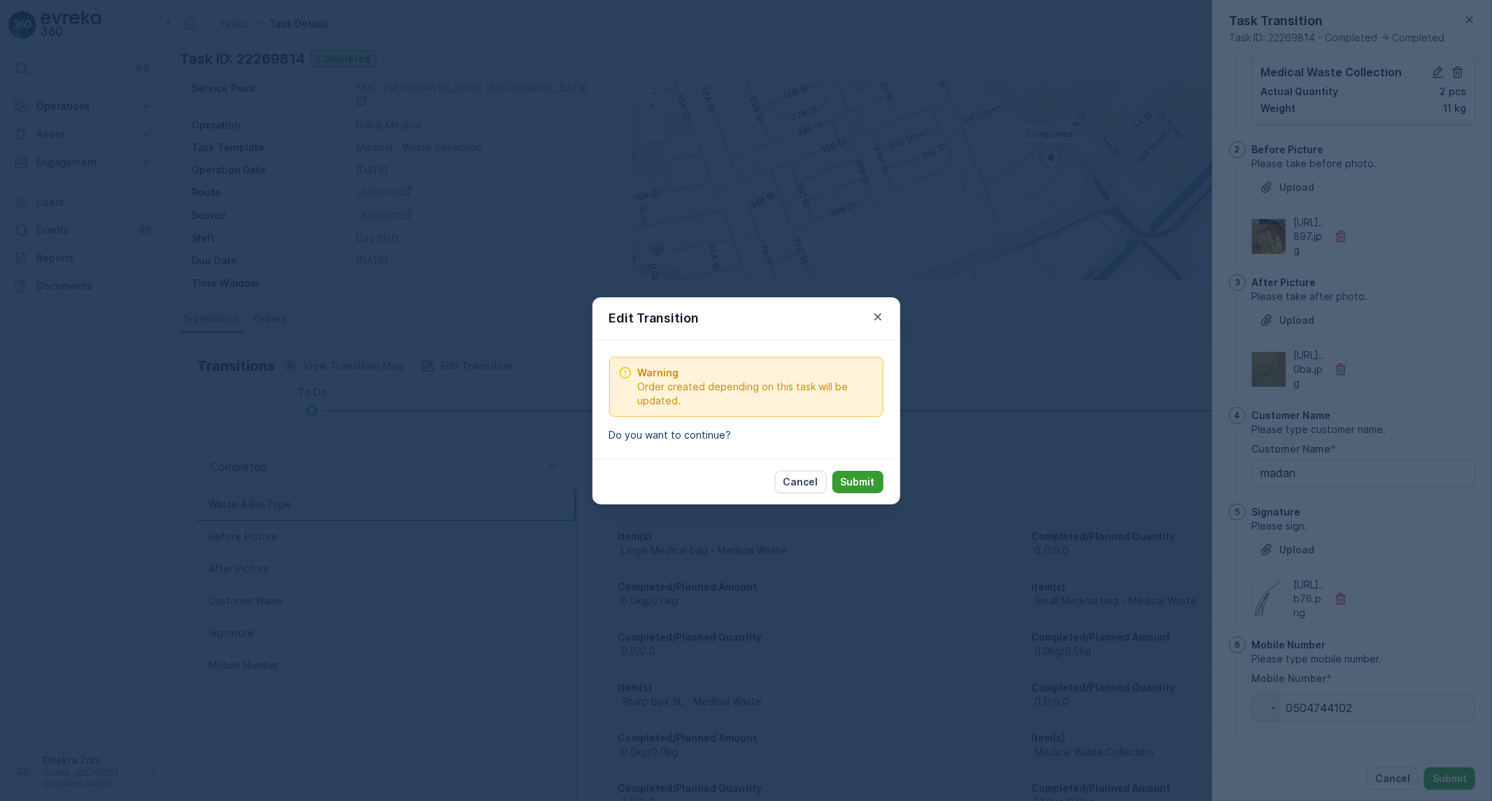
click at [868, 481] on p "Submit" at bounding box center [858, 482] width 34 height 14
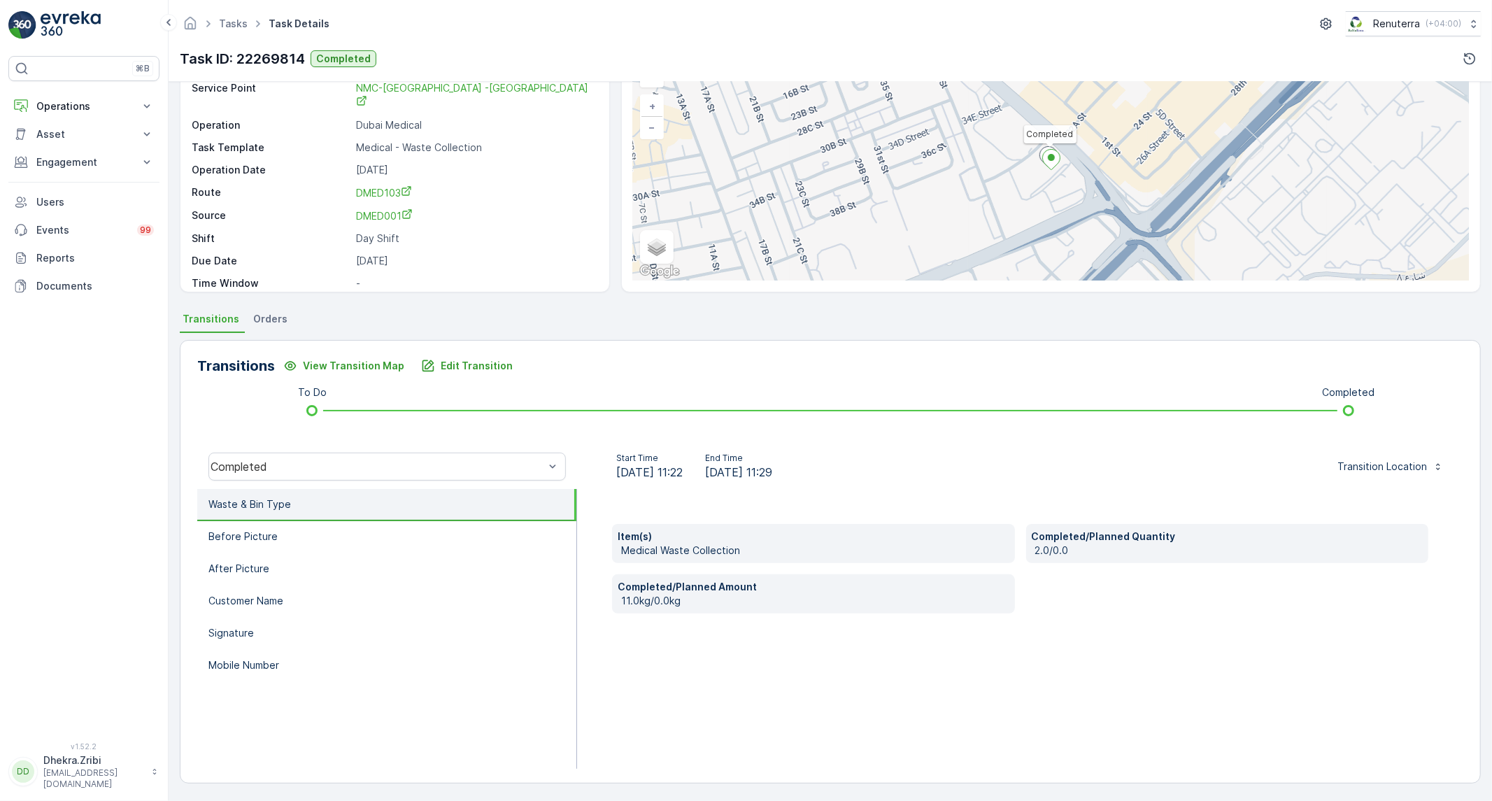
scroll to position [0, 0]
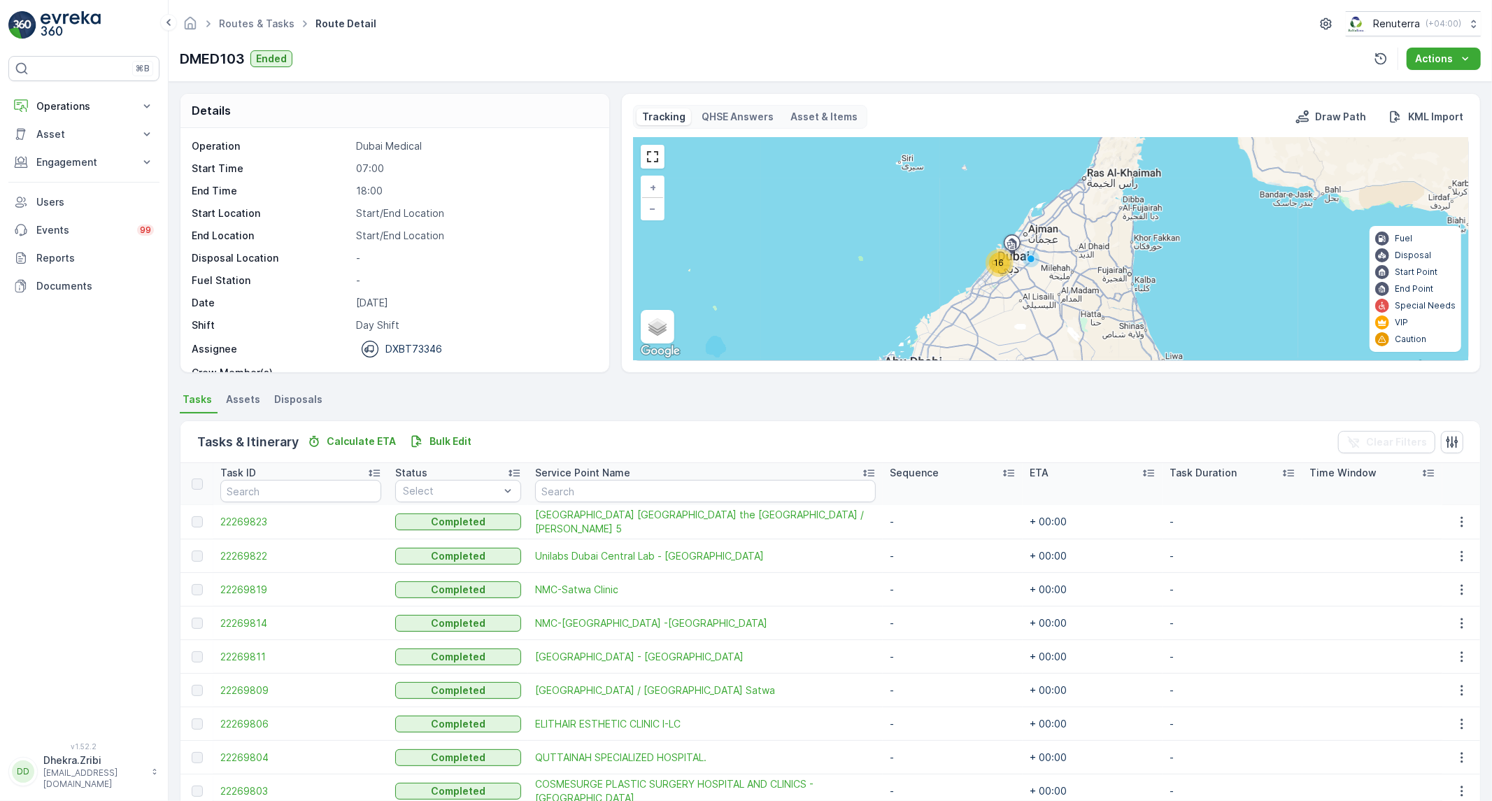
click at [257, 659] on span "22269811" at bounding box center [300, 657] width 161 height 14
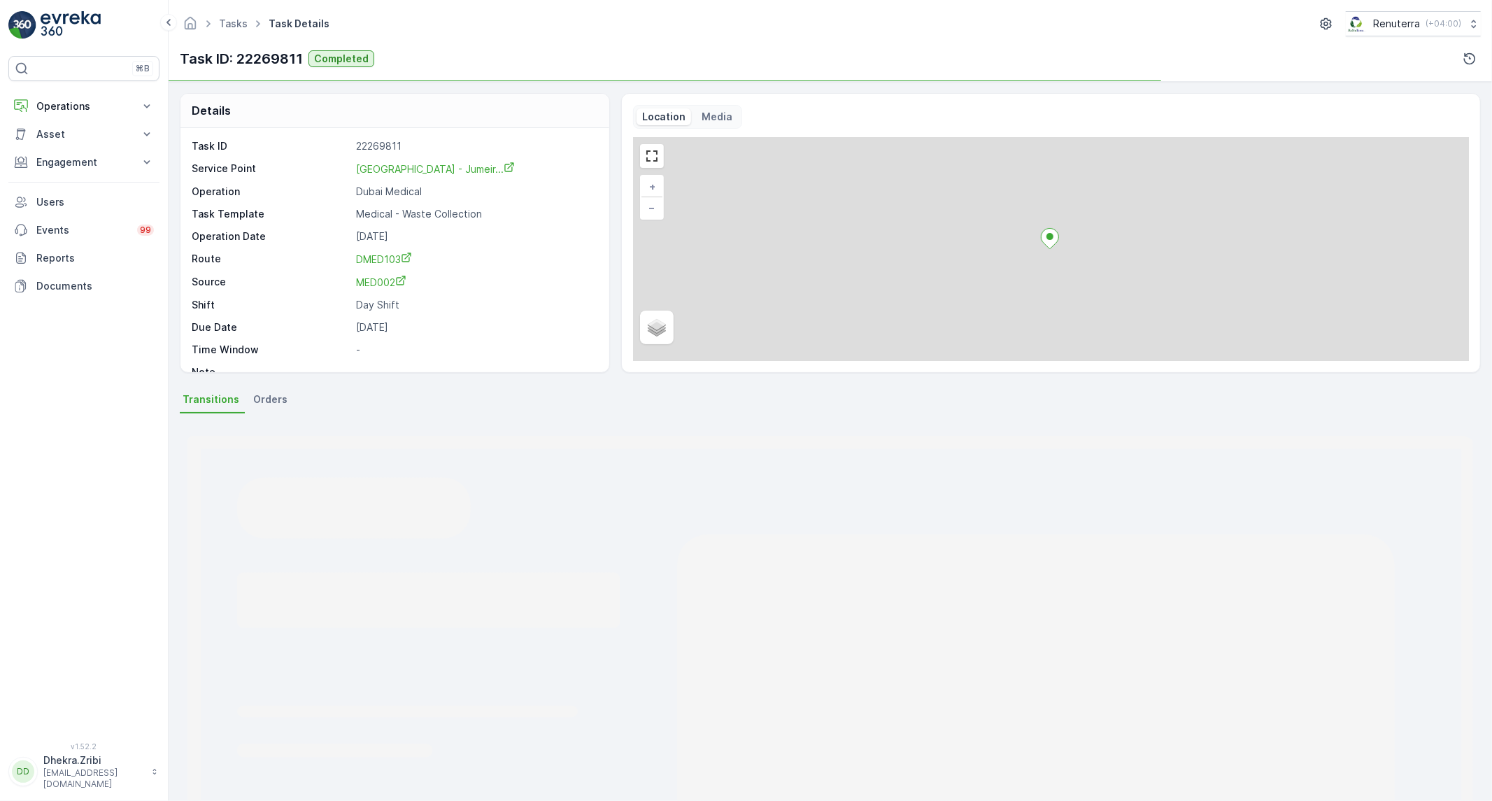
scroll to position [80, 0]
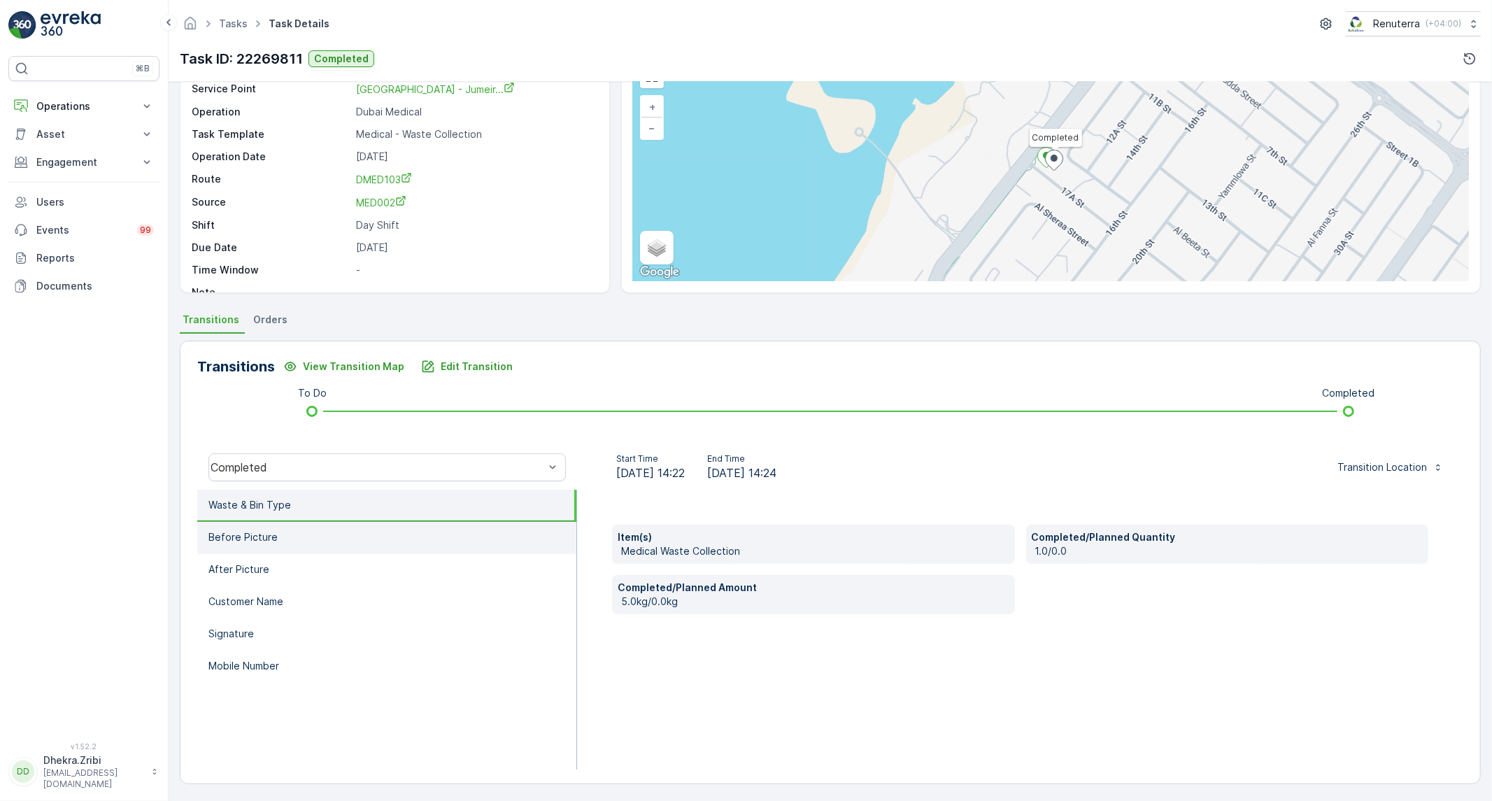
click at [350, 529] on li "Before Picture" at bounding box center [386, 538] width 379 height 32
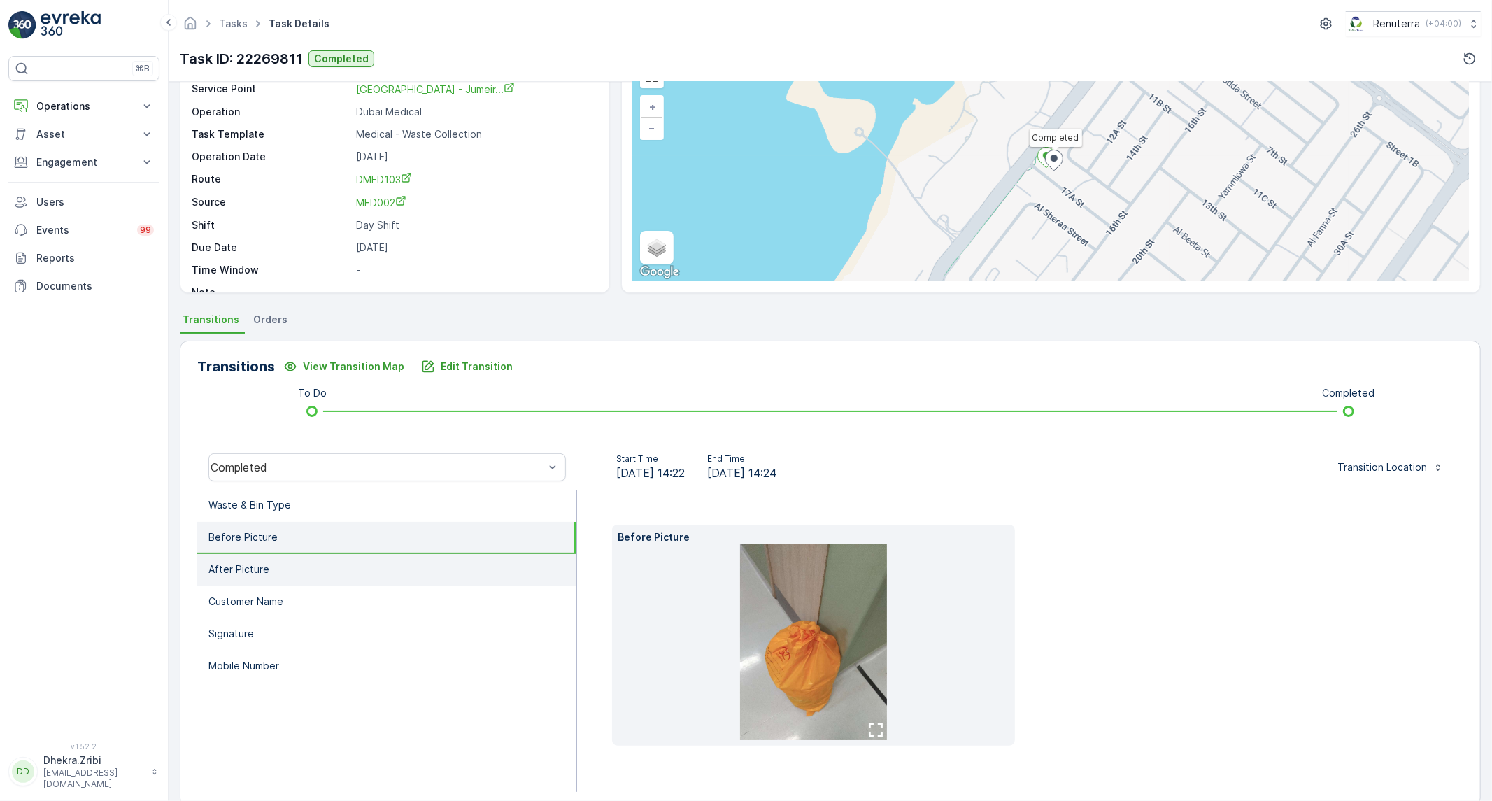
click at [332, 575] on li "After Picture" at bounding box center [386, 570] width 379 height 32
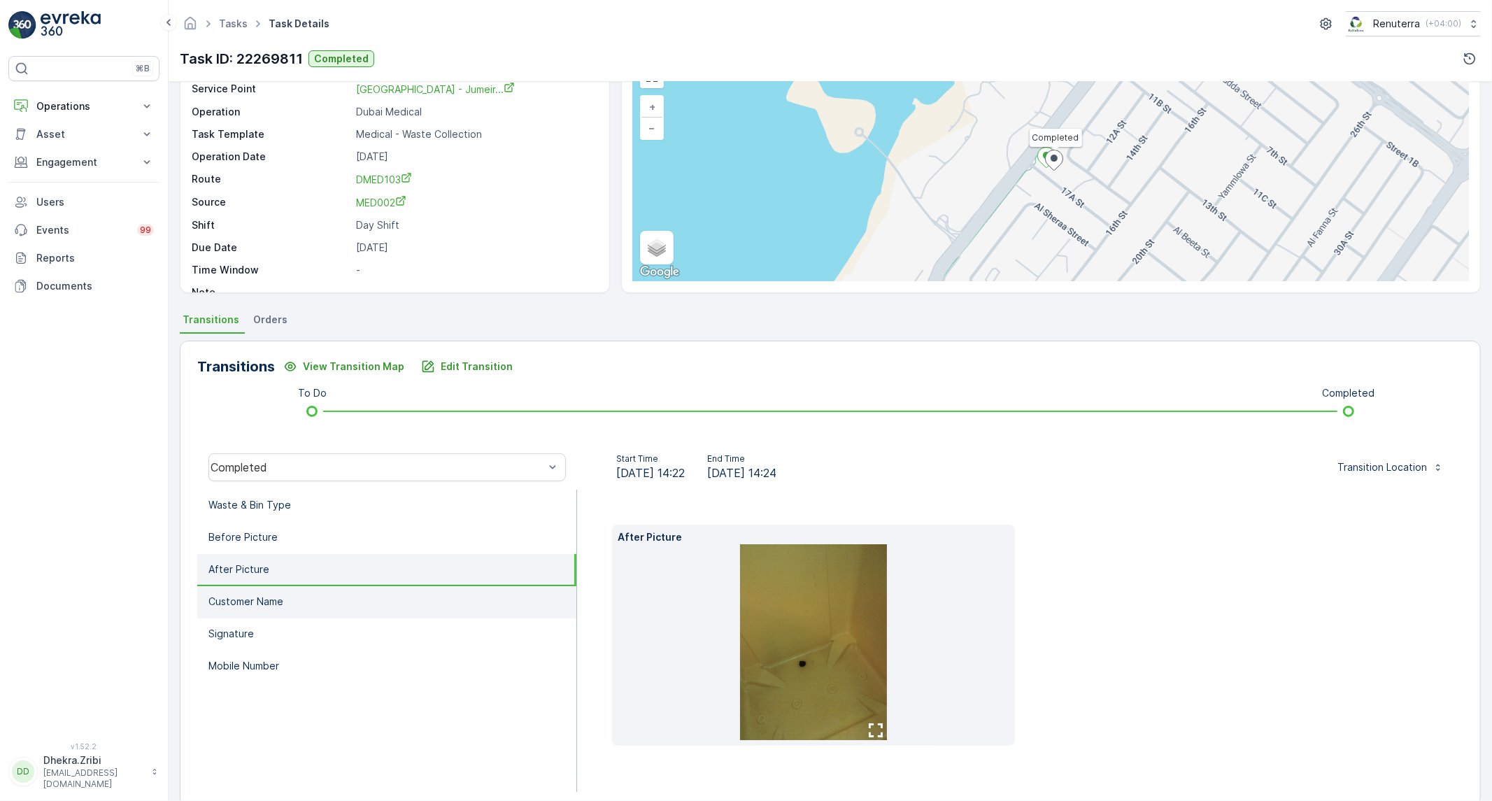
click at [312, 607] on li "Customer Name" at bounding box center [386, 602] width 379 height 32
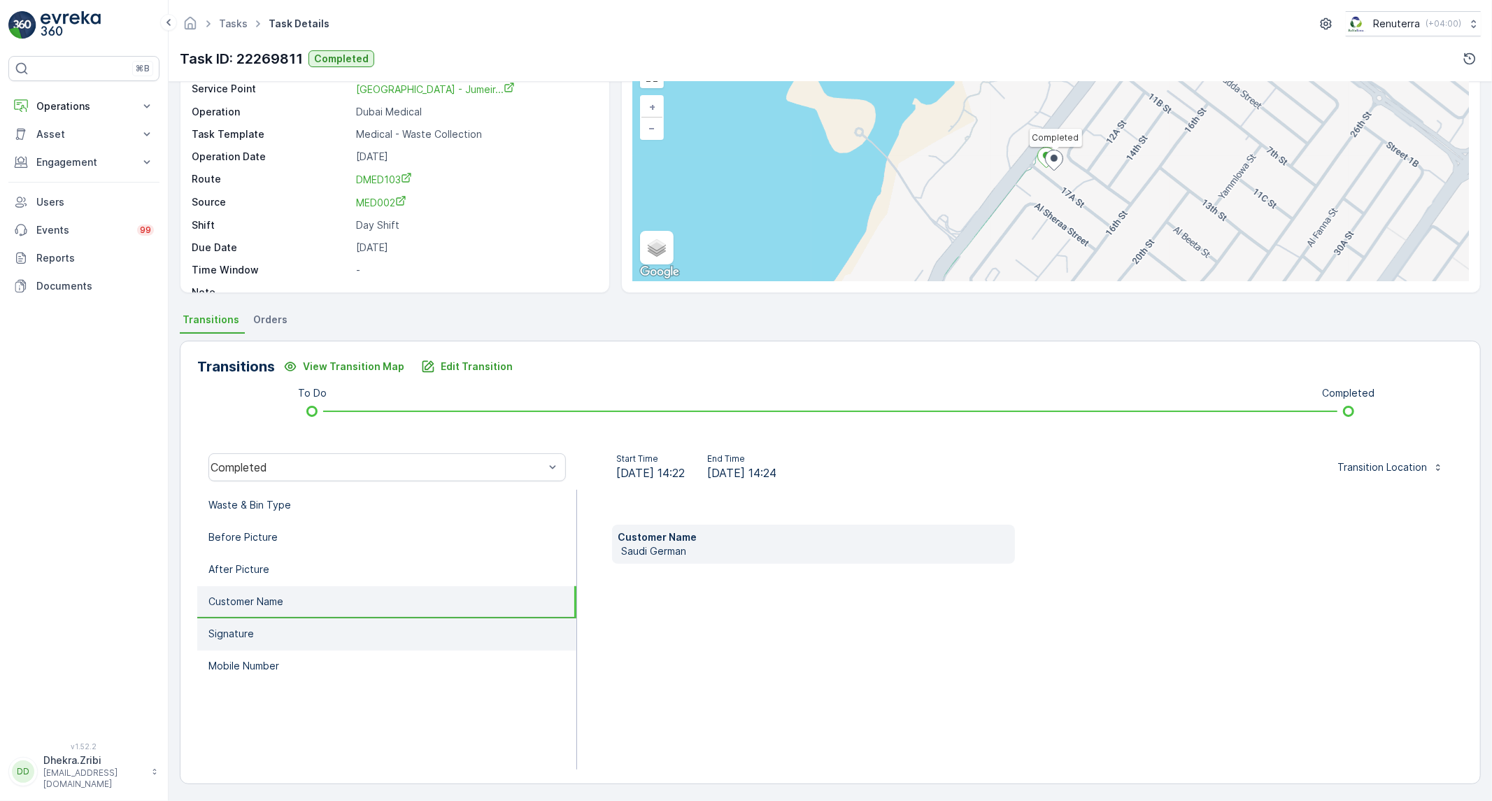
click at [274, 642] on li "Signature" at bounding box center [386, 634] width 379 height 32
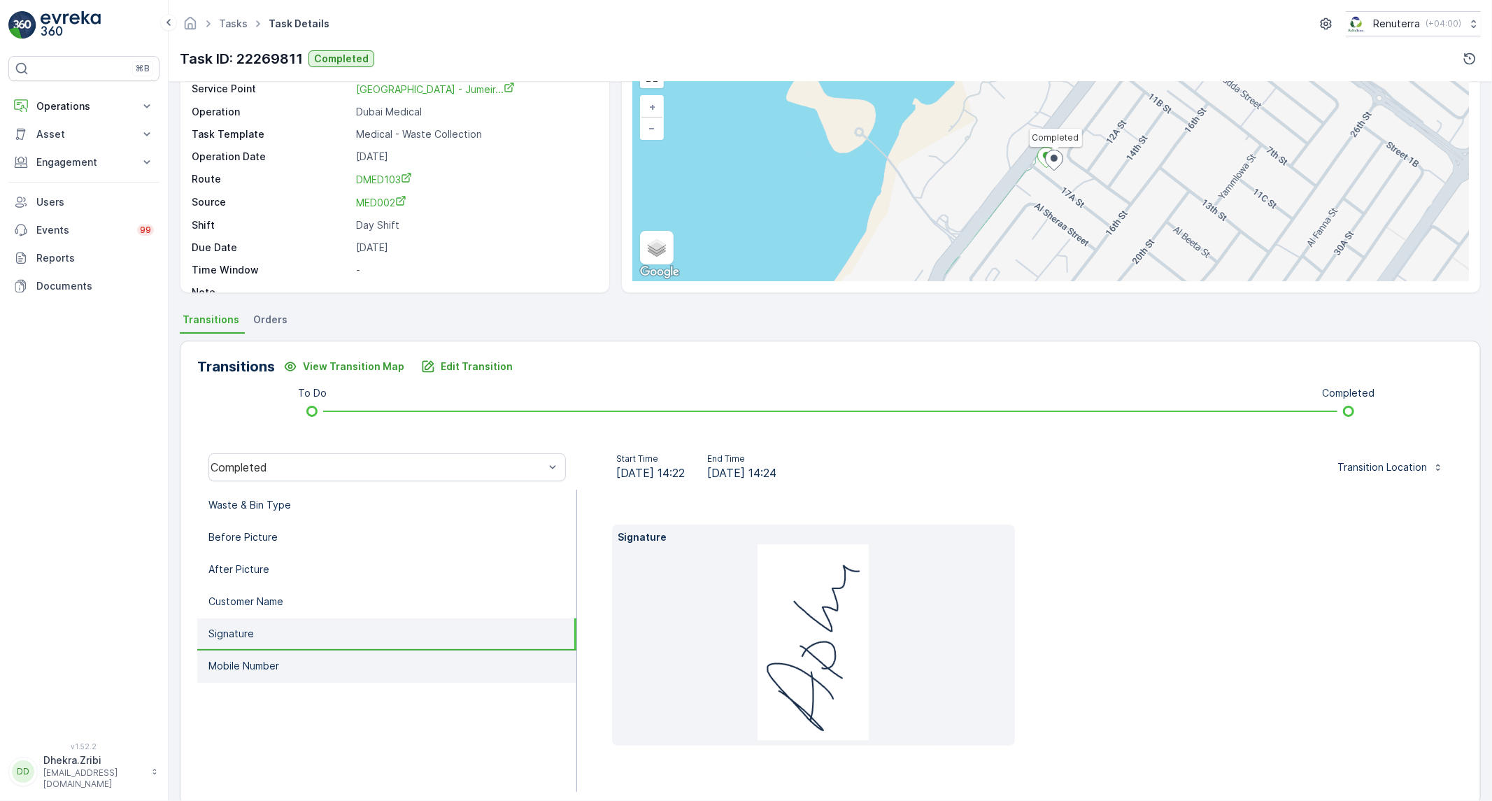
click at [260, 662] on p "Mobile Number" at bounding box center [243, 666] width 71 height 14
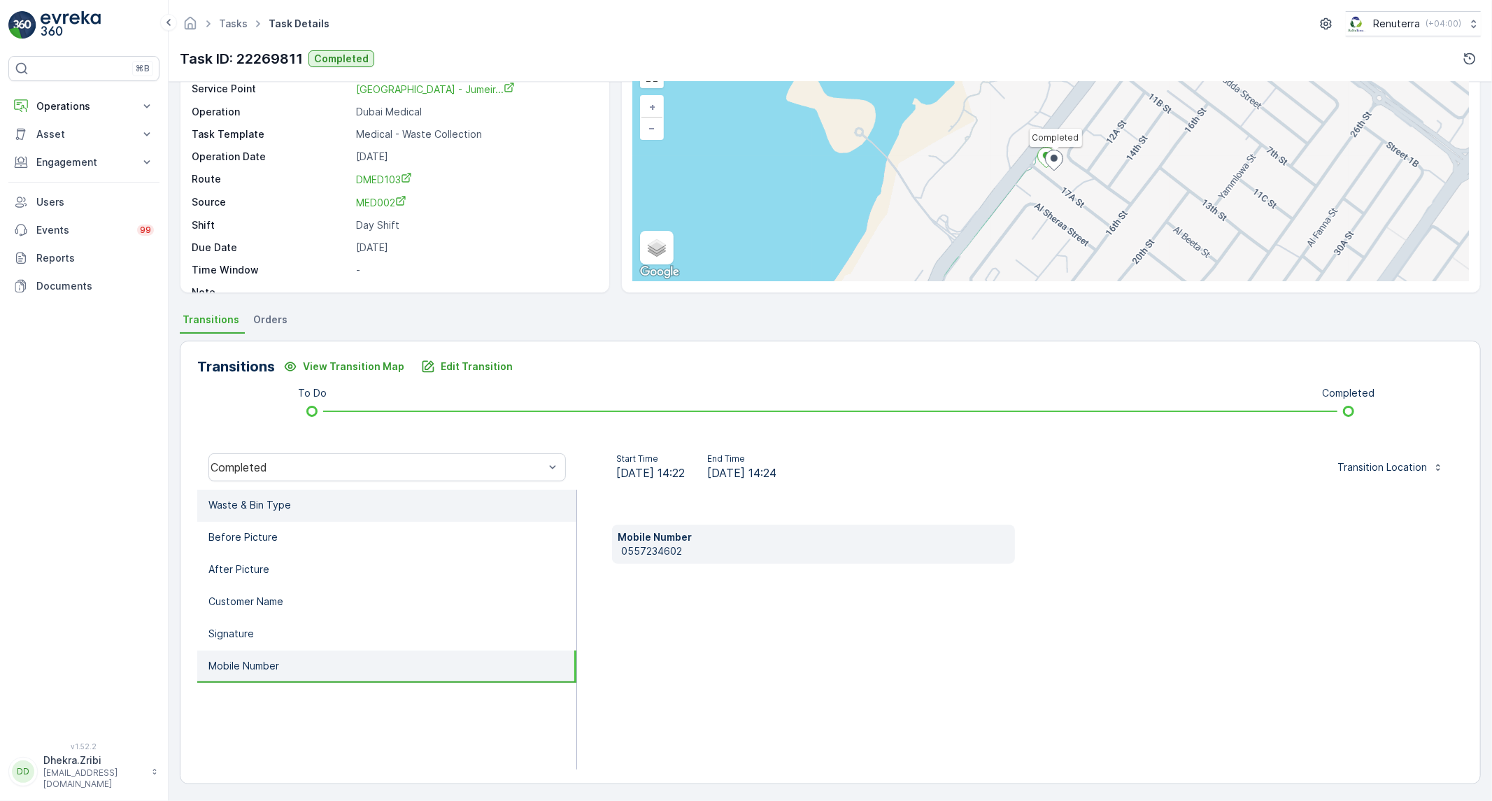
click at [285, 511] on p "Waste & Bin Type" at bounding box center [249, 505] width 83 height 14
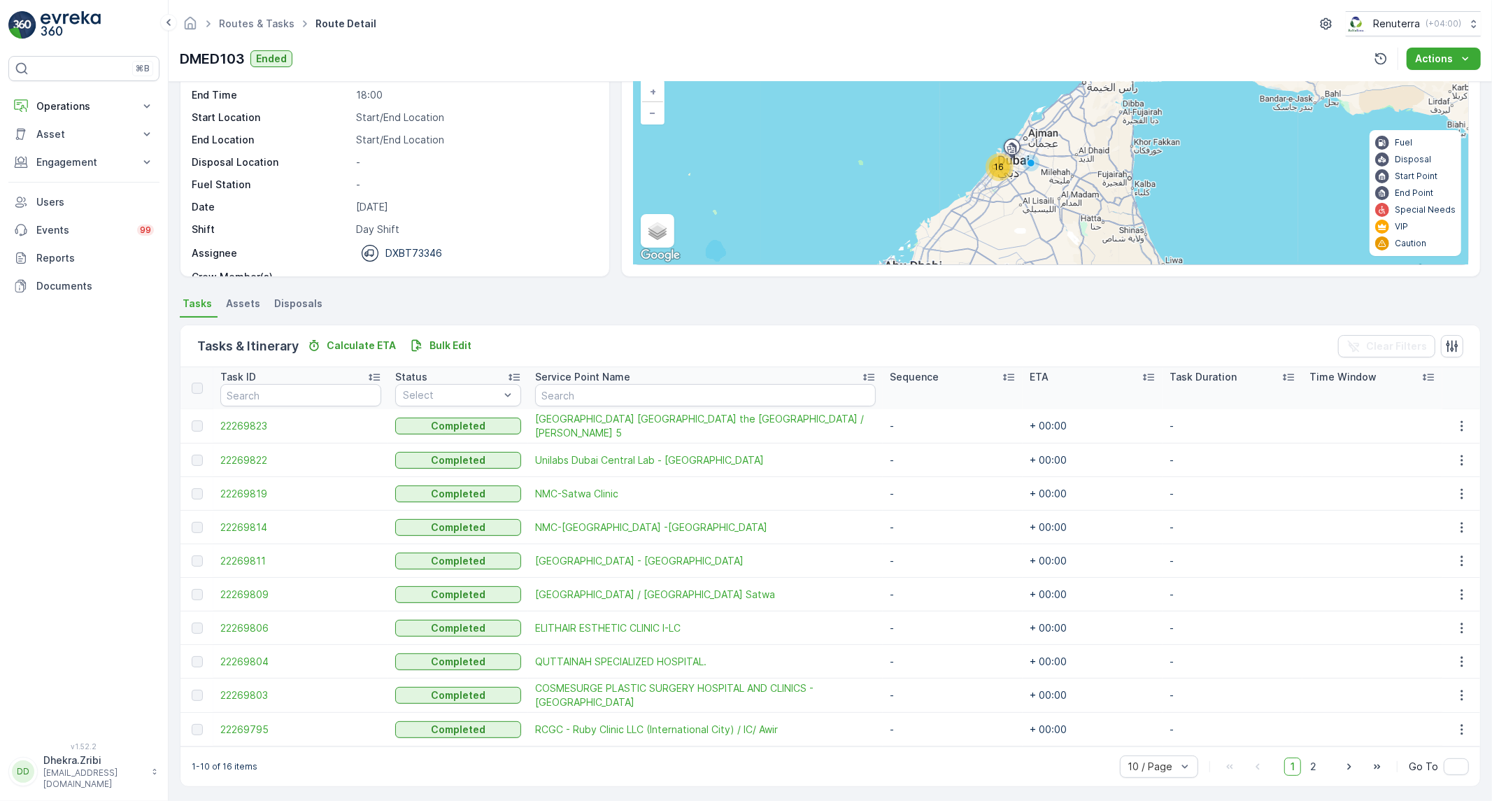
scroll to position [98, 0]
click at [262, 592] on span "22269809" at bounding box center [300, 592] width 161 height 14
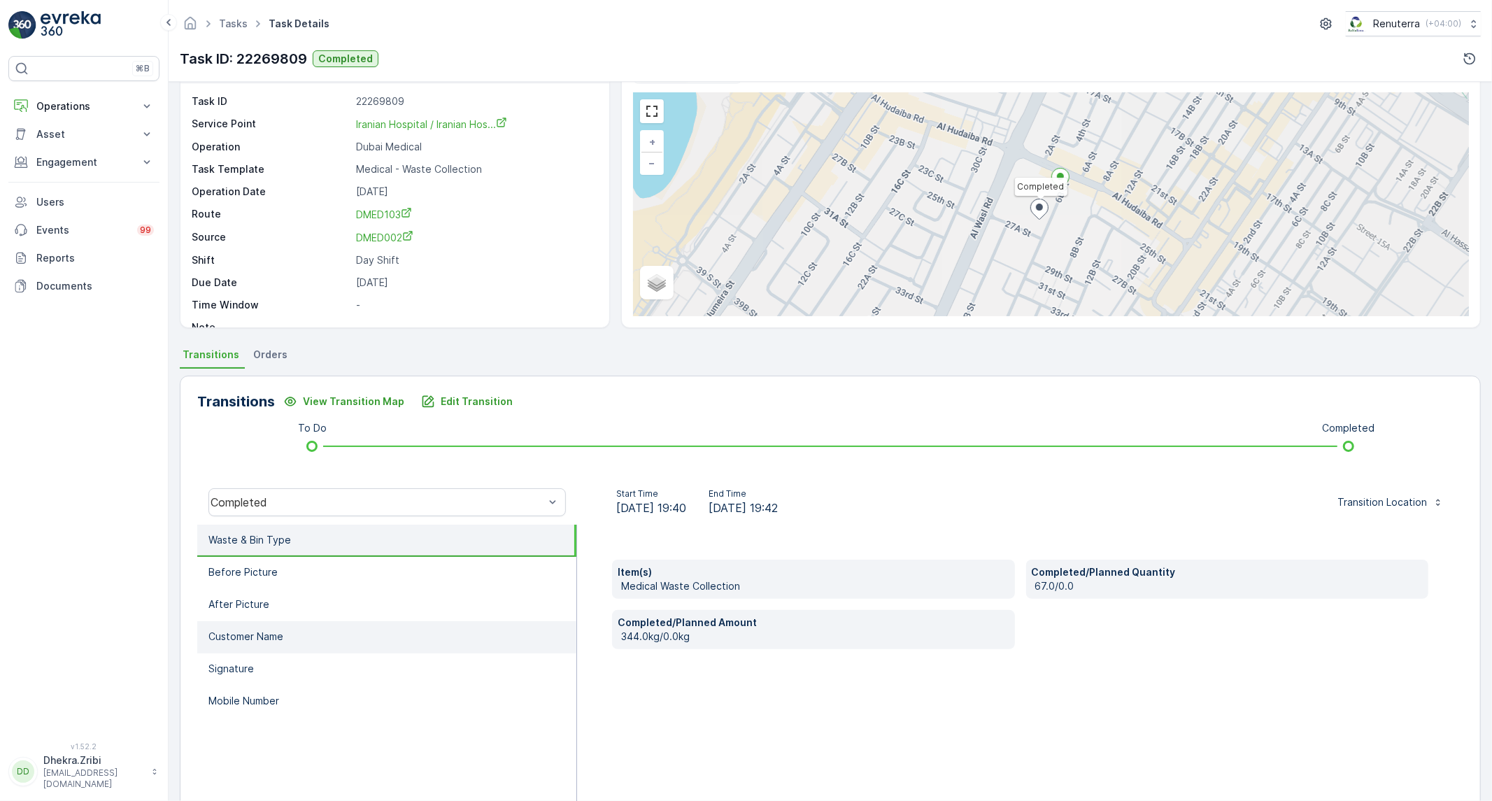
scroll to position [80, 0]
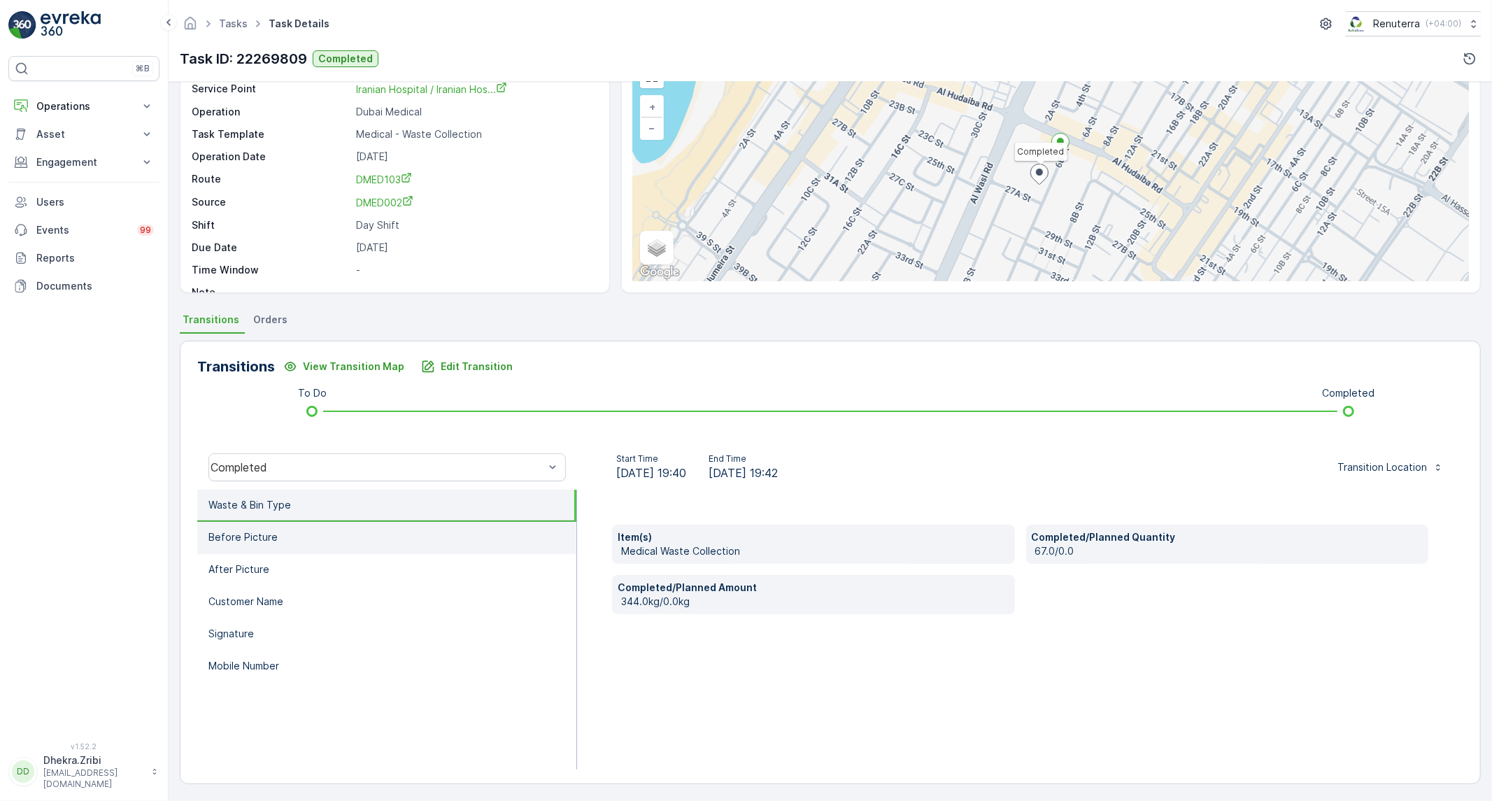
click at [283, 547] on li "Before Picture" at bounding box center [386, 538] width 379 height 32
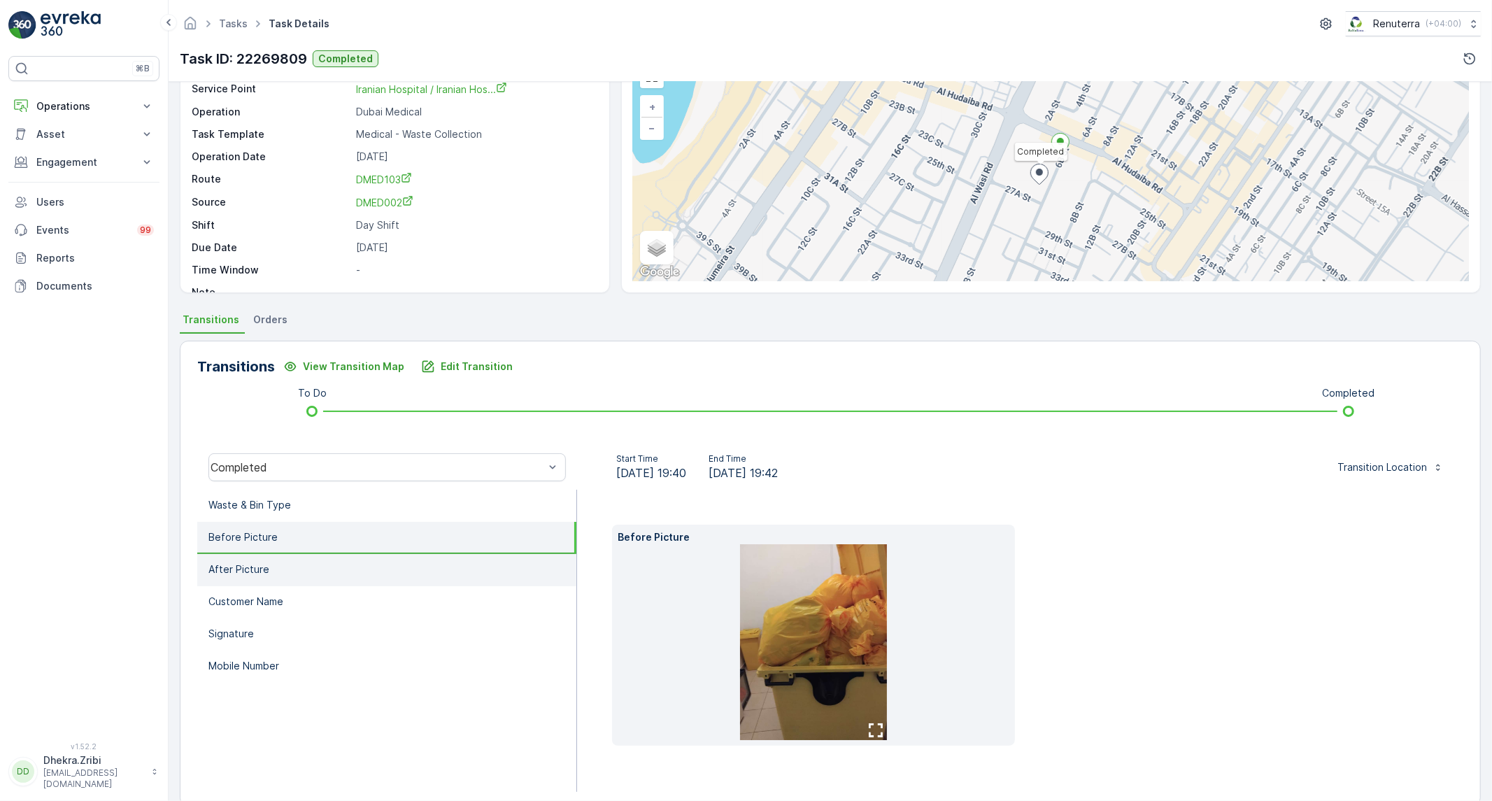
click at [275, 564] on li "After Picture" at bounding box center [386, 570] width 379 height 32
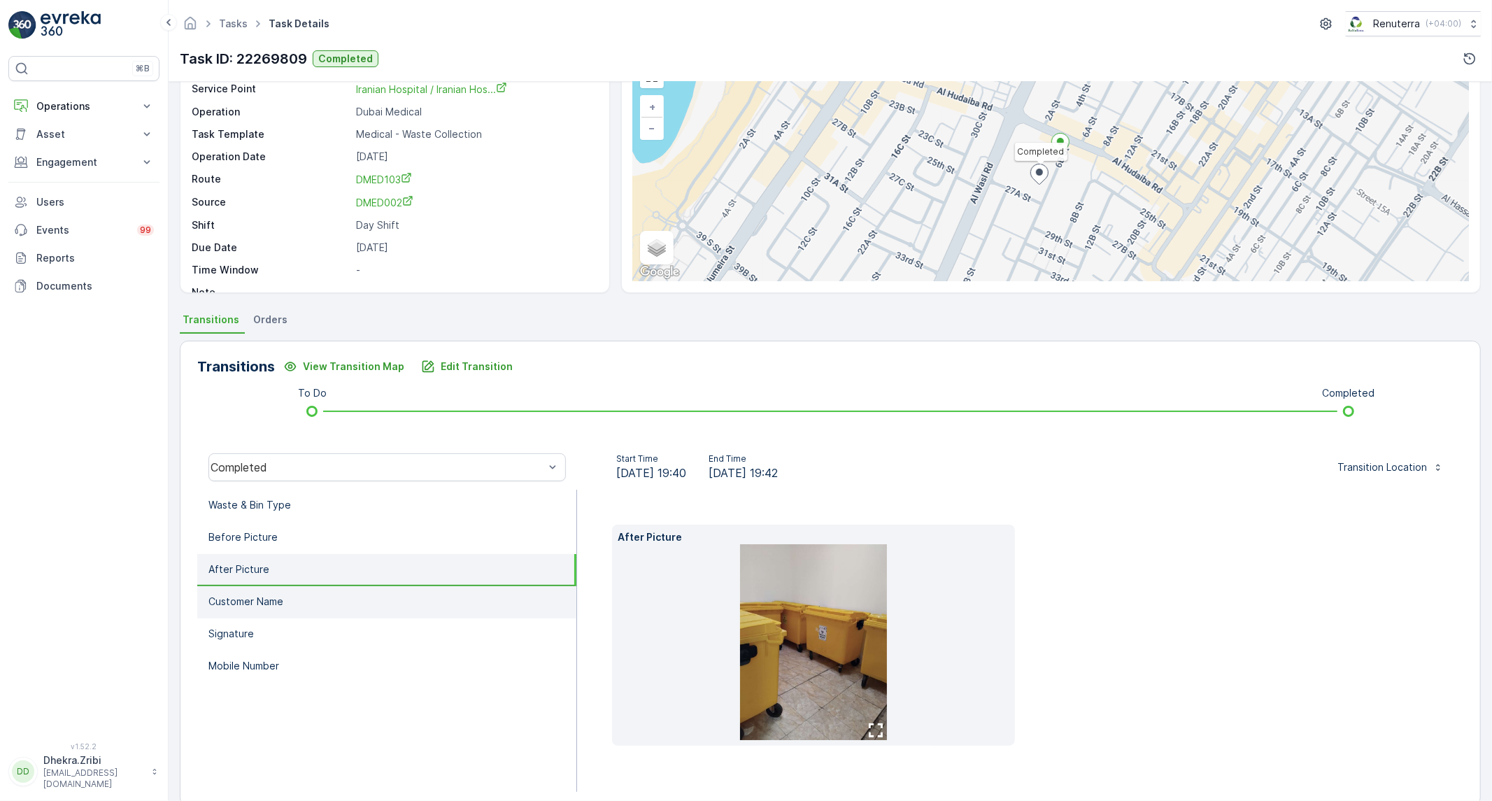
click at [266, 595] on p "Customer Name" at bounding box center [245, 602] width 75 height 14
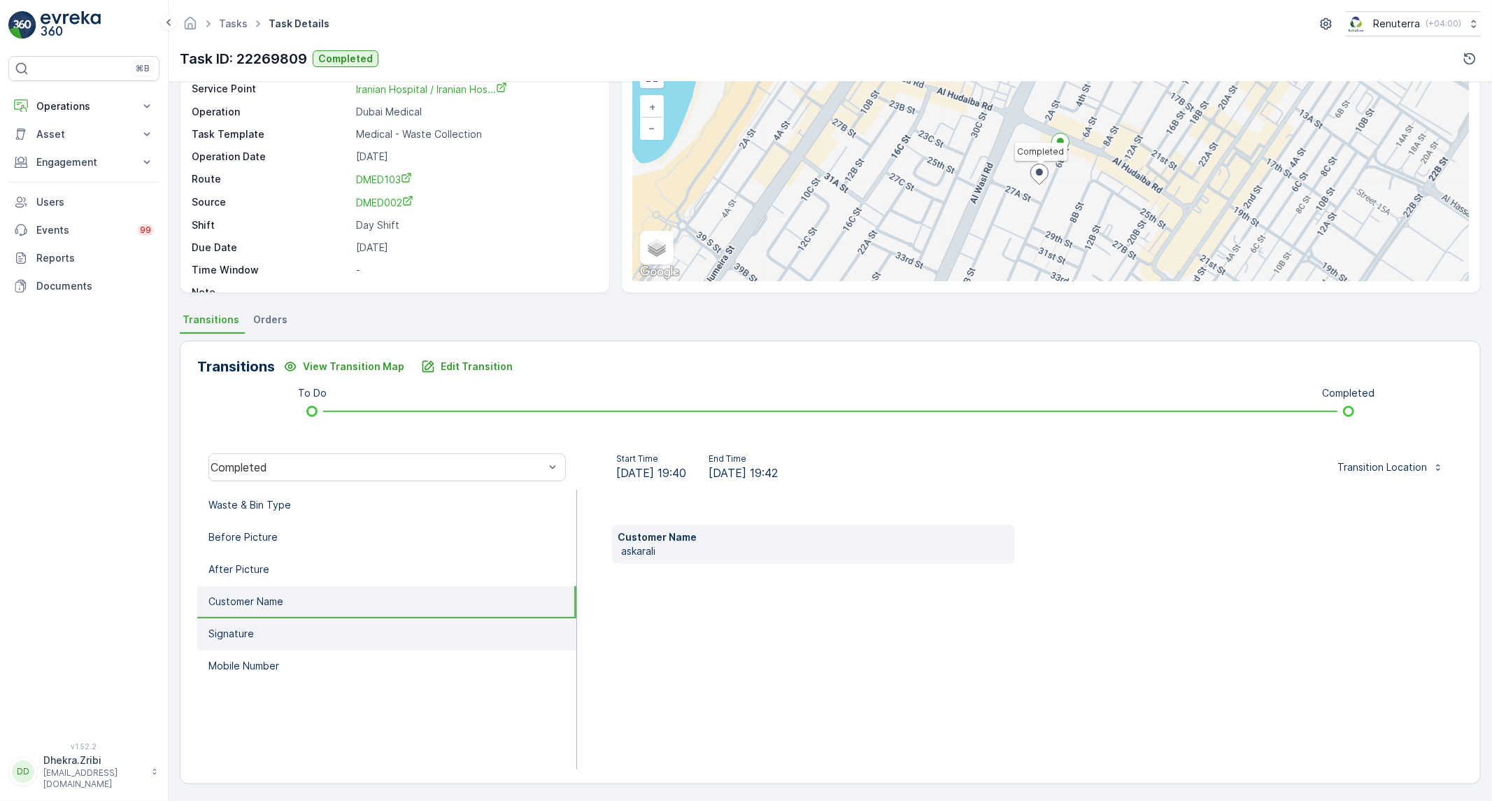
click at [256, 628] on li "Signature" at bounding box center [386, 634] width 379 height 32
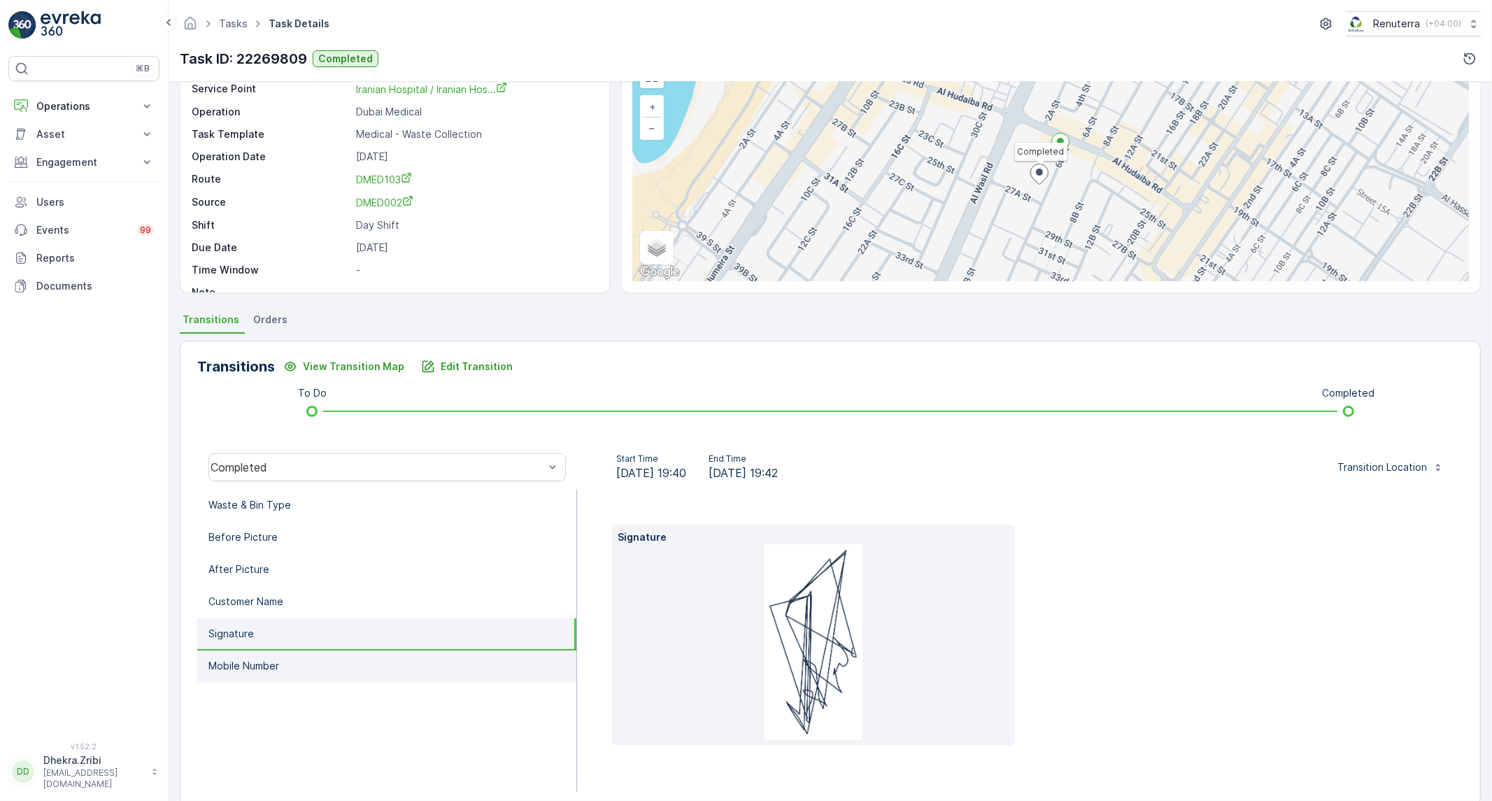
click at [259, 660] on p "Mobile Number" at bounding box center [243, 666] width 71 height 14
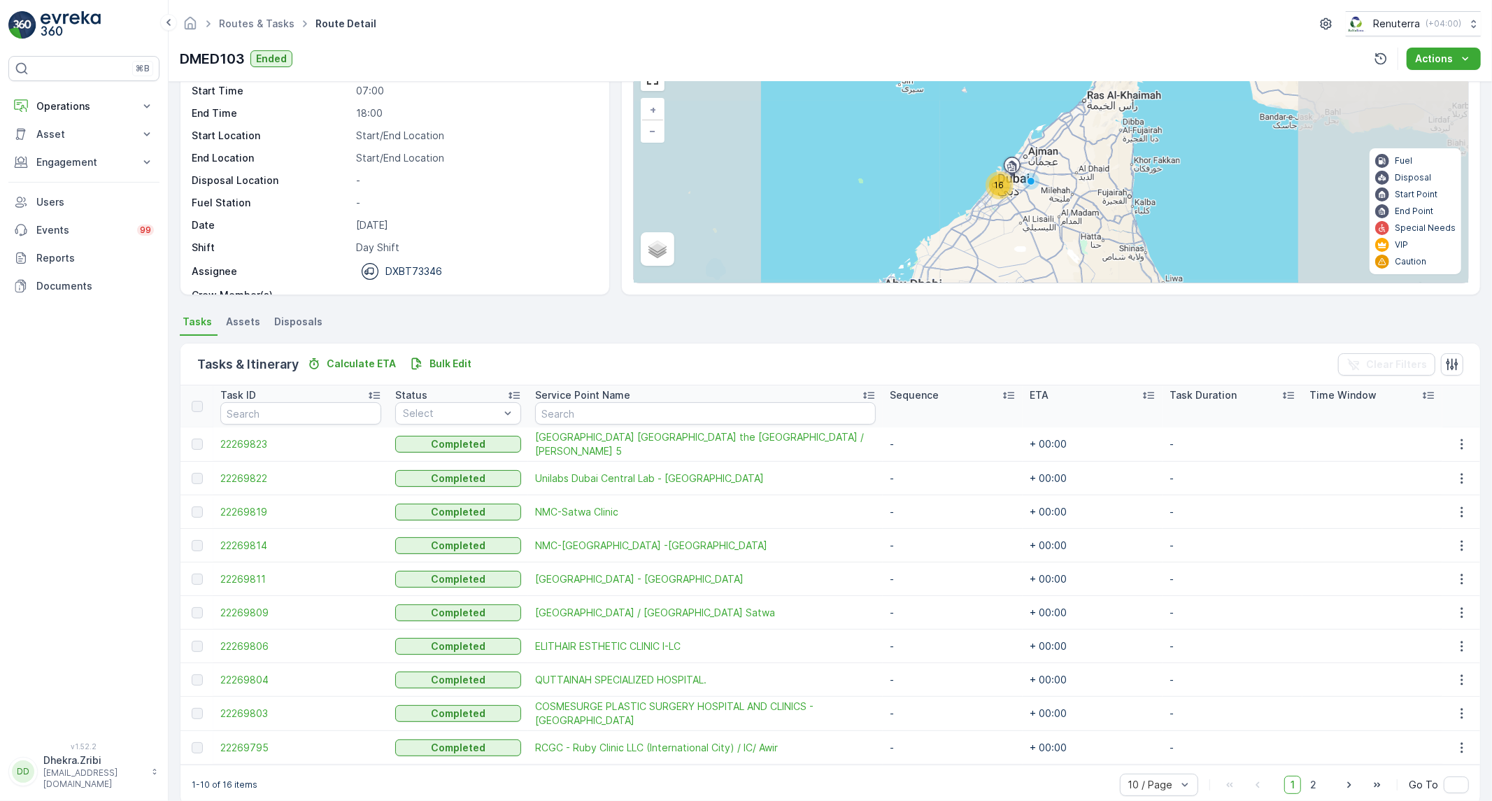
scroll to position [98, 0]
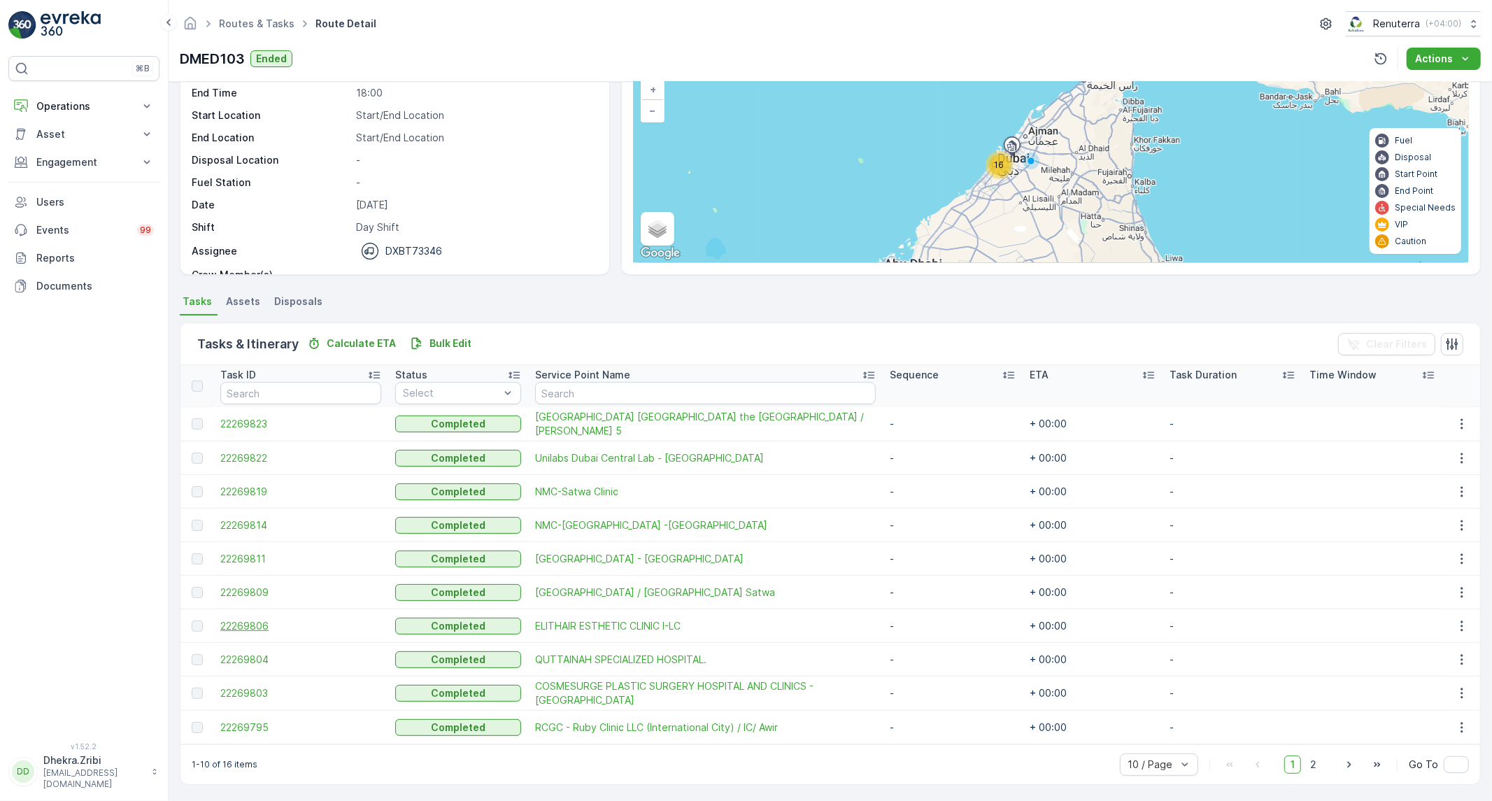
click at [241, 624] on span "22269806" at bounding box center [300, 626] width 161 height 14
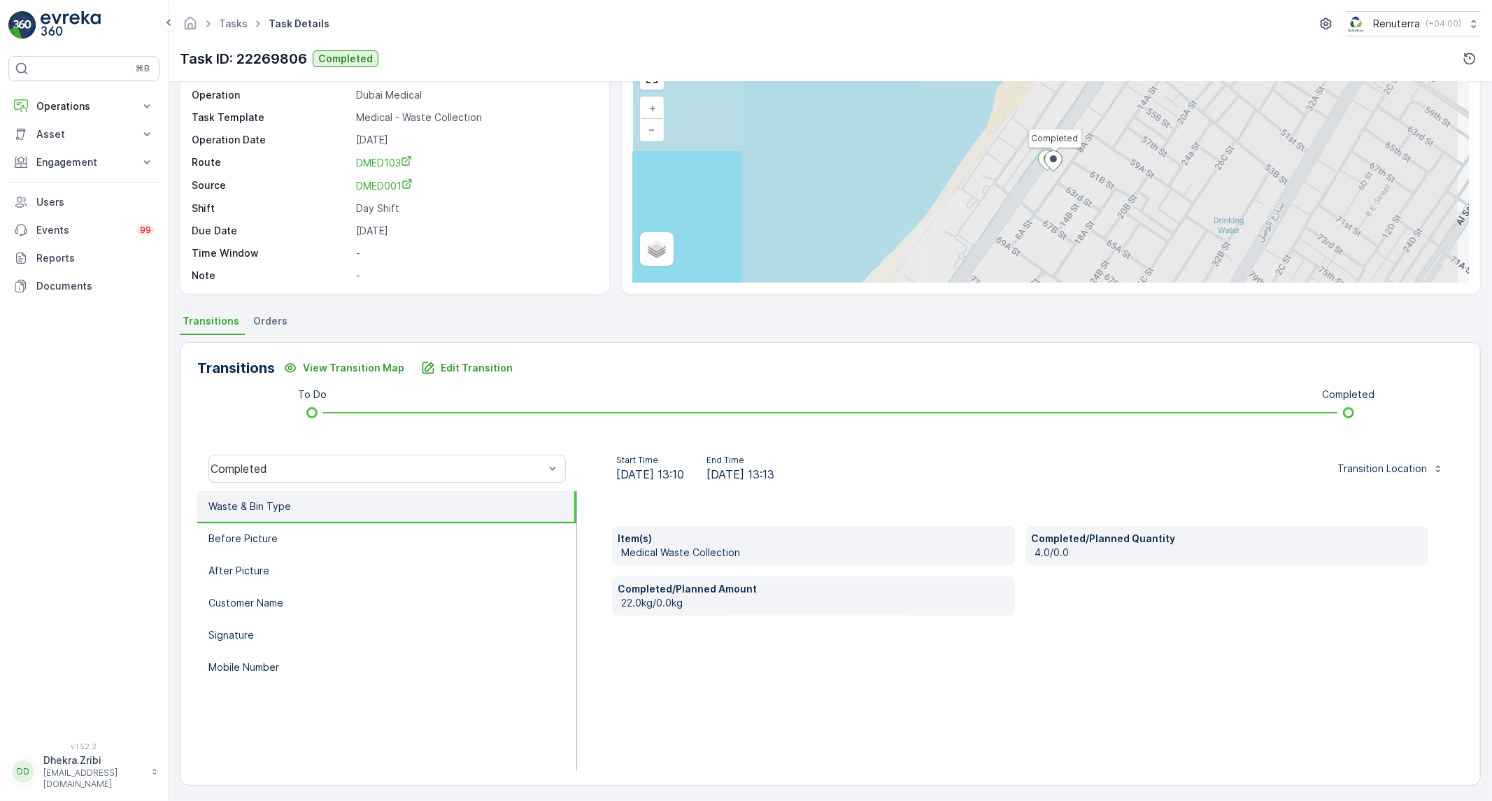
scroll to position [80, 0]
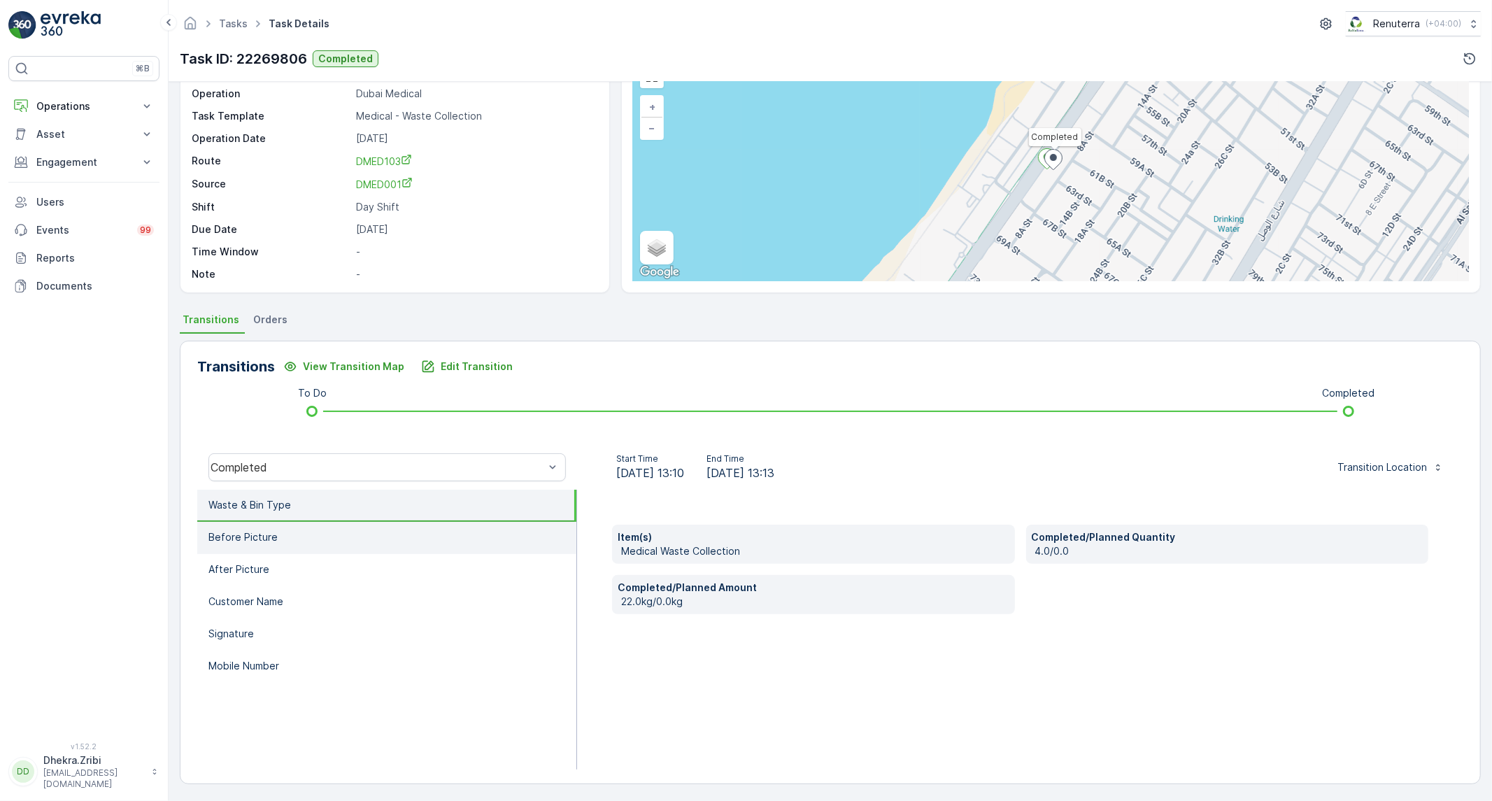
click at [221, 542] on p "Before Picture" at bounding box center [242, 537] width 69 height 14
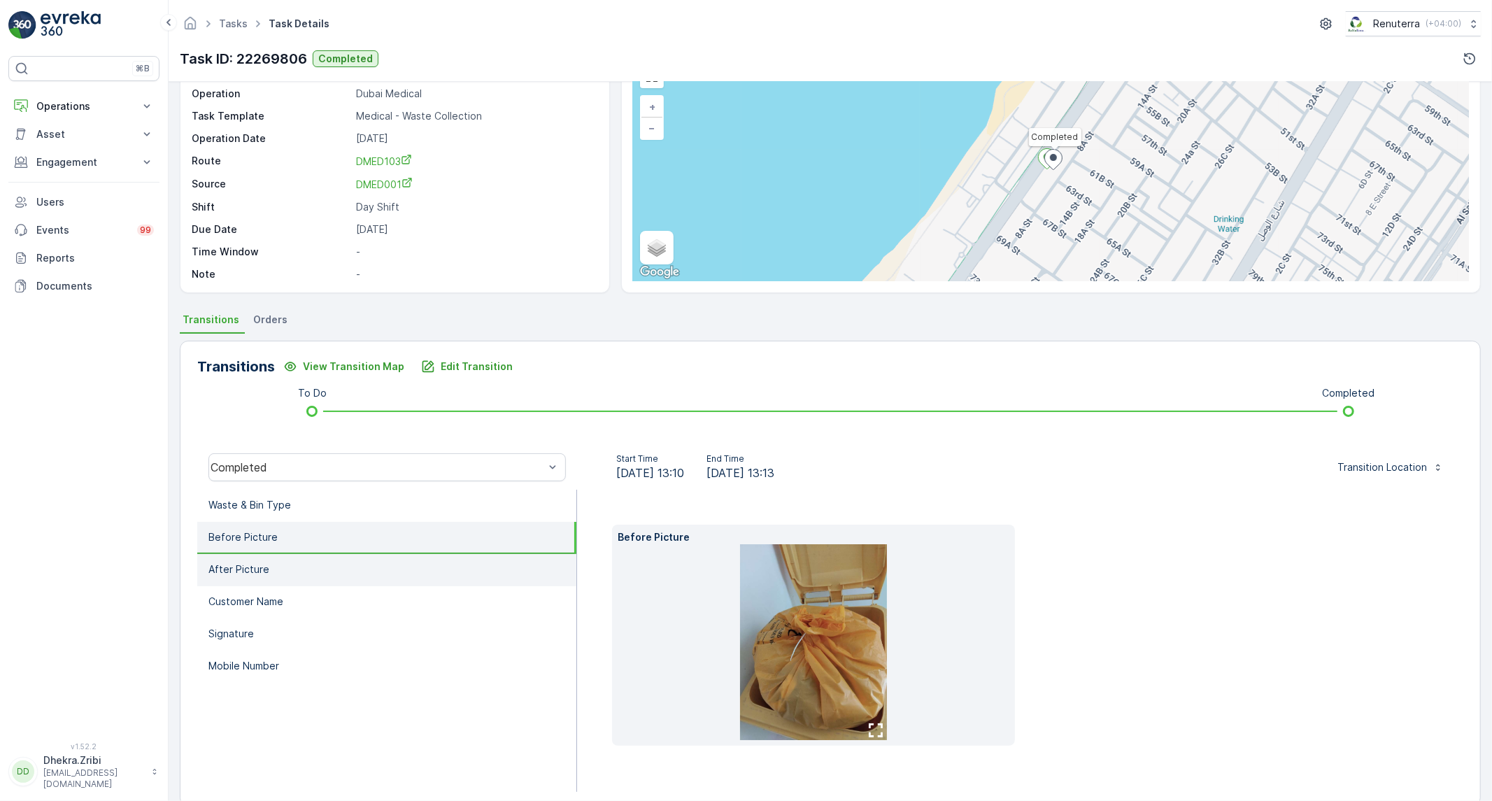
click at [333, 575] on li "After Picture" at bounding box center [386, 570] width 379 height 32
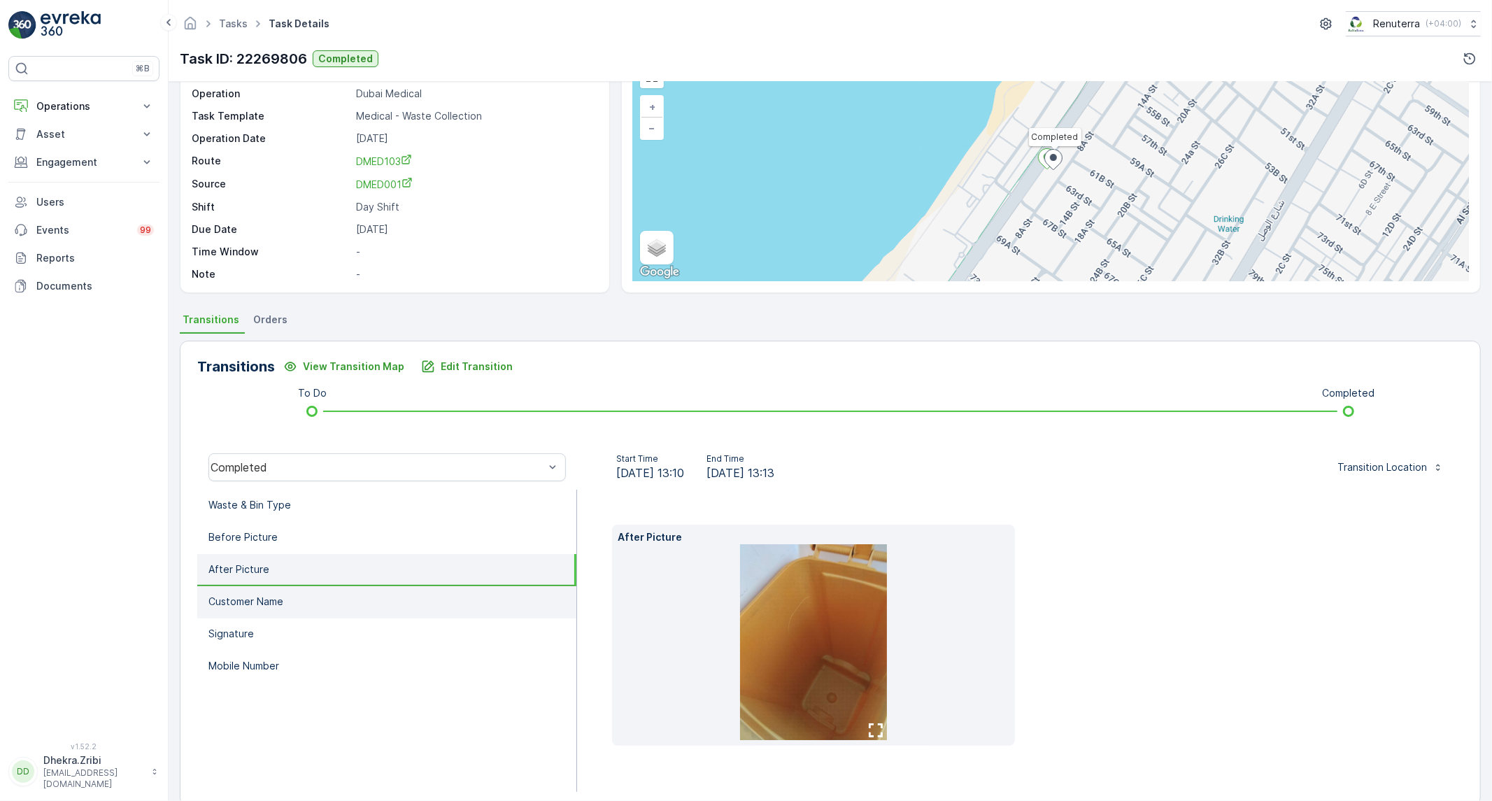
click at [316, 598] on li "Customer Name" at bounding box center [386, 602] width 379 height 32
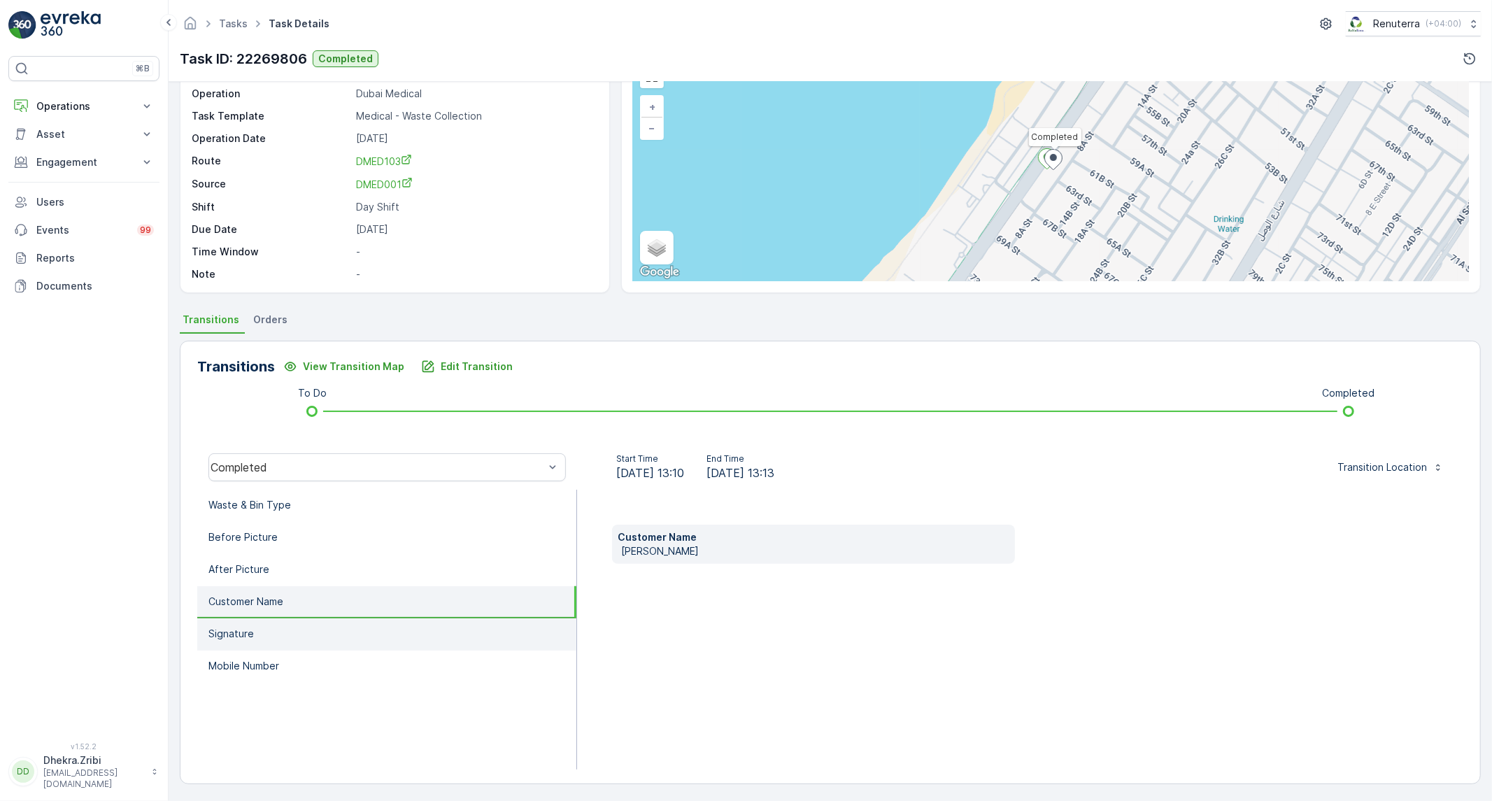
click at [297, 632] on li "Signature" at bounding box center [386, 634] width 379 height 32
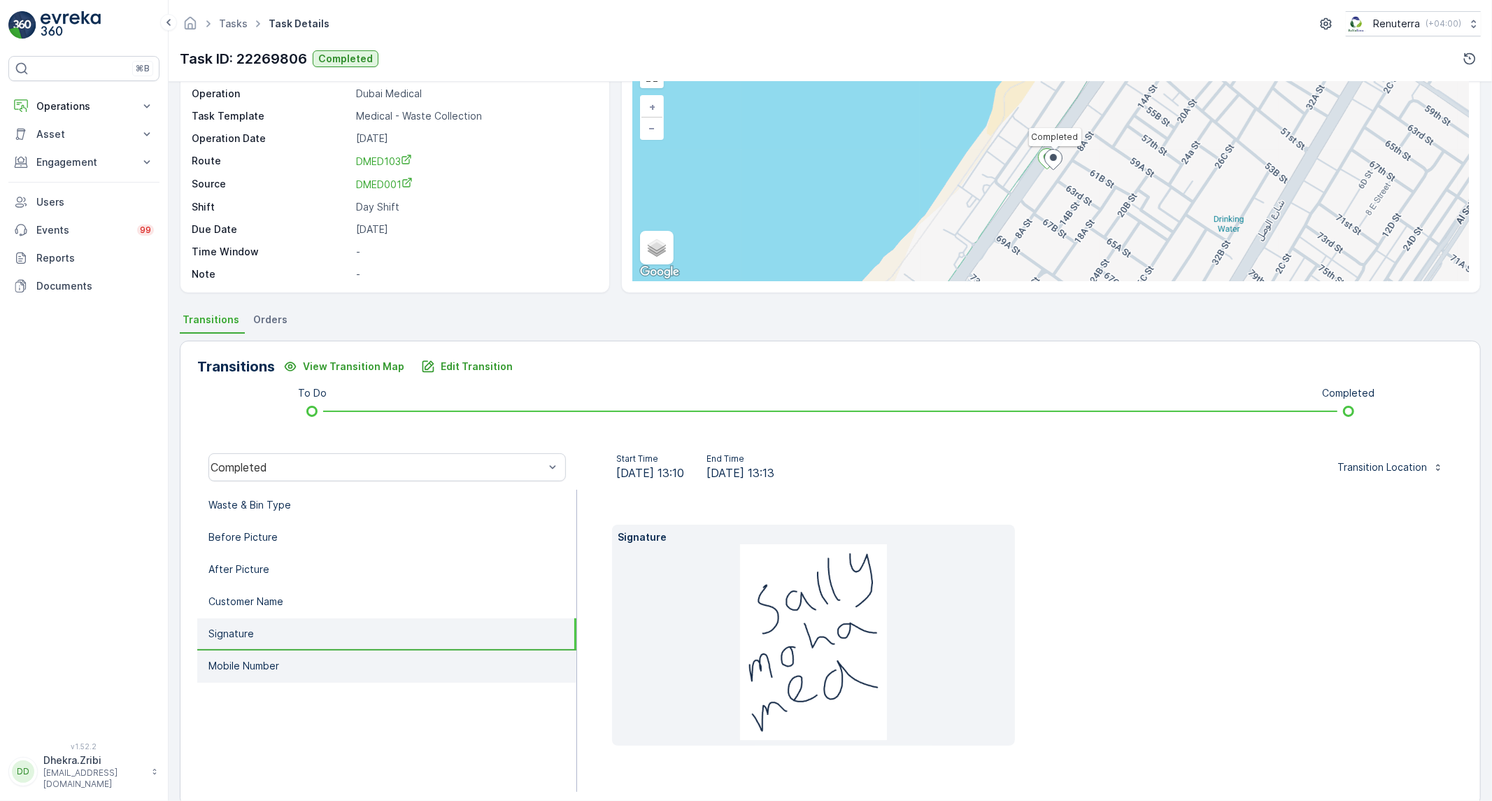
click at [278, 660] on li "Mobile Number" at bounding box center [386, 666] width 379 height 32
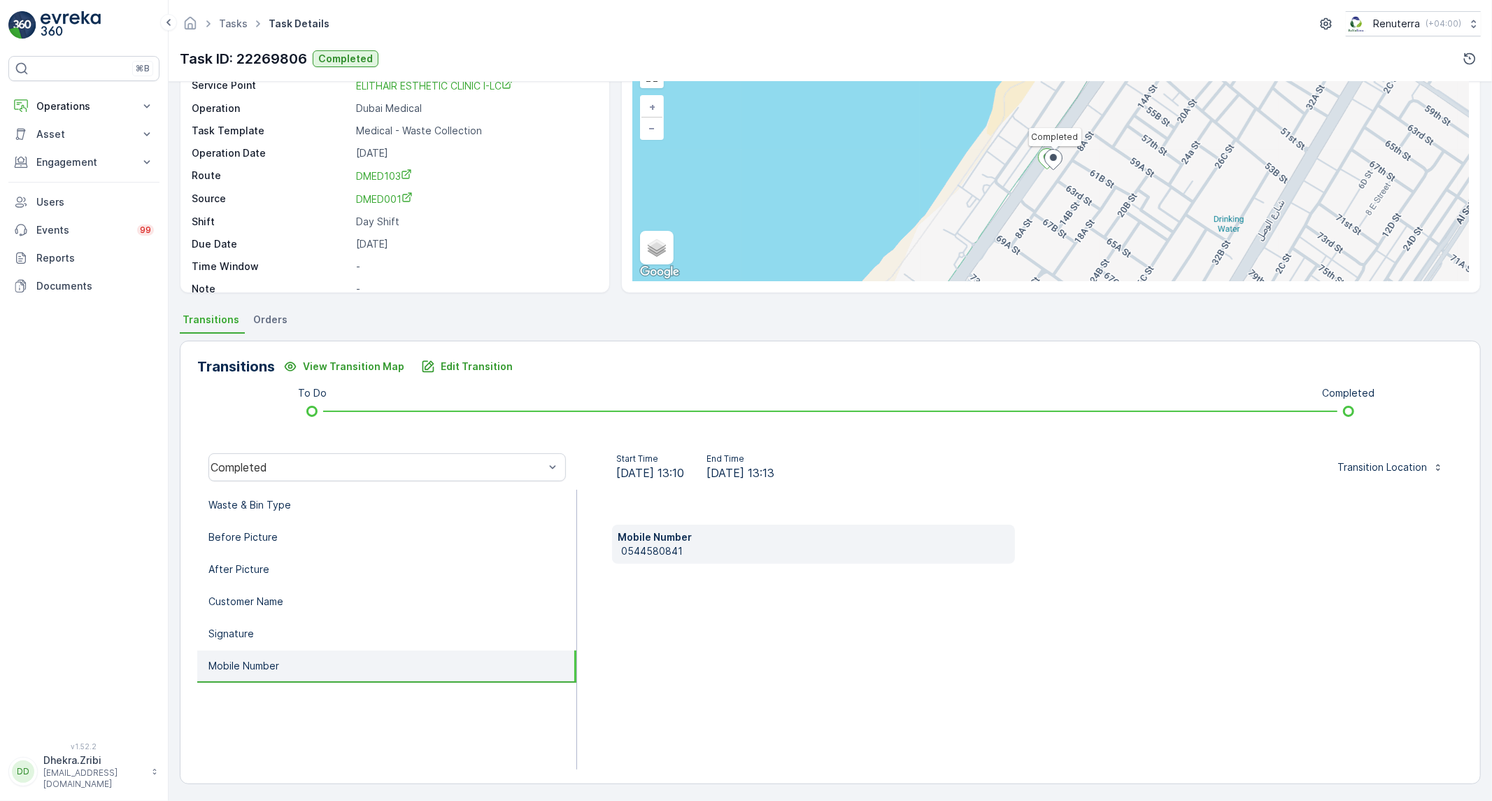
scroll to position [0, 0]
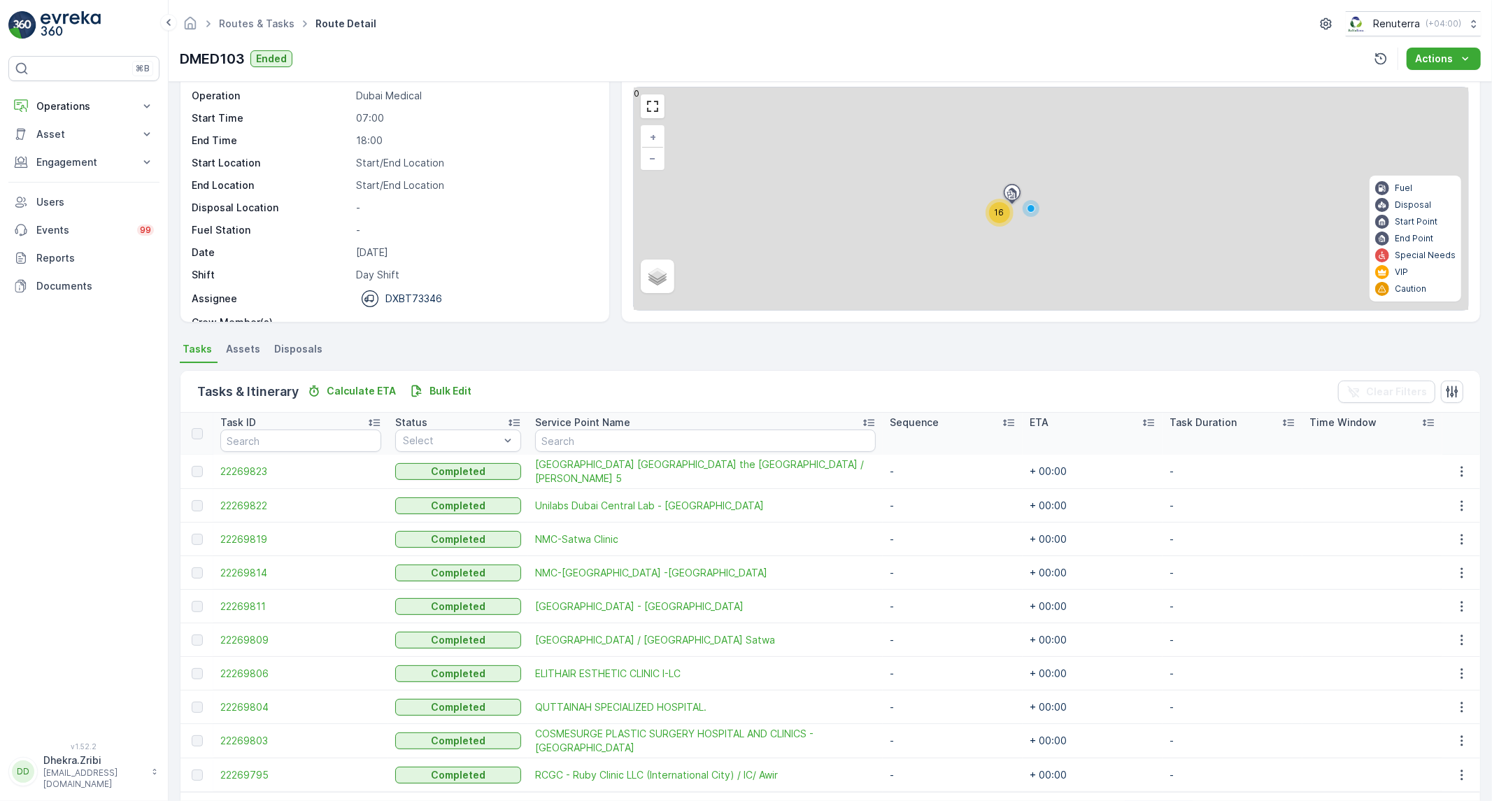
scroll to position [98, 0]
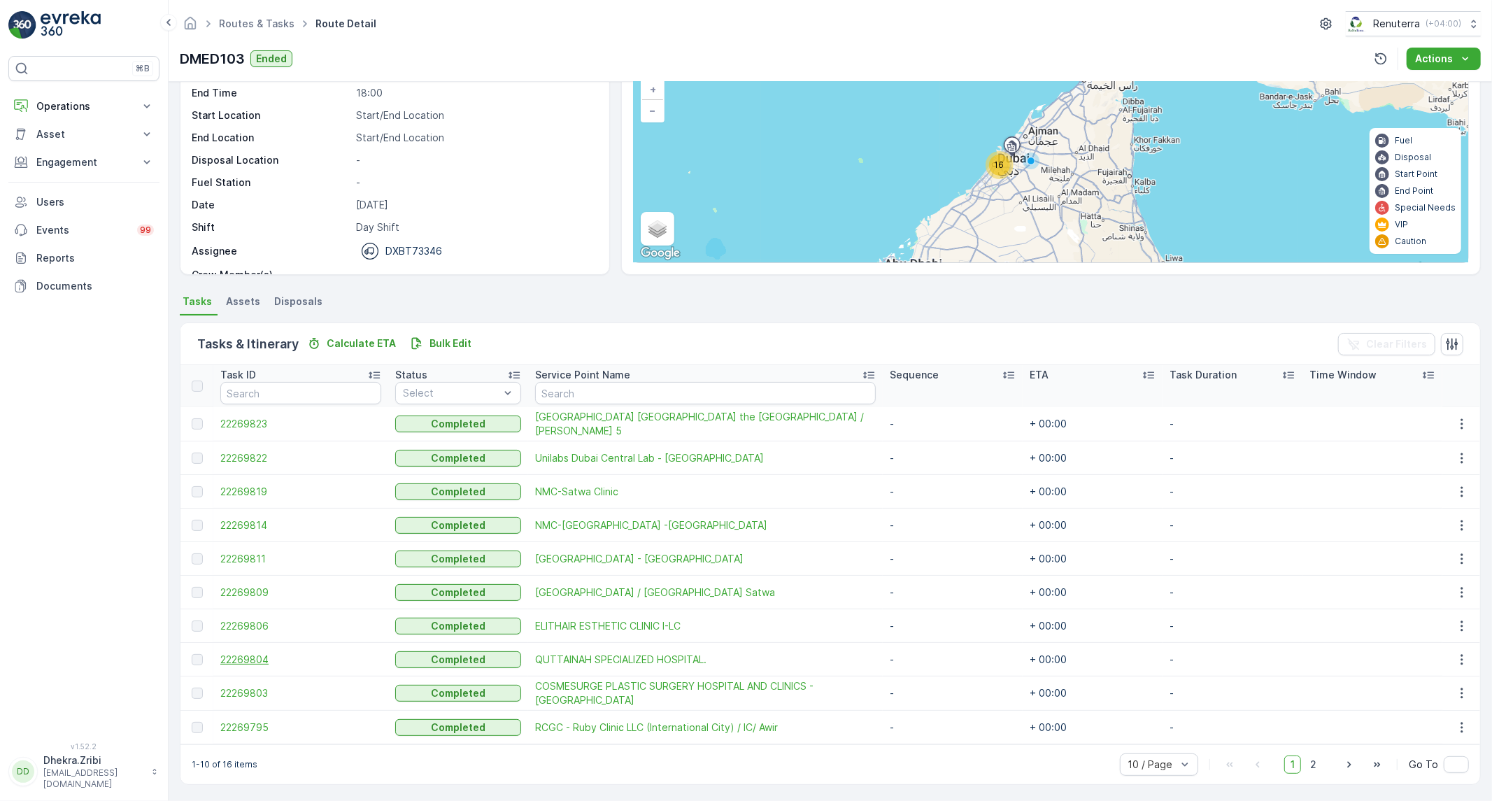
click at [271, 661] on span "22269804" at bounding box center [300, 660] width 161 height 14
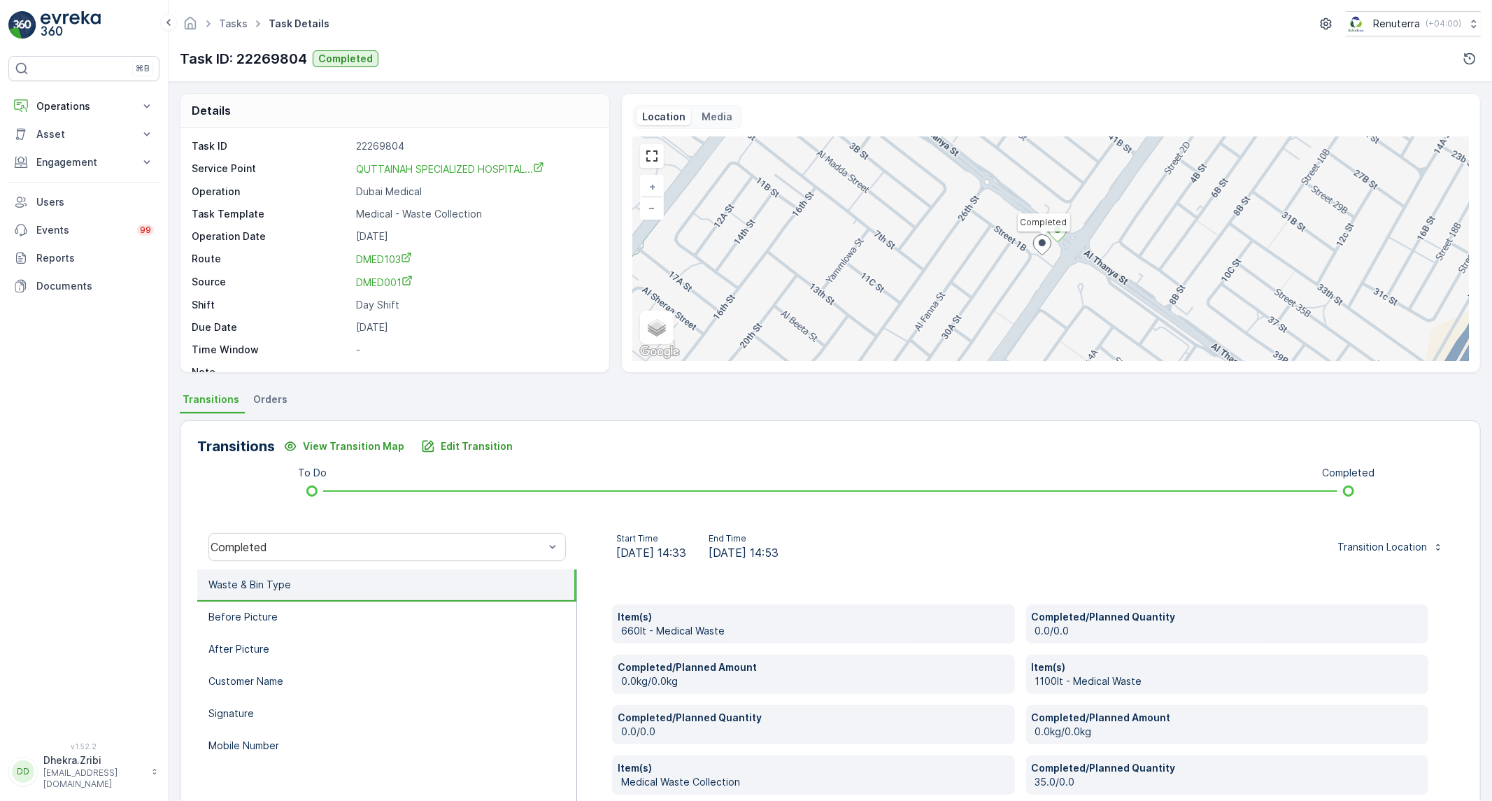
scroll to position [19, 0]
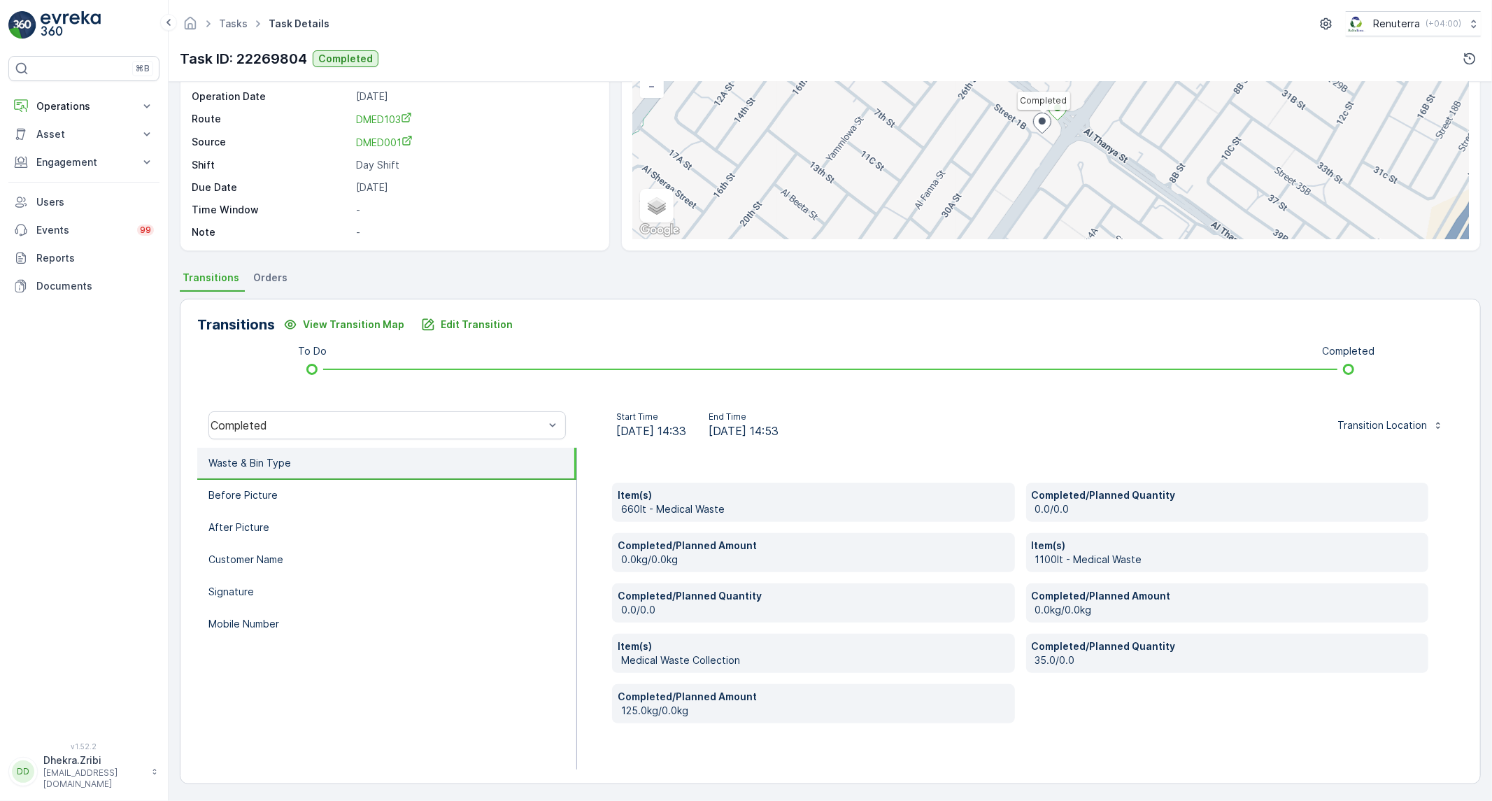
click at [273, 487] on li "Before Picture" at bounding box center [386, 496] width 379 height 32
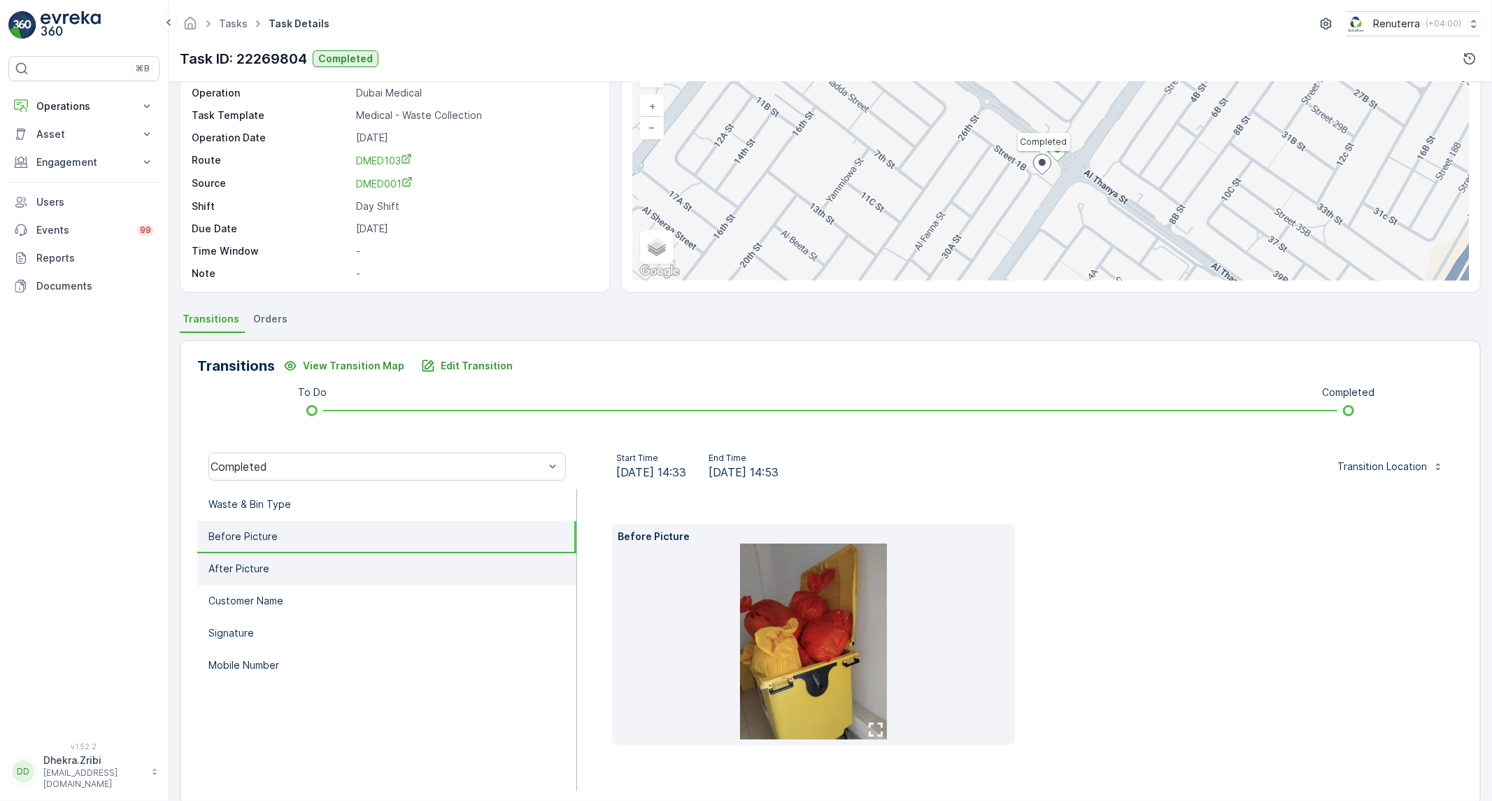
click at [227, 565] on p "After Picture" at bounding box center [238, 569] width 61 height 14
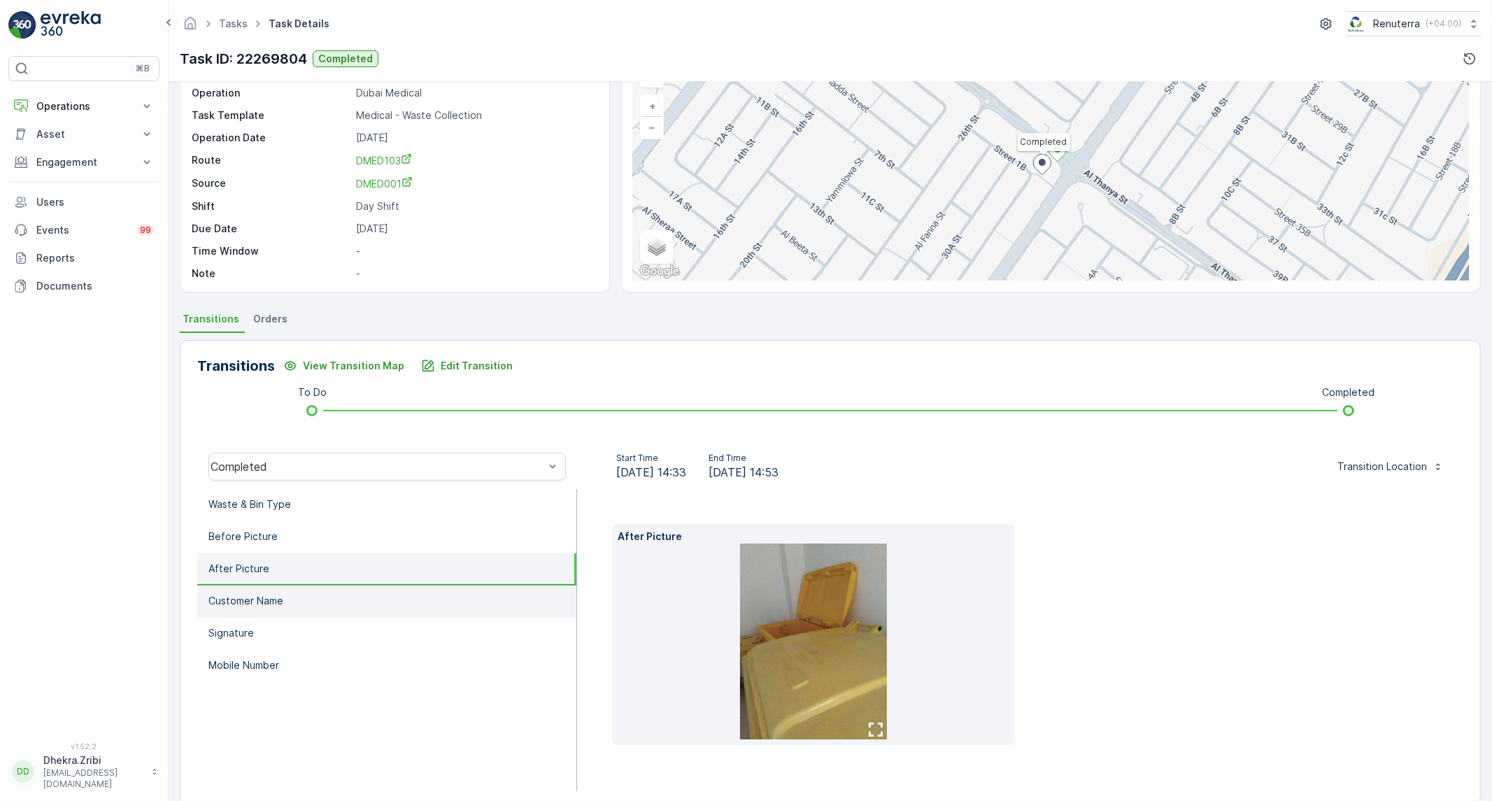
click at [264, 597] on p "Customer Name" at bounding box center [245, 601] width 75 height 14
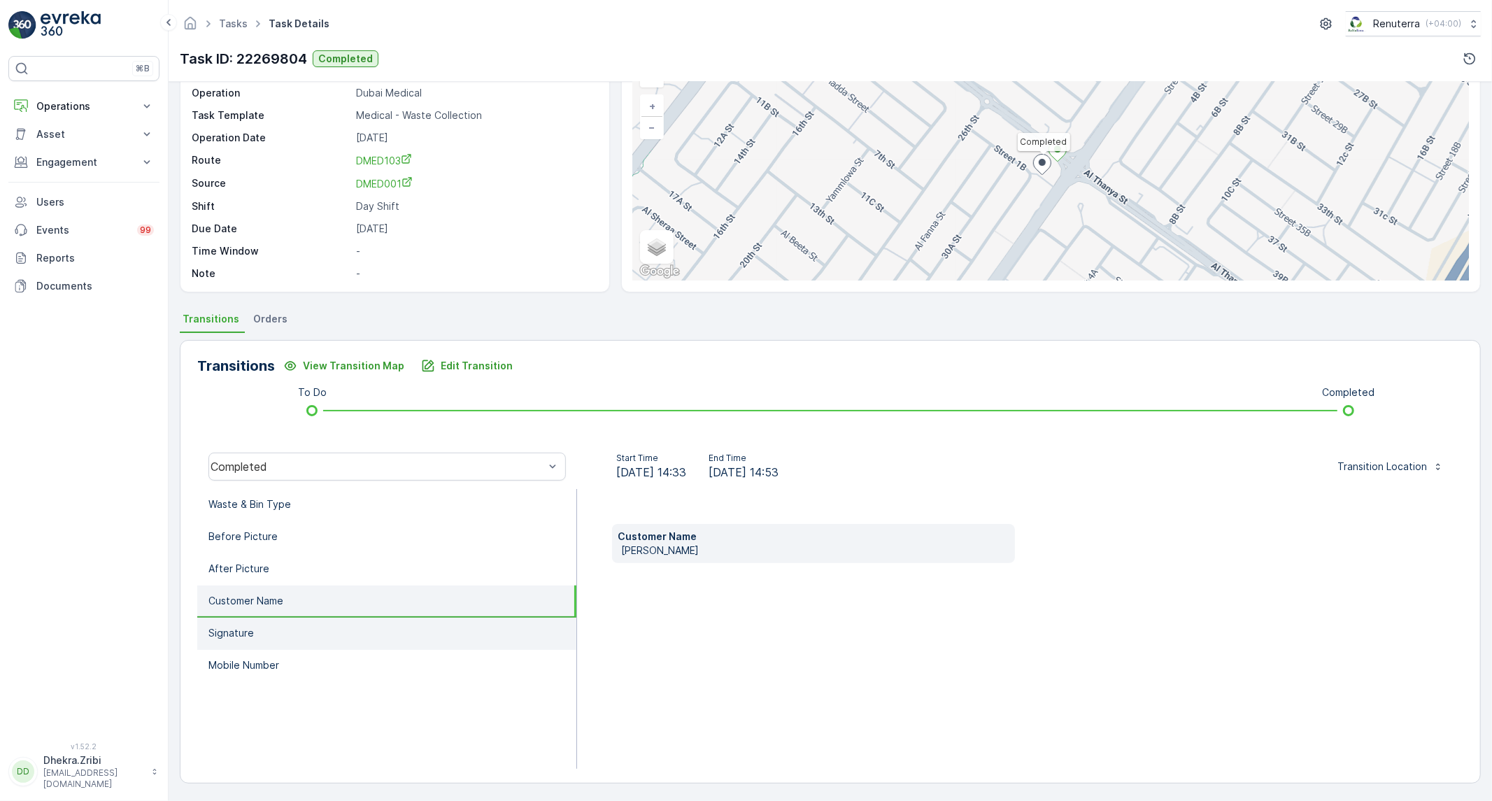
click at [271, 628] on li "Signature" at bounding box center [386, 634] width 379 height 32
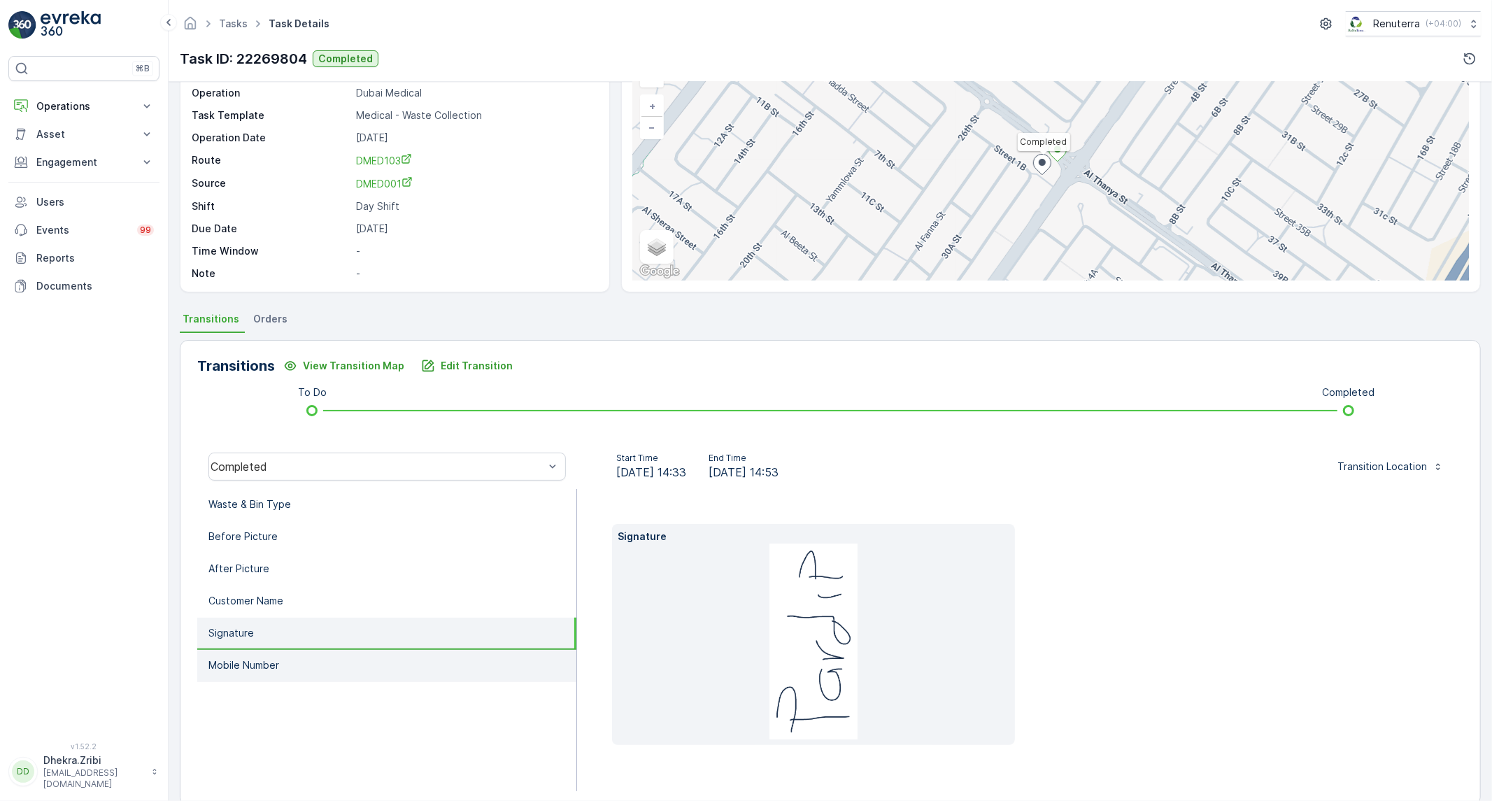
click at [257, 651] on li "Mobile Number" at bounding box center [386, 666] width 379 height 32
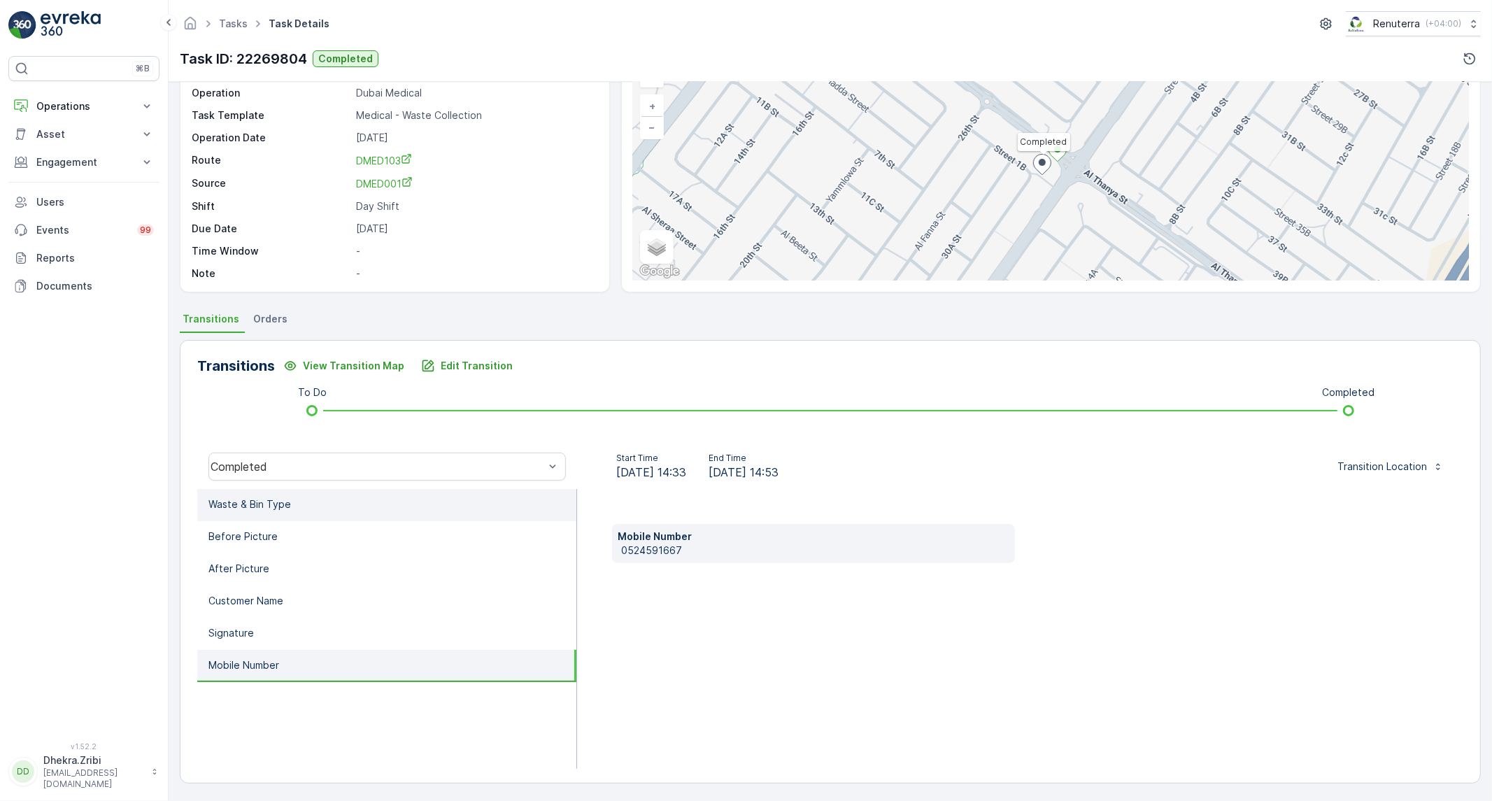
click at [331, 508] on li "Waste & Bin Type" at bounding box center [386, 505] width 379 height 32
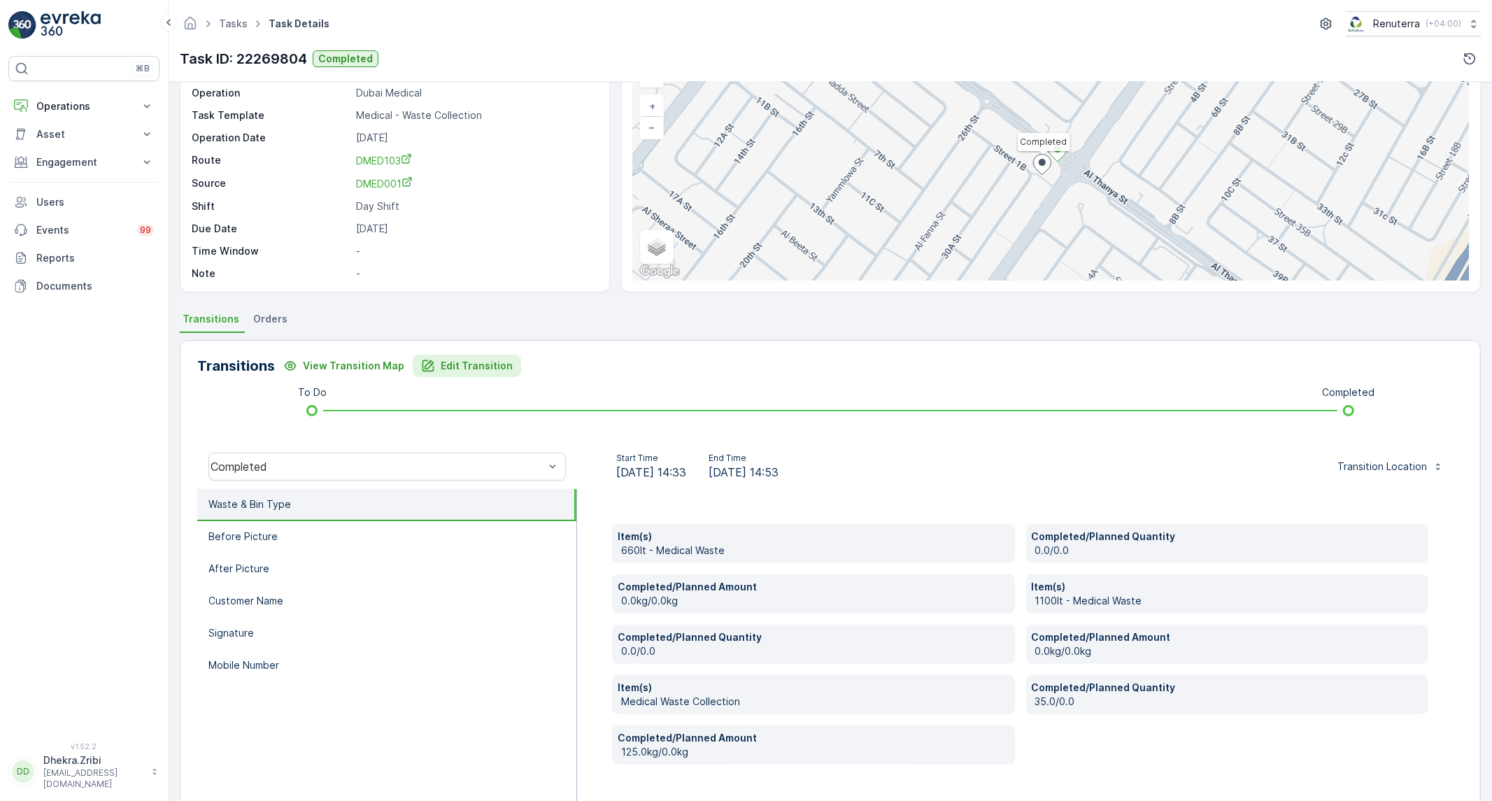
click at [487, 367] on p "Edit Transition" at bounding box center [477, 366] width 72 height 14
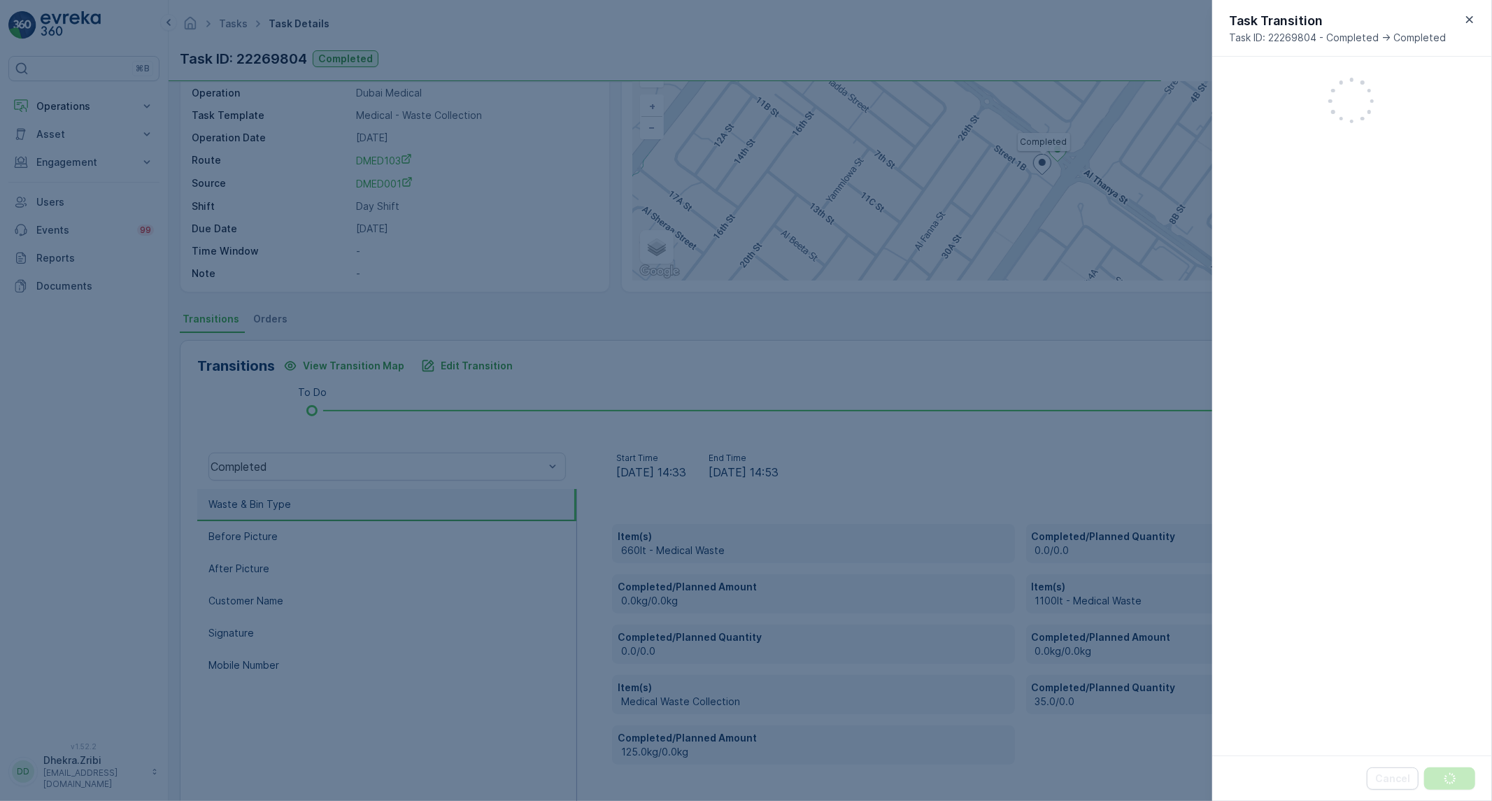
scroll to position [331, 0]
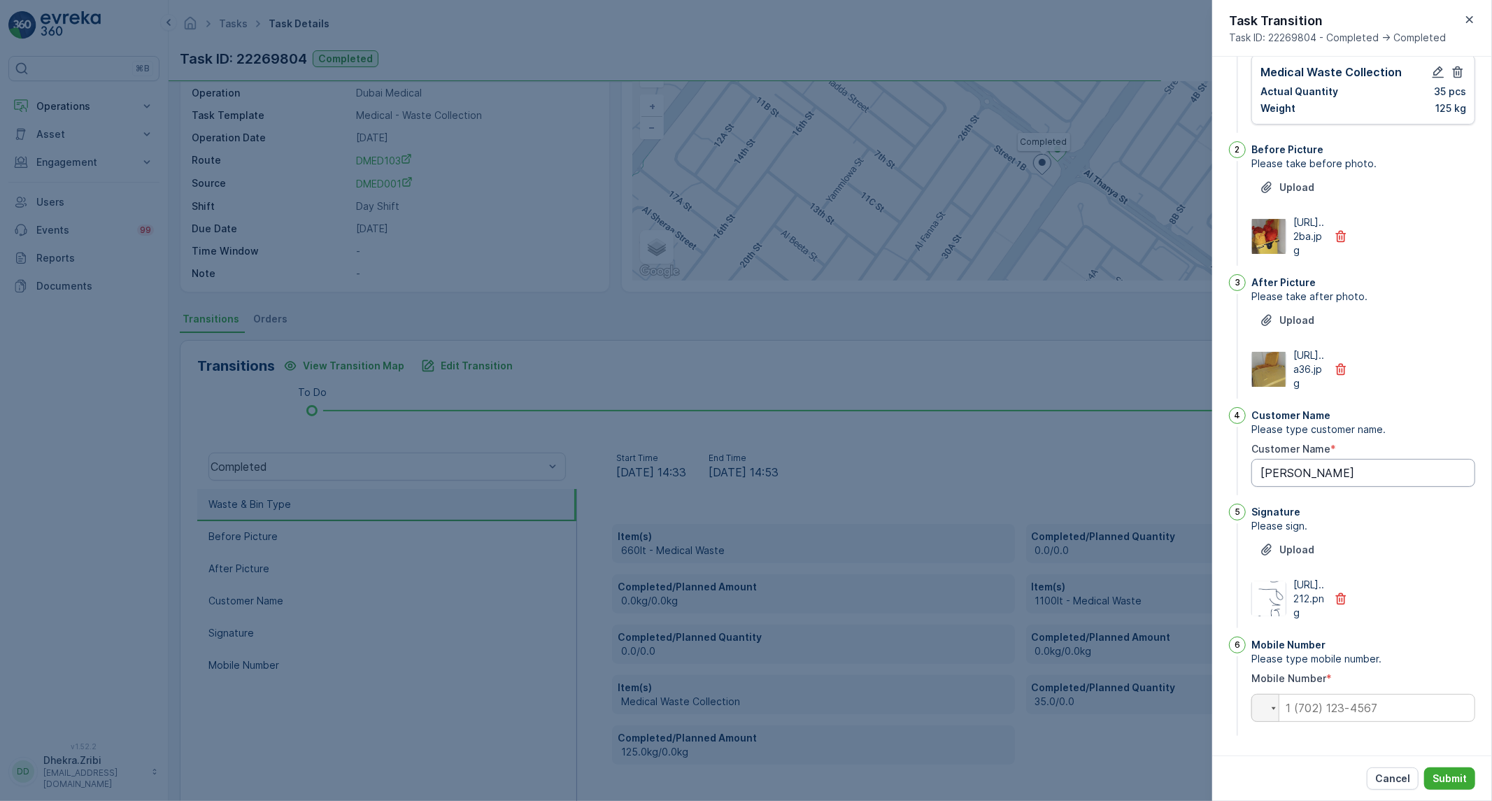
type Name "[PERSON_NAME]"
click at [417, 602] on div at bounding box center [746, 400] width 1492 height 801
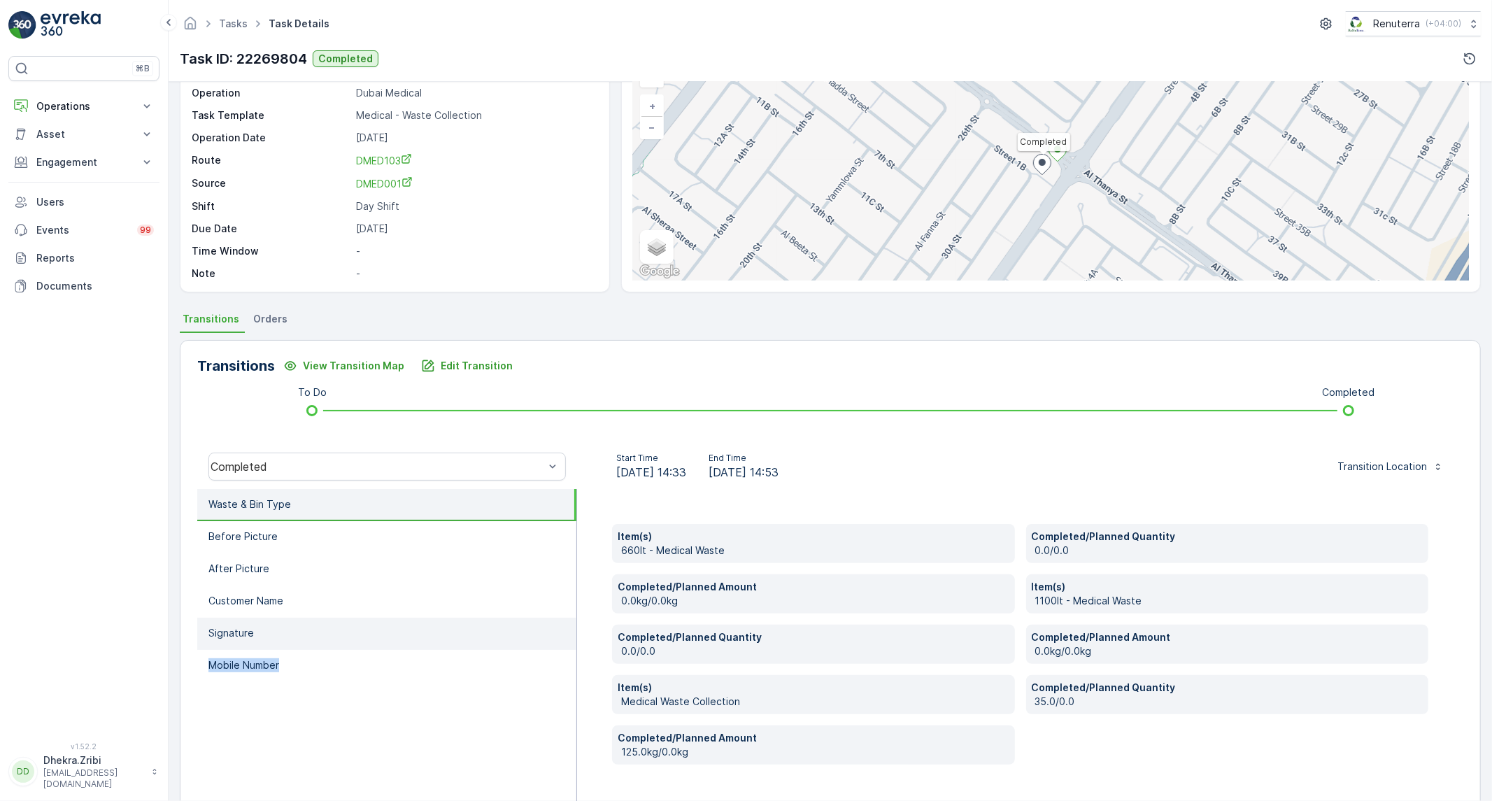
click at [334, 643] on ul "Waste & Bin Type Before Picture After Picture Customer Name Signature Mobile Nu…" at bounding box center [387, 650] width 380 height 322
click at [385, 662] on li "Mobile Number" at bounding box center [386, 666] width 379 height 32
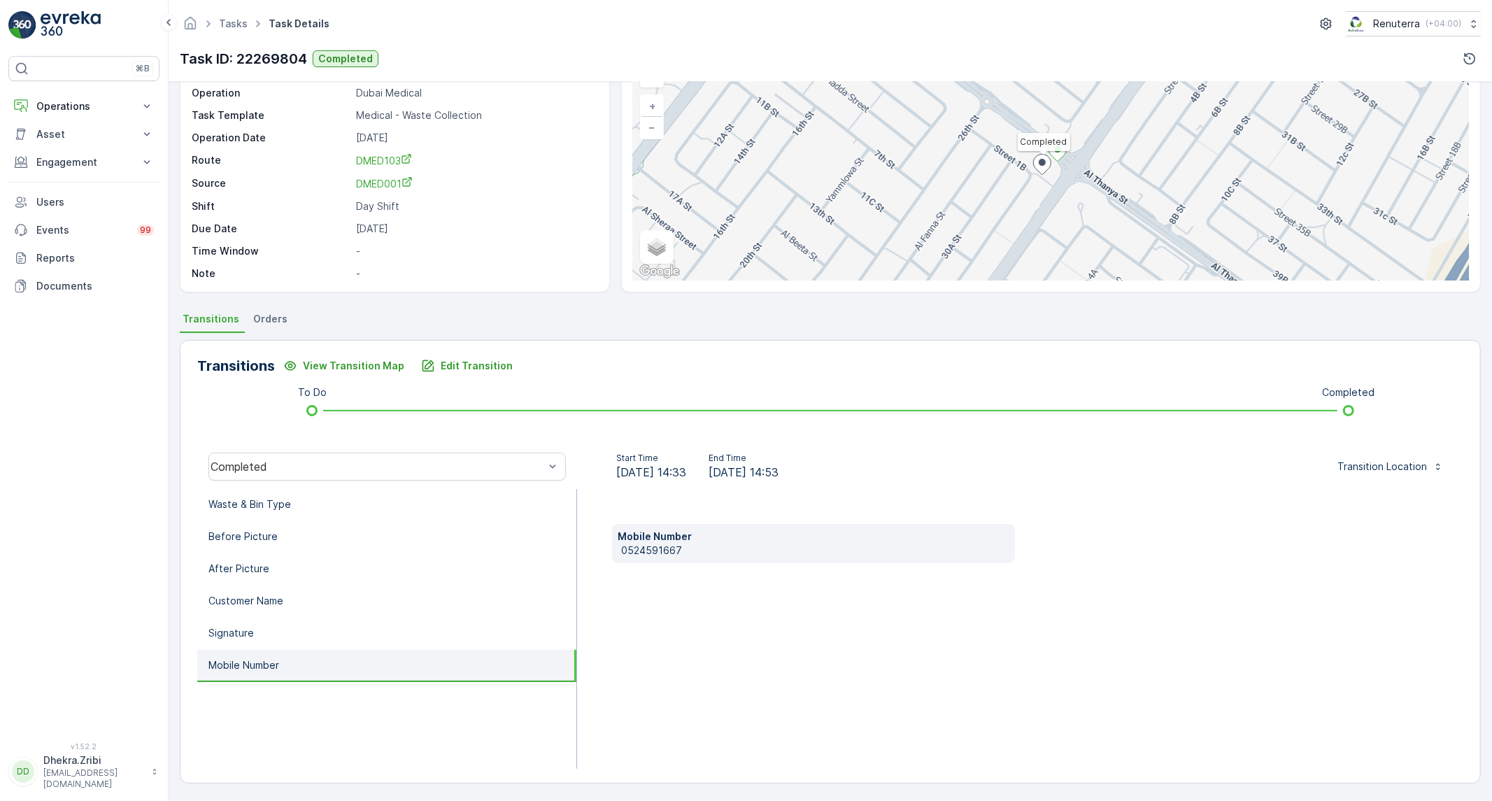
click at [638, 549] on p "0524591667" at bounding box center [815, 550] width 388 height 14
copy p "0524591667"
click at [442, 486] on div "Completed" at bounding box center [387, 466] width 380 height 45
click at [429, 495] on li "Waste & Bin Type" at bounding box center [386, 505] width 379 height 32
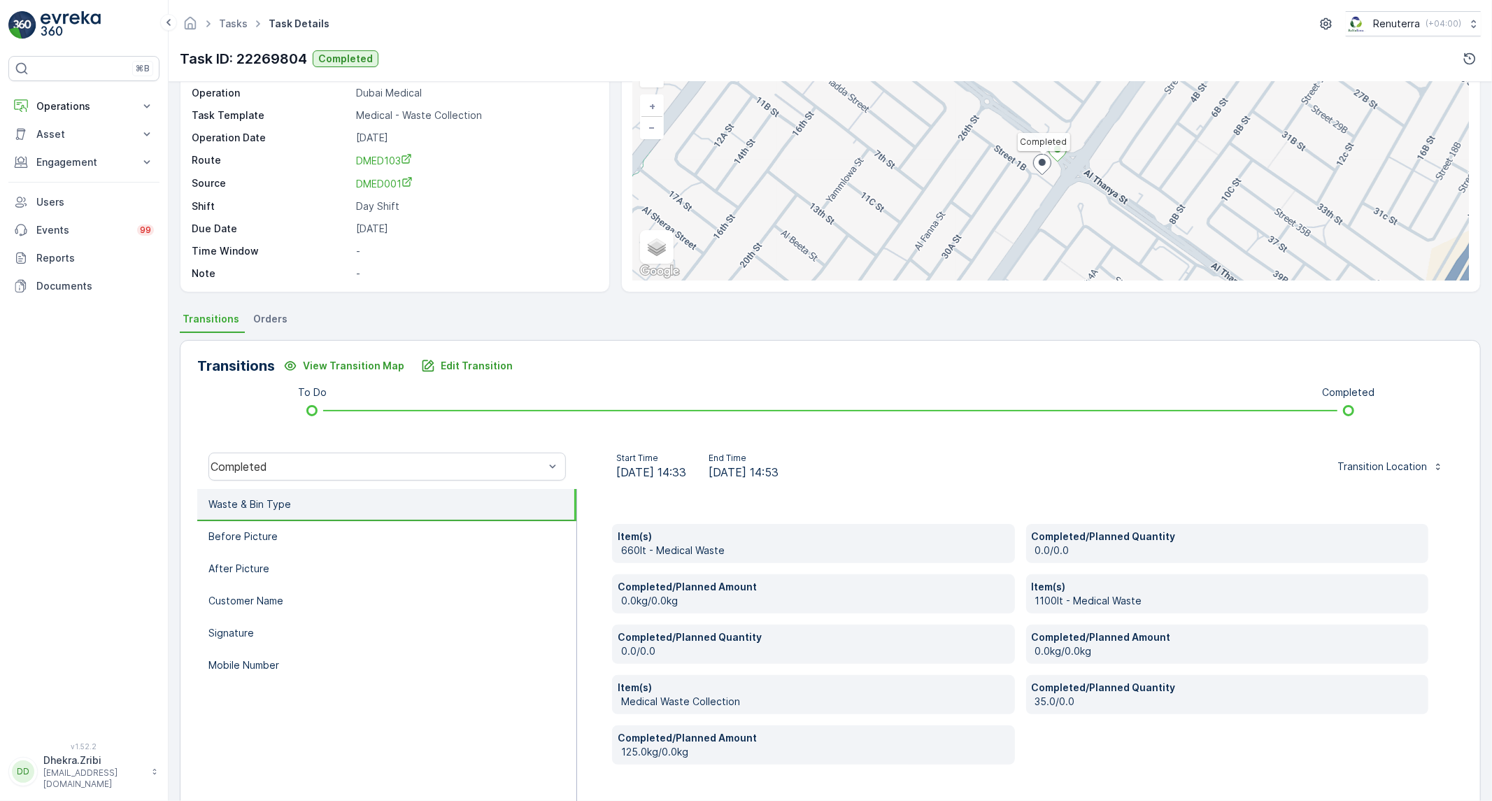
click at [450, 350] on div "Transitions View Transition Map Edit Transition To Do Completed Completed Start…" at bounding box center [830, 582] width 1301 height 485
click at [504, 367] on button "Edit Transition" at bounding box center [467, 366] width 108 height 22
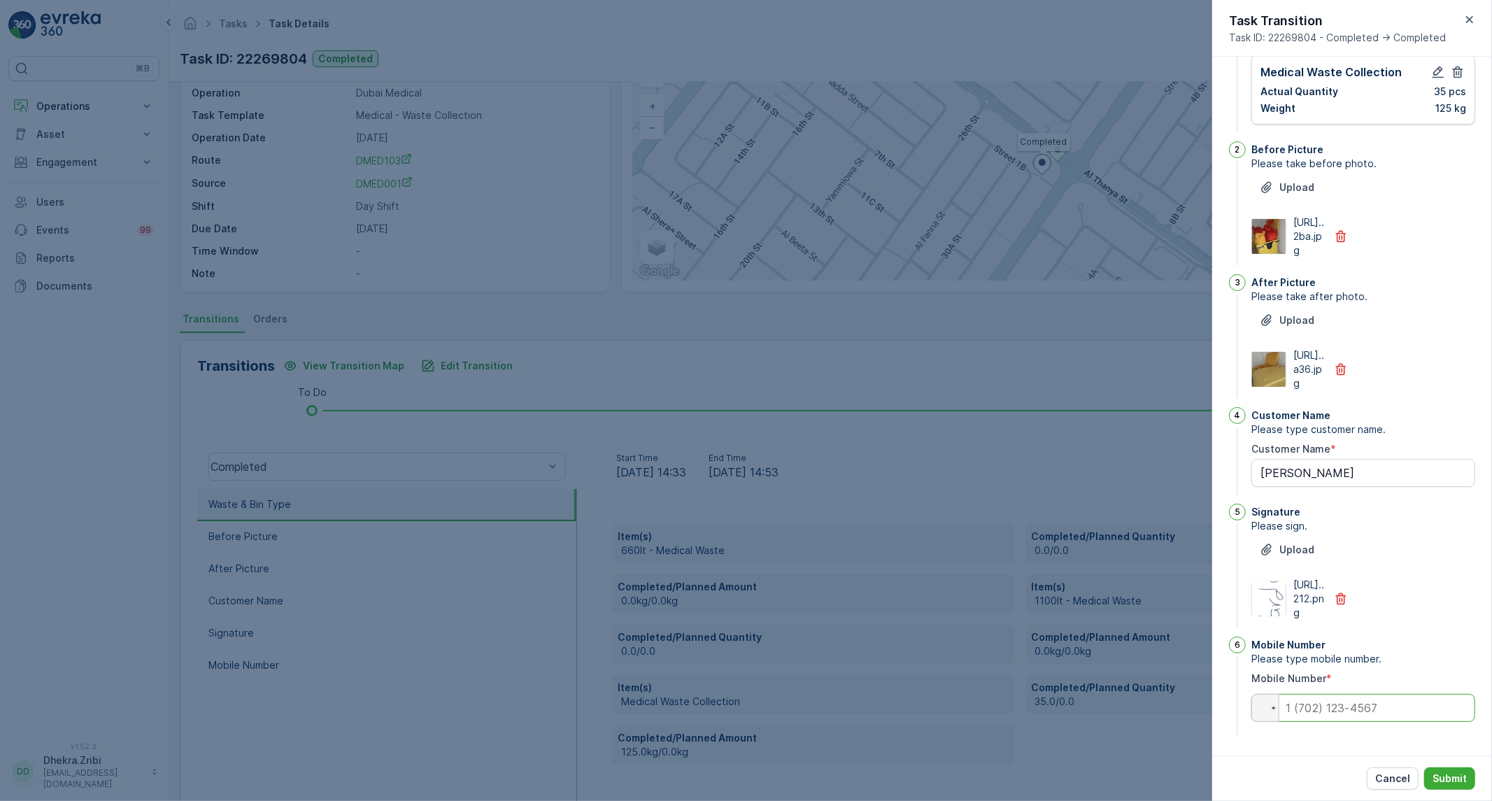
click at [1375, 696] on input "tel" at bounding box center [1363, 708] width 224 height 28
paste input "0524591667"
type Name "[PERSON_NAME]"
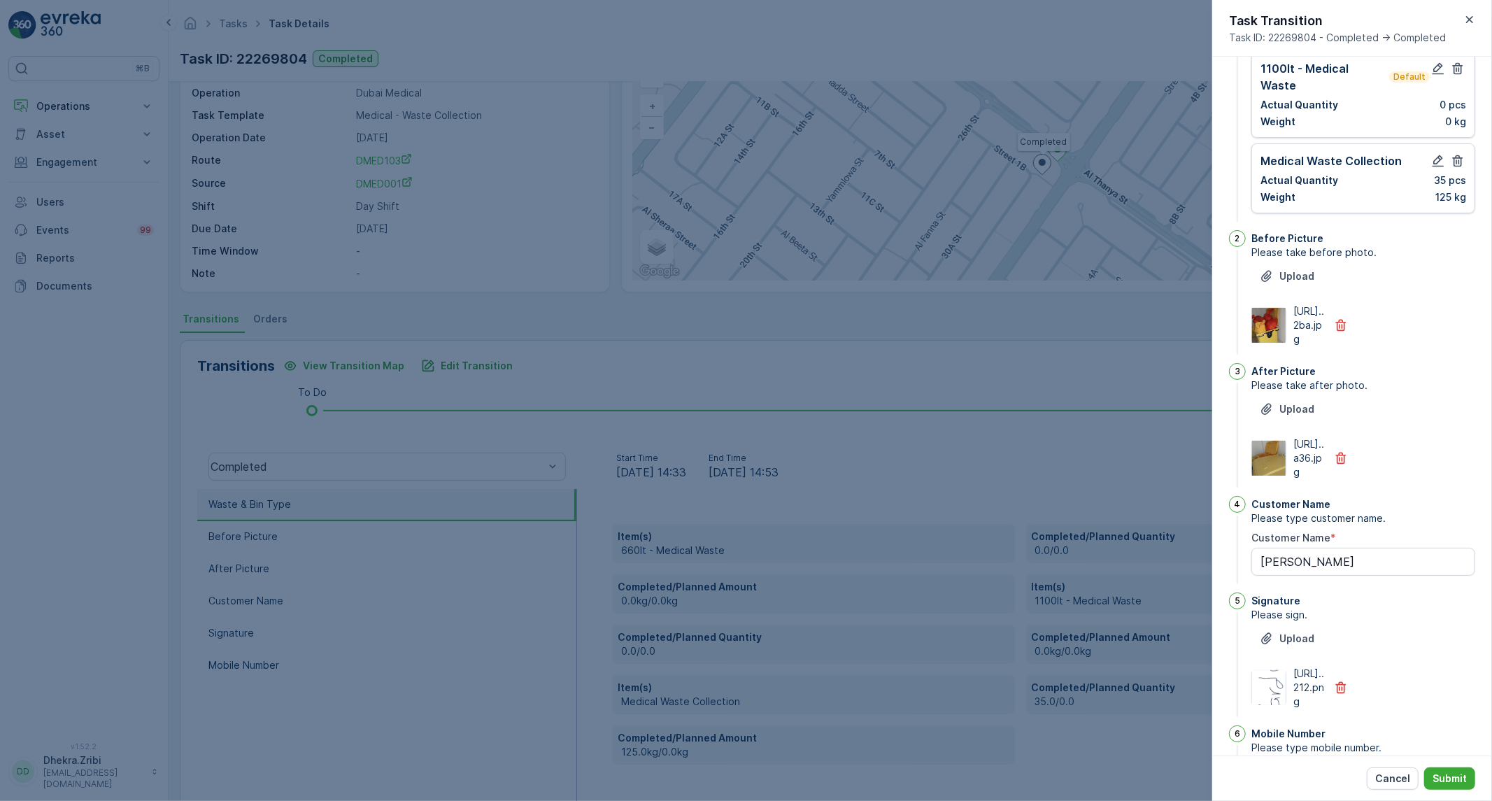
scroll to position [0, 0]
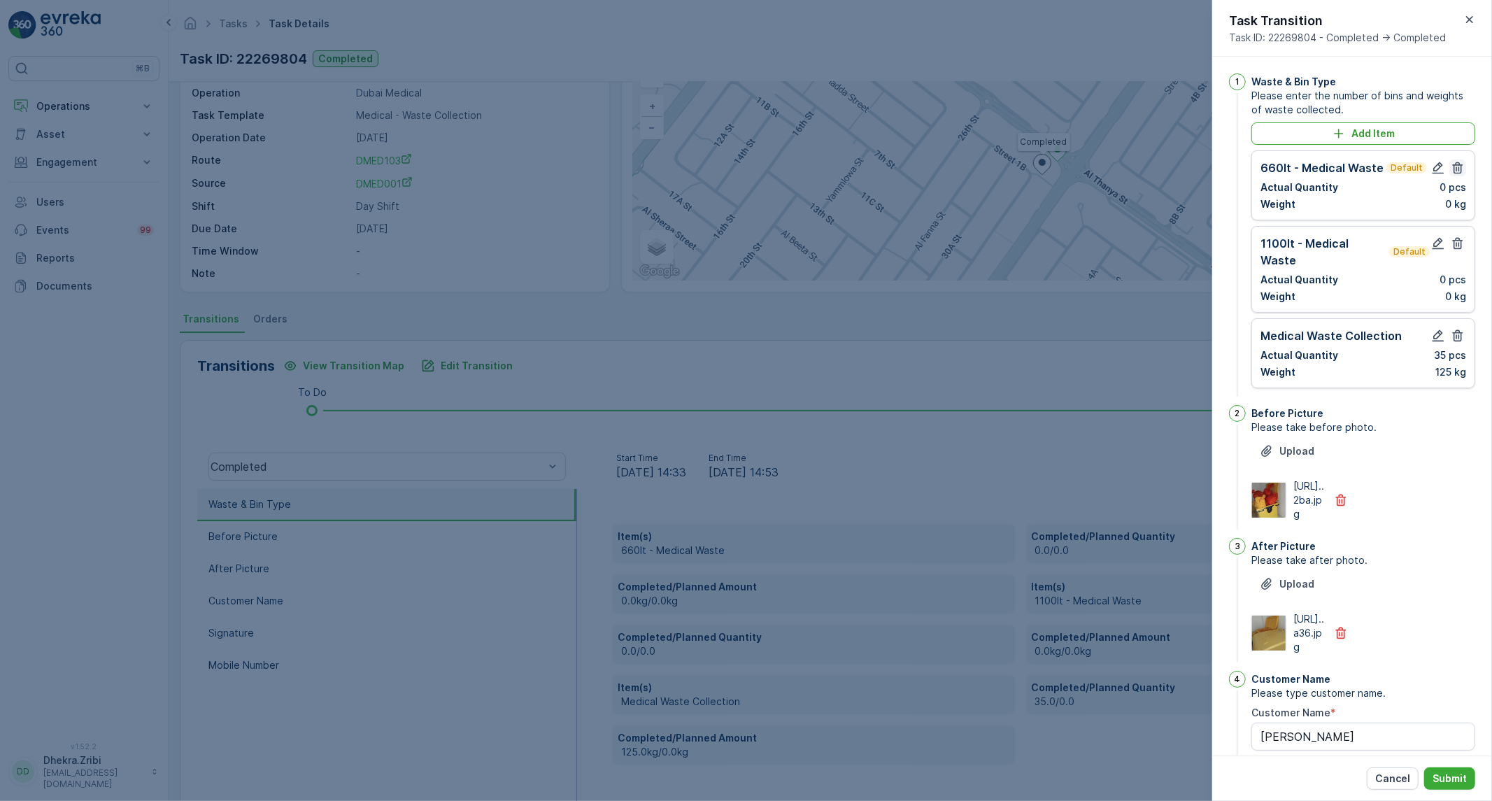
type input "0524591667"
click at [1451, 171] on icon "button" at bounding box center [1458, 168] width 14 height 14
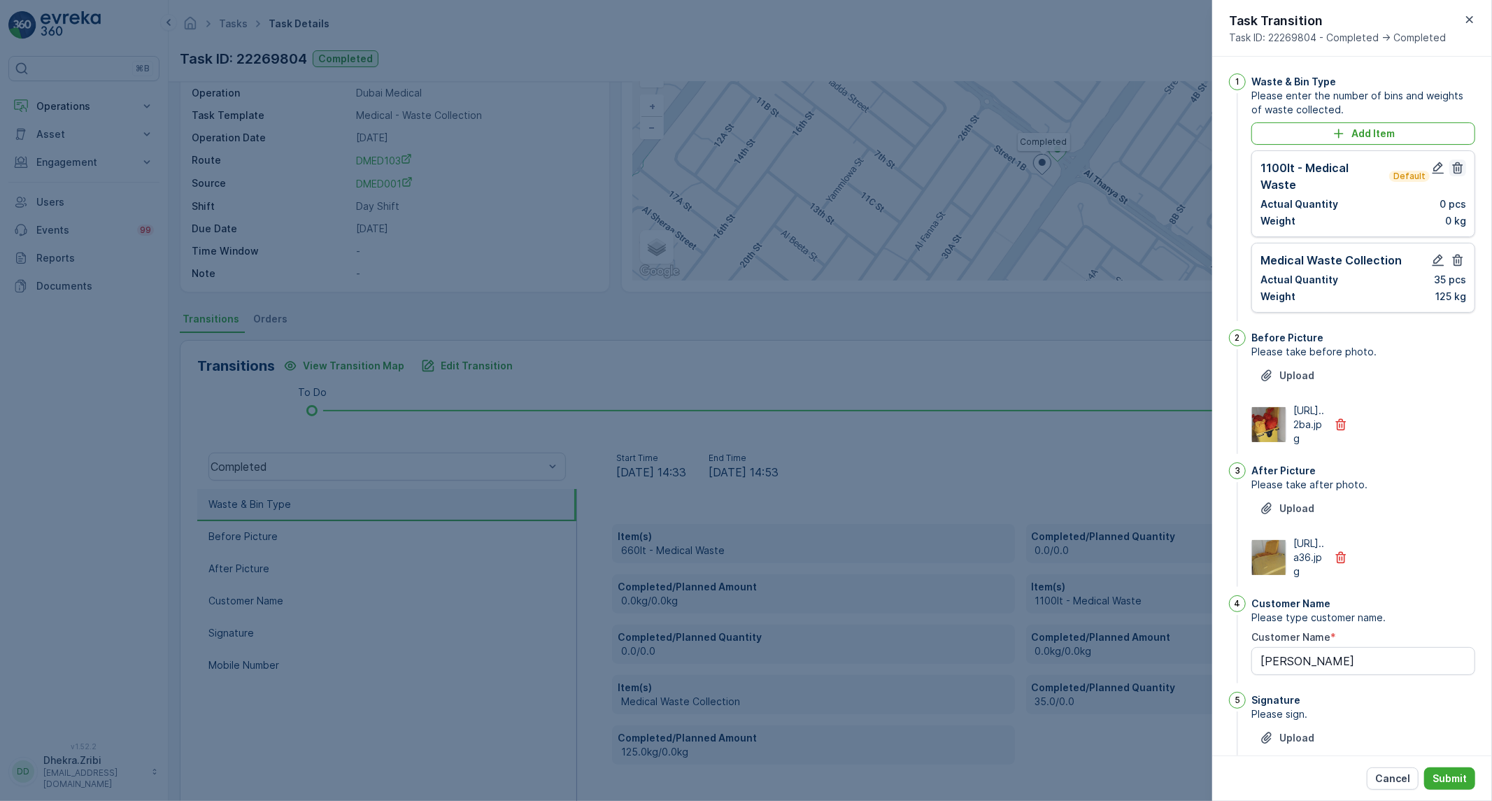
click at [1456, 175] on icon "button" at bounding box center [1458, 168] width 14 height 14
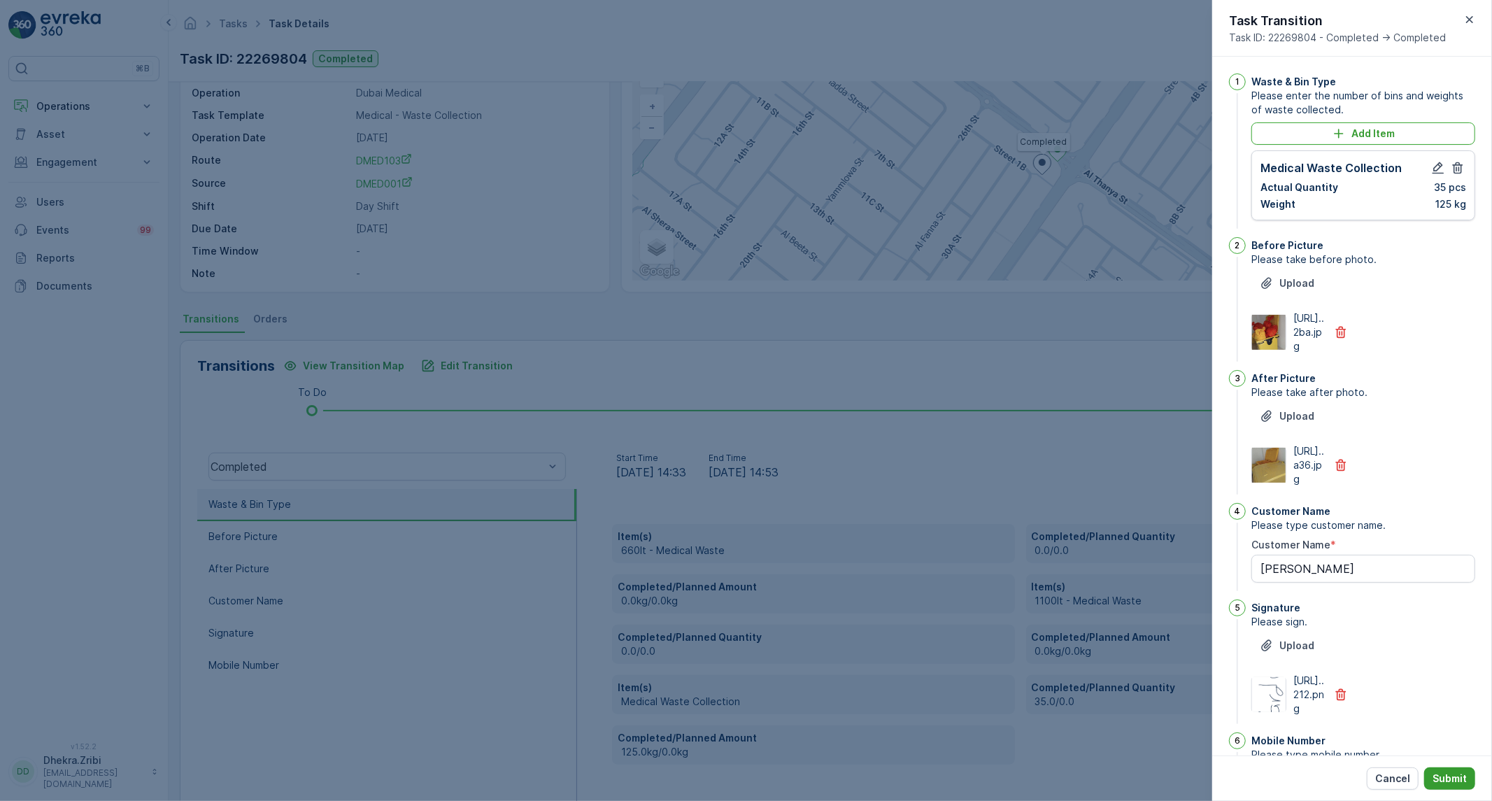
click at [1444, 780] on p "Submit" at bounding box center [1449, 778] width 34 height 14
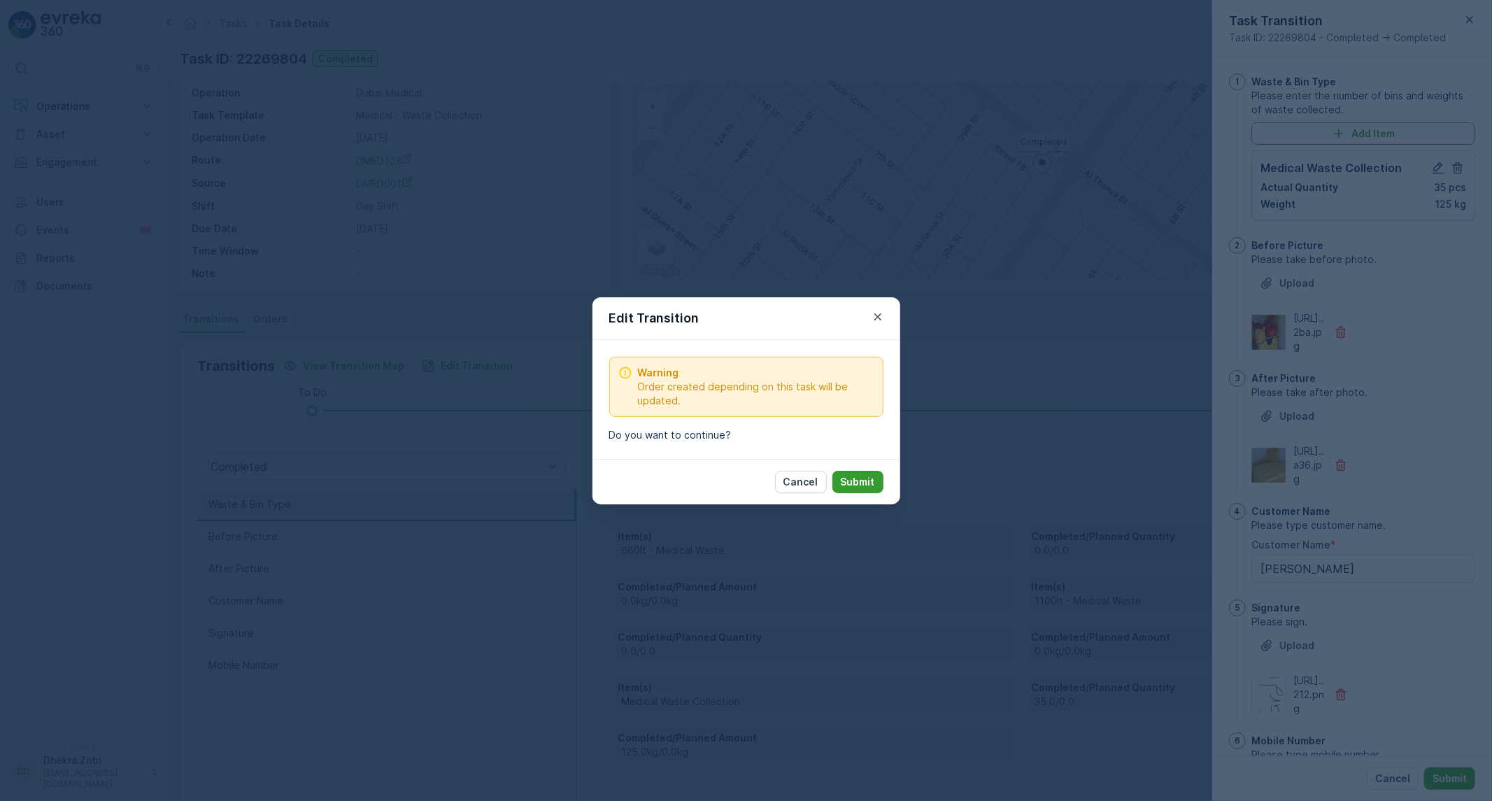
click at [856, 478] on p "Submit" at bounding box center [858, 482] width 34 height 14
type Name "[PERSON_NAME]"
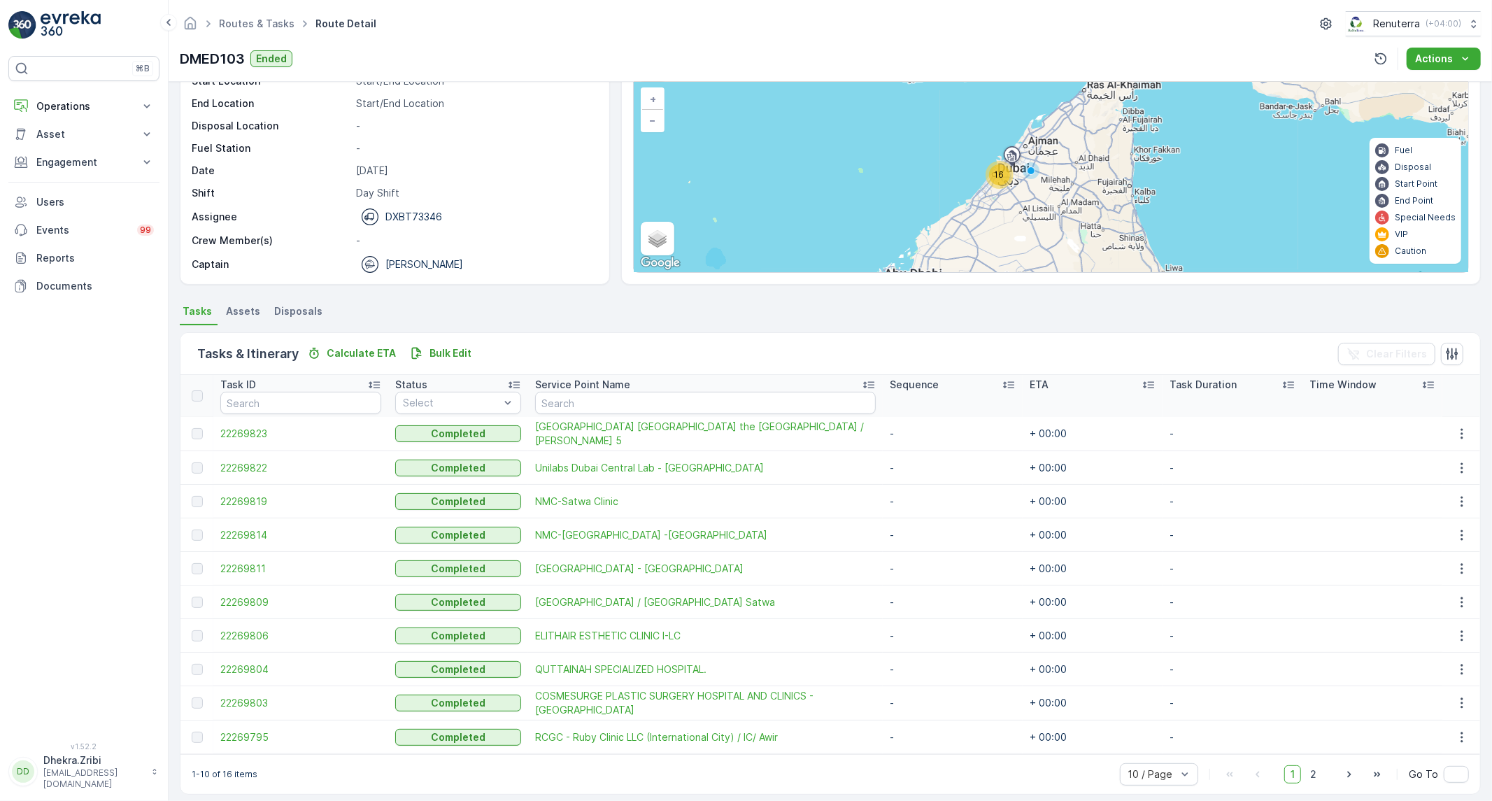
scroll to position [98, 0]
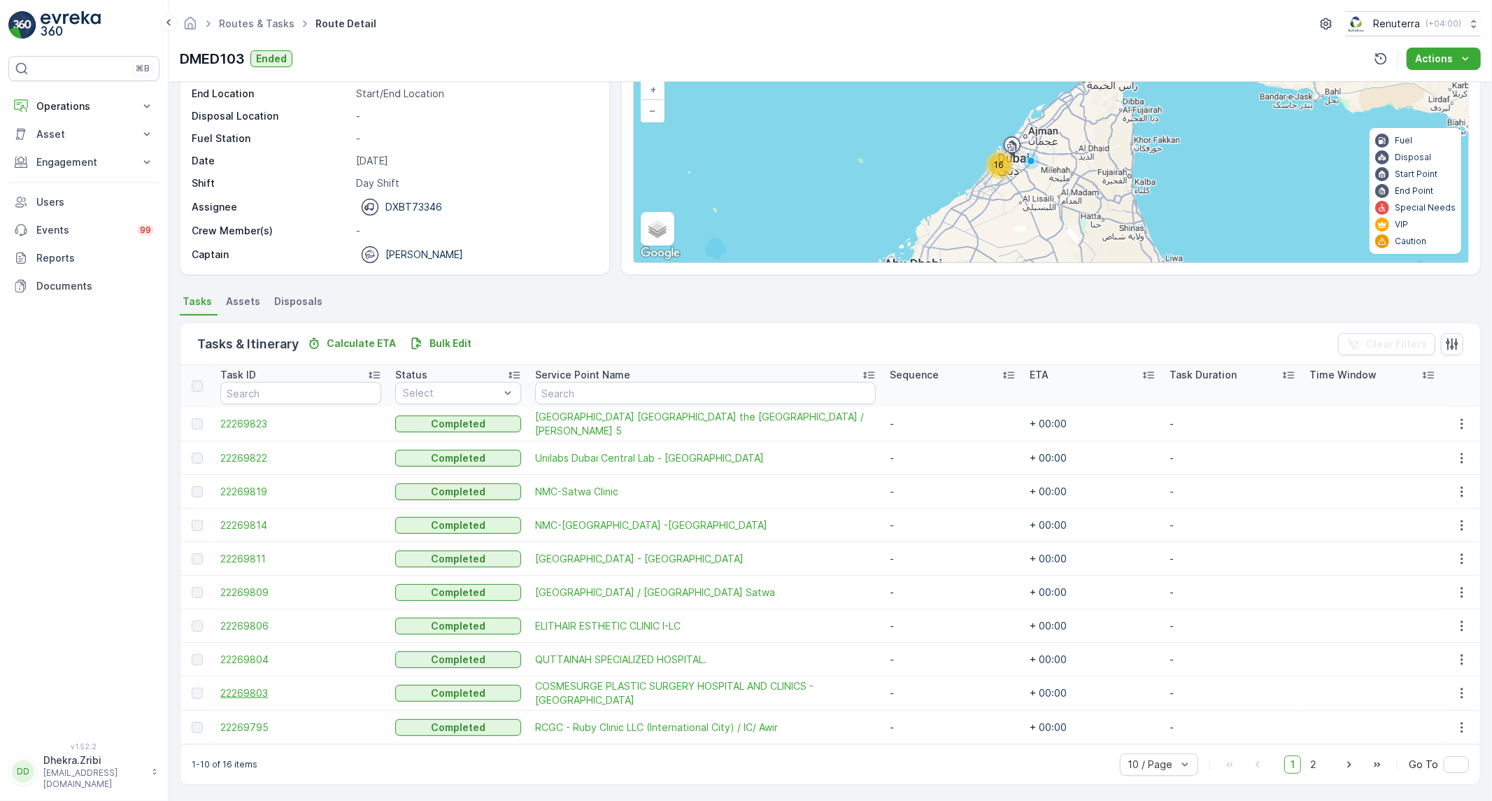
click at [255, 694] on span "22269803" at bounding box center [300, 693] width 161 height 14
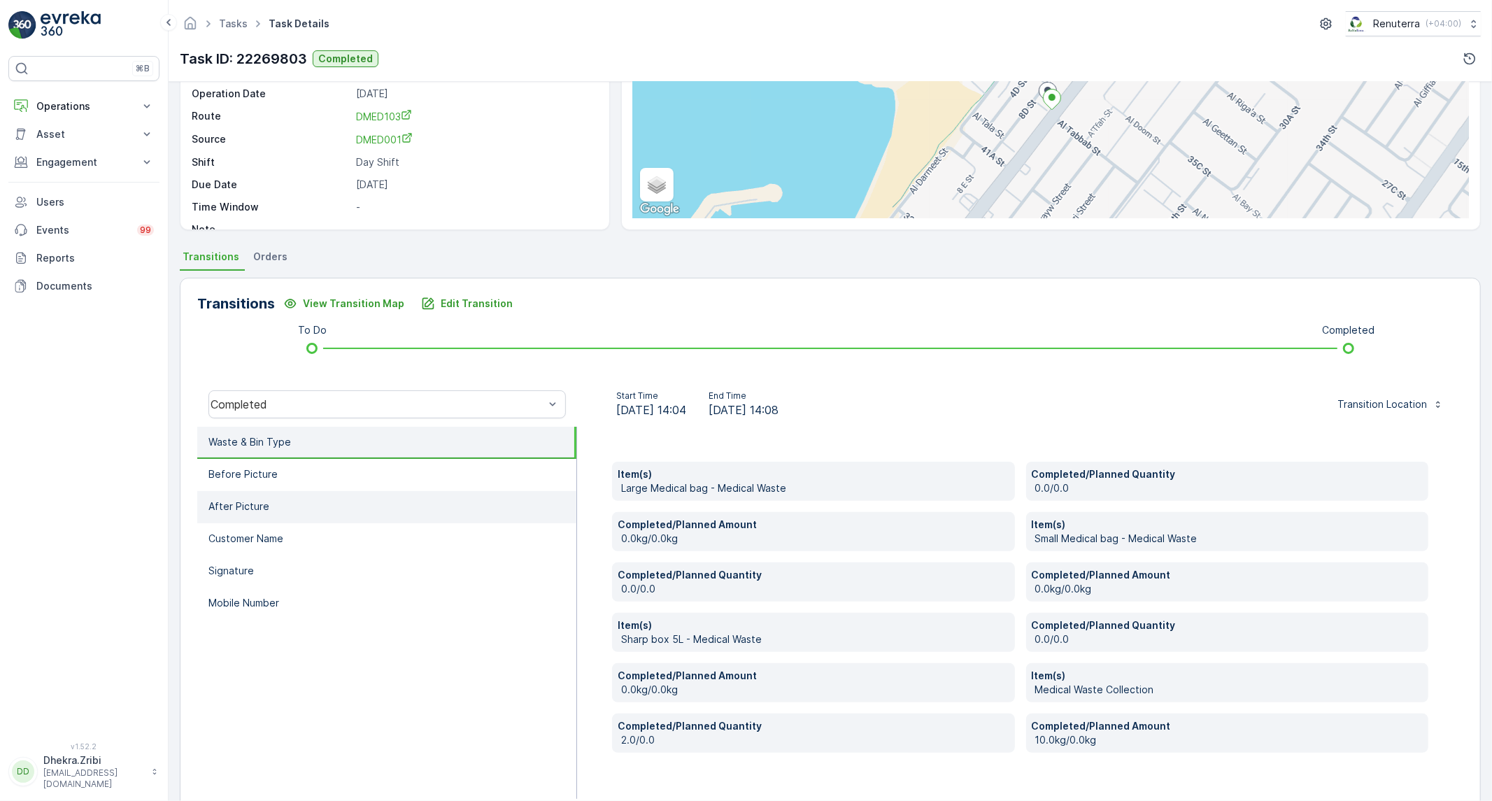
scroll to position [155, 0]
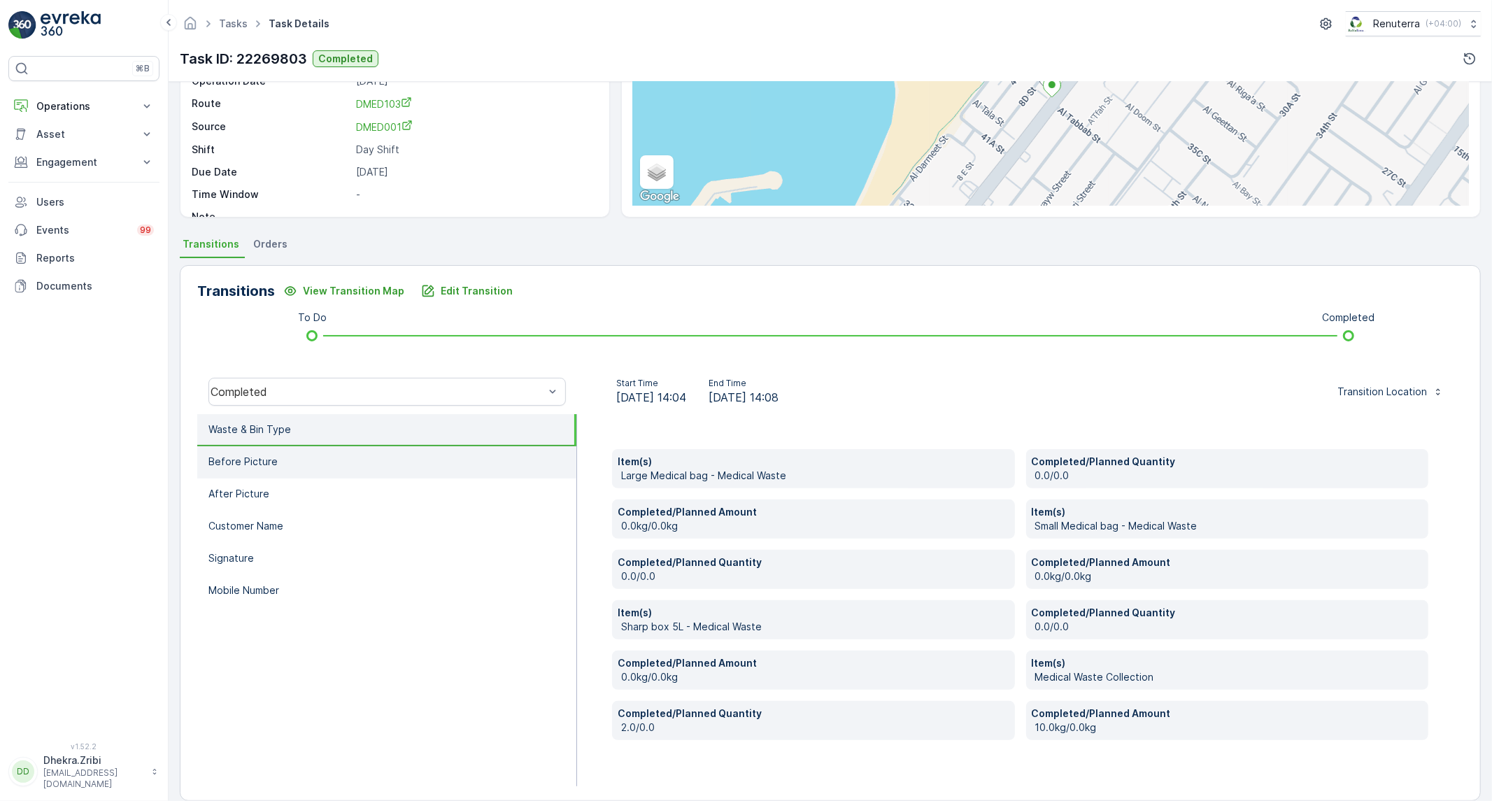
click at [376, 452] on li "Before Picture" at bounding box center [386, 462] width 379 height 32
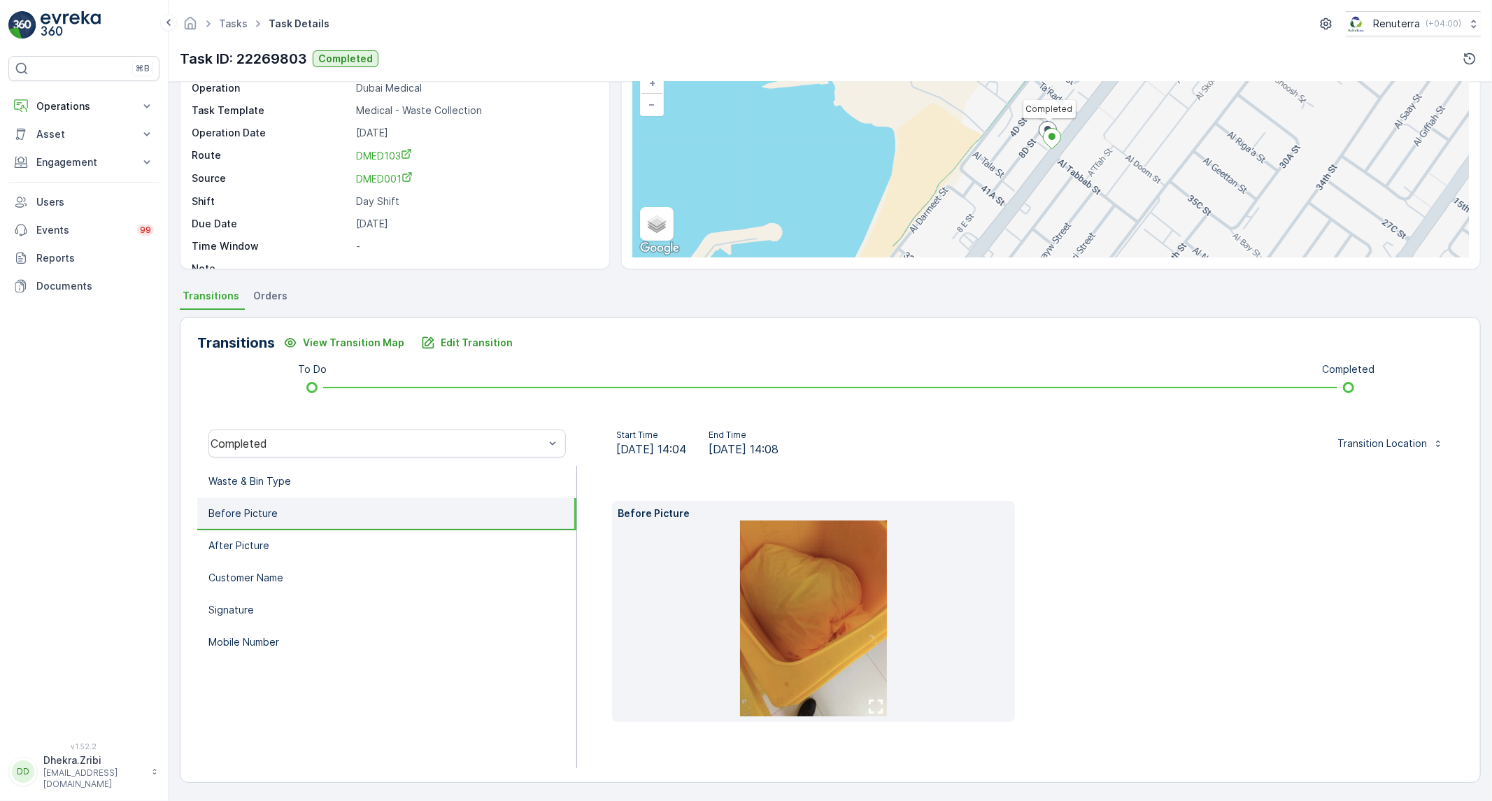
scroll to position [80, 0]
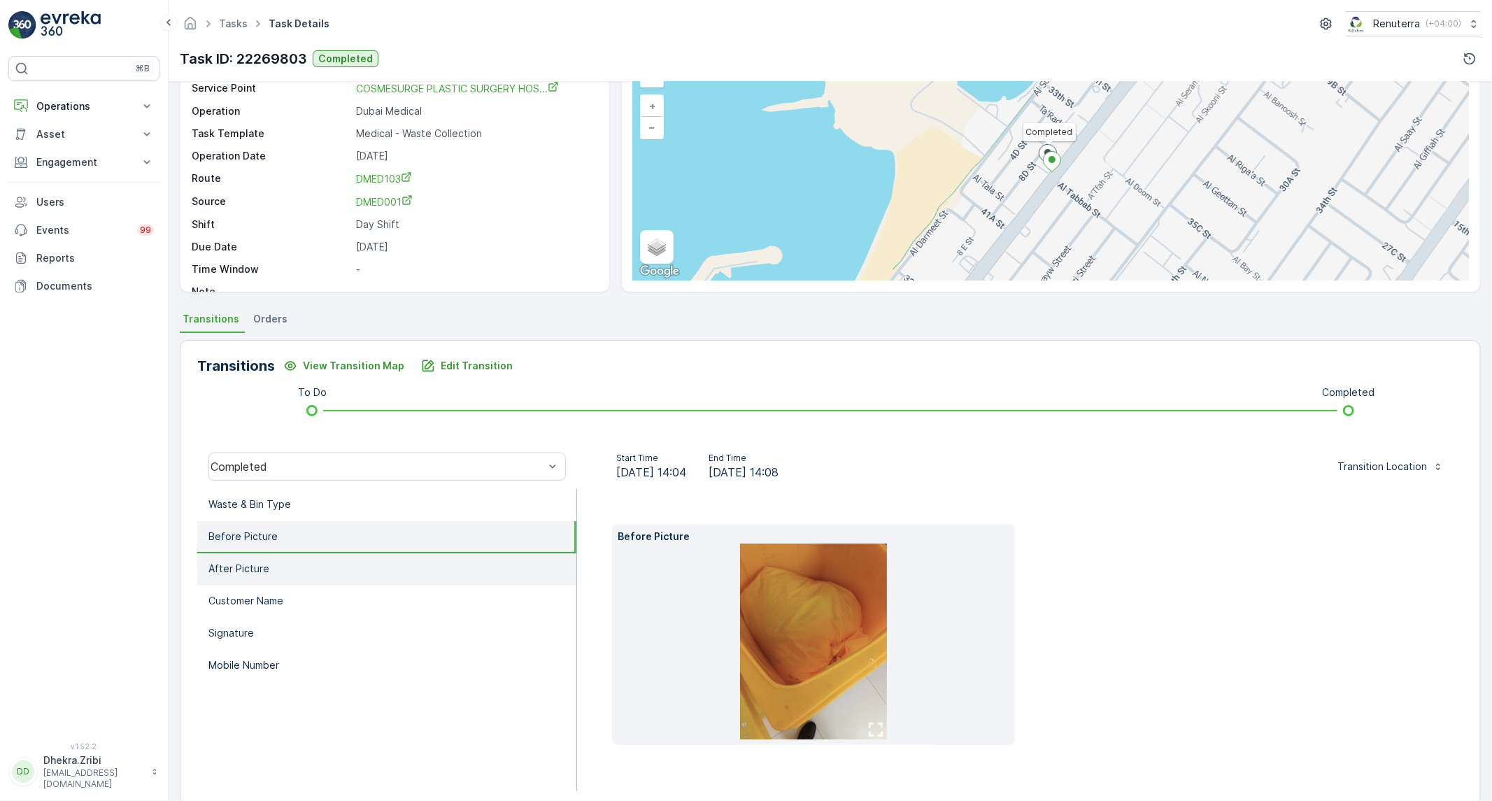
click at [334, 571] on li "After Picture" at bounding box center [386, 569] width 379 height 32
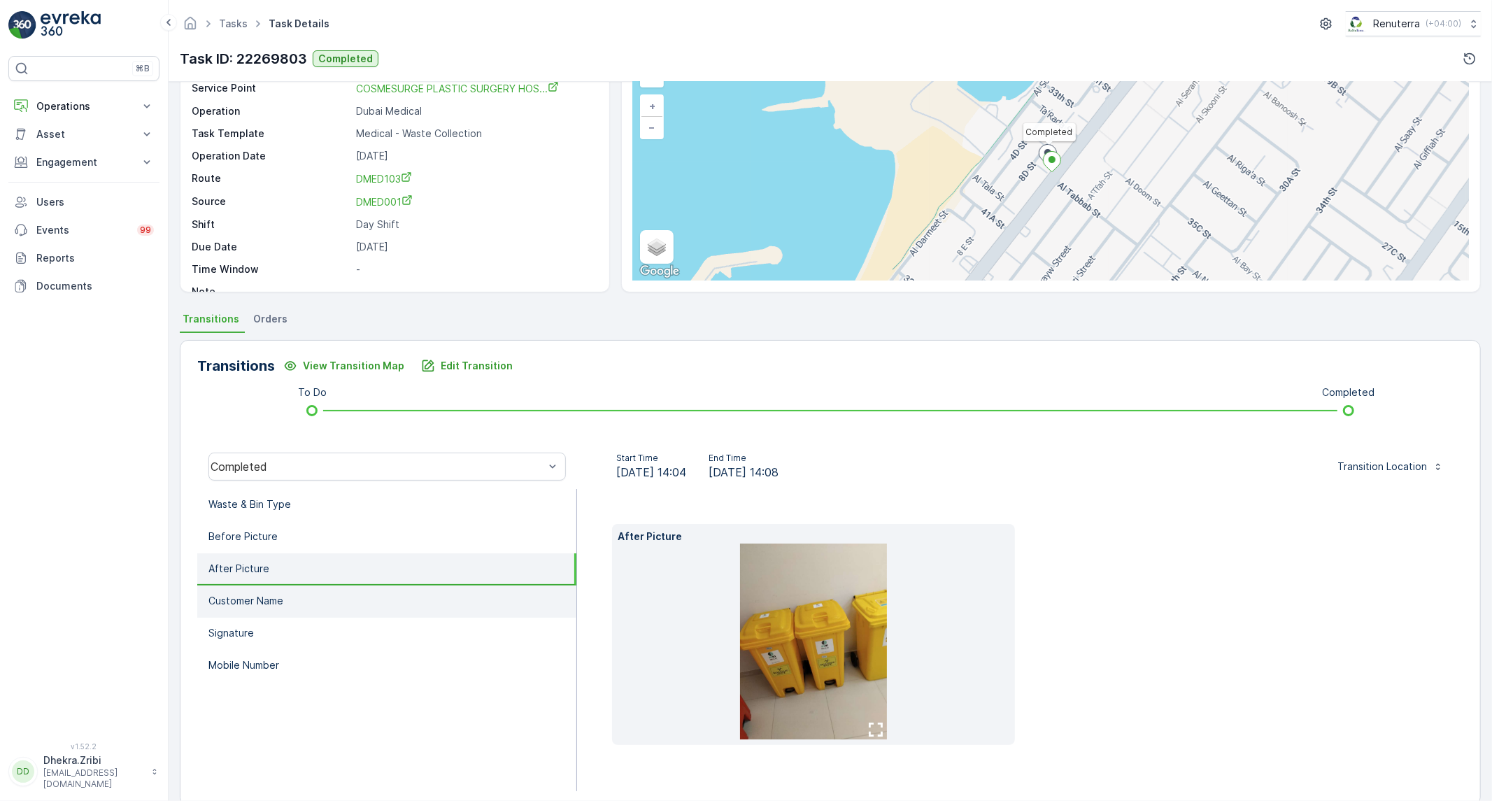
click at [318, 606] on li "Customer Name" at bounding box center [386, 601] width 379 height 32
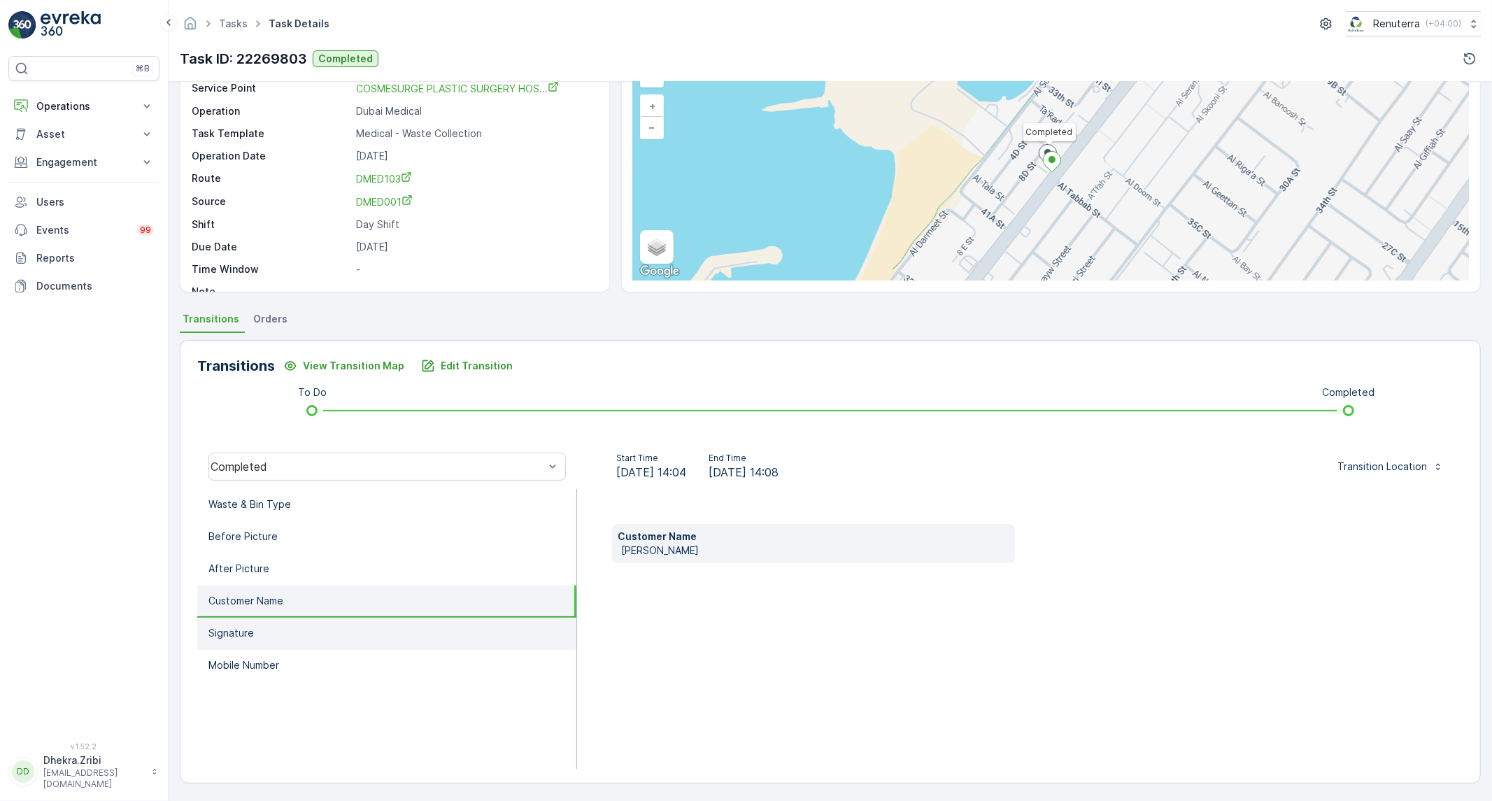
click at [299, 634] on li "Signature" at bounding box center [386, 634] width 379 height 32
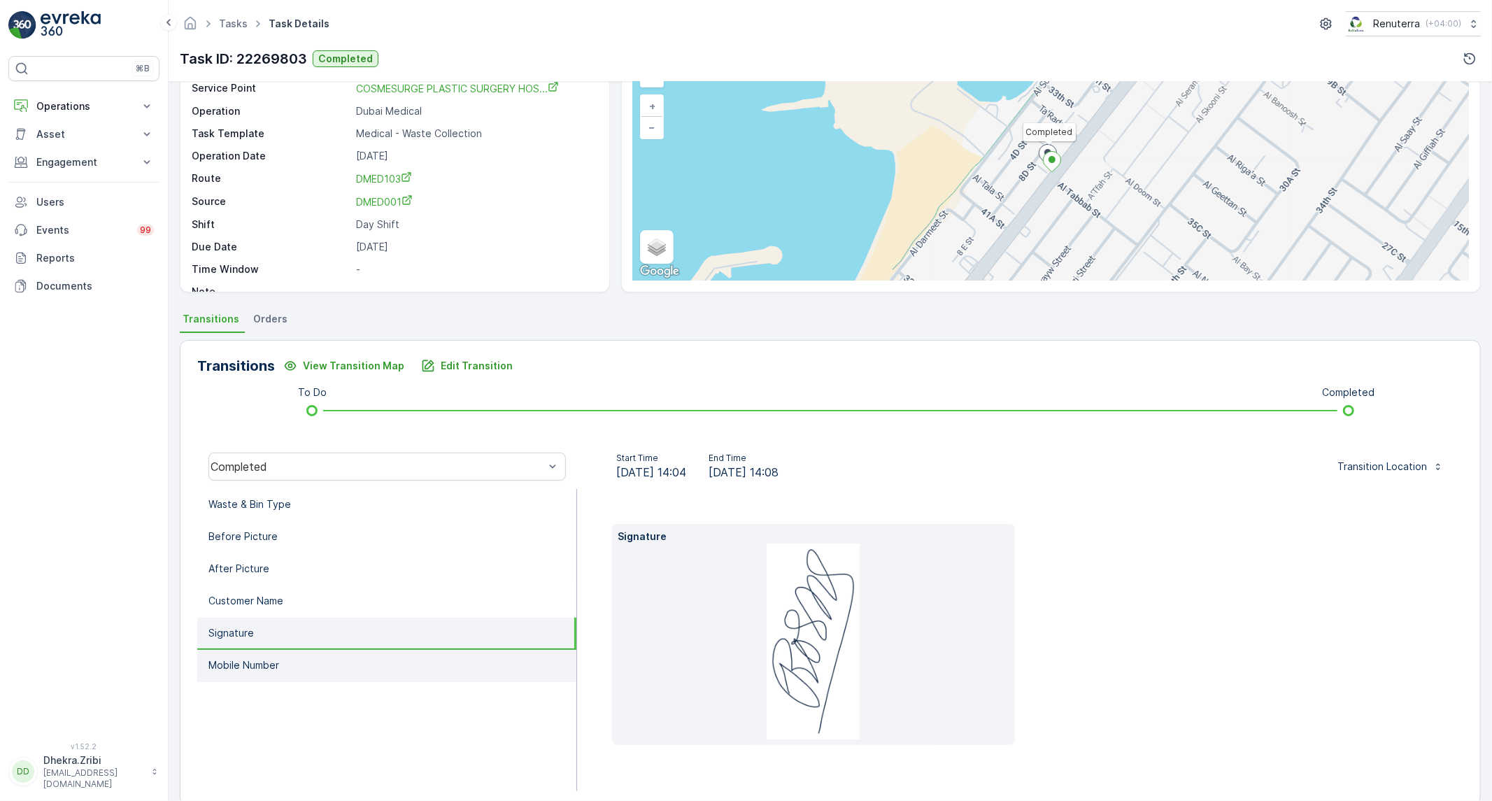
click at [299, 670] on li "Mobile Number" at bounding box center [386, 666] width 379 height 32
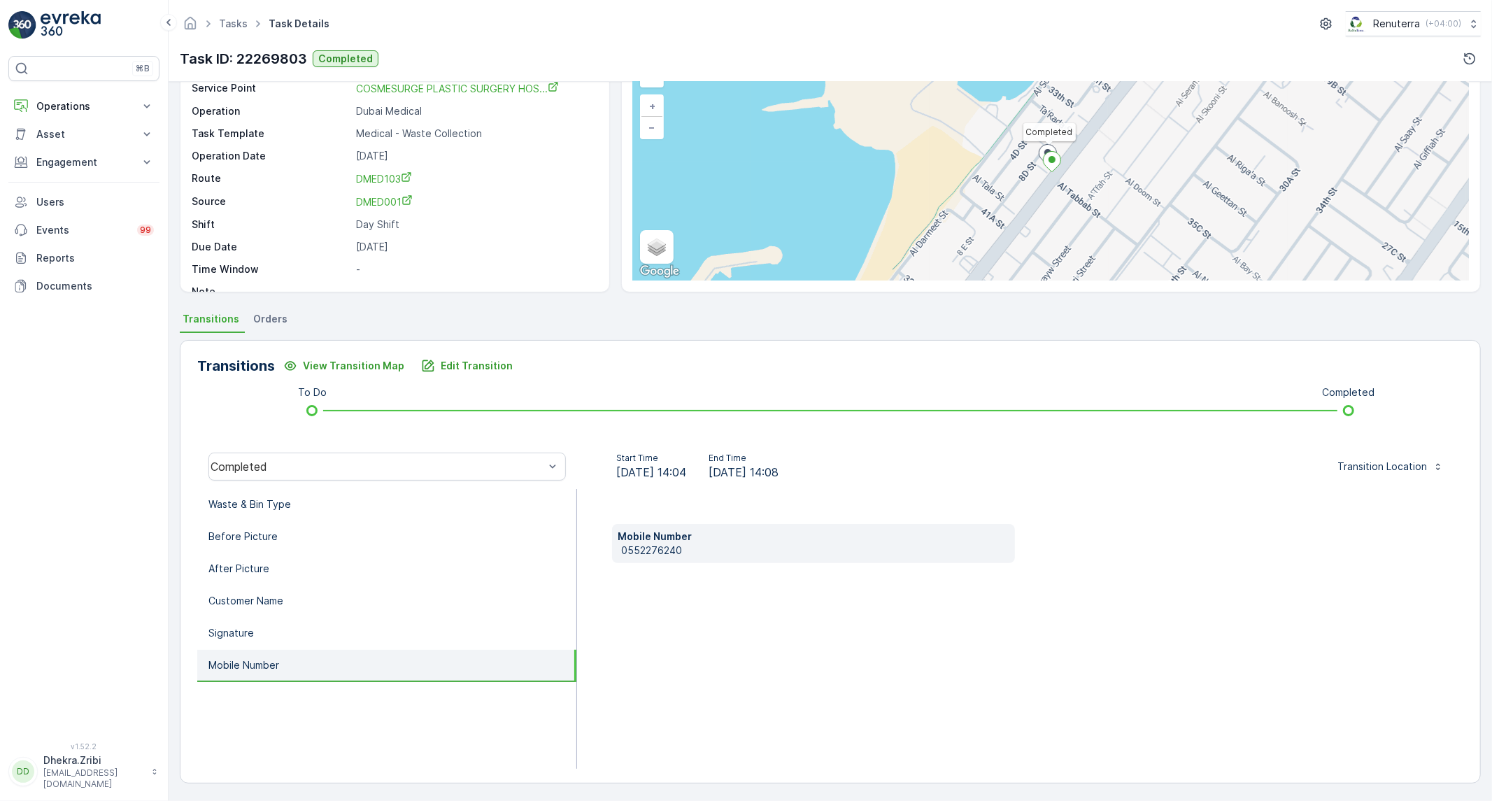
click at [652, 550] on p "0552276240" at bounding box center [815, 550] width 388 height 14
copy p "0552276240"
click at [439, 501] on li "Waste & Bin Type" at bounding box center [386, 505] width 379 height 32
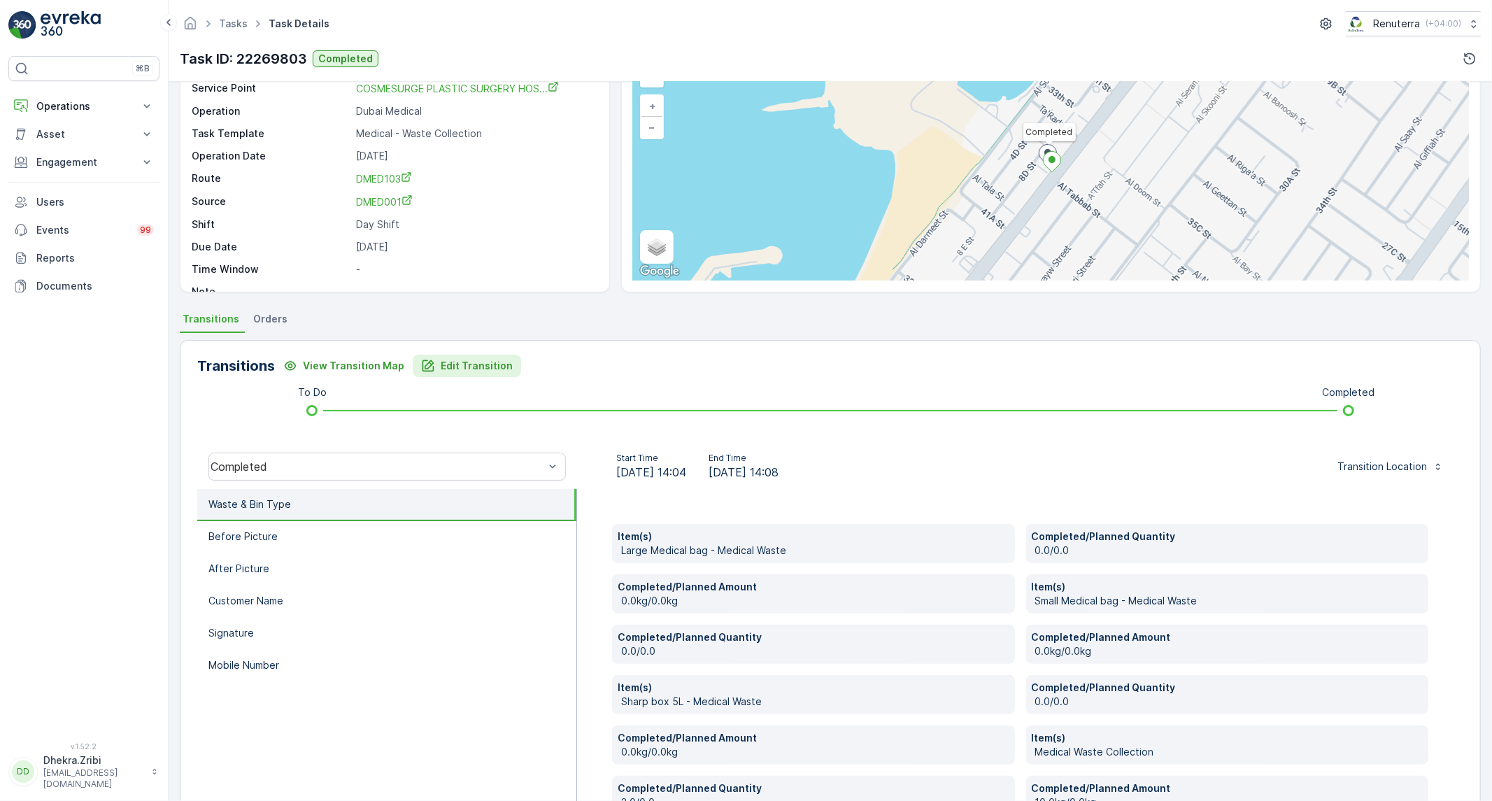
click at [451, 359] on p "Edit Transition" at bounding box center [477, 366] width 72 height 14
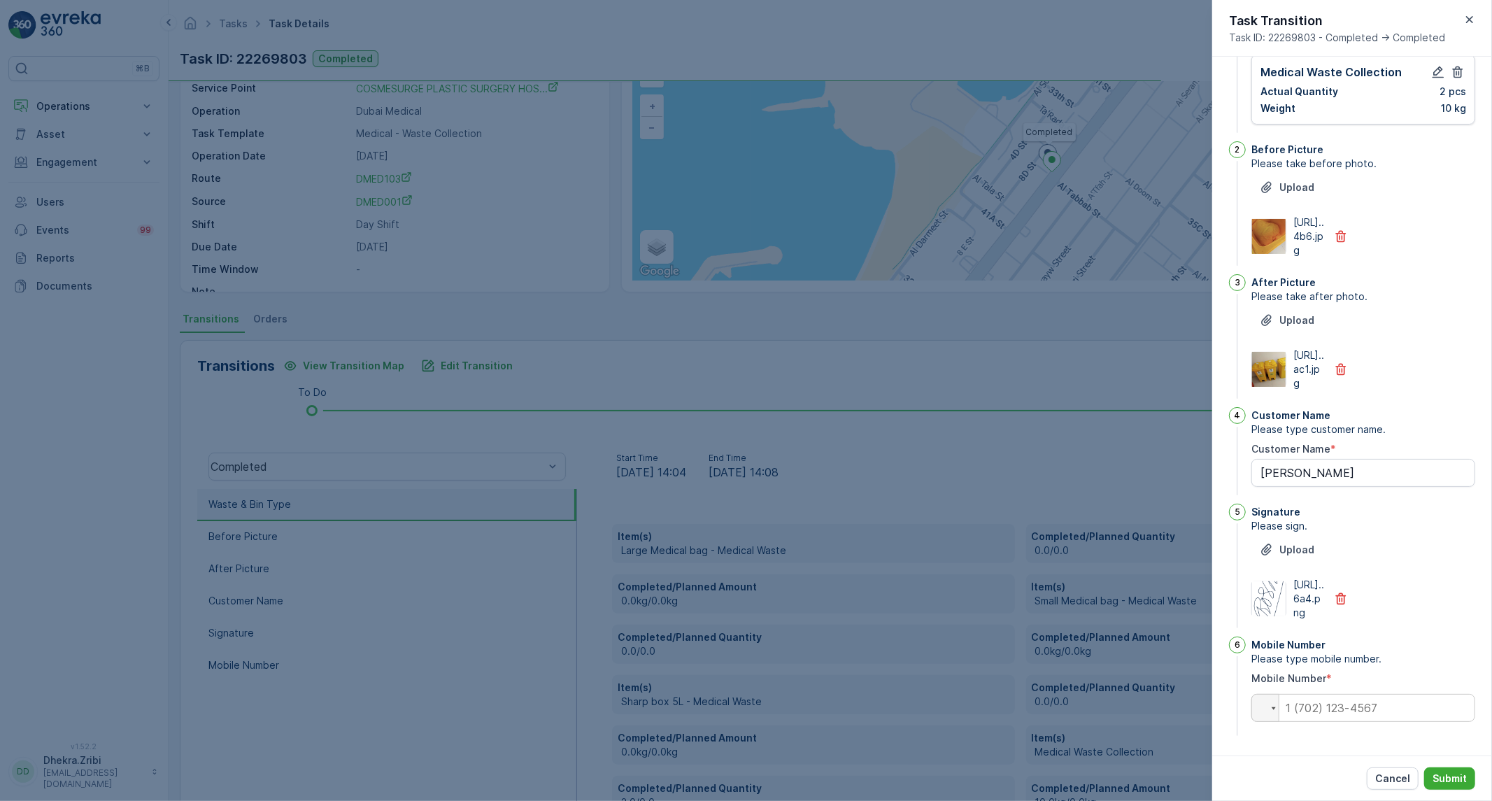
scroll to position [457, 0]
click at [1354, 710] on input "tel" at bounding box center [1363, 708] width 224 height 28
paste input "0552276240"
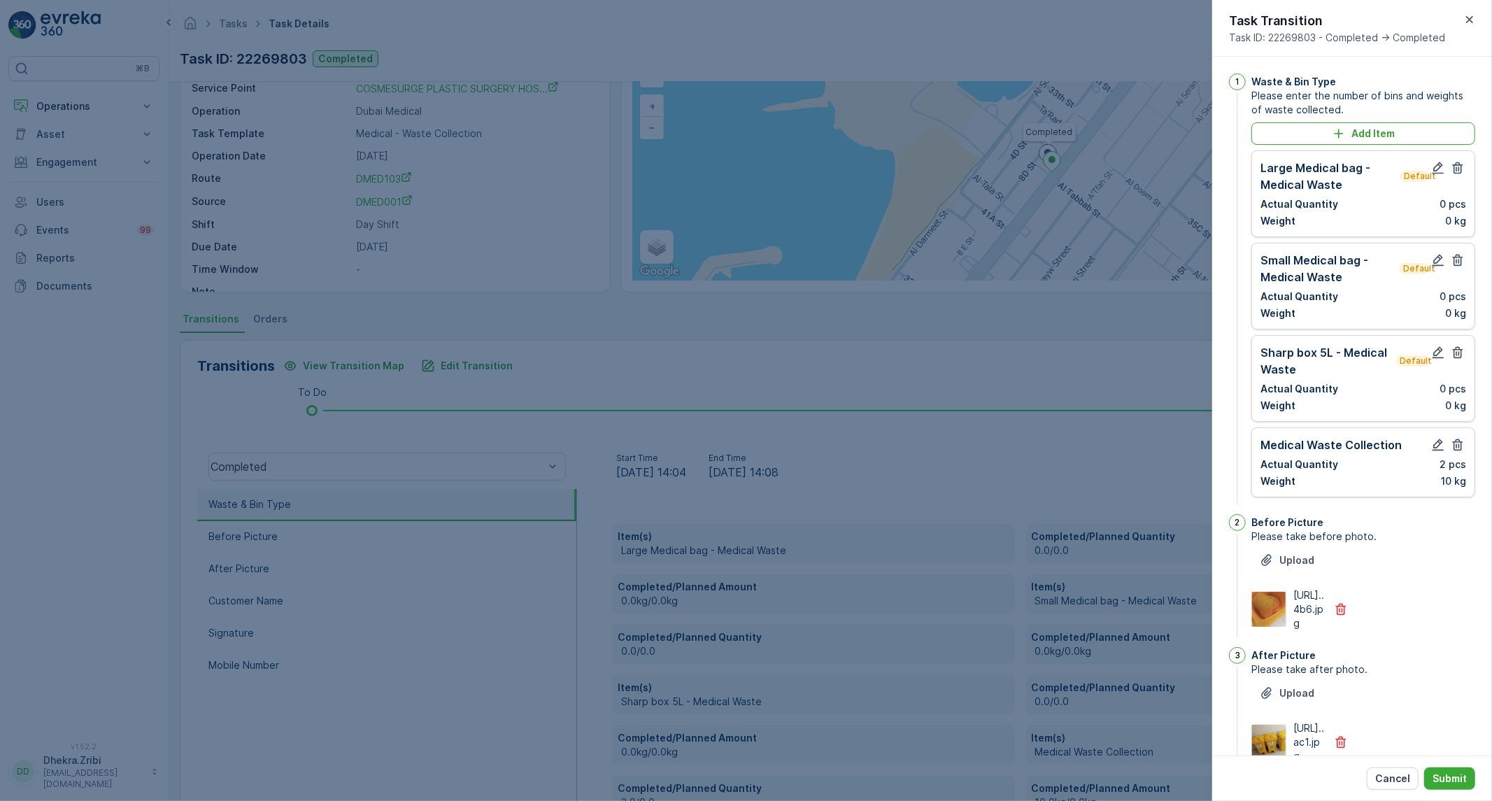
scroll to position [0, 0]
type input "0552276240"
click at [1456, 171] on icon "button" at bounding box center [1458, 168] width 14 height 14
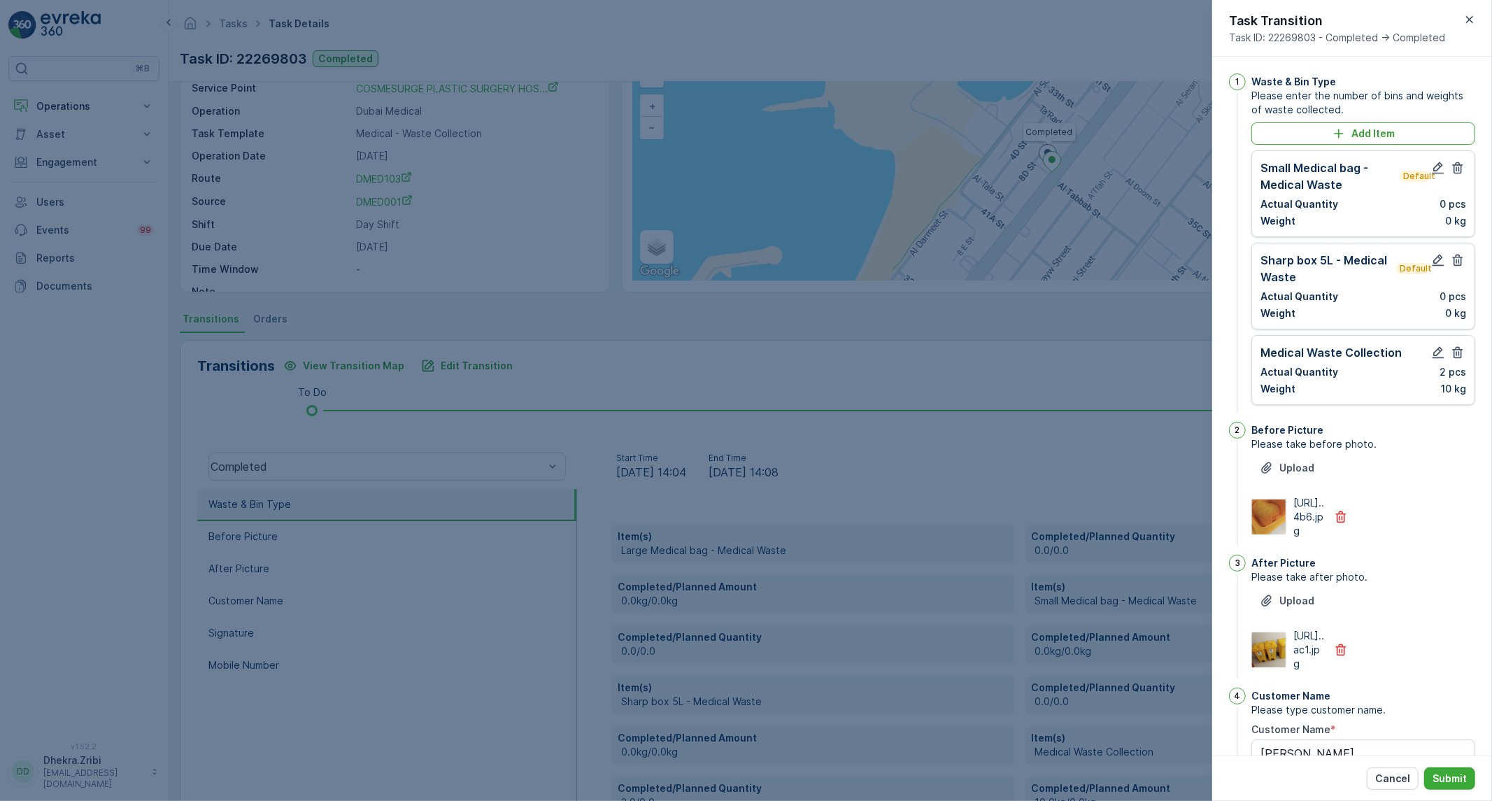
click at [1456, 171] on icon "button" at bounding box center [1458, 168] width 14 height 14
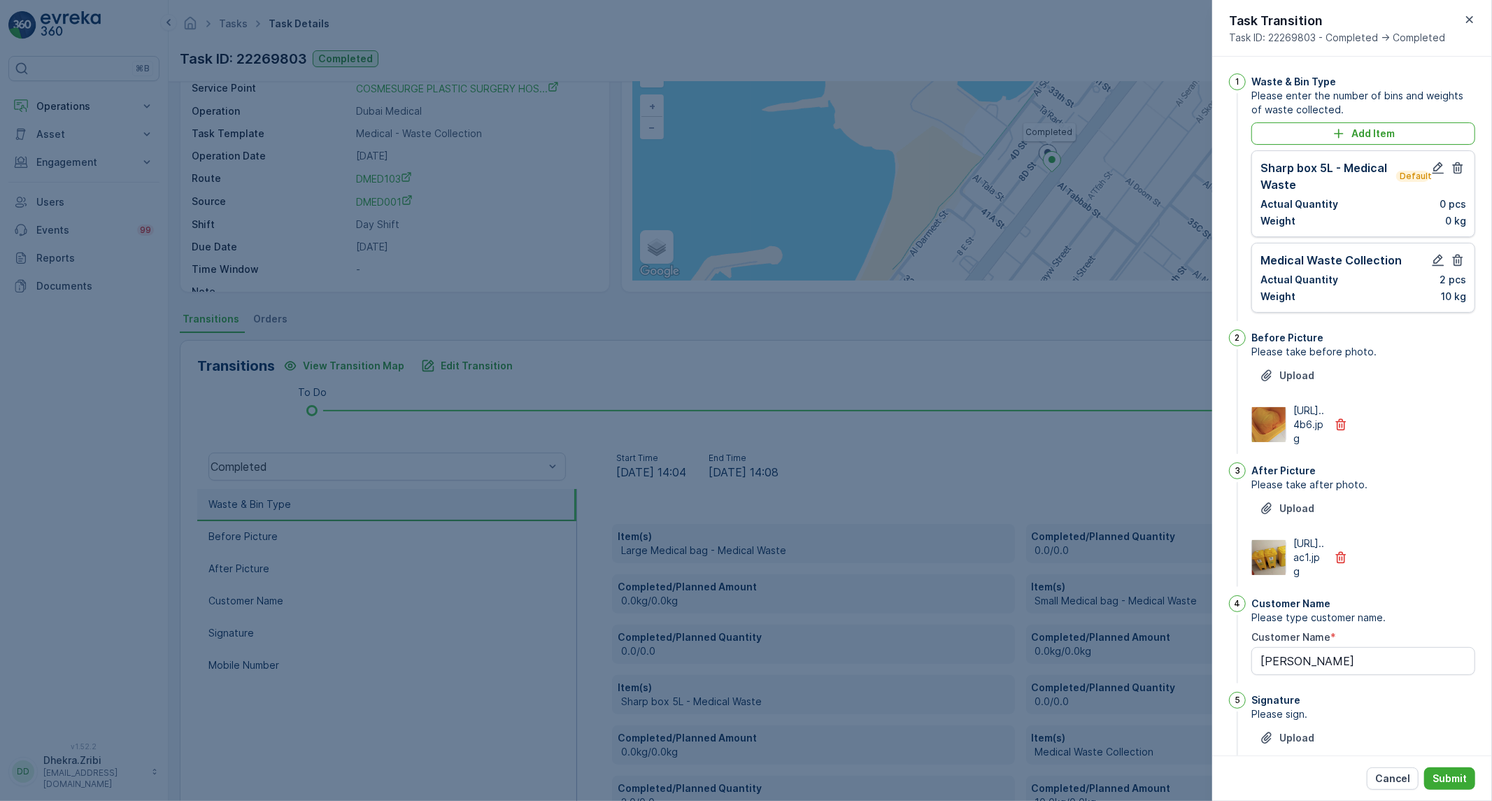
click at [1456, 171] on icon "button" at bounding box center [1458, 168] width 14 height 14
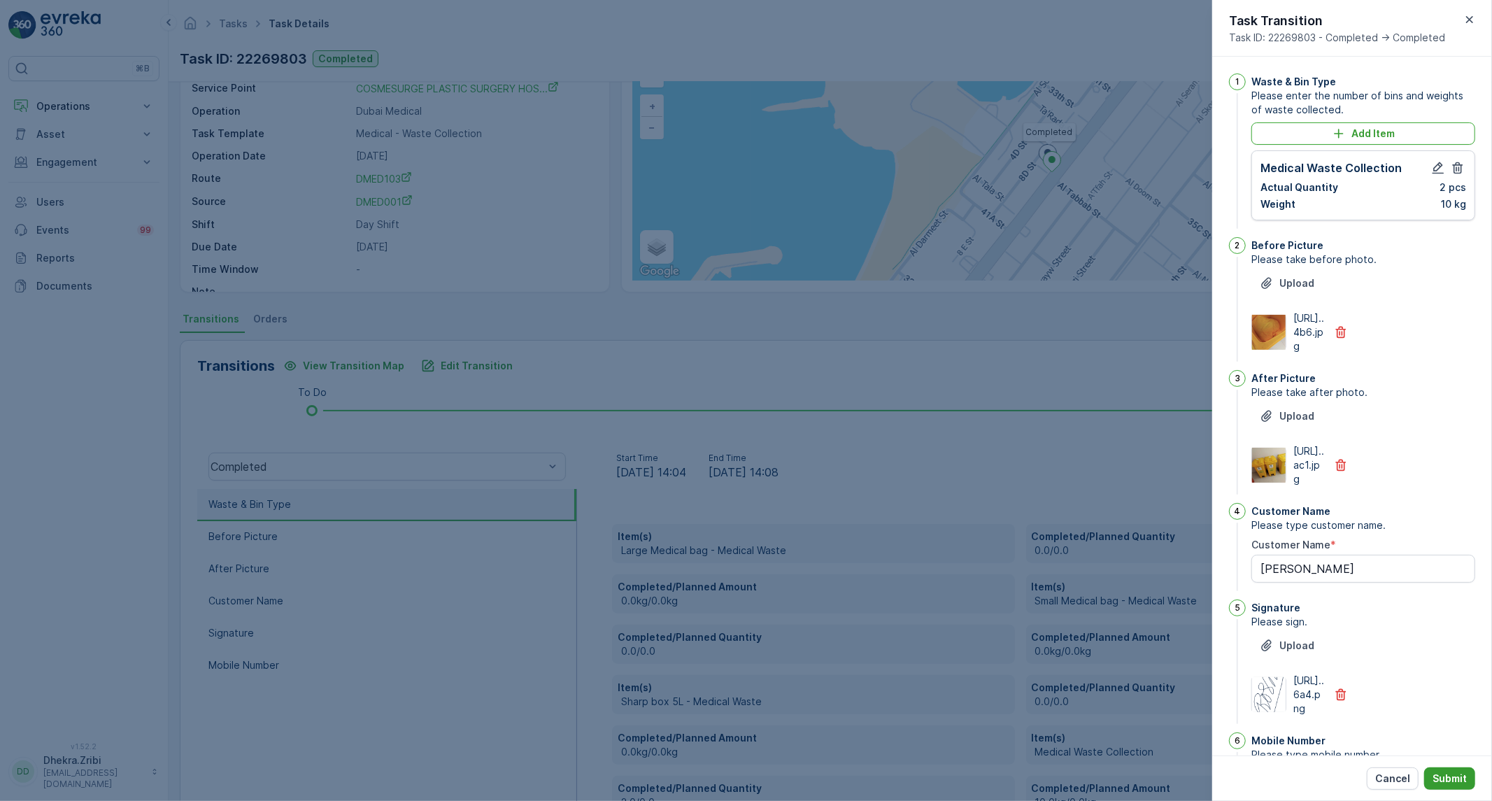
click at [1451, 779] on p "Submit" at bounding box center [1449, 778] width 34 height 14
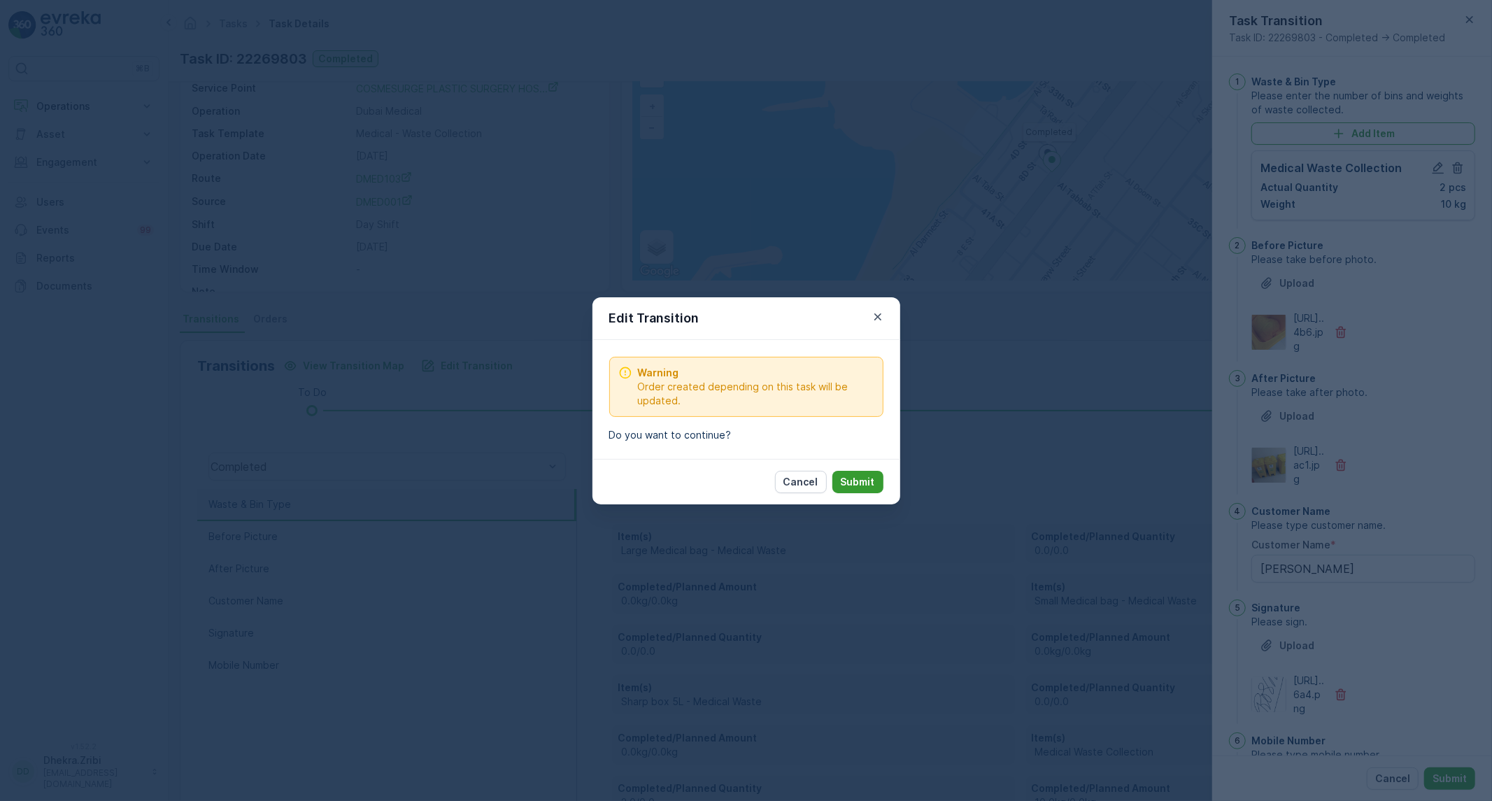
click at [850, 483] on p "Submit" at bounding box center [858, 482] width 34 height 14
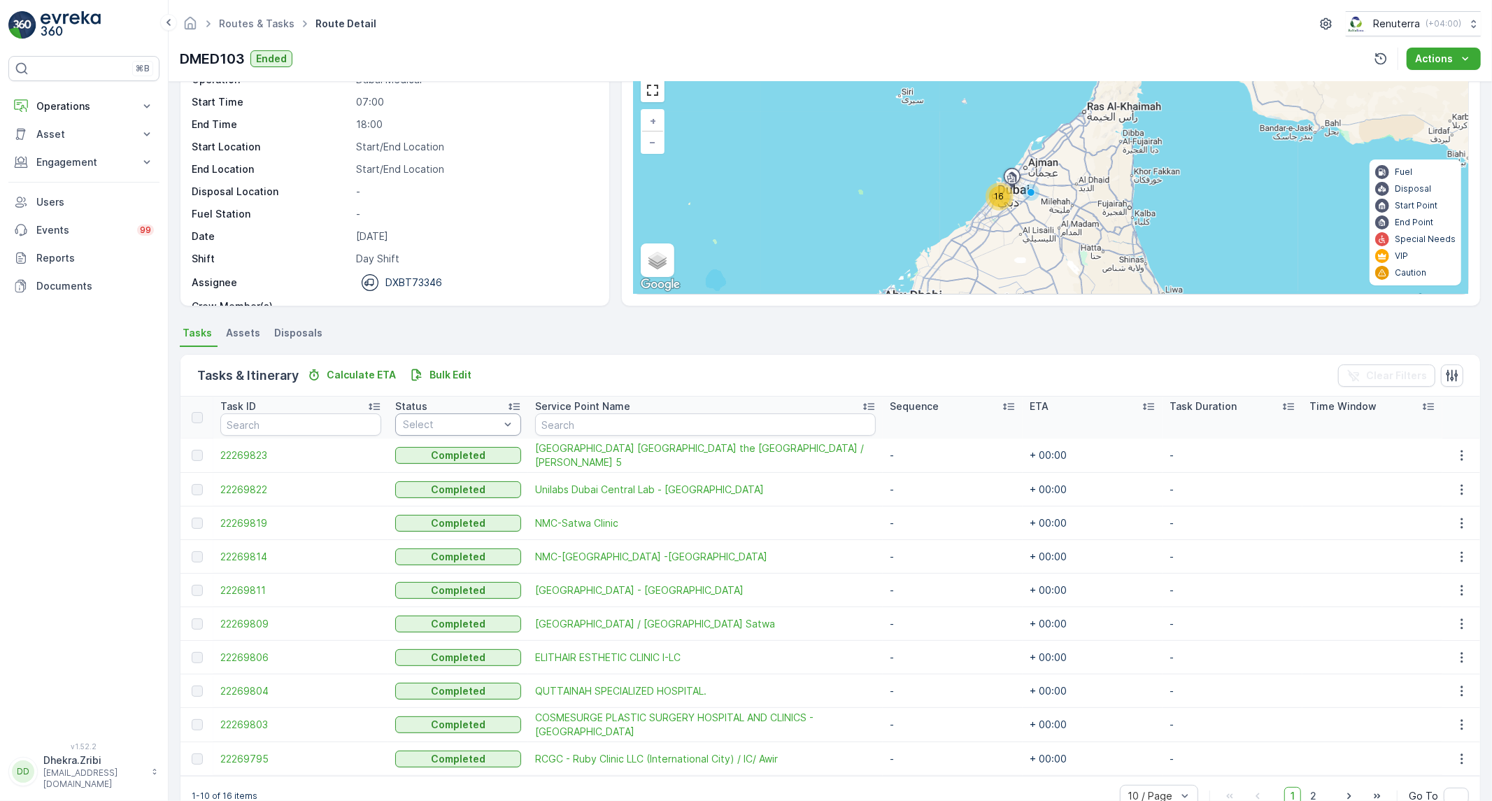
scroll to position [98, 0]
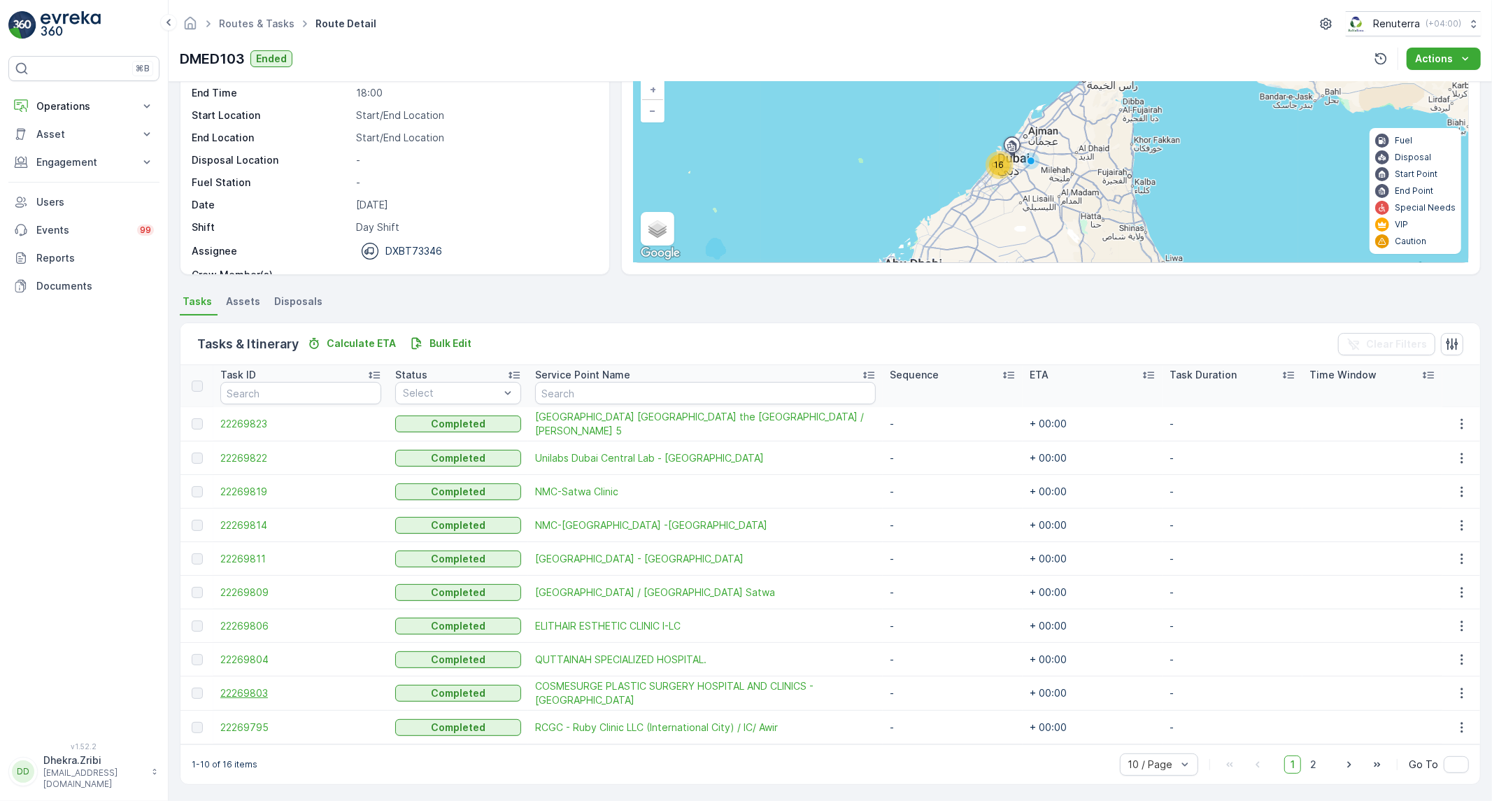
click at [260, 694] on span "22269803" at bounding box center [300, 693] width 161 height 14
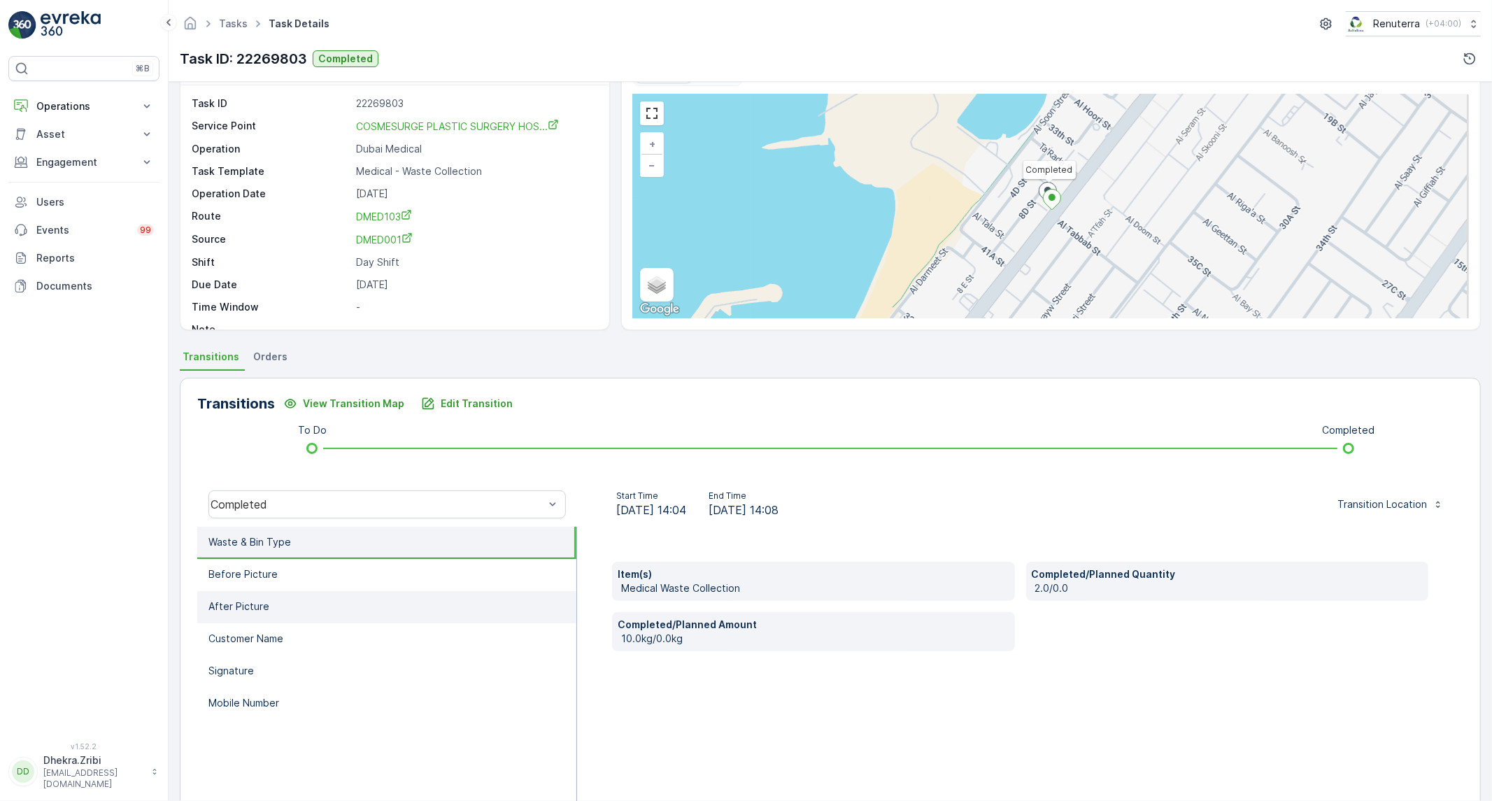
scroll to position [80, 0]
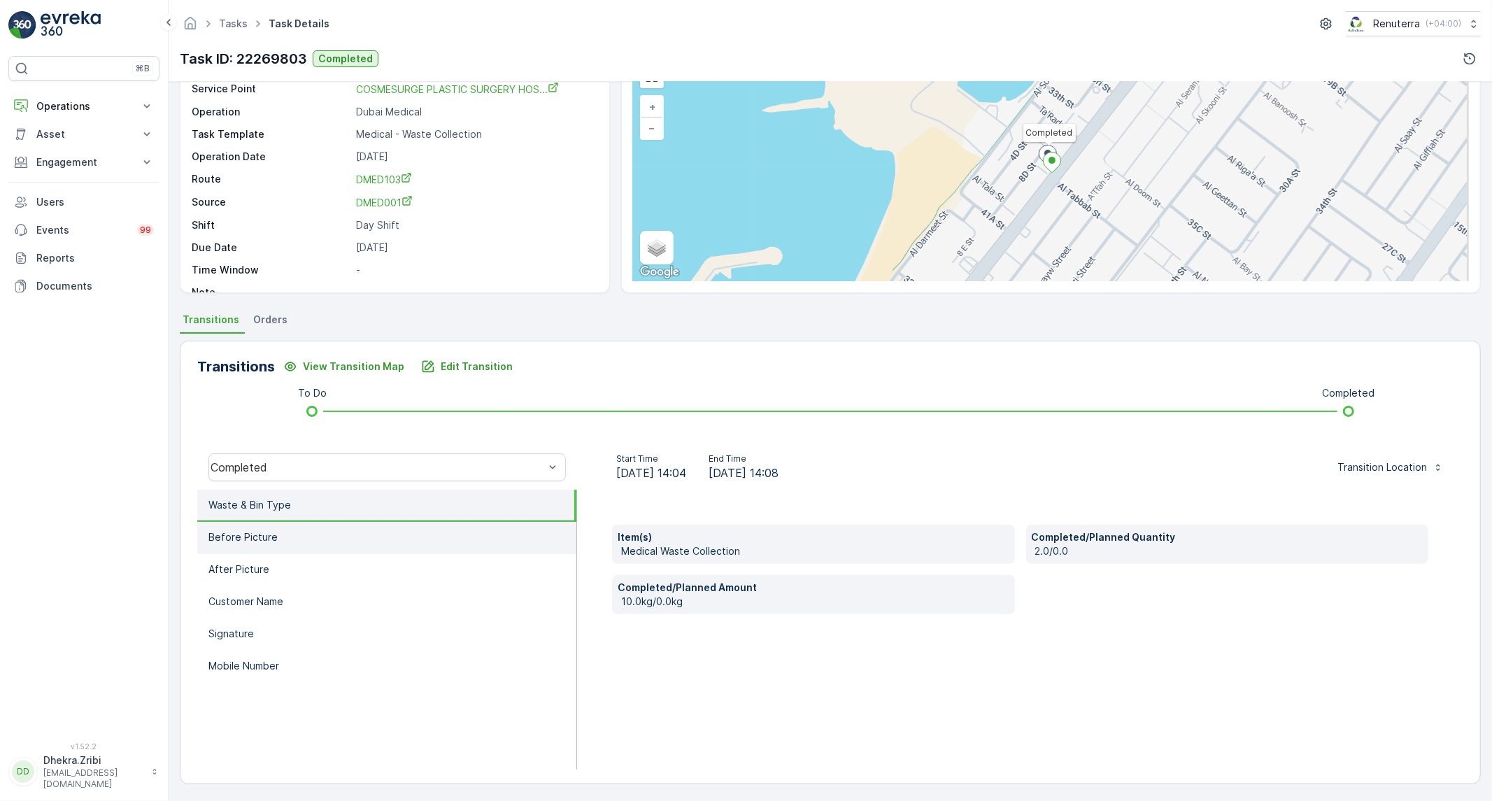
click at [273, 547] on li "Before Picture" at bounding box center [386, 538] width 379 height 32
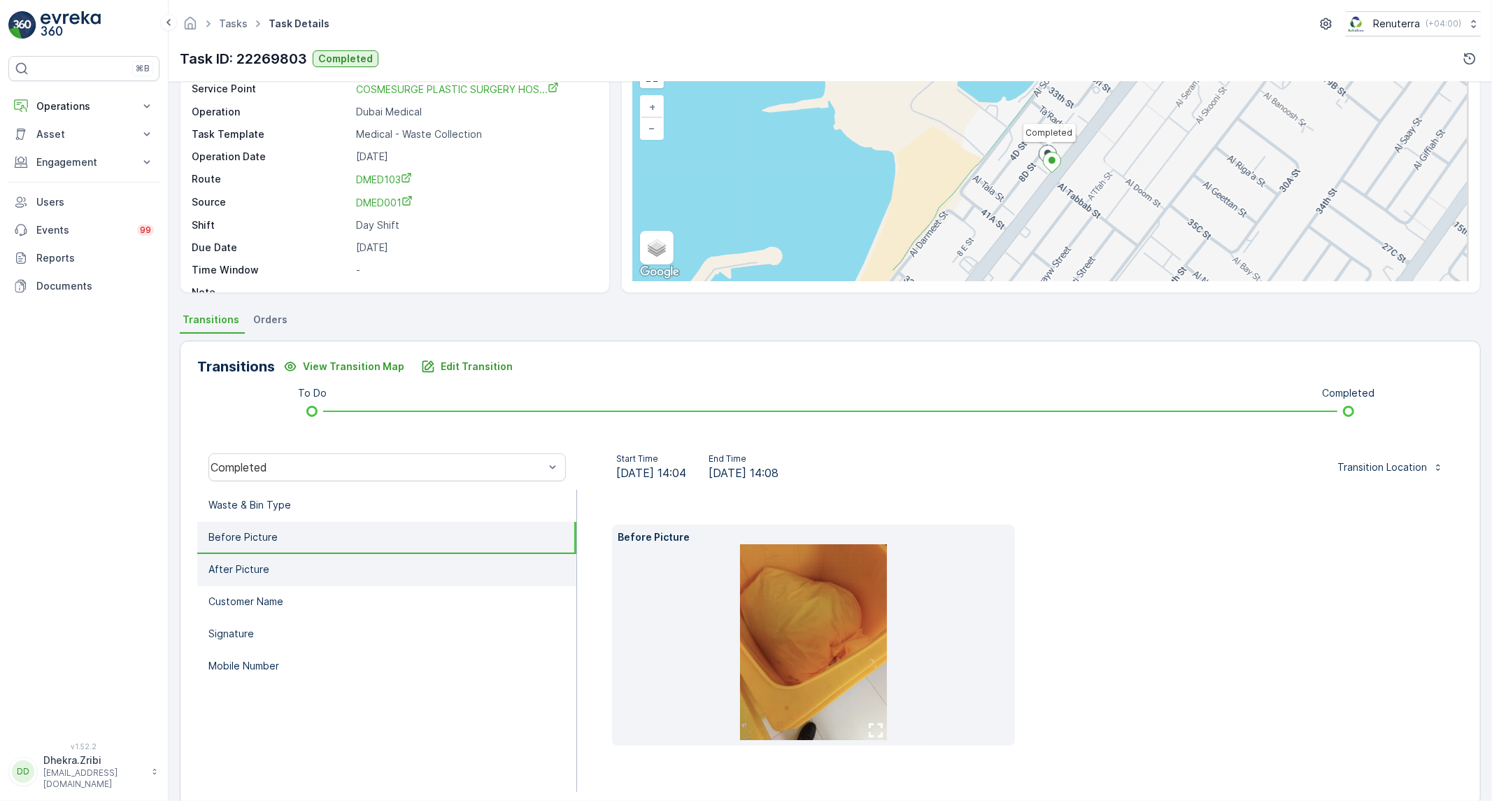
click at [264, 565] on p "After Picture" at bounding box center [238, 569] width 61 height 14
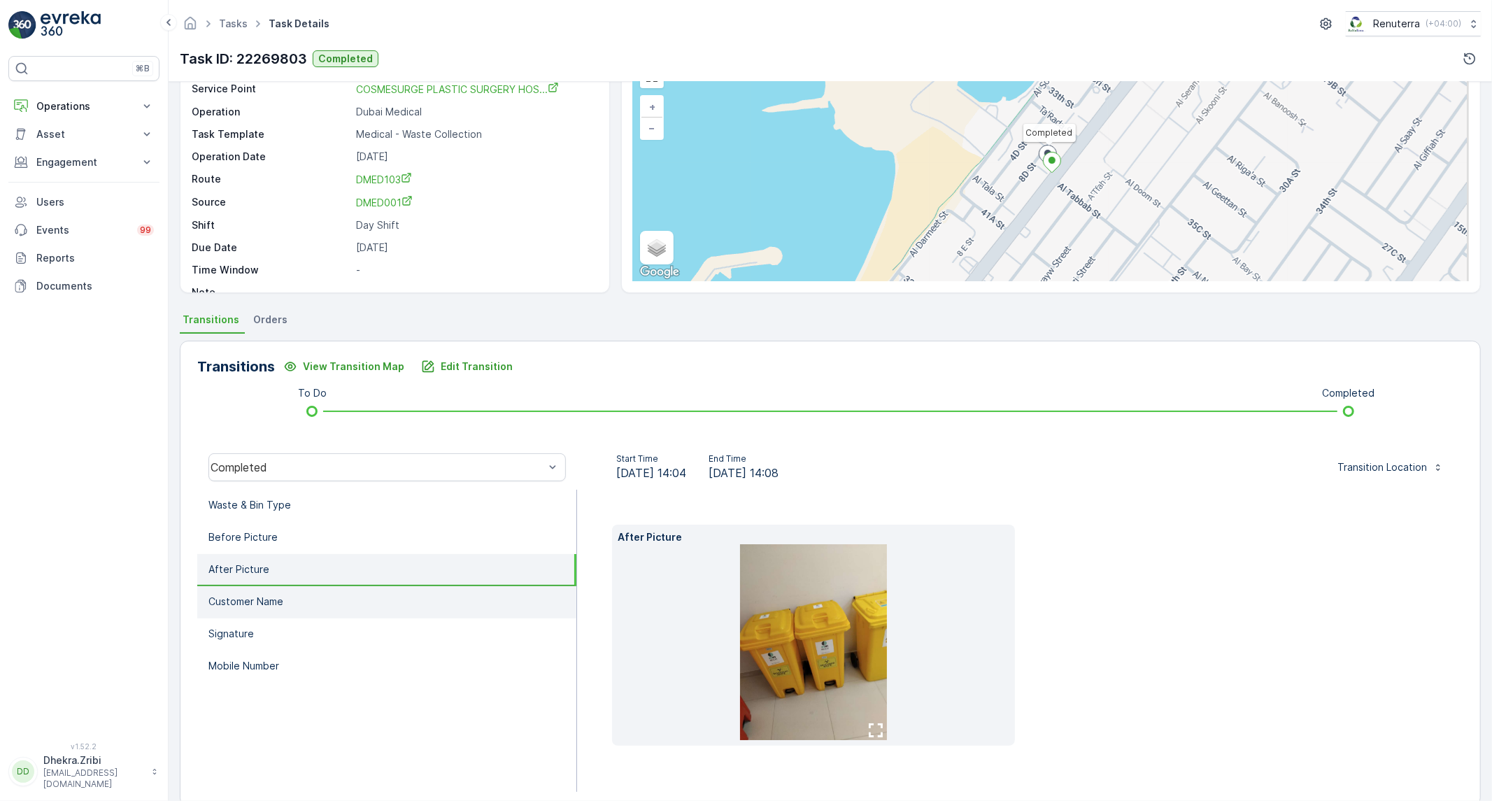
click at [263, 595] on p "Customer Name" at bounding box center [245, 602] width 75 height 14
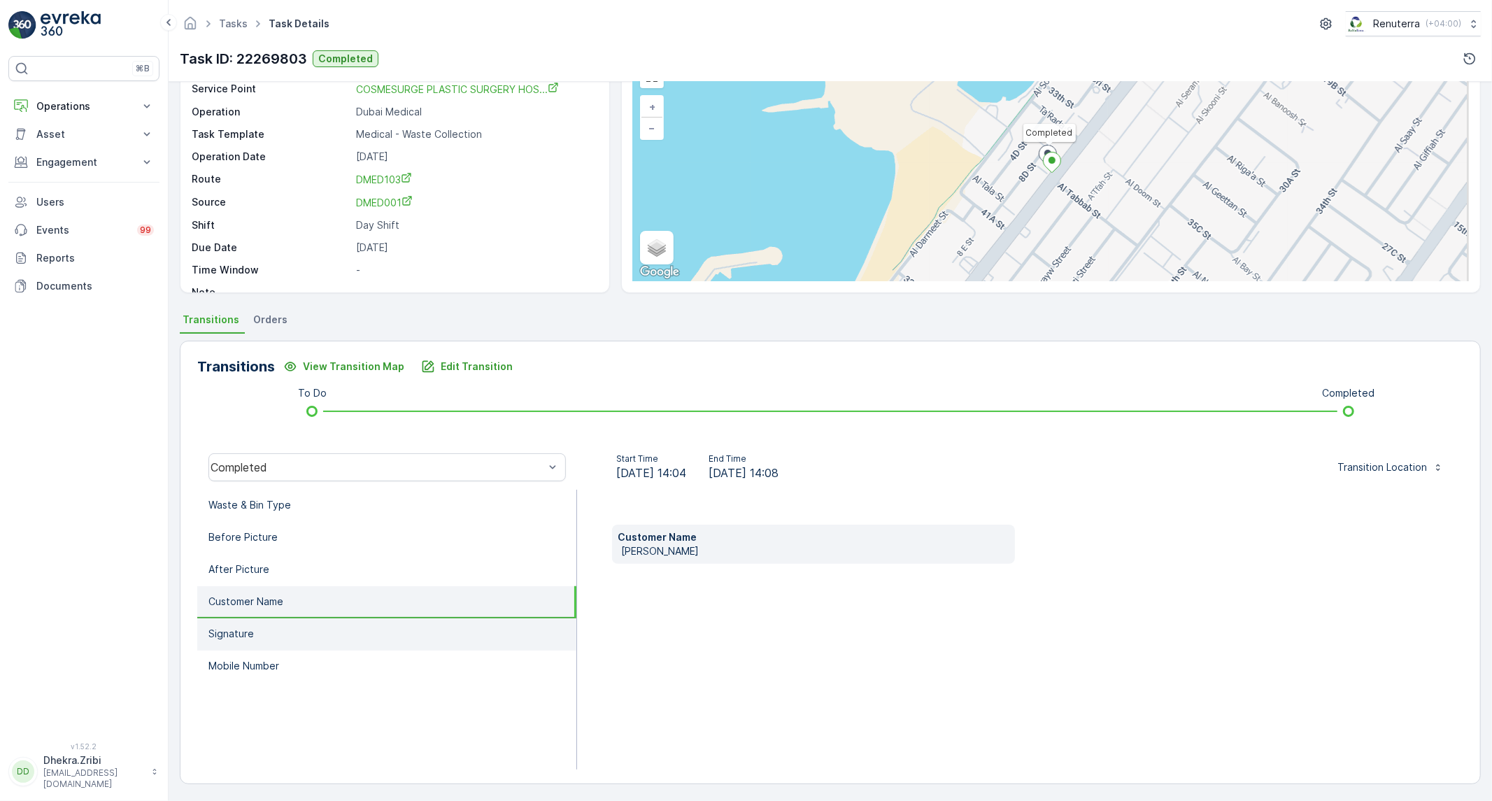
click at [268, 631] on li "Signature" at bounding box center [386, 634] width 379 height 32
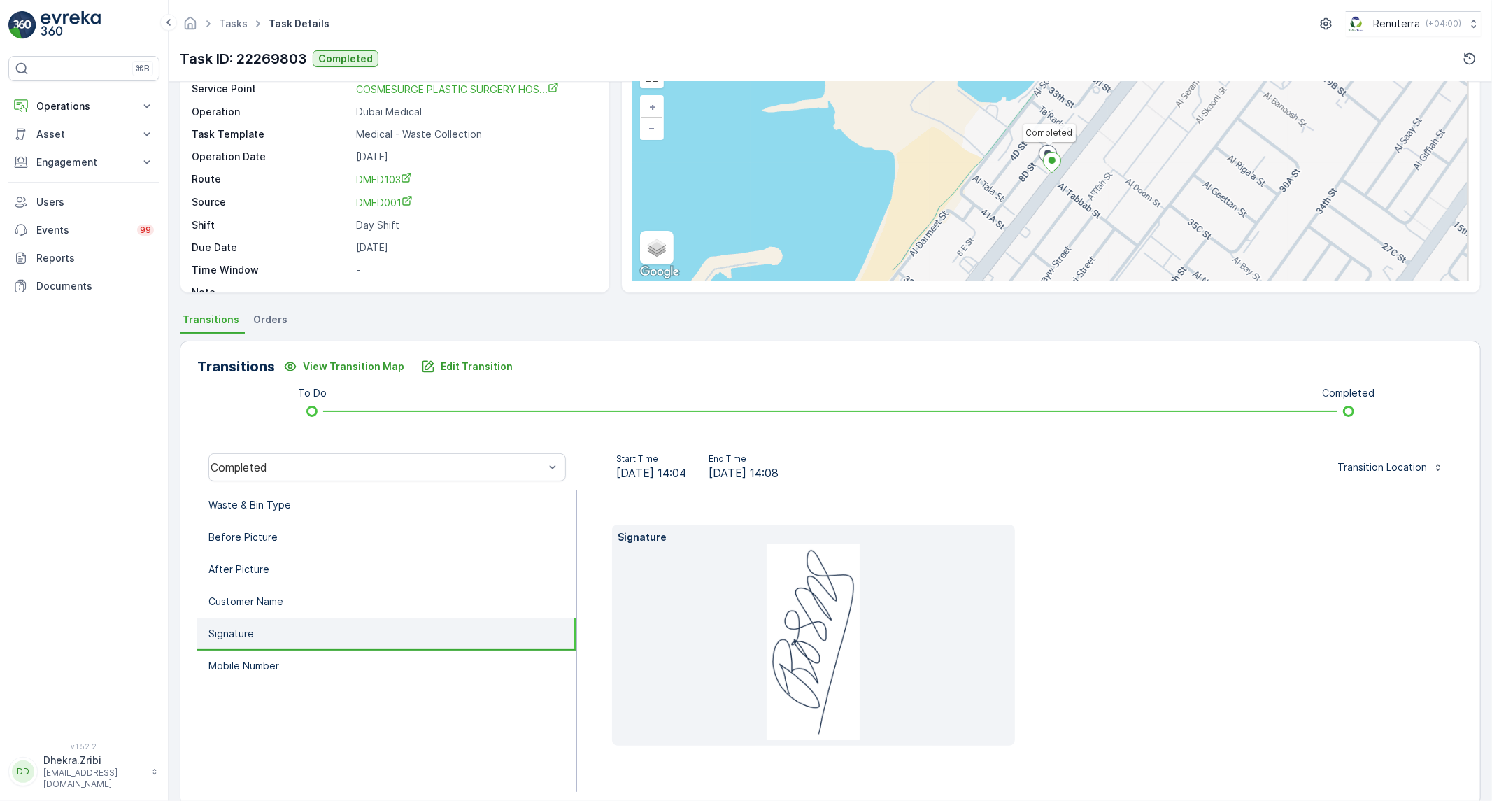
click at [266, 660] on p "Mobile Number" at bounding box center [243, 666] width 71 height 14
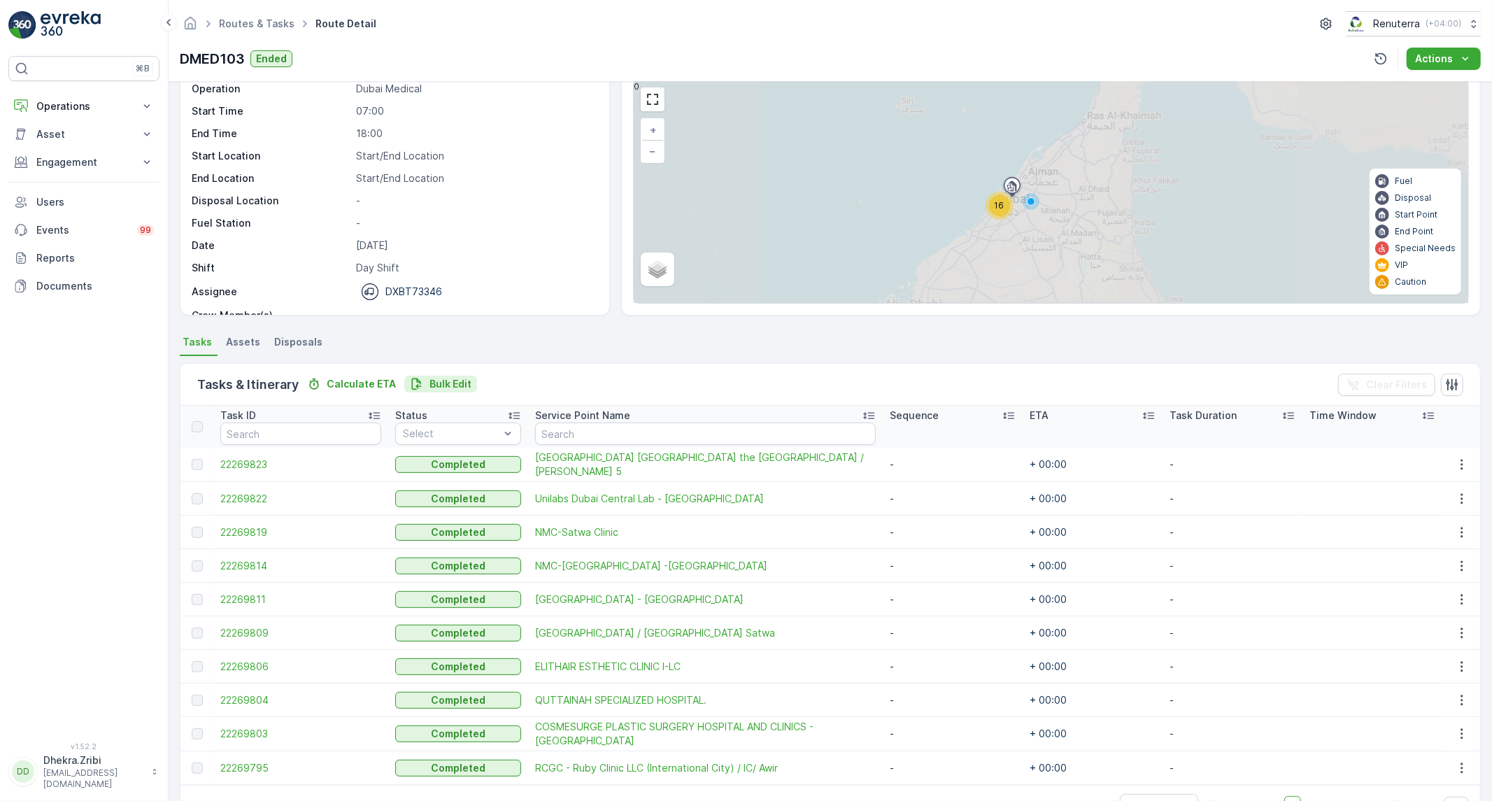
scroll to position [98, 0]
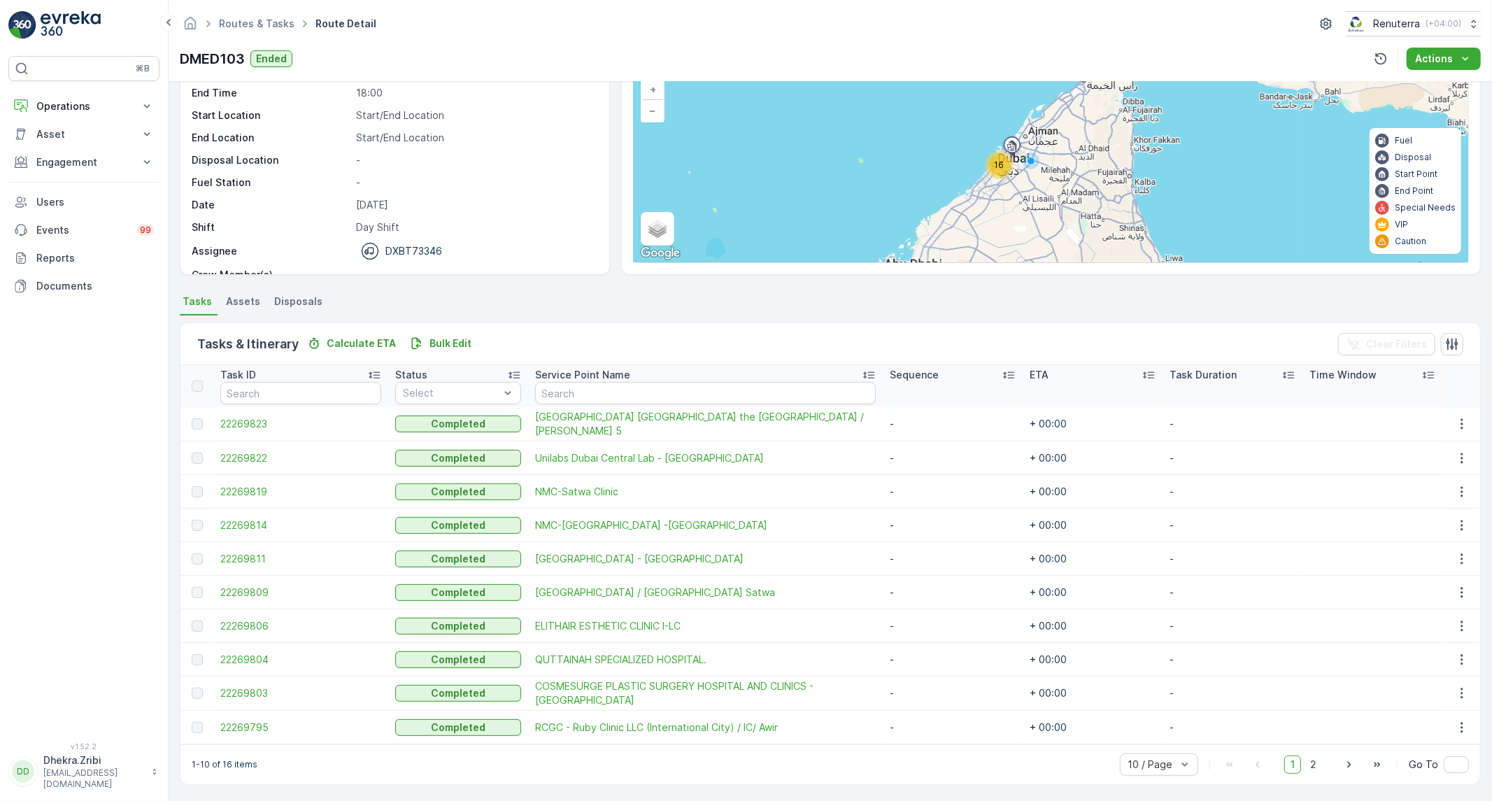
click at [256, 720] on span "22269795" at bounding box center [300, 727] width 161 height 14
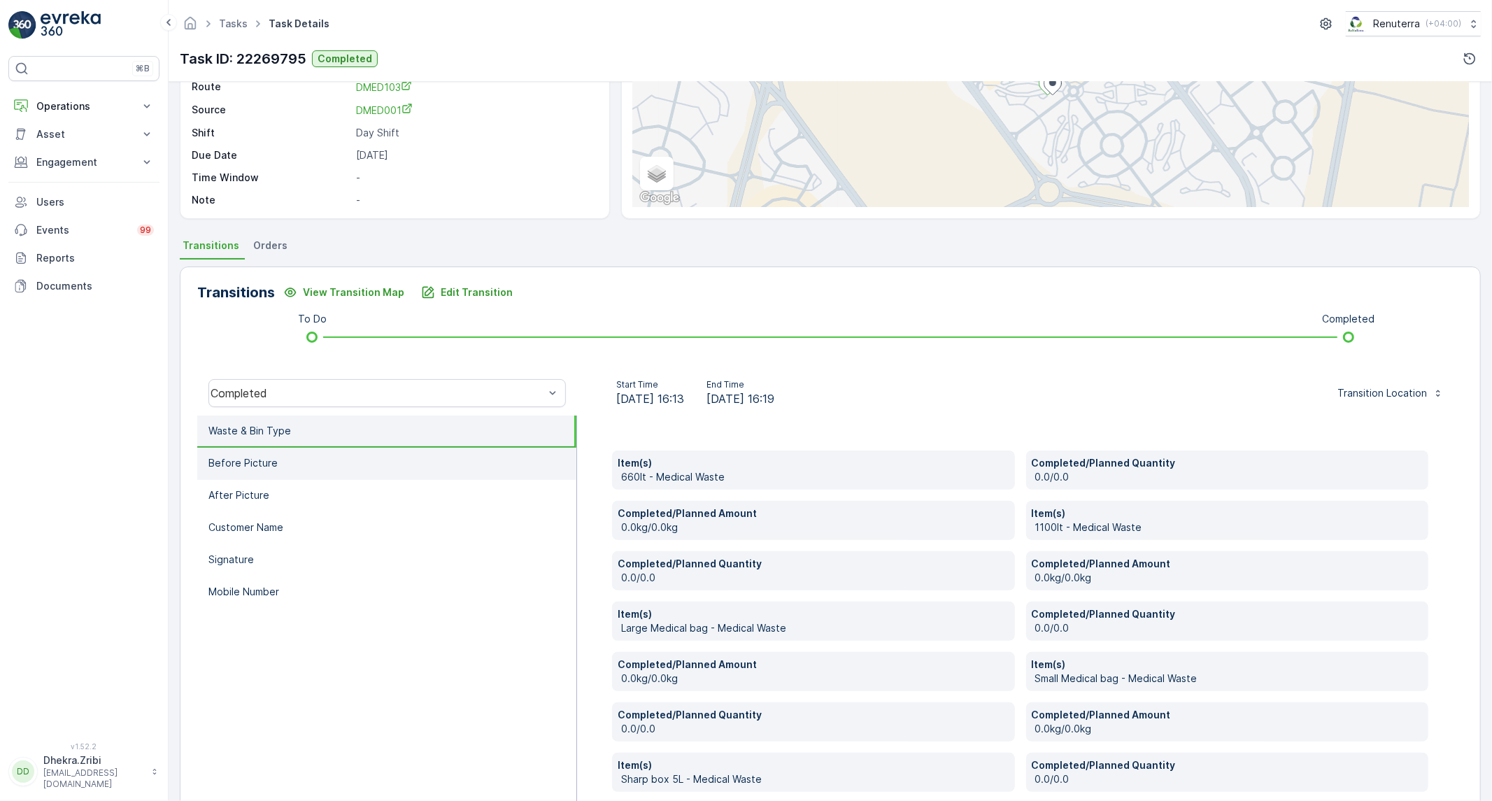
scroll to position [155, 0]
click at [400, 462] on li "Before Picture" at bounding box center [386, 462] width 379 height 32
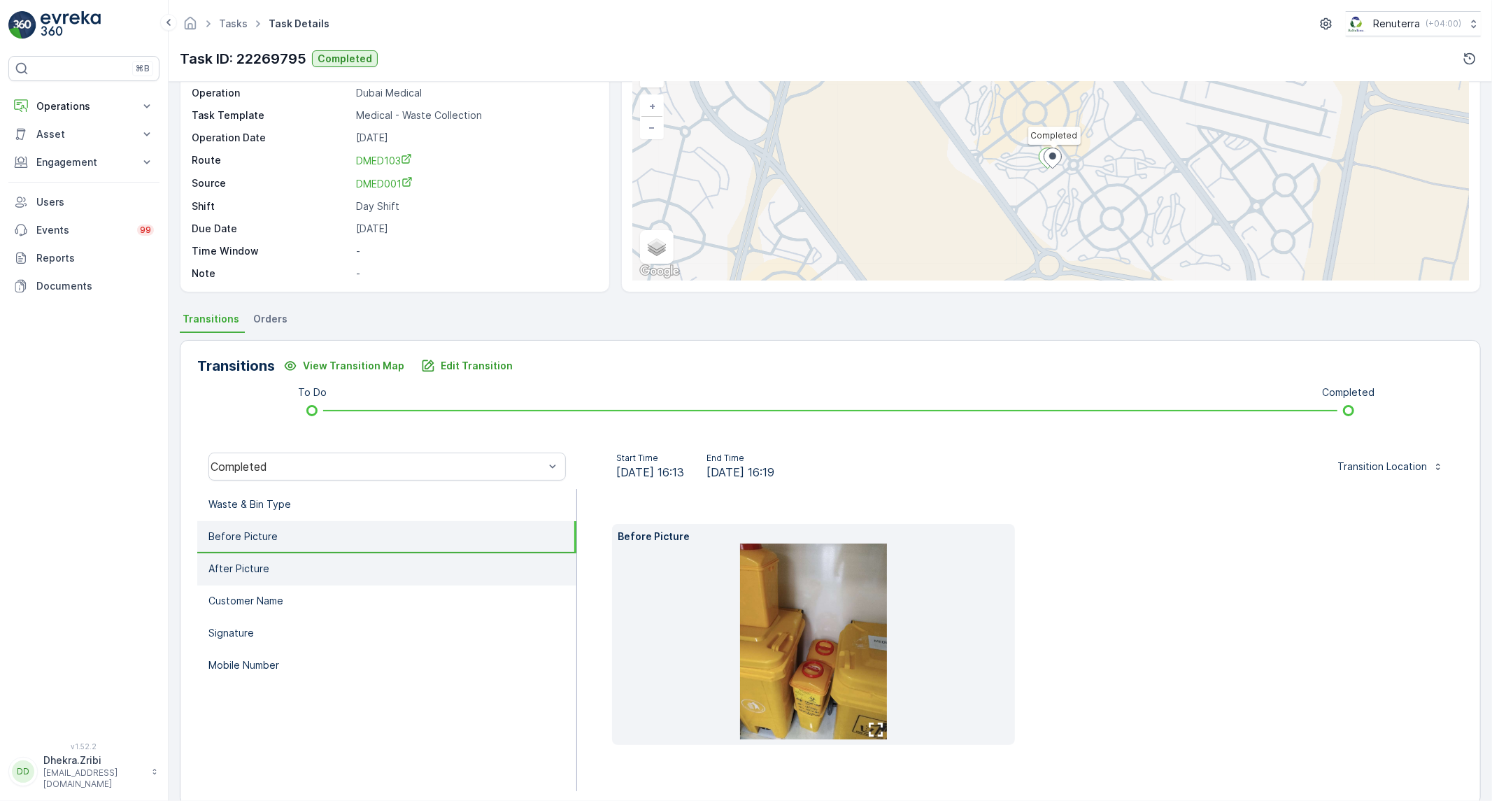
click at [296, 565] on li "After Picture" at bounding box center [386, 569] width 379 height 32
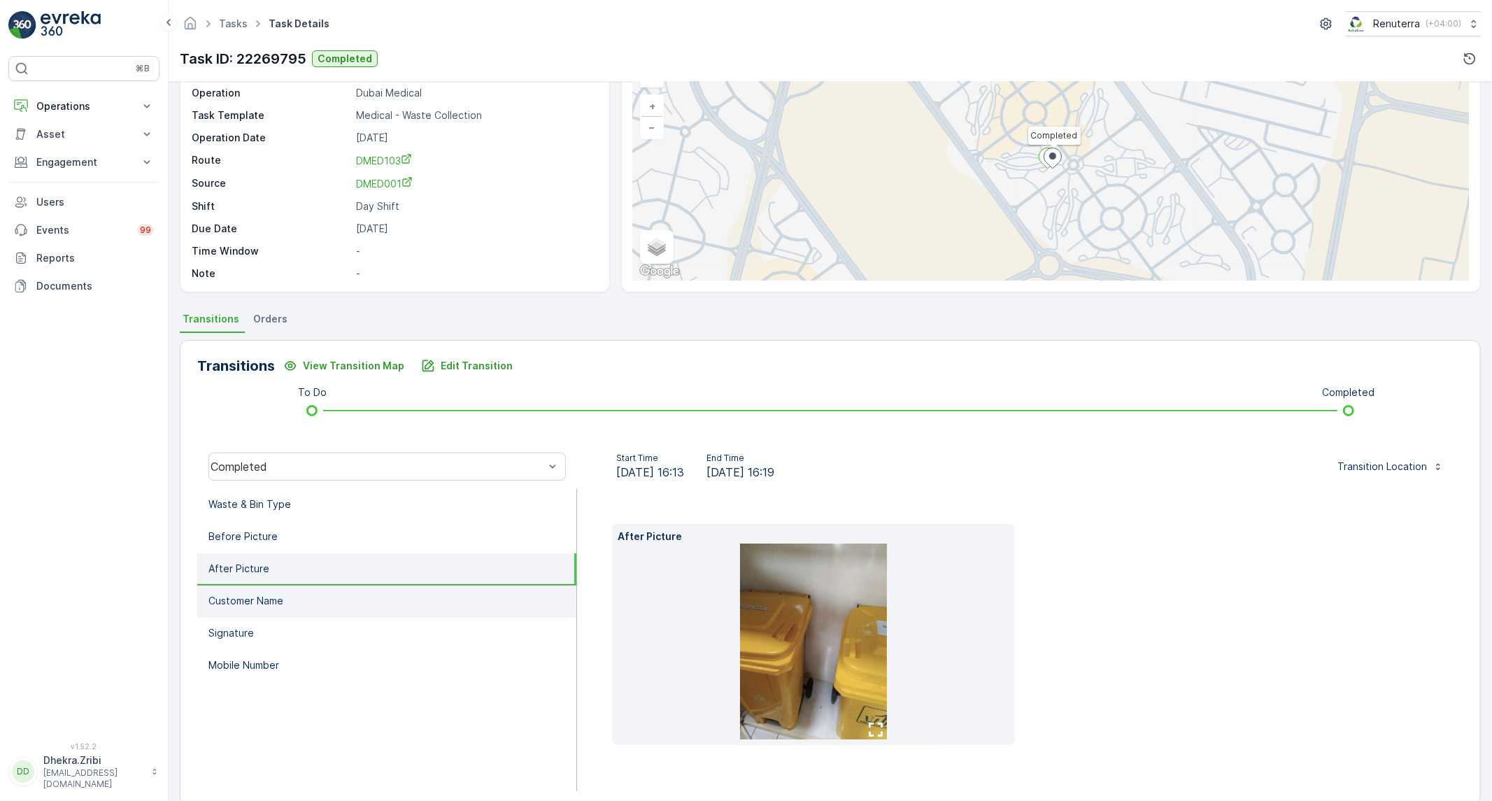
click at [232, 605] on li "Customer Name" at bounding box center [386, 601] width 379 height 32
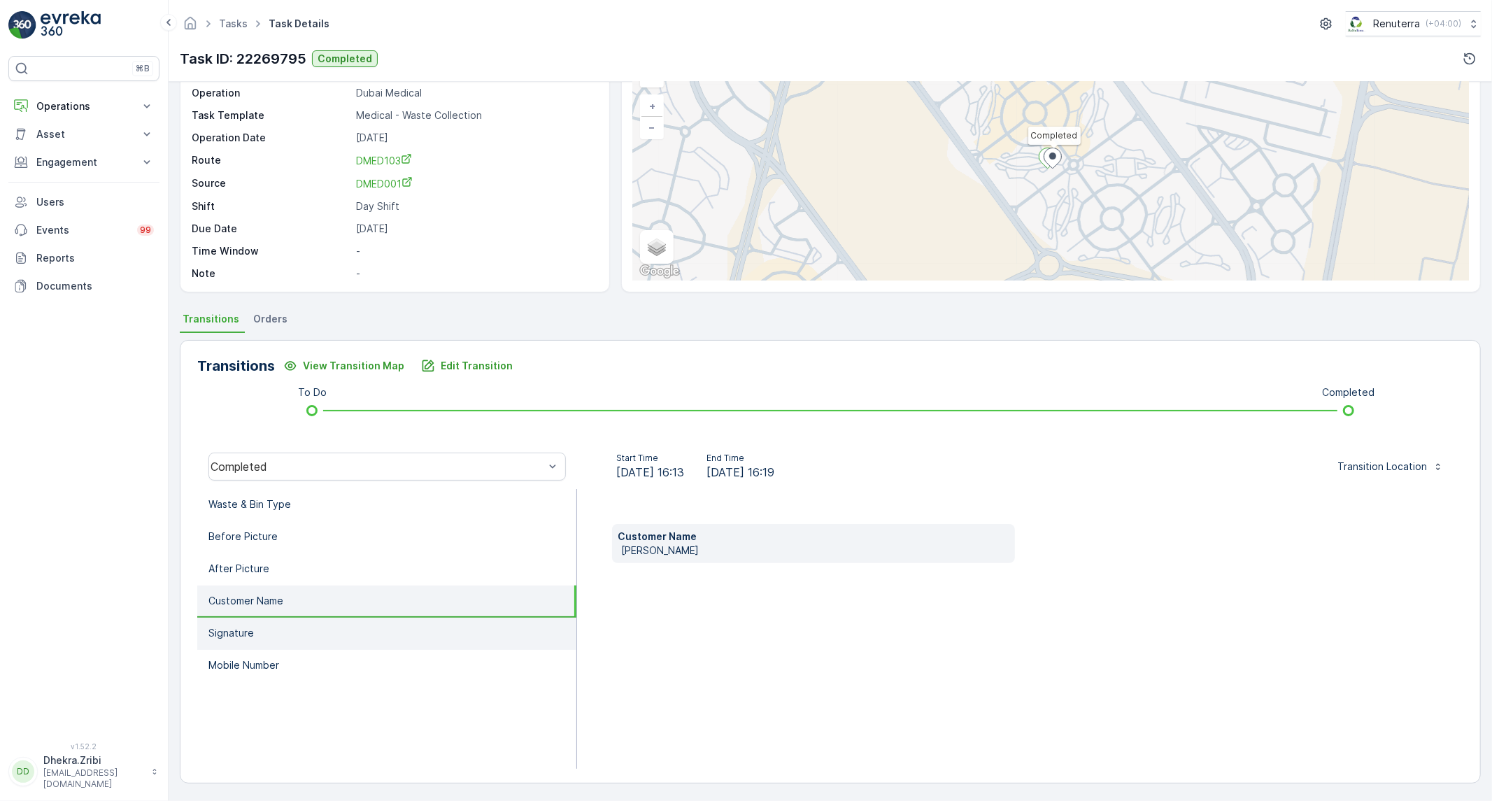
click at [228, 627] on p "Signature" at bounding box center [230, 633] width 45 height 14
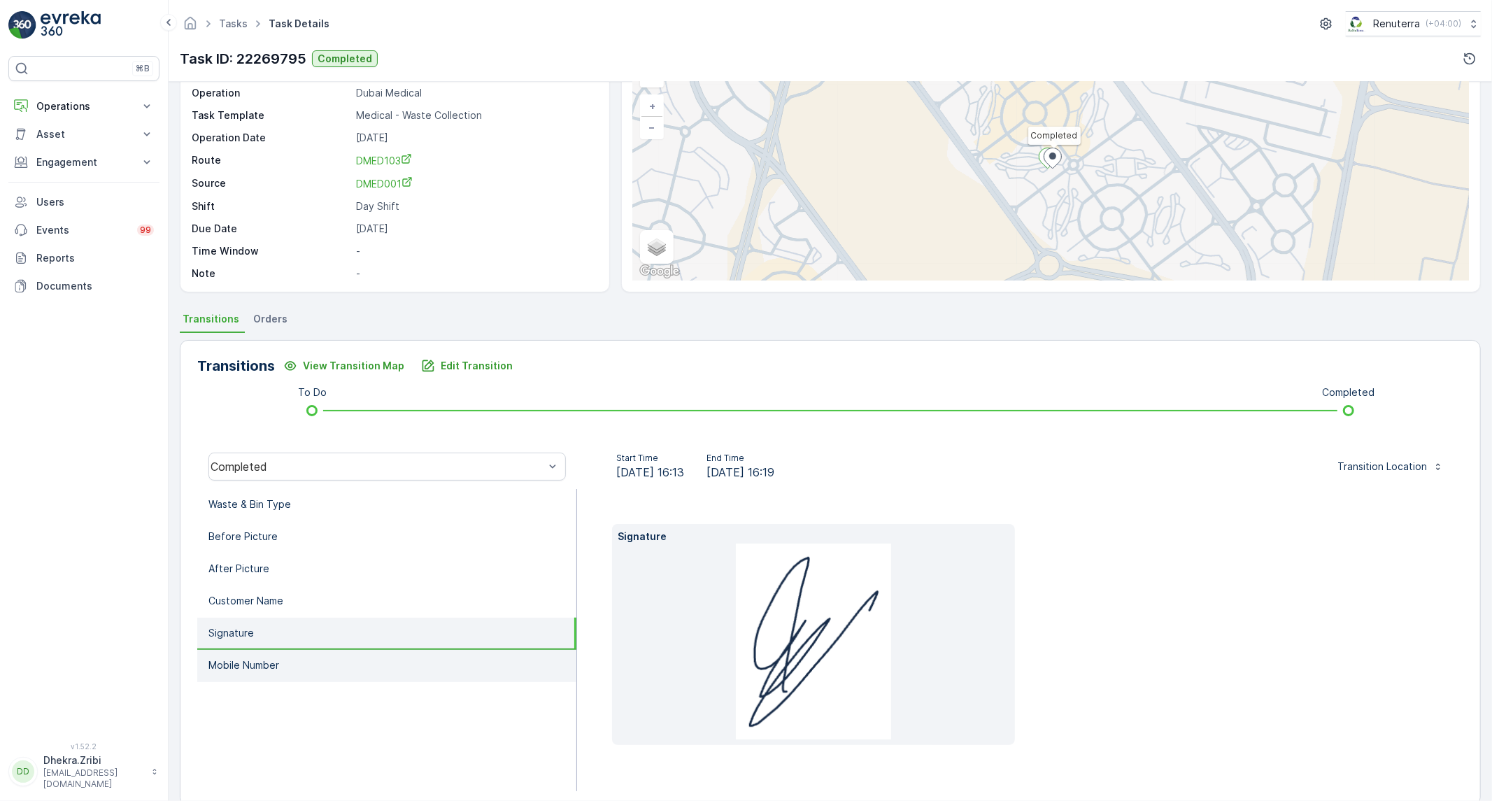
click at [239, 675] on li "Mobile Number" at bounding box center [386, 666] width 379 height 32
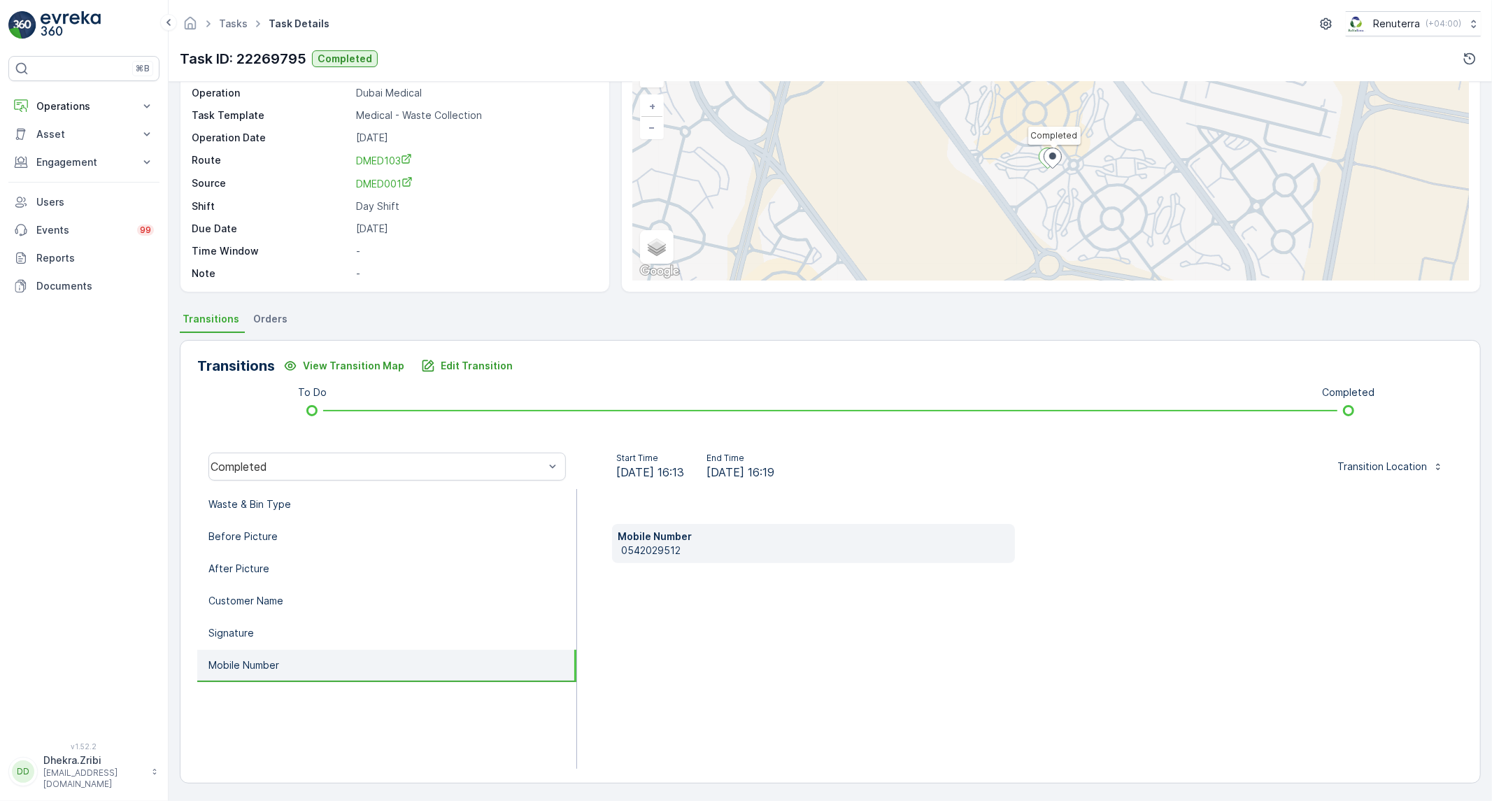
click at [661, 551] on p "0542029512" at bounding box center [815, 550] width 388 height 14
copy p "0542029512"
click at [487, 515] on li "Waste & Bin Type" at bounding box center [386, 505] width 379 height 32
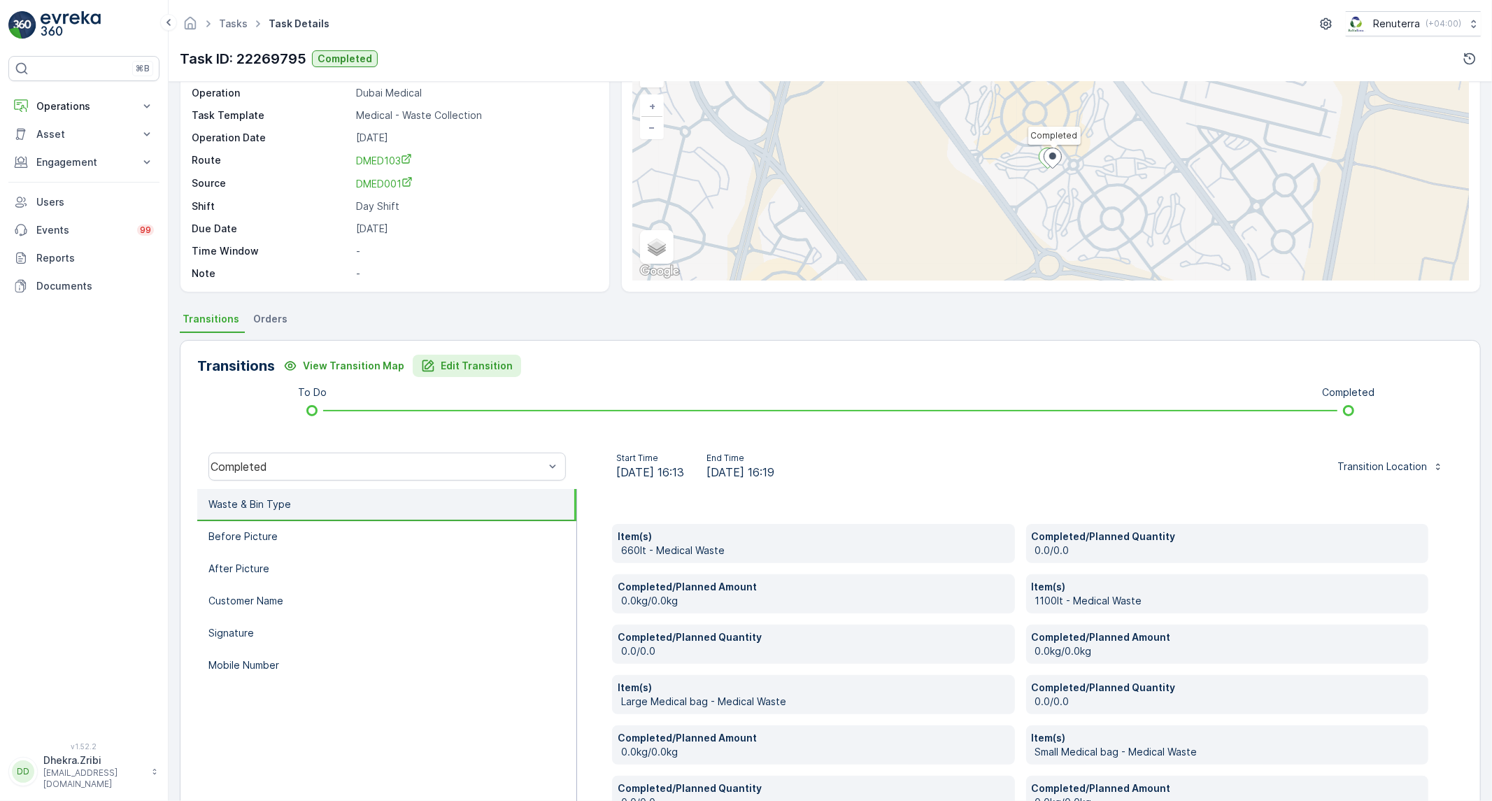
click at [483, 359] on p "Edit Transition" at bounding box center [477, 366] width 72 height 14
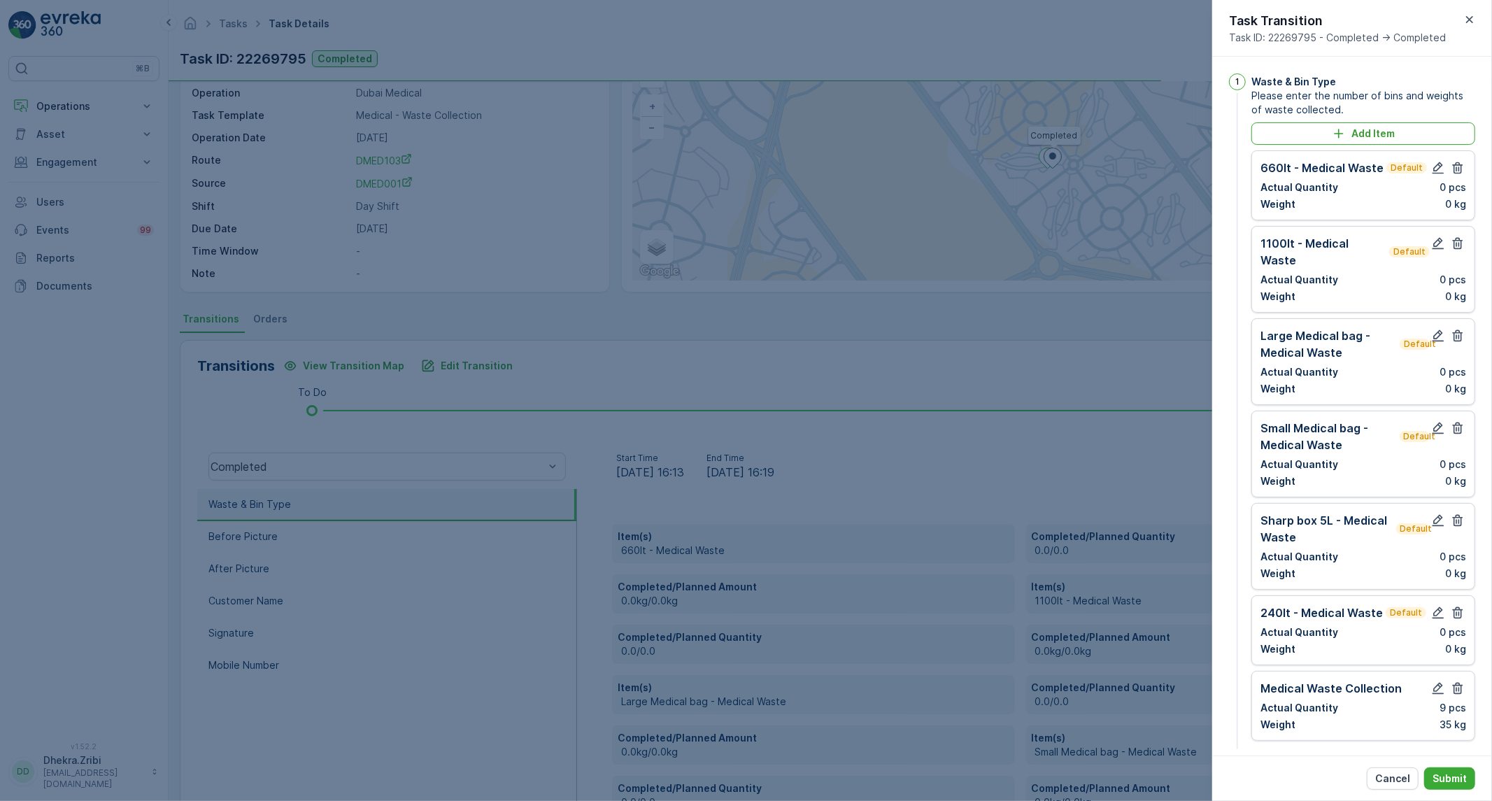
scroll to position [683, 0]
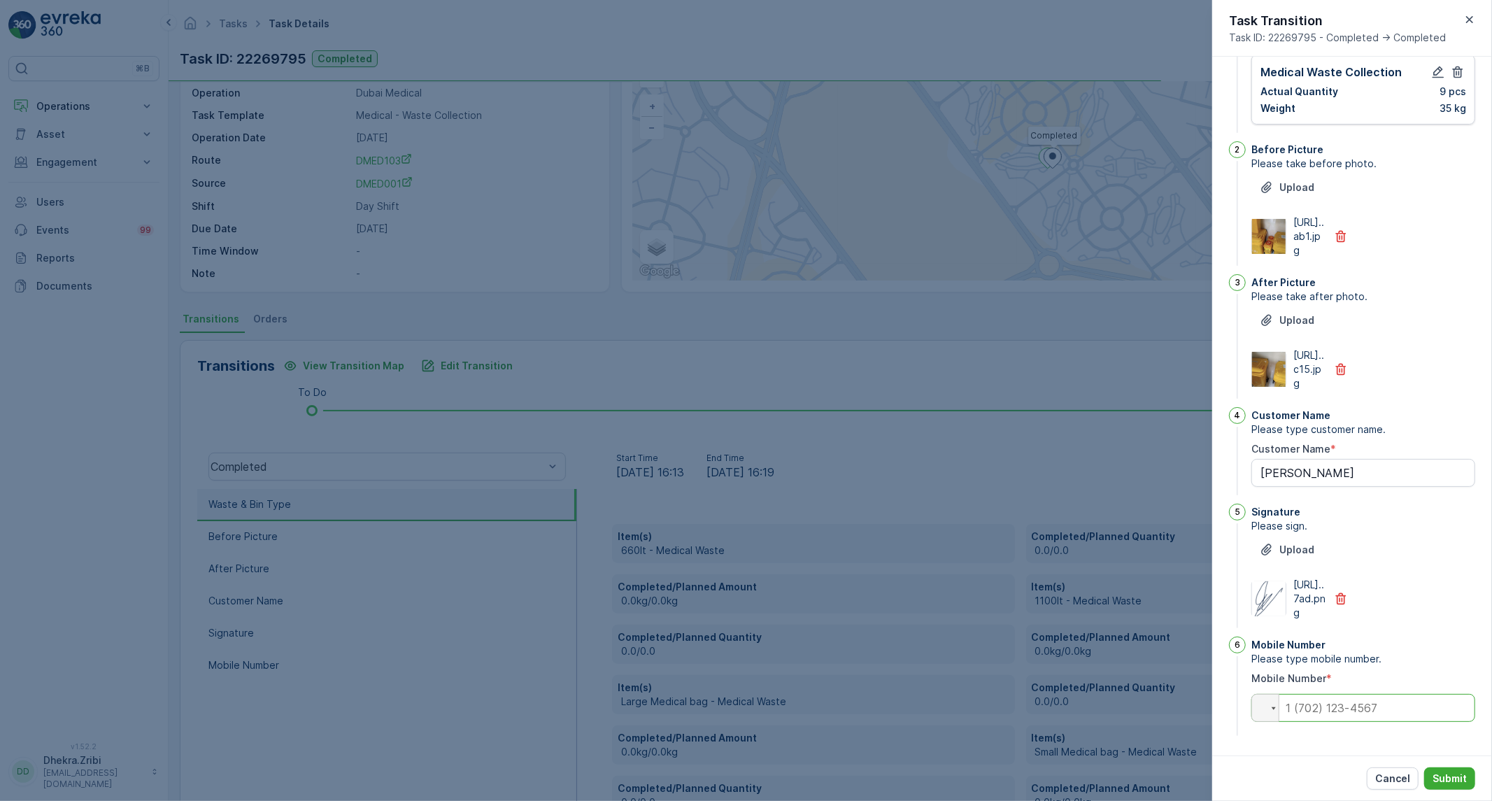
click at [1351, 703] on input "tel" at bounding box center [1363, 708] width 224 height 28
paste input "0542029512"
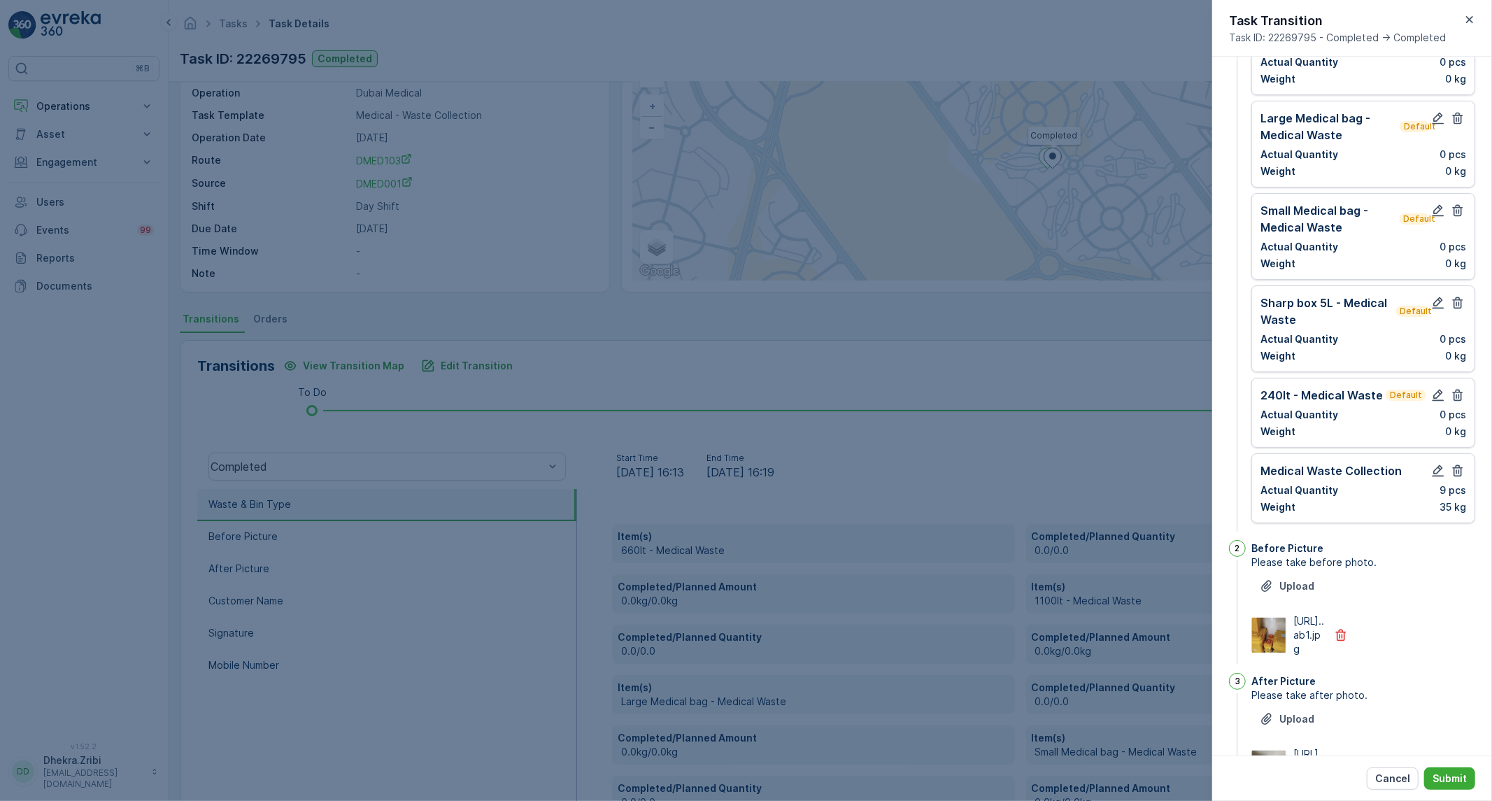
scroll to position [0, 0]
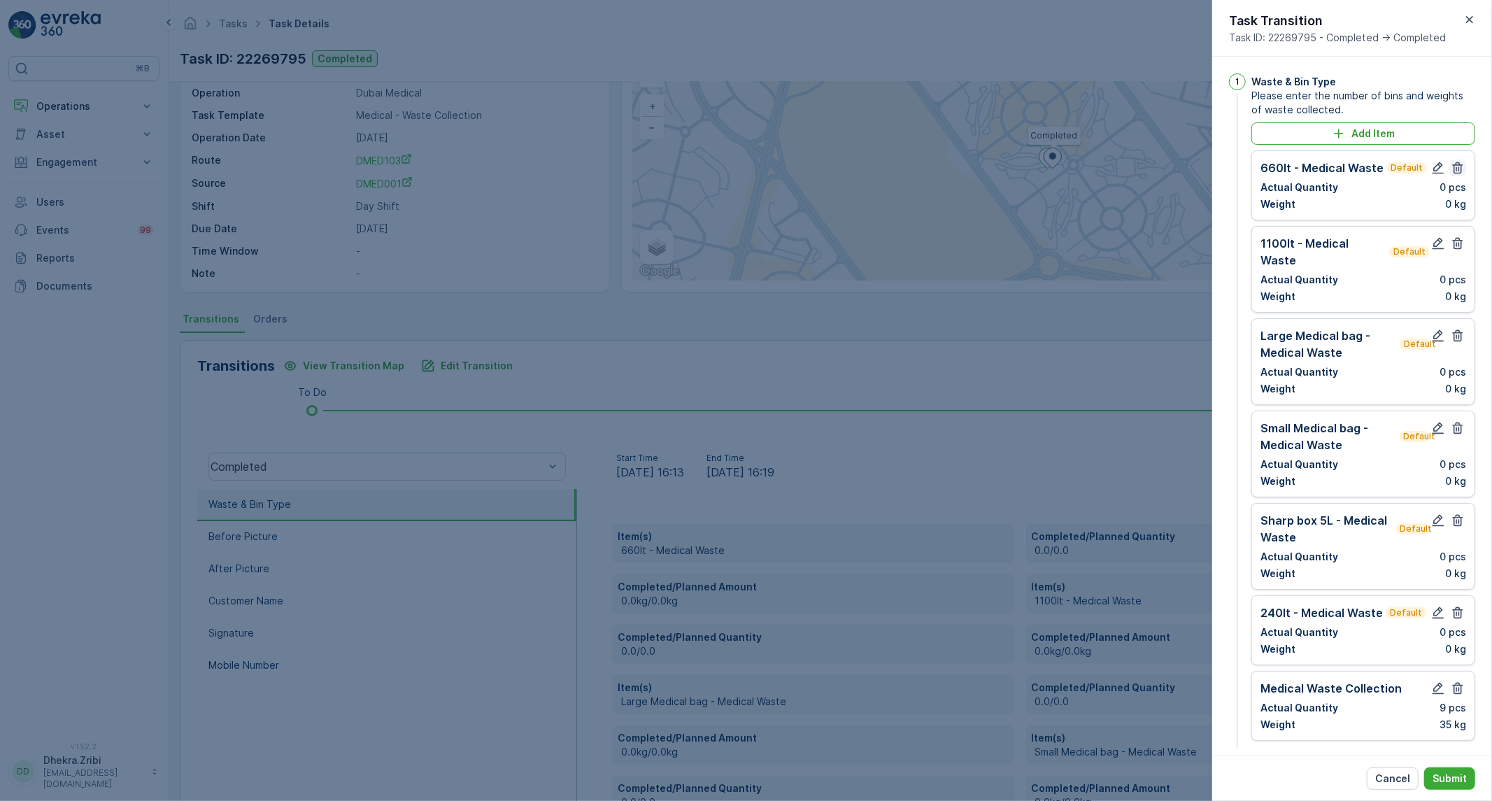
type input "0542029512"
click at [1459, 169] on icon "button" at bounding box center [1458, 168] width 14 height 14
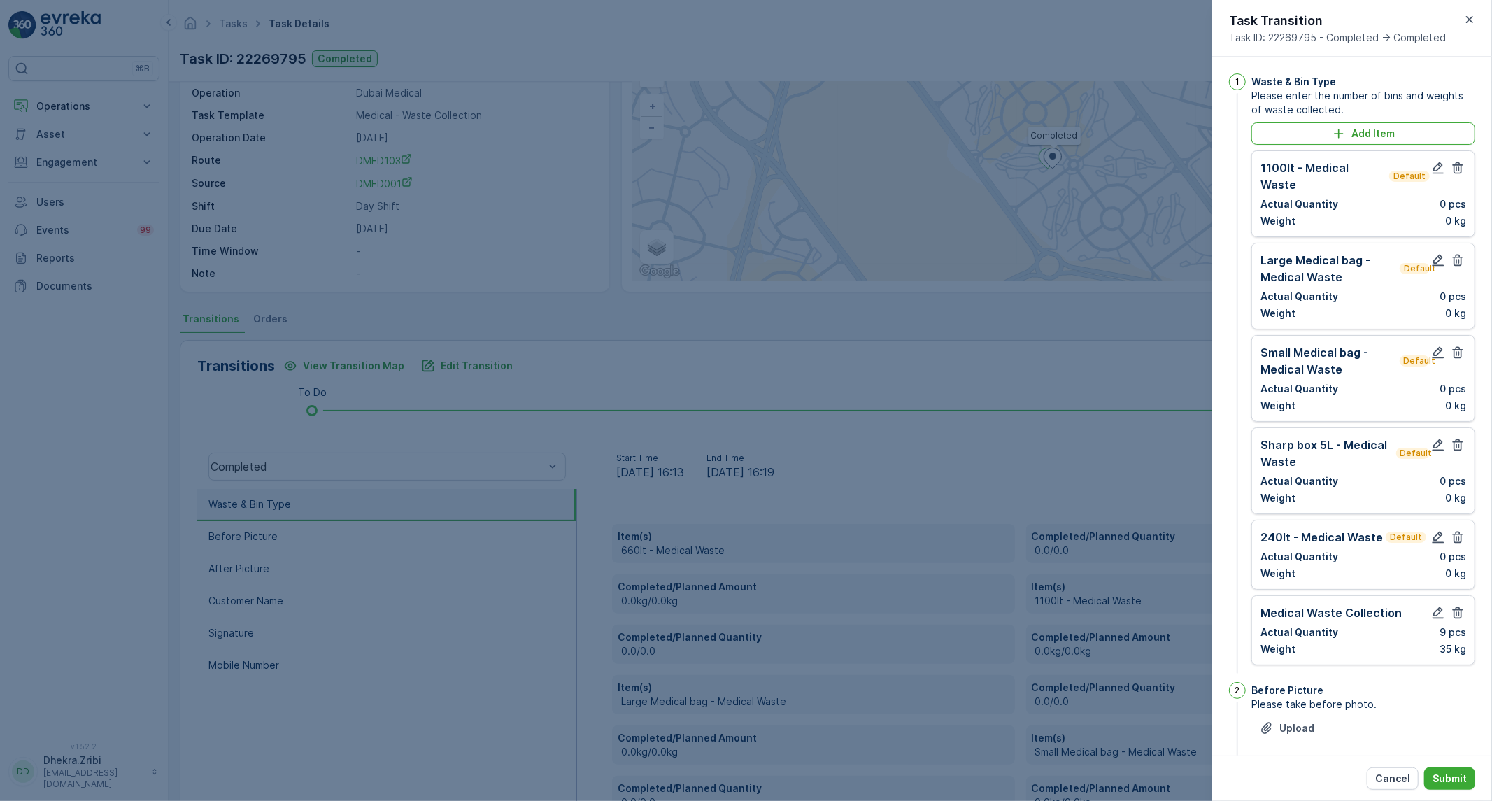
click at [1459, 169] on icon "button" at bounding box center [1458, 168] width 14 height 14
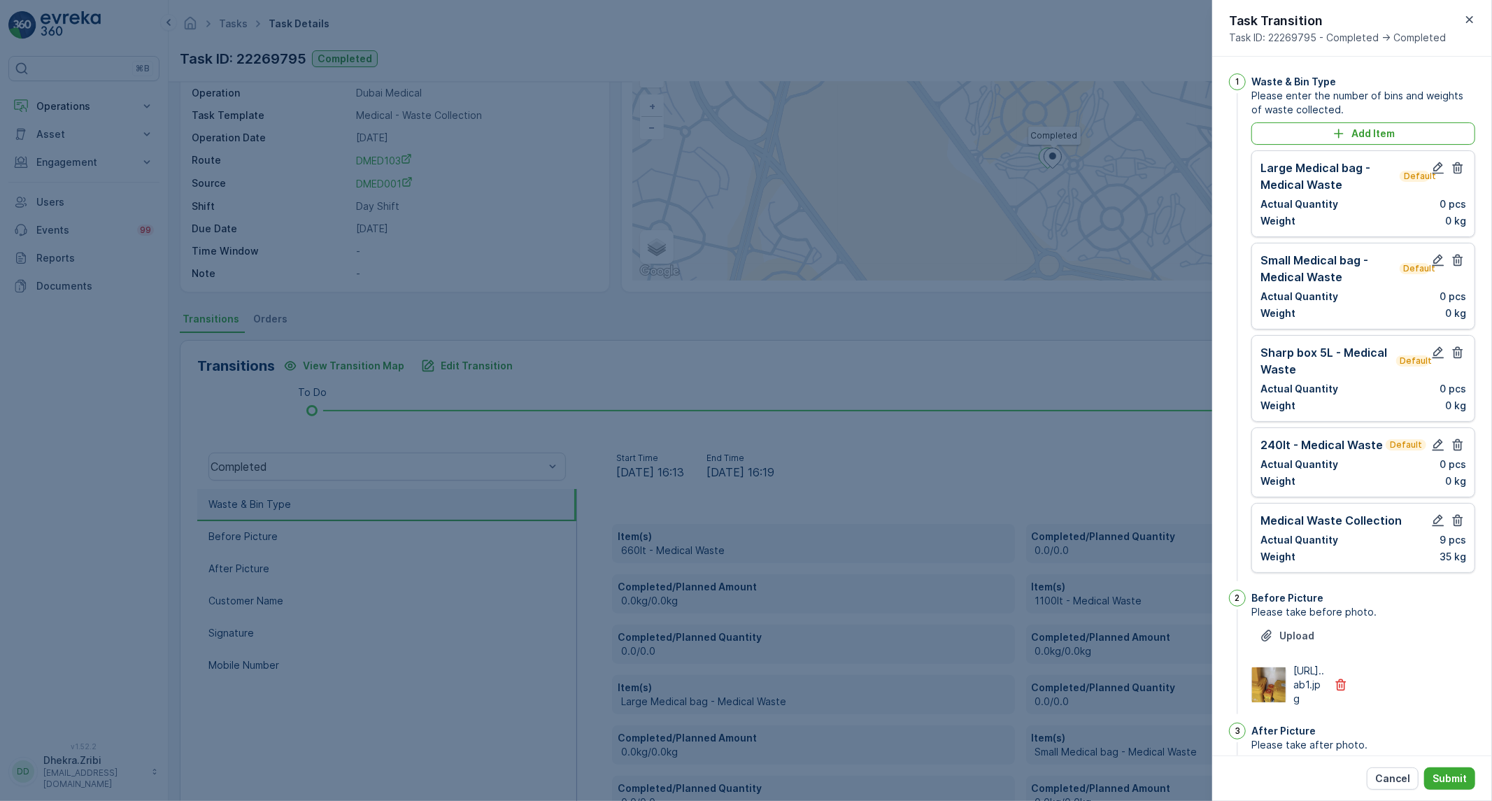
click at [1459, 169] on icon "button" at bounding box center [1458, 168] width 14 height 14
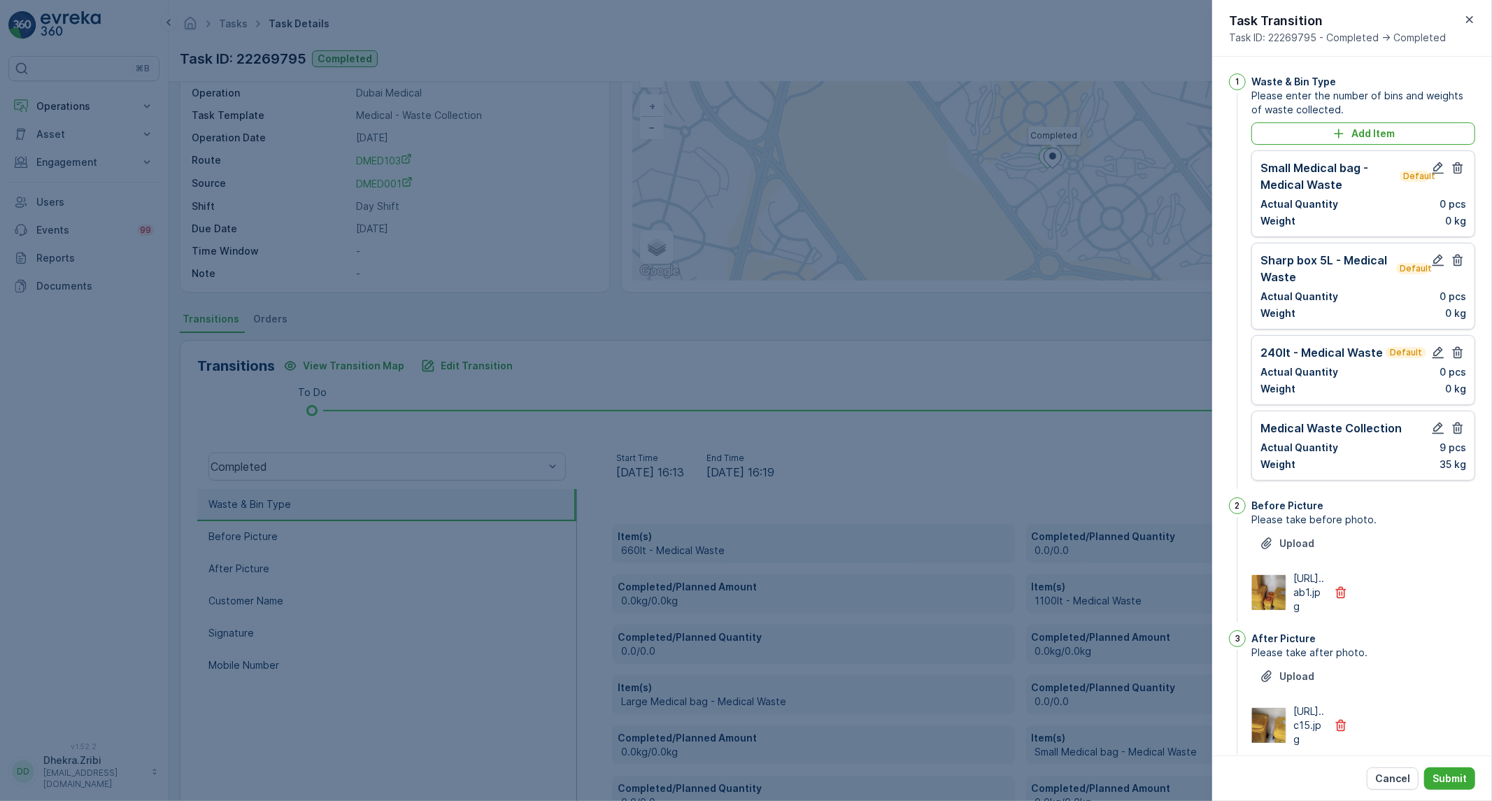
click at [1459, 169] on icon "button" at bounding box center [1458, 168] width 14 height 14
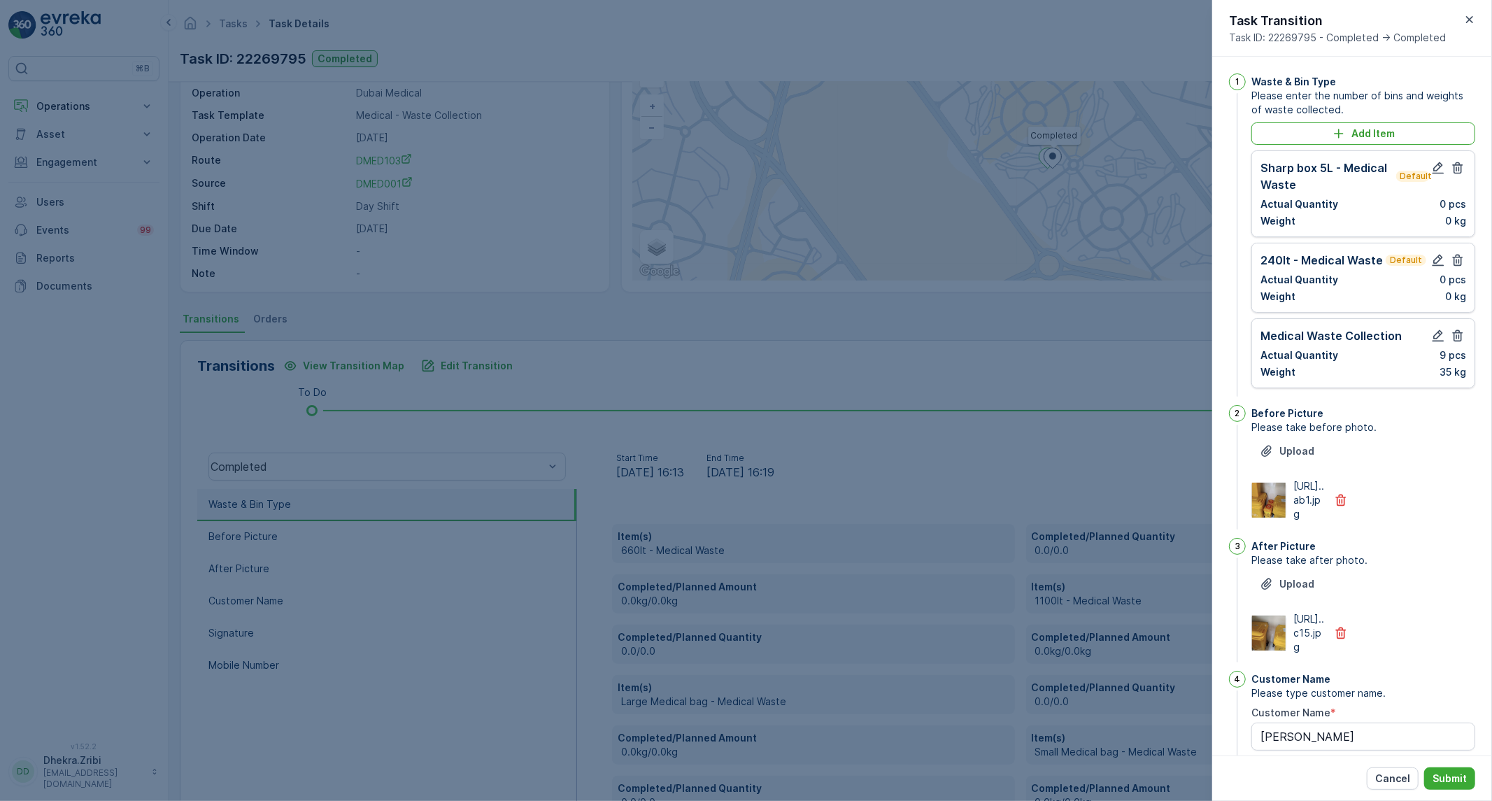
click at [1459, 169] on icon "button" at bounding box center [1458, 168] width 14 height 14
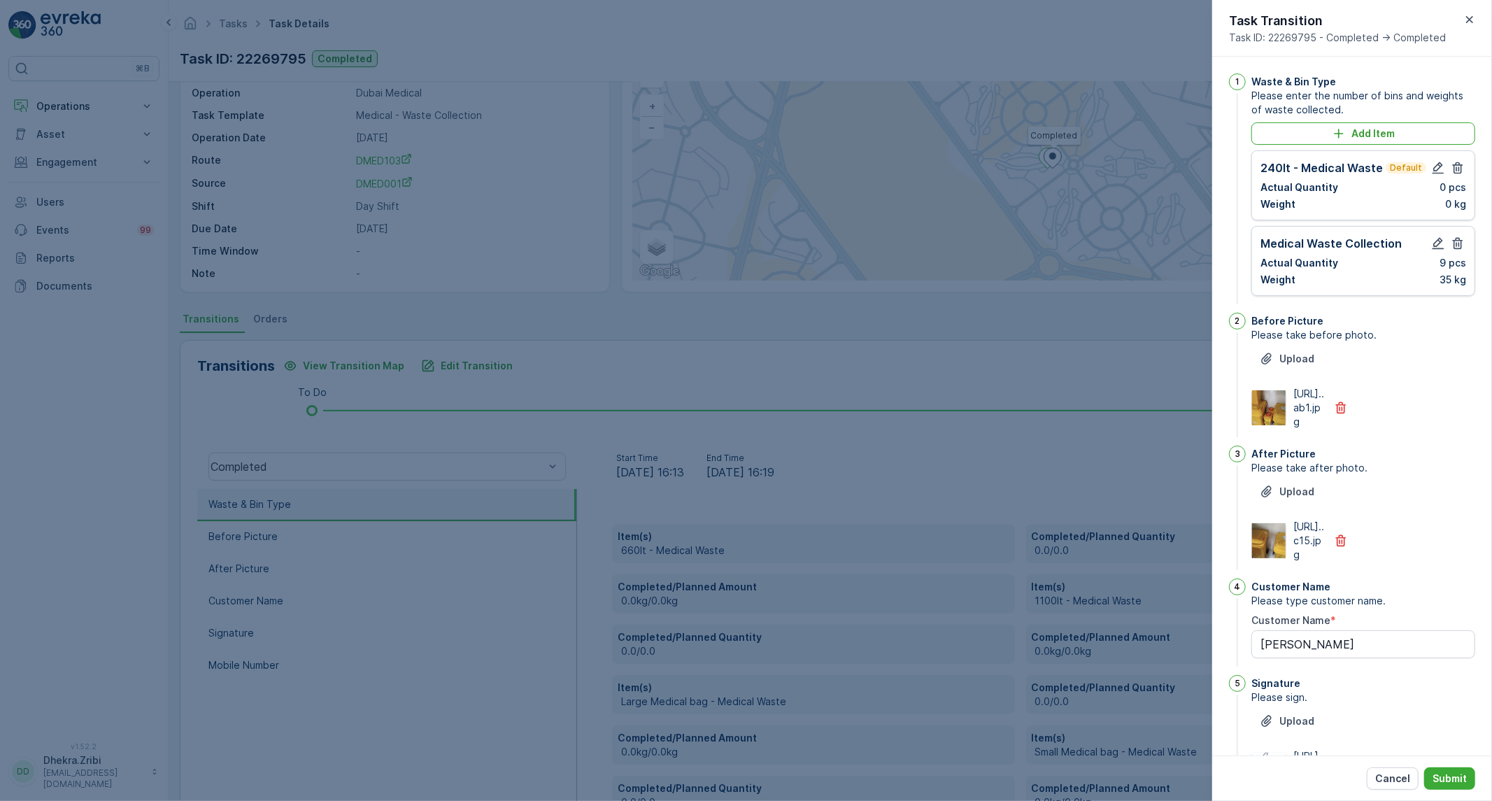
click at [1459, 169] on icon "button" at bounding box center [1458, 168] width 14 height 14
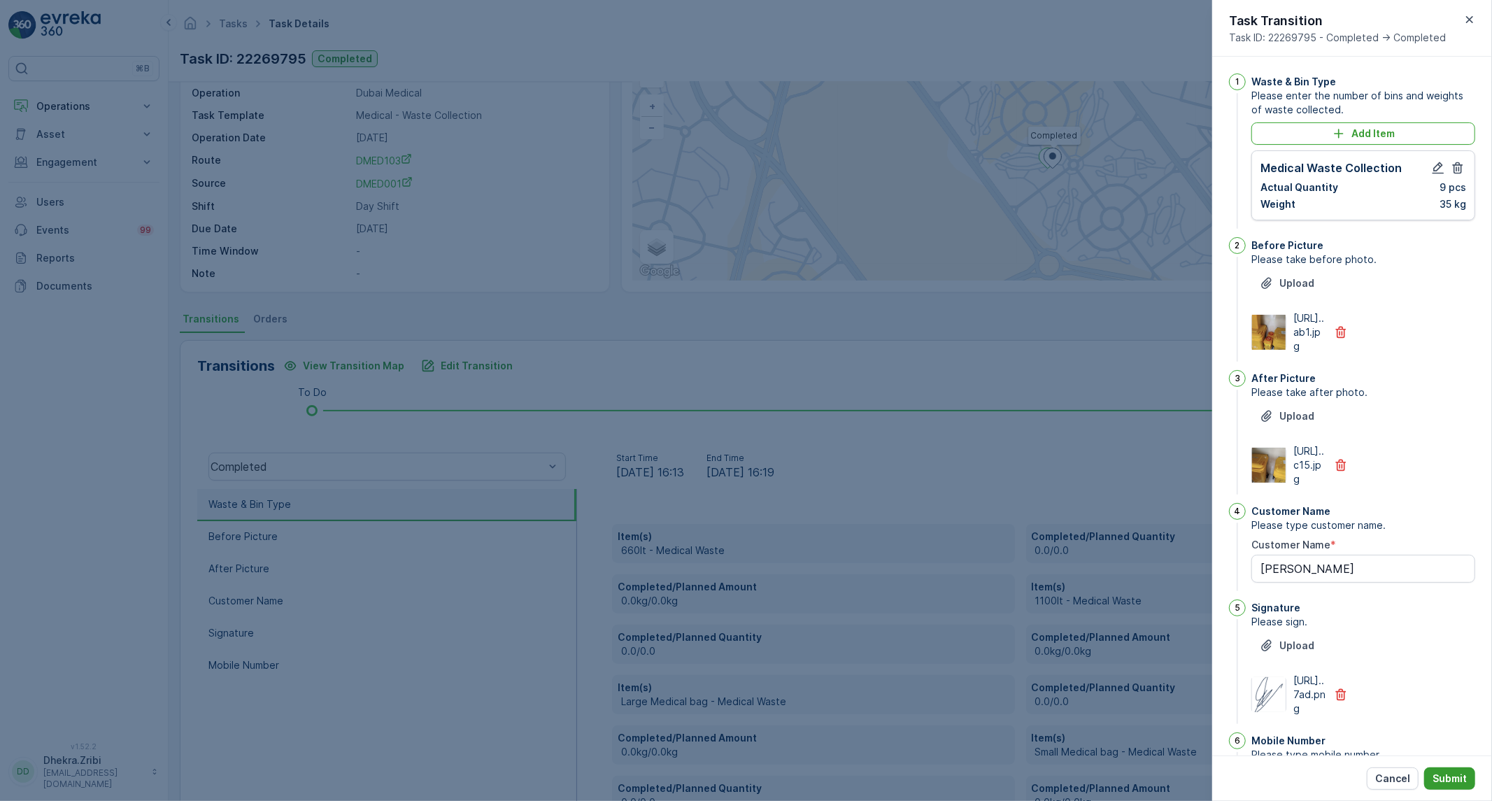
click at [1456, 772] on p "Submit" at bounding box center [1449, 778] width 34 height 14
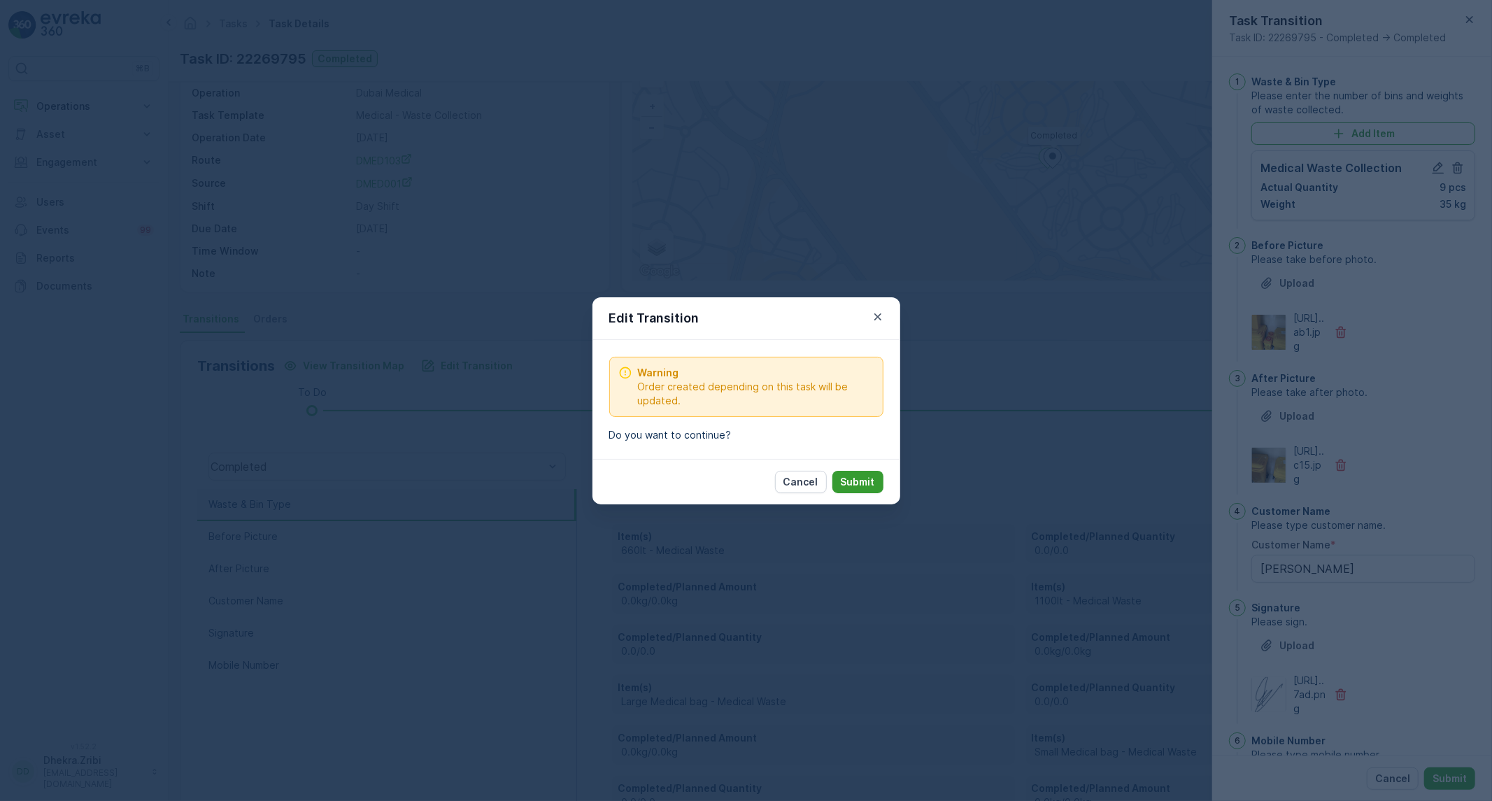
click at [859, 485] on p "Submit" at bounding box center [858, 482] width 34 height 14
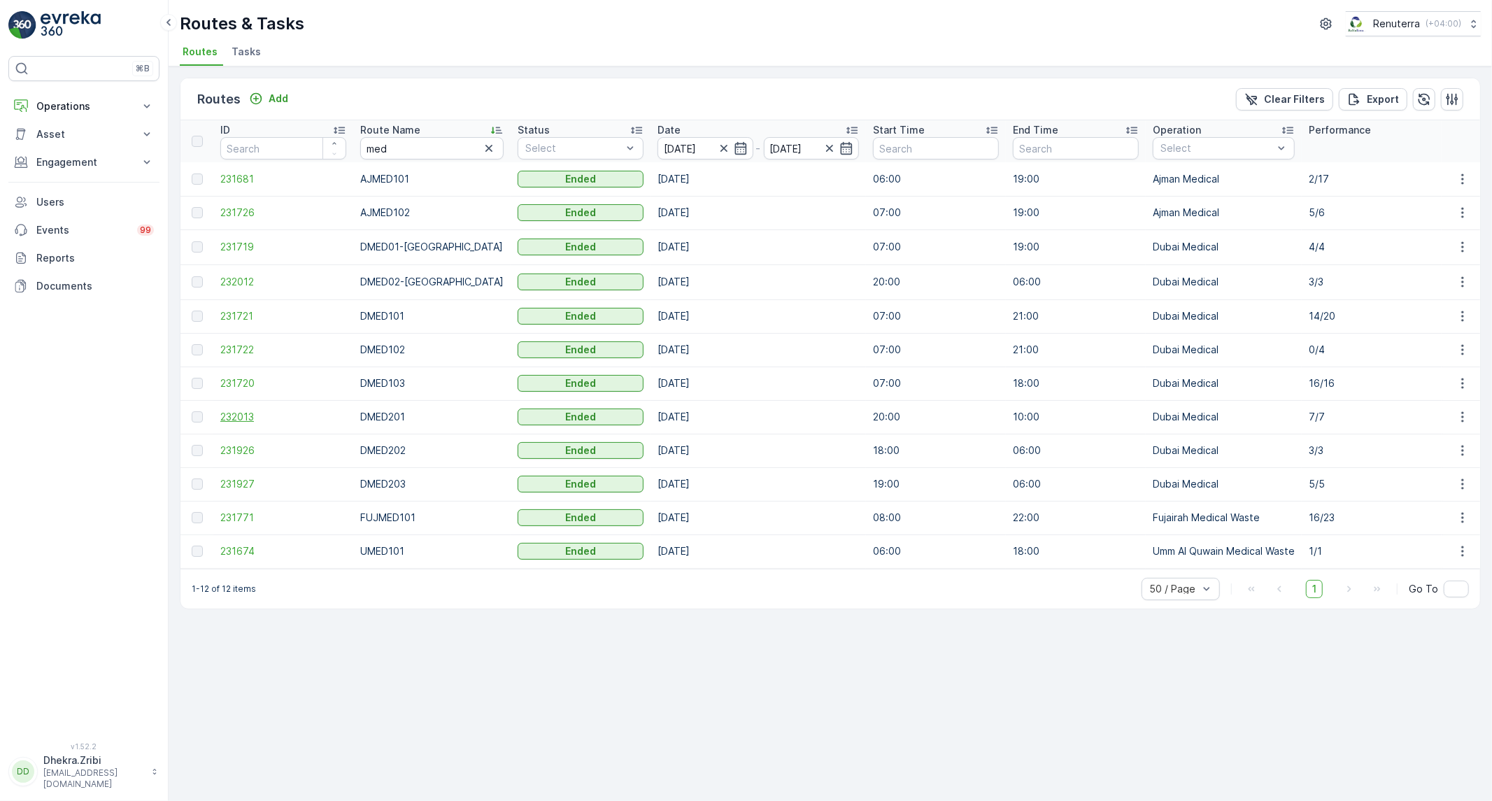
click at [250, 420] on span "232013" at bounding box center [283, 417] width 126 height 14
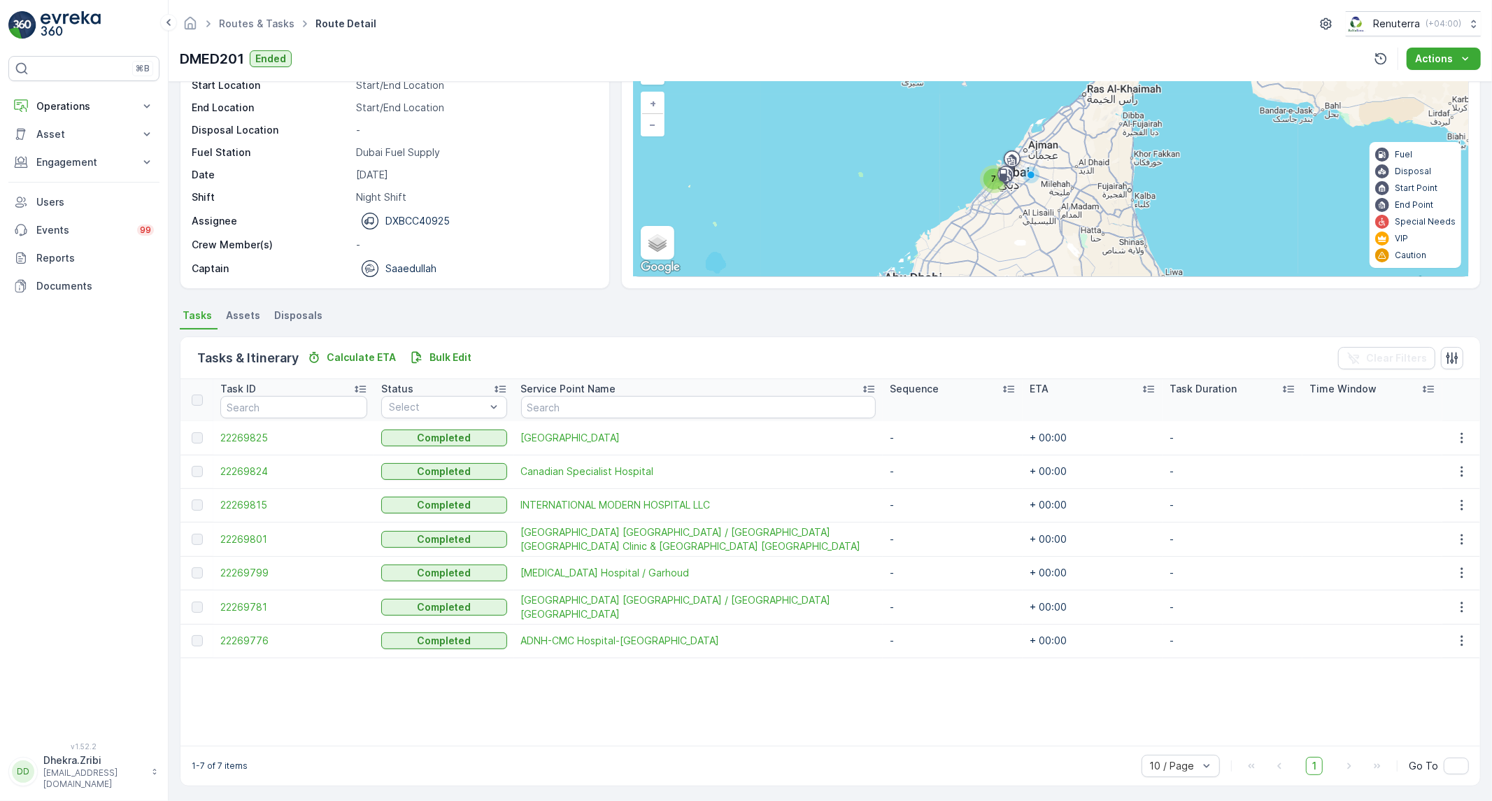
scroll to position [85, 0]
click at [275, 429] on span "22269825" at bounding box center [293, 436] width 147 height 14
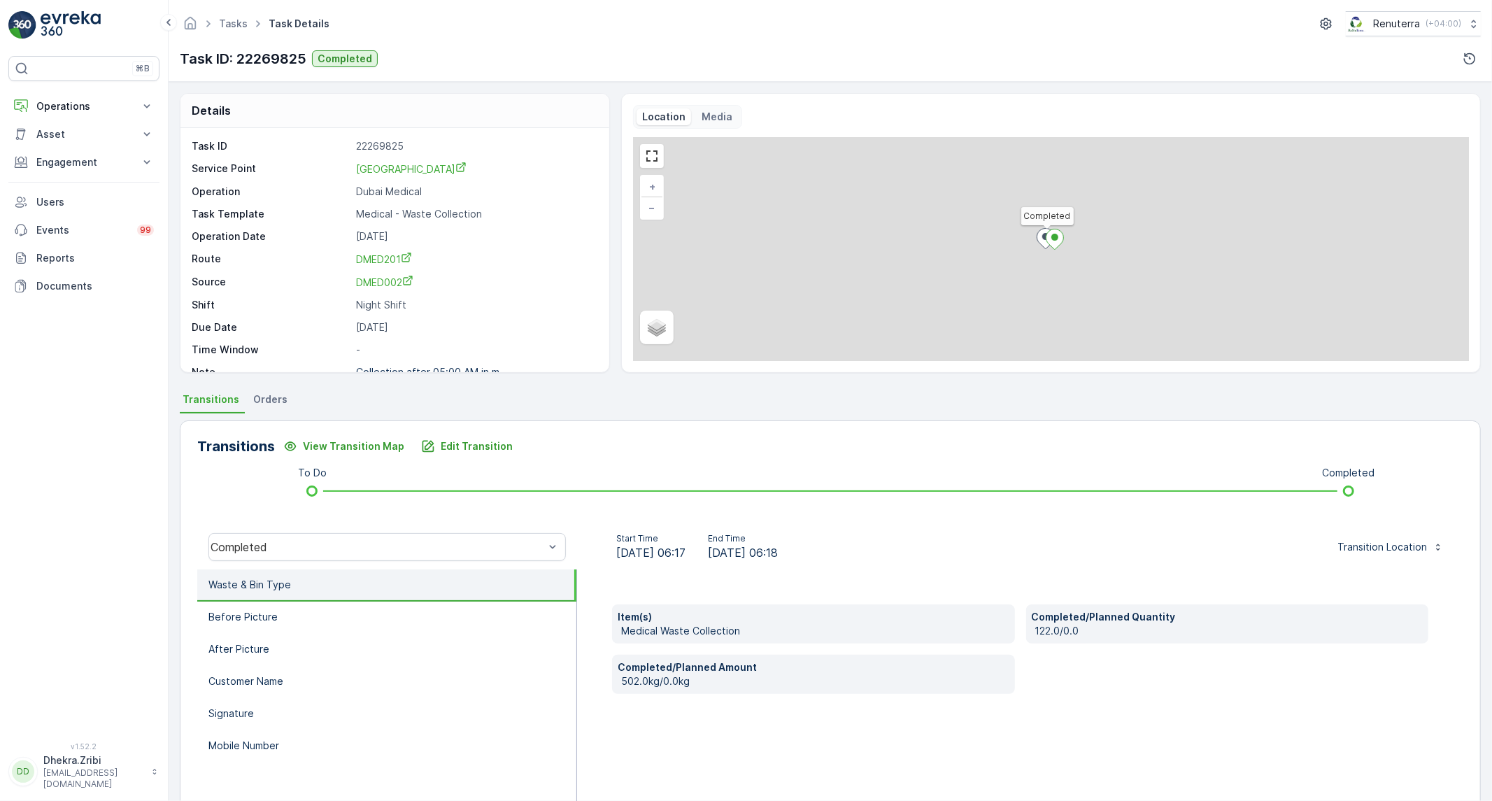
scroll to position [78, 0]
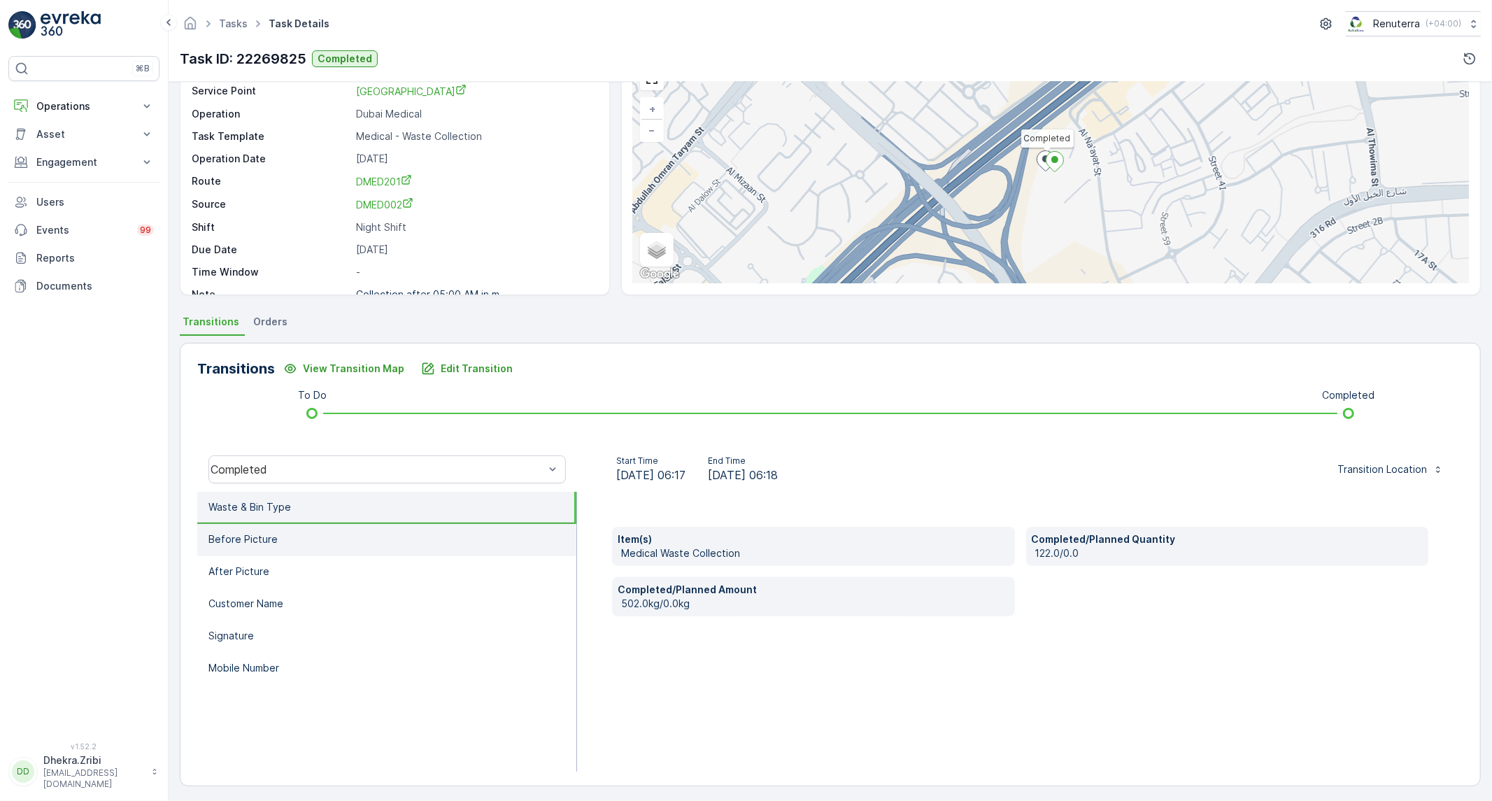
click at [292, 532] on li "Before Picture" at bounding box center [386, 540] width 379 height 32
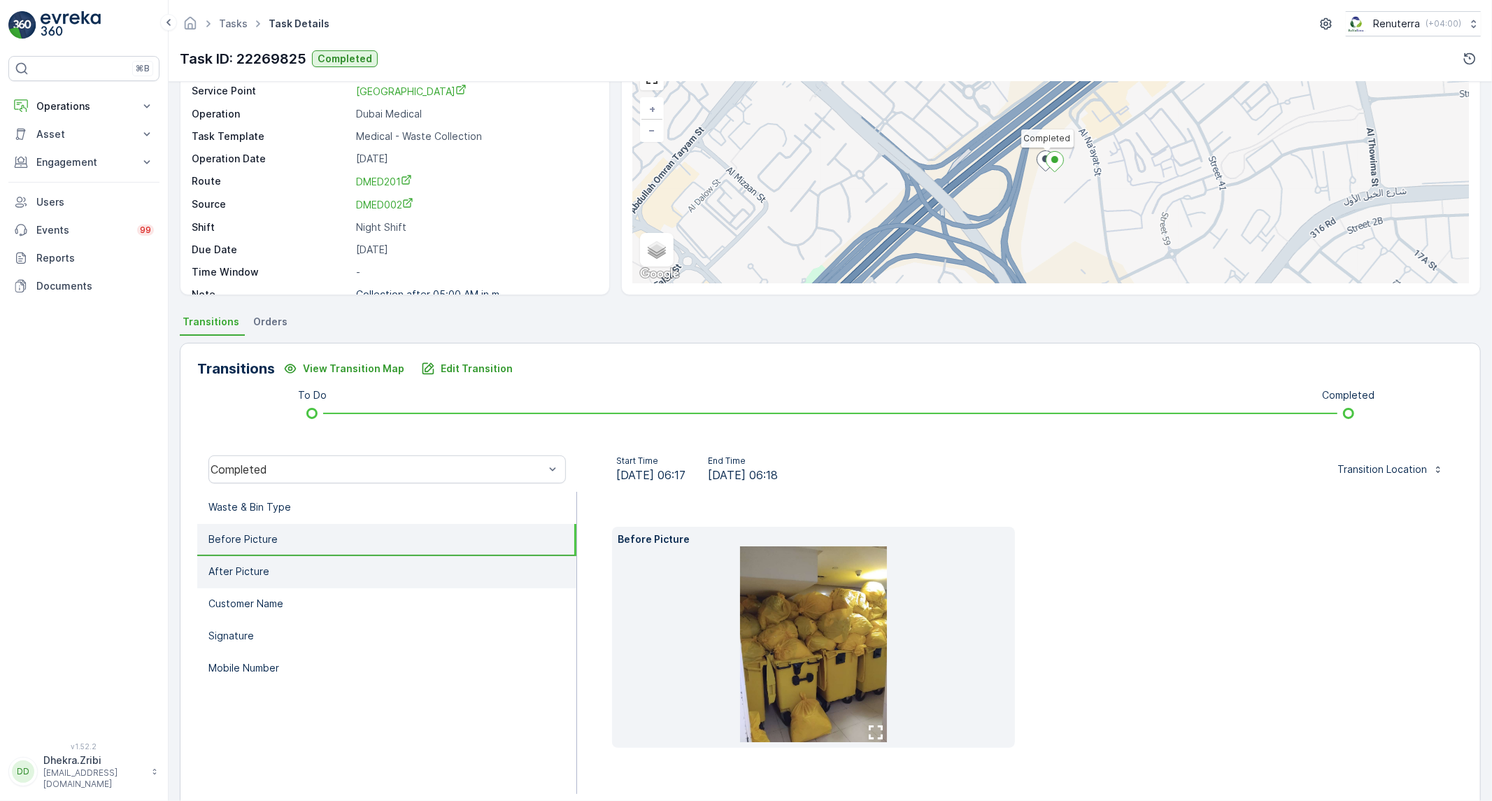
click at [292, 565] on li "After Picture" at bounding box center [386, 572] width 379 height 32
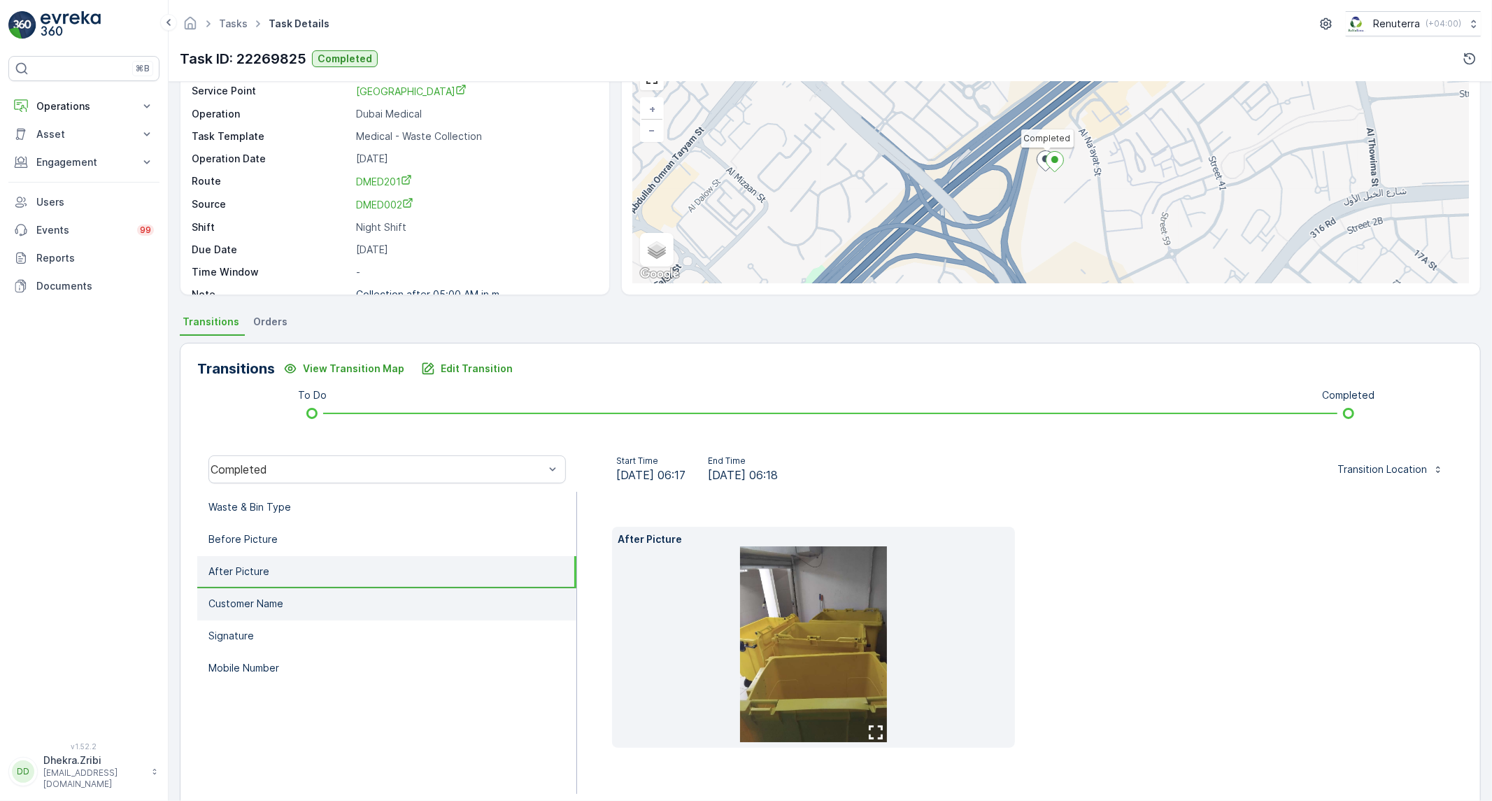
click at [297, 598] on li "Customer Name" at bounding box center [386, 604] width 379 height 32
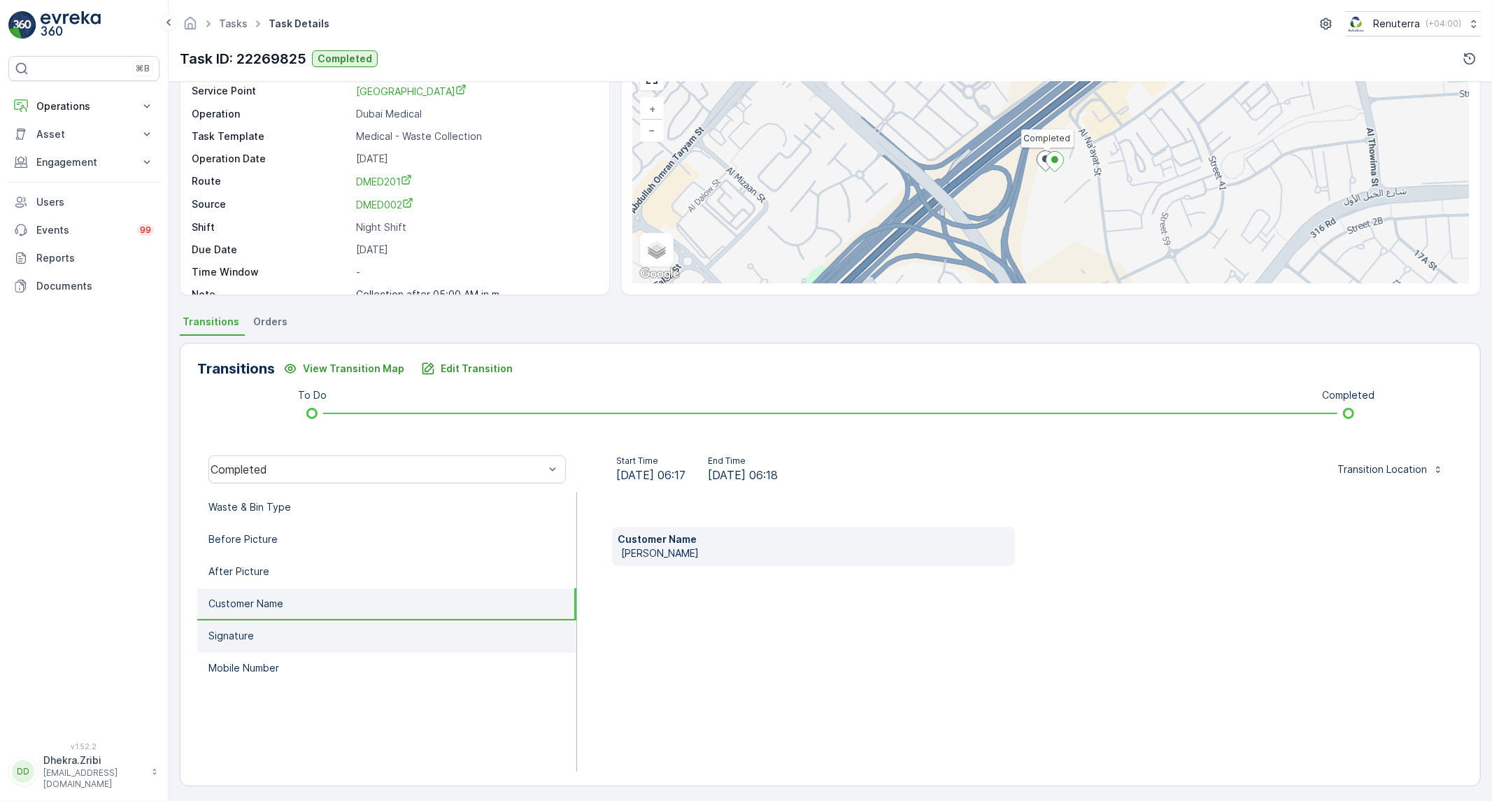
click at [290, 624] on li "Signature" at bounding box center [386, 636] width 379 height 32
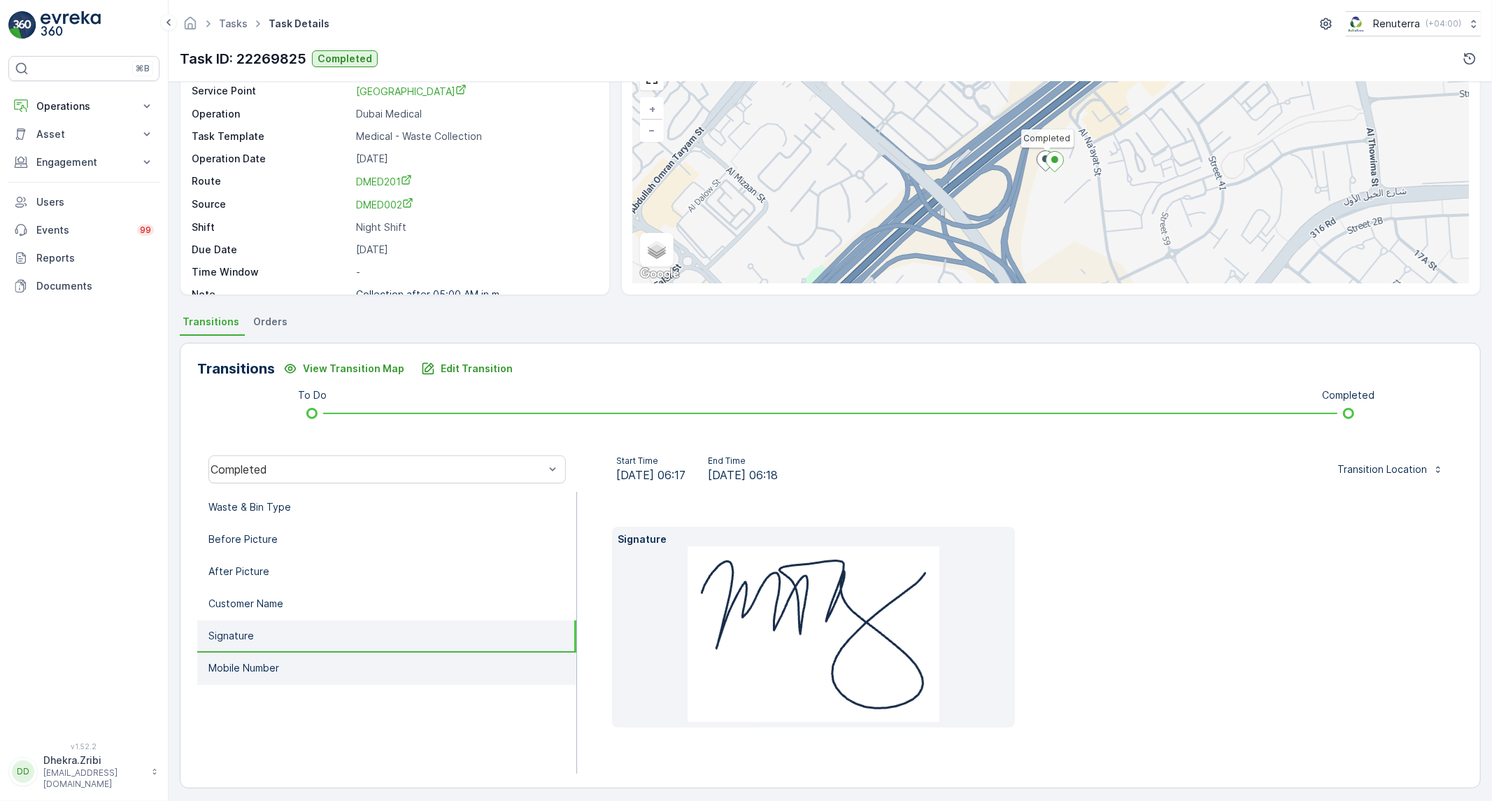
click at [287, 666] on li "Mobile Number" at bounding box center [386, 669] width 379 height 32
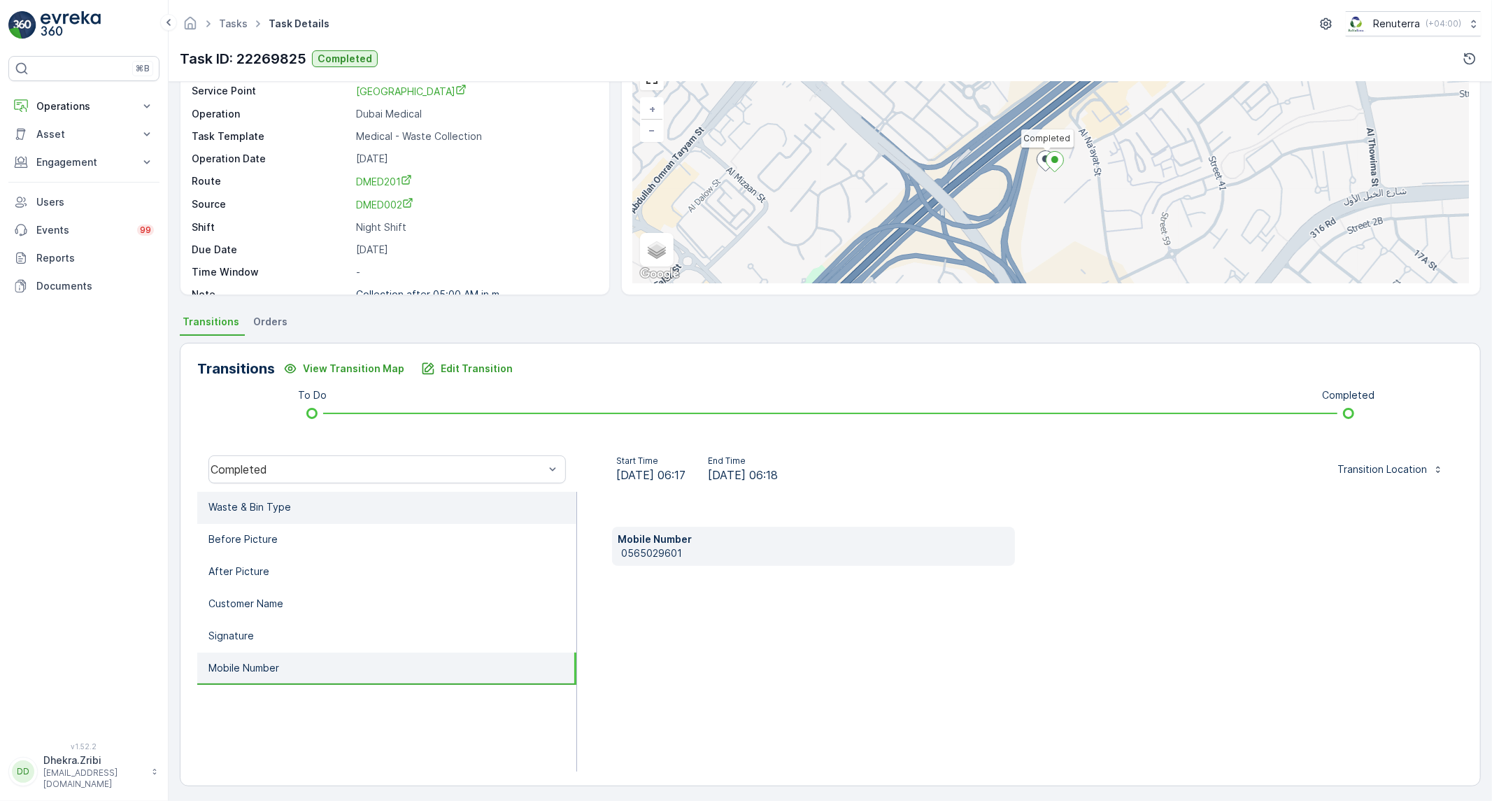
click at [337, 512] on li "Waste & Bin Type" at bounding box center [386, 508] width 379 height 32
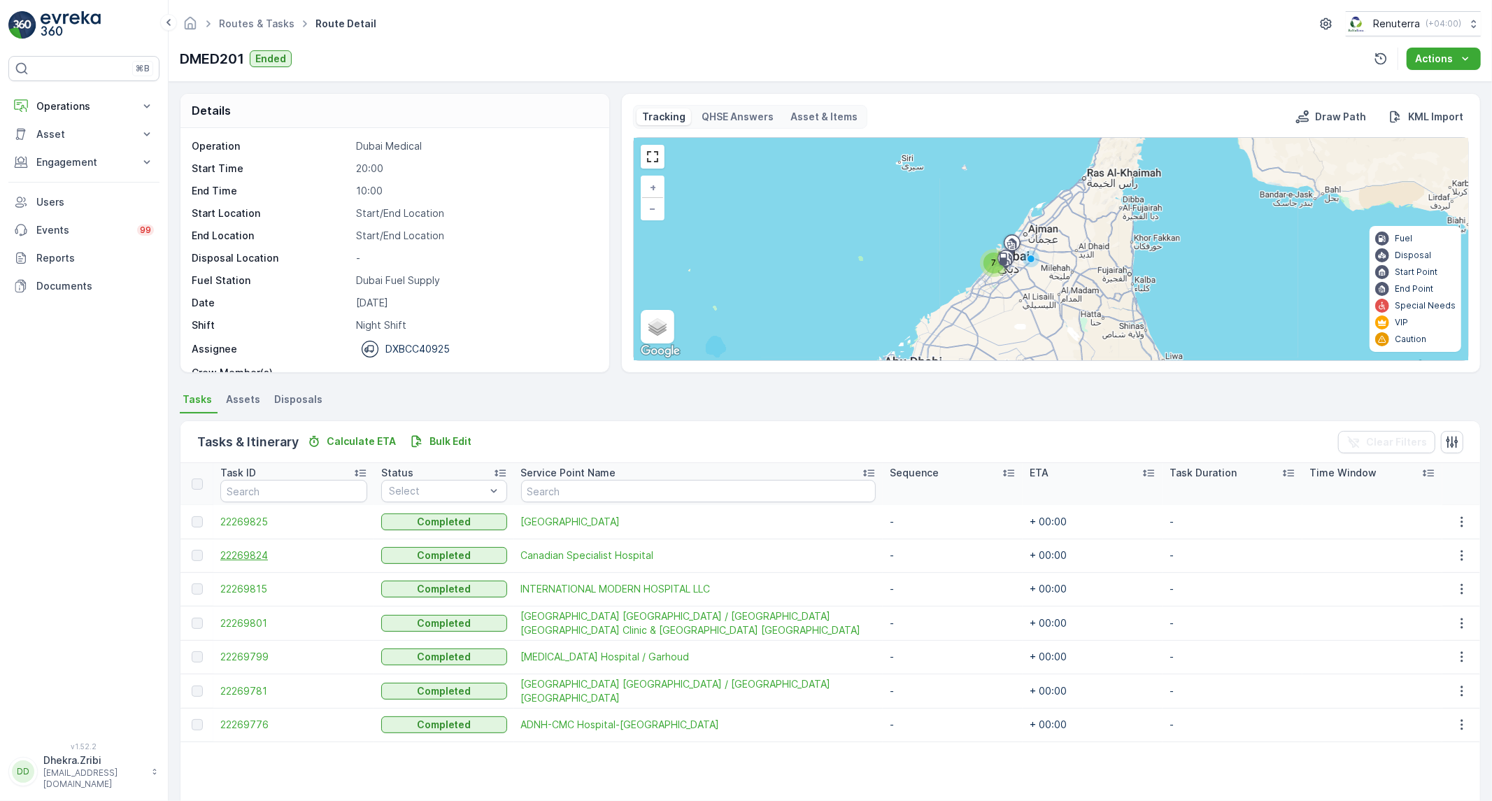
click at [232, 557] on span "22269824" at bounding box center [293, 555] width 147 height 14
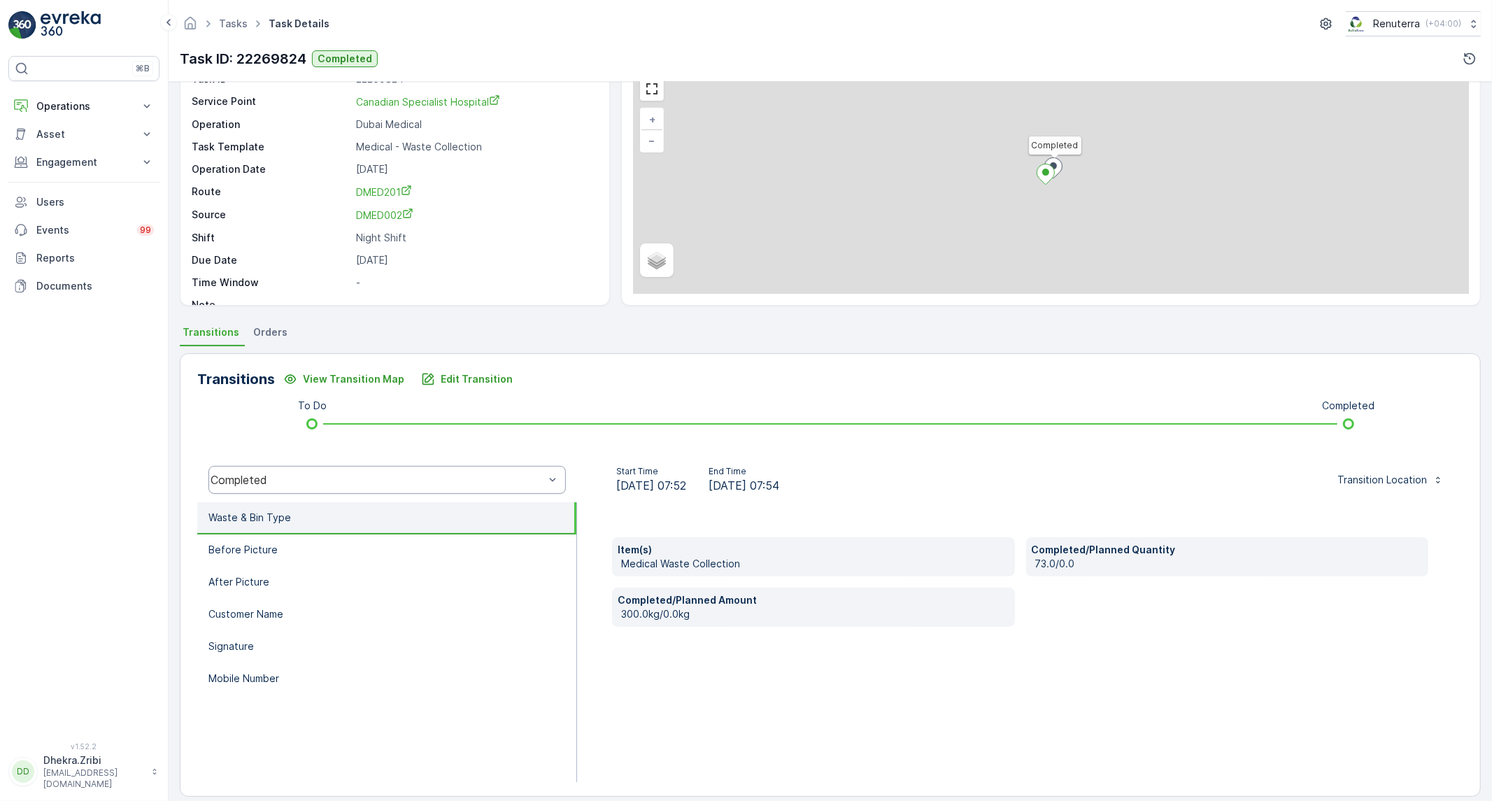
scroll to position [80, 0]
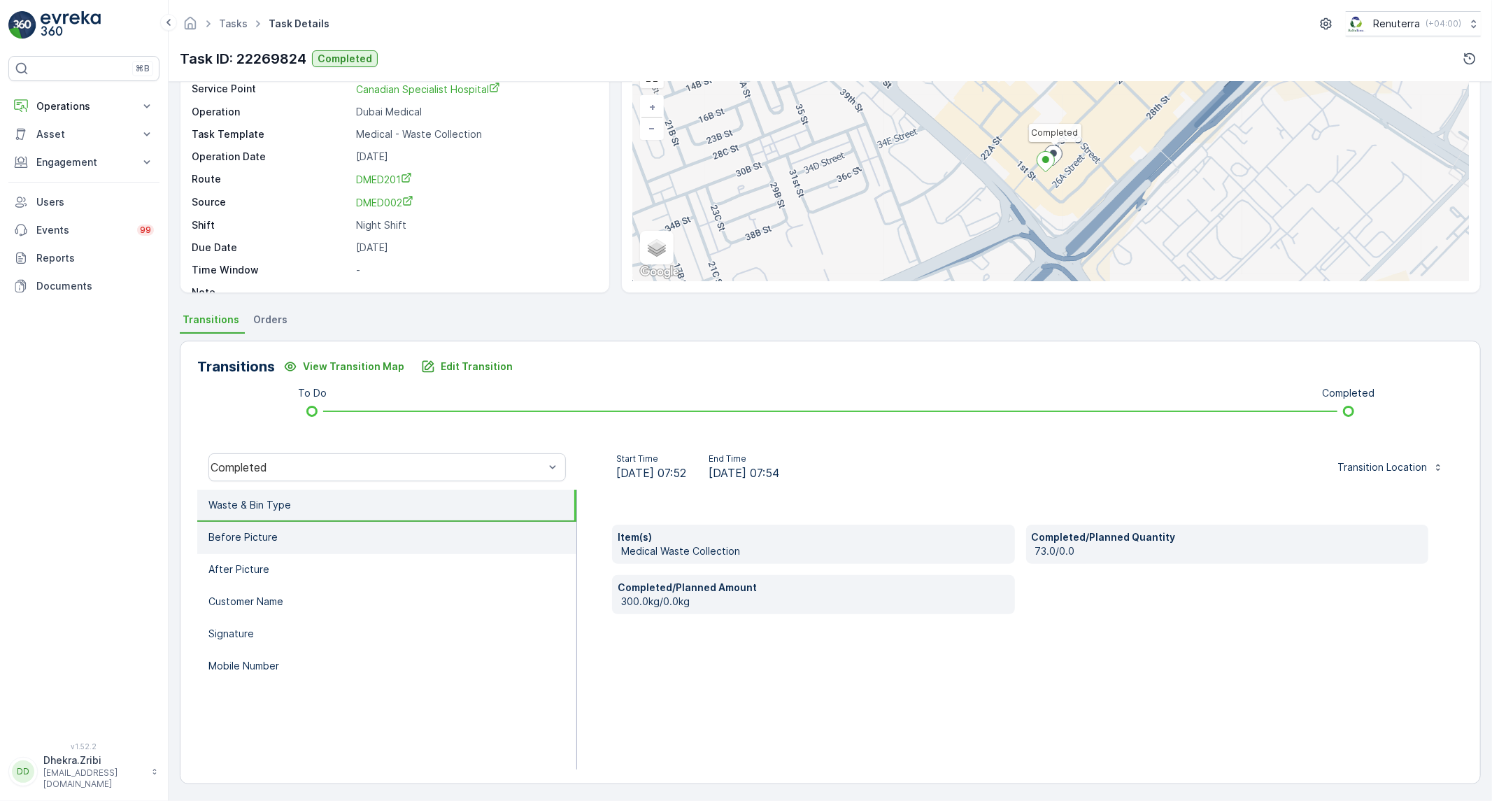
click at [323, 530] on li "Before Picture" at bounding box center [386, 538] width 379 height 32
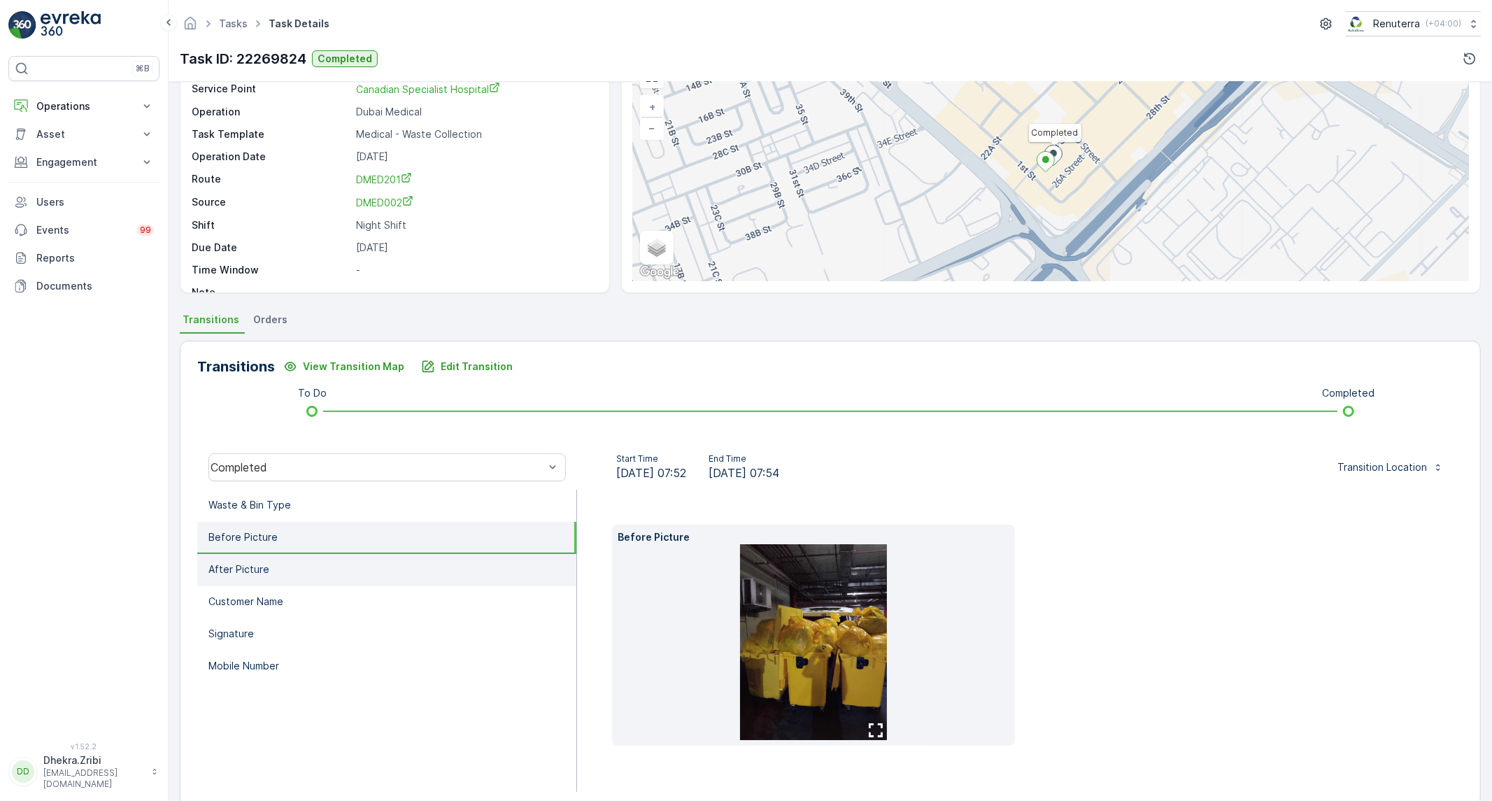
click at [317, 564] on li "After Picture" at bounding box center [386, 570] width 379 height 32
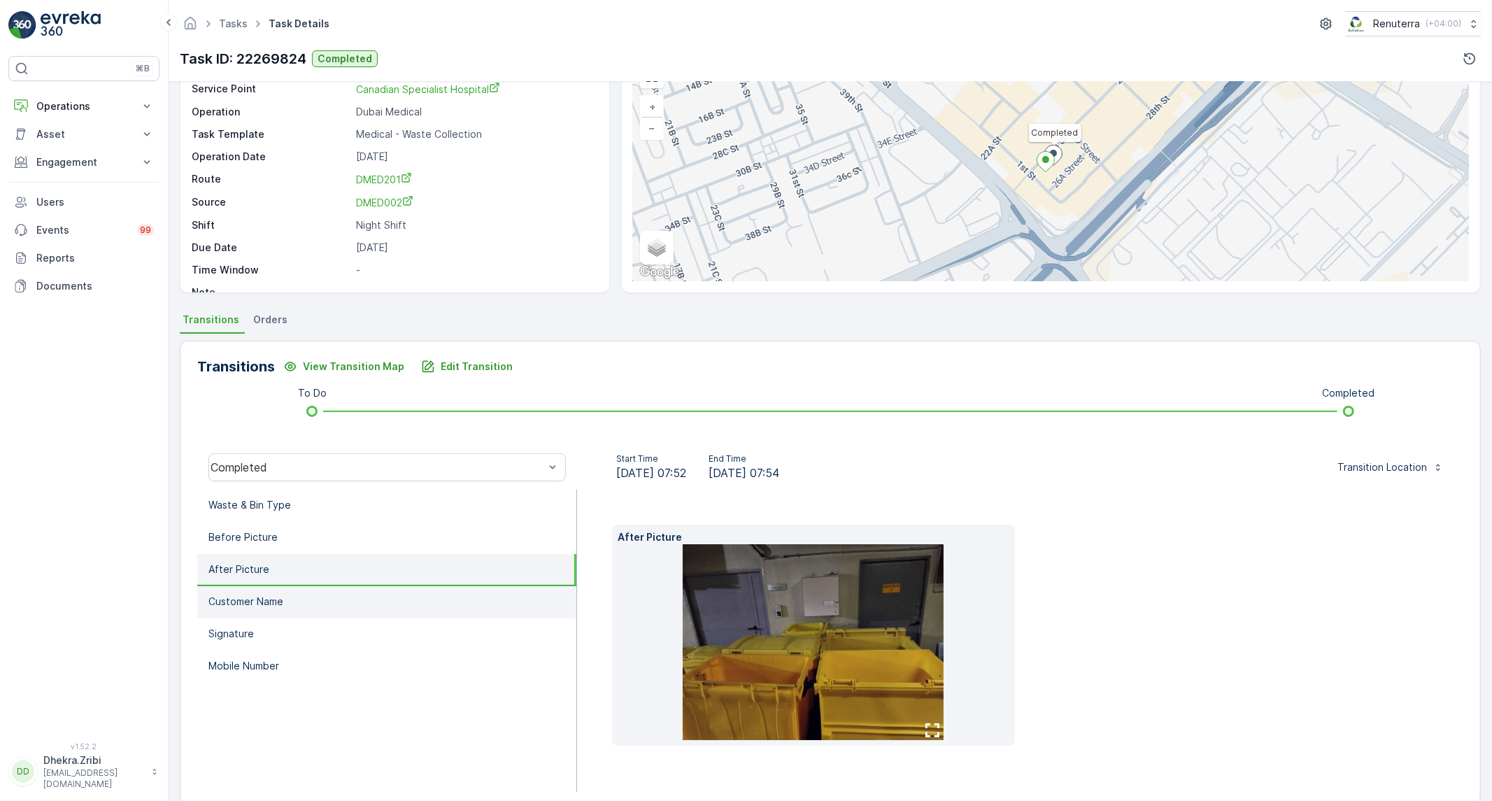
click at [308, 590] on li "Customer Name" at bounding box center [386, 602] width 379 height 32
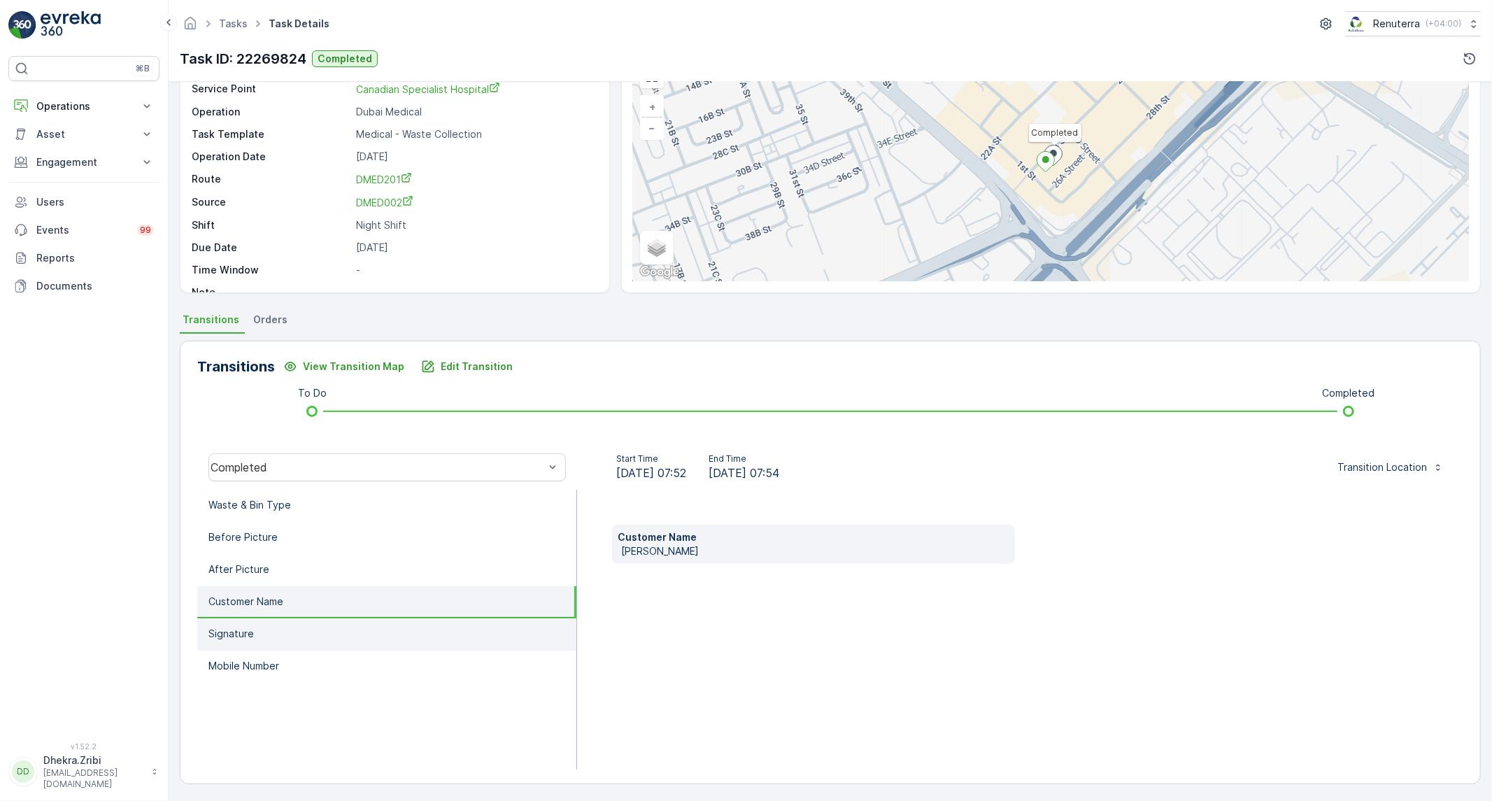
click at [290, 634] on li "Signature" at bounding box center [386, 634] width 379 height 32
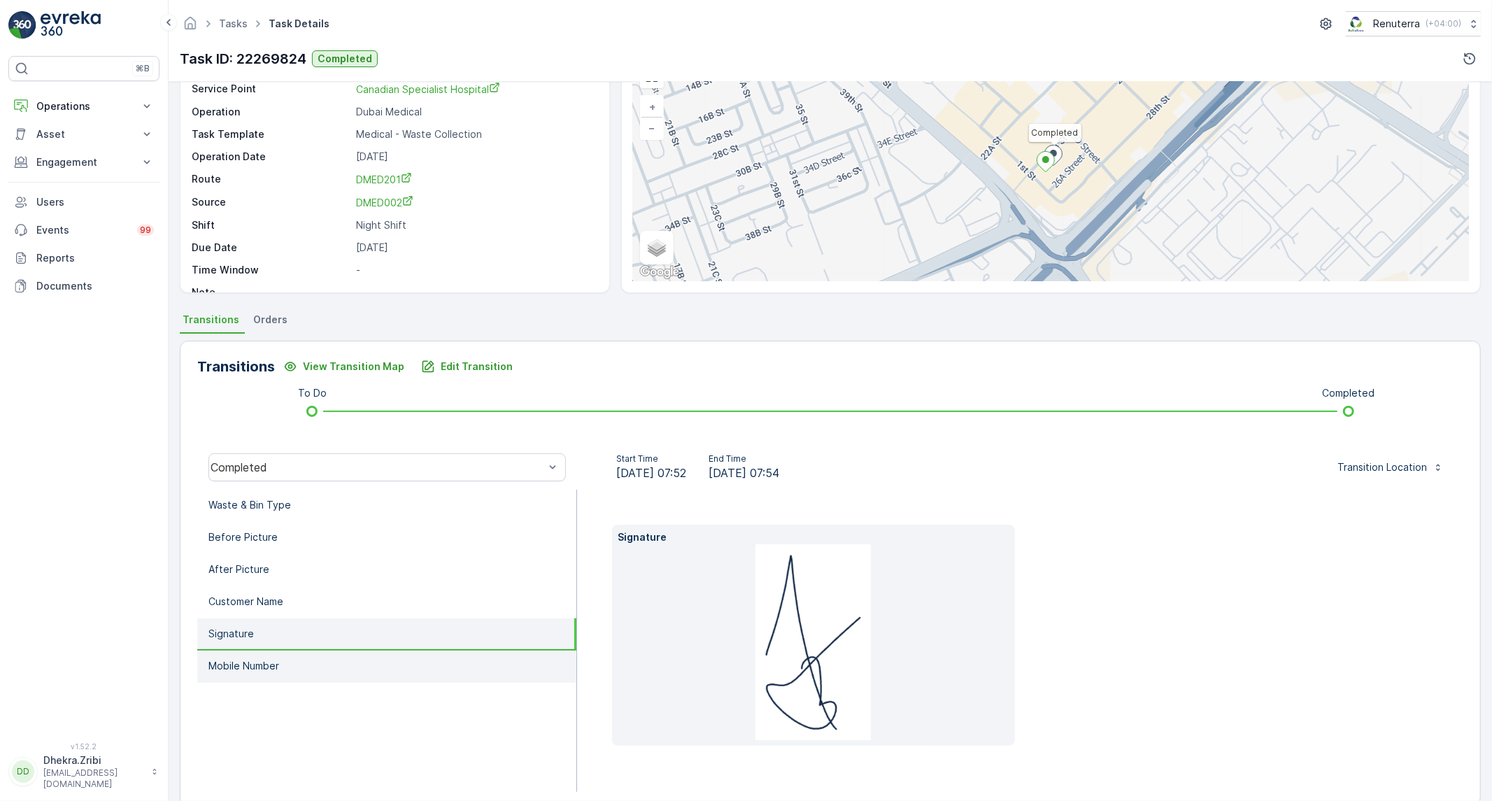
click at [285, 657] on li "Mobile Number" at bounding box center [386, 666] width 379 height 32
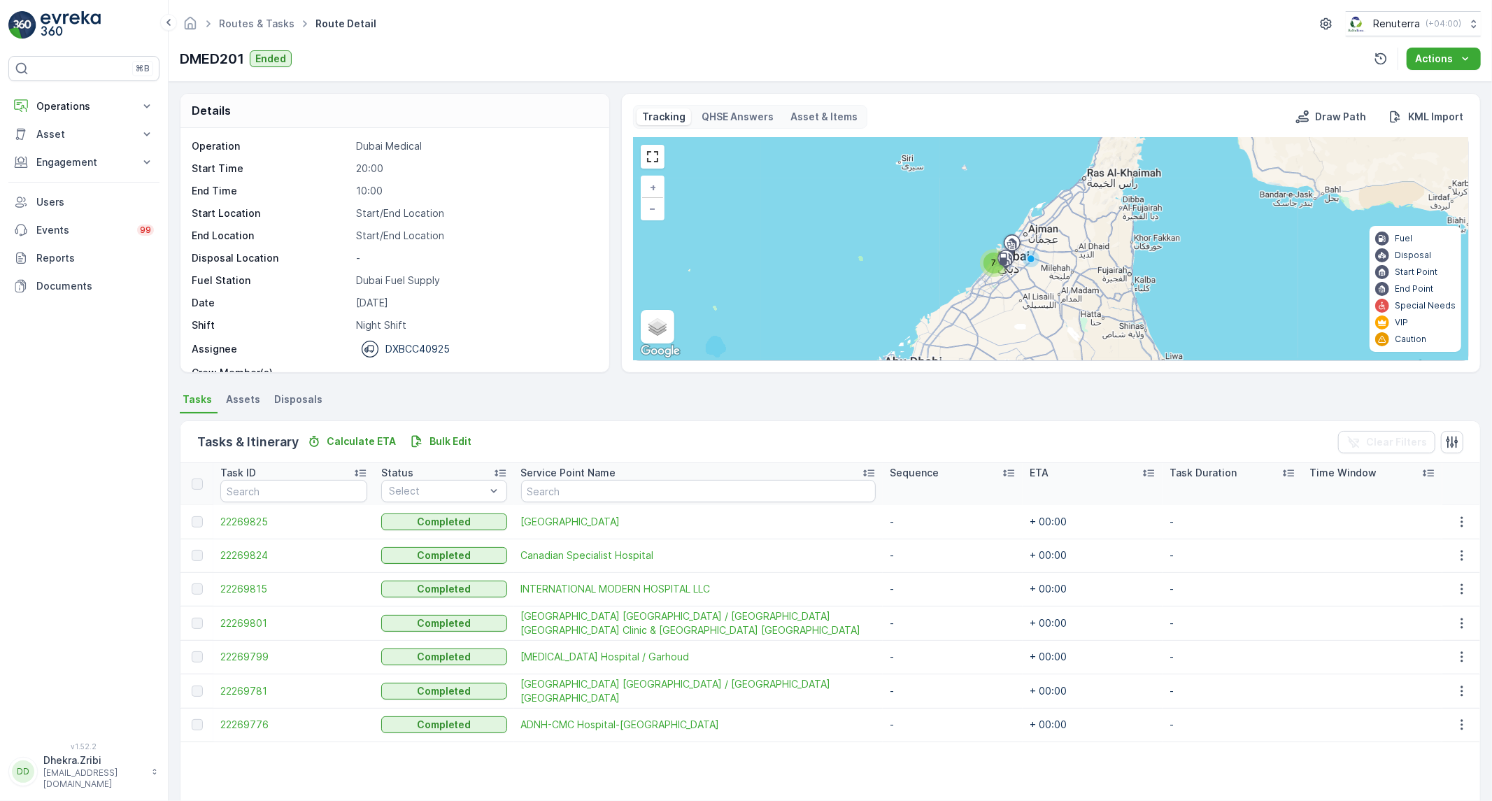
click at [232, 578] on td "22269815" at bounding box center [293, 589] width 161 height 34
click at [264, 591] on span "22269815" at bounding box center [293, 589] width 147 height 14
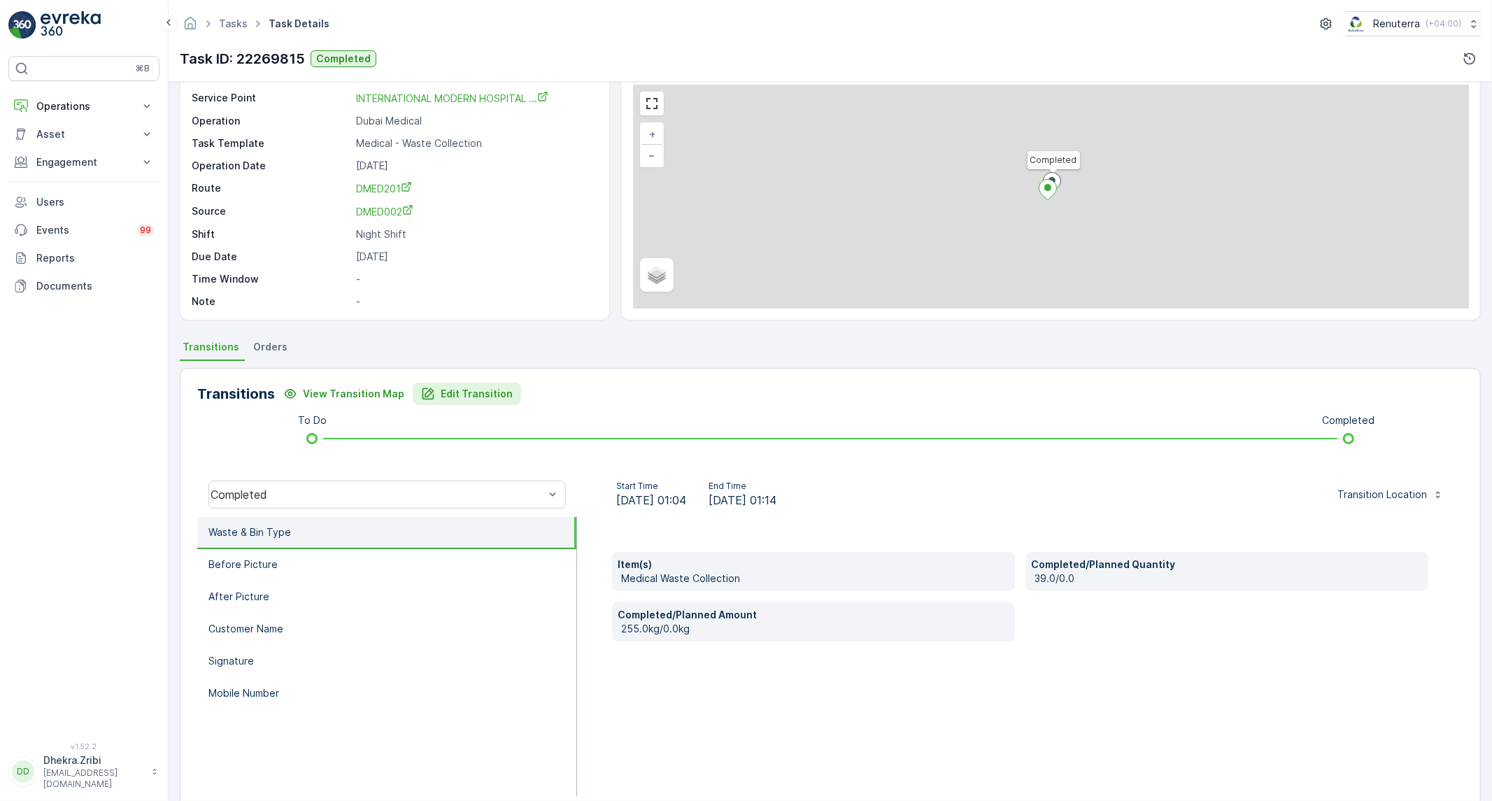
scroll to position [80, 0]
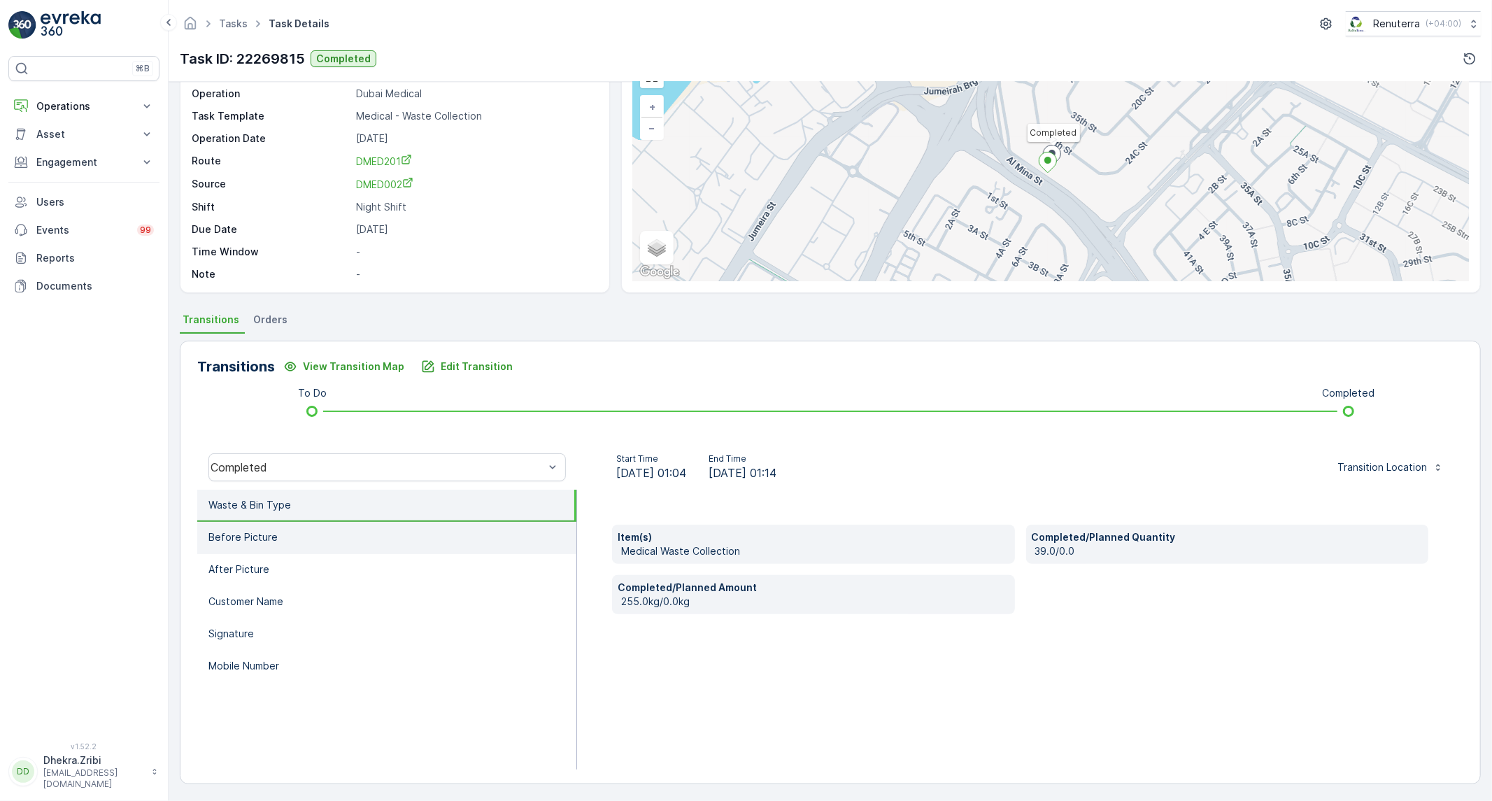
click at [400, 534] on li "Before Picture" at bounding box center [386, 538] width 379 height 32
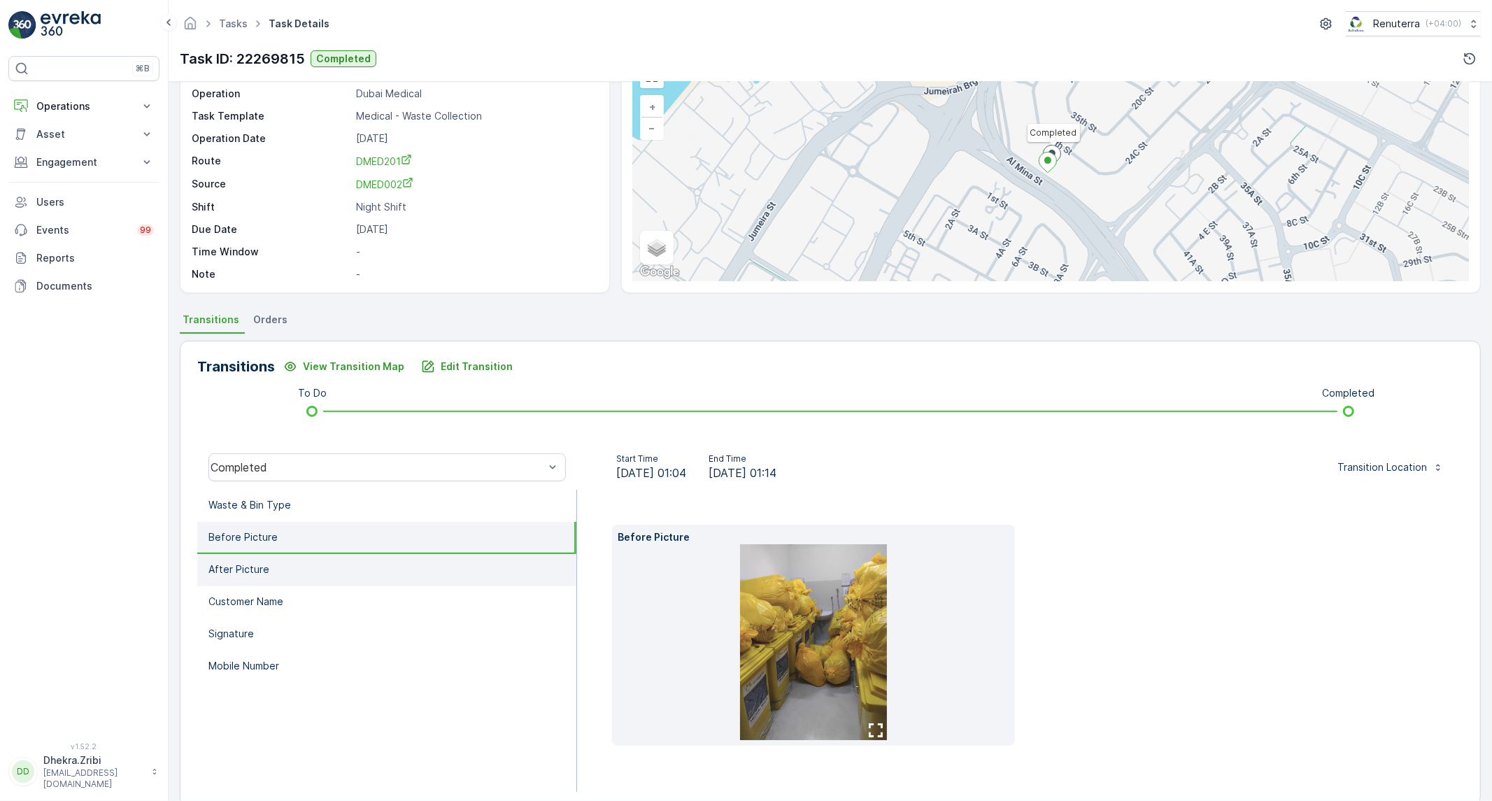
click at [355, 560] on li "After Picture" at bounding box center [386, 570] width 379 height 32
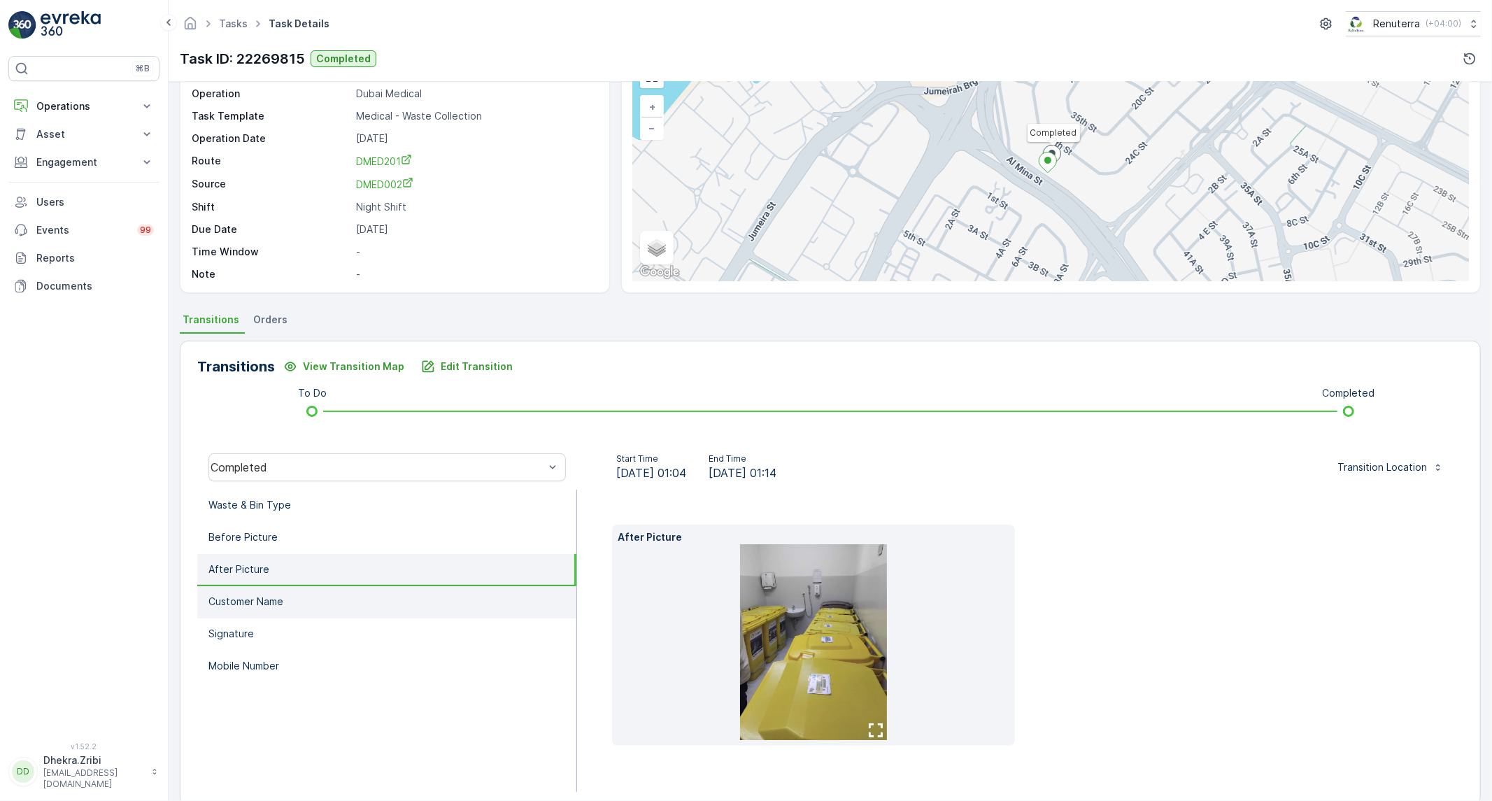
click at [323, 591] on li "Customer Name" at bounding box center [386, 602] width 379 height 32
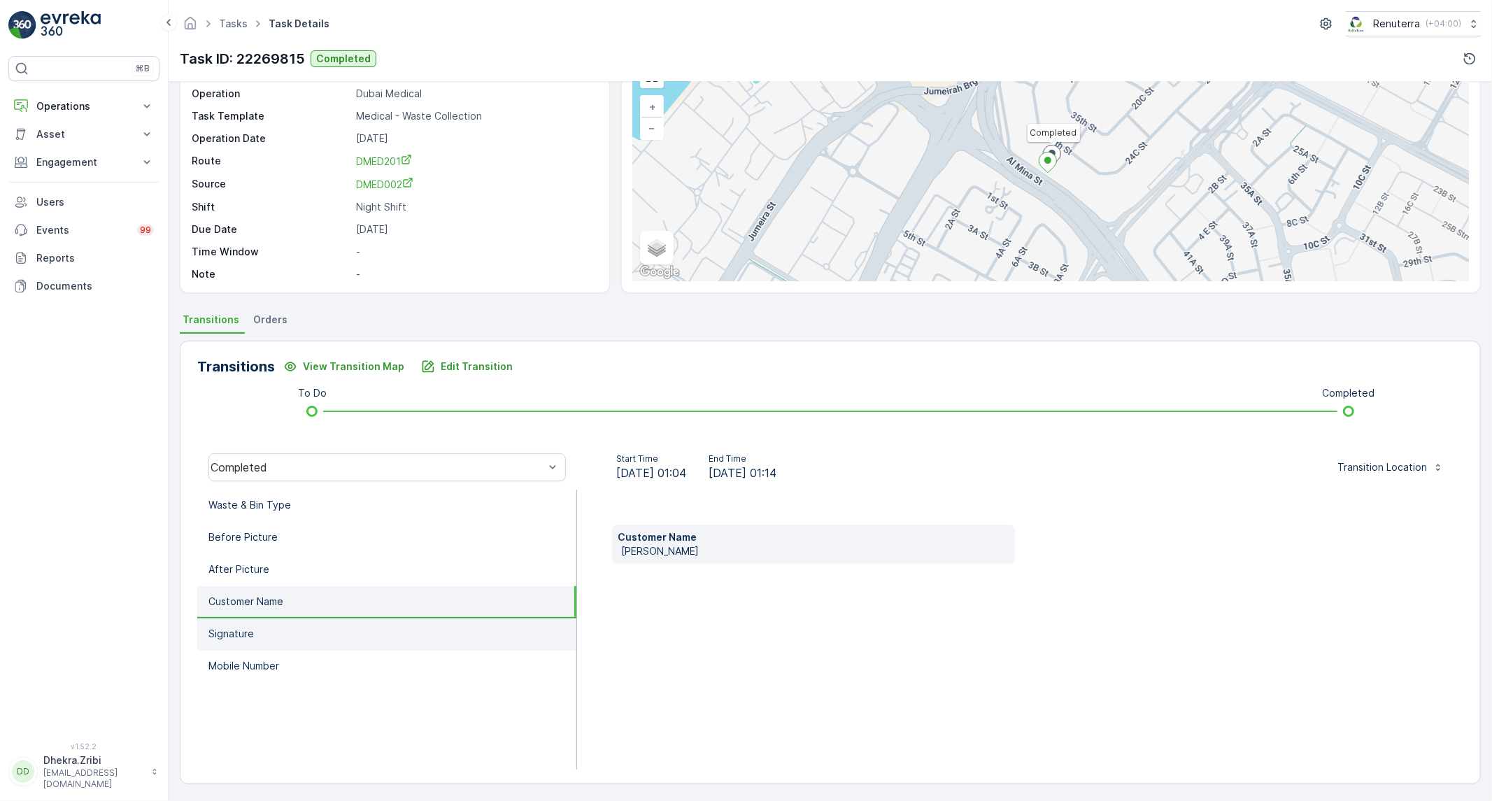
click at [302, 621] on li "Signature" at bounding box center [386, 634] width 379 height 32
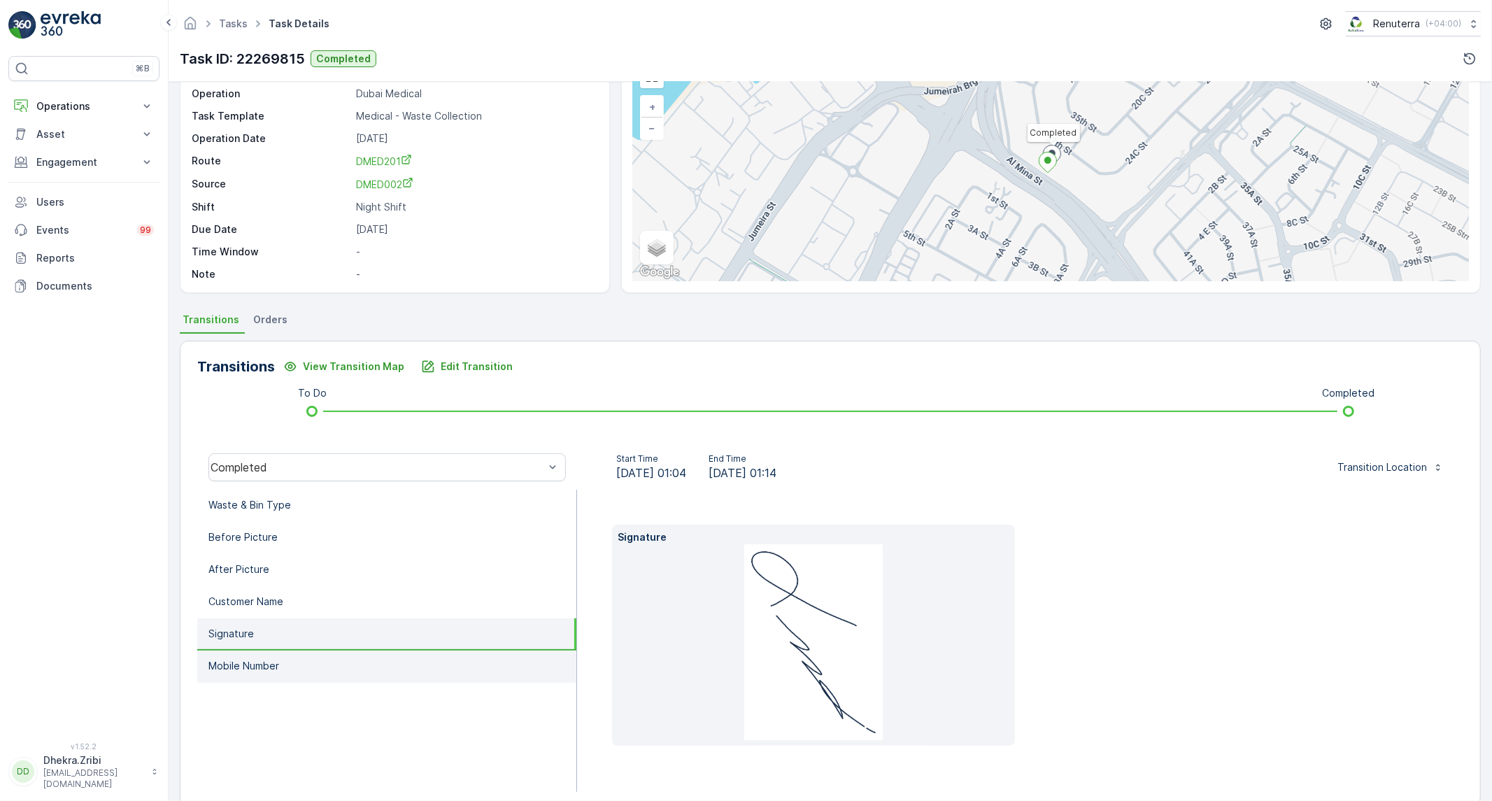
click at [284, 667] on li "Mobile Number" at bounding box center [386, 666] width 379 height 32
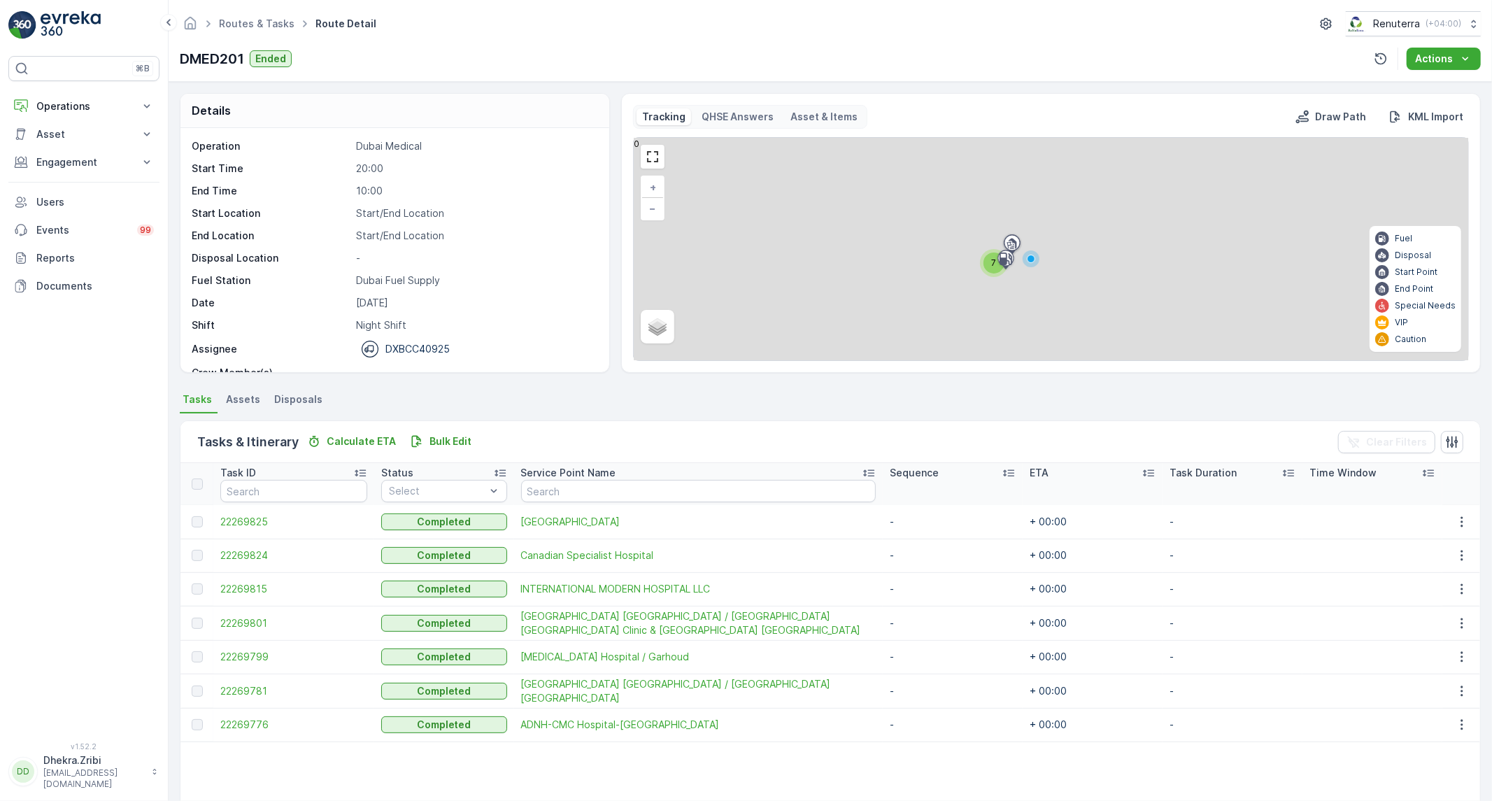
scroll to position [44, 0]
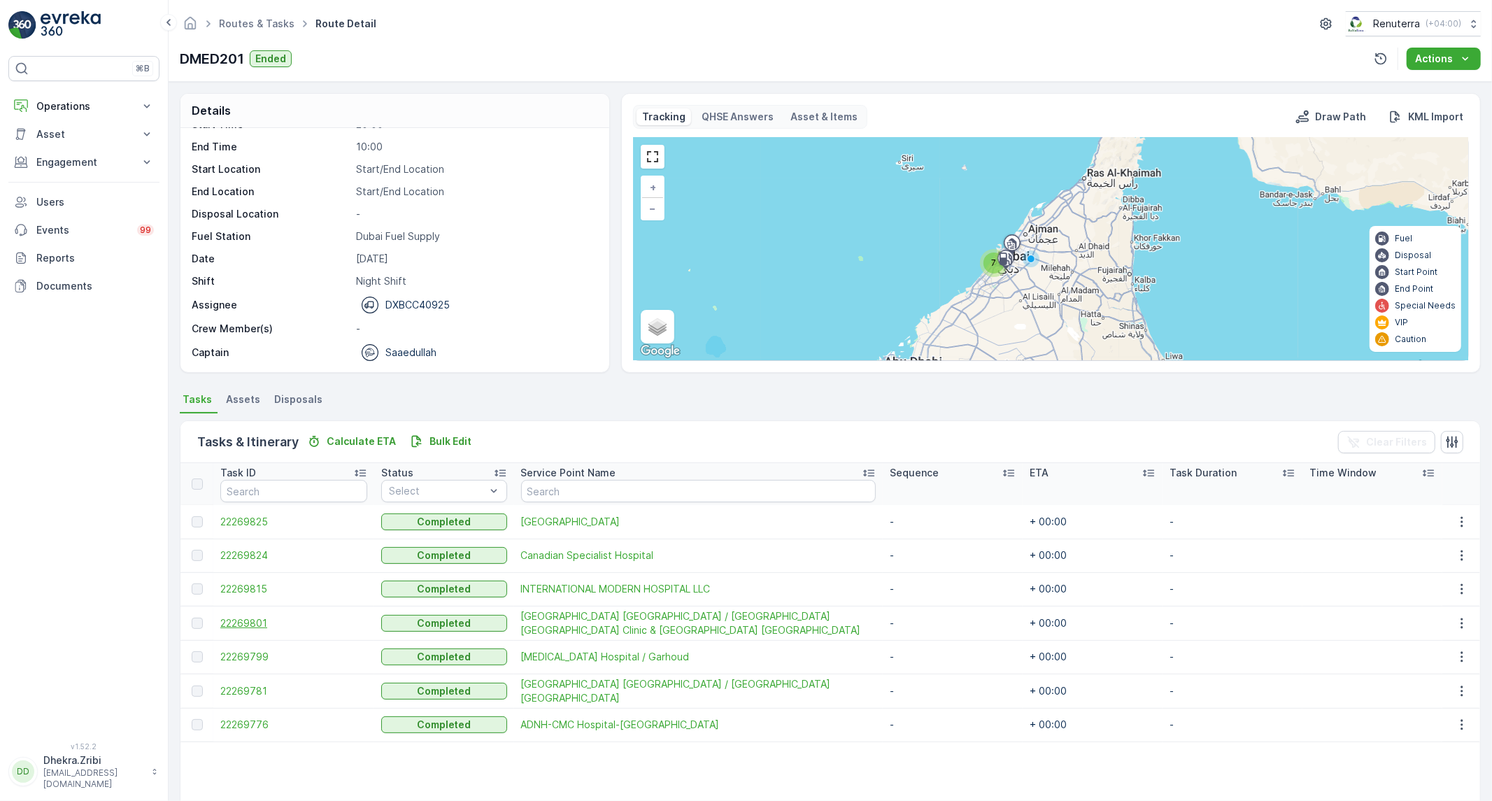
click at [231, 623] on span "22269801" at bounding box center [293, 623] width 147 height 14
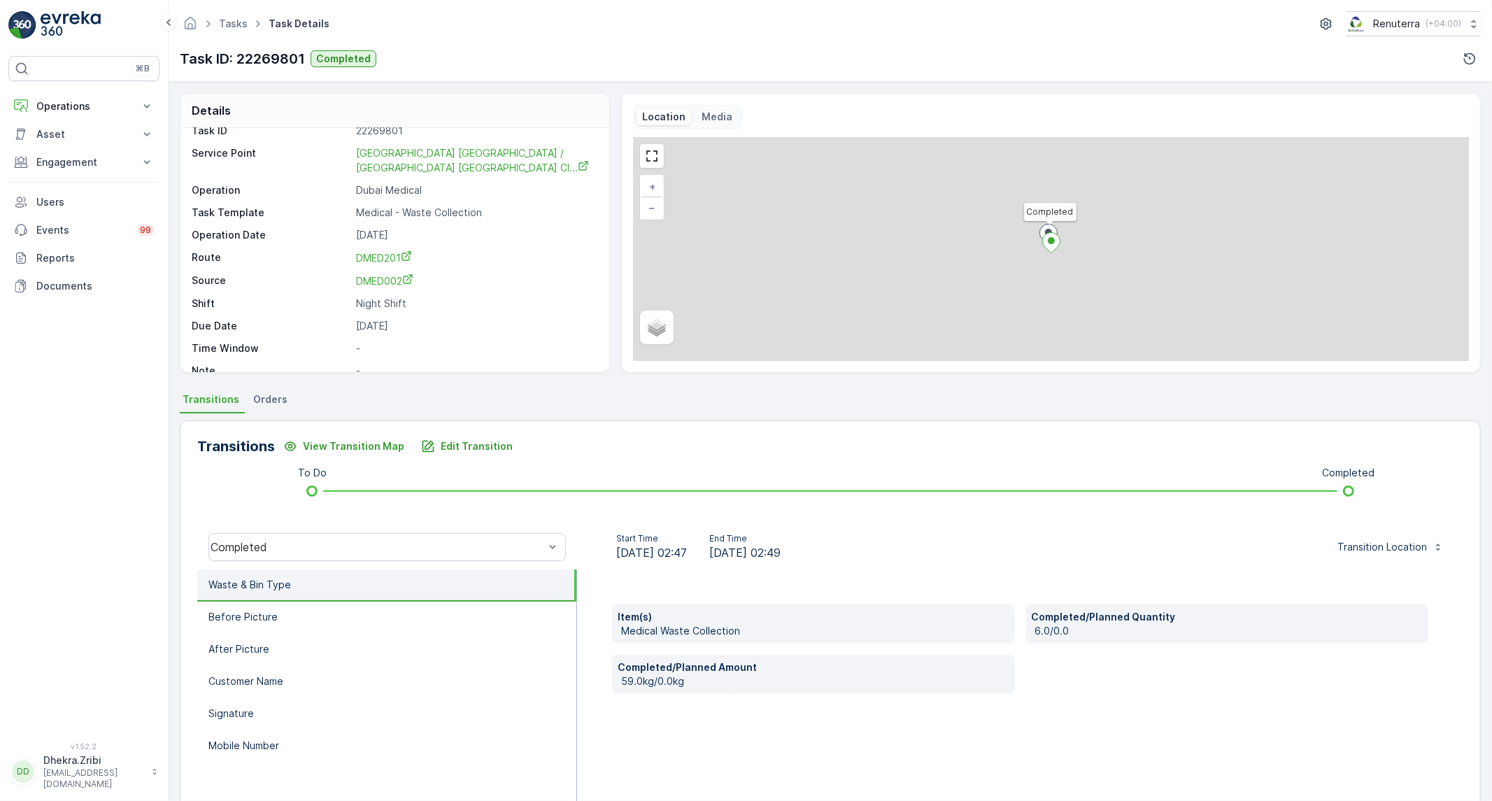
scroll to position [19, 0]
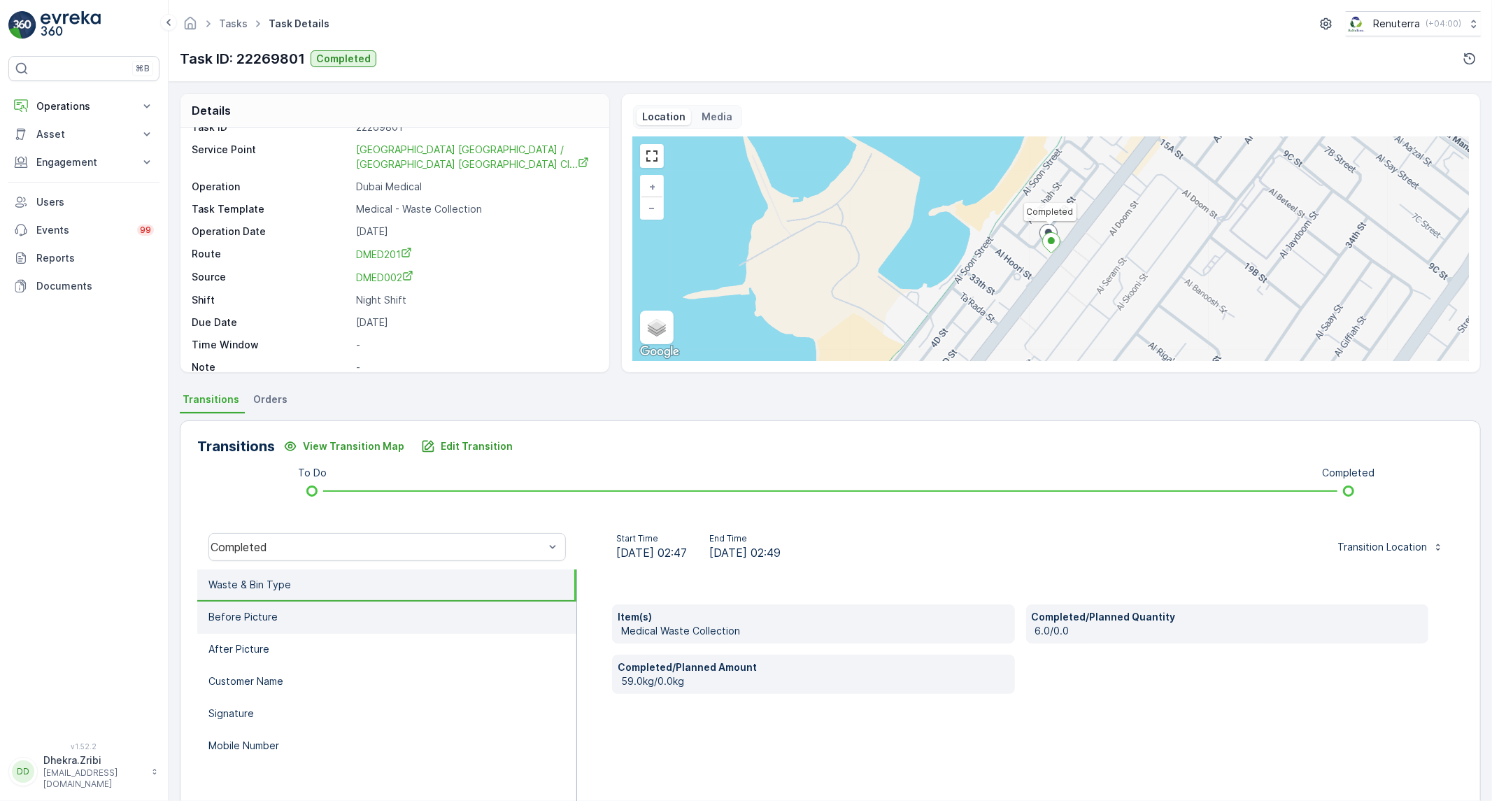
click at [378, 617] on li "Before Picture" at bounding box center [386, 618] width 379 height 32
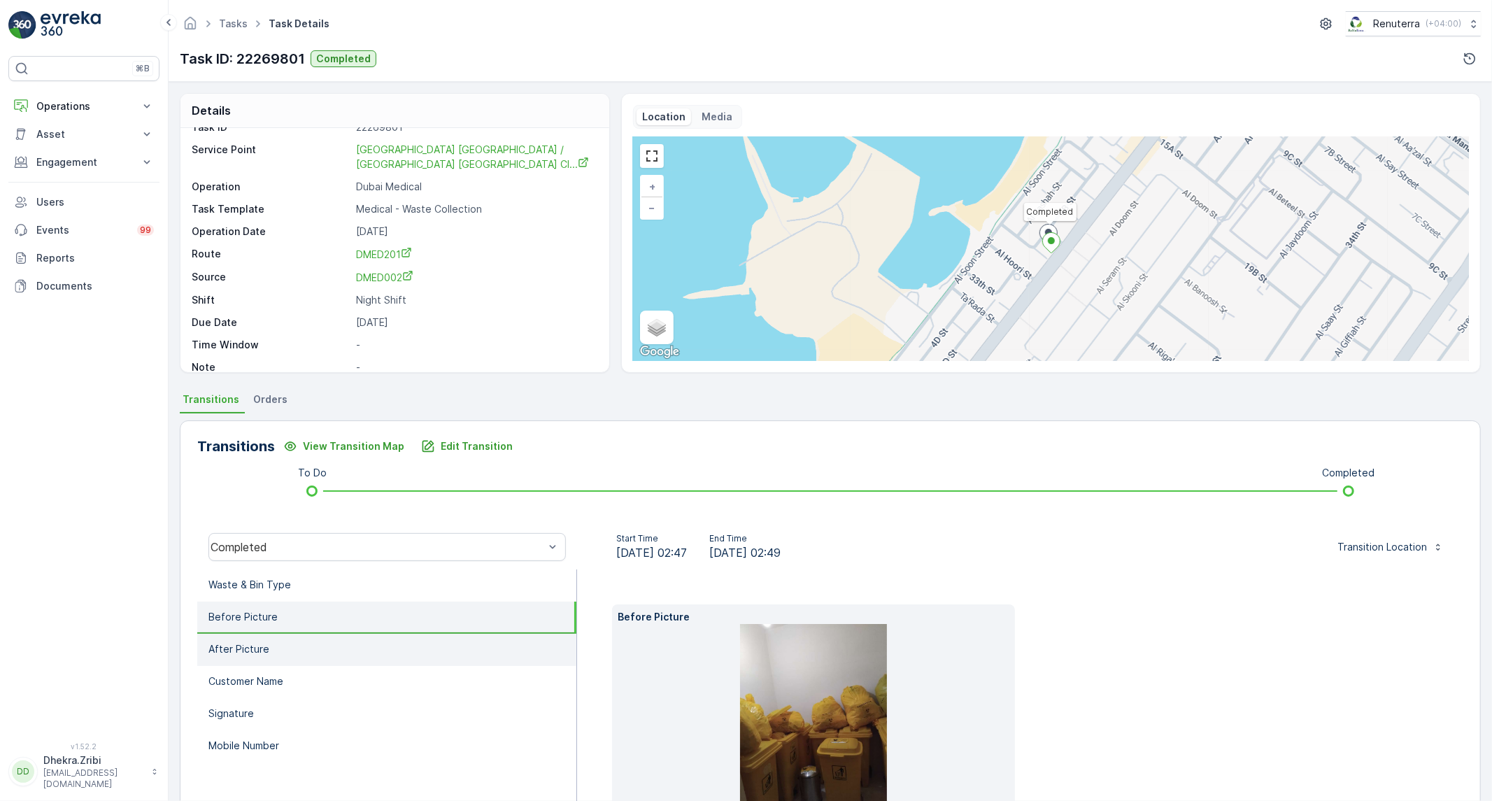
click at [318, 640] on li "After Picture" at bounding box center [386, 650] width 379 height 32
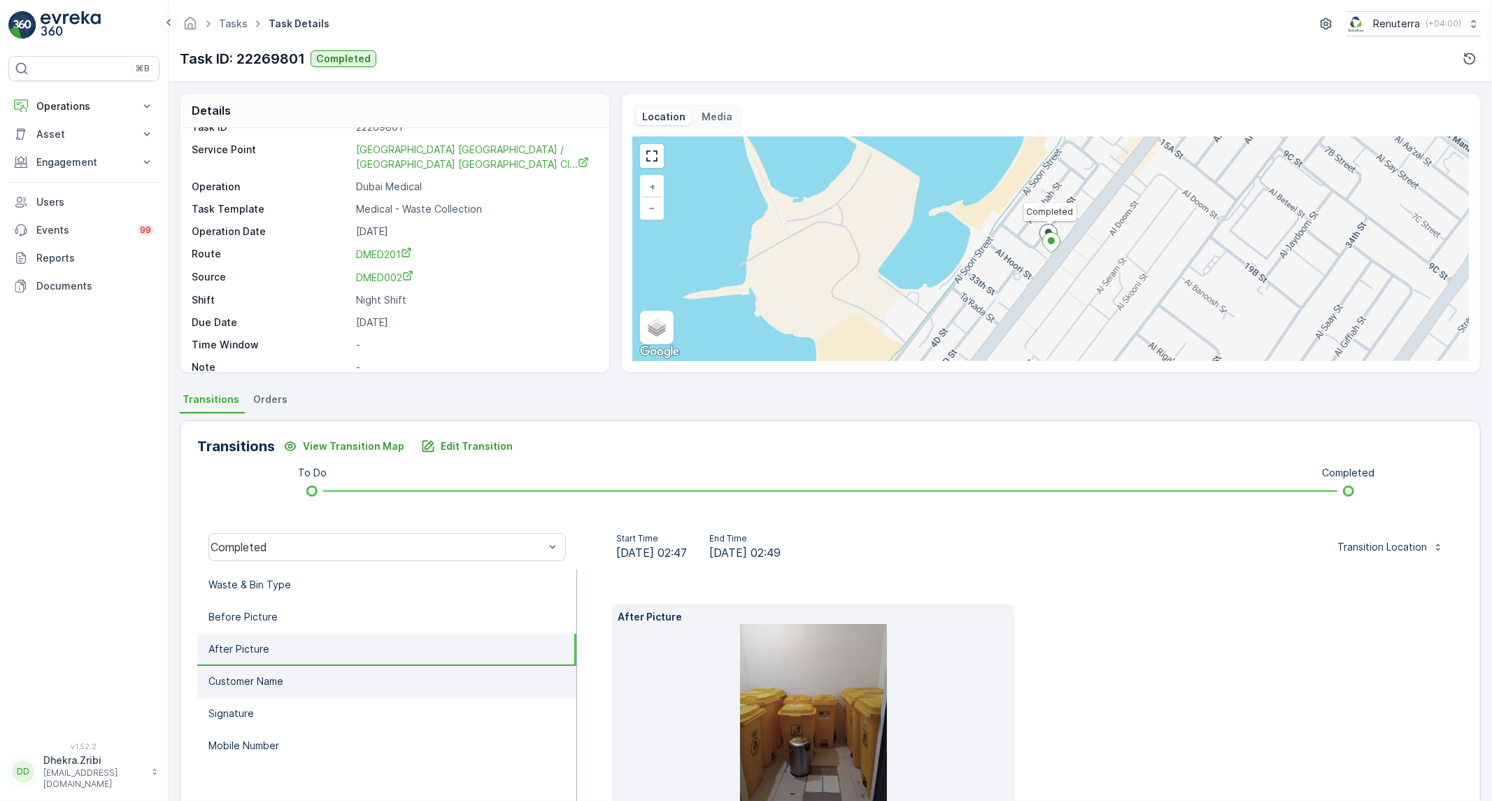
click at [269, 681] on p "Customer Name" at bounding box center [245, 681] width 75 height 14
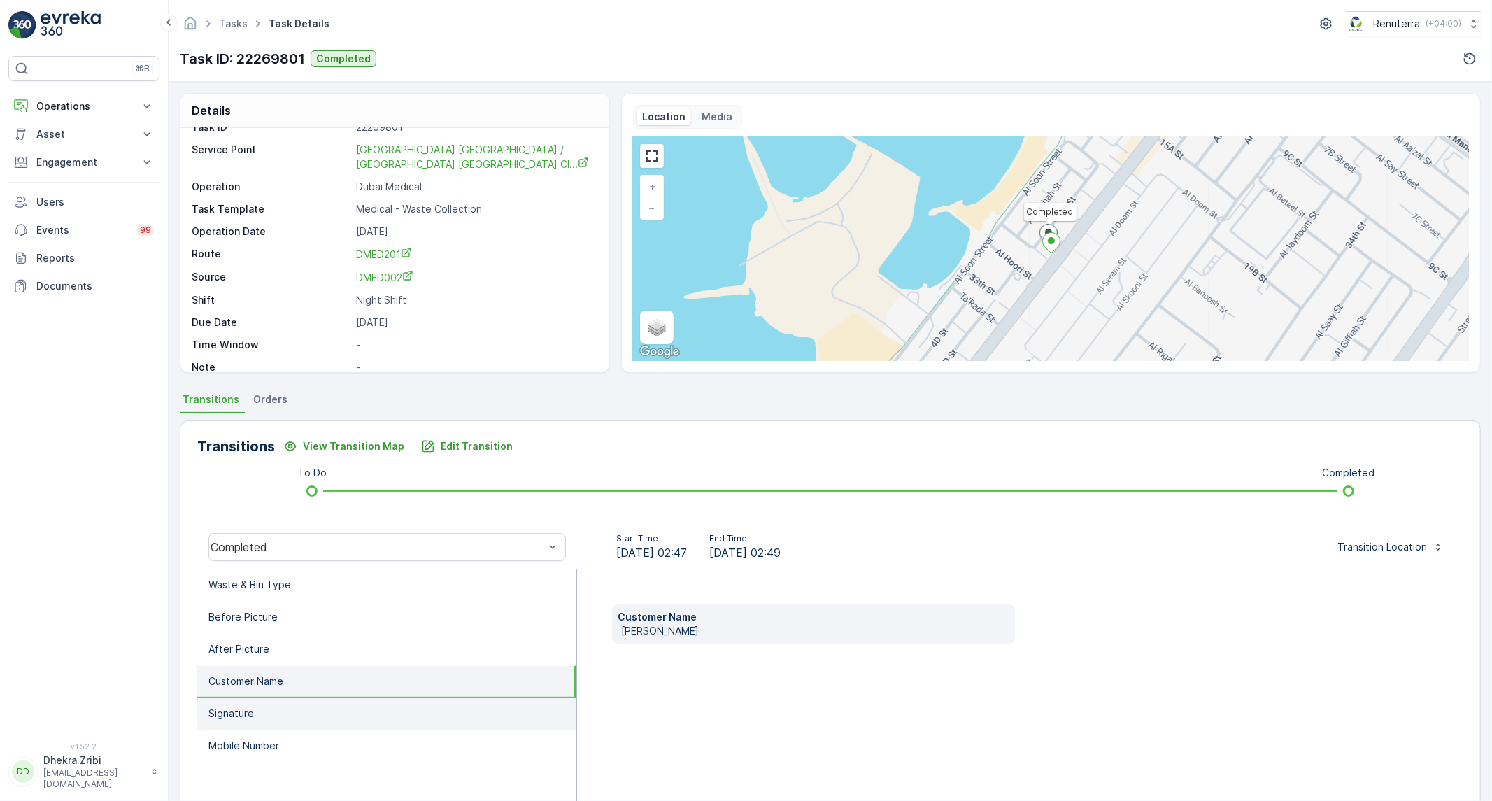
click at [259, 707] on li "Signature" at bounding box center [386, 714] width 379 height 32
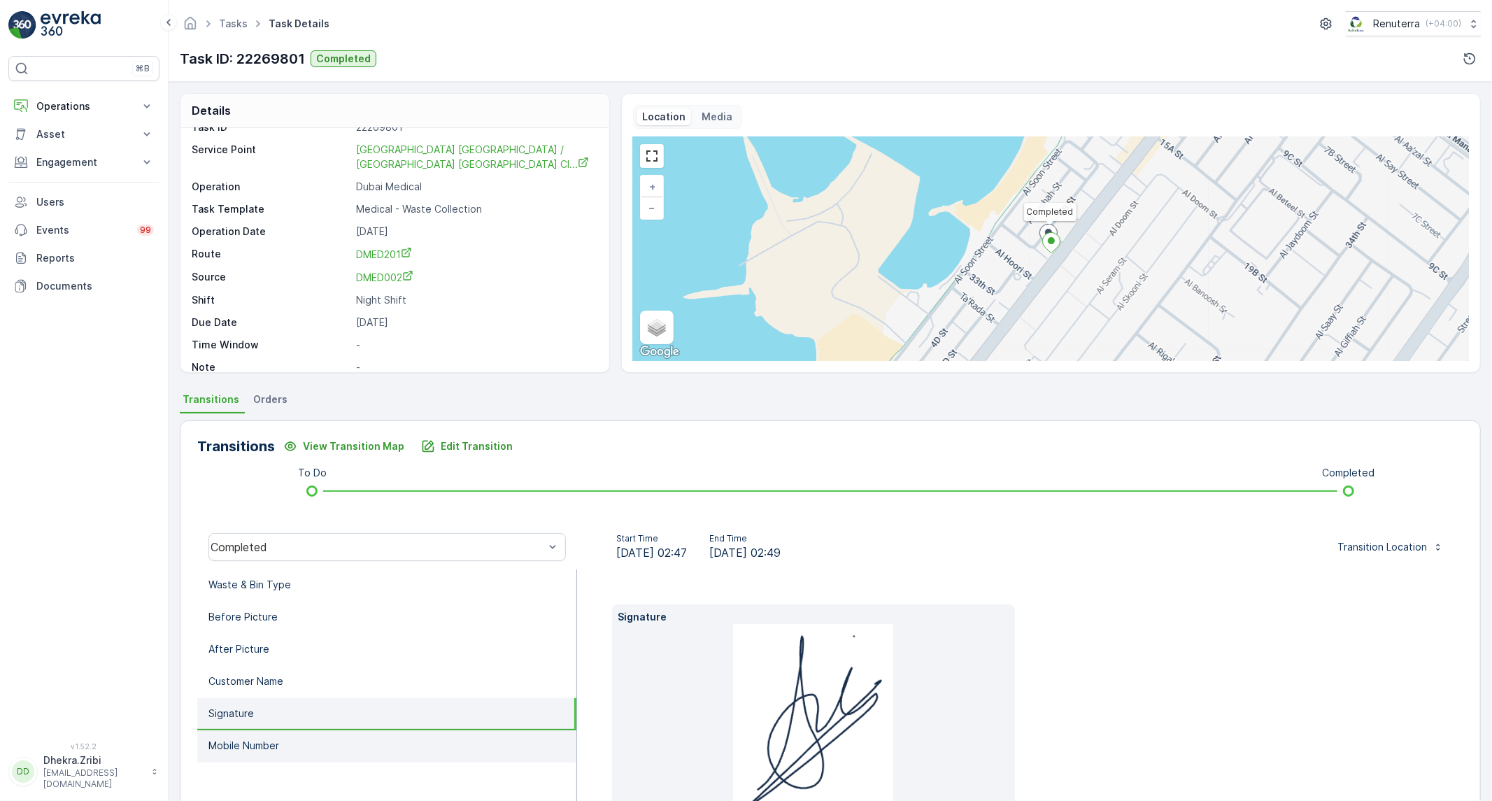
click at [271, 740] on p "Mobile Number" at bounding box center [243, 746] width 71 height 14
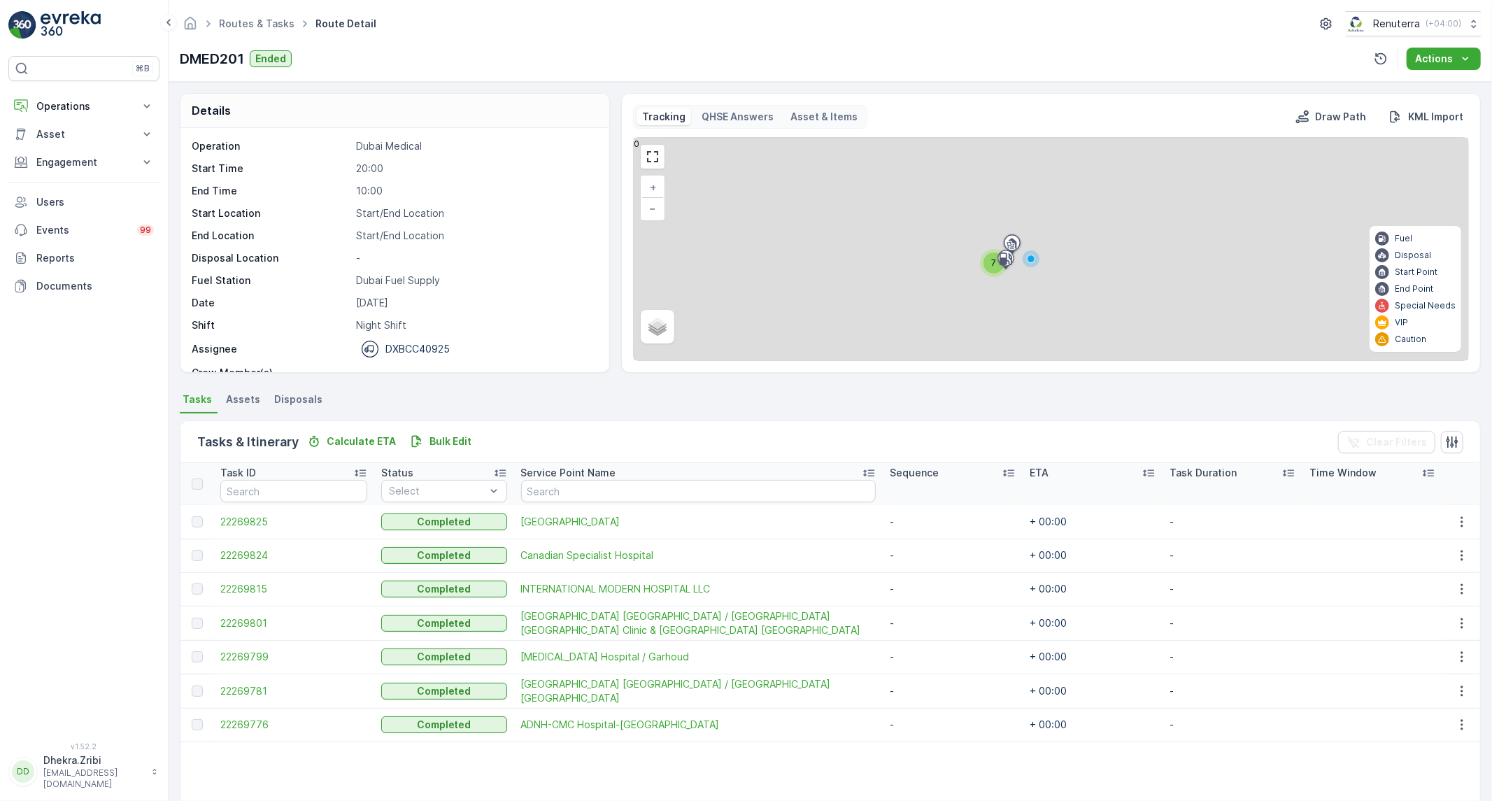
scroll to position [78, 0]
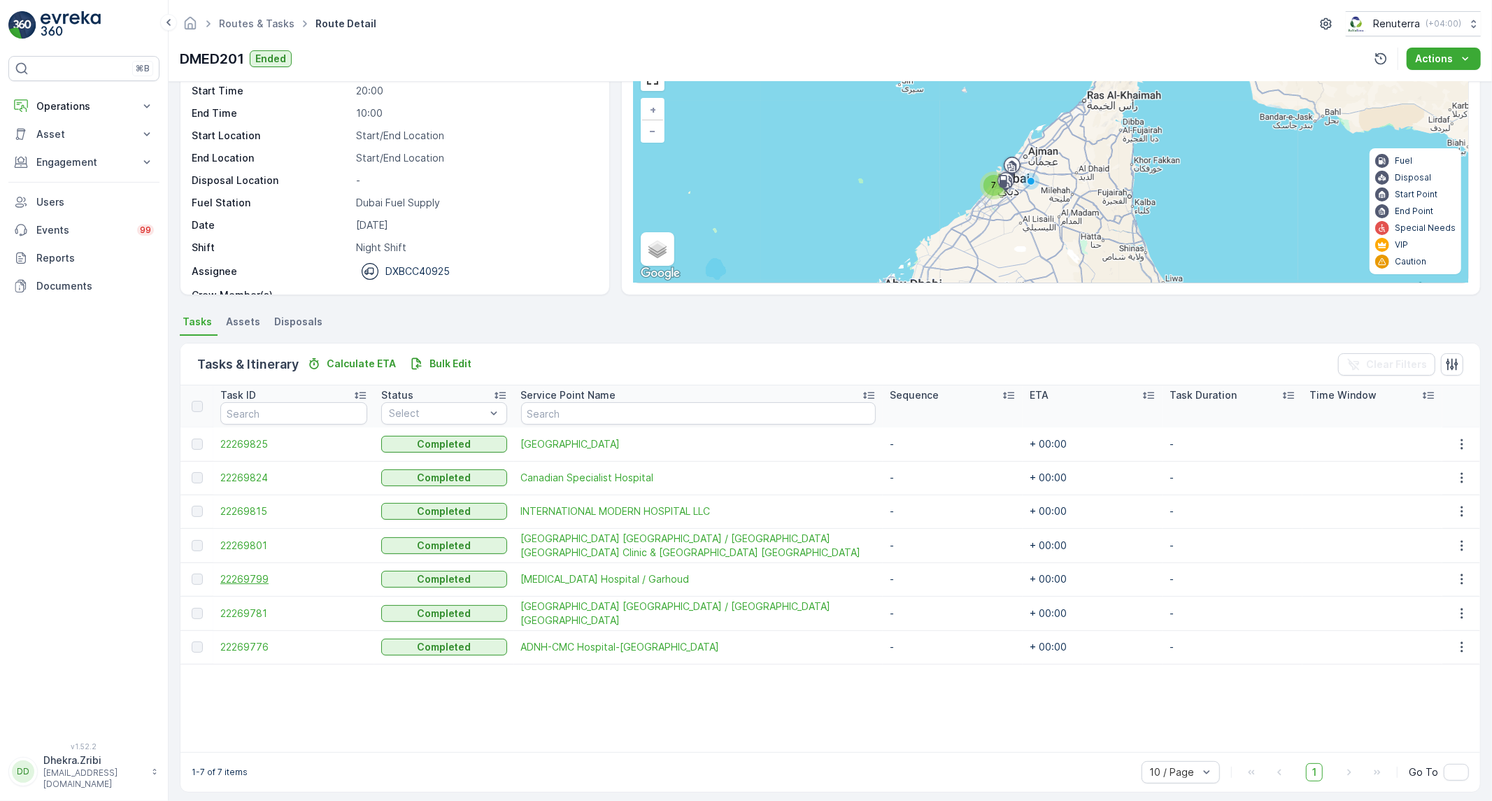
click at [262, 581] on span "22269799" at bounding box center [293, 579] width 147 height 14
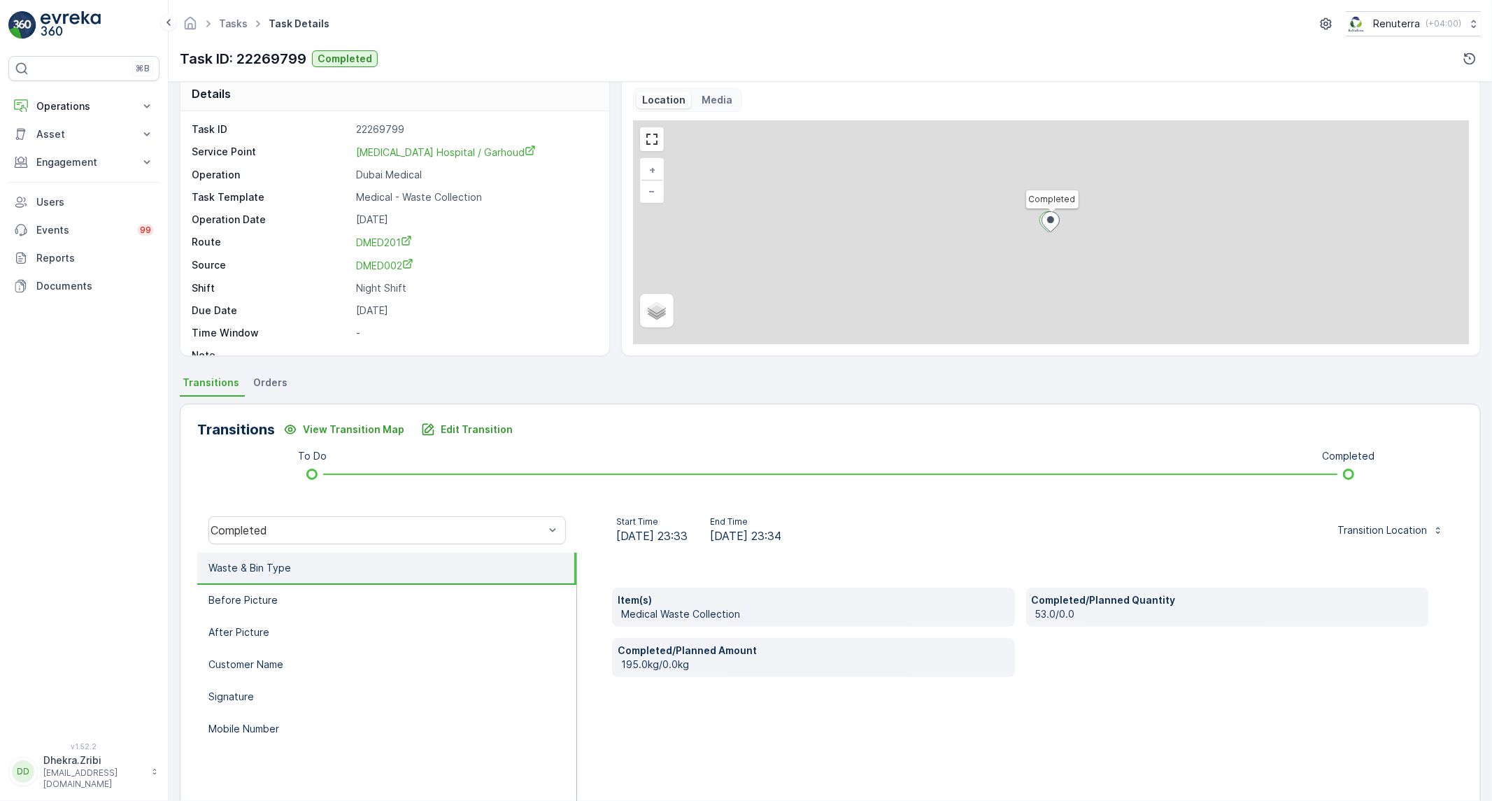
scroll to position [10, 0]
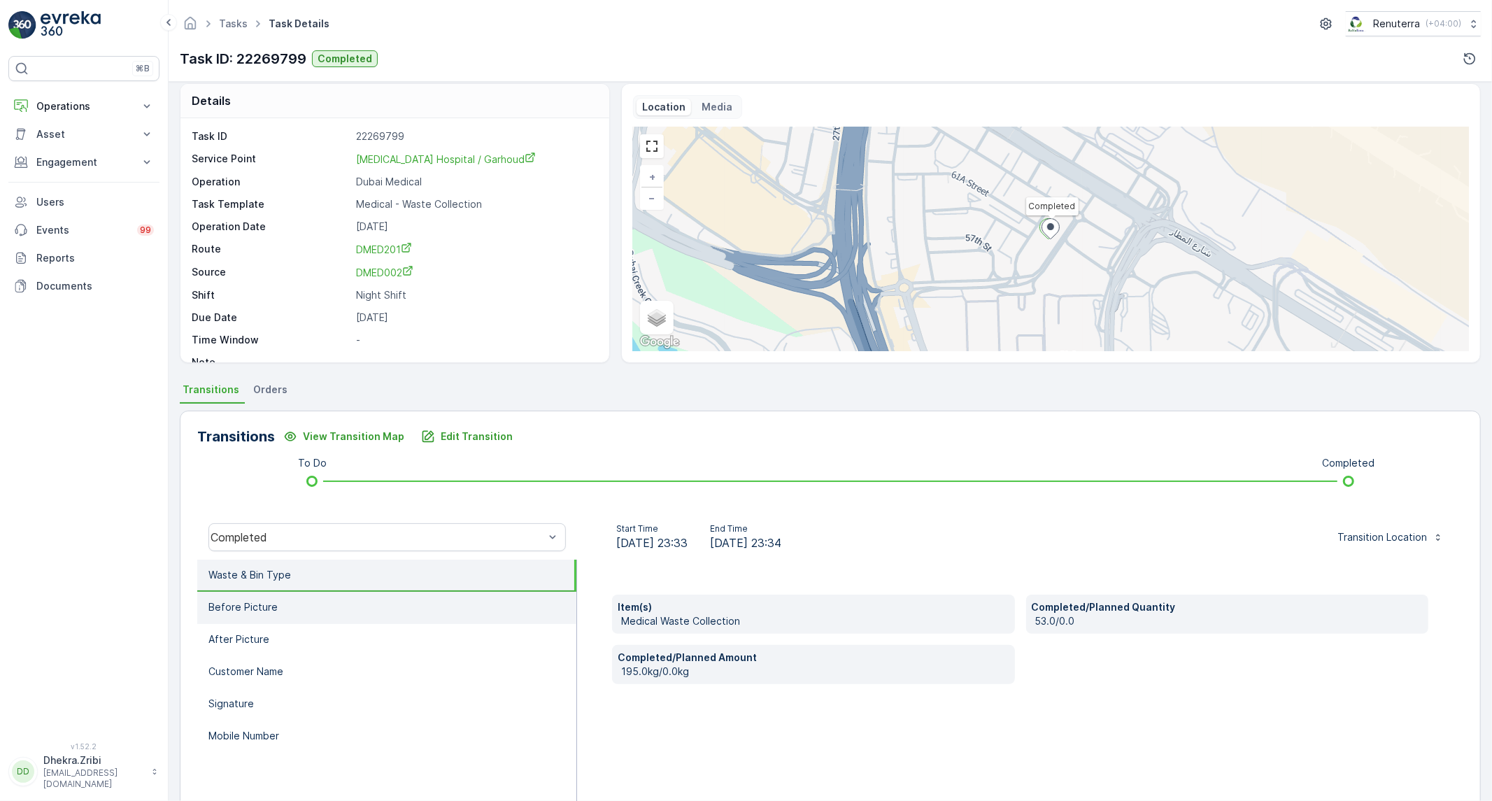
click at [400, 598] on li "Before Picture" at bounding box center [386, 608] width 379 height 32
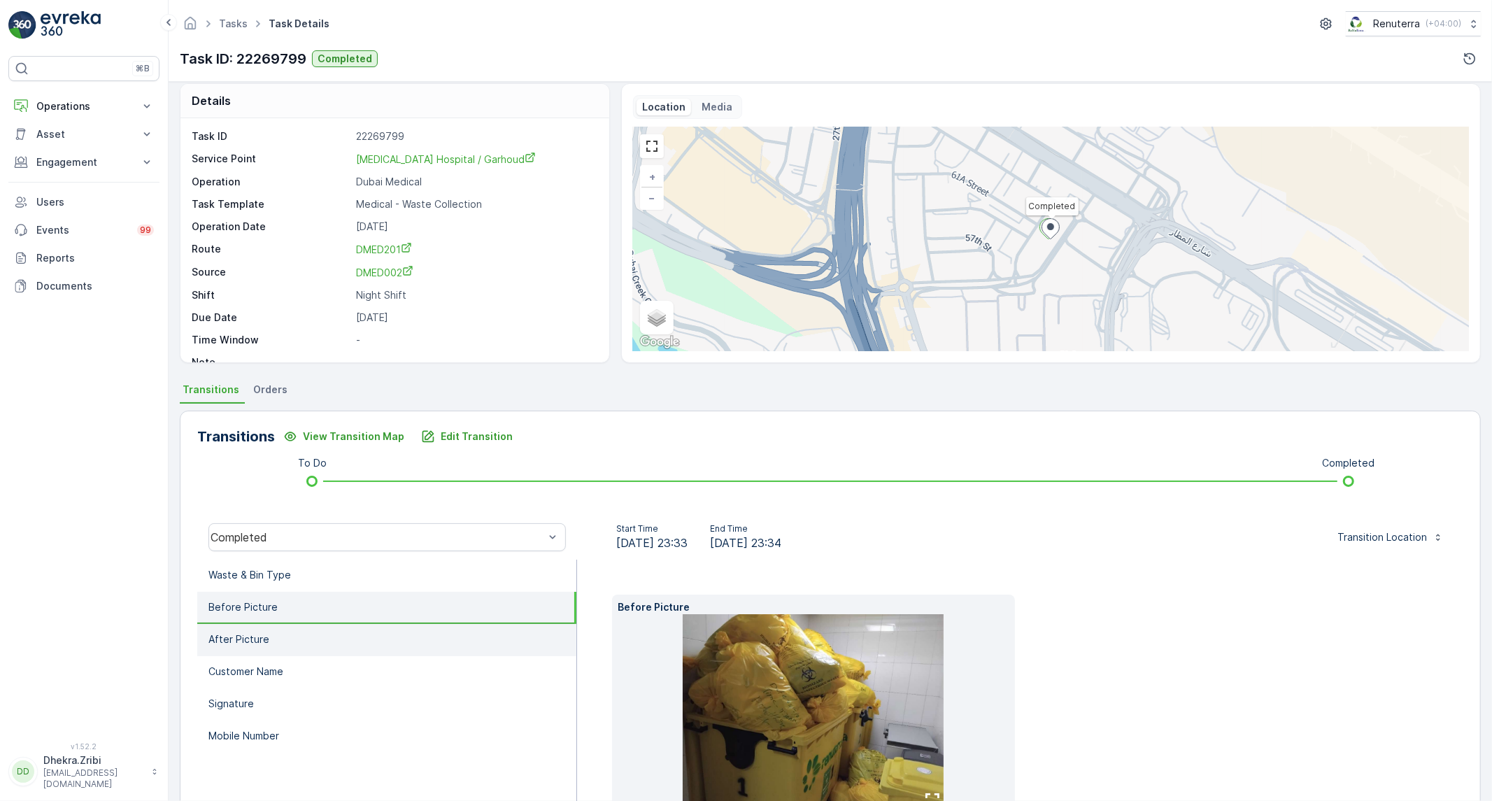
click at [350, 631] on li "After Picture" at bounding box center [386, 640] width 379 height 32
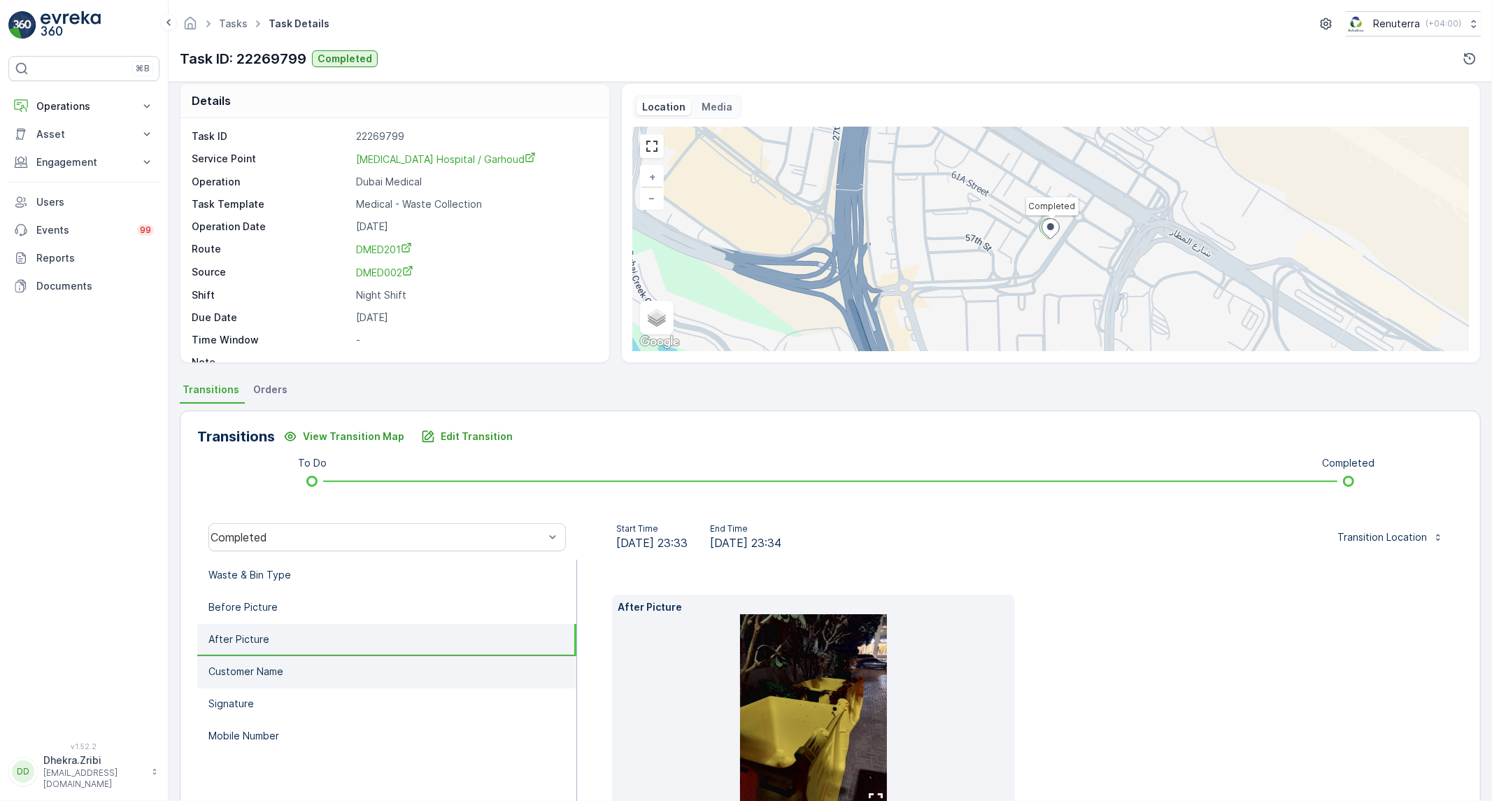
click at [315, 671] on li "Customer Name" at bounding box center [386, 672] width 379 height 32
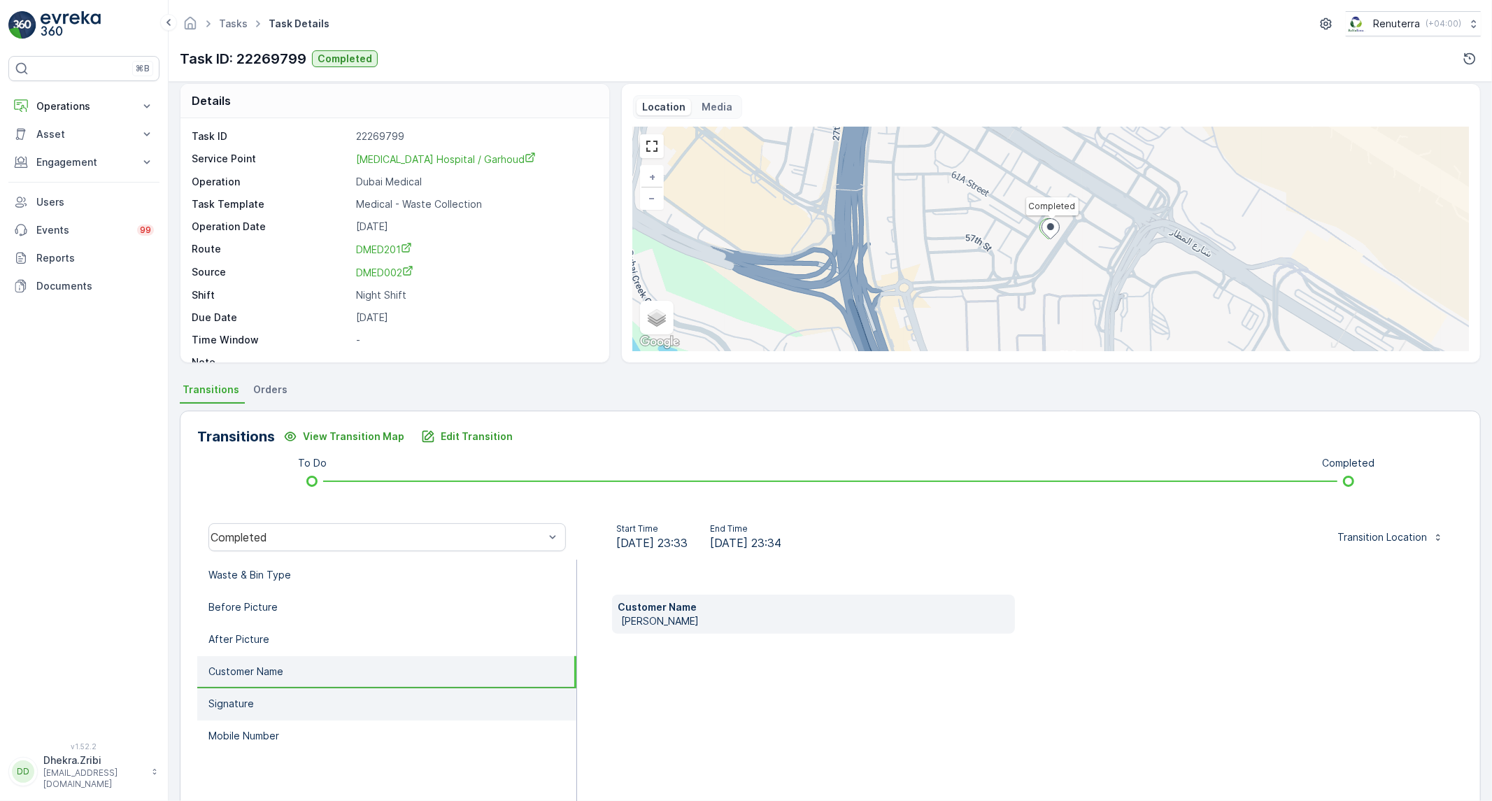
click at [269, 703] on li "Signature" at bounding box center [386, 704] width 379 height 32
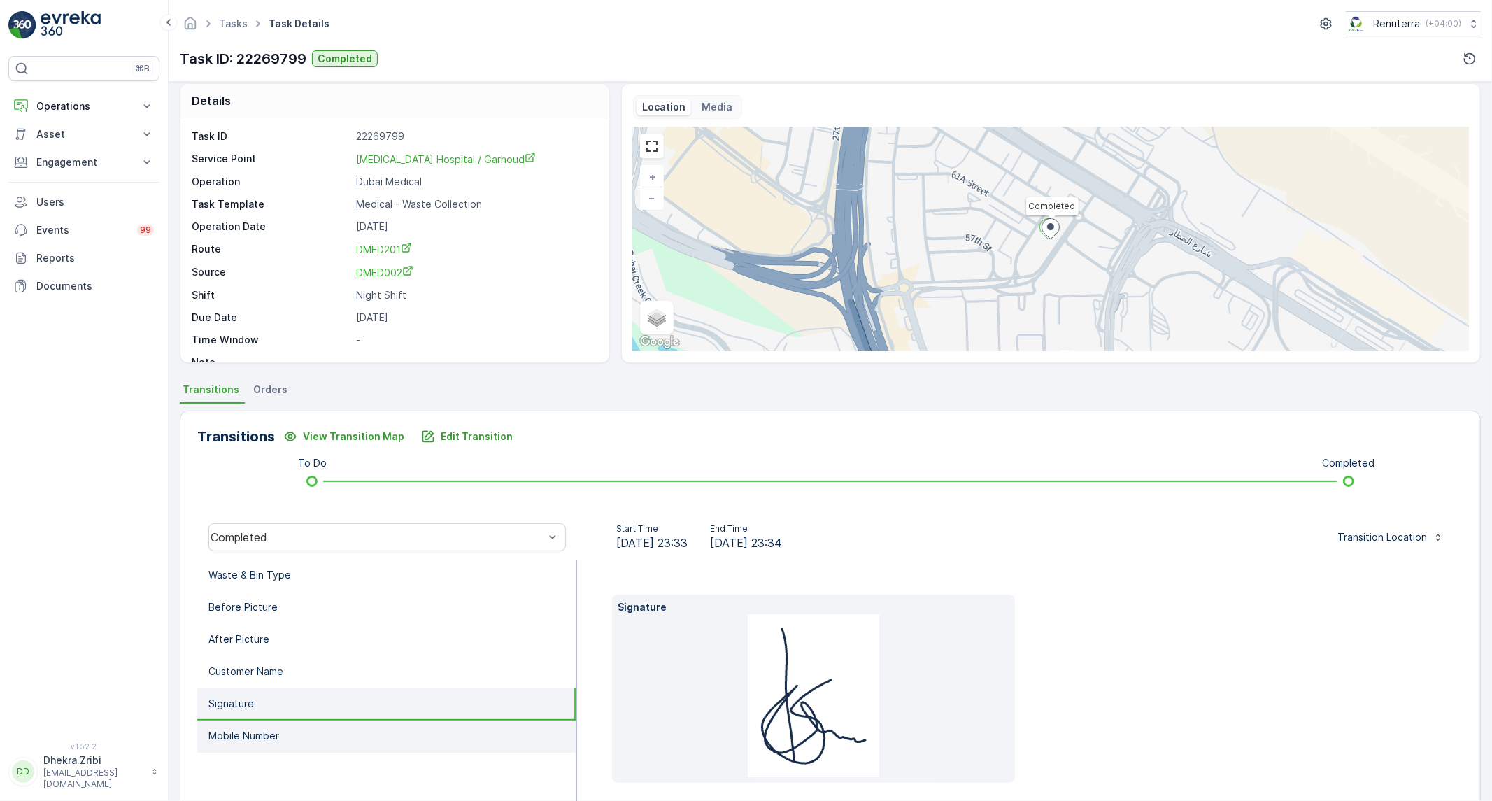
click at [260, 744] on li "Mobile Number" at bounding box center [386, 736] width 379 height 32
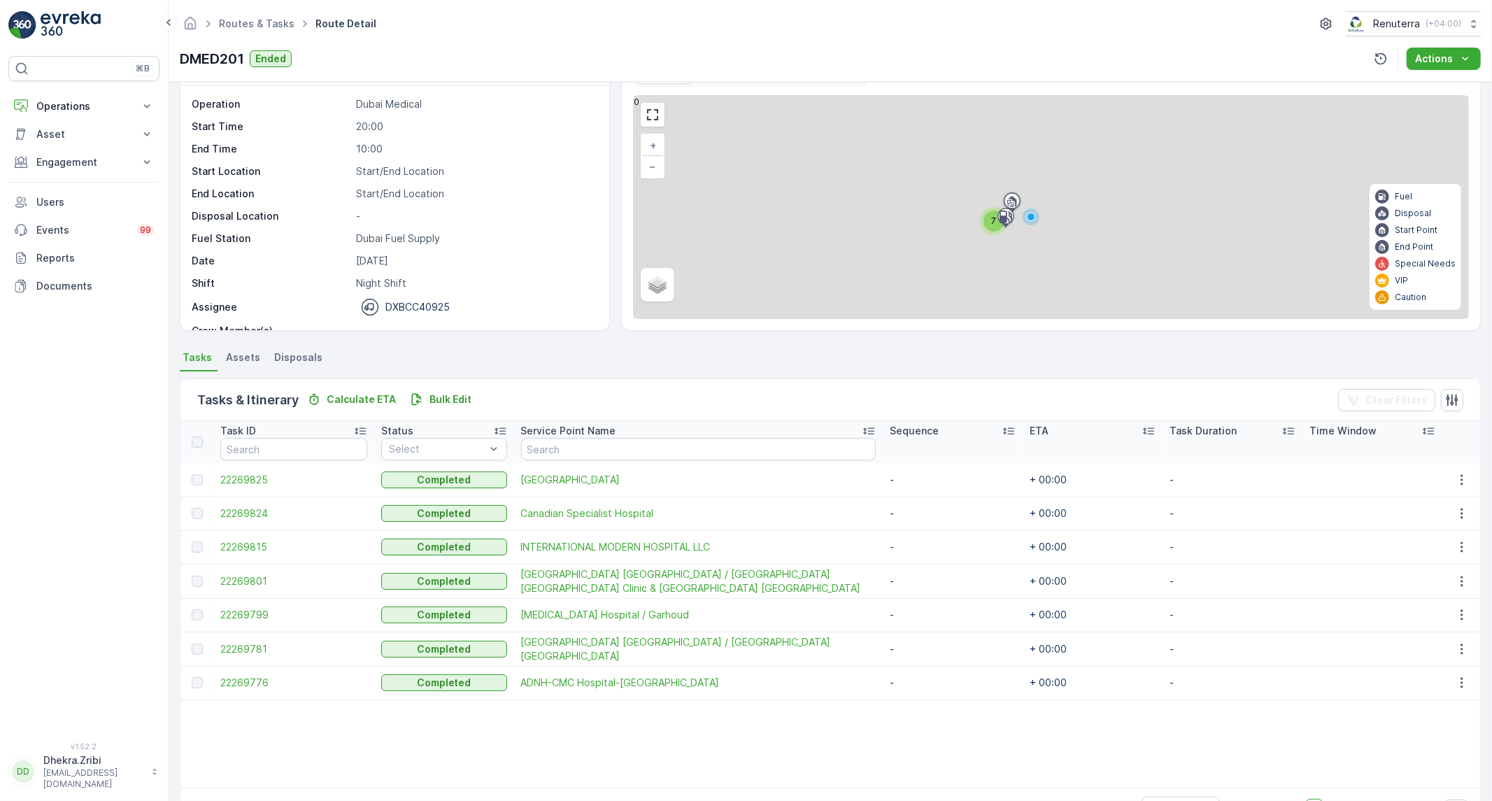
scroll to position [85, 0]
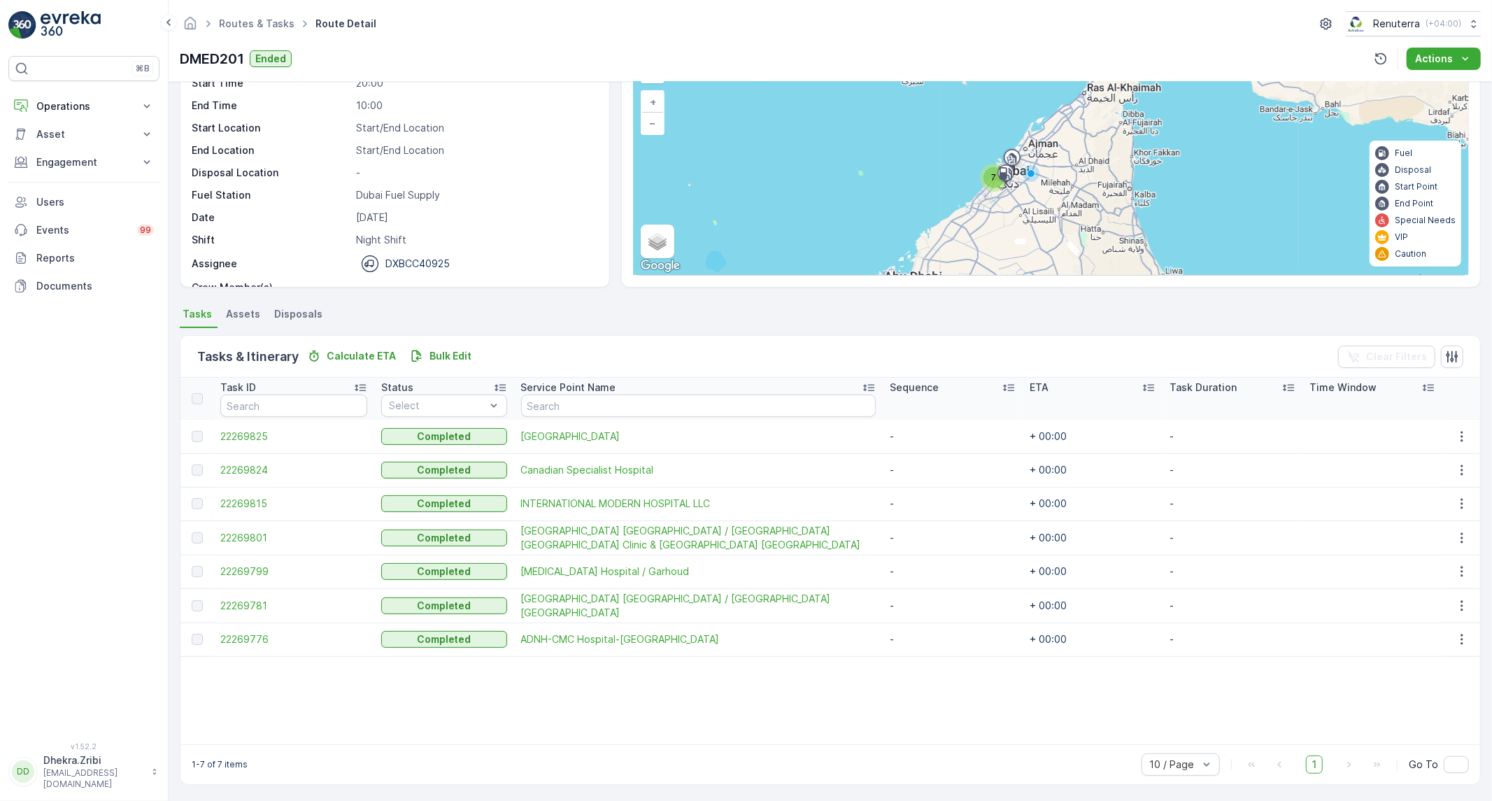
click at [262, 592] on td "22269781" at bounding box center [293, 605] width 161 height 34
click at [249, 602] on span "22269781" at bounding box center [293, 606] width 147 height 14
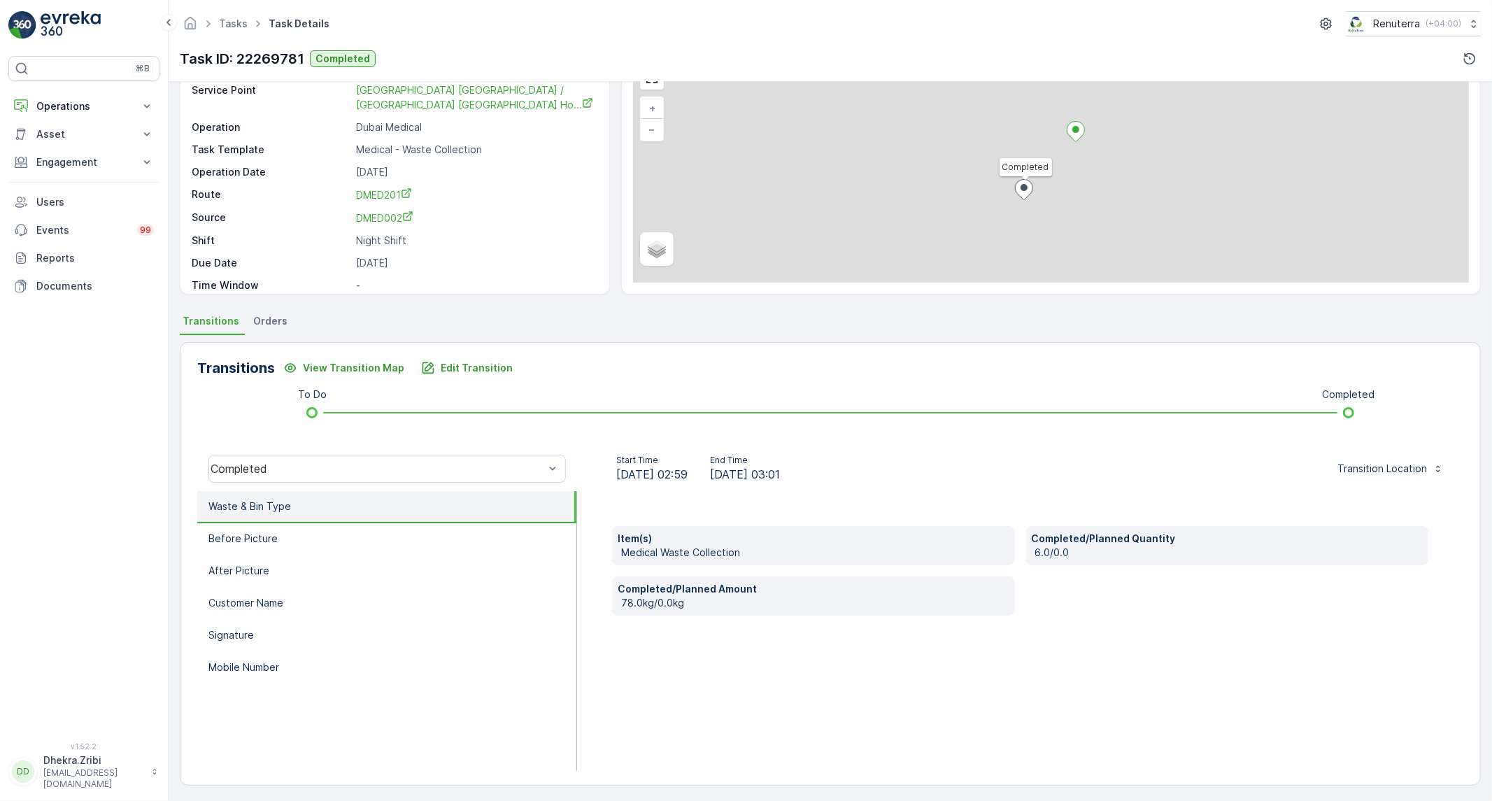
scroll to position [80, 0]
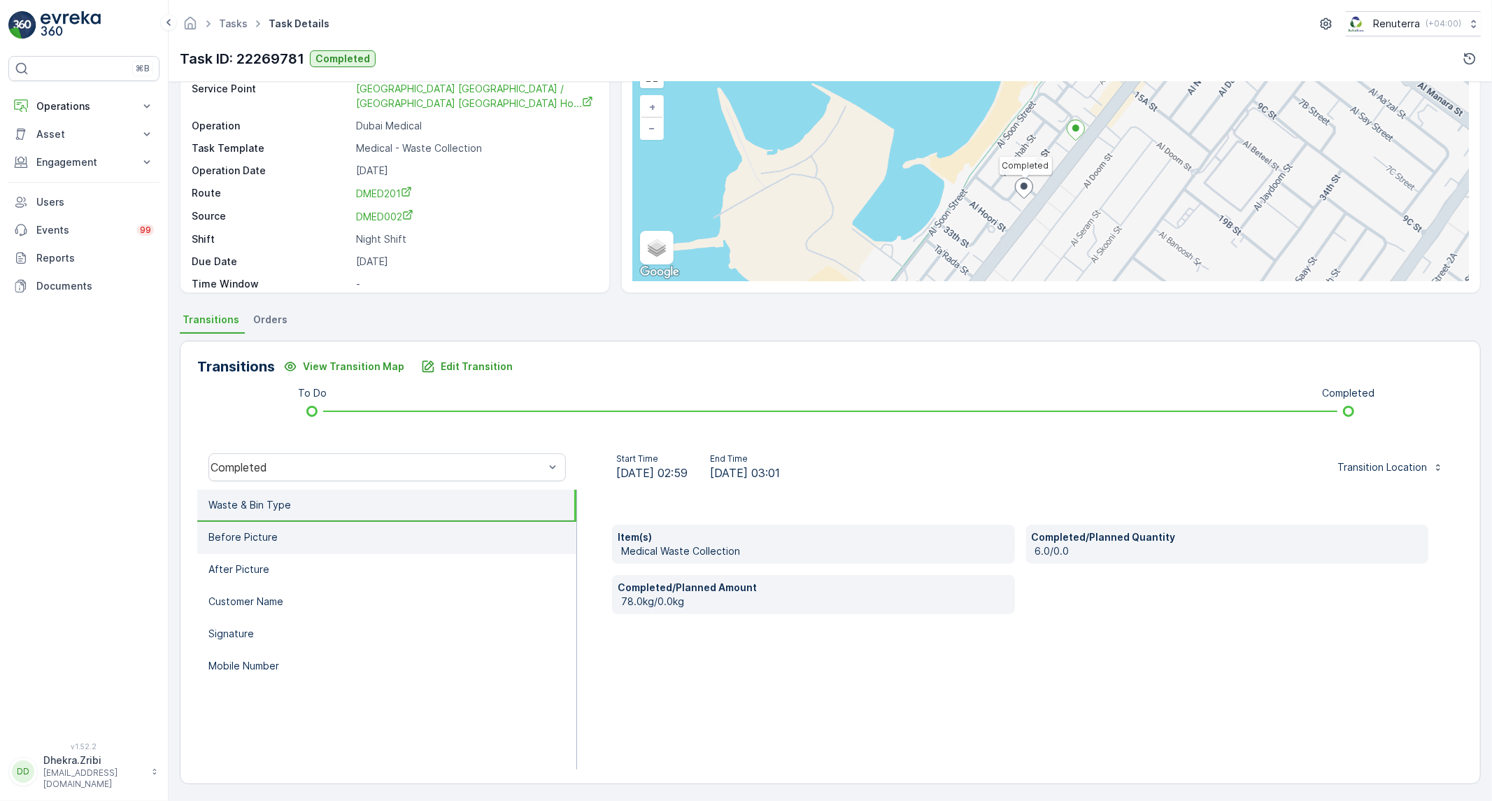
click at [330, 536] on li "Before Picture" at bounding box center [386, 538] width 379 height 32
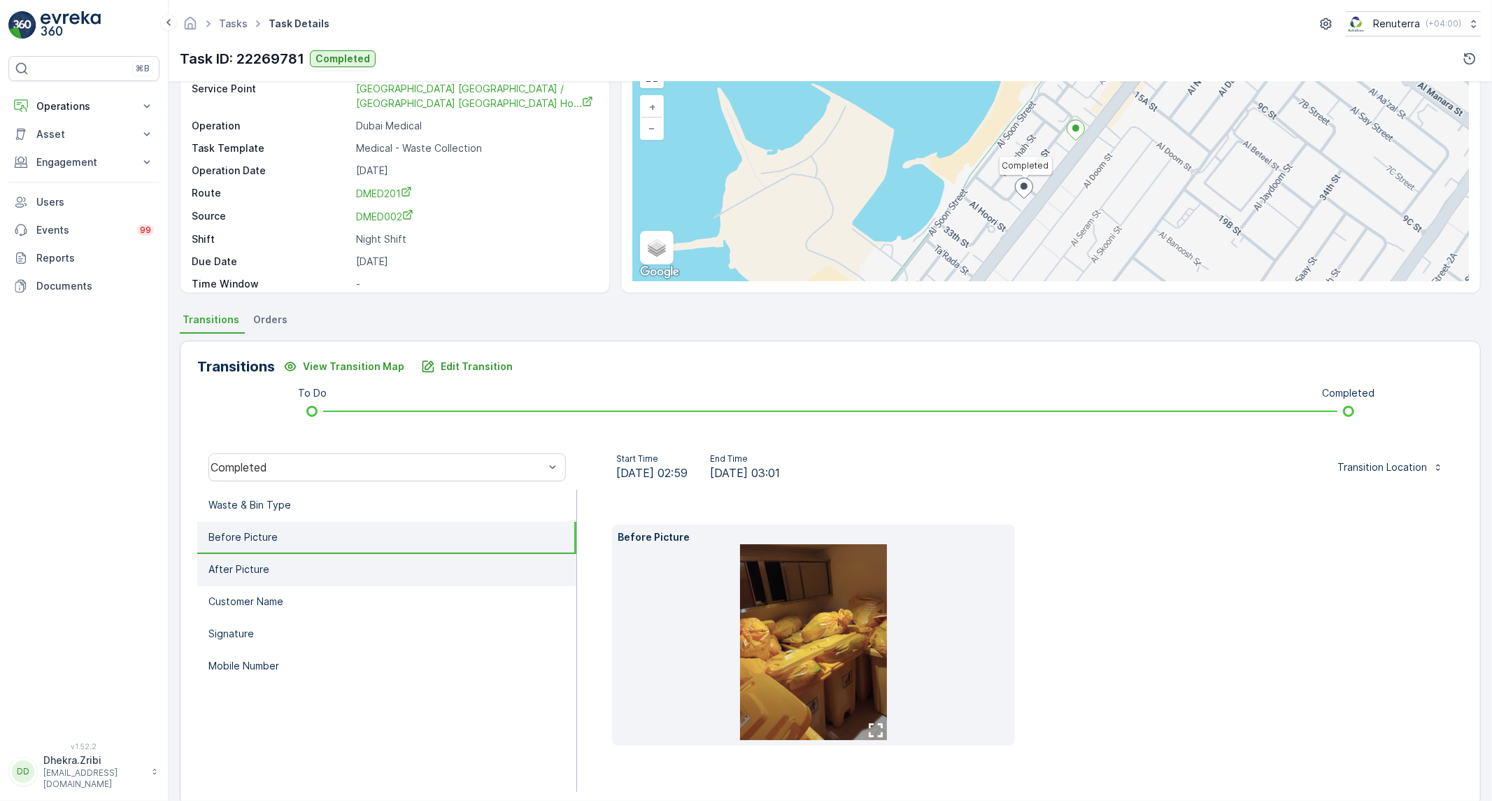
click at [301, 574] on li "After Picture" at bounding box center [386, 570] width 379 height 32
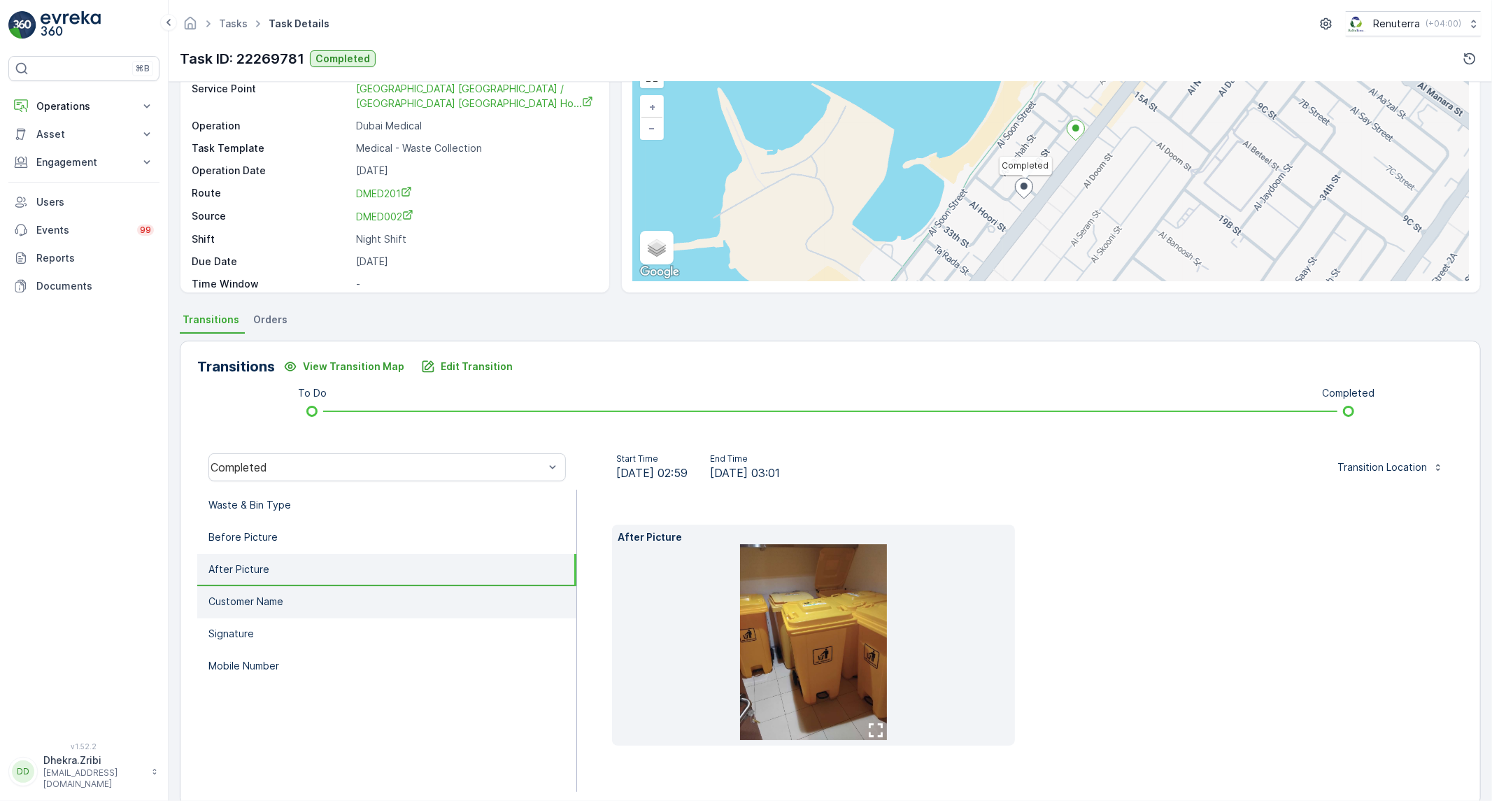
click at [289, 595] on li "Customer Name" at bounding box center [386, 602] width 379 height 32
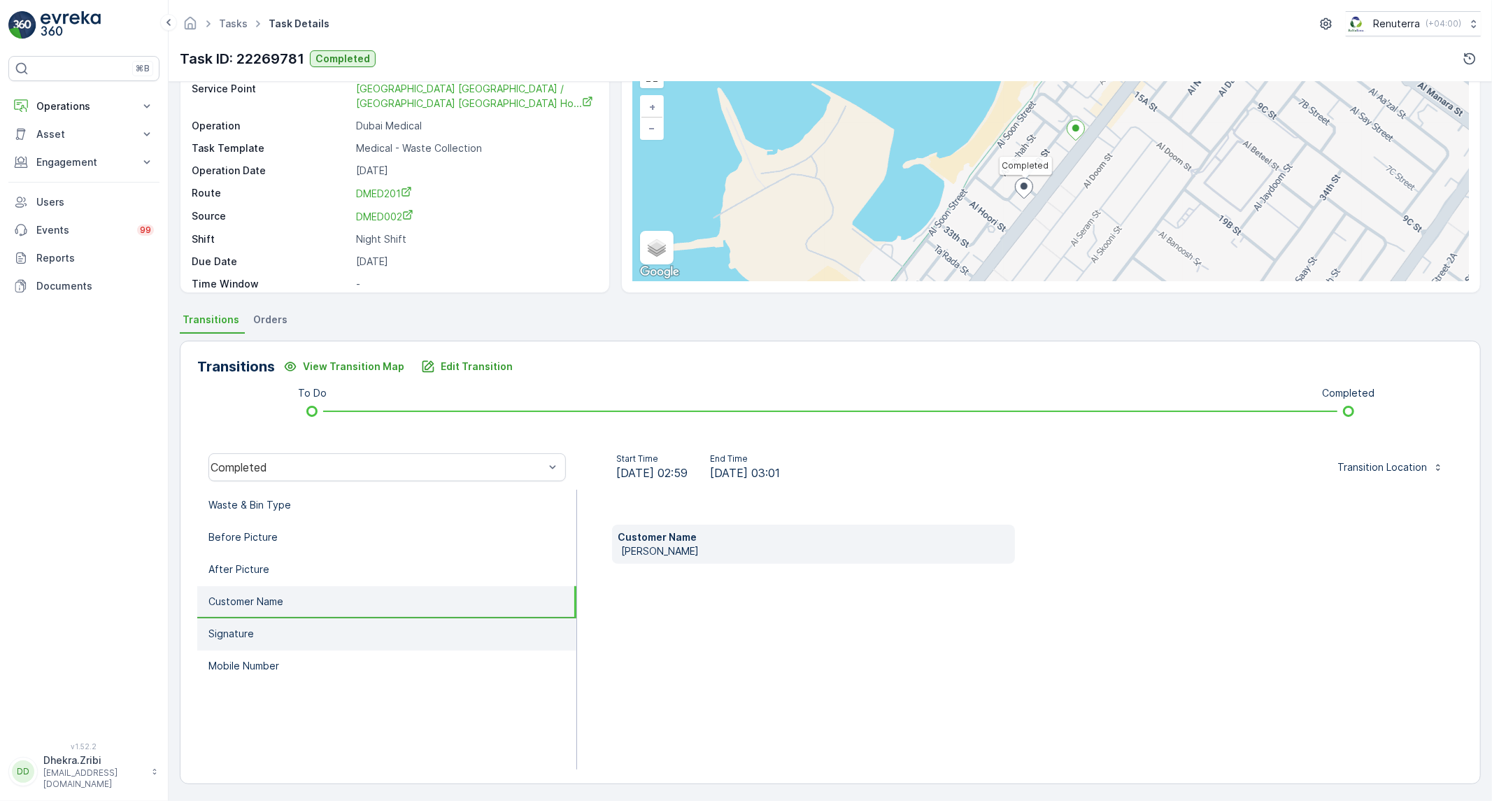
click at [277, 628] on li "Signature" at bounding box center [386, 634] width 379 height 32
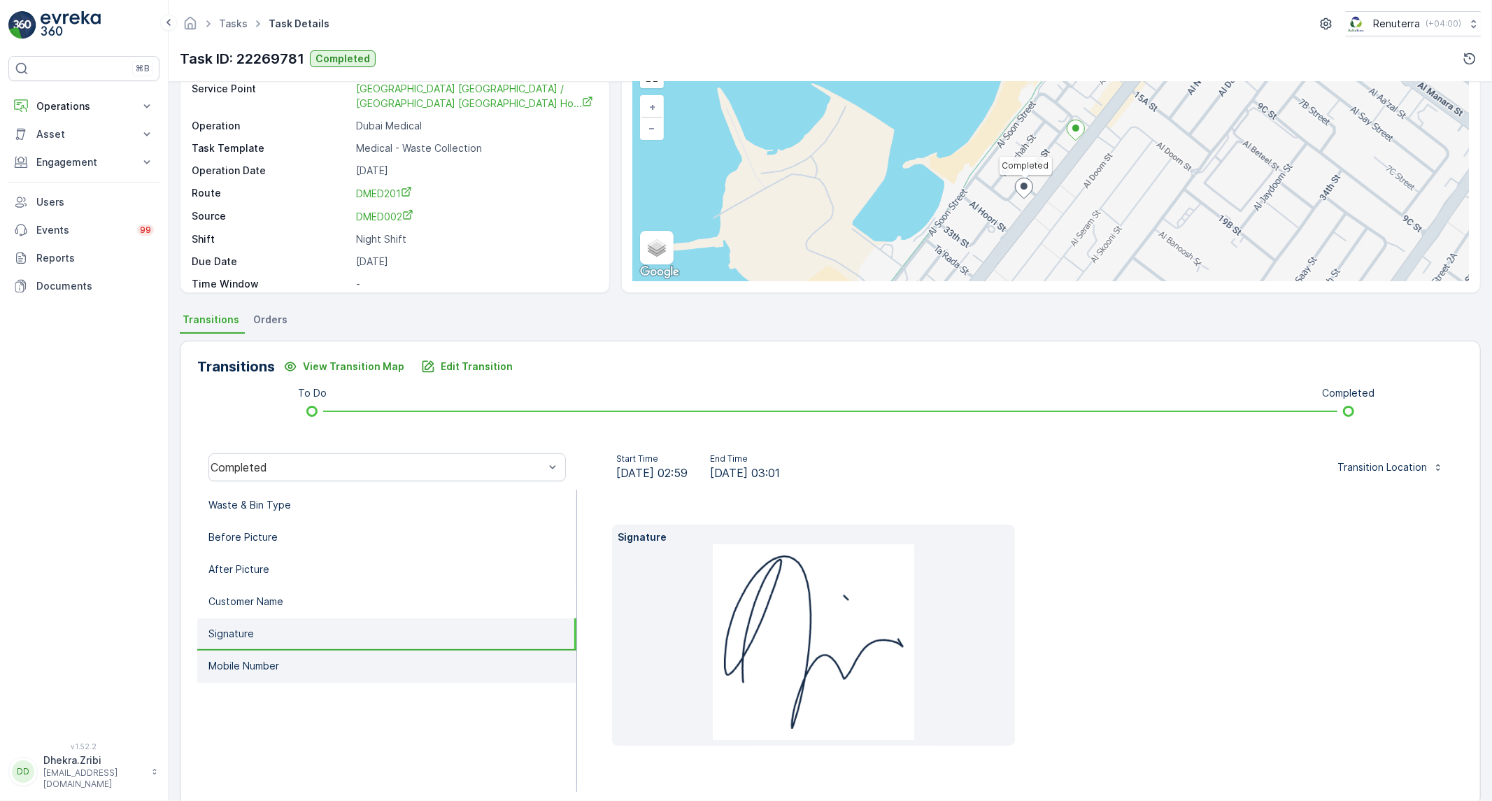
click at [269, 664] on p "Mobile Number" at bounding box center [243, 666] width 71 height 14
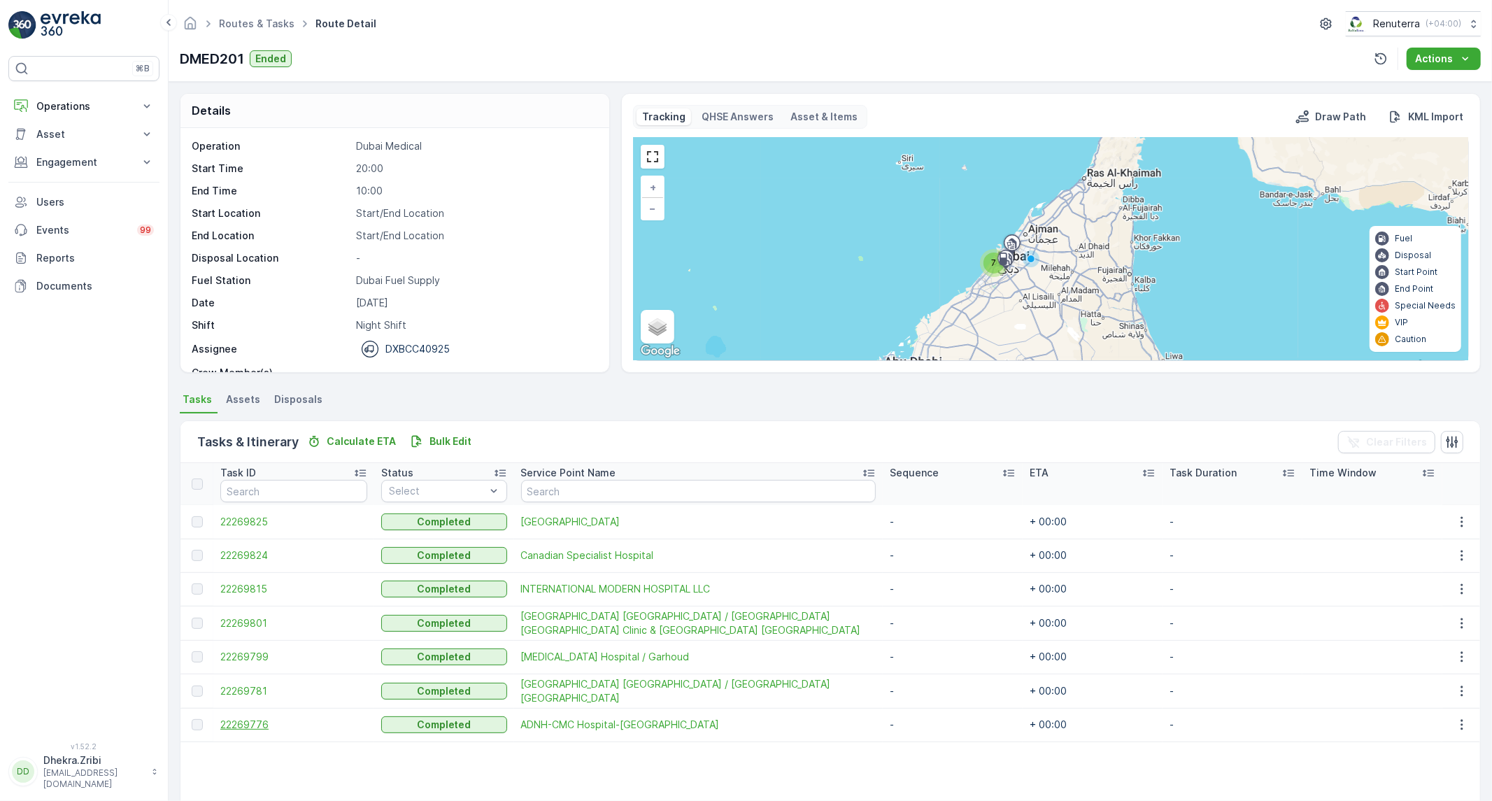
click at [248, 723] on span "22269776" at bounding box center [293, 725] width 147 height 14
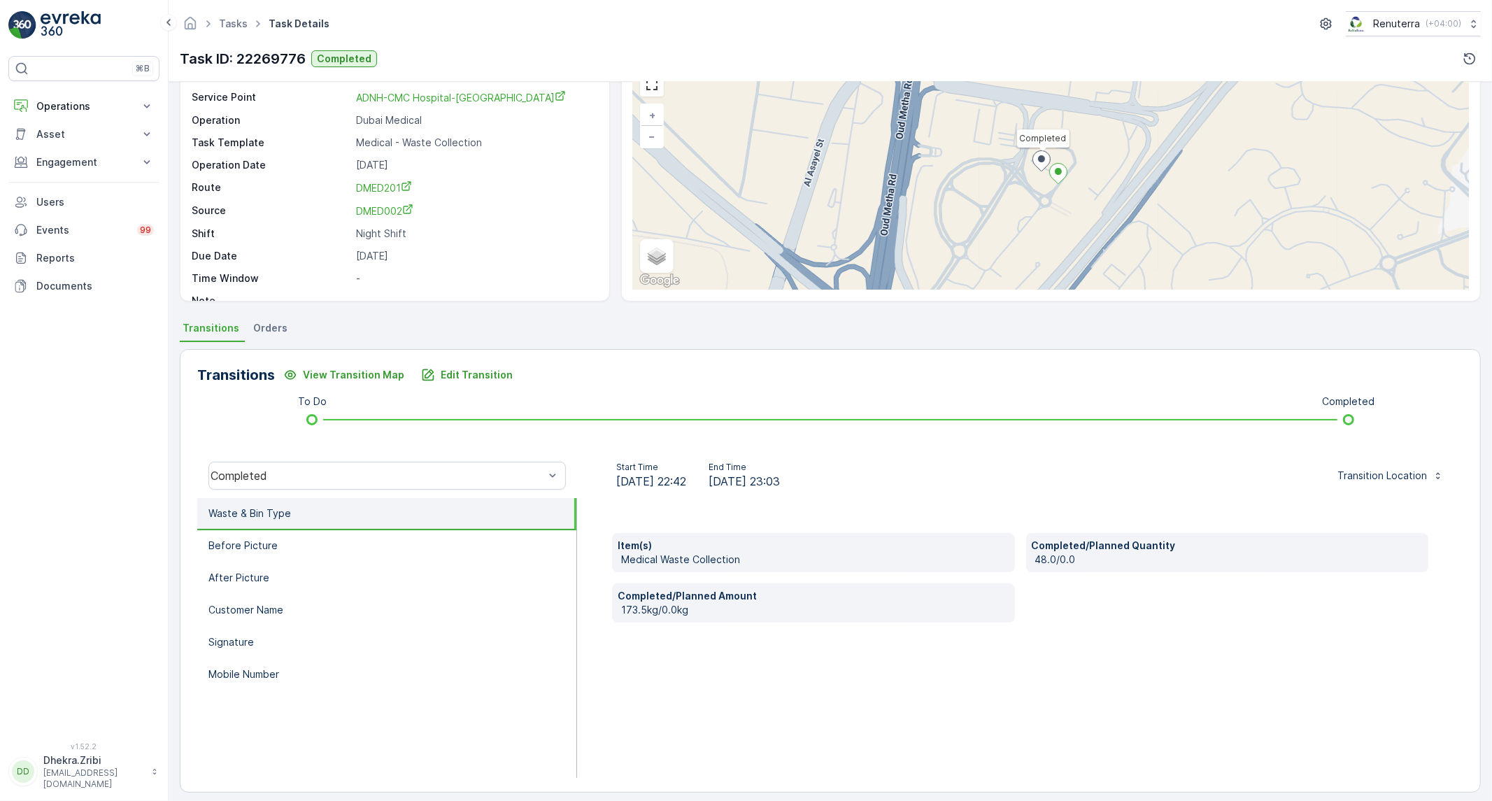
scroll to position [80, 0]
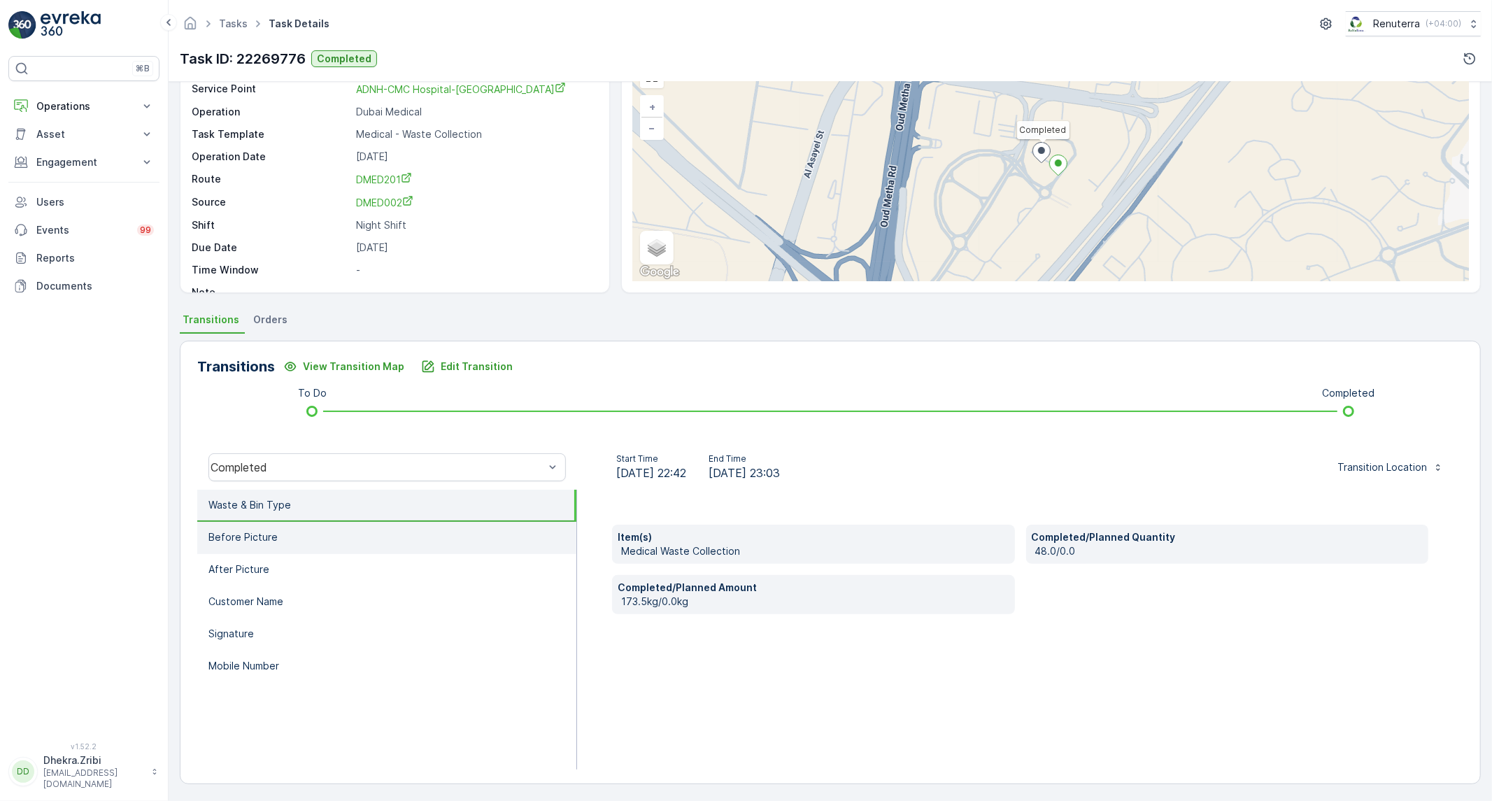
click at [415, 548] on li "Before Picture" at bounding box center [386, 538] width 379 height 32
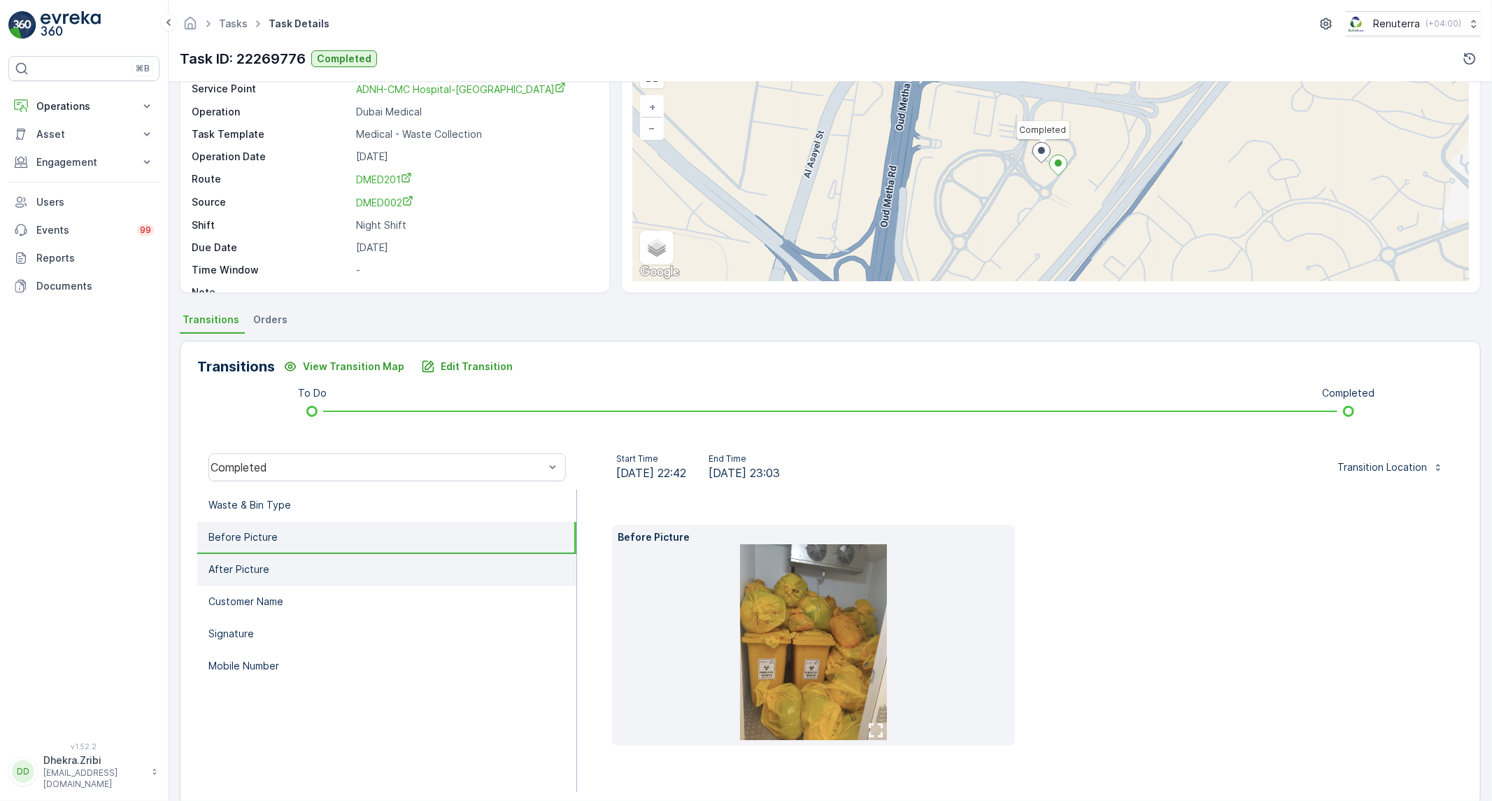
click at [382, 563] on li "After Picture" at bounding box center [386, 570] width 379 height 32
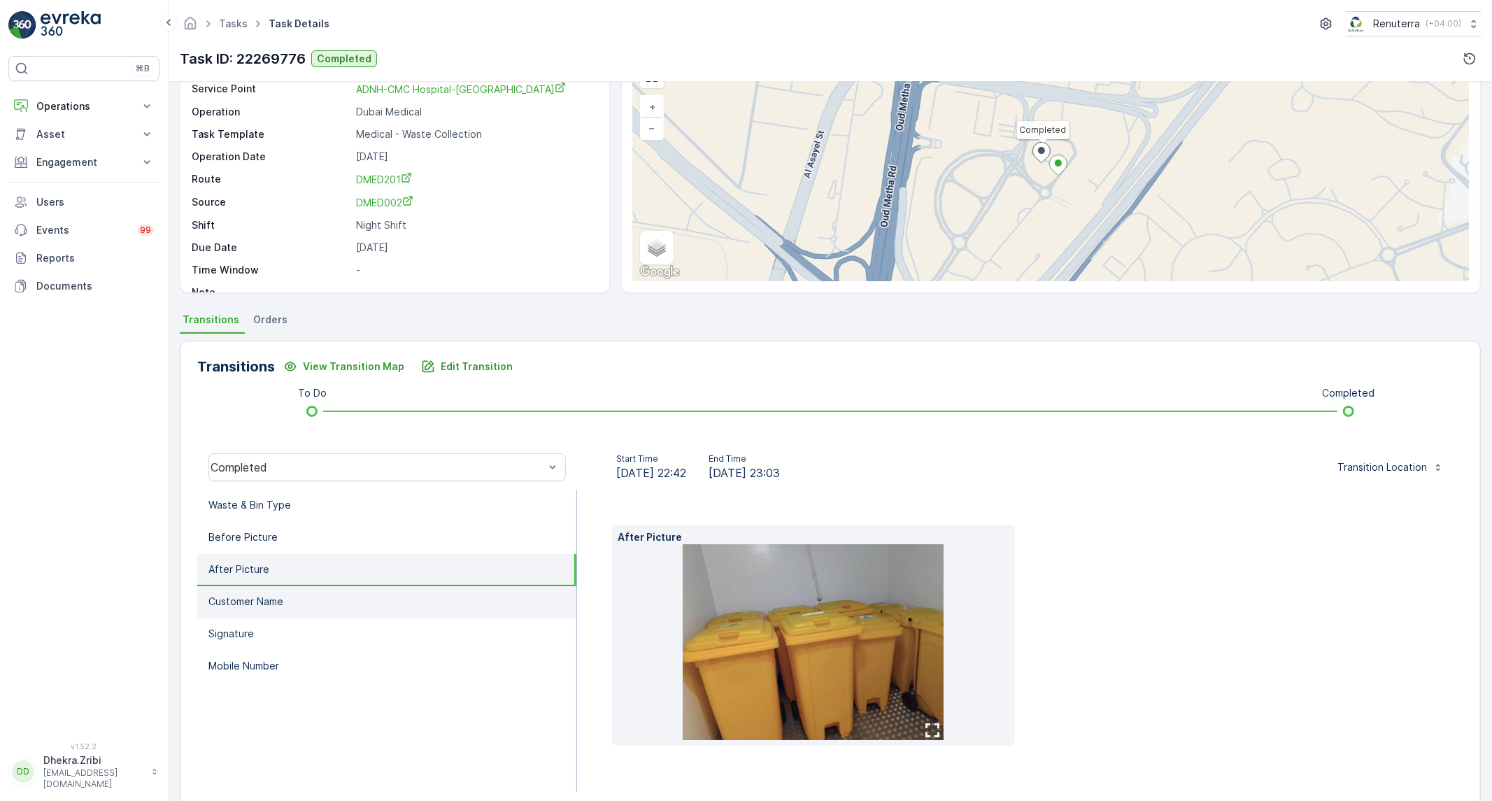
click at [364, 595] on li "Customer Name" at bounding box center [386, 602] width 379 height 32
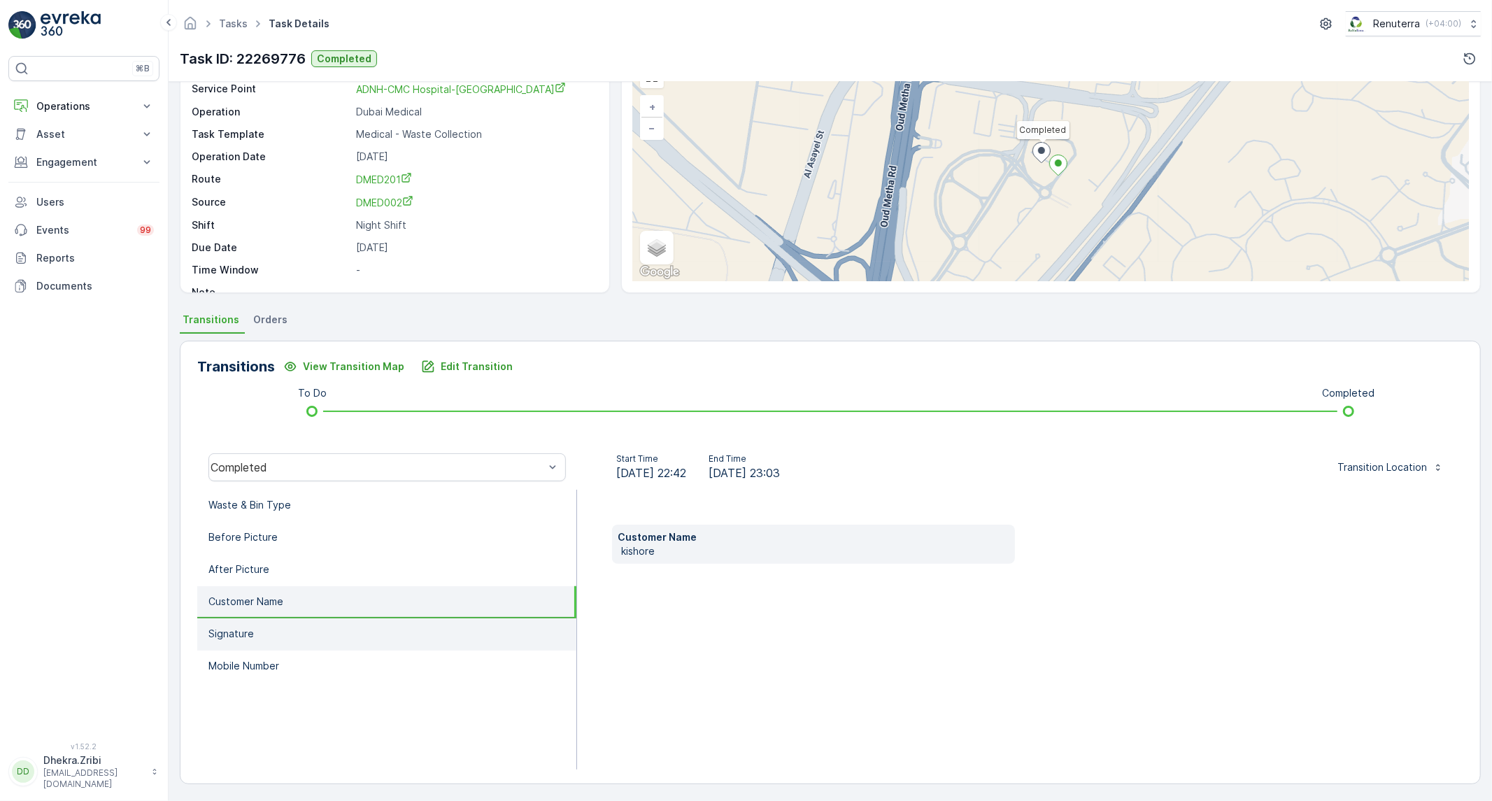
click at [329, 633] on li "Signature" at bounding box center [386, 634] width 379 height 32
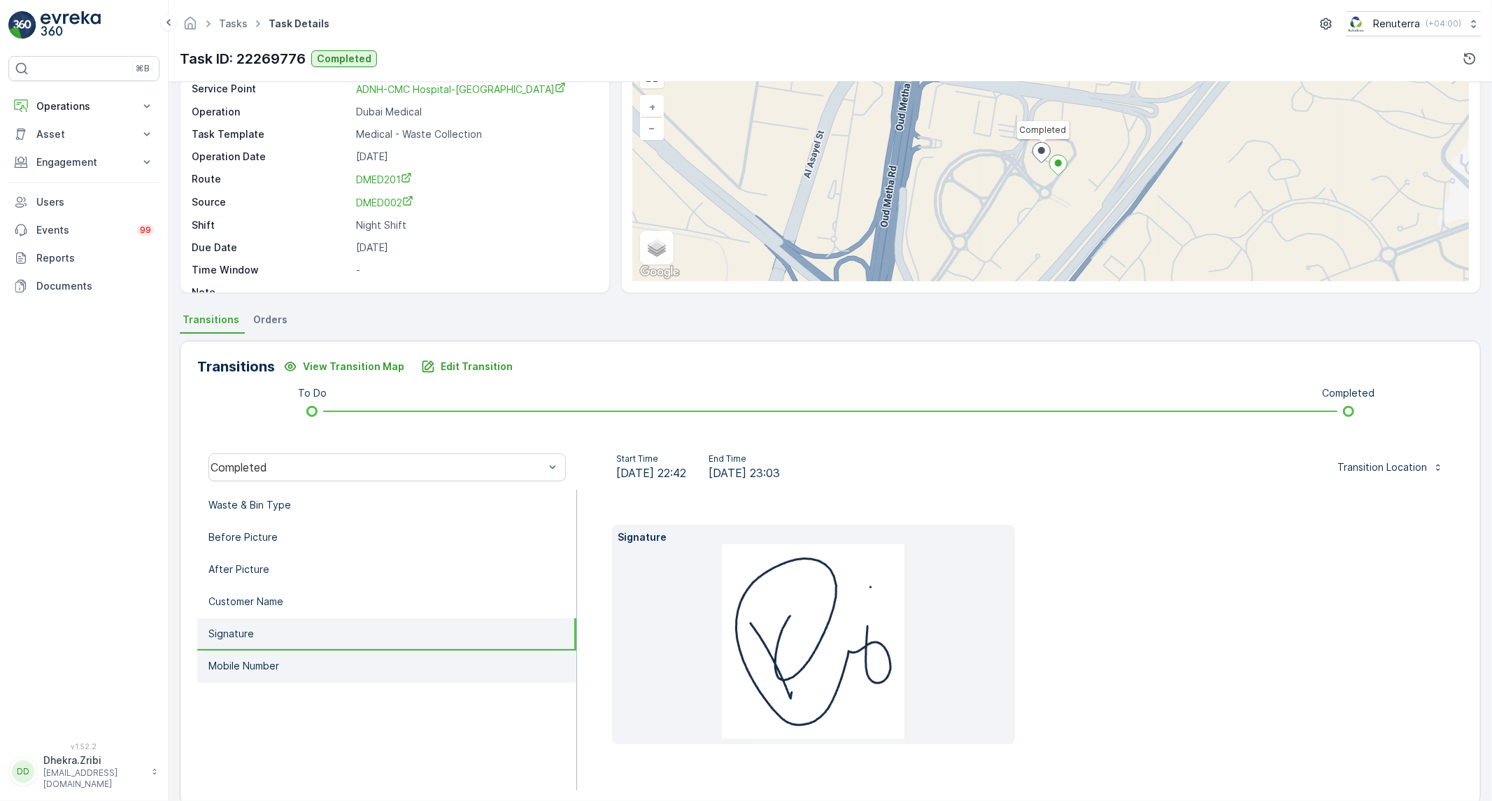
click at [306, 664] on li "Mobile Number" at bounding box center [386, 666] width 379 height 32
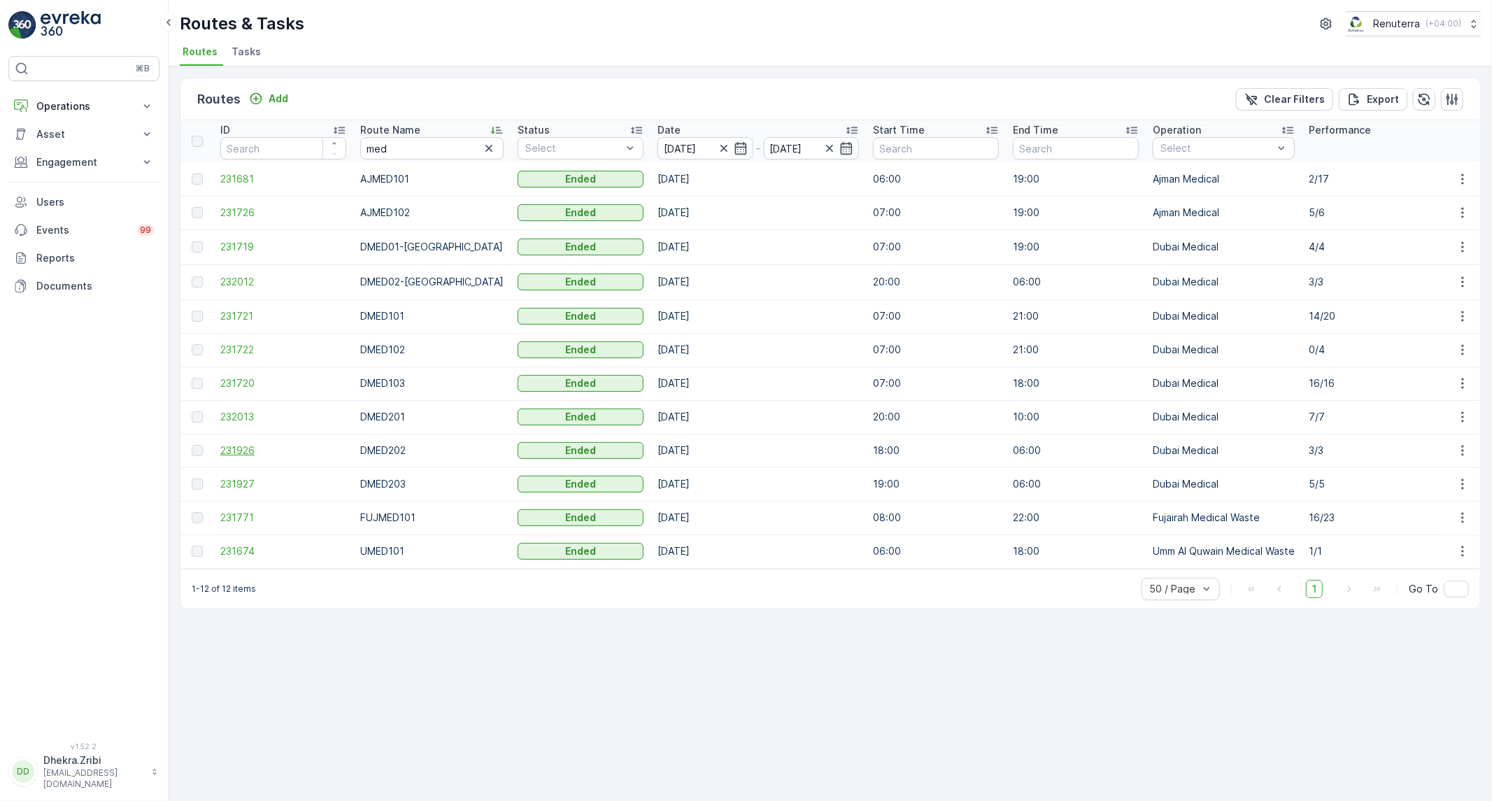
click at [228, 453] on span "231926" at bounding box center [283, 450] width 126 height 14
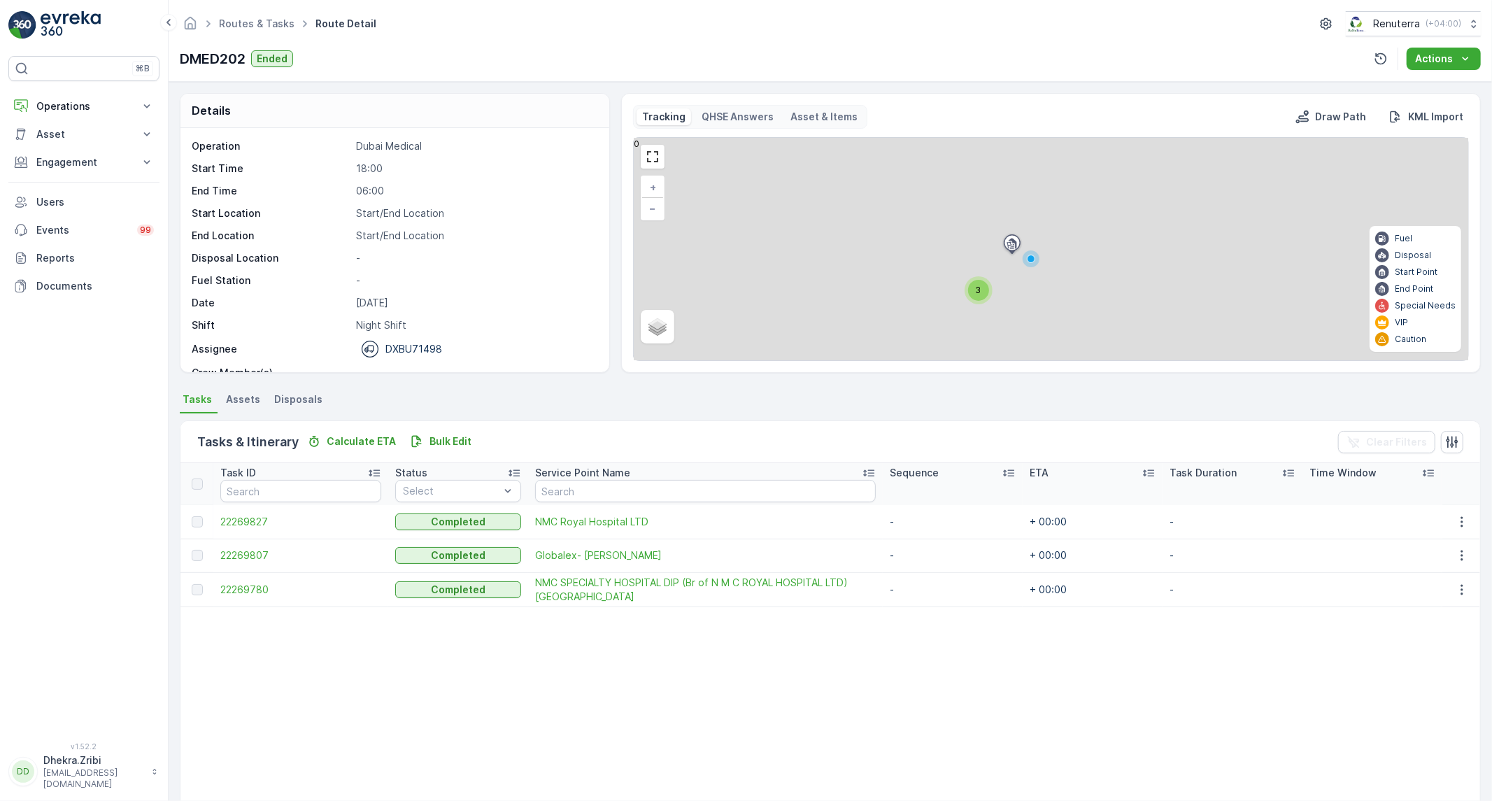
scroll to position [44, 0]
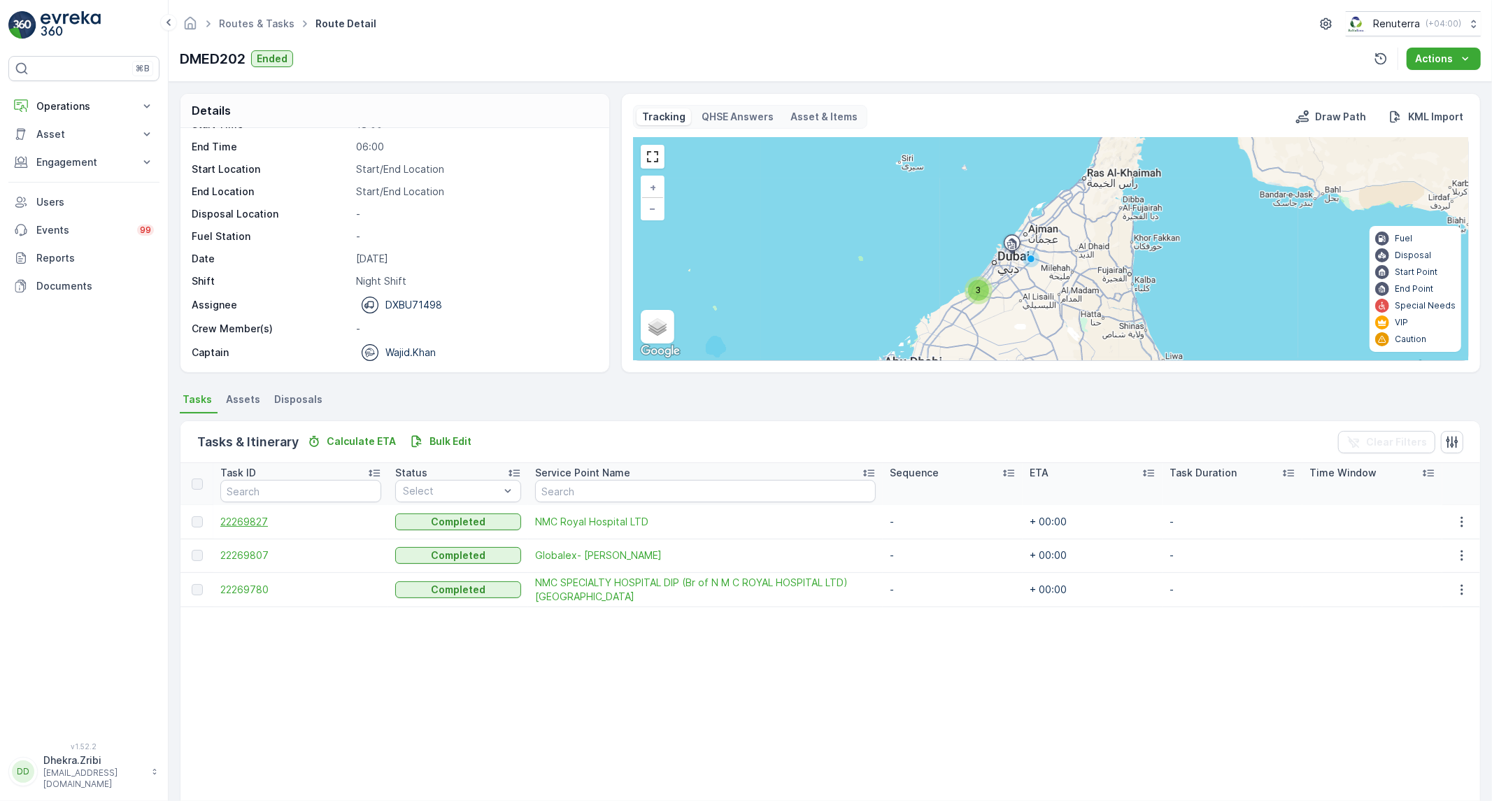
click at [257, 522] on span "22269827" at bounding box center [300, 522] width 161 height 14
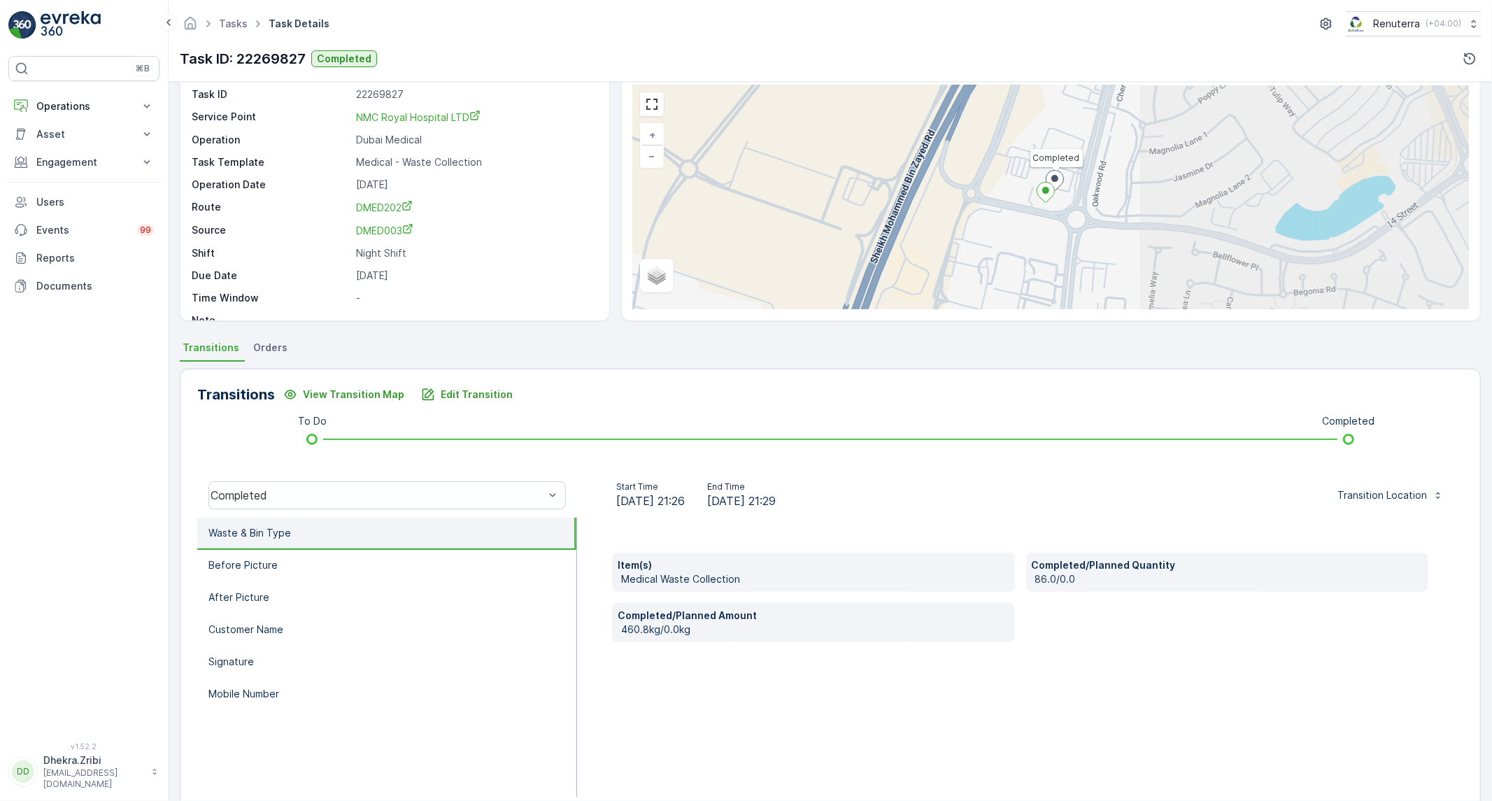
scroll to position [78, 0]
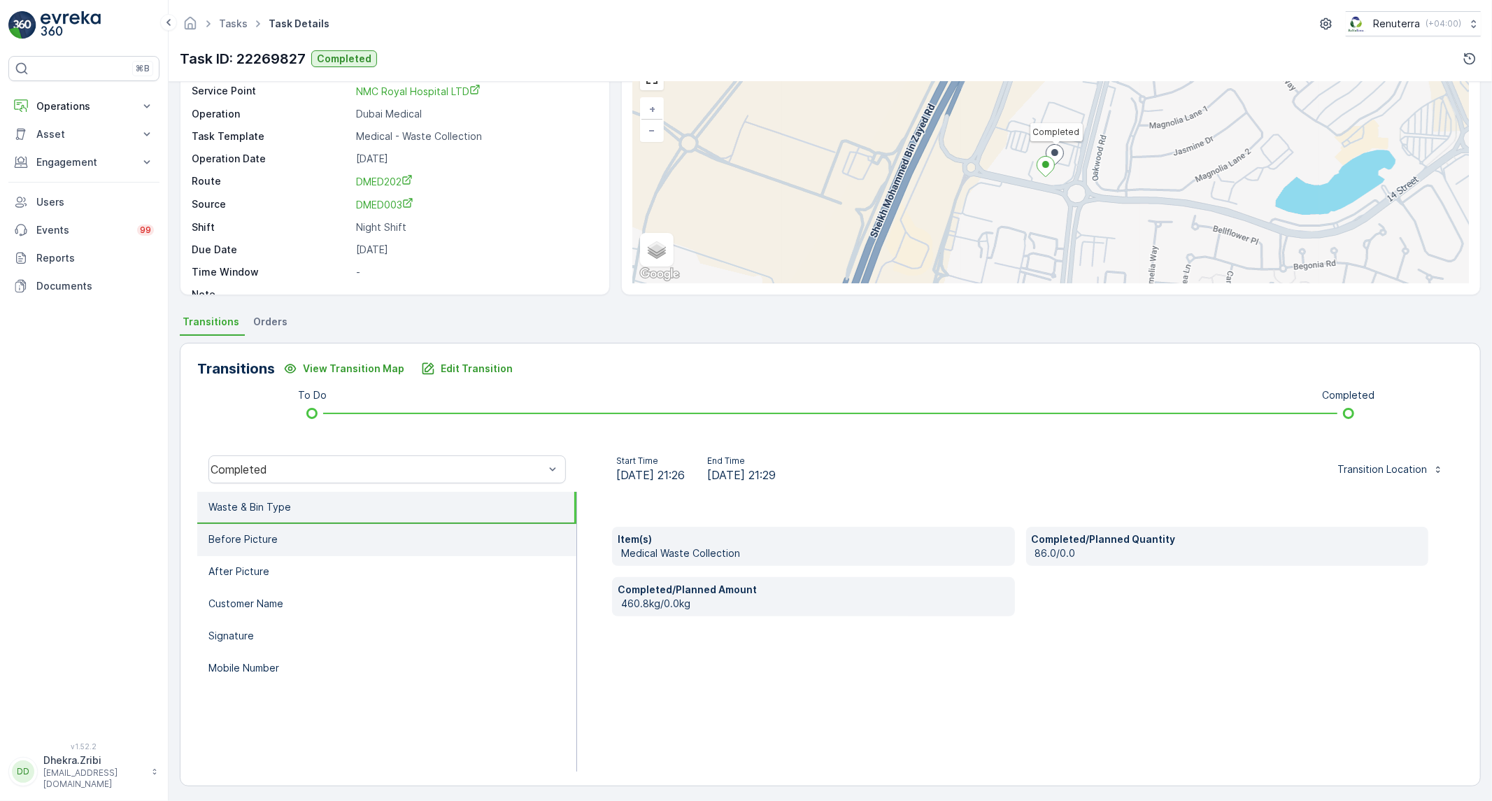
click at [292, 539] on li "Before Picture" at bounding box center [386, 540] width 379 height 32
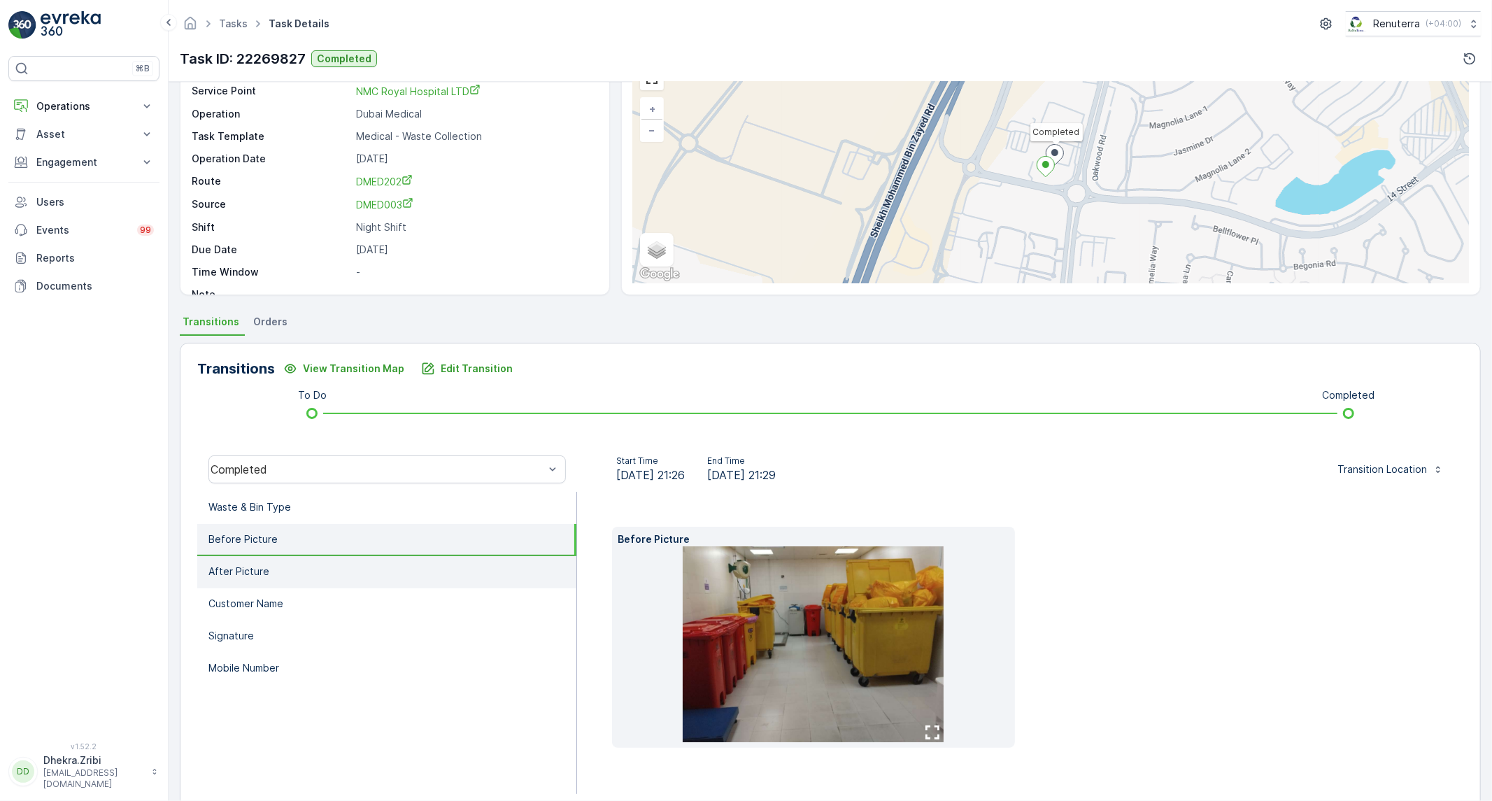
click at [270, 558] on li "After Picture" at bounding box center [386, 572] width 379 height 32
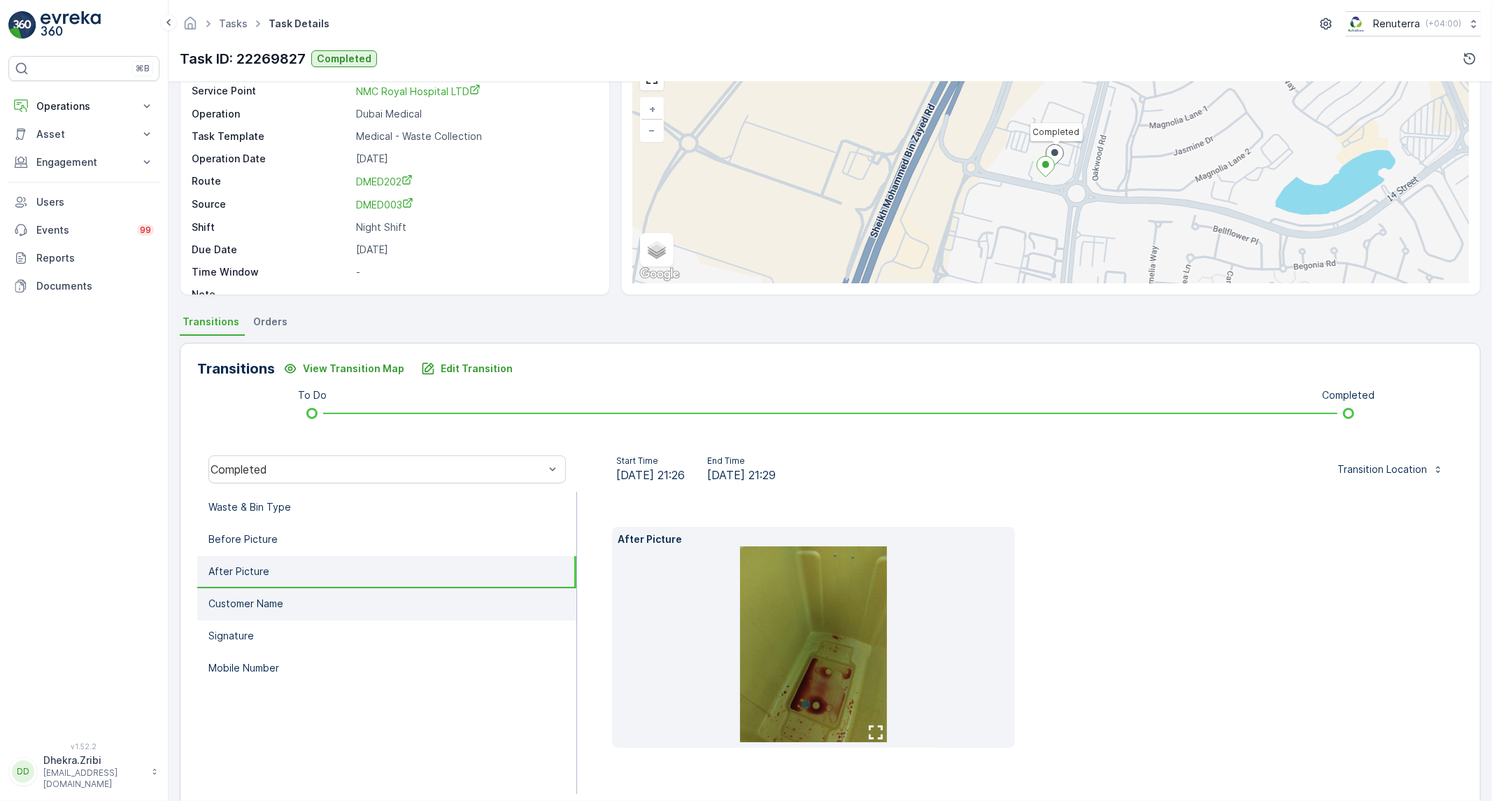
click at [257, 597] on p "Customer Name" at bounding box center [245, 604] width 75 height 14
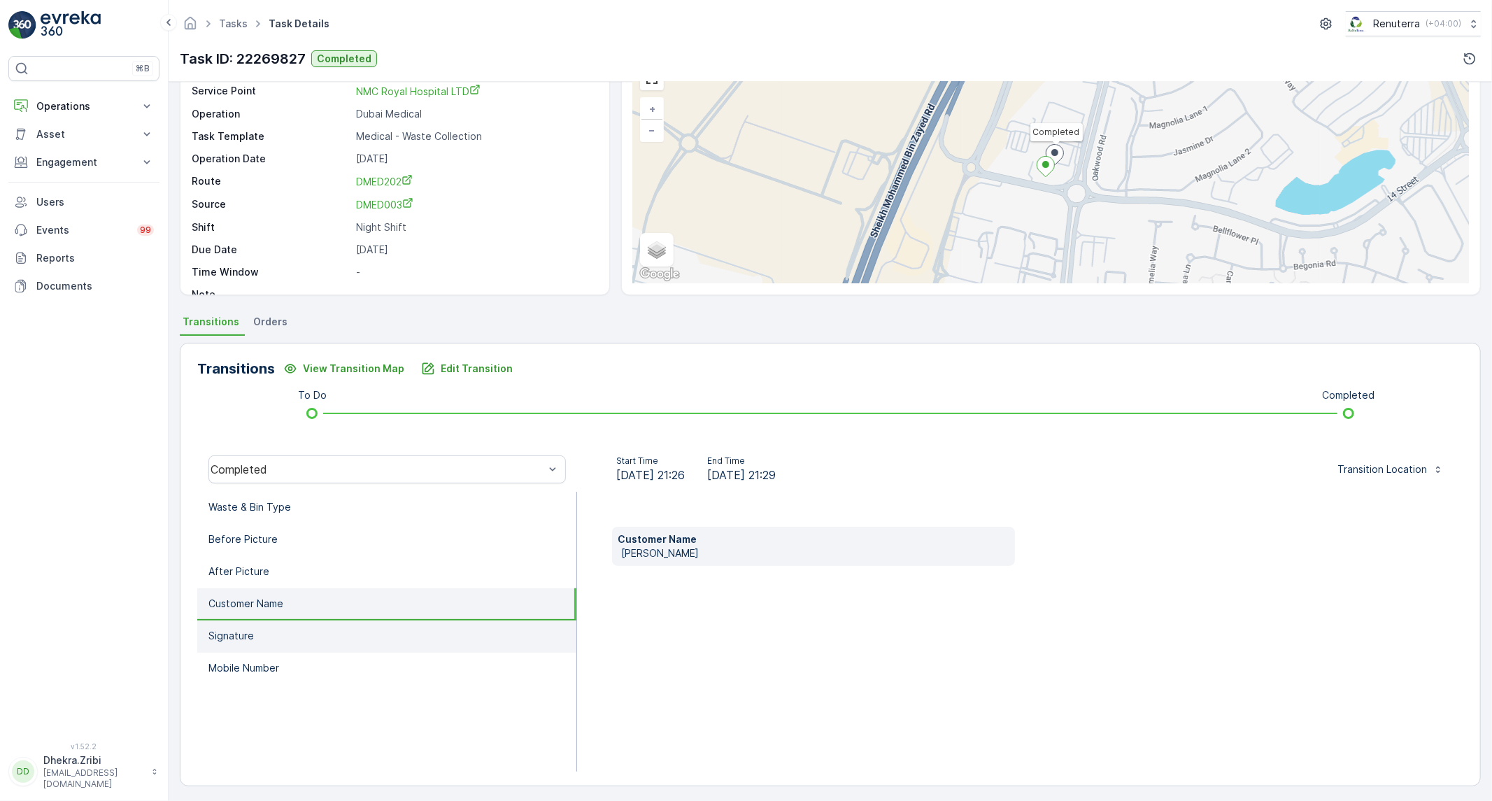
click at [253, 630] on li "Signature" at bounding box center [386, 636] width 379 height 32
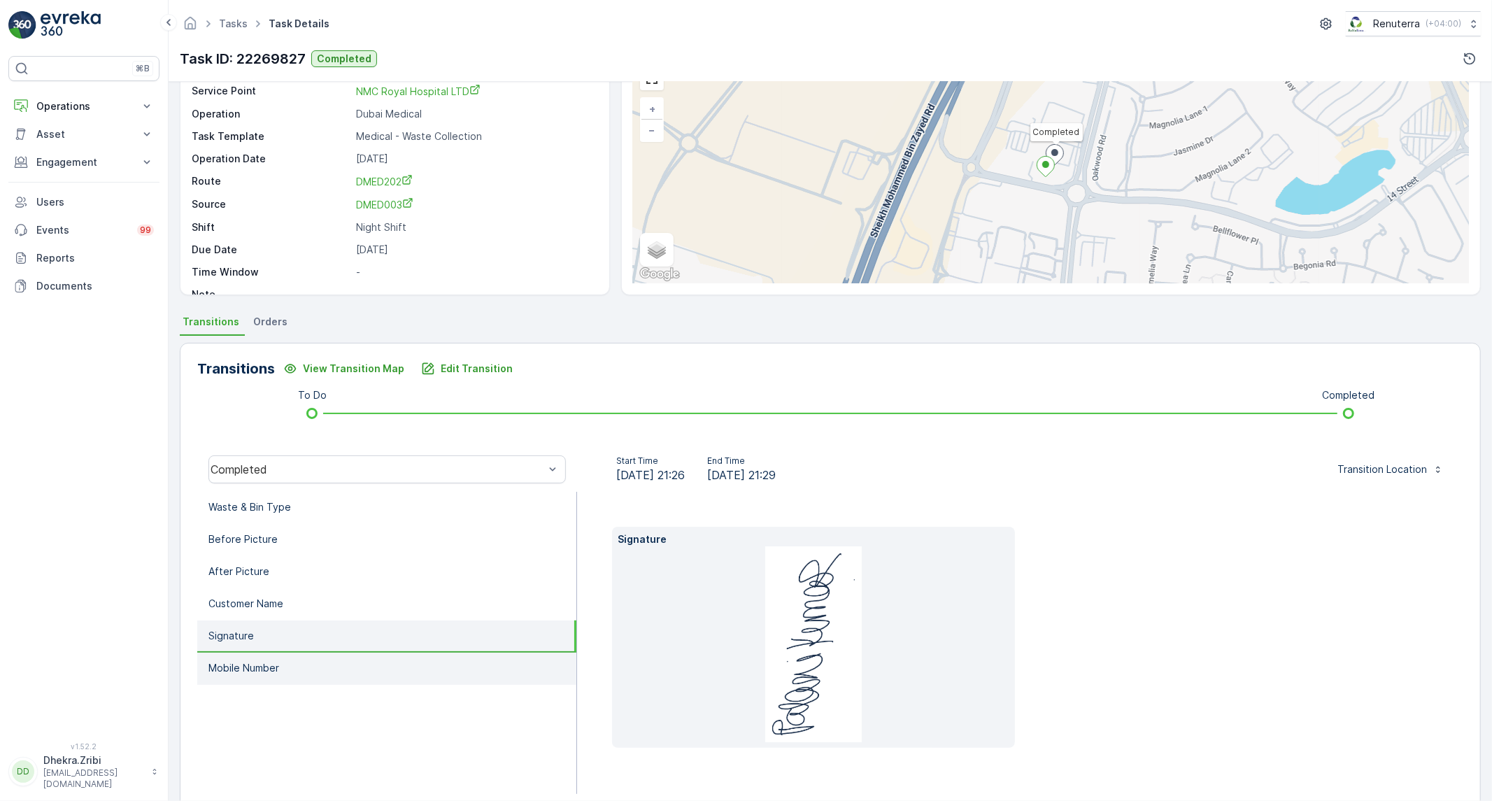
click at [256, 663] on p "Mobile Number" at bounding box center [243, 668] width 71 height 14
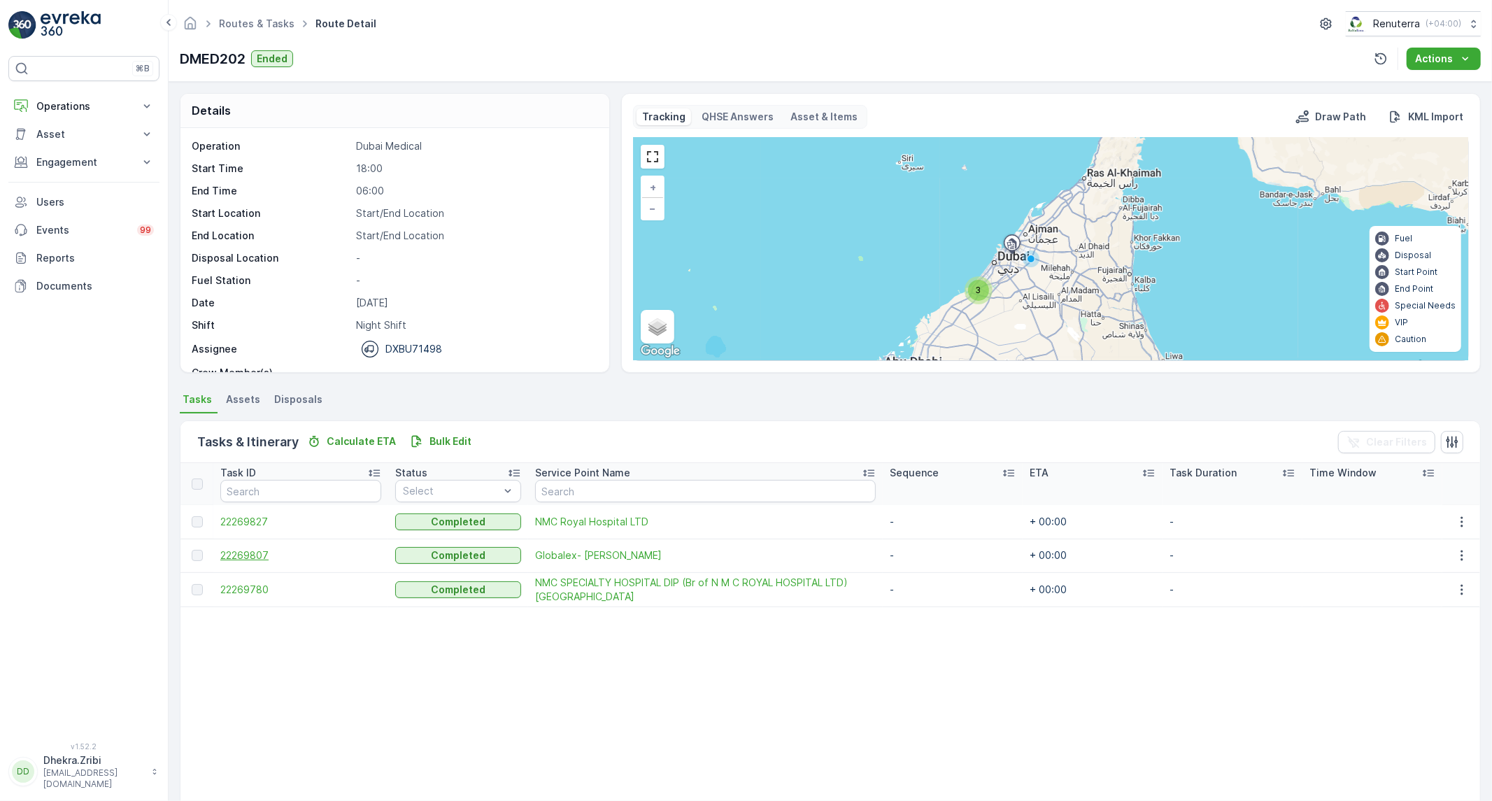
click at [259, 553] on span "22269807" at bounding box center [300, 555] width 161 height 14
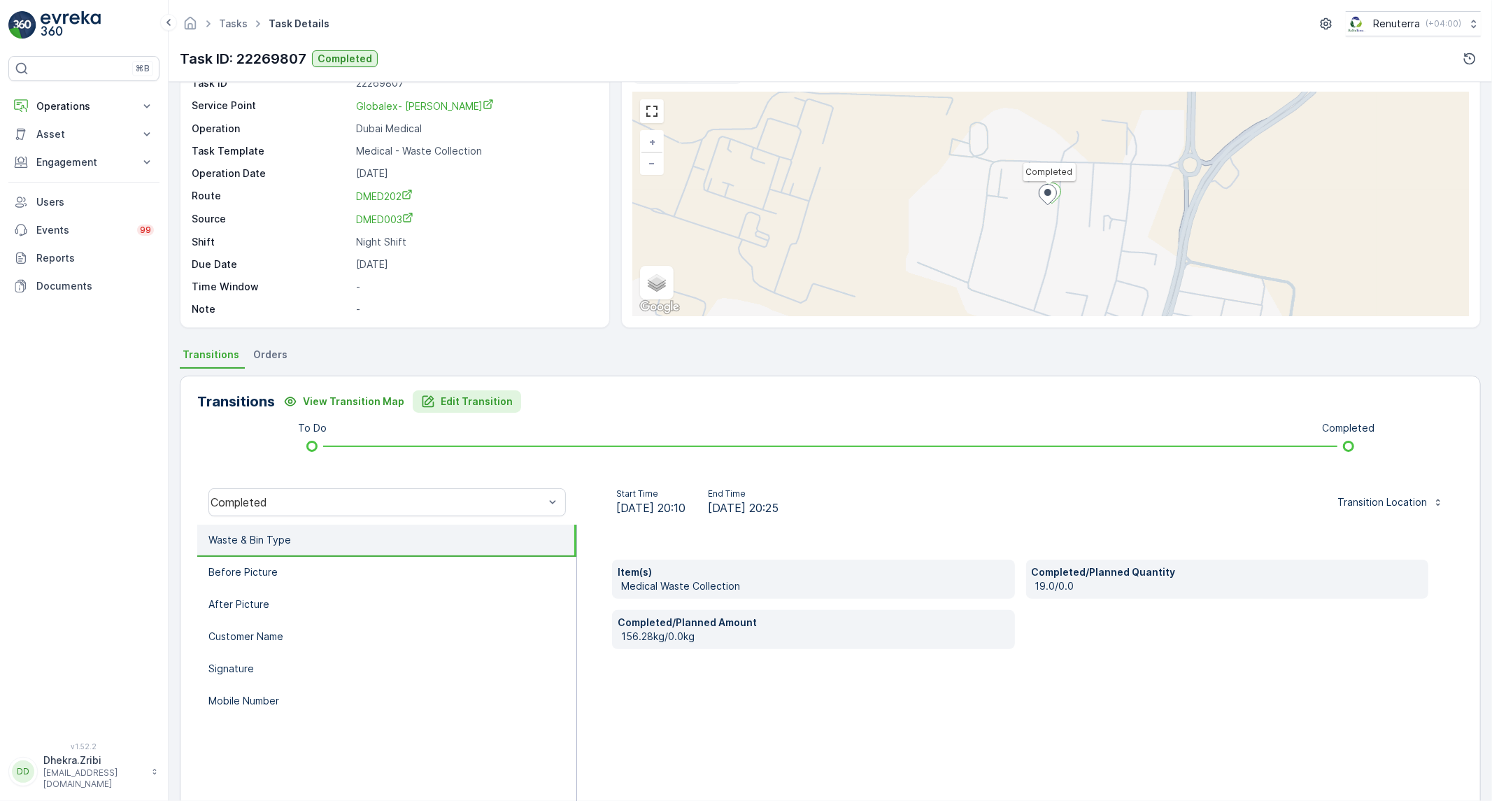
scroll to position [80, 0]
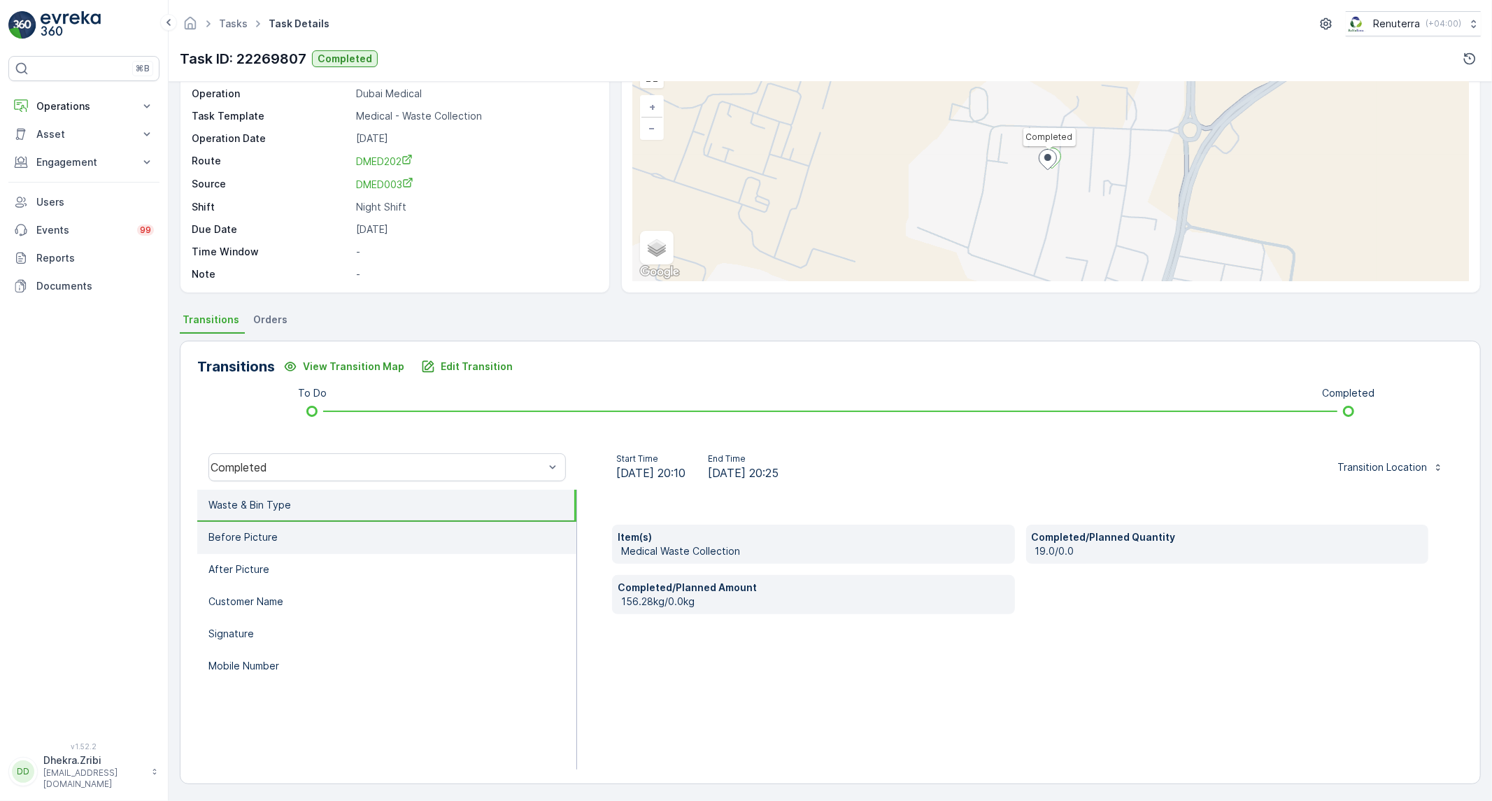
click at [329, 539] on li "Before Picture" at bounding box center [386, 538] width 379 height 32
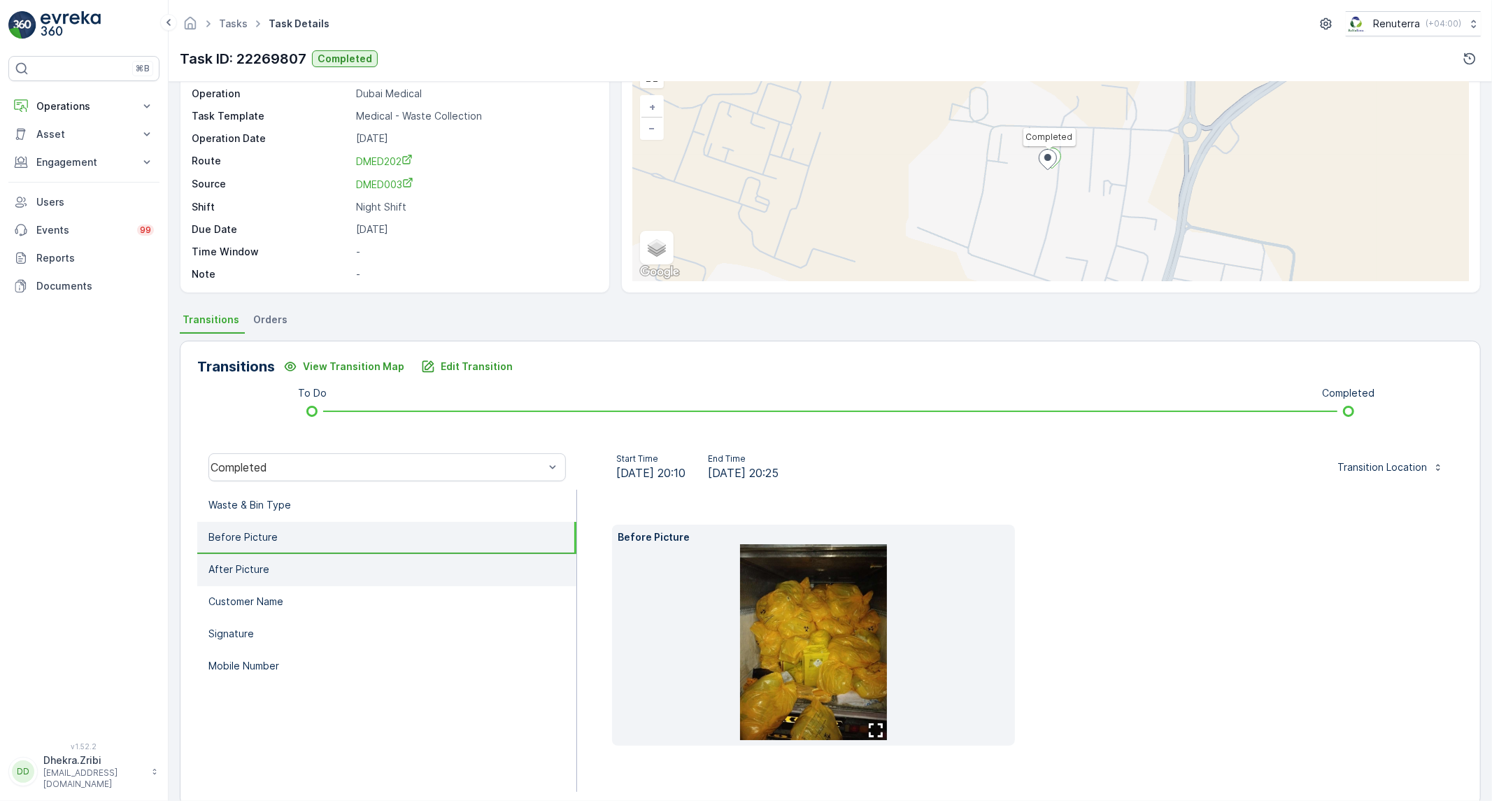
click at [264, 565] on p "After Picture" at bounding box center [238, 569] width 61 height 14
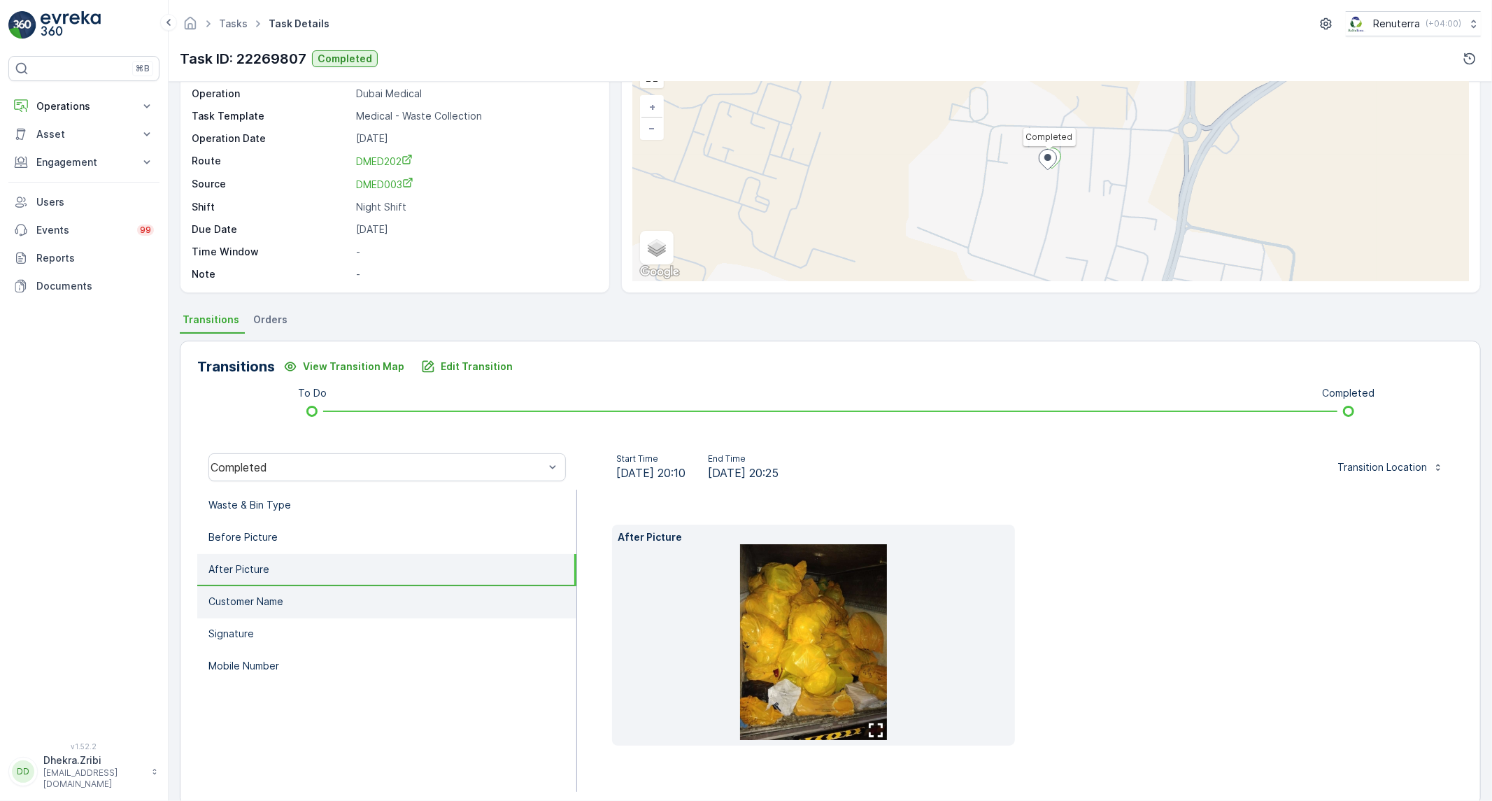
click at [337, 590] on li "Customer Name" at bounding box center [386, 602] width 379 height 32
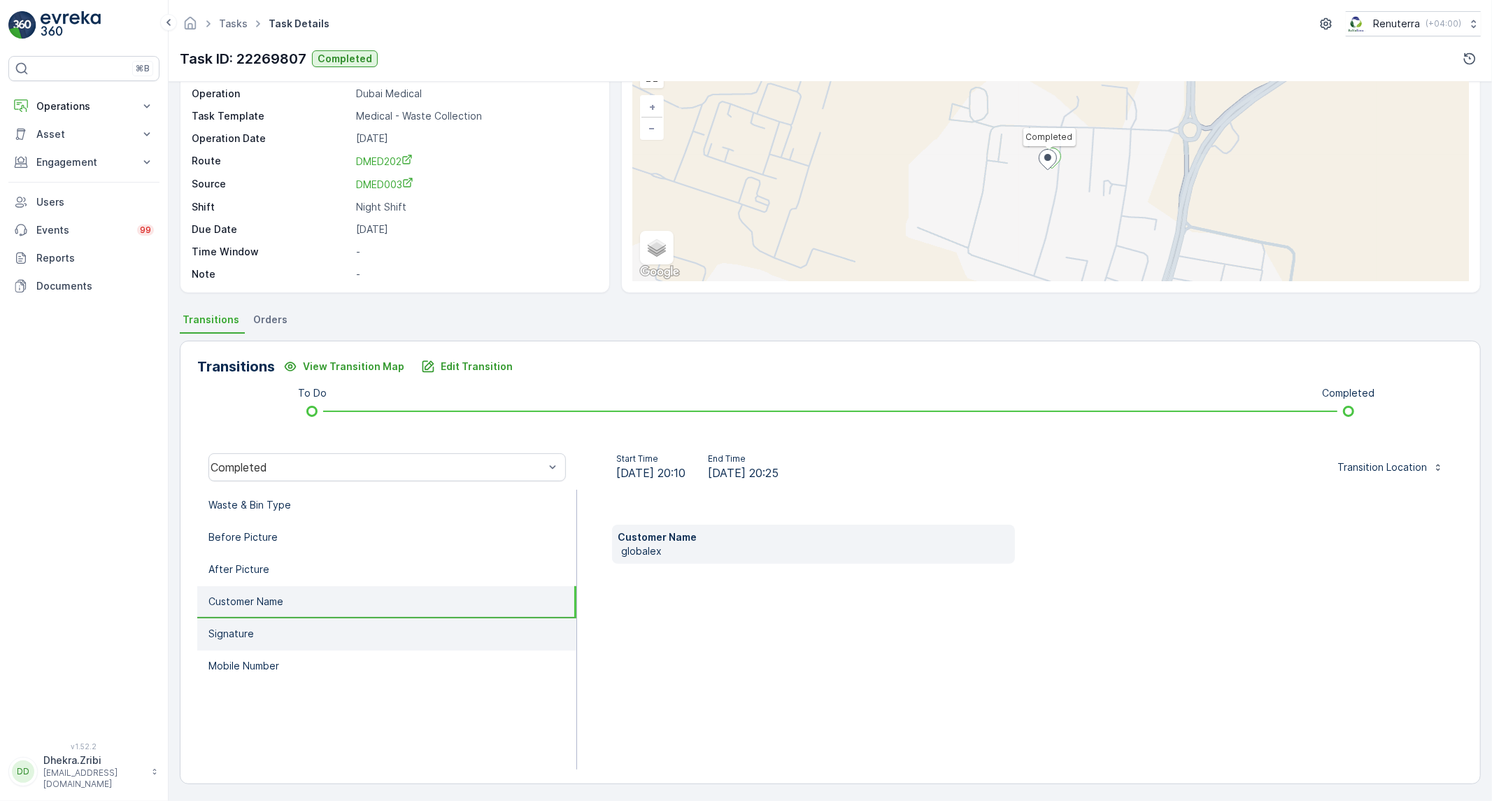
click at [243, 623] on li "Signature" at bounding box center [386, 634] width 379 height 32
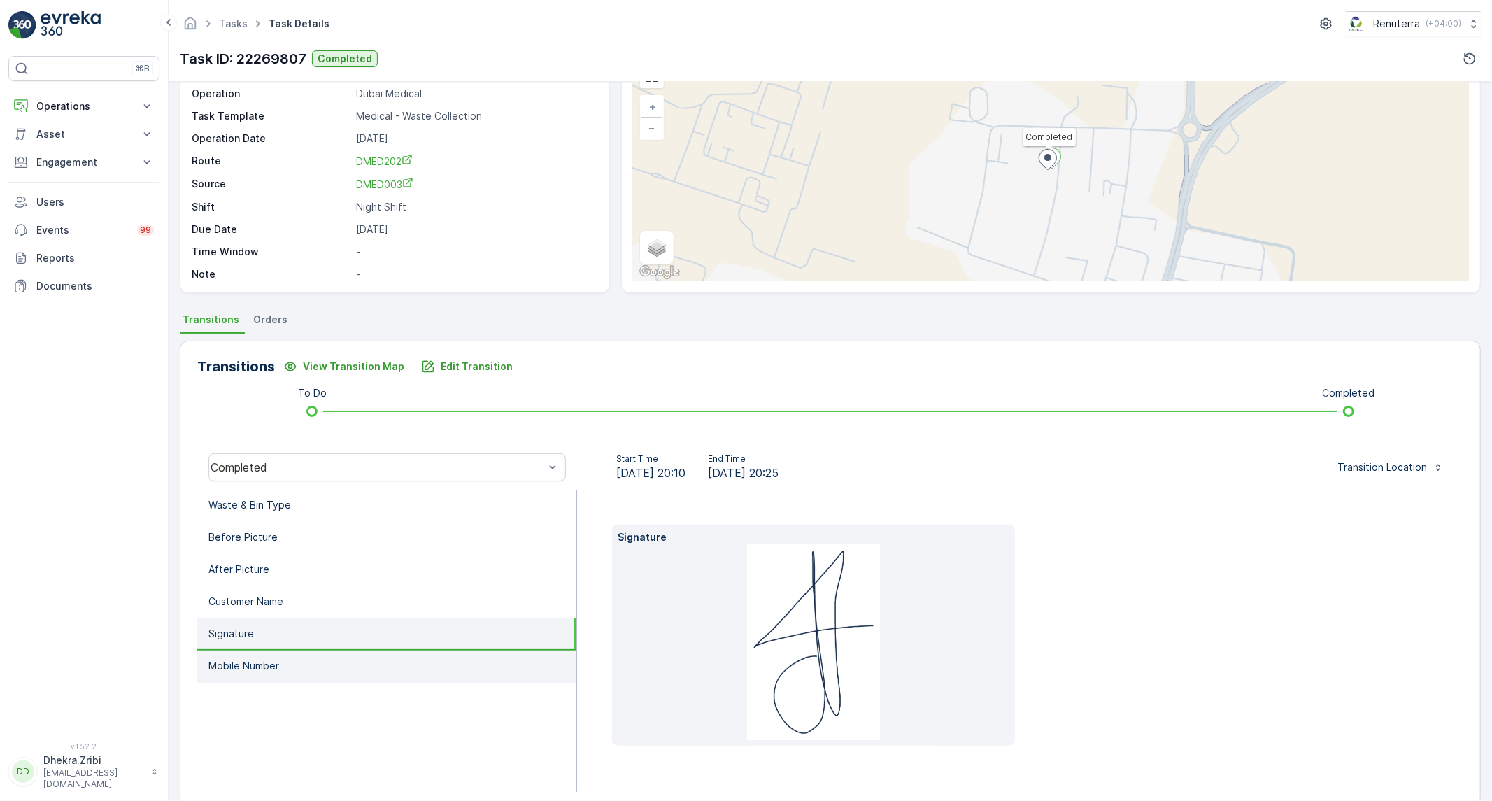
click at [243, 659] on p "Mobile Number" at bounding box center [243, 666] width 71 height 14
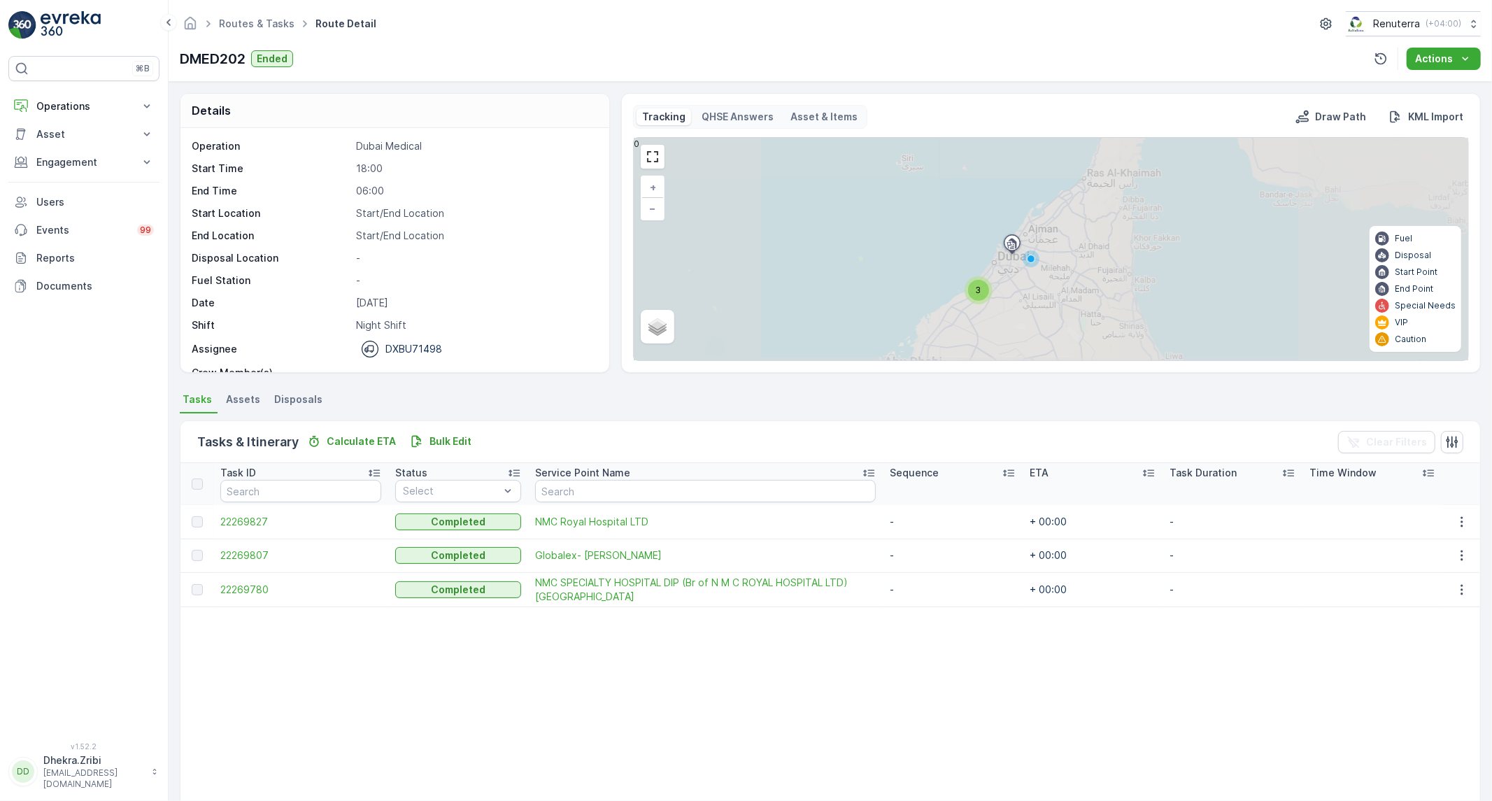
click at [219, 588] on td "22269780" at bounding box center [300, 589] width 175 height 34
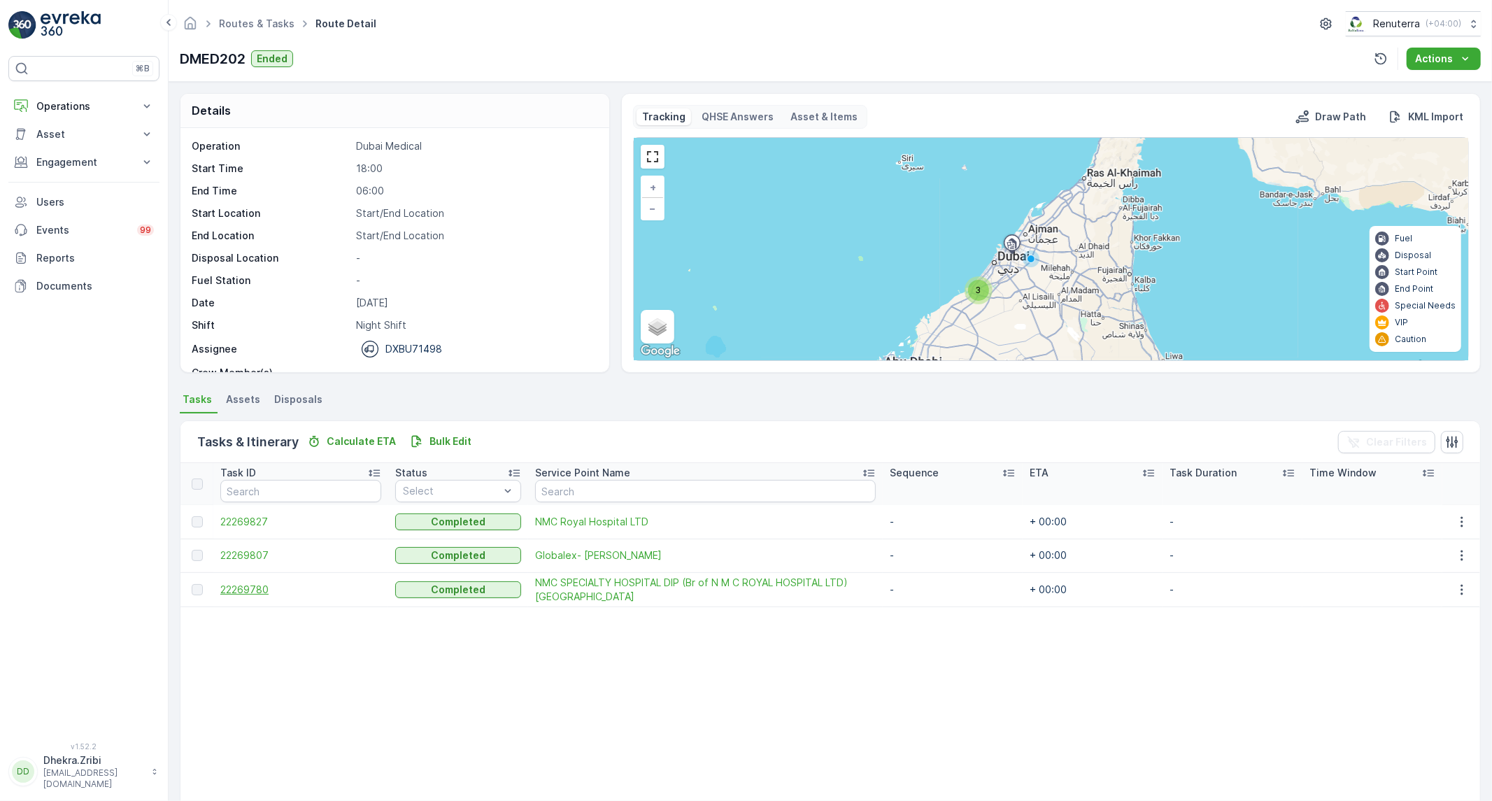
click at [222, 592] on span "22269780" at bounding box center [300, 590] width 161 height 14
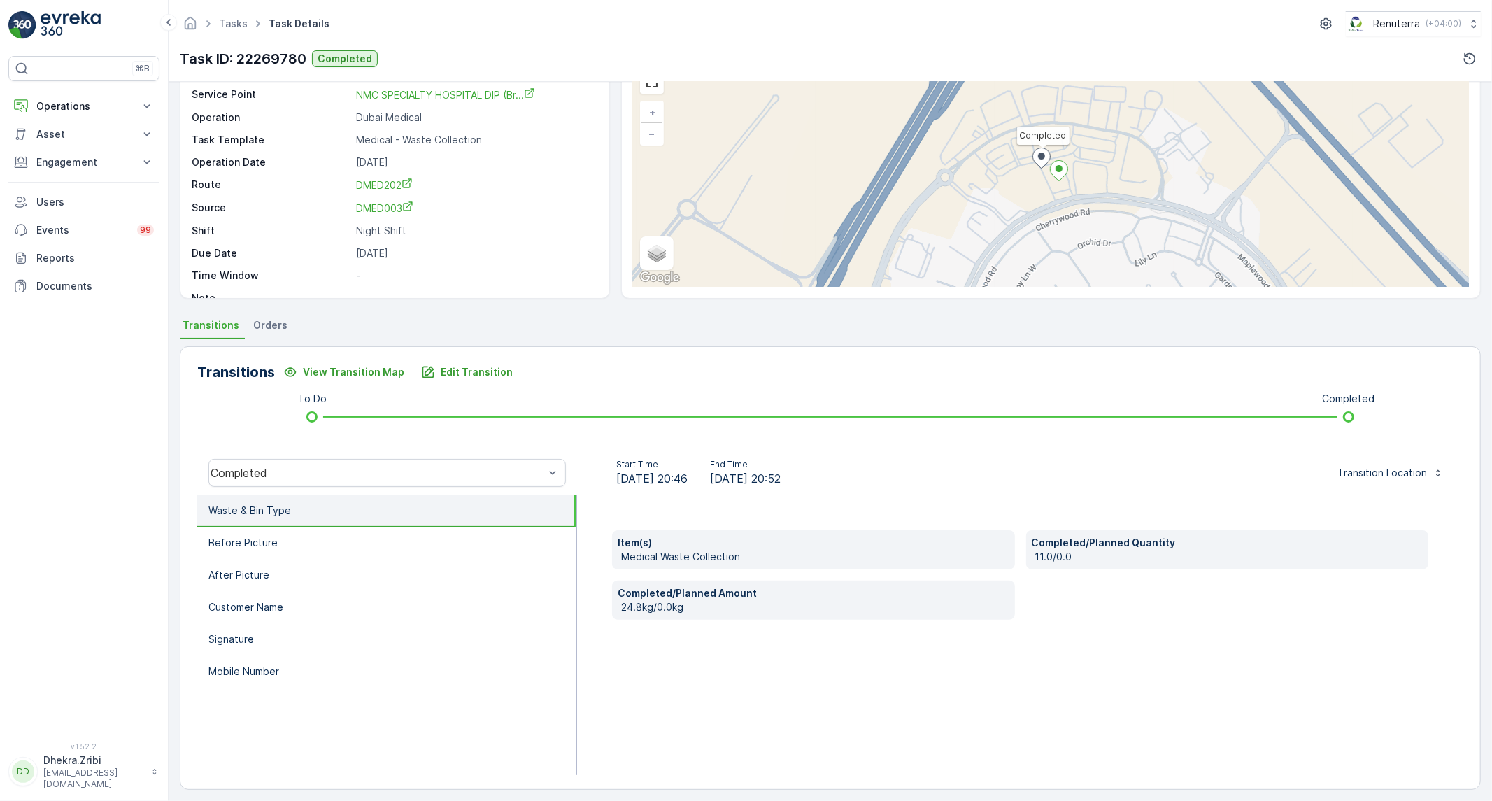
scroll to position [80, 0]
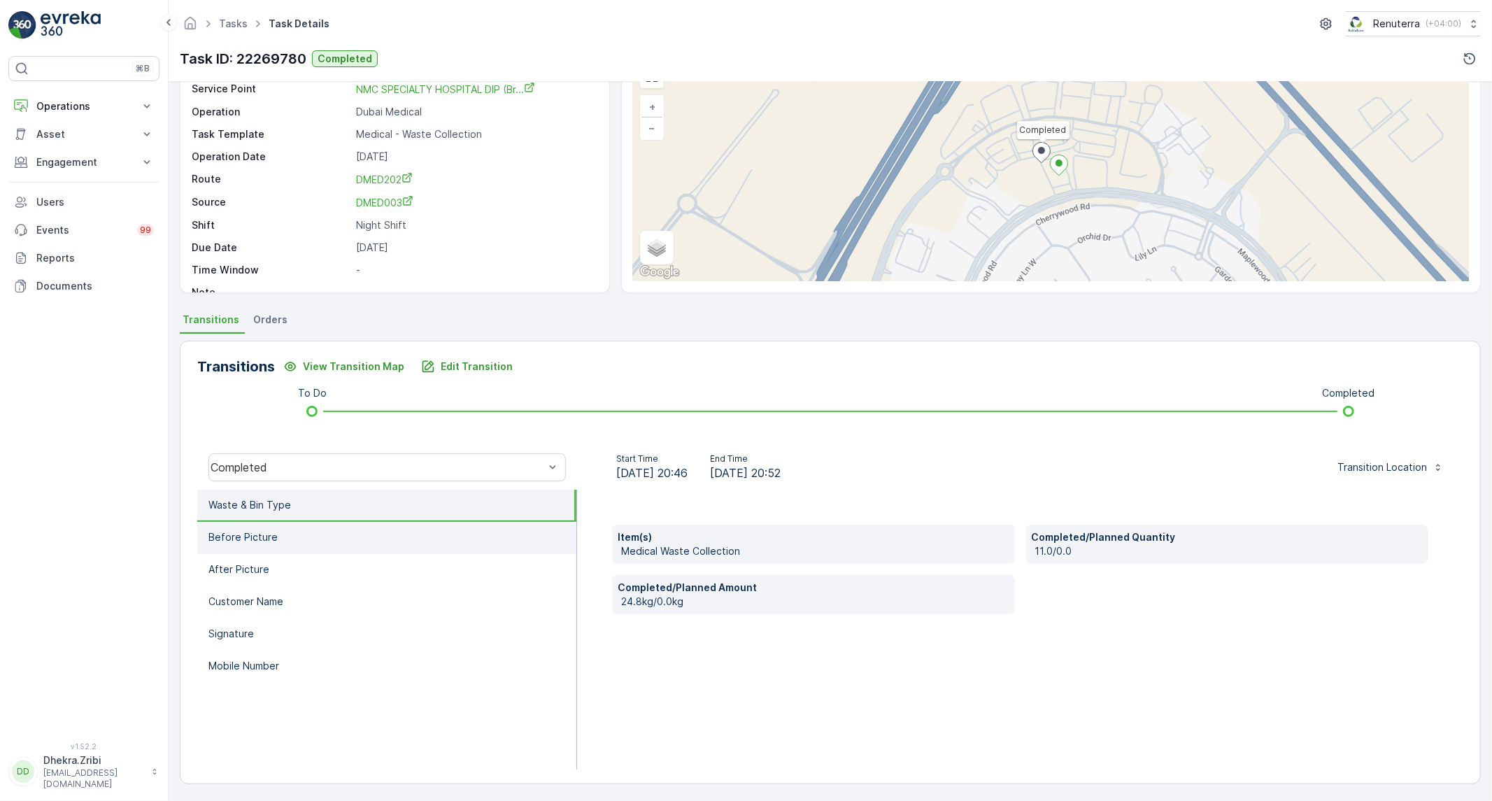
click at [387, 539] on li "Before Picture" at bounding box center [386, 538] width 379 height 32
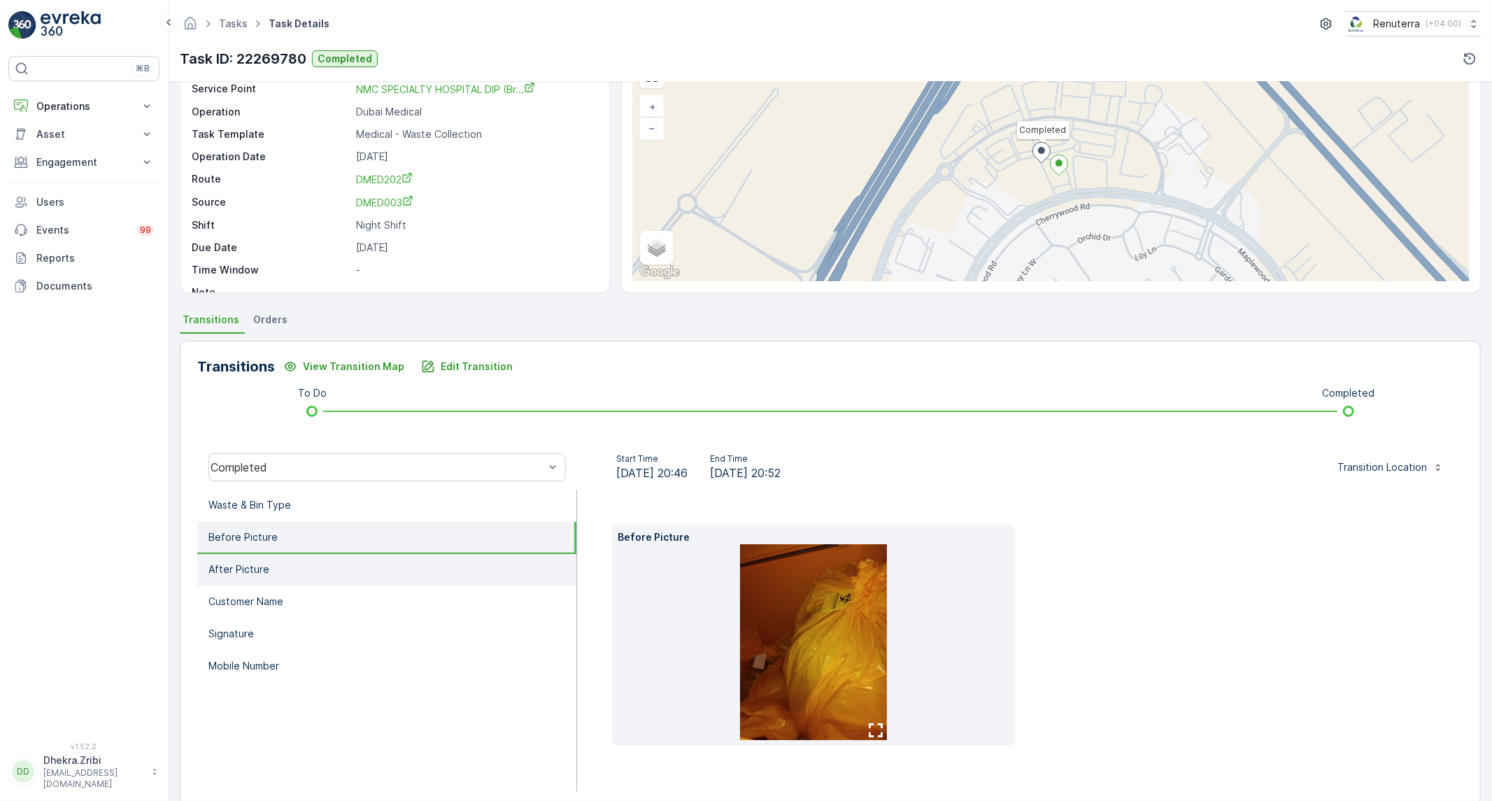
click at [337, 568] on li "After Picture" at bounding box center [386, 570] width 379 height 32
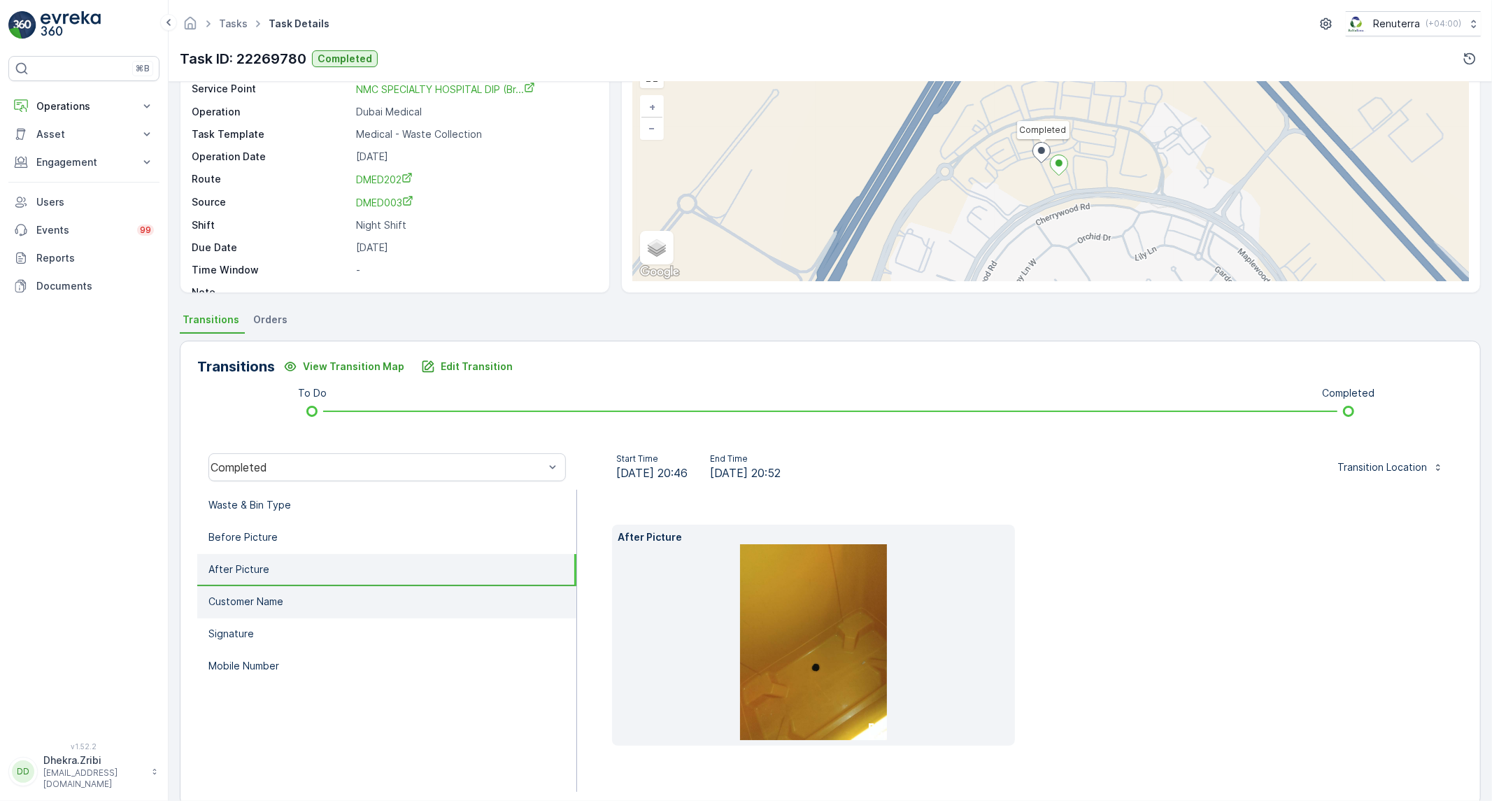
click at [275, 597] on p "Customer Name" at bounding box center [245, 602] width 75 height 14
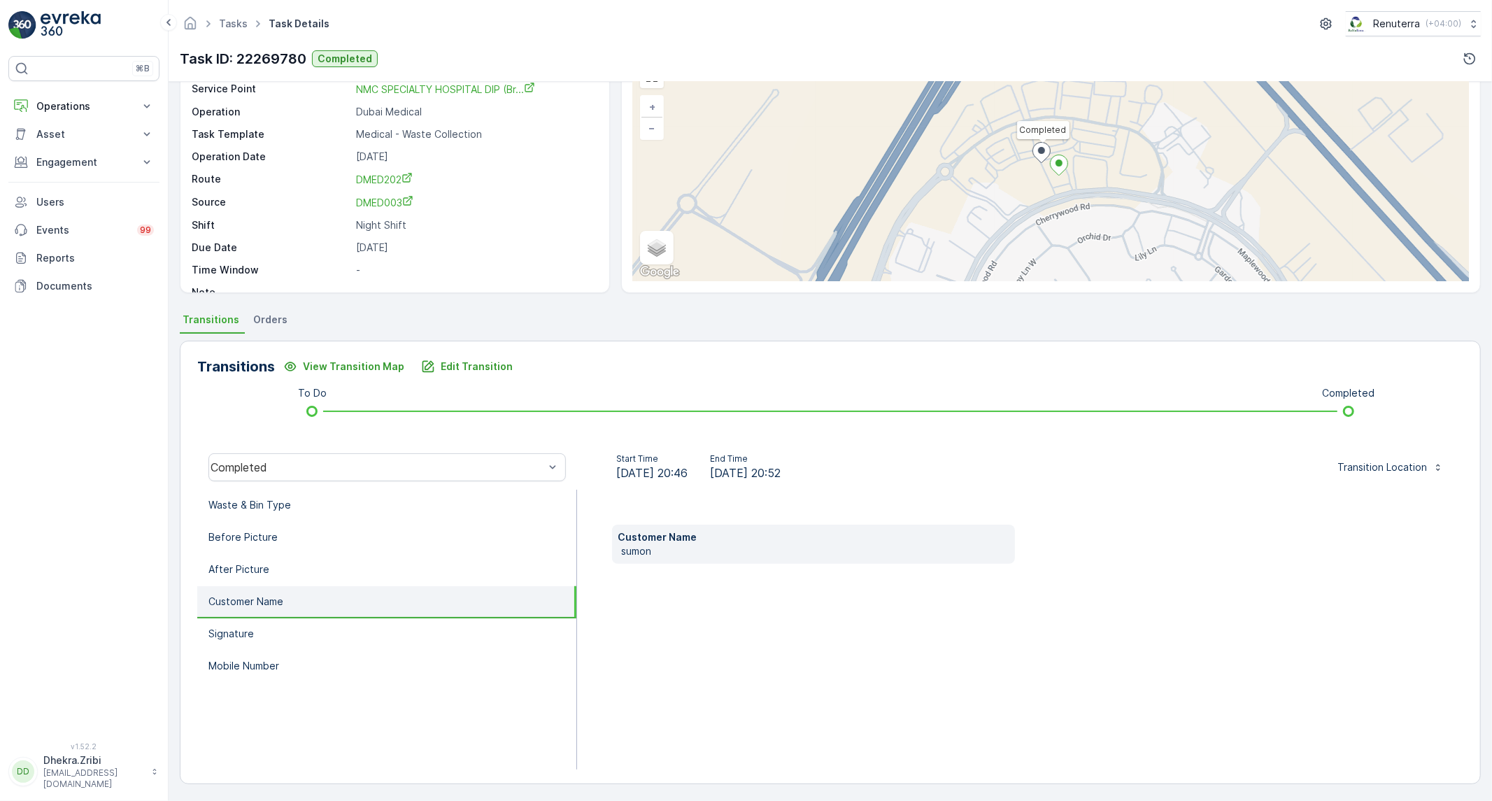
click at [275, 597] on p "Customer Name" at bounding box center [245, 602] width 75 height 14
click at [231, 633] on p "Signature" at bounding box center [230, 634] width 45 height 14
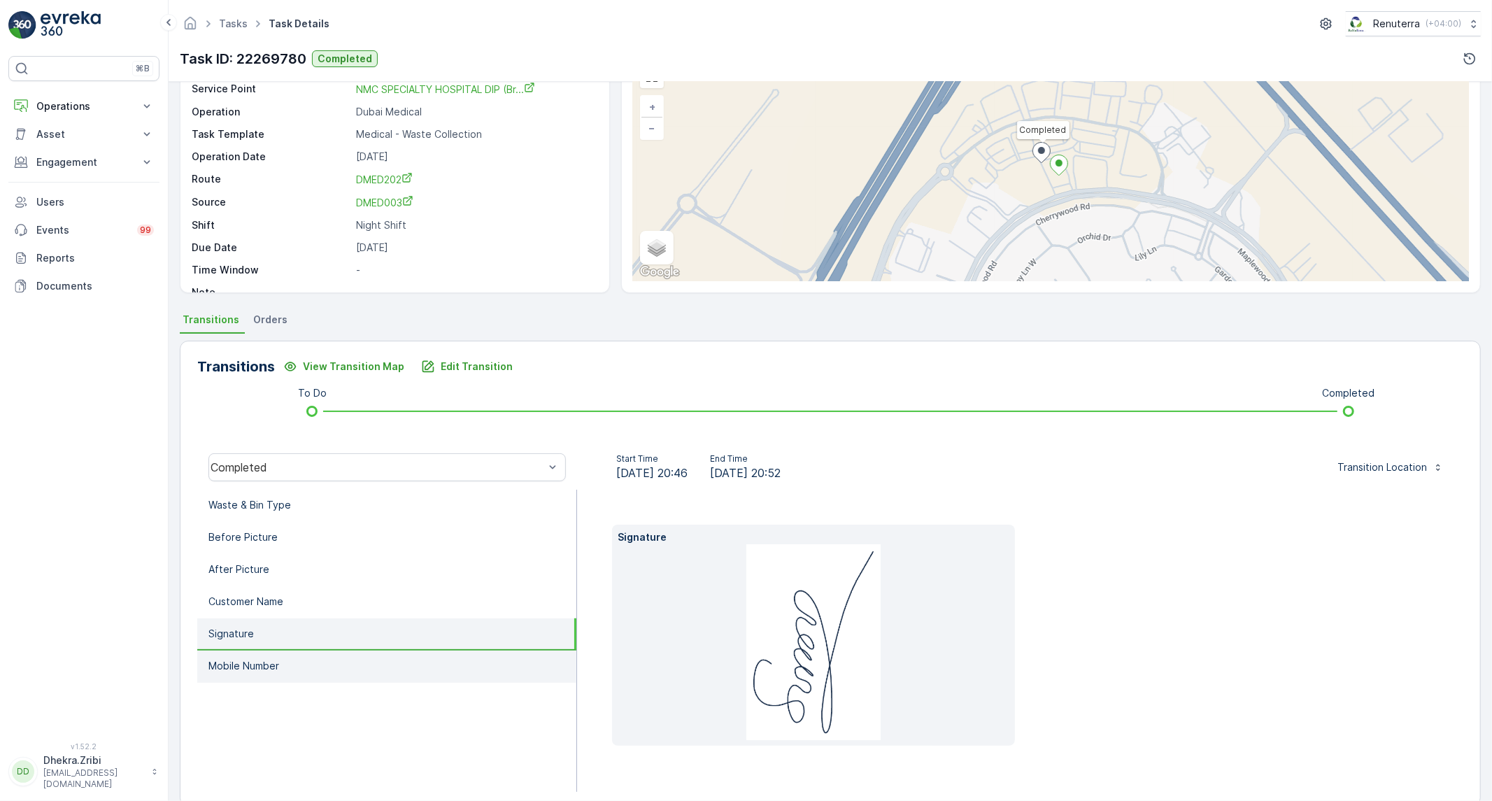
click at [259, 668] on p "Mobile Number" at bounding box center [243, 666] width 71 height 14
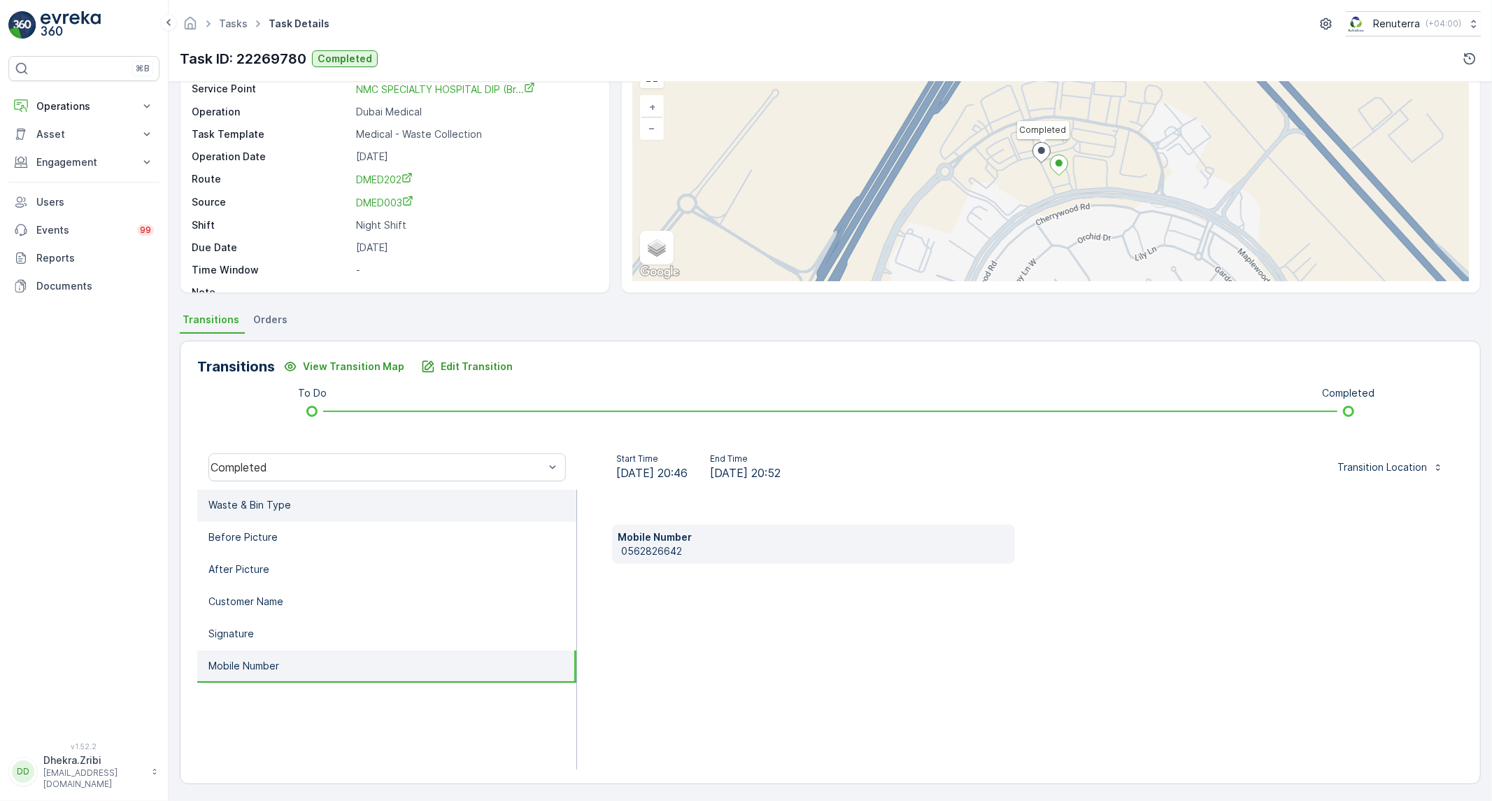
click at [278, 512] on li "Waste & Bin Type" at bounding box center [386, 506] width 379 height 32
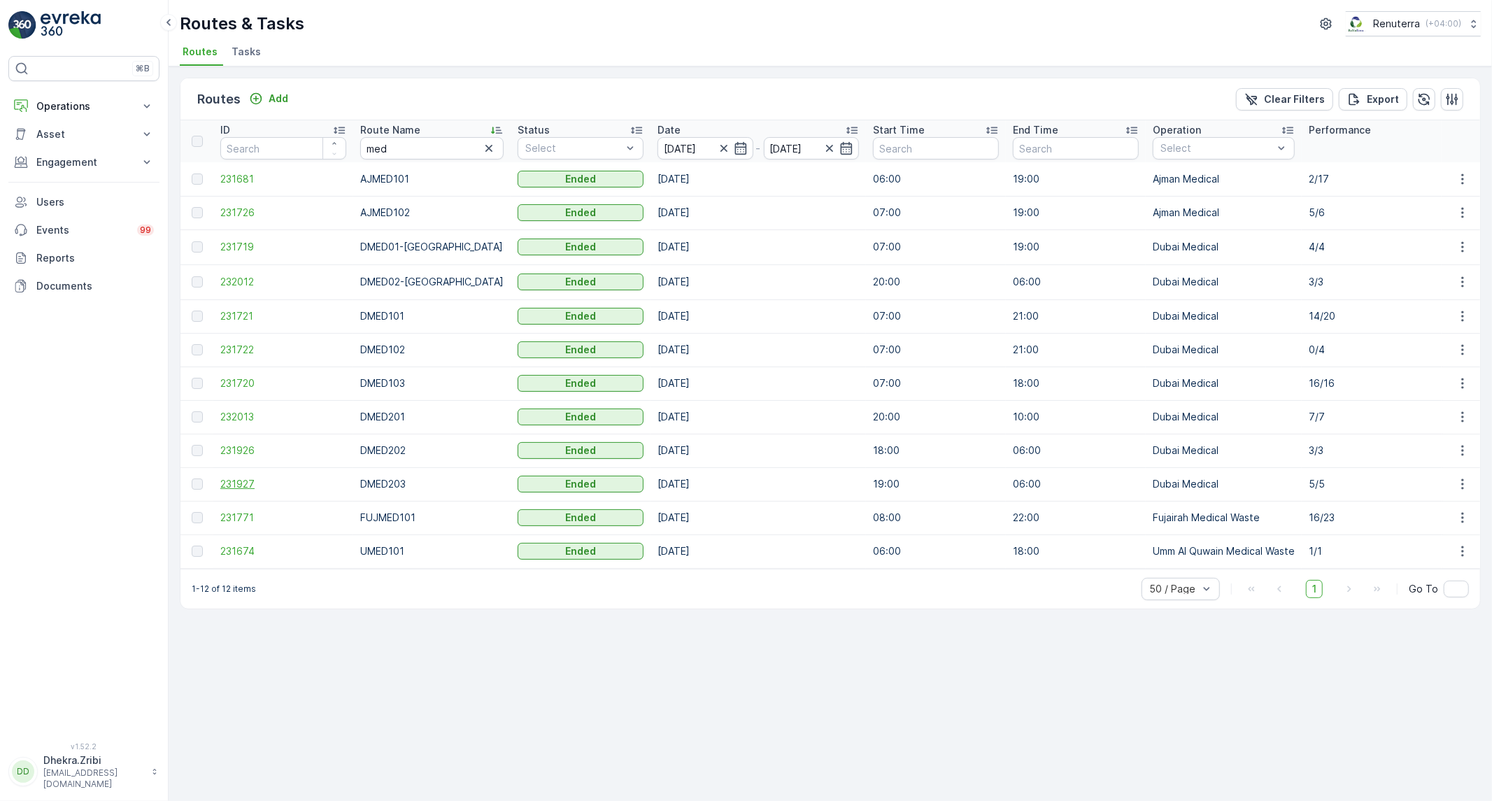
click at [246, 486] on span "231927" at bounding box center [283, 484] width 126 height 14
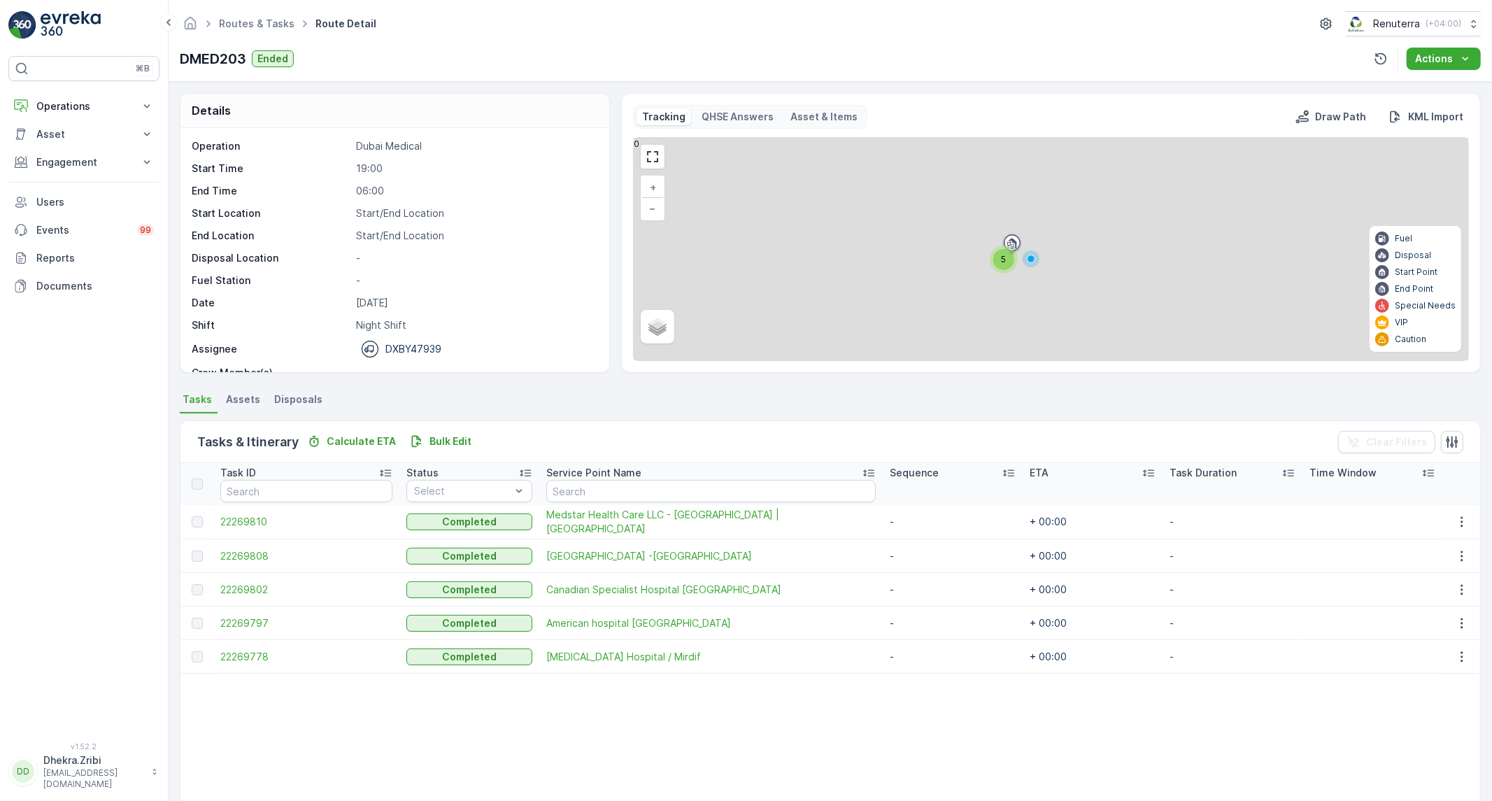
scroll to position [77, 0]
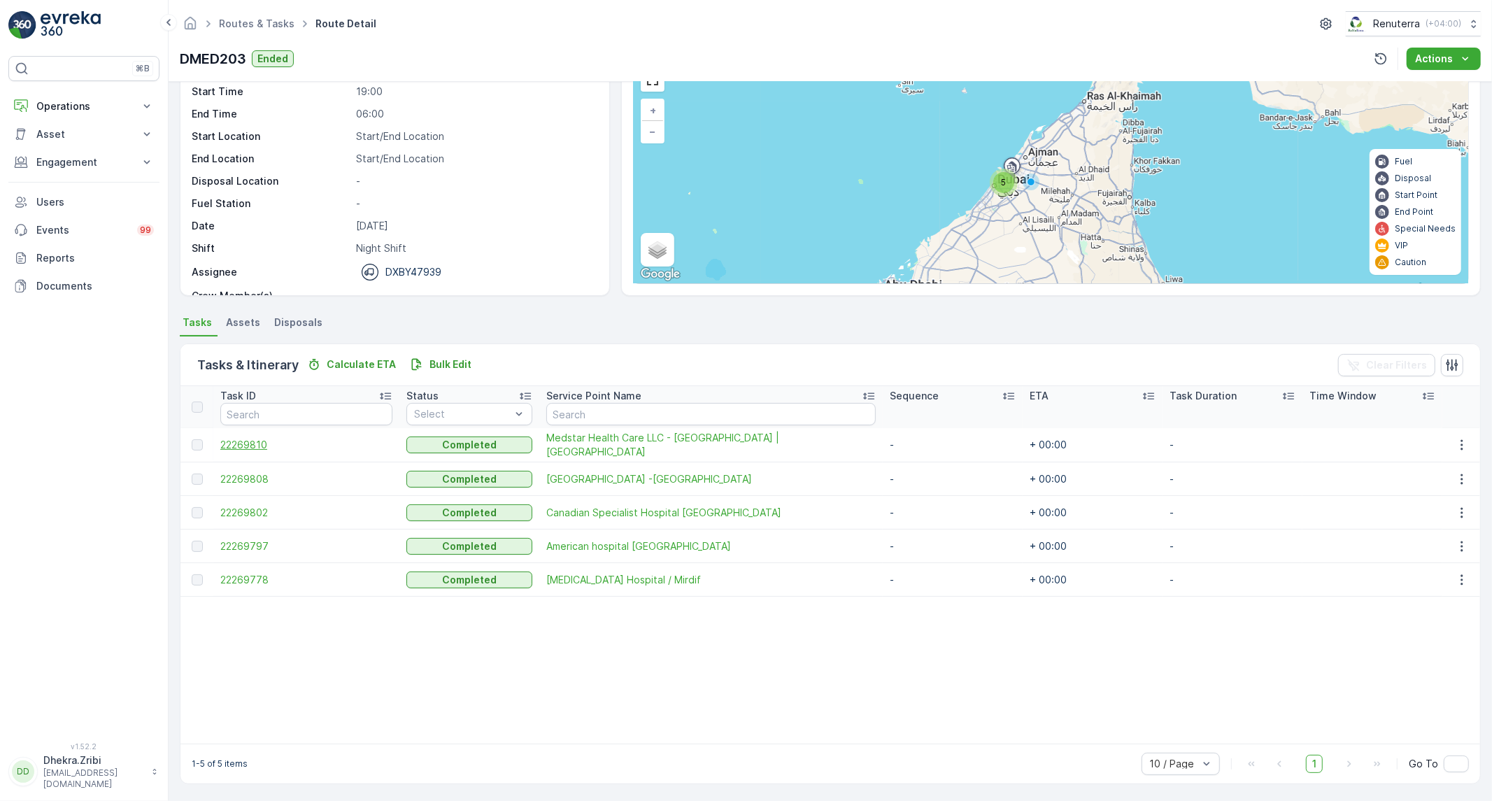
click at [257, 446] on span "22269810" at bounding box center [306, 445] width 172 height 14
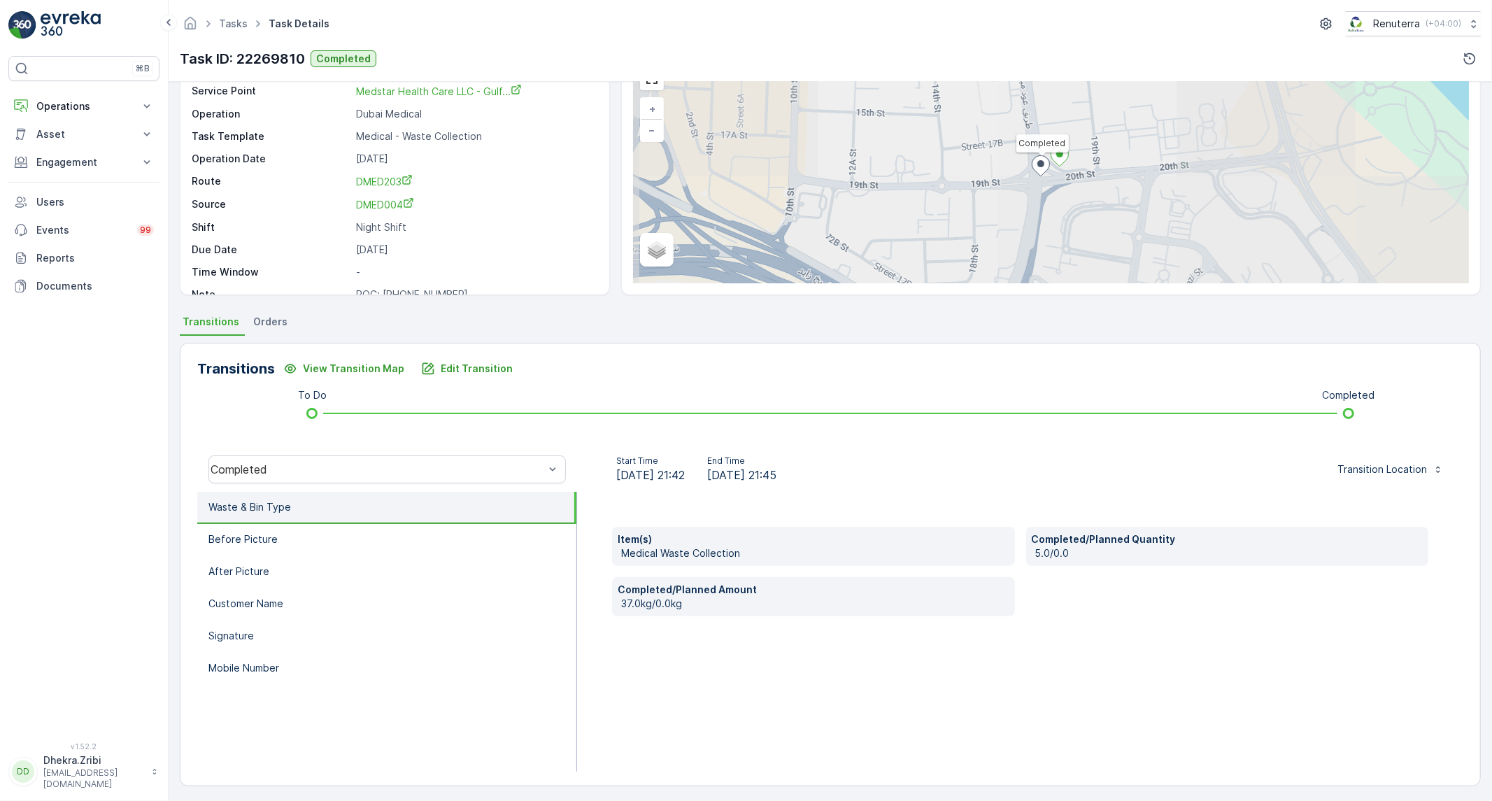
scroll to position [80, 0]
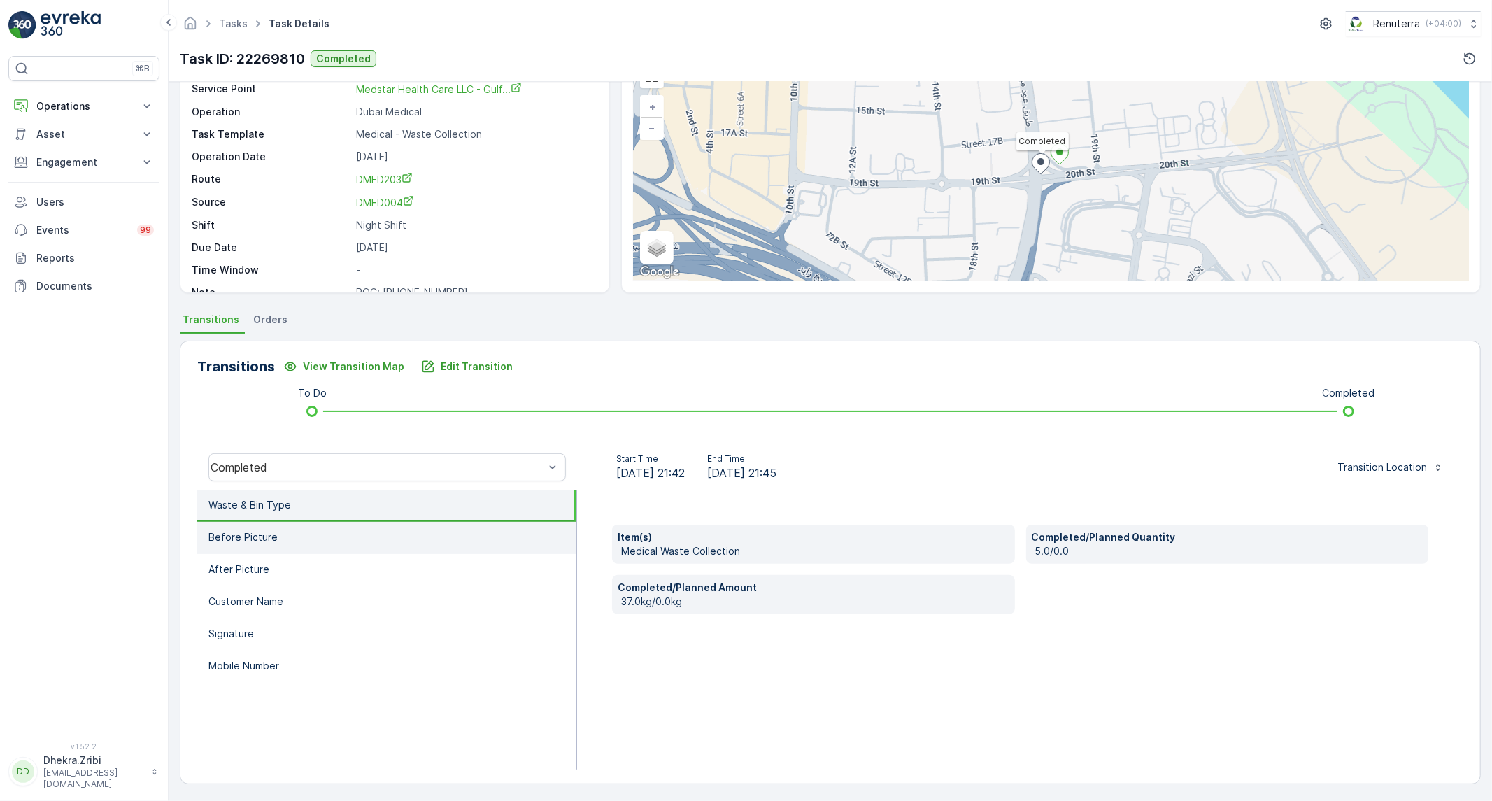
click at [381, 534] on li "Before Picture" at bounding box center [386, 538] width 379 height 32
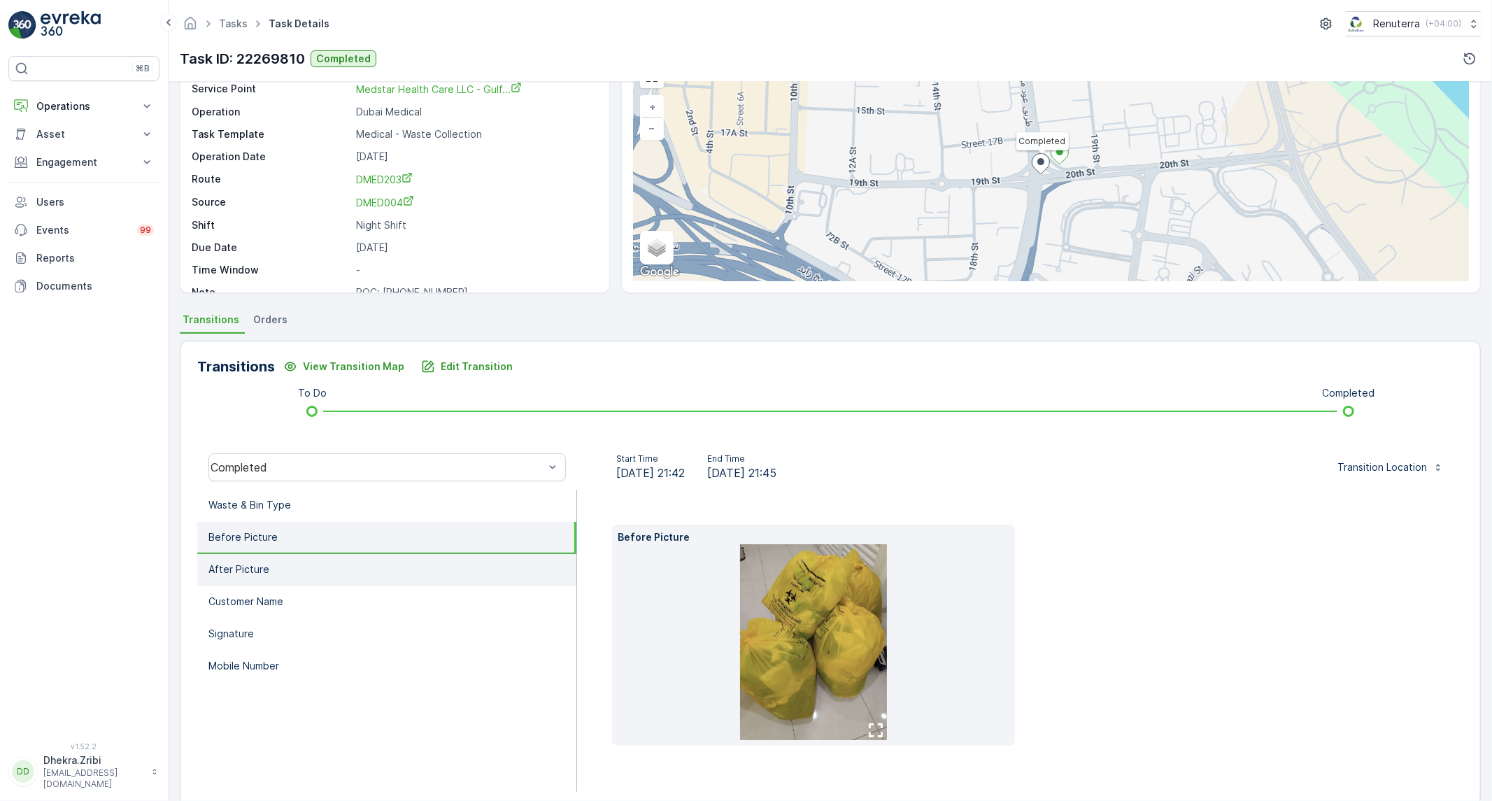
click at [289, 560] on li "After Picture" at bounding box center [386, 570] width 379 height 32
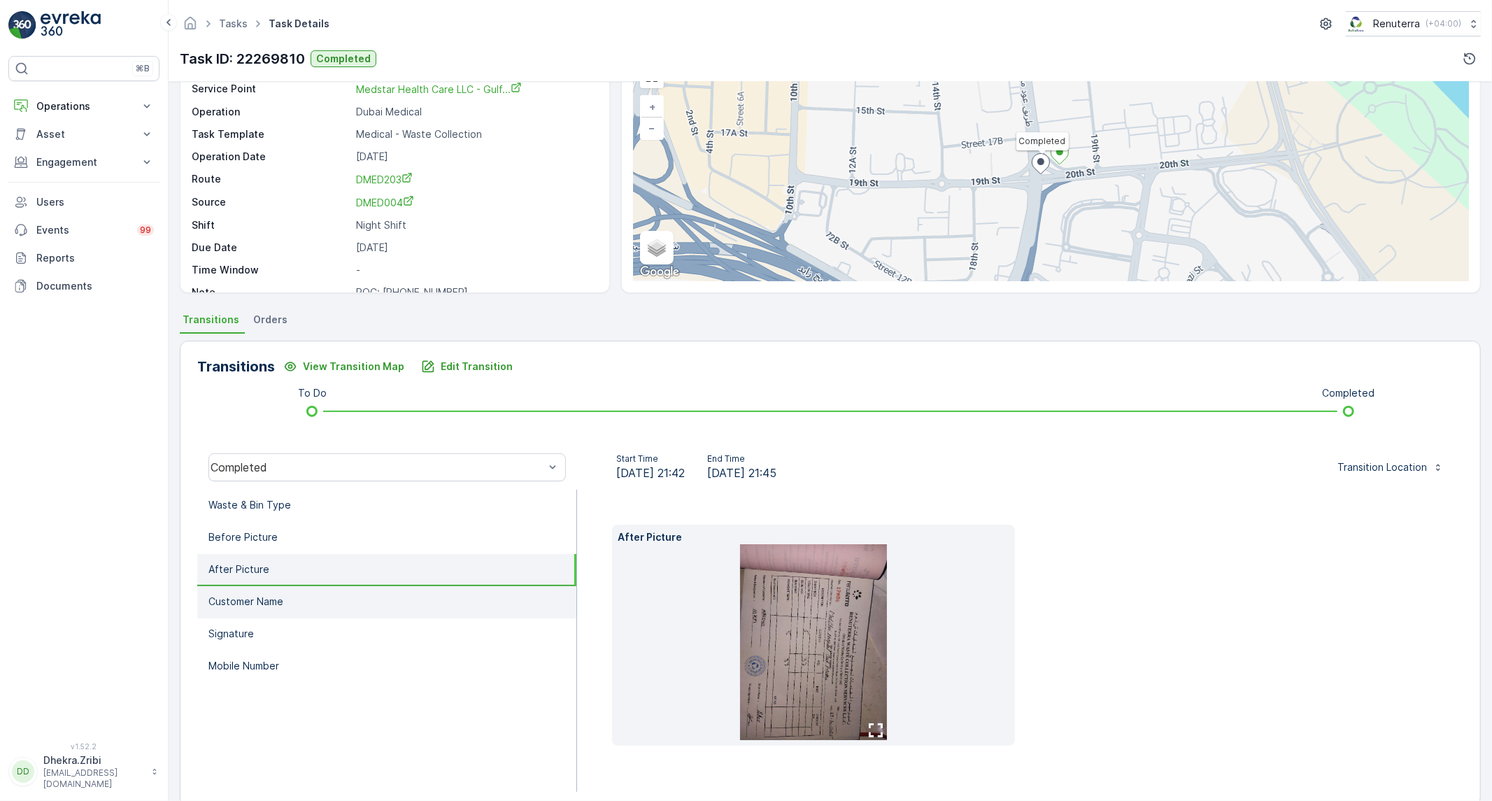
click at [254, 595] on p "Customer Name" at bounding box center [245, 602] width 75 height 14
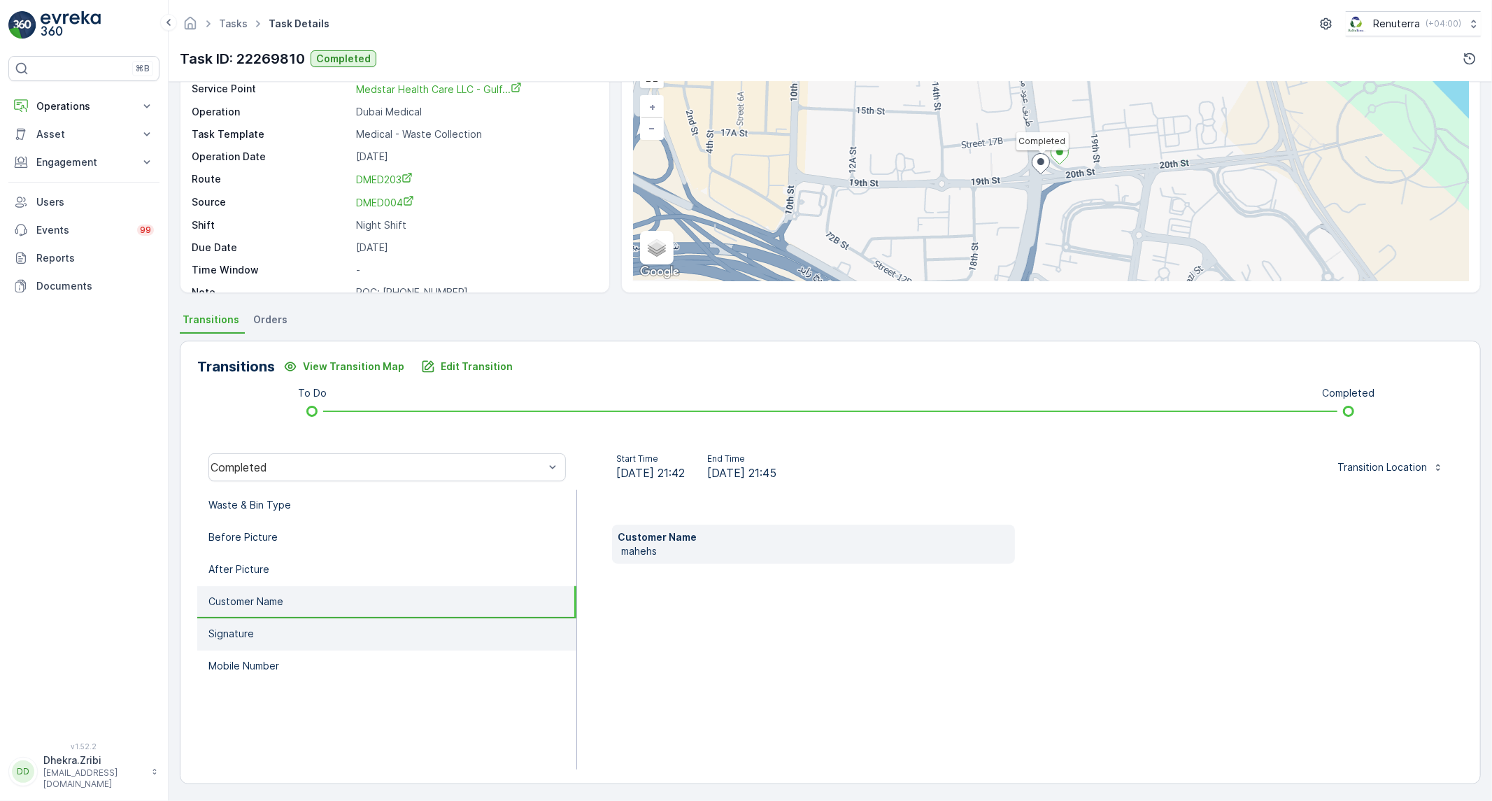
click at [262, 641] on li "Signature" at bounding box center [386, 634] width 379 height 32
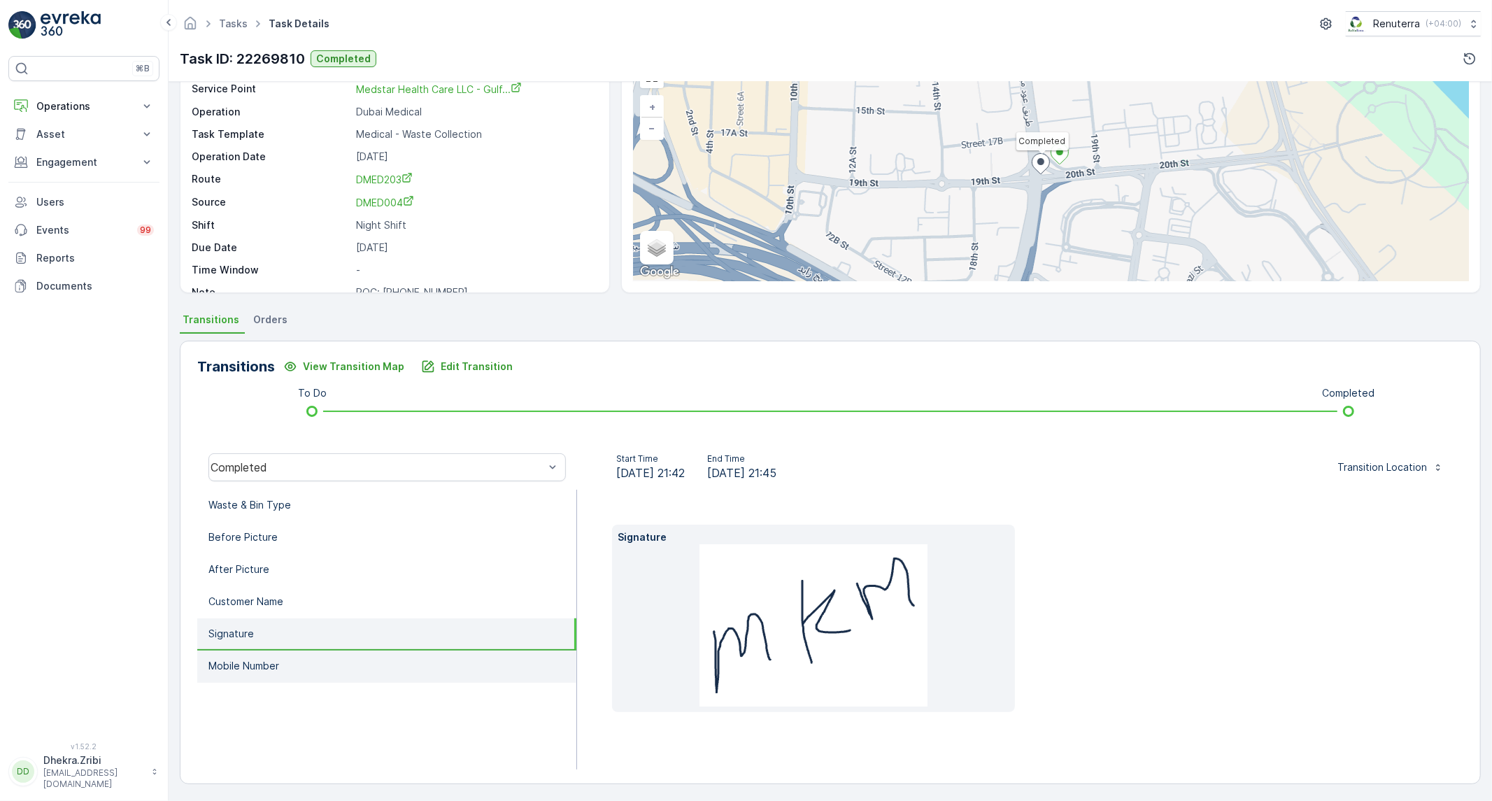
click at [262, 659] on p "Mobile Number" at bounding box center [243, 666] width 71 height 14
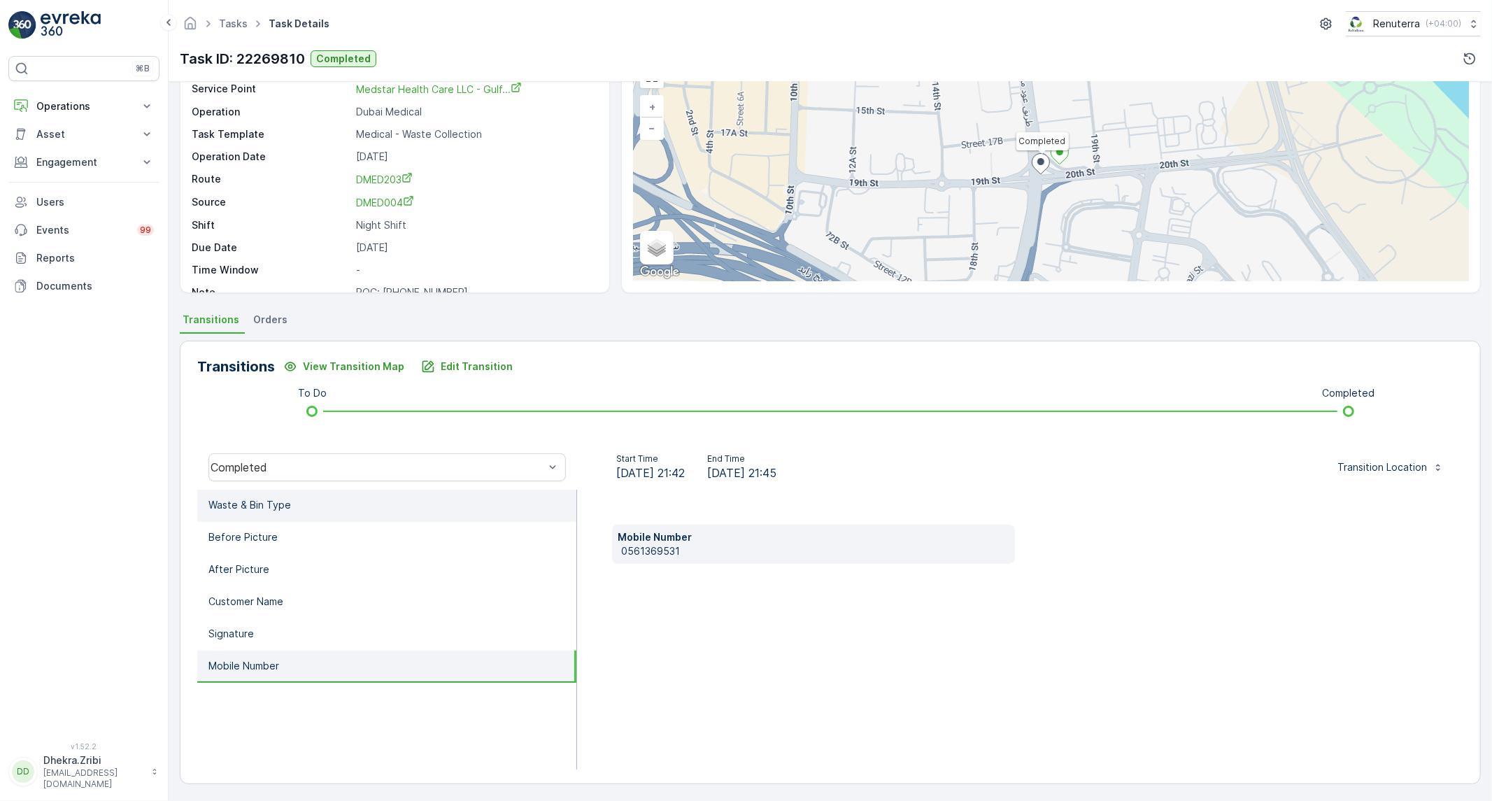
click at [287, 495] on li "Waste & Bin Type" at bounding box center [386, 506] width 379 height 32
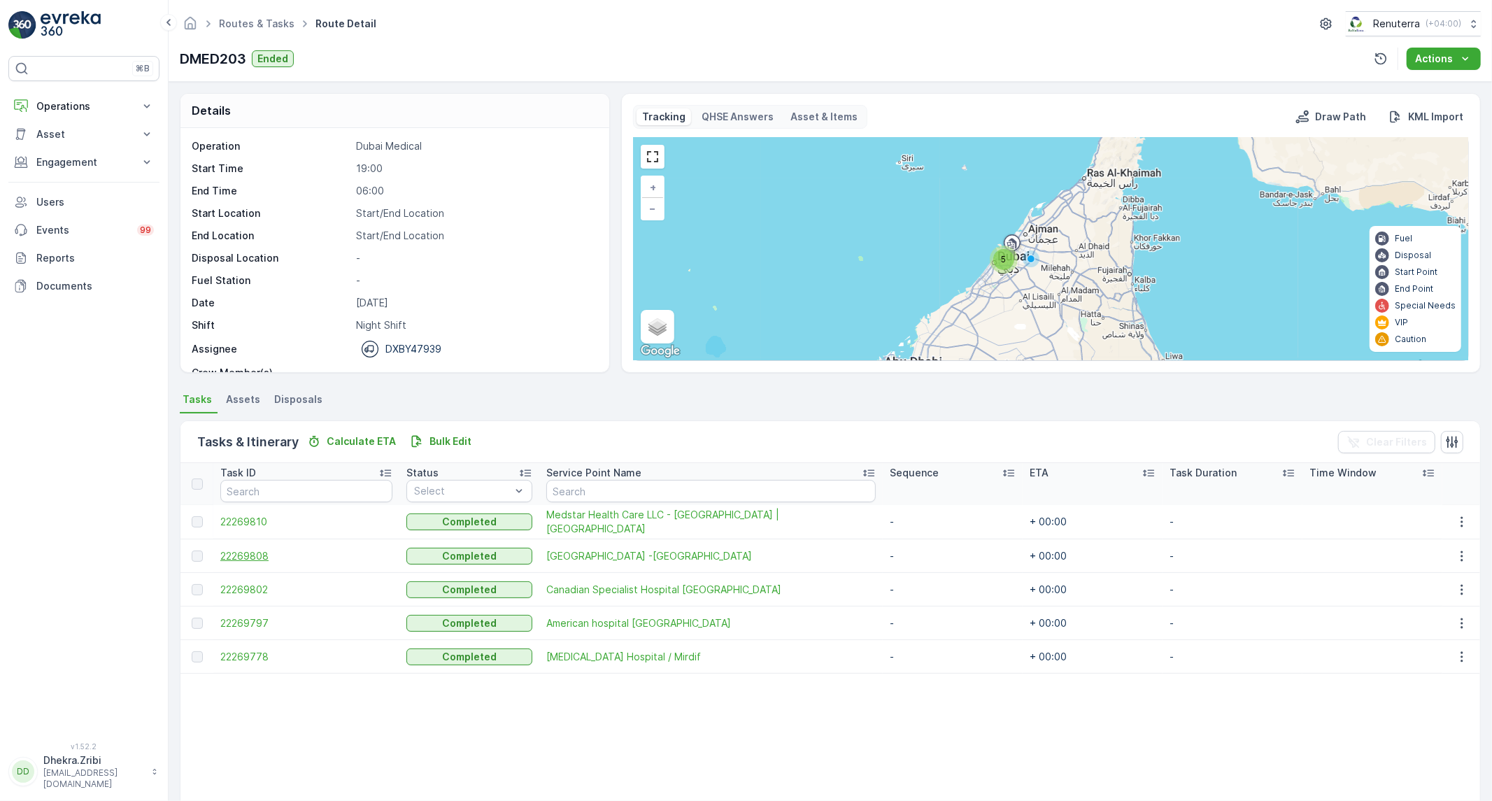
click at [273, 557] on span "22269808" at bounding box center [306, 556] width 172 height 14
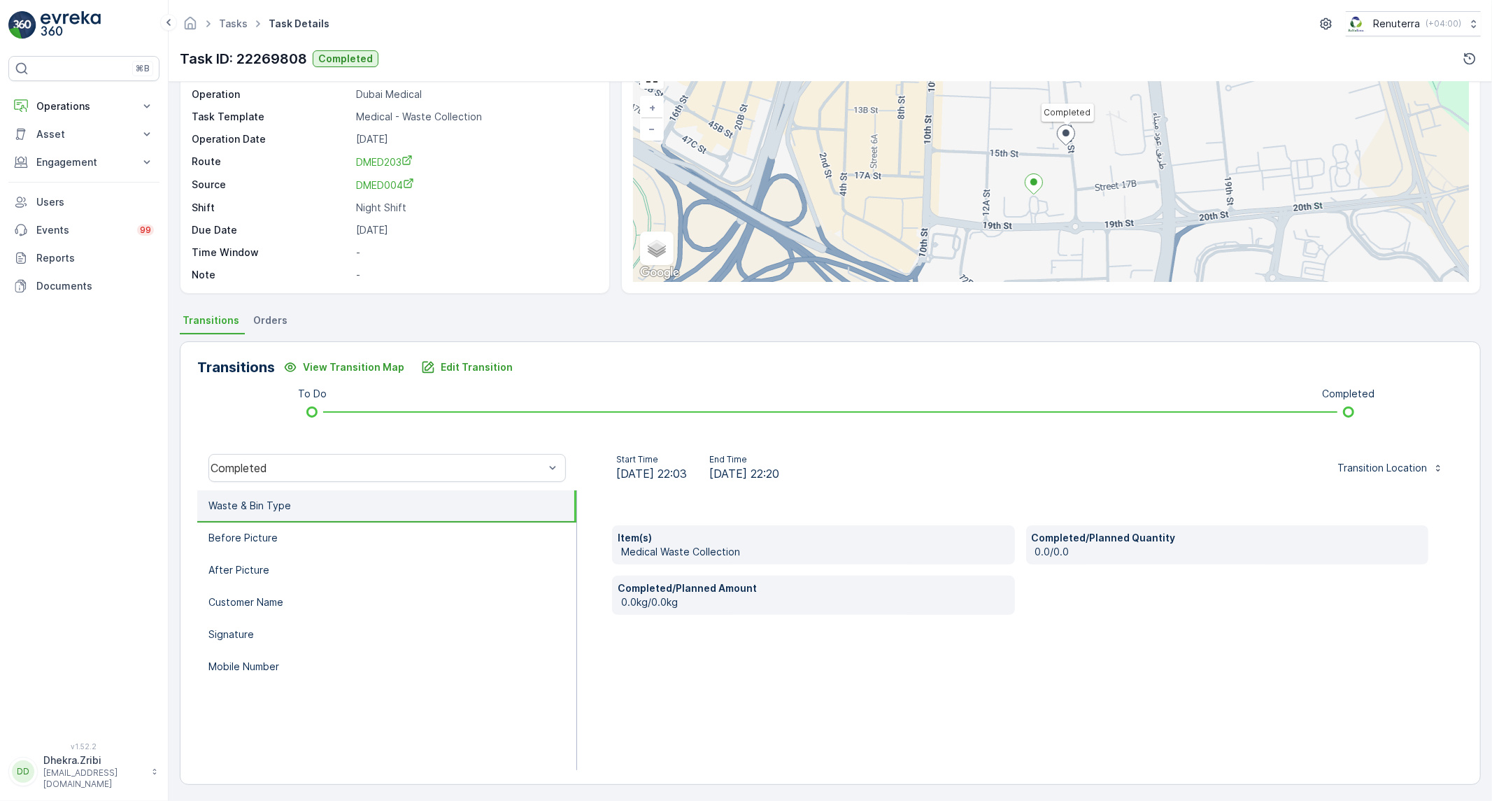
scroll to position [80, 0]
click at [387, 542] on li "Before Picture" at bounding box center [386, 538] width 379 height 32
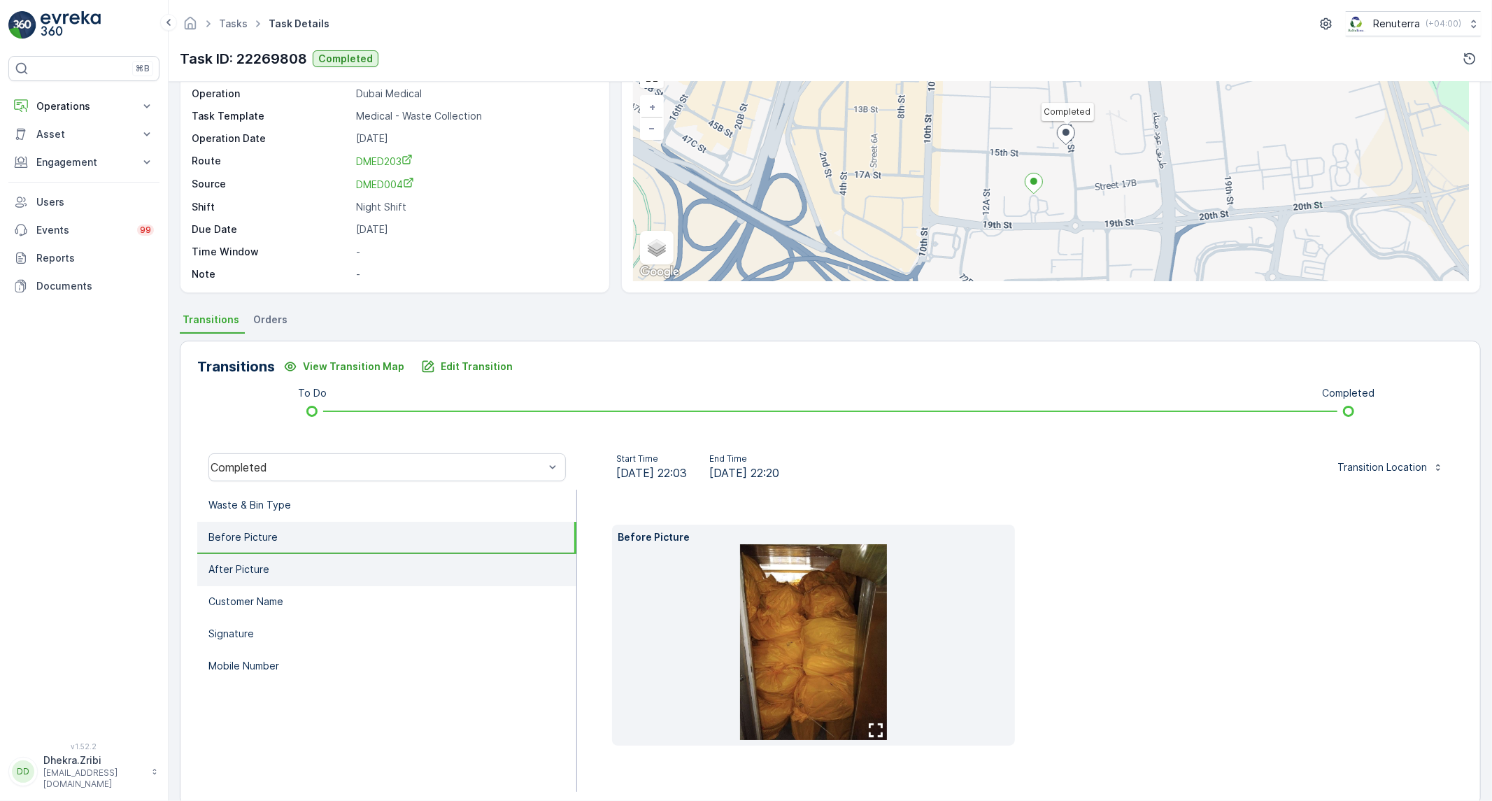
click at [306, 562] on li "After Picture" at bounding box center [386, 570] width 379 height 32
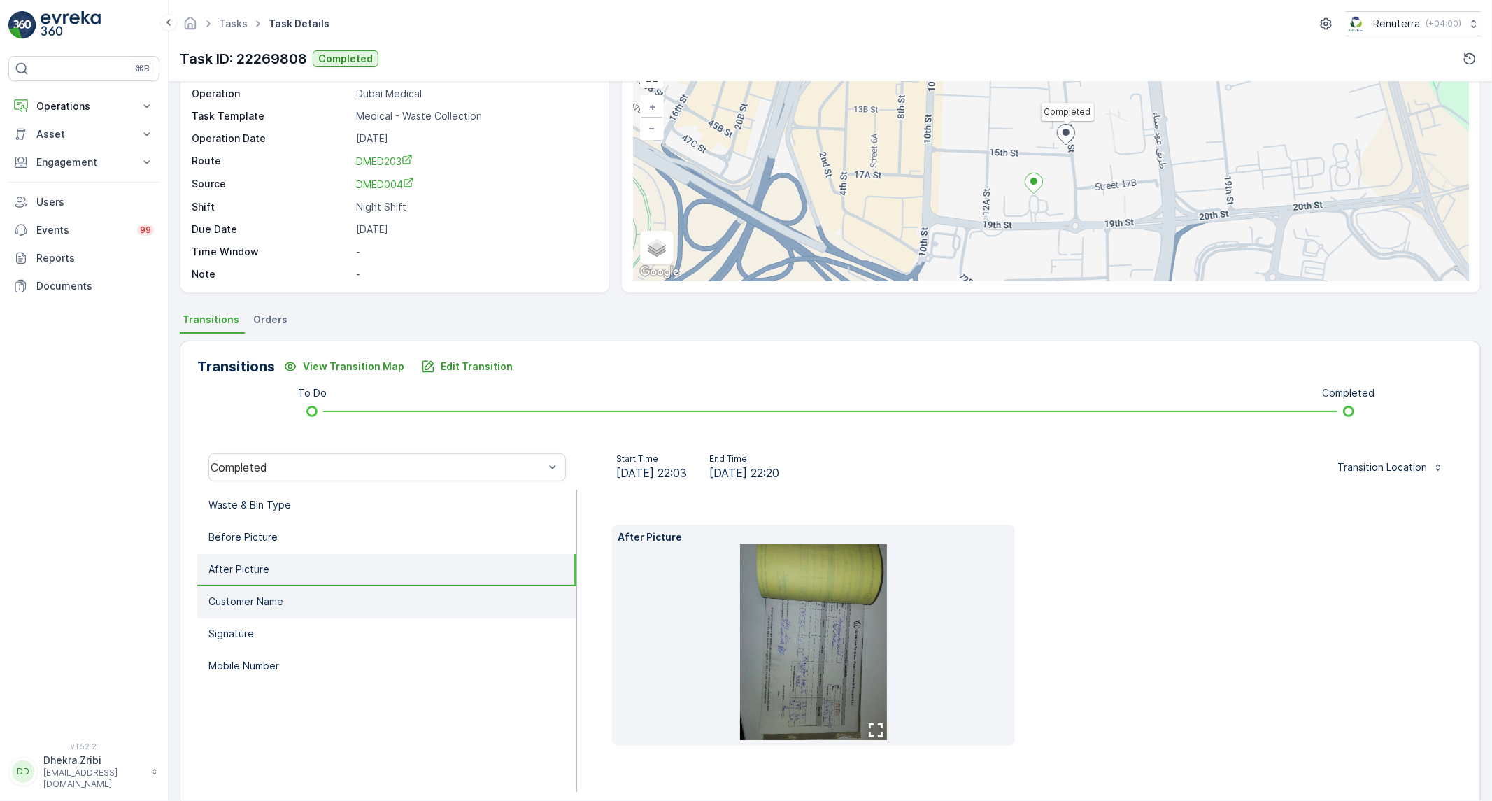
click at [268, 603] on p "Customer Name" at bounding box center [245, 602] width 75 height 14
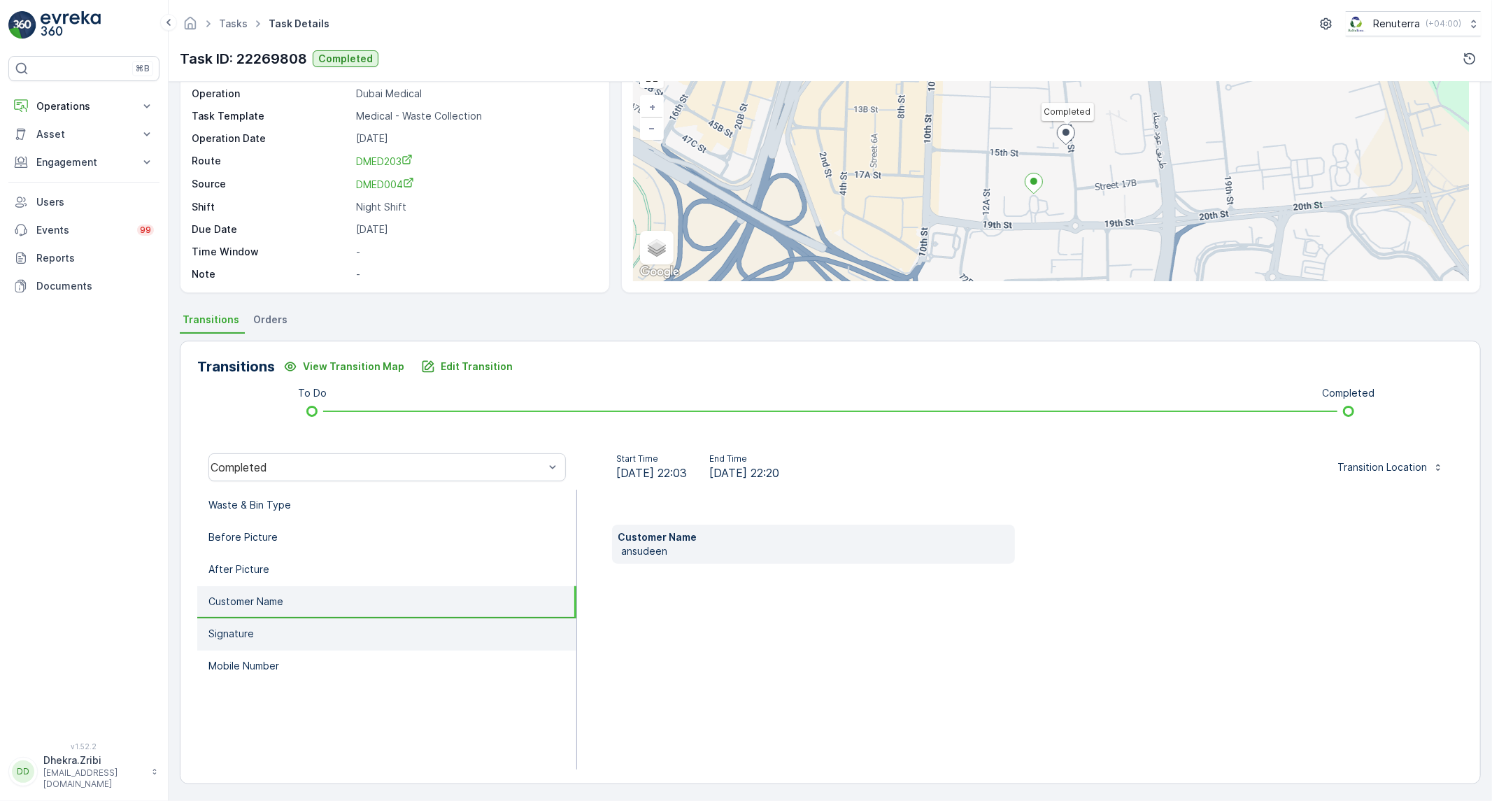
click at [259, 630] on li "Signature" at bounding box center [386, 634] width 379 height 32
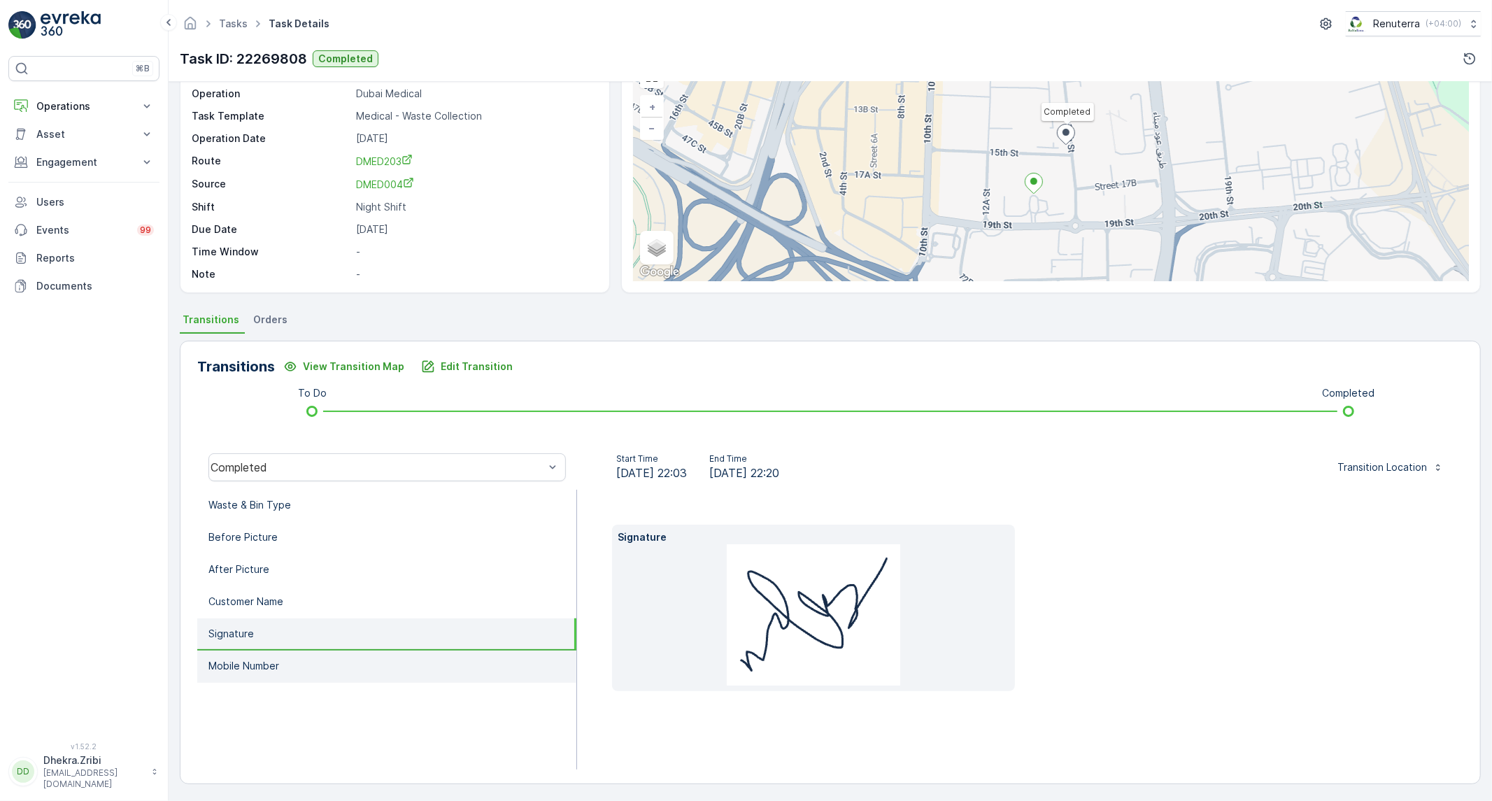
click at [255, 664] on p "Mobile Number" at bounding box center [243, 666] width 71 height 14
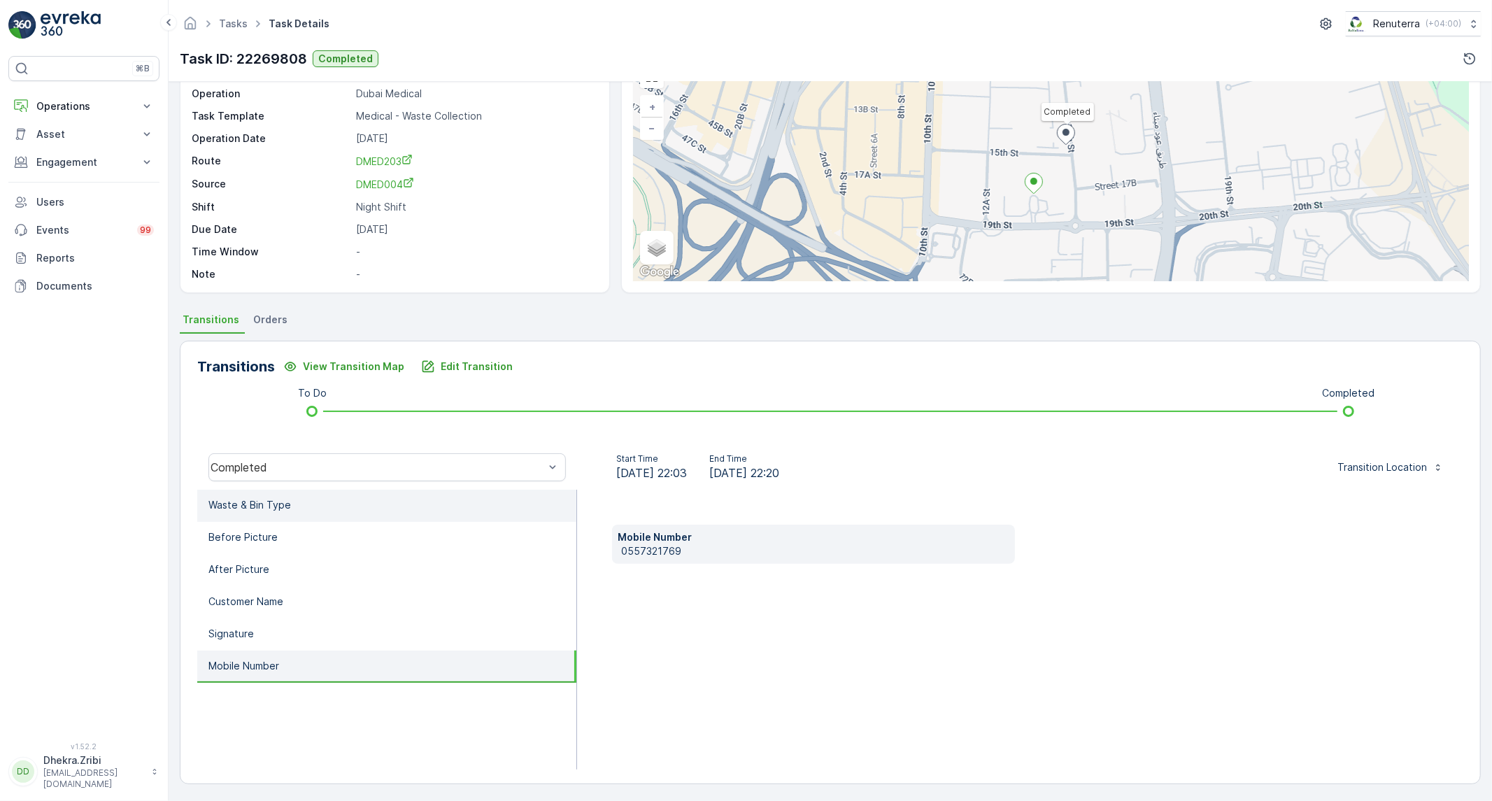
click at [305, 513] on li "Waste & Bin Type" at bounding box center [386, 506] width 379 height 32
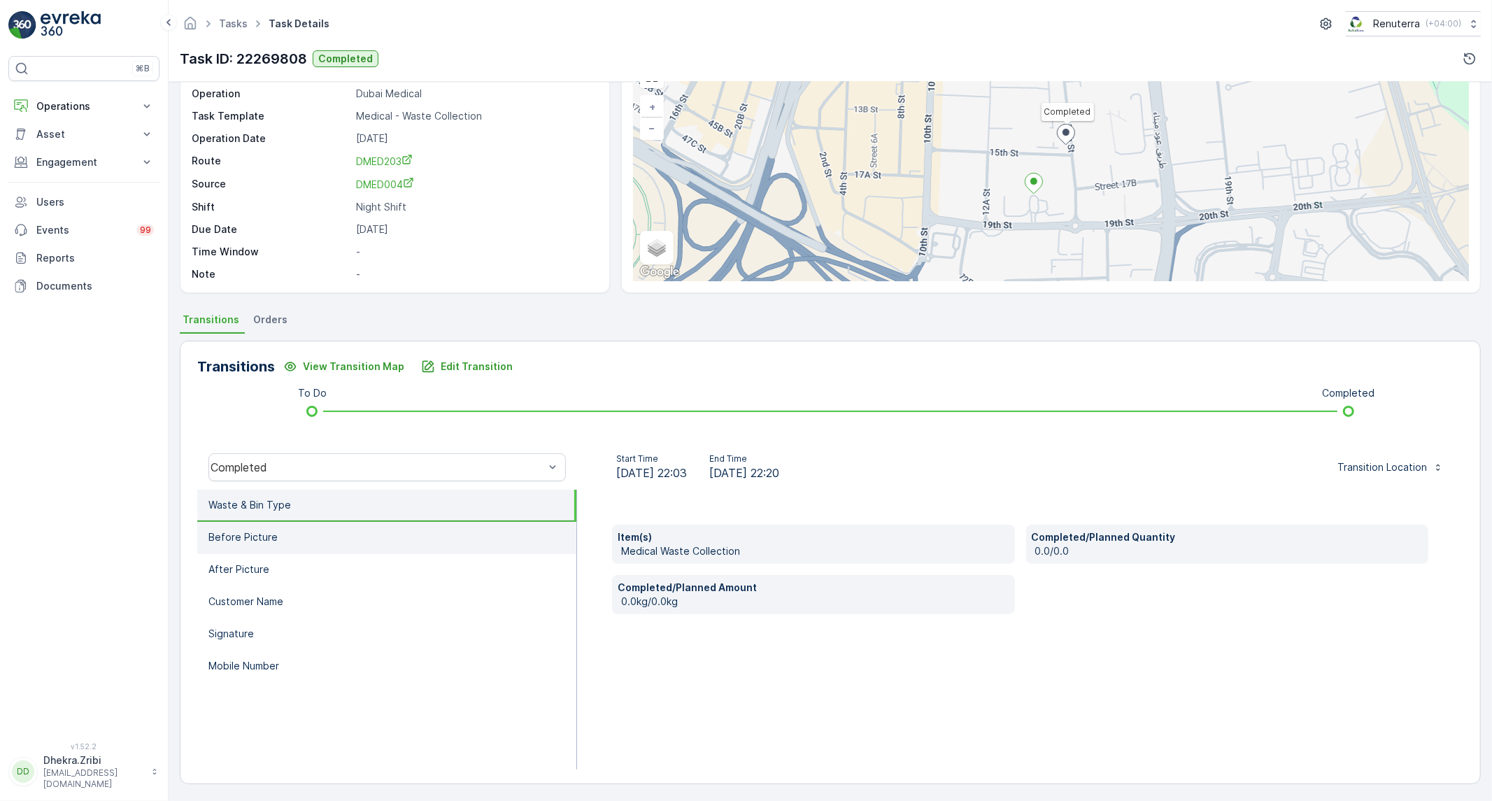
click at [306, 526] on li "Before Picture" at bounding box center [386, 538] width 379 height 32
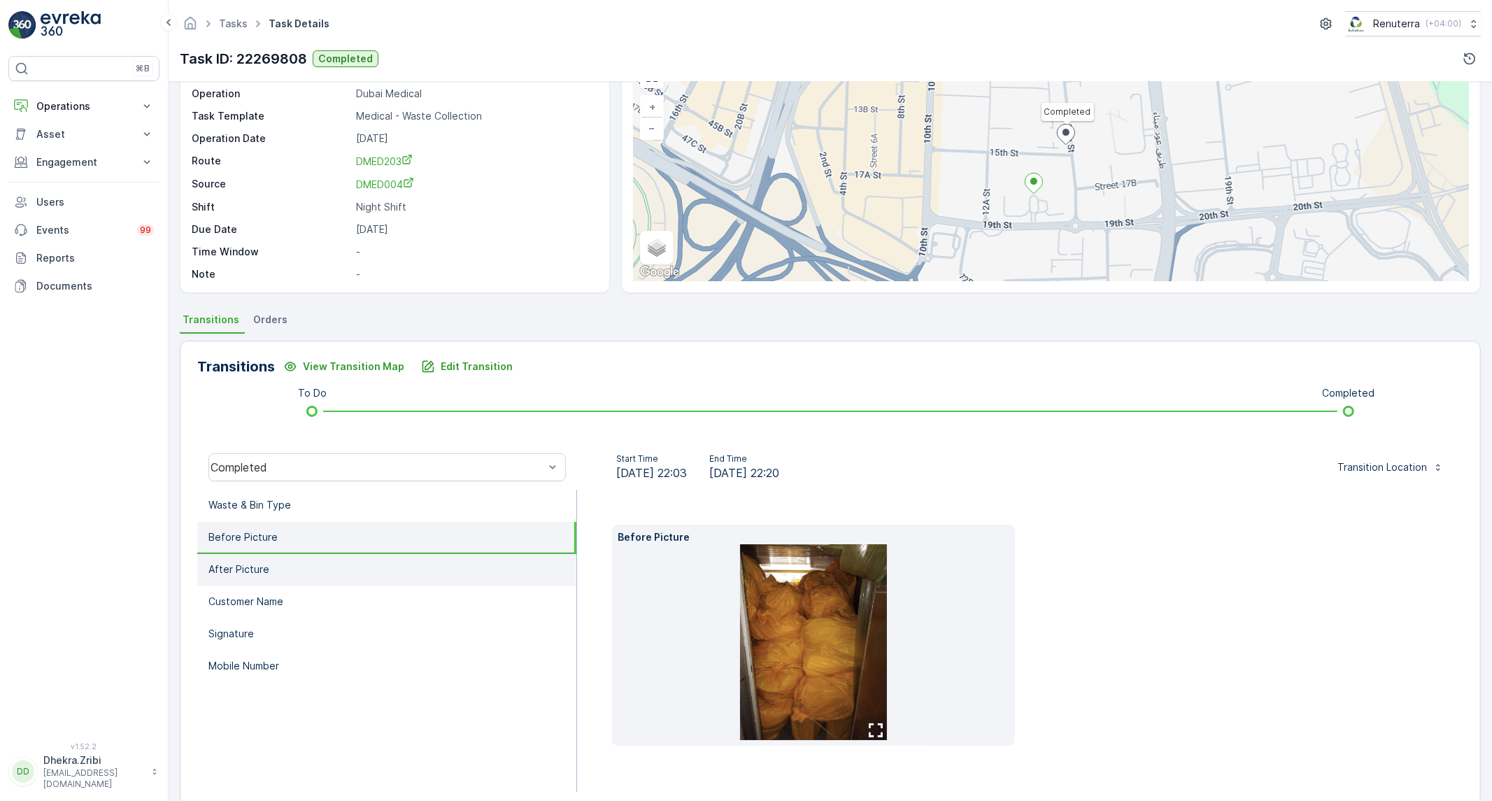
click at [280, 570] on li "After Picture" at bounding box center [386, 570] width 379 height 32
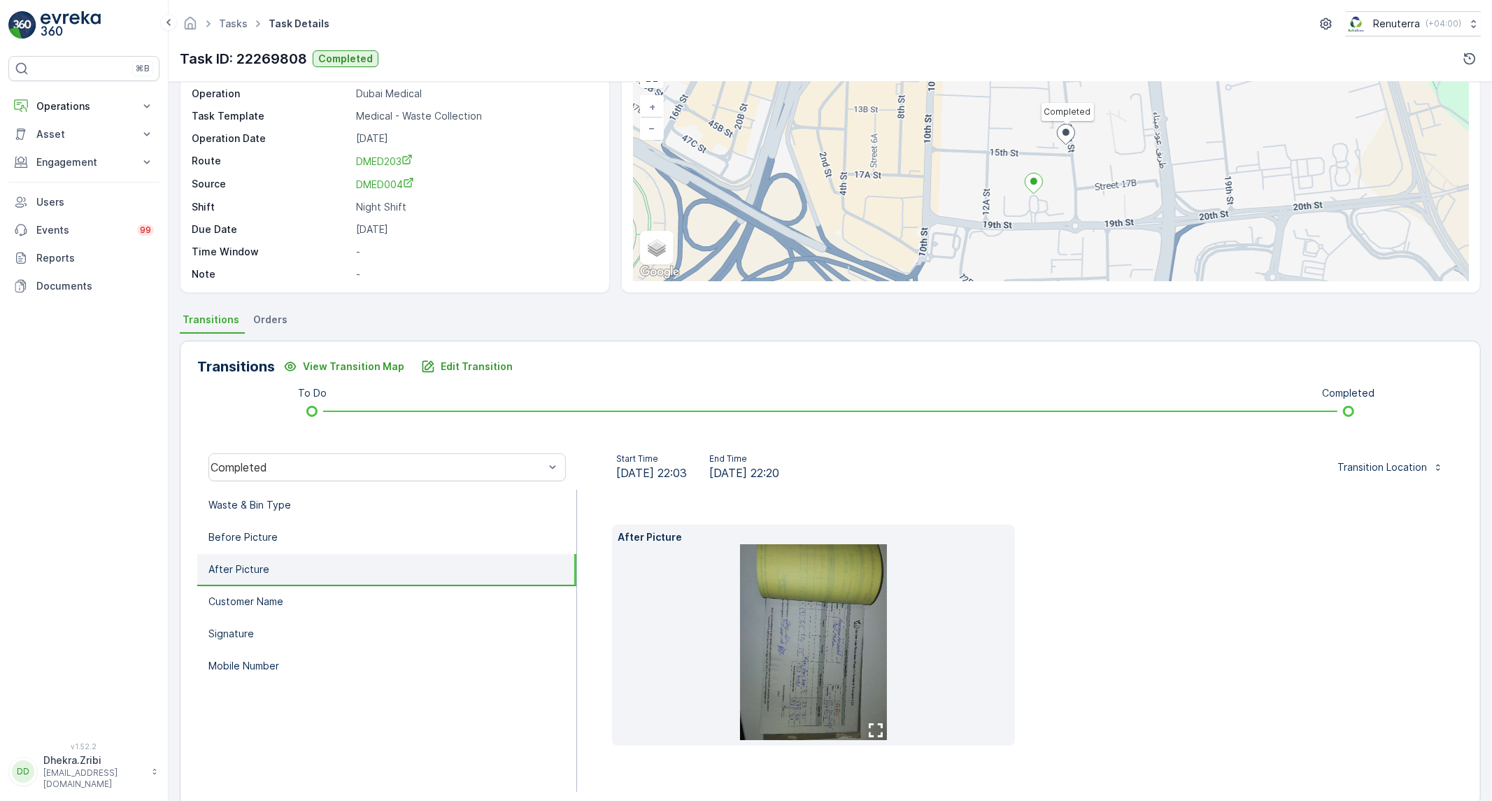
click at [792, 648] on img at bounding box center [813, 642] width 147 height 196
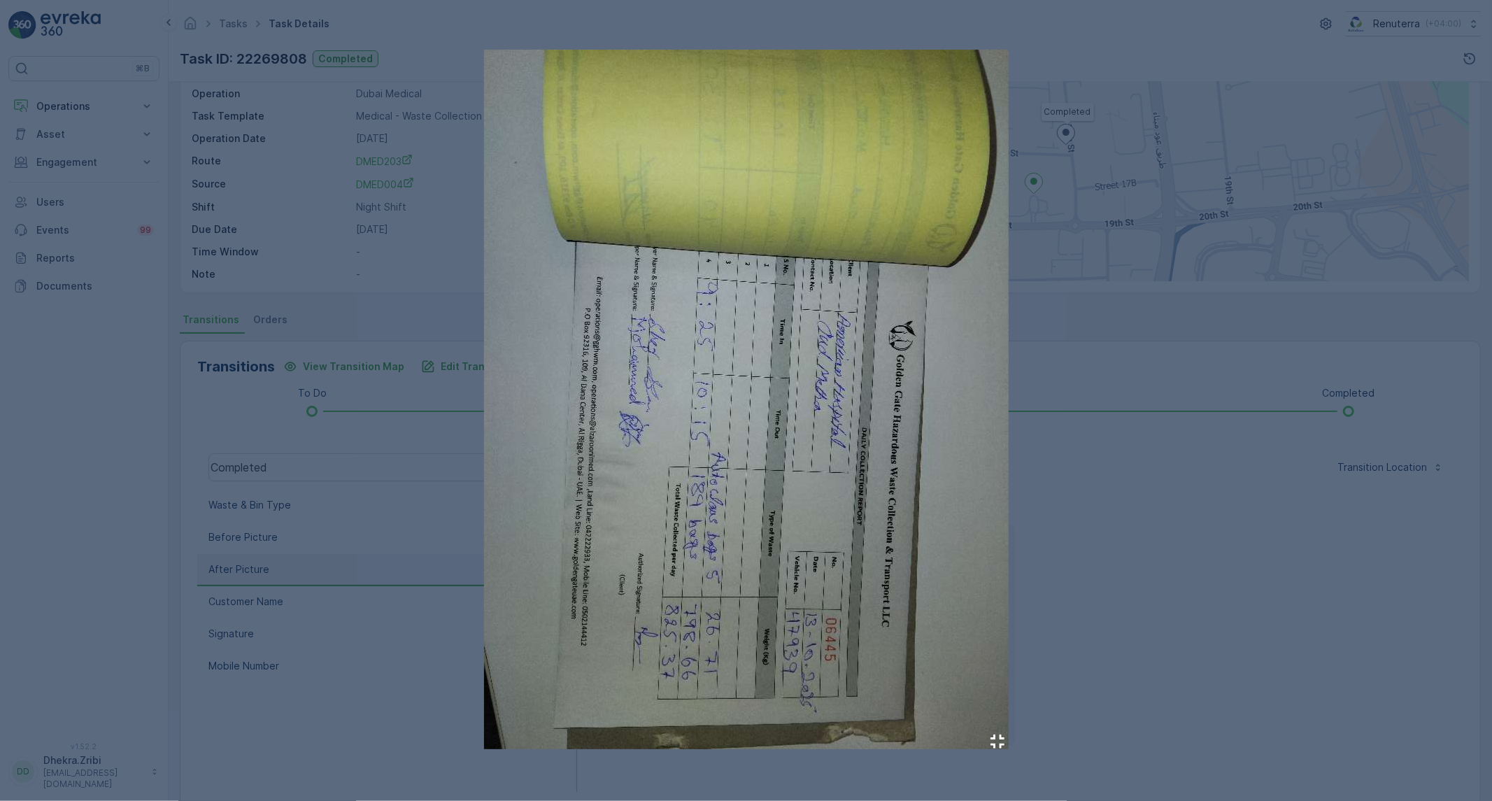
click at [1161, 512] on div at bounding box center [746, 400] width 1492 height 801
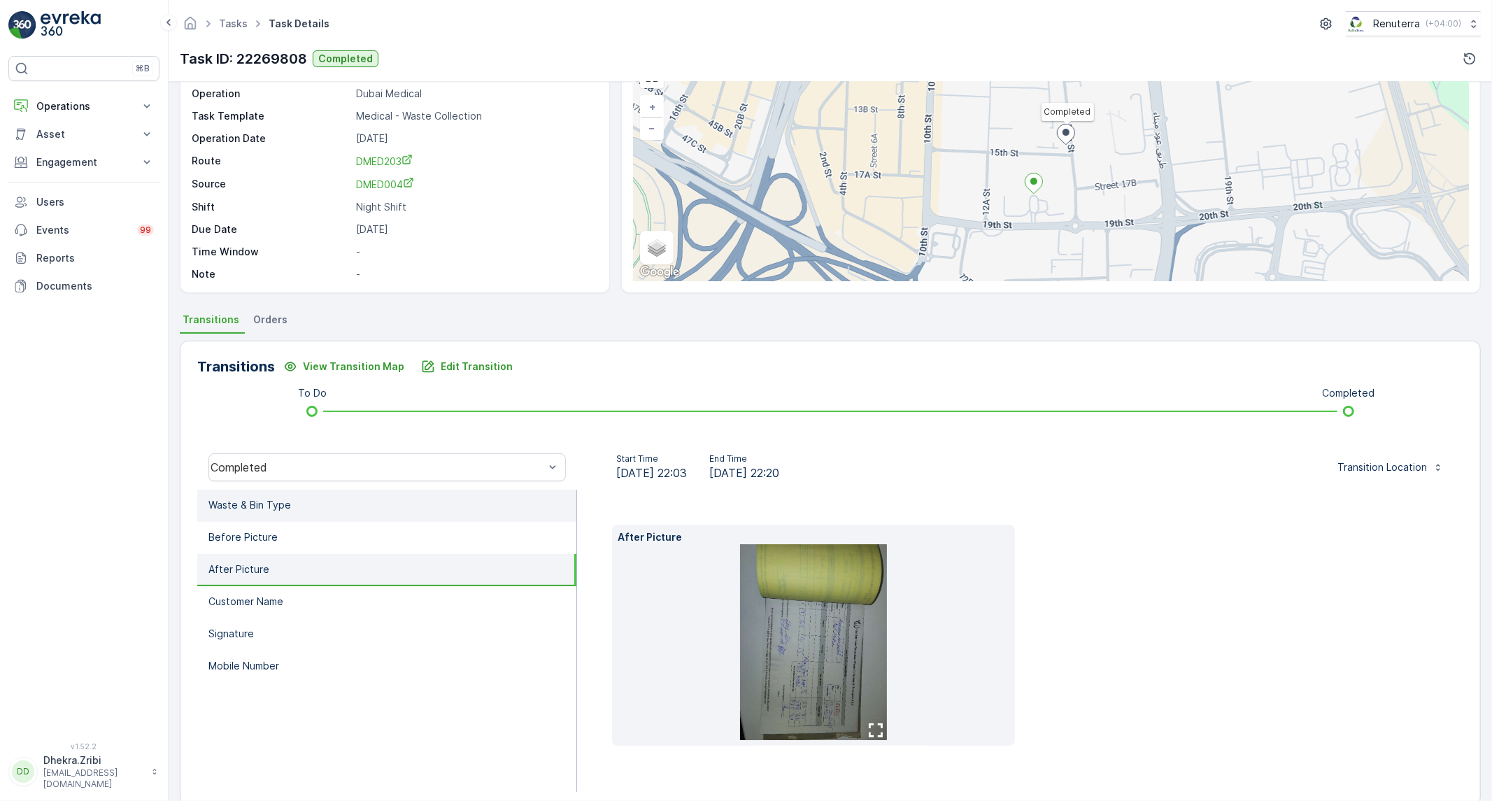
click at [435, 497] on li "Waste & Bin Type" at bounding box center [386, 506] width 379 height 32
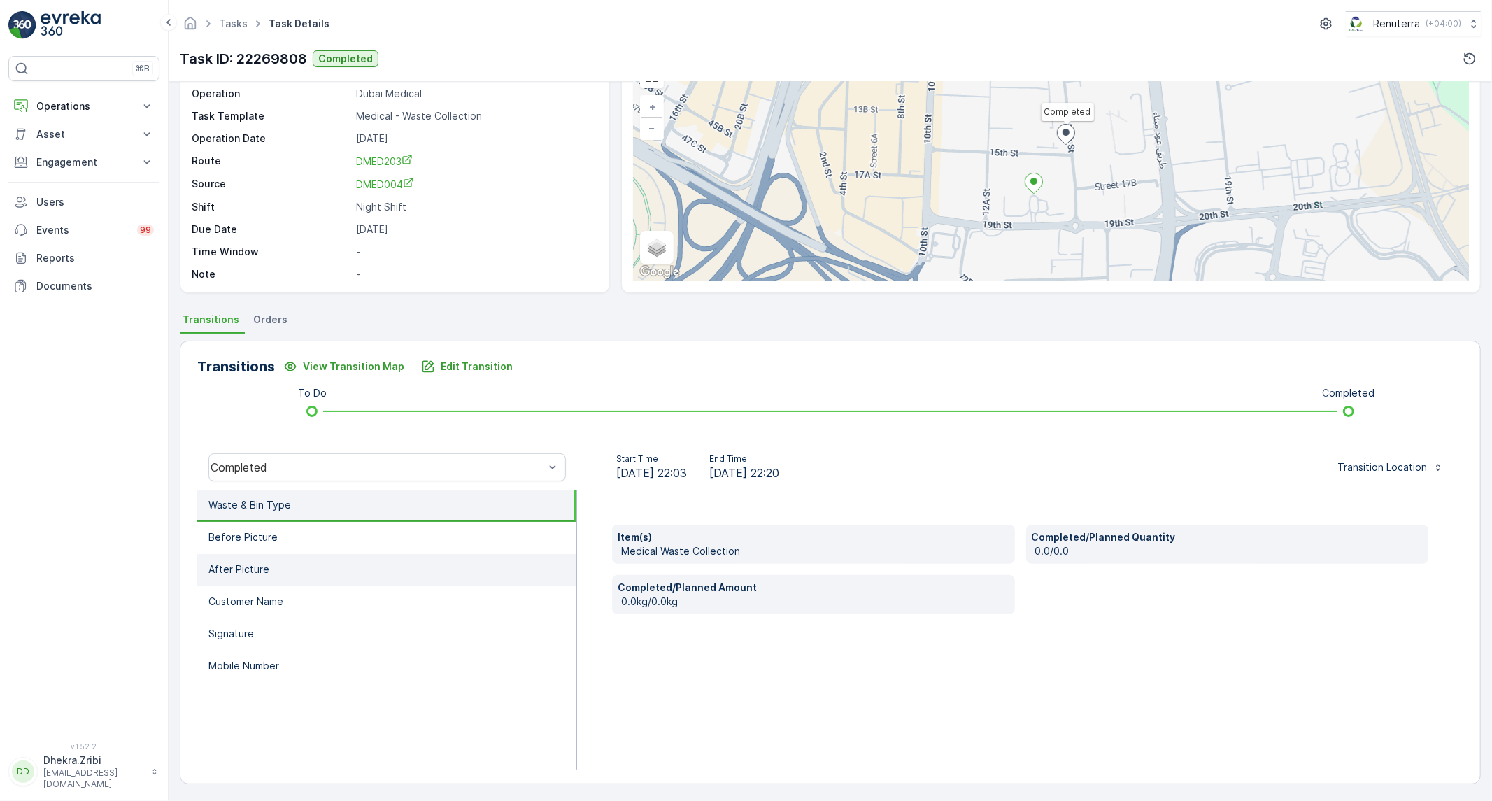
click at [390, 565] on li "After Picture" at bounding box center [386, 570] width 379 height 32
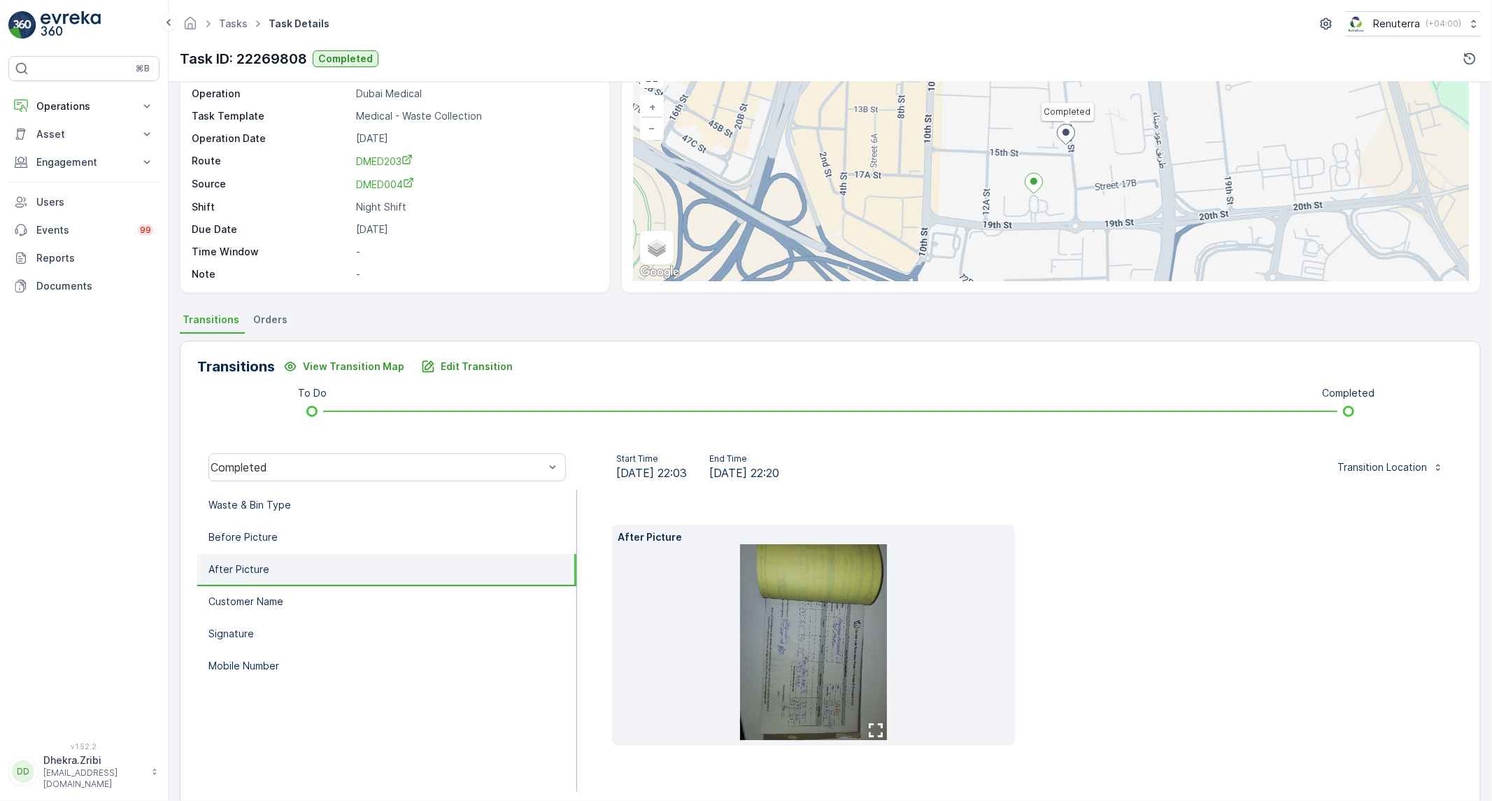
click at [793, 691] on img at bounding box center [813, 642] width 147 height 196
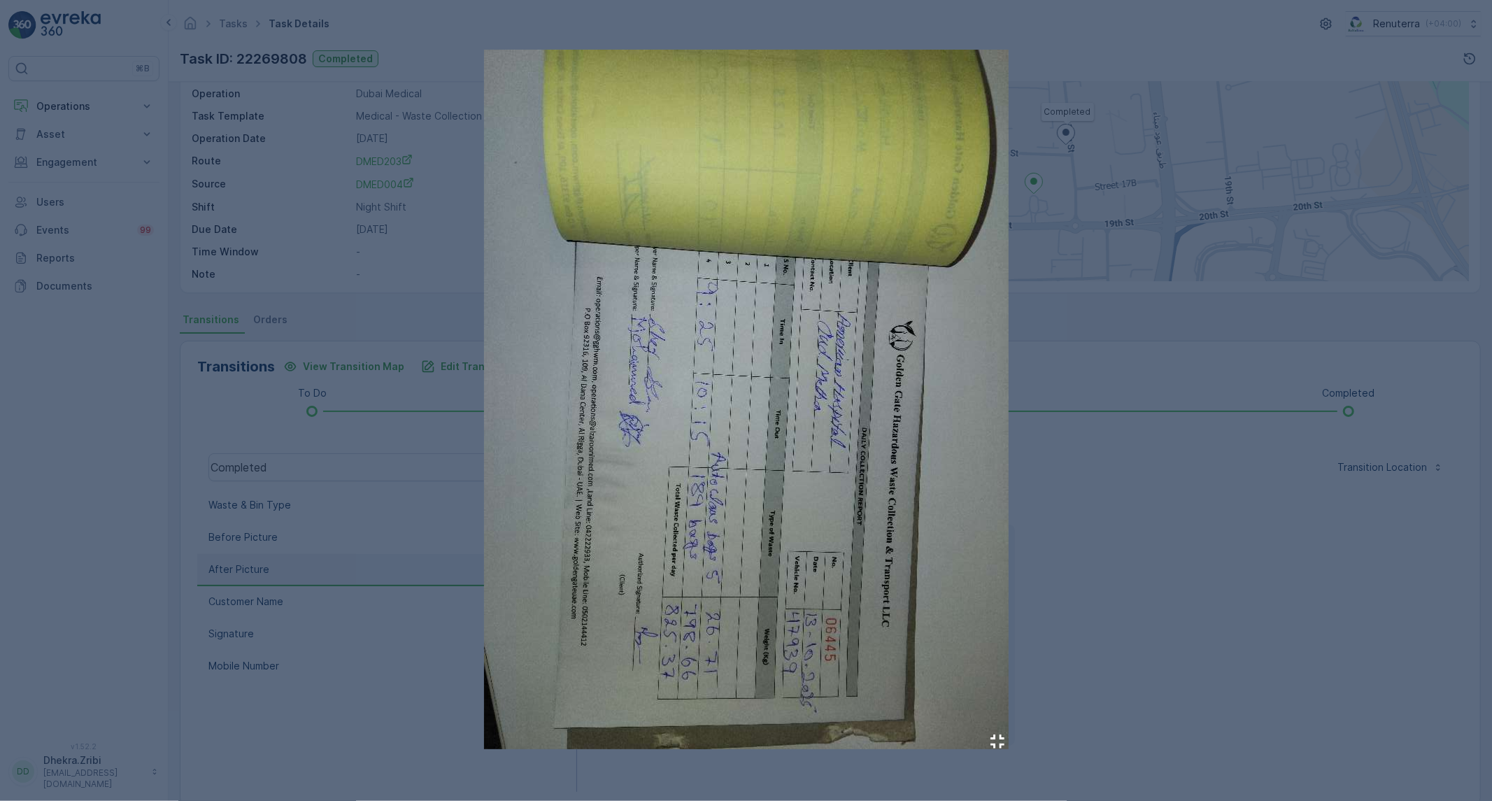
click at [1038, 595] on div at bounding box center [746, 400] width 1492 height 801
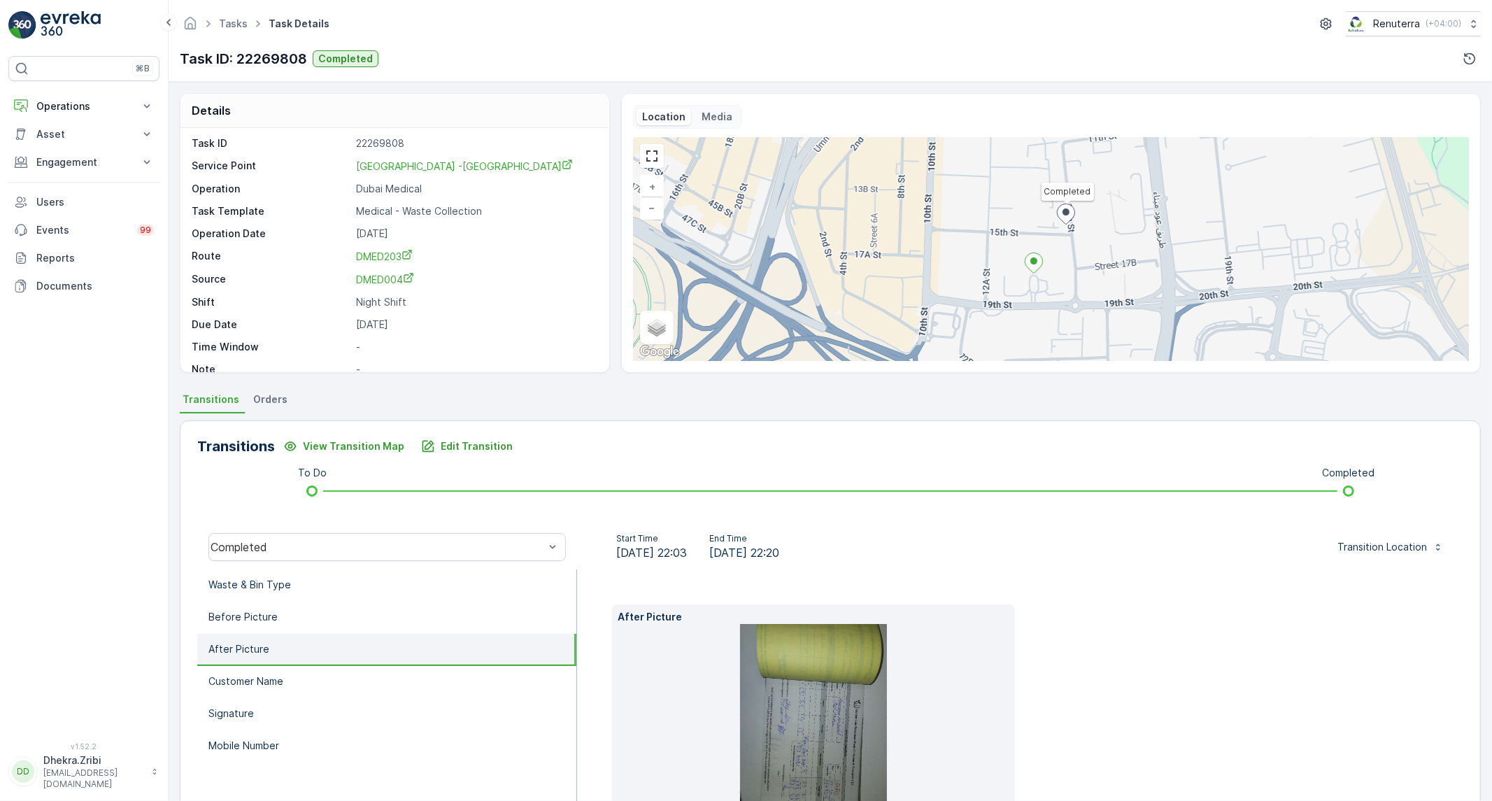
scroll to position [0, 0]
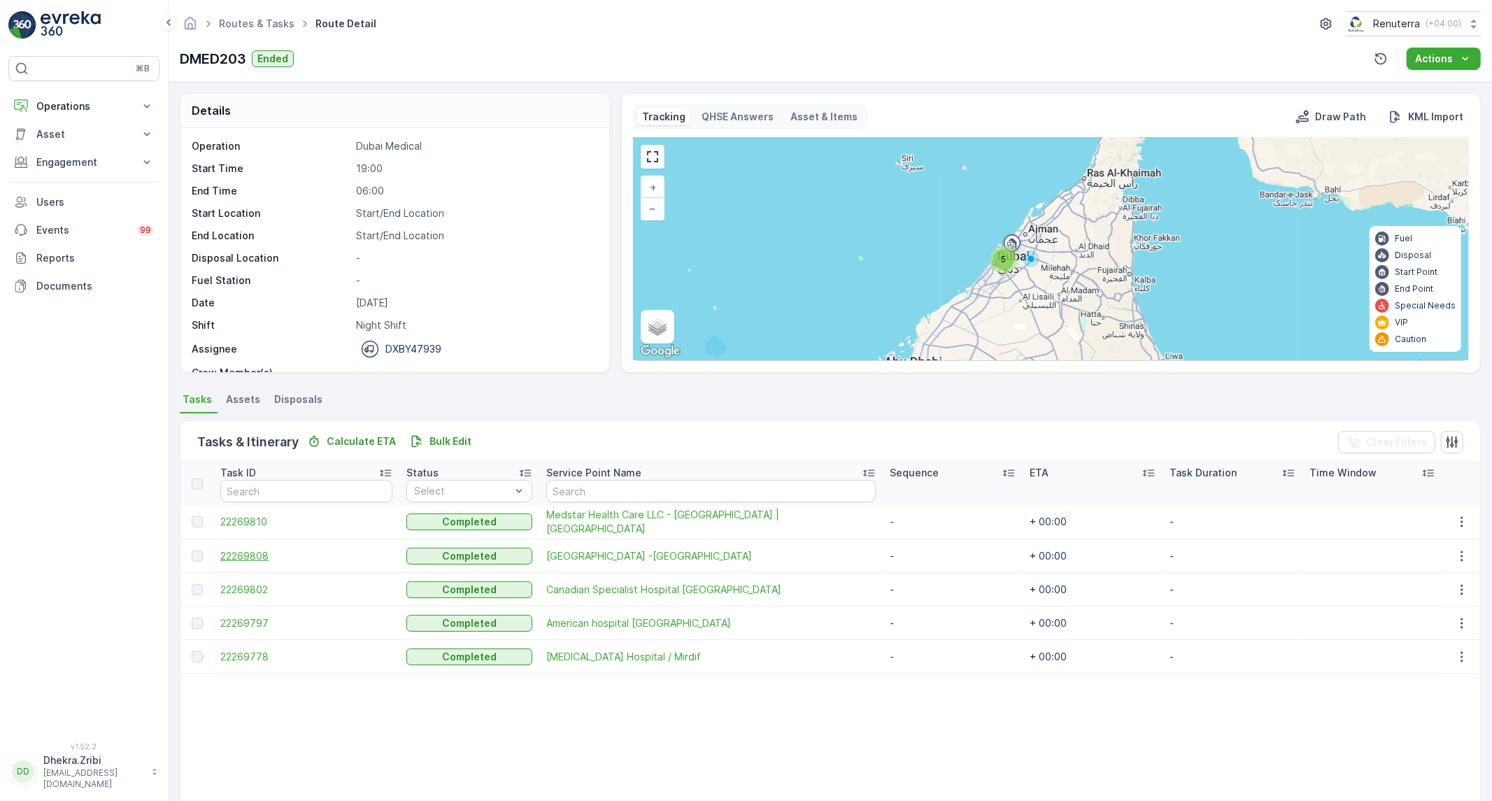
click at [239, 555] on span "22269808" at bounding box center [306, 556] width 172 height 14
click at [240, 585] on span "22269802" at bounding box center [306, 590] width 172 height 14
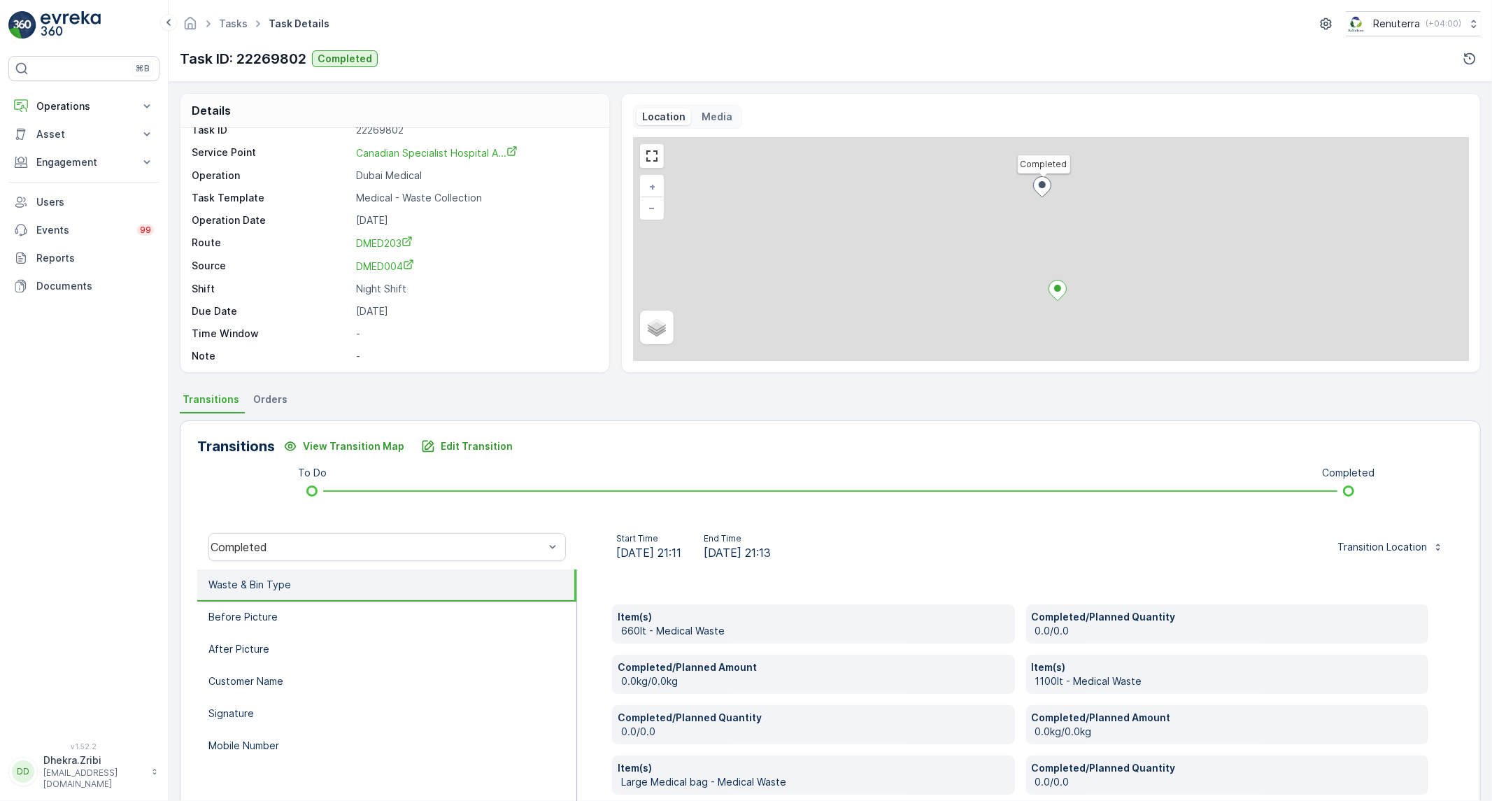
scroll to position [19, 0]
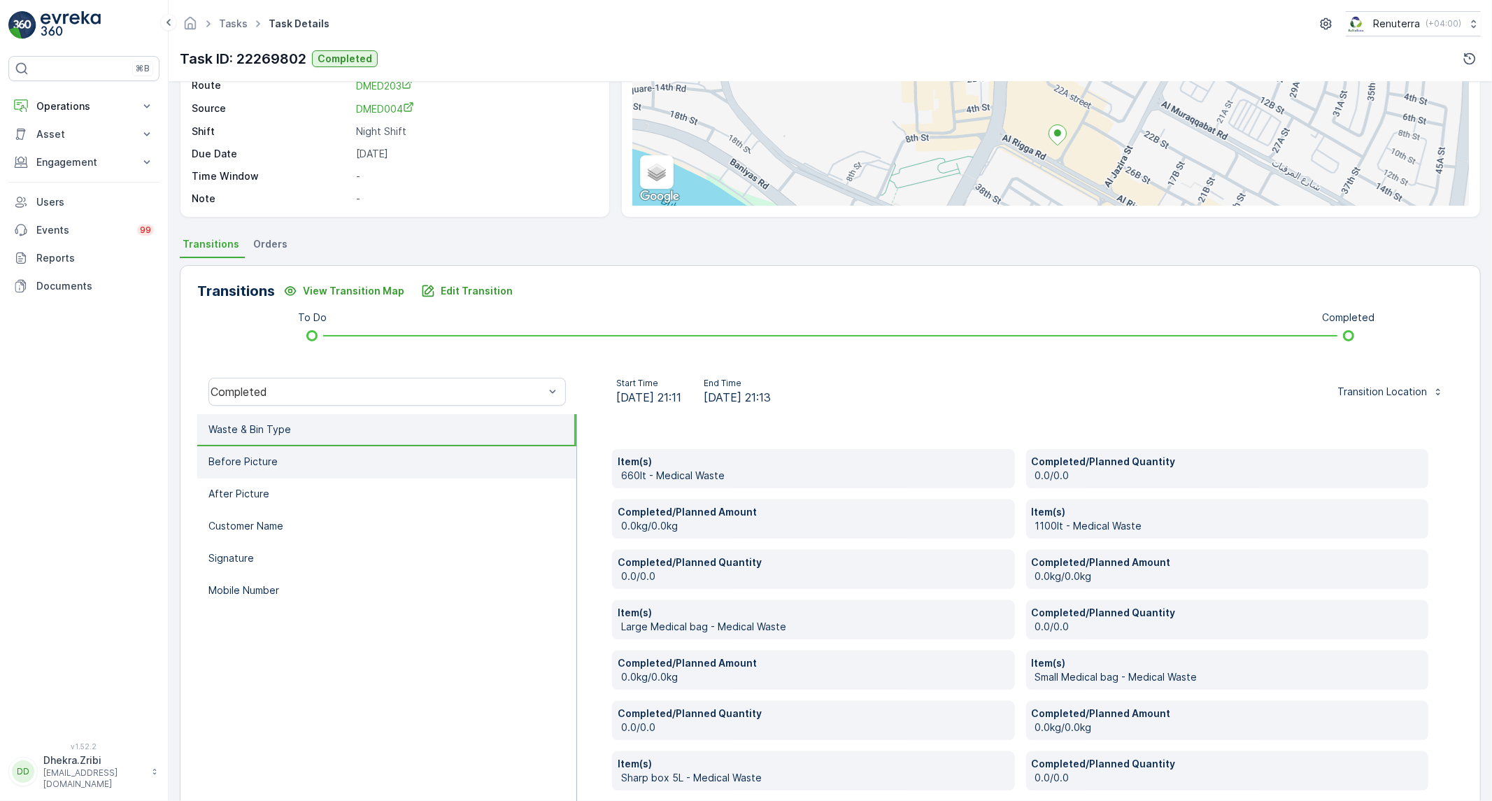
click at [341, 455] on li "Before Picture" at bounding box center [386, 462] width 379 height 32
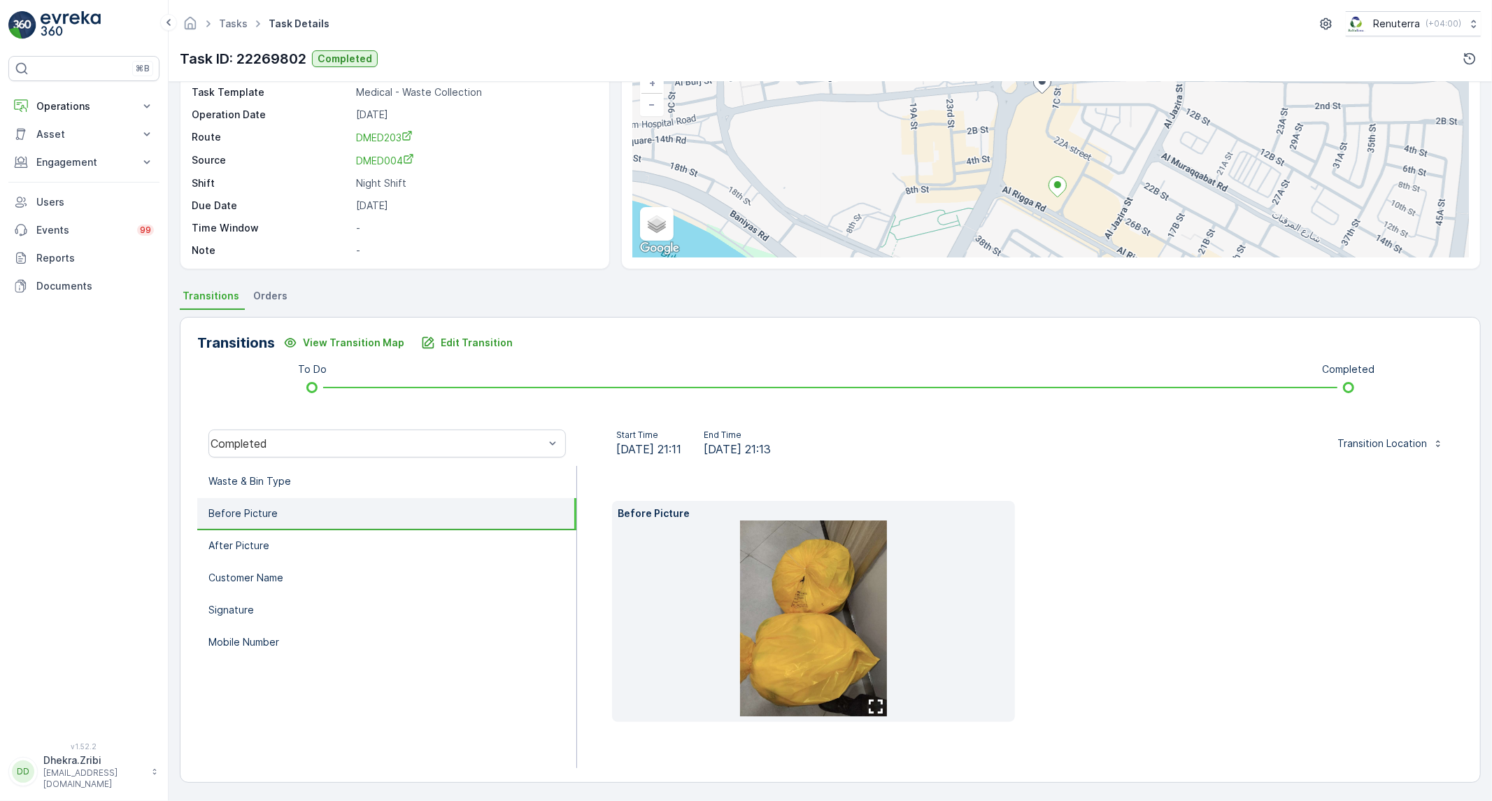
scroll to position [80, 0]
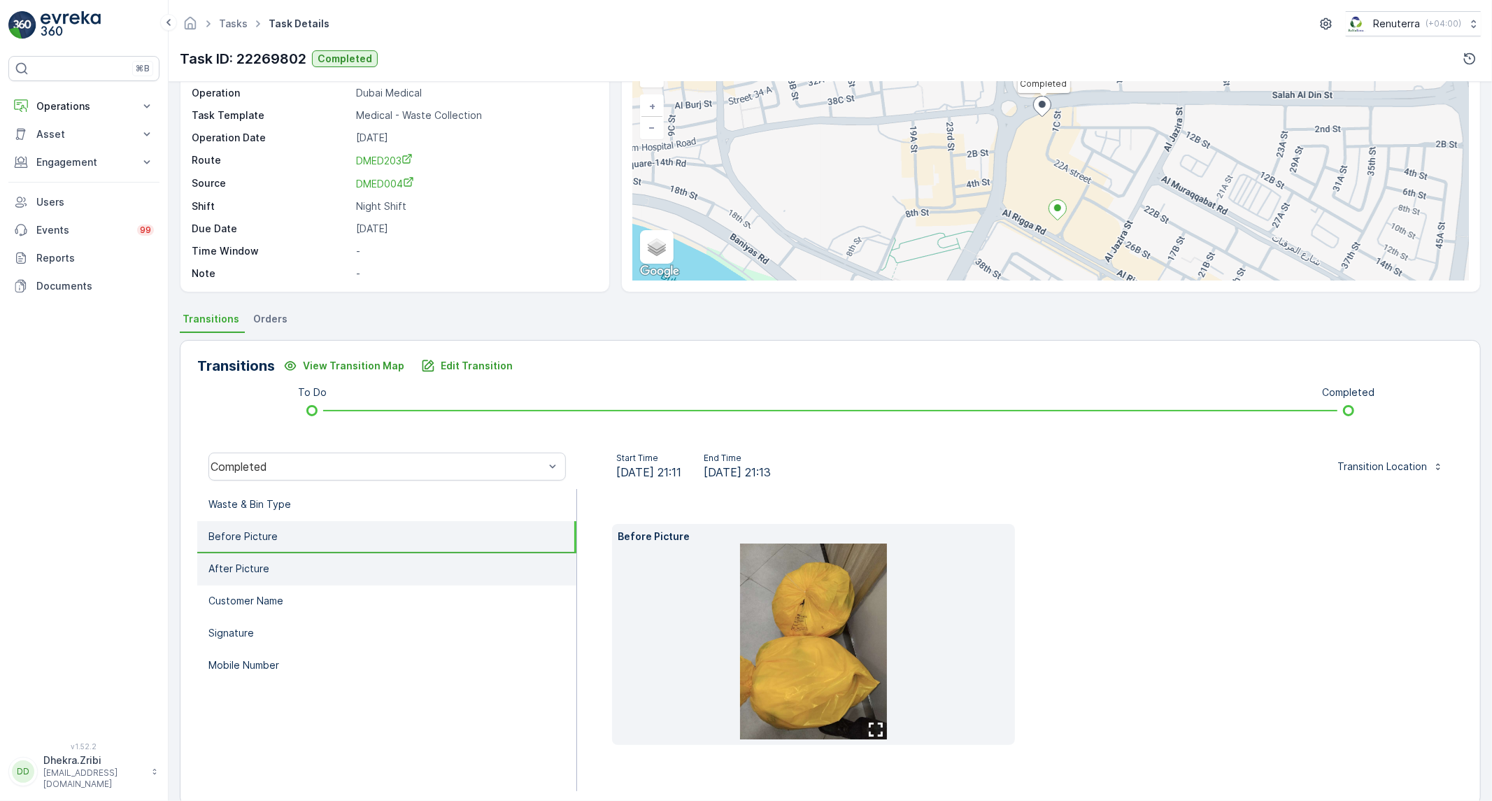
click at [327, 562] on li "After Picture" at bounding box center [386, 569] width 379 height 32
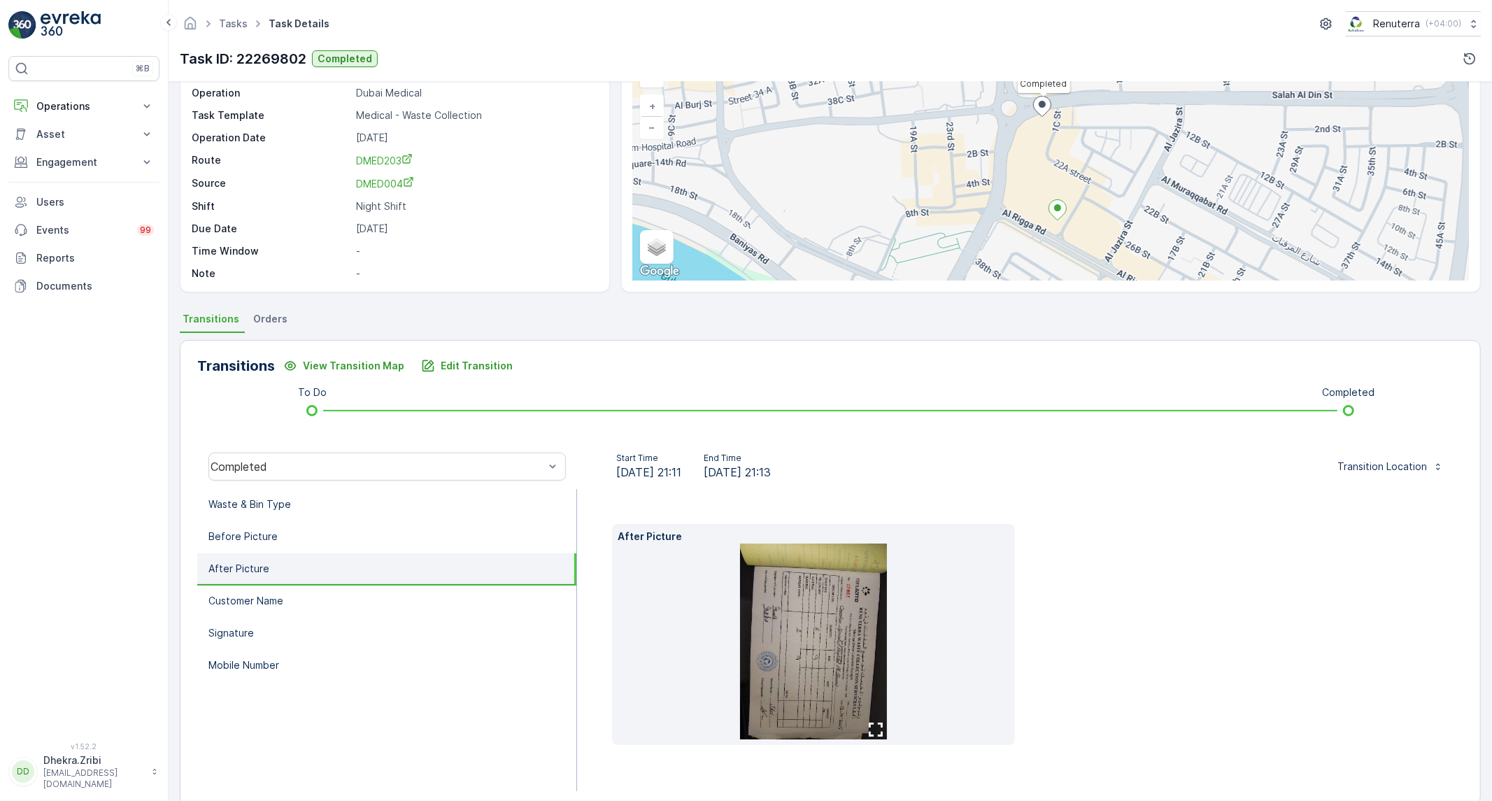
click at [850, 670] on img at bounding box center [813, 641] width 147 height 196
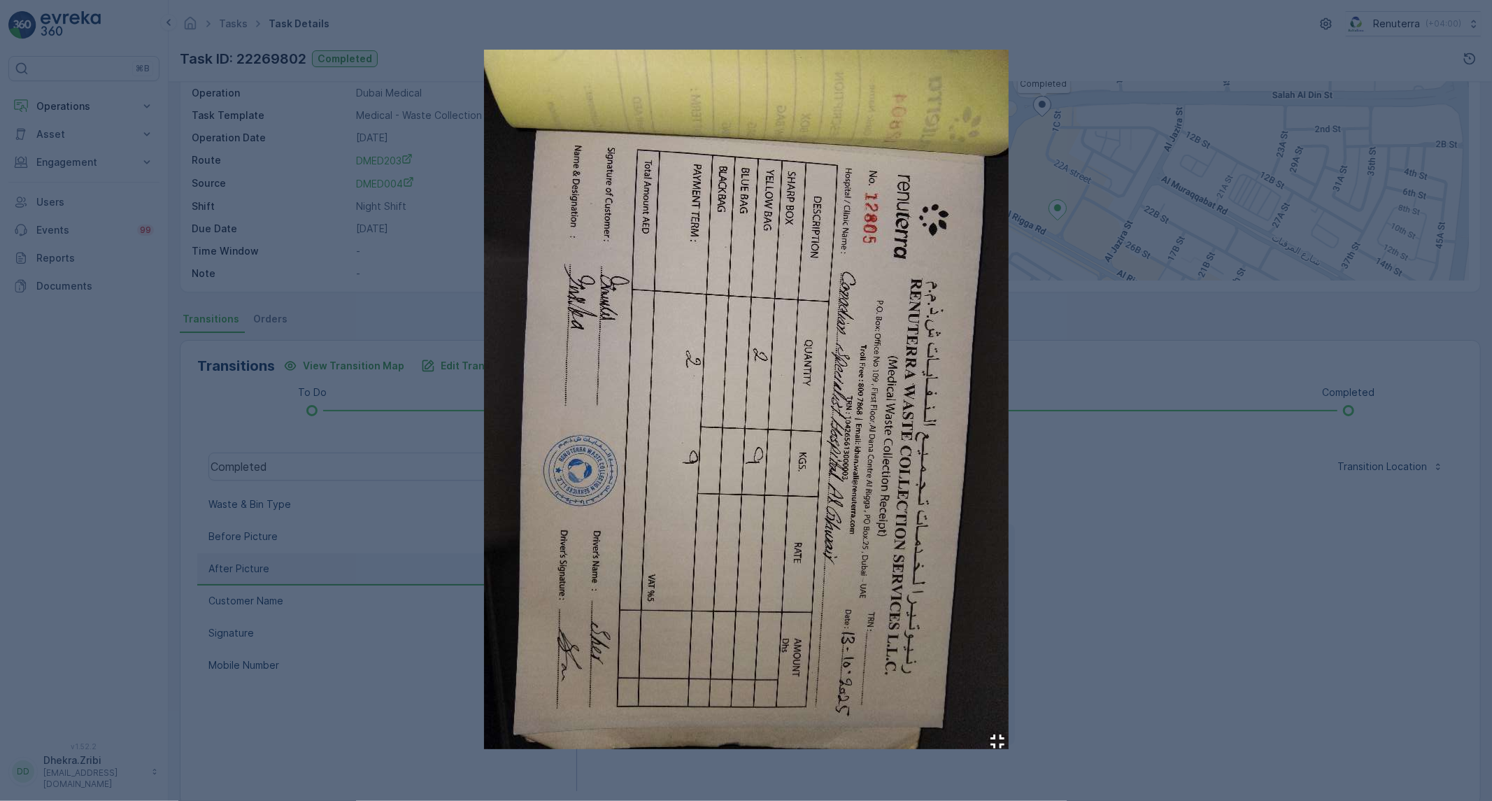
click at [1085, 620] on div at bounding box center [746, 400] width 1492 height 801
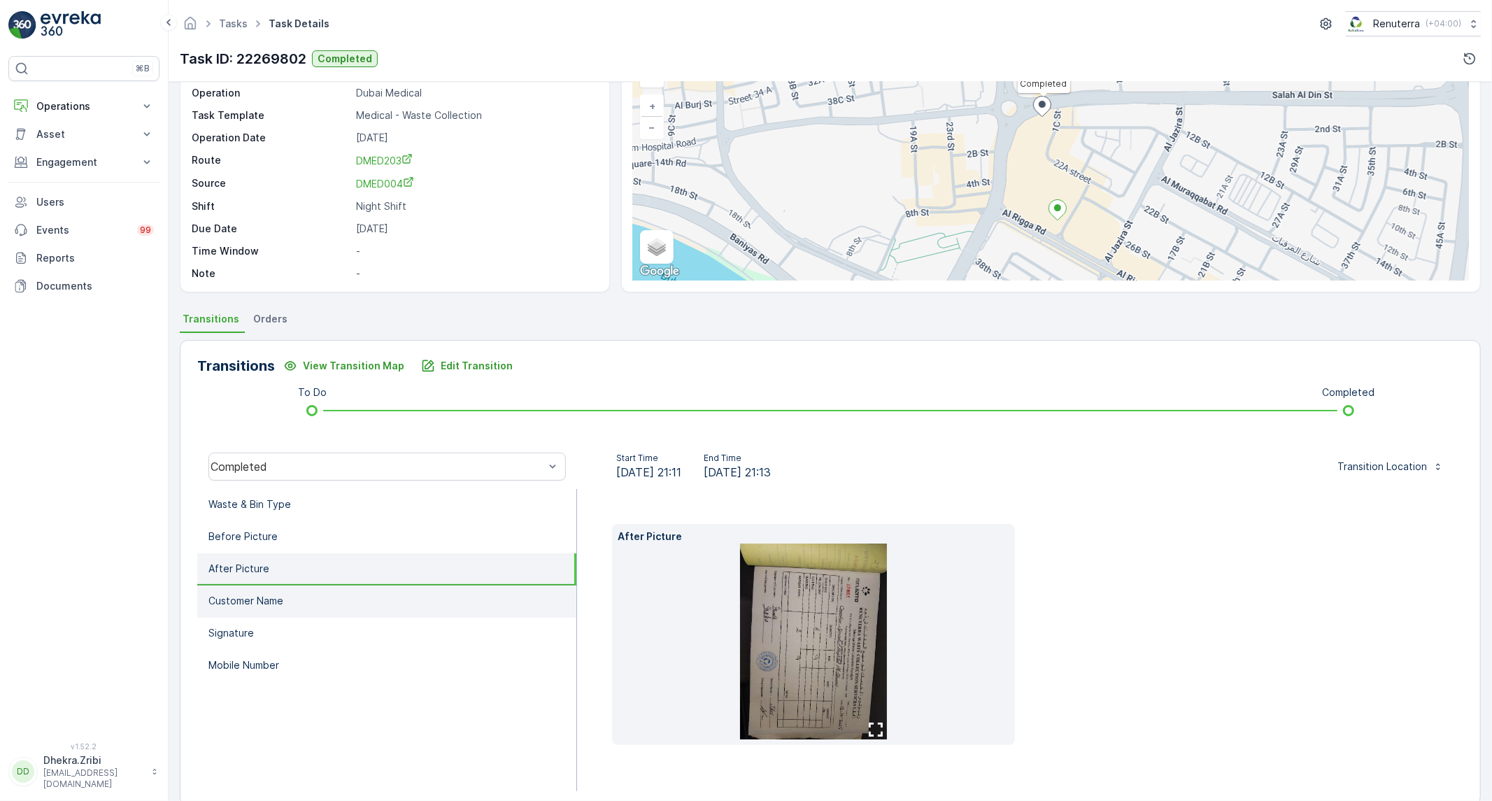
click at [399, 585] on li "Customer Name" at bounding box center [386, 601] width 379 height 32
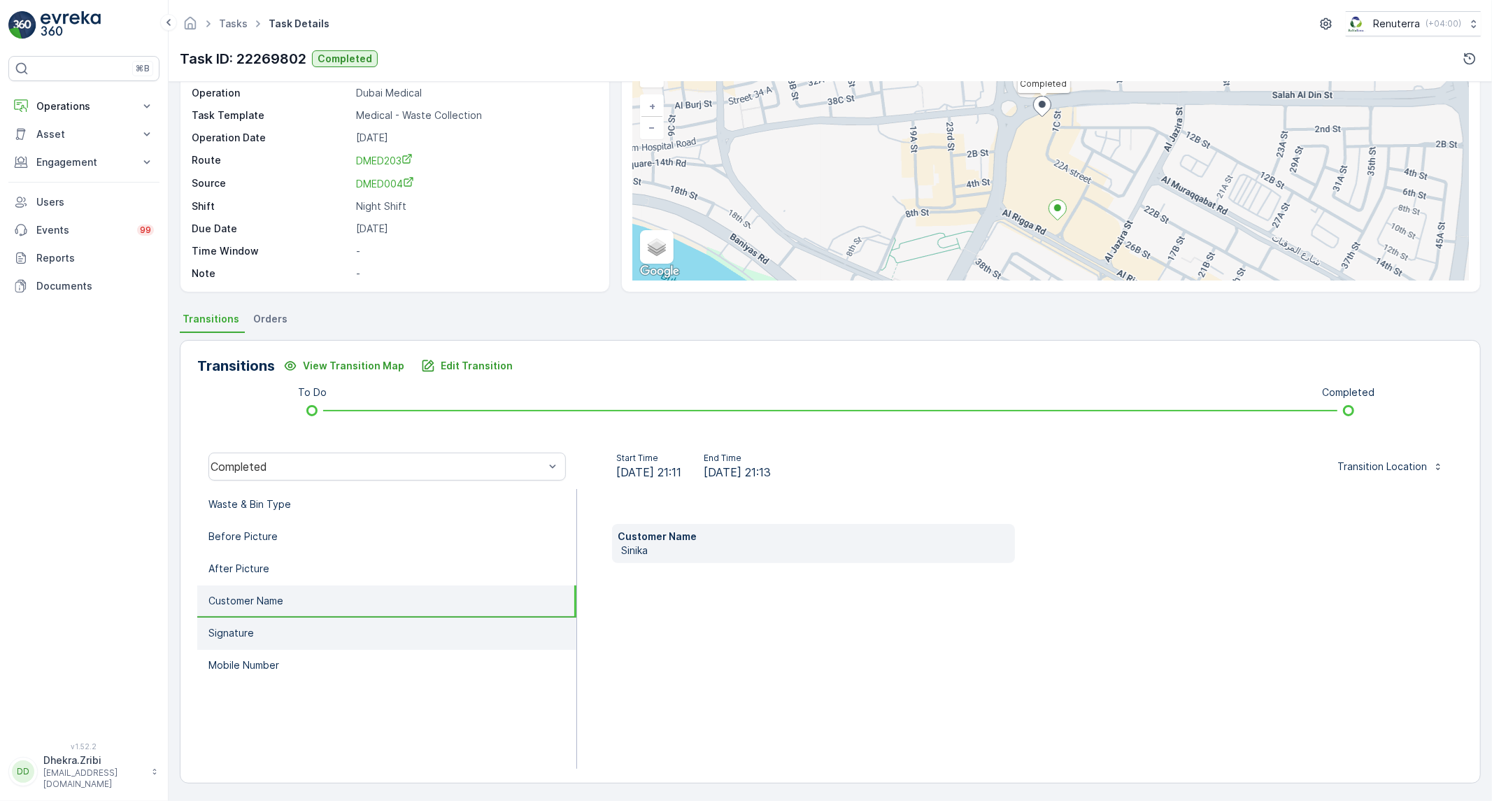
click at [296, 625] on li "Signature" at bounding box center [386, 634] width 379 height 32
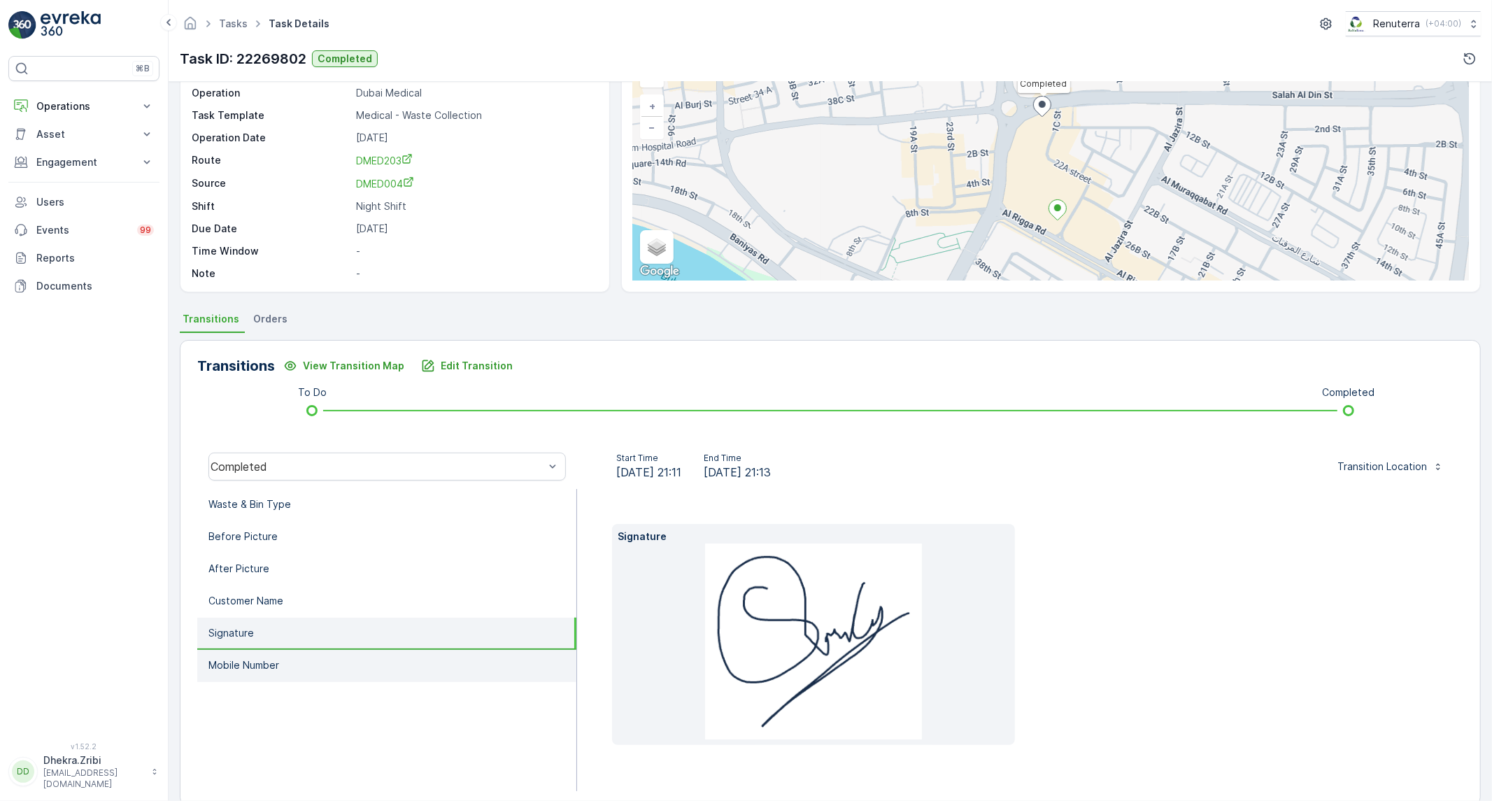
click at [281, 652] on li "Mobile Number" at bounding box center [386, 666] width 379 height 32
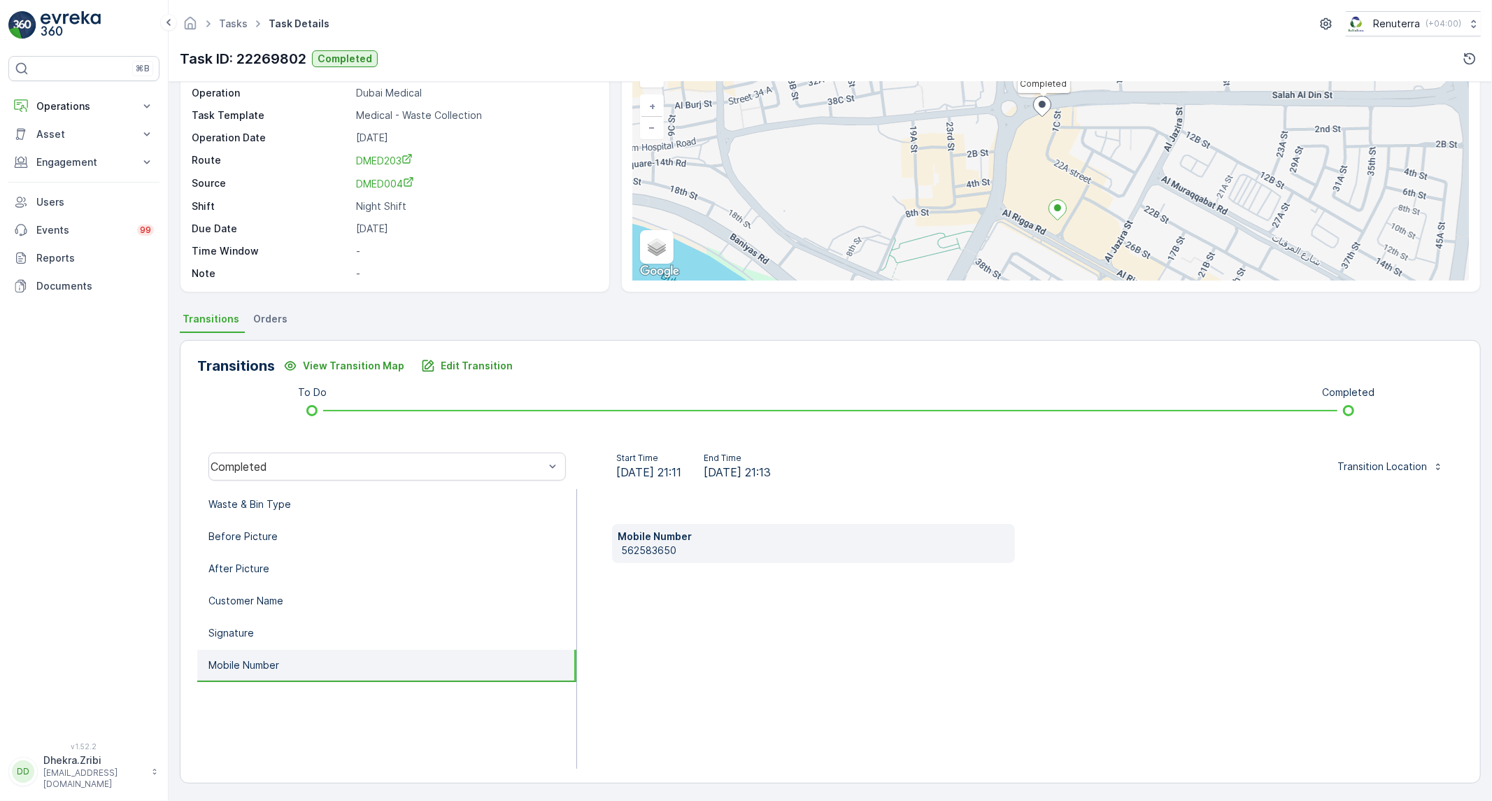
click at [628, 553] on p "562583650" at bounding box center [815, 550] width 388 height 14
click at [441, 502] on li "Waste & Bin Type" at bounding box center [386, 505] width 379 height 32
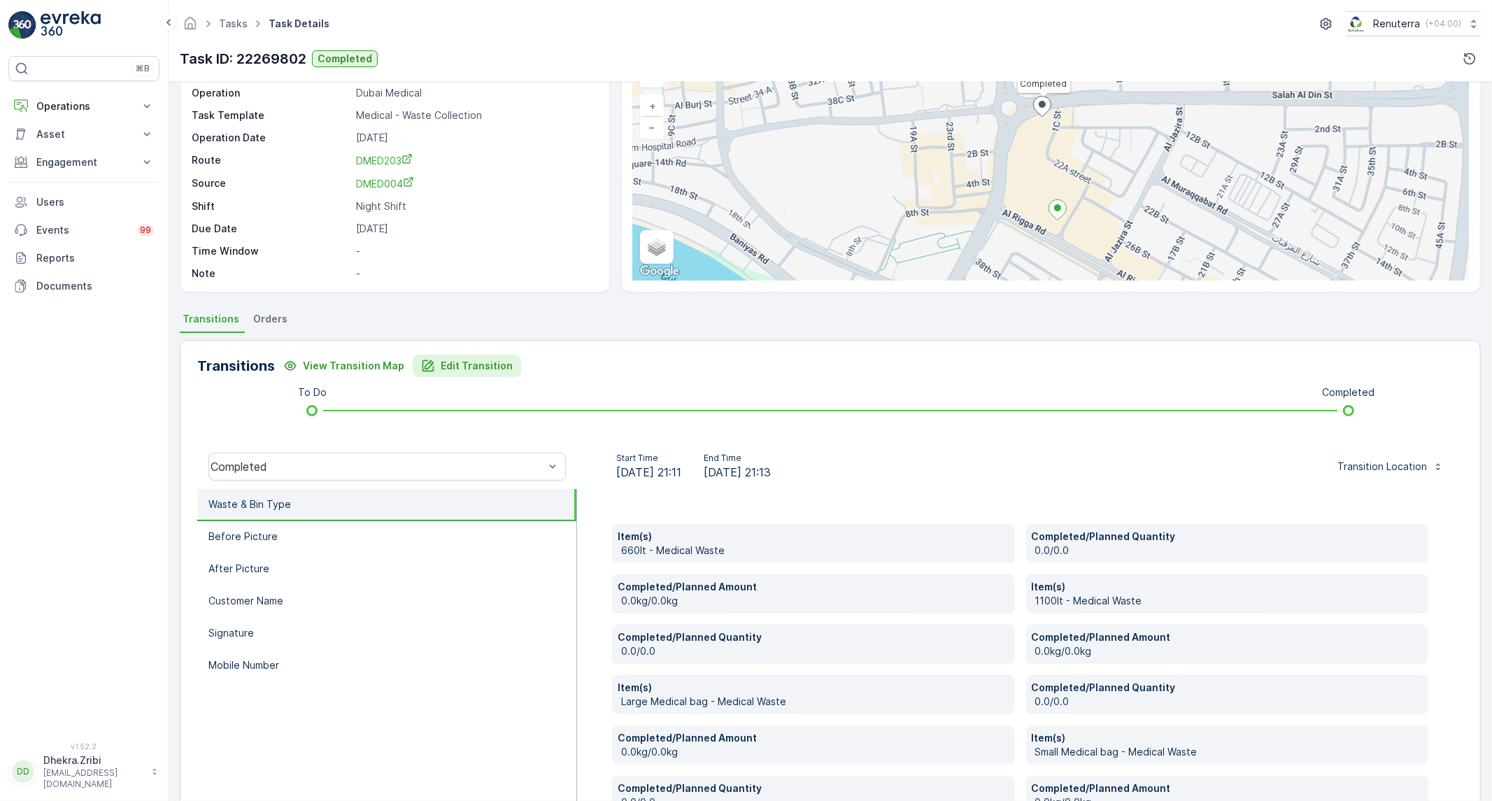
click at [490, 365] on p "Edit Transition" at bounding box center [477, 366] width 72 height 14
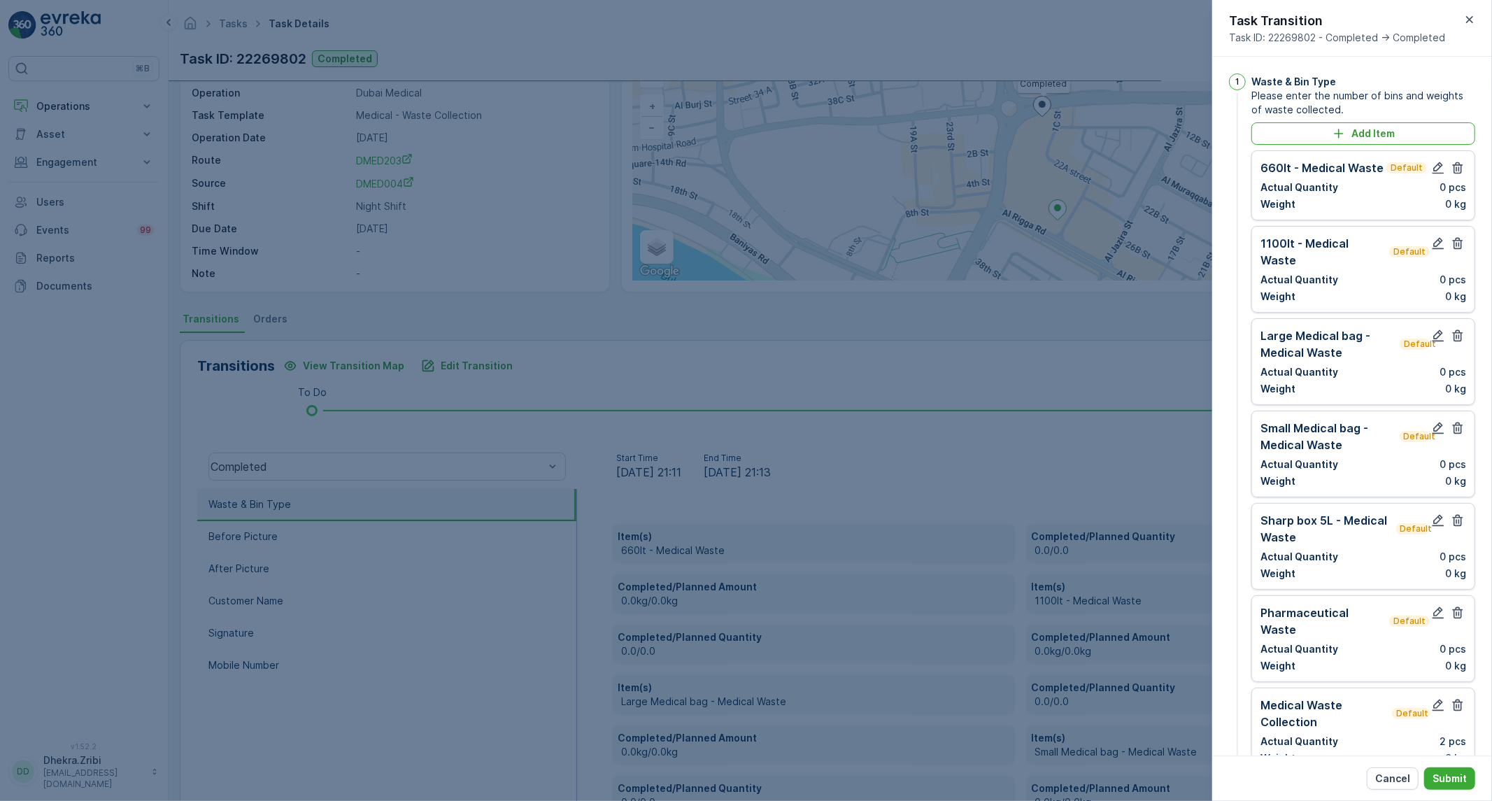
scroll to position [776, 0]
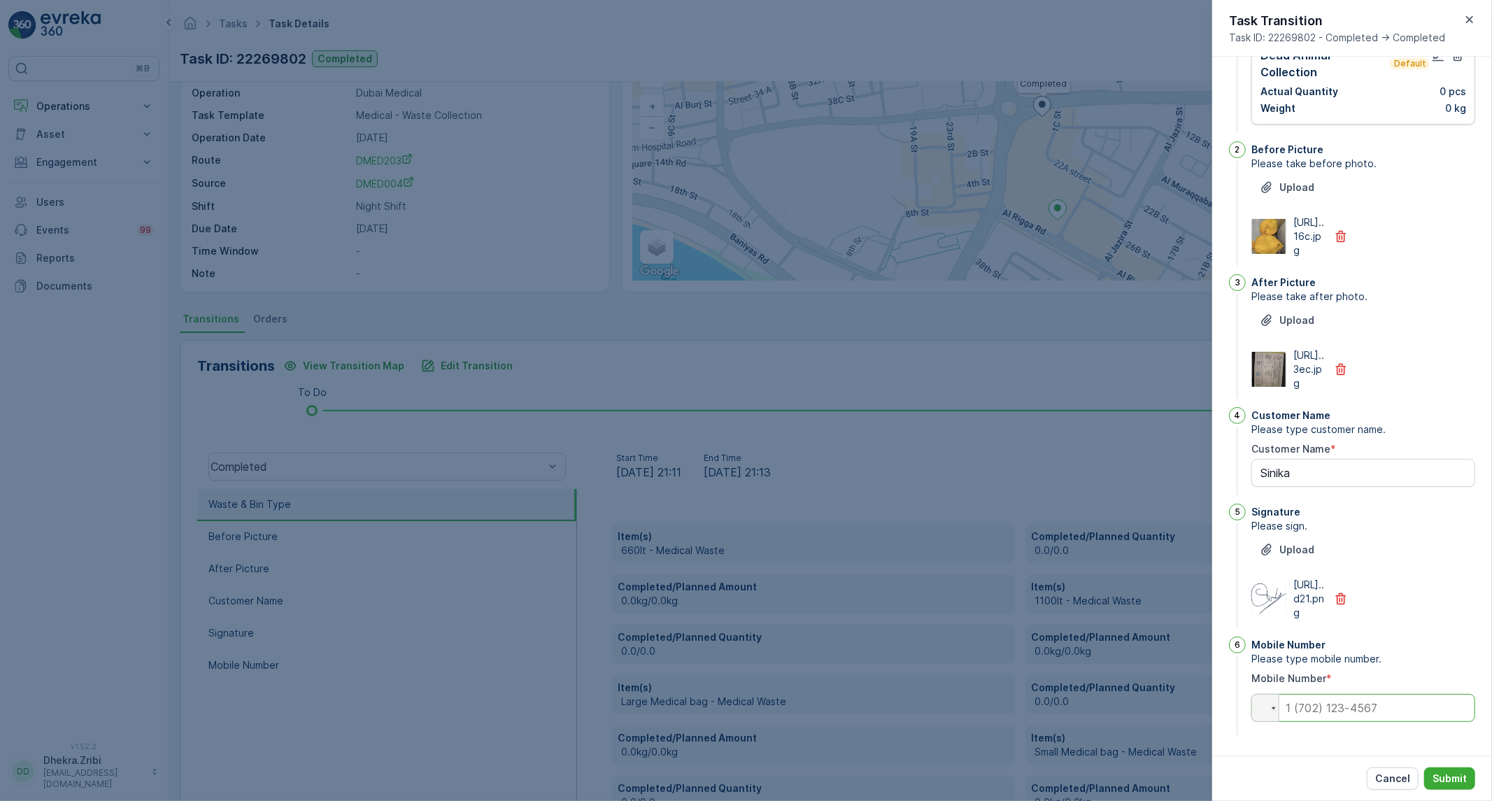
click at [1358, 712] on input "tel" at bounding box center [1363, 708] width 224 height 28
paste input "[PHONE_NUMBER]"
type Name "Sinika"
type input "[PHONE_NUMBER]"
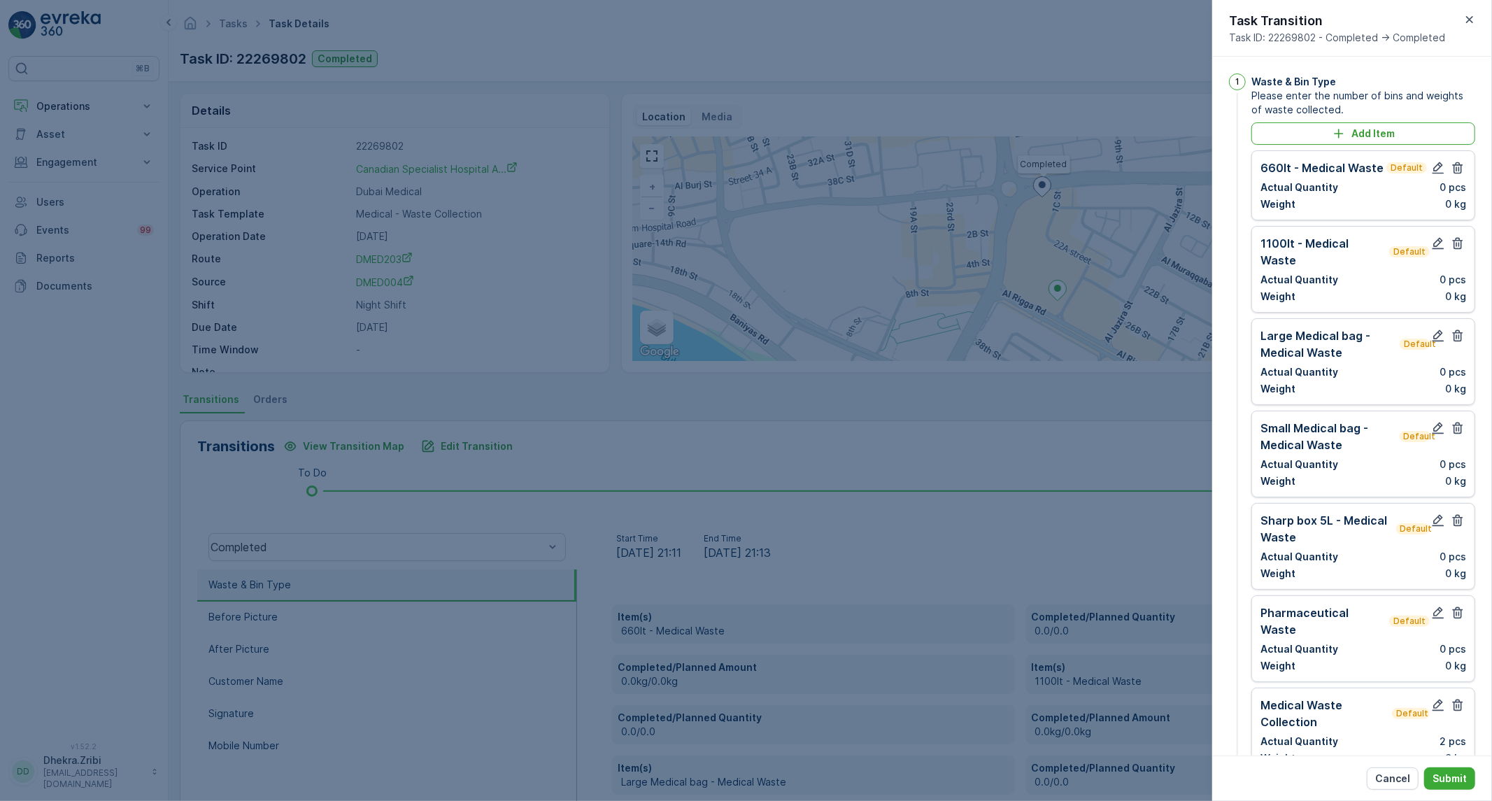
scroll to position [776, 0]
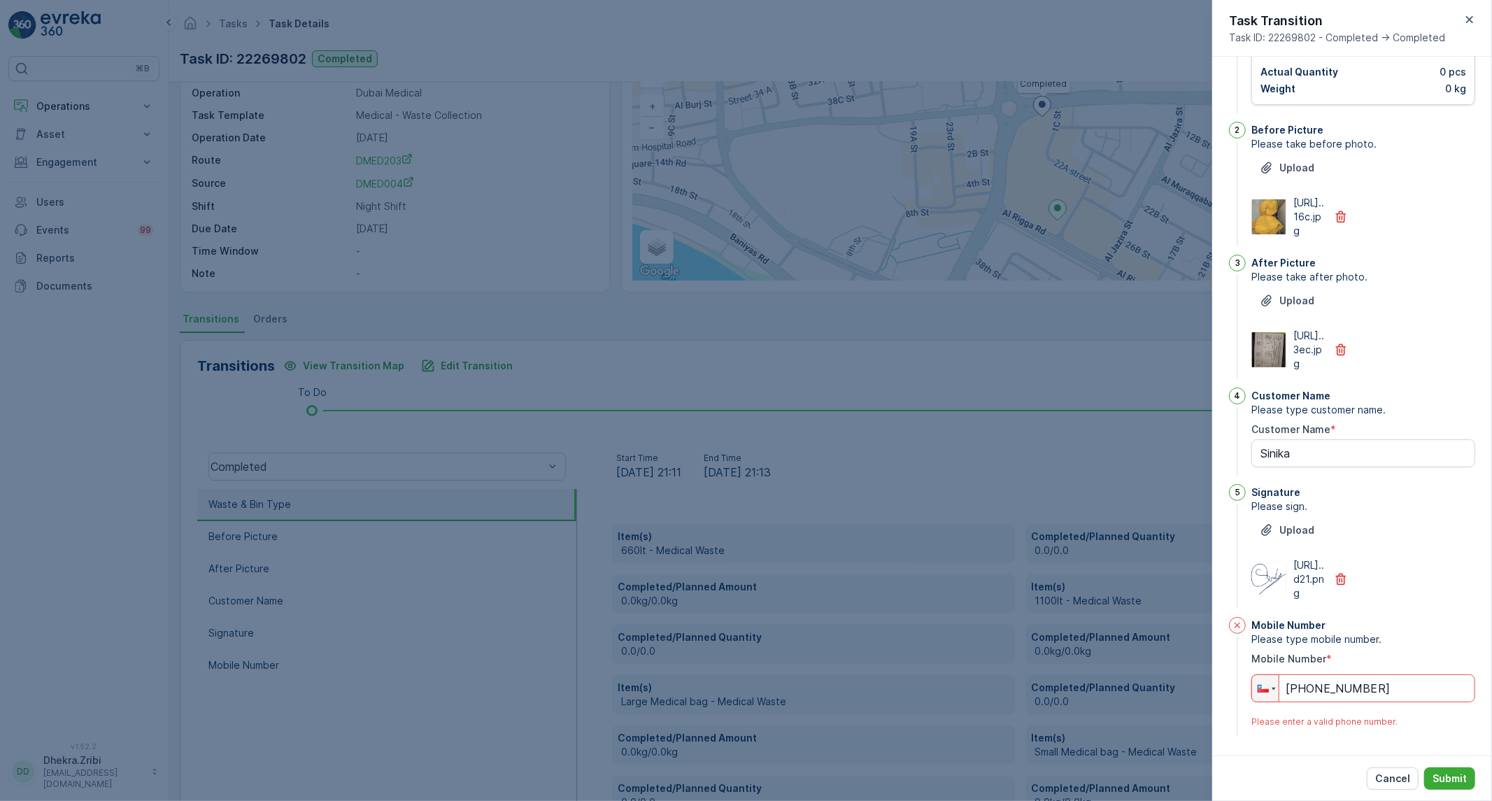
click at [1219, 683] on div "1 Waste & Bin Type Please enter the number of bins and weights of waste collect…" at bounding box center [1352, 406] width 280 height 699
type input "+"
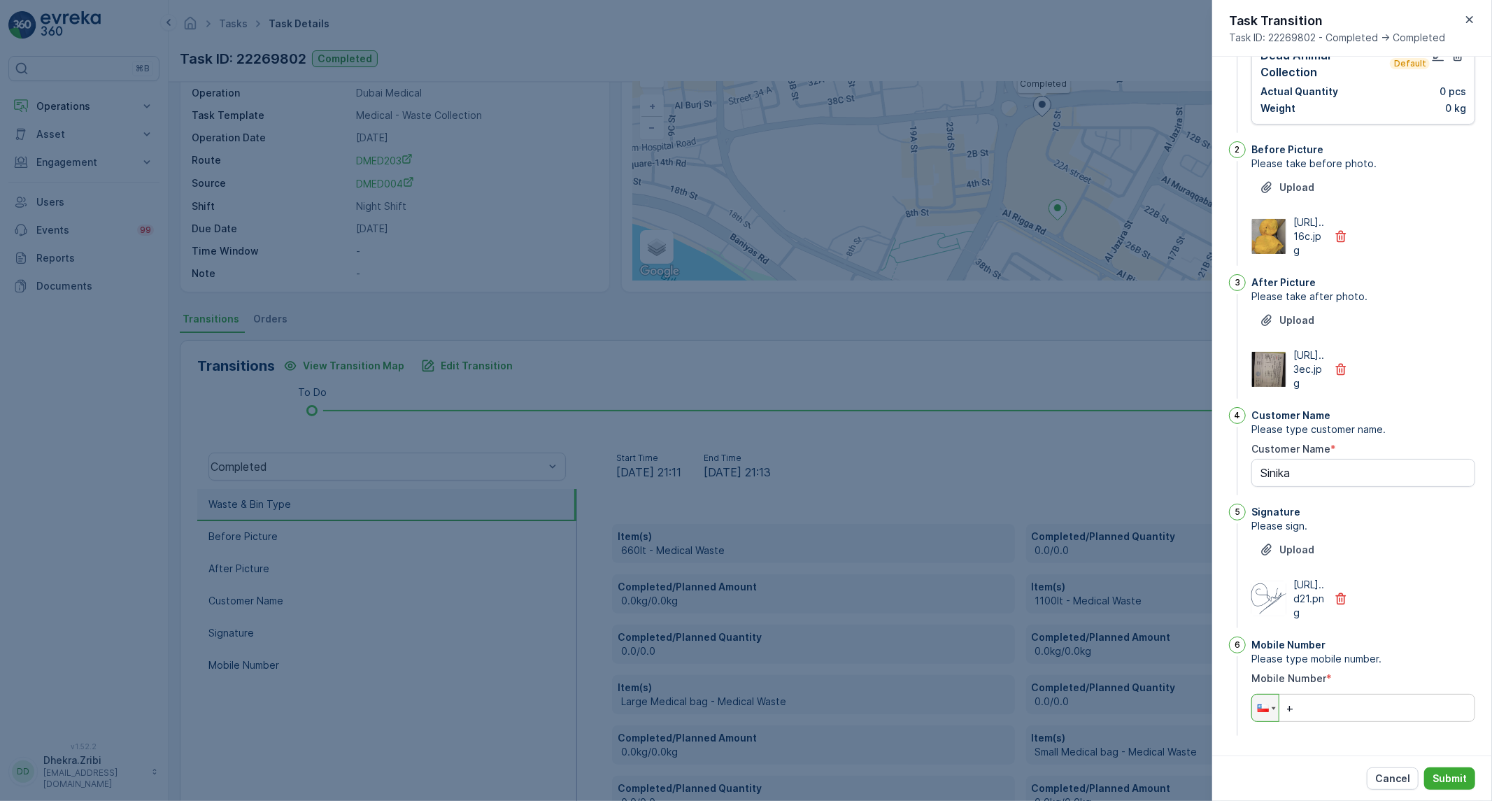
click at [623, 372] on div at bounding box center [746, 400] width 1492 height 801
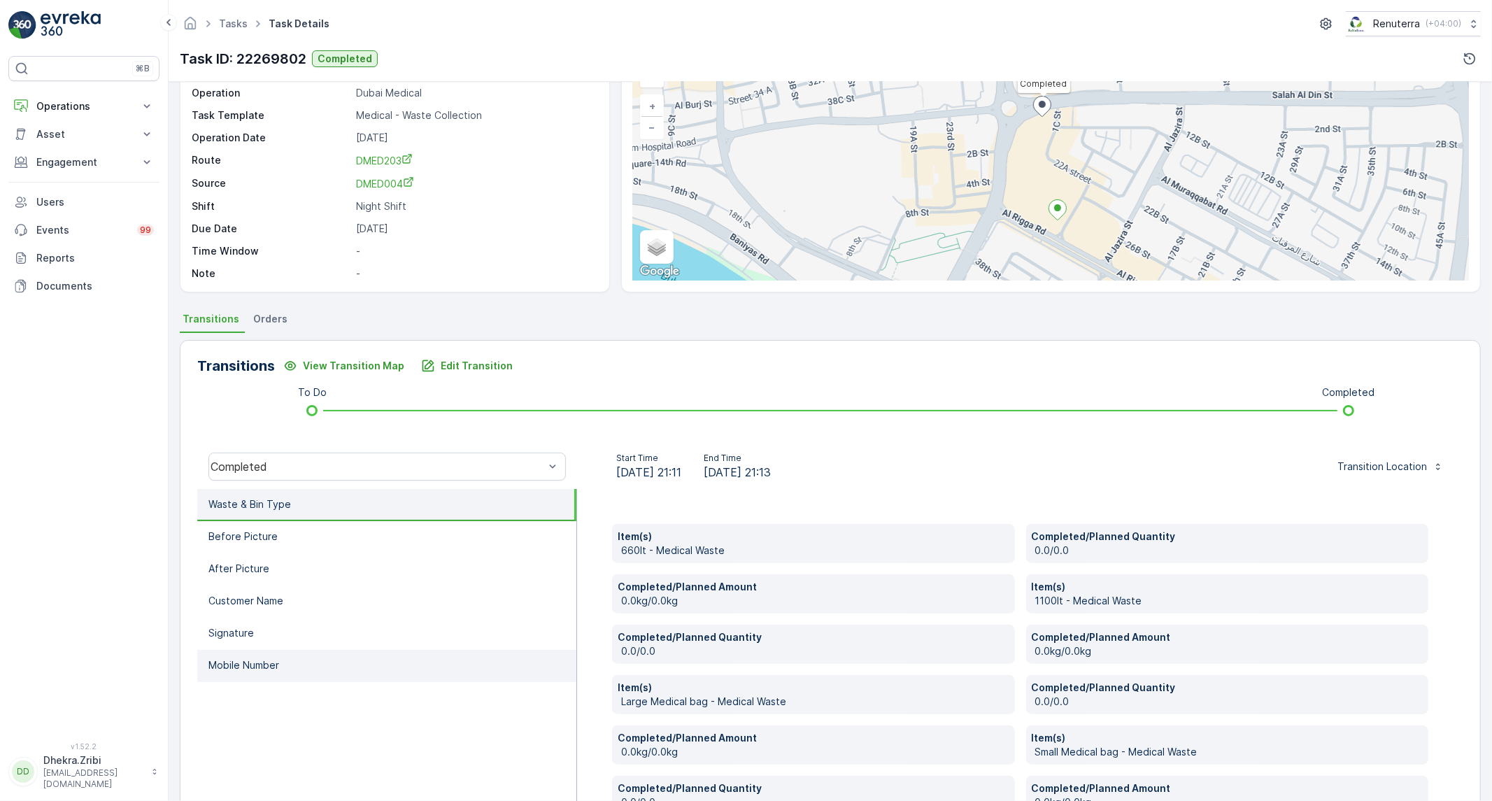
click at [347, 659] on li "Mobile Number" at bounding box center [386, 666] width 379 height 32
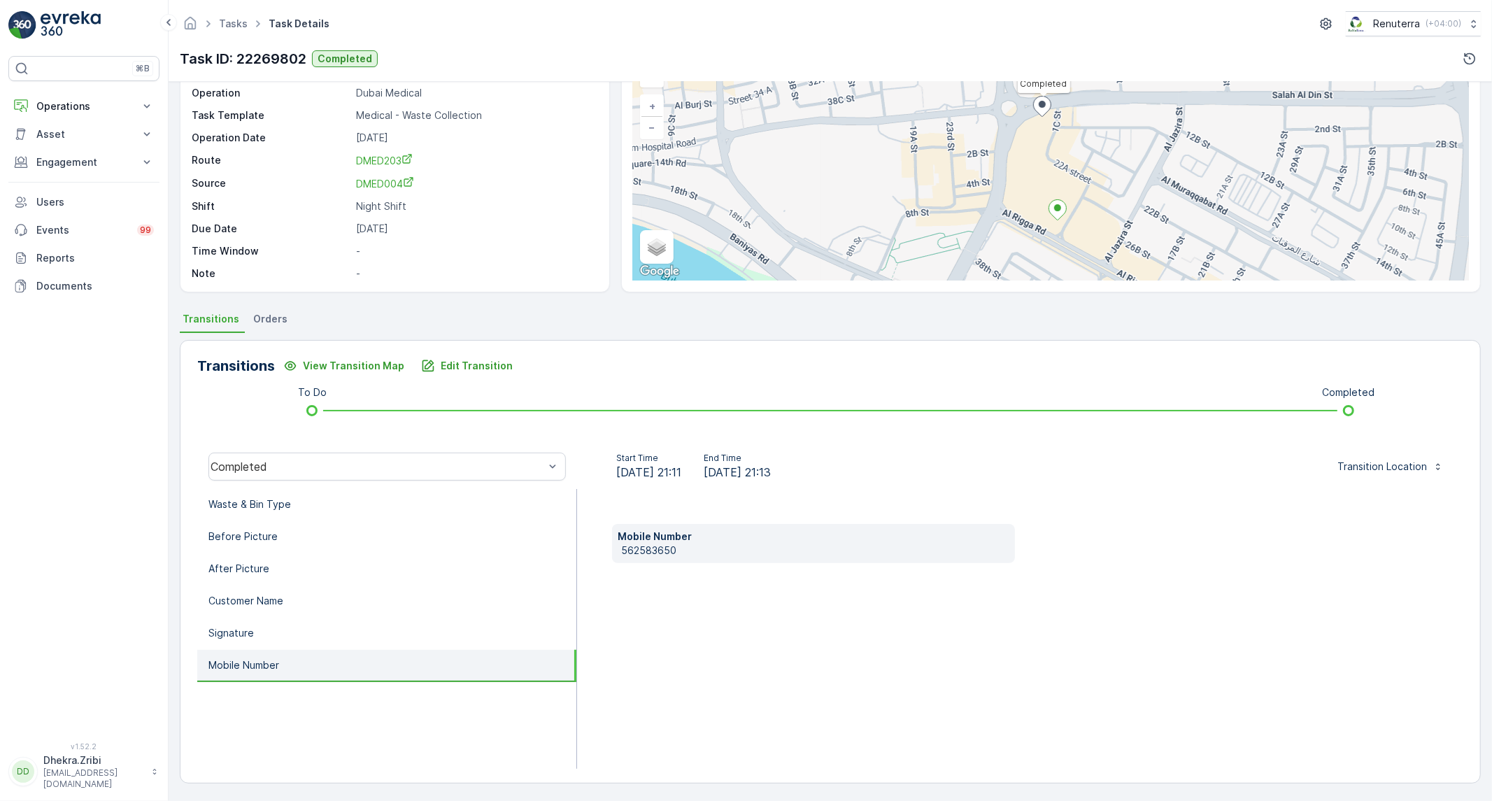
click at [646, 550] on p "562583650" at bounding box center [815, 550] width 388 height 14
copy p "562583650"
click at [480, 359] on p "Edit Transition" at bounding box center [477, 366] width 72 height 14
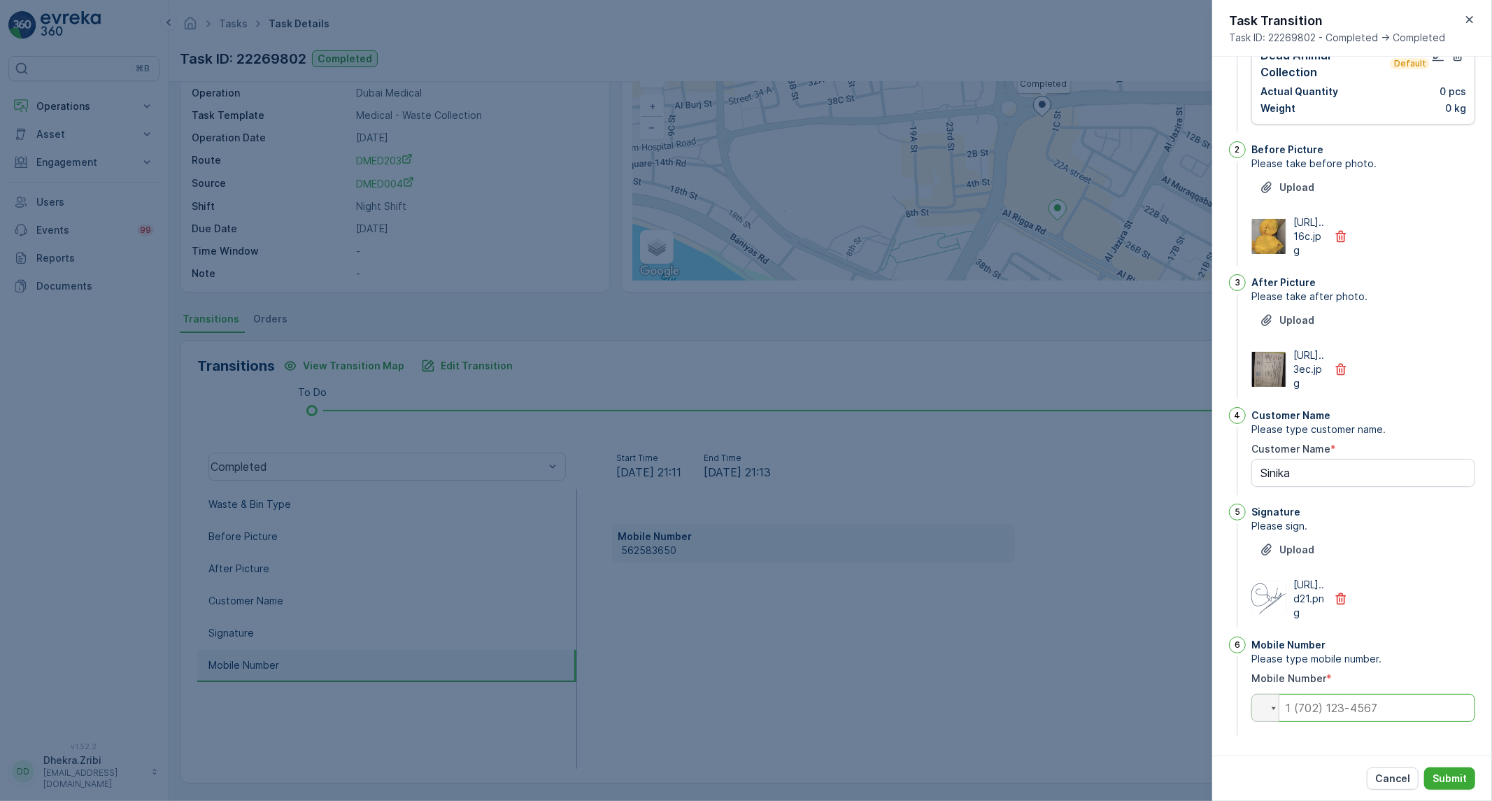
click at [1332, 712] on input "tel" at bounding box center [1363, 708] width 224 height 28
type Name "Sinika"
type input "0"
type Name "Sinika"
type input "05"
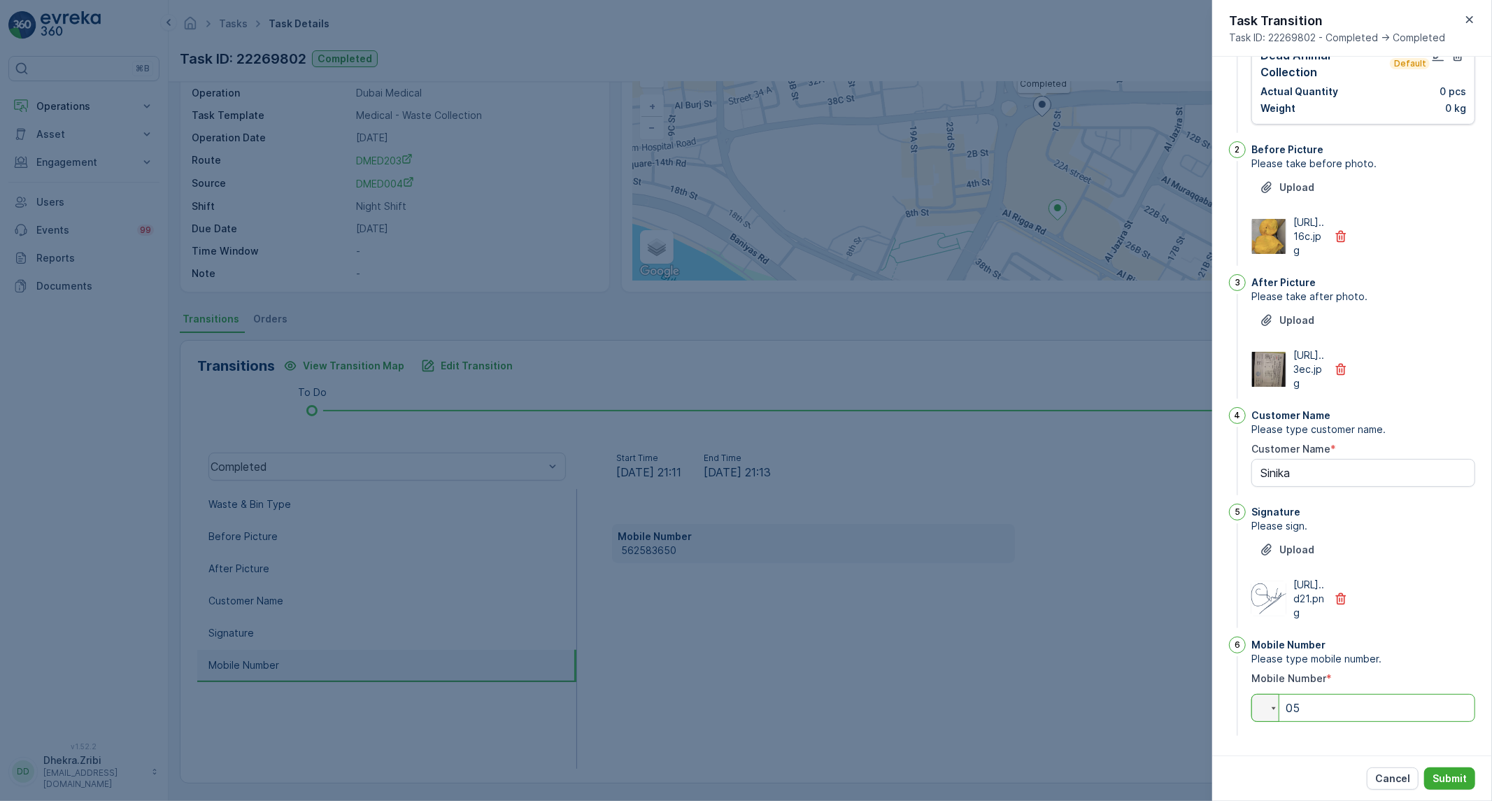
type Name "Sinika"
type input "056"
type Name "Sinika"
type input "0562"
type Name "Sinika"
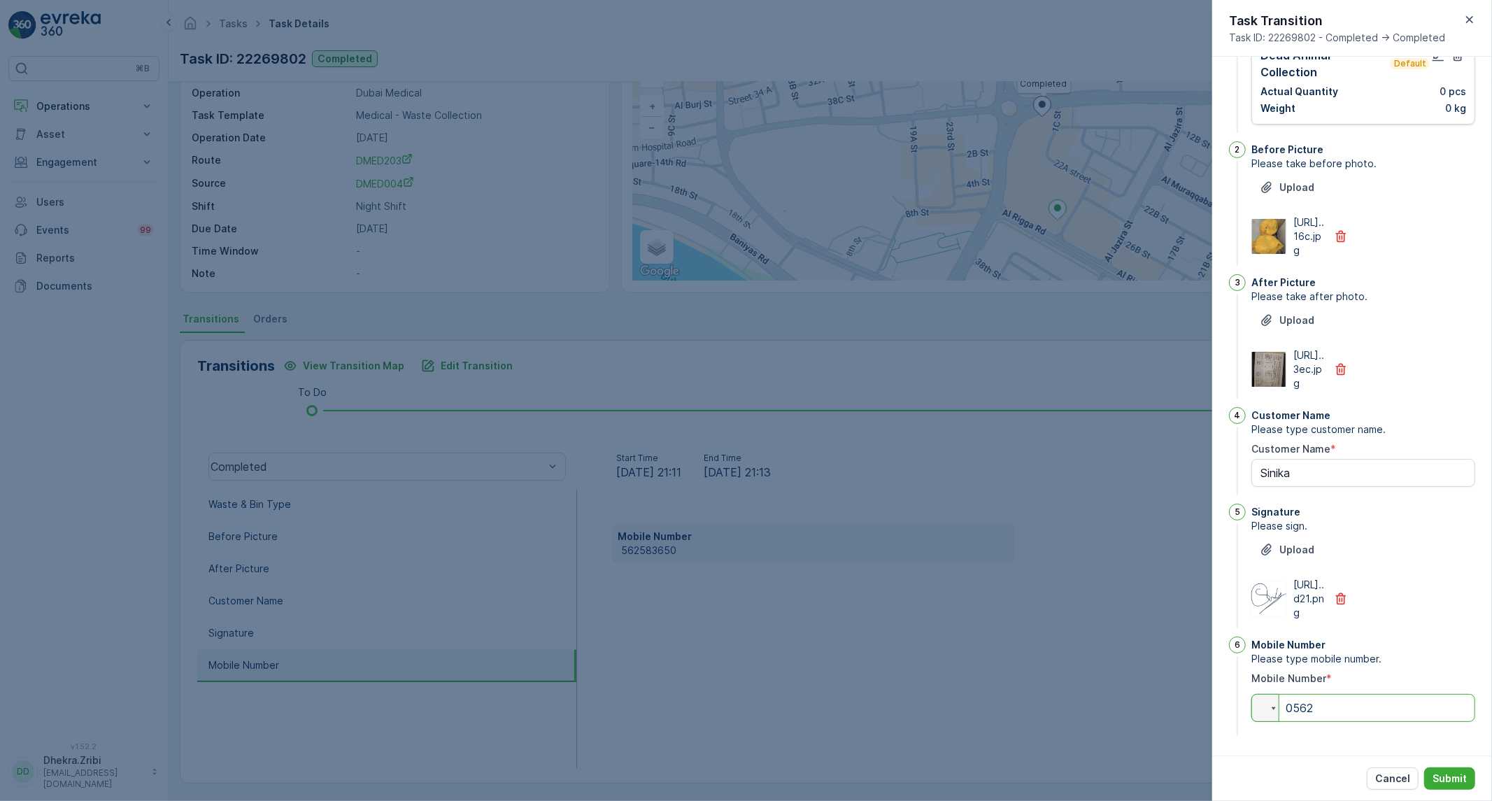
type input "05625"
type Name "Sinika"
type input "0562583"
type Name "Sinika"
type input "05625836"
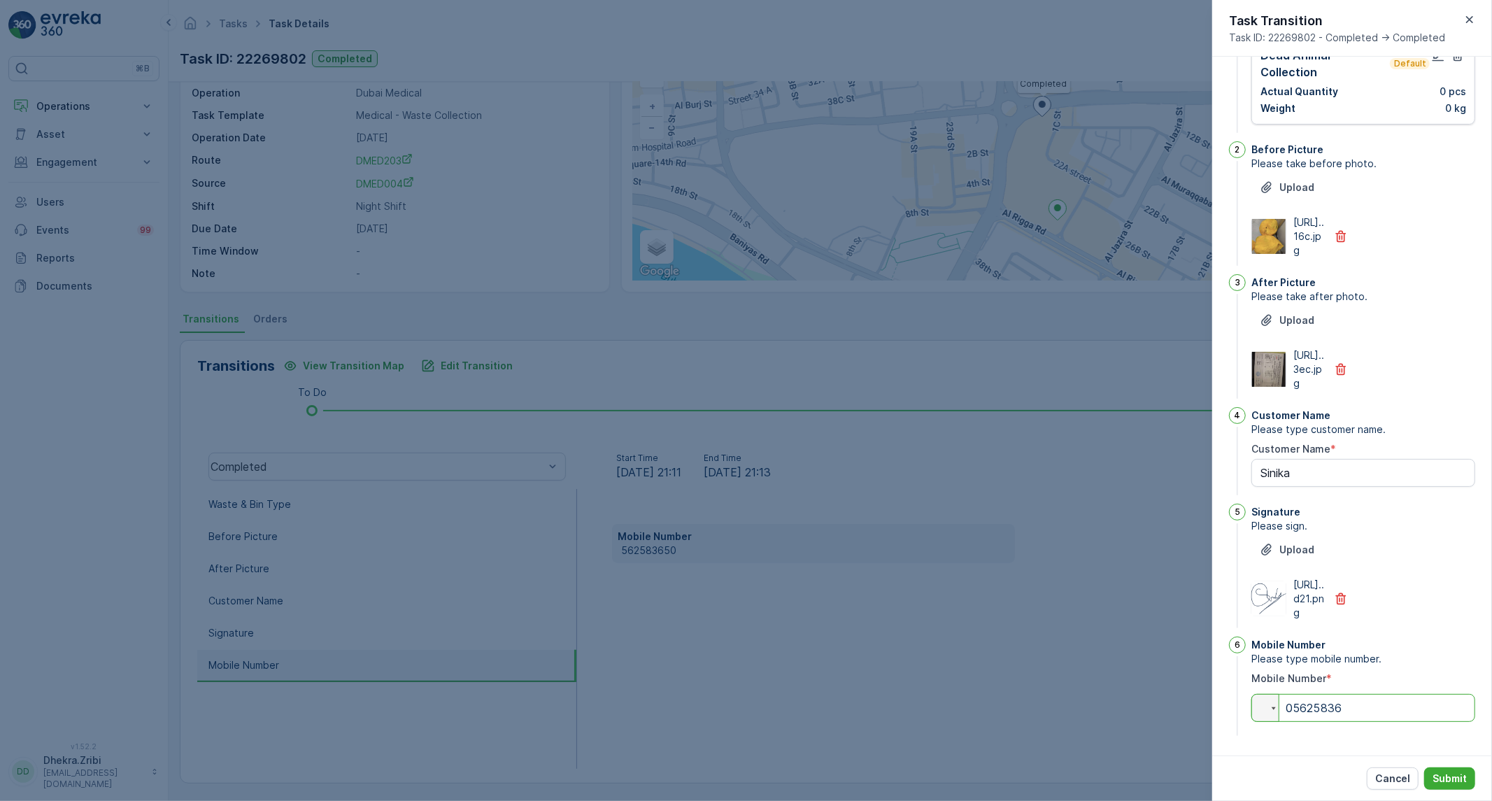
type Name "Sinika"
type input "056258365"
type Name "Sinika"
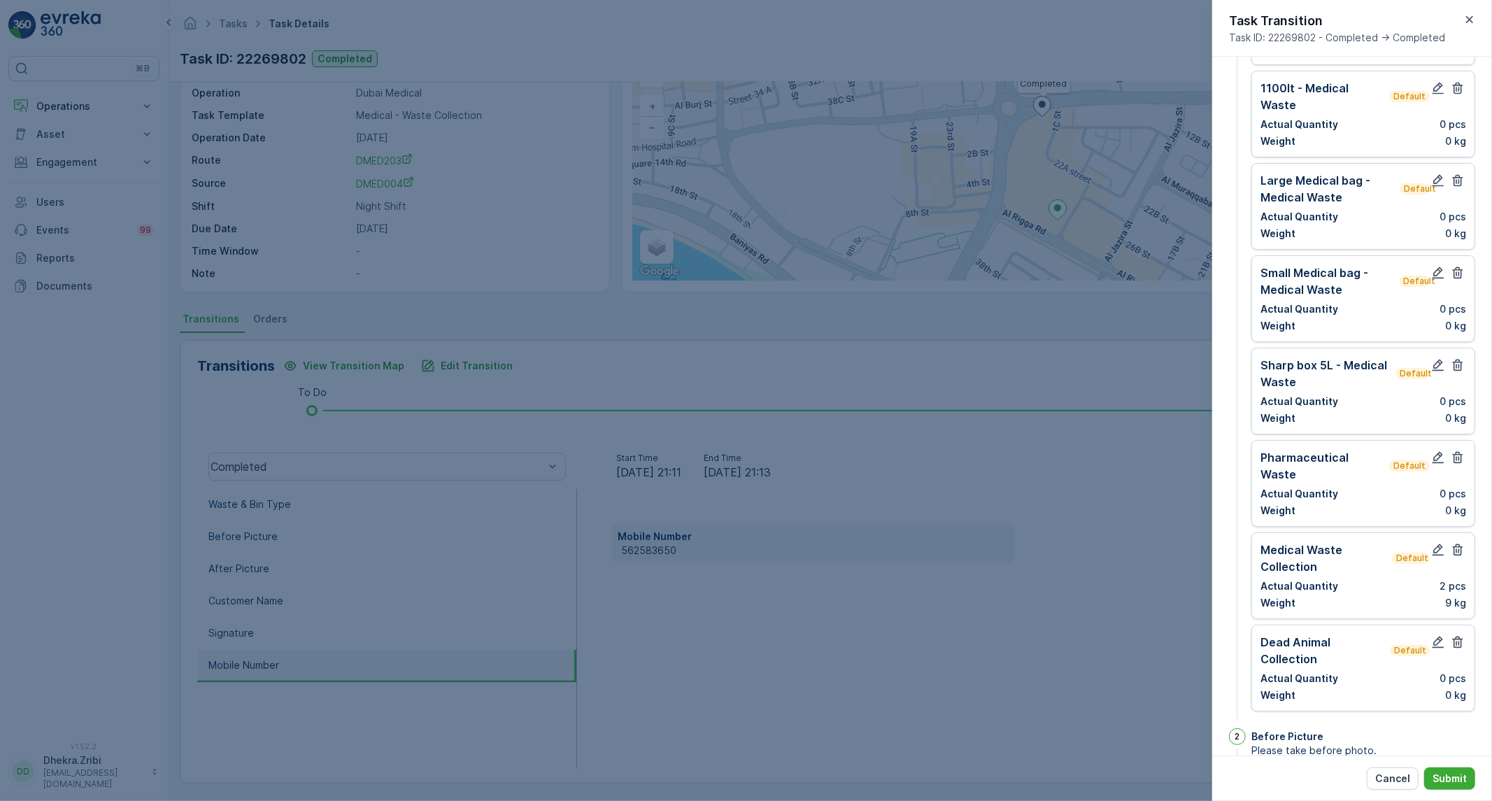
scroll to position [0, 0]
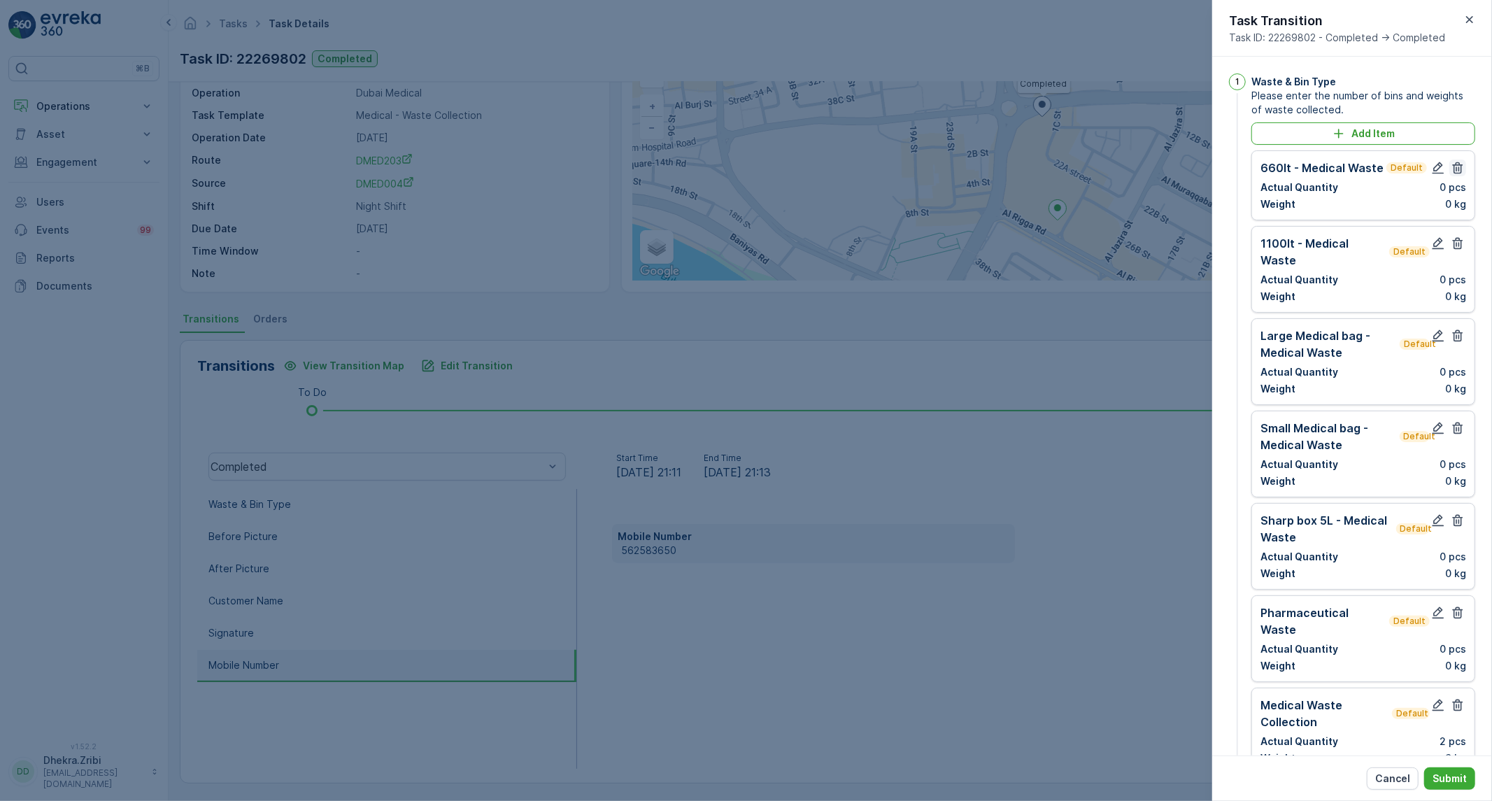
type input "0562583650"
click at [1453, 166] on icon "button" at bounding box center [1458, 168] width 14 height 14
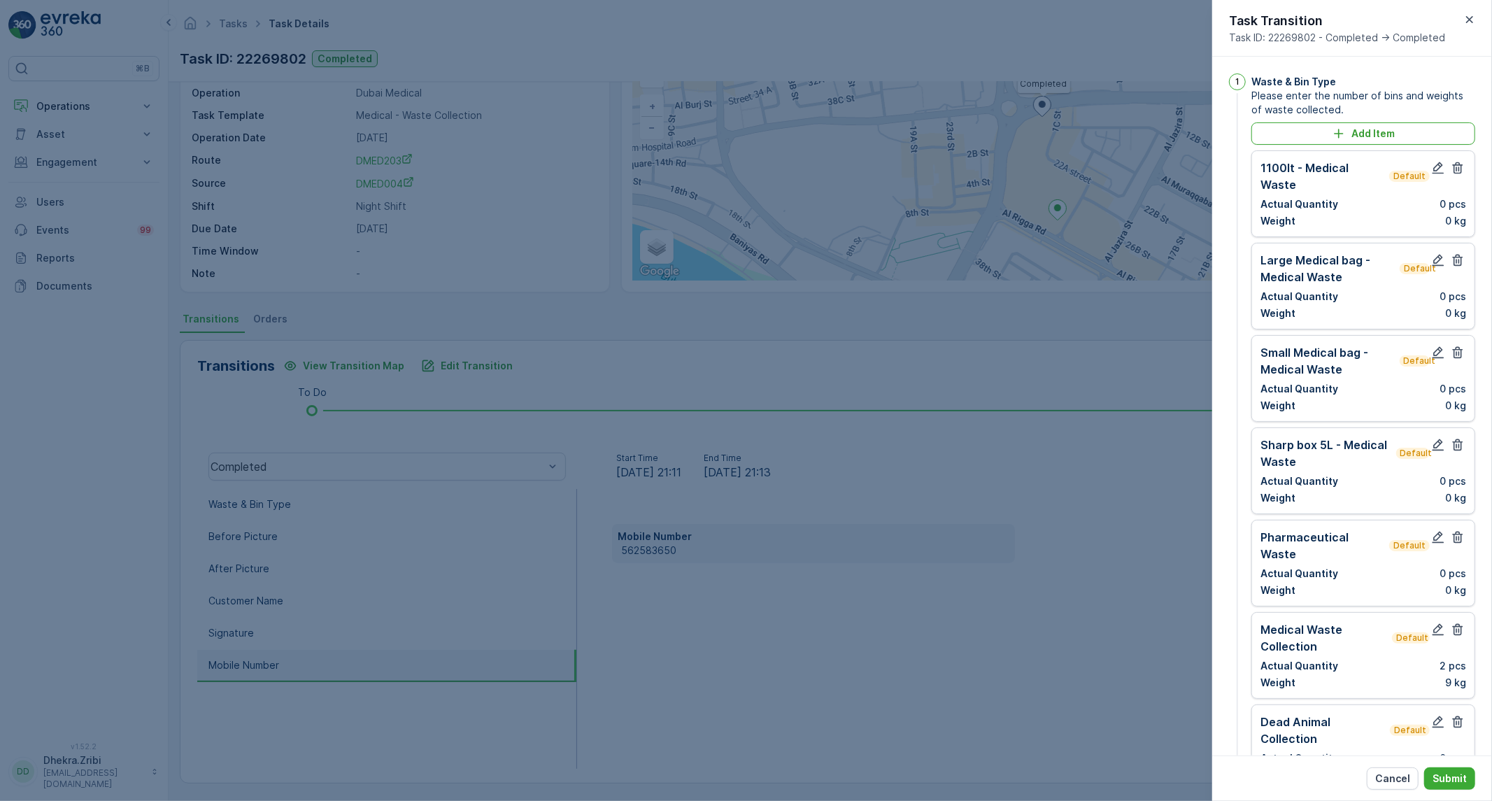
click at [1453, 166] on icon "button" at bounding box center [1458, 168] width 14 height 14
click at [1458, 164] on icon "button" at bounding box center [1458, 168] width 10 height 12
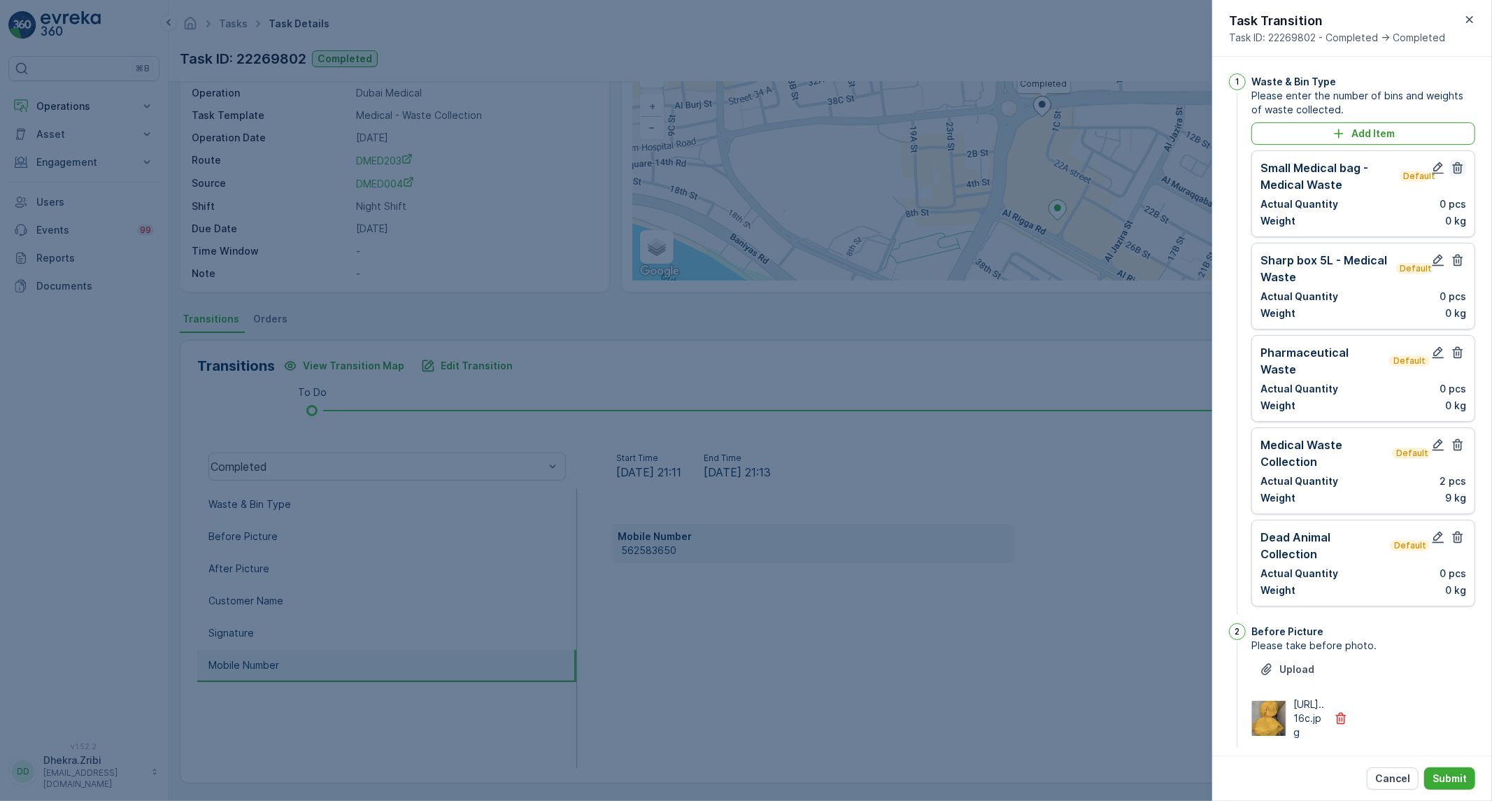
click at [1457, 169] on icon "button" at bounding box center [1458, 168] width 14 height 14
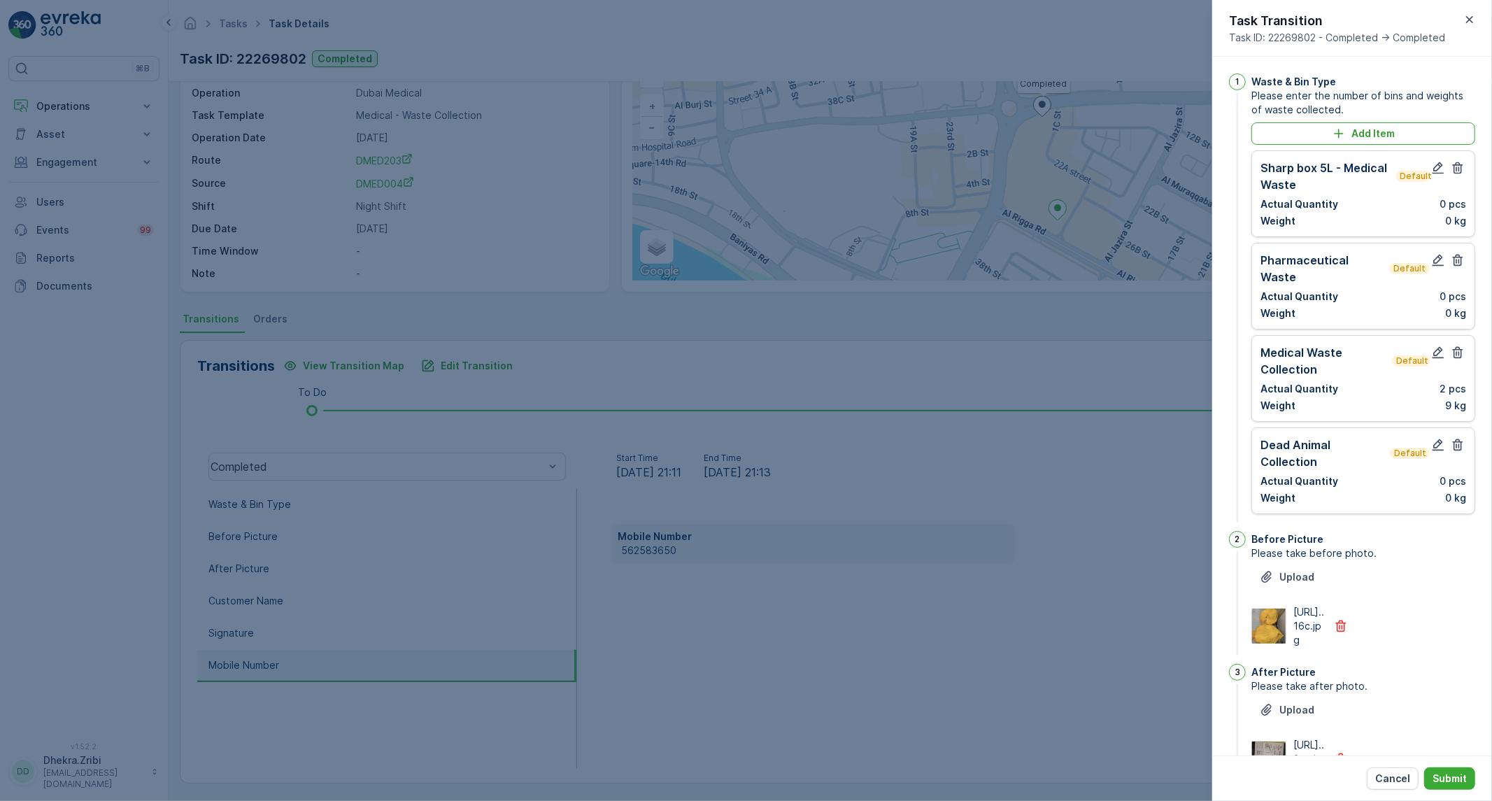
click at [1457, 169] on icon "button" at bounding box center [1458, 168] width 14 height 14
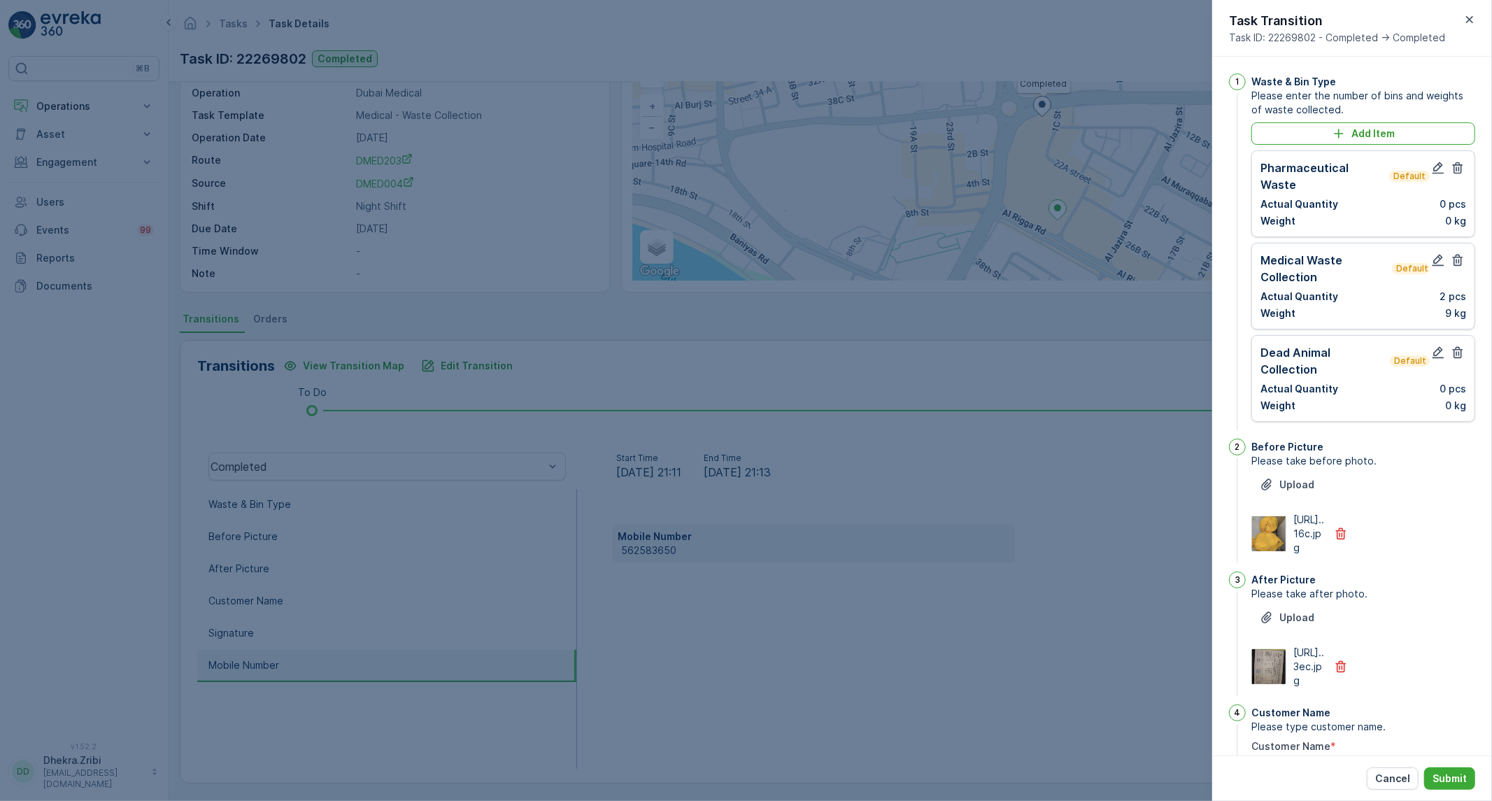
click at [1457, 169] on icon "button" at bounding box center [1458, 168] width 14 height 14
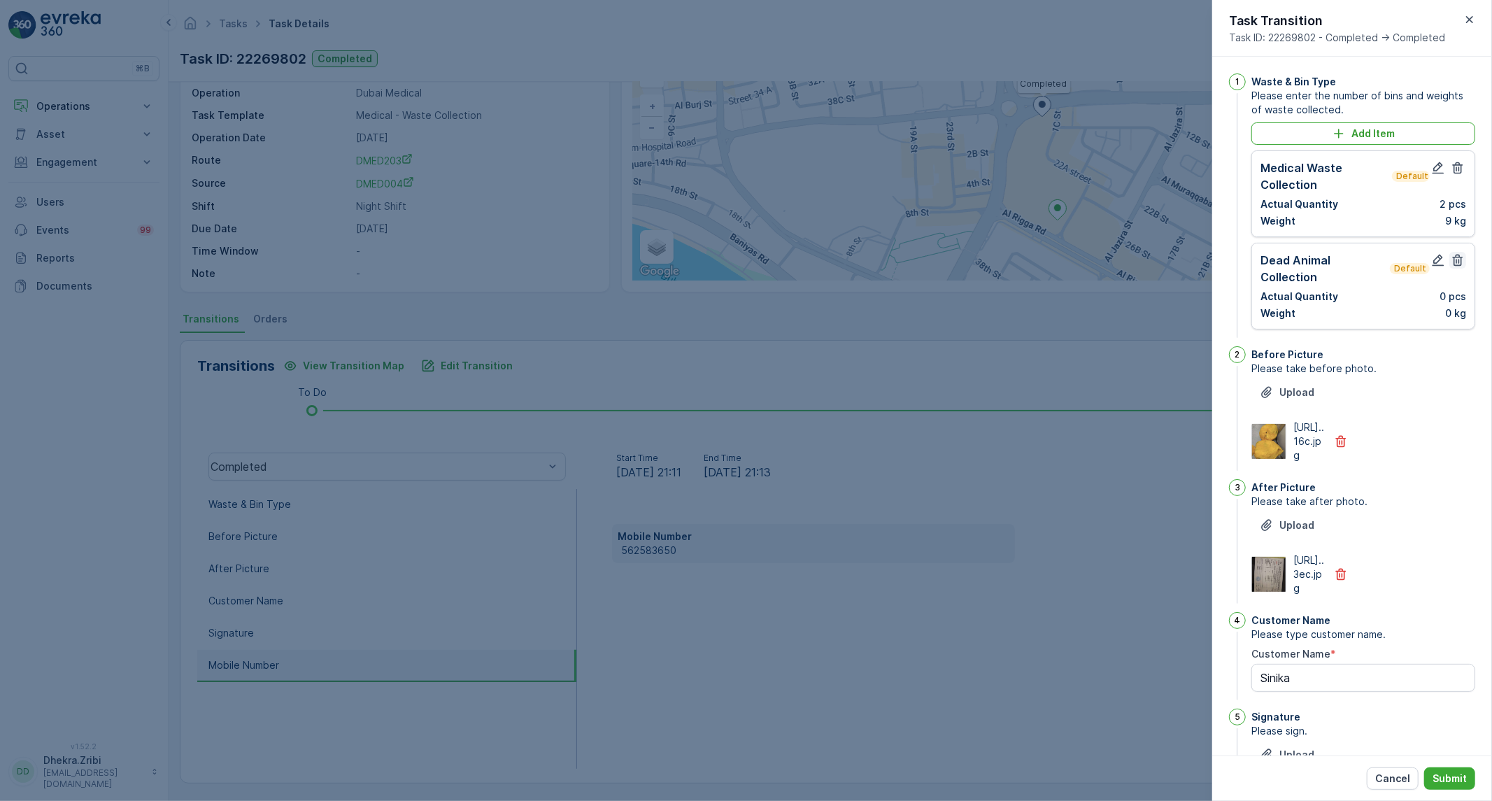
click at [1458, 253] on button "button" at bounding box center [1457, 260] width 17 height 17
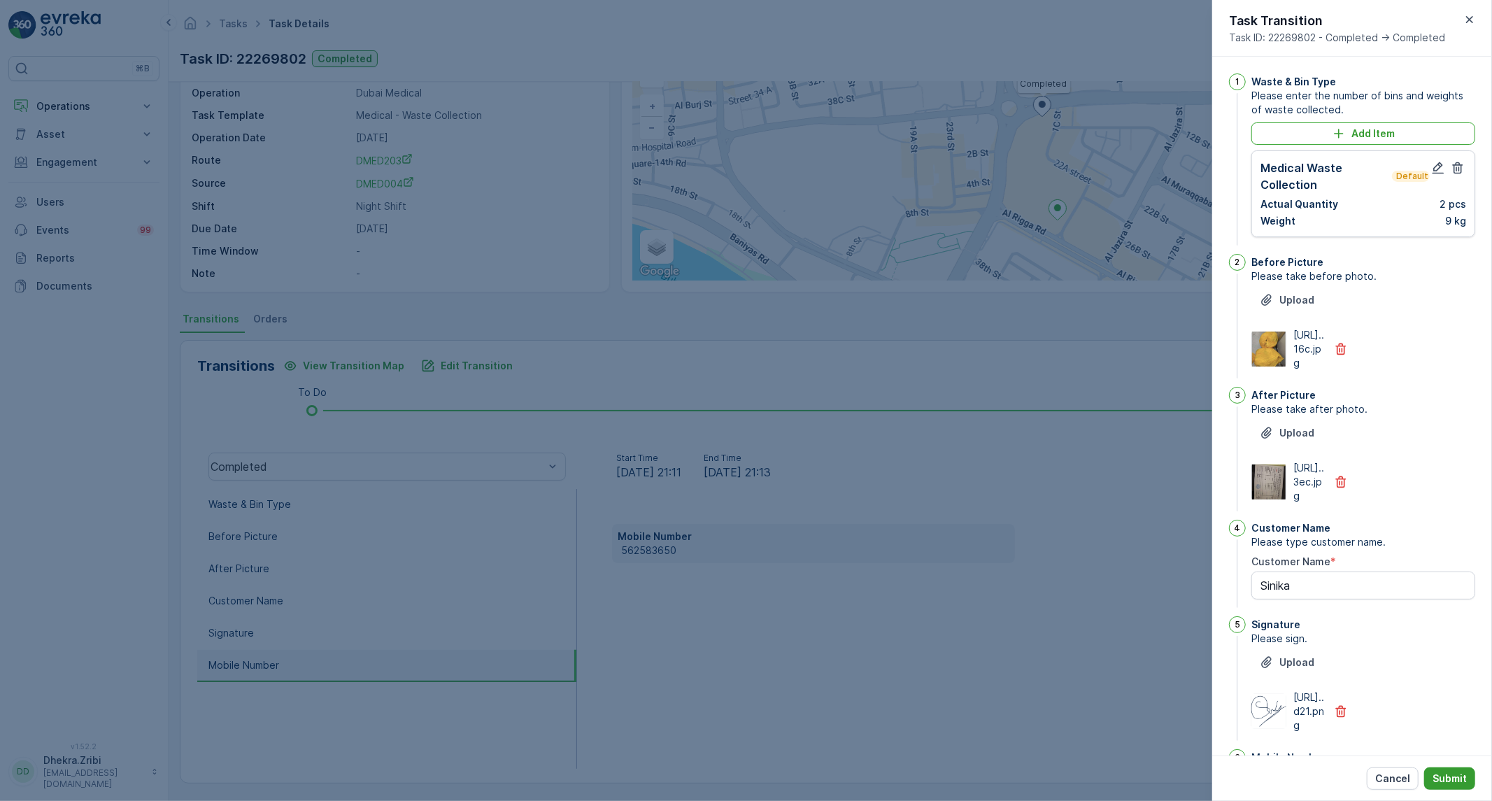
click at [1462, 781] on p "Submit" at bounding box center [1449, 778] width 34 height 14
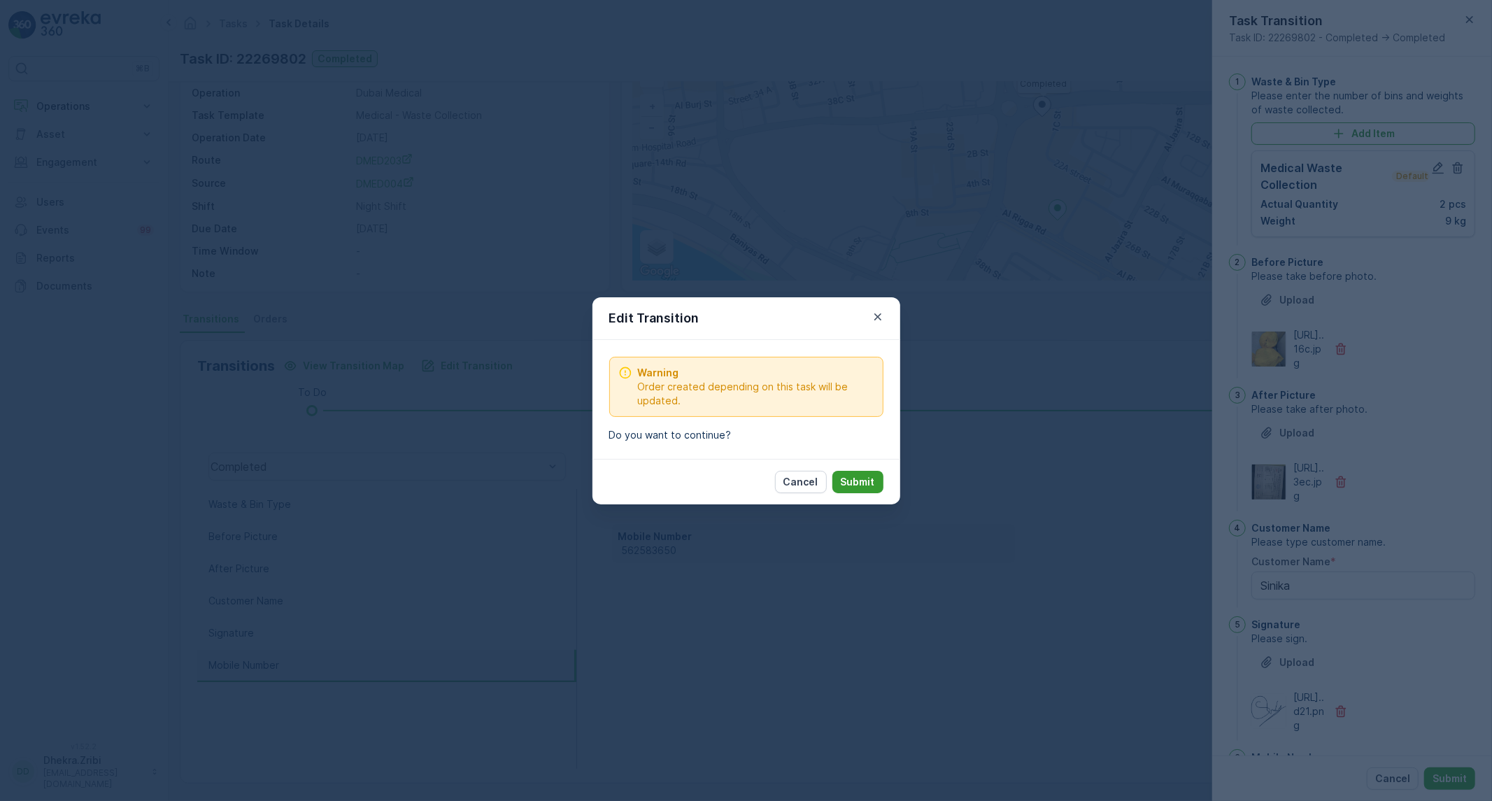
click at [875, 486] on button "Submit" at bounding box center [857, 482] width 51 height 22
type Name "Sinika"
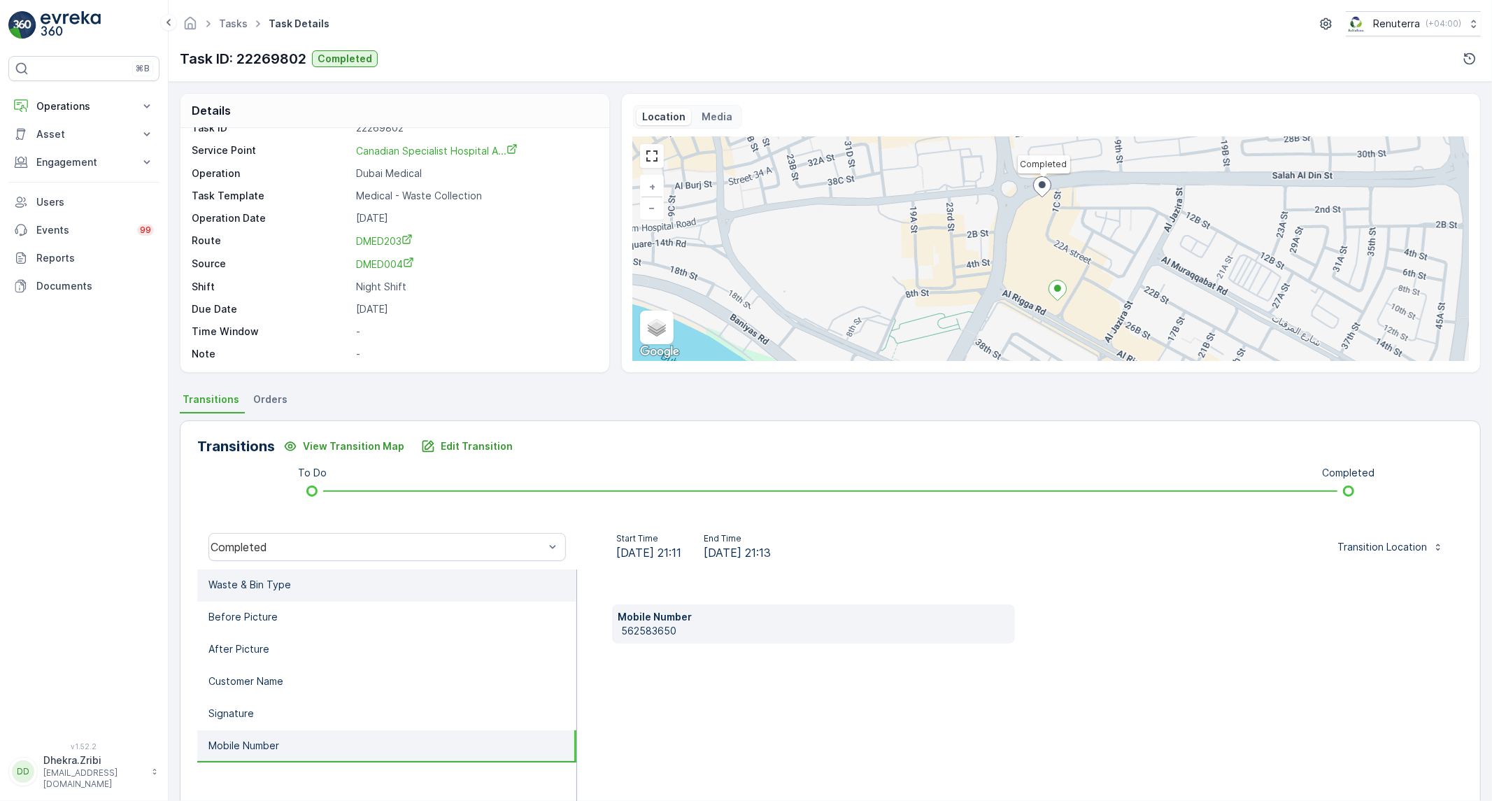
click at [361, 582] on li "Waste & Bin Type" at bounding box center [386, 585] width 379 height 32
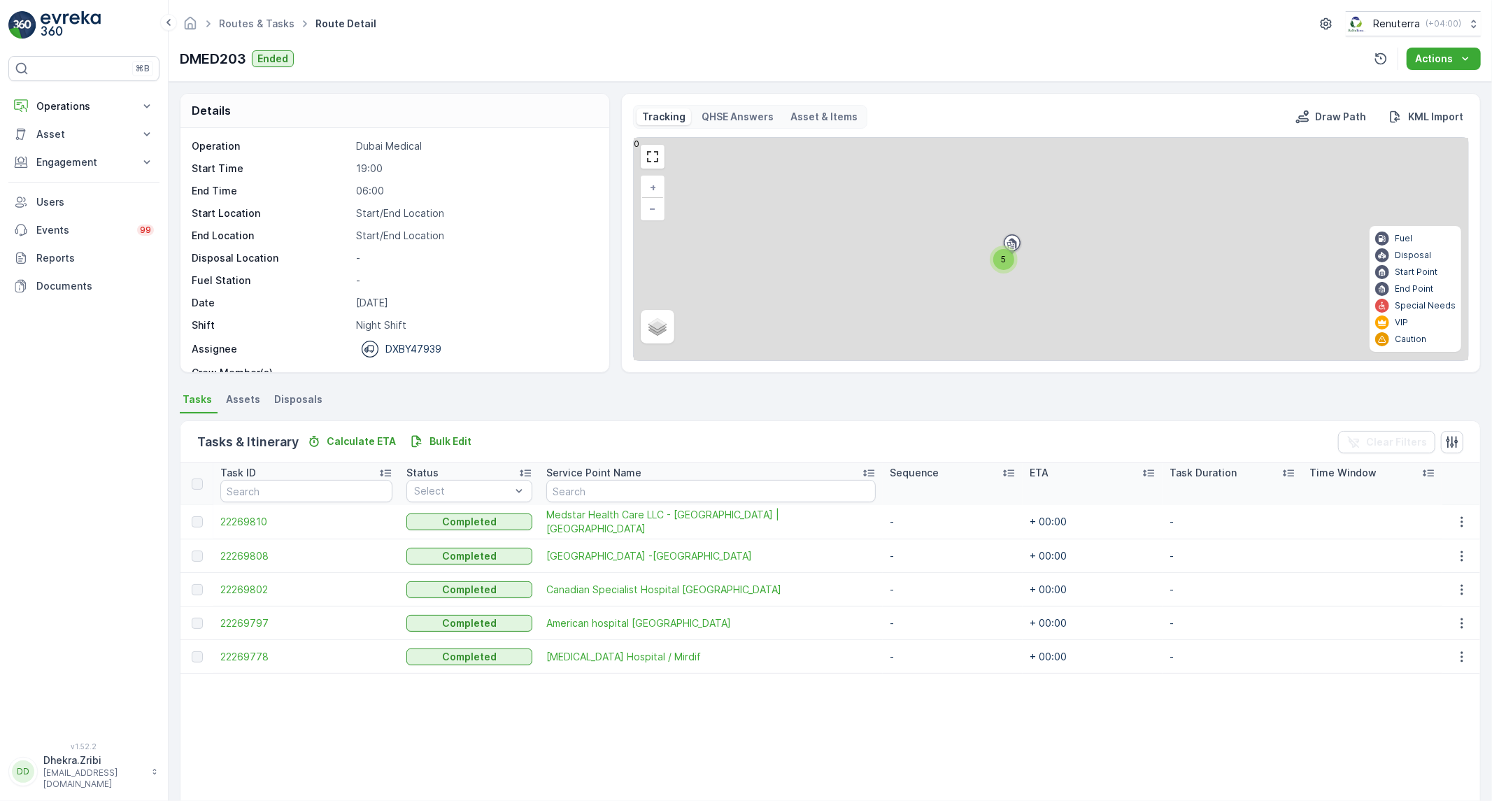
scroll to position [62, 0]
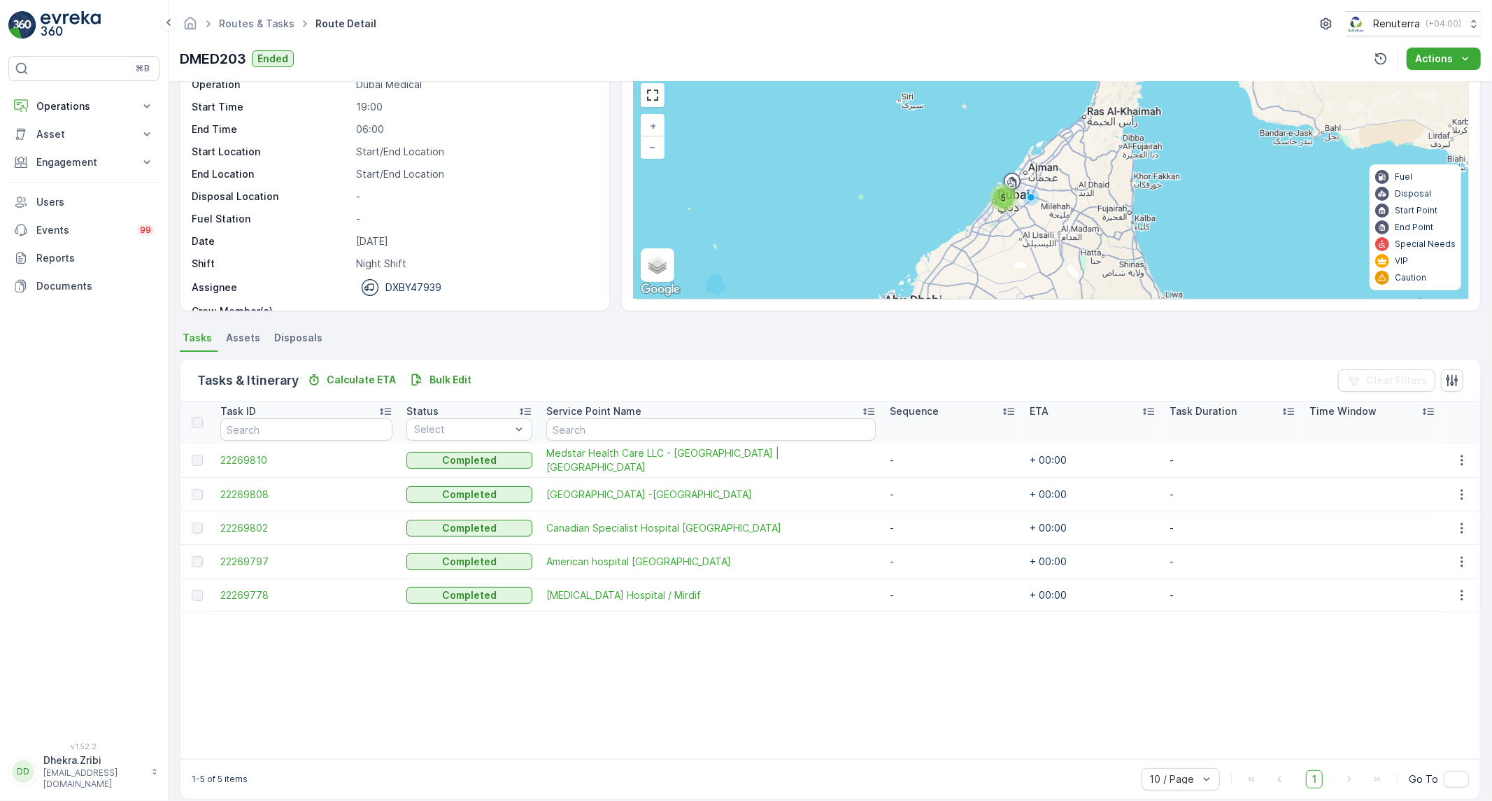
drag, startPoint x: 256, startPoint y: 555, endPoint x: 427, endPoint y: 799, distance: 298.8
click at [256, 555] on span "22269797" at bounding box center [306, 562] width 172 height 14
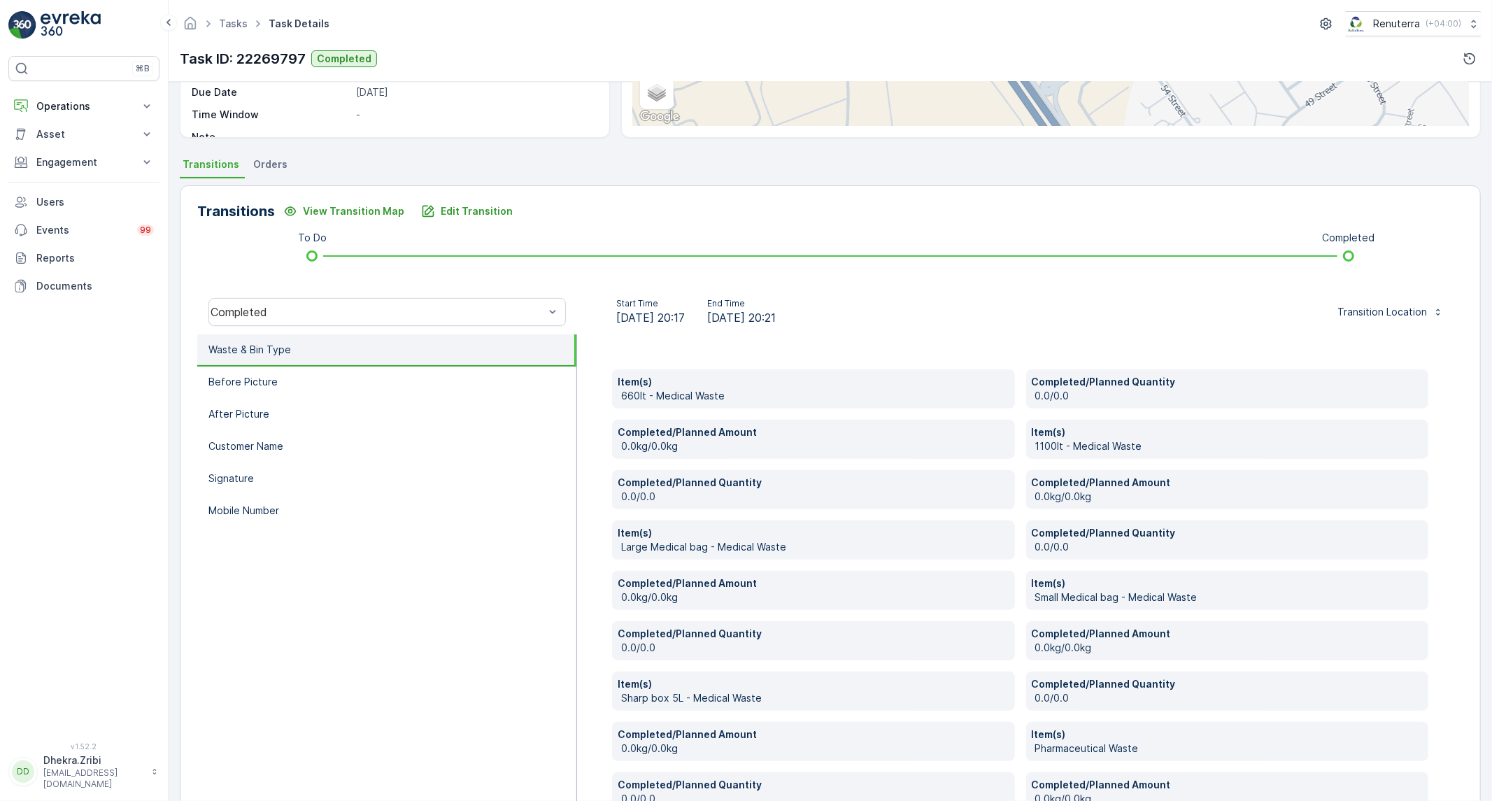
scroll to position [78, 0]
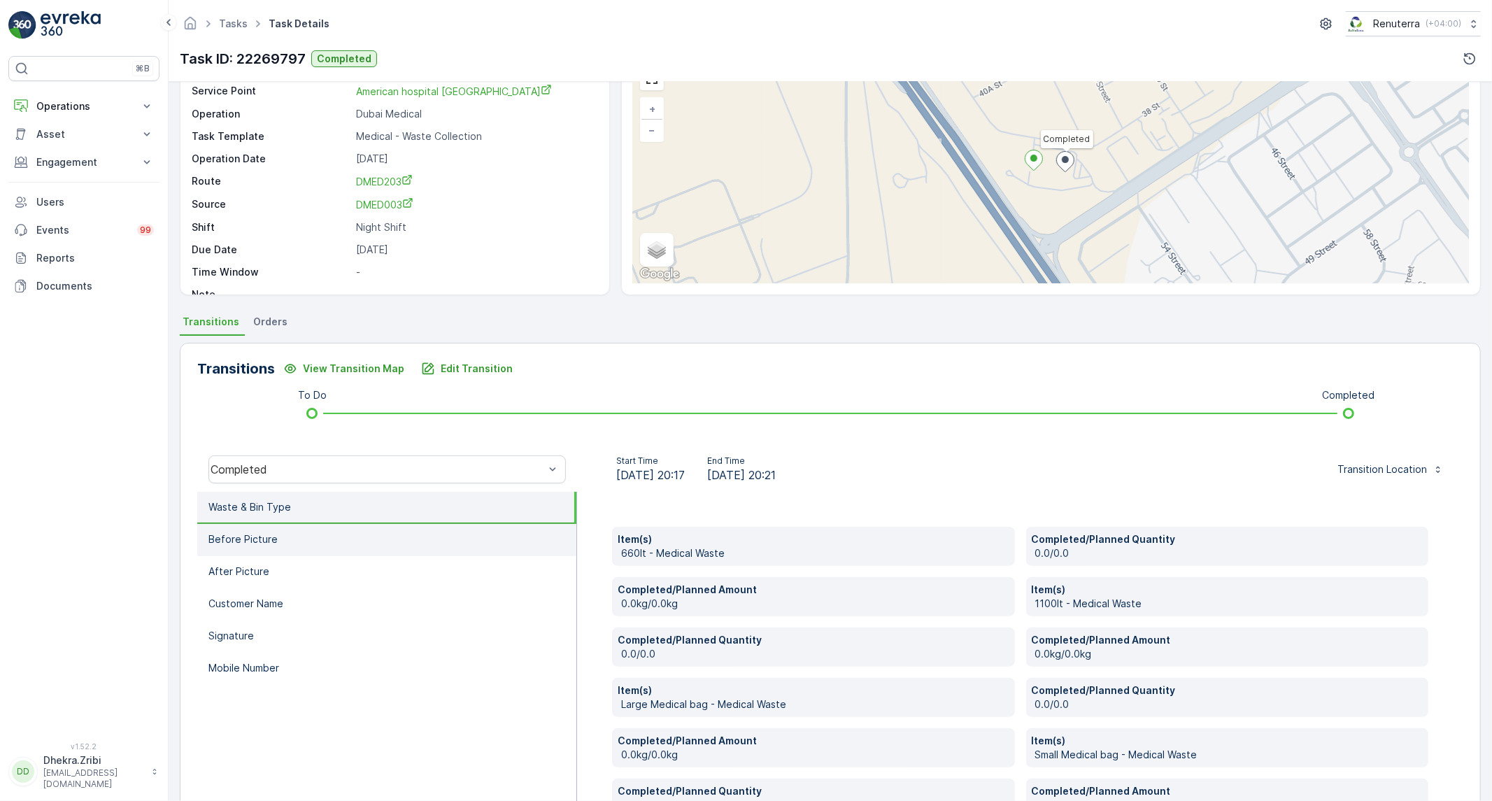
click at [340, 530] on li "Before Picture" at bounding box center [386, 540] width 379 height 32
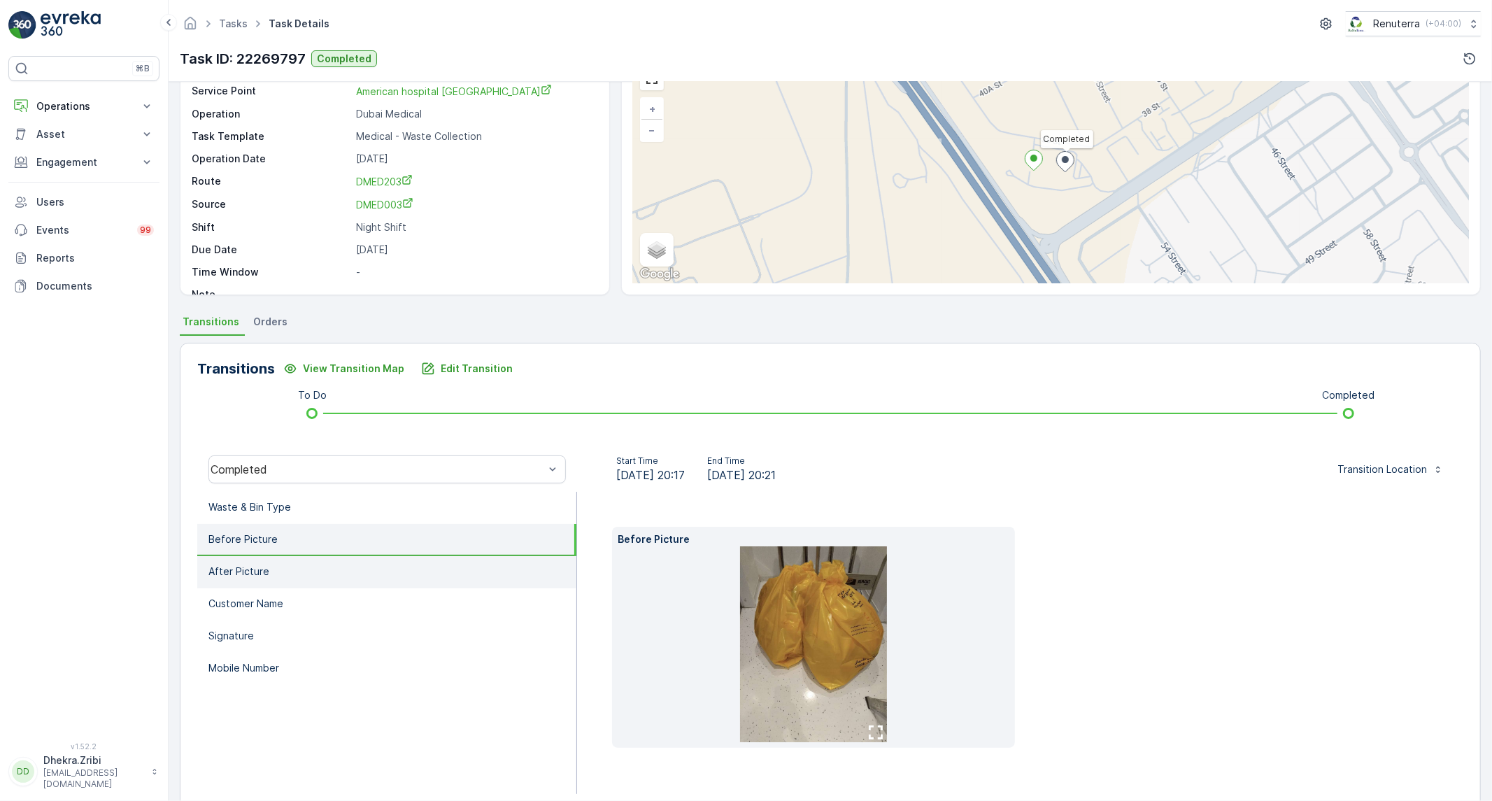
click at [322, 570] on li "After Picture" at bounding box center [386, 572] width 379 height 32
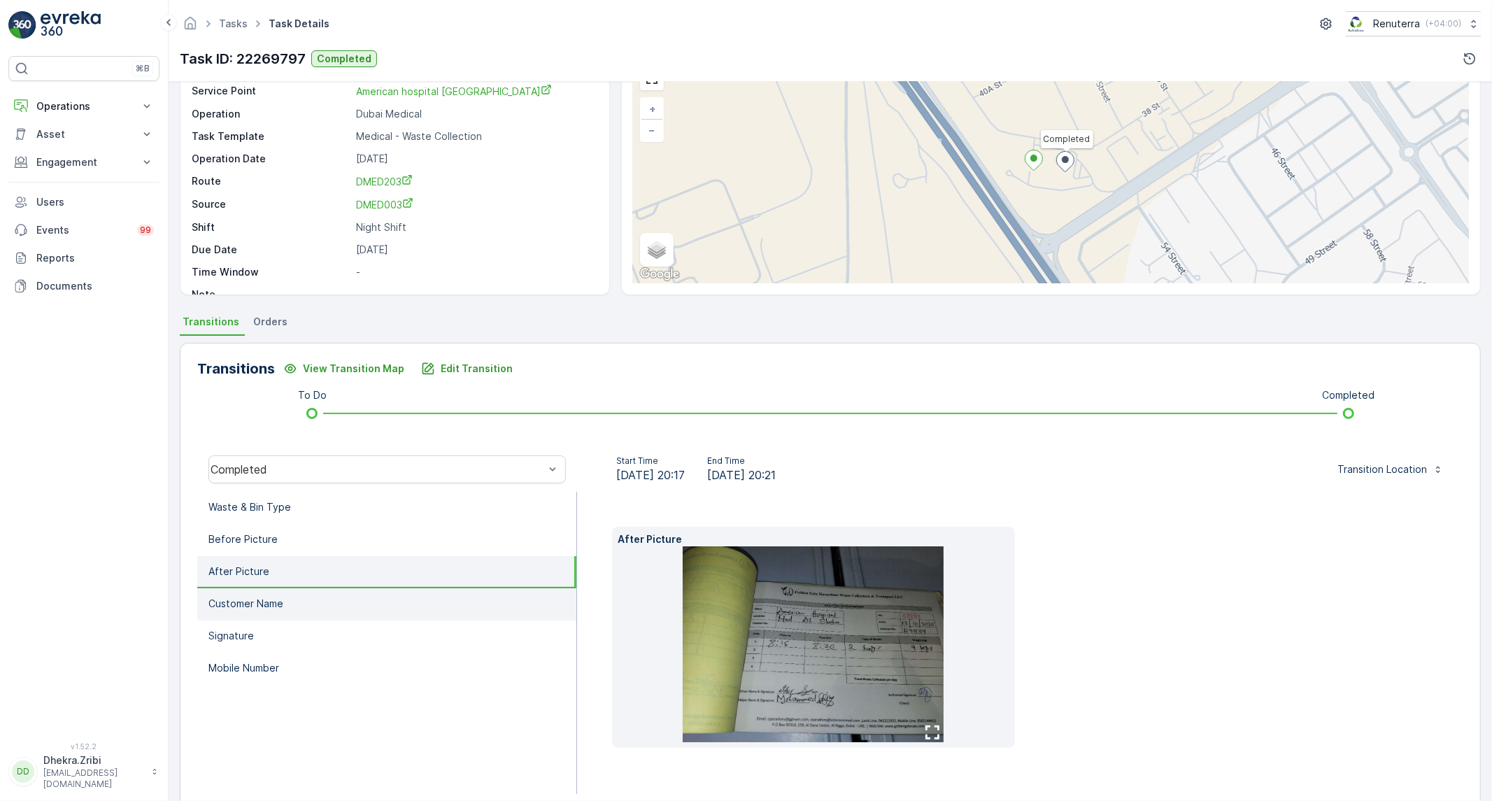
click at [278, 598] on p "Customer Name" at bounding box center [245, 604] width 75 height 14
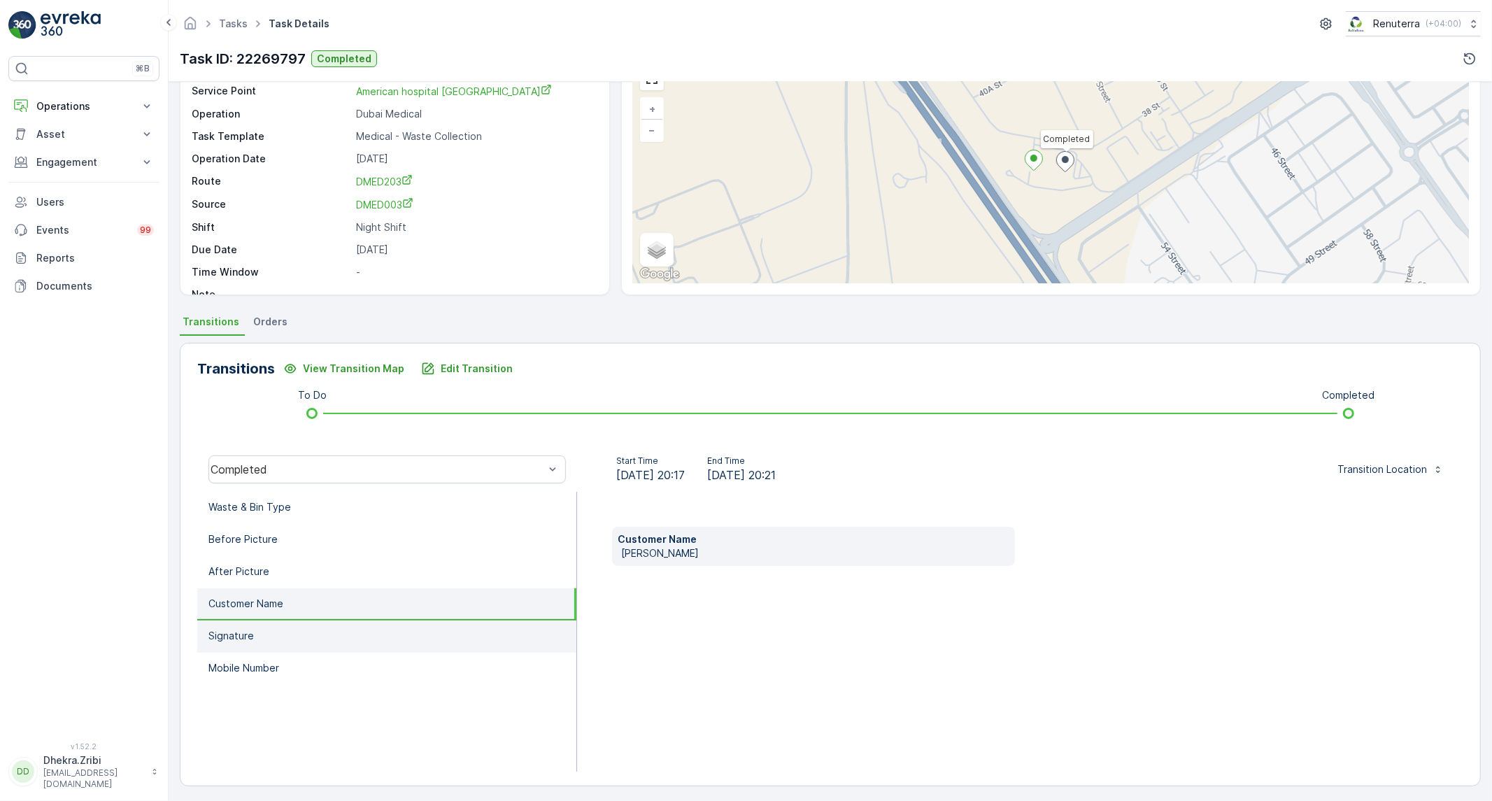
click at [273, 627] on li "Signature" at bounding box center [386, 636] width 379 height 32
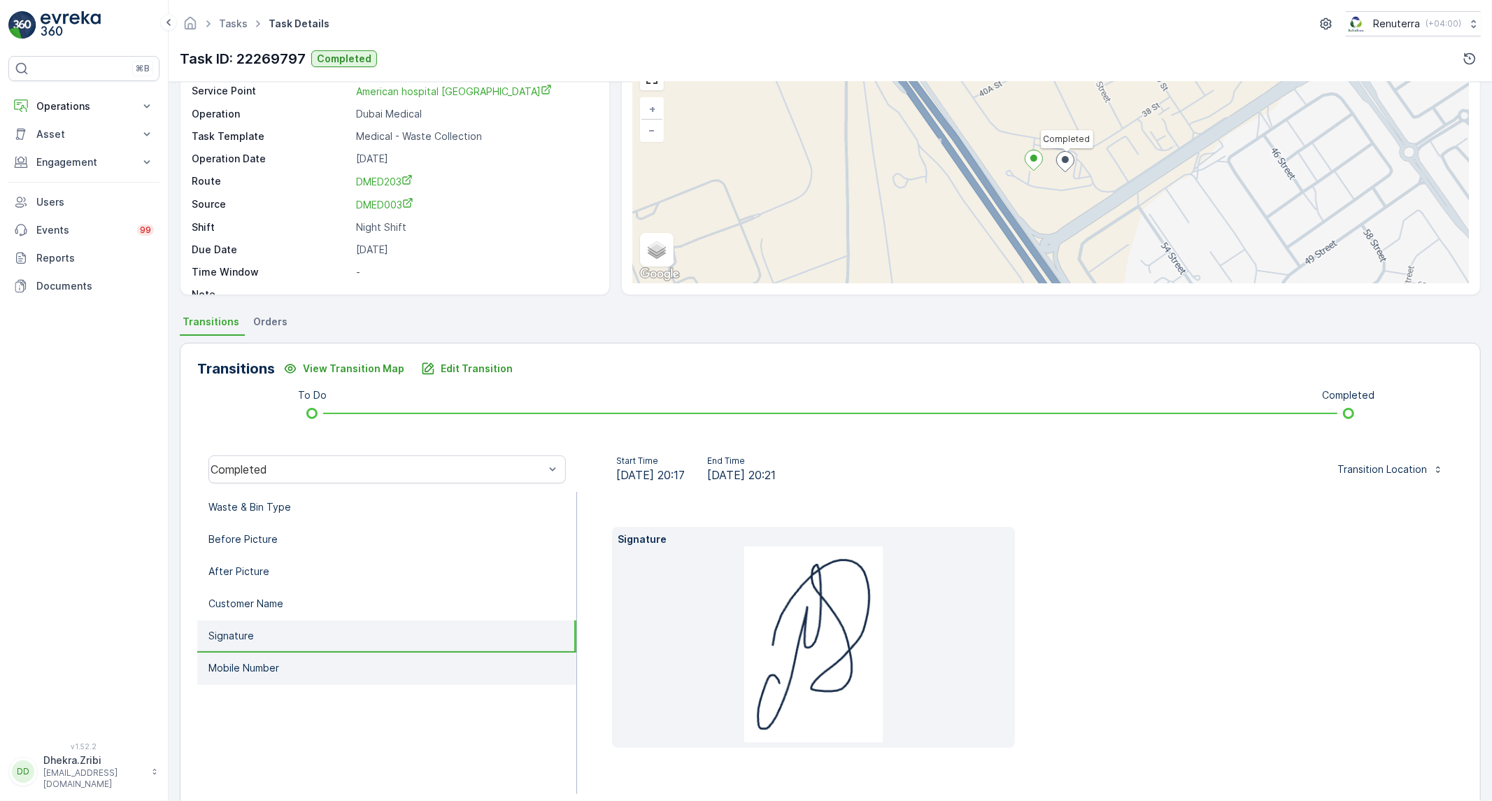
click at [267, 661] on p "Mobile Number" at bounding box center [243, 668] width 71 height 14
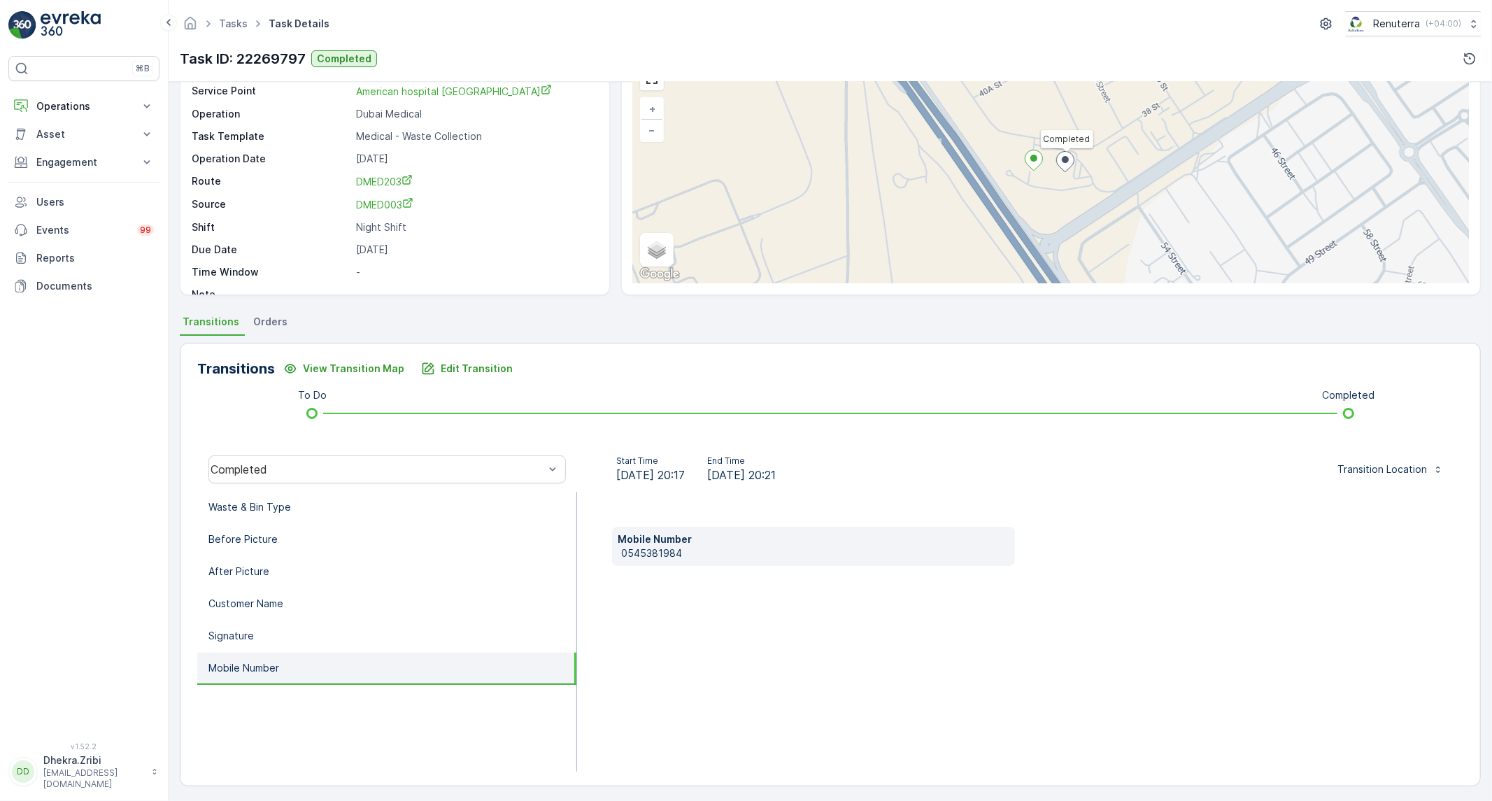
click at [632, 553] on p "0545381984" at bounding box center [815, 553] width 388 height 14
copy p "0545381984"
click at [374, 524] on li "Before Picture" at bounding box center [386, 540] width 379 height 32
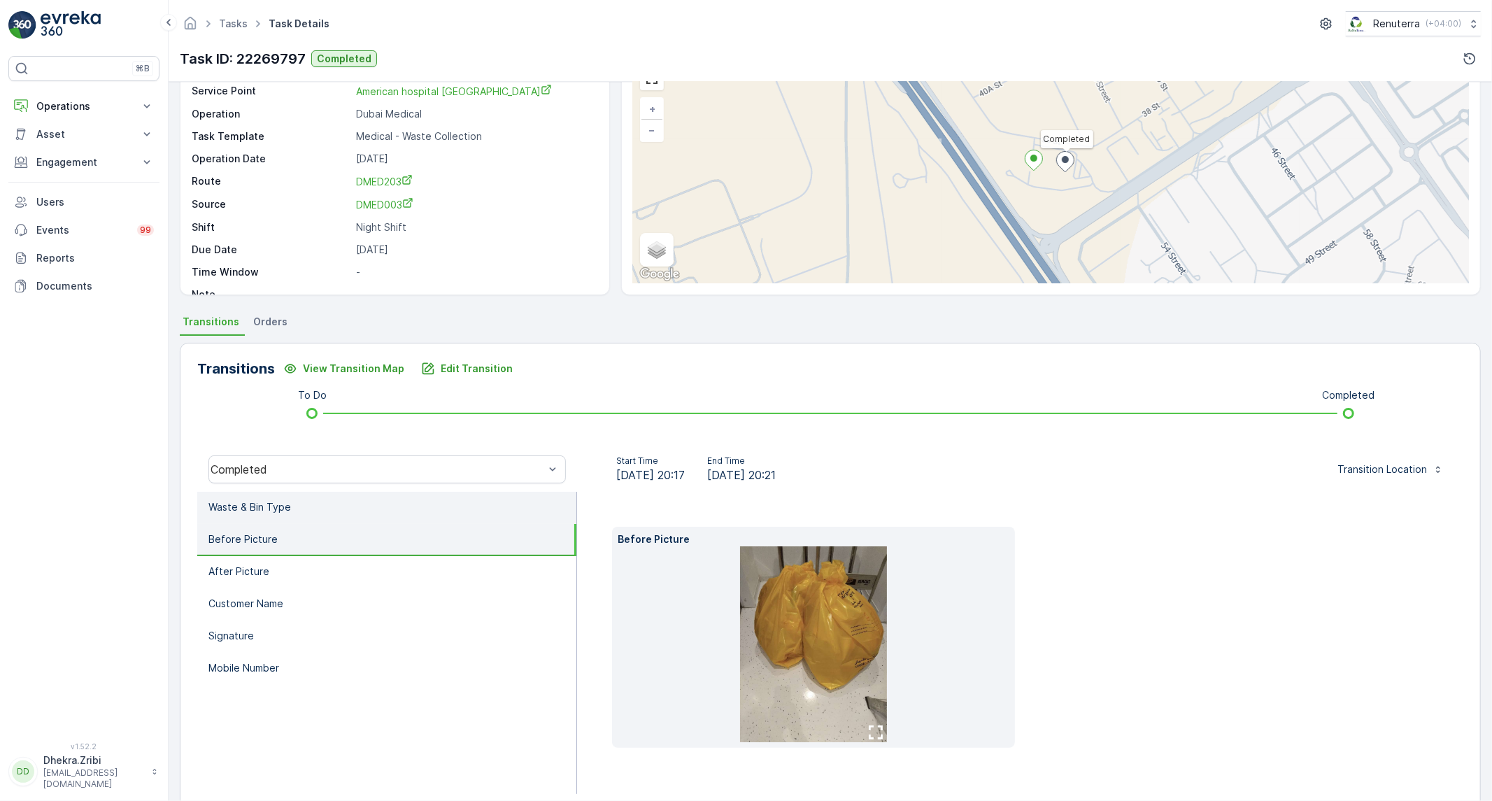
click at [376, 512] on li "Waste & Bin Type" at bounding box center [386, 508] width 379 height 32
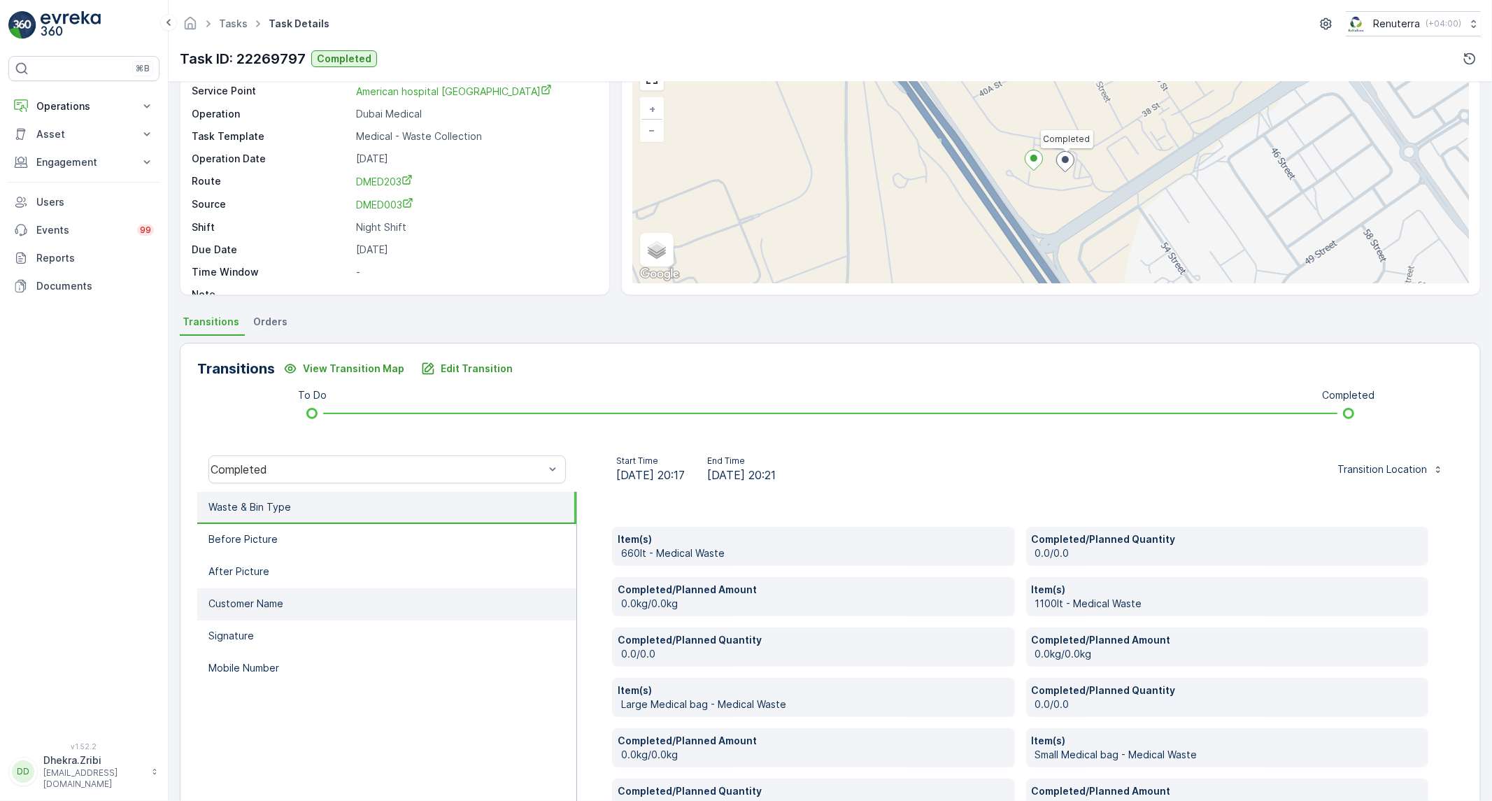
click at [325, 603] on li "Customer Name" at bounding box center [386, 604] width 379 height 32
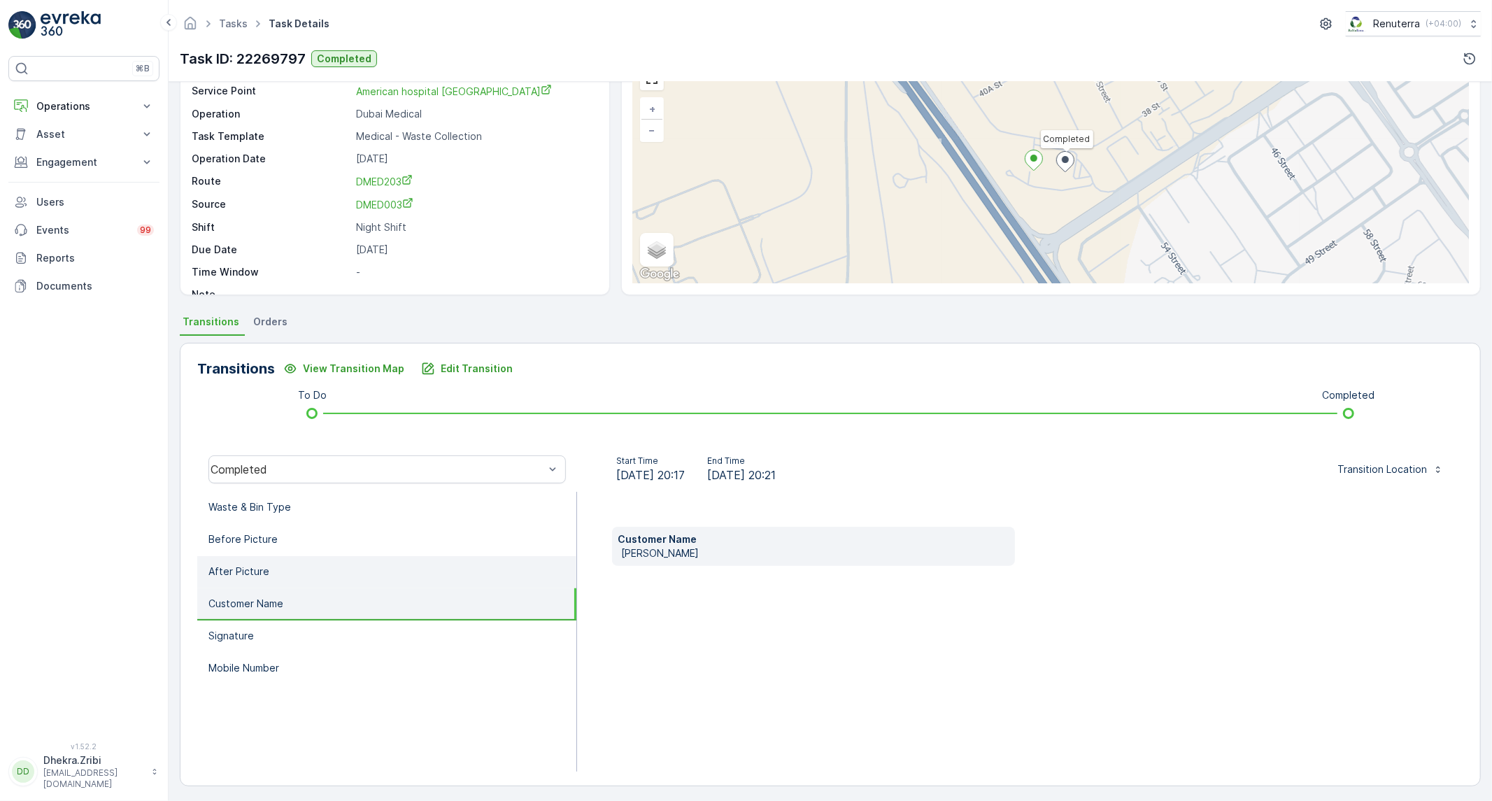
click at [329, 581] on li "After Picture" at bounding box center [386, 572] width 379 height 32
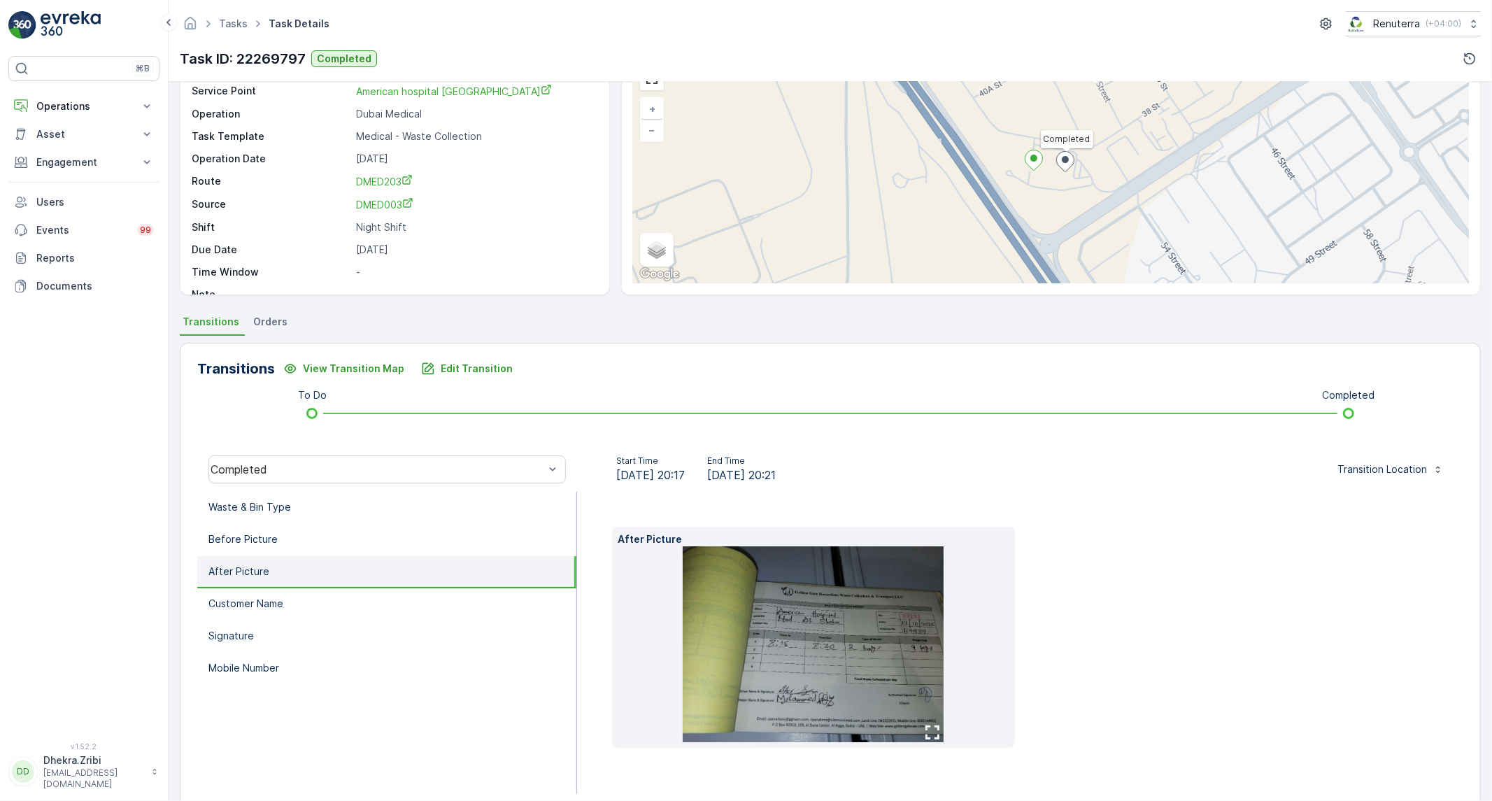
click at [769, 657] on img at bounding box center [813, 644] width 261 height 196
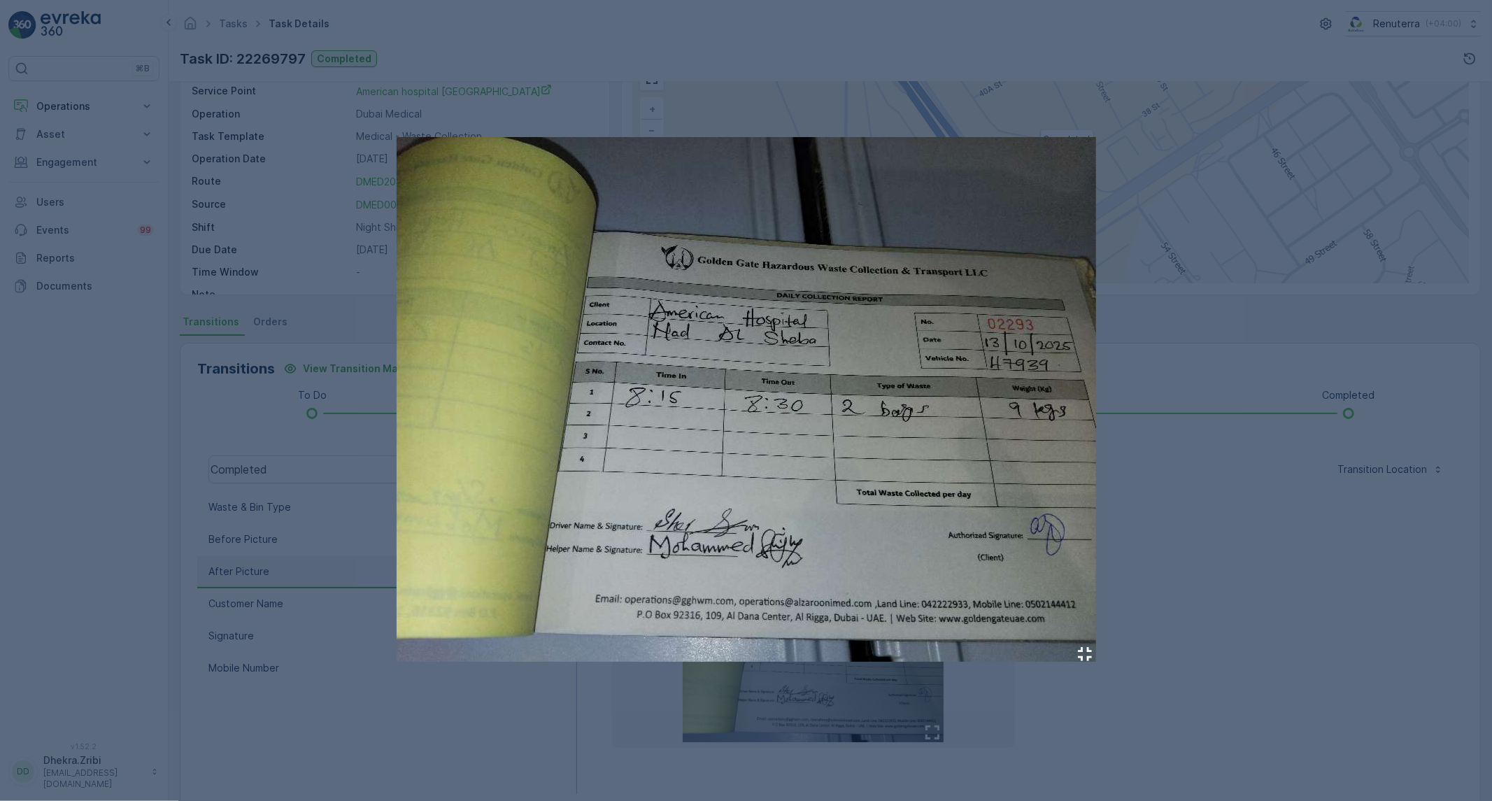
click at [1267, 627] on div at bounding box center [746, 400] width 1492 height 801
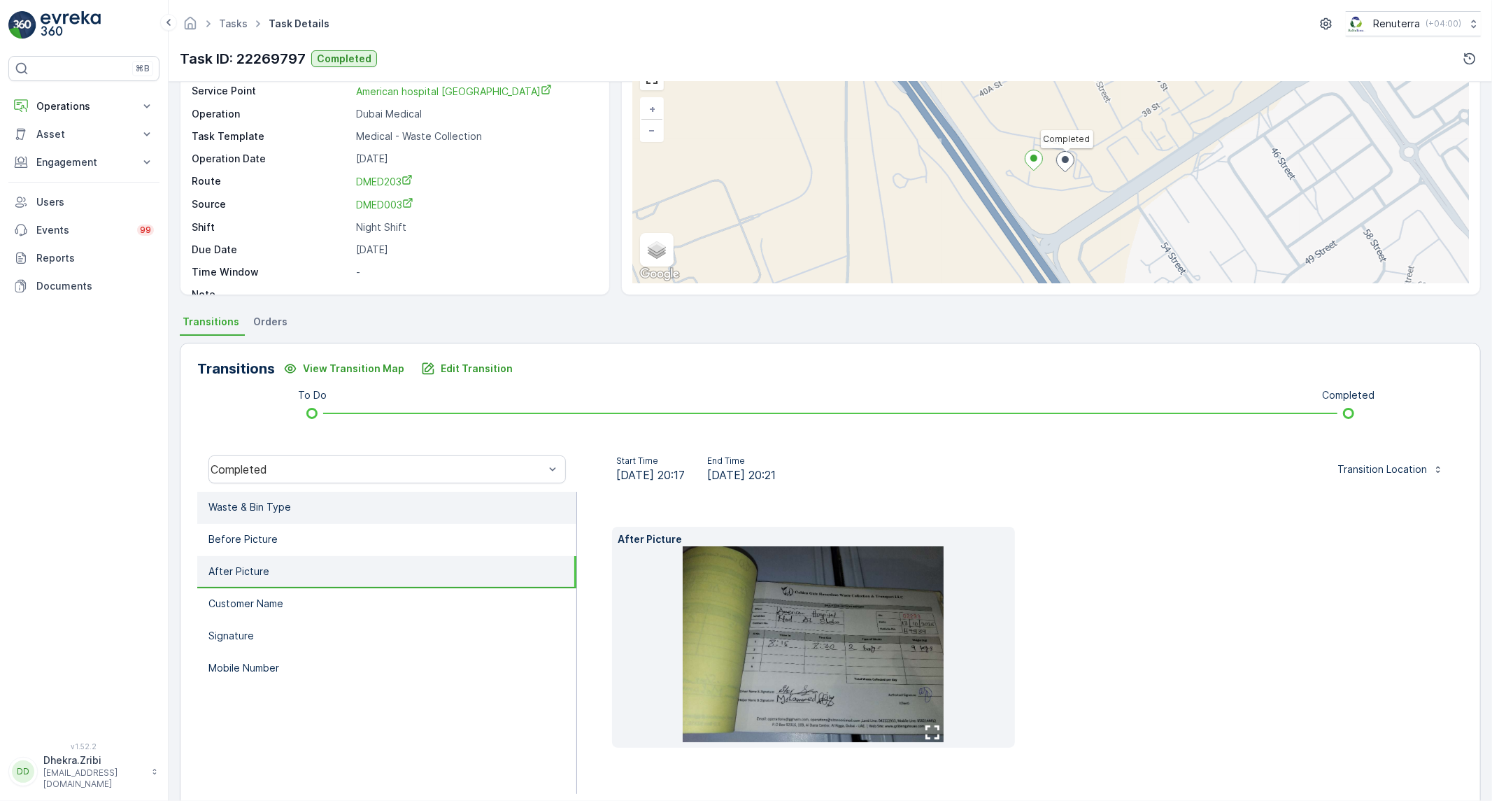
click at [425, 513] on li "Waste & Bin Type" at bounding box center [386, 508] width 379 height 32
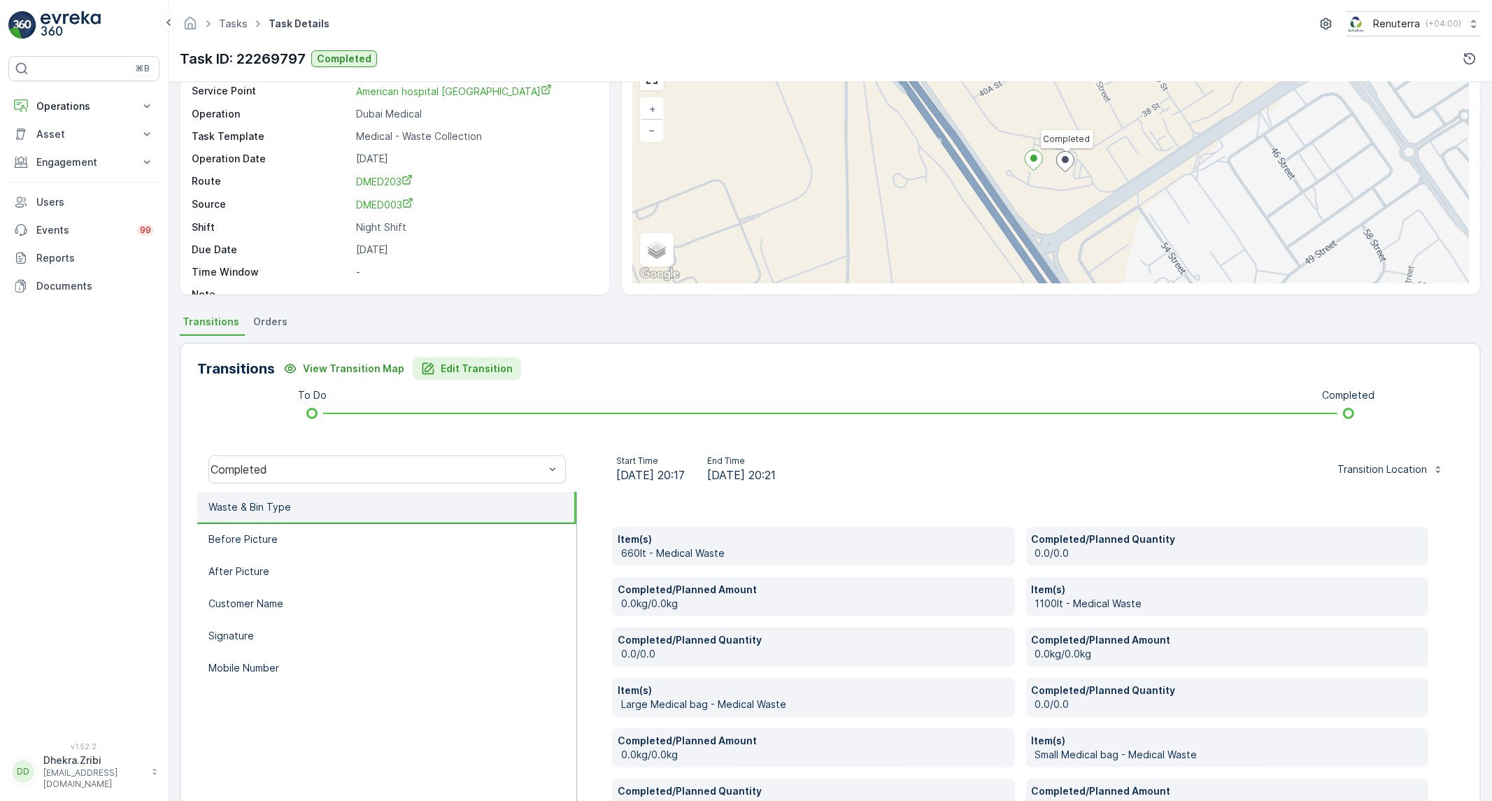
click at [490, 362] on p "Edit Transition" at bounding box center [477, 369] width 72 height 14
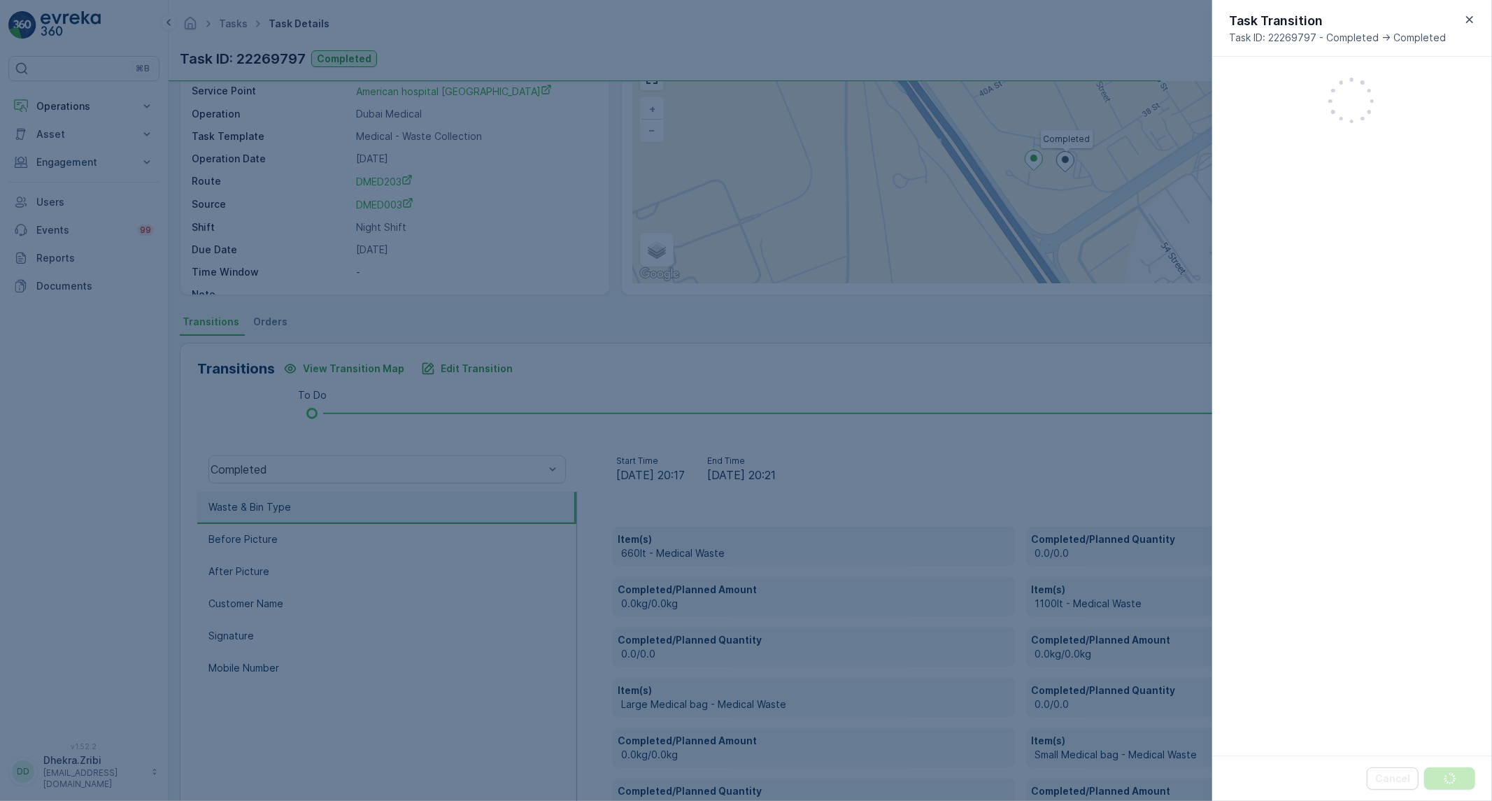
scroll to position [776, 0]
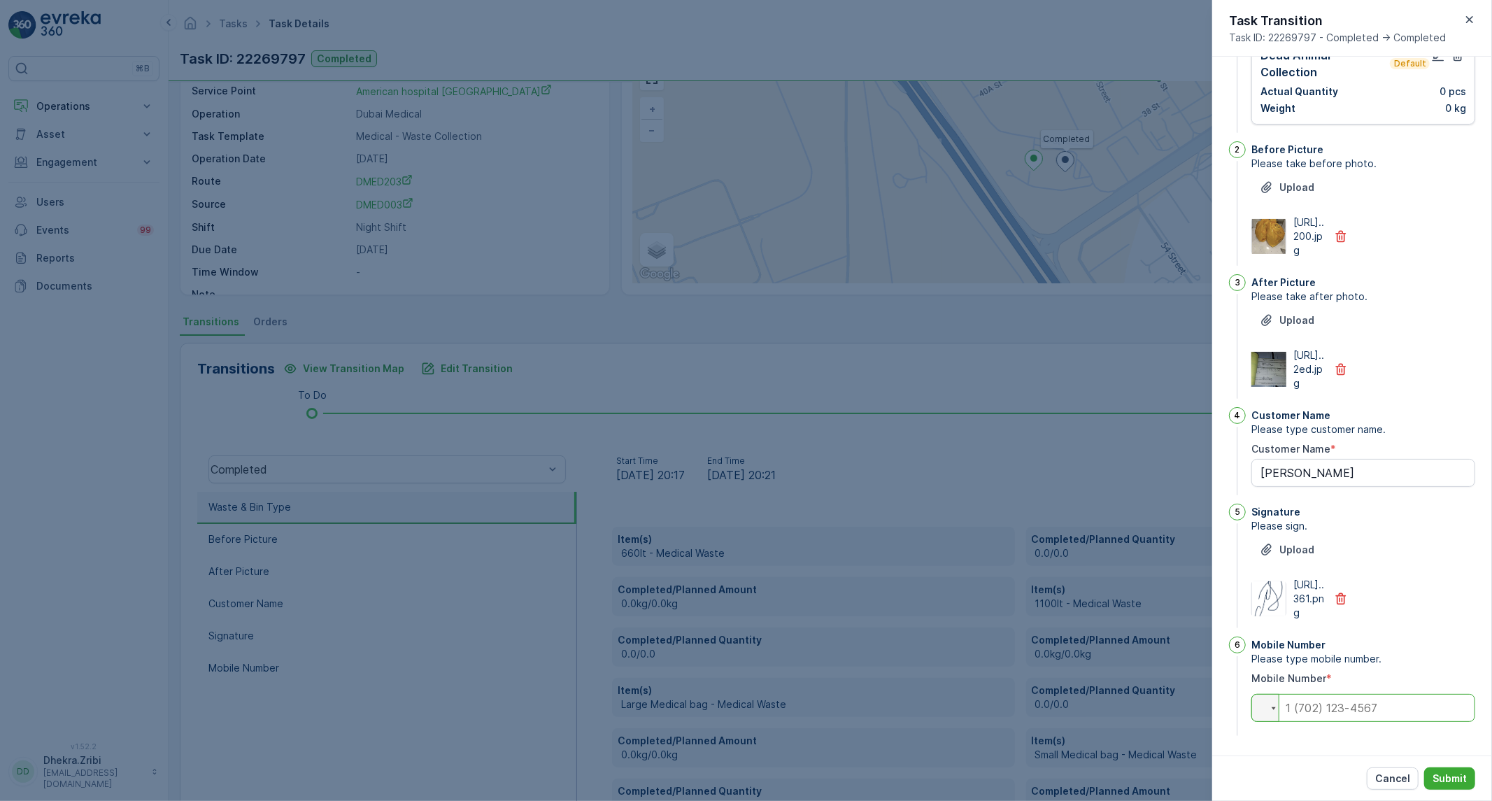
click at [1384, 708] on input "tel" at bounding box center [1363, 708] width 224 height 28
paste input "0545381984"
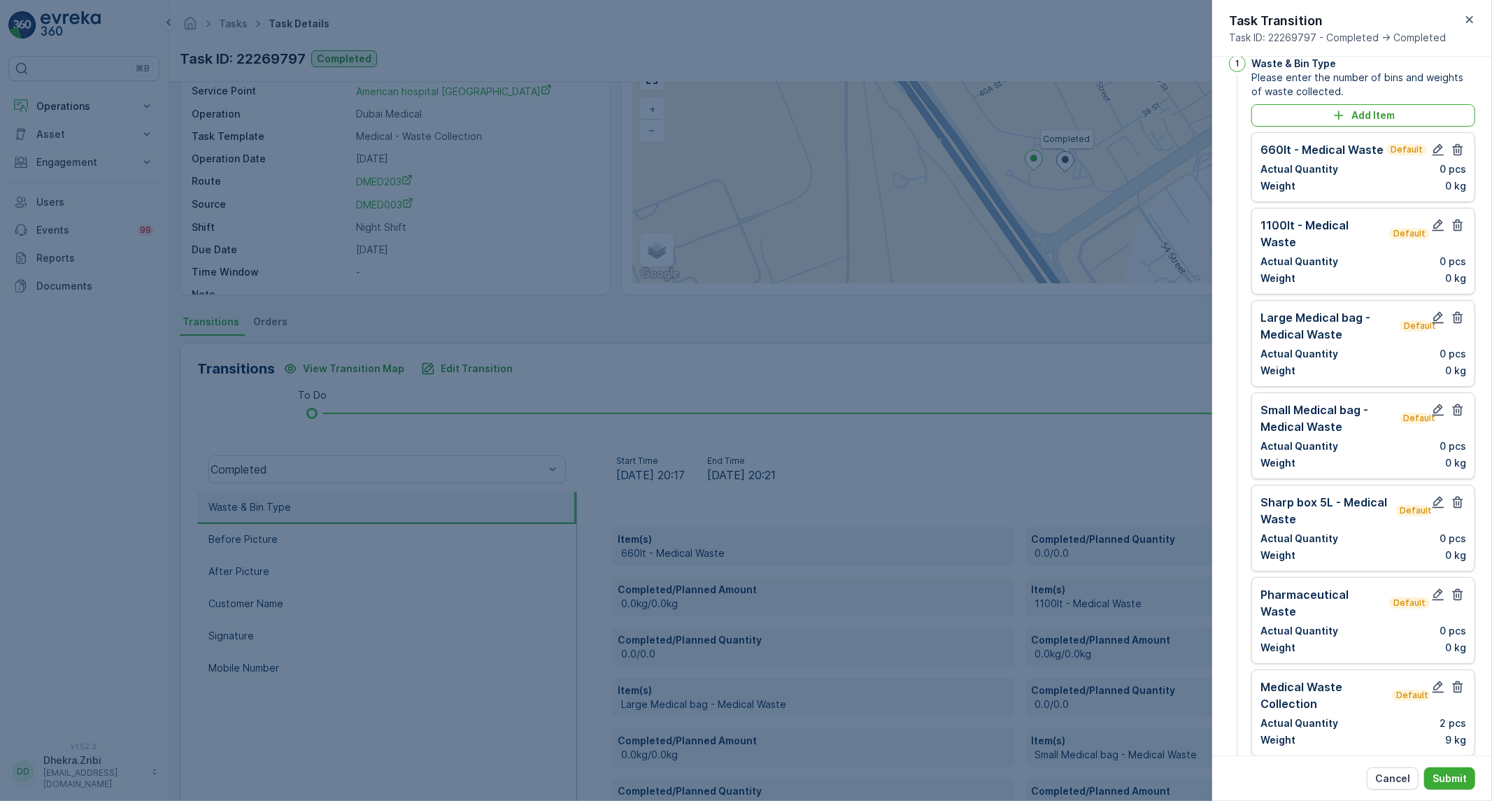
scroll to position [0, 0]
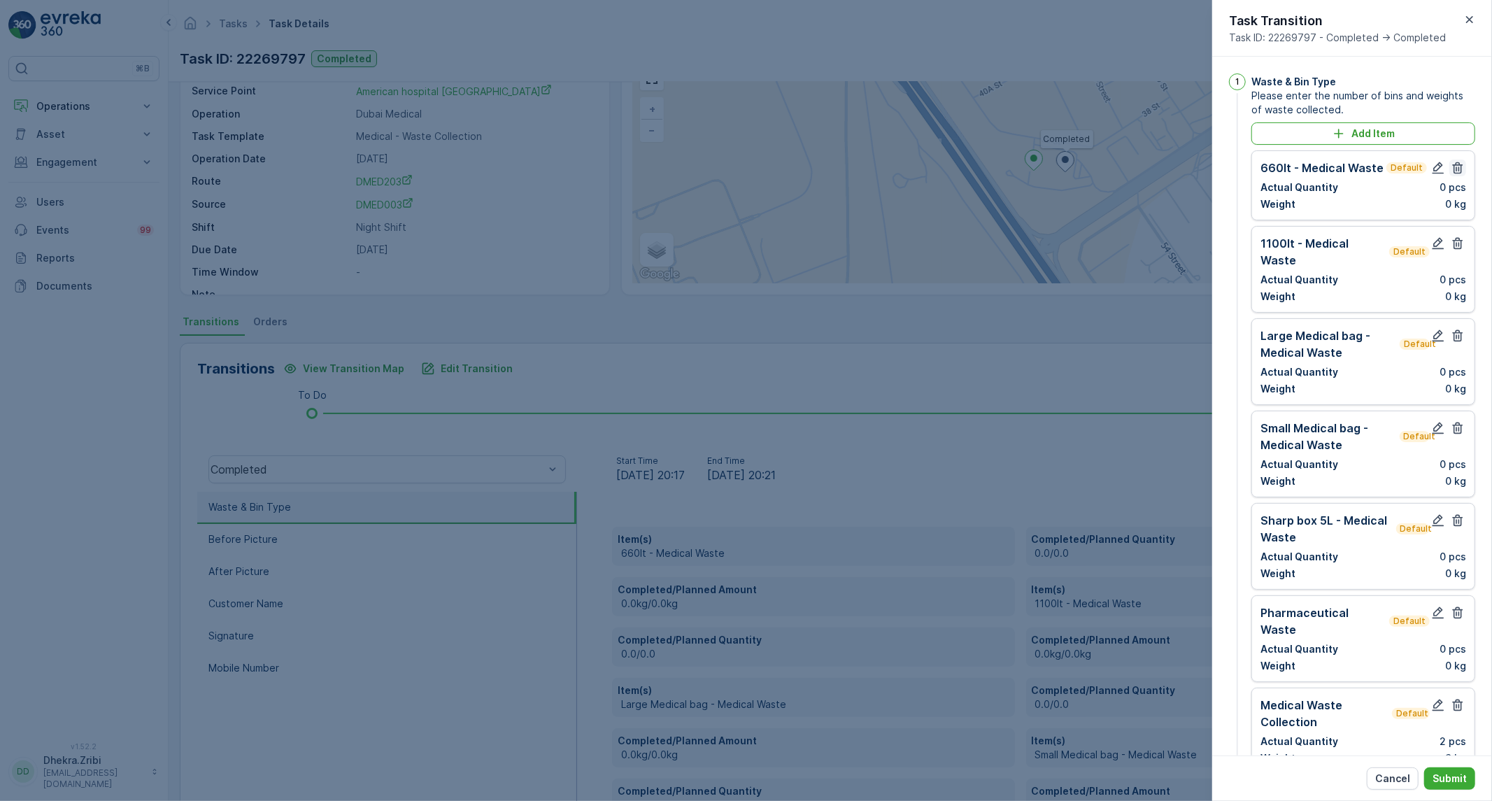
type input "0545381984"
click at [1451, 171] on icon "button" at bounding box center [1458, 168] width 14 height 14
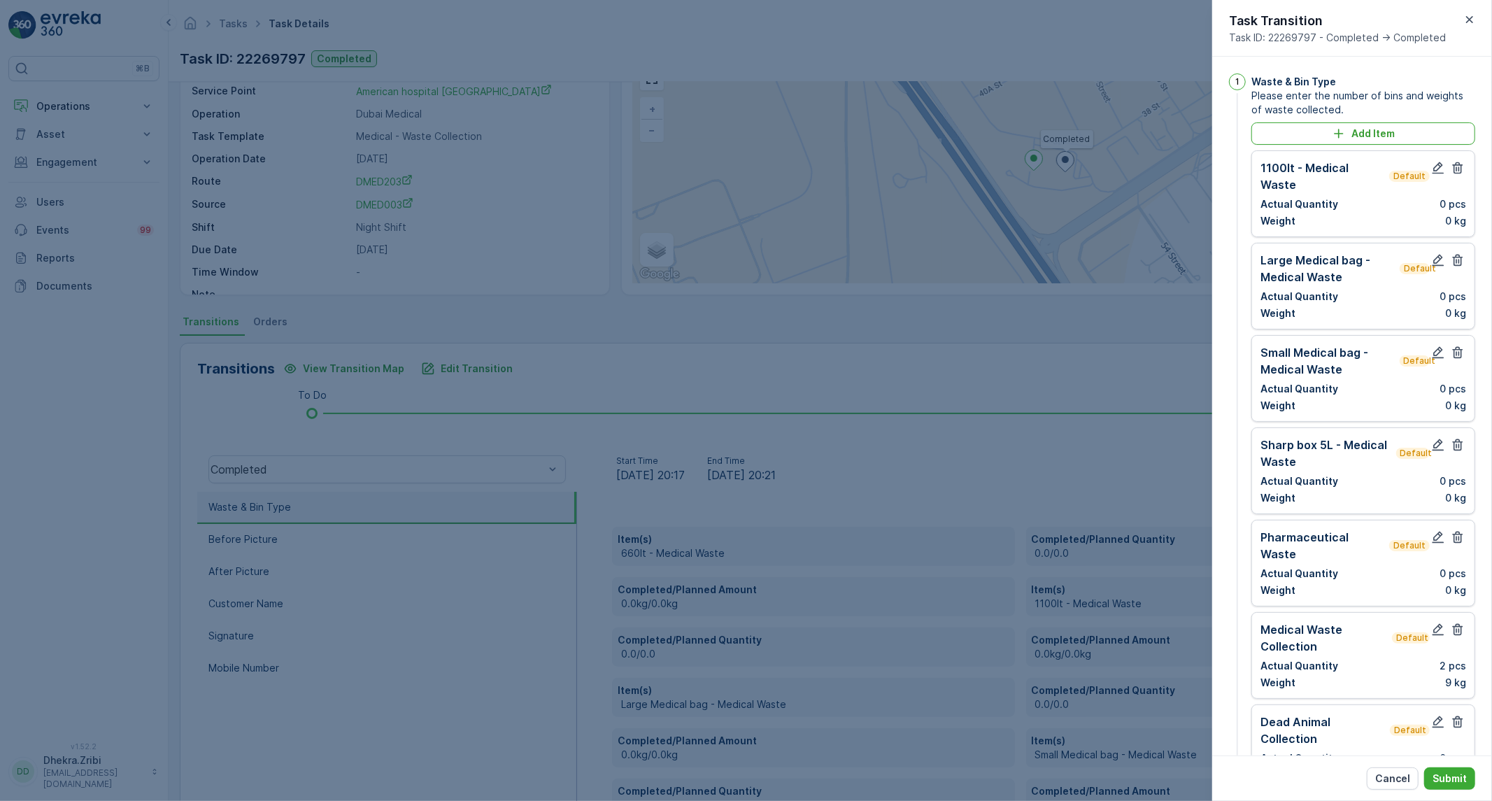
click at [1451, 171] on icon "button" at bounding box center [1458, 168] width 14 height 14
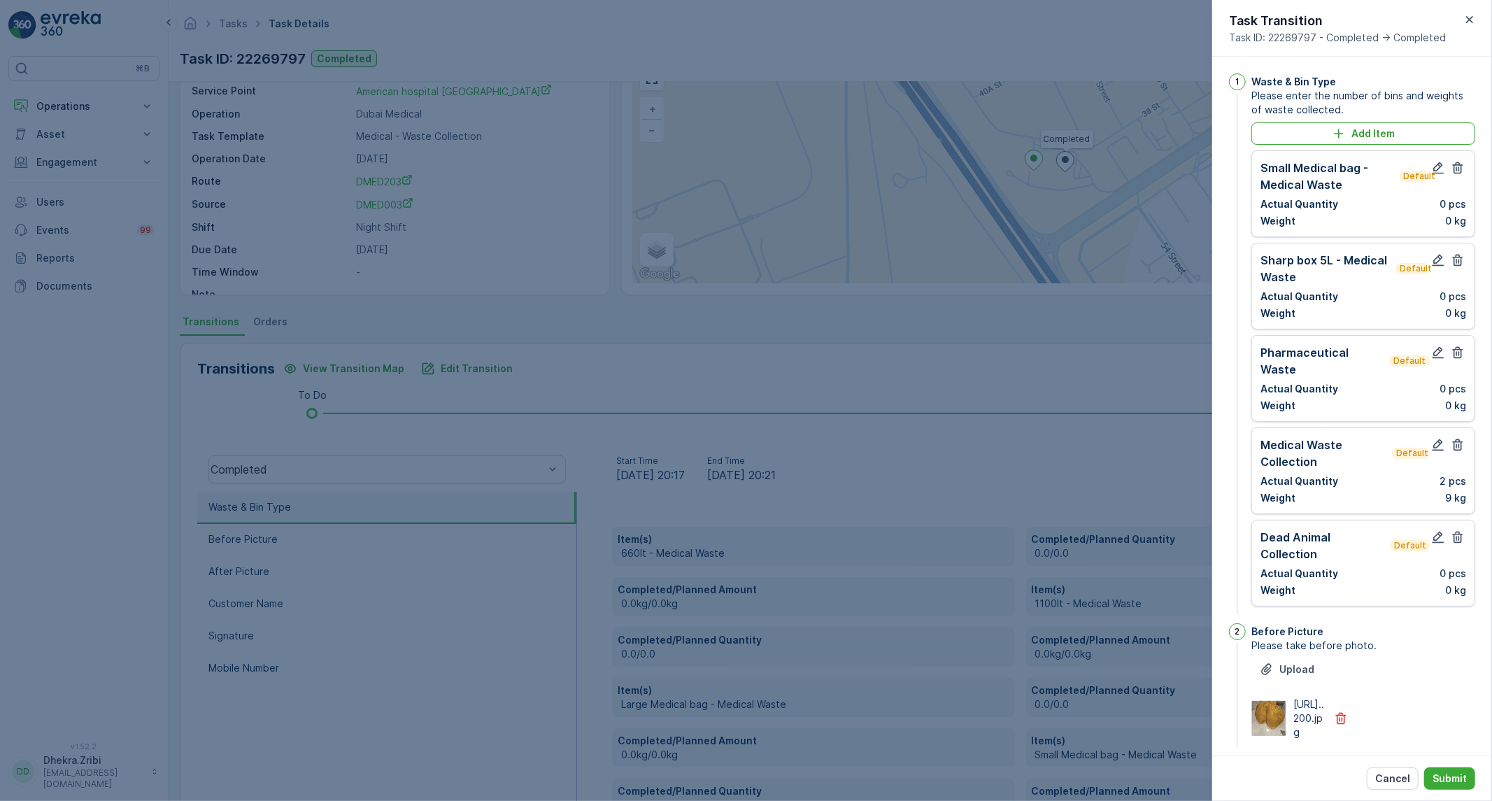
click at [1451, 171] on icon "button" at bounding box center [1458, 168] width 14 height 14
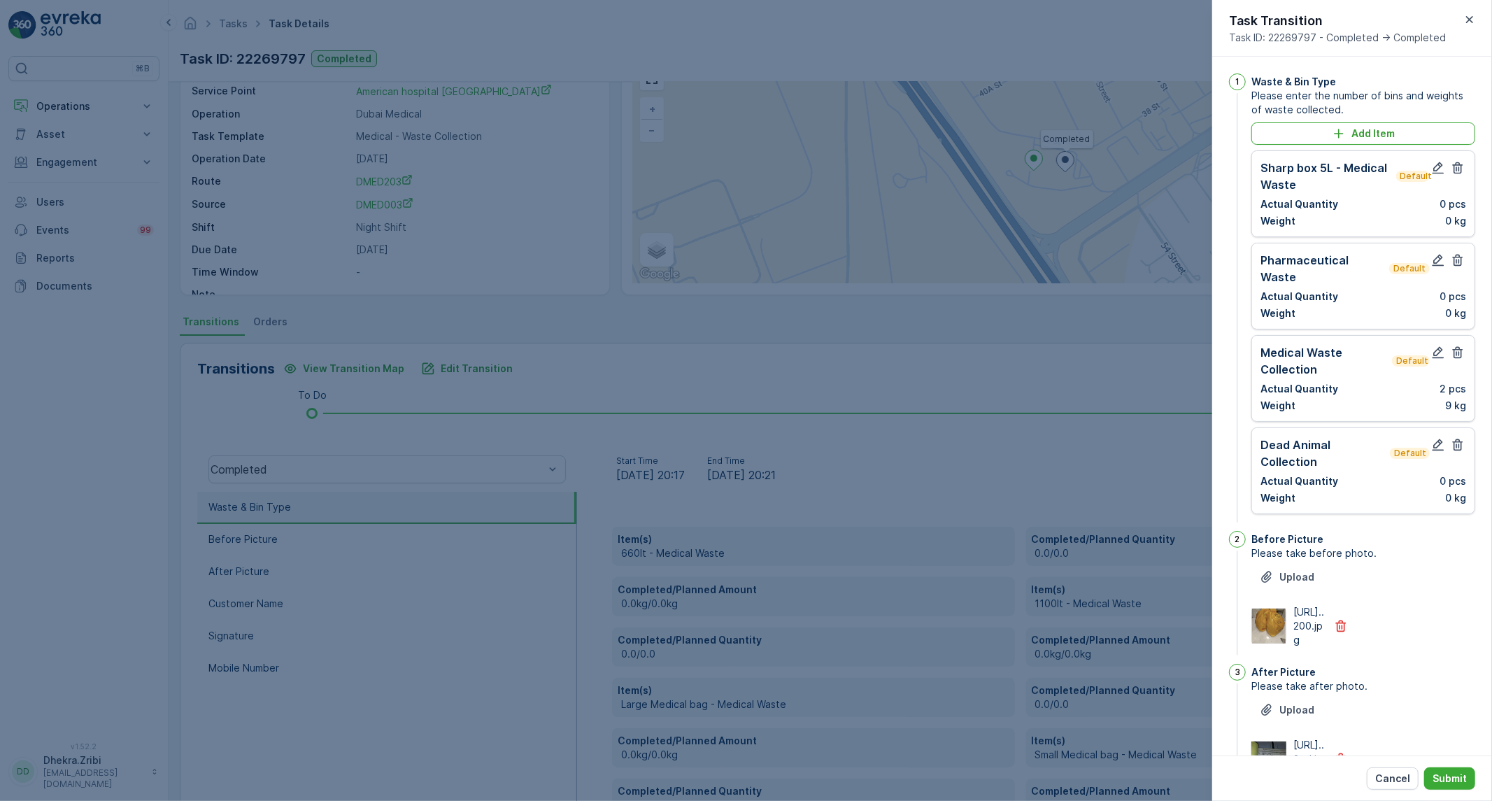
click at [1451, 171] on icon "button" at bounding box center [1458, 168] width 14 height 14
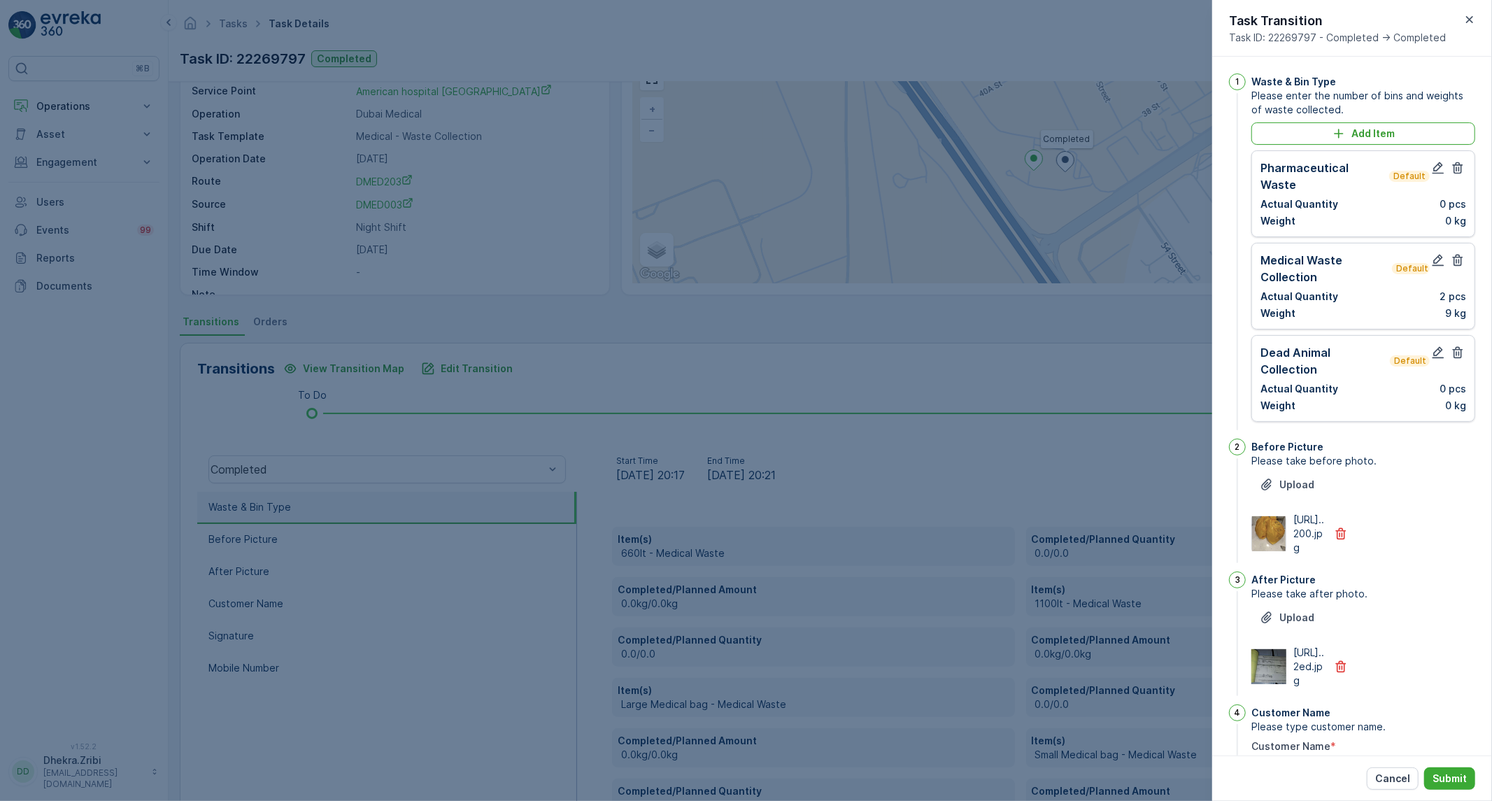
click at [1451, 171] on icon "button" at bounding box center [1458, 168] width 14 height 14
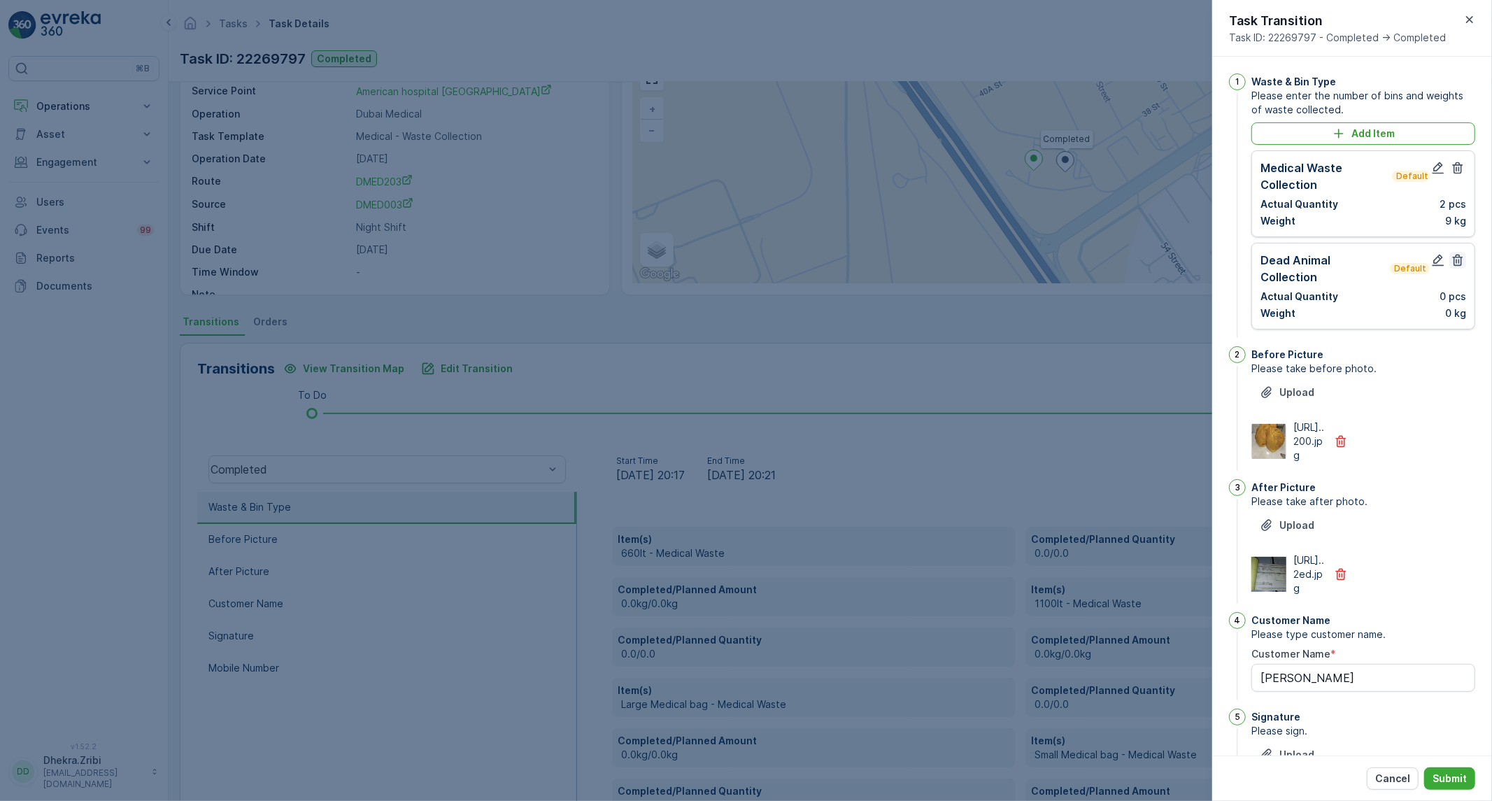
click at [1453, 262] on icon "button" at bounding box center [1458, 261] width 10 height 12
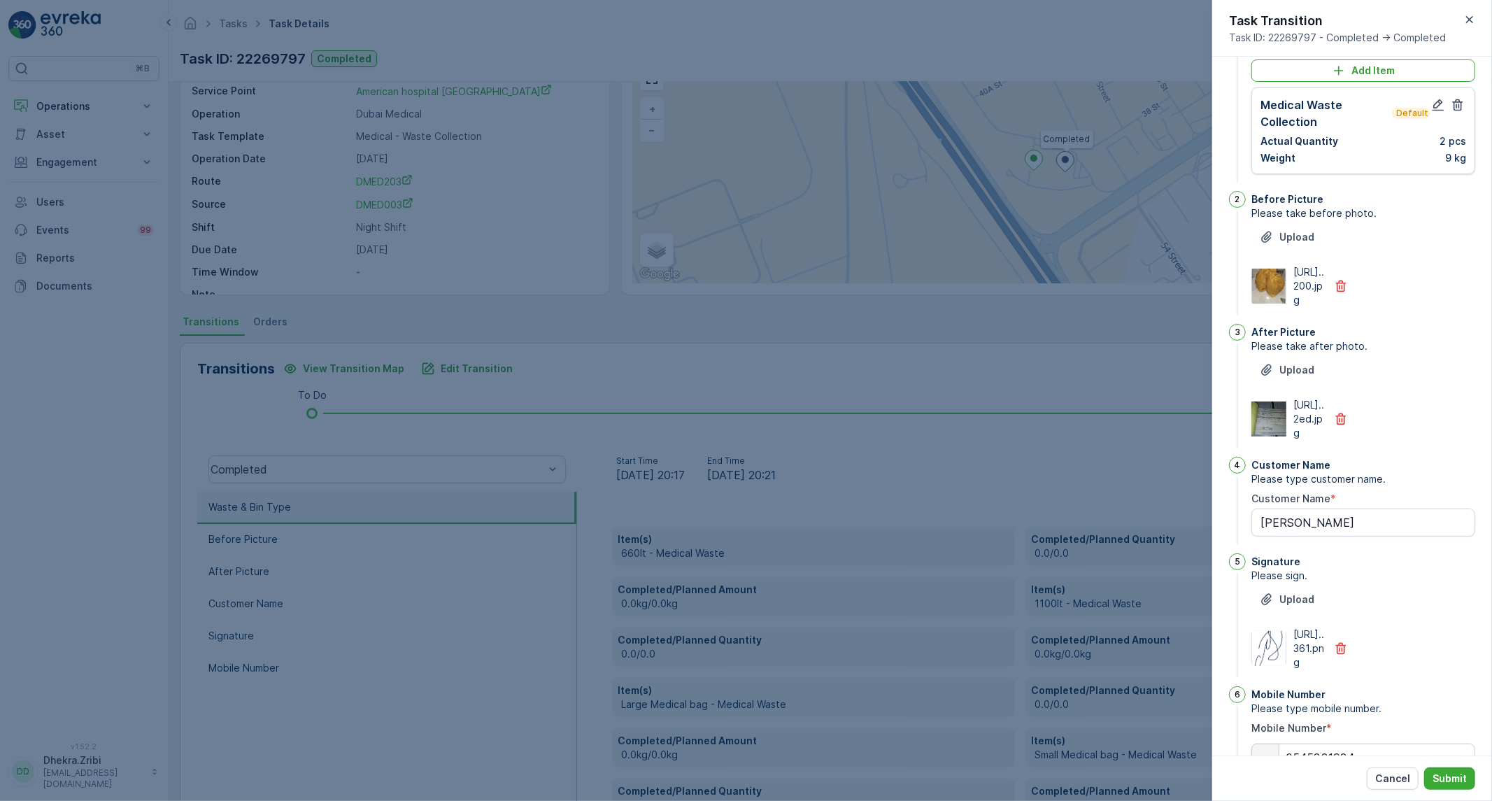
scroll to position [197, 0]
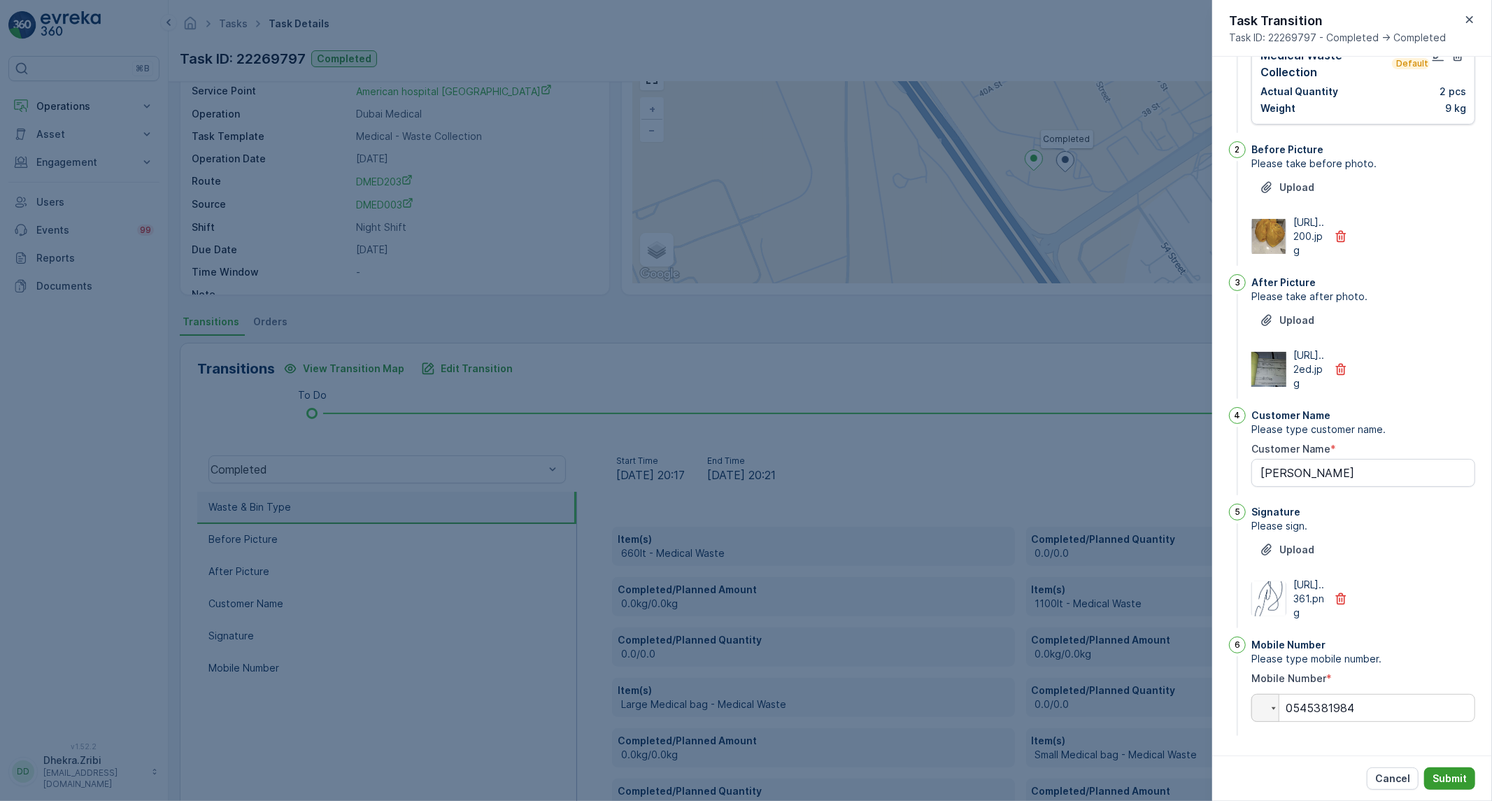
click at [1458, 773] on p "Submit" at bounding box center [1449, 778] width 34 height 14
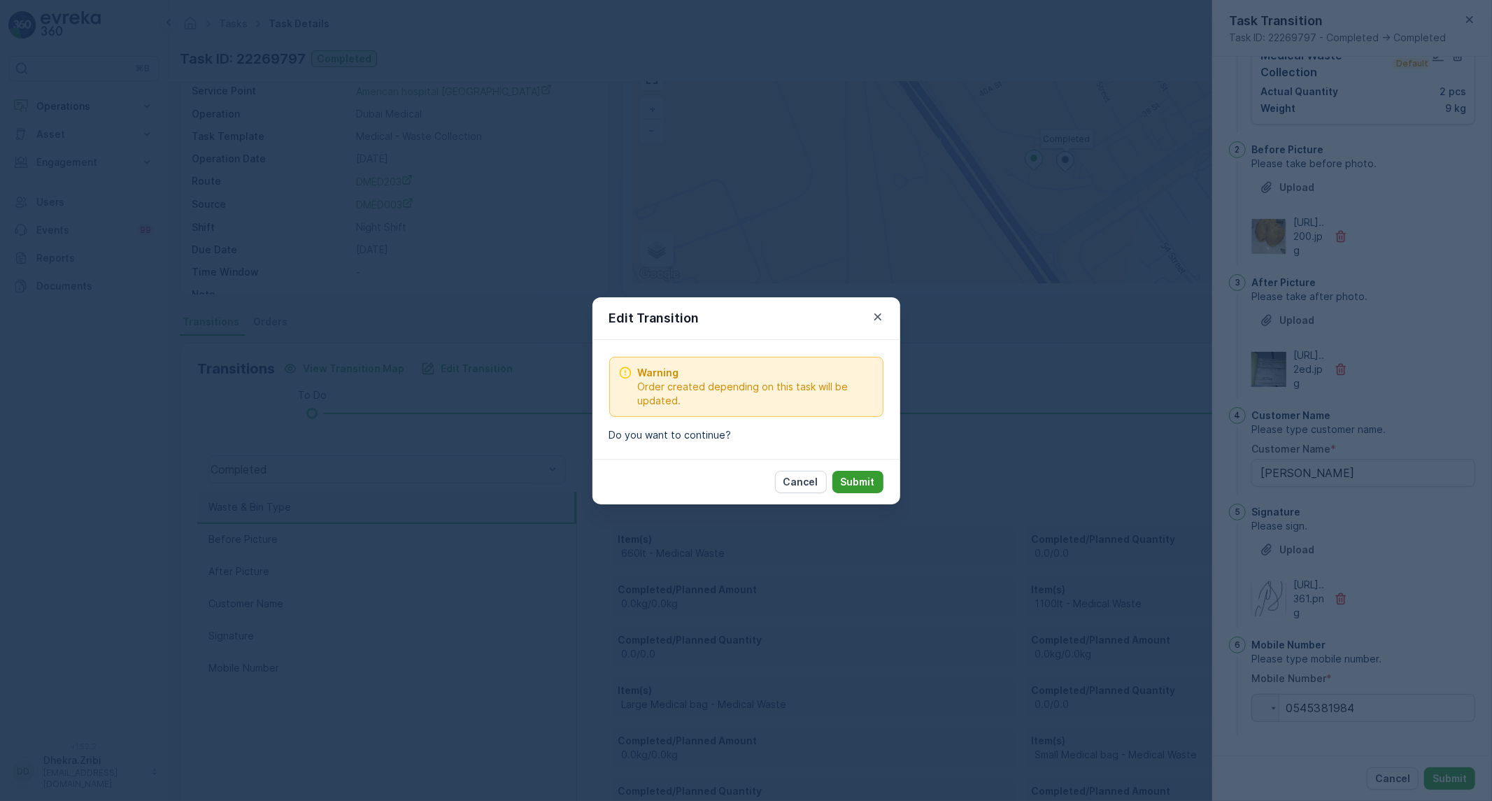
click at [863, 483] on p "Submit" at bounding box center [858, 482] width 34 height 14
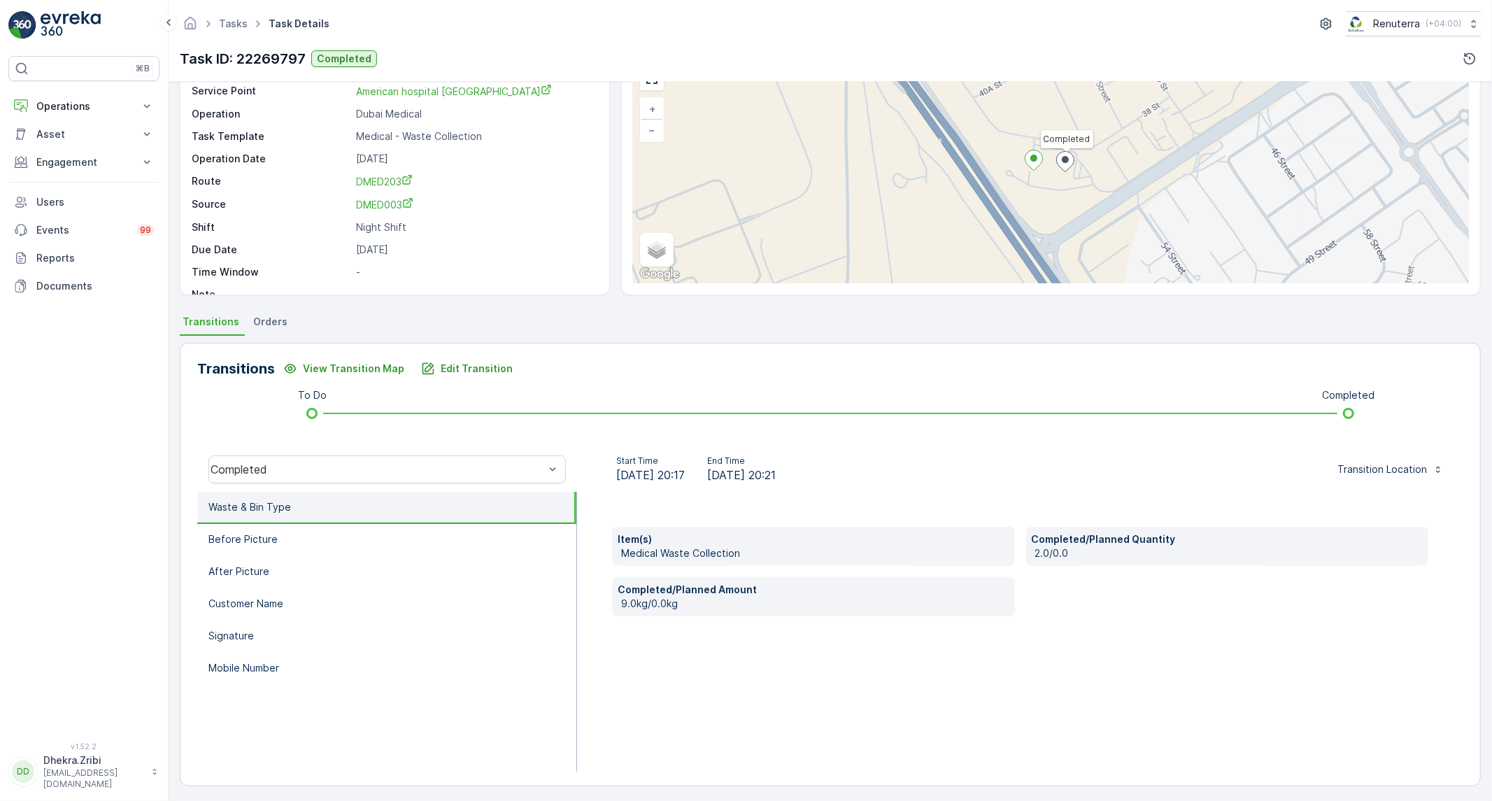
scroll to position [0, 0]
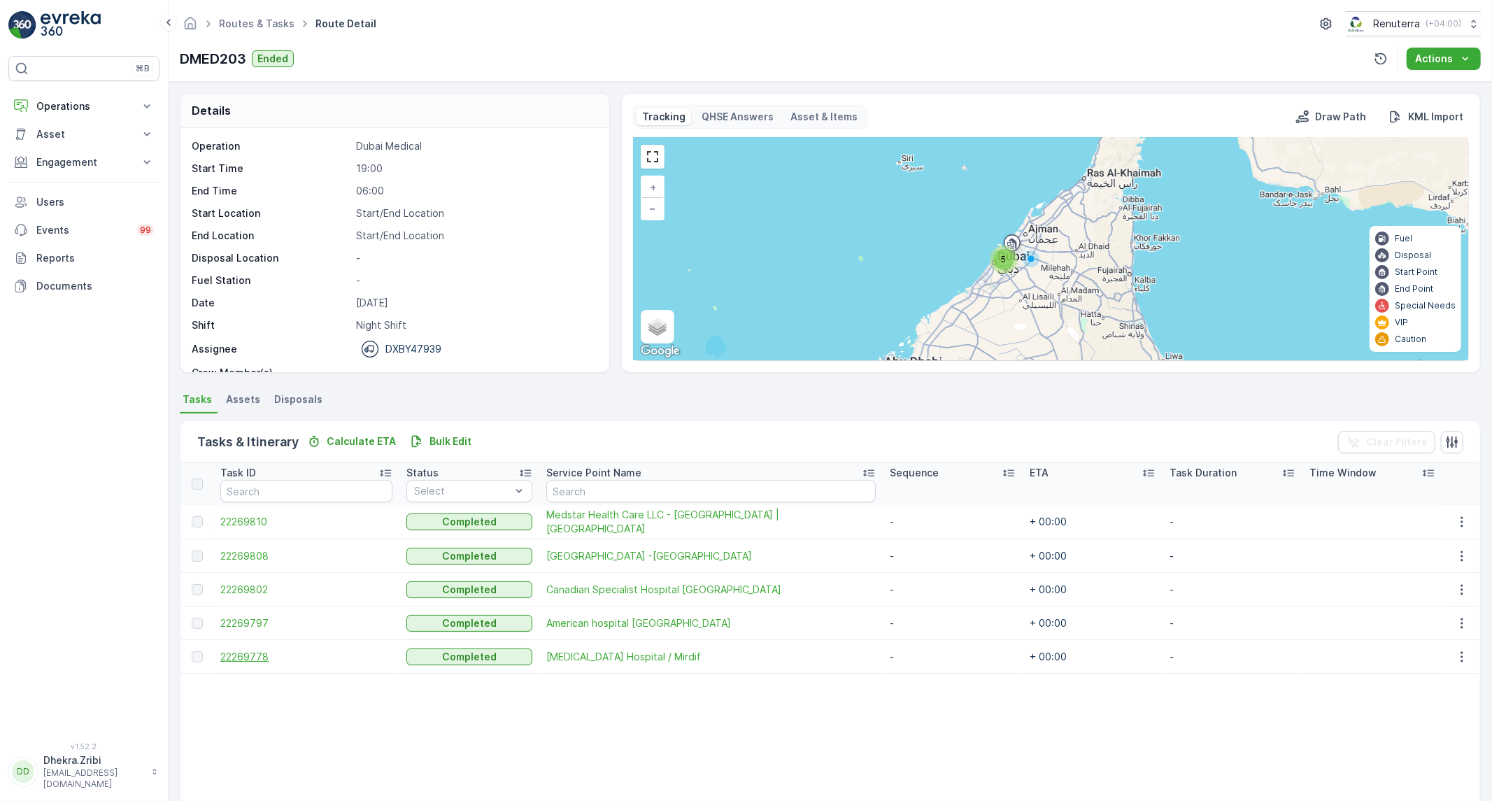
click at [250, 655] on span "22269778" at bounding box center [306, 657] width 172 height 14
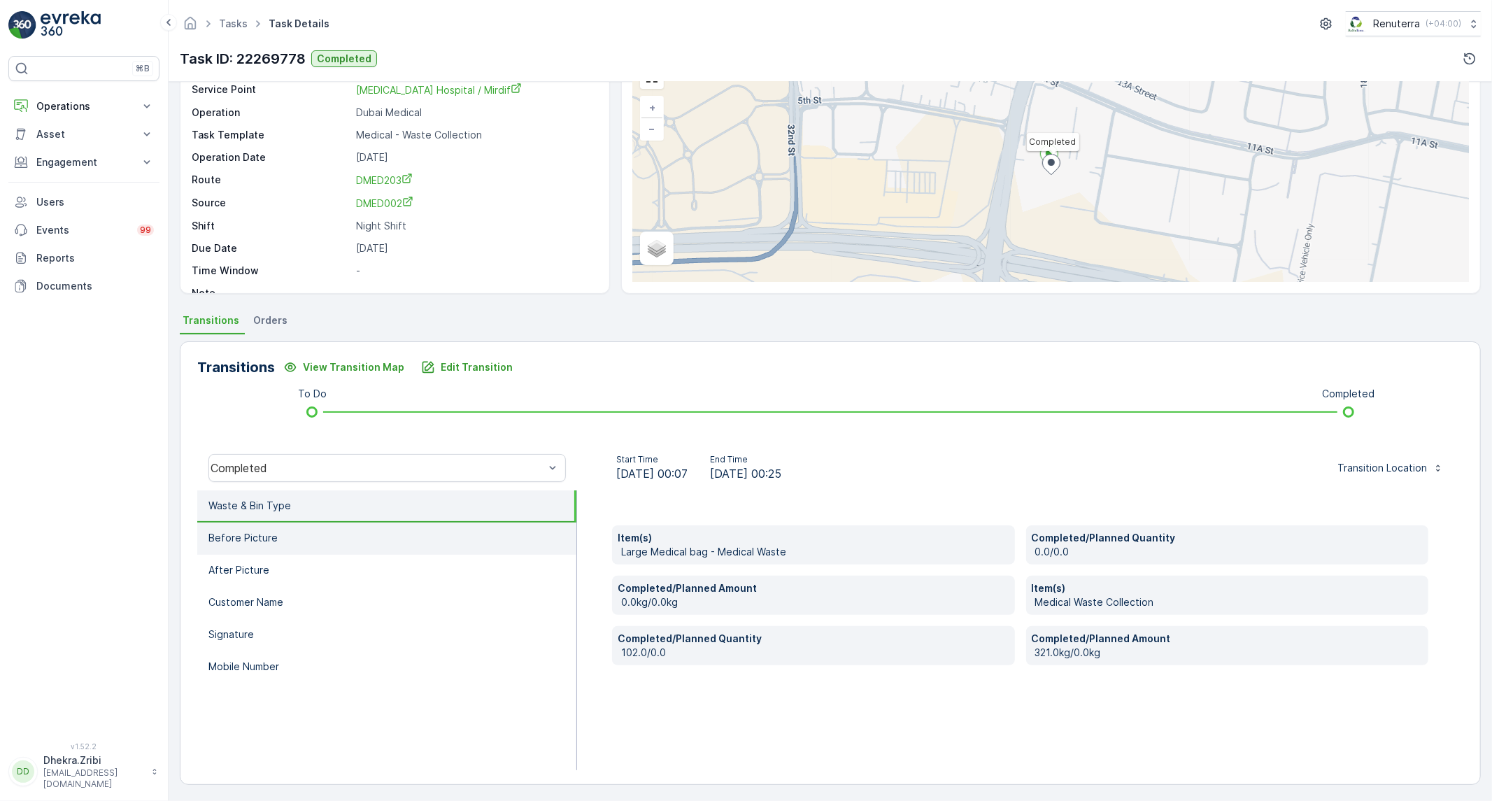
scroll to position [80, 0]
click at [448, 543] on li "Before Picture" at bounding box center [386, 538] width 379 height 32
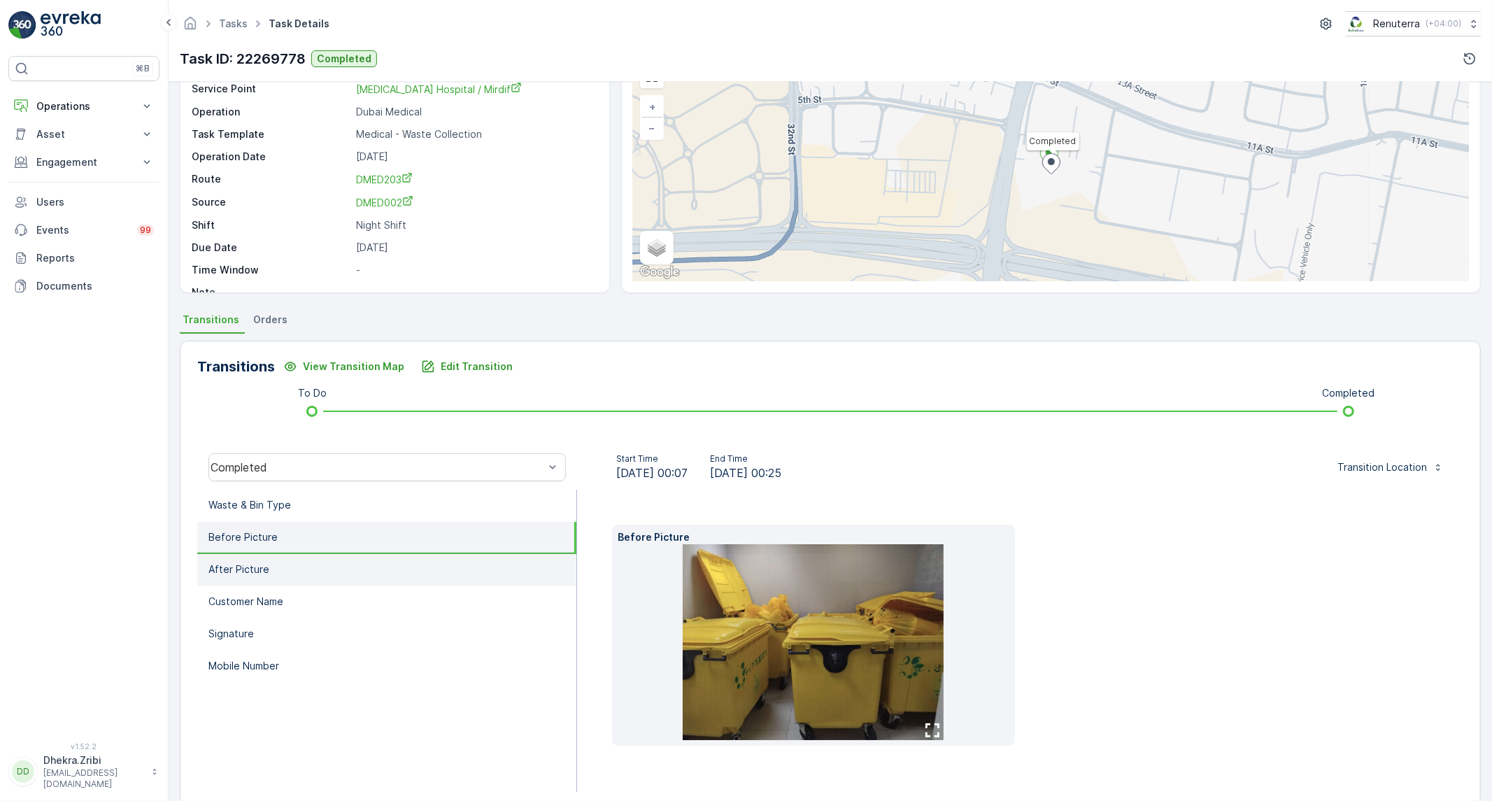
click at [399, 569] on li "After Picture" at bounding box center [386, 570] width 379 height 32
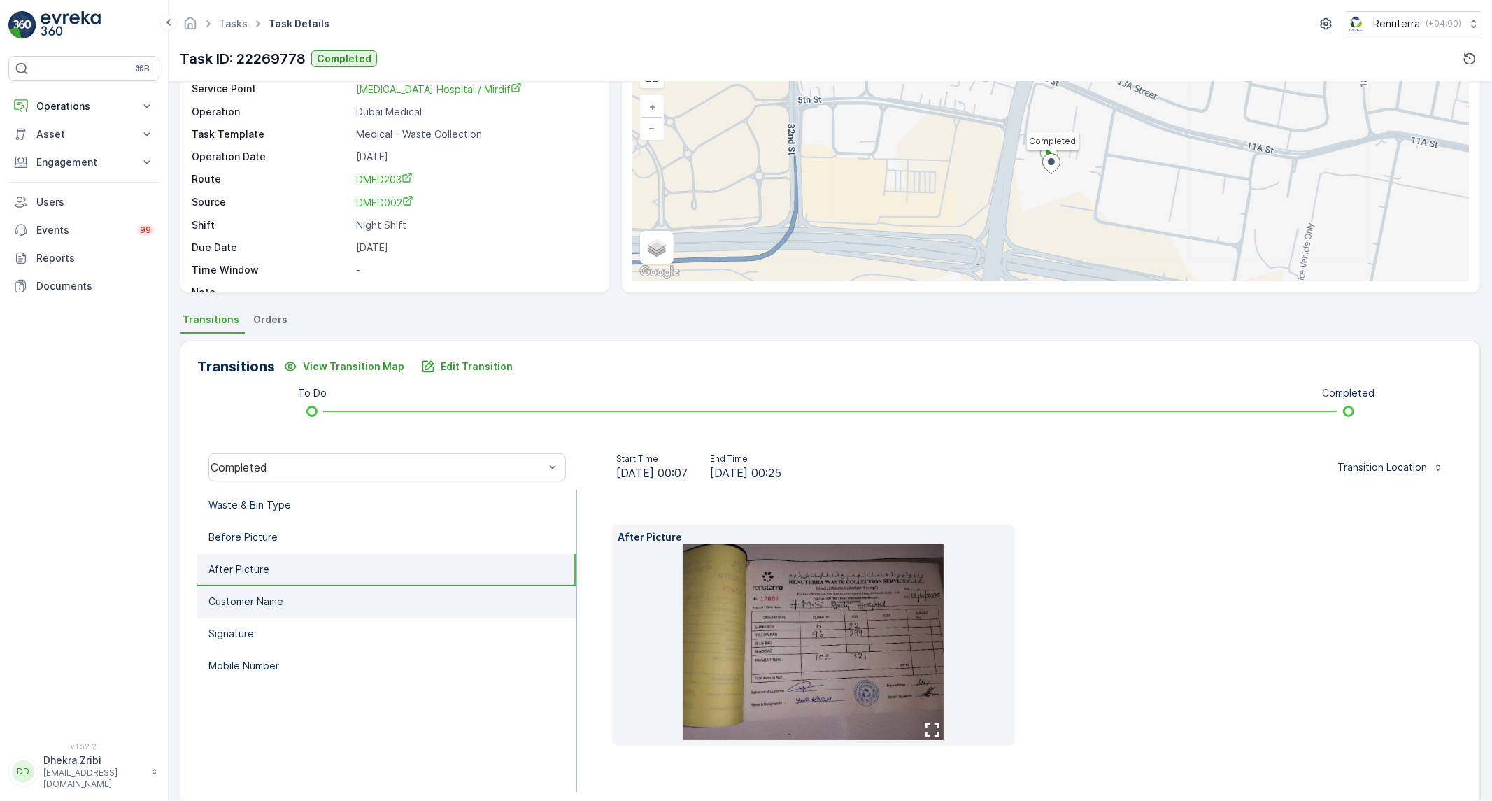
click at [269, 600] on p "Customer Name" at bounding box center [245, 602] width 75 height 14
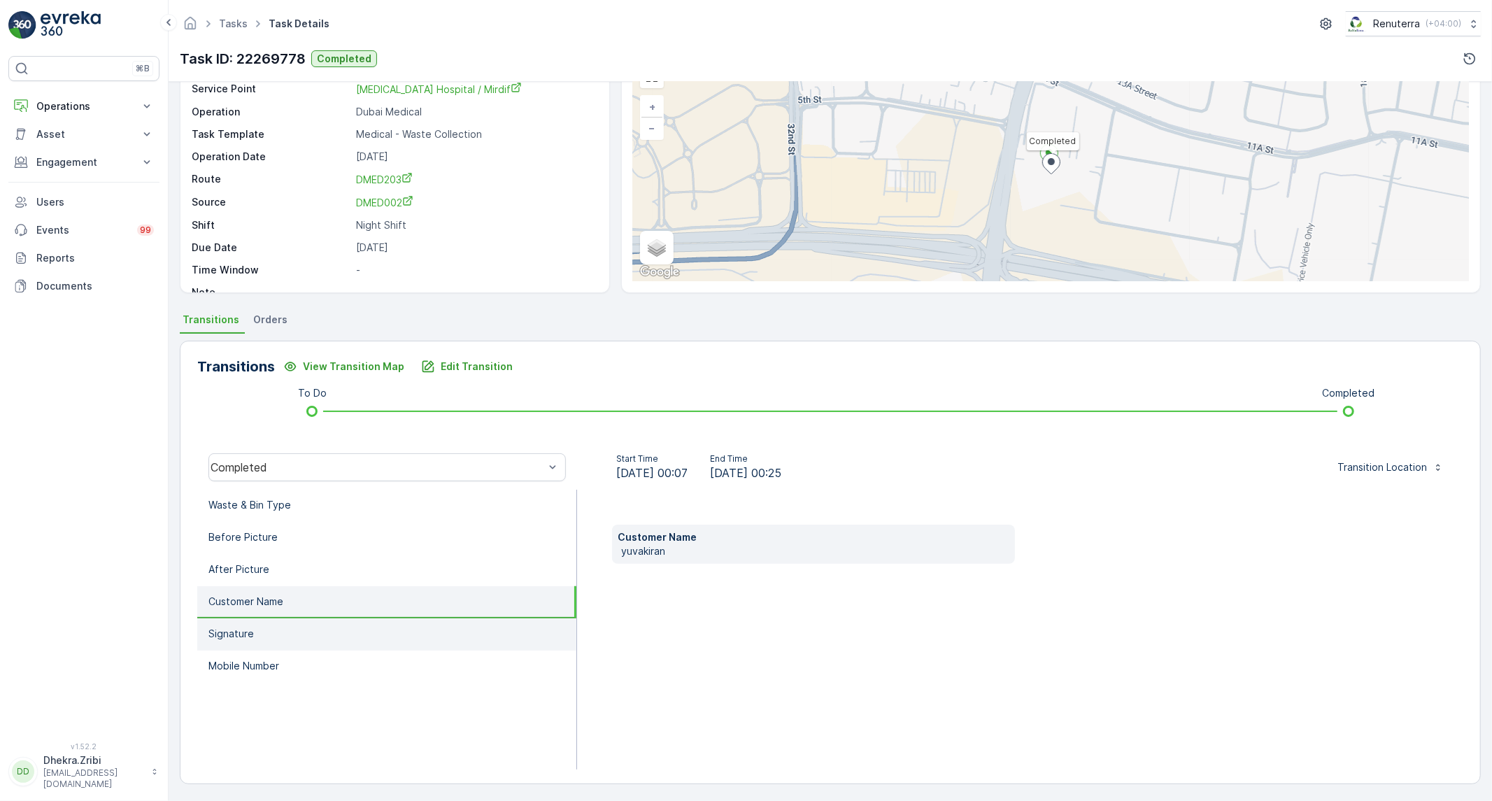
click at [264, 623] on li "Signature" at bounding box center [386, 634] width 379 height 32
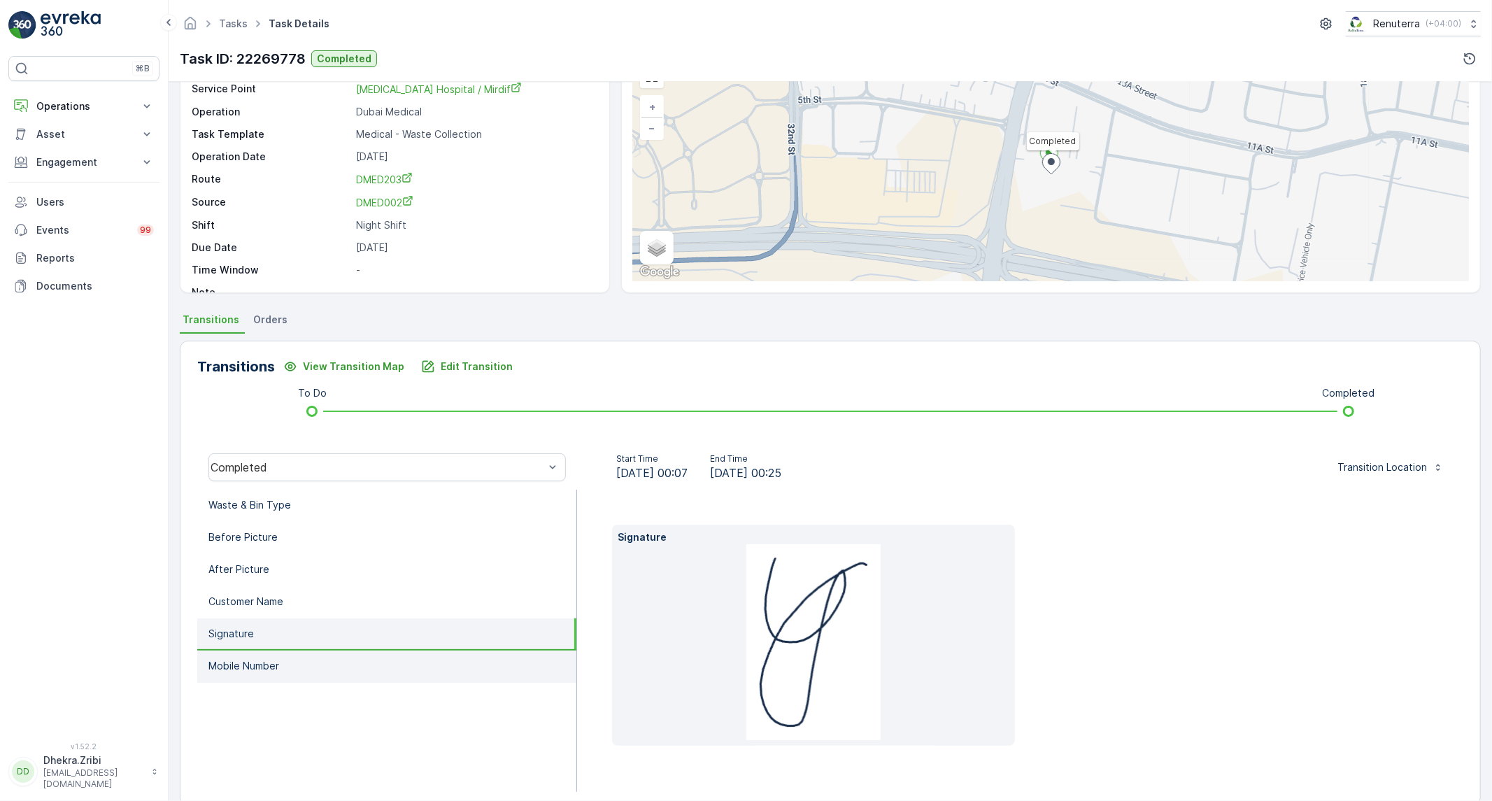
click at [274, 660] on p "Mobile Number" at bounding box center [243, 666] width 71 height 14
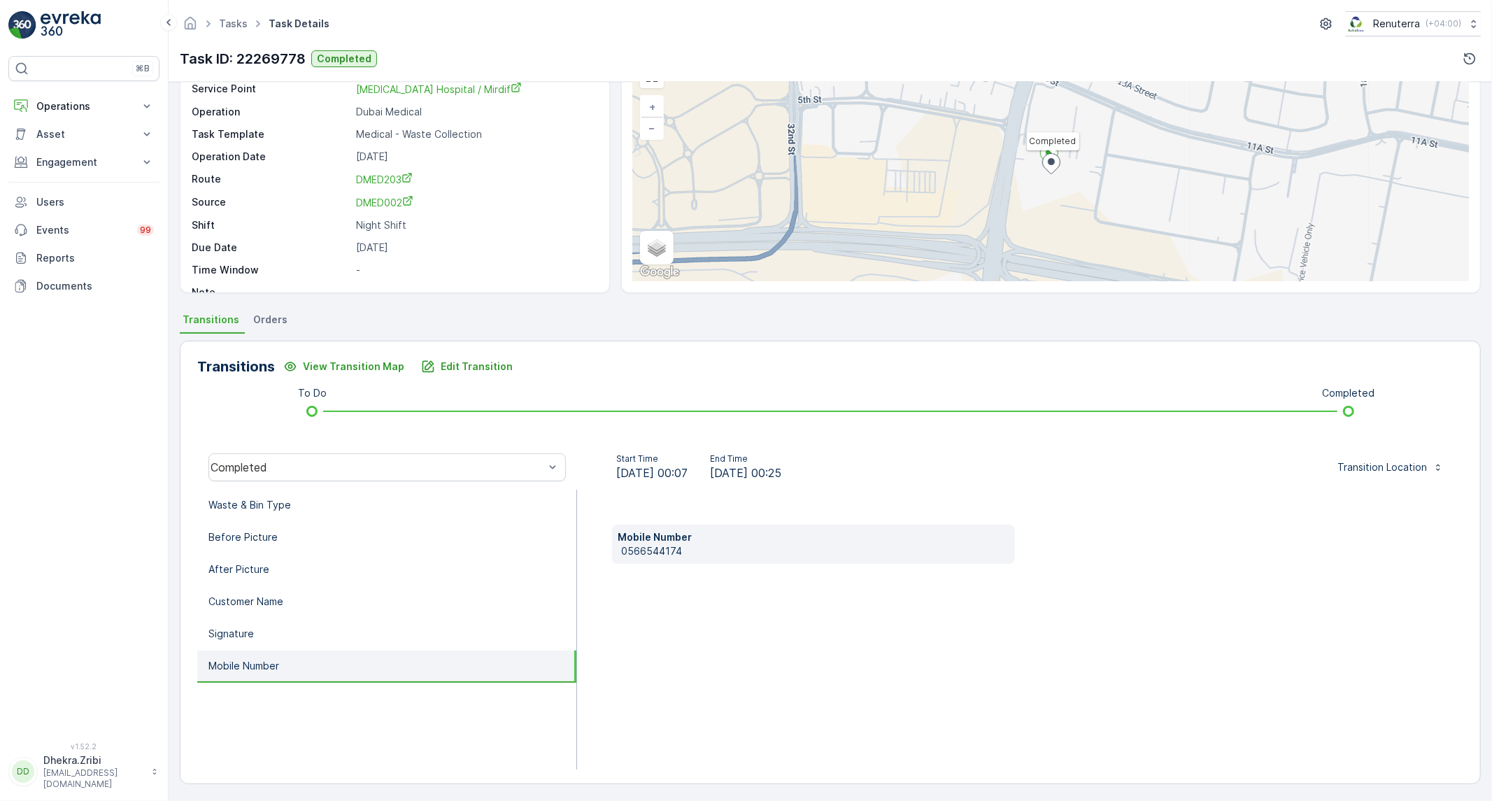
click at [647, 546] on p "0566544174" at bounding box center [815, 551] width 388 height 14
copy p "0566544174"
click at [248, 500] on p "Waste & Bin Type" at bounding box center [249, 505] width 83 height 14
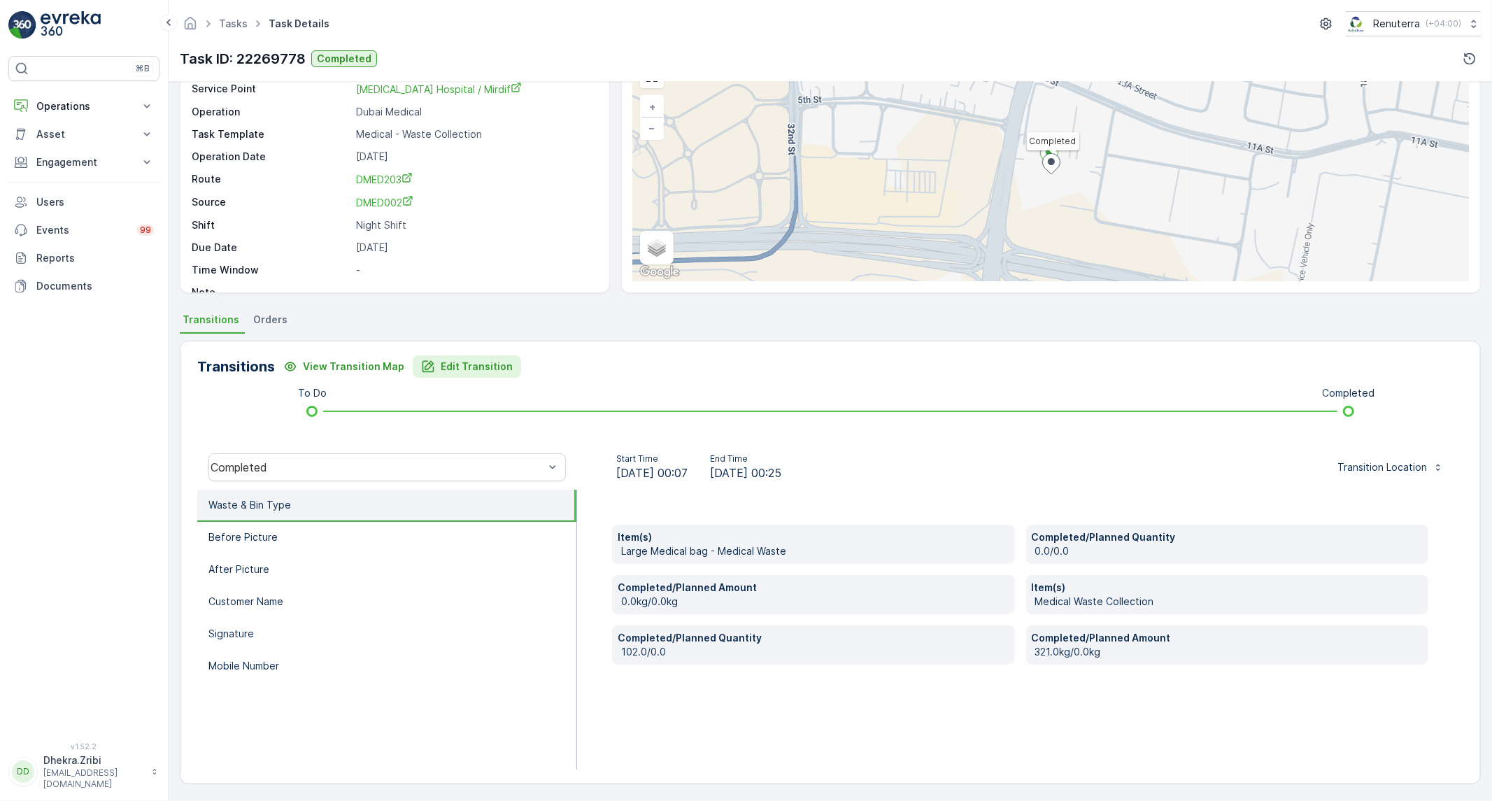
click at [453, 368] on p "Edit Transition" at bounding box center [477, 367] width 72 height 14
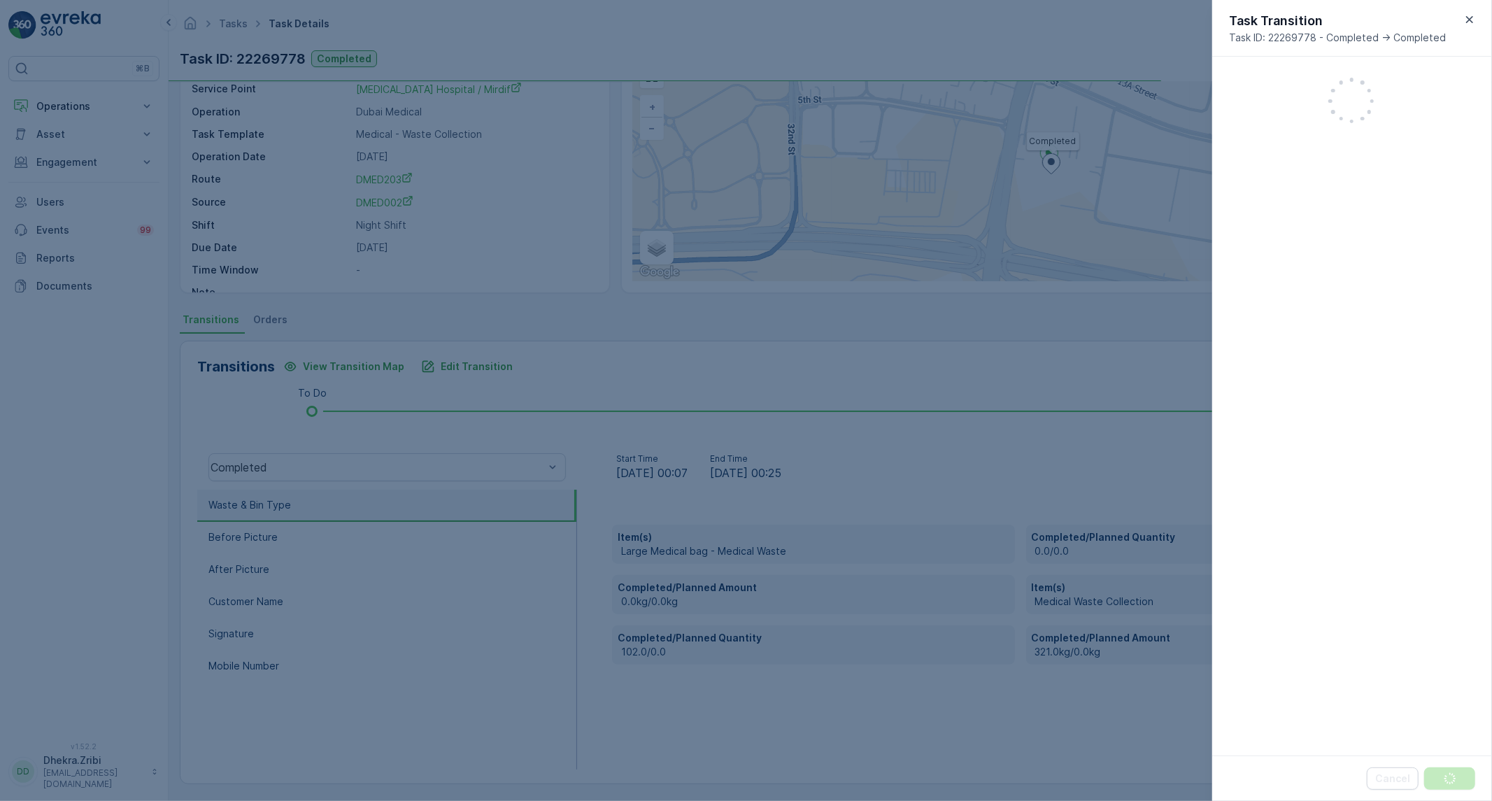
scroll to position [271, 0]
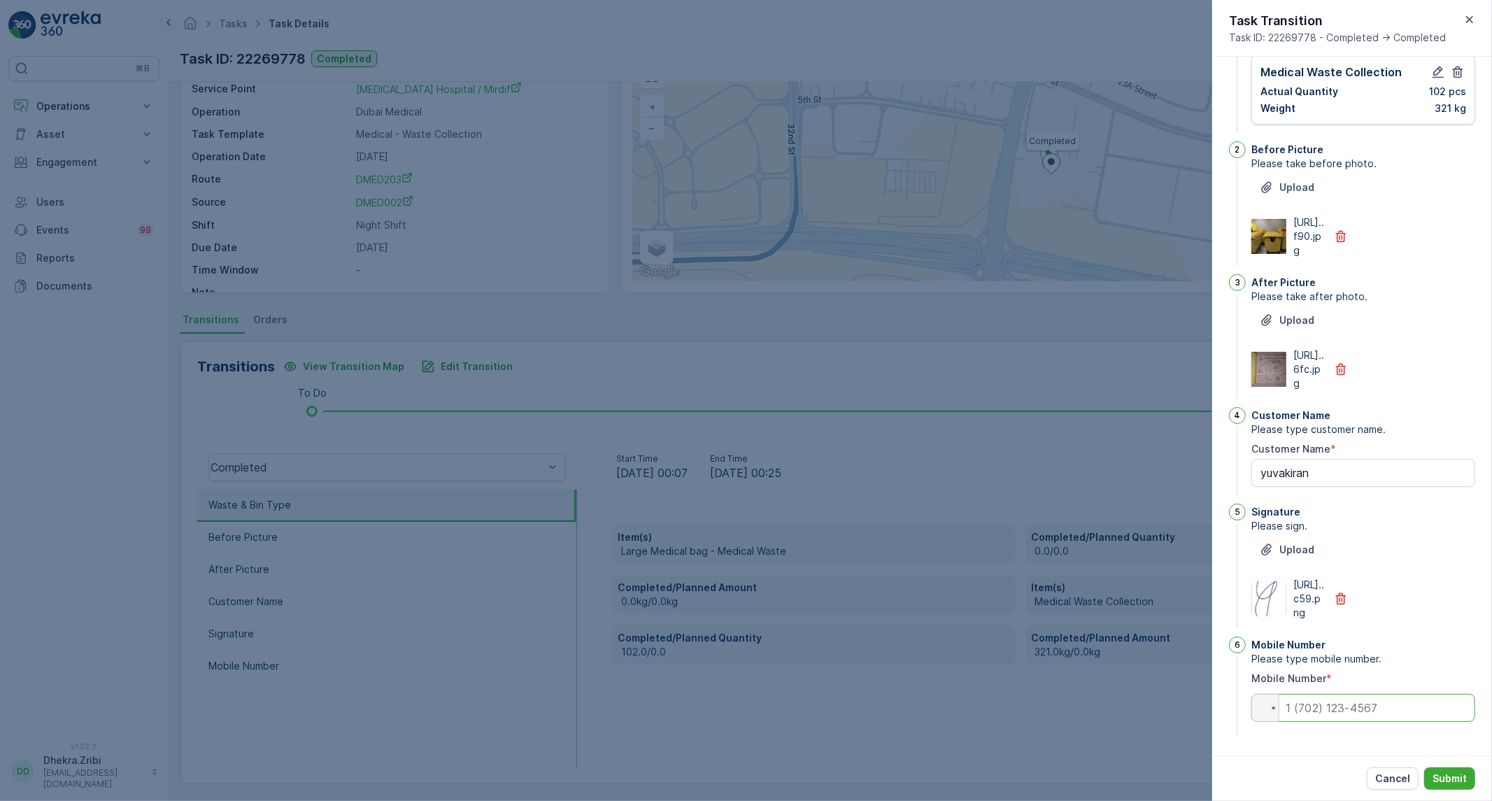
click at [1342, 702] on input "tel" at bounding box center [1363, 708] width 224 height 28
paste input "0566544174"
type Name "yuvakiran"
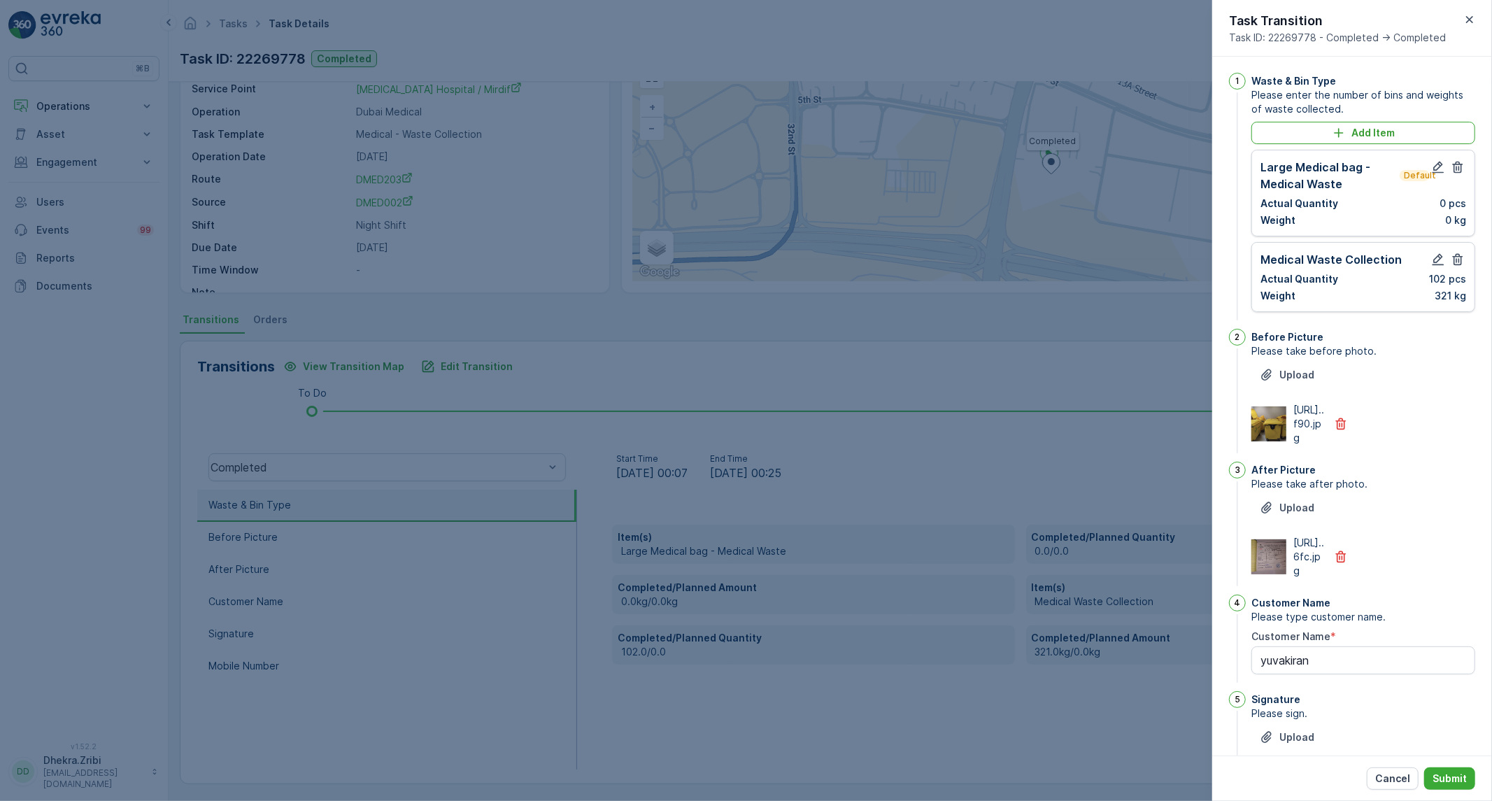
scroll to position [0, 0]
type input "0566544174"
click at [1455, 163] on icon "button" at bounding box center [1458, 168] width 10 height 12
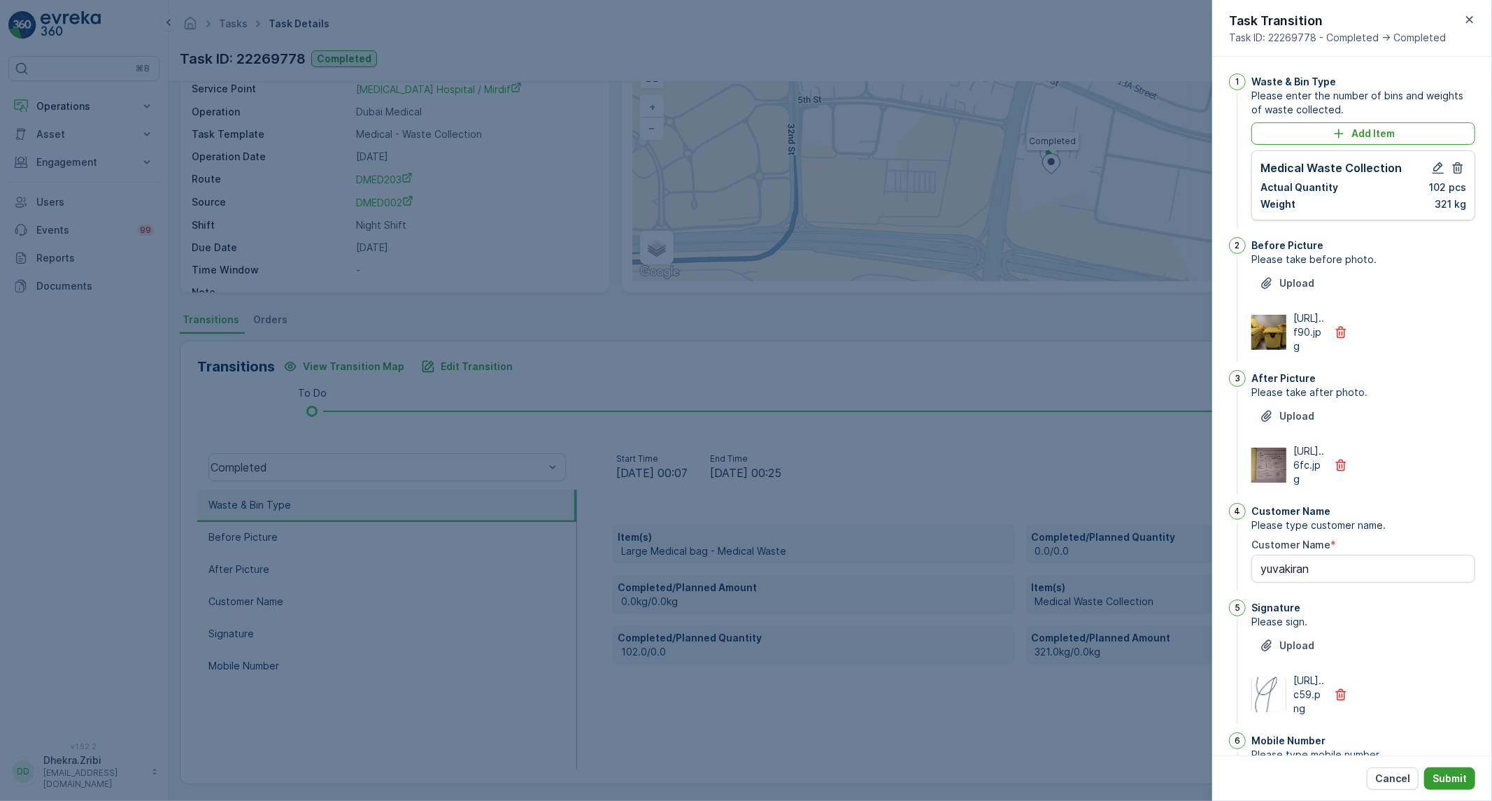
click at [1458, 774] on p "Submit" at bounding box center [1449, 778] width 34 height 14
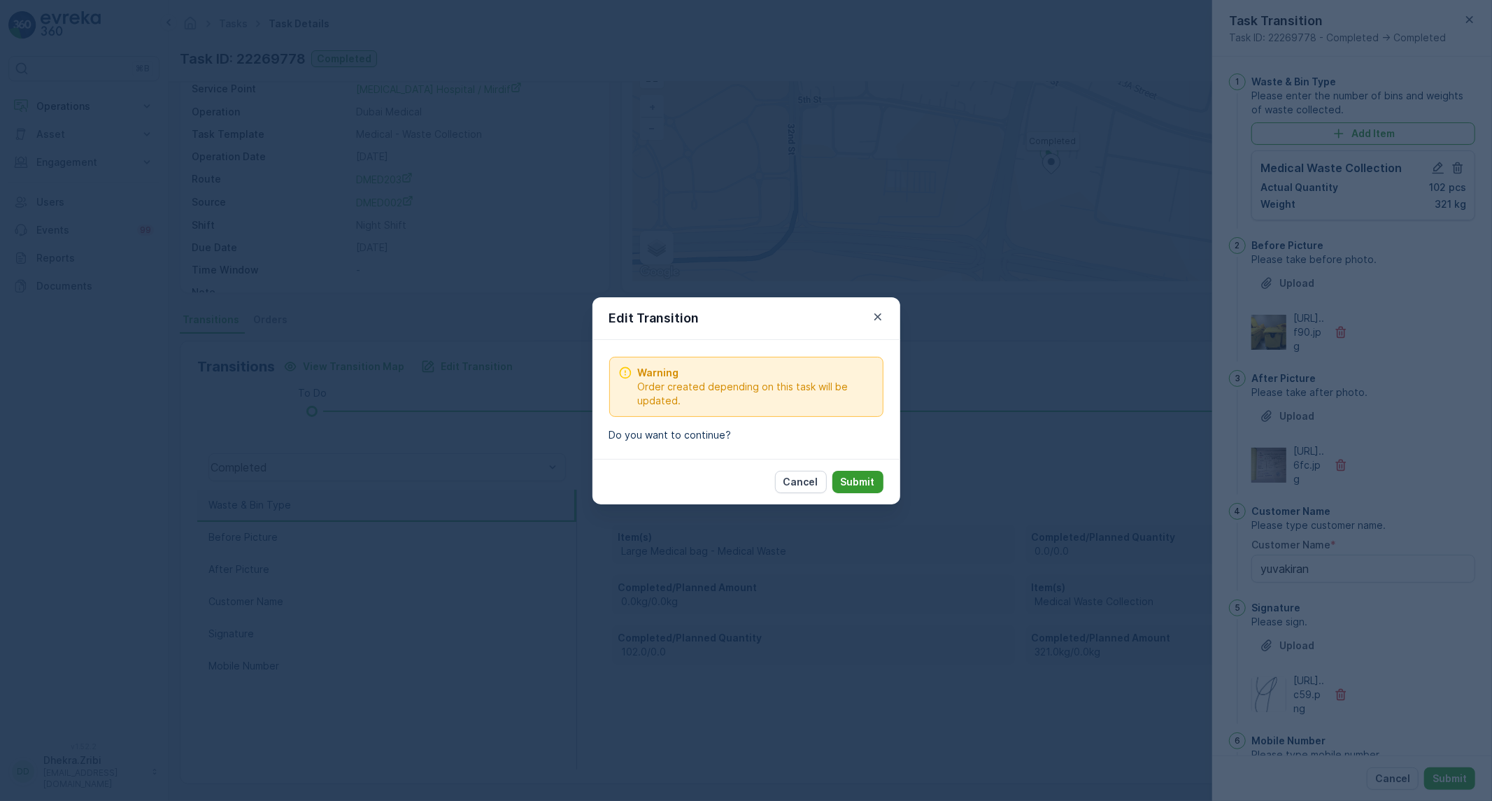
click at [872, 486] on p "Submit" at bounding box center [858, 482] width 34 height 14
type Name "yuvakiran"
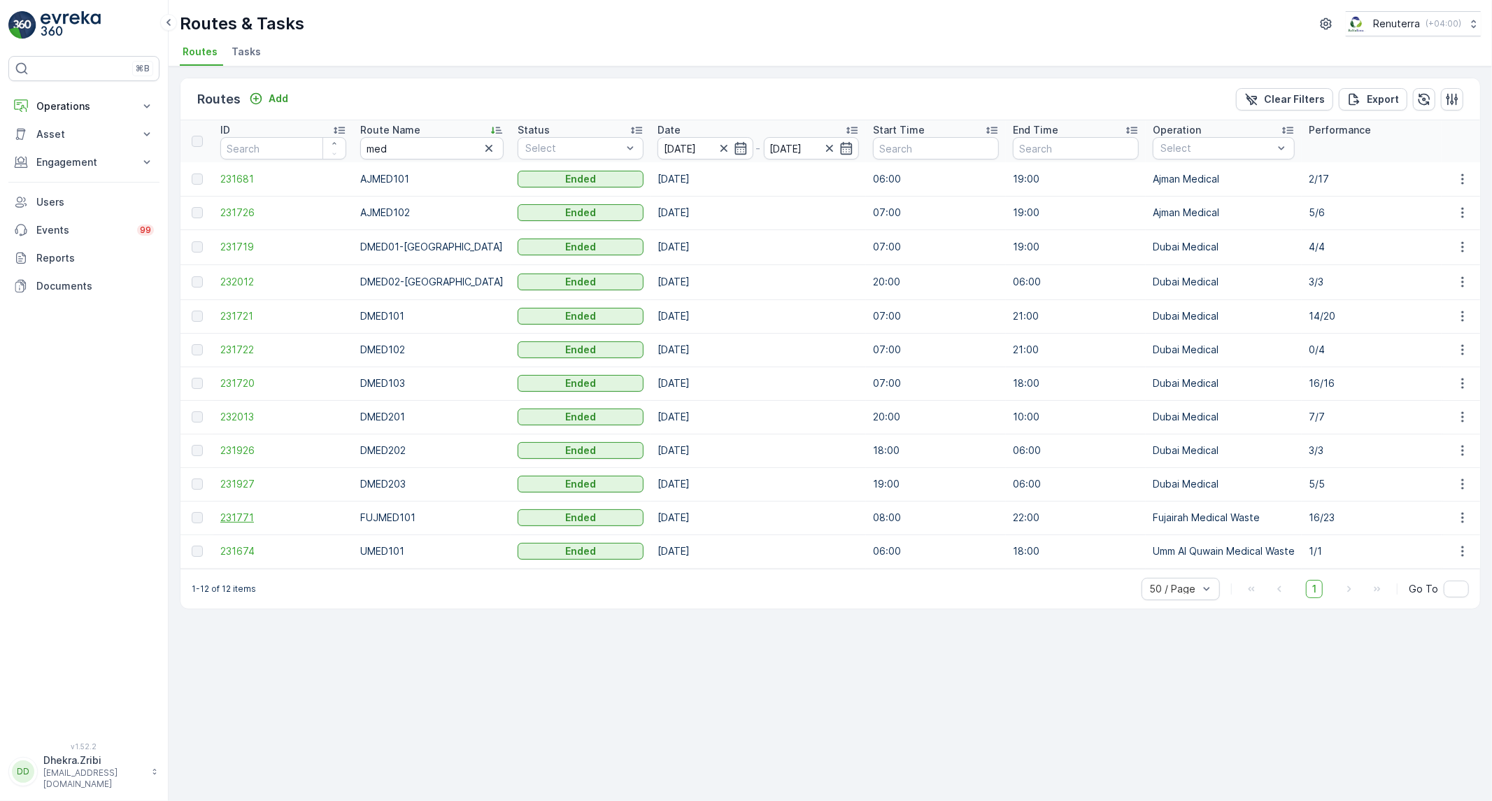
click at [239, 522] on span "231771" at bounding box center [283, 518] width 126 height 14
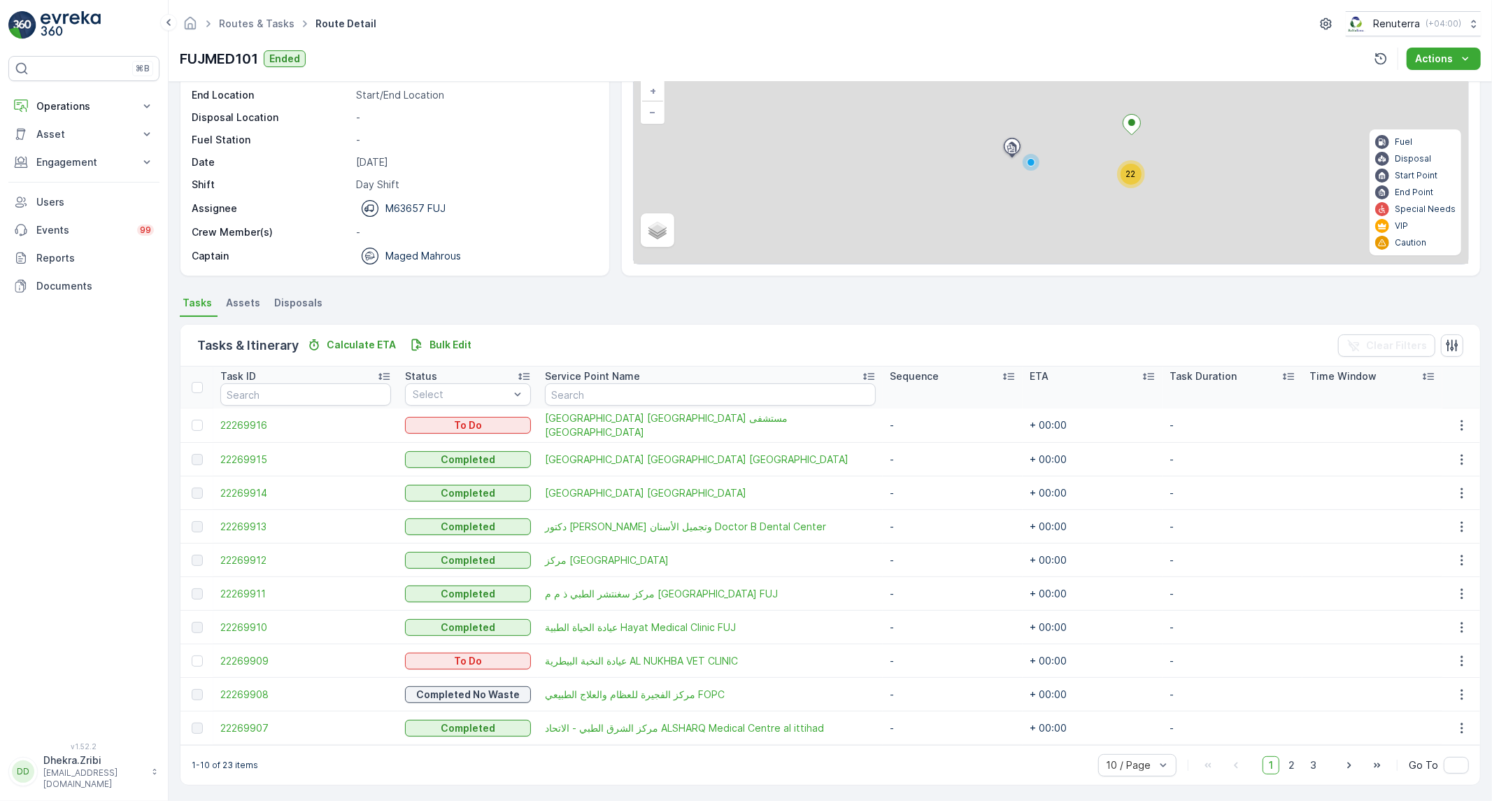
scroll to position [98, 0]
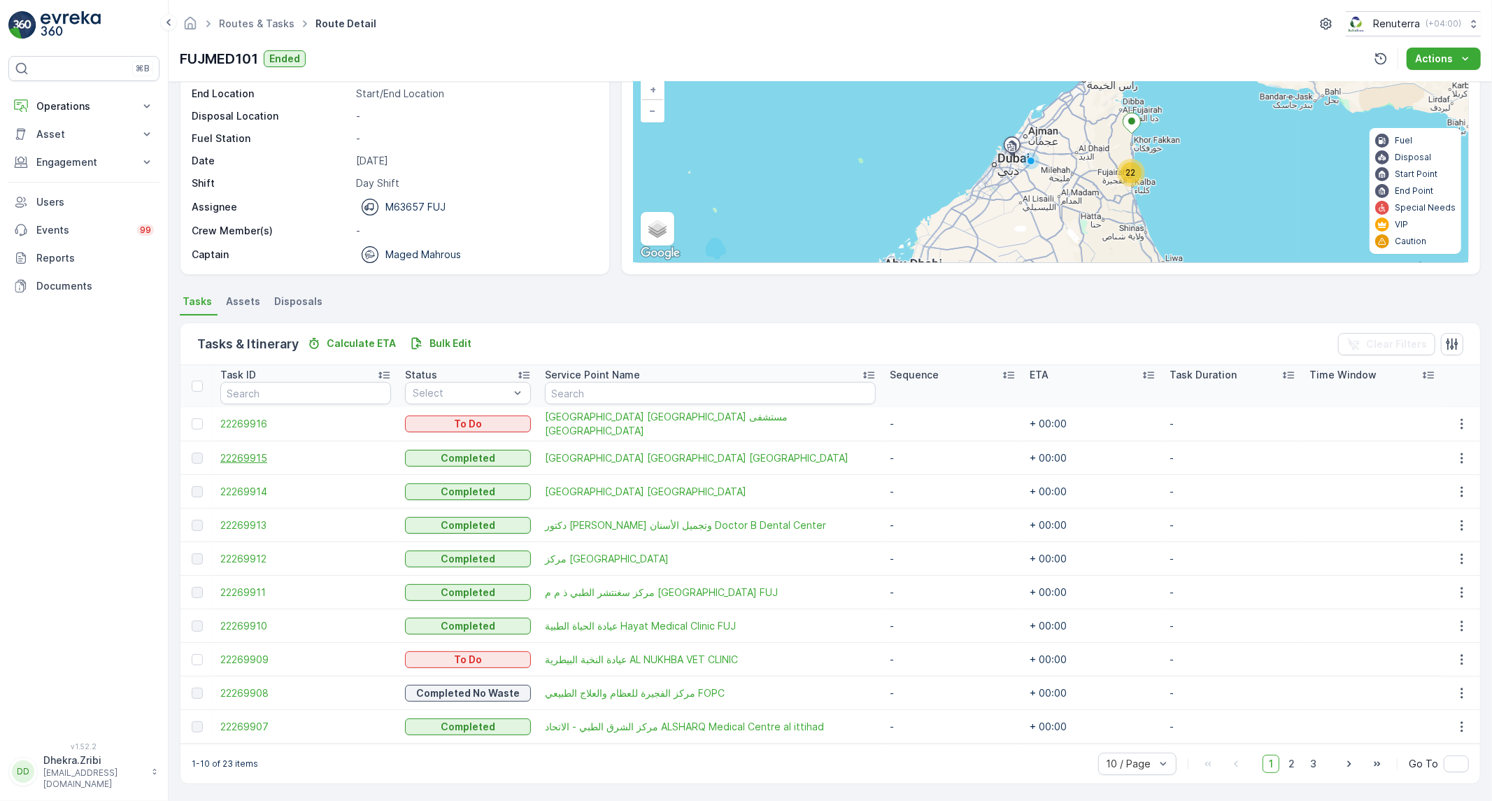
click at [250, 452] on span "22269915" at bounding box center [305, 458] width 171 height 14
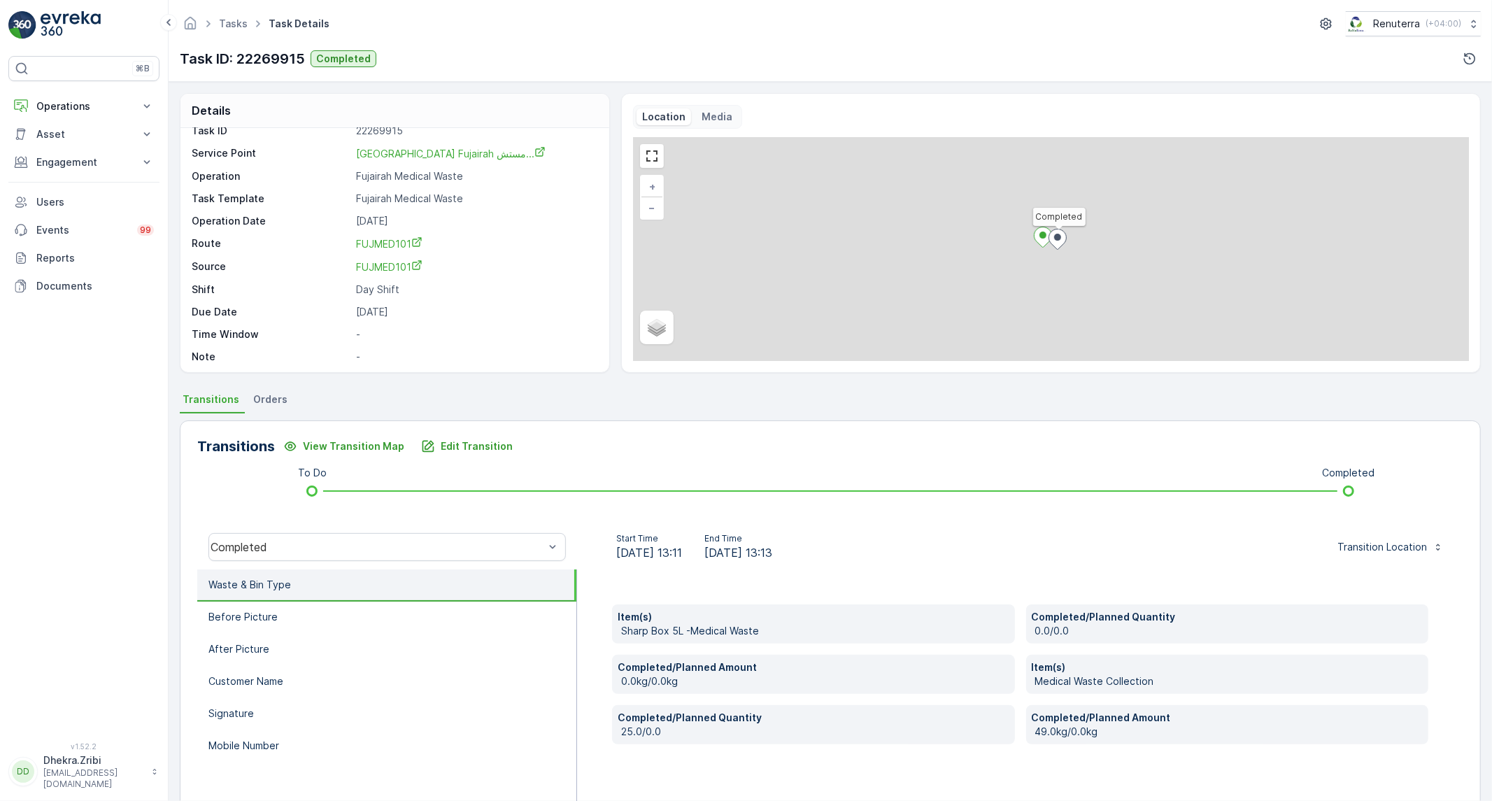
scroll to position [19, 0]
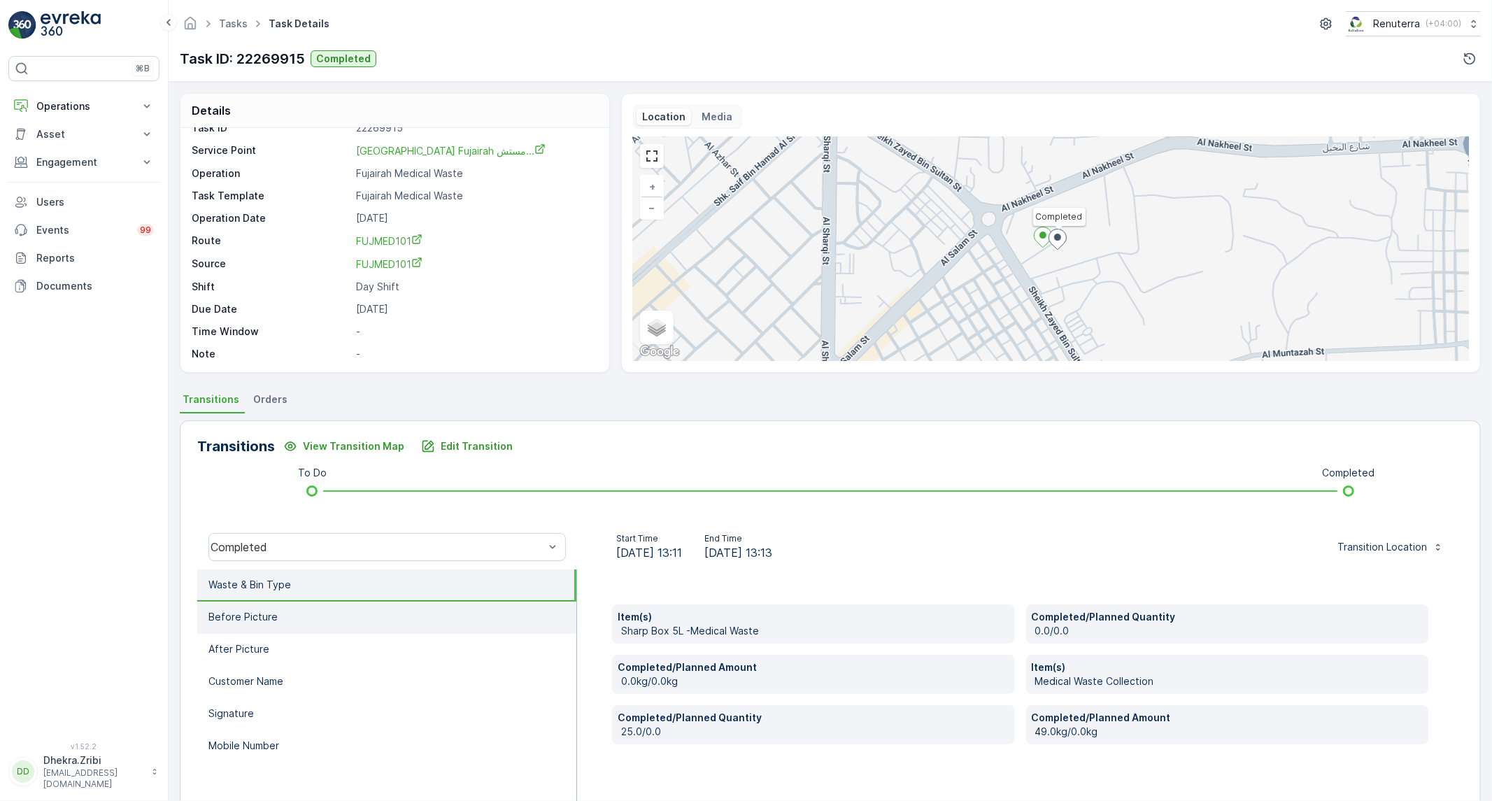
click at [288, 612] on li "Before Picture" at bounding box center [386, 618] width 379 height 32
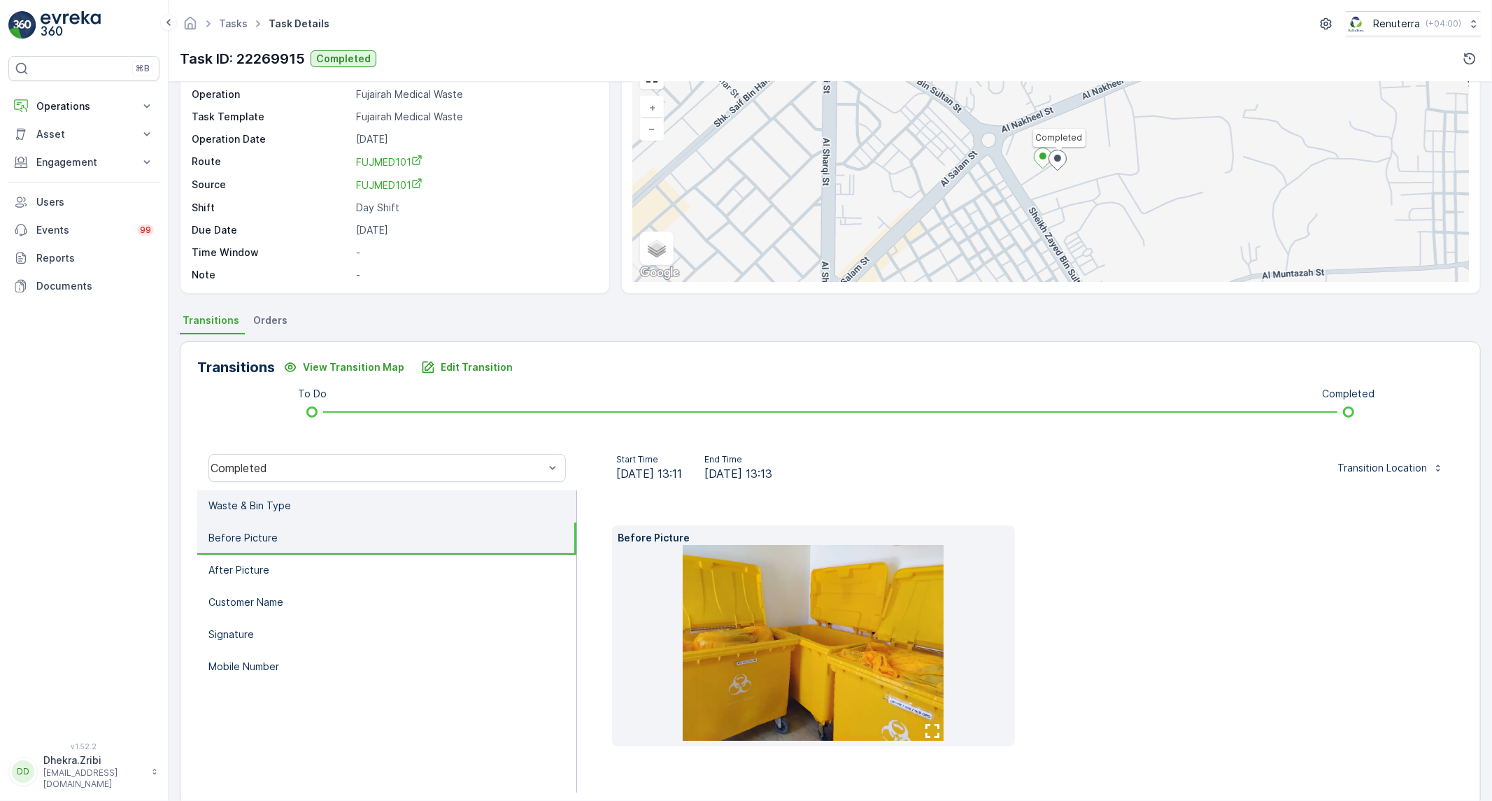
scroll to position [80, 0]
click at [294, 563] on li "After Picture" at bounding box center [386, 570] width 379 height 32
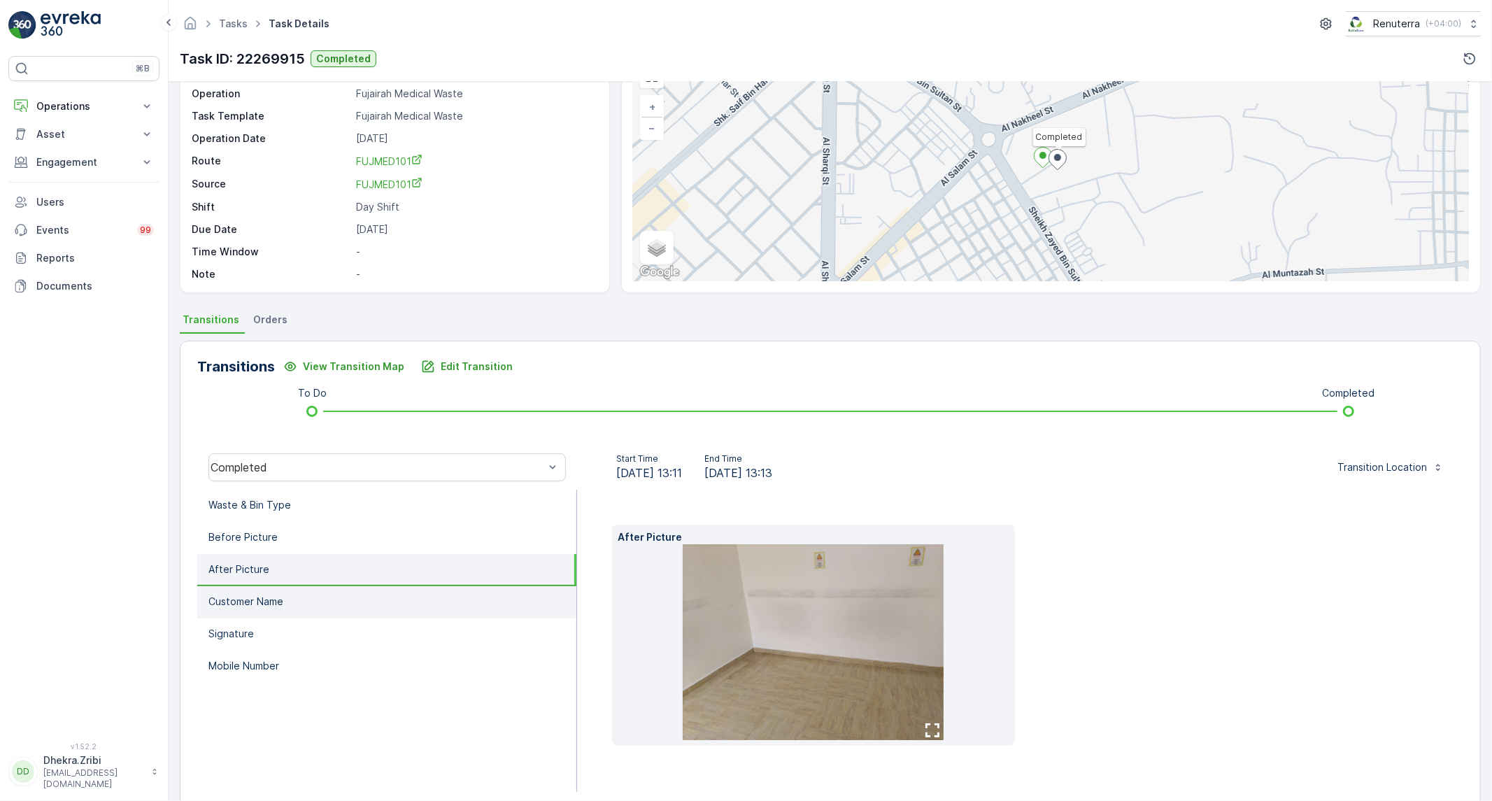
click at [276, 595] on p "Customer Name" at bounding box center [245, 602] width 75 height 14
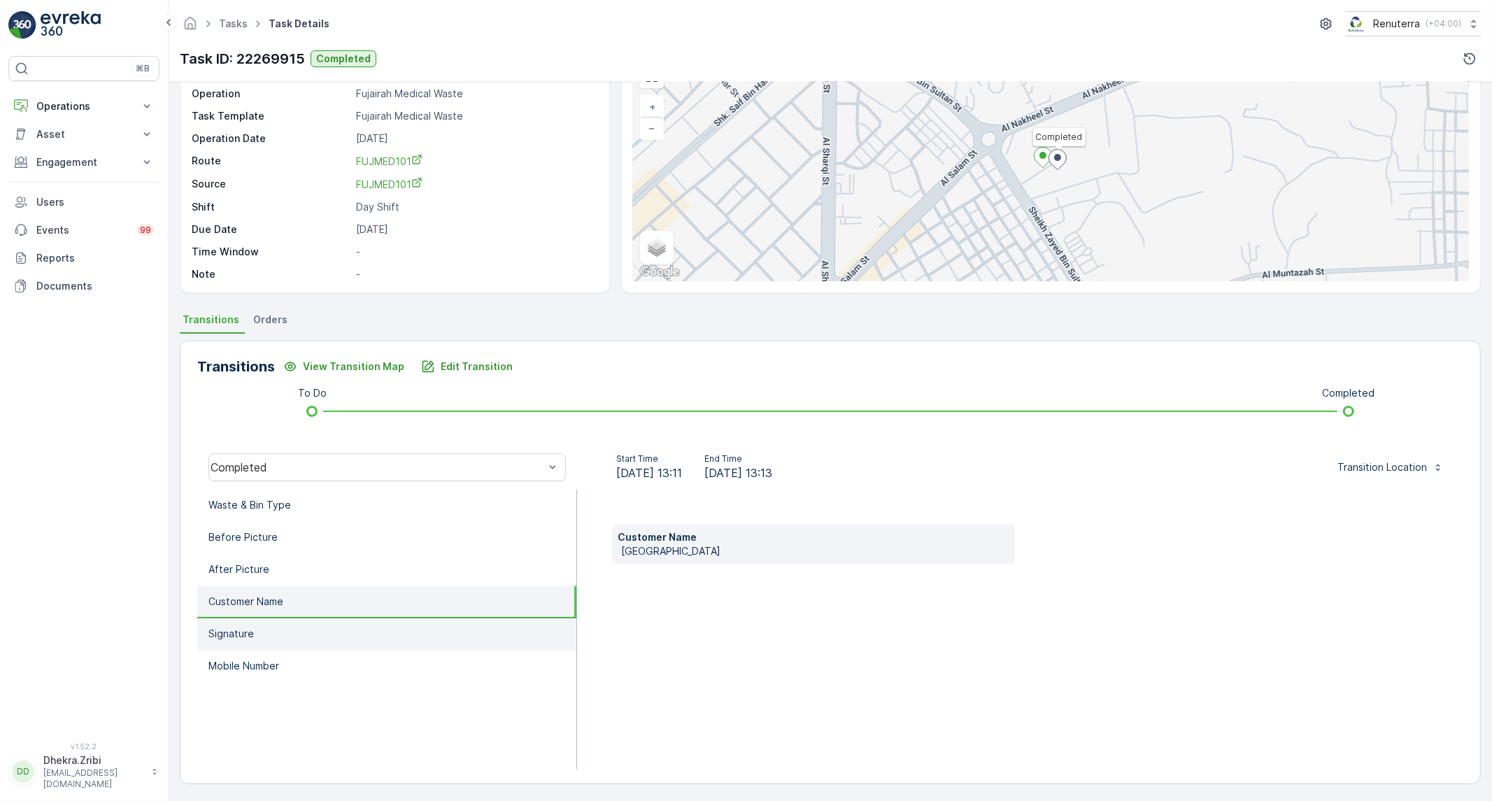
click at [267, 624] on li "Signature" at bounding box center [386, 634] width 379 height 32
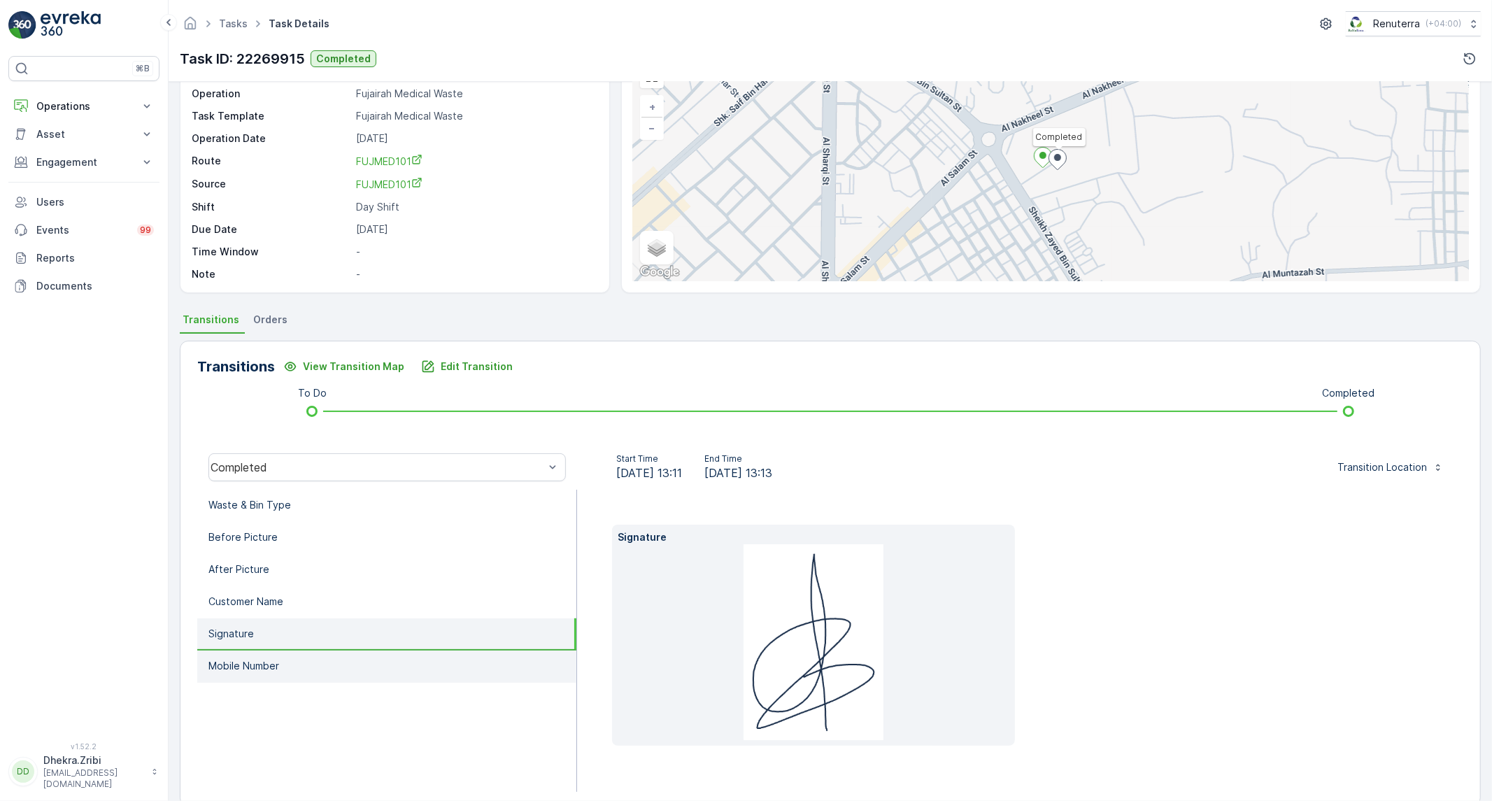
click at [257, 652] on li "Mobile Number" at bounding box center [386, 666] width 379 height 32
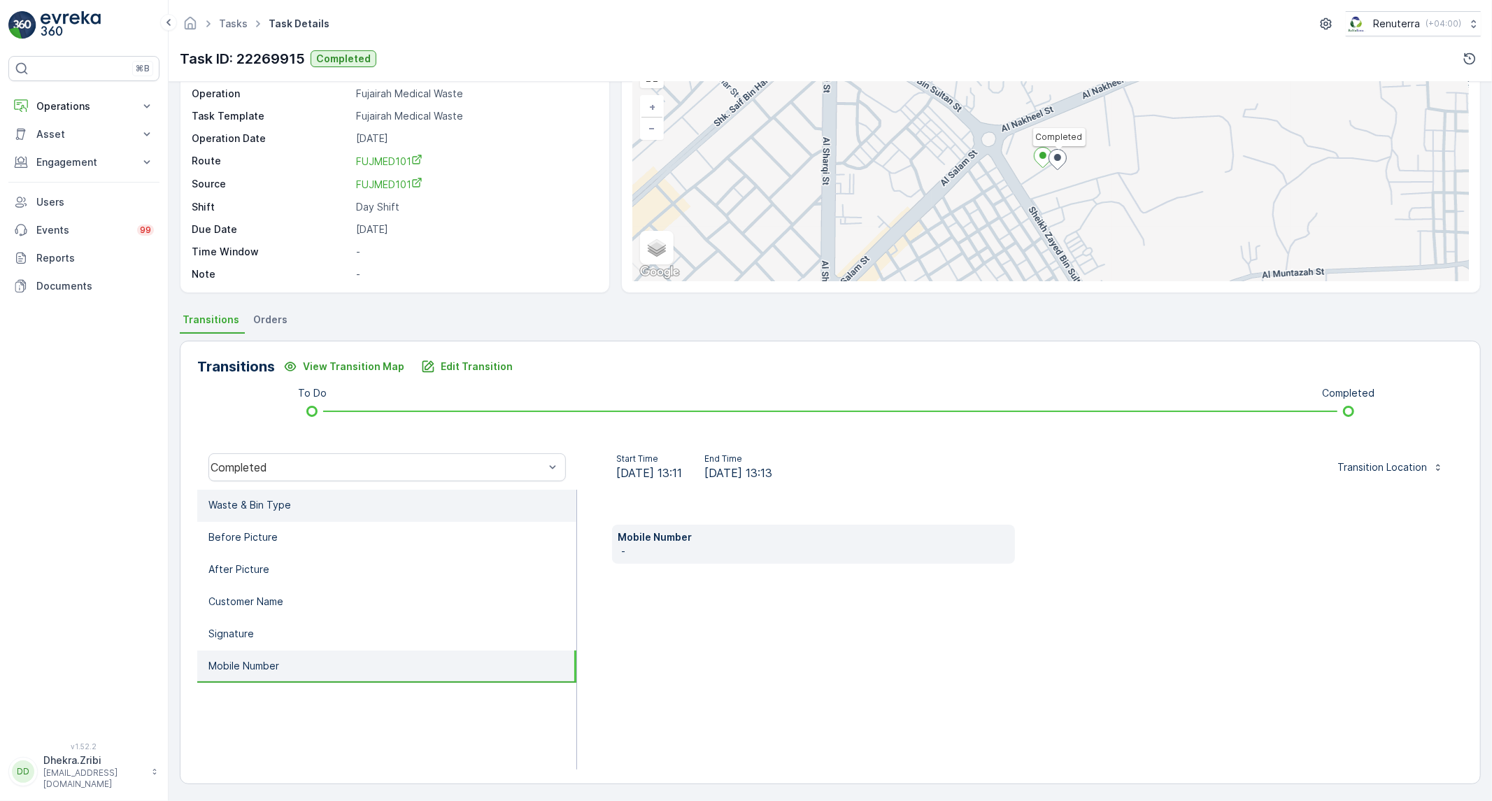
click at [322, 513] on li "Waste & Bin Type" at bounding box center [386, 506] width 379 height 32
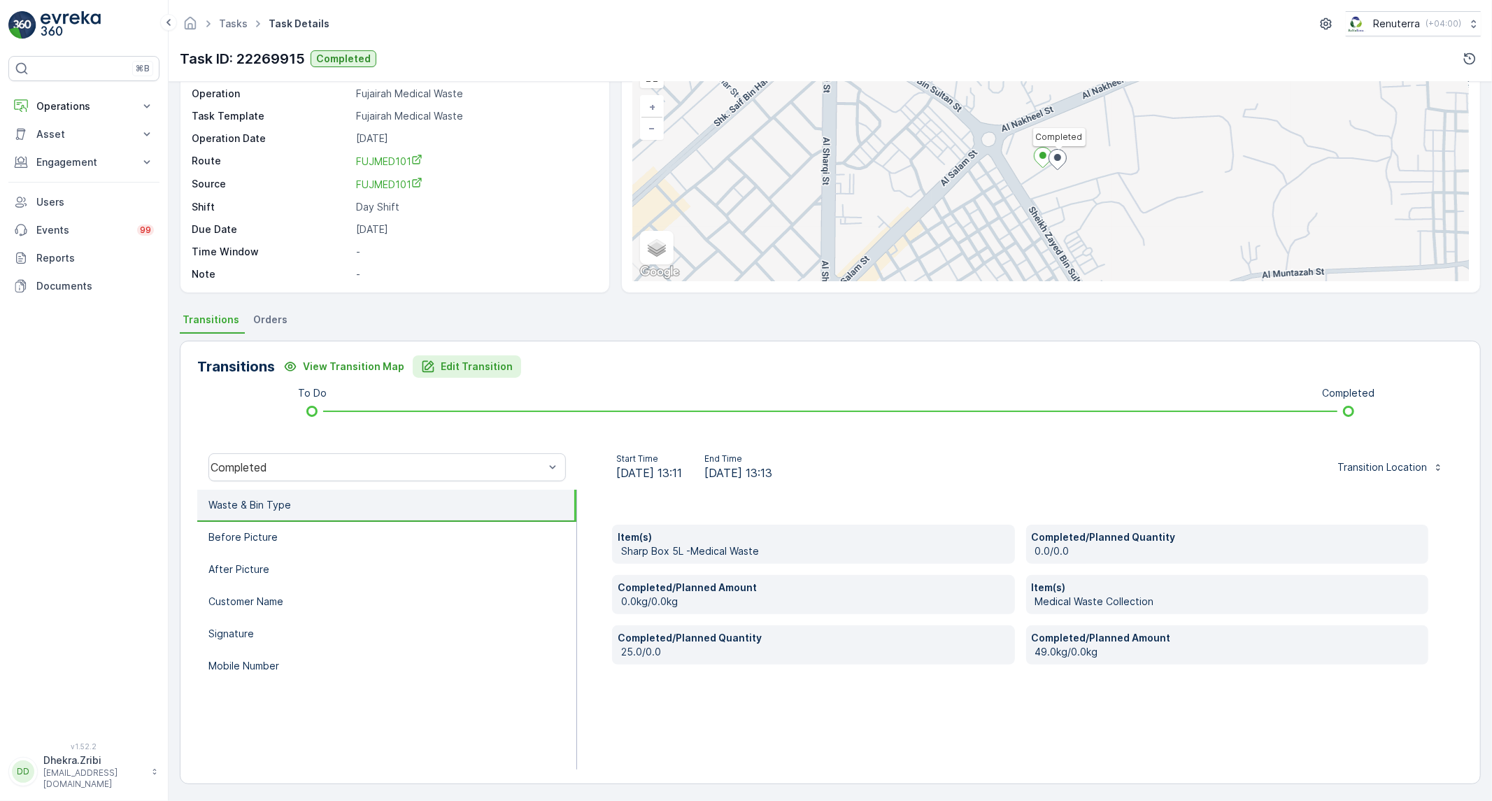
click at [455, 373] on button "Edit Transition" at bounding box center [467, 366] width 108 height 22
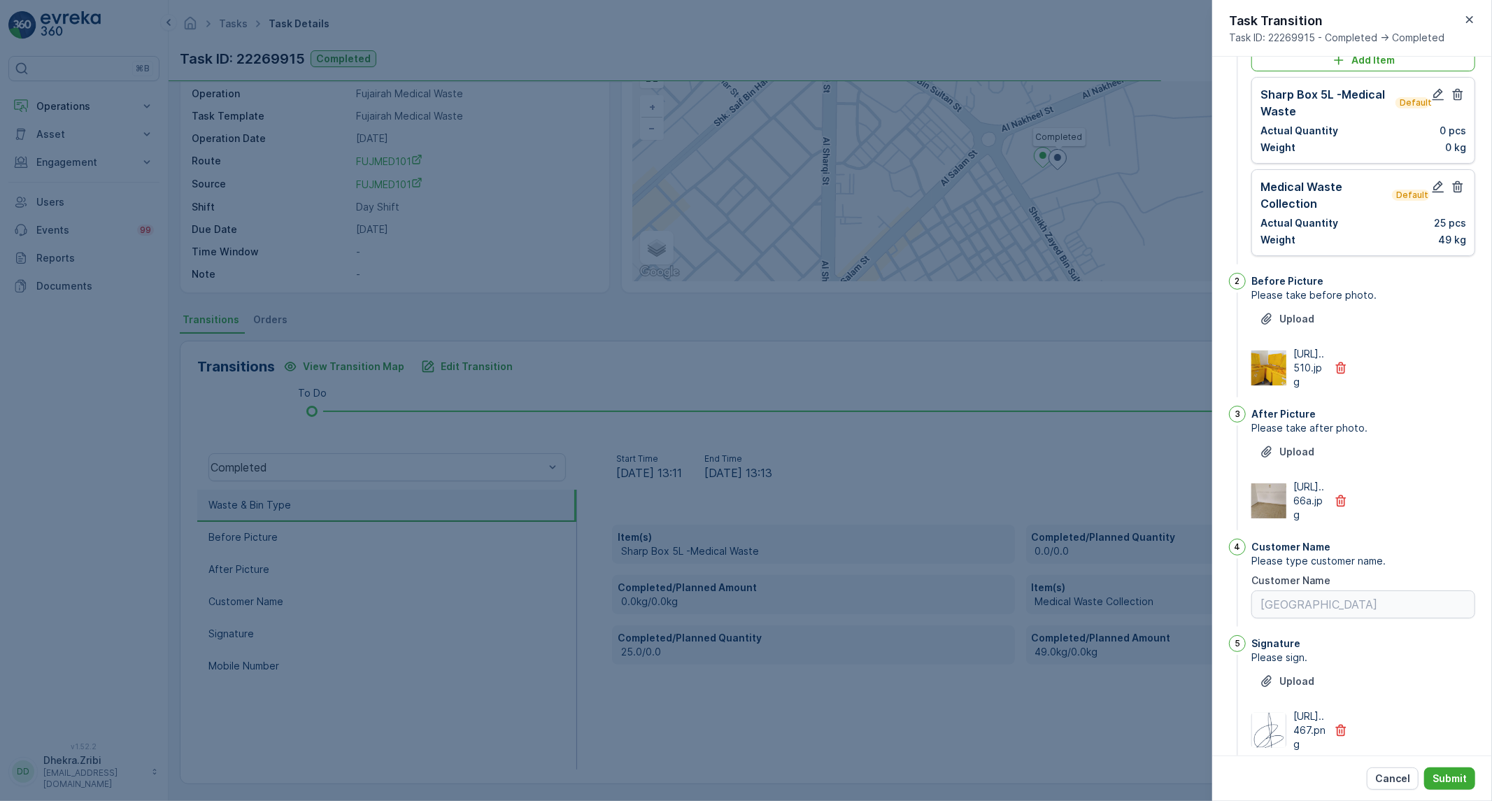
scroll to position [0, 0]
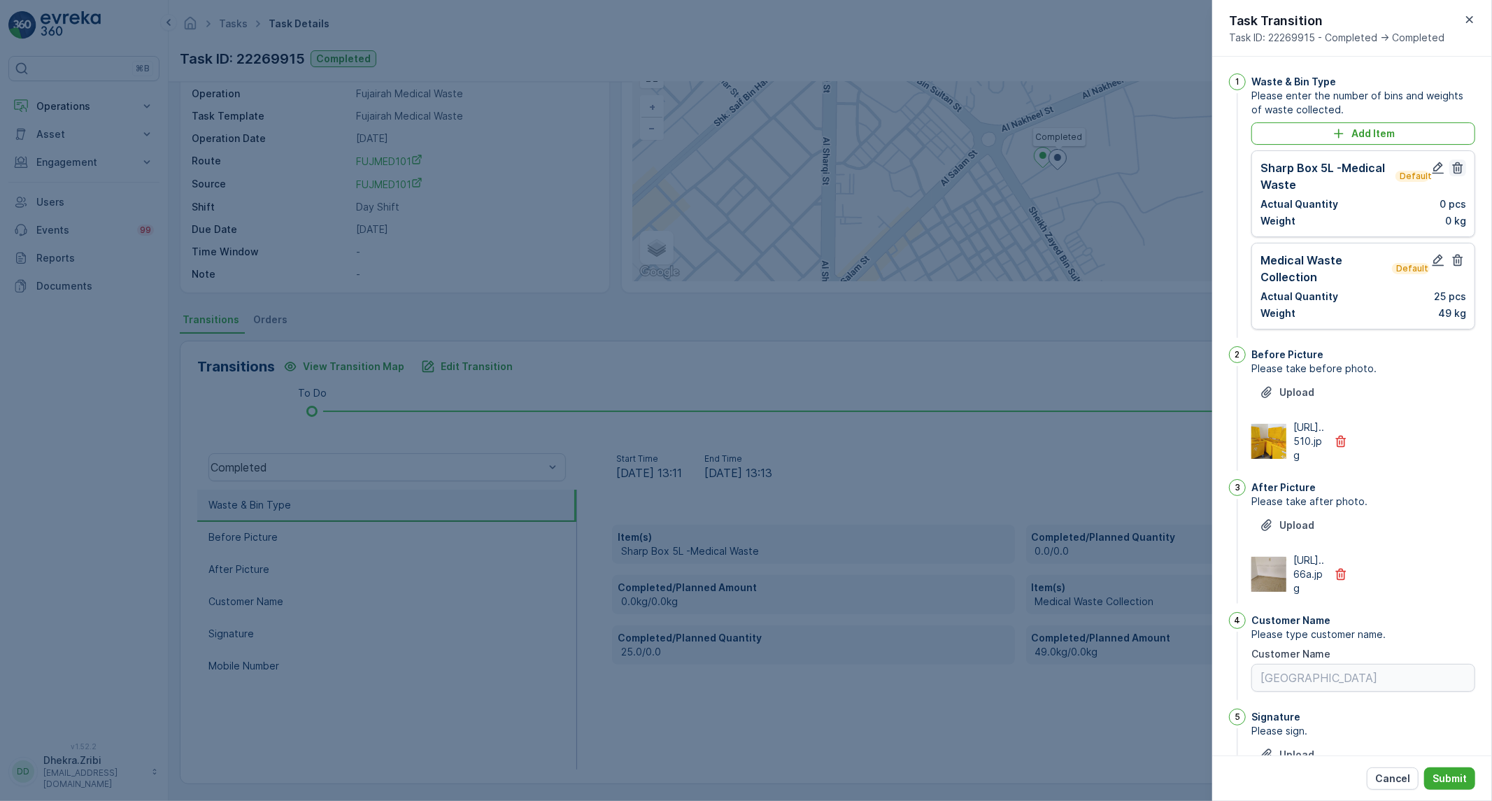
click at [1451, 164] on icon "button" at bounding box center [1458, 168] width 14 height 14
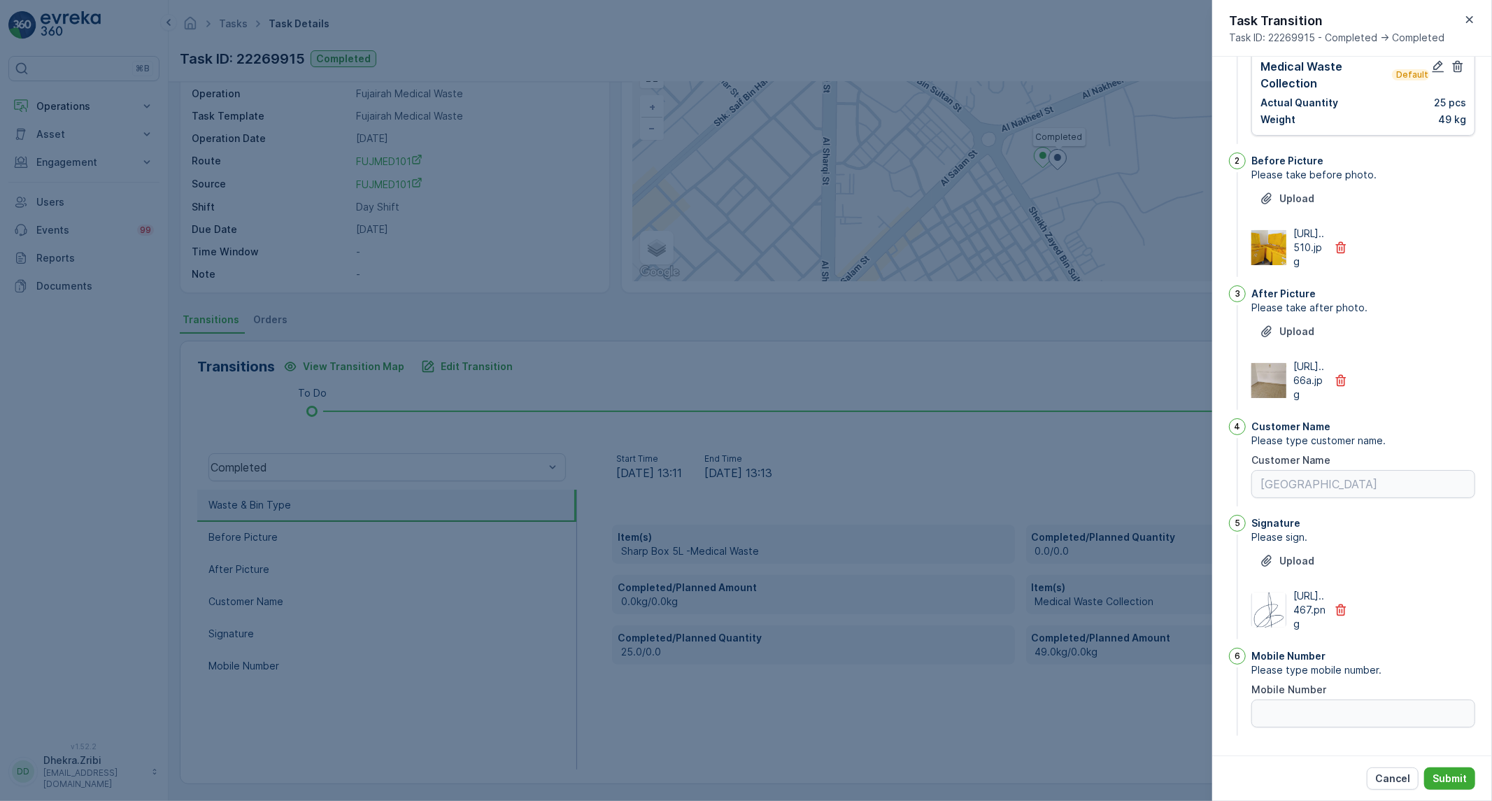
scroll to position [185, 0]
click at [1472, 780] on button "Submit" at bounding box center [1449, 778] width 51 height 22
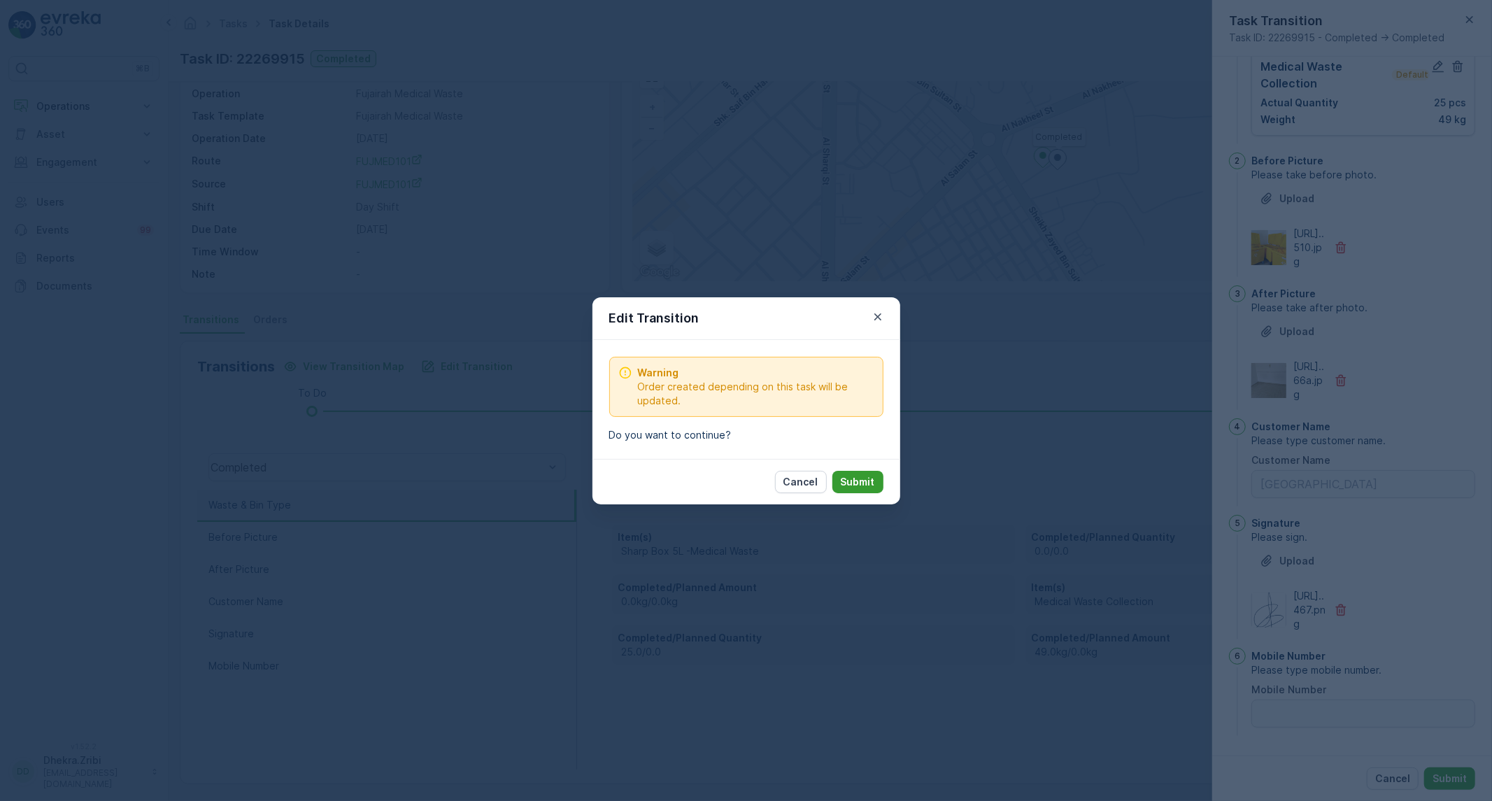
click at [878, 476] on button "Submit" at bounding box center [857, 482] width 51 height 22
type Name "Thumbay Hospital"
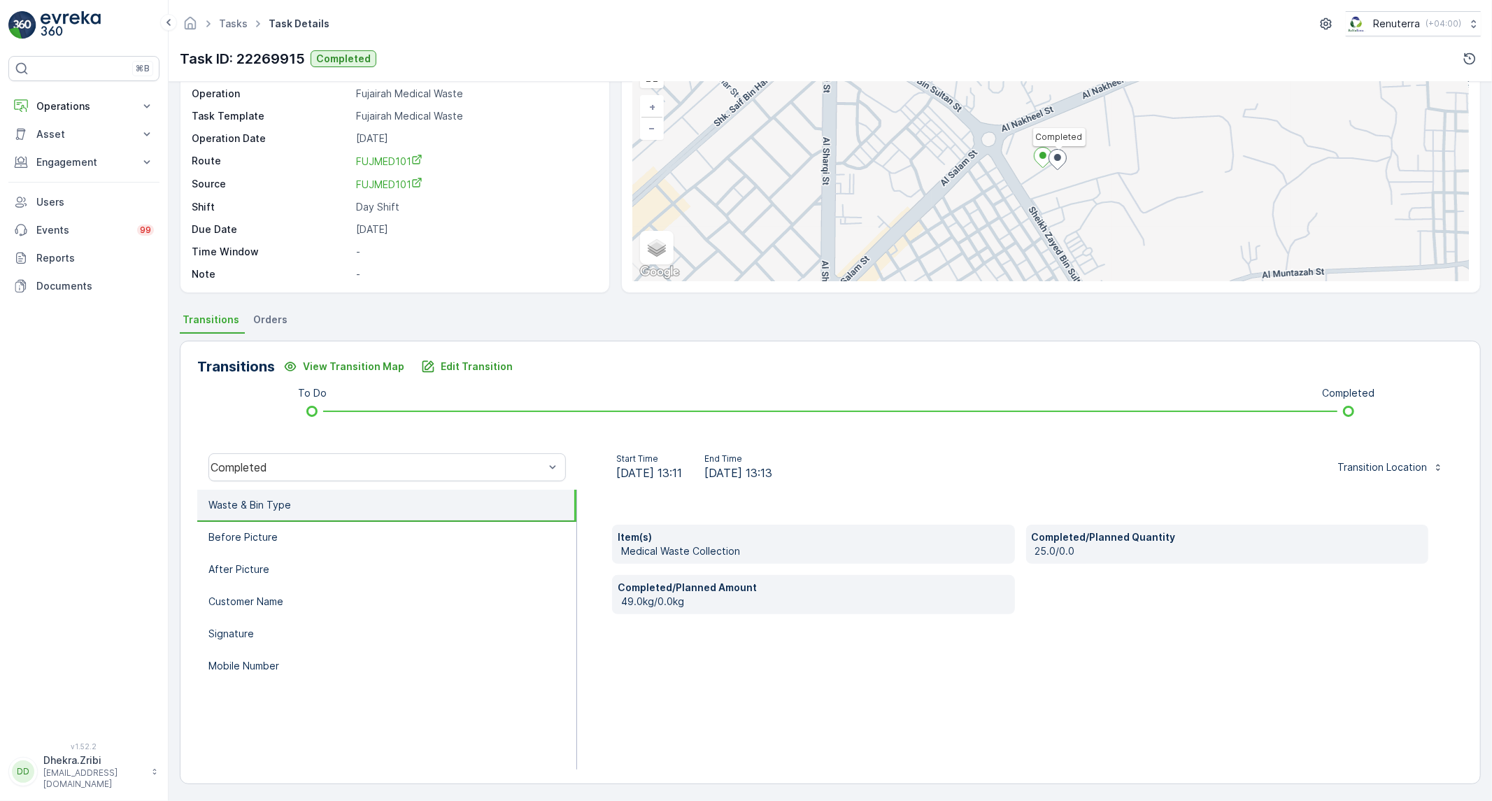
scroll to position [0, 0]
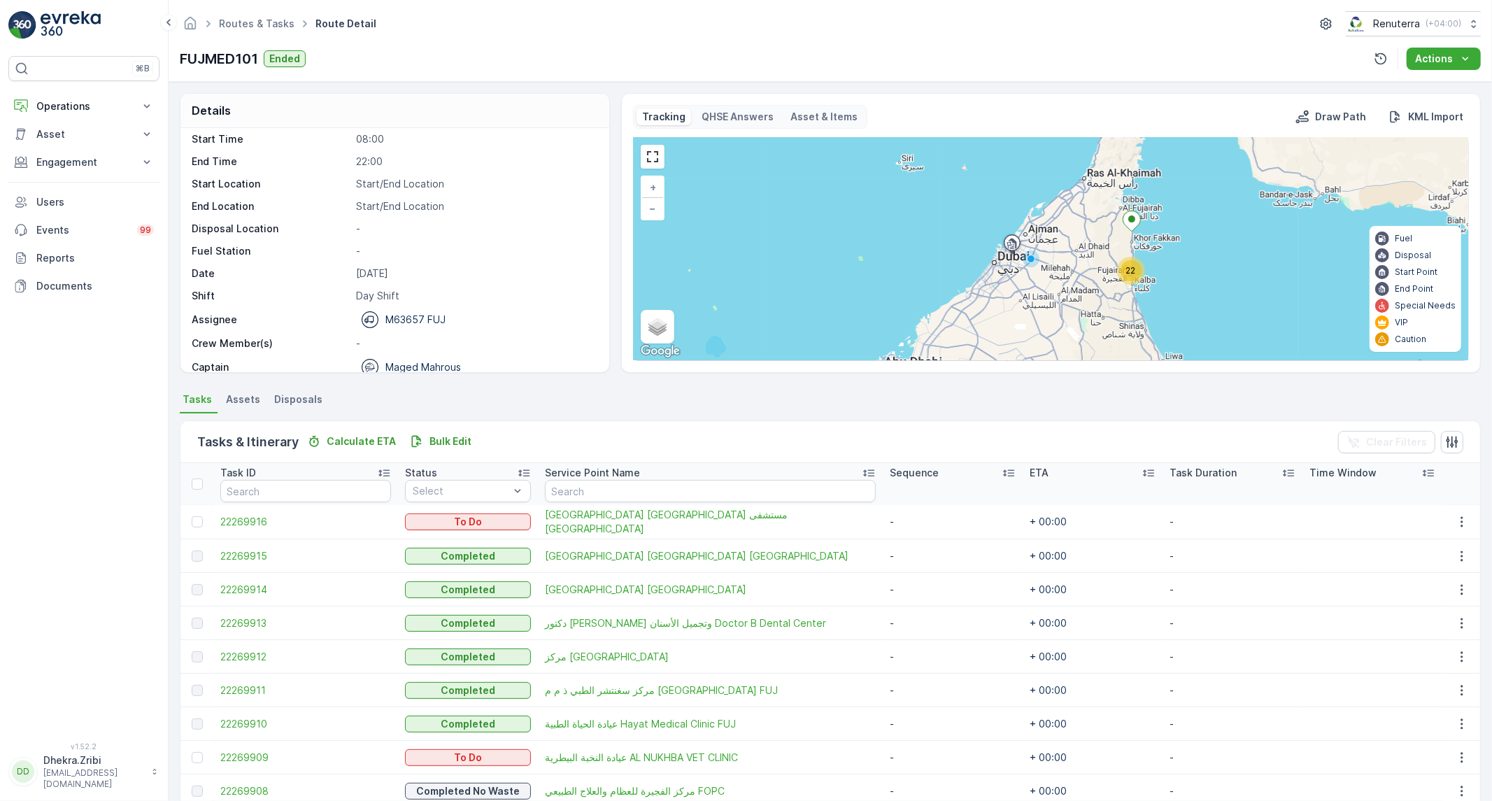
scroll to position [44, 0]
click at [254, 583] on span "22269914" at bounding box center [305, 590] width 171 height 14
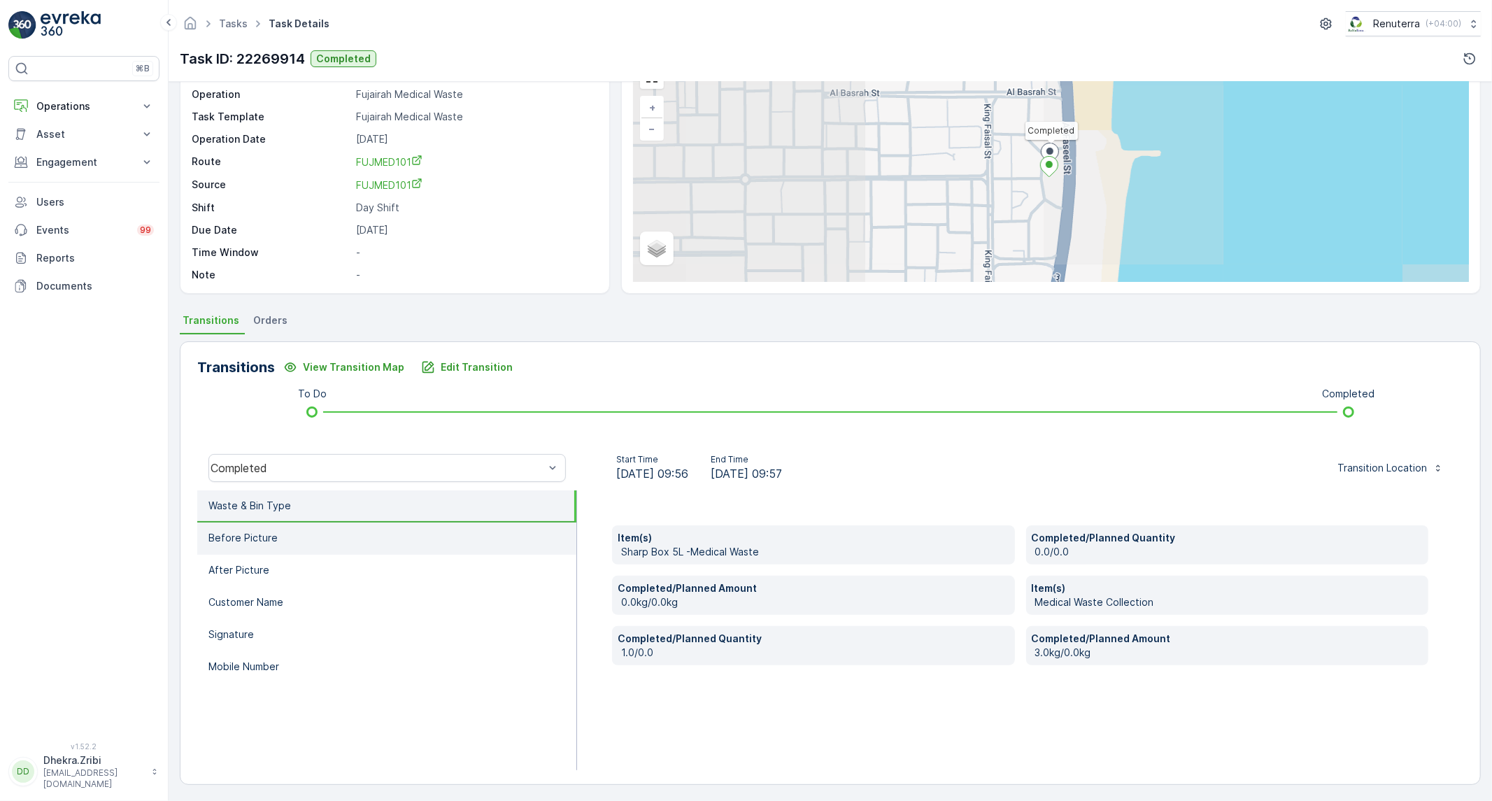
scroll to position [80, 0]
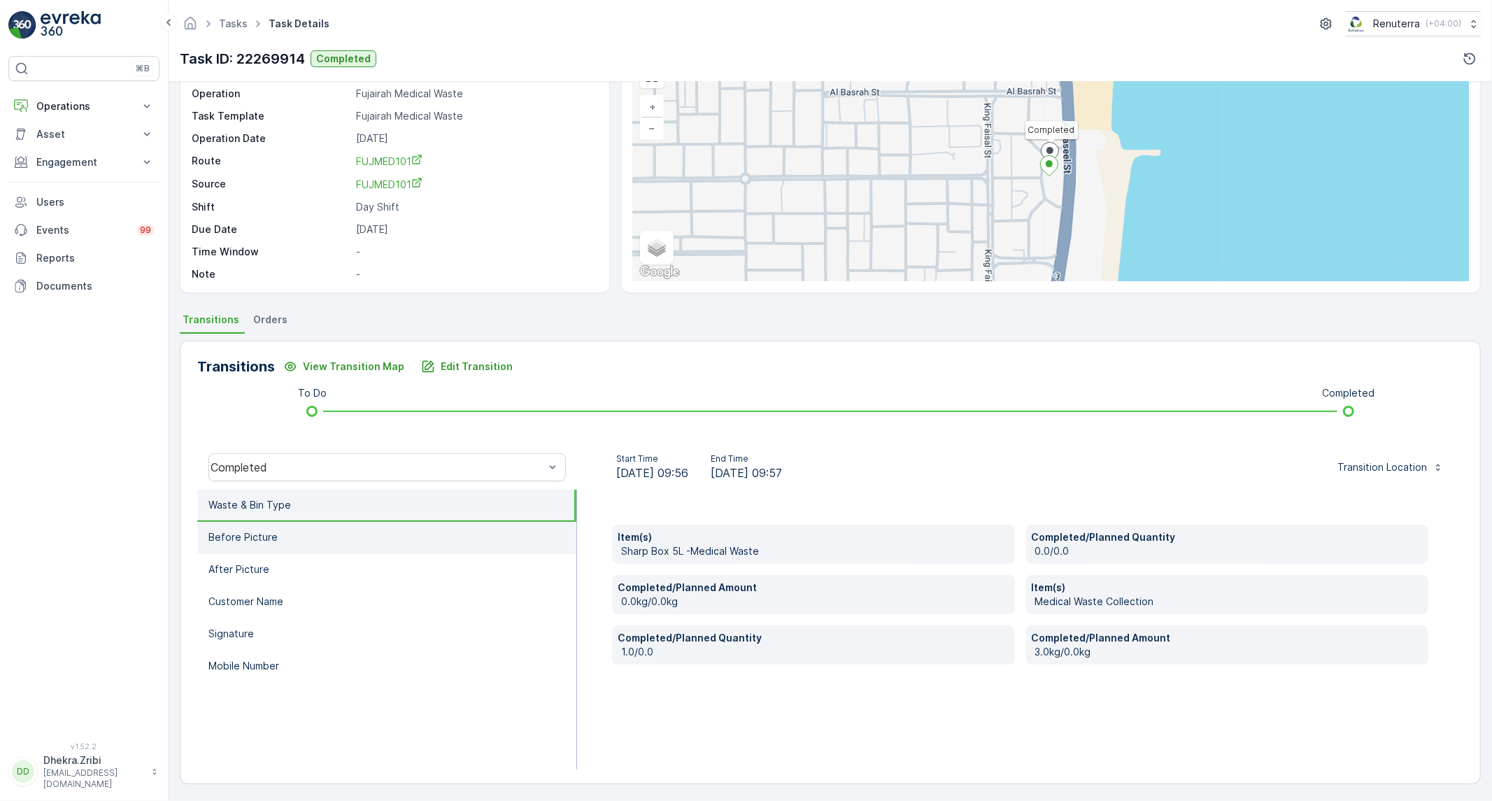
click at [282, 539] on li "Before Picture" at bounding box center [386, 538] width 379 height 32
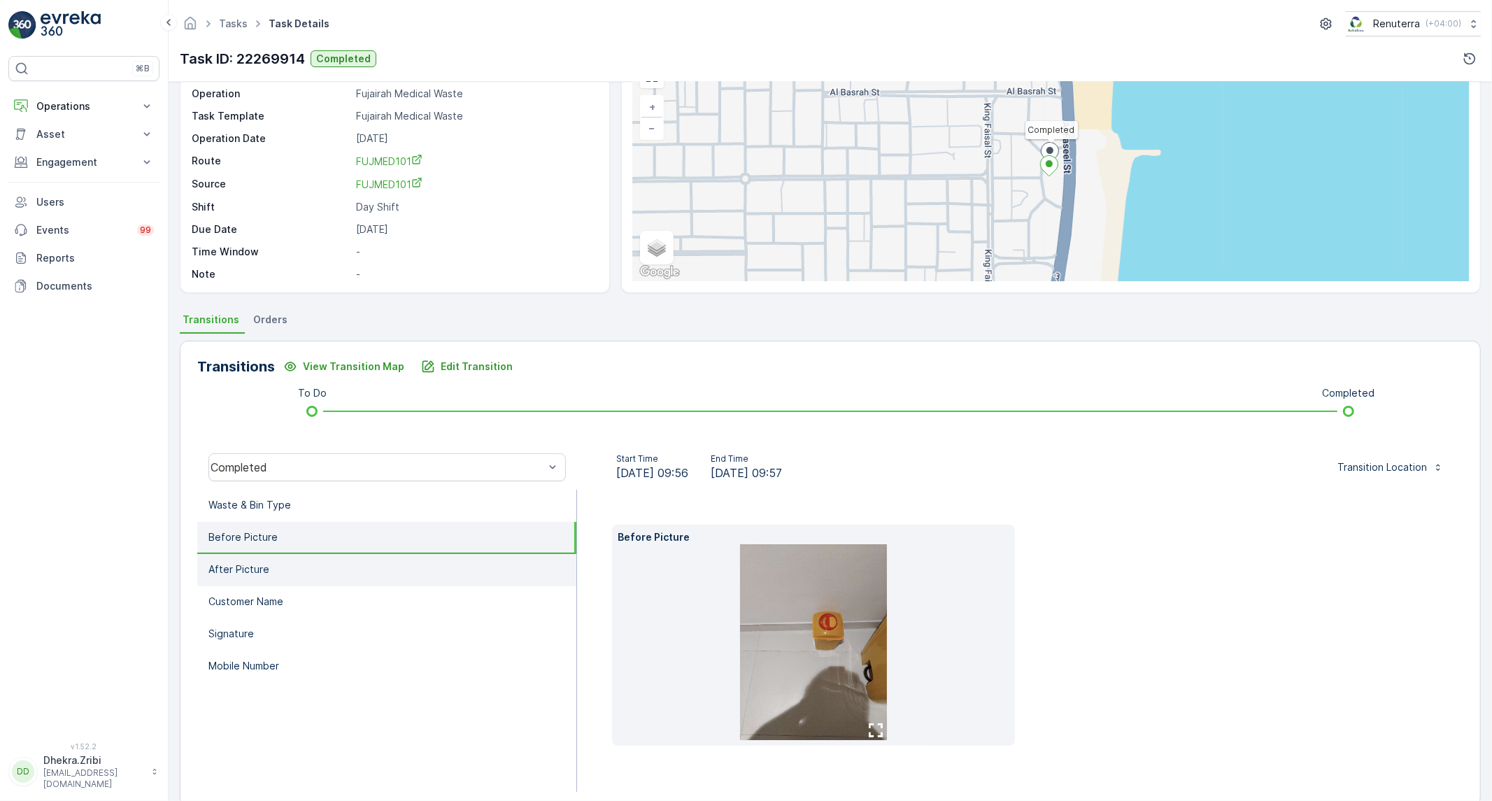
click at [267, 572] on li "After Picture" at bounding box center [386, 570] width 379 height 32
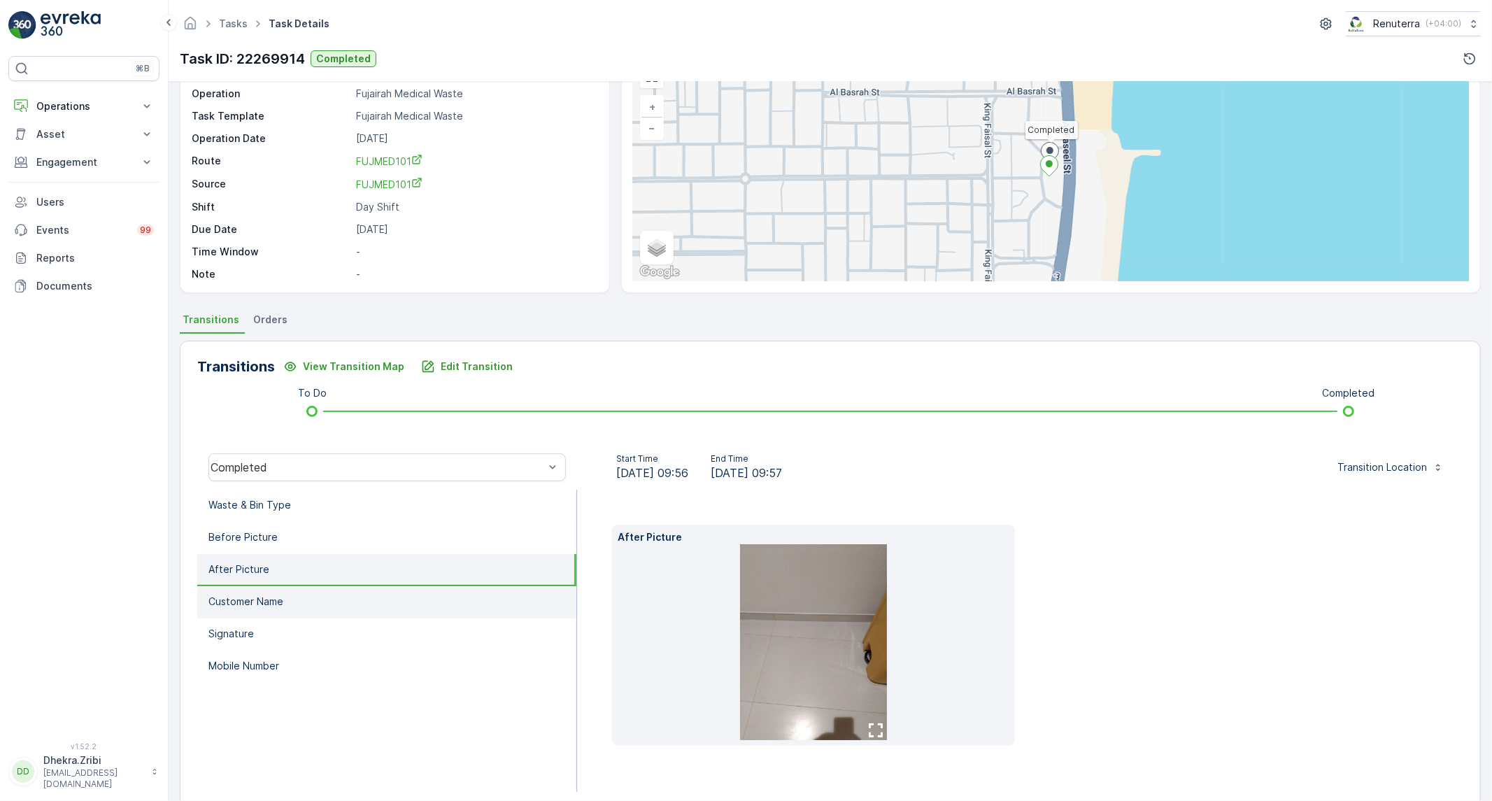
click at [253, 603] on p "Customer Name" at bounding box center [245, 602] width 75 height 14
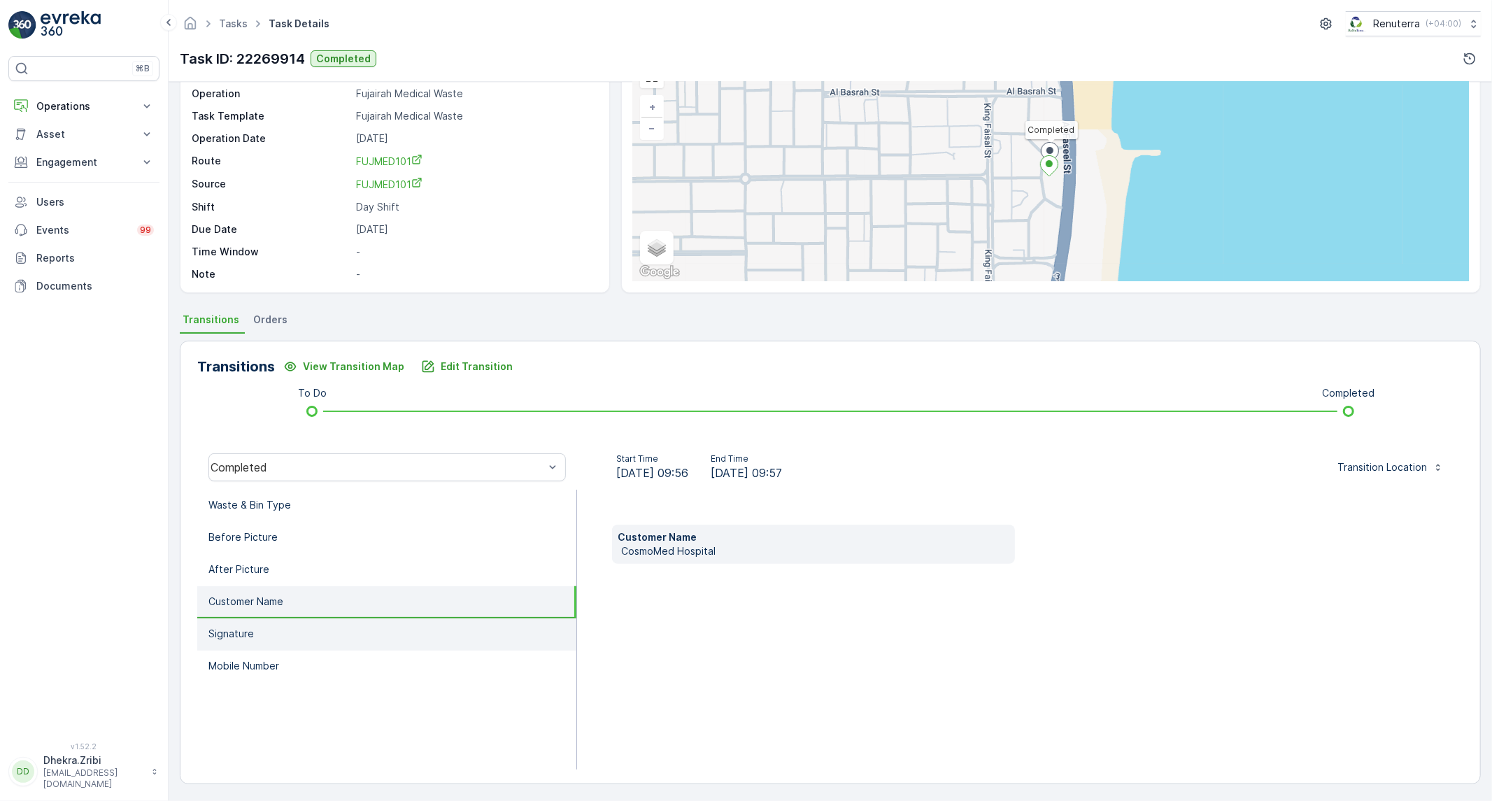
click at [246, 623] on li "Signature" at bounding box center [386, 634] width 379 height 32
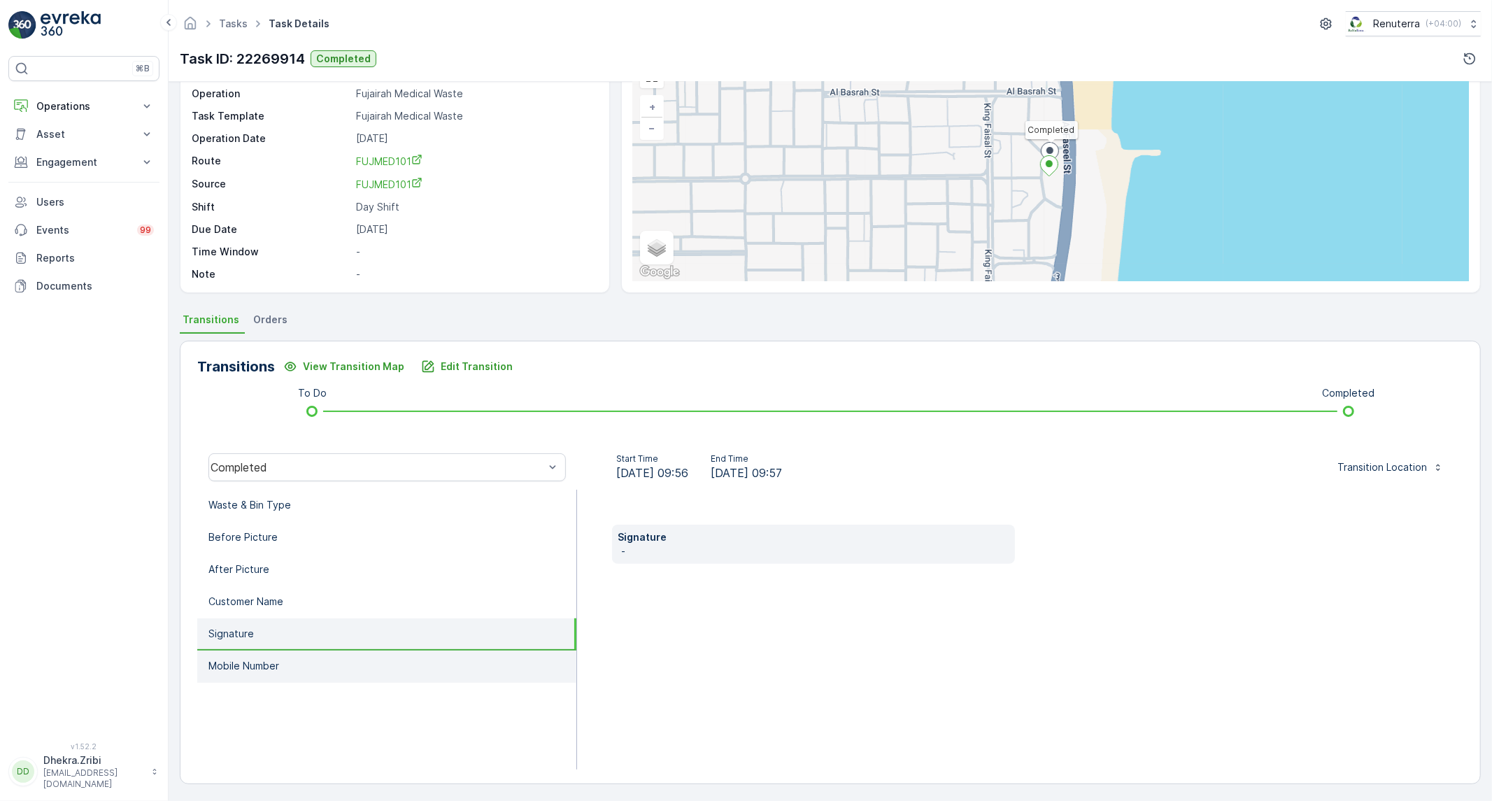
click at [241, 667] on p "Mobile Number" at bounding box center [243, 666] width 71 height 14
click at [250, 630] on p "Signature" at bounding box center [230, 634] width 45 height 14
click at [283, 483] on div "Completed" at bounding box center [387, 467] width 380 height 45
click at [271, 499] on p "Waste & Bin Type" at bounding box center [249, 505] width 83 height 14
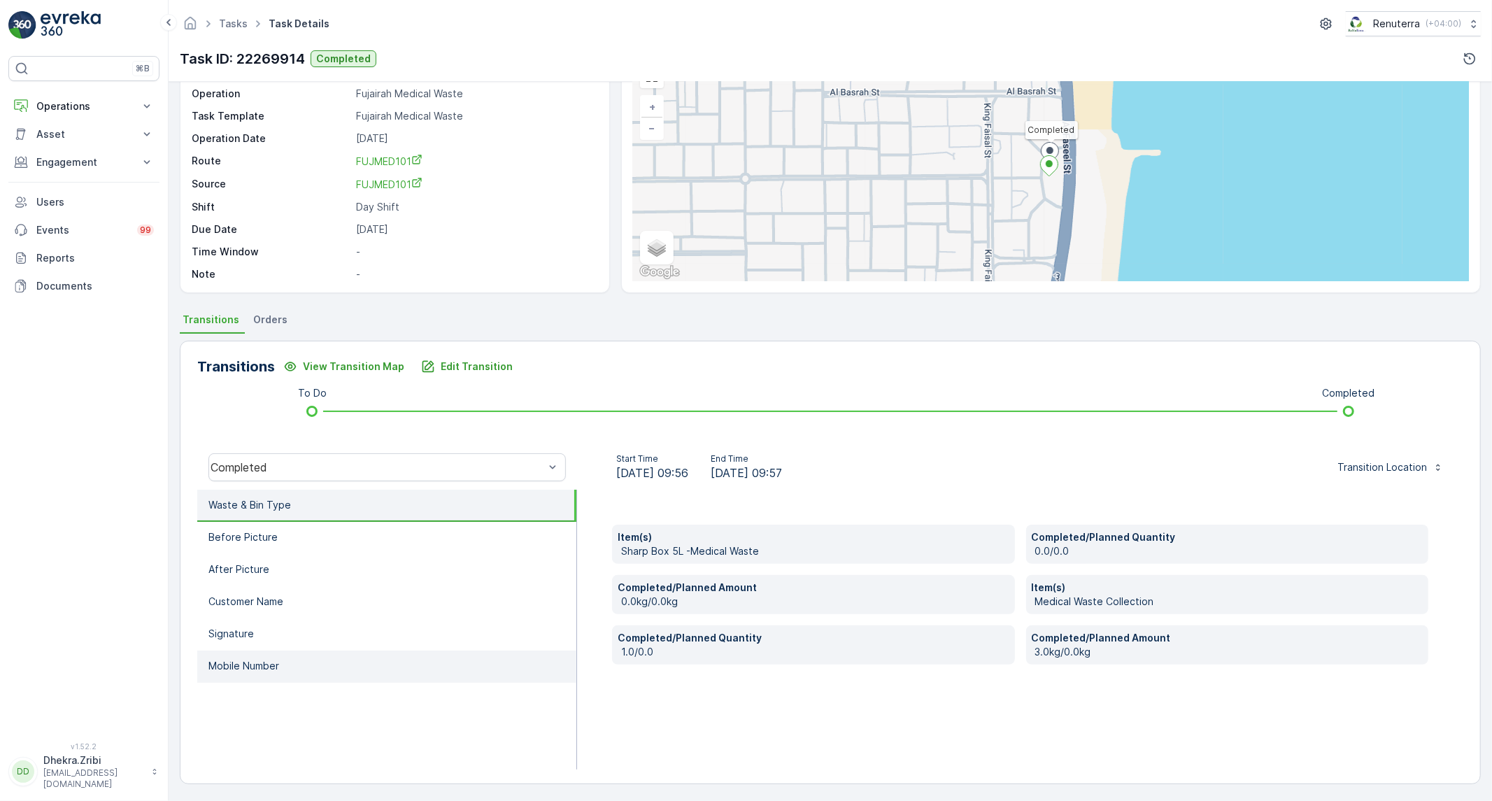
click at [219, 660] on p "Mobile Number" at bounding box center [243, 666] width 71 height 14
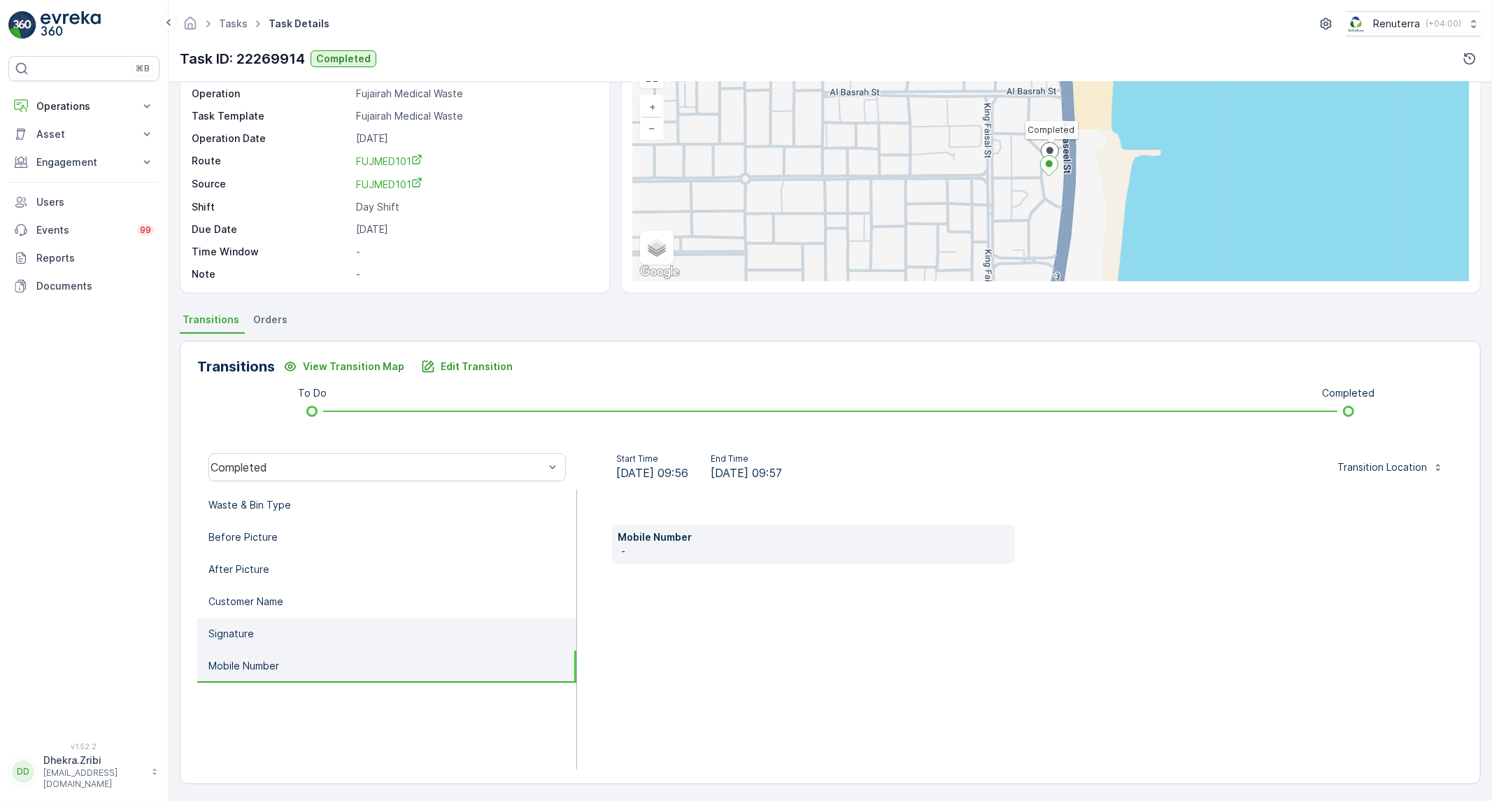
click at [240, 643] on li "Signature" at bounding box center [386, 634] width 379 height 32
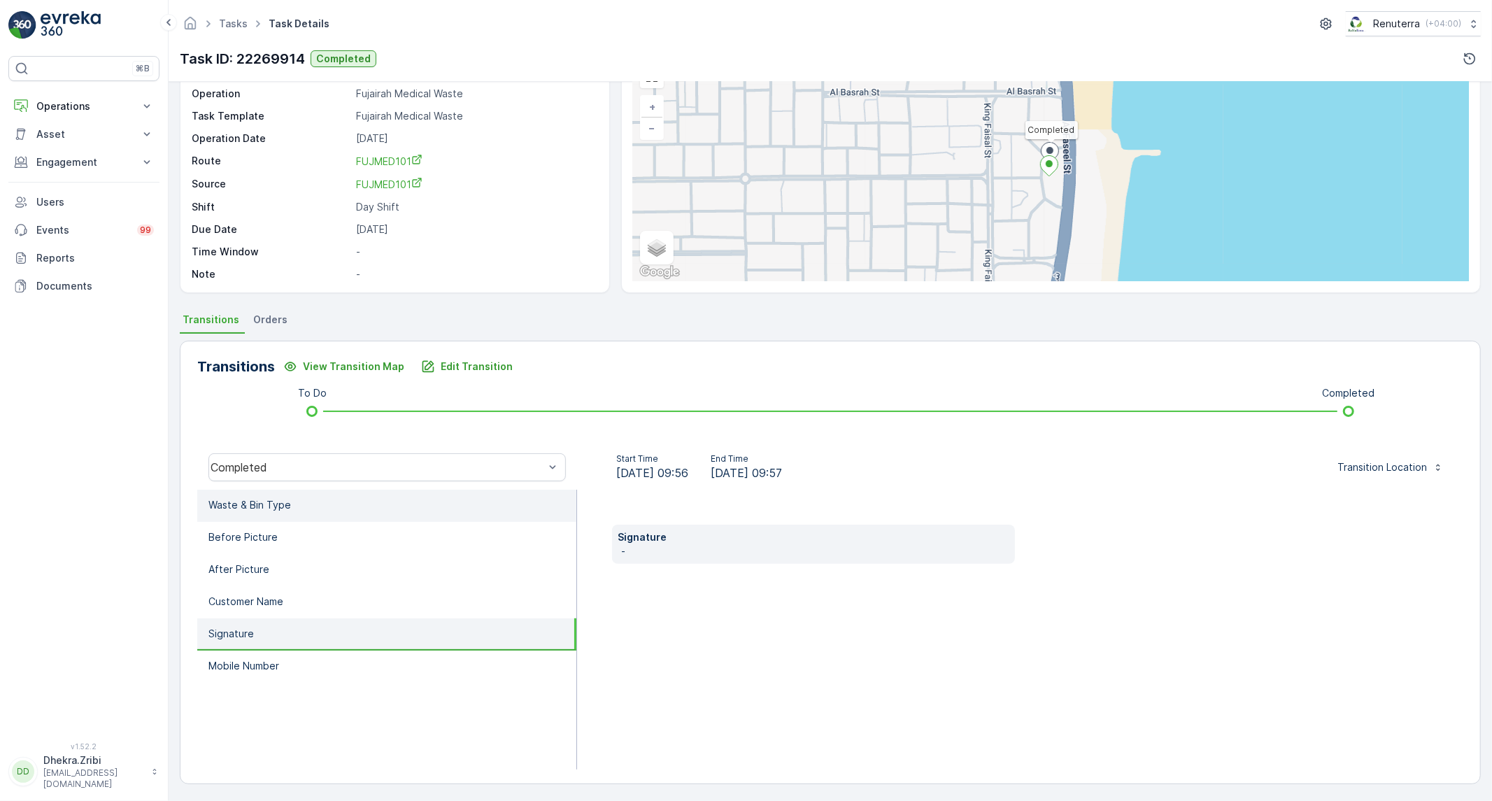
click at [331, 508] on li "Waste & Bin Type" at bounding box center [386, 506] width 379 height 32
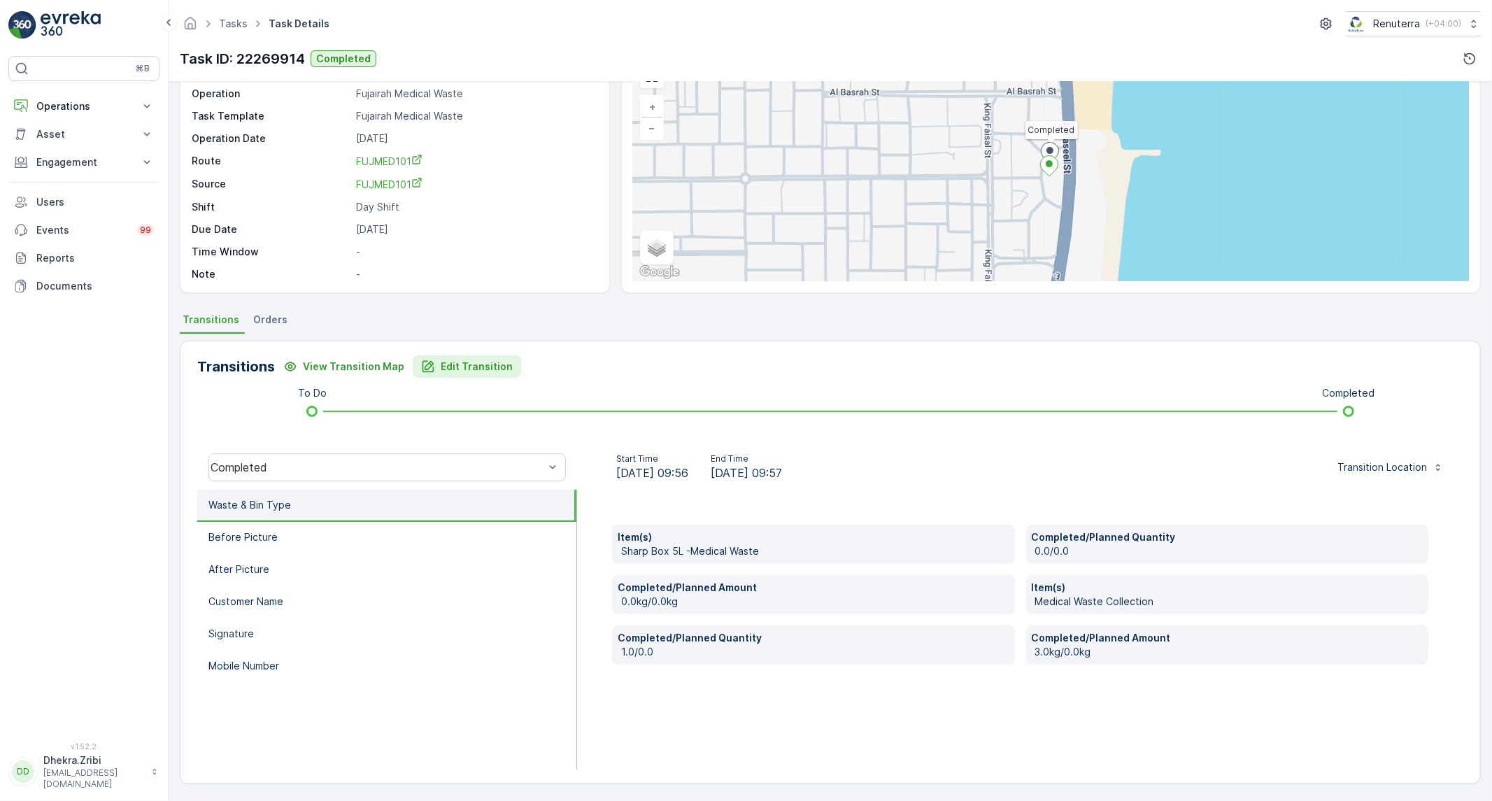
click at [463, 362] on p "Edit Transition" at bounding box center [477, 367] width 72 height 14
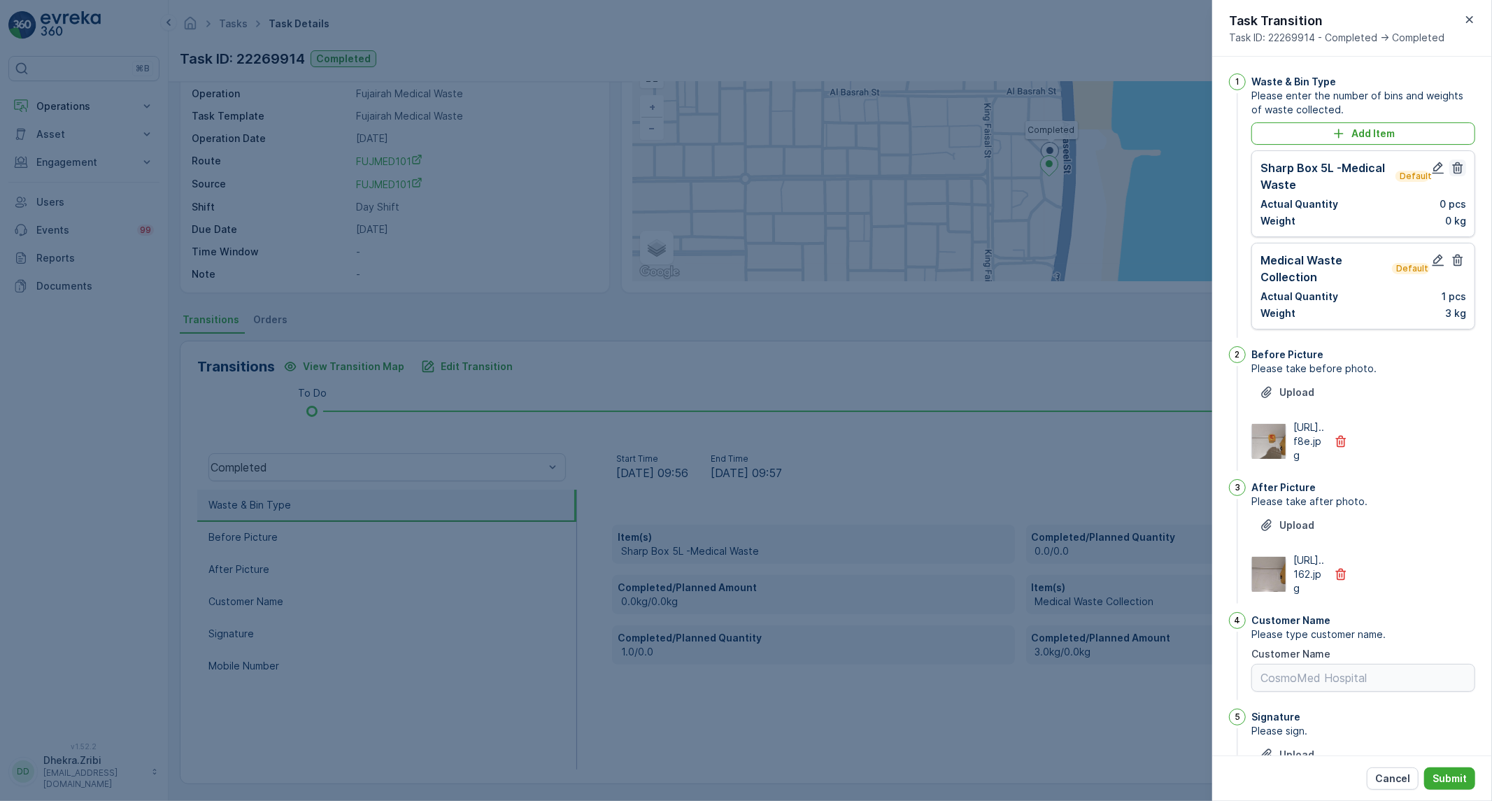
click at [1458, 171] on icon "button" at bounding box center [1458, 168] width 10 height 12
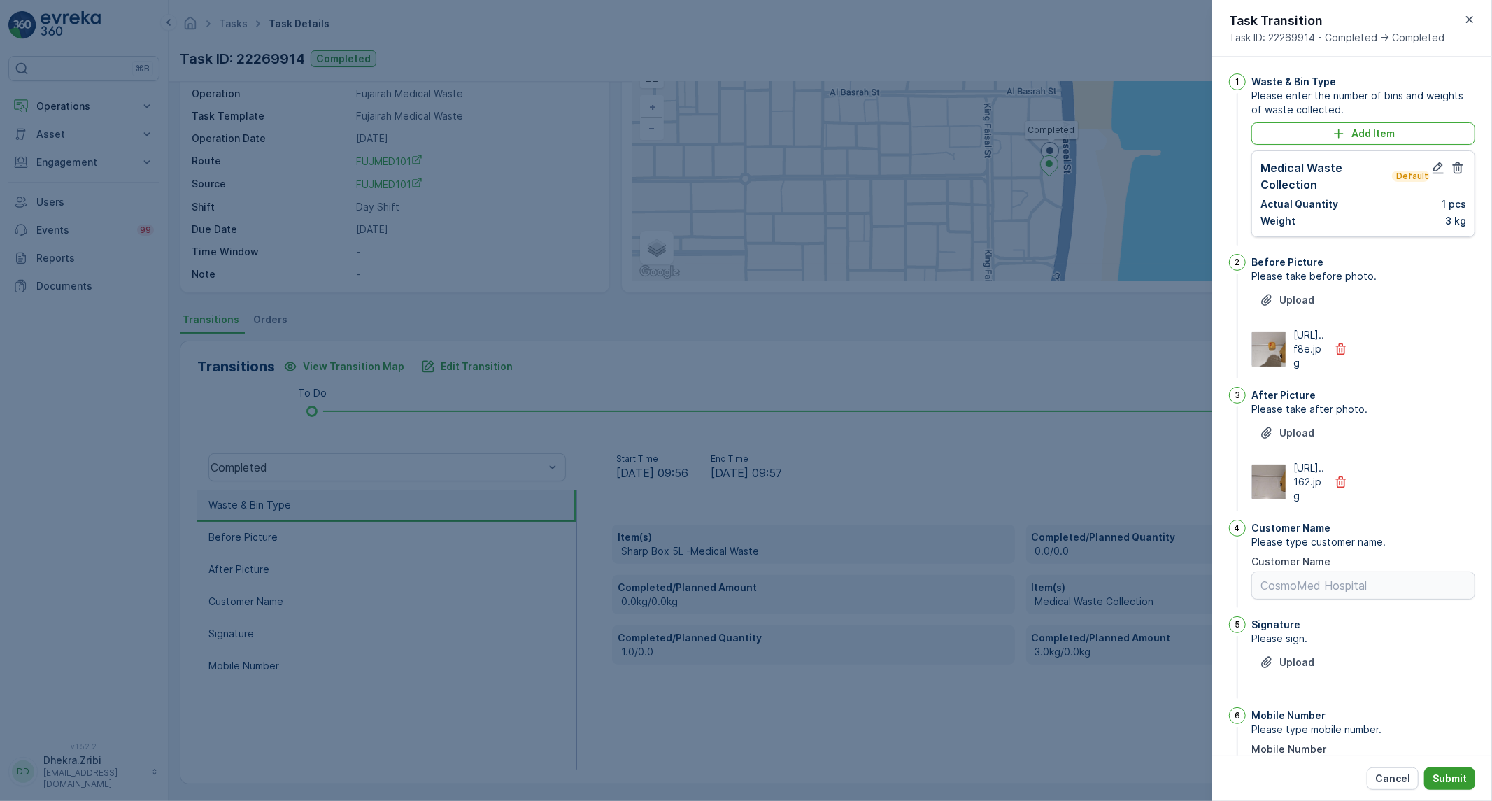
click at [1463, 773] on p "Submit" at bounding box center [1449, 778] width 34 height 14
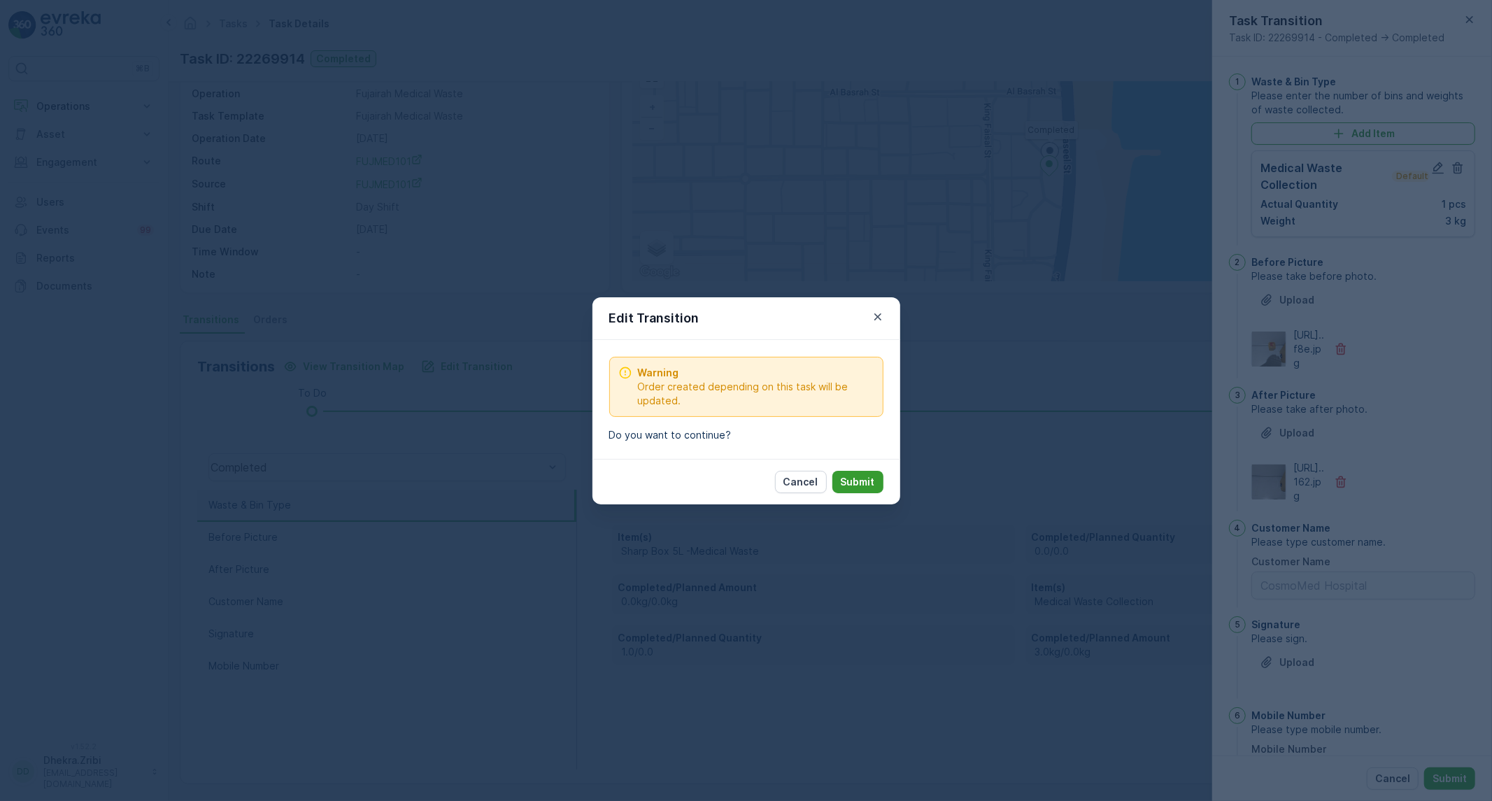
click at [878, 481] on button "Submit" at bounding box center [857, 482] width 51 height 22
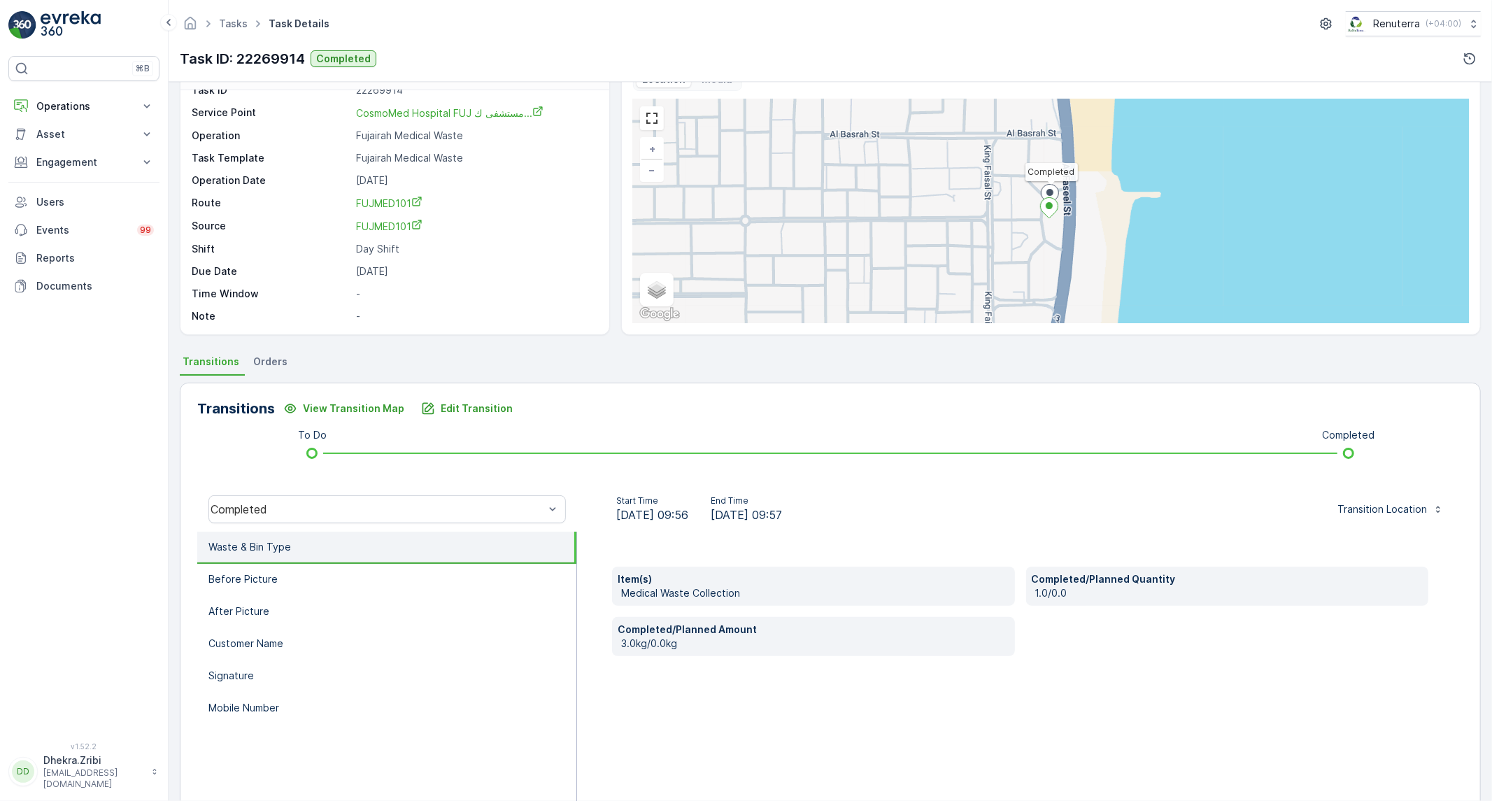
scroll to position [0, 0]
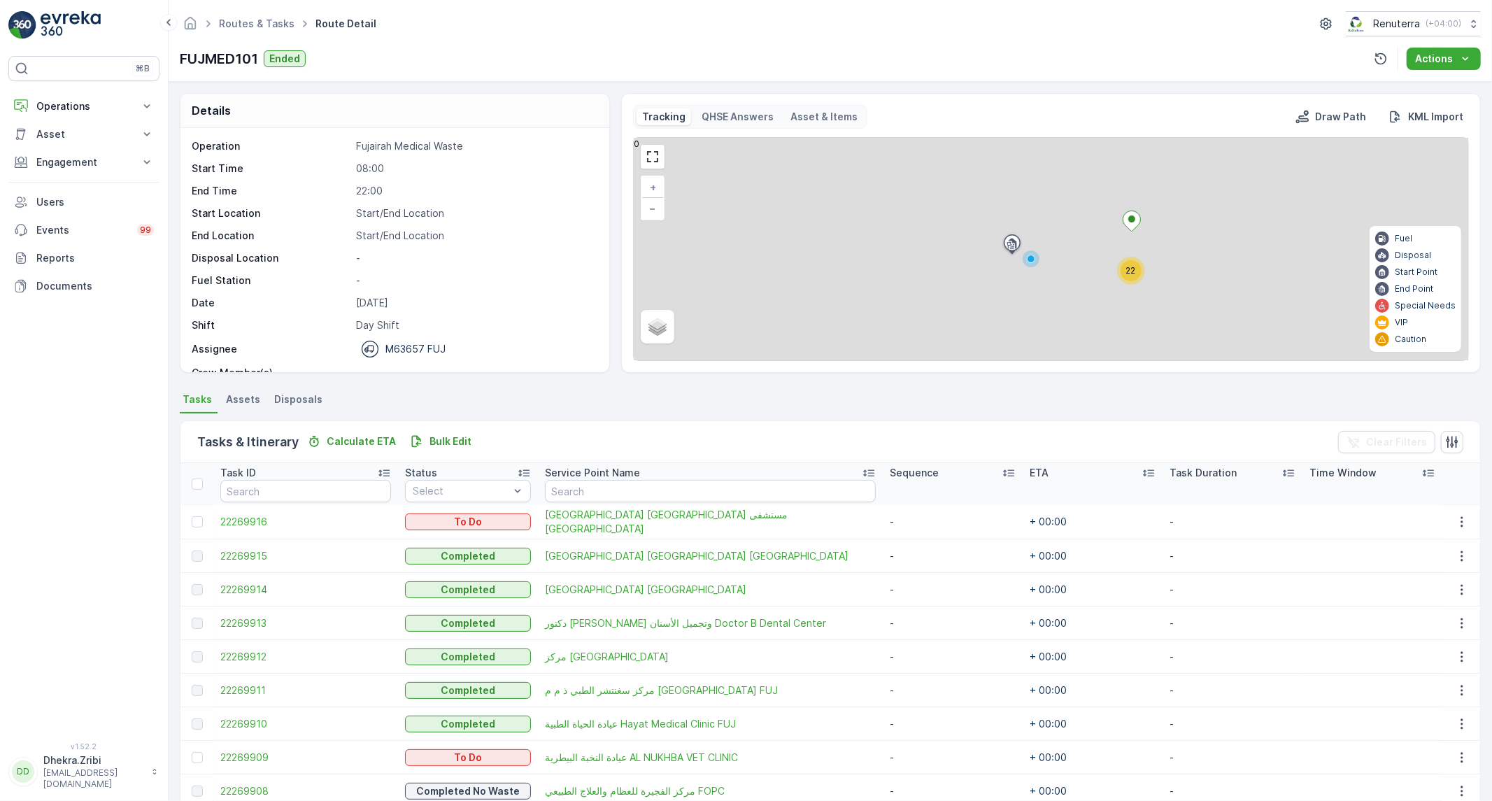
scroll to position [44, 0]
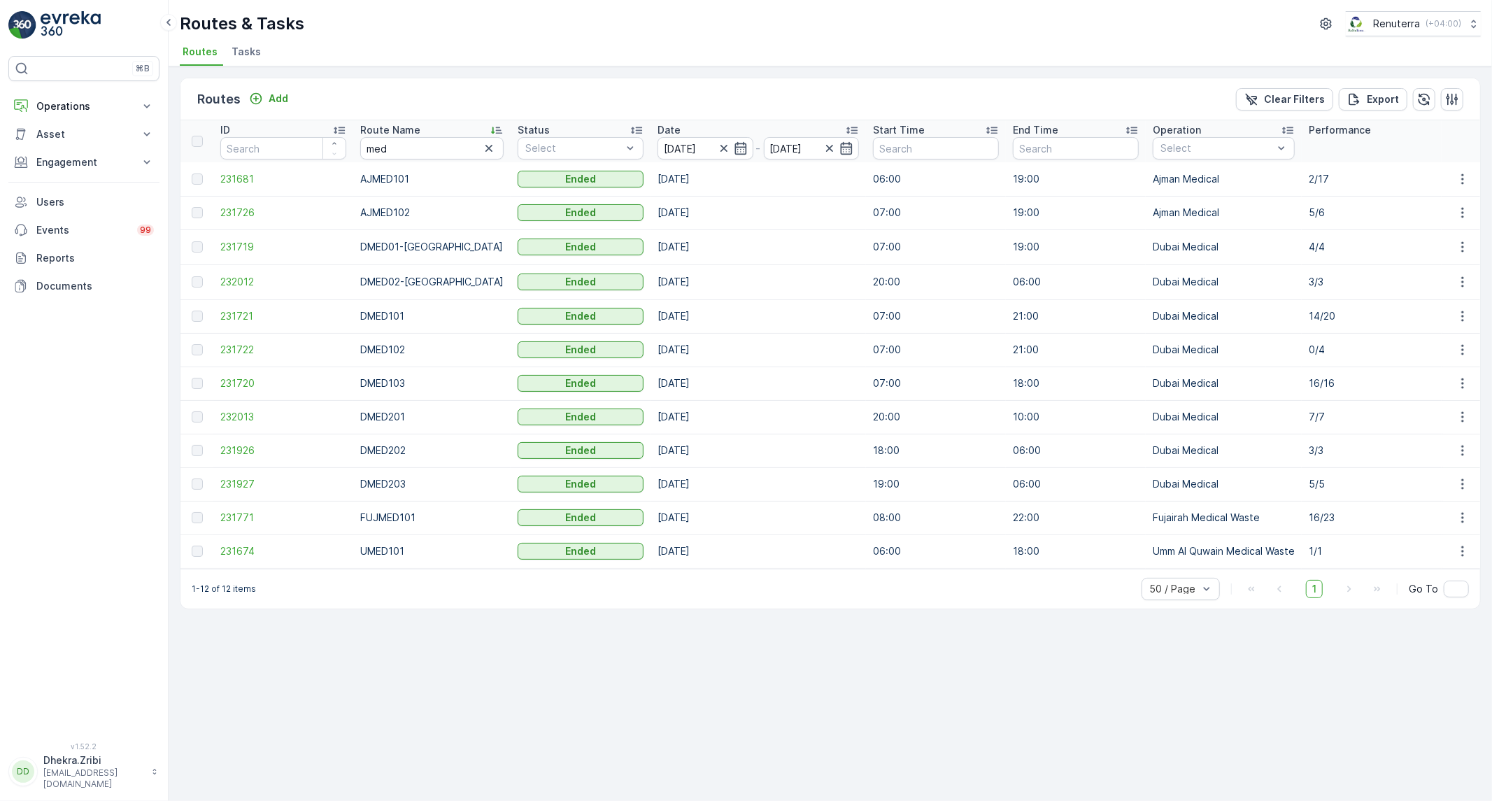
click at [248, 476] on td "231927" at bounding box center [283, 484] width 140 height 34
click at [236, 521] on span "231771" at bounding box center [283, 518] width 126 height 14
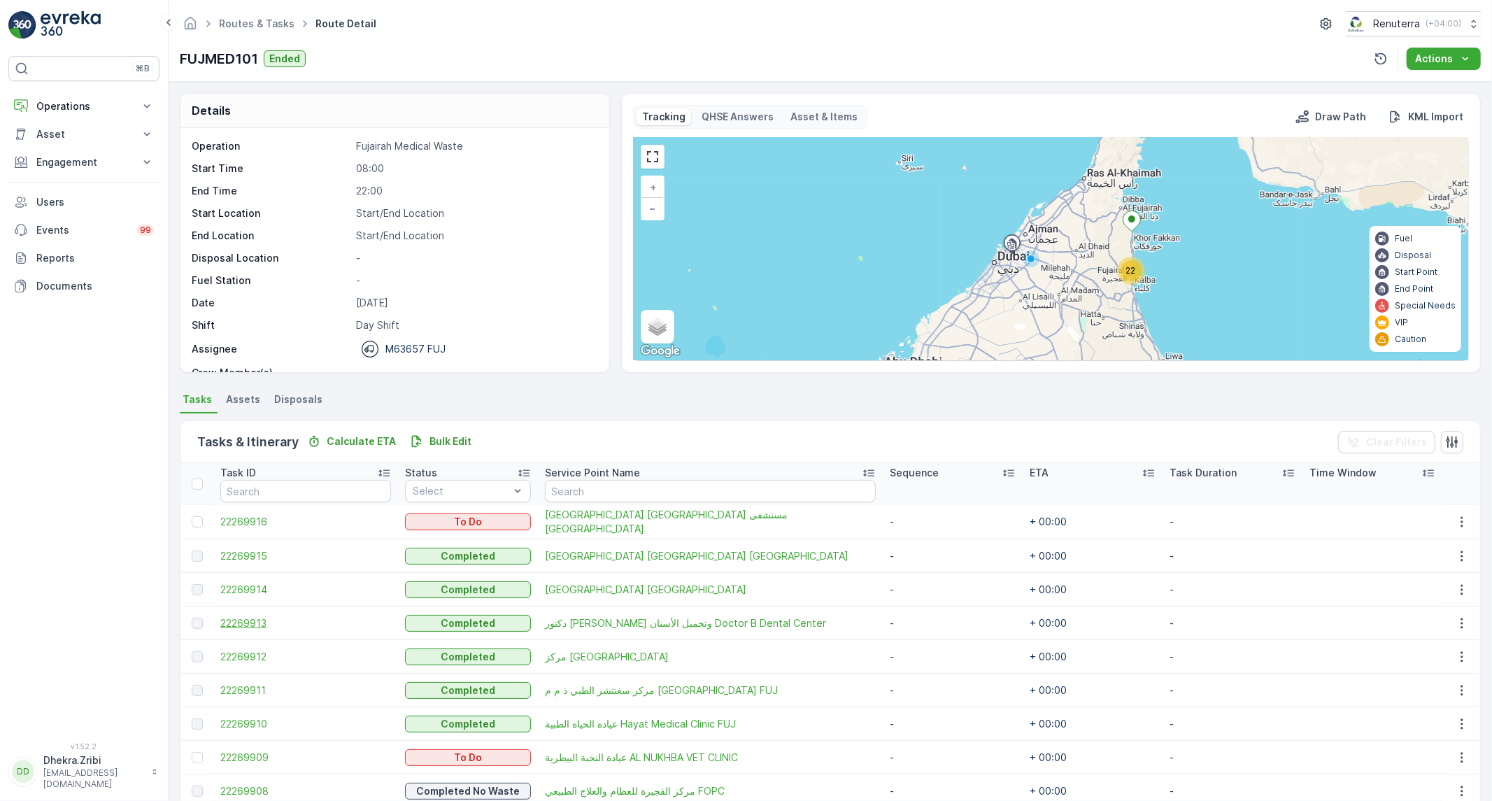
click at [261, 617] on span "22269913" at bounding box center [305, 623] width 171 height 14
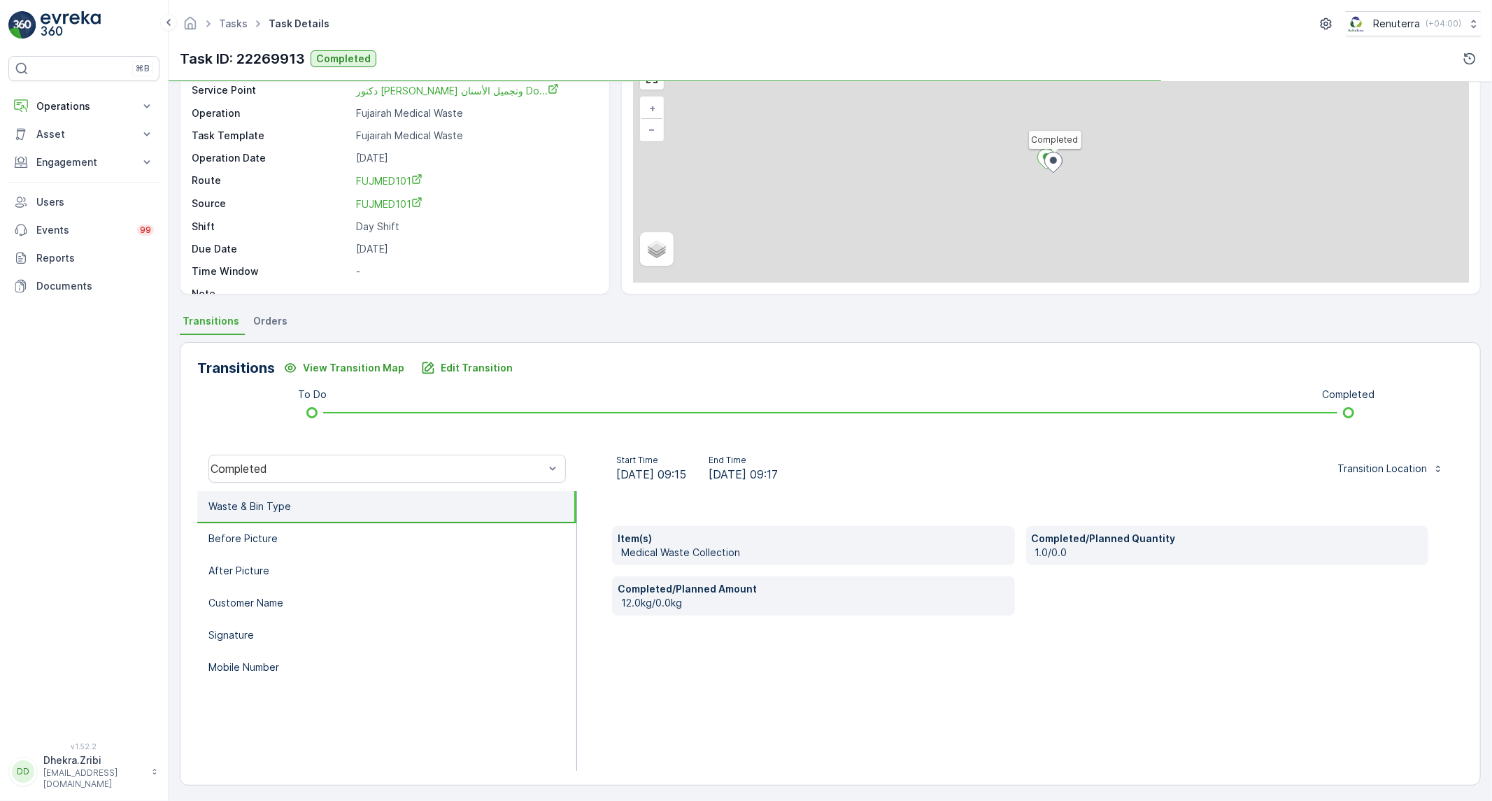
scroll to position [80, 0]
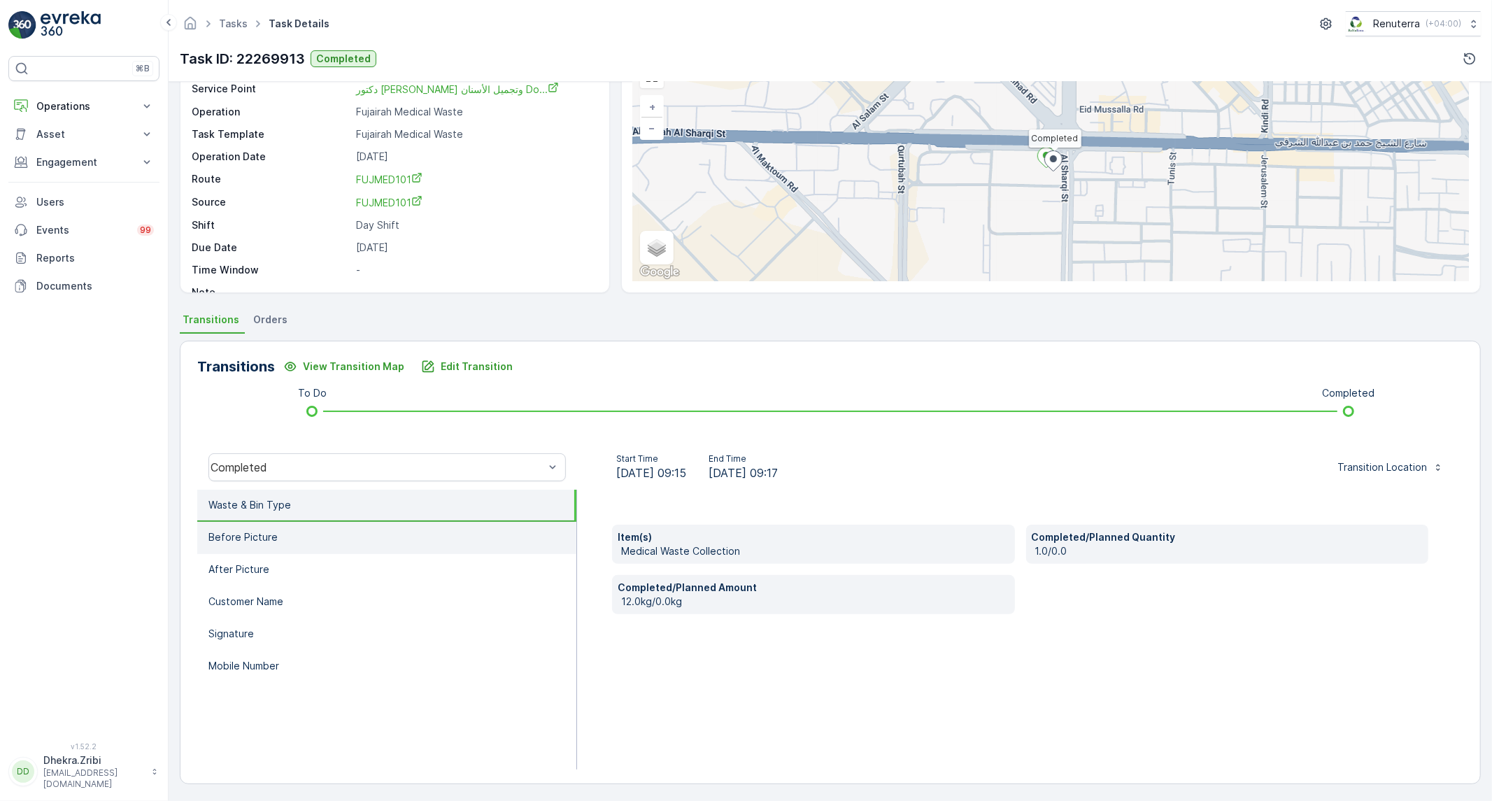
click at [408, 550] on li "Before Picture" at bounding box center [386, 538] width 379 height 32
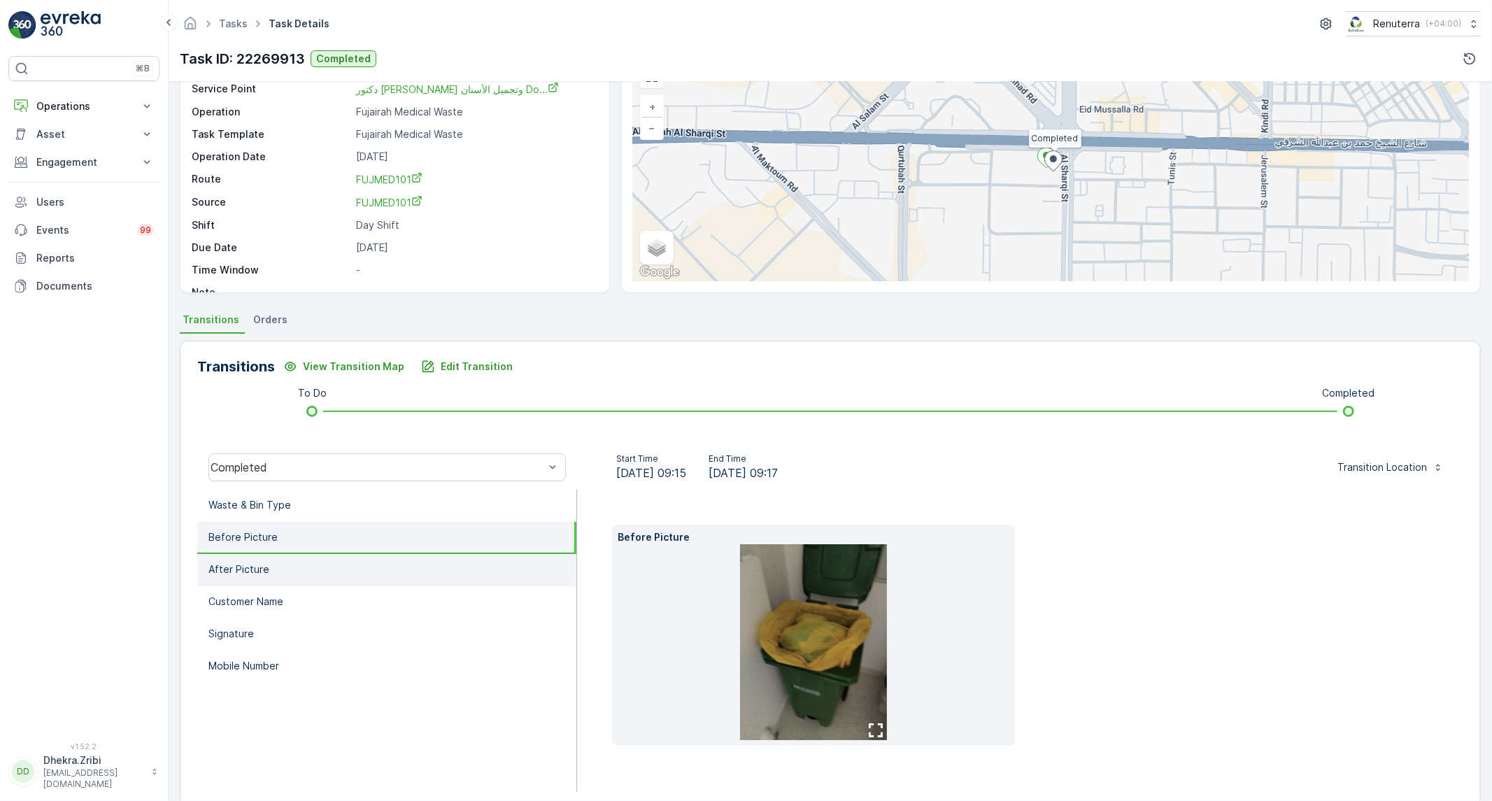
click at [338, 578] on li "After Picture" at bounding box center [386, 570] width 379 height 32
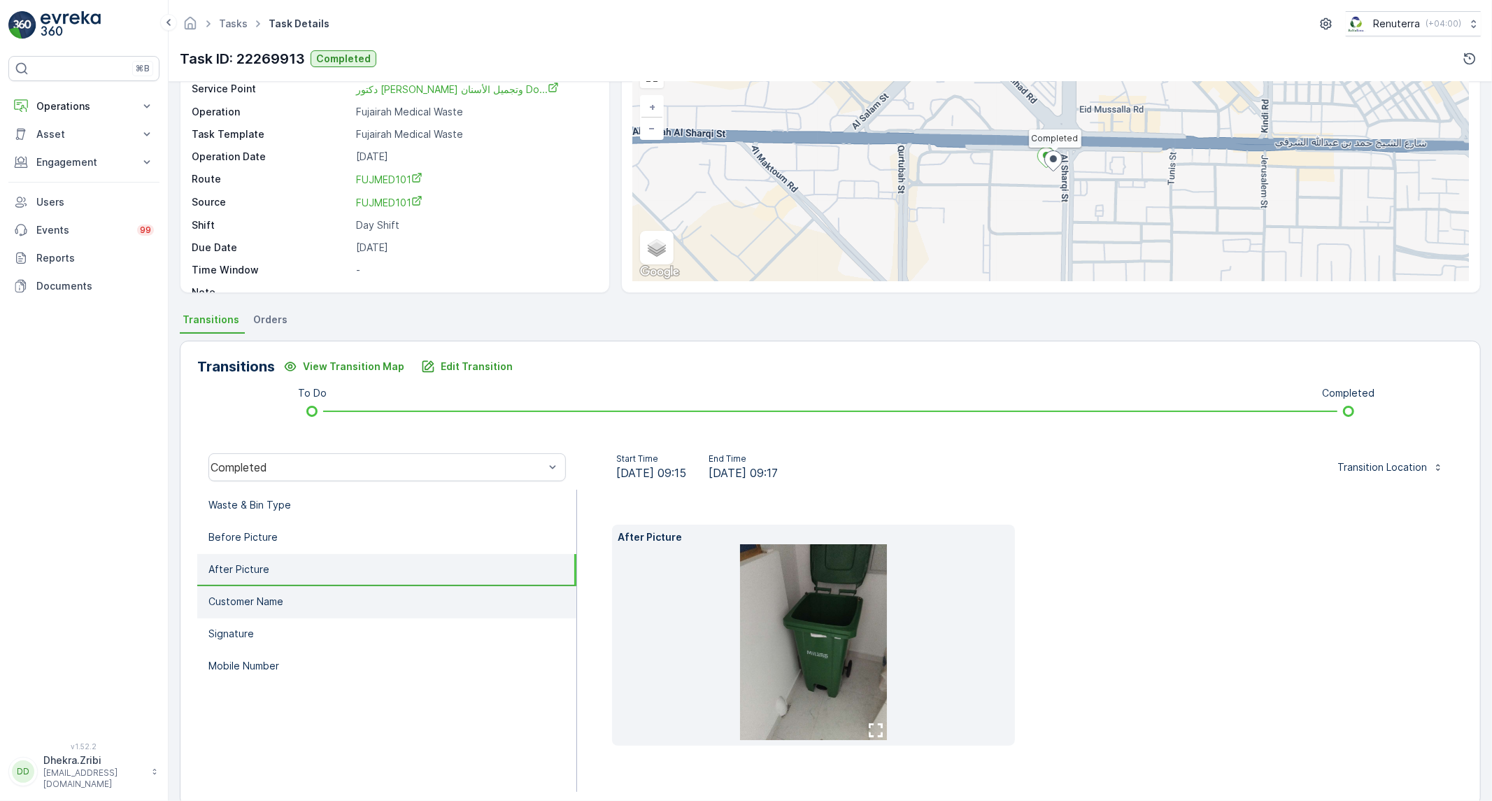
click at [275, 595] on p "Customer Name" at bounding box center [245, 602] width 75 height 14
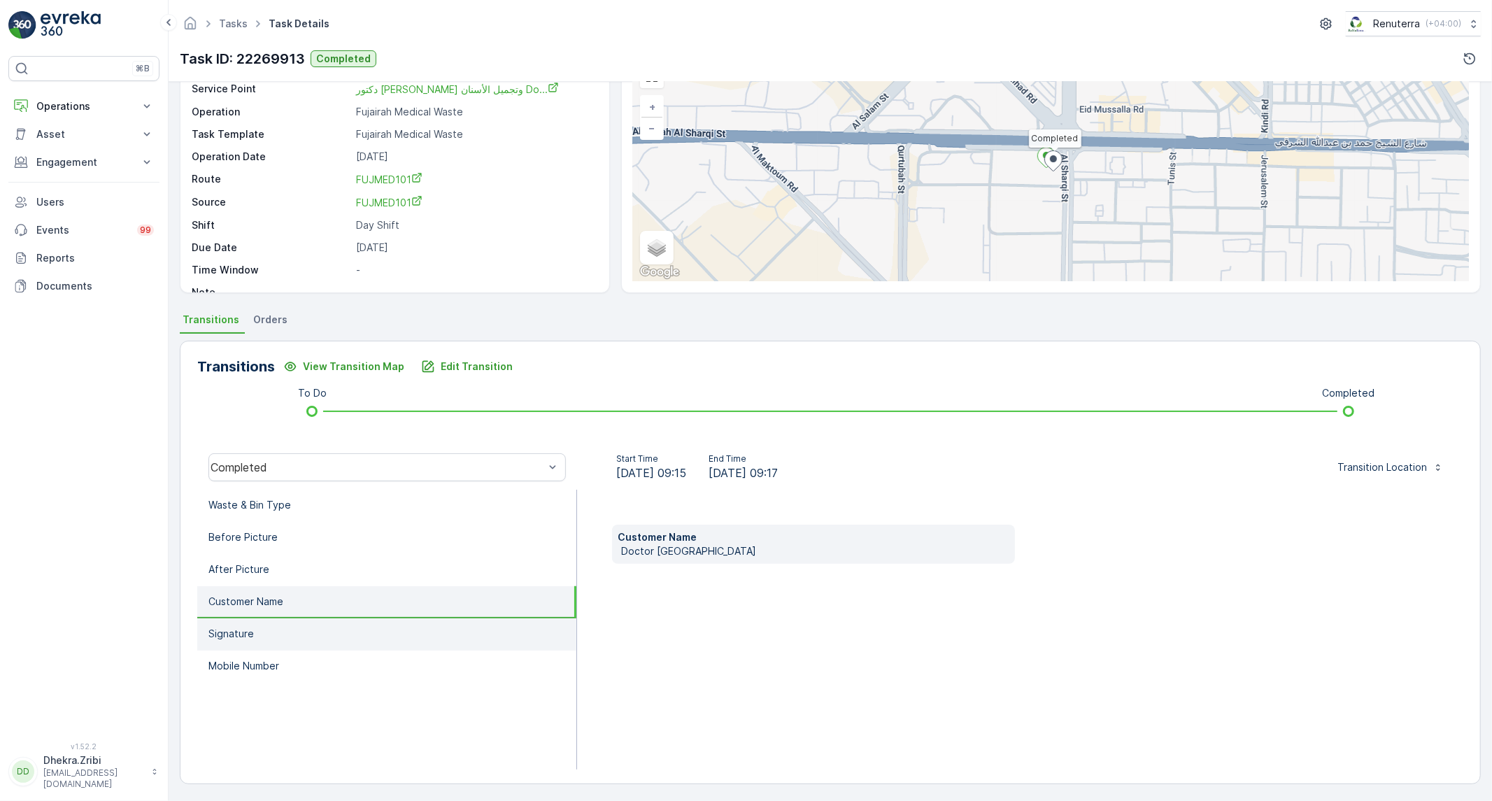
click at [246, 621] on li "Signature" at bounding box center [386, 634] width 379 height 32
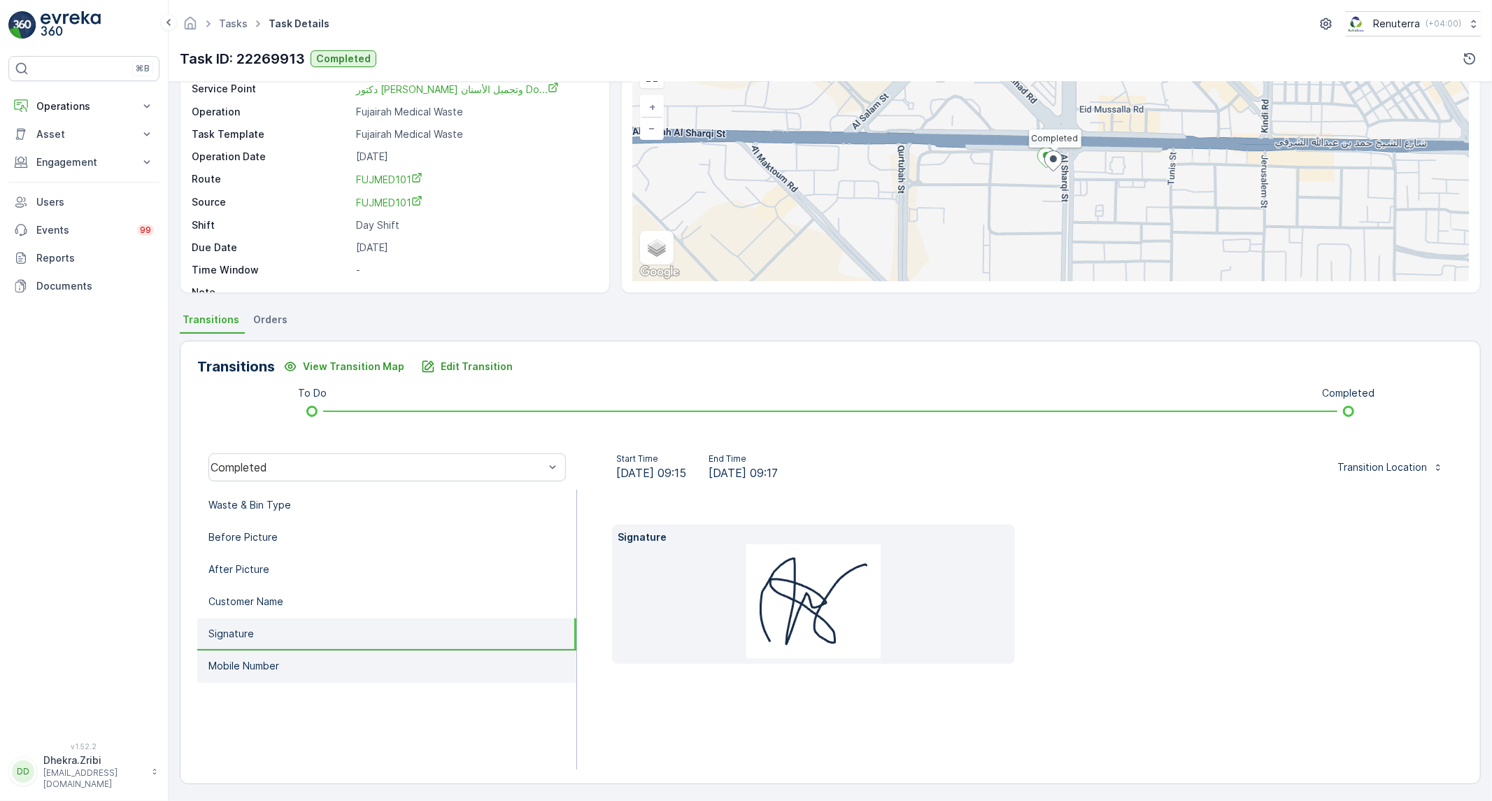
click at [245, 669] on li "Mobile Number" at bounding box center [386, 666] width 379 height 32
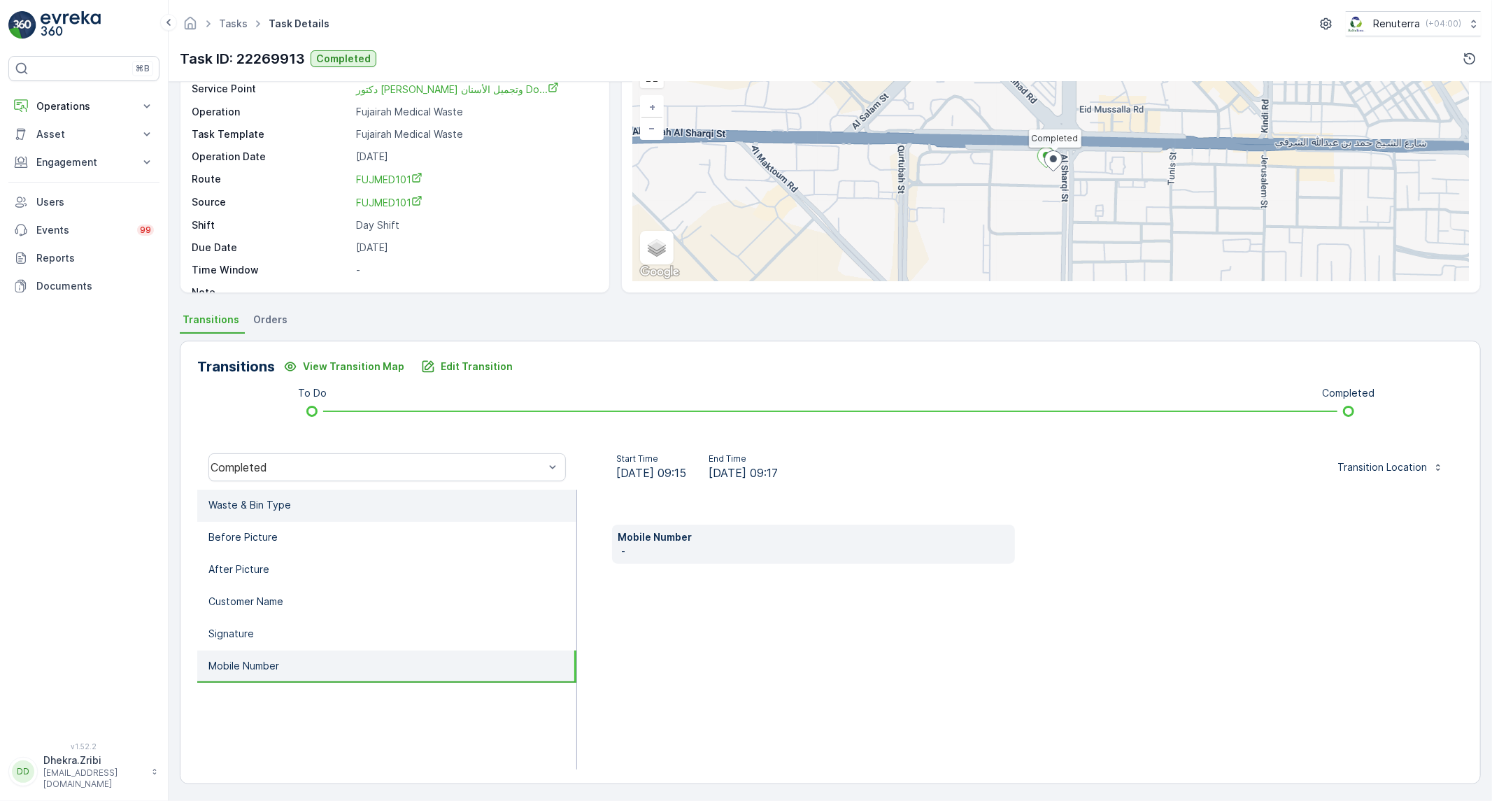
click at [291, 516] on li "Waste & Bin Type" at bounding box center [386, 506] width 379 height 32
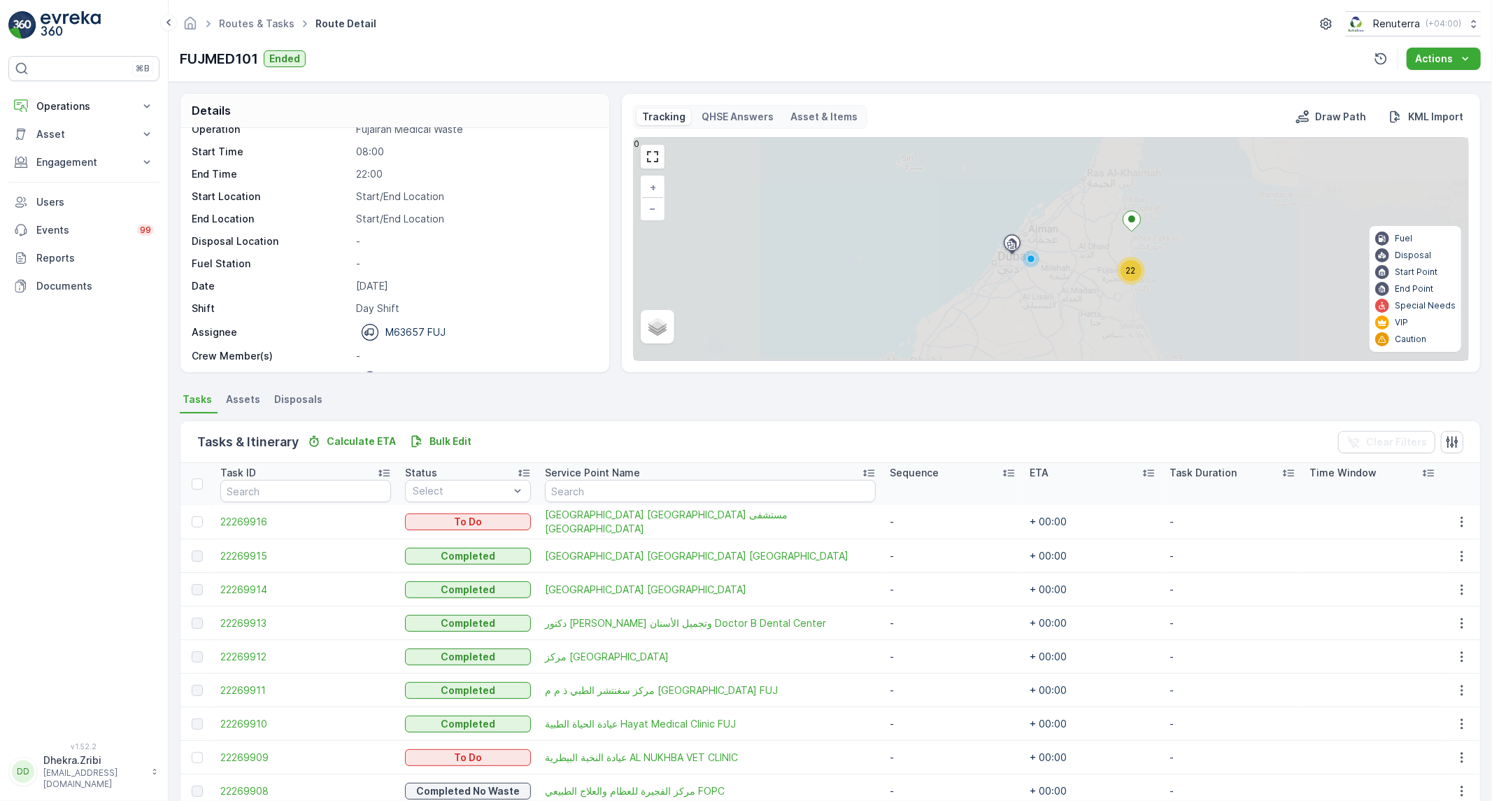
scroll to position [44, 0]
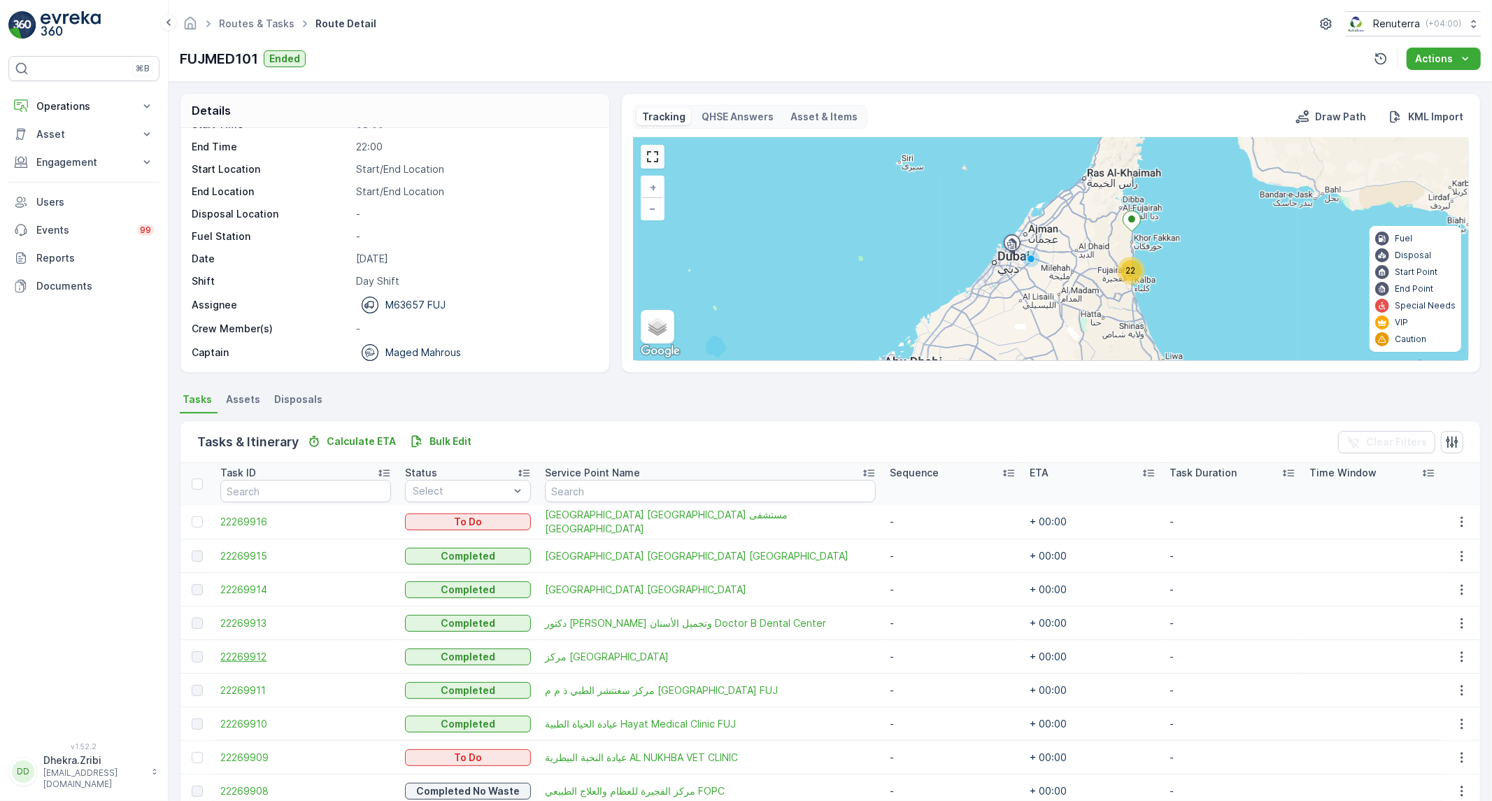
click at [266, 660] on span "22269912" at bounding box center [305, 657] width 171 height 14
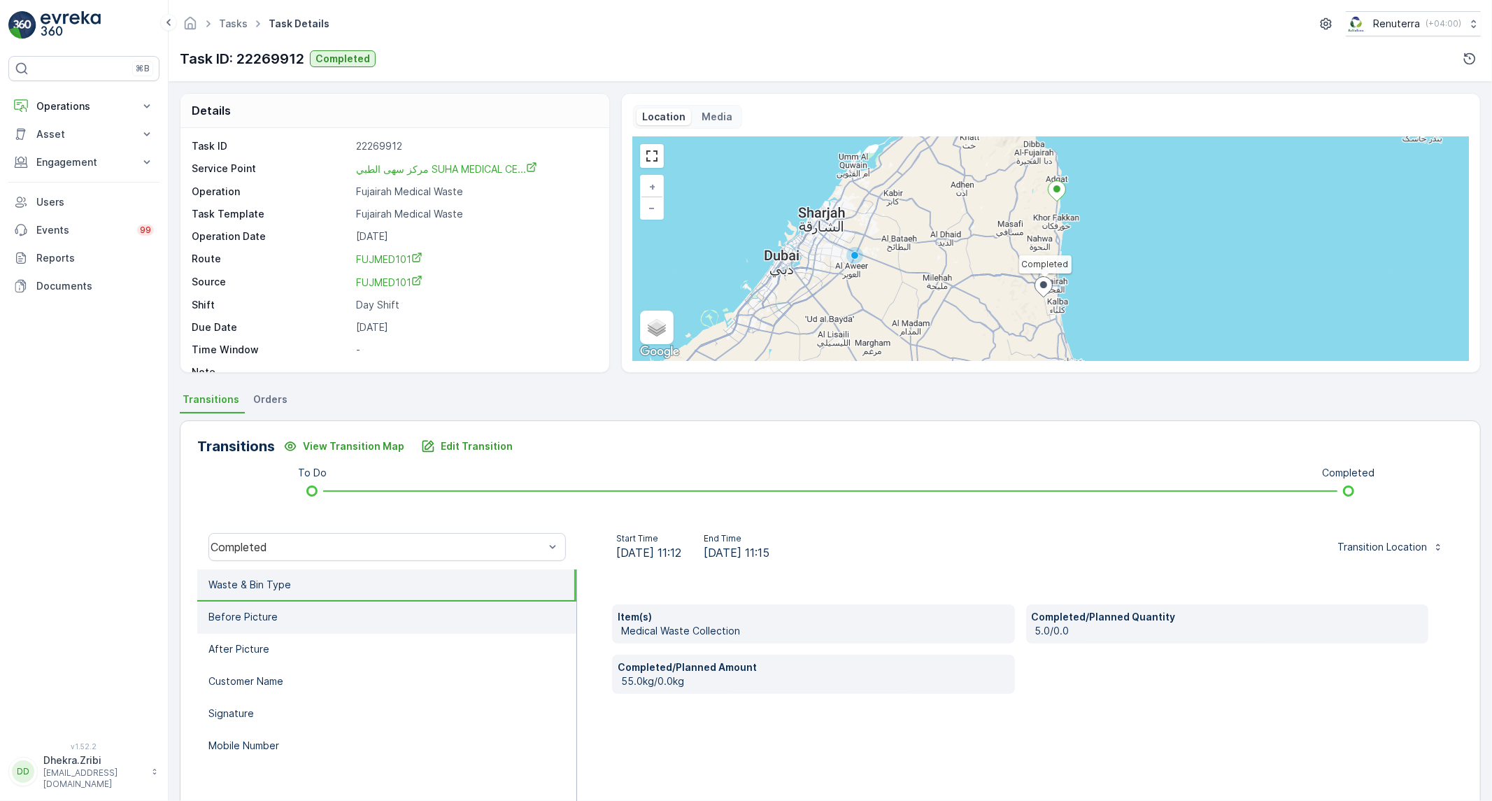
click at [360, 630] on li "Before Picture" at bounding box center [386, 618] width 379 height 32
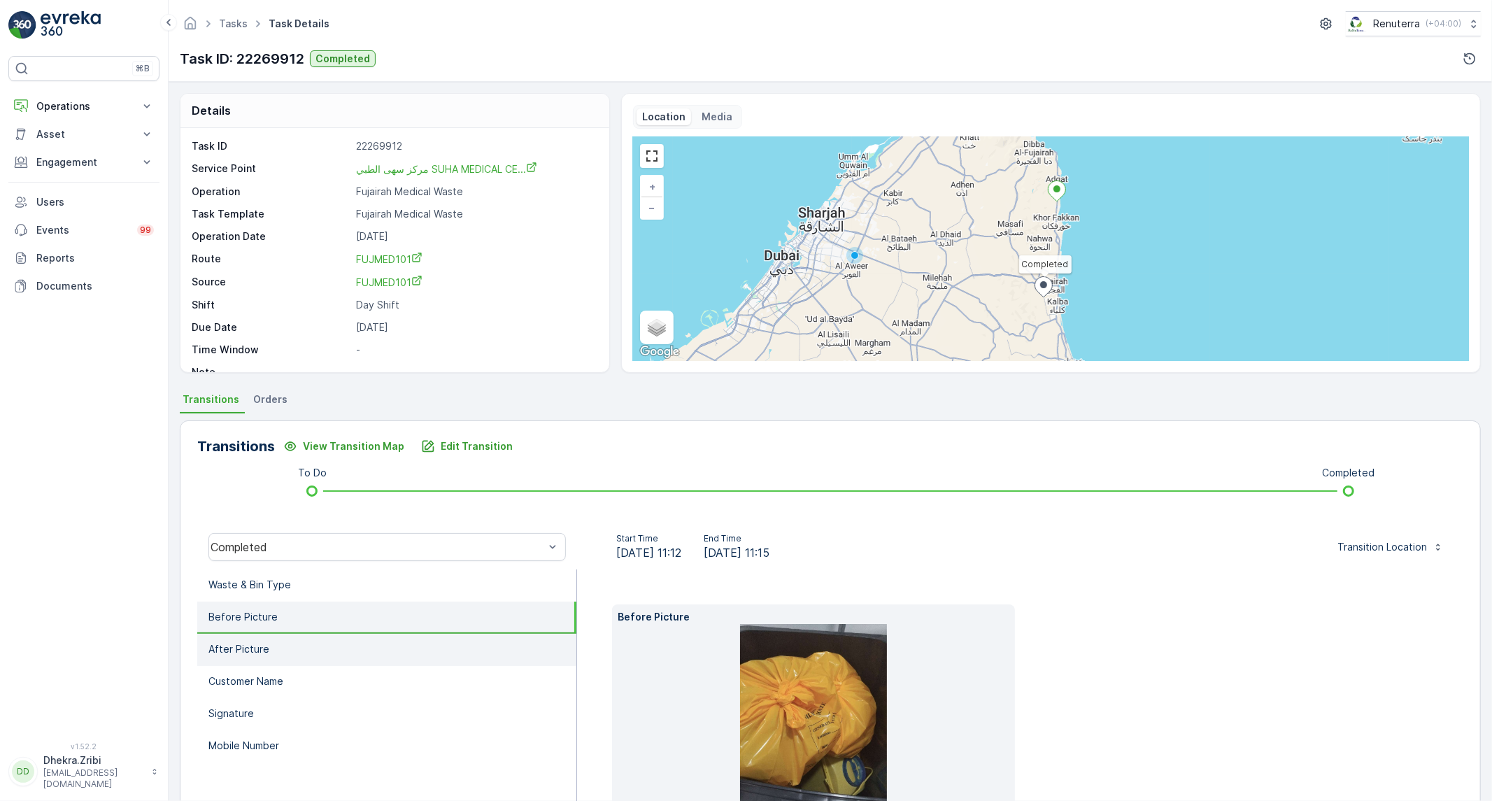
click at [315, 647] on li "After Picture" at bounding box center [386, 650] width 379 height 32
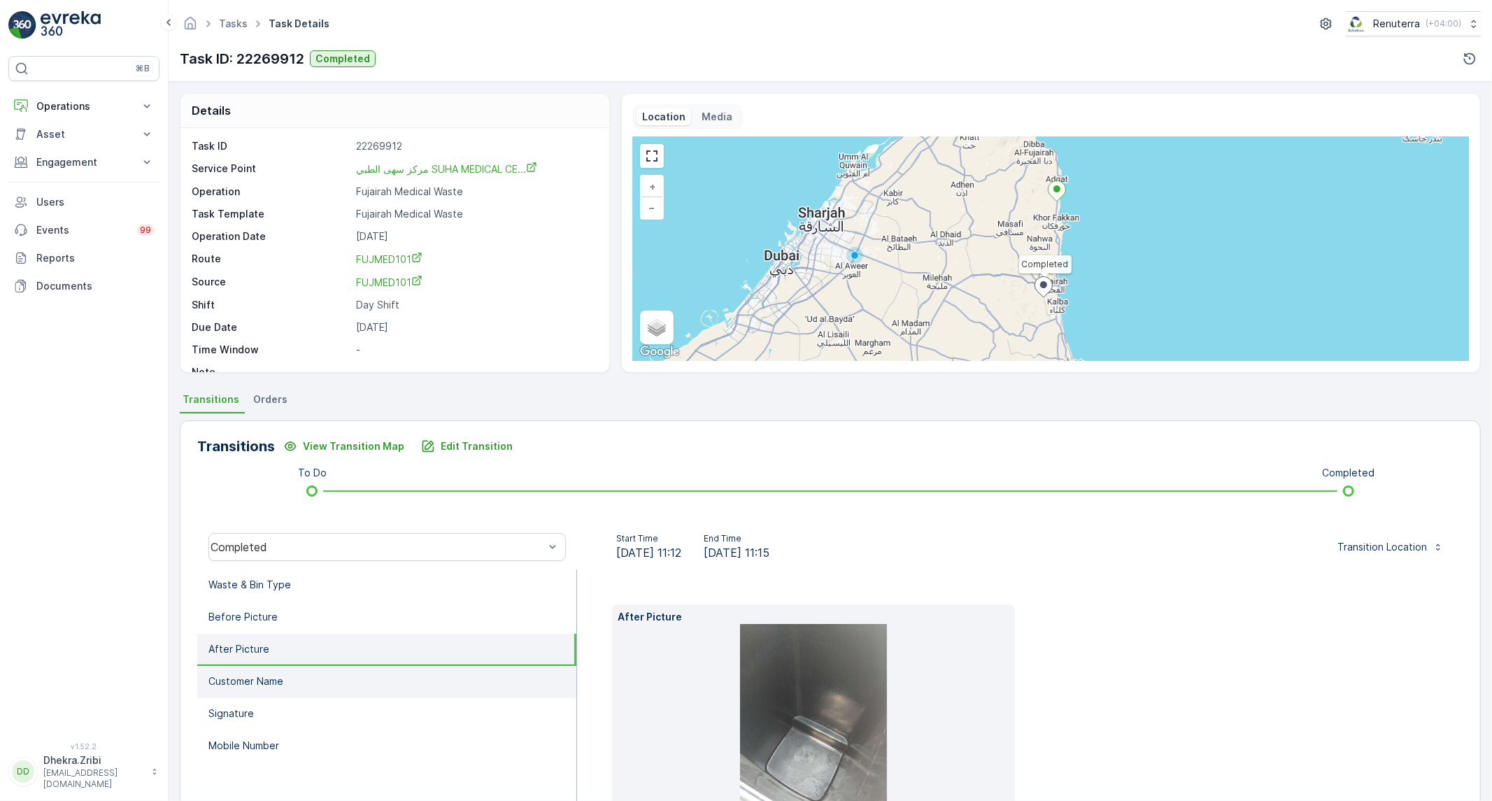
click at [276, 676] on p "Customer Name" at bounding box center [245, 681] width 75 height 14
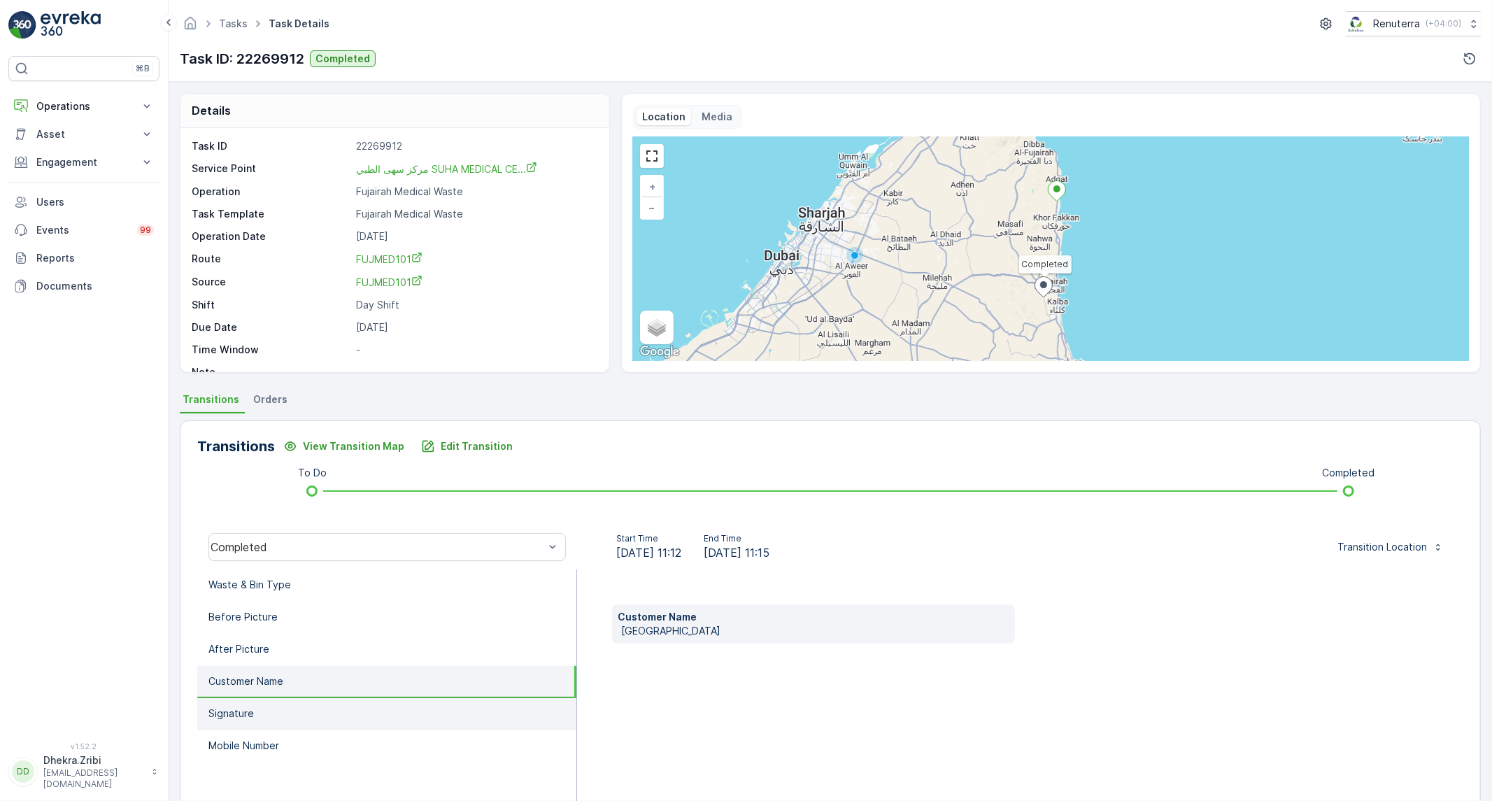
click at [255, 705] on li "Signature" at bounding box center [386, 714] width 379 height 32
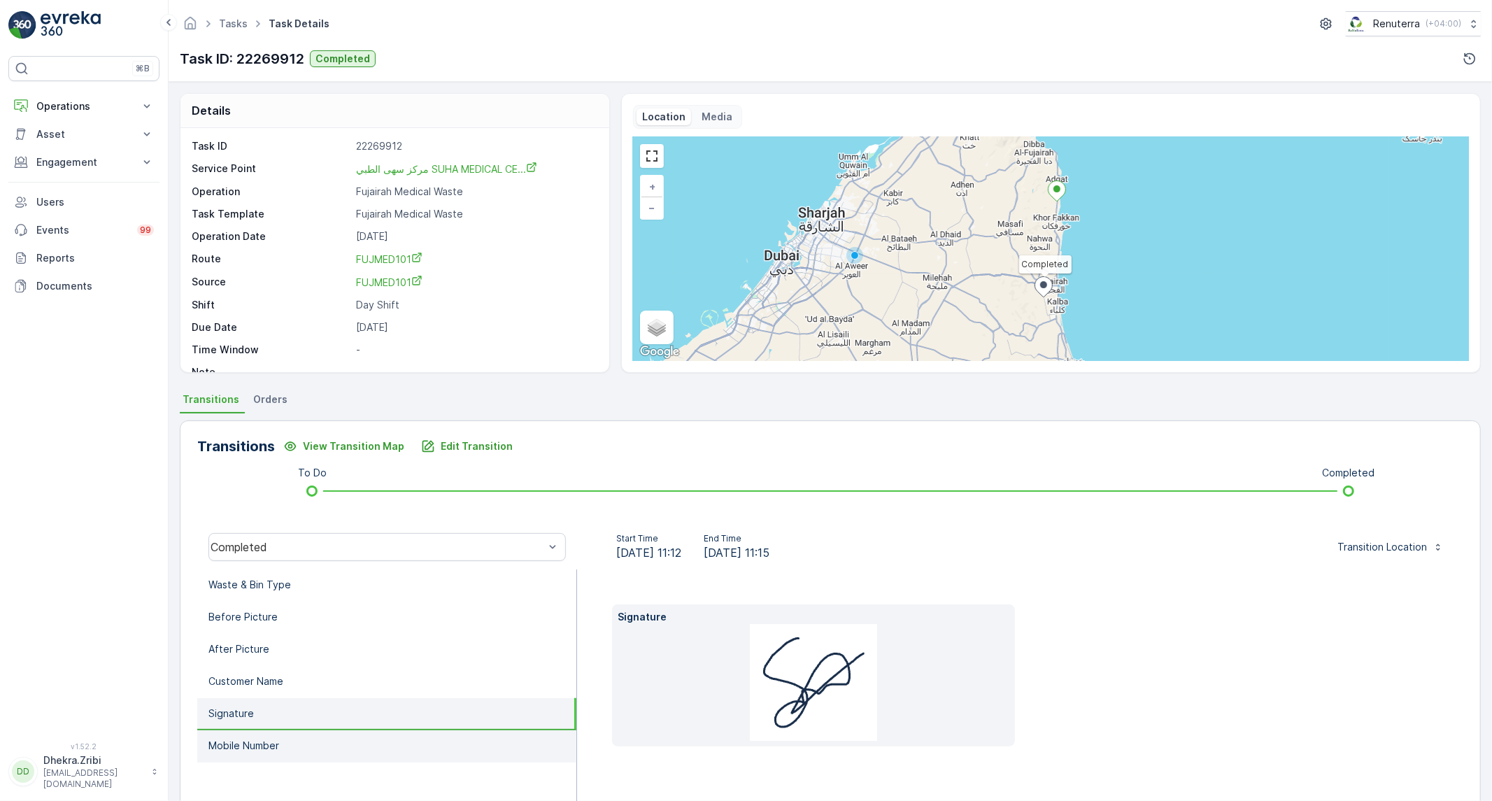
click at [247, 745] on p "Mobile Number" at bounding box center [243, 746] width 71 height 14
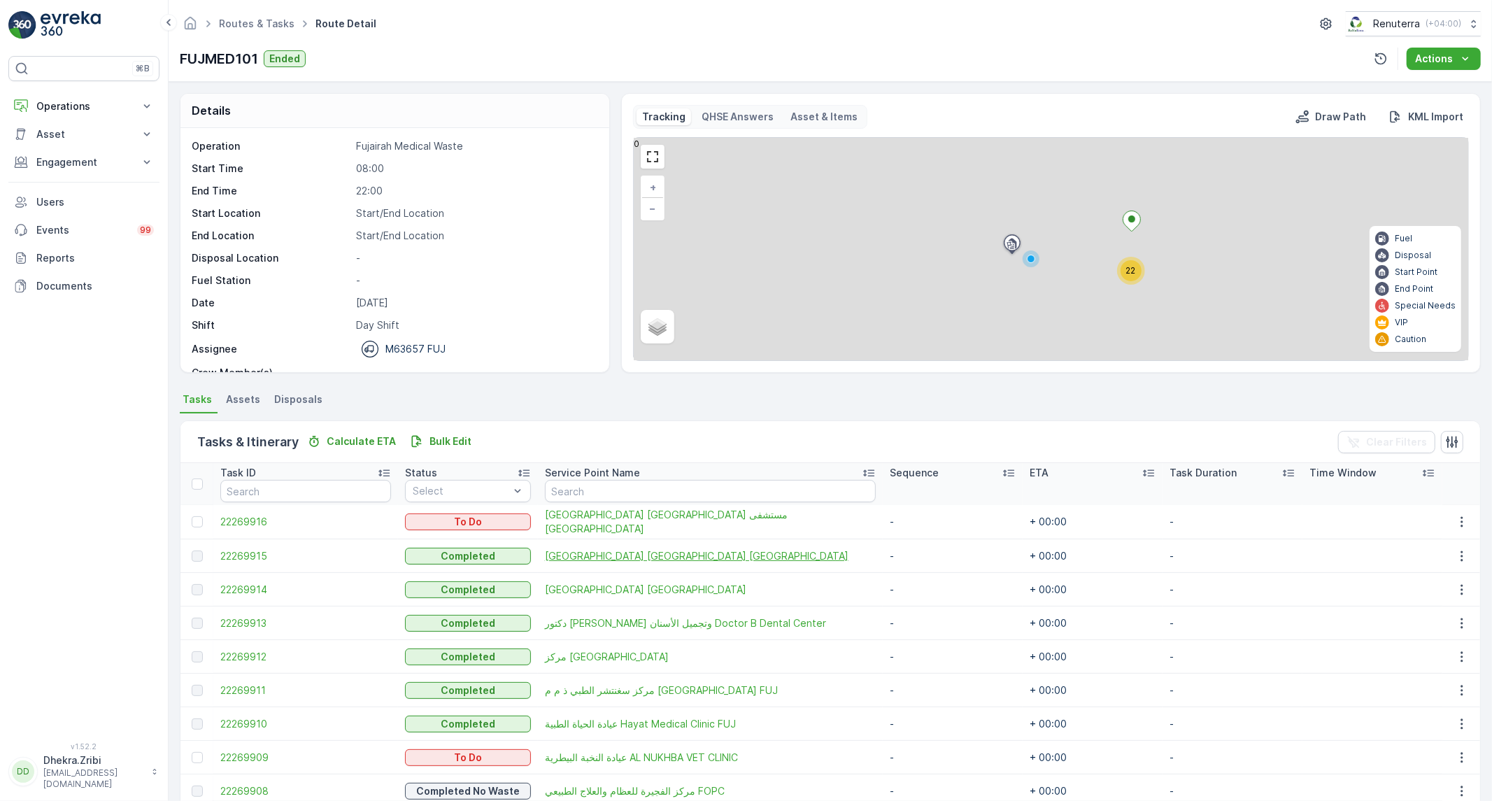
scroll to position [98, 0]
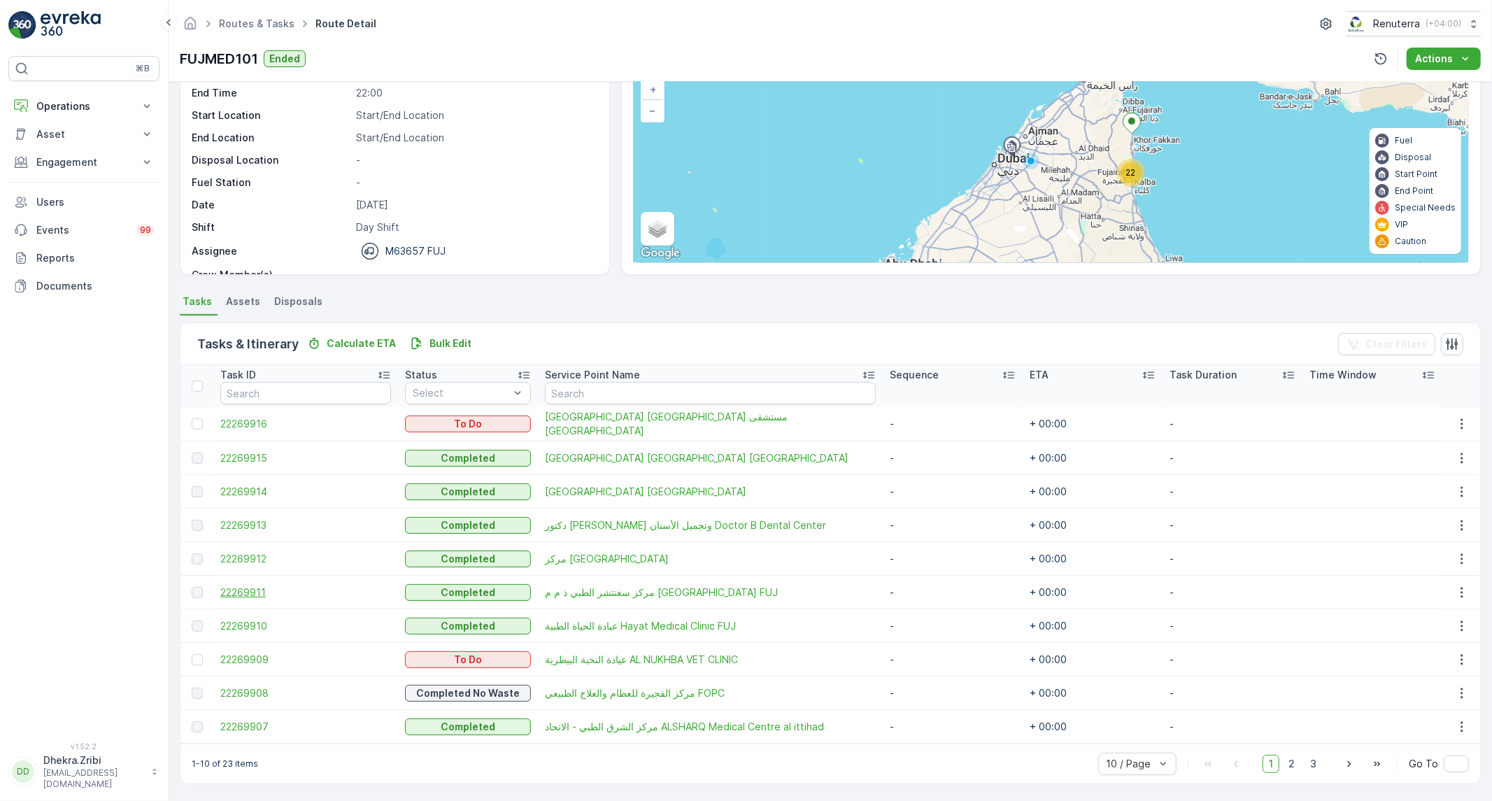
click at [262, 588] on span "22269911" at bounding box center [305, 592] width 171 height 14
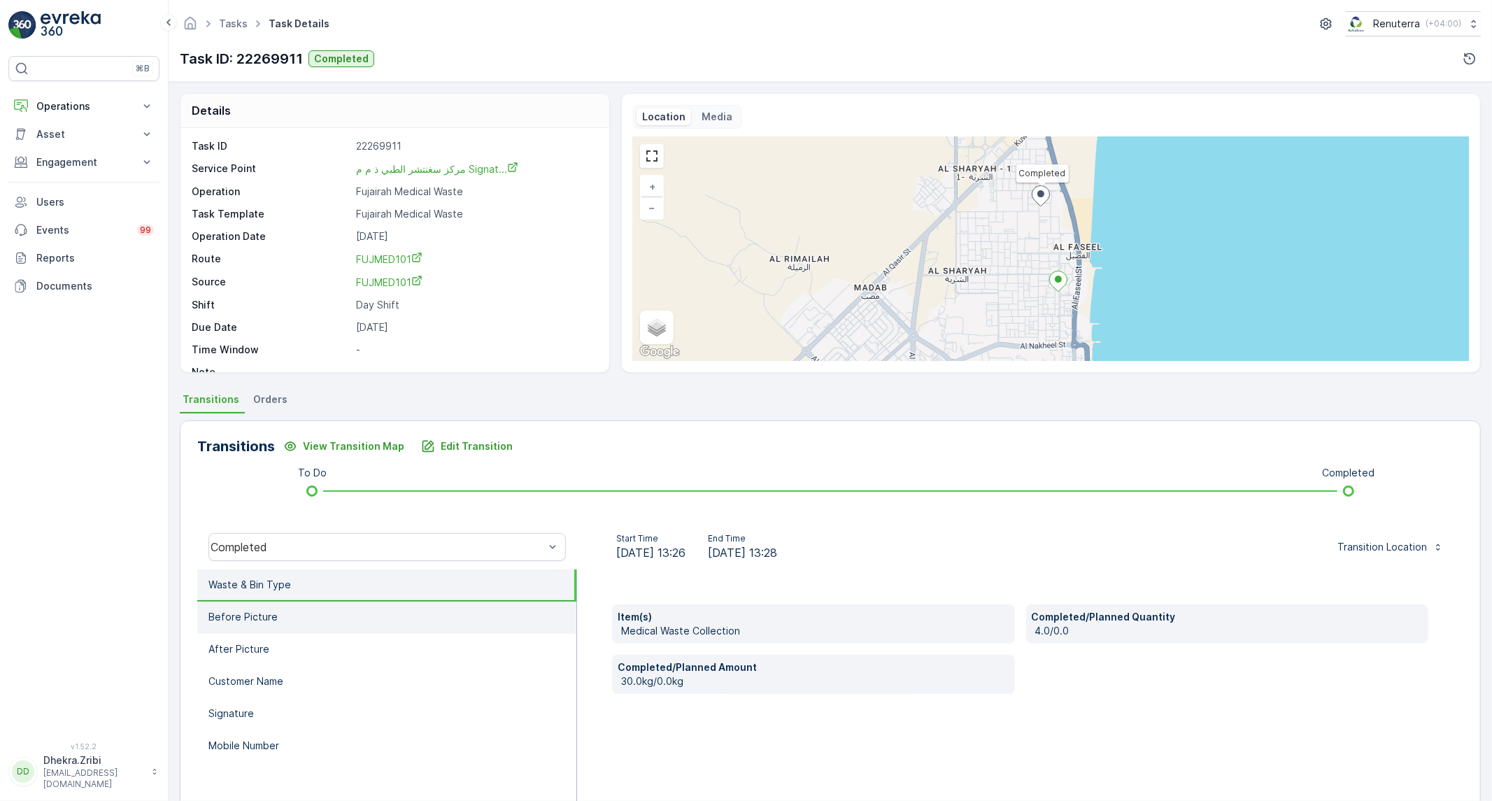
click at [312, 611] on li "Before Picture" at bounding box center [386, 618] width 379 height 32
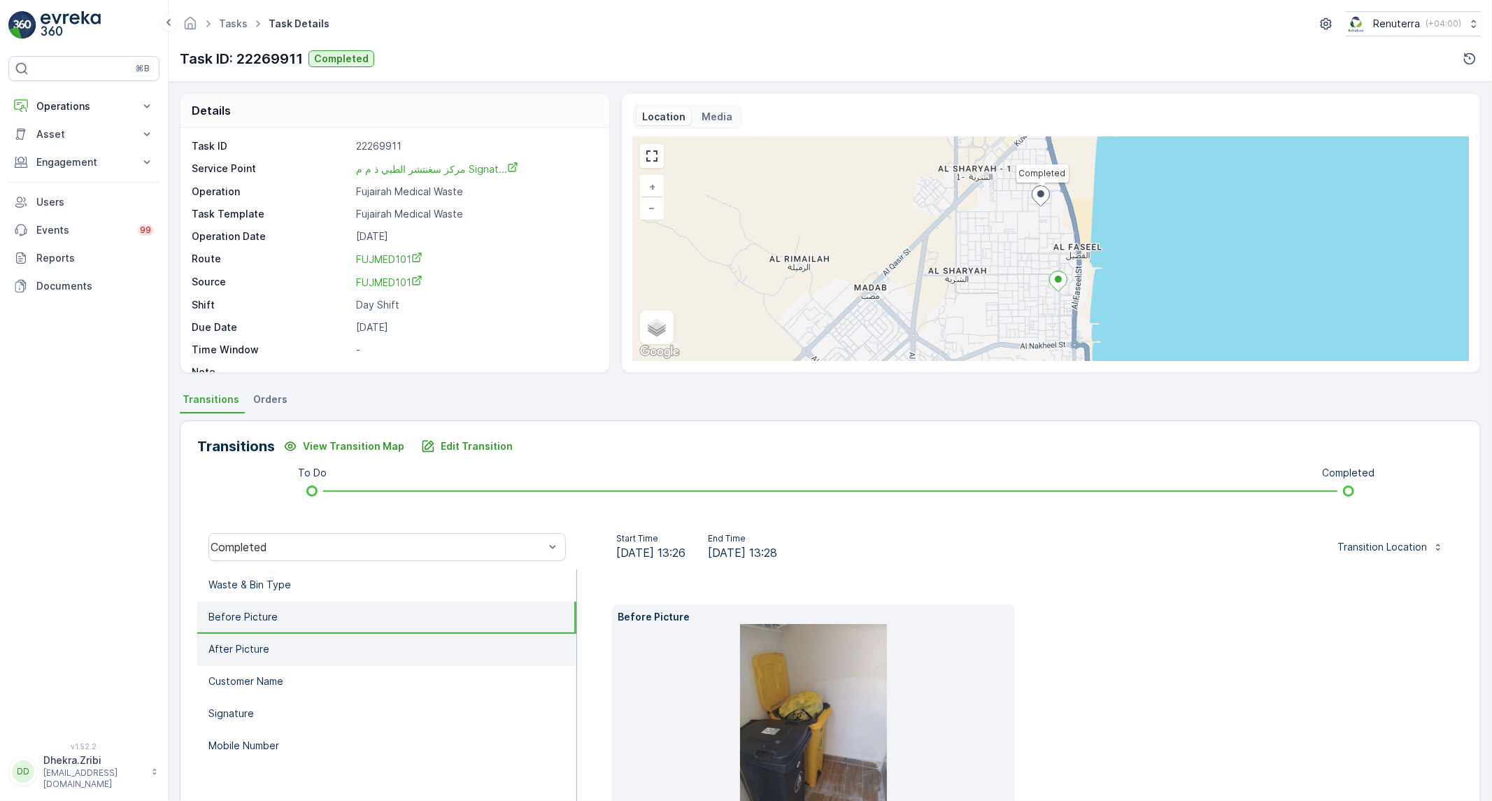
click at [288, 648] on li "After Picture" at bounding box center [386, 650] width 379 height 32
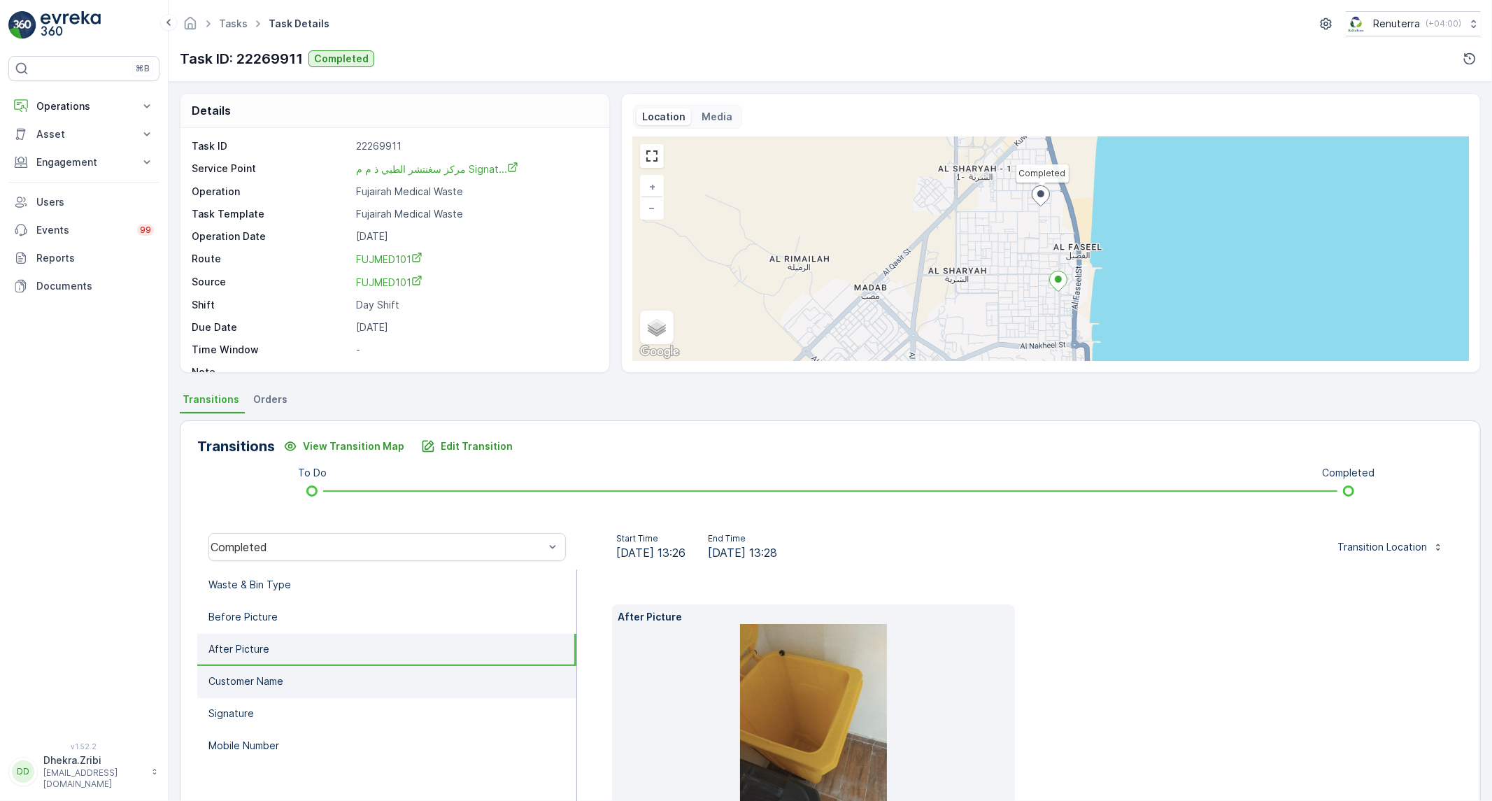
click at [280, 674] on p "Customer Name" at bounding box center [245, 681] width 75 height 14
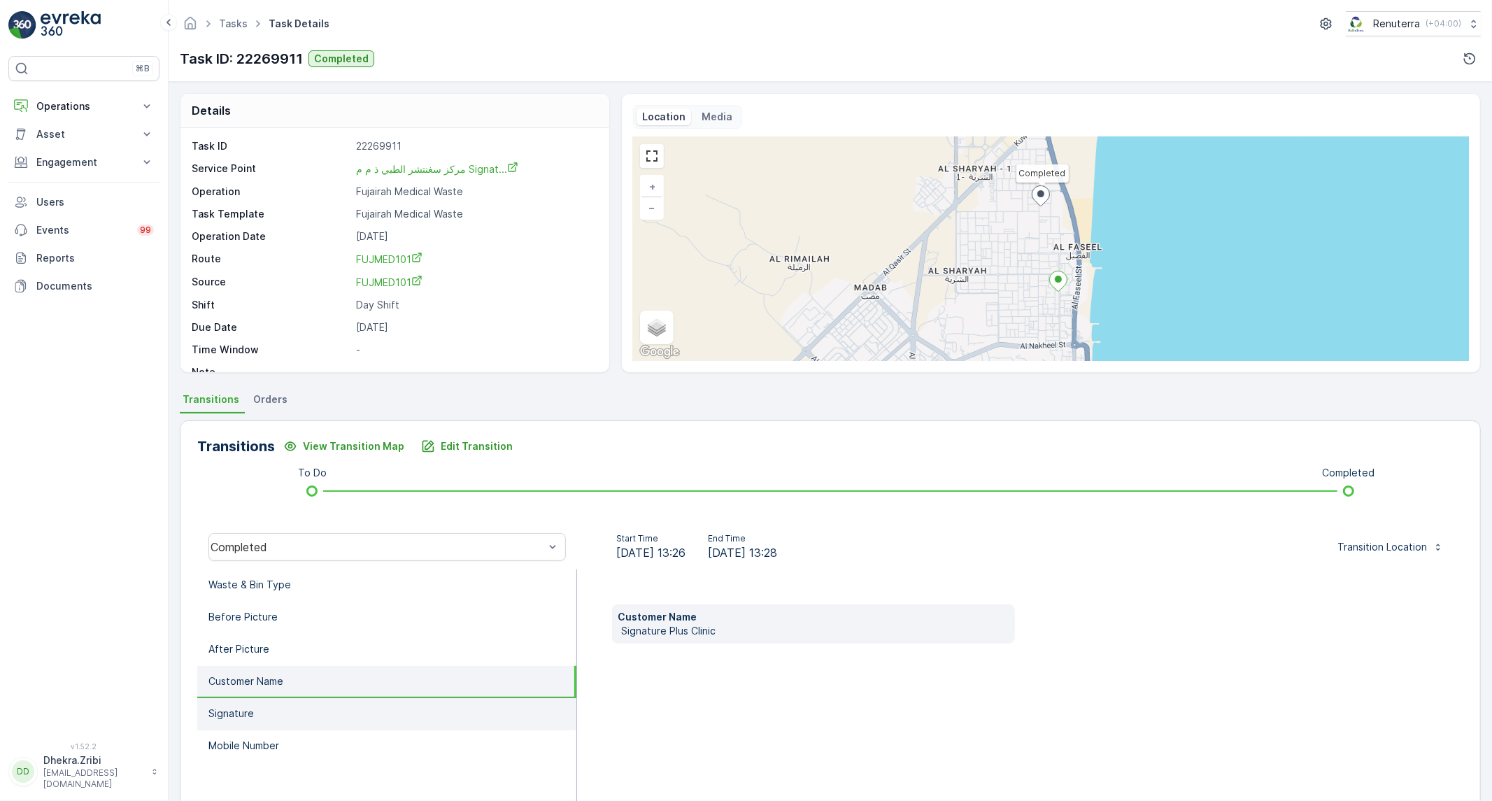
click at [276, 711] on li "Signature" at bounding box center [386, 714] width 379 height 32
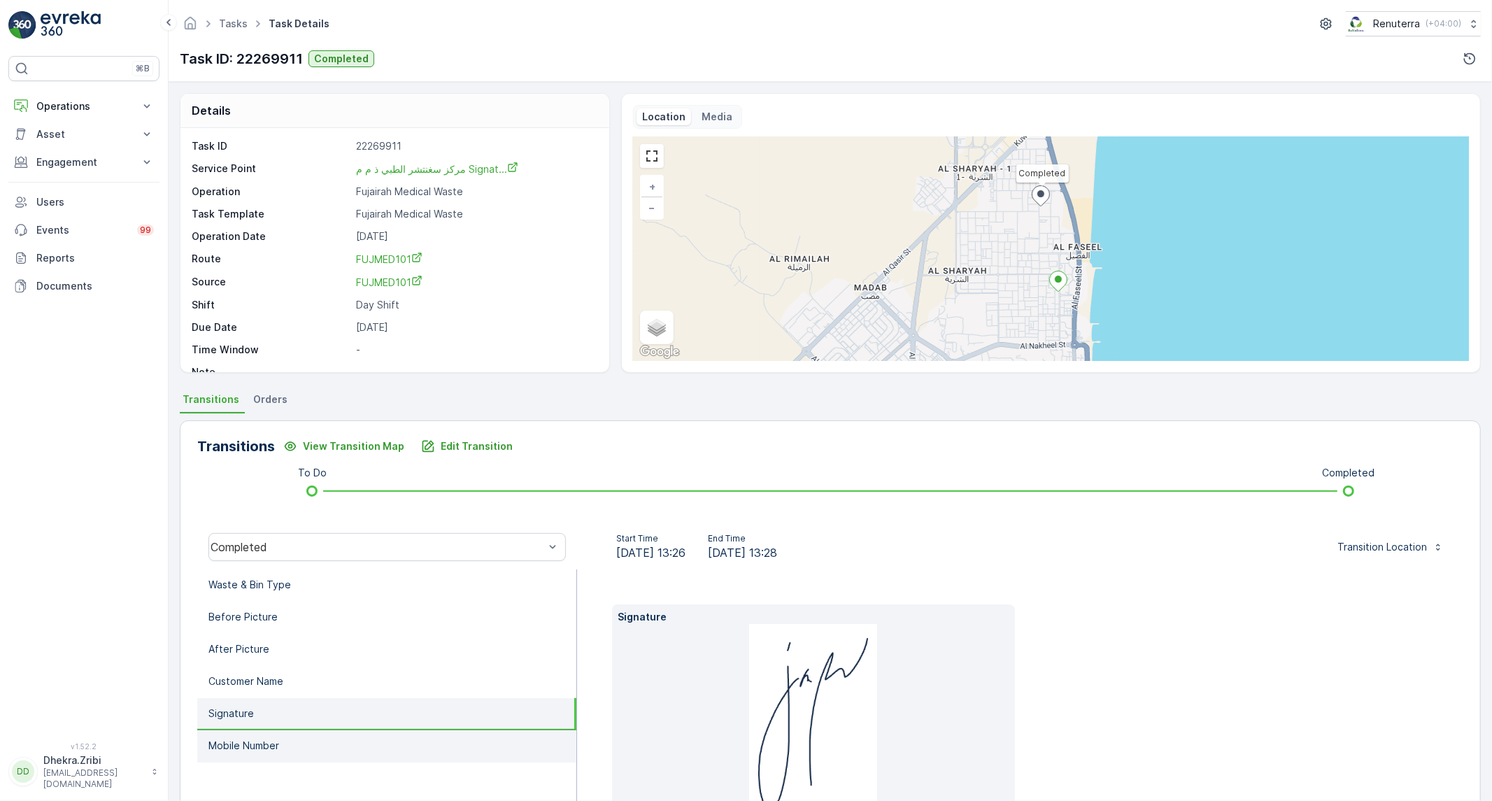
click at [266, 744] on p "Mobile Number" at bounding box center [243, 746] width 71 height 14
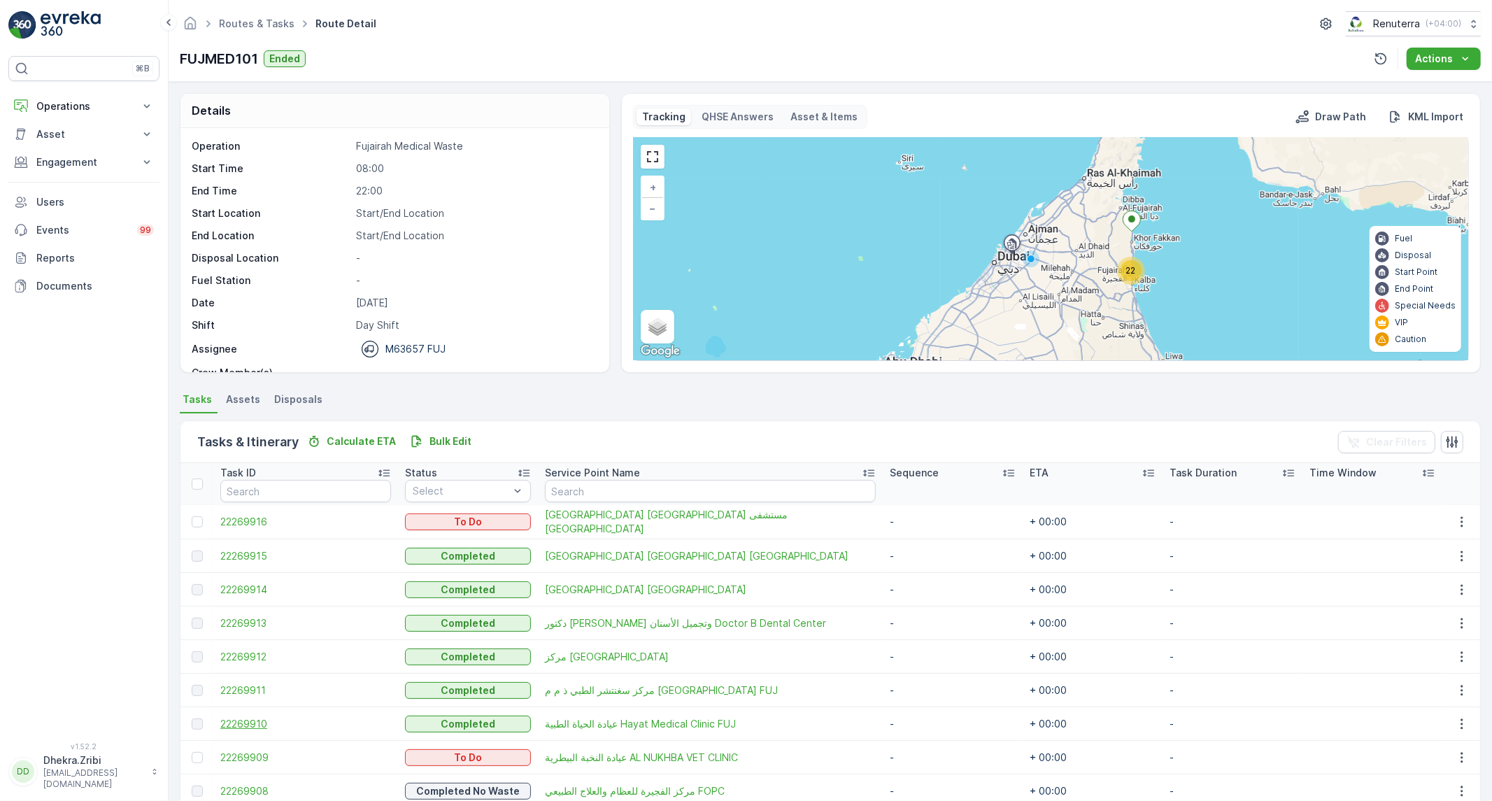
click at [264, 719] on span "22269910" at bounding box center [305, 724] width 171 height 14
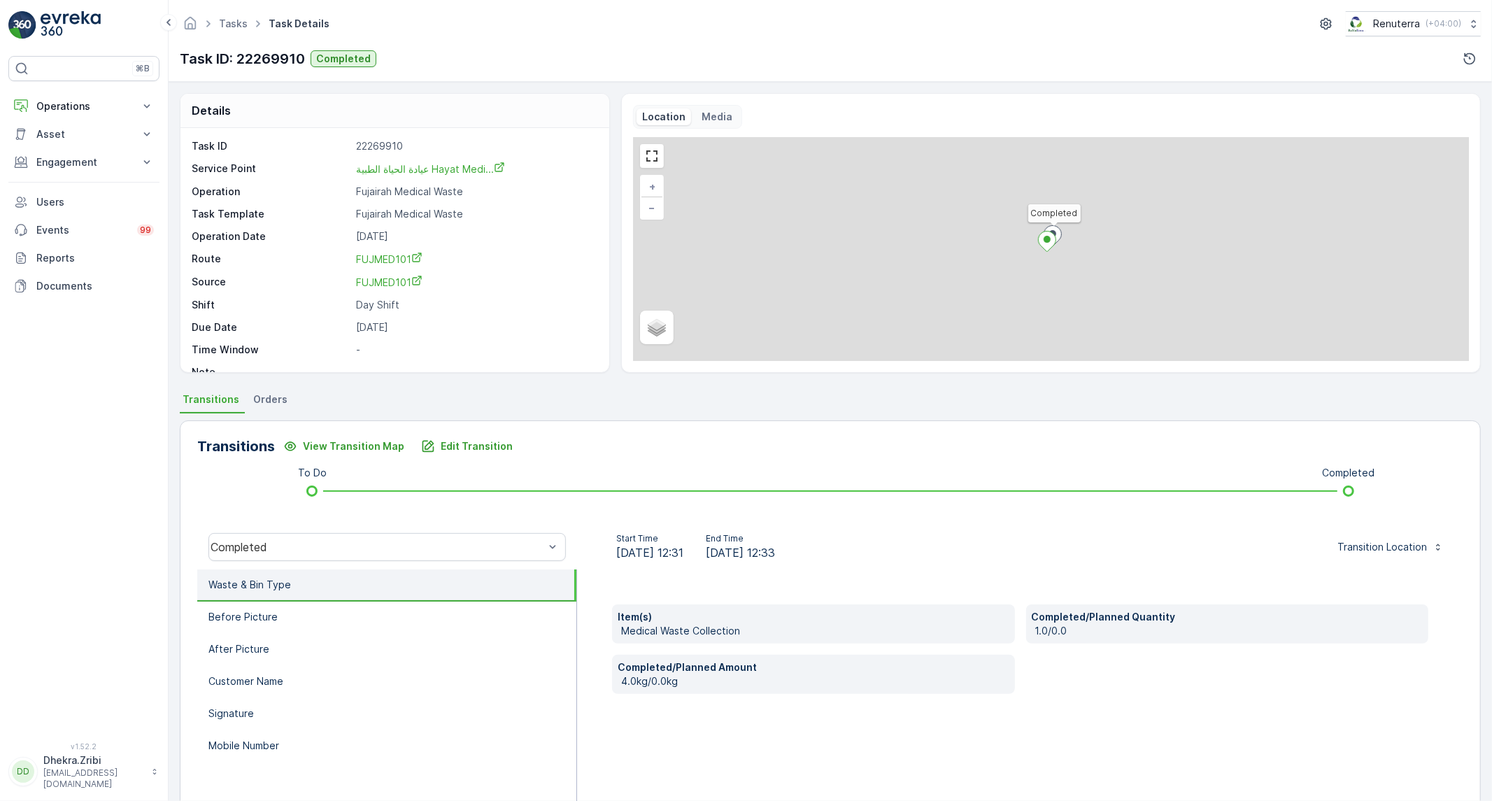
scroll to position [78, 0]
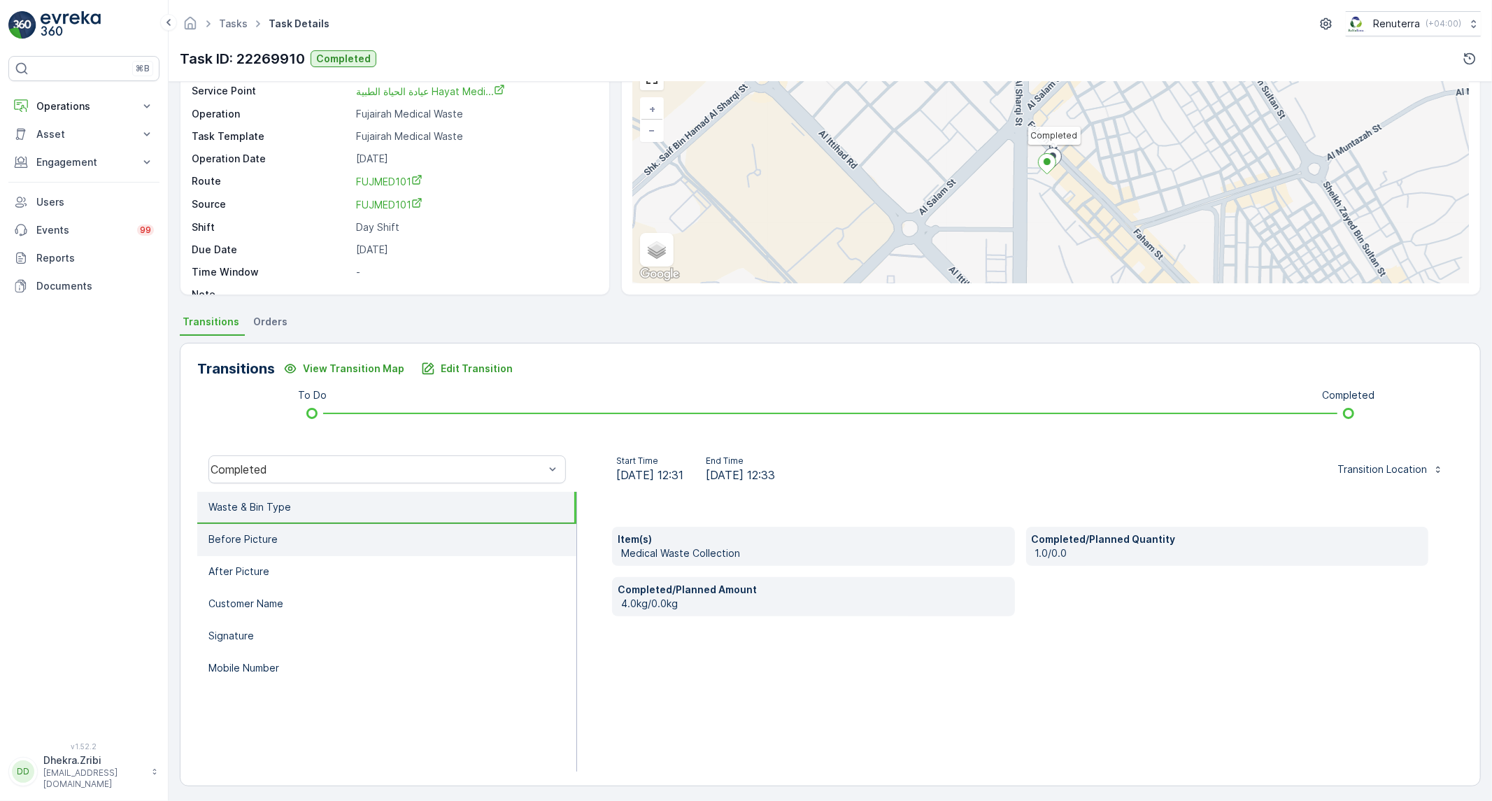
click at [357, 544] on li "Before Picture" at bounding box center [386, 540] width 379 height 32
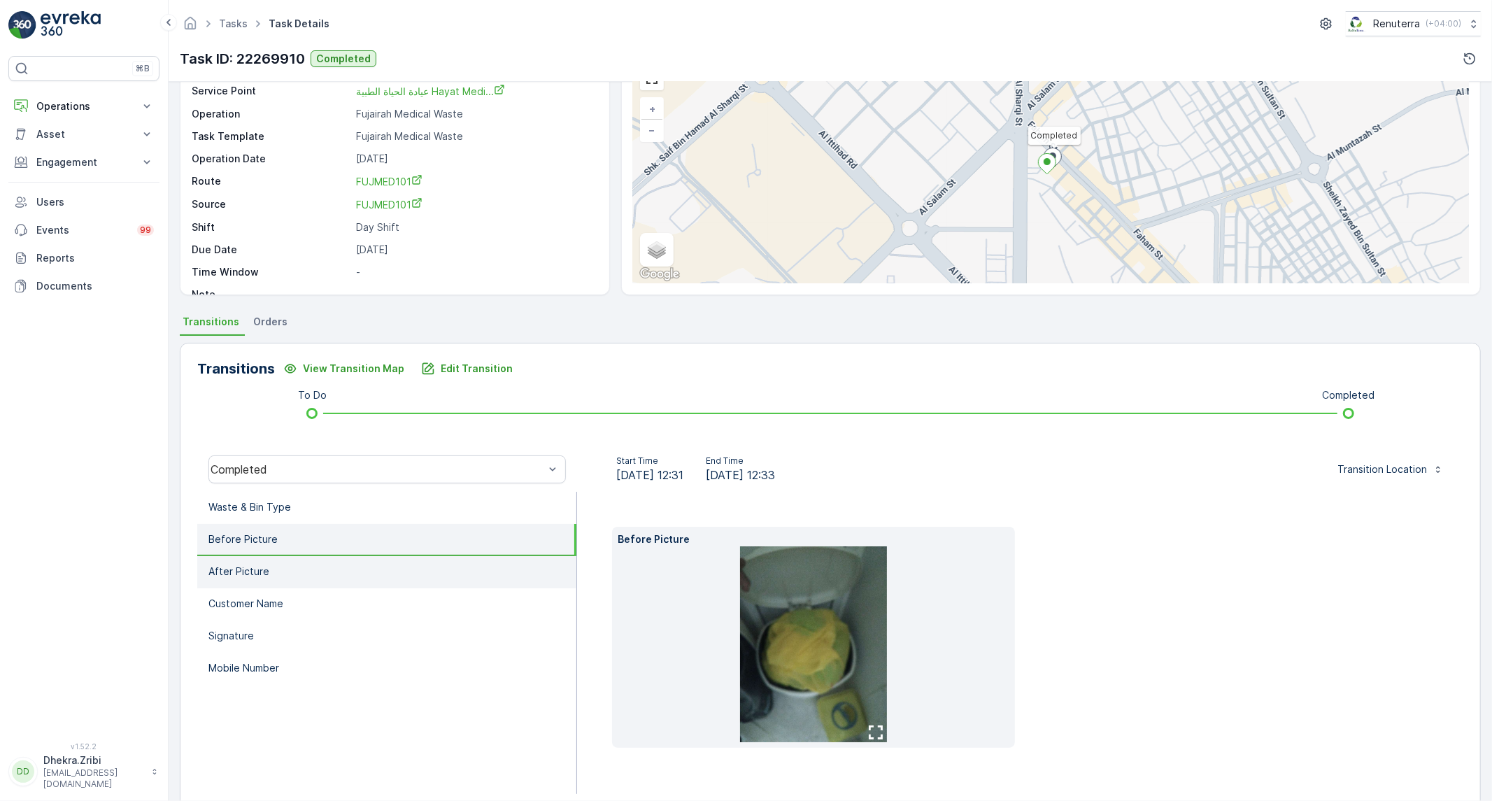
click at [283, 569] on li "After Picture" at bounding box center [386, 572] width 379 height 32
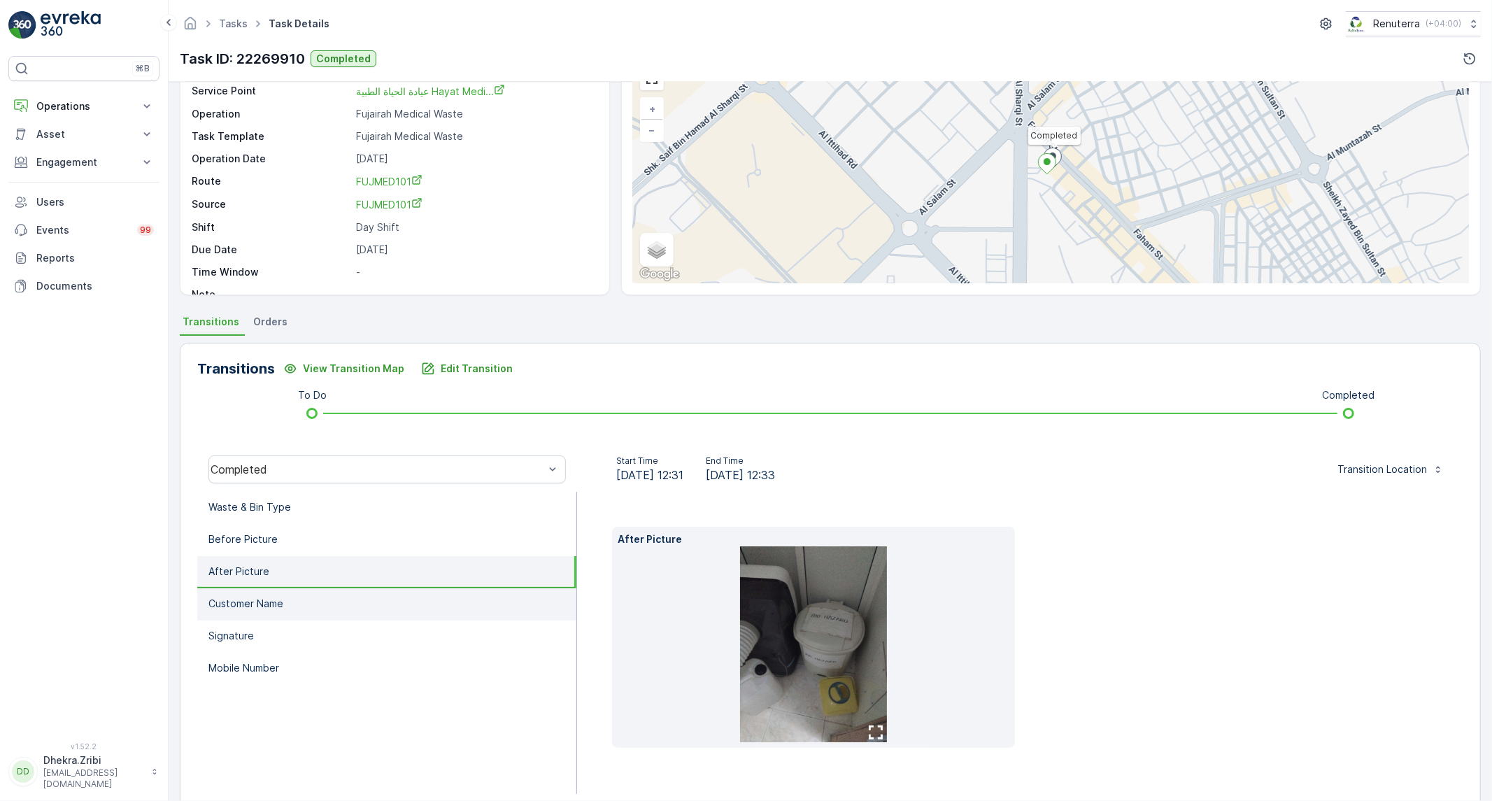
click at [275, 599] on p "Customer Name" at bounding box center [245, 604] width 75 height 14
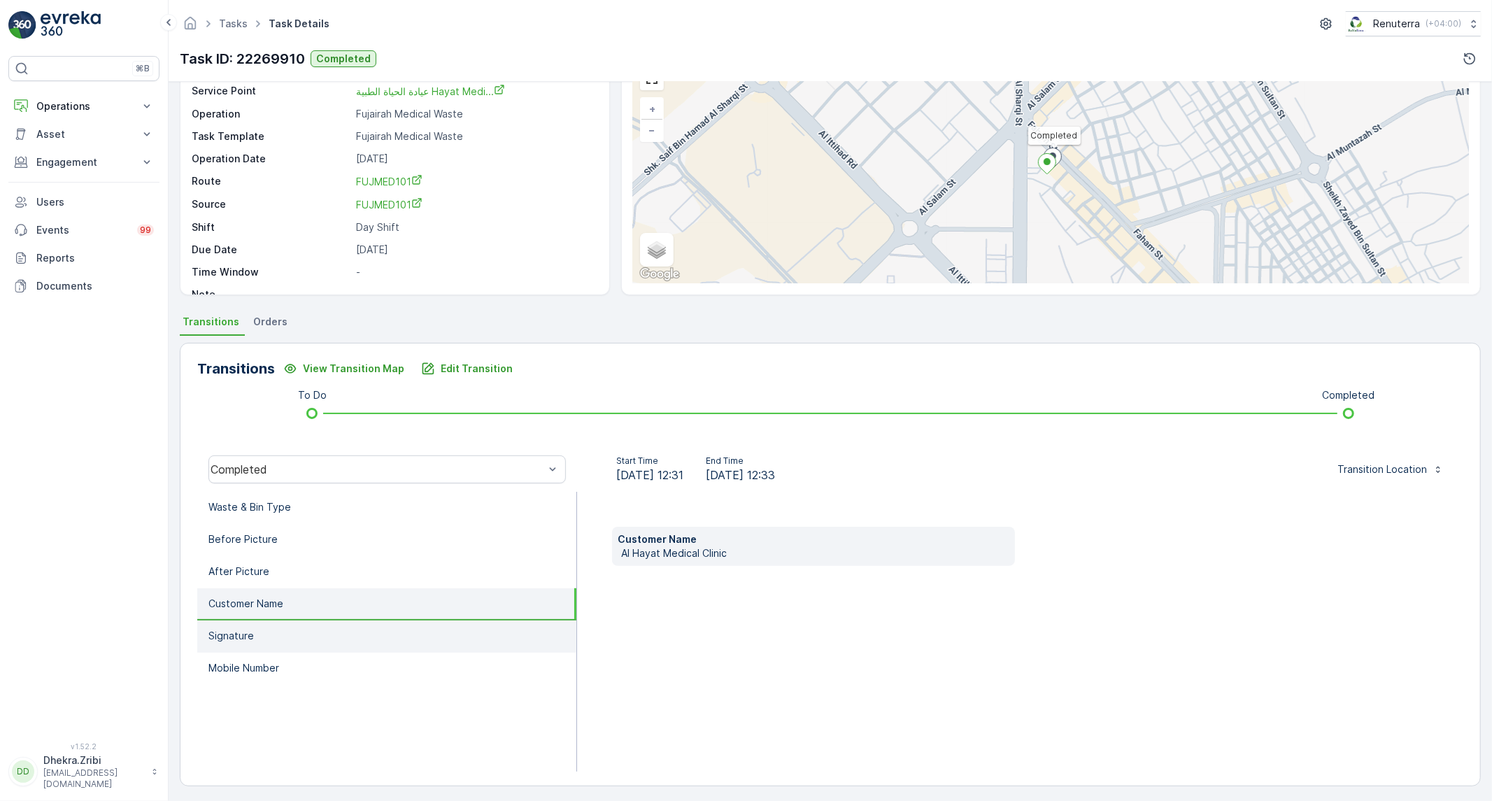
click at [260, 632] on li "Signature" at bounding box center [386, 636] width 379 height 32
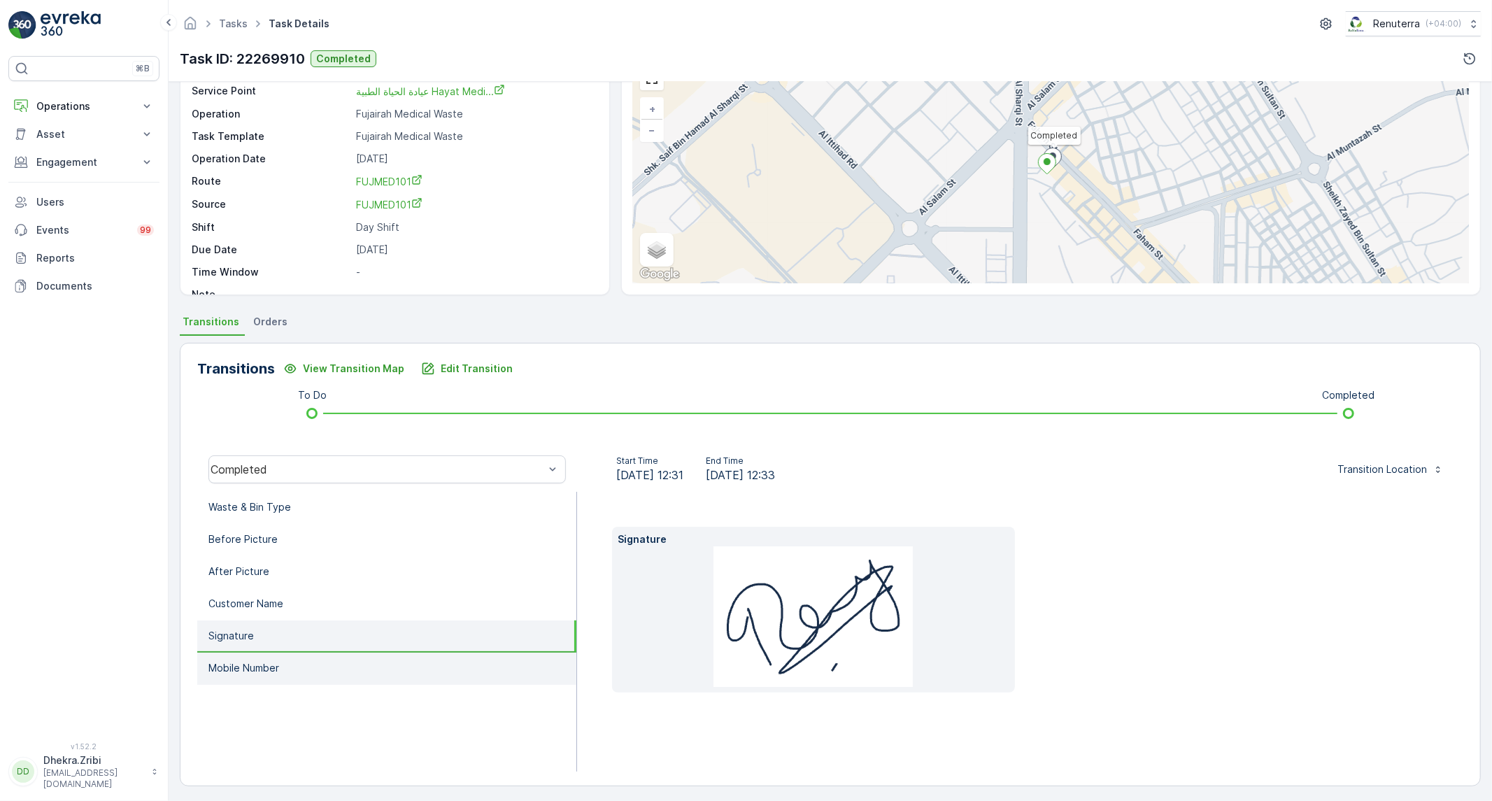
click at [248, 663] on p "Mobile Number" at bounding box center [243, 668] width 71 height 14
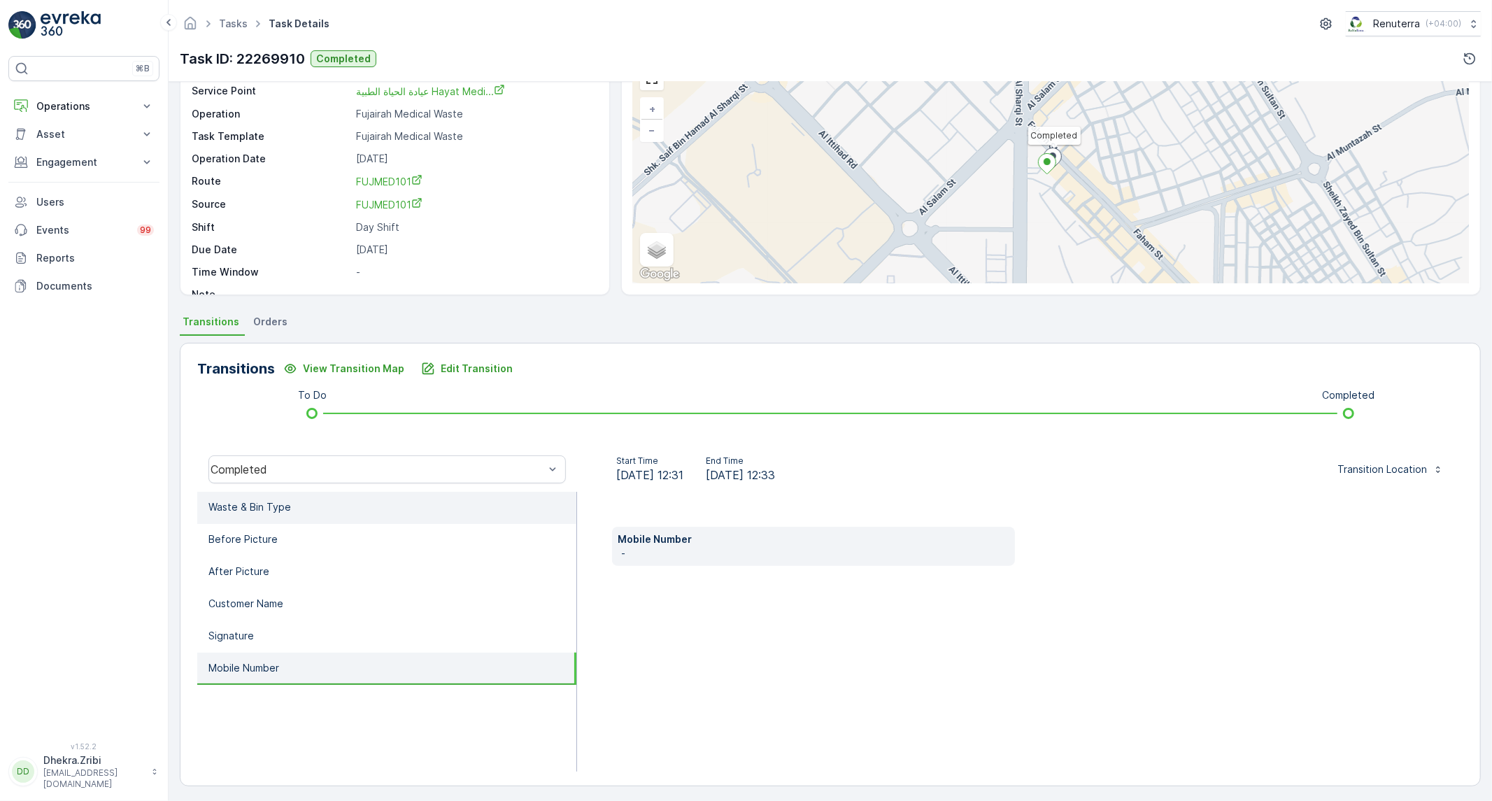
click at [410, 497] on li "Waste & Bin Type" at bounding box center [386, 508] width 379 height 32
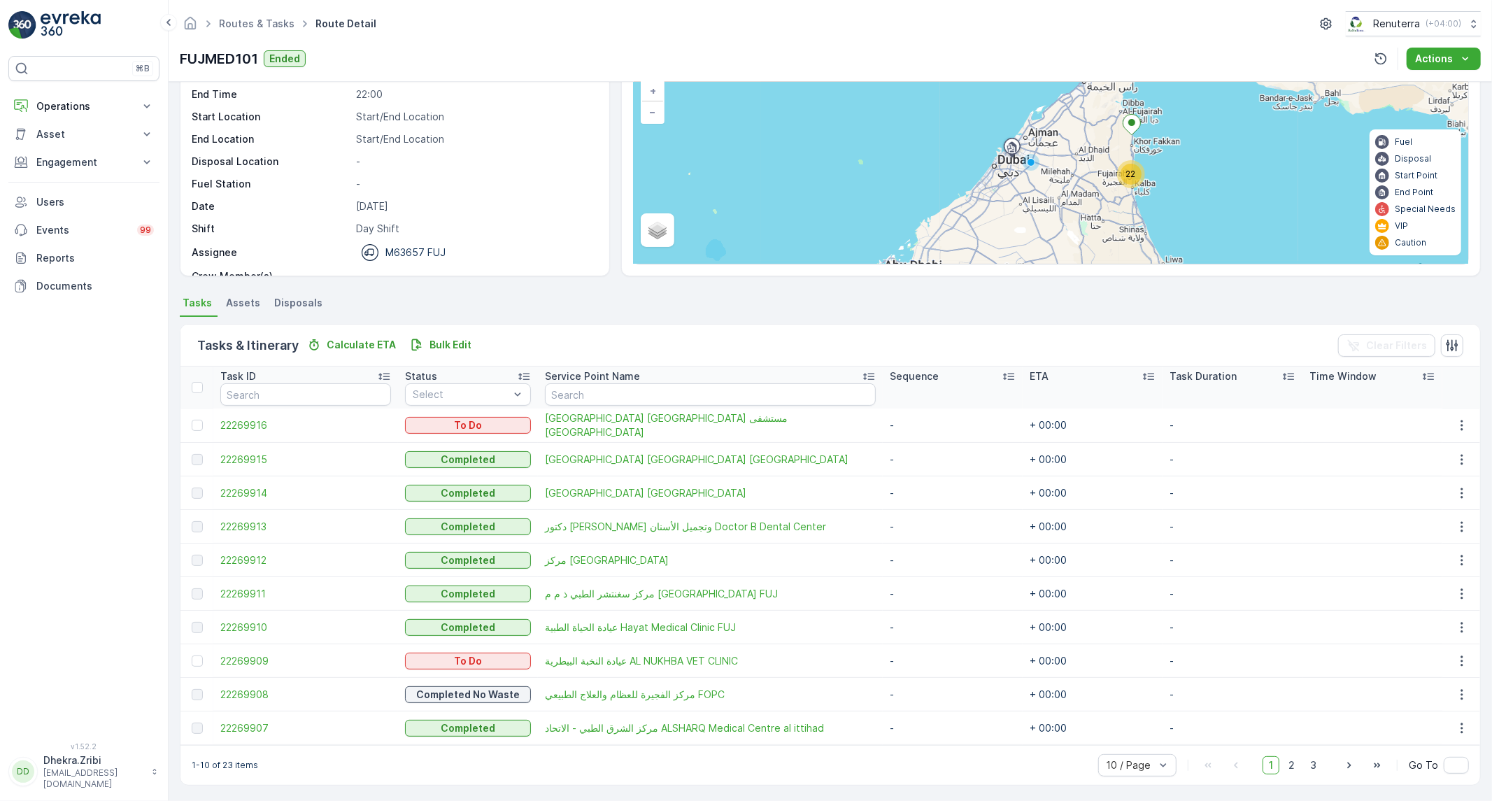
scroll to position [98, 0]
click at [262, 693] on span "22269908" at bounding box center [305, 693] width 171 height 14
click at [233, 728] on span "22269907" at bounding box center [305, 727] width 171 height 14
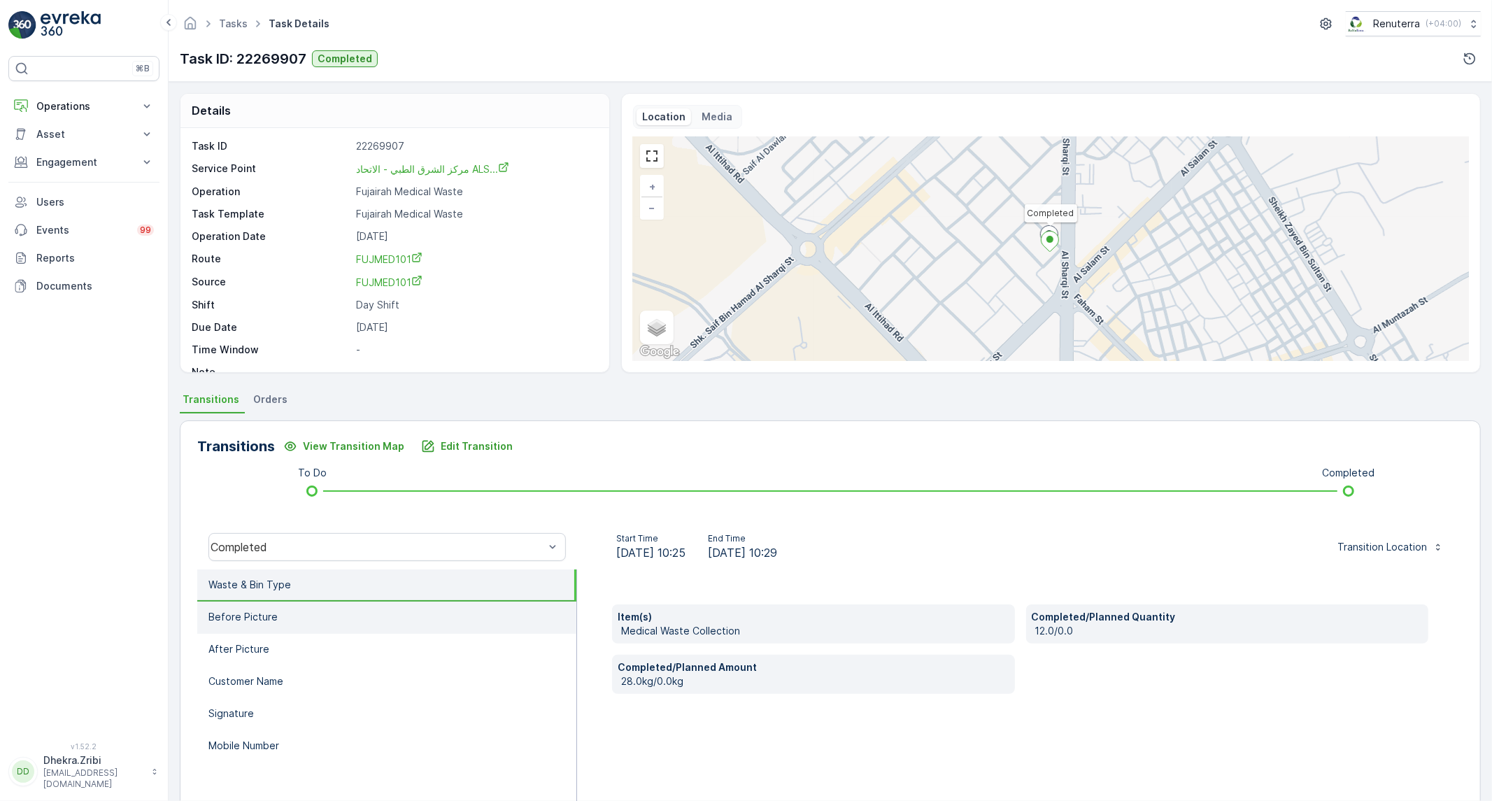
click at [385, 623] on li "Before Picture" at bounding box center [386, 618] width 379 height 32
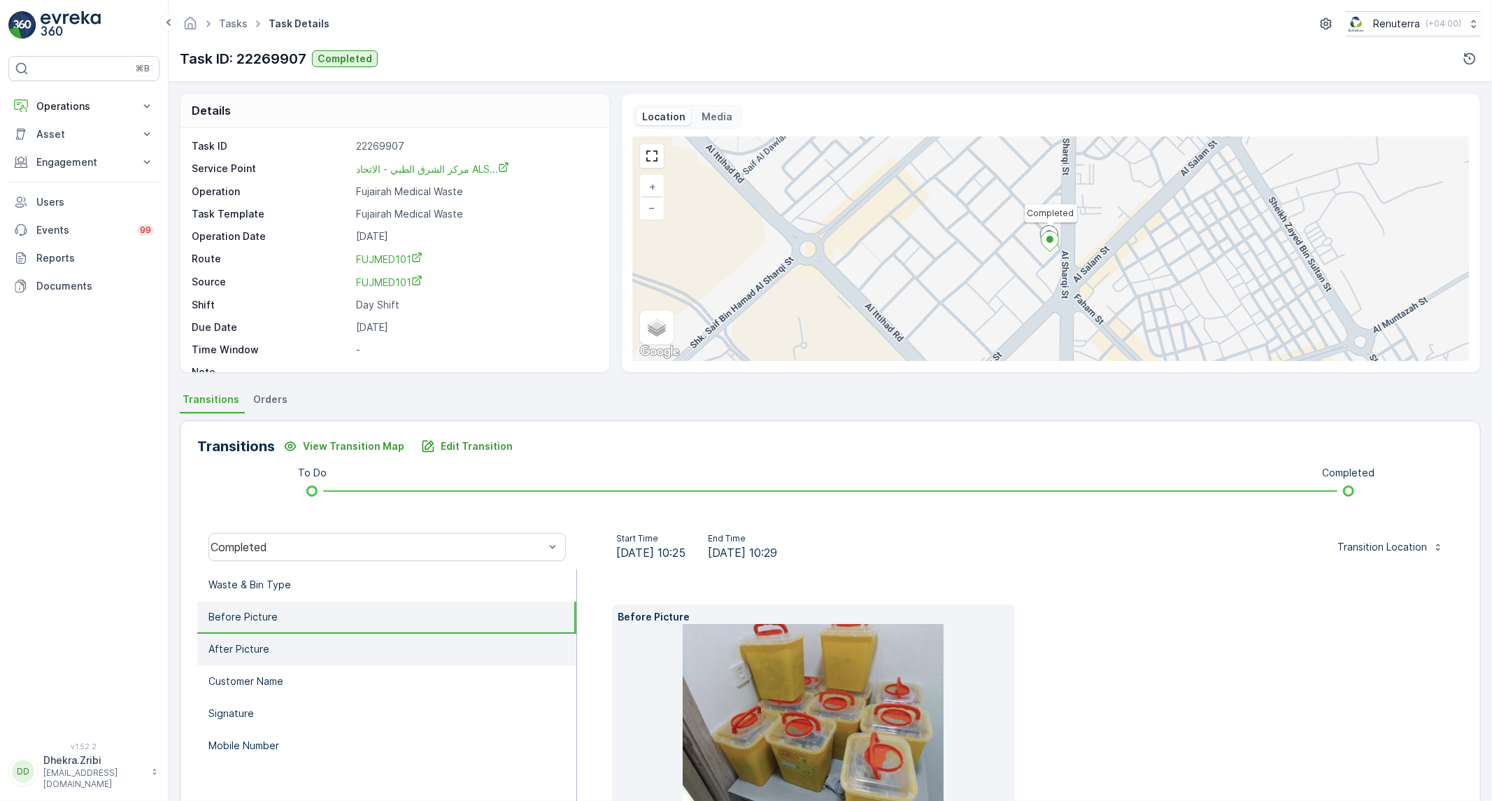
click at [344, 642] on li "After Picture" at bounding box center [386, 650] width 379 height 32
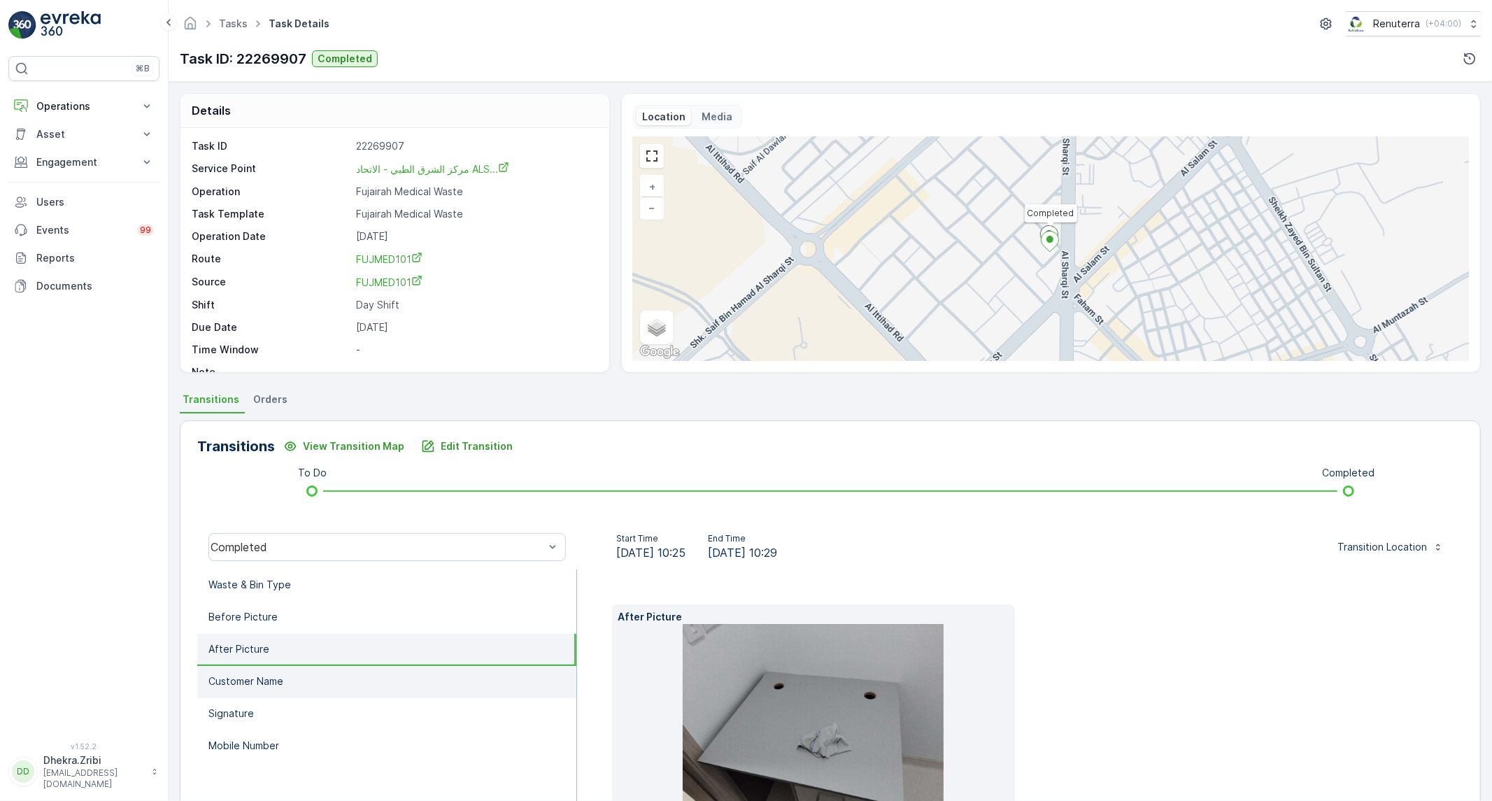
click at [319, 676] on li "Customer Name" at bounding box center [386, 682] width 379 height 32
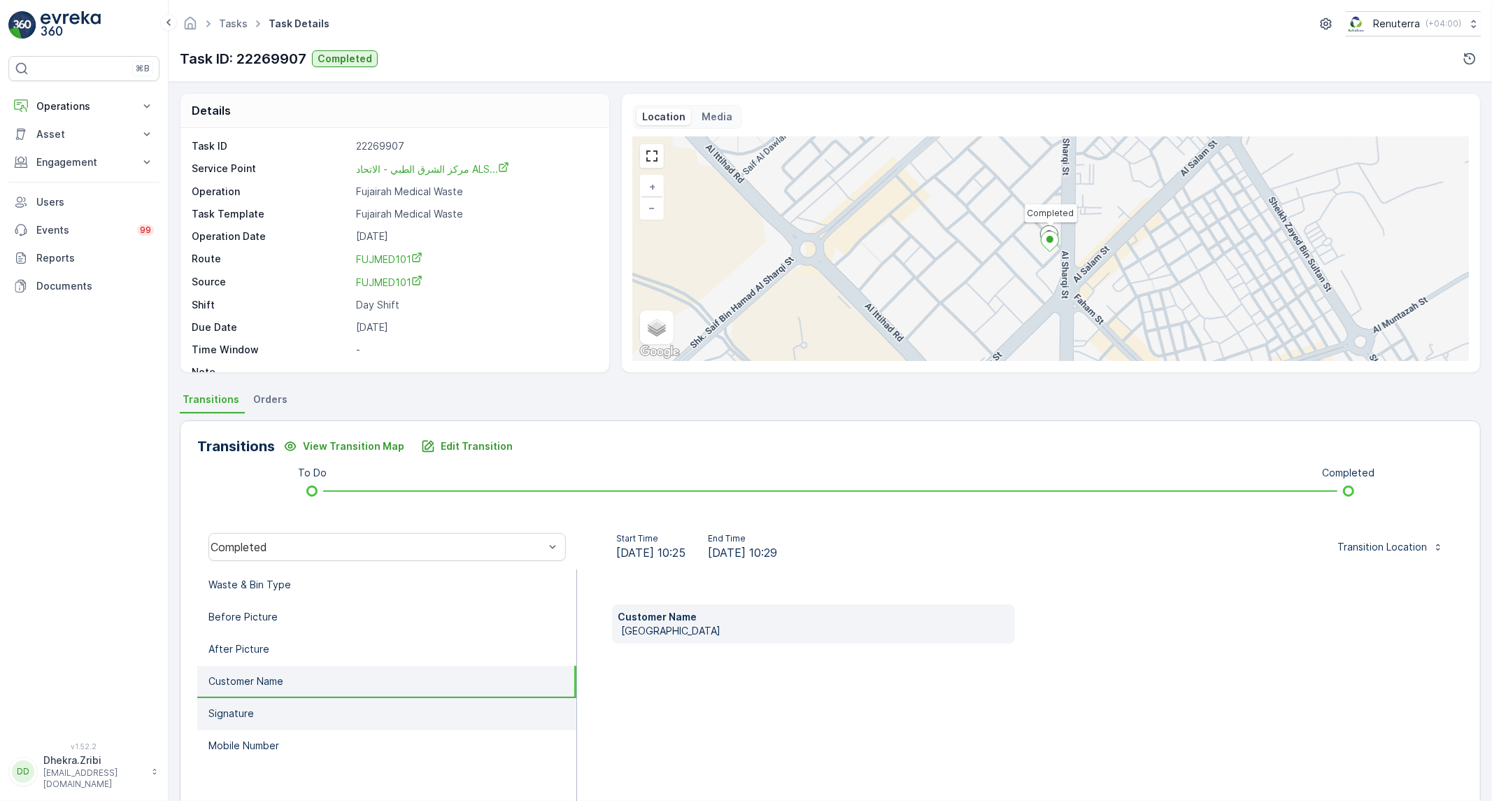
click at [299, 704] on li "Signature" at bounding box center [386, 714] width 379 height 32
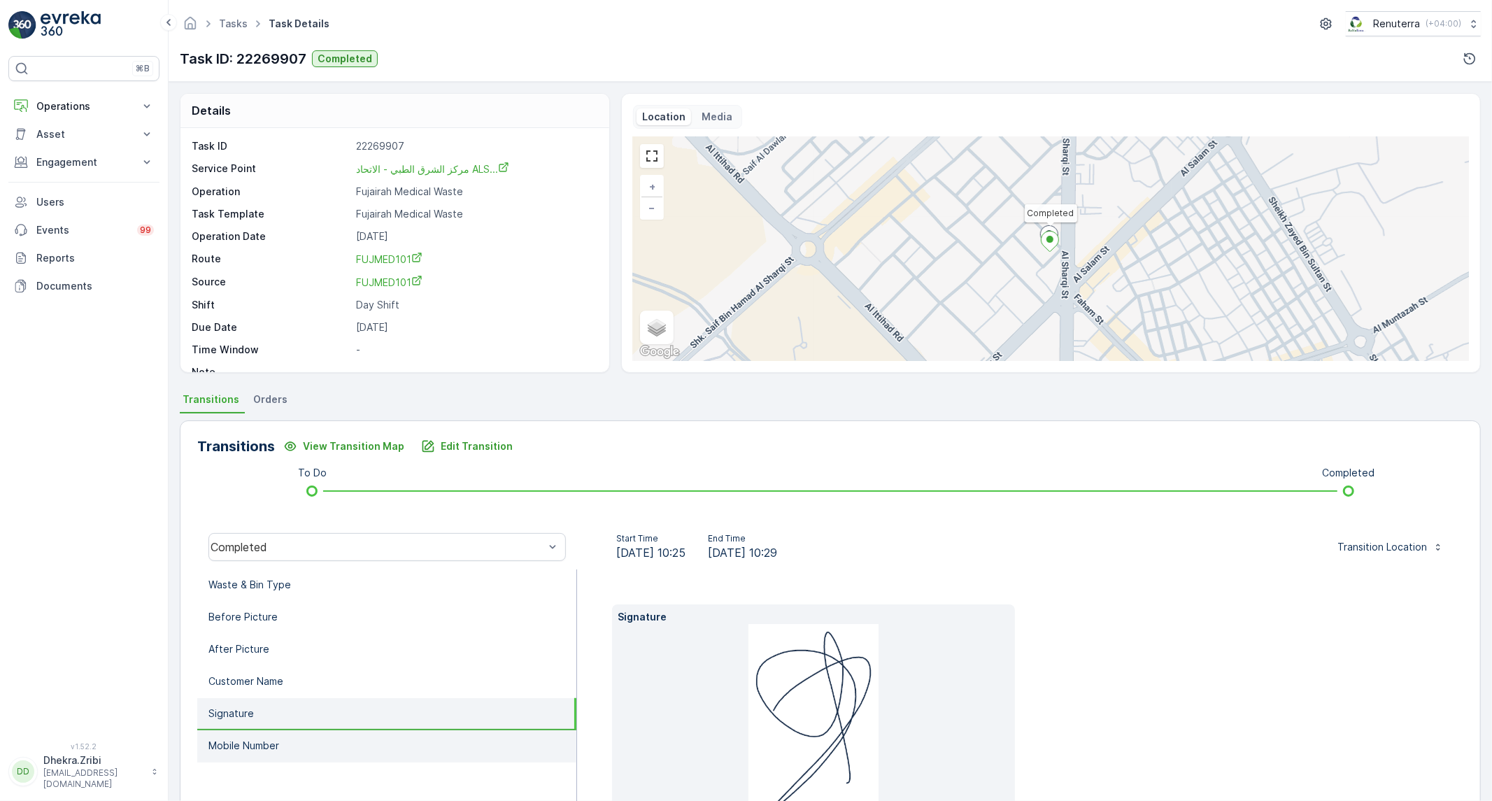
click at [250, 746] on p "Mobile Number" at bounding box center [243, 746] width 71 height 14
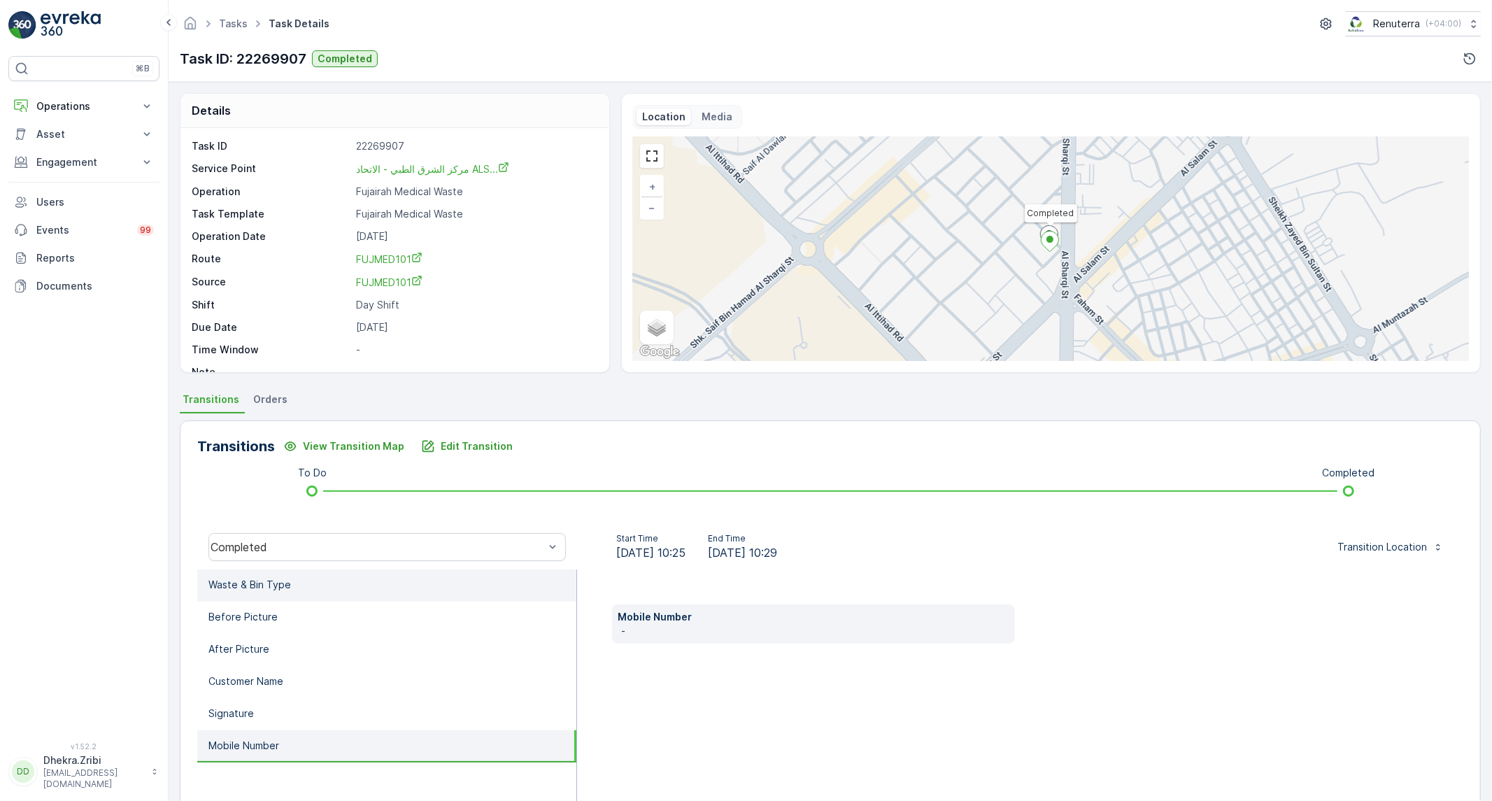
click at [345, 589] on li "Waste & Bin Type" at bounding box center [386, 585] width 379 height 32
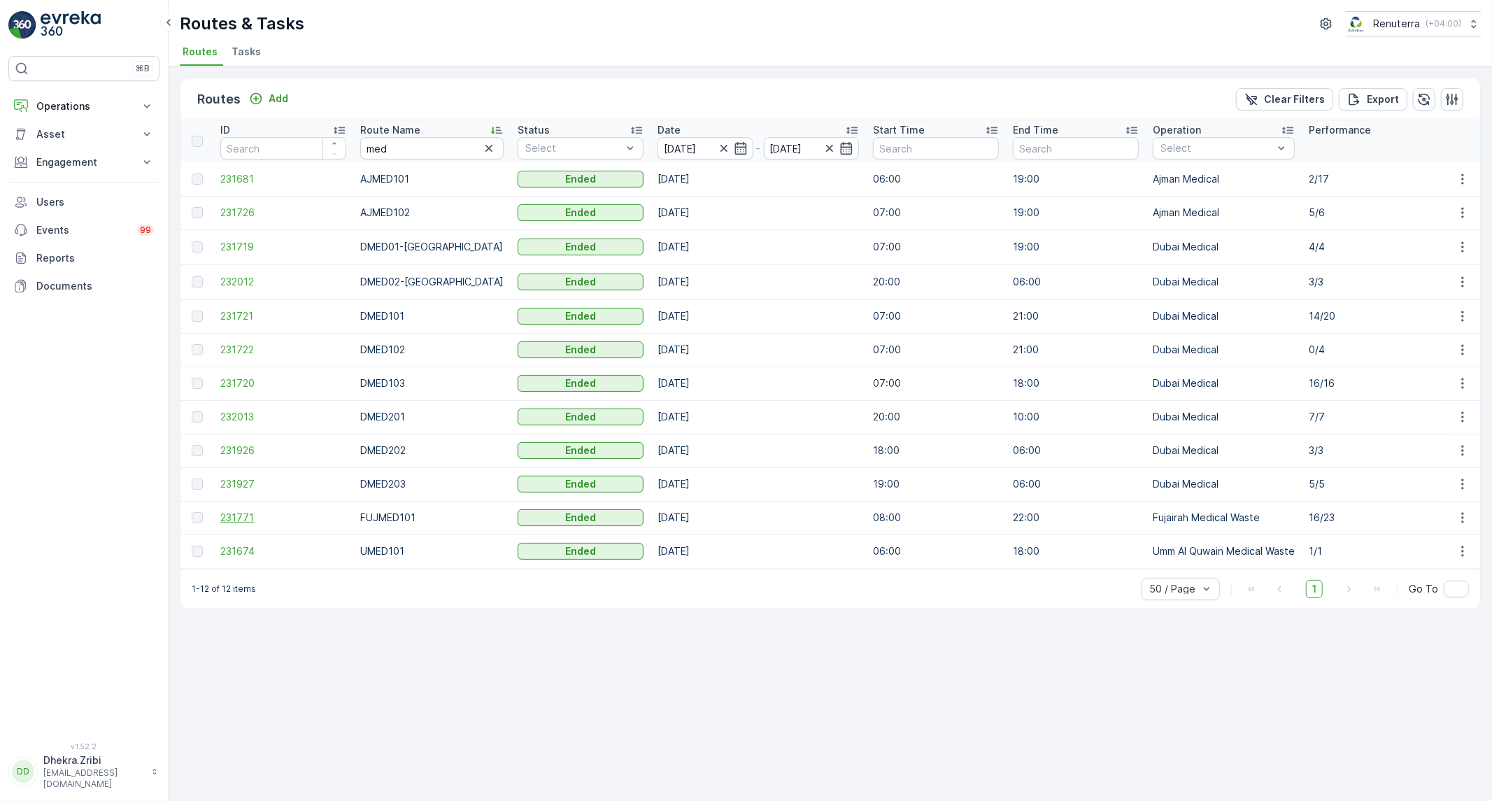
click at [248, 519] on span "231771" at bounding box center [283, 518] width 126 height 14
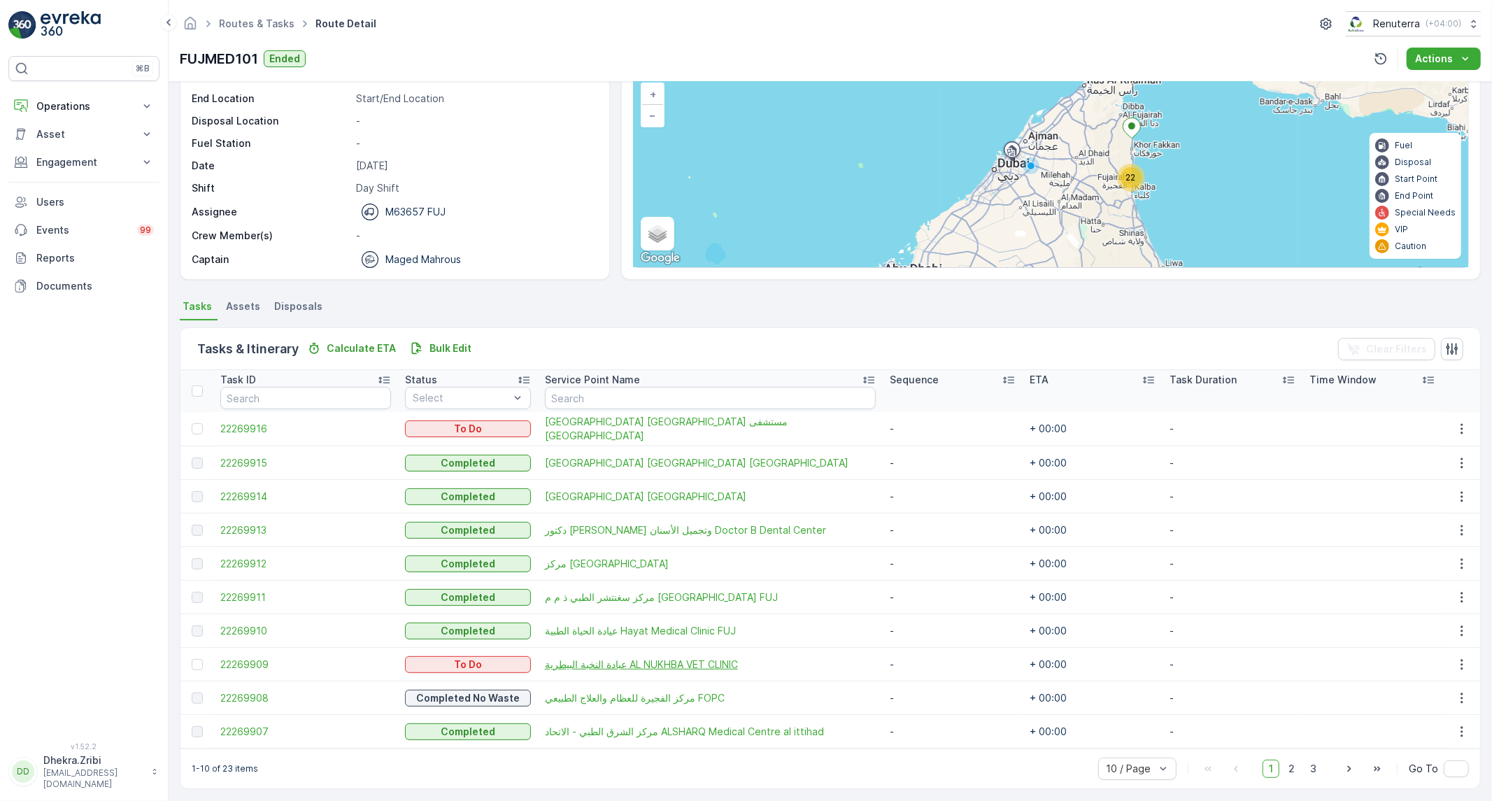
scroll to position [98, 0]
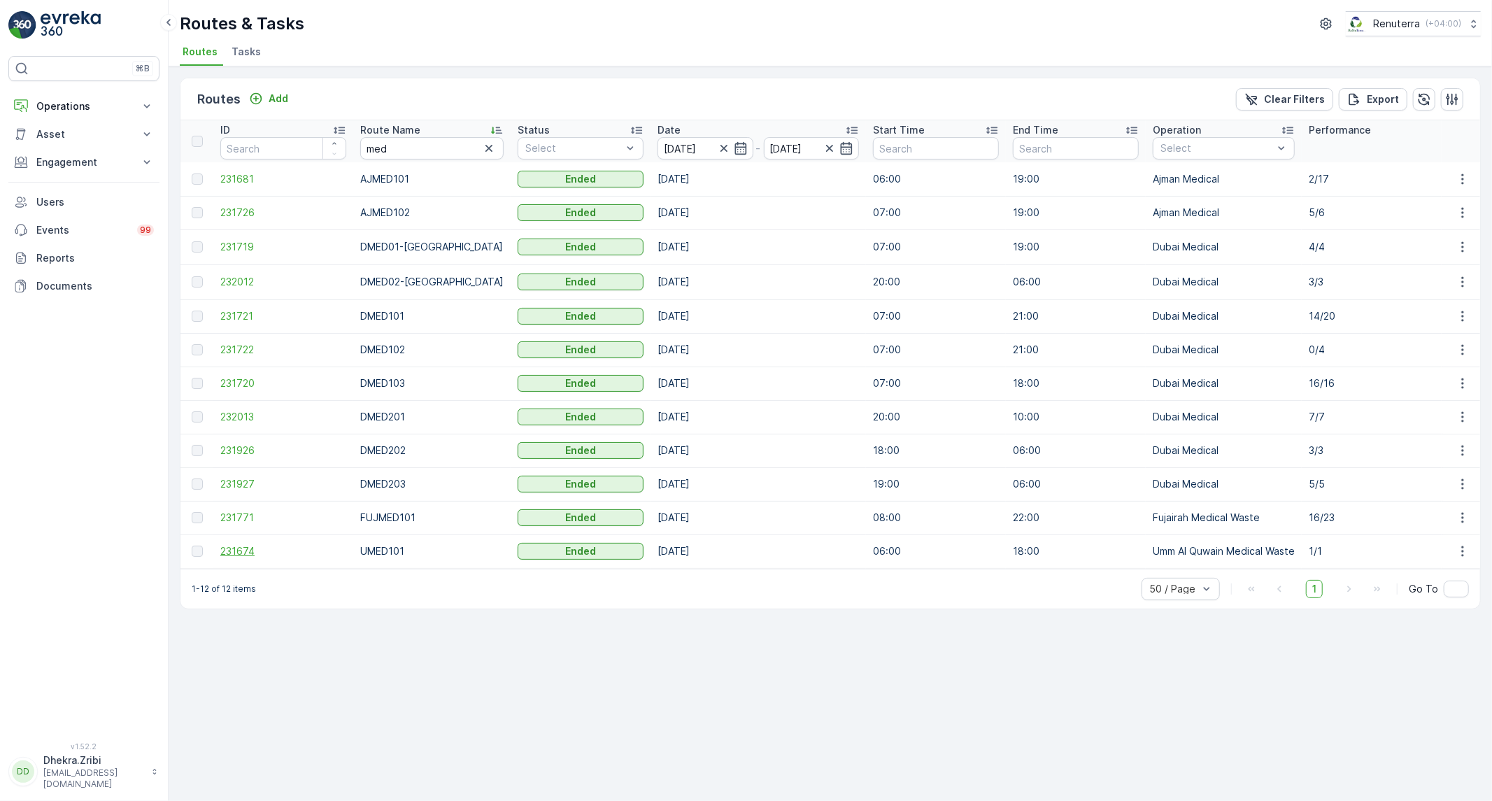
click at [248, 550] on span "231674" at bounding box center [283, 551] width 126 height 14
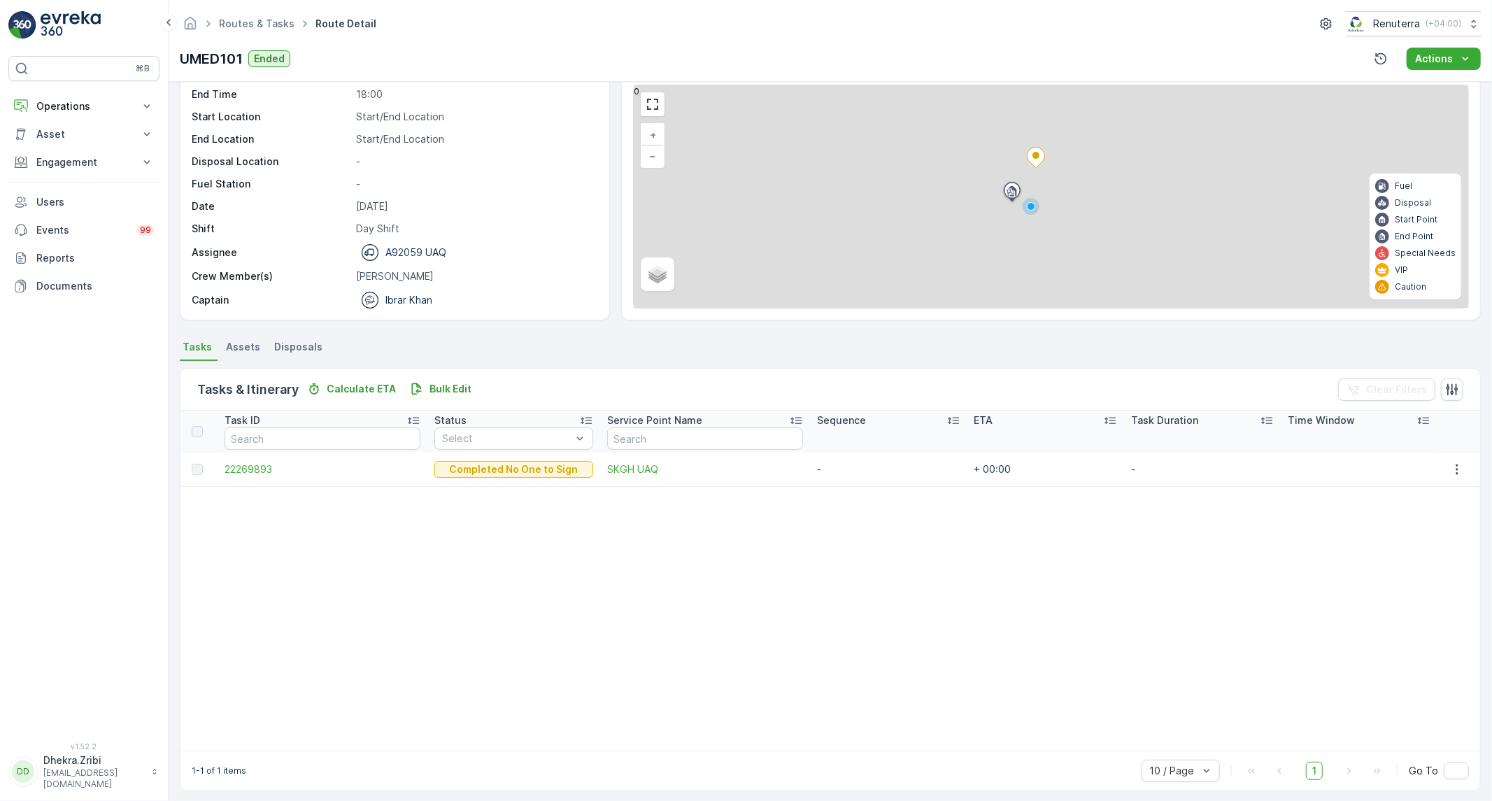
scroll to position [59, 0]
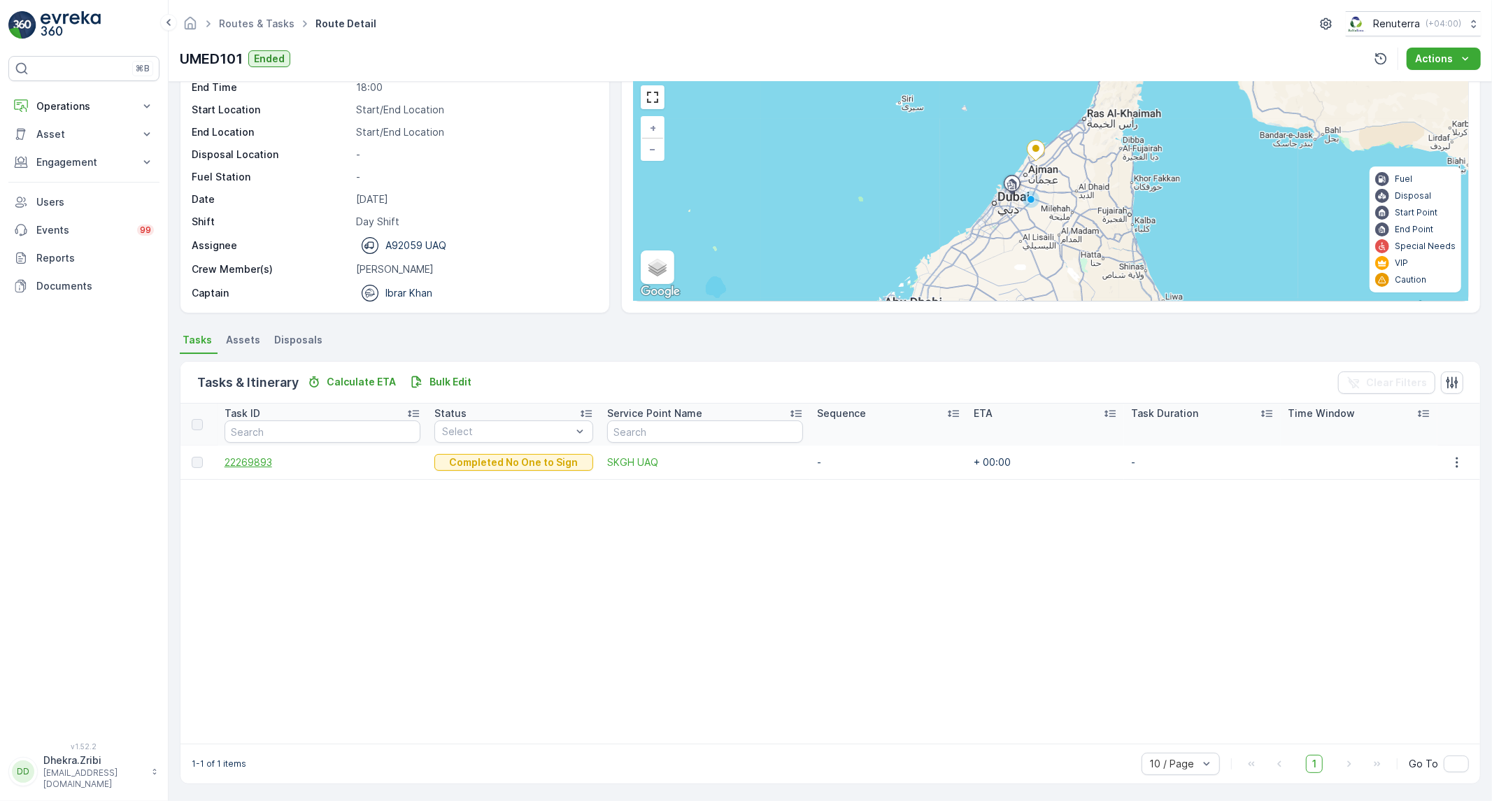
click at [269, 459] on span "22269893" at bounding box center [323, 462] width 197 height 14
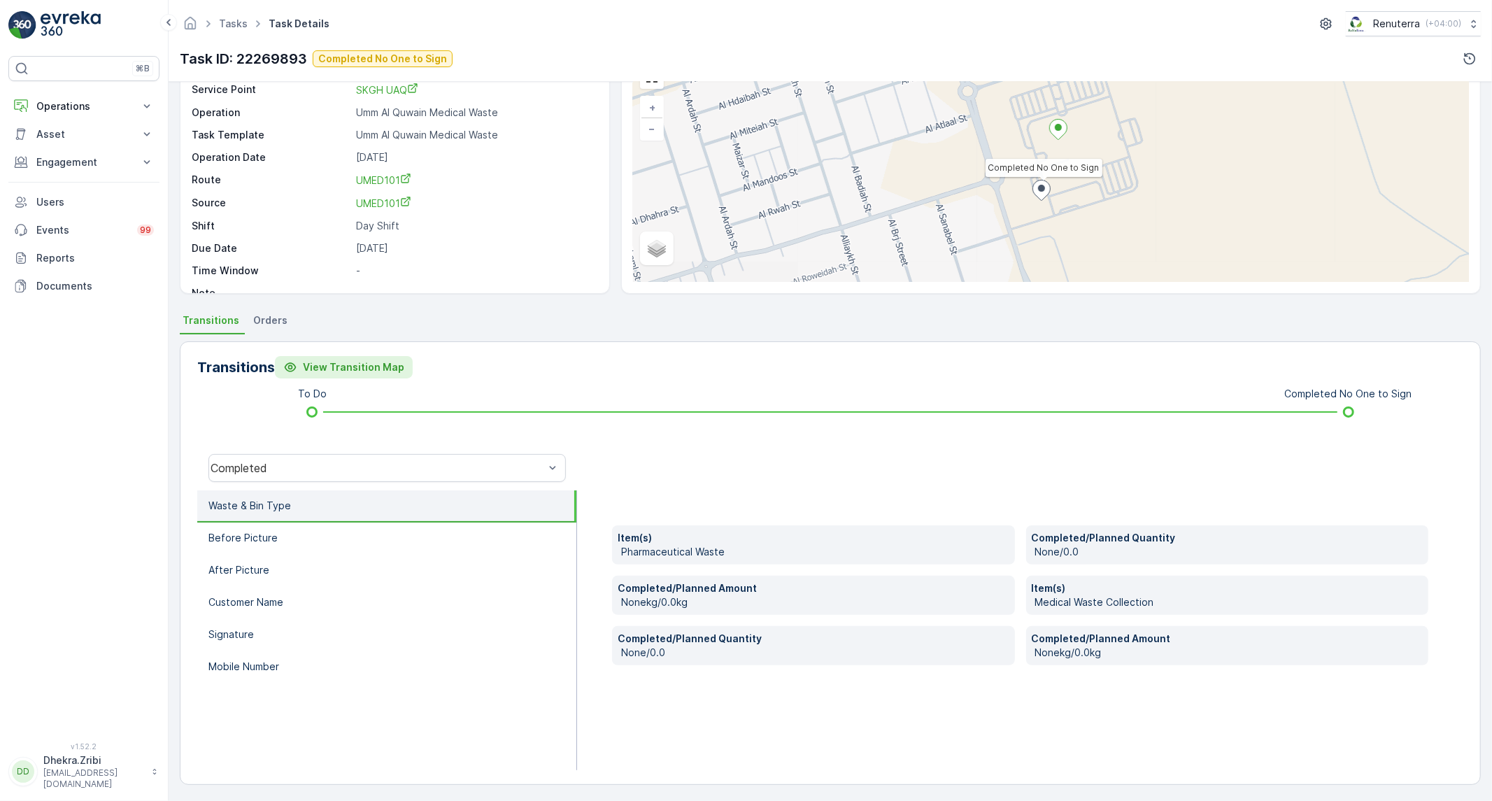
scroll to position [80, 0]
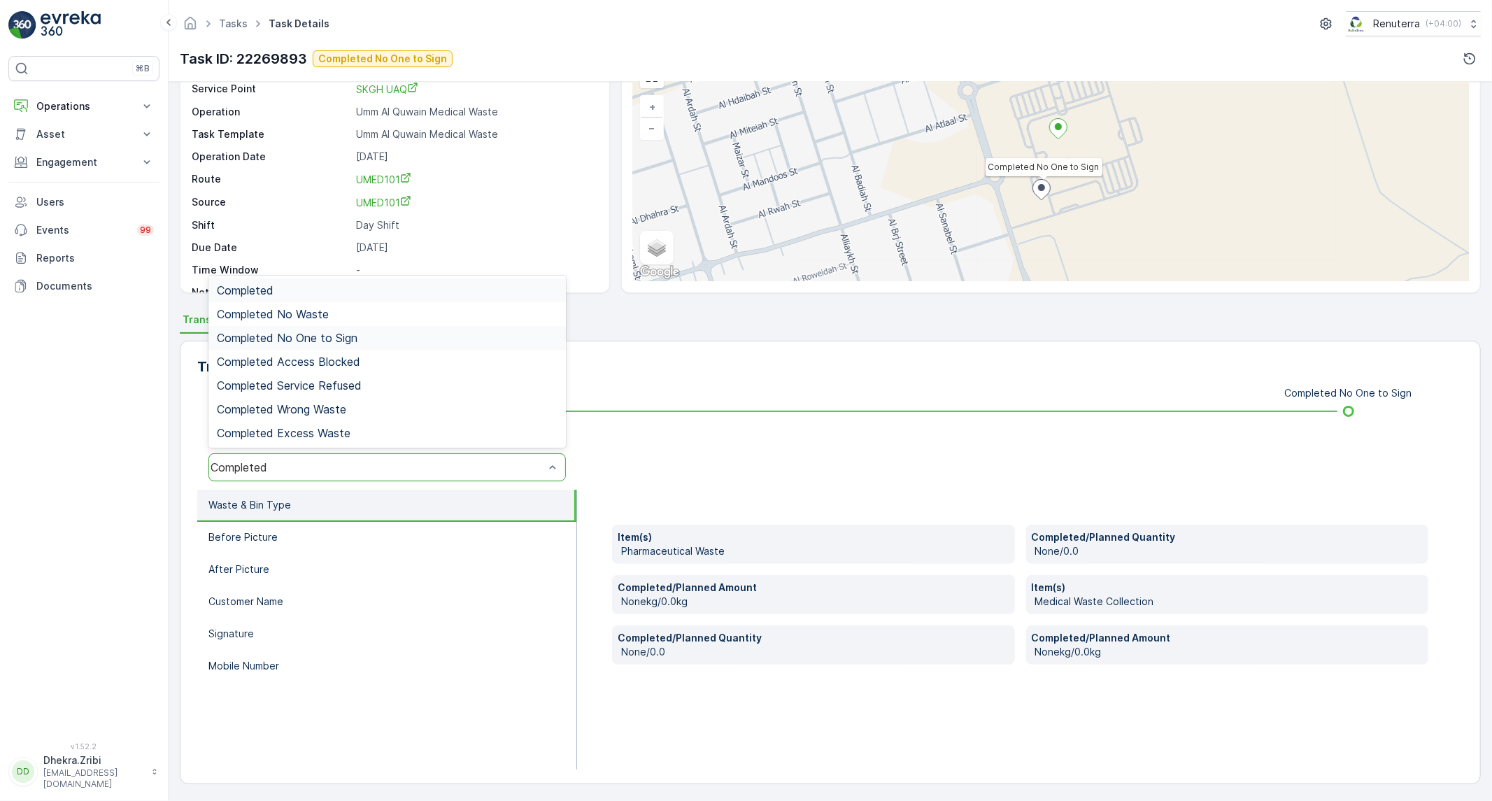
click at [295, 338] on span "Completed No One to Sign" at bounding box center [287, 338] width 141 height 13
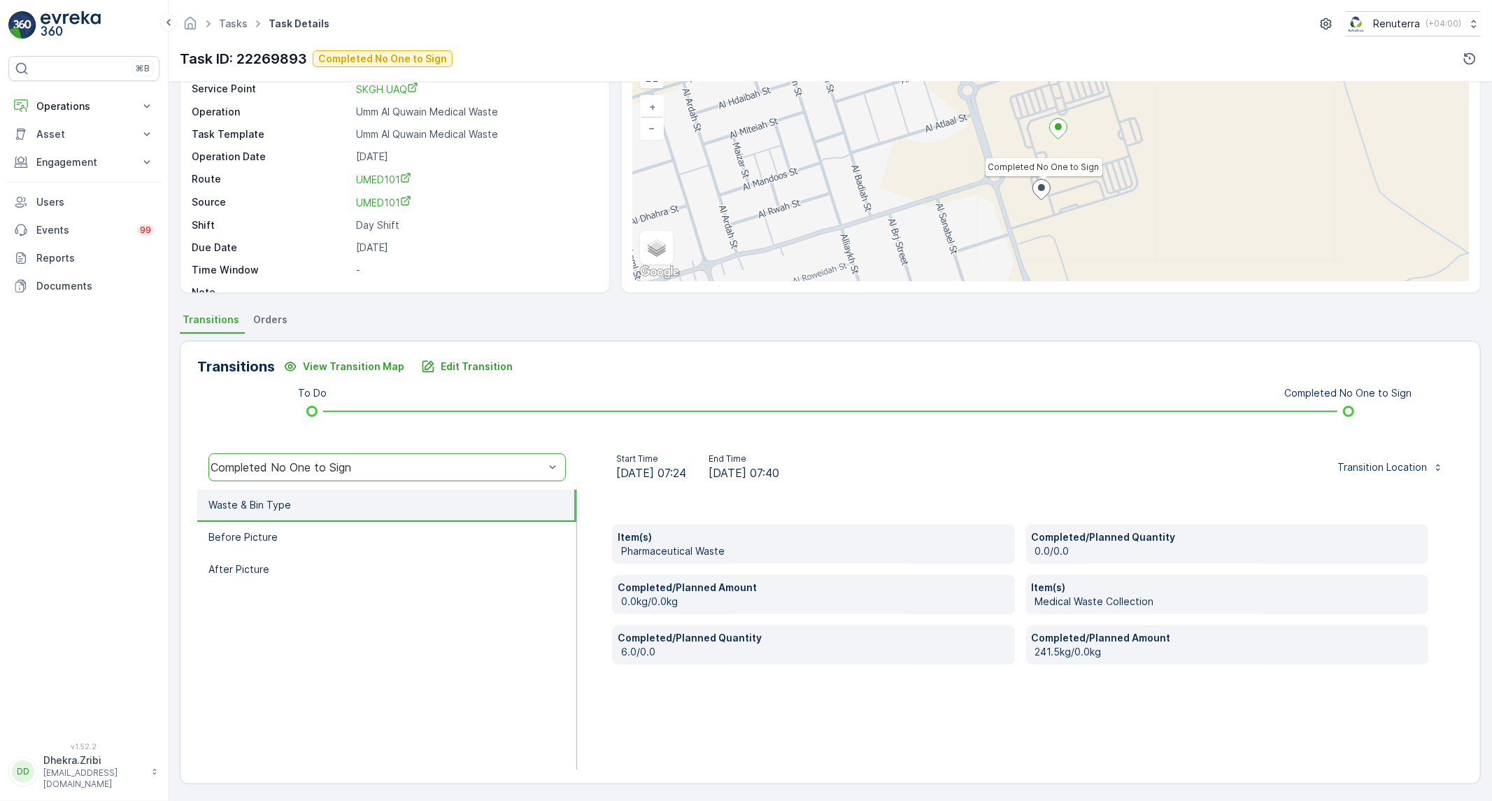
click at [381, 495] on li "Waste & Bin Type" at bounding box center [386, 506] width 379 height 32
click at [332, 522] on li "Before Picture" at bounding box center [386, 538] width 379 height 32
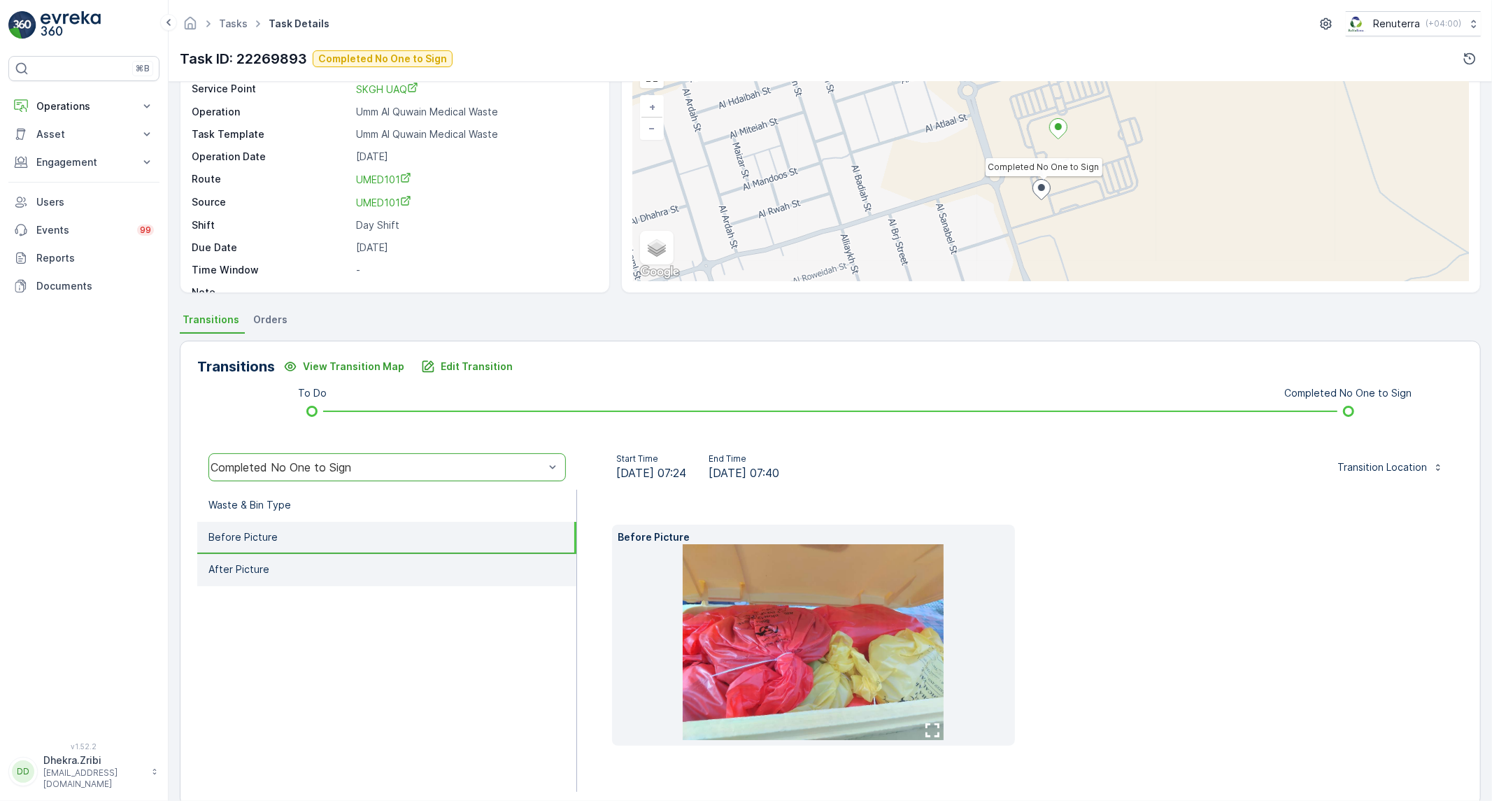
click at [313, 557] on li "After Picture" at bounding box center [386, 570] width 379 height 32
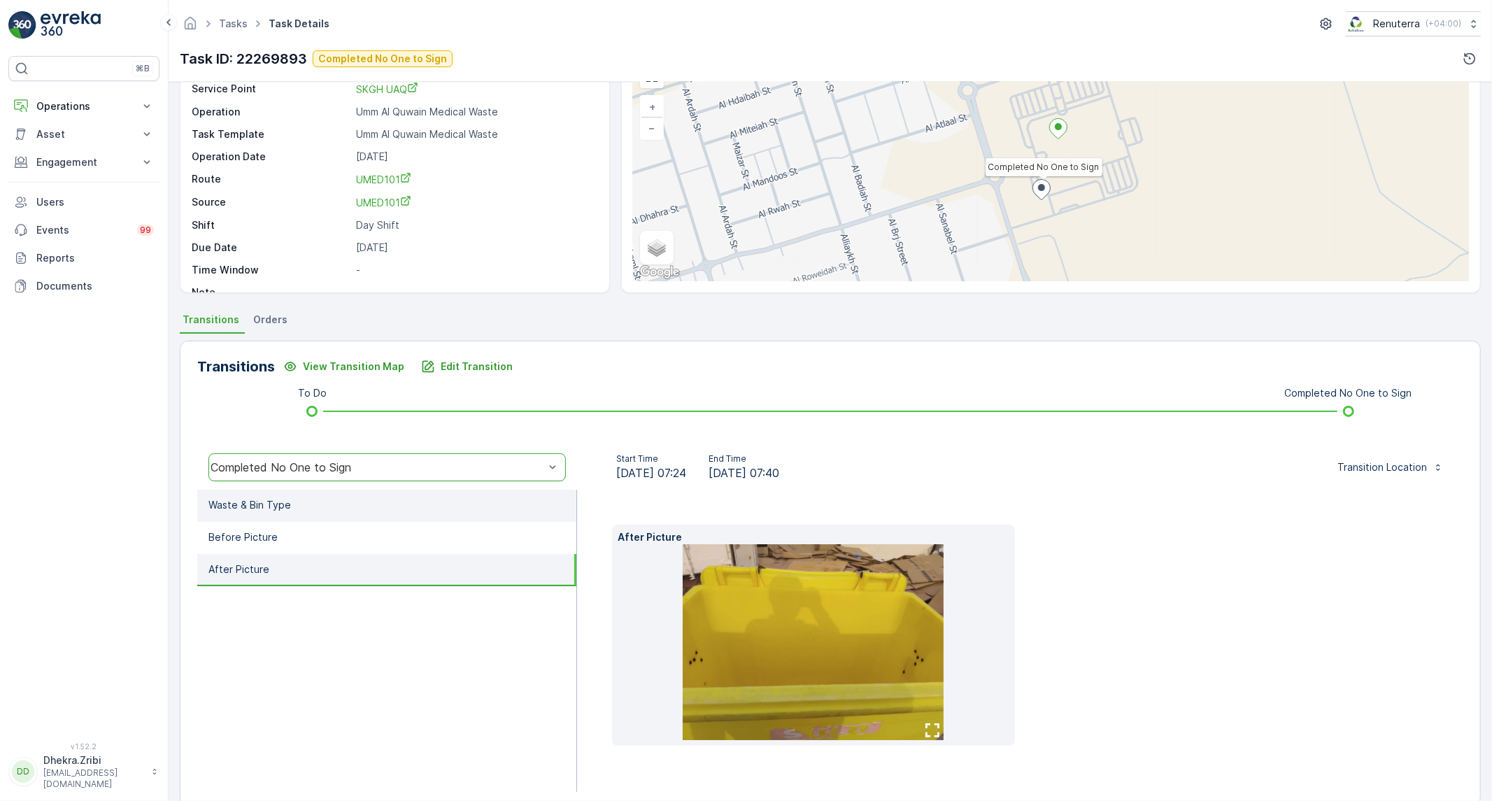
click at [358, 499] on li "Waste & Bin Type" at bounding box center [386, 506] width 379 height 32
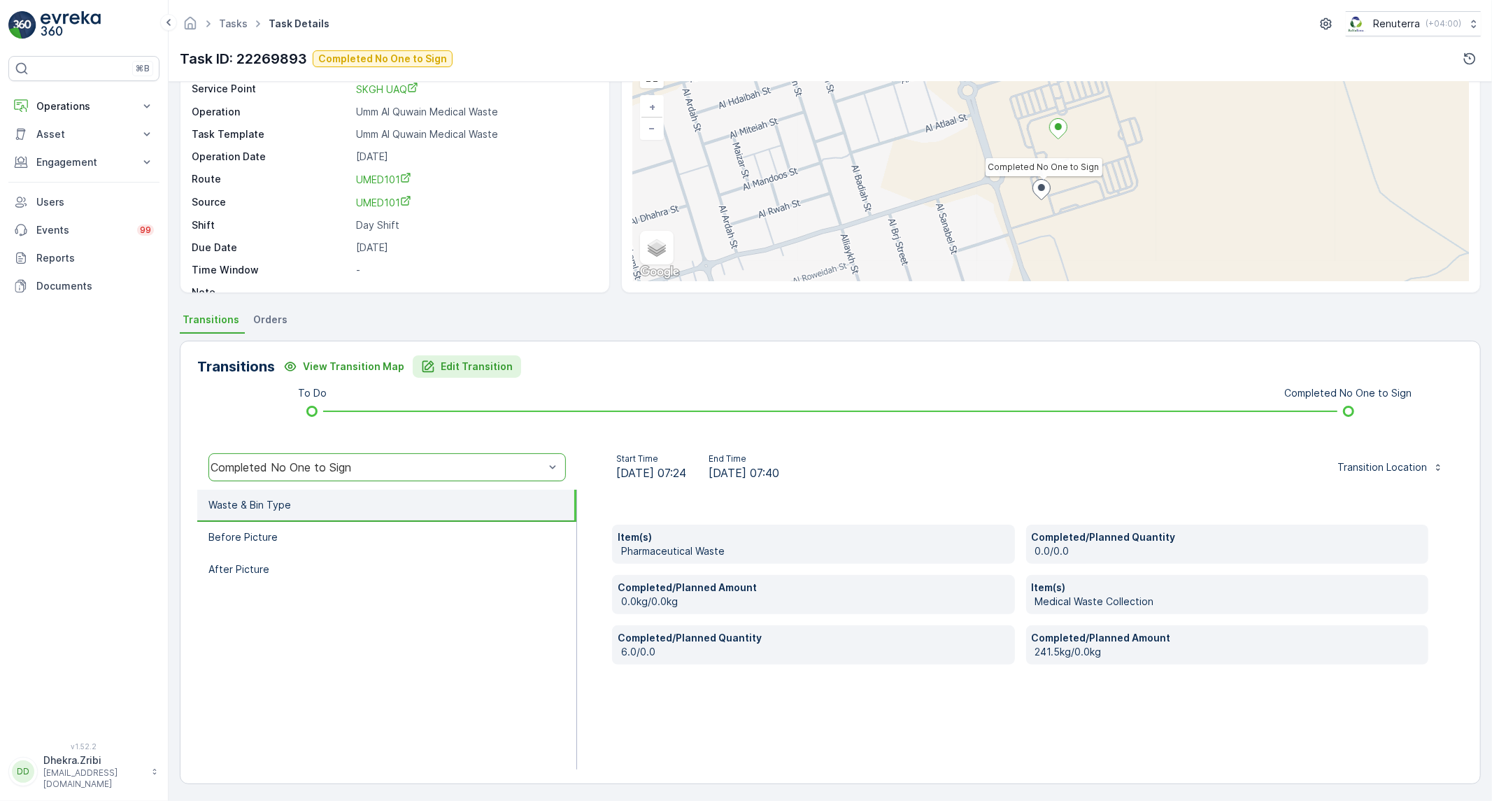
click at [449, 375] on button "Edit Transition" at bounding box center [467, 366] width 108 height 22
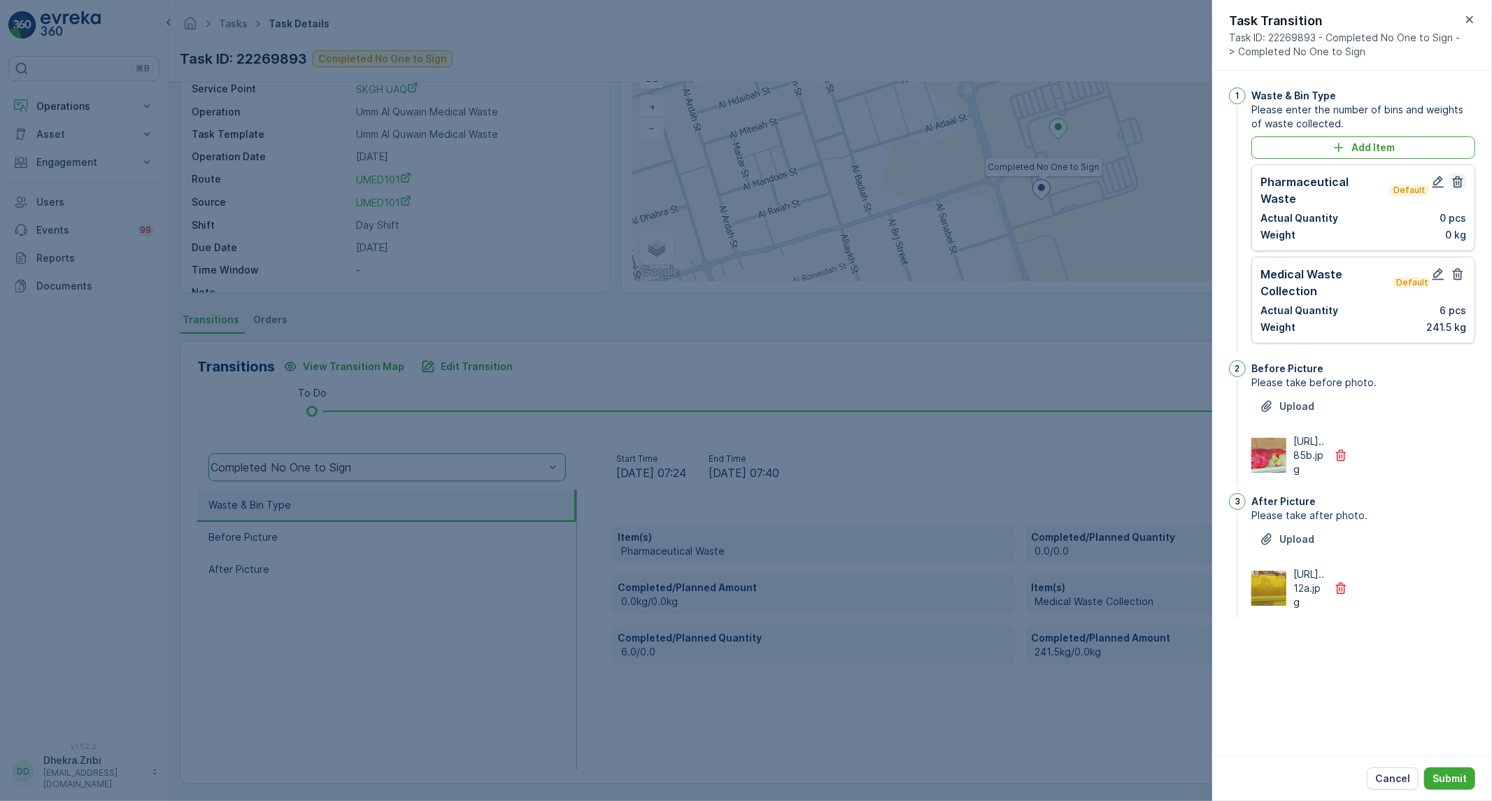
click at [1462, 189] on icon "button" at bounding box center [1458, 182] width 14 height 14
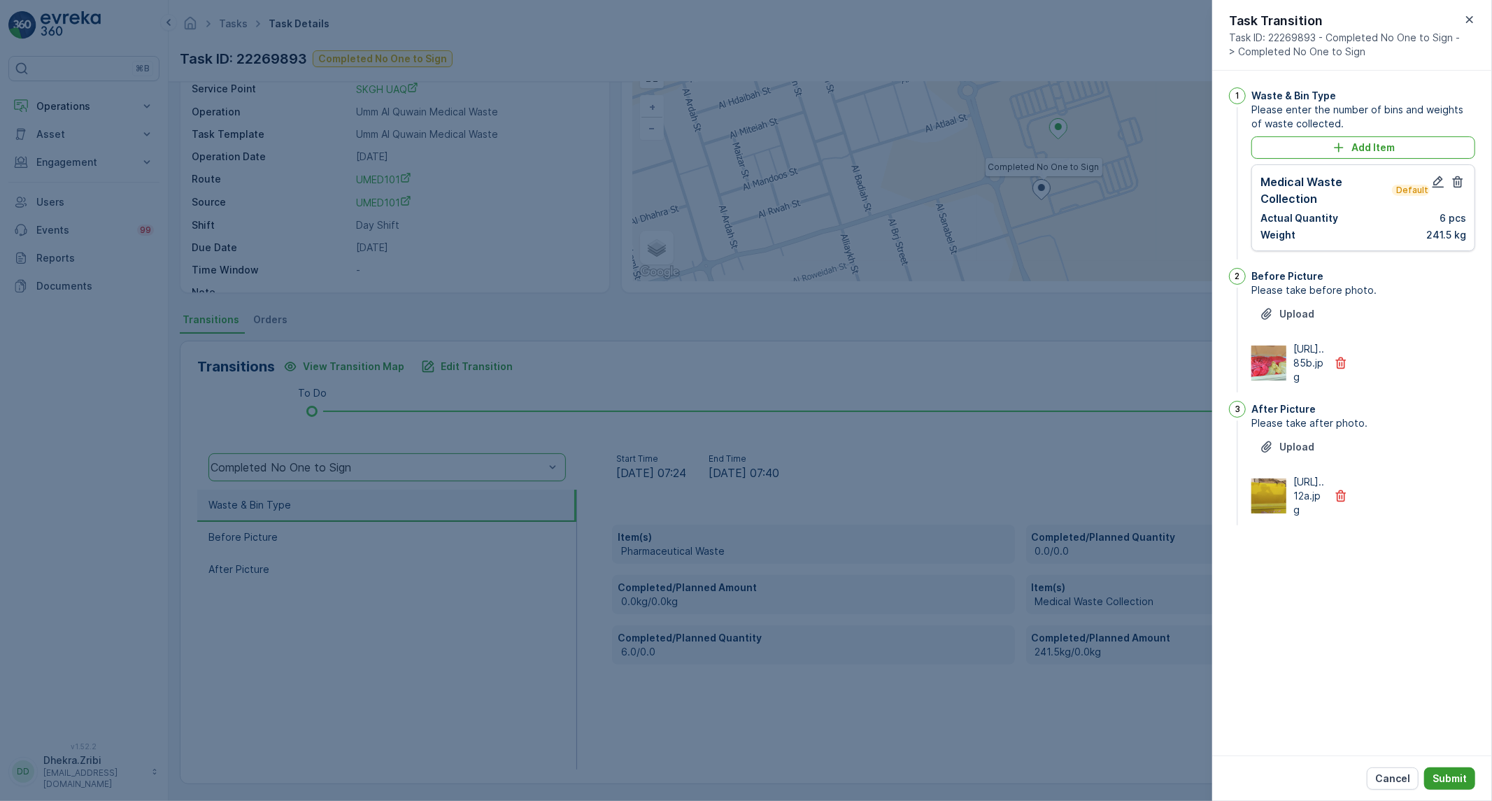
click at [1456, 785] on p "Submit" at bounding box center [1449, 778] width 34 height 14
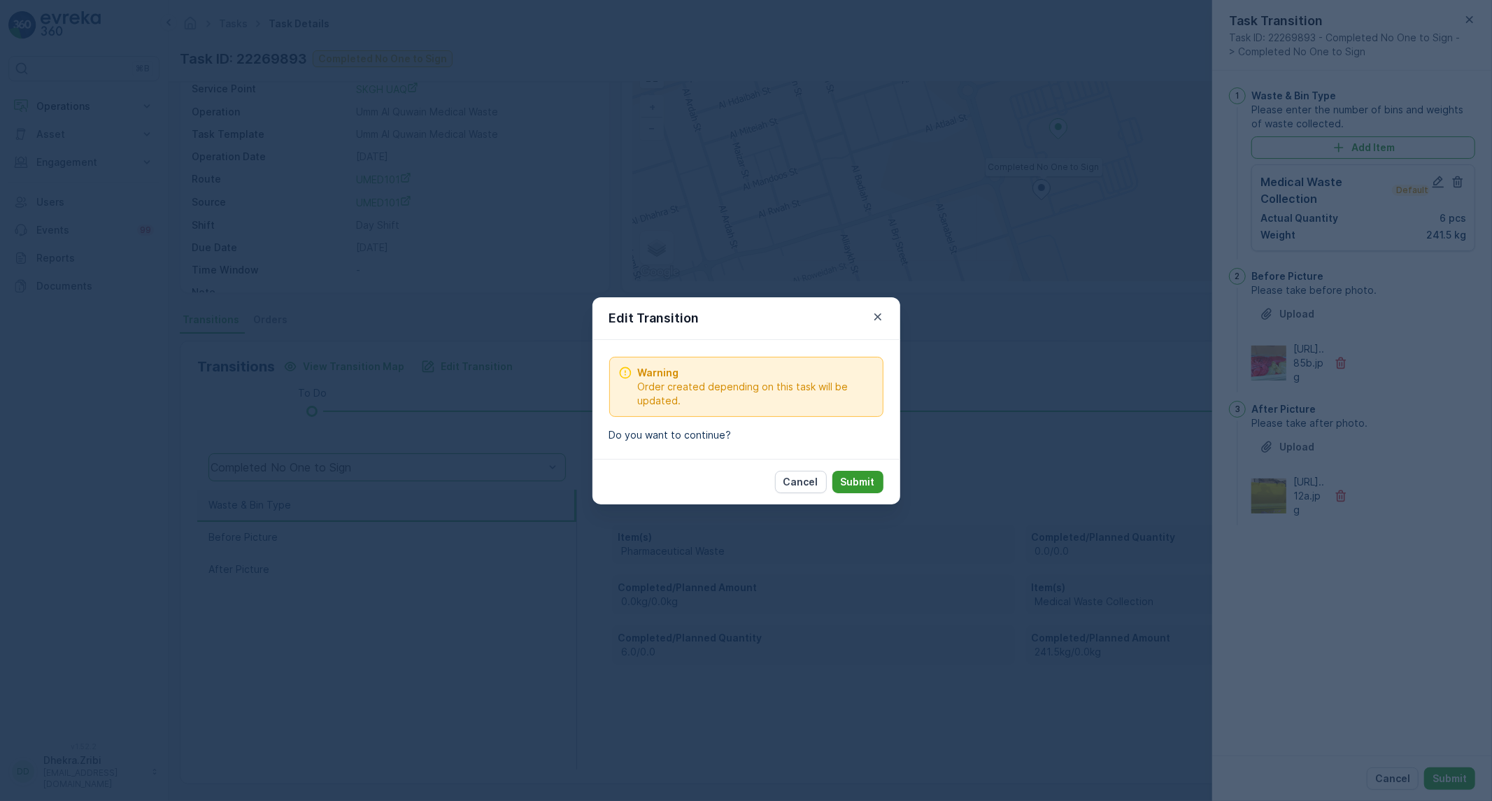
click at [872, 480] on p "Submit" at bounding box center [858, 482] width 34 height 14
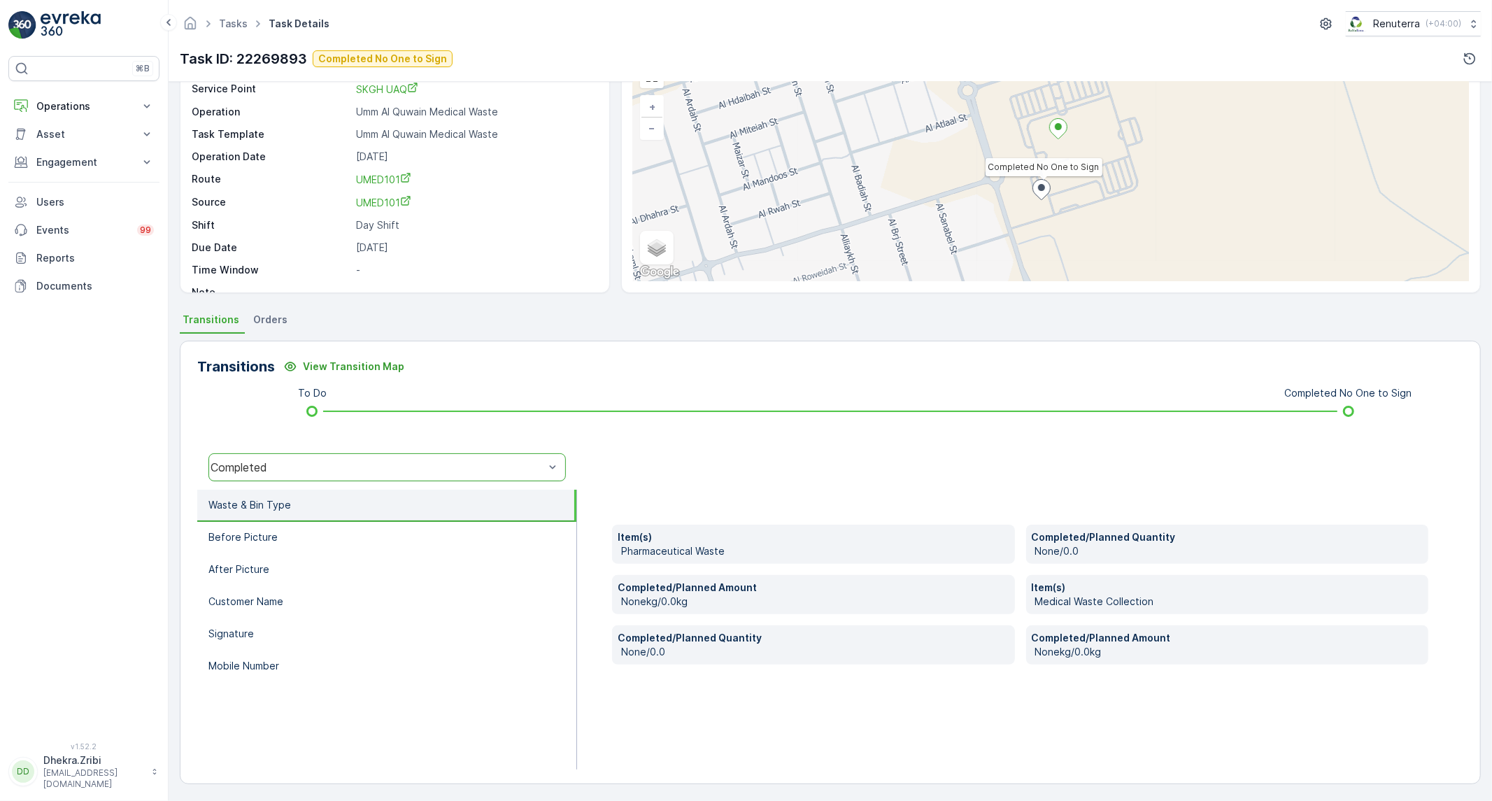
click at [476, 461] on div "Completed" at bounding box center [377, 467] width 336 height 13
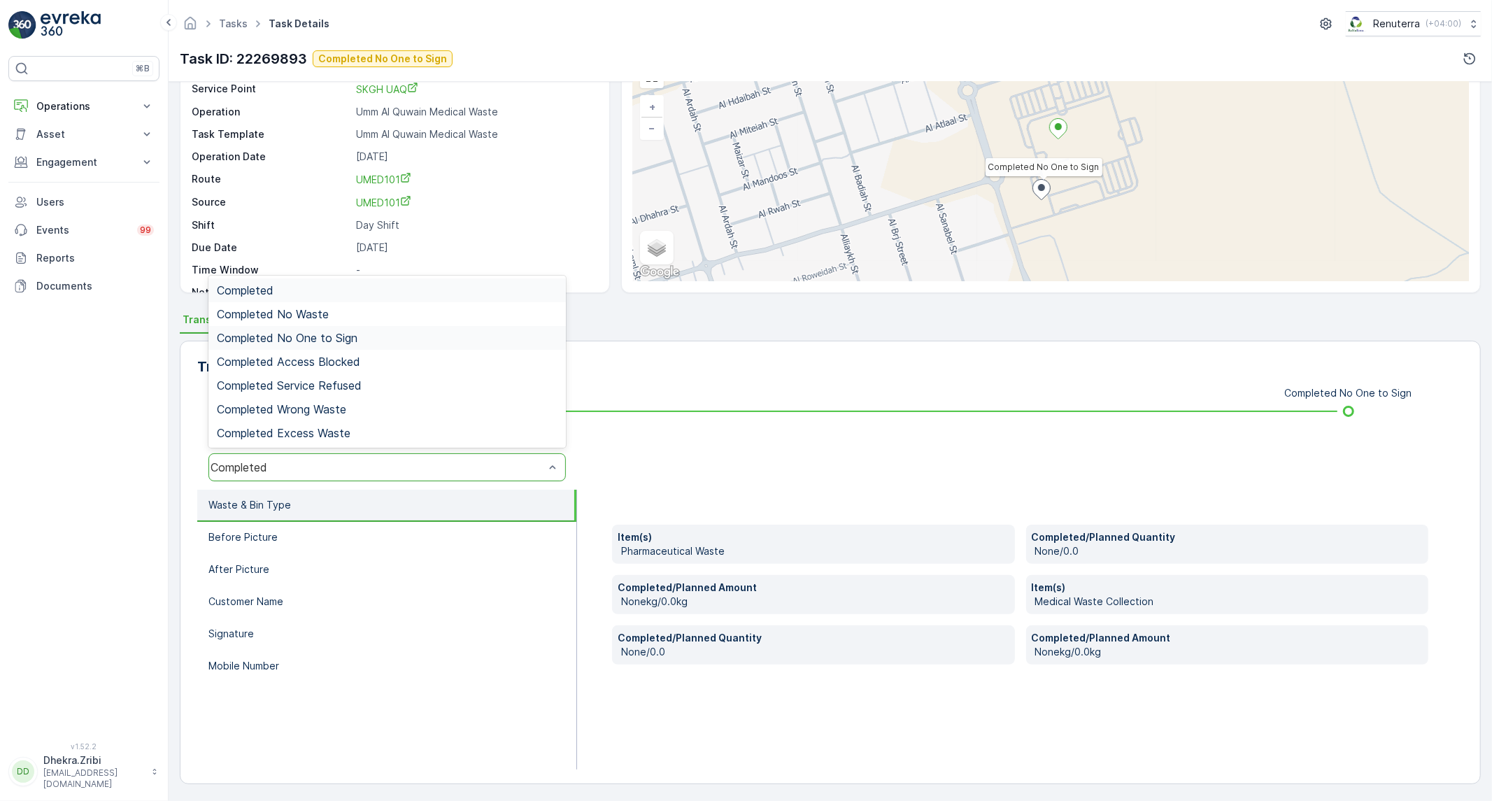
click at [428, 340] on div "Completed No One to Sign" at bounding box center [387, 338] width 341 height 13
